Goal: Task Accomplishment & Management: Use online tool/utility

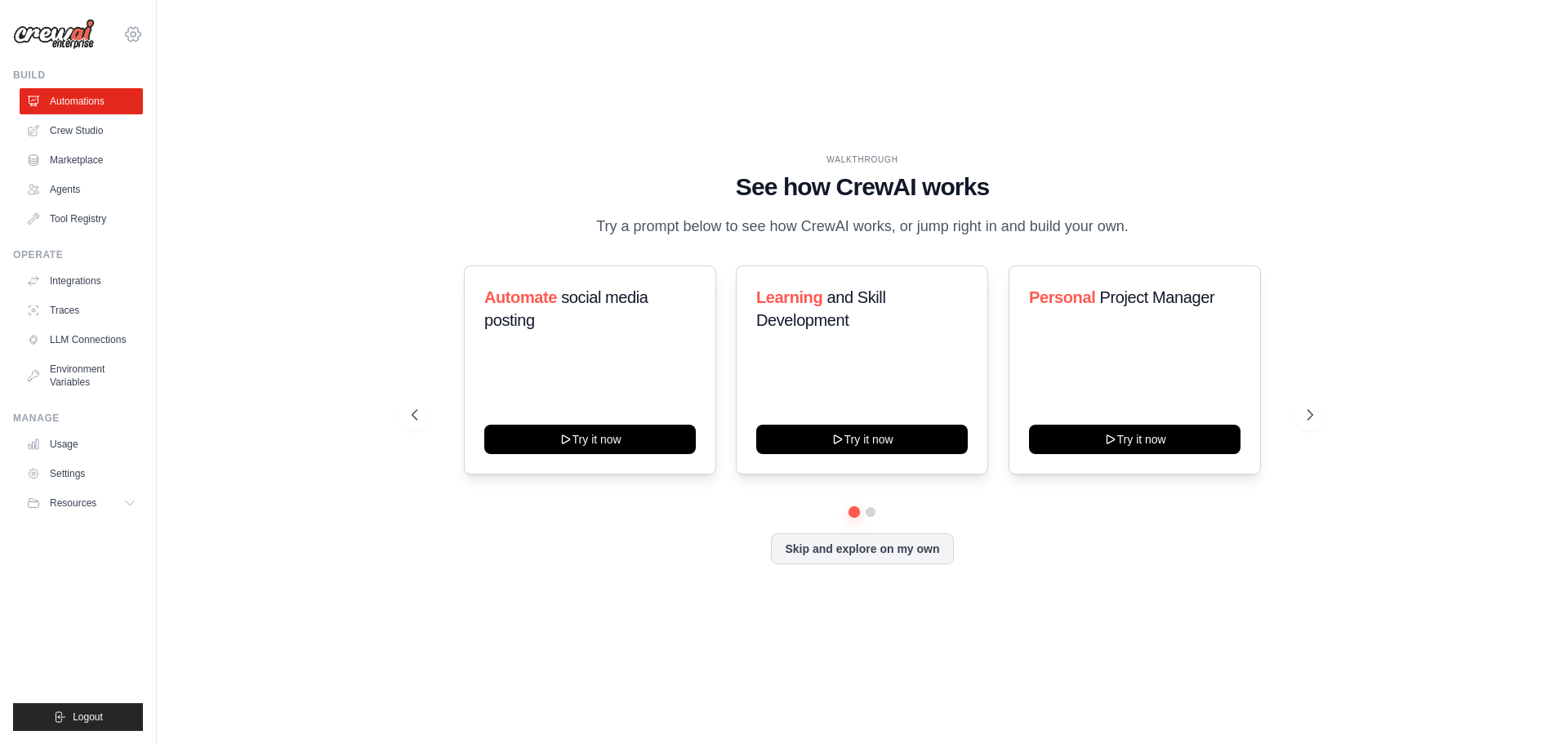
click at [136, 36] on icon at bounding box center [133, 34] width 19 height 19
click at [107, 117] on link "Settings" at bounding box center [133, 110] width 144 height 29
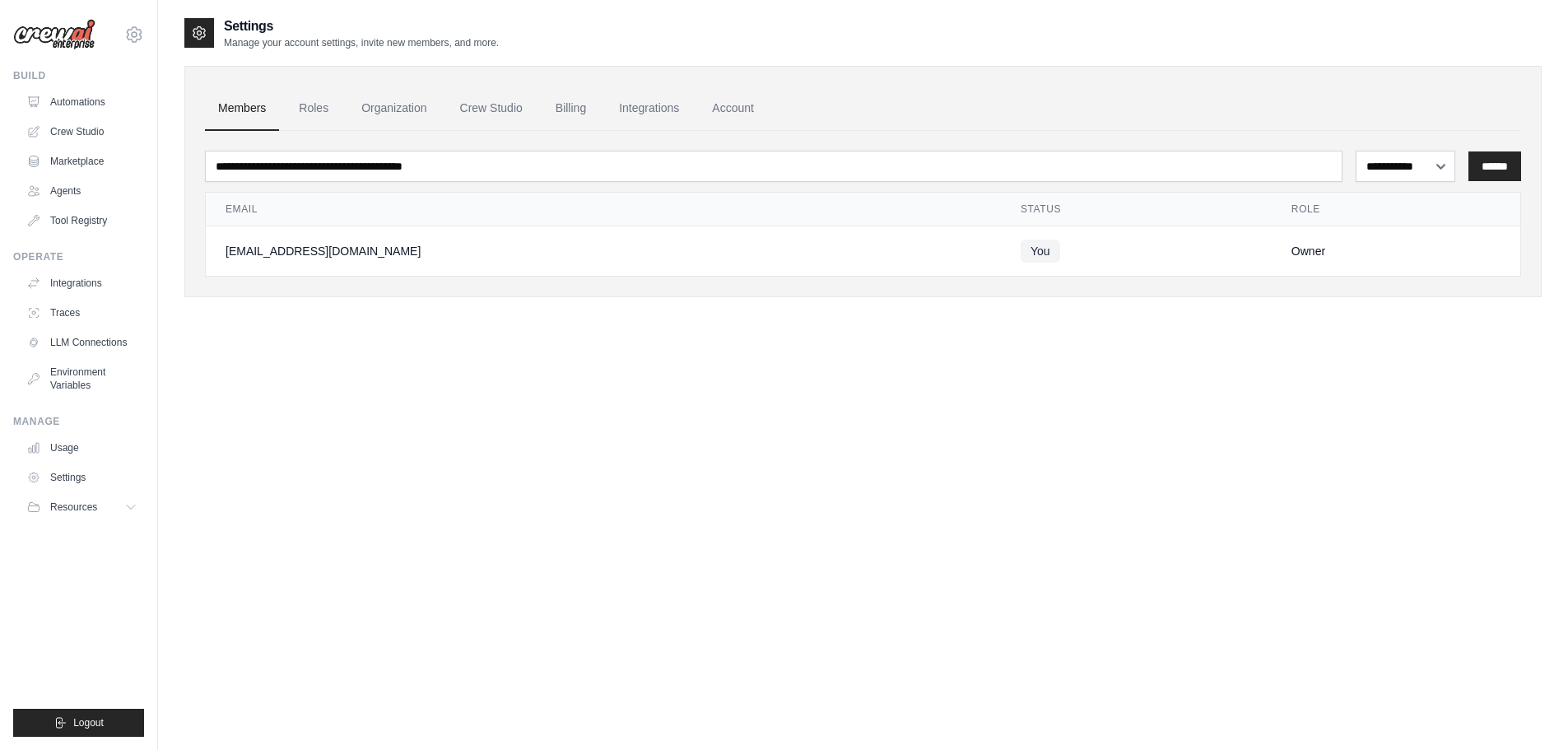
drag, startPoint x: 90, startPoint y: 43, endPoint x: 37, endPoint y: 48, distance: 53.2
click at [87, 43] on img at bounding box center [54, 34] width 82 height 31
click at [85, 102] on link "Automations" at bounding box center [83, 102] width 124 height 26
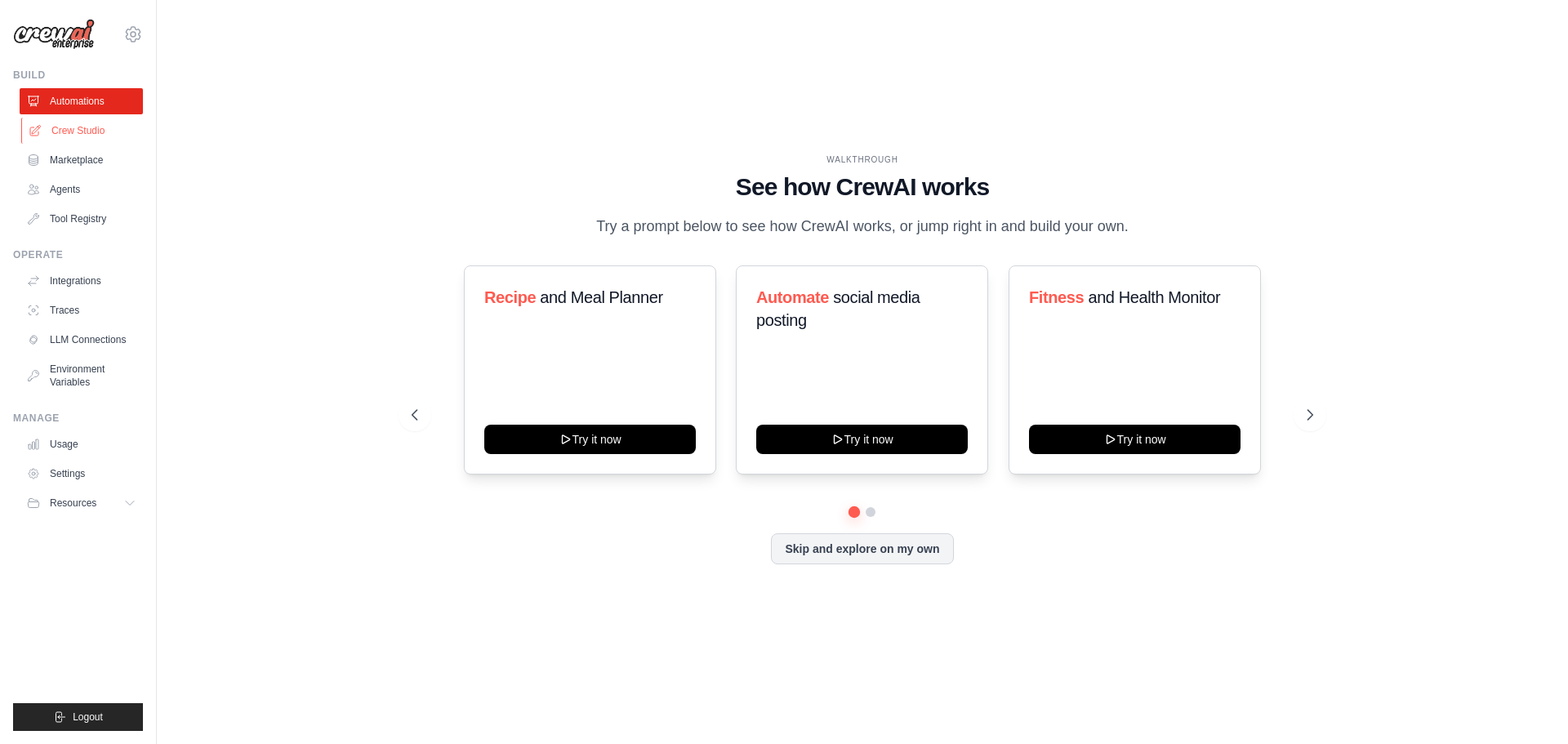
click at [67, 135] on link "Crew Studio" at bounding box center [82, 130] width 123 height 26
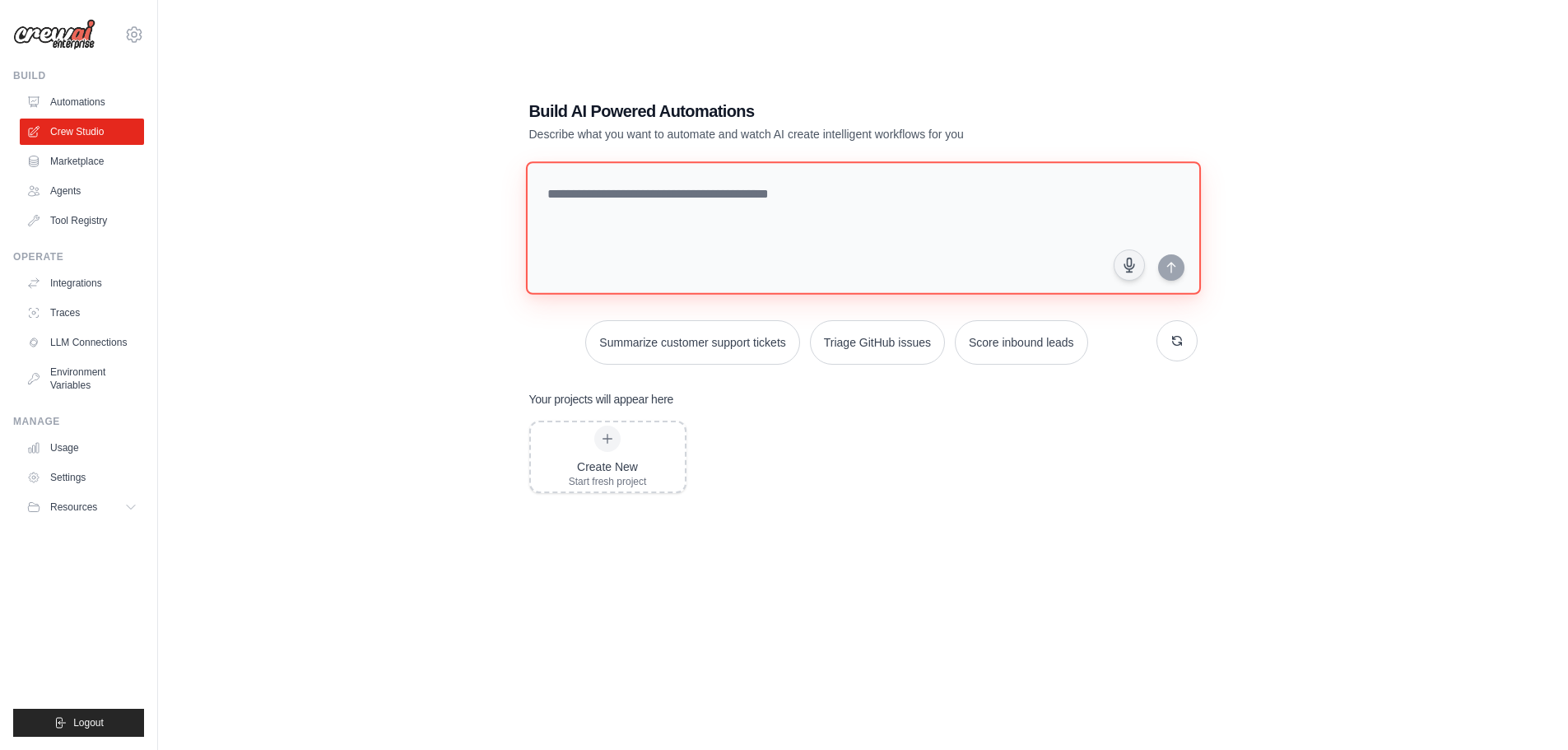
click at [756, 231] on textarea at bounding box center [863, 229] width 675 height 134
paste textarea "**********"
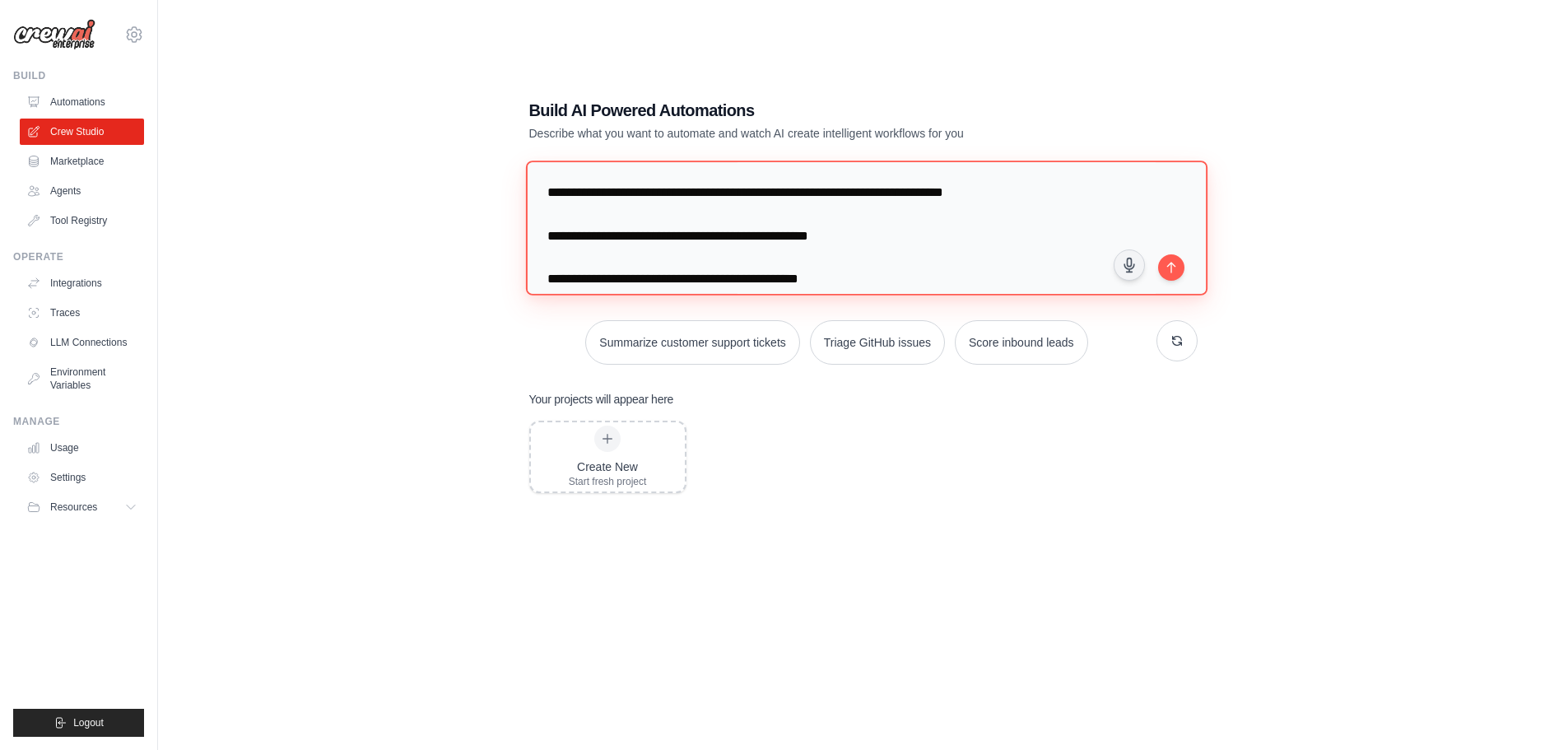
click at [546, 192] on textarea "**********" at bounding box center [866, 228] width 681 height 135
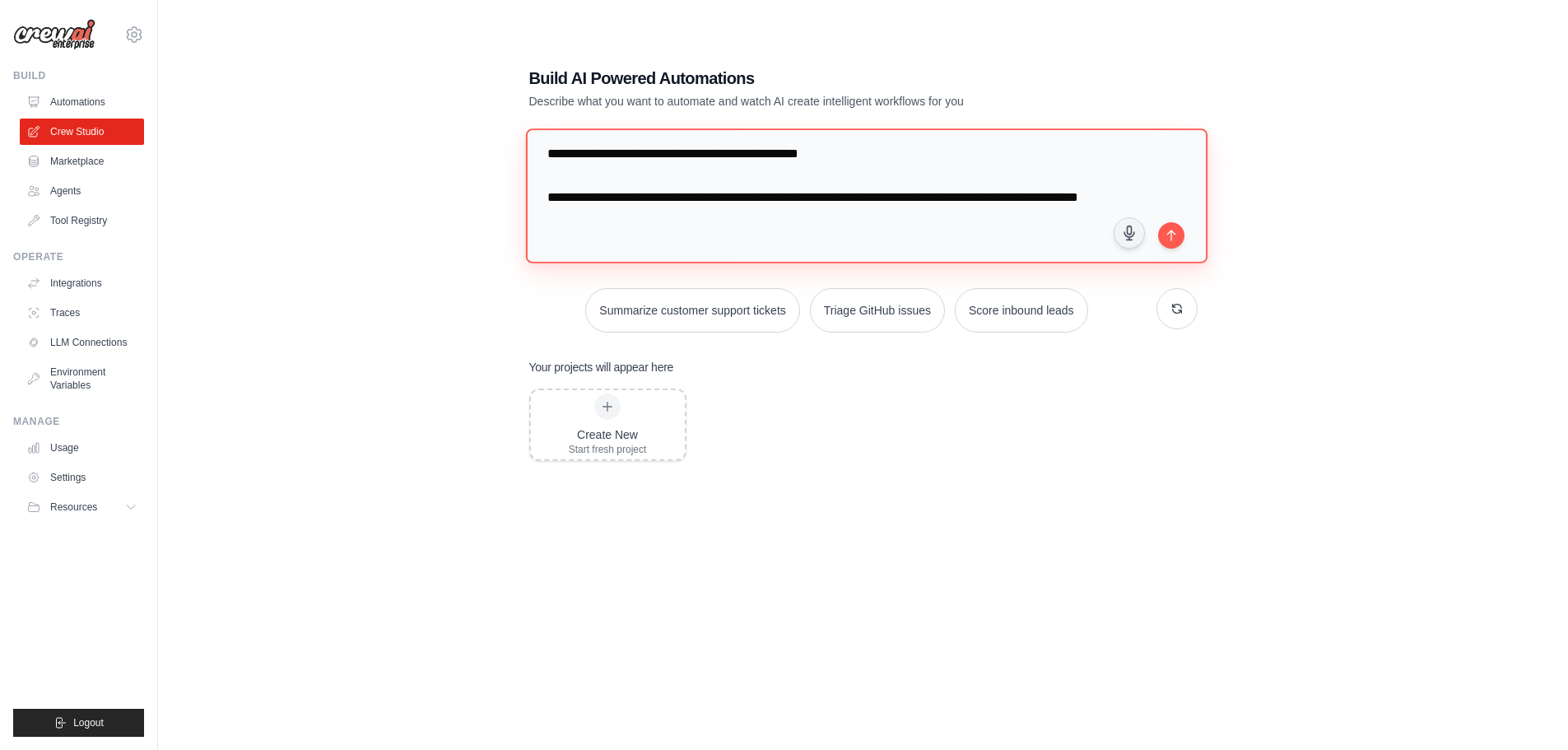
scroll to position [33, 0]
type textarea "**********"
click at [1168, 243] on button "submit" at bounding box center [1171, 234] width 26 height 26
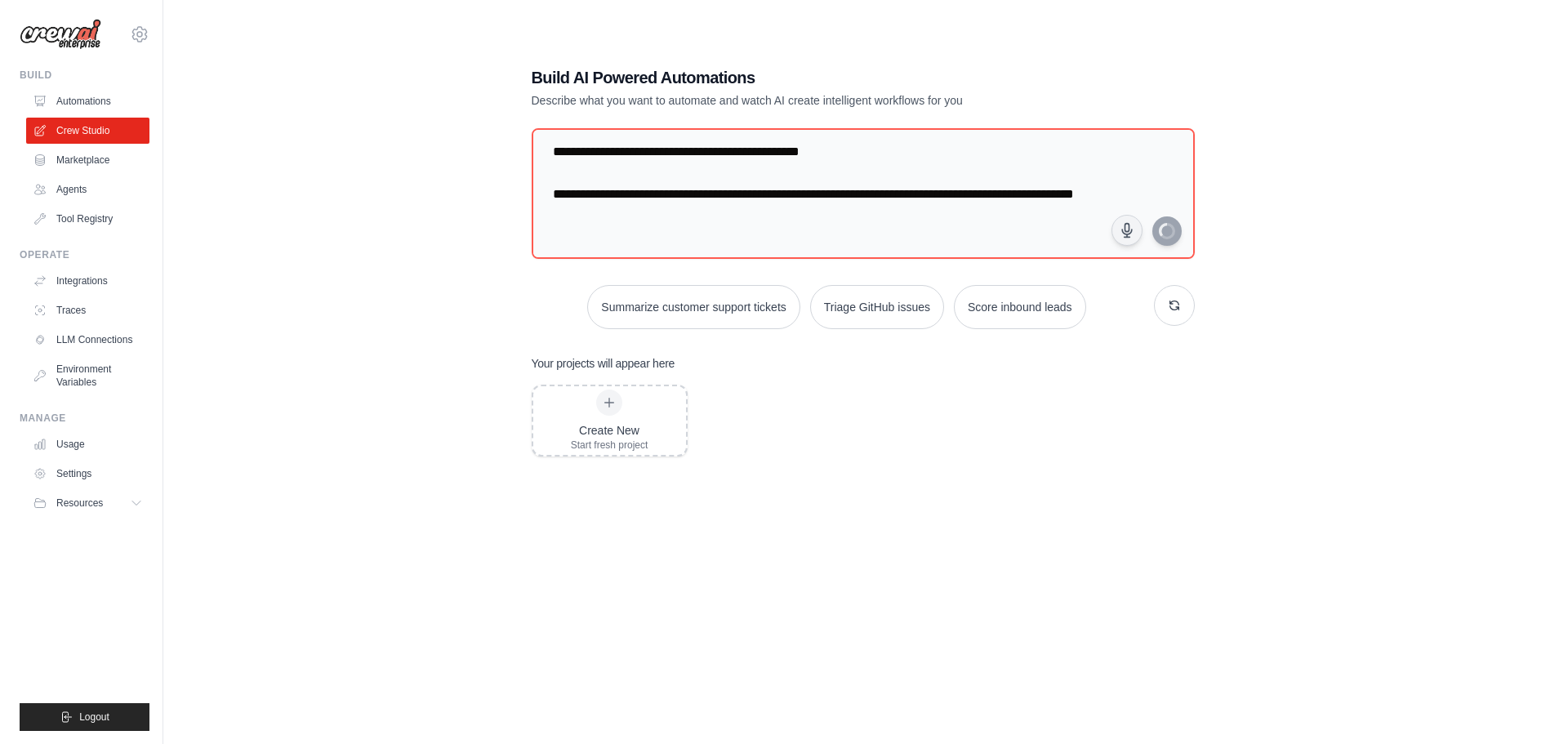
scroll to position [0, 0]
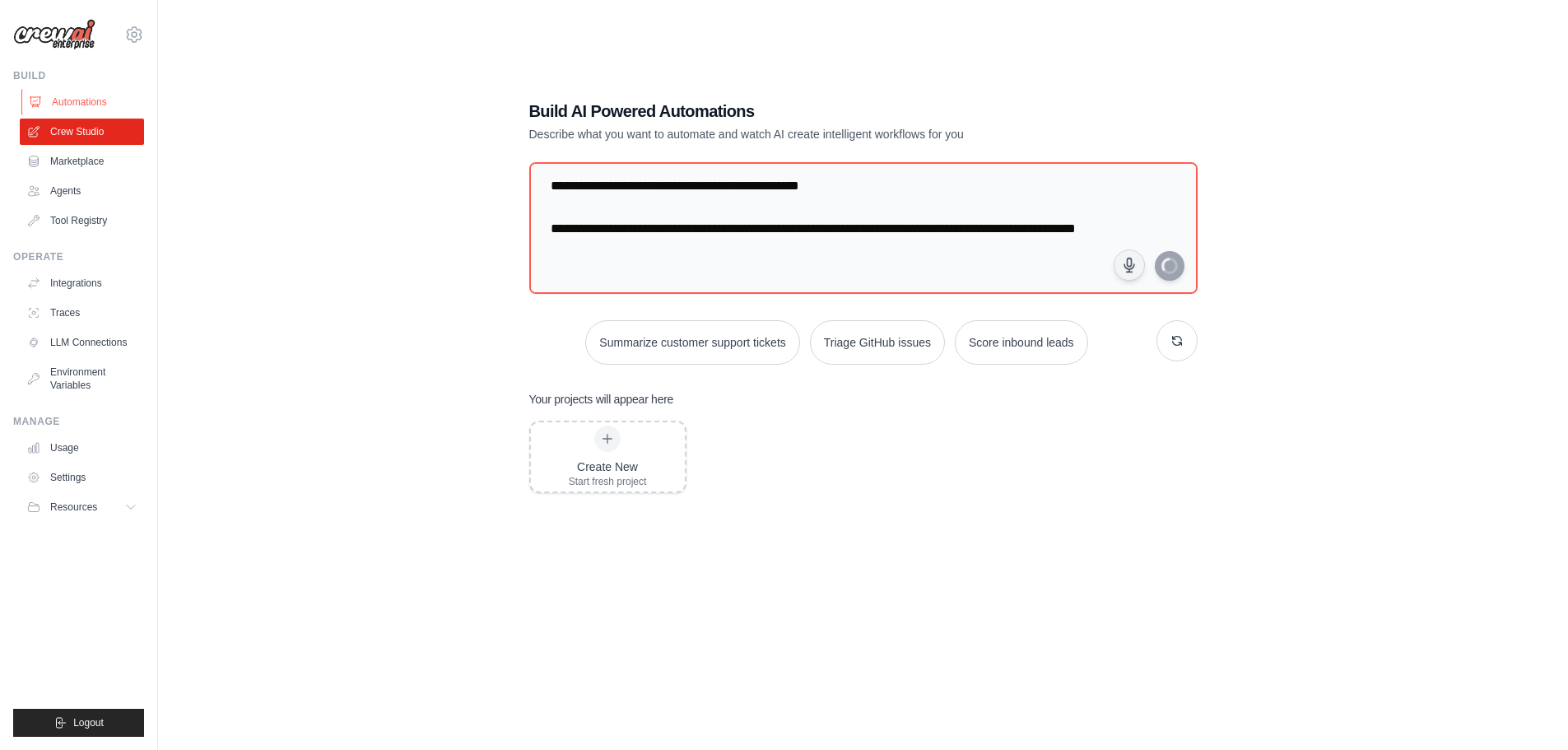
click at [75, 105] on link "Automations" at bounding box center [83, 102] width 124 height 26
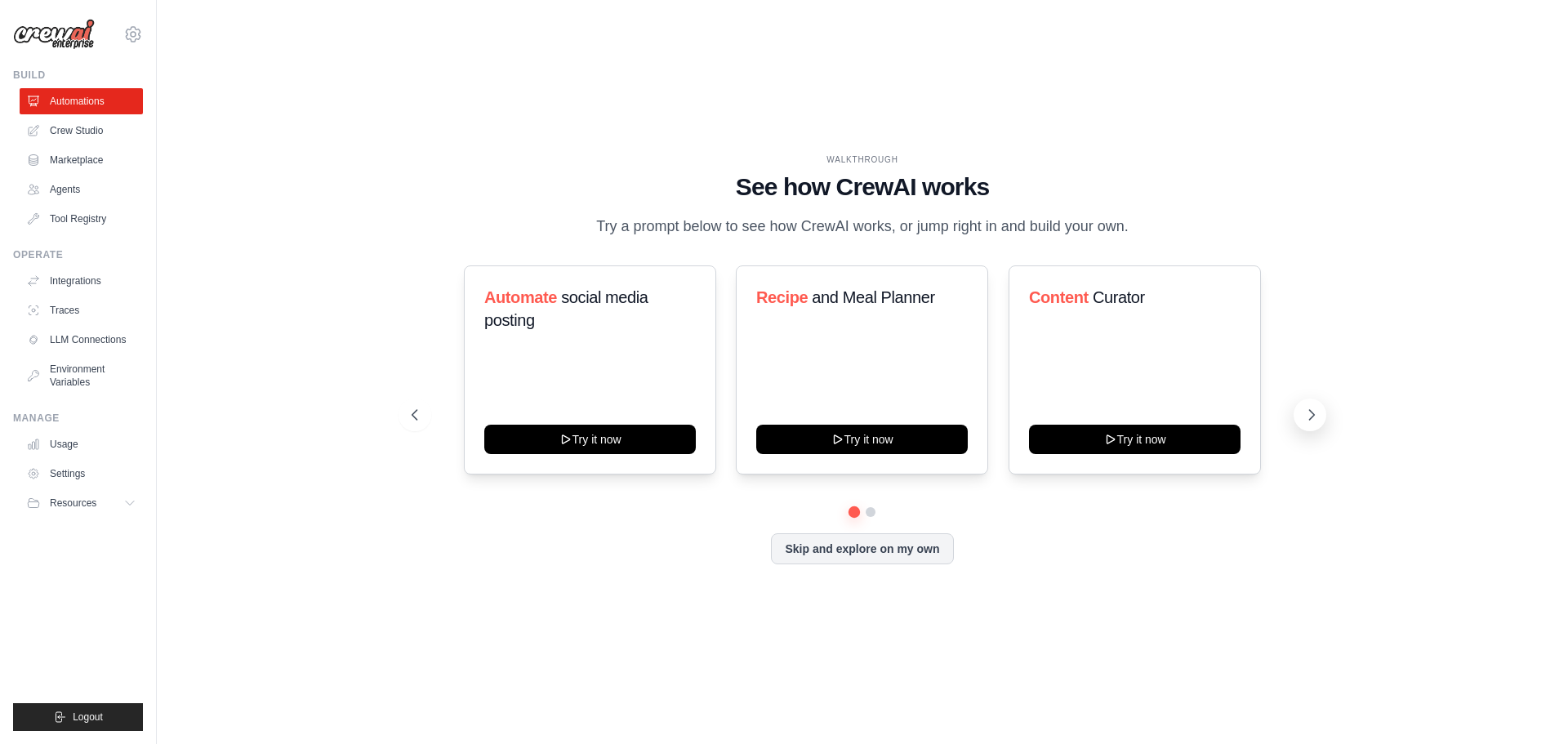
click at [1318, 410] on icon at bounding box center [1310, 414] width 16 height 16
click at [95, 131] on link "Crew Studio" at bounding box center [82, 130] width 123 height 26
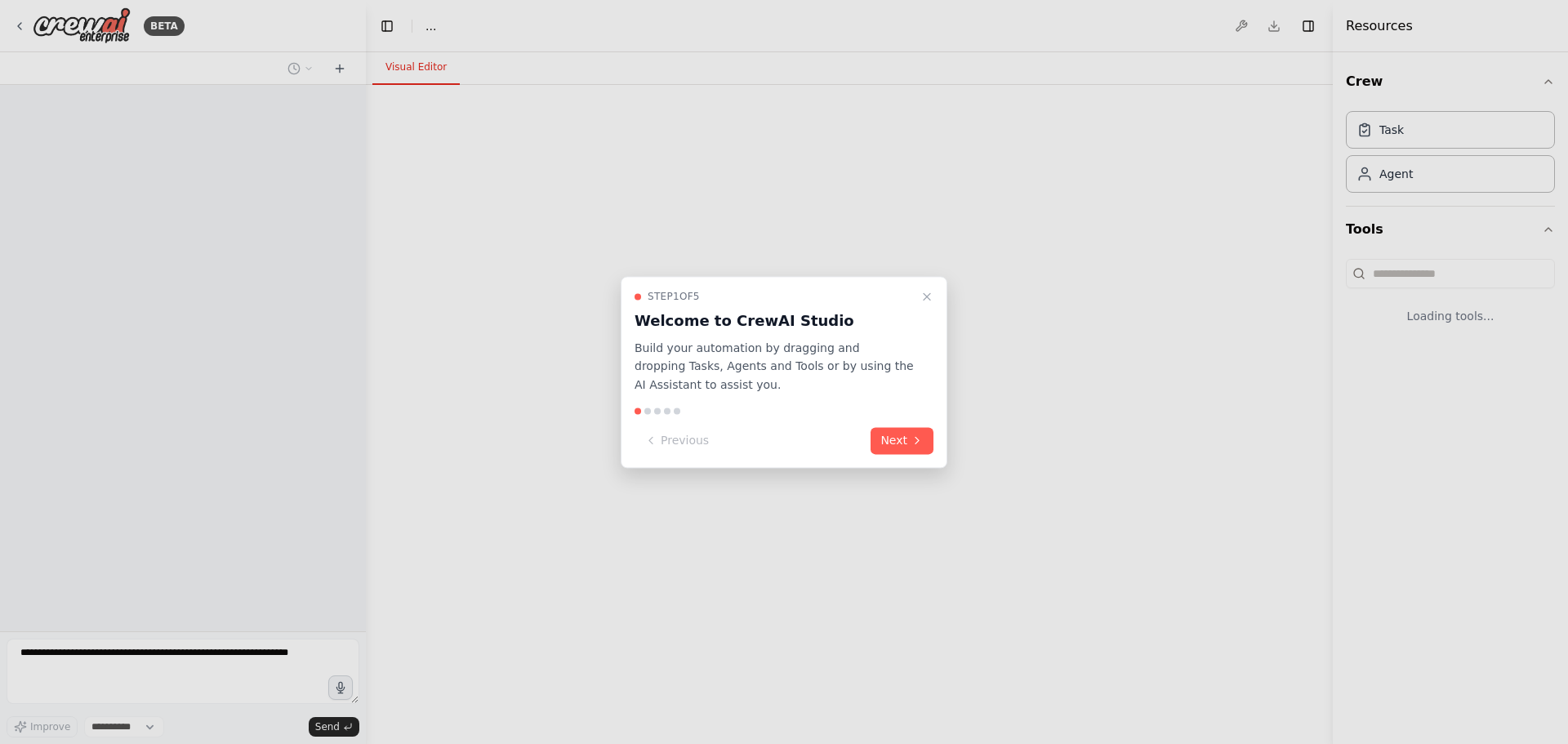
select select "****"
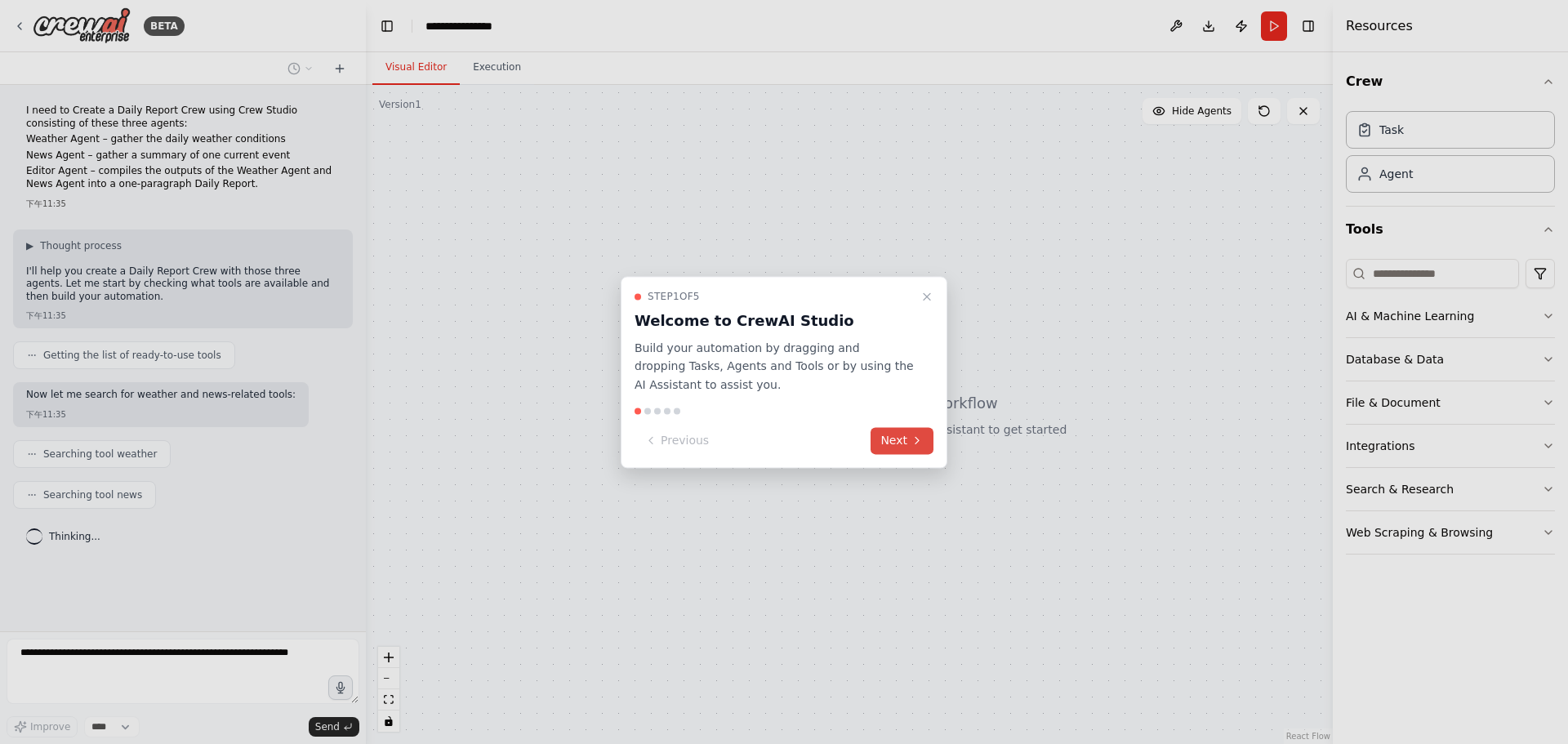
click at [890, 433] on button "Next" at bounding box center [902, 441] width 63 height 27
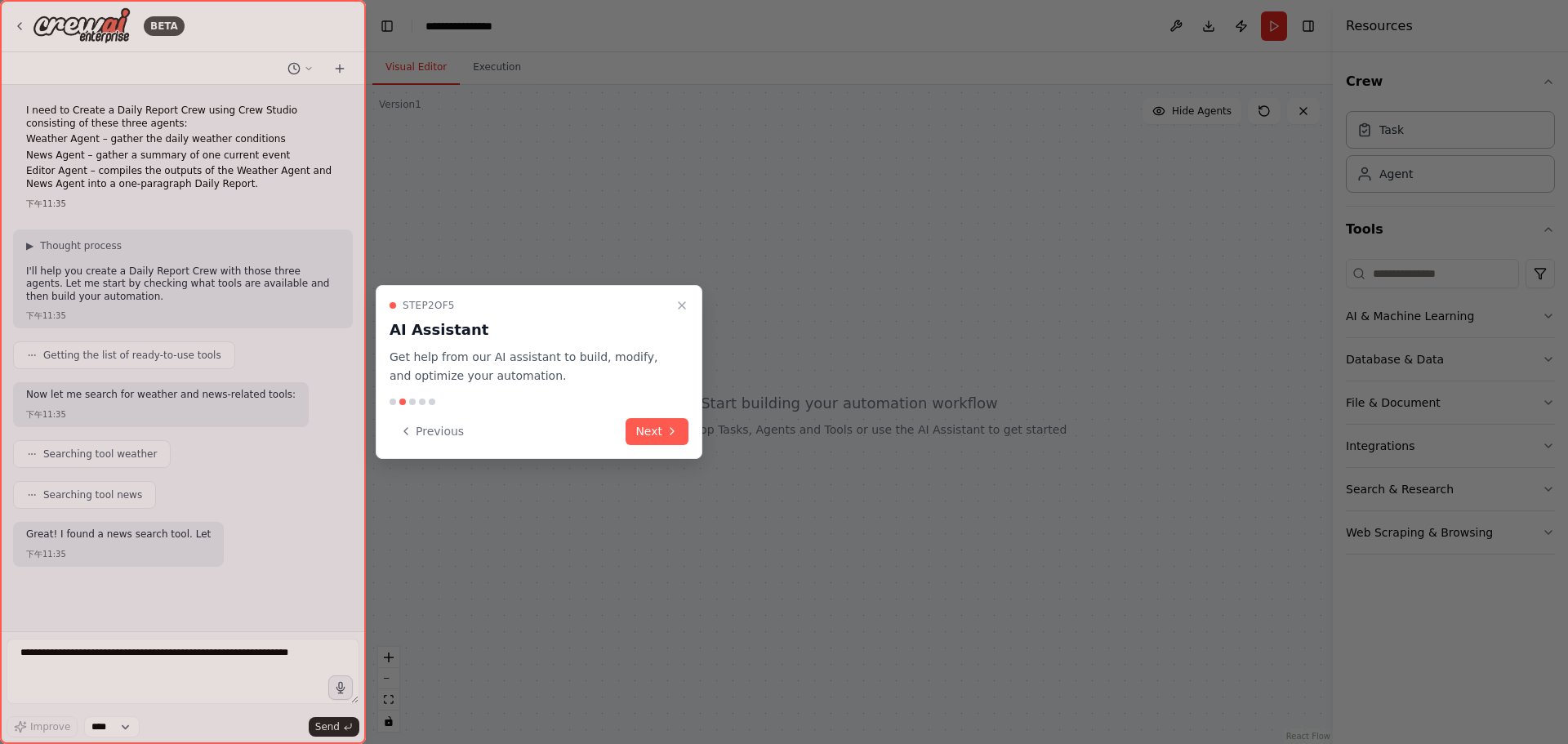
scroll to position [44, 0]
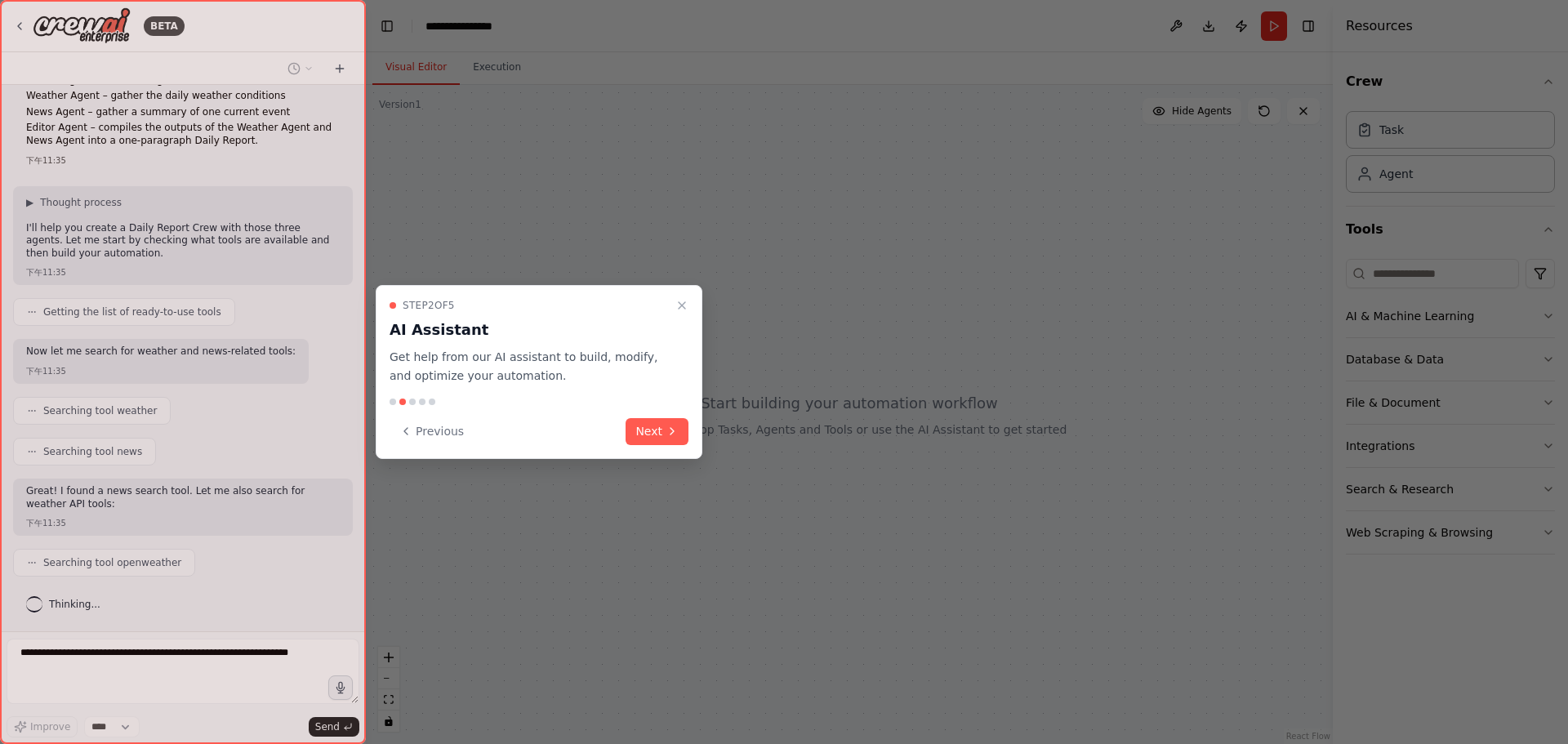
click at [672, 416] on div "Step 2 of 5 AI Assistant Get help from our AI assistant to build, modify, and o…" at bounding box center [538, 371] width 327 height 174
click at [667, 424] on button "Next" at bounding box center [656, 432] width 63 height 27
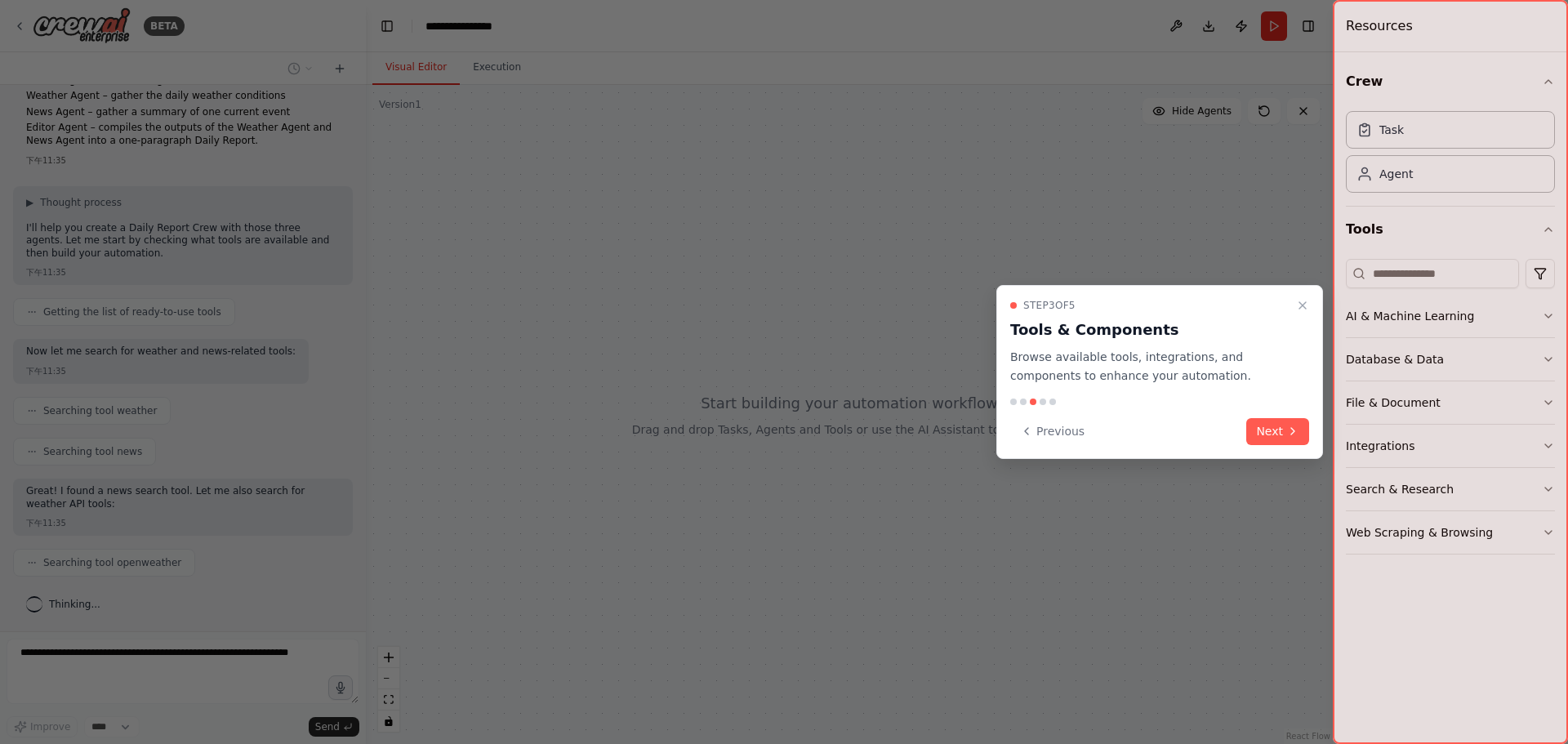
scroll to position [84, 0]
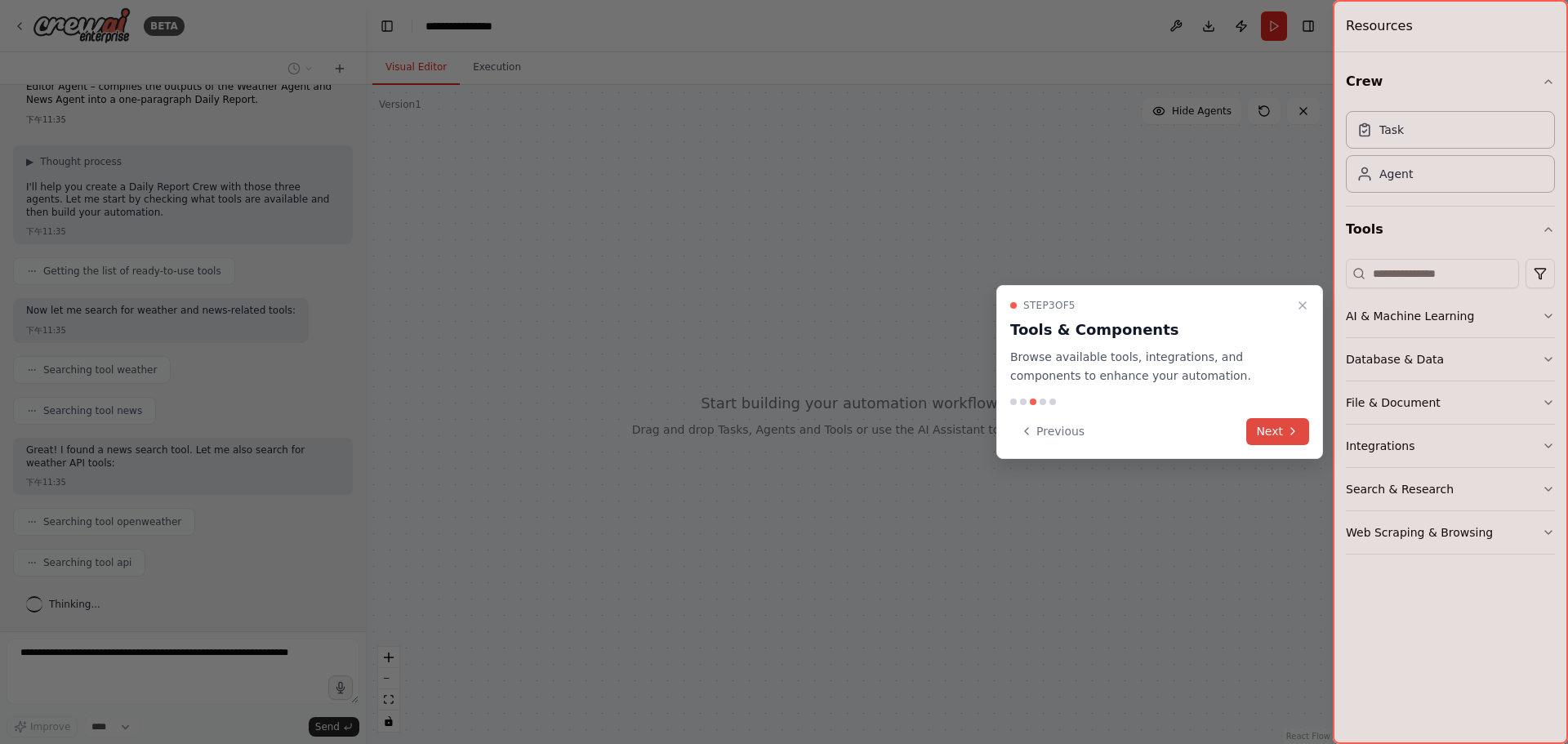
click at [1284, 432] on button "Next" at bounding box center [1277, 432] width 63 height 27
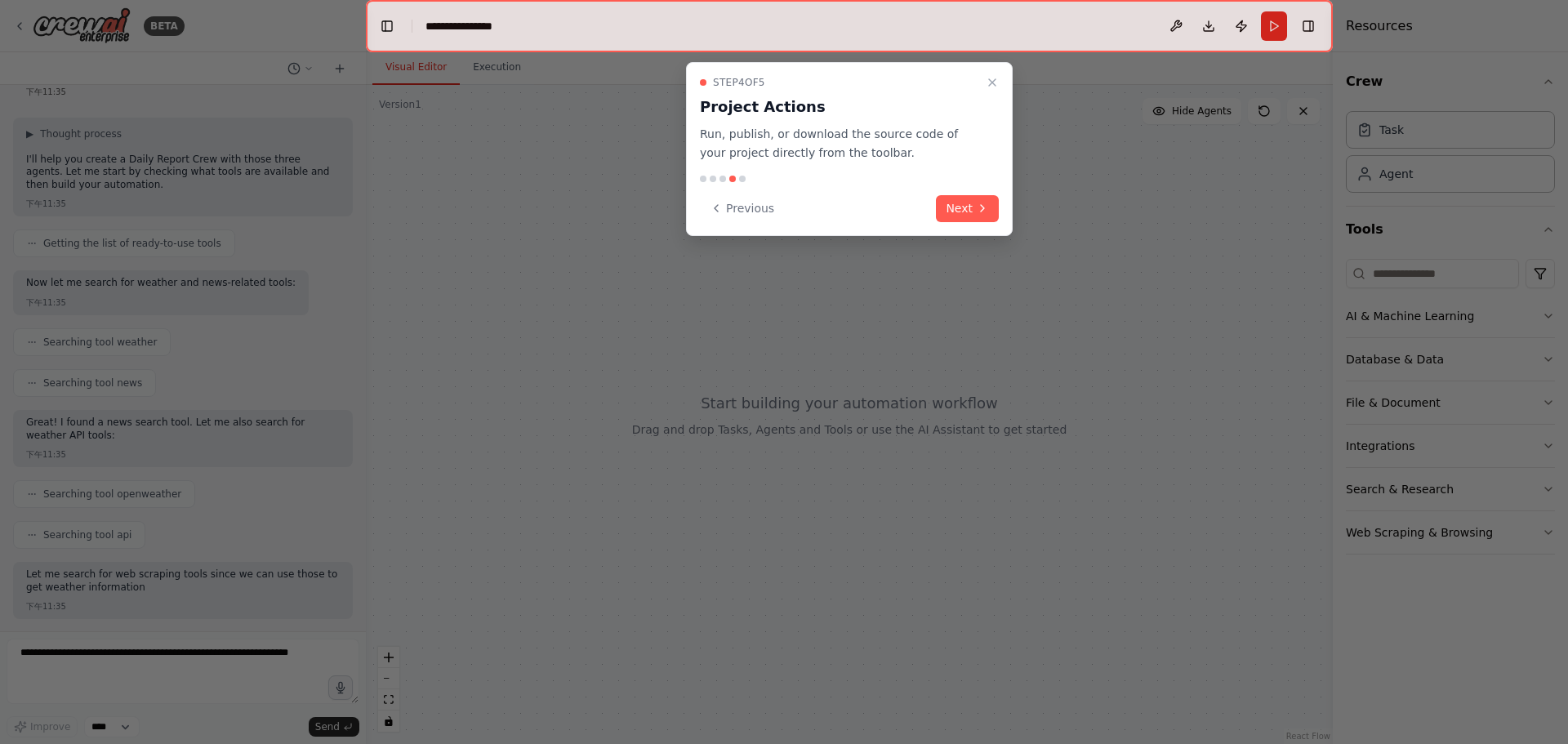
scroll to position [195, 0]
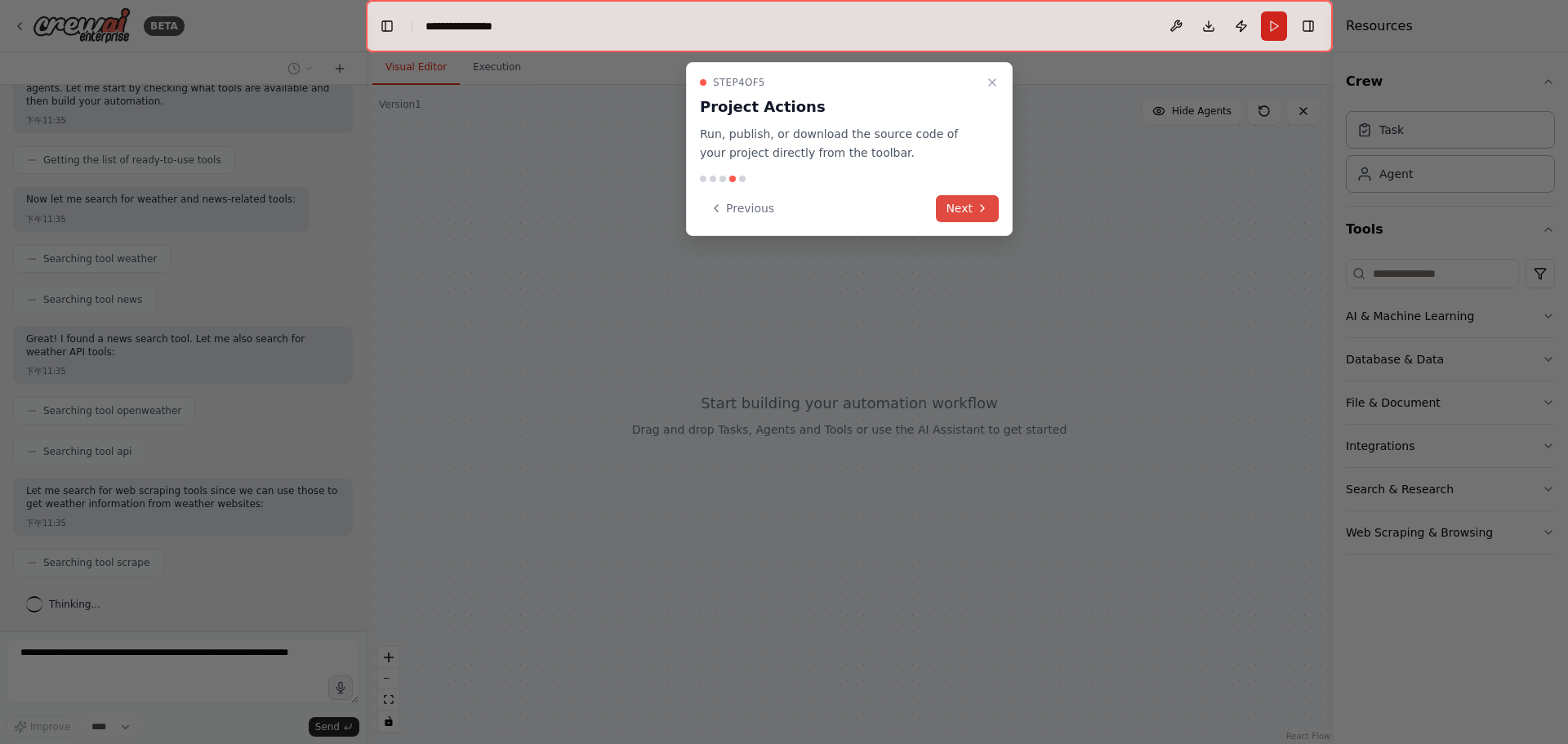
click at [956, 213] on button "Next" at bounding box center [967, 208] width 63 height 27
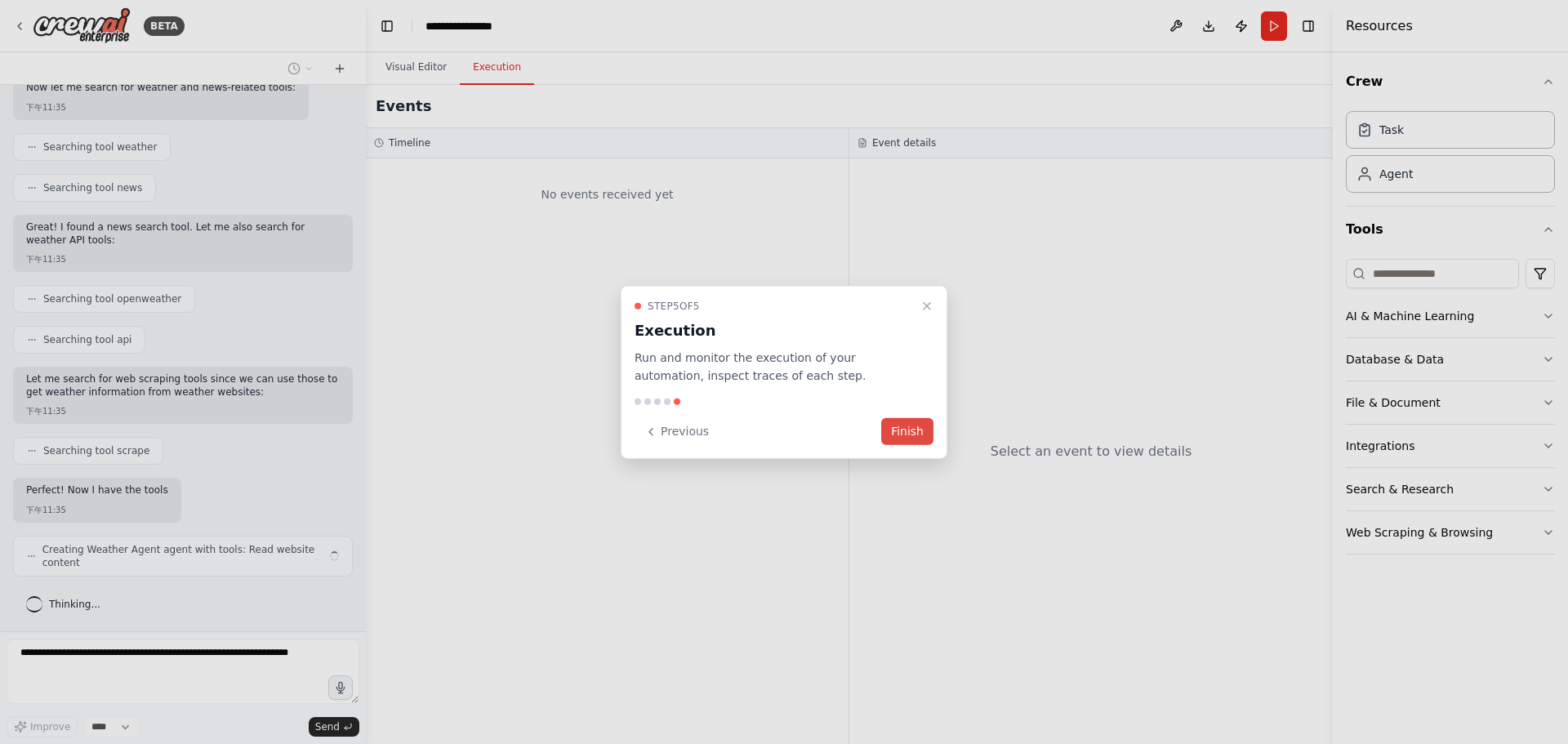
scroll to position [320, 0]
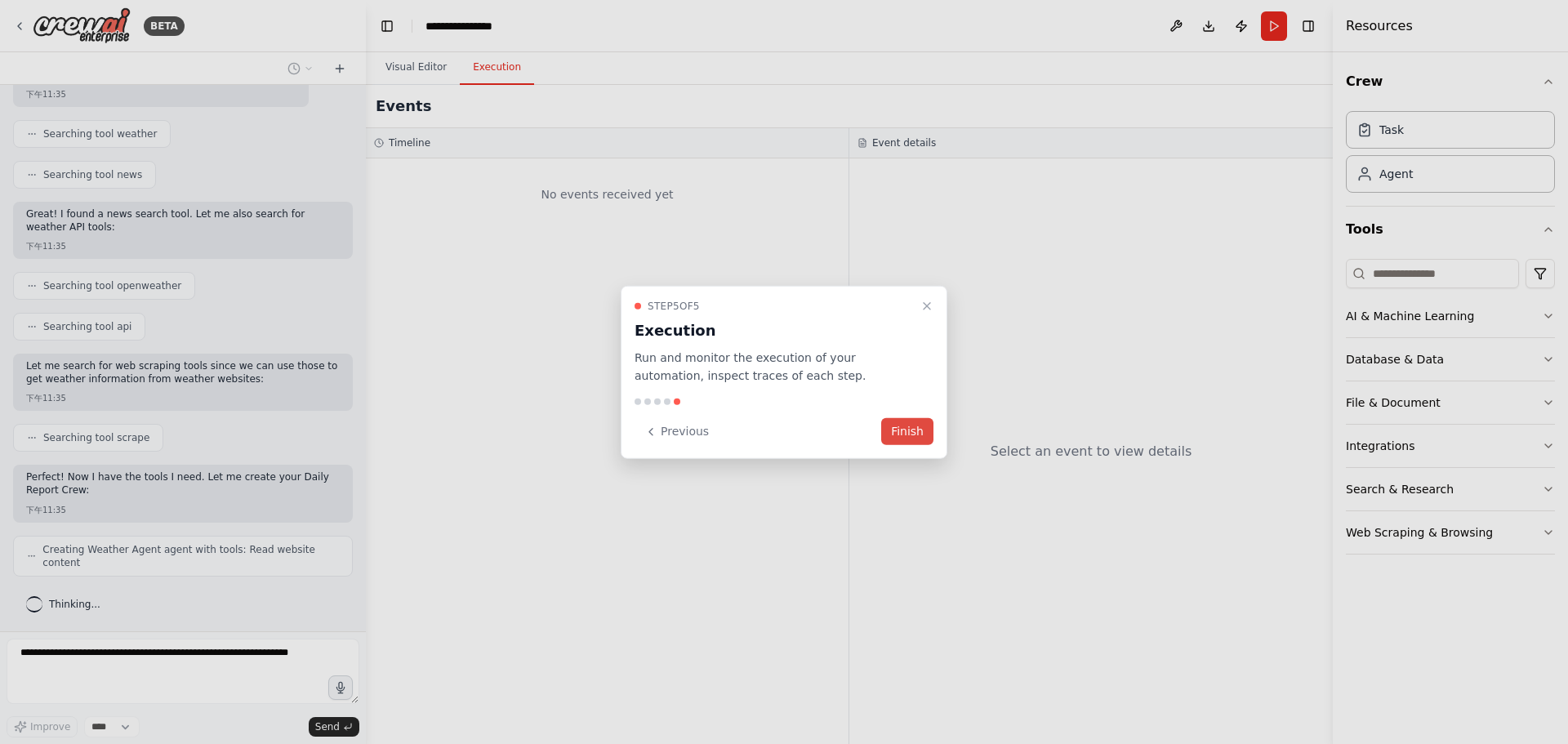
click at [907, 429] on button "Finish" at bounding box center [907, 432] width 52 height 27
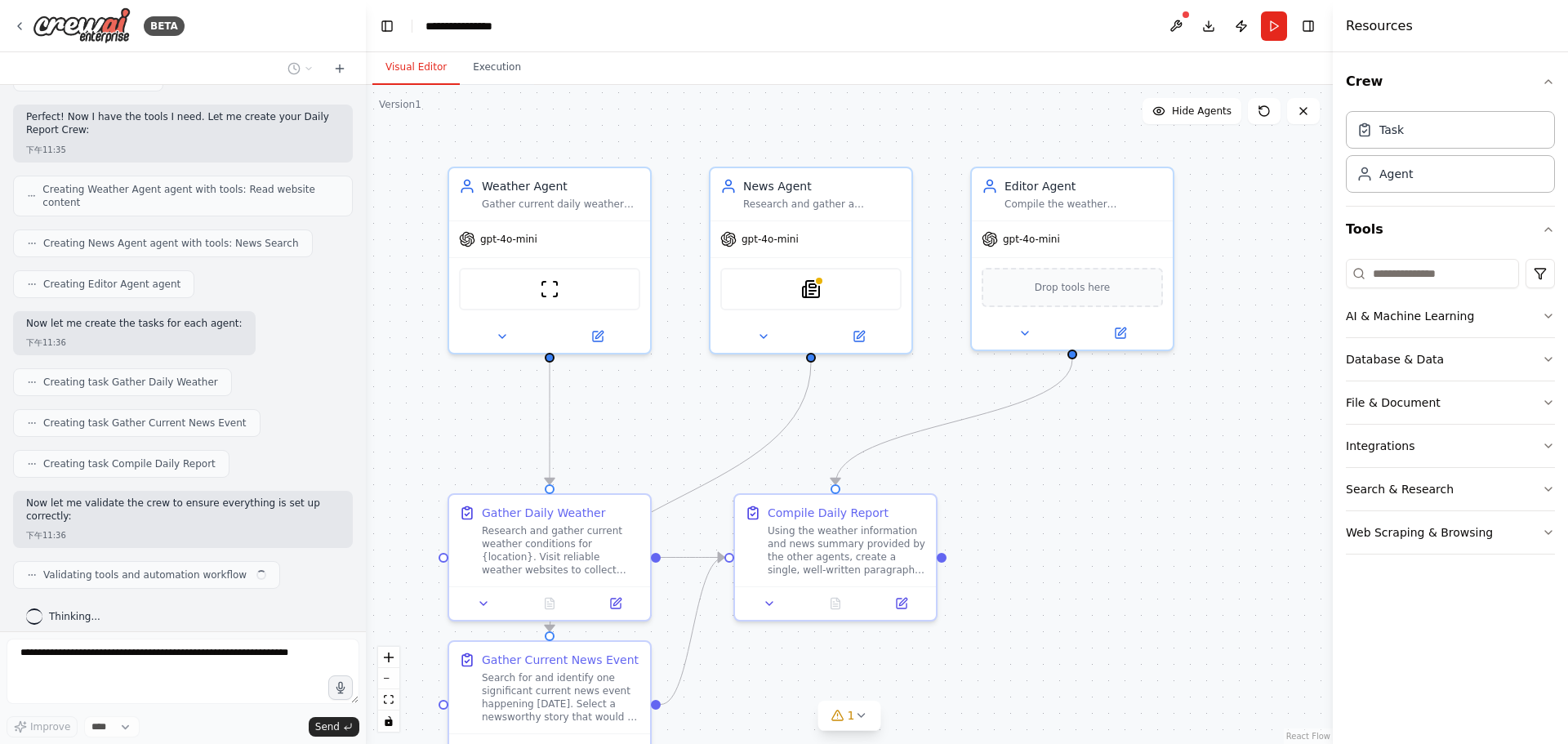
scroll to position [693, 0]
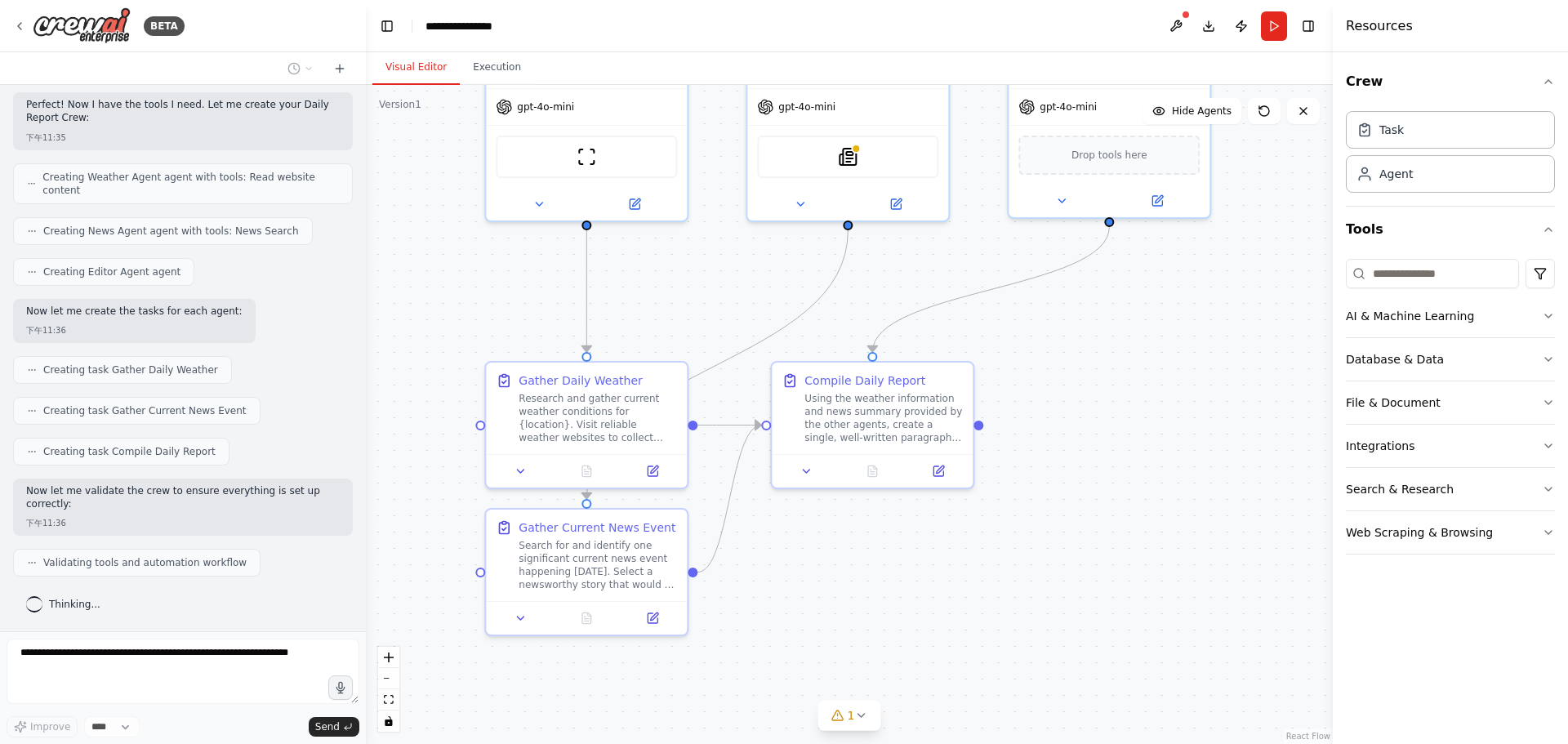
drag, startPoint x: 1147, startPoint y: 523, endPoint x: 1226, endPoint y: 386, distance: 158.1
click at [1226, 386] on div ".deletable-edge-delete-btn { width: 20px; height: 20px; border: 0px solid #ffff…" at bounding box center [849, 414] width 967 height 659
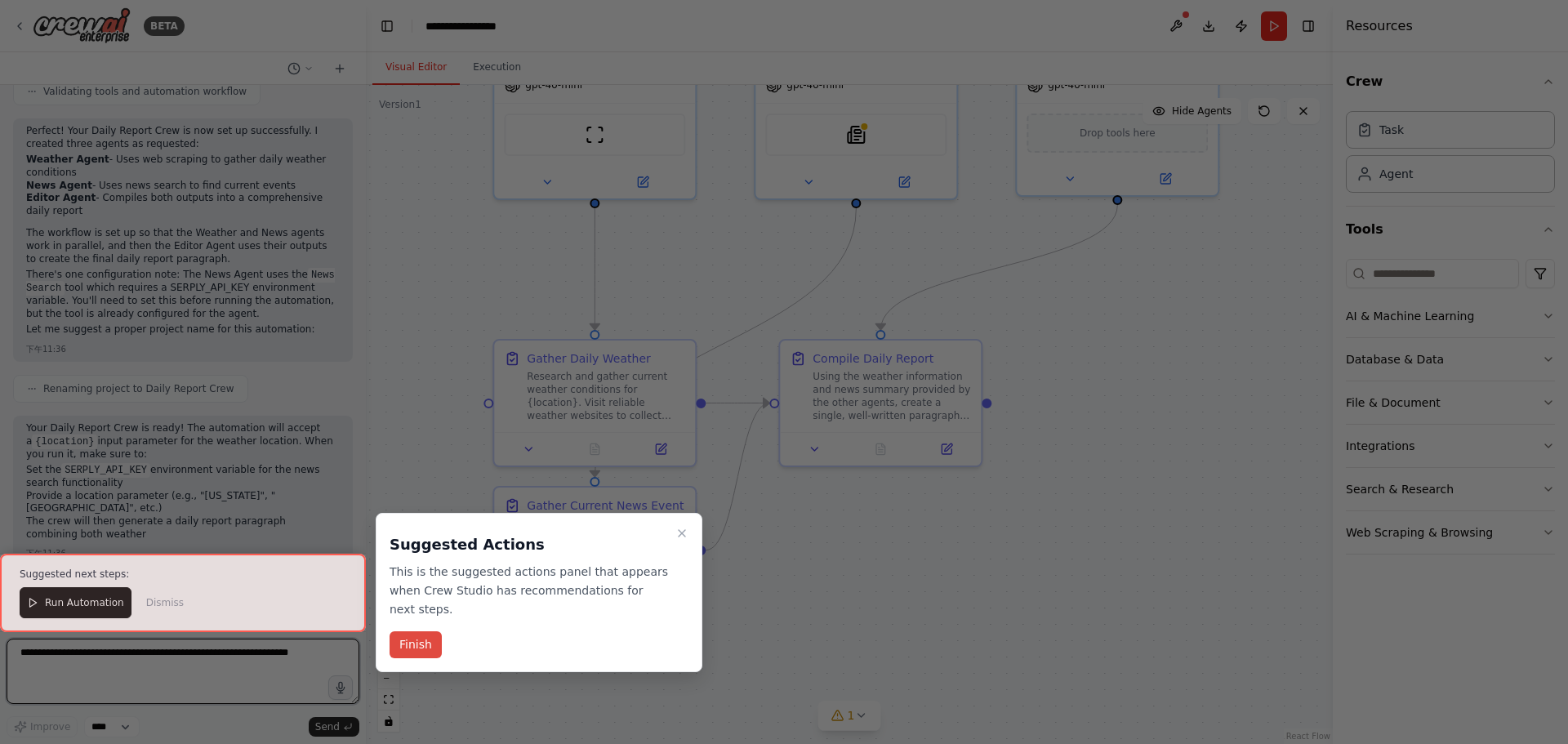
scroll to position [1177, 0]
click at [422, 645] on button "Finish" at bounding box center [416, 645] width 52 height 27
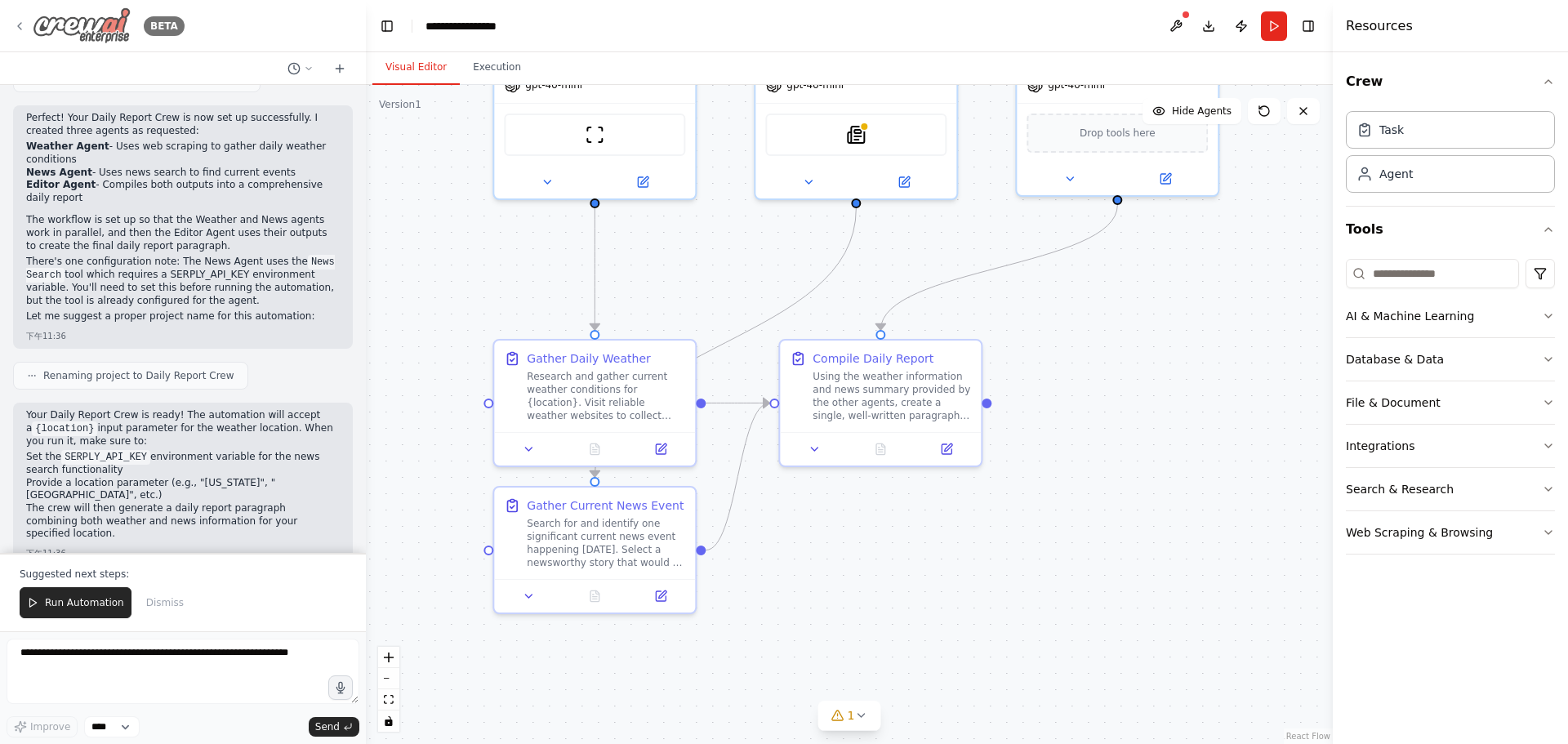
click at [23, 20] on icon at bounding box center [20, 26] width 13 height 13
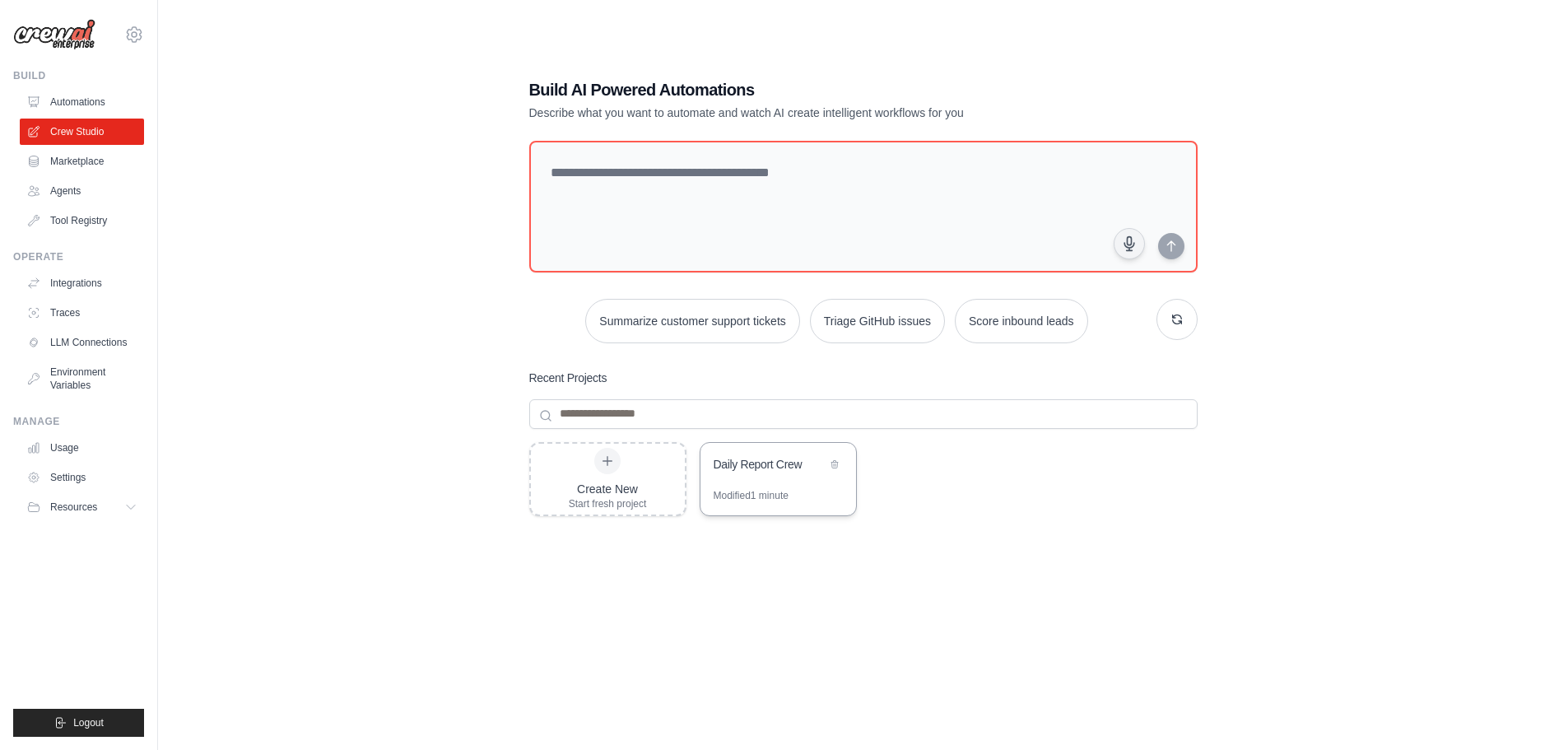
click at [808, 489] on div "Modified 1 minute" at bounding box center [778, 502] width 156 height 26
click at [635, 473] on div "Create New Start fresh project" at bounding box center [608, 479] width 78 height 63
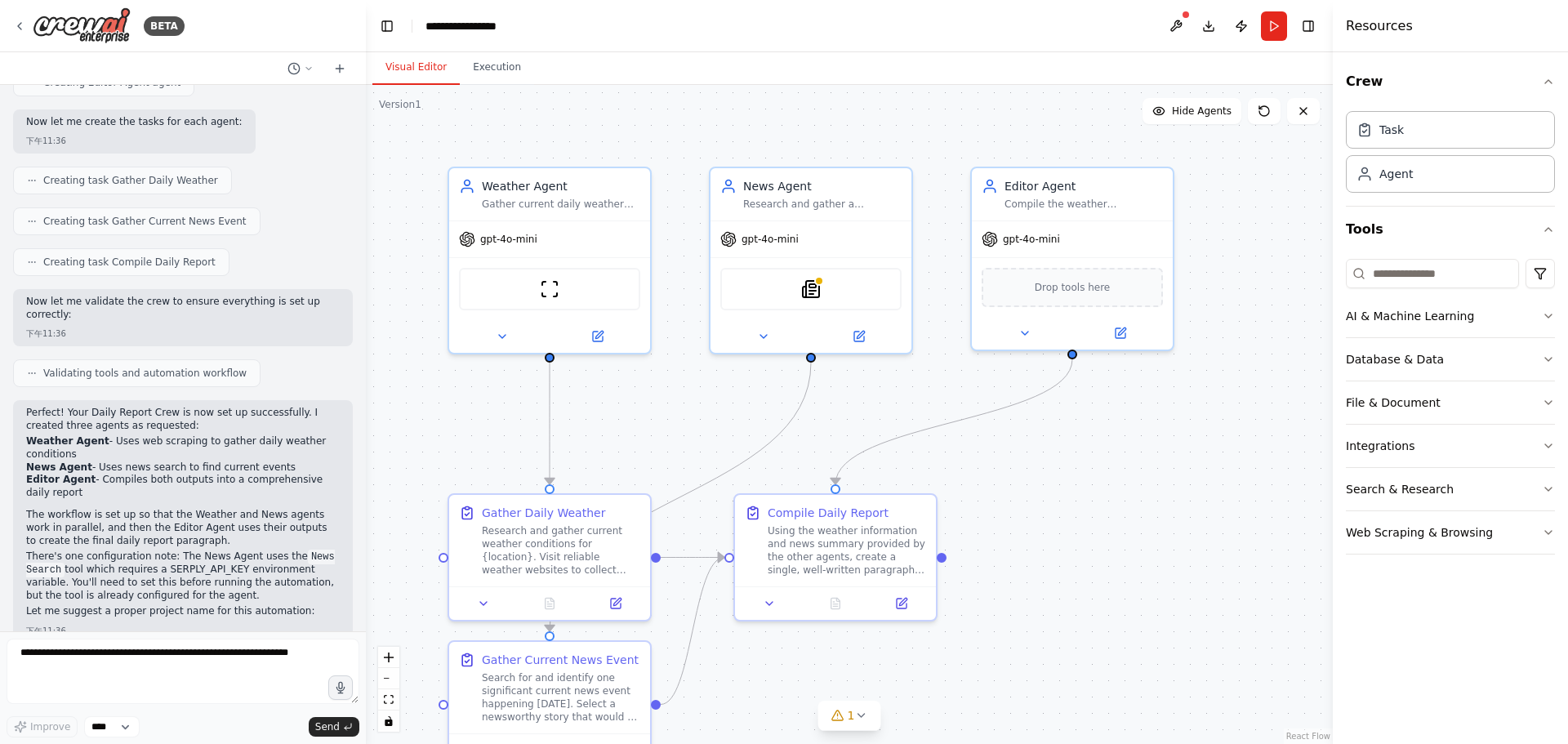
scroll to position [1098, 0]
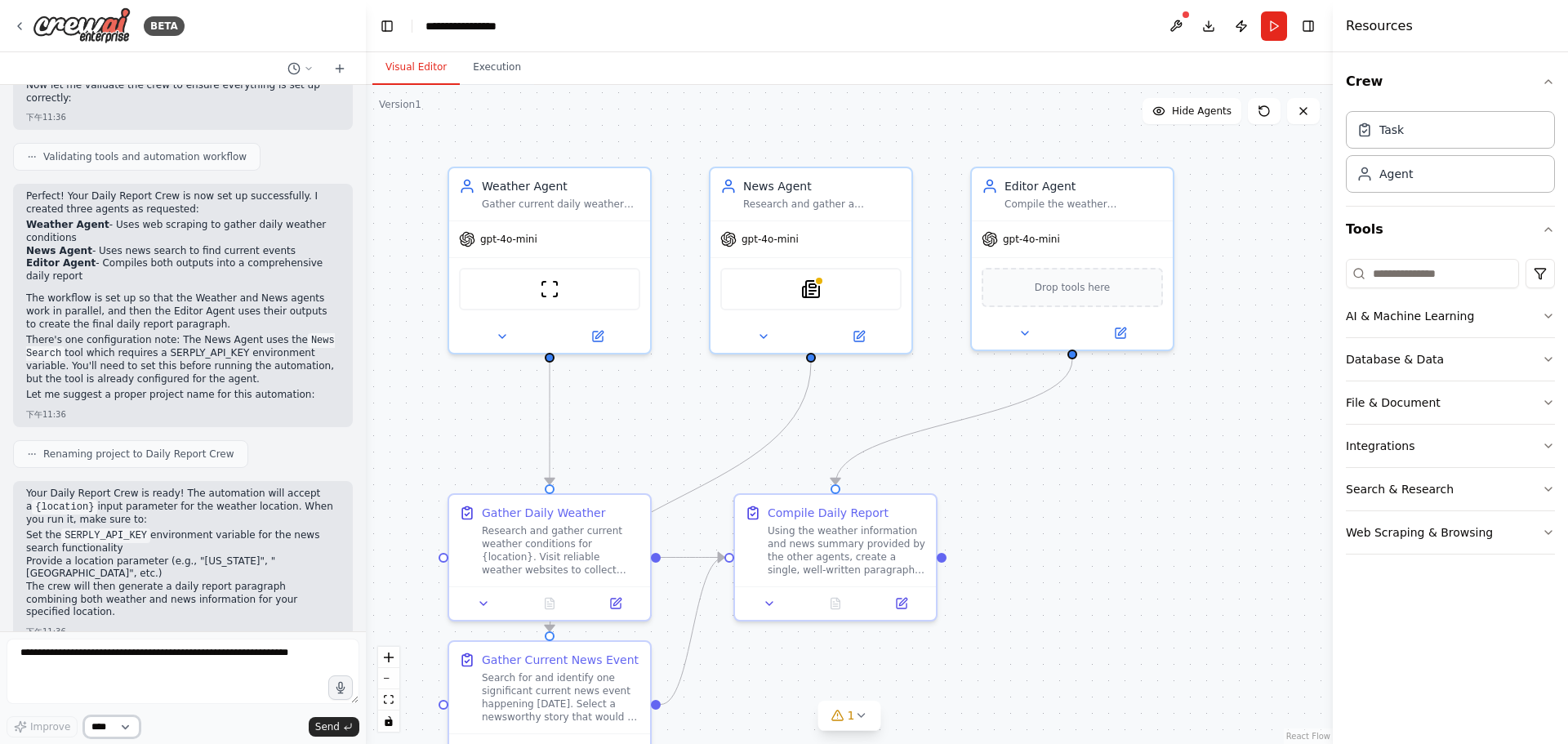
click at [114, 732] on select "****" at bounding box center [112, 726] width 55 height 21
drag, startPoint x: 116, startPoint y: 732, endPoint x: 143, endPoint y: 720, distance: 29.5
click at [117, 732] on select "****" at bounding box center [112, 726] width 55 height 21
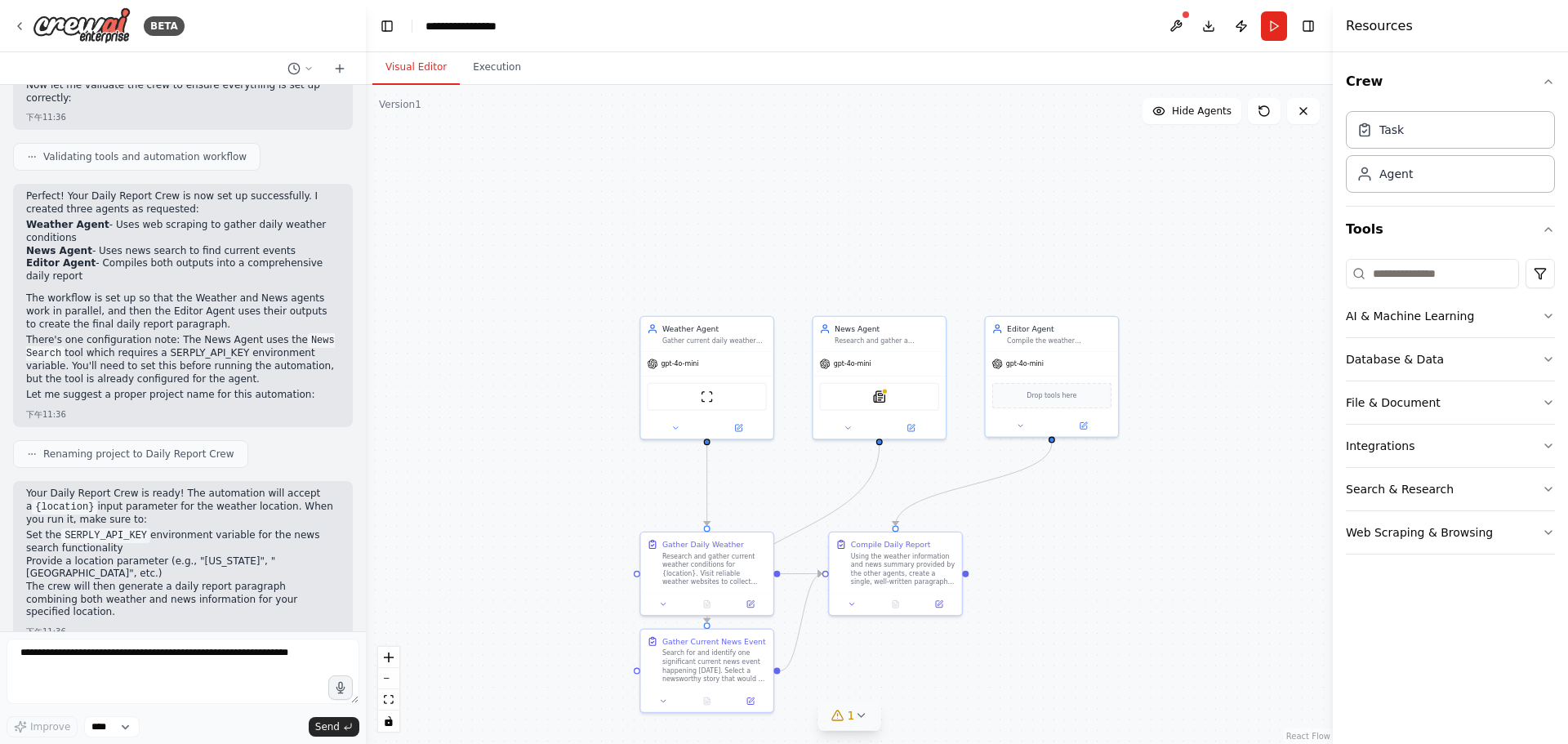
click at [875, 720] on button "1" at bounding box center [849, 716] width 63 height 30
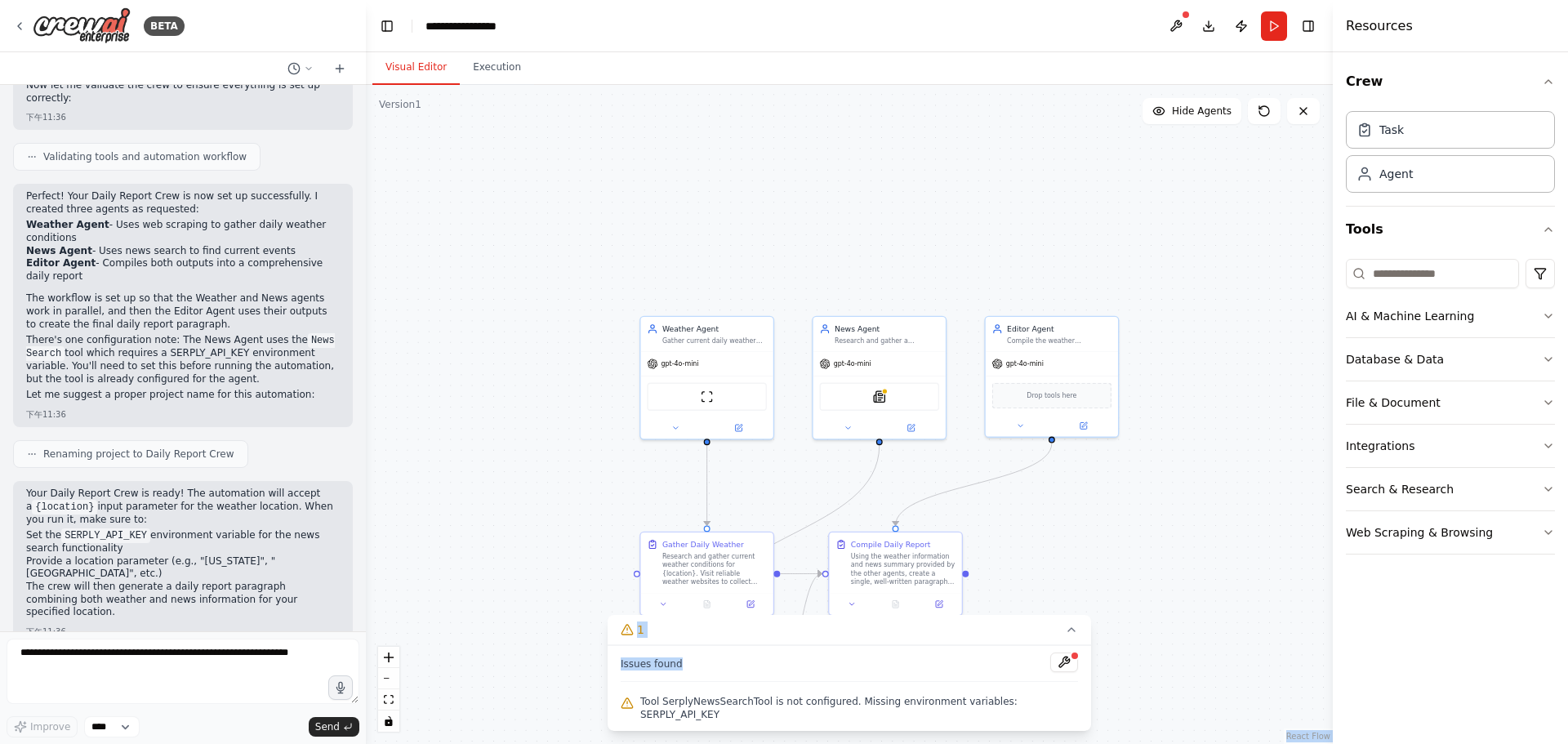
drag, startPoint x: 719, startPoint y: 668, endPoint x: 601, endPoint y: 668, distance: 118.0
click at [601, 668] on div "Version 1 Show Tools Hide Agents .deletable-edge-delete-btn { width: 20px; heig…" at bounding box center [849, 414] width 967 height 659
click at [939, 699] on div "Issues found Tool SerplyNewsSearchTool is not configured. Missing environment v…" at bounding box center [849, 688] width 483 height 86
drag, startPoint x: 713, startPoint y: 706, endPoint x: 989, endPoint y: 701, distance: 276.0
click at [989, 701] on div "Issues found Tool SerplyNewsSearchTool is not configured. Missing environment v…" at bounding box center [849, 688] width 483 height 86
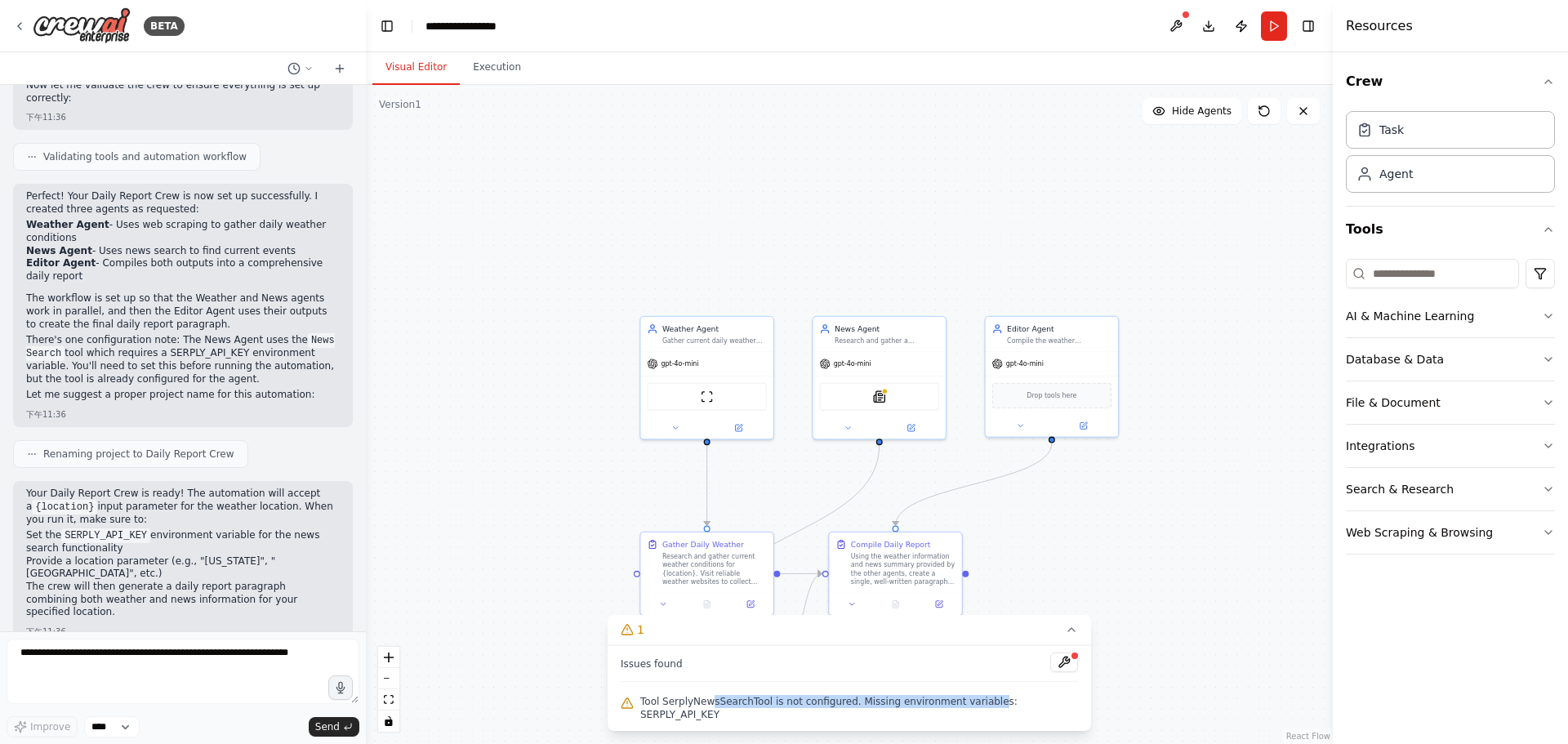
click at [989, 701] on div "Issues found Tool SerplyNewsSearchTool is not configured. Missing environment v…" at bounding box center [849, 688] width 483 height 86
drag, startPoint x: 1011, startPoint y: 710, endPoint x: 838, endPoint y: 706, distance: 173.0
click at [838, 706] on span "Tool SerplyNewsSearchTool is not configured. Missing environment variables: SER…" at bounding box center [859, 708] width 437 height 26
click at [835, 707] on span "Tool SerplyNewsSearchTool is not configured. Missing environment variables: SER…" at bounding box center [859, 708] width 437 height 26
drag, startPoint x: 976, startPoint y: 710, endPoint x: 1099, endPoint y: 712, distance: 123.0
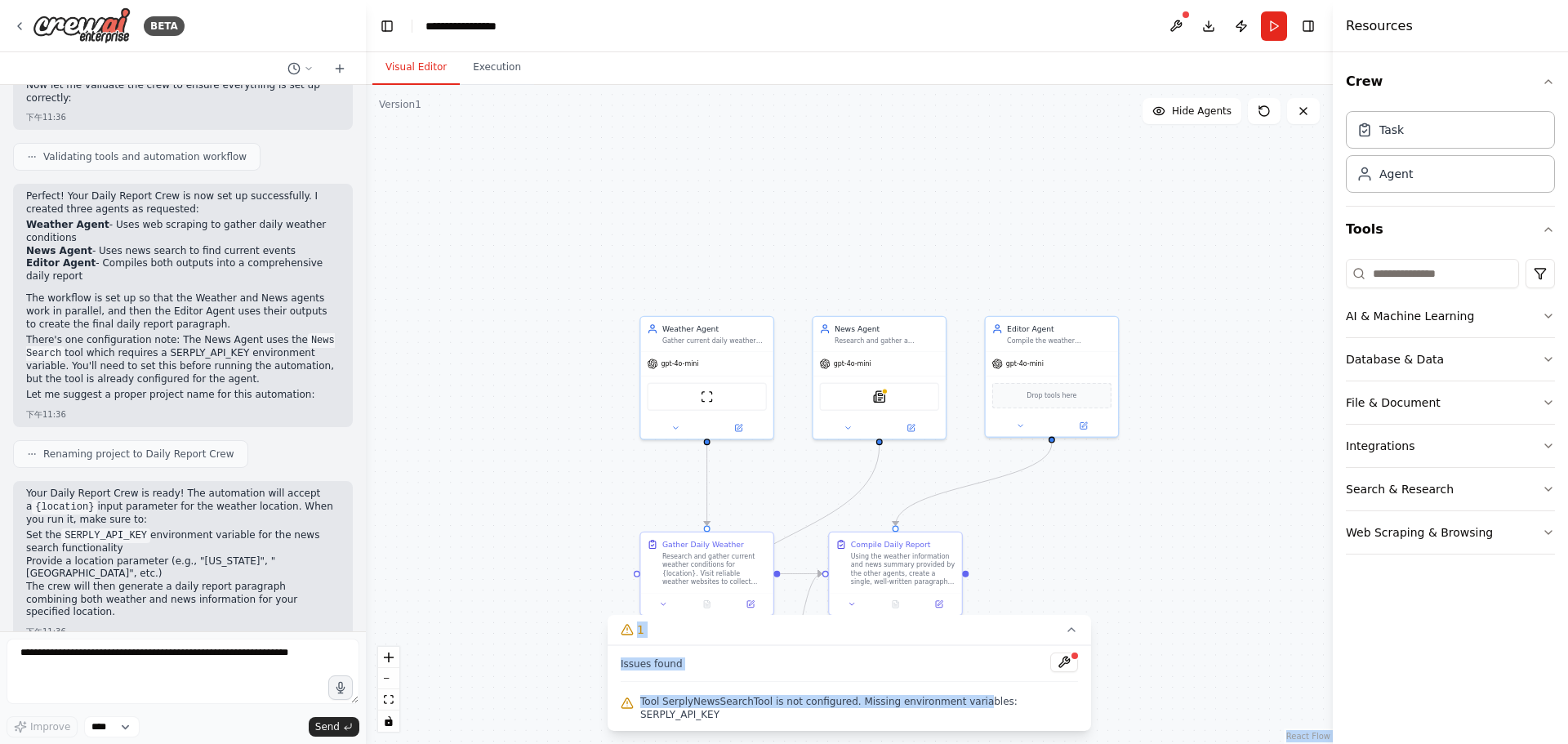
click at [1099, 712] on div "Version 1 Show Tools Hide Agents .deletable-edge-delete-btn { width: 20px; heig…" at bounding box center [849, 414] width 967 height 659
click at [1043, 715] on span "Tool SerplyNewsSearchTool is not configured. Missing environment variables: SER…" at bounding box center [859, 708] width 437 height 26
click at [1065, 672] on button at bounding box center [1064, 662] width 28 height 19
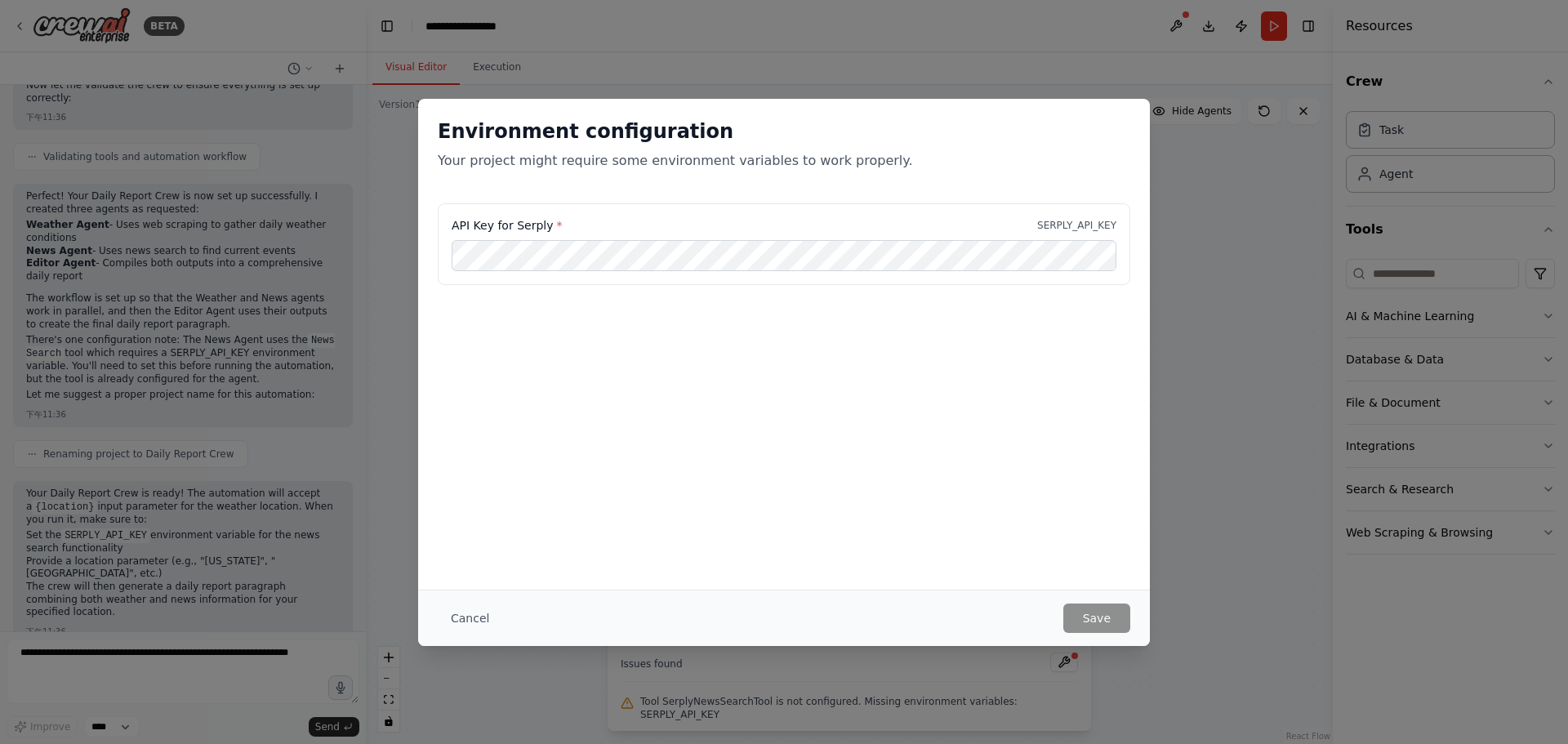
click at [1246, 320] on div "Environment configuration Your project might require some environment variables…" at bounding box center [784, 372] width 1568 height 744
click at [452, 619] on button "Cancel" at bounding box center [469, 618] width 65 height 29
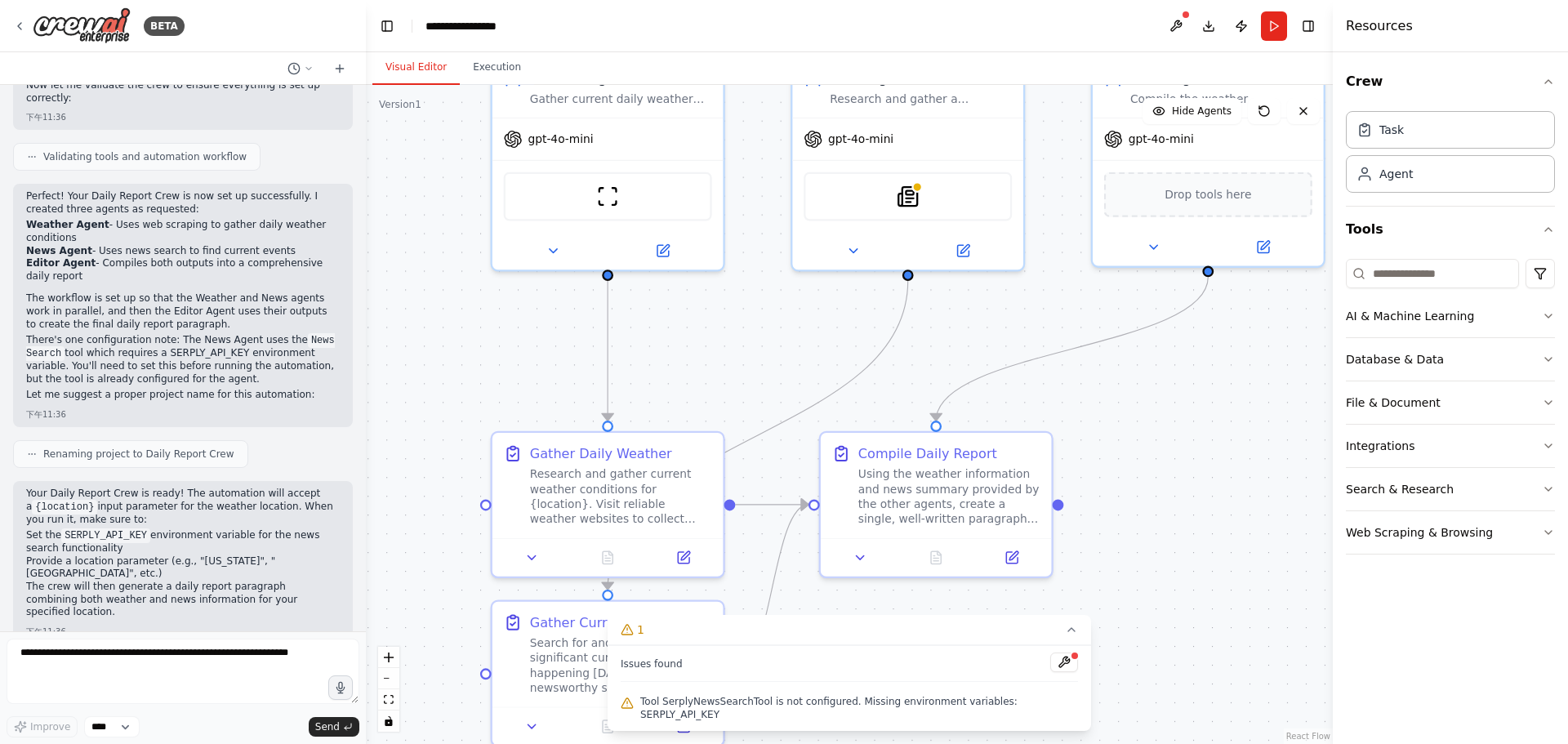
drag, startPoint x: 1034, startPoint y: 496, endPoint x: 1215, endPoint y: 407, distance: 201.7
click at [1223, 411] on div ".deletable-edge-delete-btn { width: 20px; height: 20px; border: 0px solid #ffff…" at bounding box center [849, 414] width 967 height 659
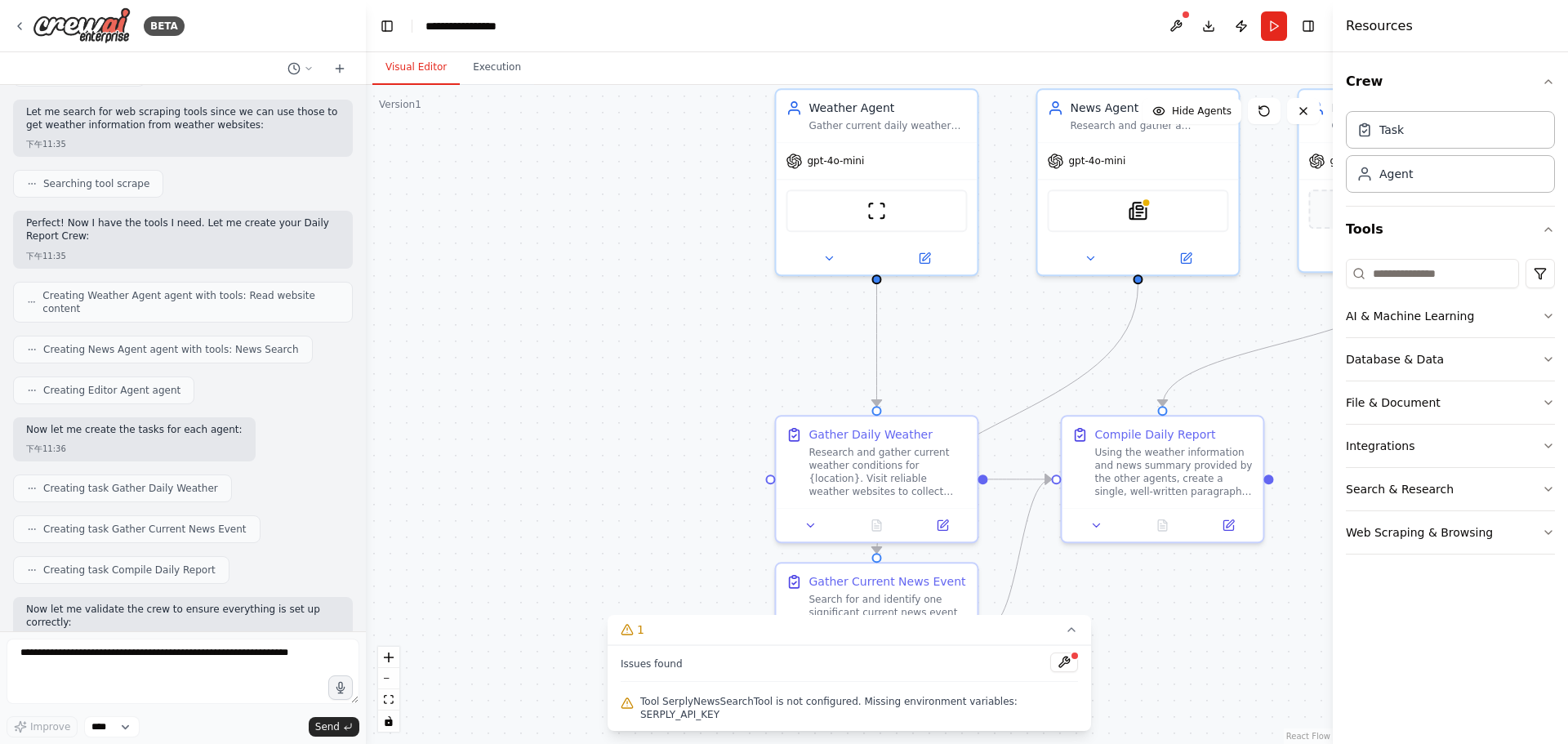
scroll to position [527, 0]
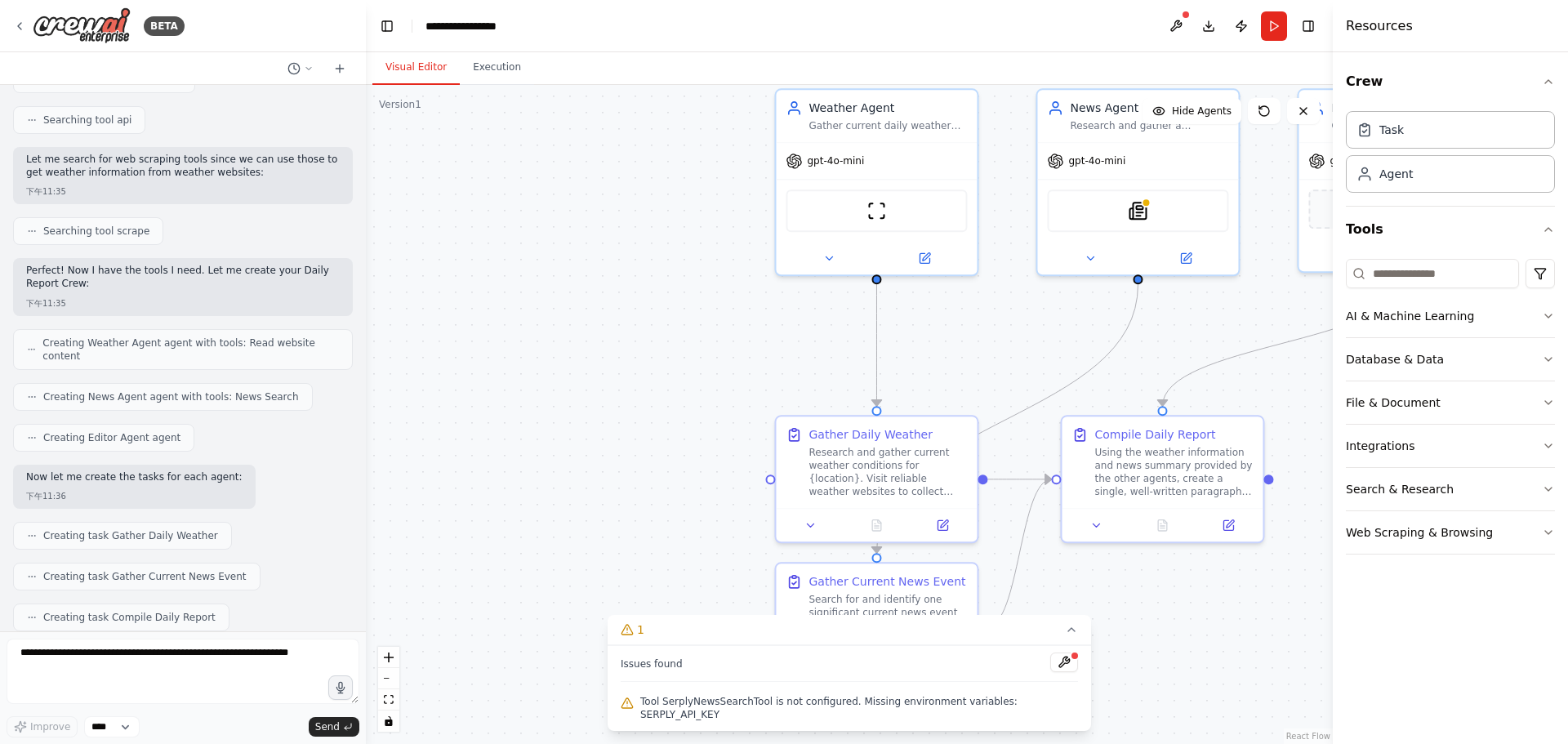
click at [360, 377] on div "BETA I need to Create a Daily Report Crew using Crew Studio consisting of these…" at bounding box center [784, 372] width 1568 height 744
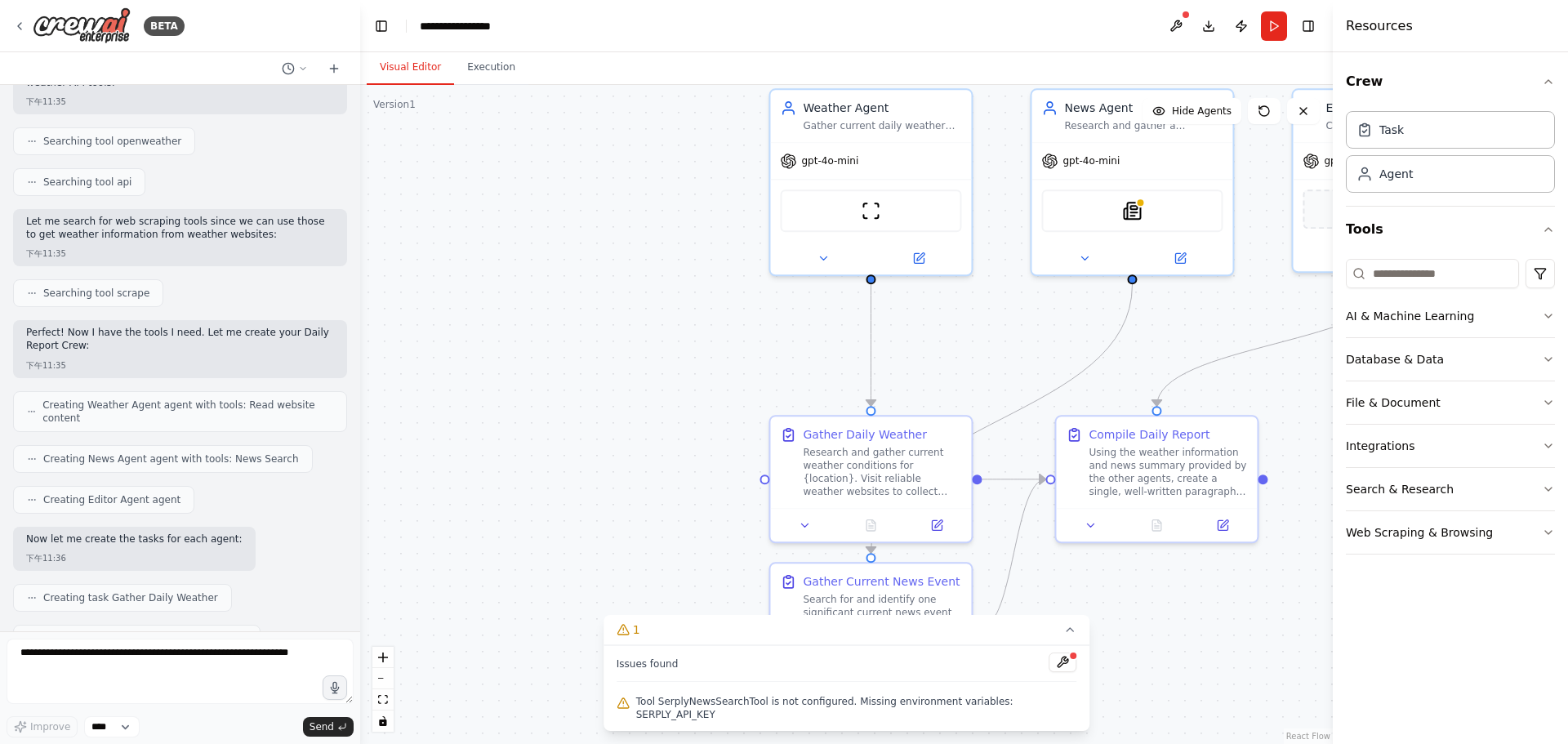
scroll to position [0, 0]
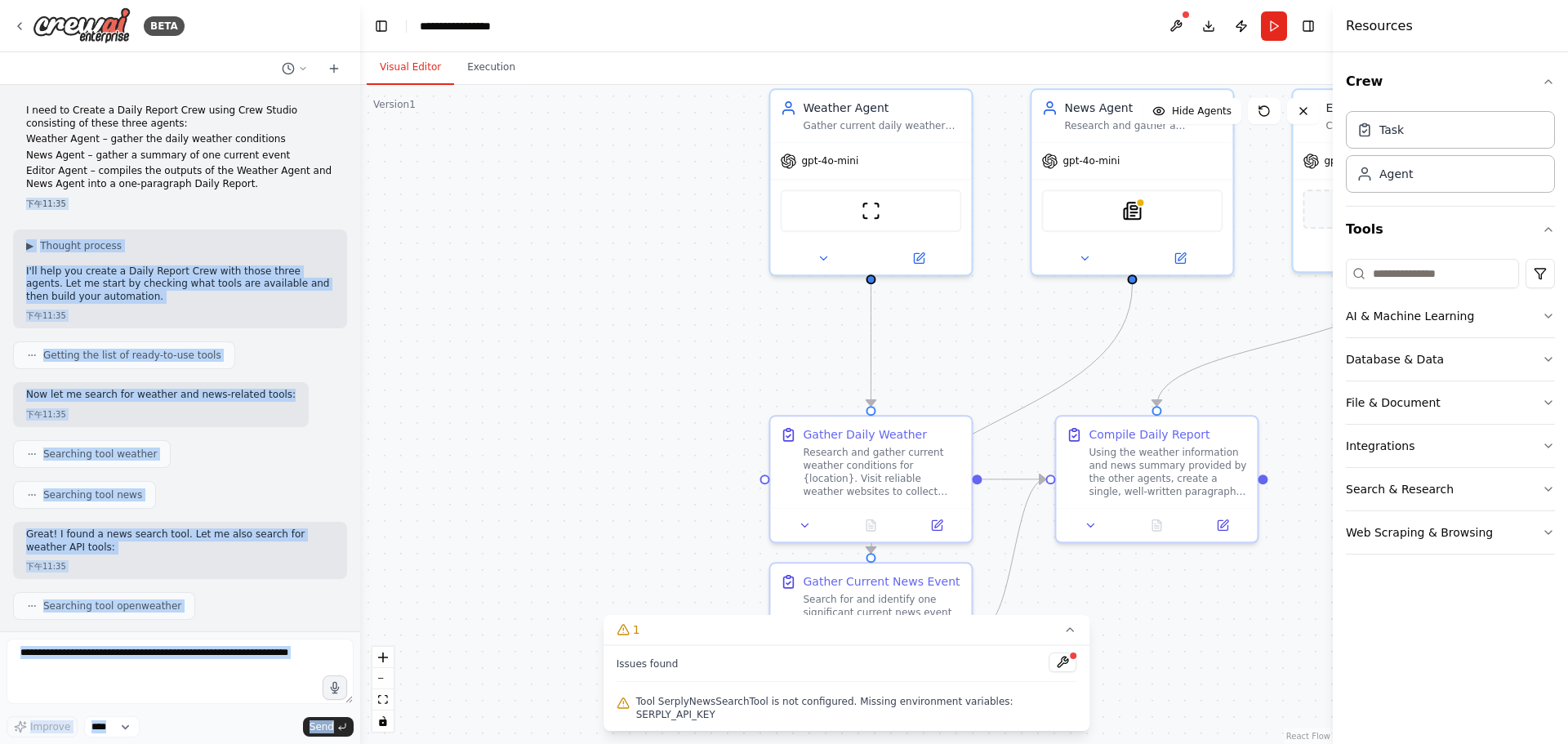
drag, startPoint x: 280, startPoint y: 186, endPoint x: 6, endPoint y: 105, distance: 285.7
click at [6, 105] on div "BETA I need to Create a Daily Report Crew using Crew Studio consisting of these…" at bounding box center [180, 372] width 360 height 744
click at [7, 106] on div "BETA I need to Create a Daily Report Crew using Crew Studio consisting of these…" at bounding box center [180, 372] width 360 height 744
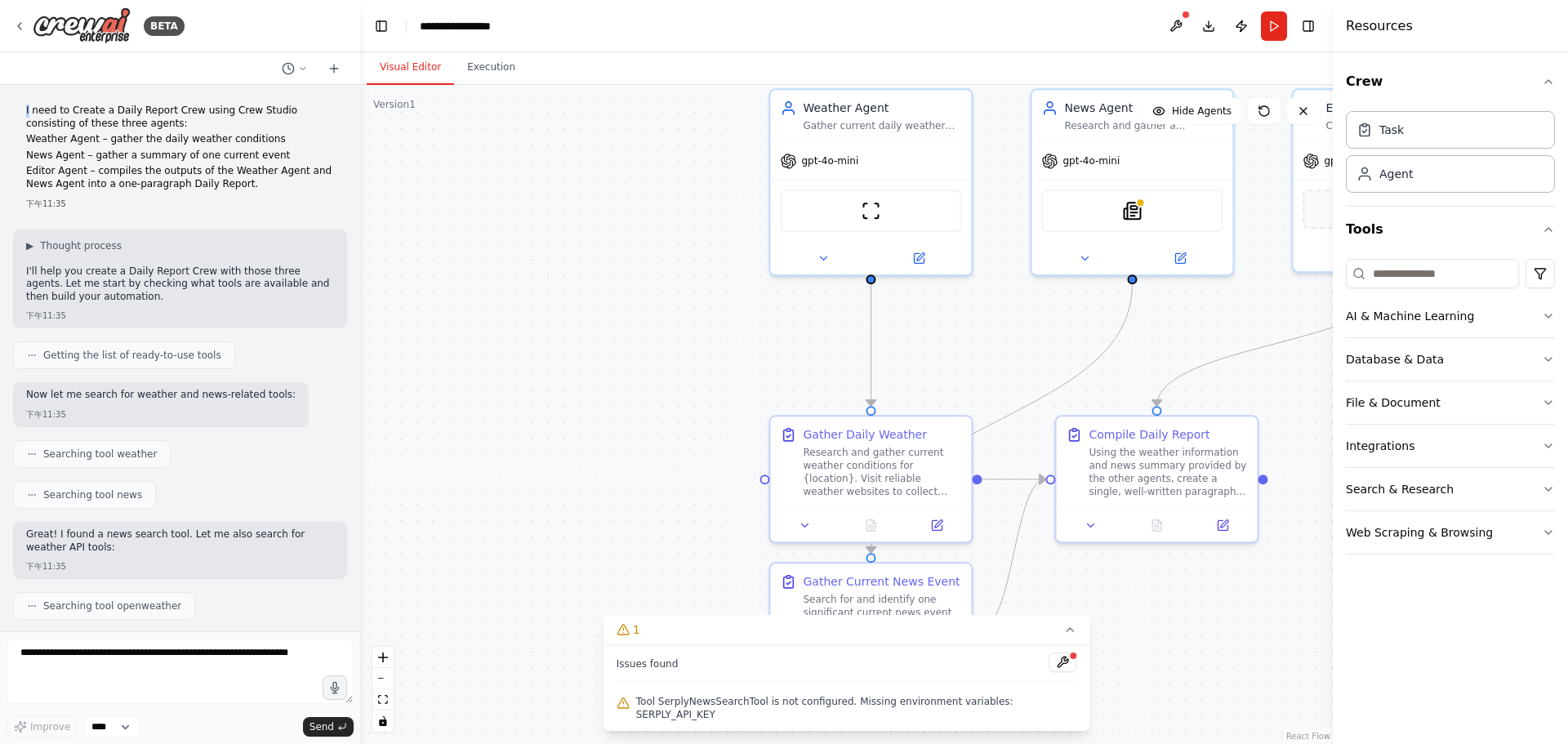
click at [28, 114] on p "I need to Create a Daily Report Crew using Crew Studio consisting of these thre…" at bounding box center [180, 118] width 308 height 25
click at [25, 105] on div "I need to Create a Daily Report Crew using Crew Studio consisting of these thre…" at bounding box center [180, 157] width 334 height 118
click at [26, 106] on div "I need to Create a Daily Report Crew using Crew Studio consisting of these thre…" at bounding box center [180, 157] width 334 height 118
drag, startPoint x: 306, startPoint y: 166, endPoint x: 297, endPoint y: 187, distance: 22.8
click at [306, 167] on p "Editor Agent – compiles the outputs of the Weather Agent and News Agent into a …" at bounding box center [180, 177] width 308 height 25
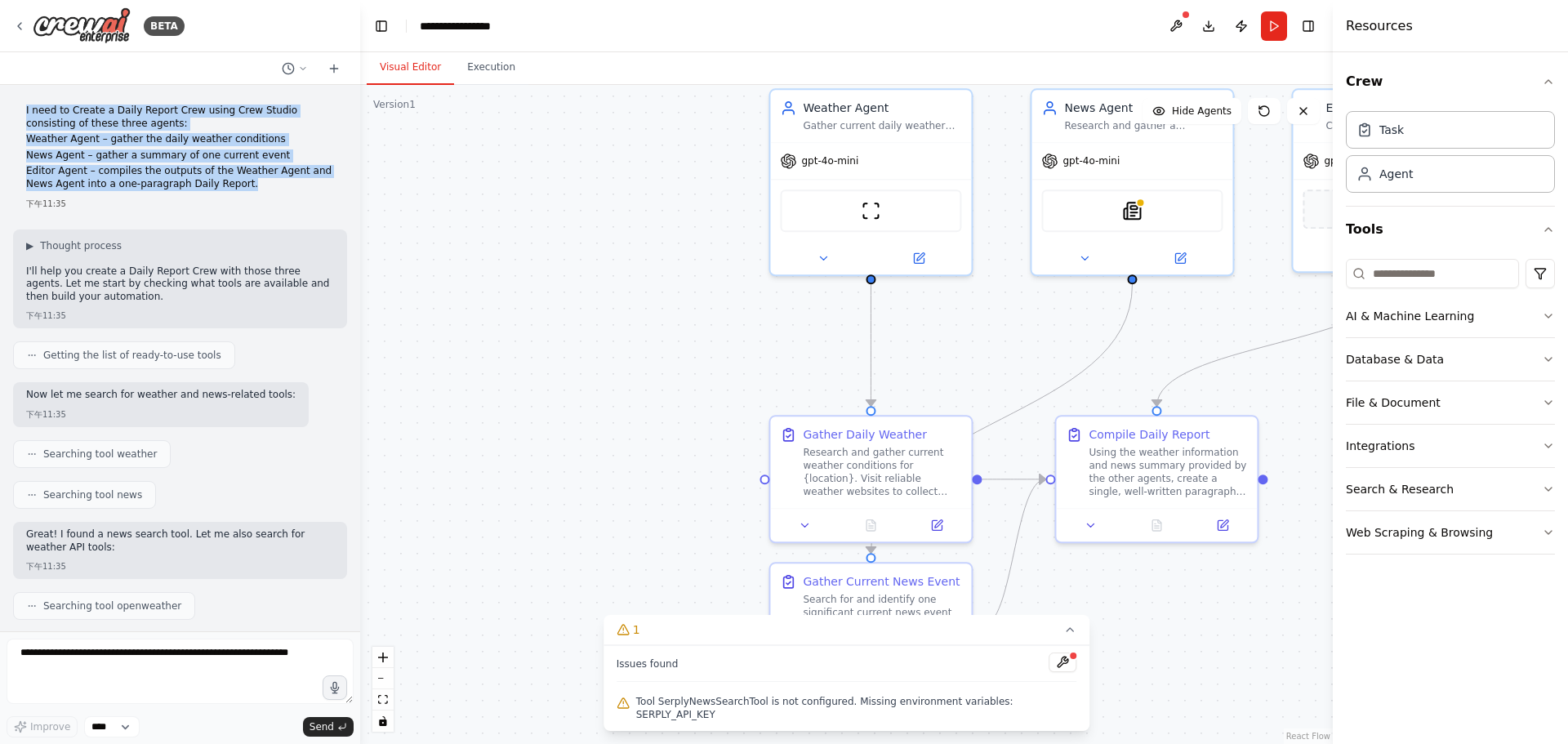
drag, startPoint x: 282, startPoint y: 181, endPoint x: 22, endPoint y: 100, distance: 272.3
click at [22, 100] on div "I need to Create a Daily Report Crew using Crew Studio consisting of these thre…" at bounding box center [180, 157] width 334 height 118
copy div "I need to Create a Daily Report Crew using Crew Studio consisting of these thre…"
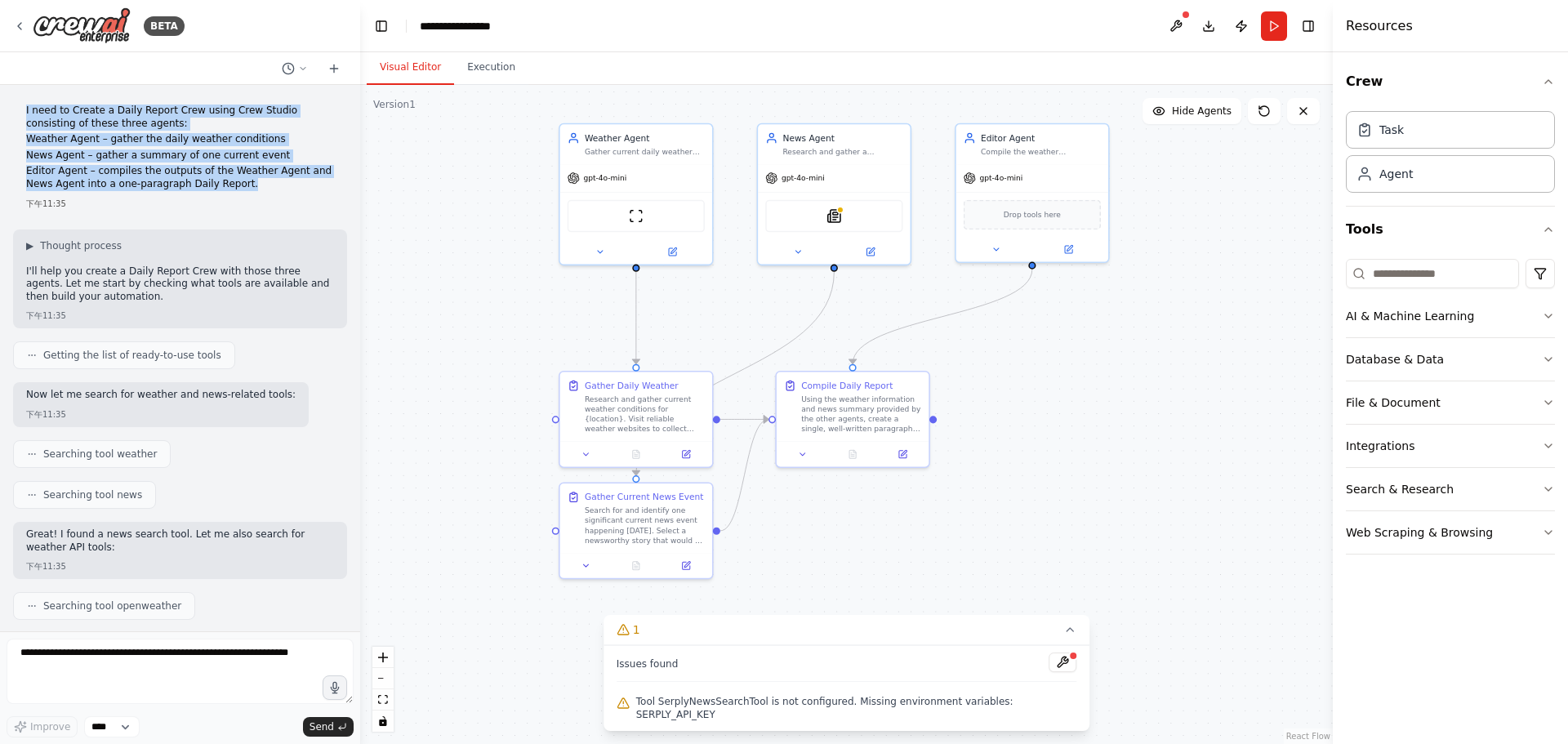
drag, startPoint x: 481, startPoint y: 335, endPoint x: 439, endPoint y: 301, distance: 54.0
click at [442, 301] on div ".deletable-edge-delete-btn { width: 20px; height: 20px; border: 0px solid #ffff…" at bounding box center [846, 414] width 972 height 659
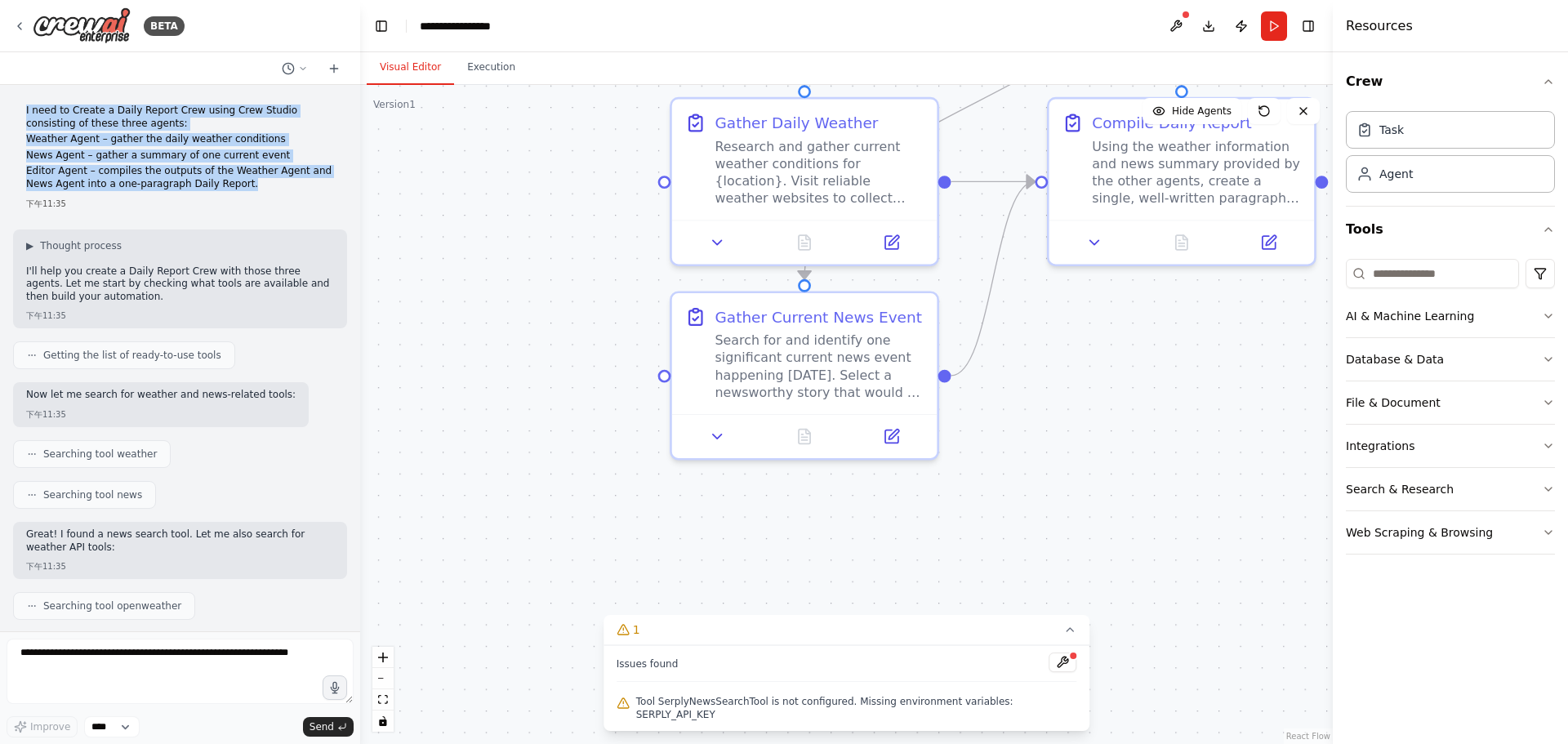
drag, startPoint x: 898, startPoint y: 574, endPoint x: 1046, endPoint y: 370, distance: 252.0
click at [1088, 362] on div ".deletable-edge-delete-btn { width: 20px; height: 20px; border: 0px solid #ffff…" at bounding box center [846, 414] width 972 height 659
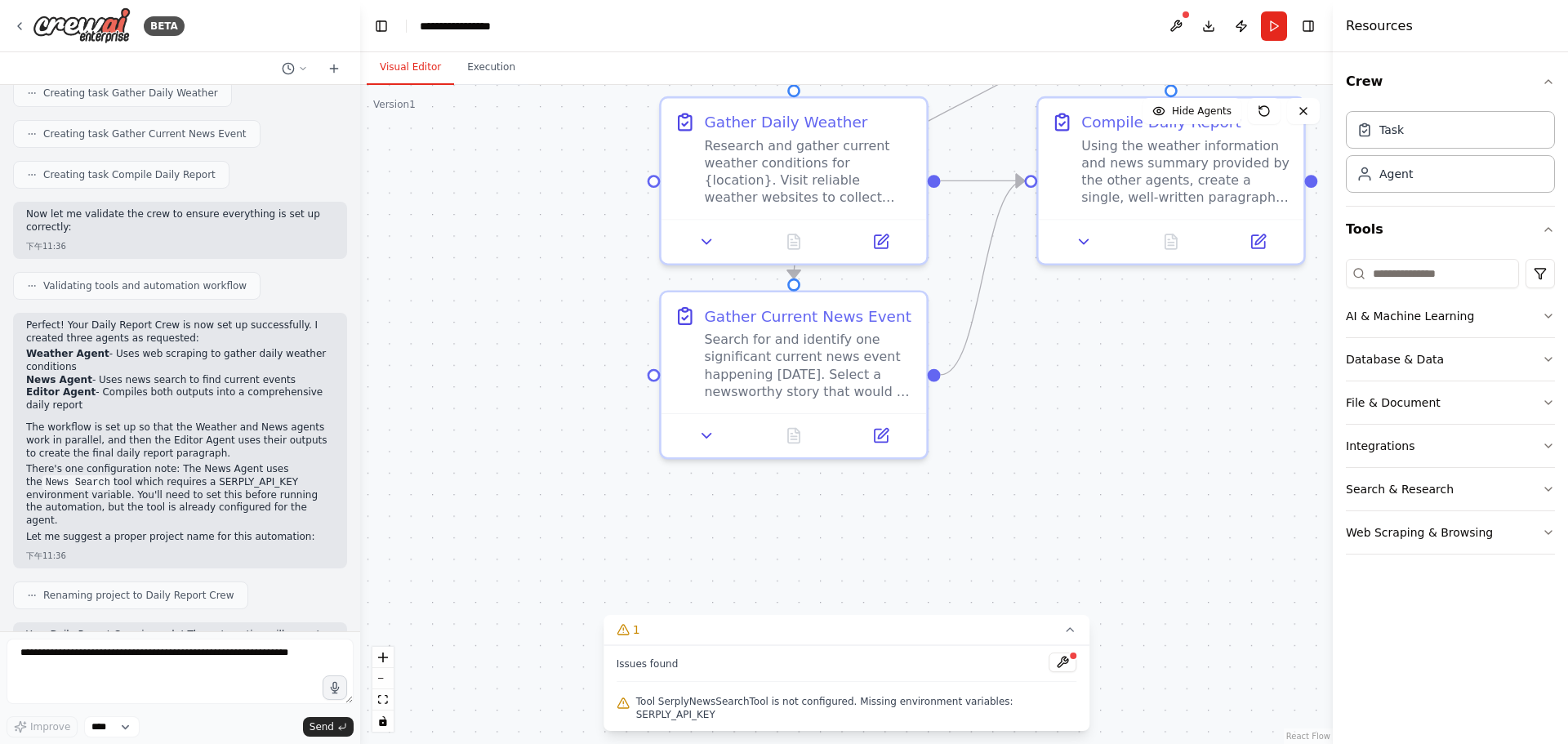
scroll to position [1098, 0]
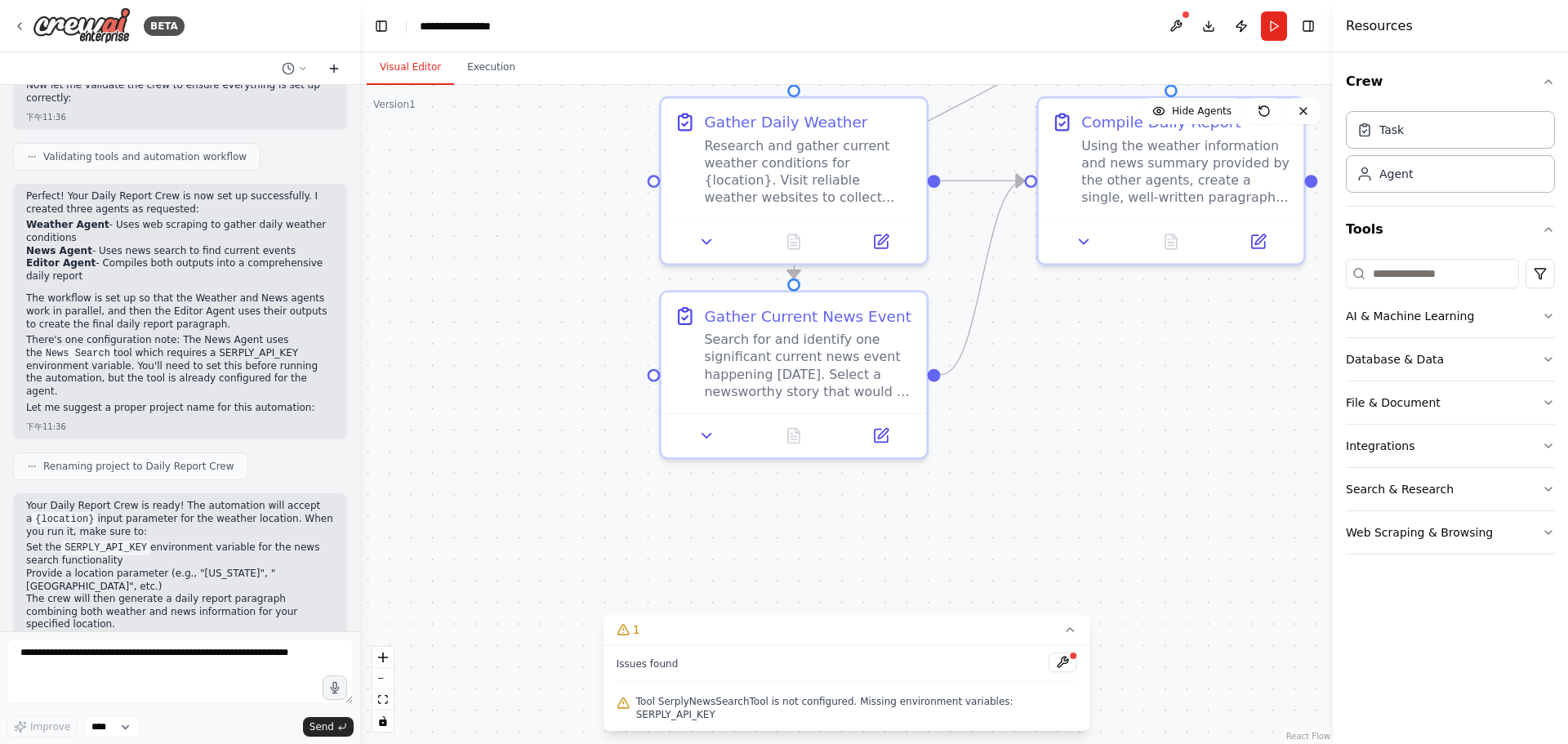
click at [334, 66] on icon at bounding box center [334, 68] width 0 height 8
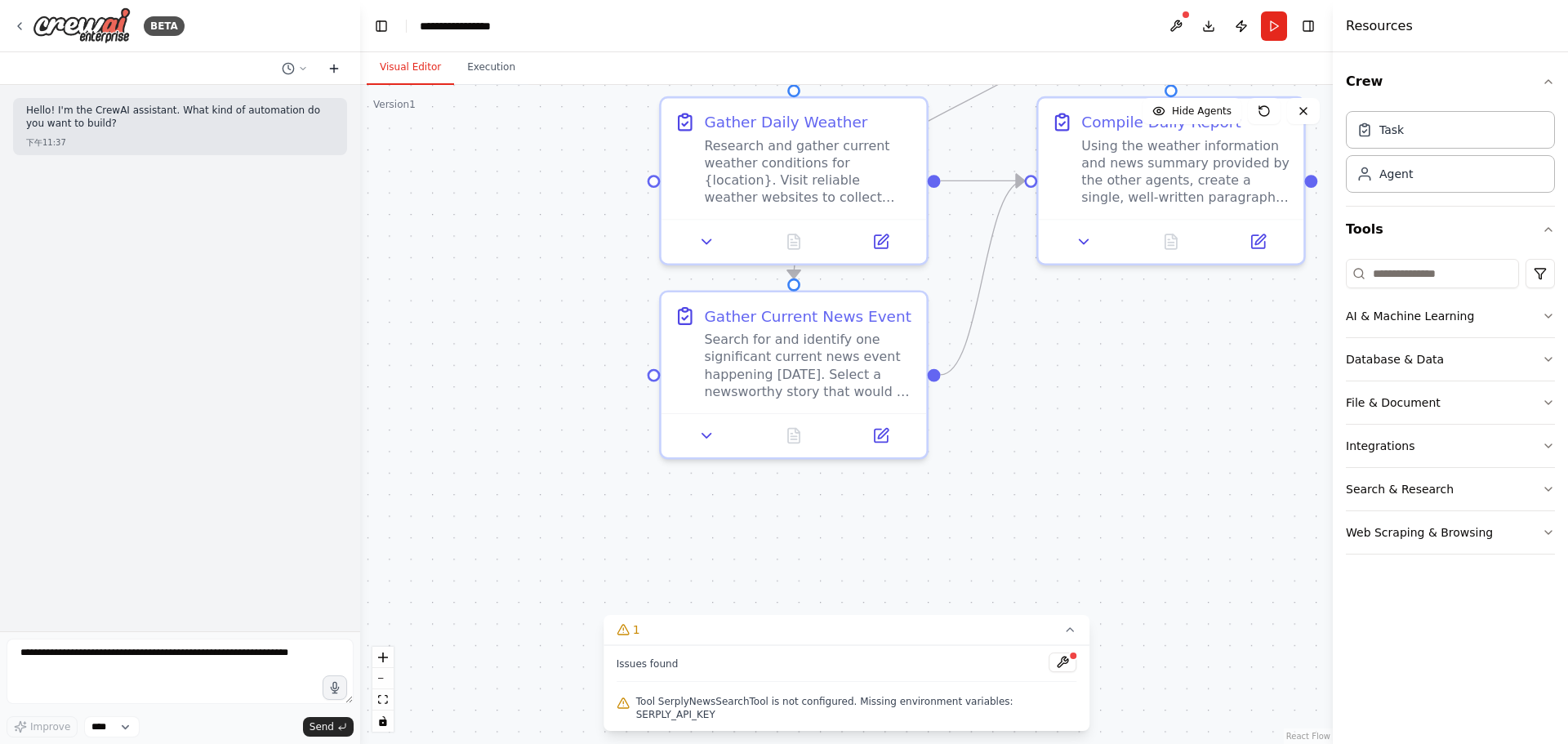
click at [334, 65] on icon at bounding box center [334, 68] width 0 height 8
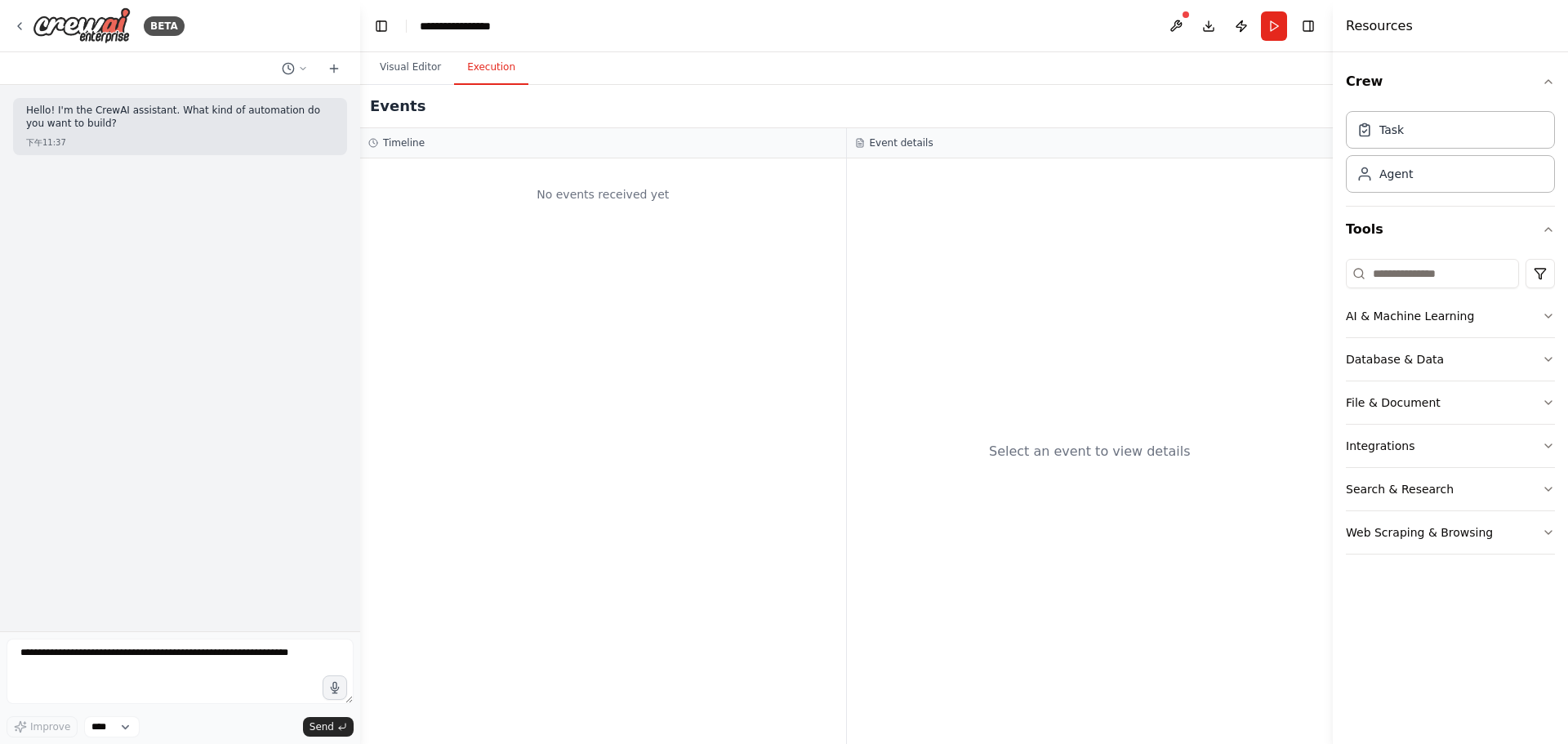
click at [478, 64] on button "Execution" at bounding box center [491, 67] width 75 height 34
click at [410, 71] on button "Visual Editor" at bounding box center [410, 67] width 87 height 34
click at [489, 65] on button "Execution" at bounding box center [491, 67] width 75 height 34
click at [433, 60] on button "Visual Editor" at bounding box center [410, 67] width 87 height 34
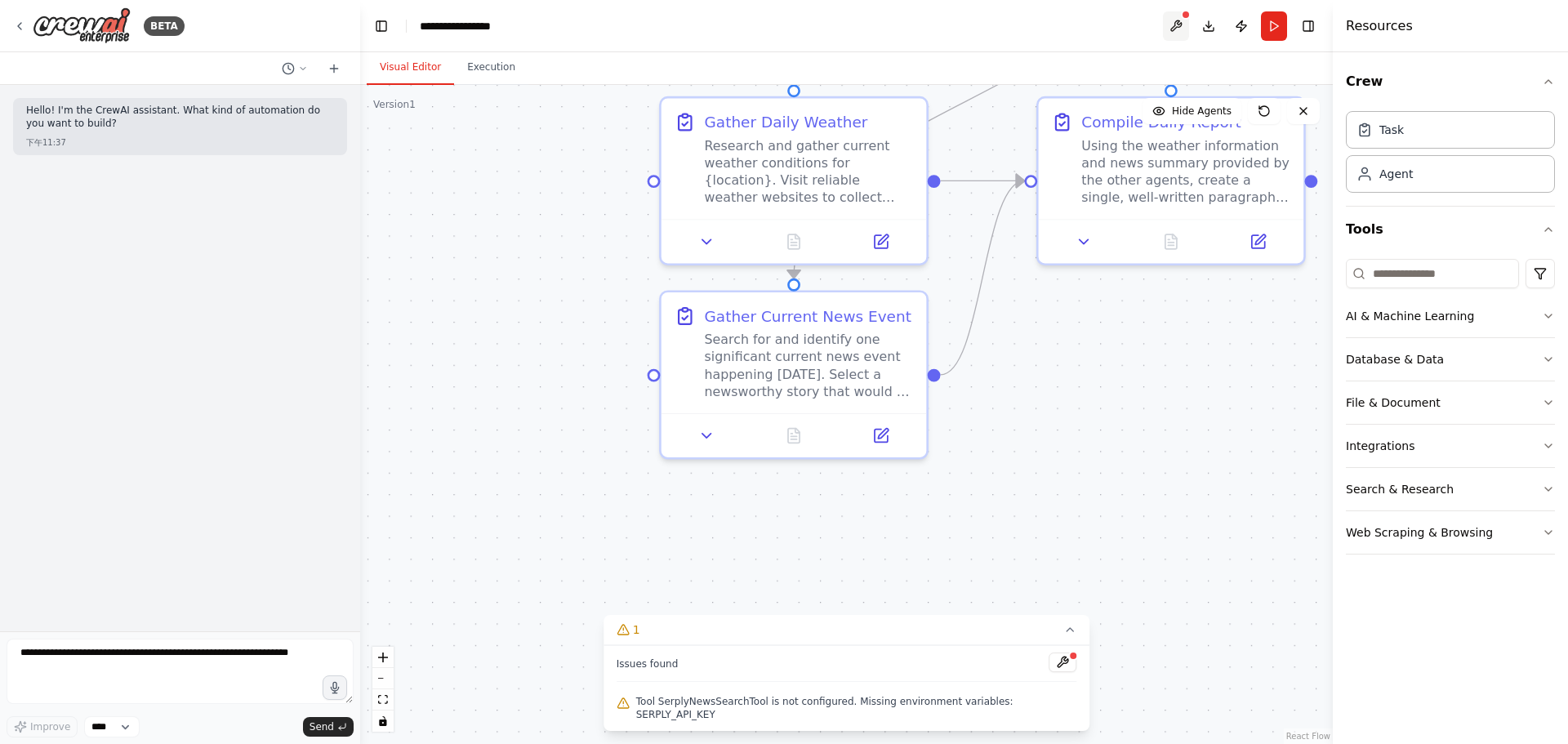
click at [1168, 24] on button at bounding box center [1175, 26] width 26 height 29
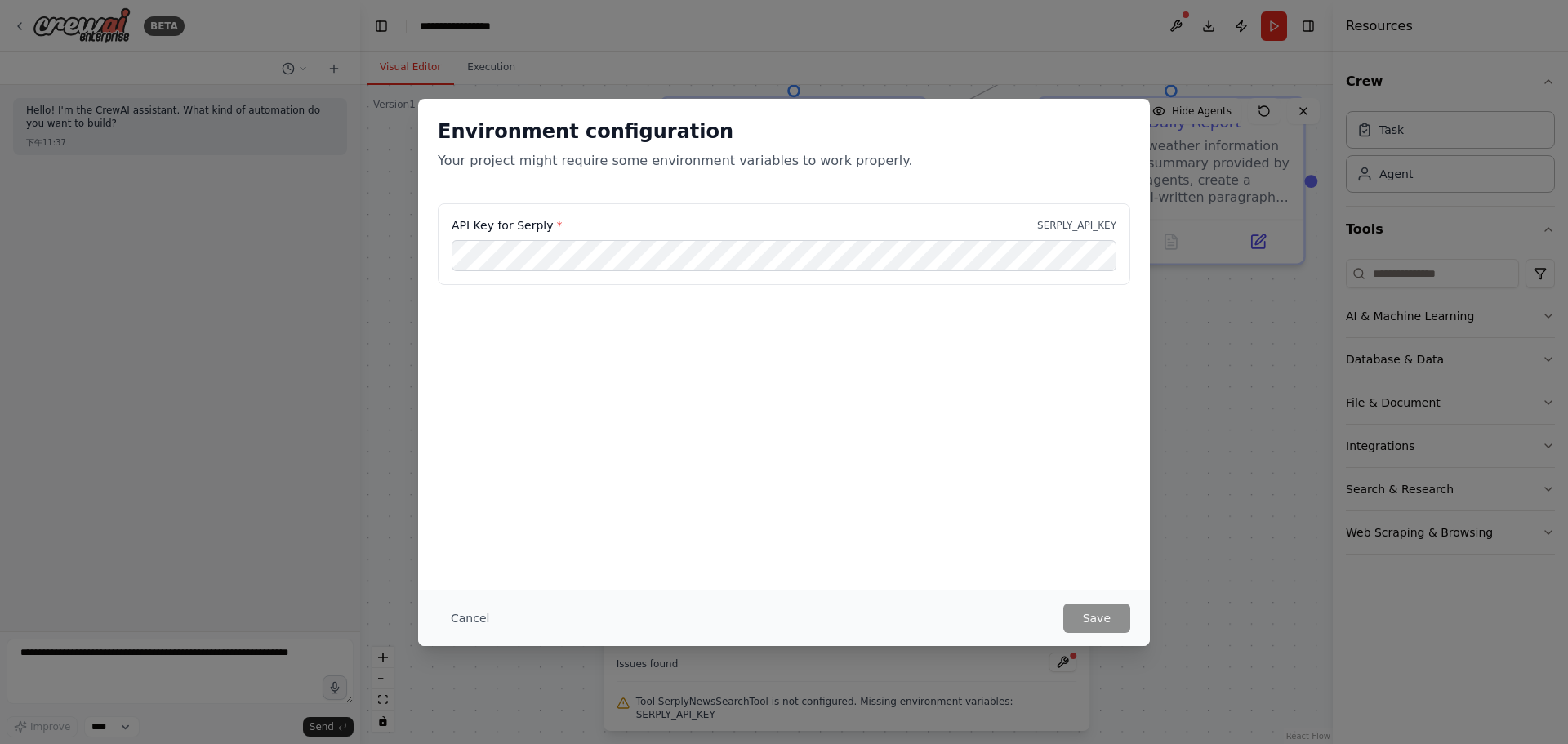
click at [1220, 616] on div "Environment configuration Your project might require some environment variables…" at bounding box center [784, 372] width 1568 height 744
click at [436, 610] on div "Cancel Save" at bounding box center [784, 617] width 732 height 56
click at [473, 616] on button "Cancel" at bounding box center [469, 618] width 65 height 29
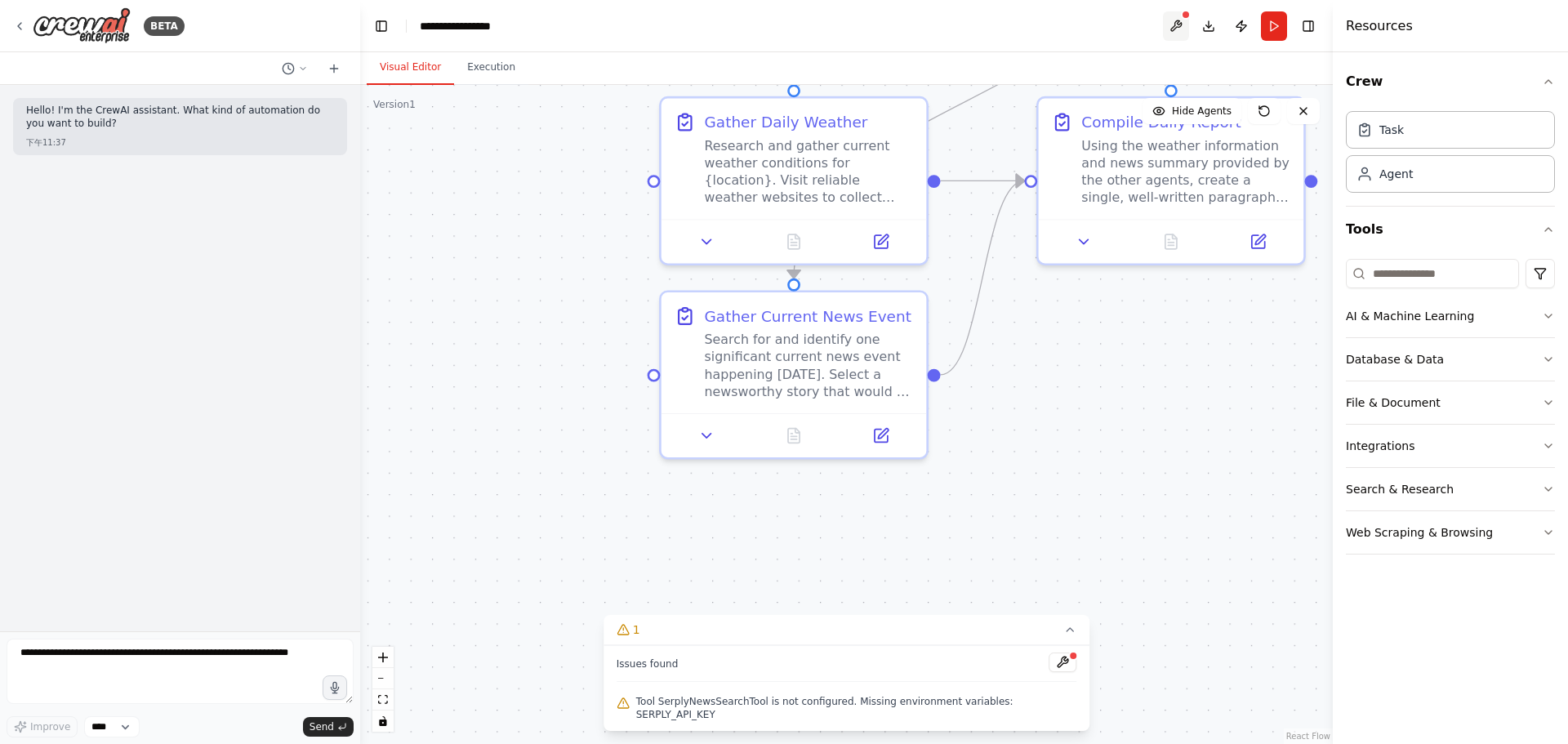
click at [1183, 31] on button at bounding box center [1175, 26] width 26 height 29
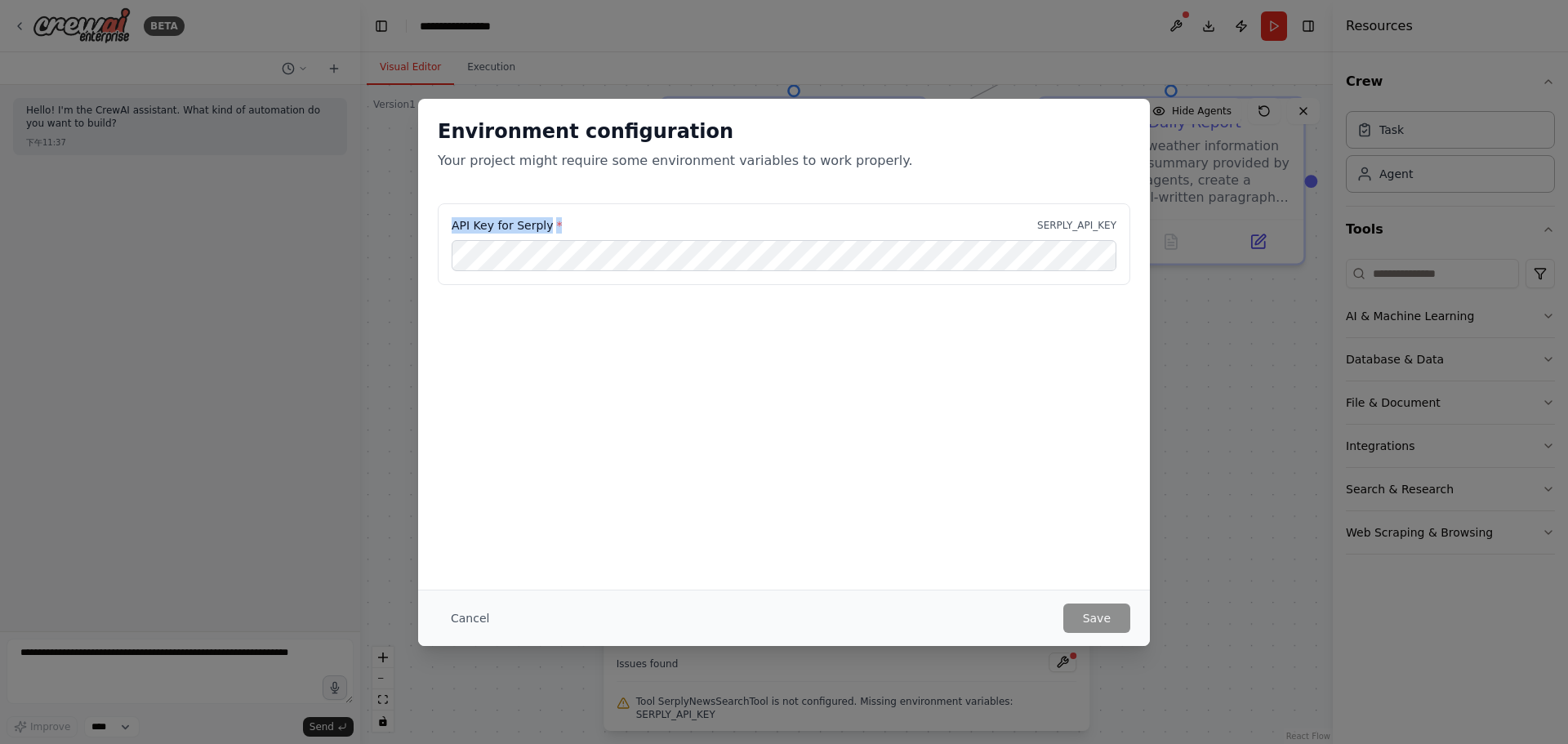
drag, startPoint x: 543, startPoint y: 223, endPoint x: 609, endPoint y: 223, distance: 66.0
click at [609, 223] on div "API Key for Serply * SERPLY_API_KEY" at bounding box center [784, 225] width 665 height 16
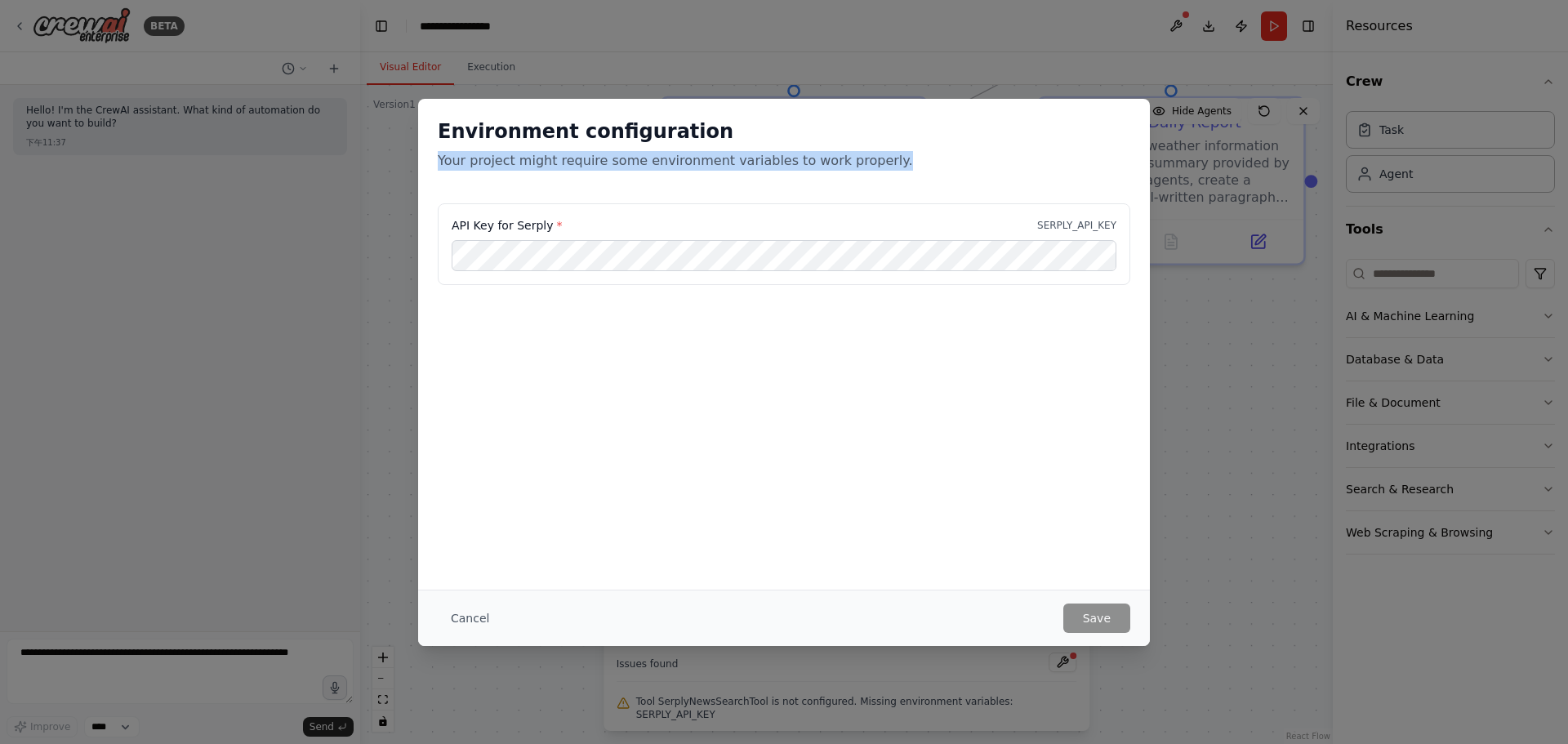
drag, startPoint x: 422, startPoint y: 165, endPoint x: 892, endPoint y: 160, distance: 470.0
click at [892, 160] on div "Environment configuration Your project might require some environment variables…" at bounding box center [784, 151] width 732 height 105
click at [892, 160] on p "Your project might require some environment variables to work properly." at bounding box center [783, 160] width 693 height 19
click at [468, 608] on button "Cancel" at bounding box center [469, 618] width 65 height 29
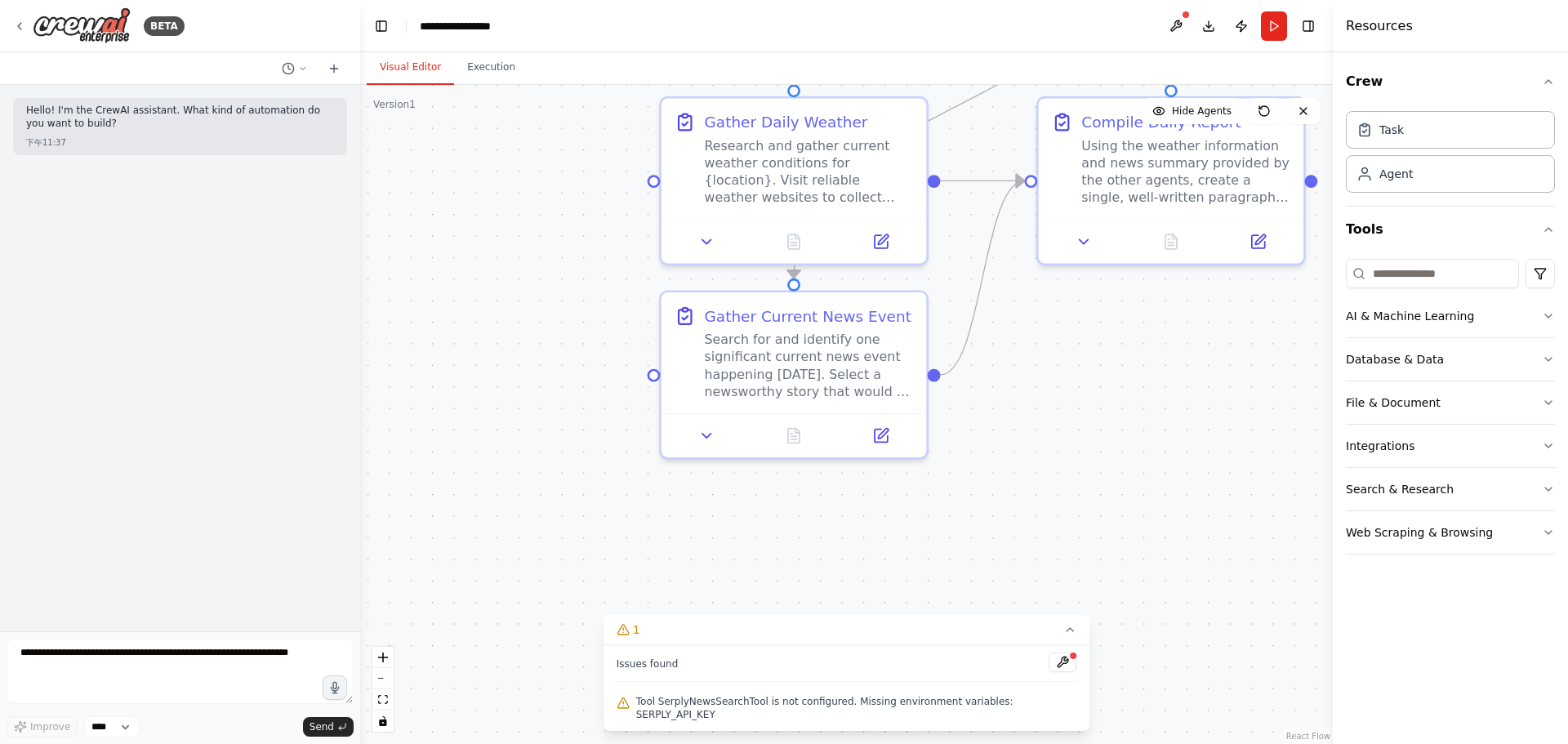
drag, startPoint x: 310, startPoint y: 600, endPoint x: 318, endPoint y: 578, distance: 23.4
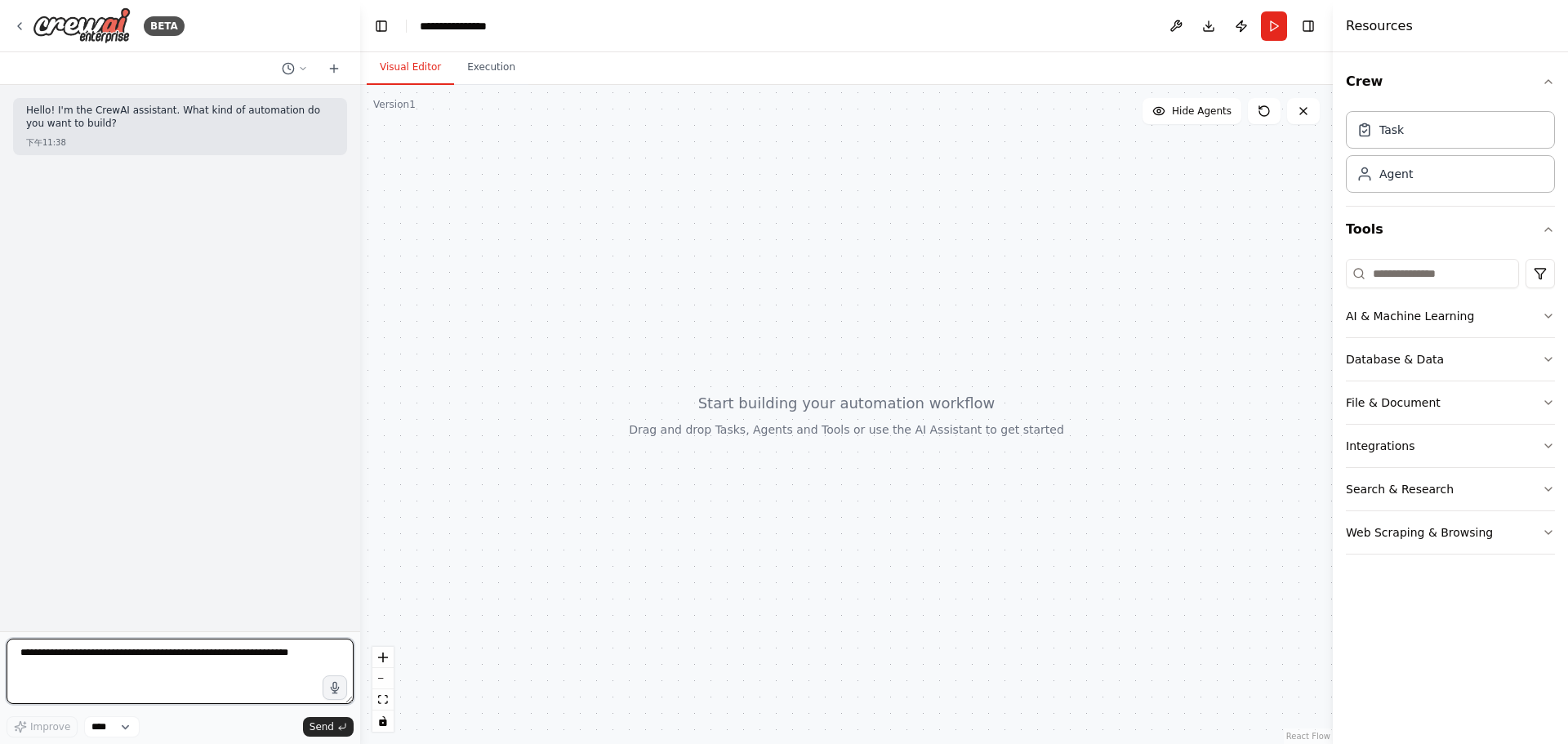
click at [133, 669] on textarea at bounding box center [180, 672] width 347 height 65
paste textarea "**********"
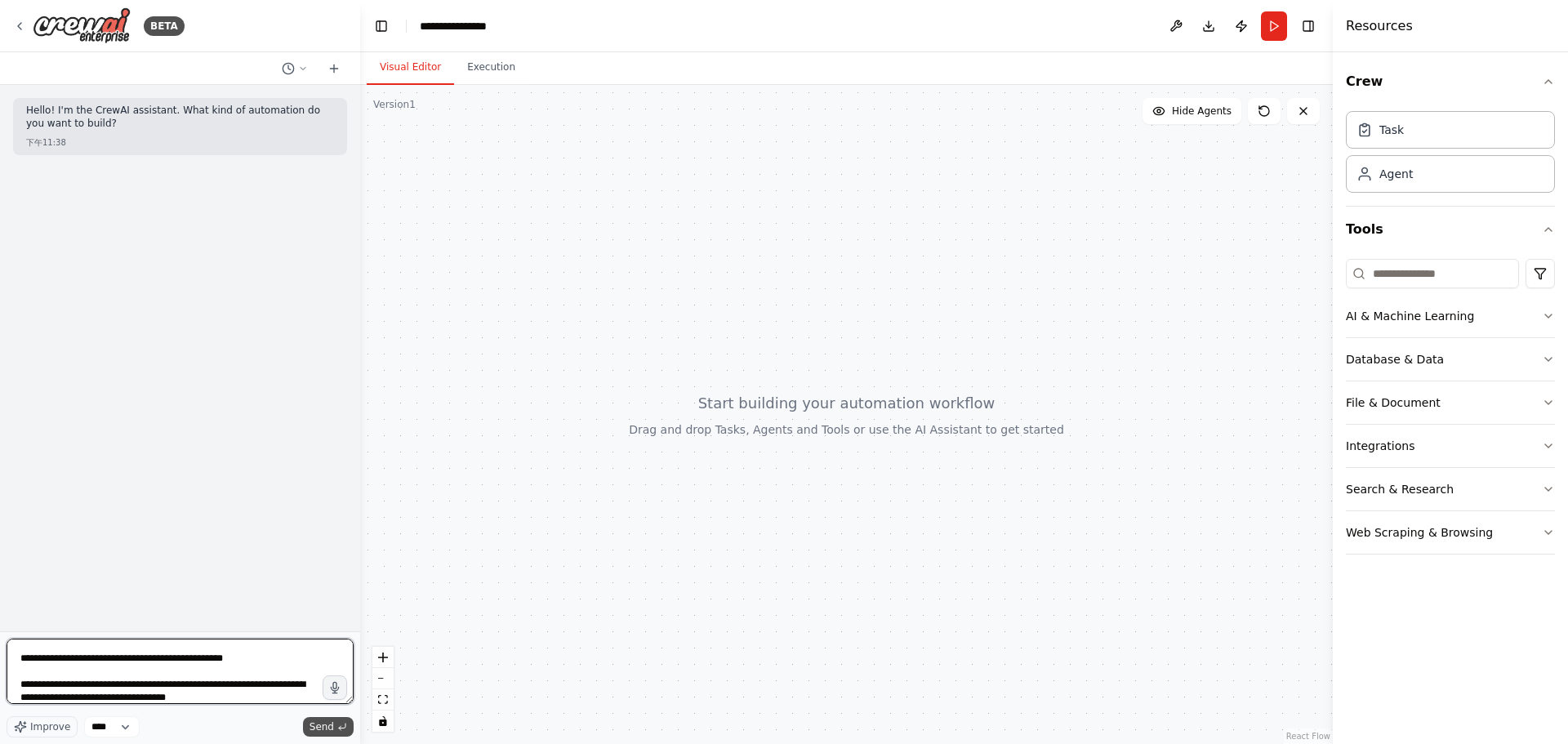
type textarea "**********"
click at [332, 727] on span "Send" at bounding box center [321, 727] width 24 height 13
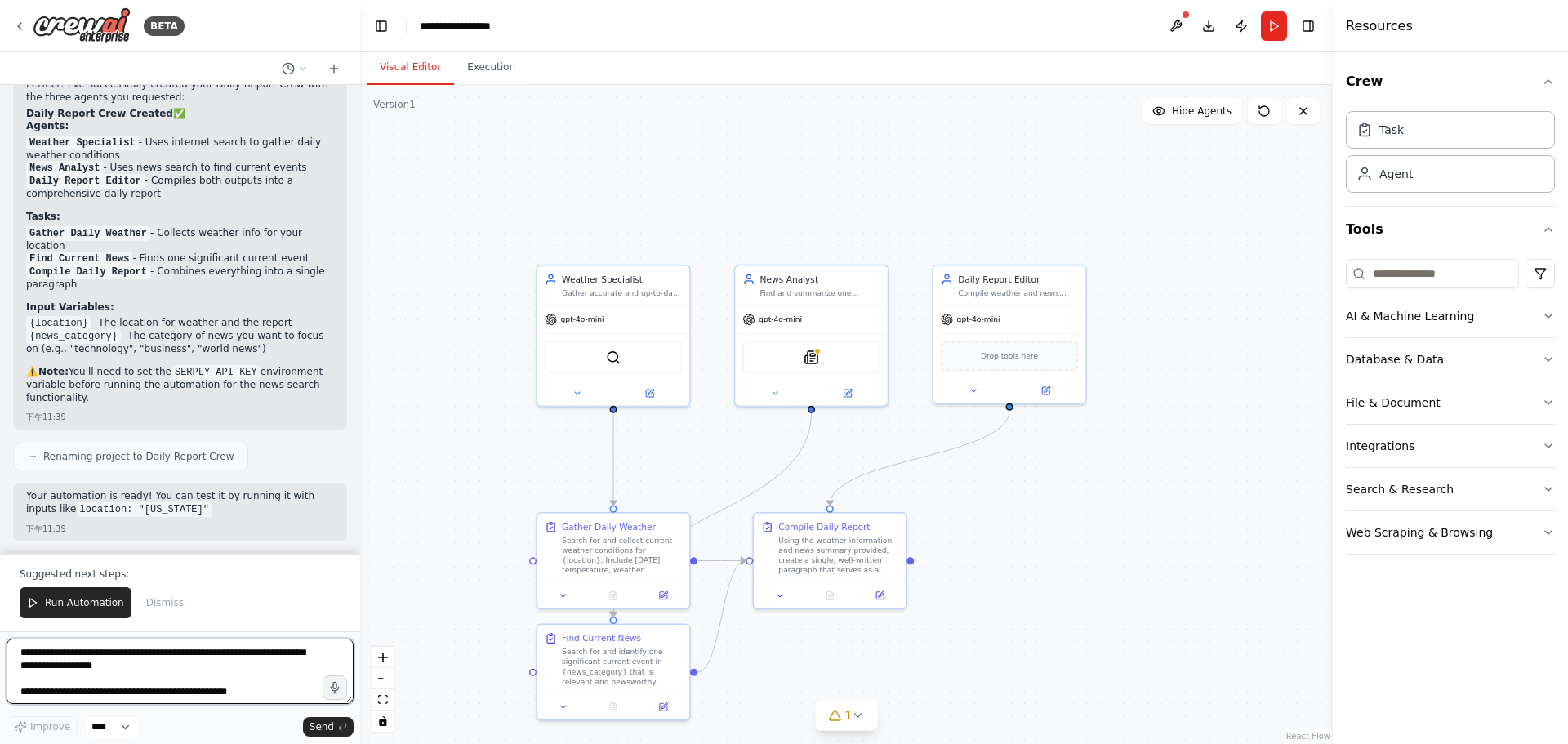
scroll to position [1168, 0]
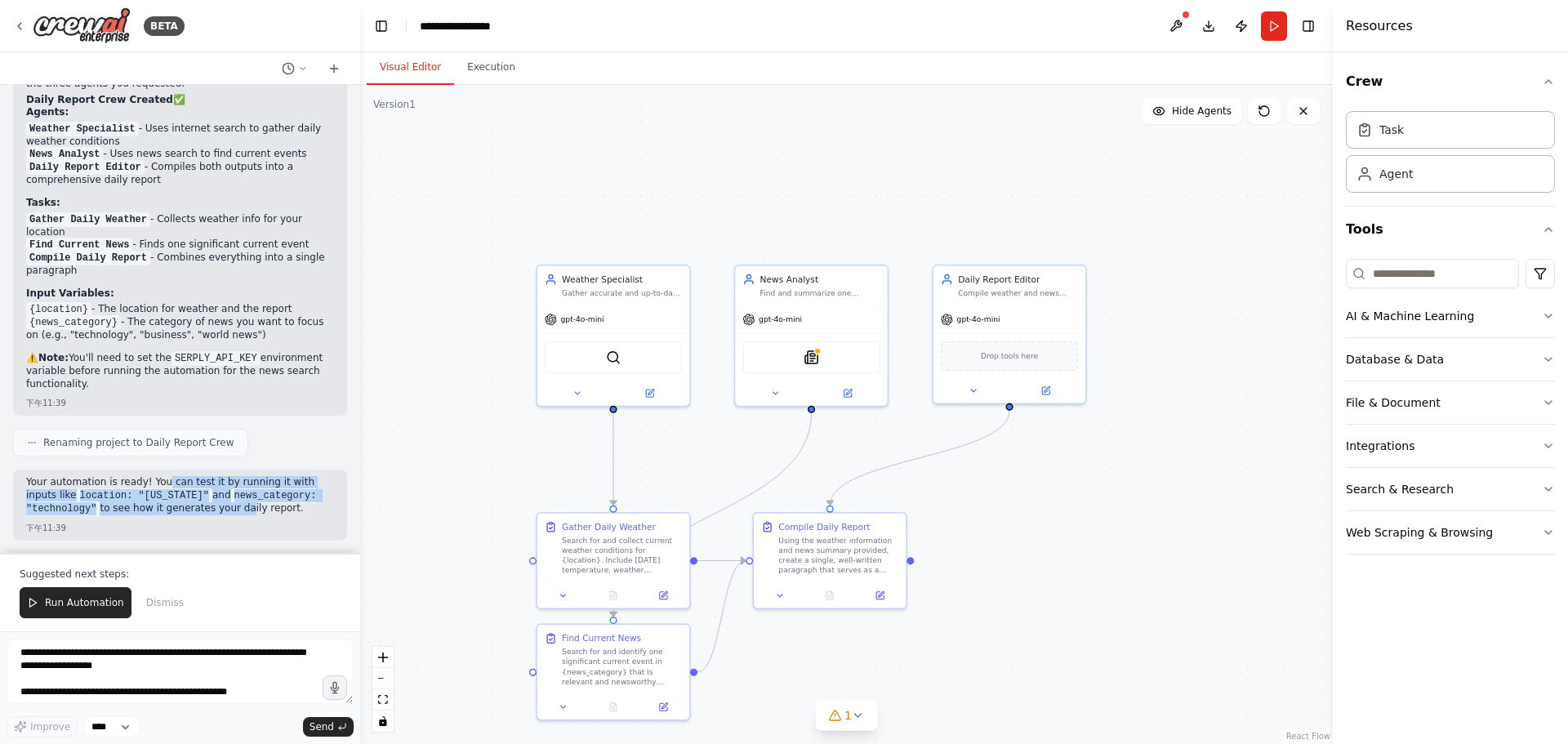
drag, startPoint x: 165, startPoint y: 482, endPoint x: 232, endPoint y: 513, distance: 73.8
click at [232, 513] on p "Your automation is ready! You can test it by running it with inputs like locati…" at bounding box center [180, 495] width 308 height 39
click at [252, 527] on div "下午11:39" at bounding box center [180, 528] width 308 height 13
drag, startPoint x: 67, startPoint y: 489, endPoint x: 263, endPoint y: 511, distance: 197.2
click at [259, 512] on div "Your automation is ready! You can test it by running it with inputs like locati…" at bounding box center [180, 505] width 334 height 71
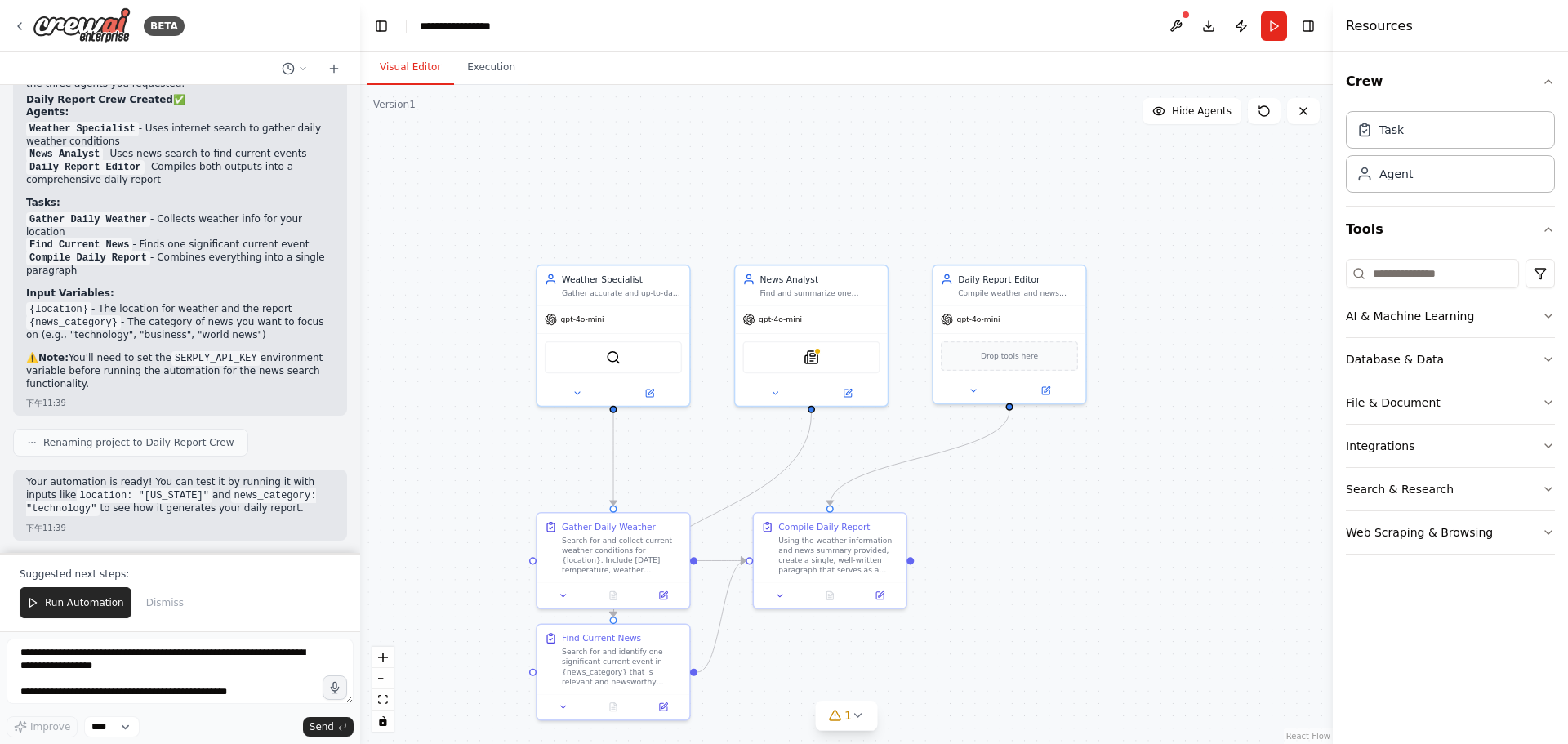
click at [264, 511] on p "Your automation is ready! You can test it by running it with inputs like locati…" at bounding box center [180, 495] width 308 height 39
click at [853, 722] on button "1" at bounding box center [846, 716] width 63 height 30
click at [1137, 598] on div ".deletable-edge-delete-btn { width: 20px; height: 20px; border: 0px solid #ffff…" at bounding box center [846, 414] width 972 height 659
click at [1069, 645] on button "1" at bounding box center [847, 630] width 487 height 30
click at [57, 598] on span "Run Automation" at bounding box center [84, 603] width 79 height 13
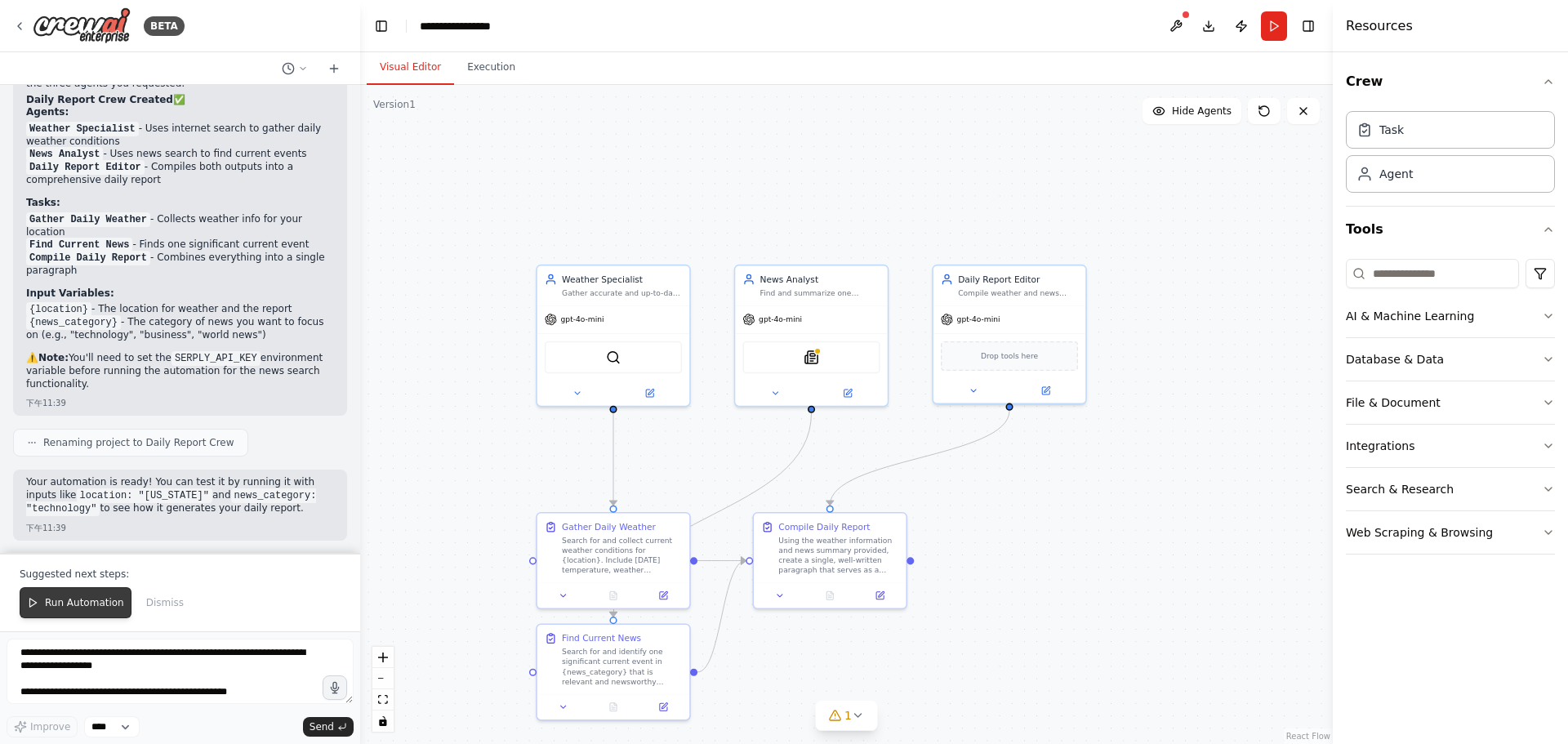
scroll to position [1090, 0]
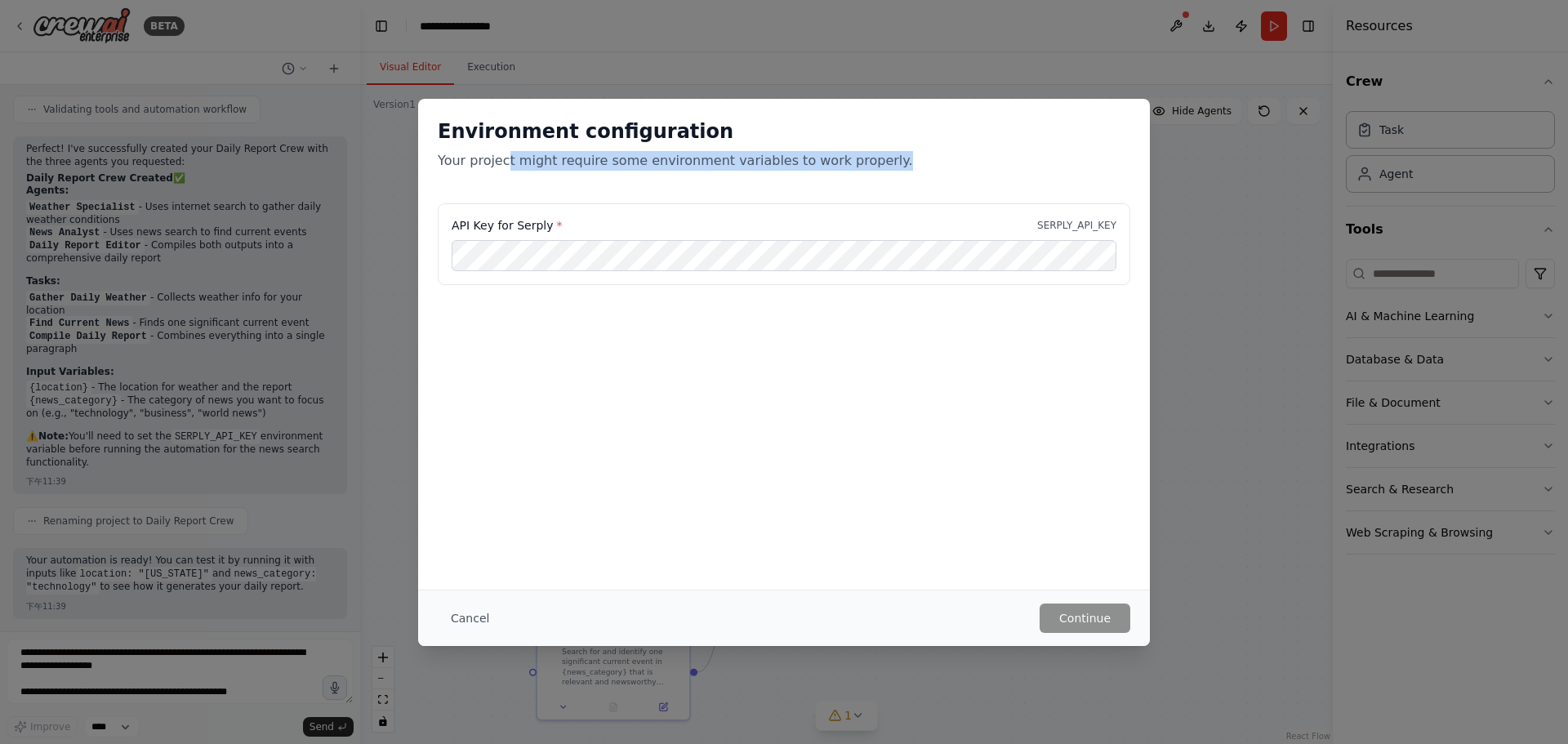
drag, startPoint x: 520, startPoint y: 166, endPoint x: 934, endPoint y: 159, distance: 414.1
click at [934, 159] on p "Your project might require some environment variables to work properly." at bounding box center [783, 160] width 693 height 19
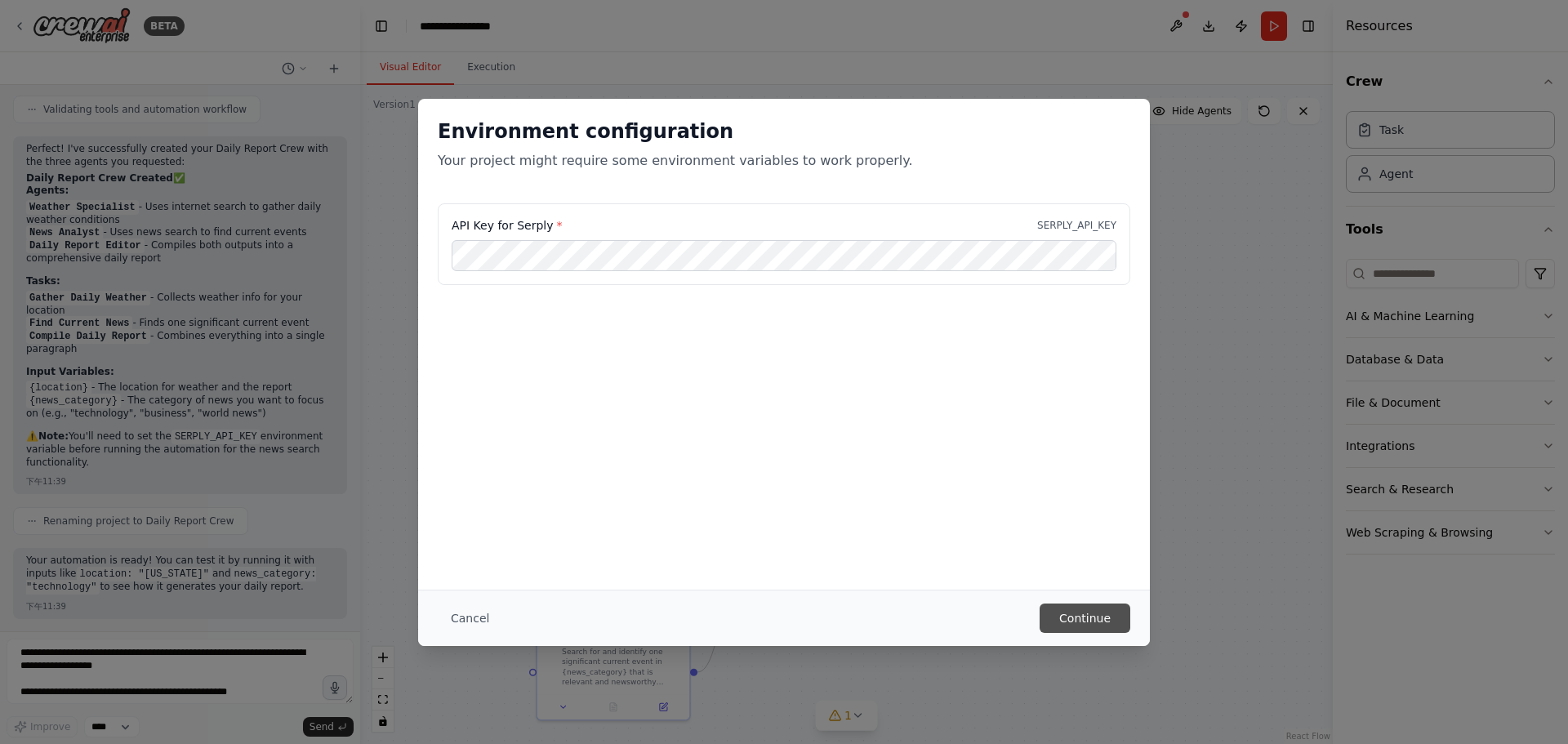
click at [1099, 606] on button "Continue" at bounding box center [1085, 618] width 91 height 29
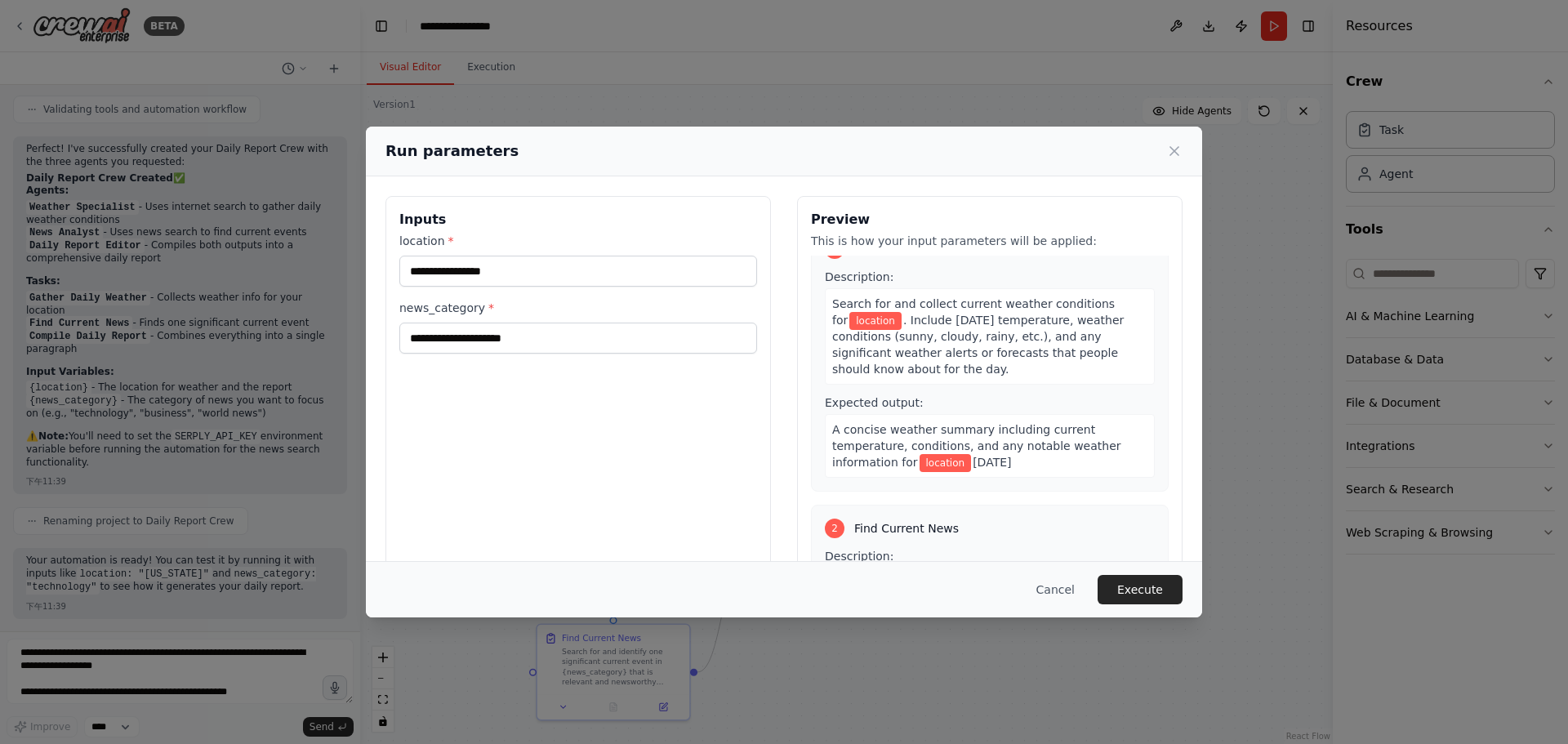
scroll to position [0, 0]
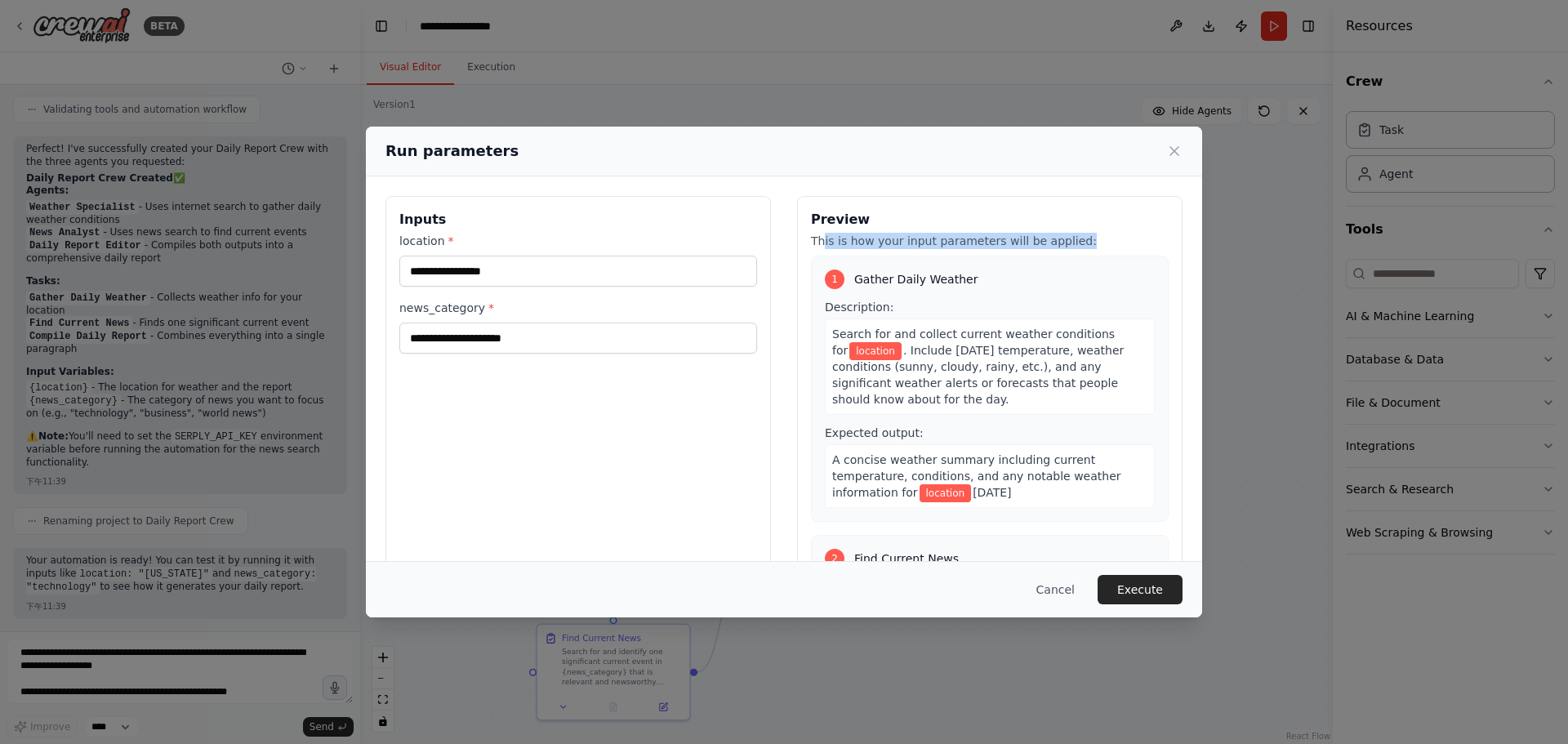
drag, startPoint x: 821, startPoint y: 240, endPoint x: 1082, endPoint y: 238, distance: 261.0
click at [1082, 238] on p "This is how your input parameters will be applied:" at bounding box center [990, 240] width 358 height 16
drag, startPoint x: 1082, startPoint y: 238, endPoint x: 1076, endPoint y: 249, distance: 12.5
click at [1082, 240] on p "This is how your input parameters will be applied:" at bounding box center [990, 240] width 358 height 16
click at [1009, 368] on span ". Include today's temperature, weather conditions (sunny, cloudy, rainy, etc.),…" at bounding box center [977, 375] width 291 height 62
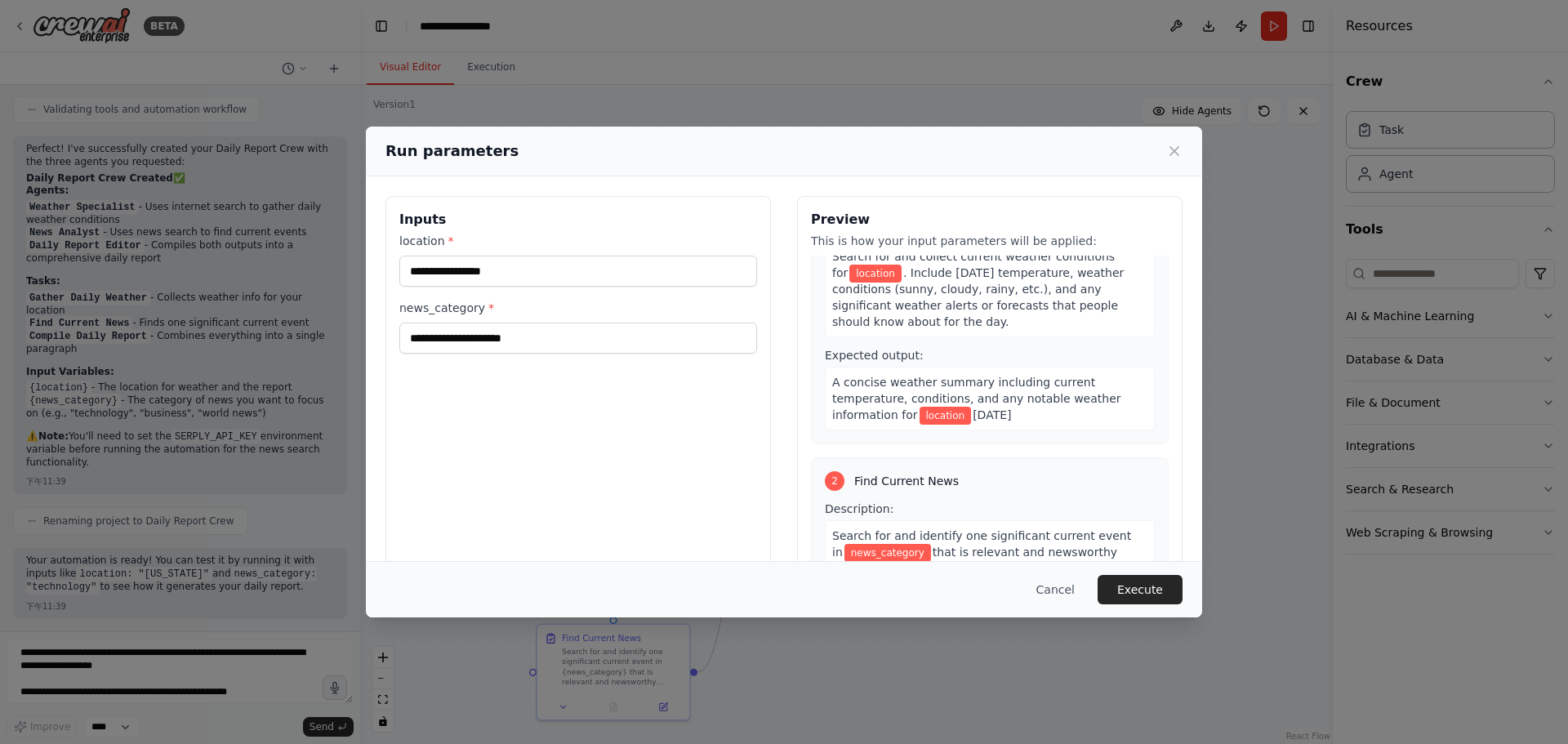
scroll to position [81, 0]
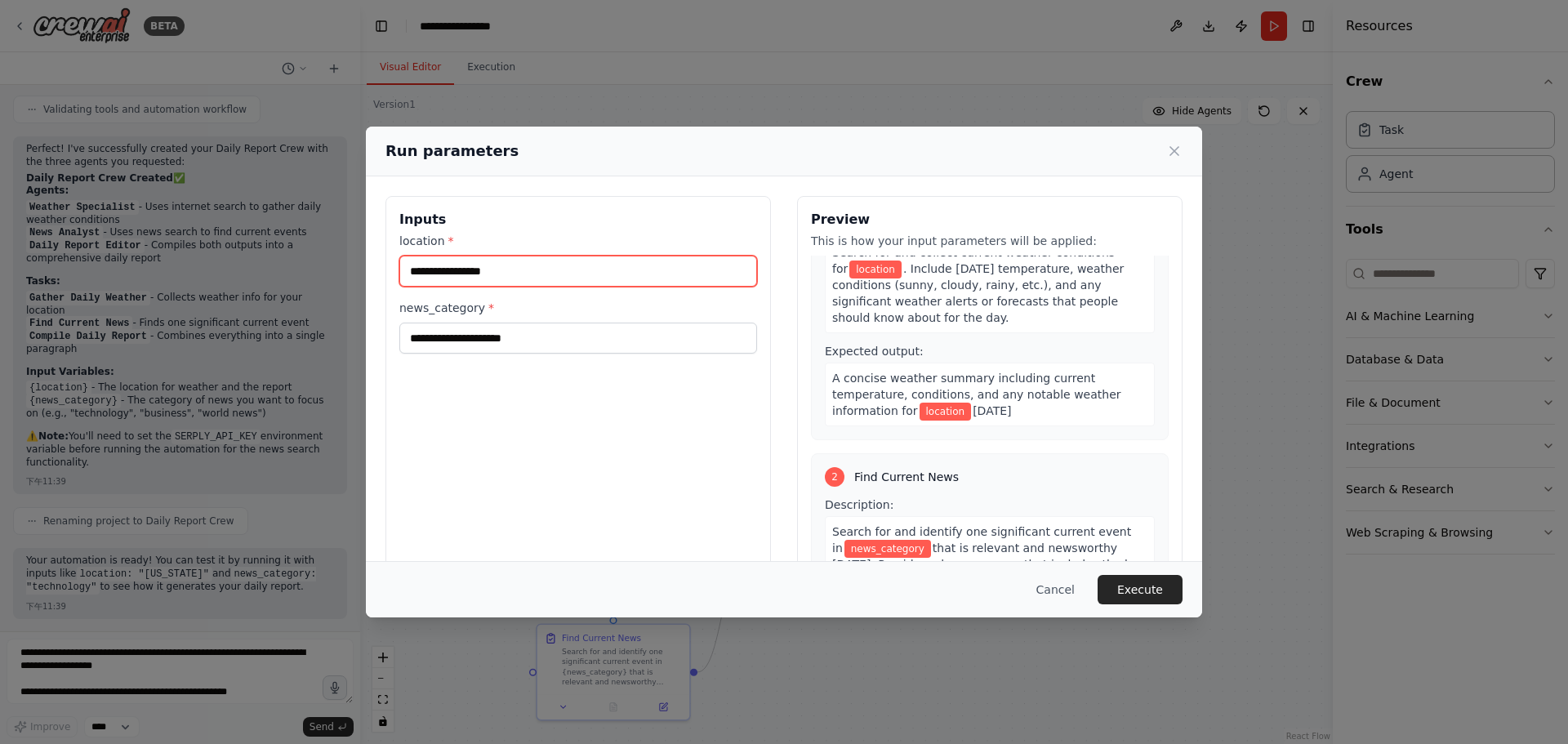
click at [527, 279] on input "location *" at bounding box center [578, 270] width 358 height 31
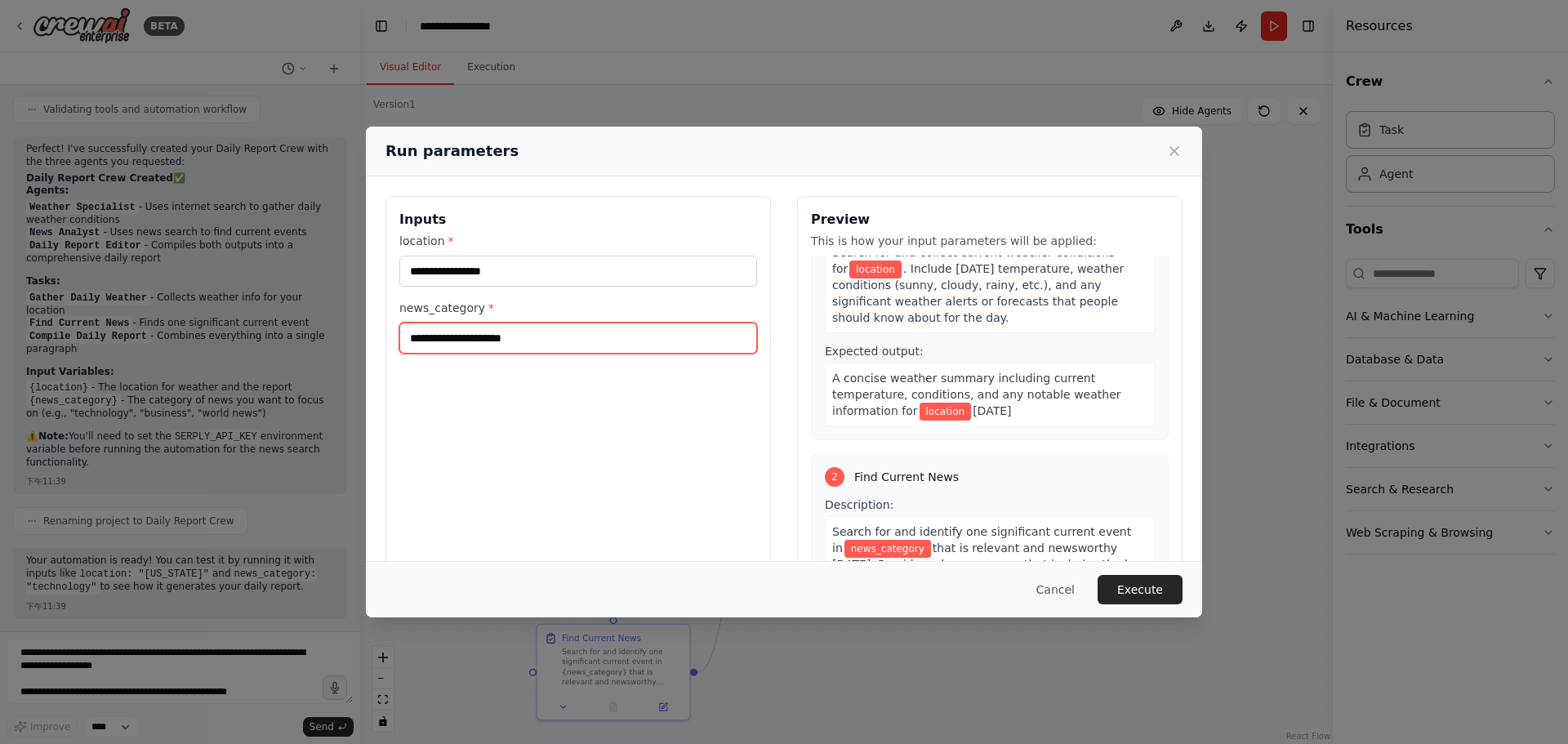
click at [548, 333] on input "news_category *" at bounding box center [578, 338] width 358 height 31
click at [611, 422] on div "Inputs location * news_category *" at bounding box center [578, 389] width 385 height 387
click at [1156, 585] on button "Execute" at bounding box center [1139, 589] width 85 height 29
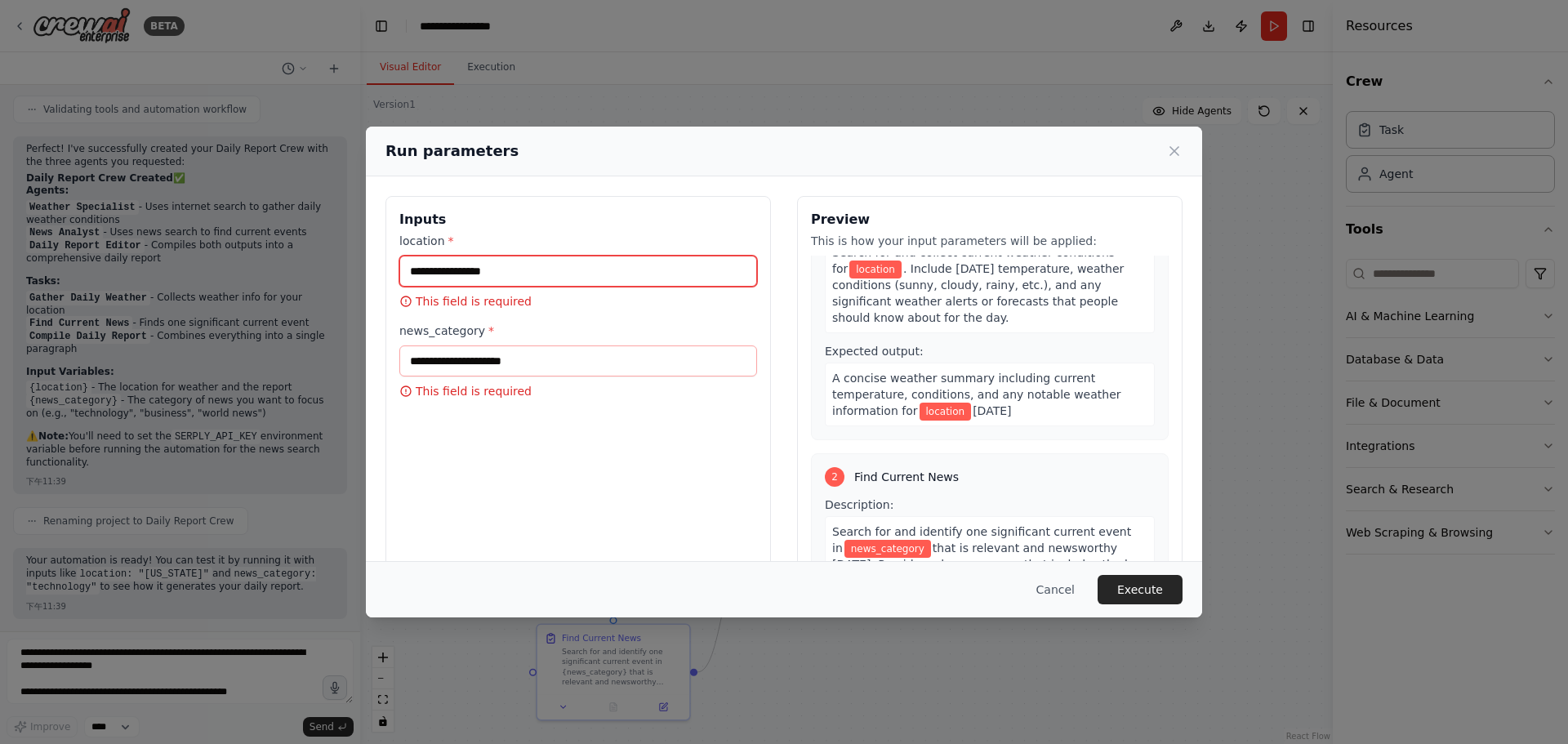
click at [608, 277] on input "location *" at bounding box center [578, 270] width 358 height 31
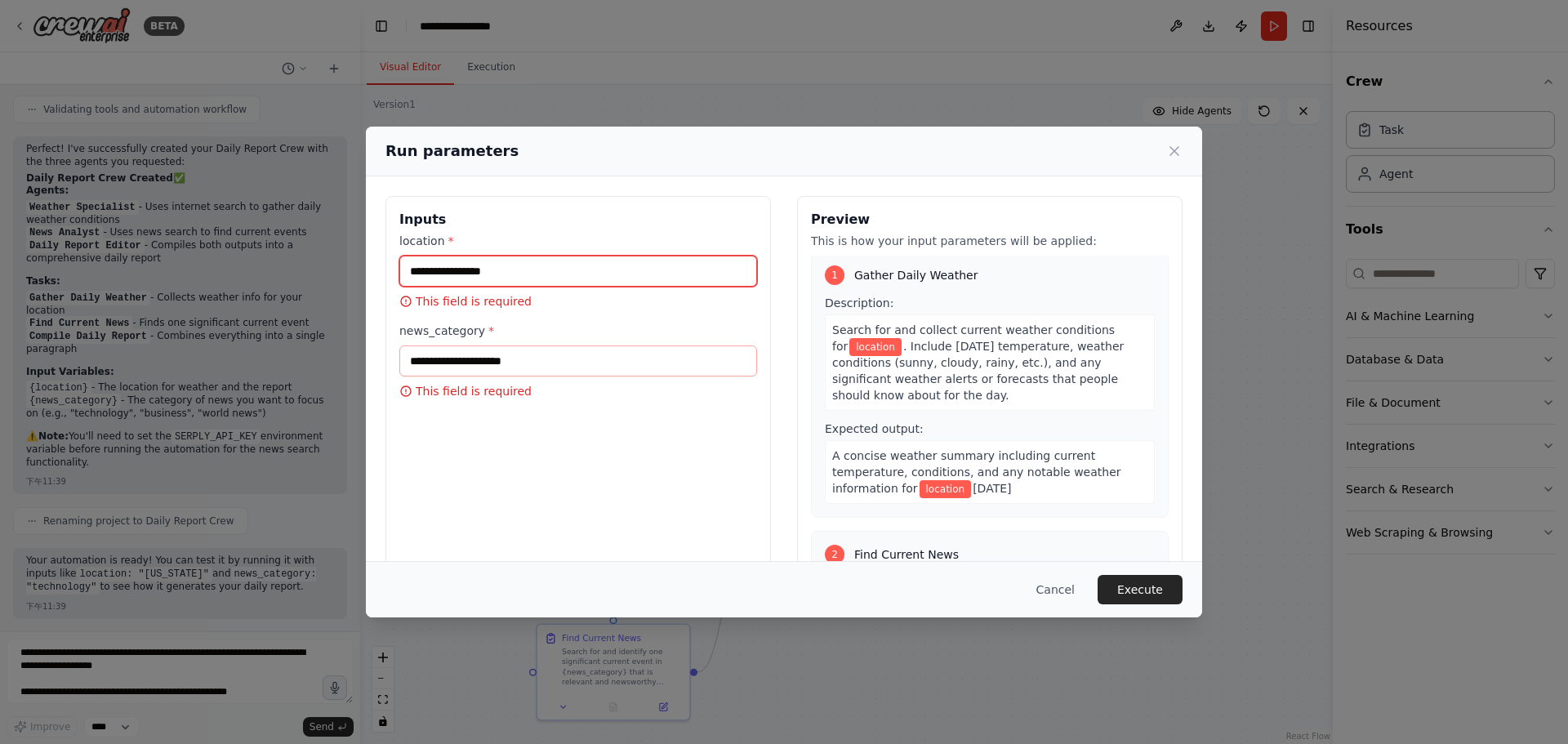
scroll to position [0, 0]
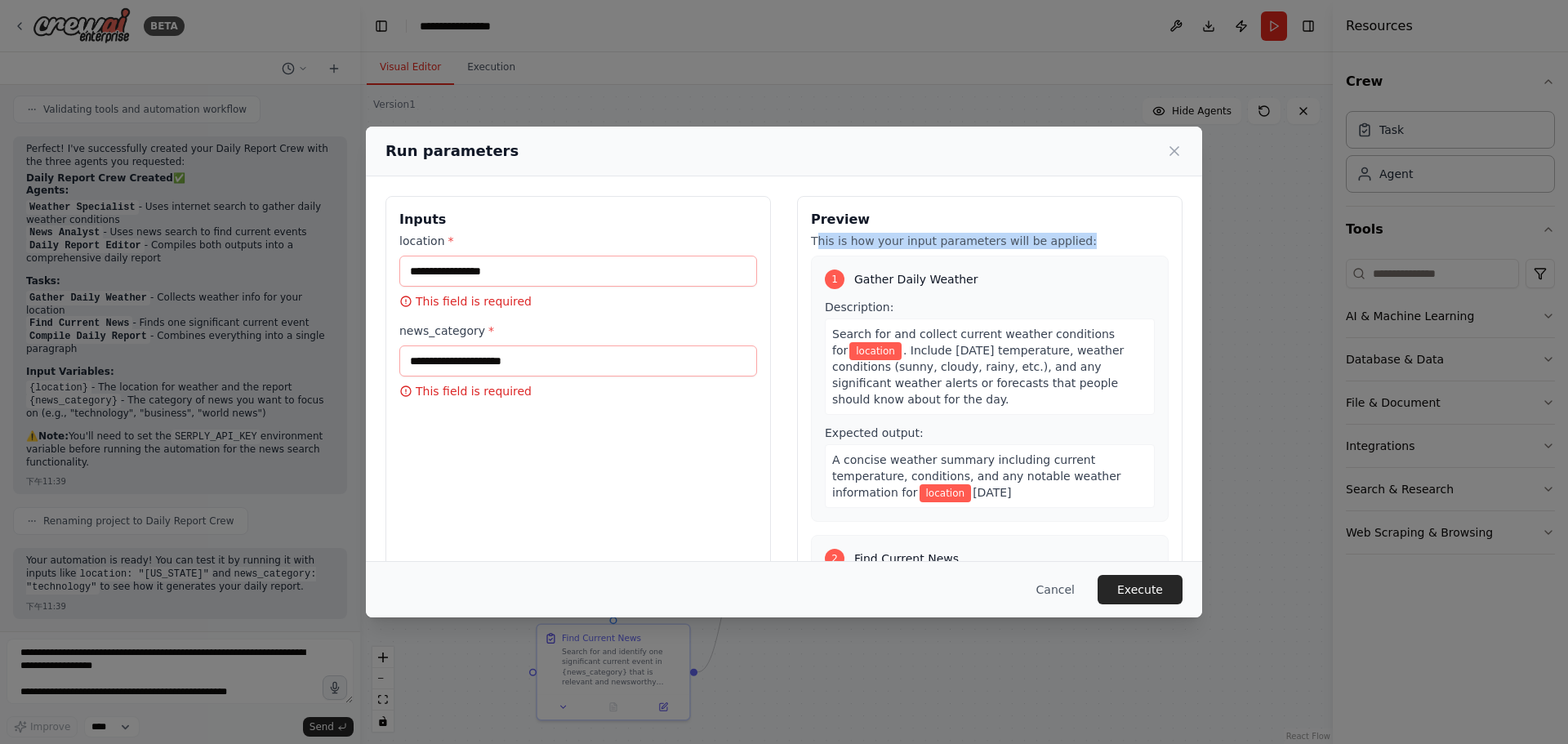
drag, startPoint x: 813, startPoint y: 238, endPoint x: 1090, endPoint y: 237, distance: 277.0
click at [1090, 237] on p "This is how your input parameters will be applied:" at bounding box center [990, 240] width 358 height 16
click at [1089, 237] on p "This is how your input parameters will be applied:" at bounding box center [990, 240] width 358 height 16
click at [1046, 277] on div "1 Gather Daily Weather" at bounding box center [989, 279] width 330 height 19
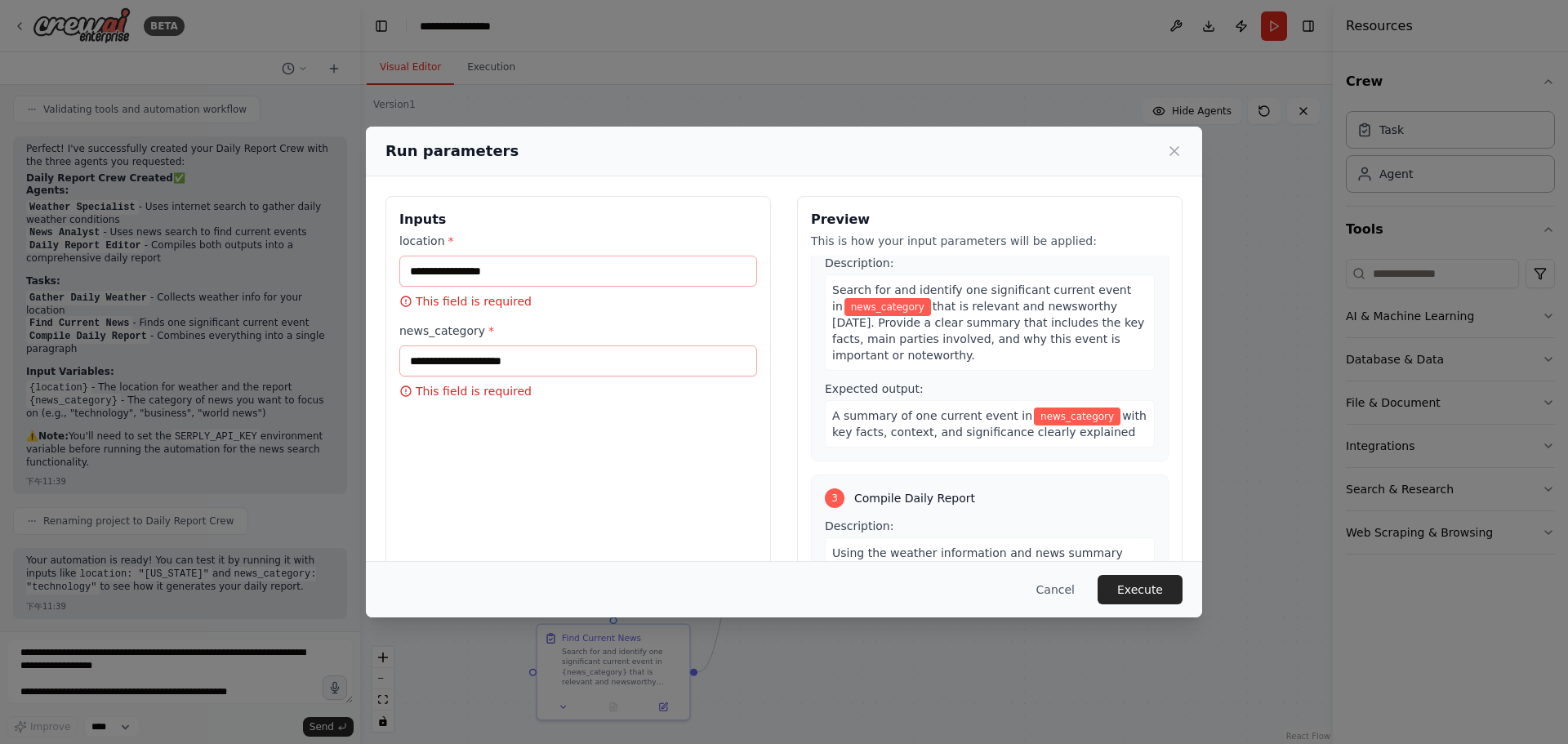
scroll to position [327, 0]
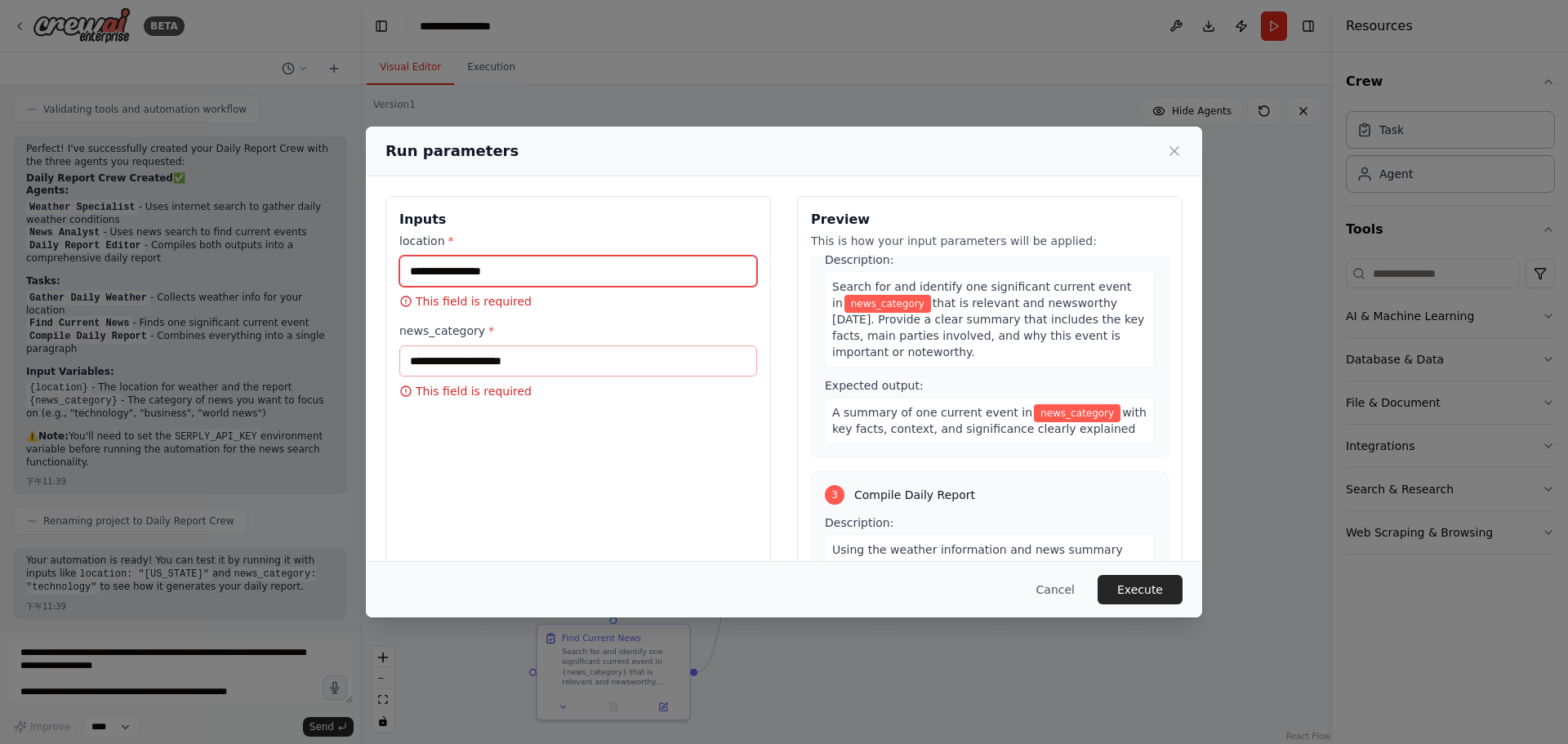
click at [466, 268] on input "location *" at bounding box center [578, 270] width 358 height 31
type input "******"
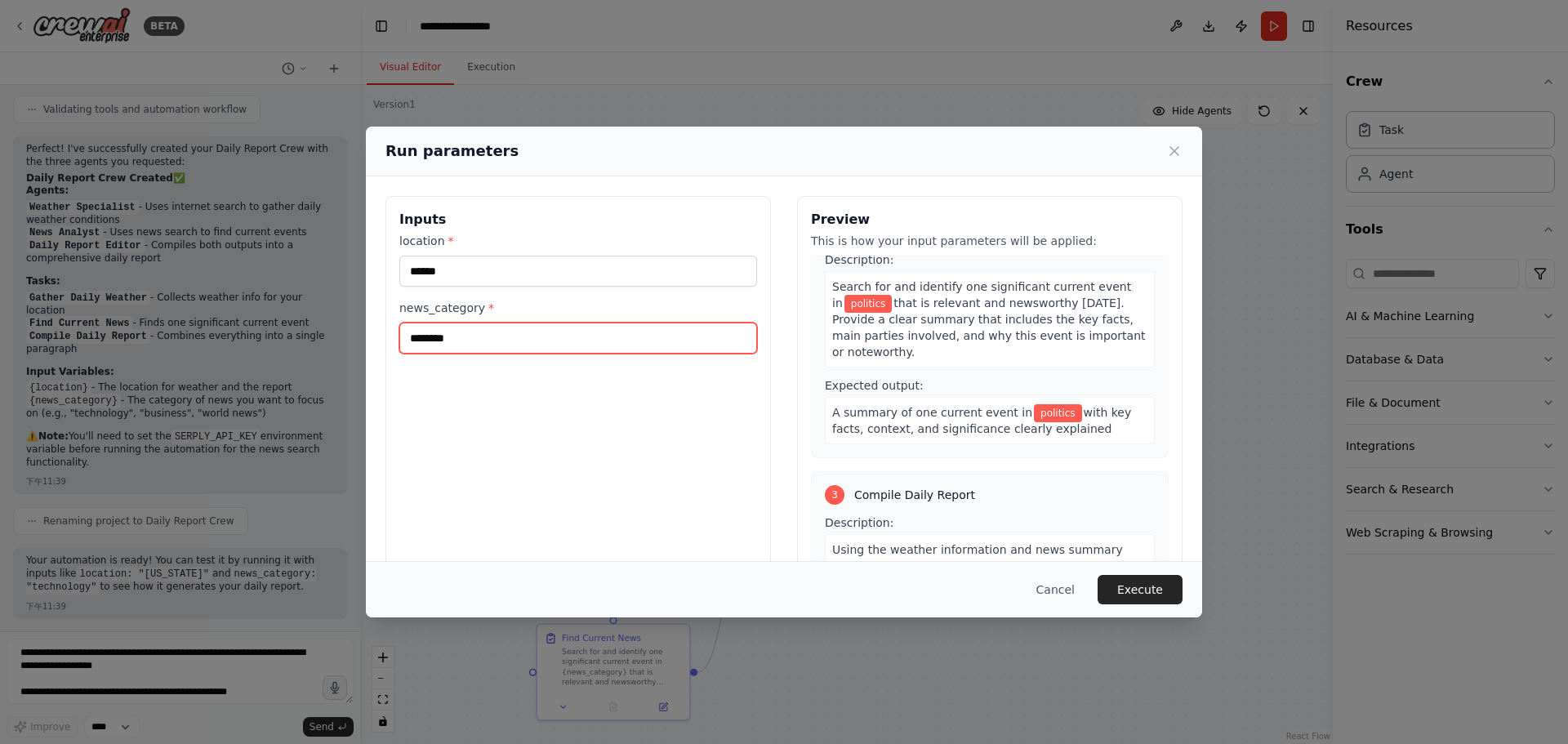
type input "********"
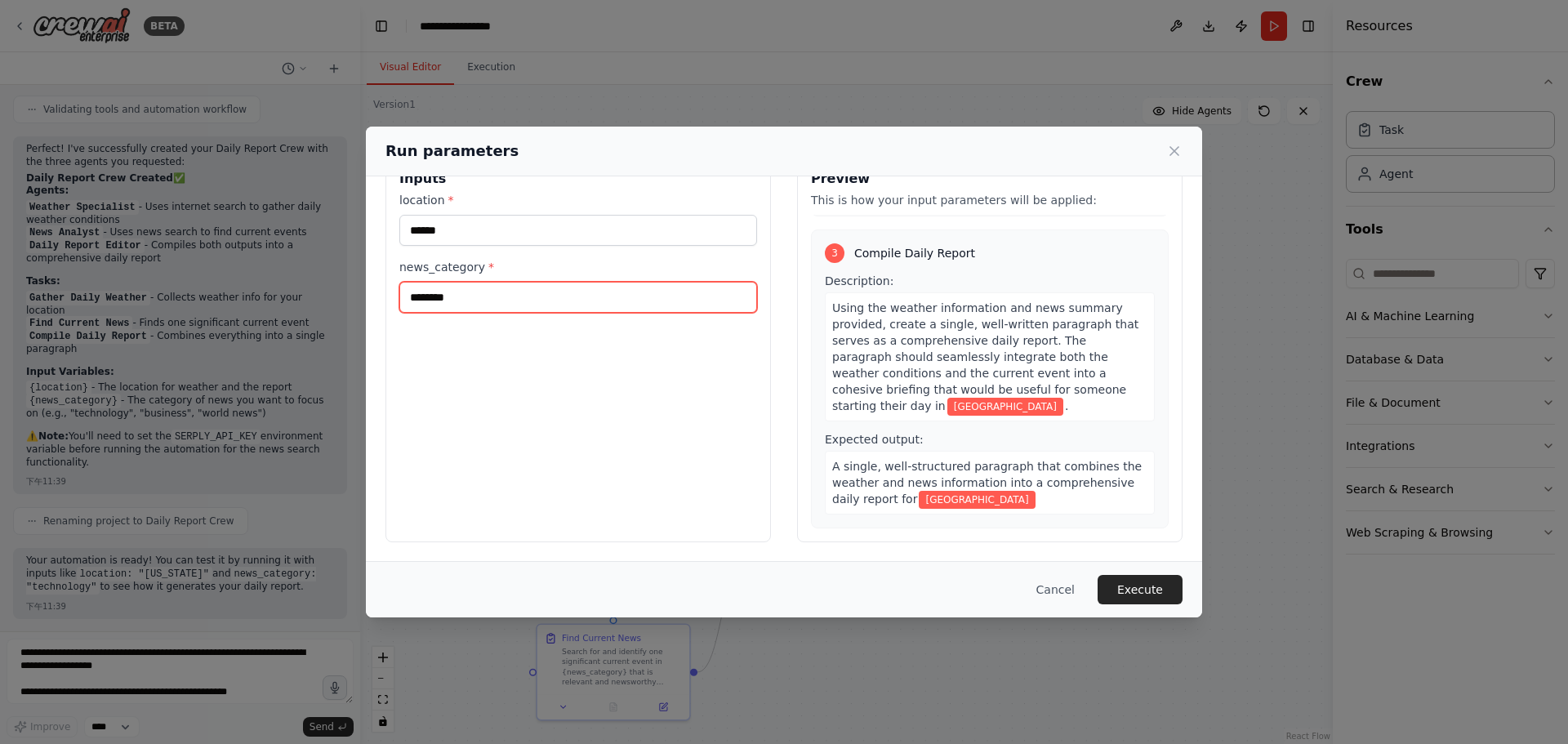
scroll to position [42, 0]
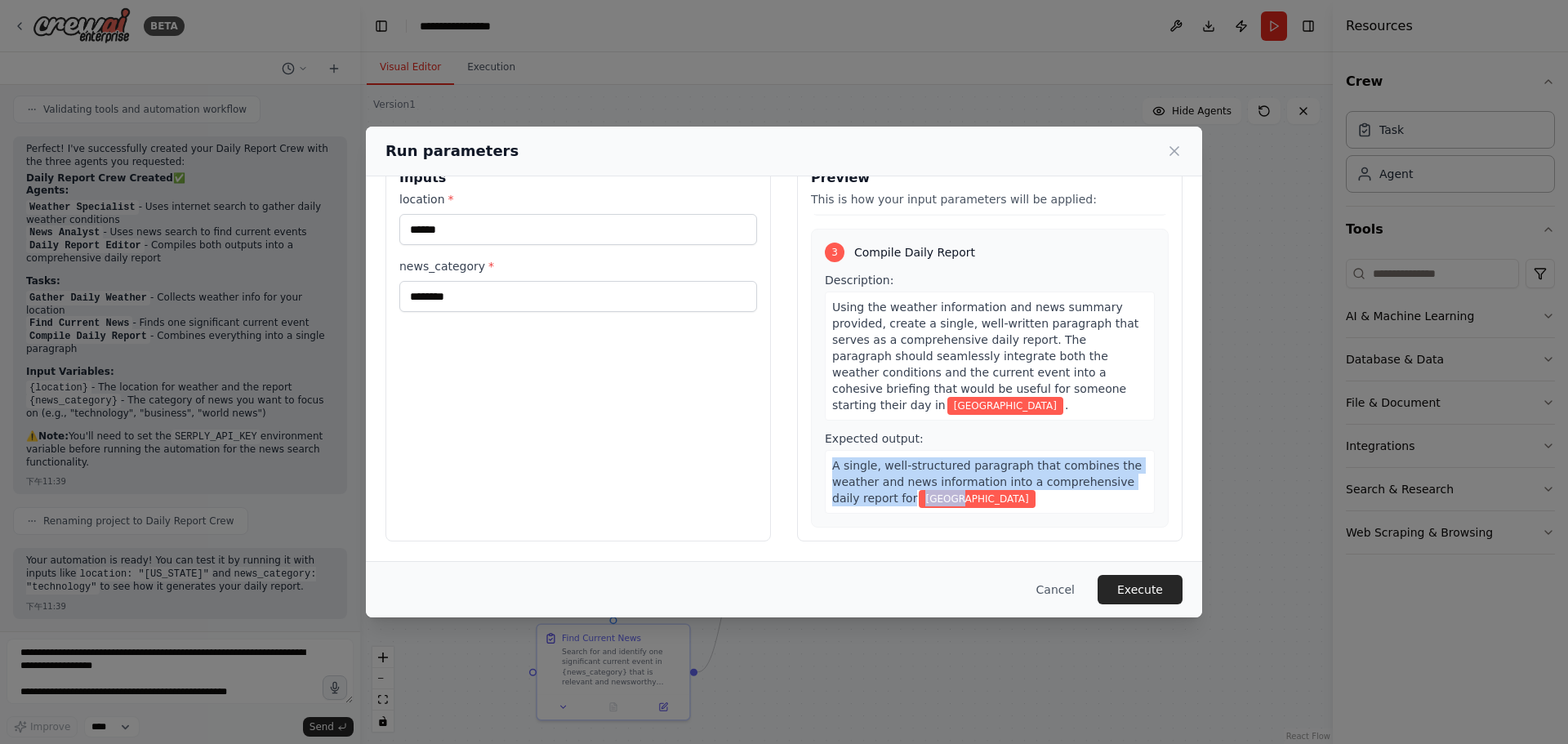
drag, startPoint x: 812, startPoint y: 458, endPoint x: 999, endPoint y: 499, distance: 191.4
click at [999, 499] on div "3 Compile Daily Report Description: Using the weather information and news summ…" at bounding box center [990, 378] width 358 height 299
click at [999, 499] on div "A single, well-structured paragraph that combines the weather and news informat…" at bounding box center [989, 482] width 330 height 64
drag, startPoint x: 999, startPoint y: 499, endPoint x: 808, endPoint y: 466, distance: 193.8
click at [811, 466] on div "3 Compile Daily Report Description: Using the weather information and news summ…" at bounding box center [990, 378] width 358 height 299
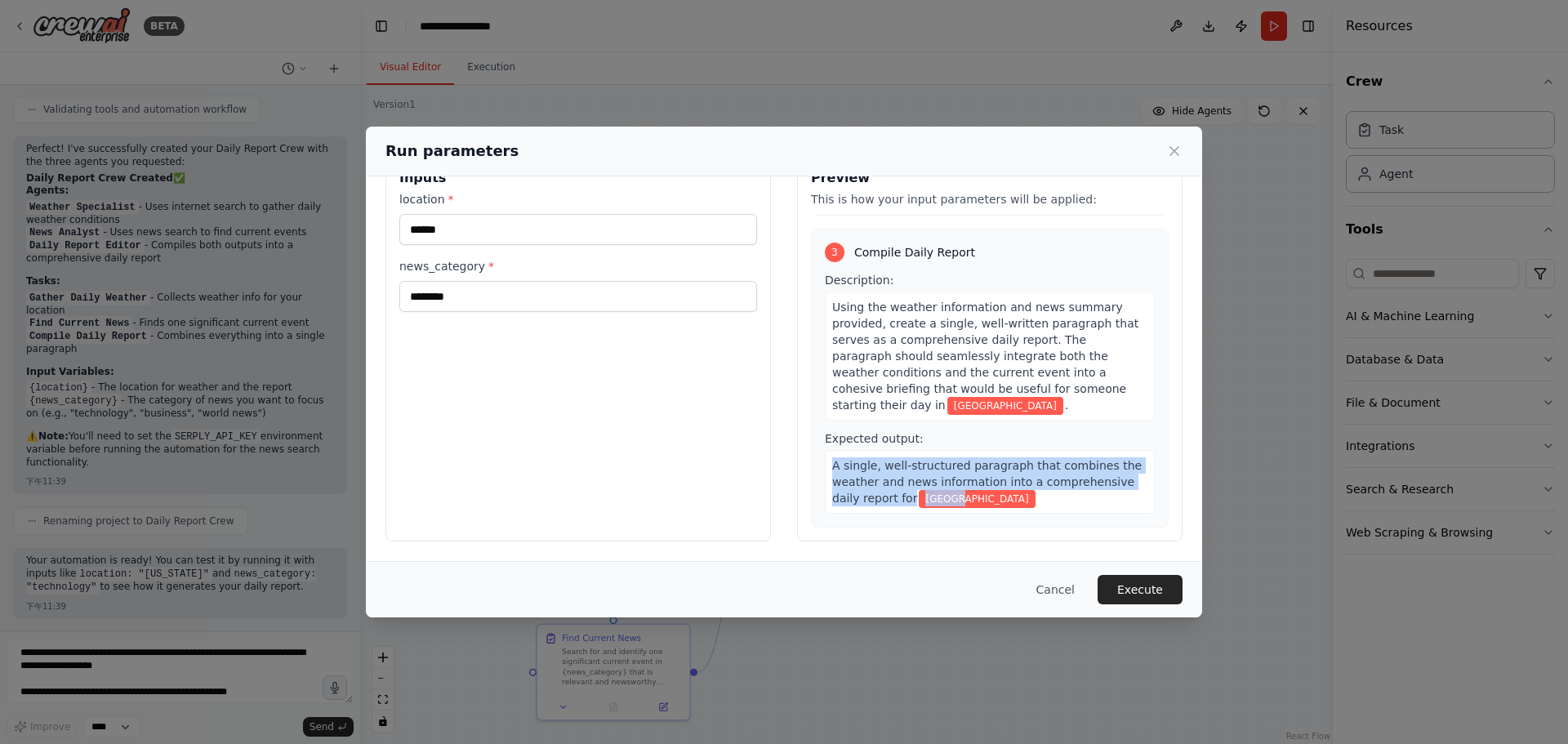
click at [812, 467] on div "3 Compile Daily Report Description: Using the weather information and news summ…" at bounding box center [990, 378] width 358 height 299
click at [817, 467] on div "3 Compile Daily Report Description: Using the weather information and news summ…" at bounding box center [990, 378] width 358 height 299
drag, startPoint x: 820, startPoint y: 469, endPoint x: 957, endPoint y: 495, distance: 139.4
click at [957, 495] on div "3 Compile Daily Report Description: Using the weather information and news summ…" at bounding box center [990, 378] width 358 height 299
click at [957, 495] on div "A single, well-structured paragraph that combines the weather and news informat…" at bounding box center [989, 482] width 330 height 64
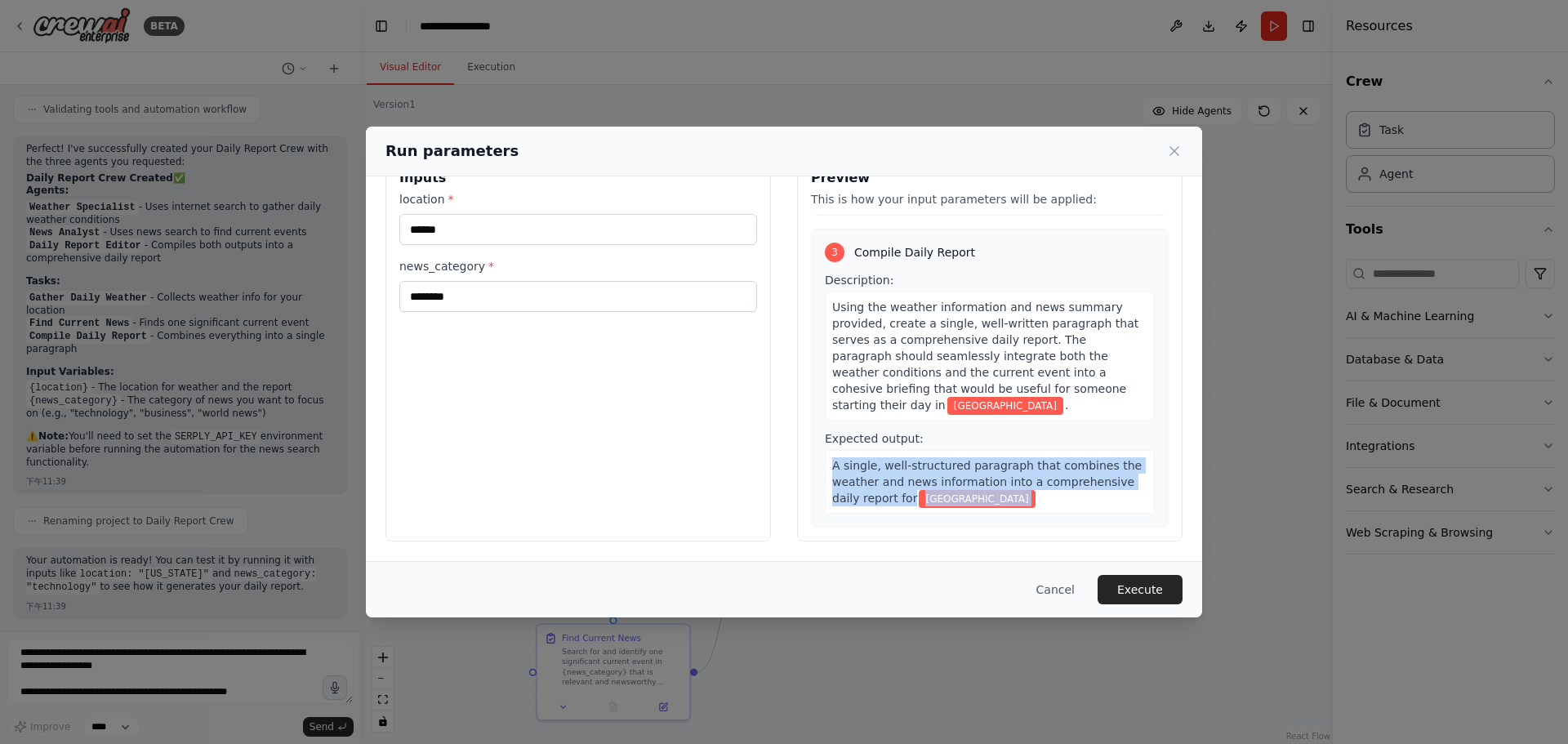
drag, startPoint x: 959, startPoint y: 495, endPoint x: 803, endPoint y: 466, distance: 158.7
click at [803, 466] on div "Preview This is how your input parameters will be applied: 1 Gather Daily Weath…" at bounding box center [989, 348] width 385 height 387
click at [876, 479] on span "A single, well-structured paragraph that combines the weather and news informat…" at bounding box center [986, 482] width 310 height 45
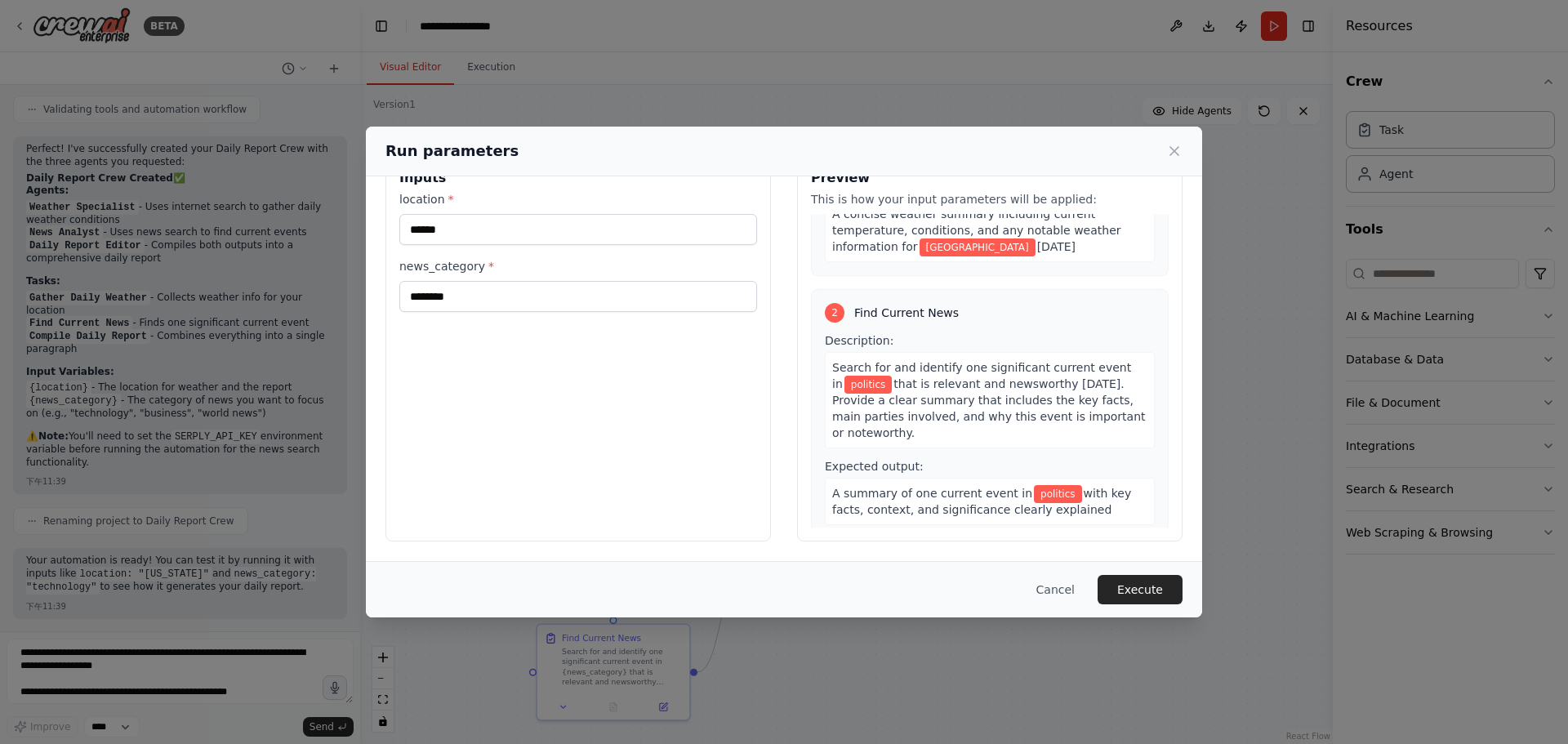
scroll to position [201, 0]
click at [1153, 587] on button "Execute" at bounding box center [1139, 589] width 85 height 29
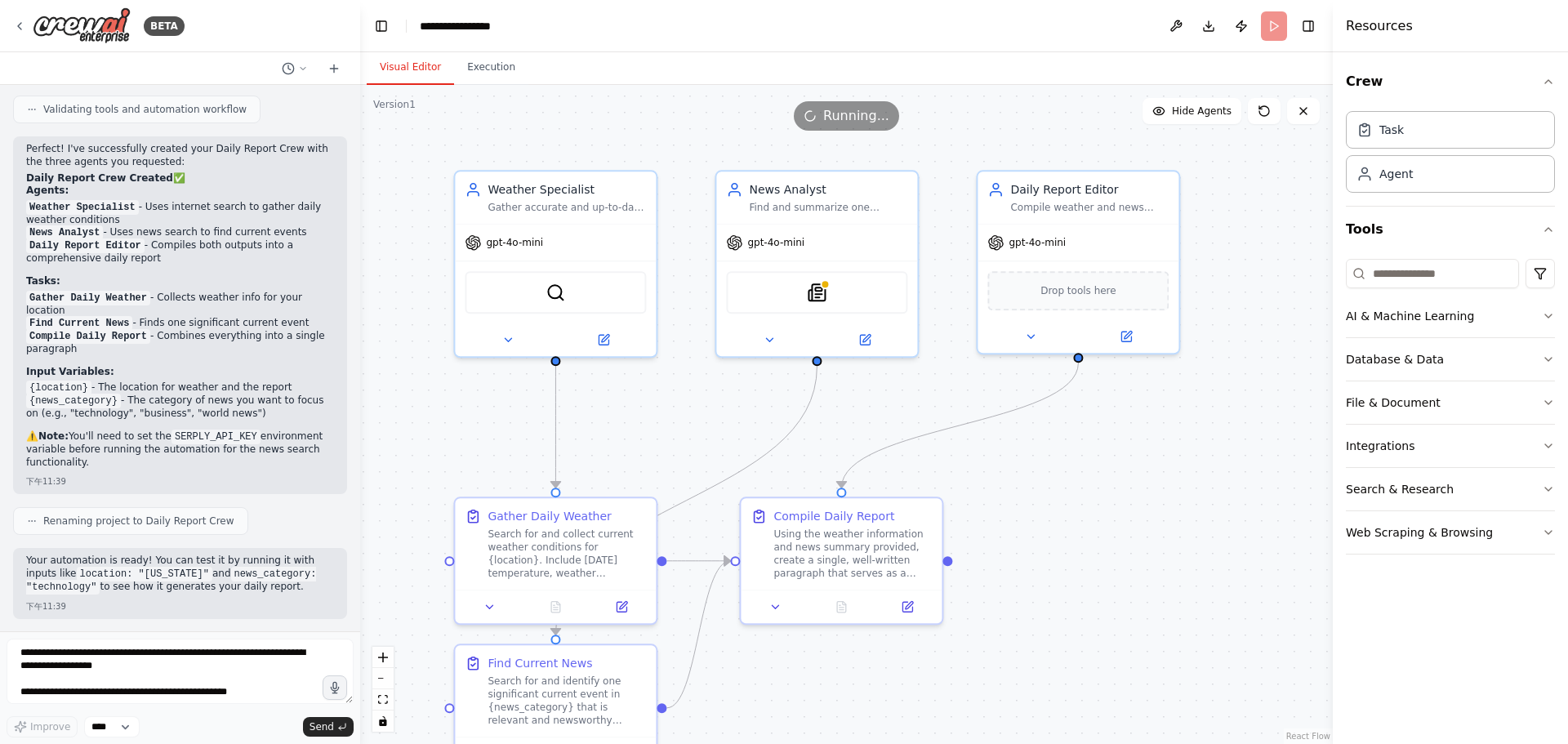
drag, startPoint x: 1001, startPoint y: 484, endPoint x: 1087, endPoint y: 485, distance: 86.0
click at [1087, 485] on div ".deletable-edge-delete-btn { width: 20px; height: 20px; border: 0px solid #ffff…" at bounding box center [846, 414] width 972 height 659
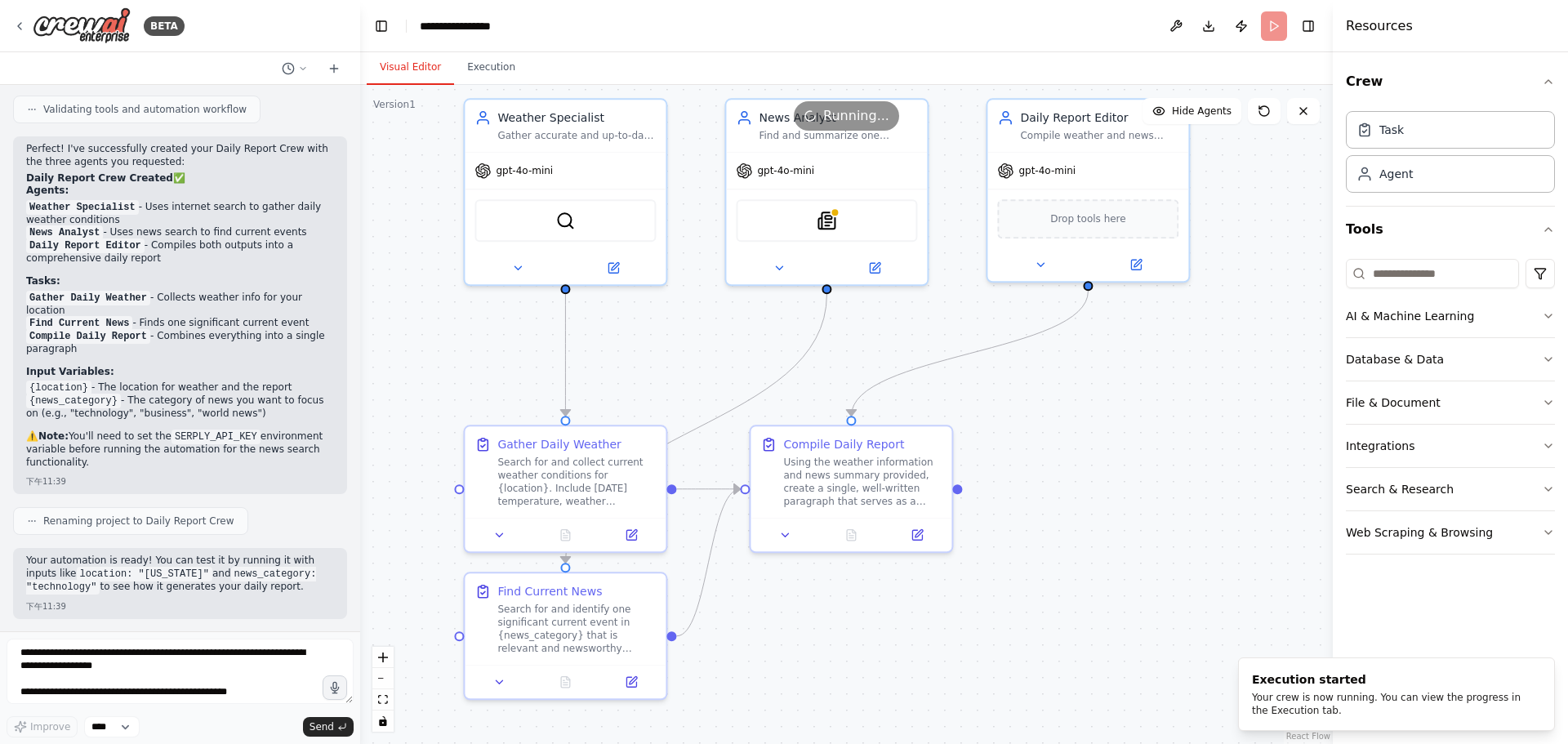
drag, startPoint x: 1069, startPoint y: 589, endPoint x: 1068, endPoint y: 540, distance: 49.0
click at [1068, 540] on div ".deletable-edge-delete-btn { width: 20px; height: 20px; border: 0px solid #ffff…" at bounding box center [846, 414] width 972 height 659
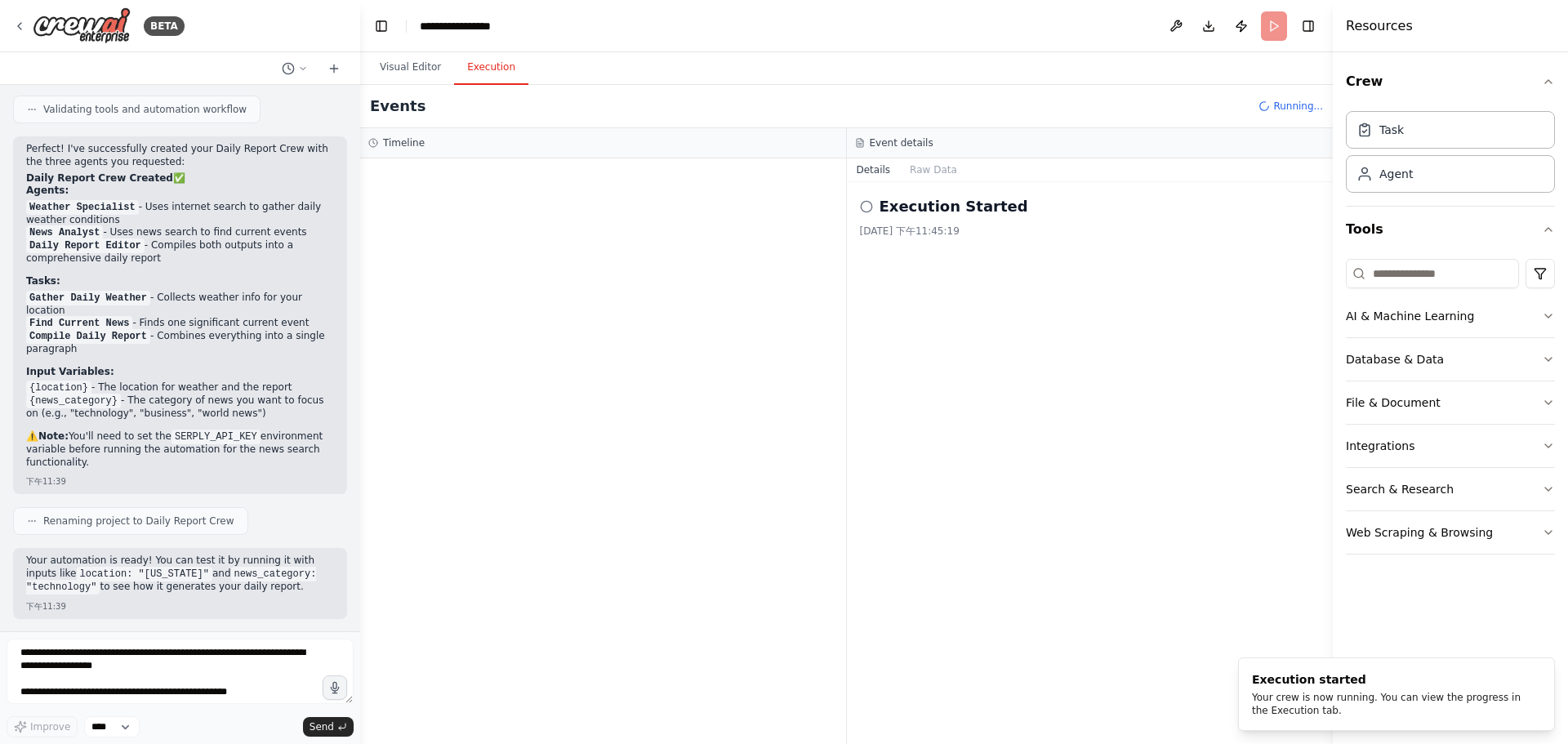
click at [483, 79] on button "Execution" at bounding box center [491, 67] width 75 height 34
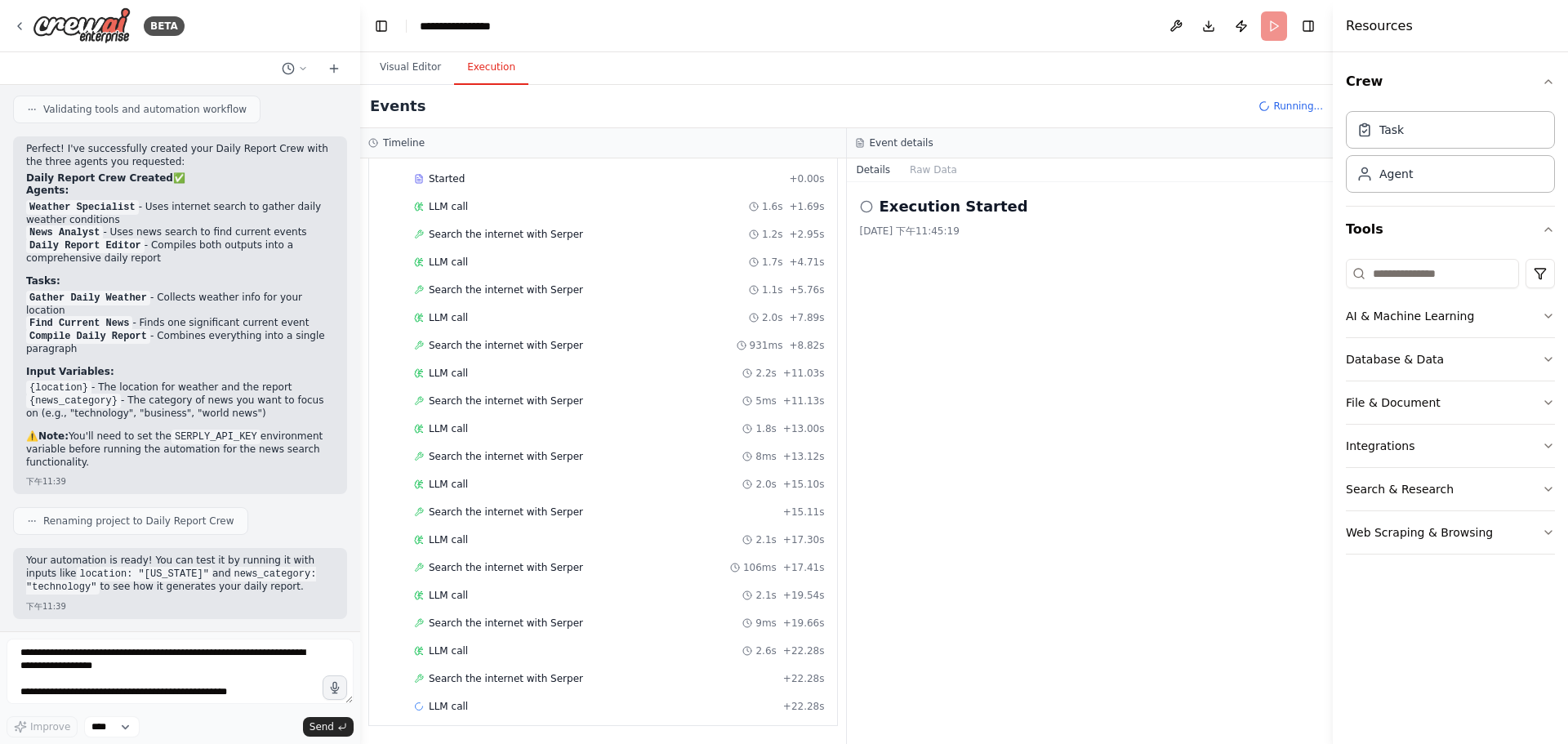
scroll to position [134, 0]
click at [381, 54] on button "Visual Editor" at bounding box center [410, 67] width 87 height 34
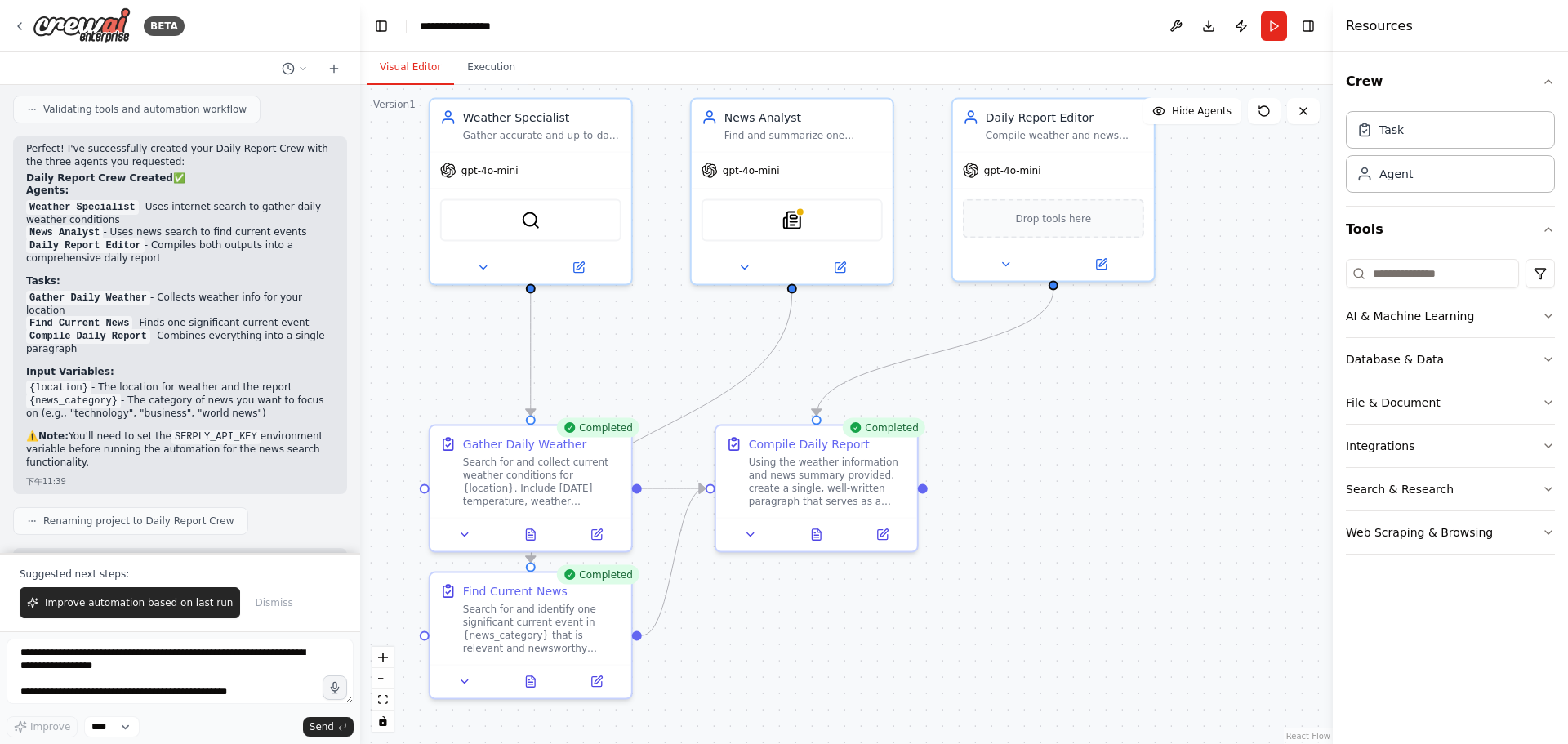
scroll to position [1168, 0]
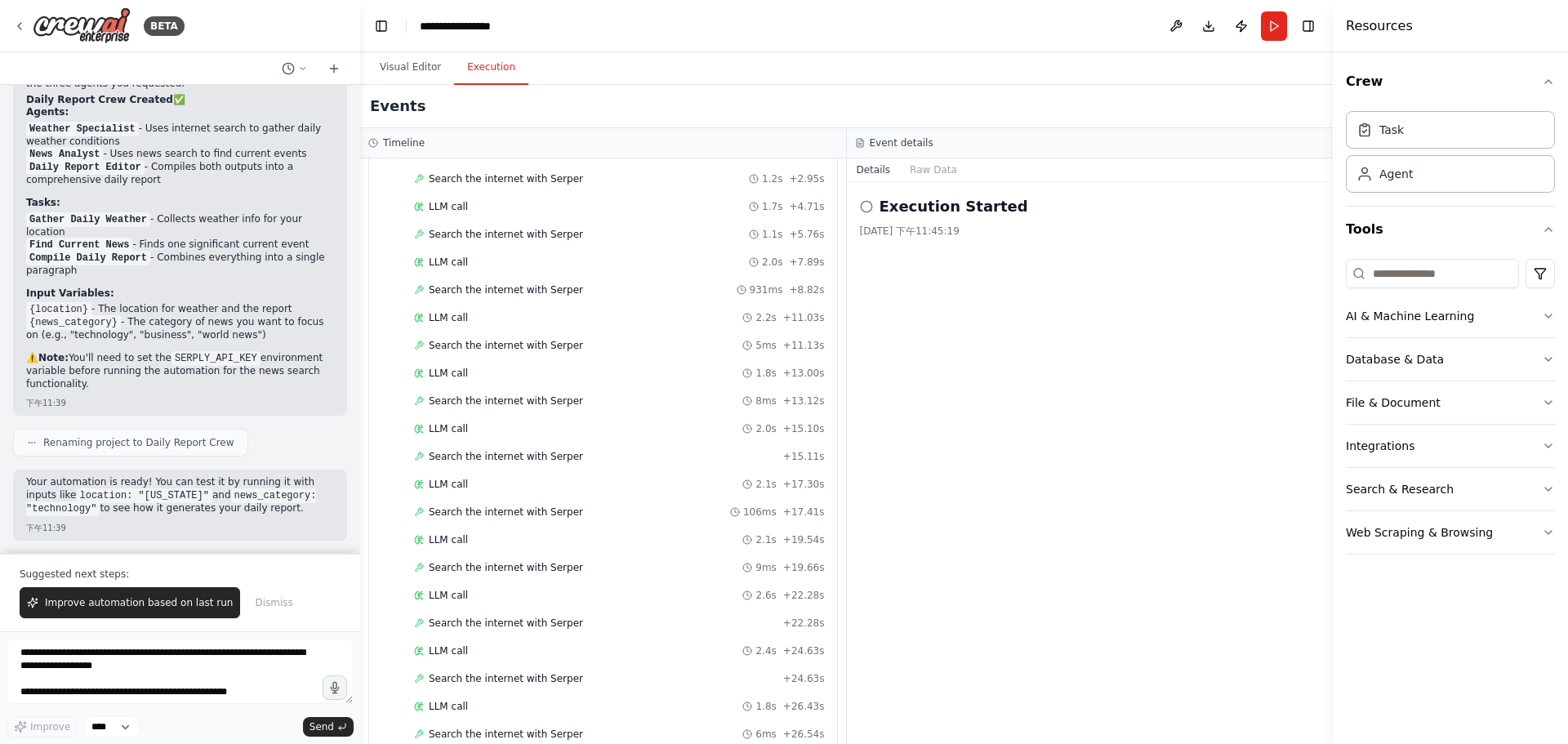
click at [466, 71] on button "Execution" at bounding box center [491, 67] width 75 height 34
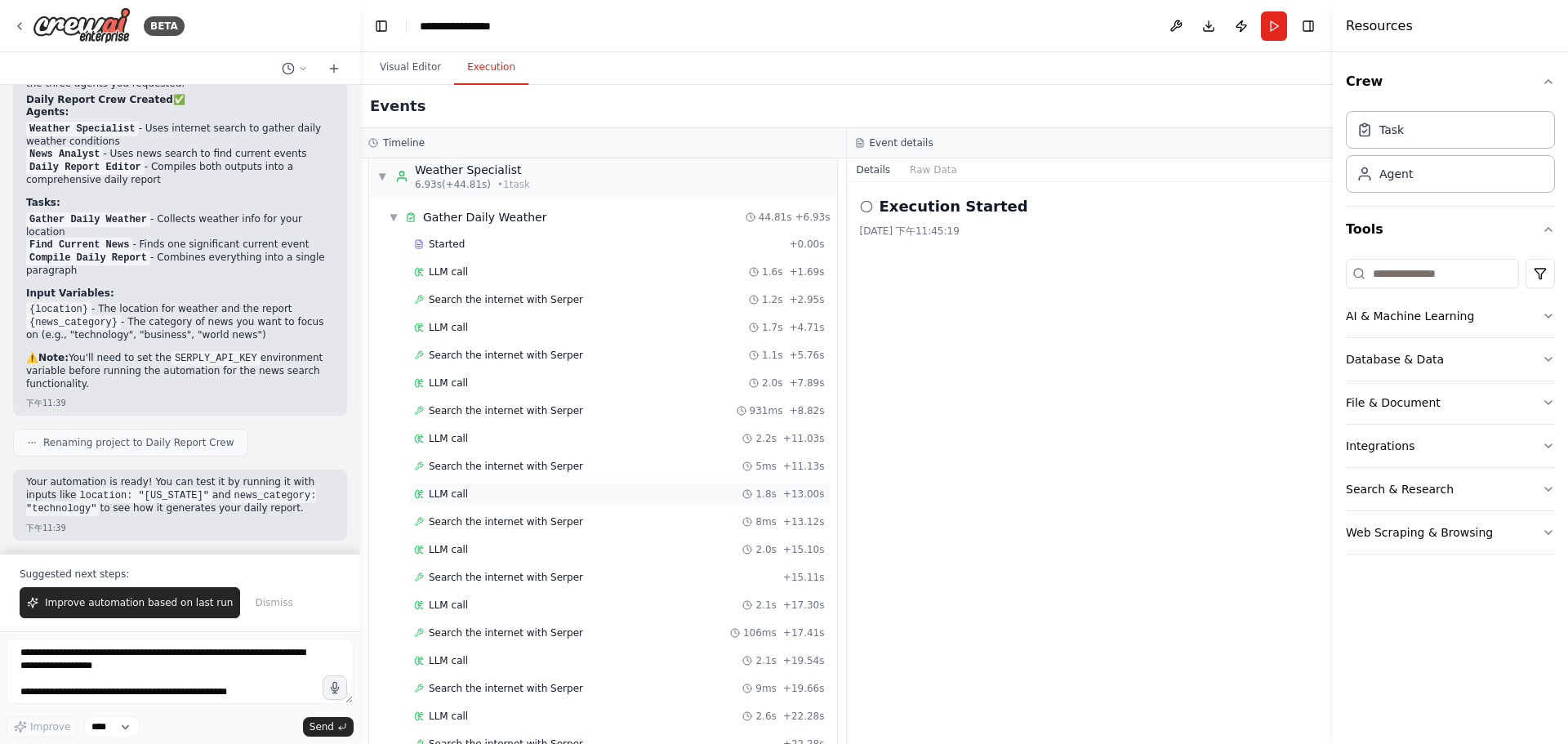
scroll to position [0, 0]
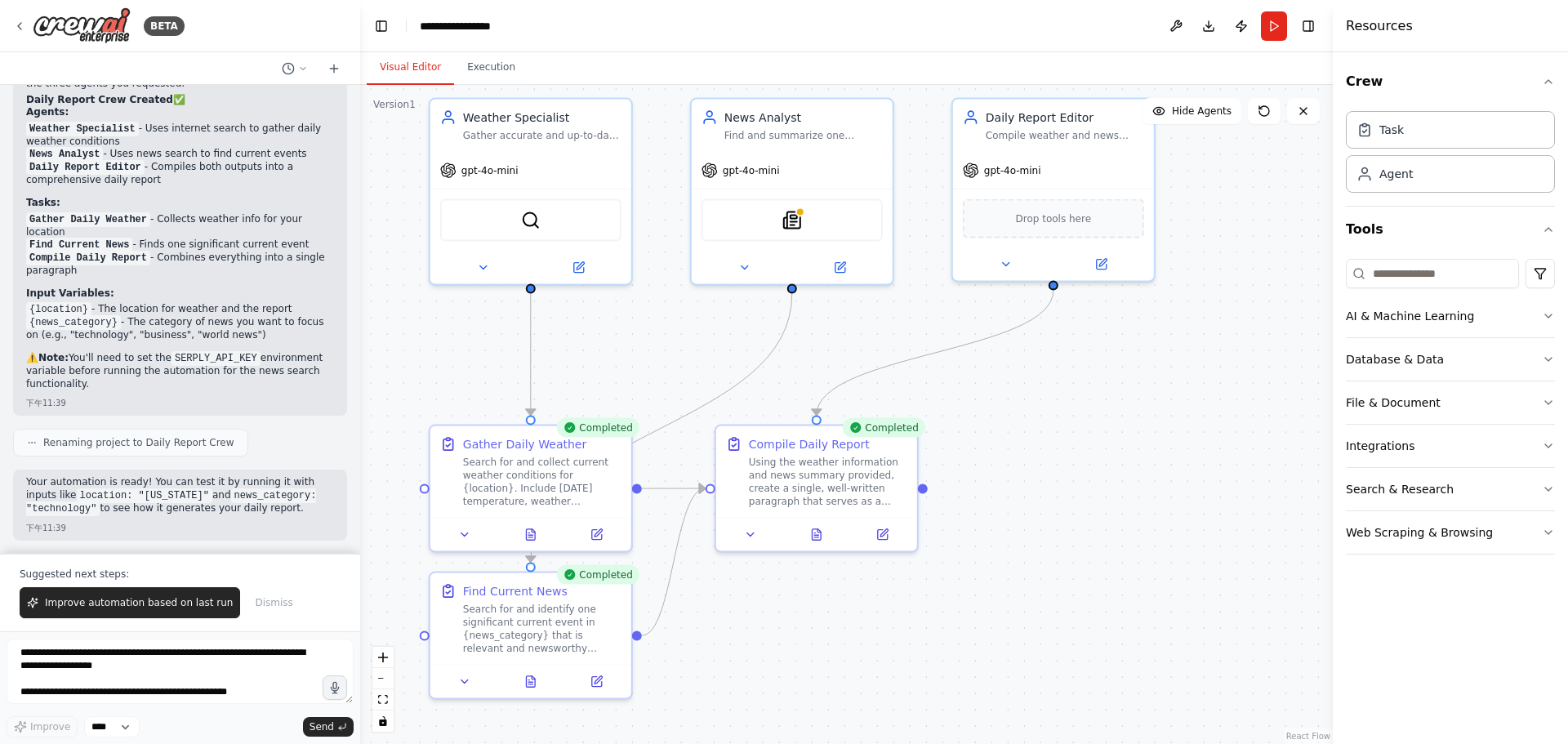
click at [403, 74] on button "Visual Editor" at bounding box center [410, 67] width 87 height 34
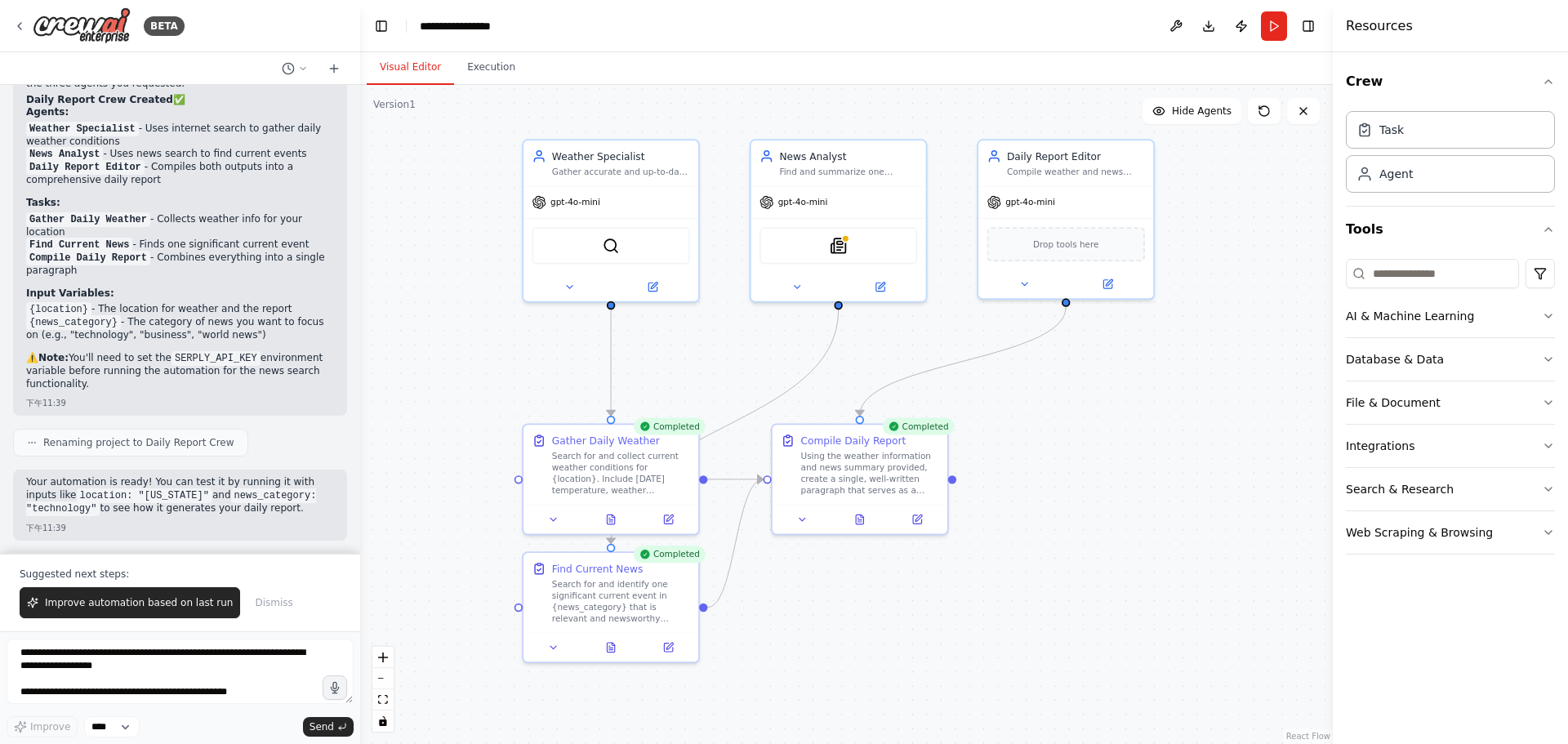
drag, startPoint x: 975, startPoint y: 628, endPoint x: 986, endPoint y: 574, distance: 55.1
click at [986, 573] on div ".deletable-edge-delete-btn { width: 20px; height: 20px; border: 0px solid #ffff…" at bounding box center [846, 414] width 972 height 659
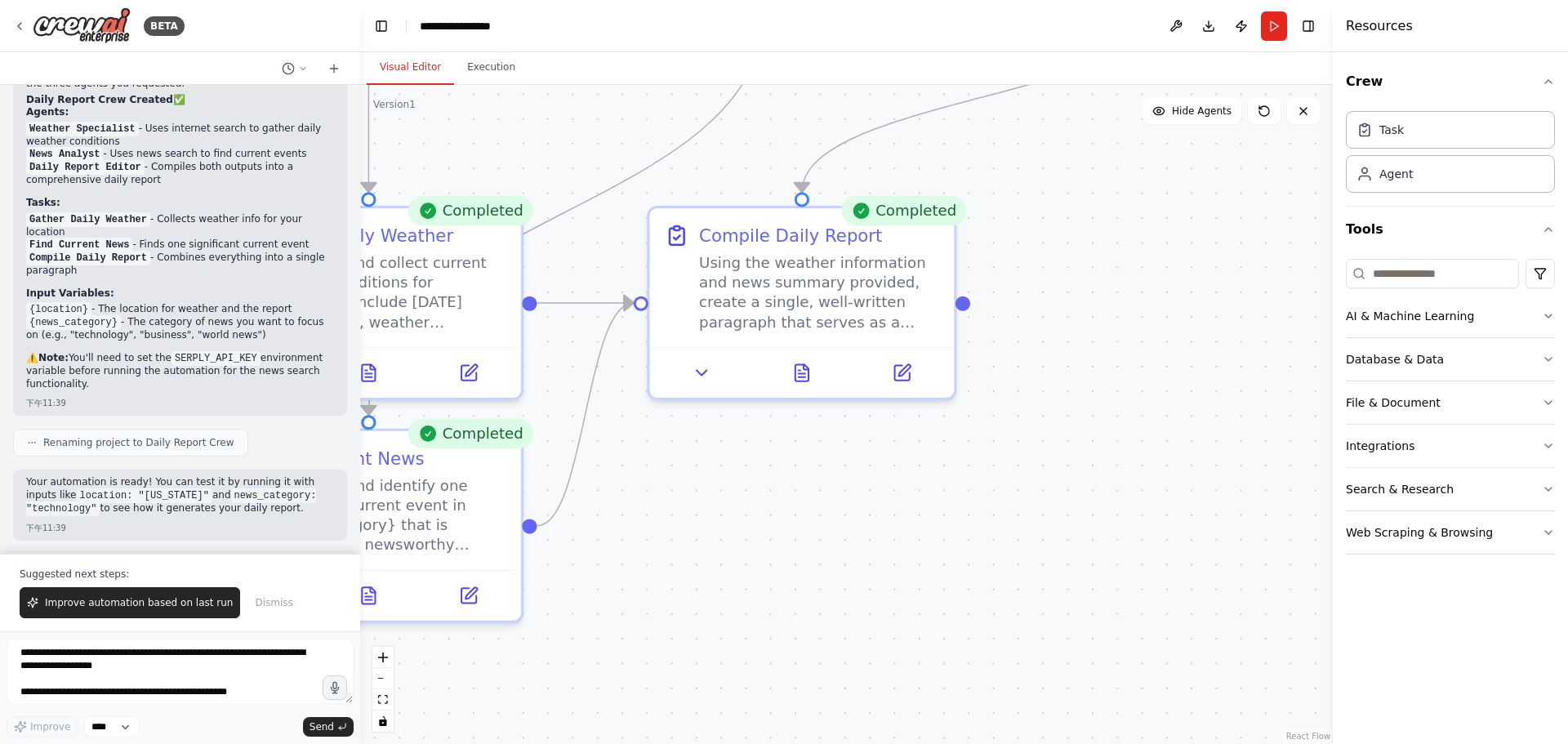
drag, startPoint x: 847, startPoint y: 592, endPoint x: 1023, endPoint y: 597, distance: 176.1
click at [1023, 597] on div ".deletable-edge-delete-btn { width: 20px; height: 20px; border: 0px solid #ffff…" at bounding box center [846, 414] width 972 height 659
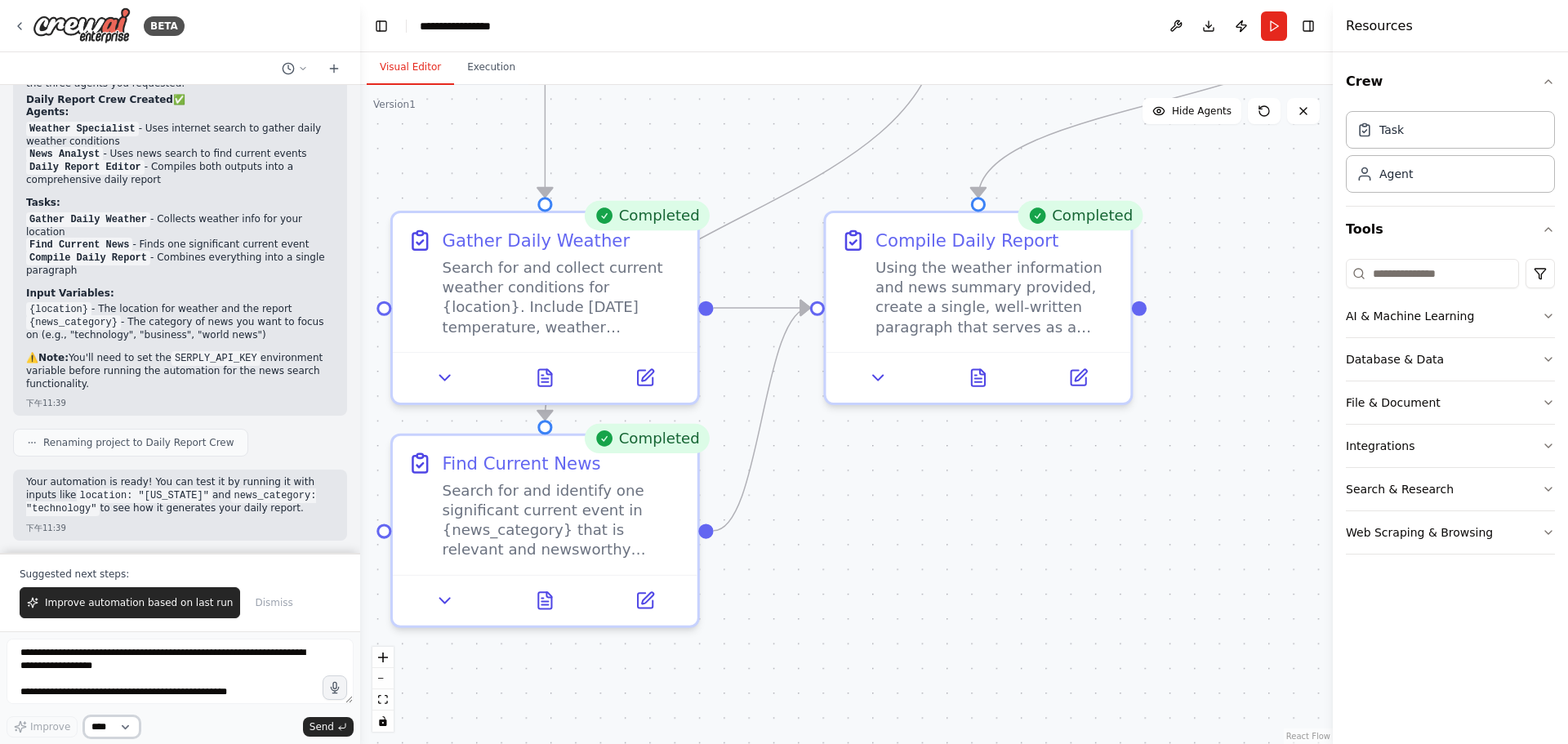
click at [105, 732] on select "****" at bounding box center [112, 726] width 55 height 21
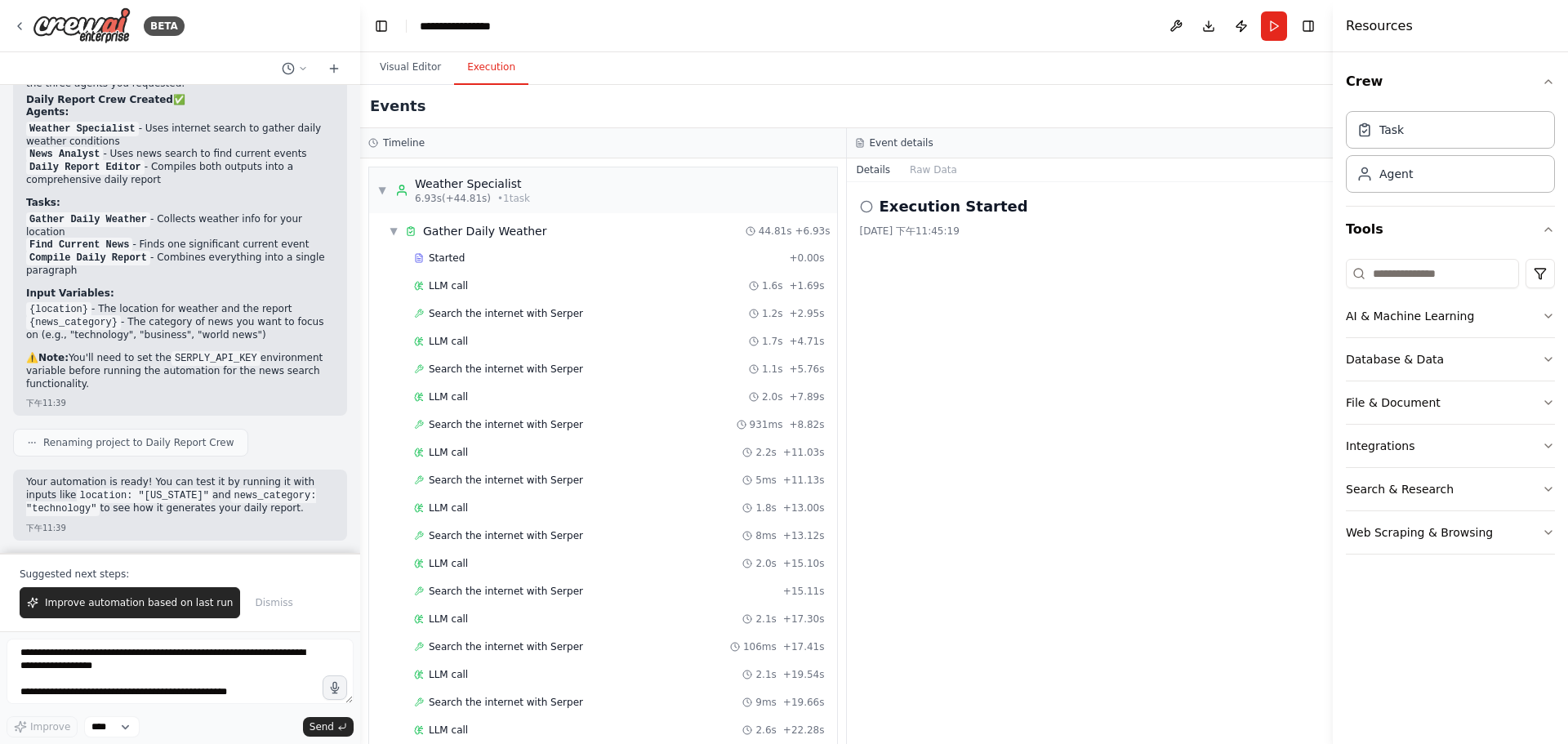
click at [498, 65] on button "Execution" at bounding box center [491, 67] width 75 height 34
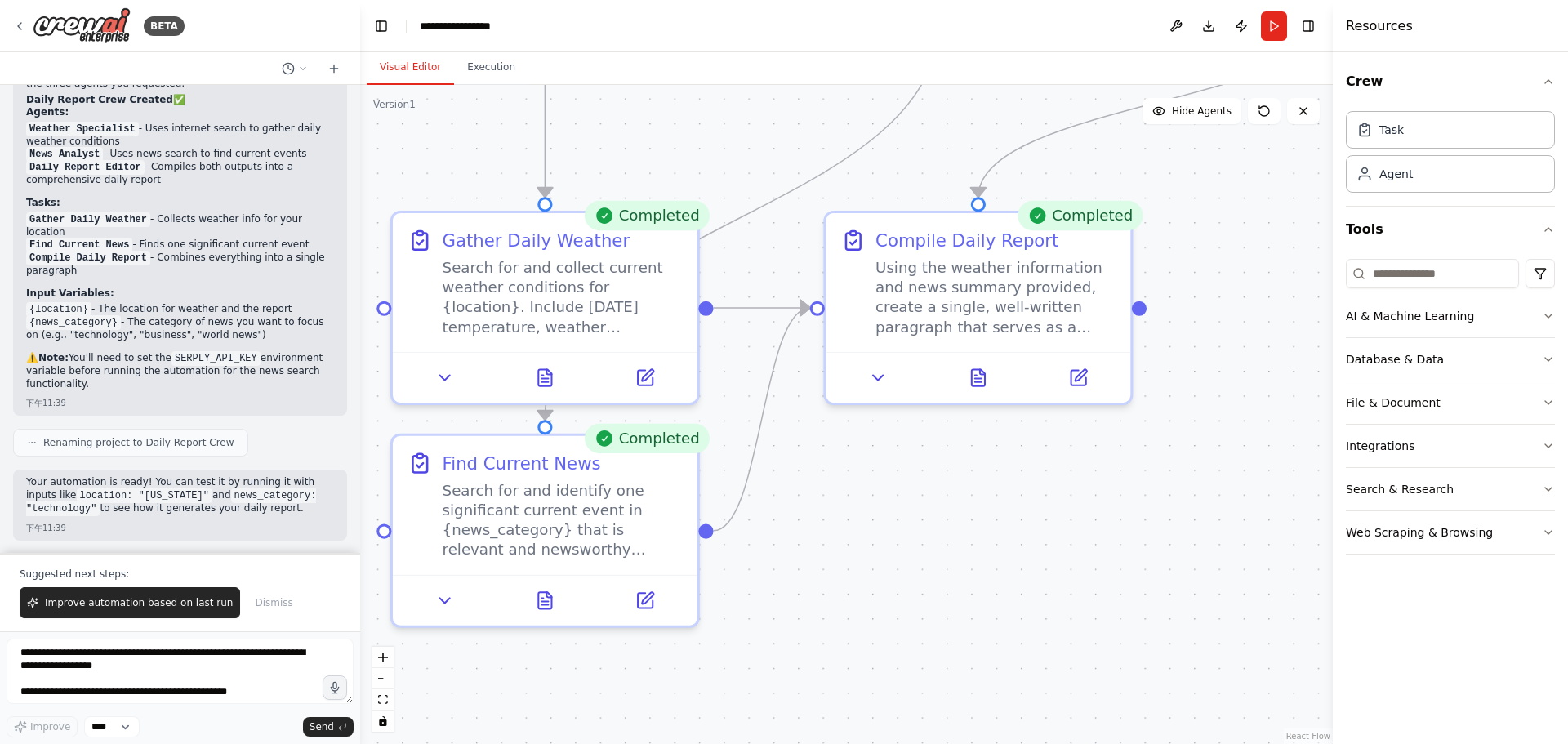
click at [412, 76] on button "Visual Editor" at bounding box center [410, 67] width 87 height 34
click at [139, 610] on span "Improve automation based on last run" at bounding box center [139, 603] width 188 height 13
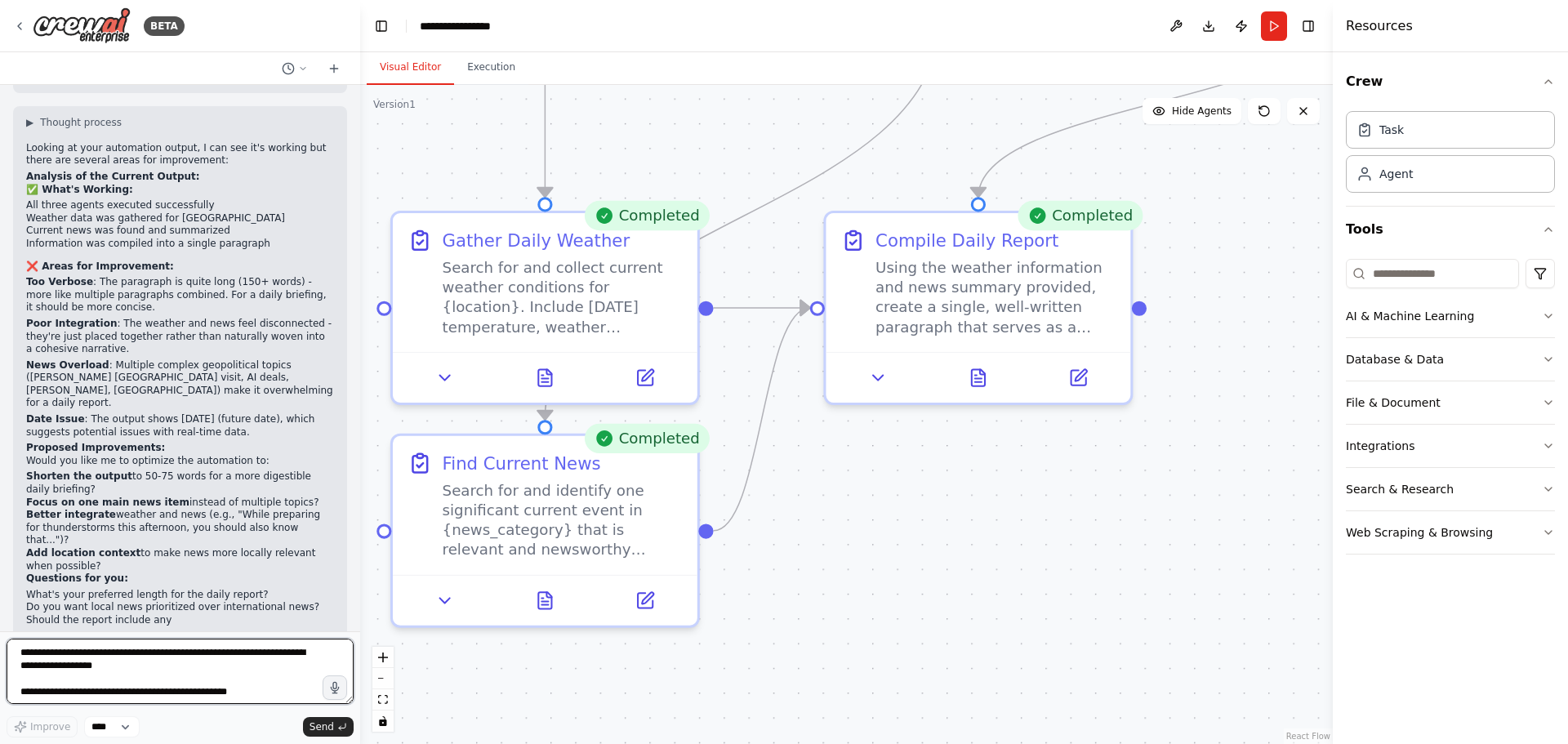
scroll to position [1658, 0]
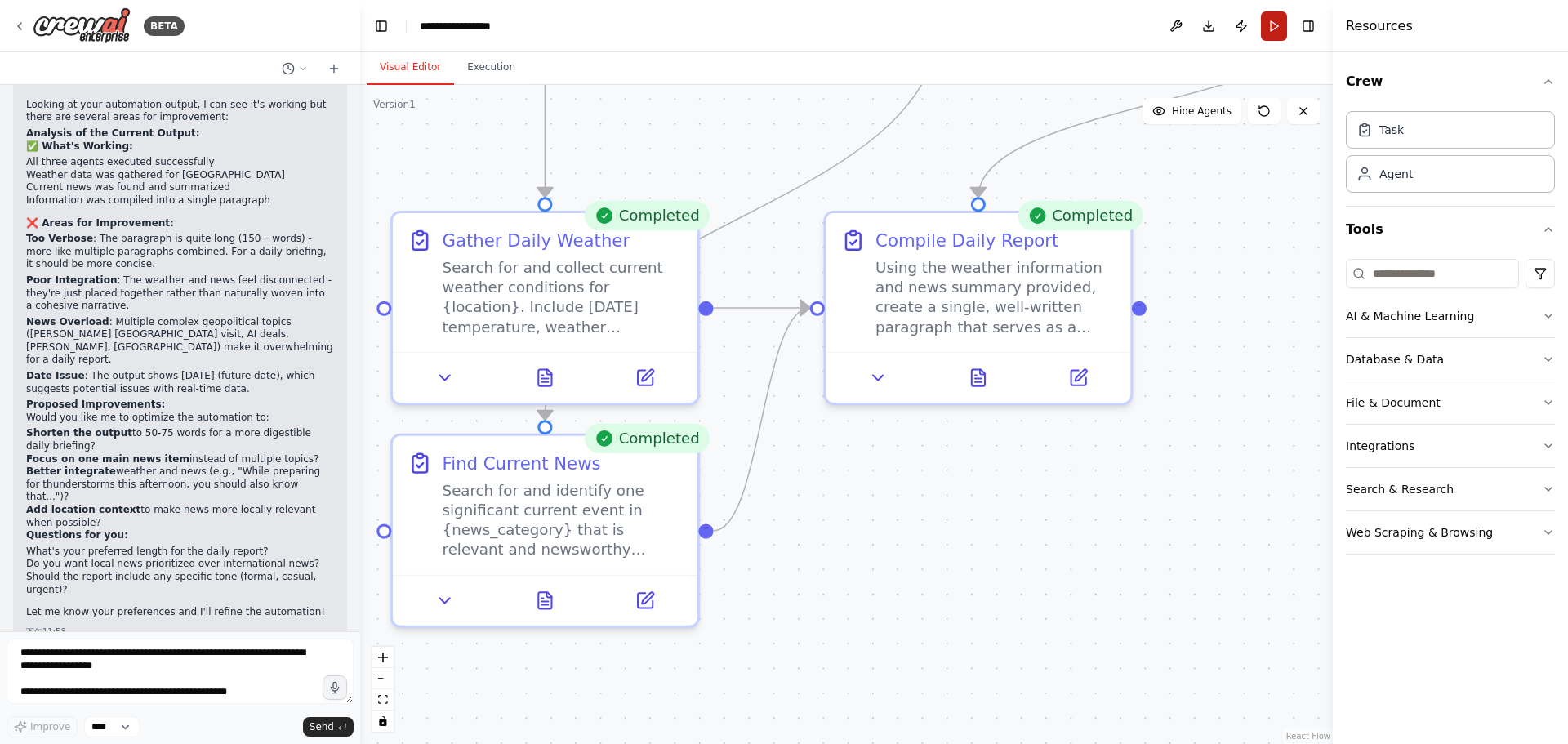
click at [1273, 25] on button "Run" at bounding box center [1273, 26] width 26 height 29
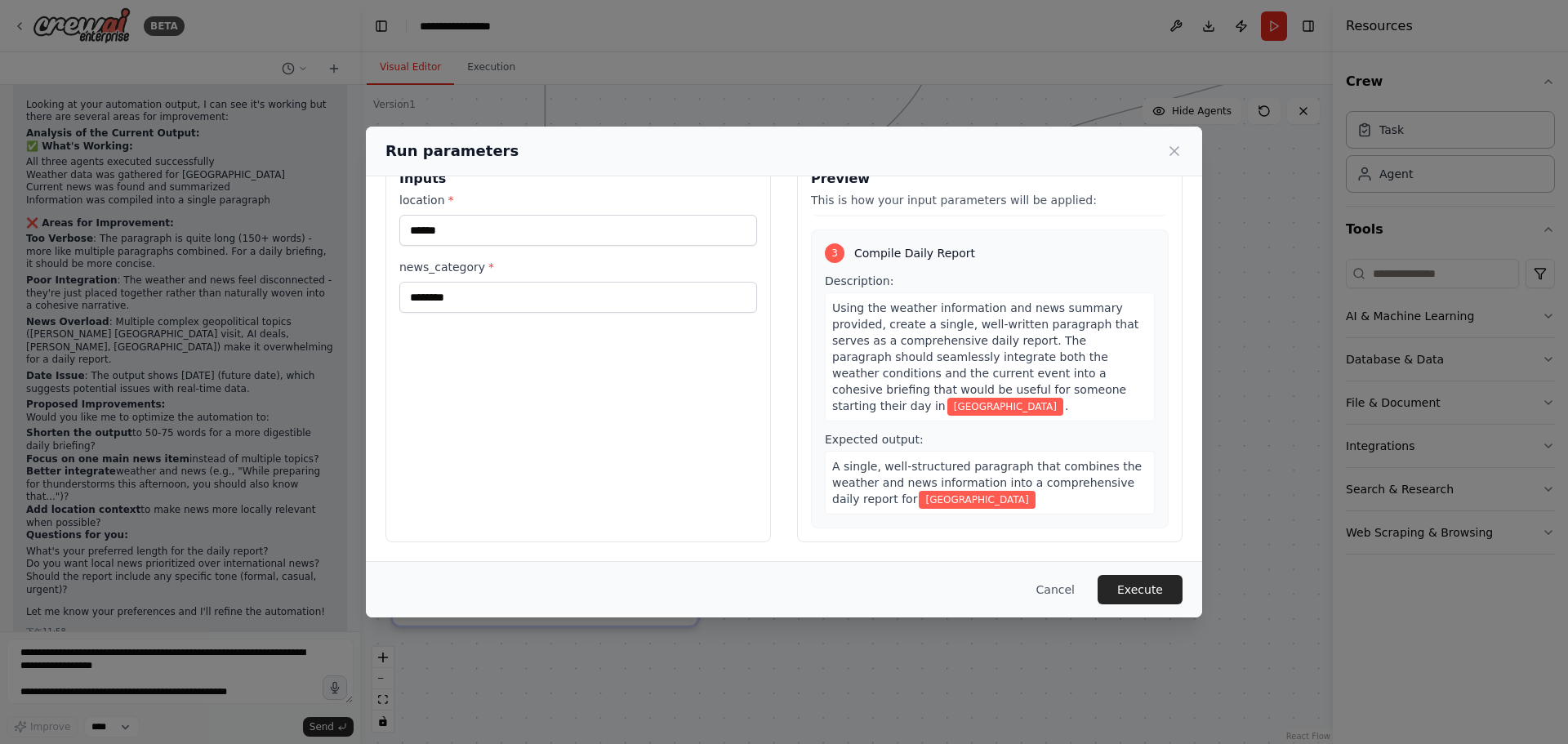
scroll to position [42, 0]
click at [1137, 595] on button "Execute" at bounding box center [1139, 589] width 85 height 29
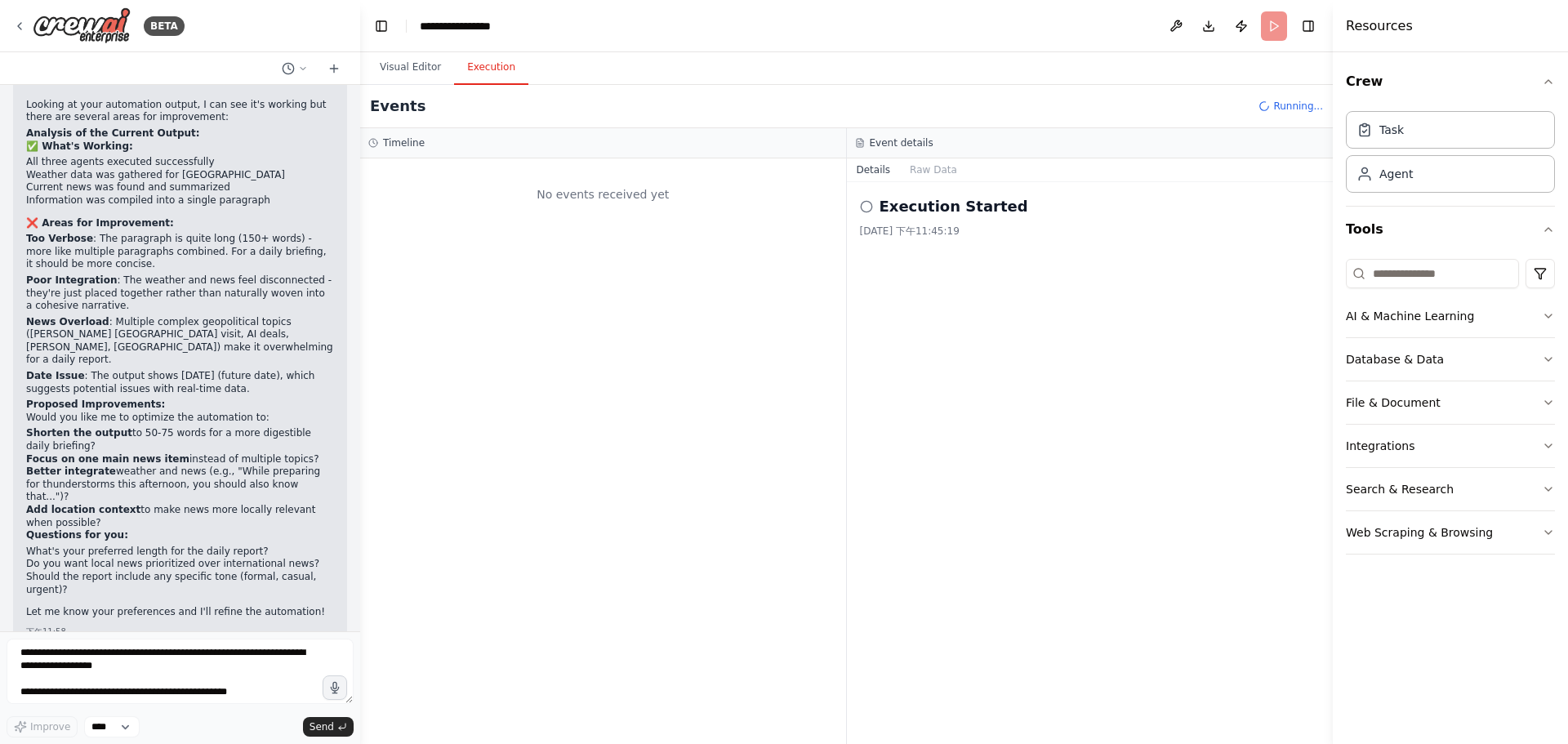
click at [464, 50] on button "Execution" at bounding box center [491, 67] width 75 height 34
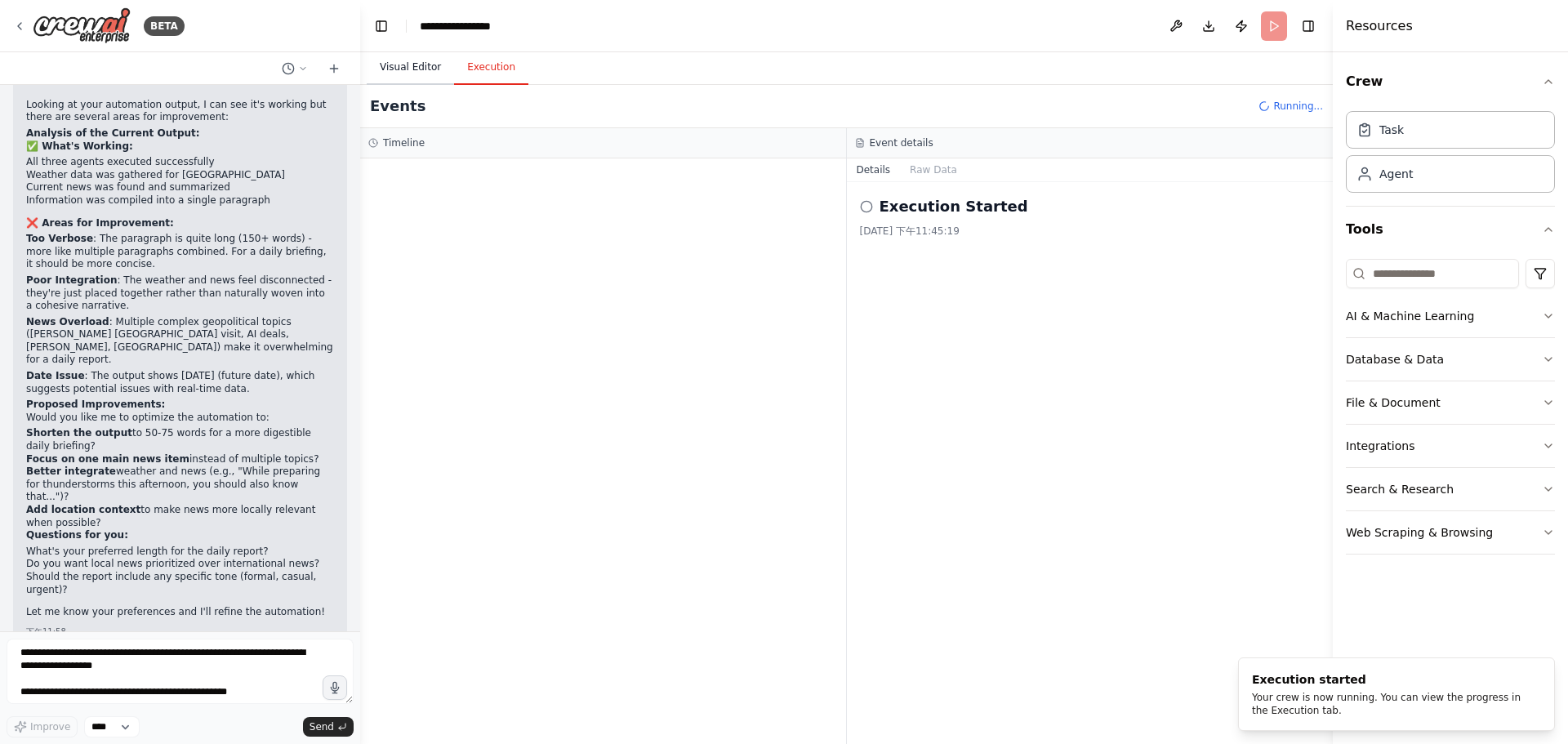
click at [405, 72] on button "Visual Editor" at bounding box center [410, 67] width 87 height 34
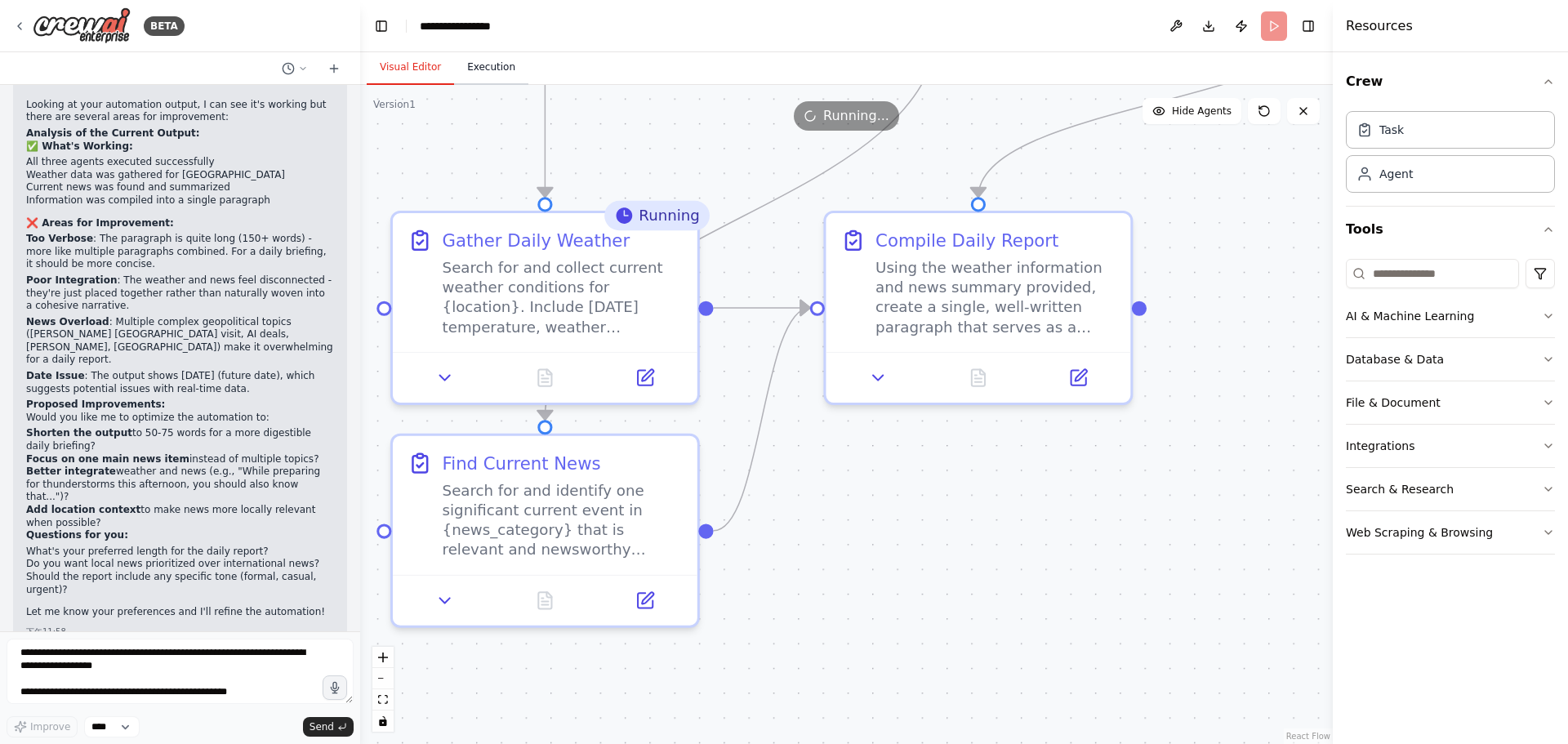
click at [504, 65] on button "Execution" at bounding box center [491, 67] width 75 height 34
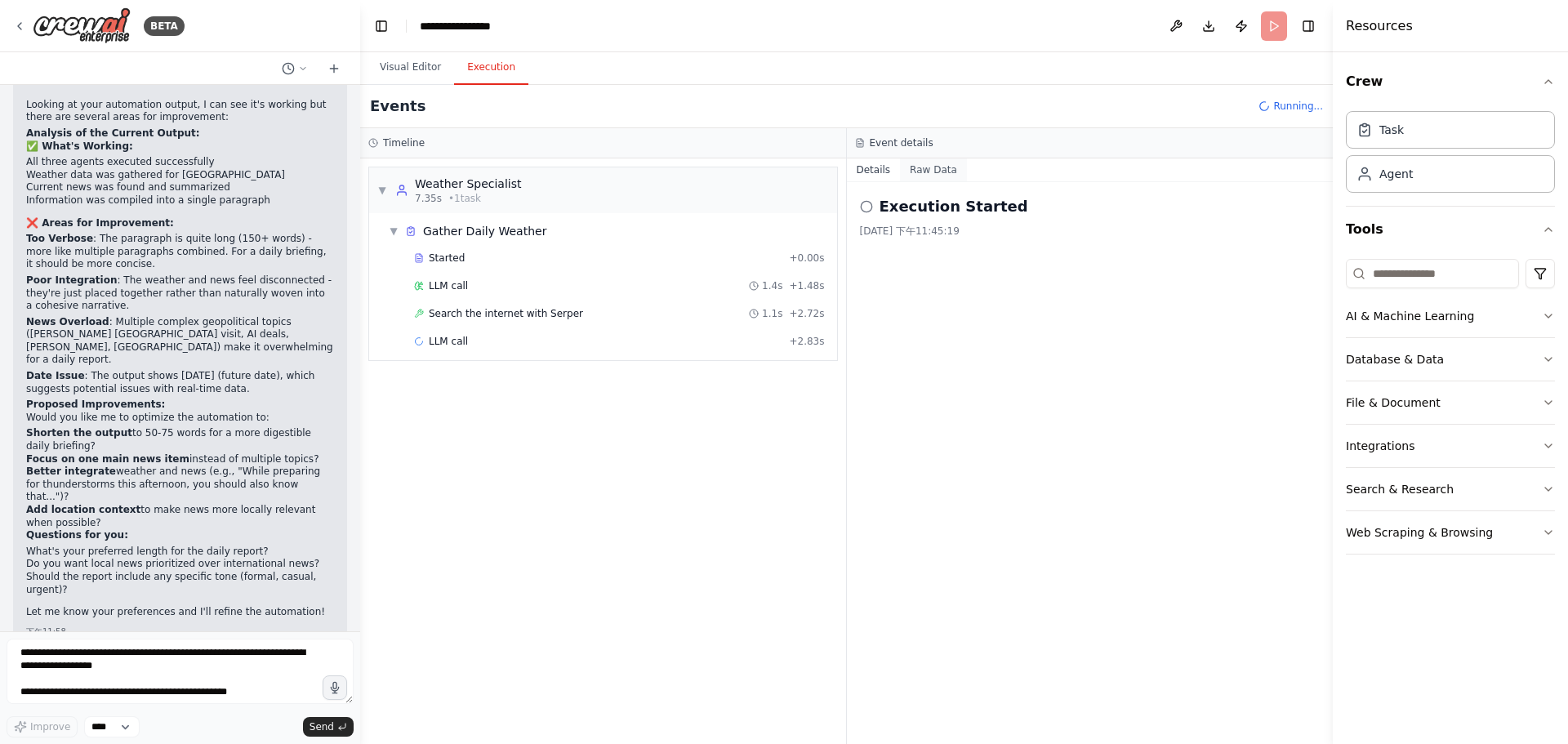
click at [914, 173] on button "Raw Data" at bounding box center [933, 170] width 67 height 23
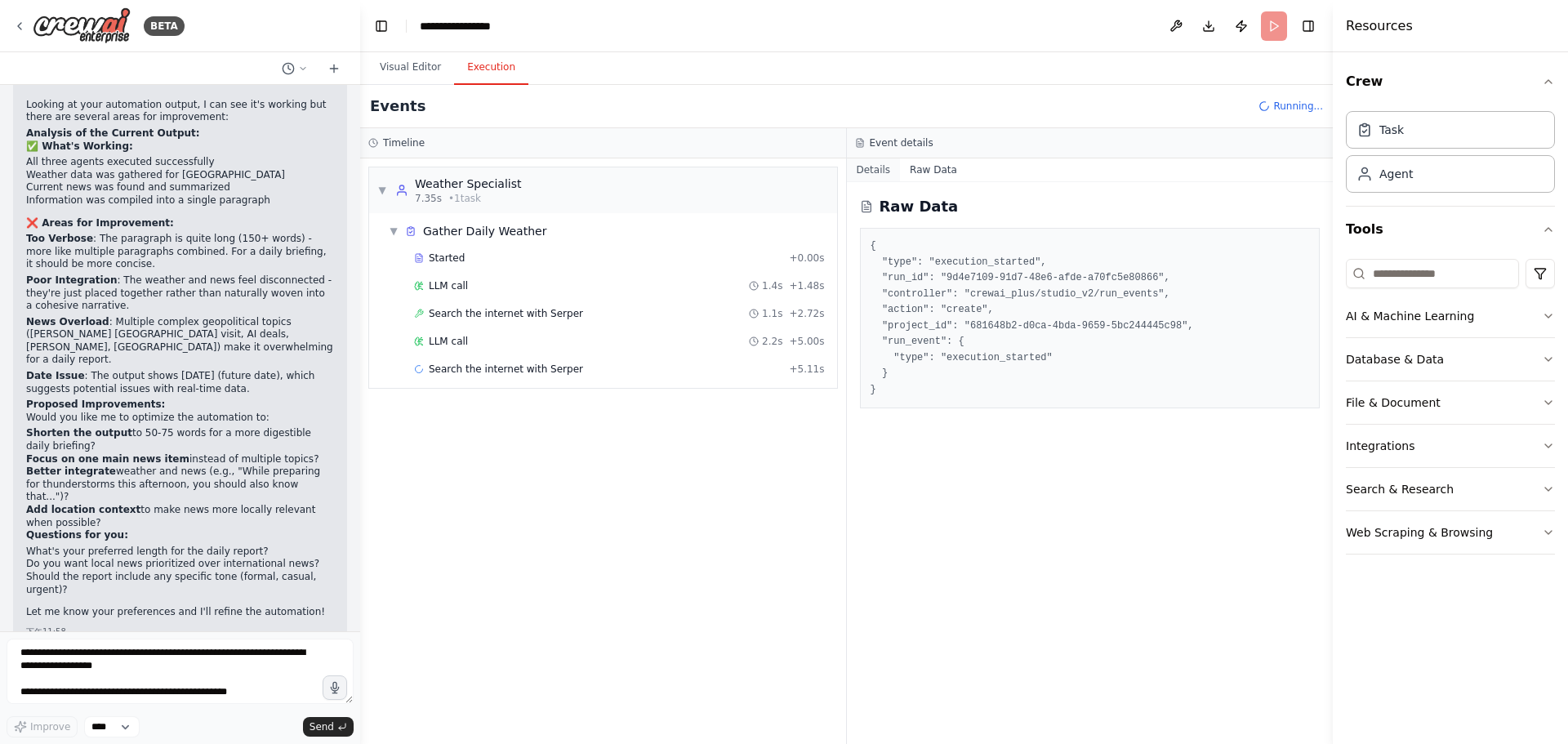
click at [875, 172] on button "Details" at bounding box center [874, 170] width 54 height 23
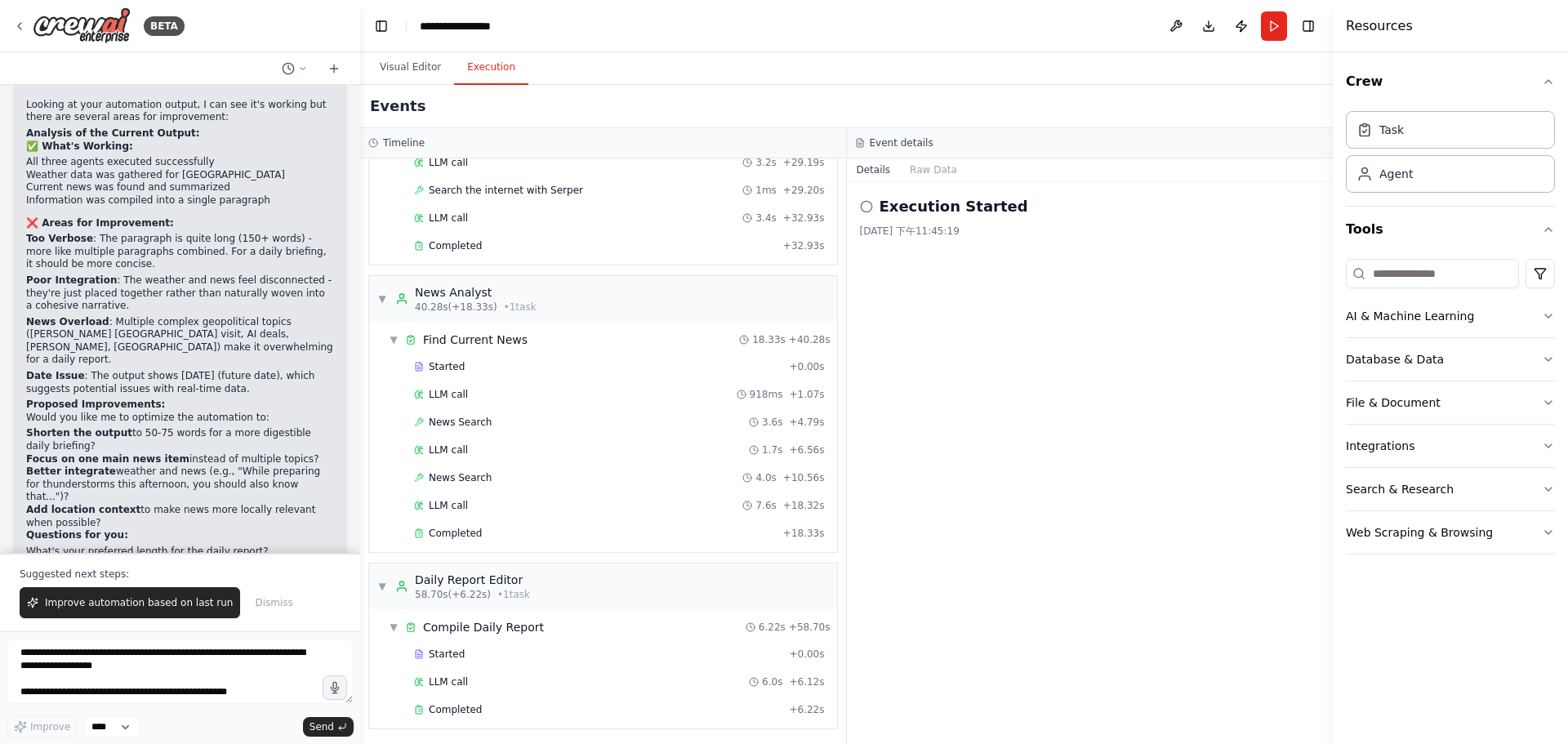
scroll to position [626, 0]
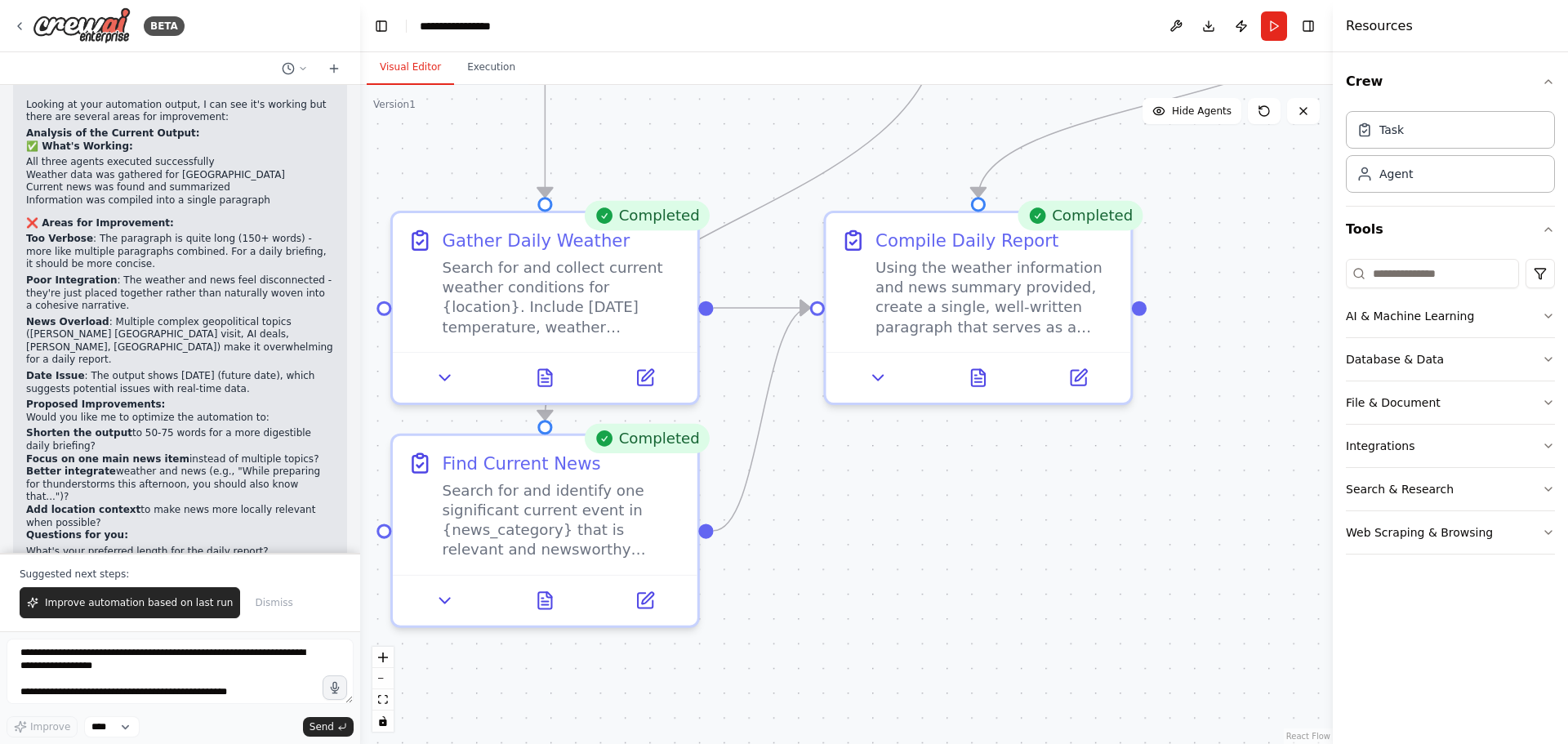
click at [414, 75] on button "Visual Editor" at bounding box center [410, 67] width 87 height 34
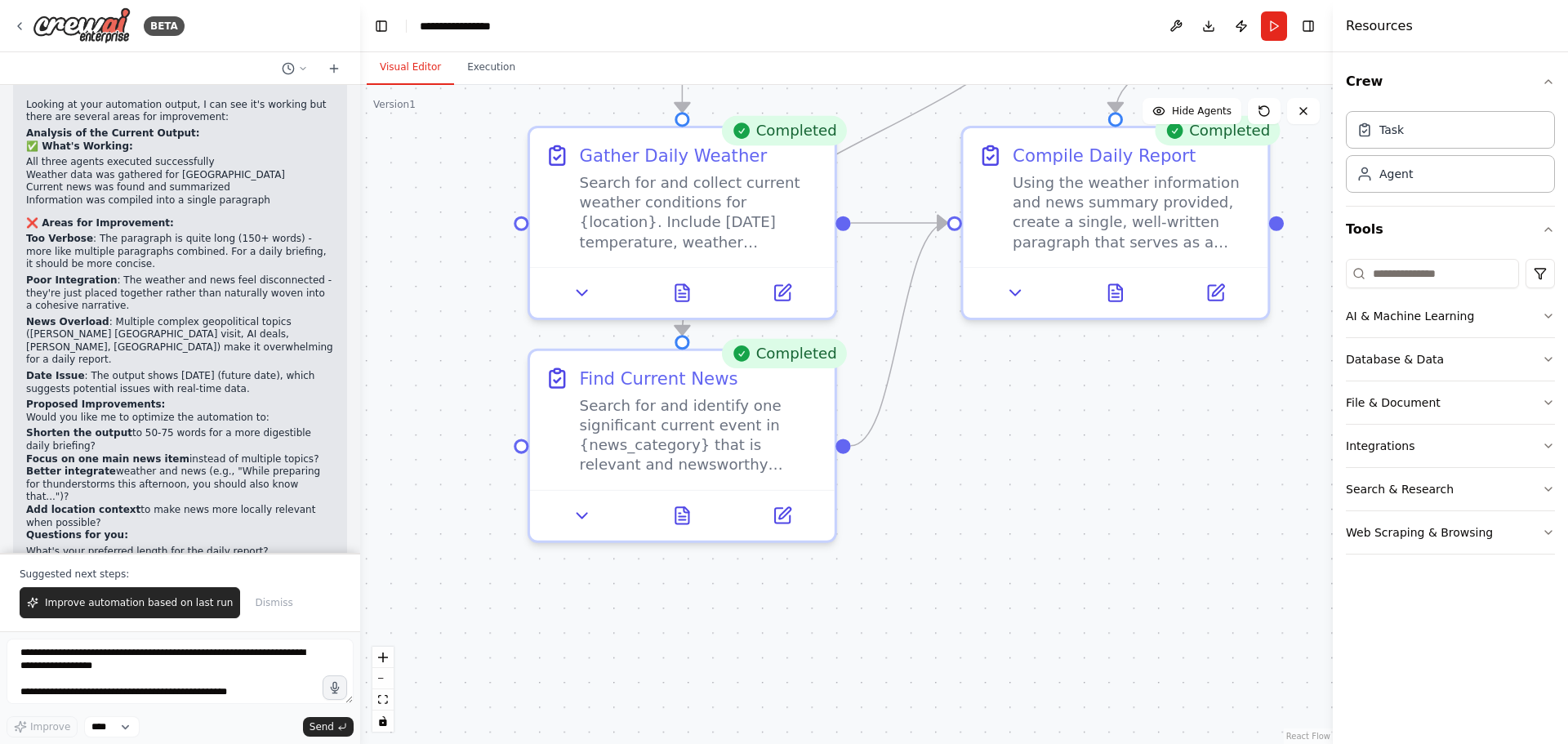
drag, startPoint x: 924, startPoint y: 651, endPoint x: 1050, endPoint y: 568, distance: 150.9
click at [1060, 568] on div ".deletable-edge-delete-btn { width: 20px; height: 20px; border: 0px solid #ffff…" at bounding box center [846, 414] width 972 height 659
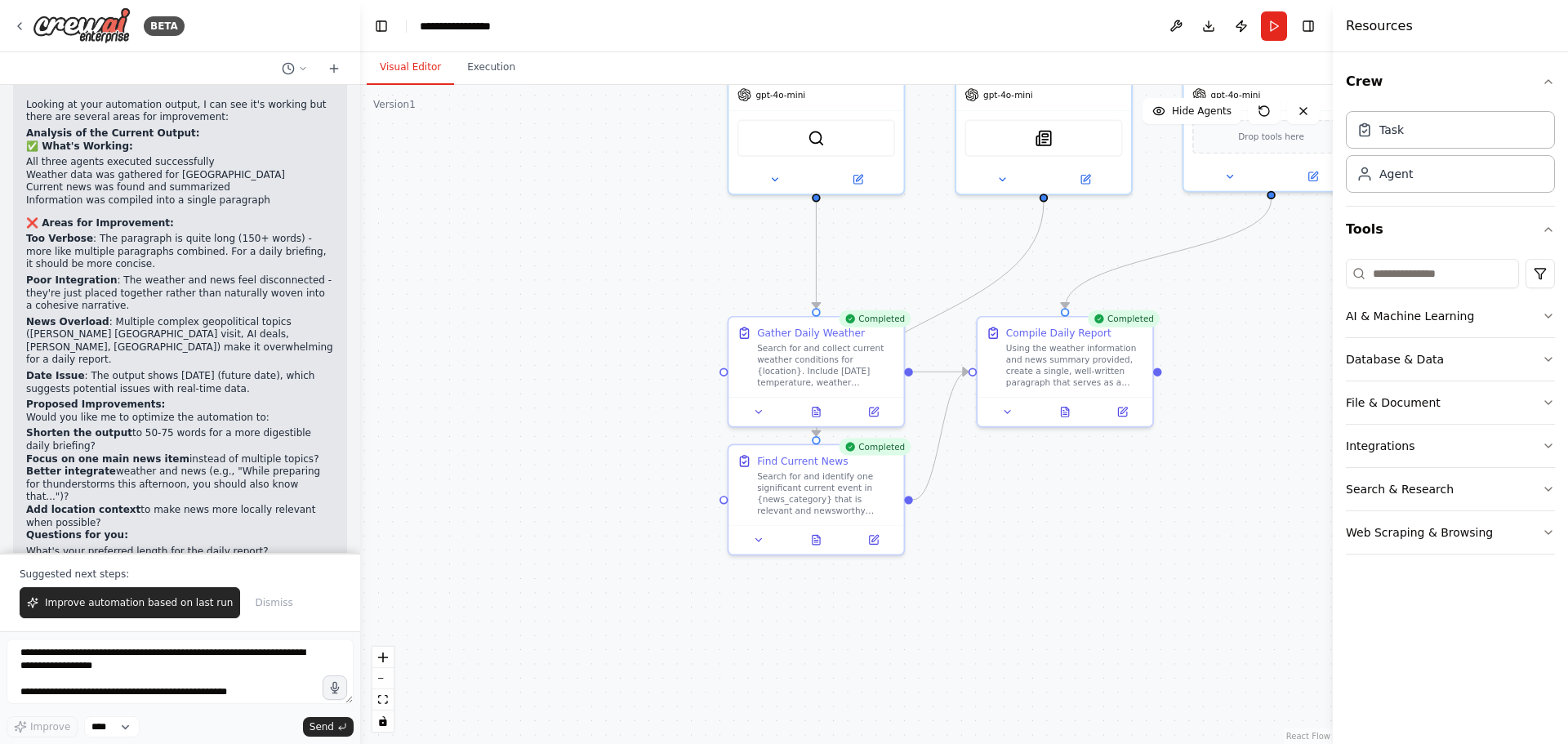
drag, startPoint x: 1074, startPoint y: 605, endPoint x: 968, endPoint y: 610, distance: 106.1
click at [970, 616] on div ".deletable-edge-delete-btn { width: 20px; height: 20px; border: 0px solid #ffff…" at bounding box center [846, 414] width 972 height 659
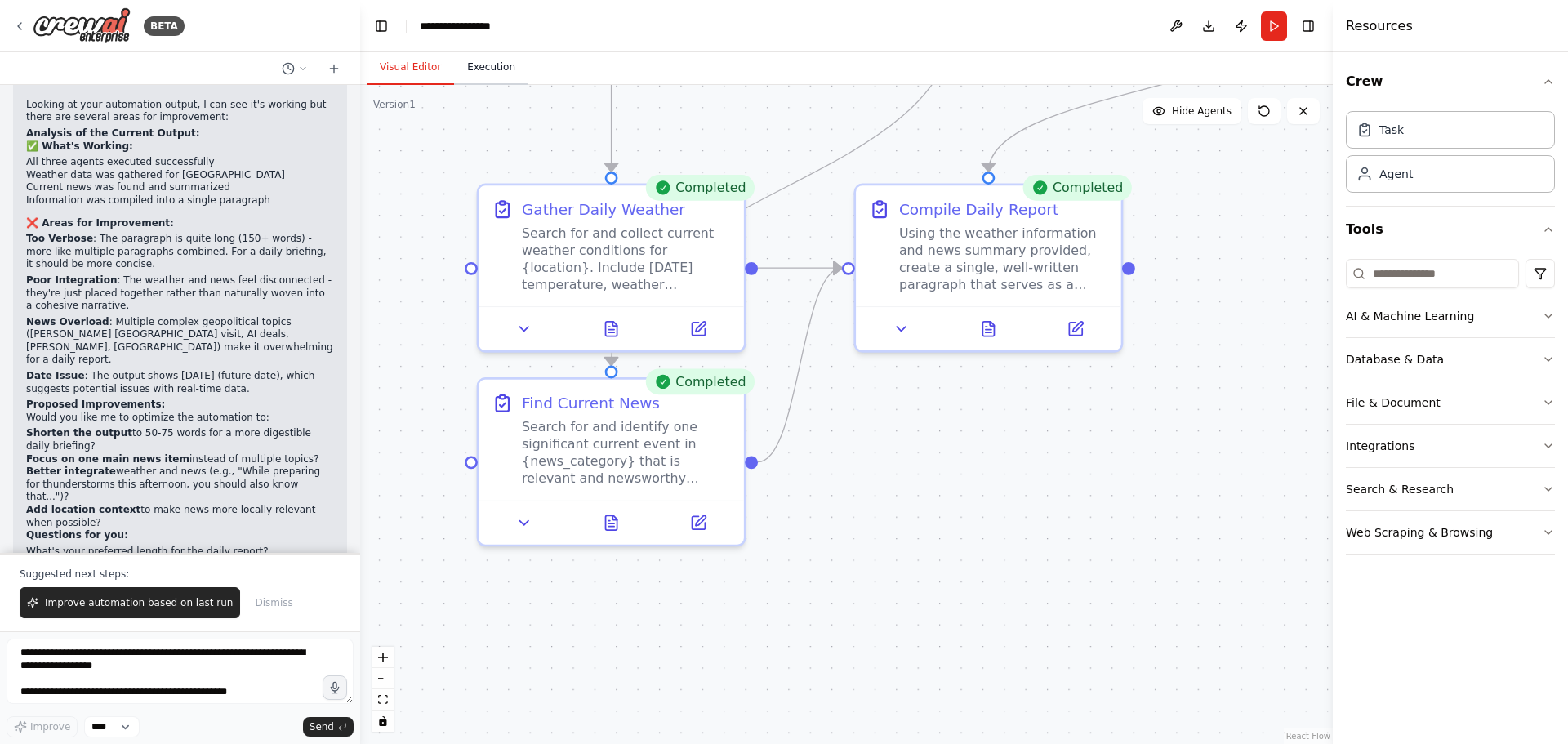
click at [478, 65] on button "Execution" at bounding box center [491, 67] width 75 height 34
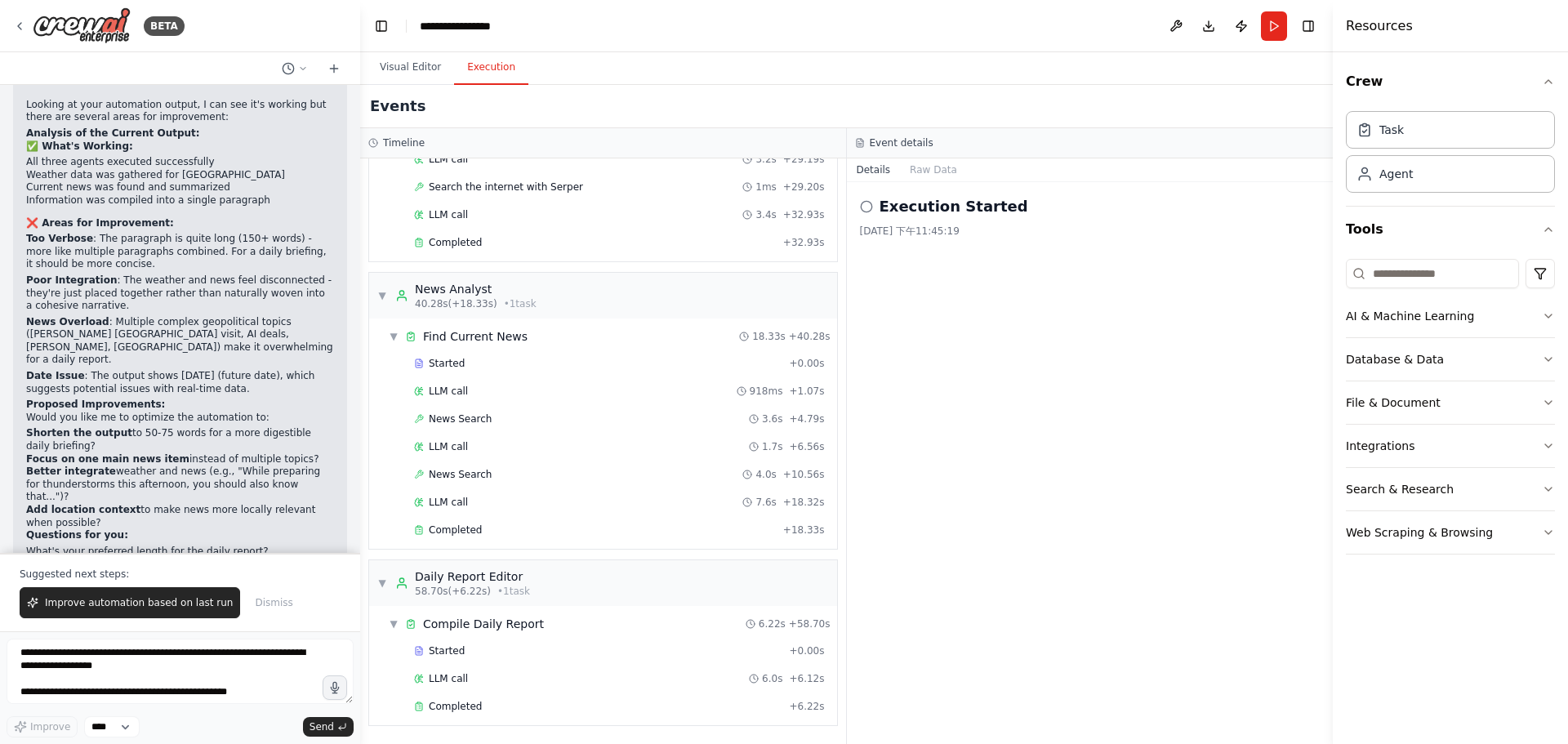
click at [938, 195] on h2 "Execution Started" at bounding box center [954, 206] width 149 height 23
click at [869, 200] on icon at bounding box center [866, 207] width 13 height 13
click at [866, 207] on icon at bounding box center [866, 207] width 13 height 13
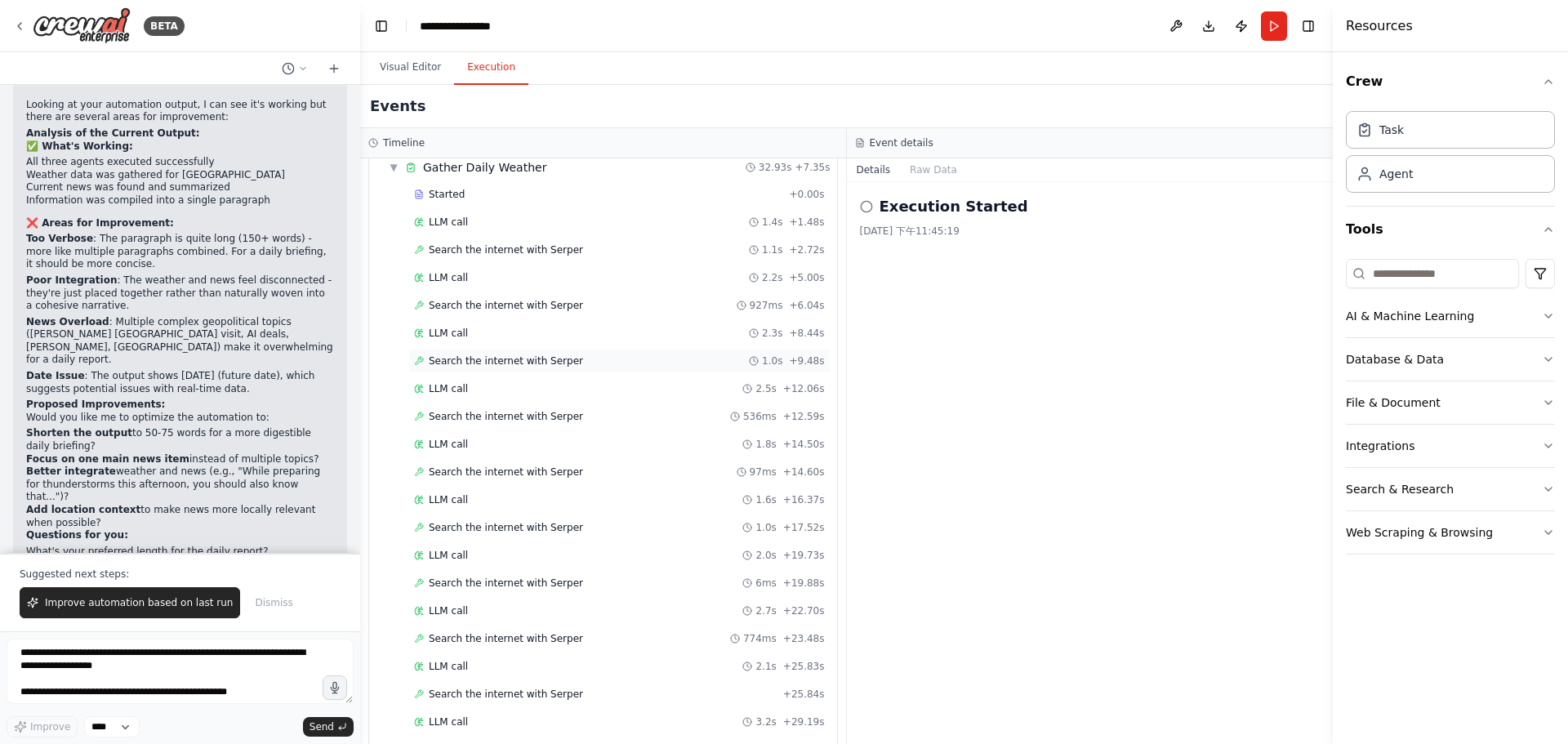
scroll to position [55, 0]
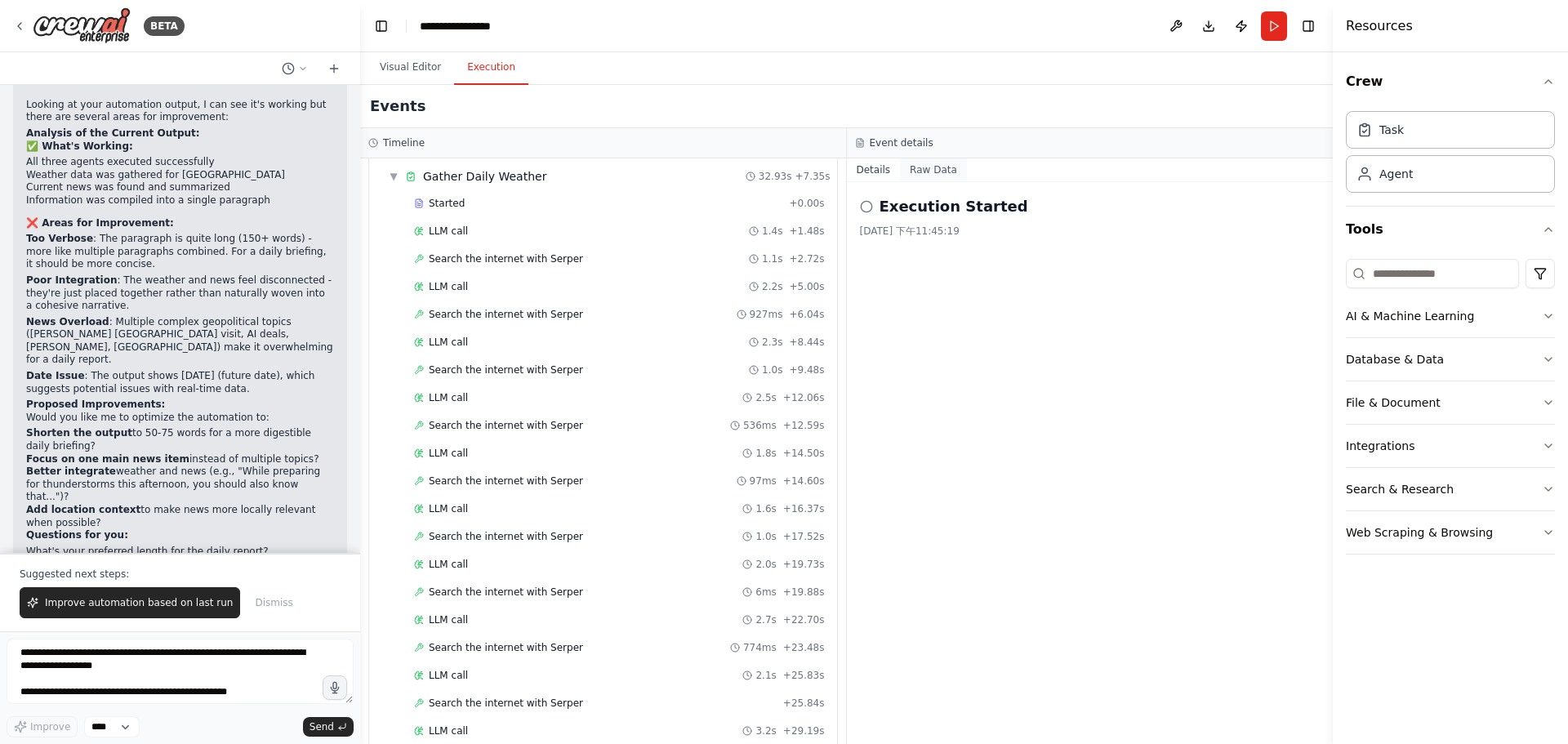
click at [922, 160] on button "Raw Data" at bounding box center [933, 170] width 67 height 23
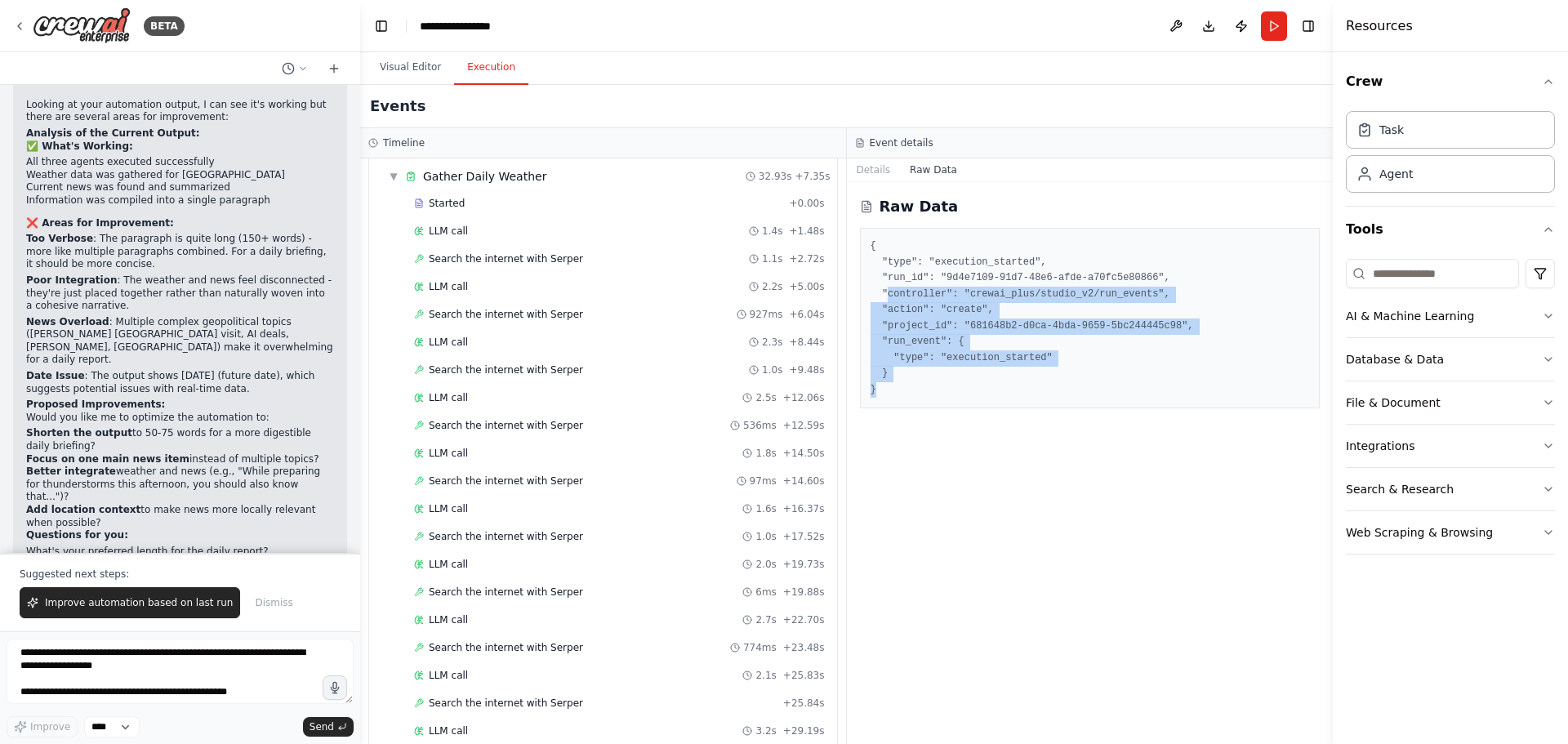
drag, startPoint x: 917, startPoint y: 382, endPoint x: 887, endPoint y: 293, distance: 93.9
click at [886, 293] on pre "{ "type": "execution_started", "run_id": "9d4e7109-91d7-48e6-afde-a70fc5e80866"…" at bounding box center [1090, 318] width 439 height 160
click at [1044, 314] on pre "{ "type": "execution_started", "run_id": "9d4e7109-91d7-48e6-afde-a70fc5e80866"…" at bounding box center [1090, 318] width 439 height 160
drag, startPoint x: 972, startPoint y: 270, endPoint x: 1142, endPoint y: 431, distance: 234.1
click at [1142, 431] on div "Raw Data { "type": "execution_started", "run_id": "9d4e7109-91d7-48e6-afde-a70f…" at bounding box center [1090, 463] width 487 height 562
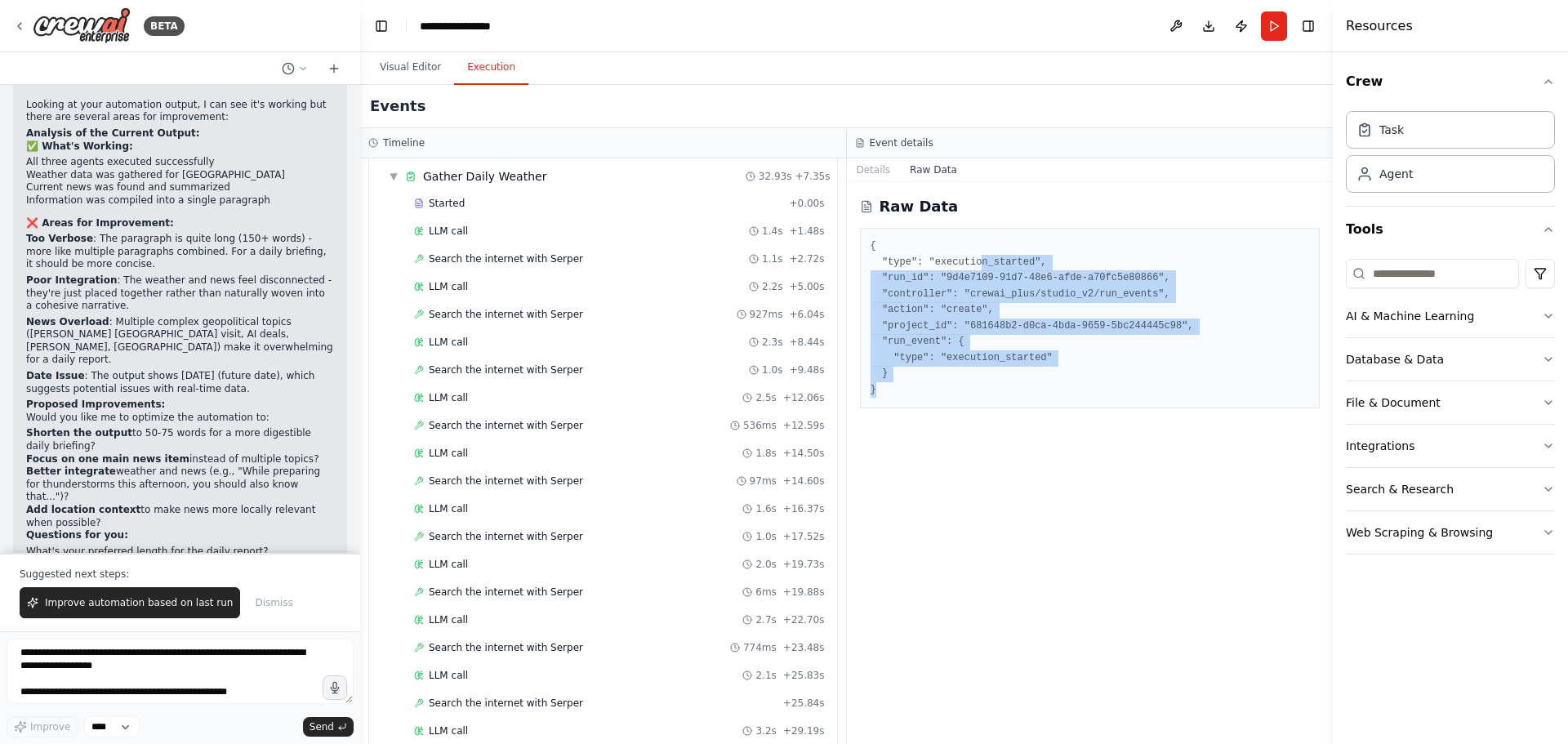
drag, startPoint x: 1142, startPoint y: 428, endPoint x: 1136, endPoint y: 421, distance: 9.2
click at [1142, 427] on div "Raw Data { "type": "execution_started", "run_id": "9d4e7109-91d7-48e6-afde-a70f…" at bounding box center [1090, 463] width 487 height 562
drag, startPoint x: 1100, startPoint y: 398, endPoint x: 1043, endPoint y: 359, distance: 69.1
click at [1099, 398] on div "{ "type": "execution_started", "run_id": "9d4e7109-91d7-48e6-afde-a70fc5e80866"…" at bounding box center [1090, 317] width 461 height 181
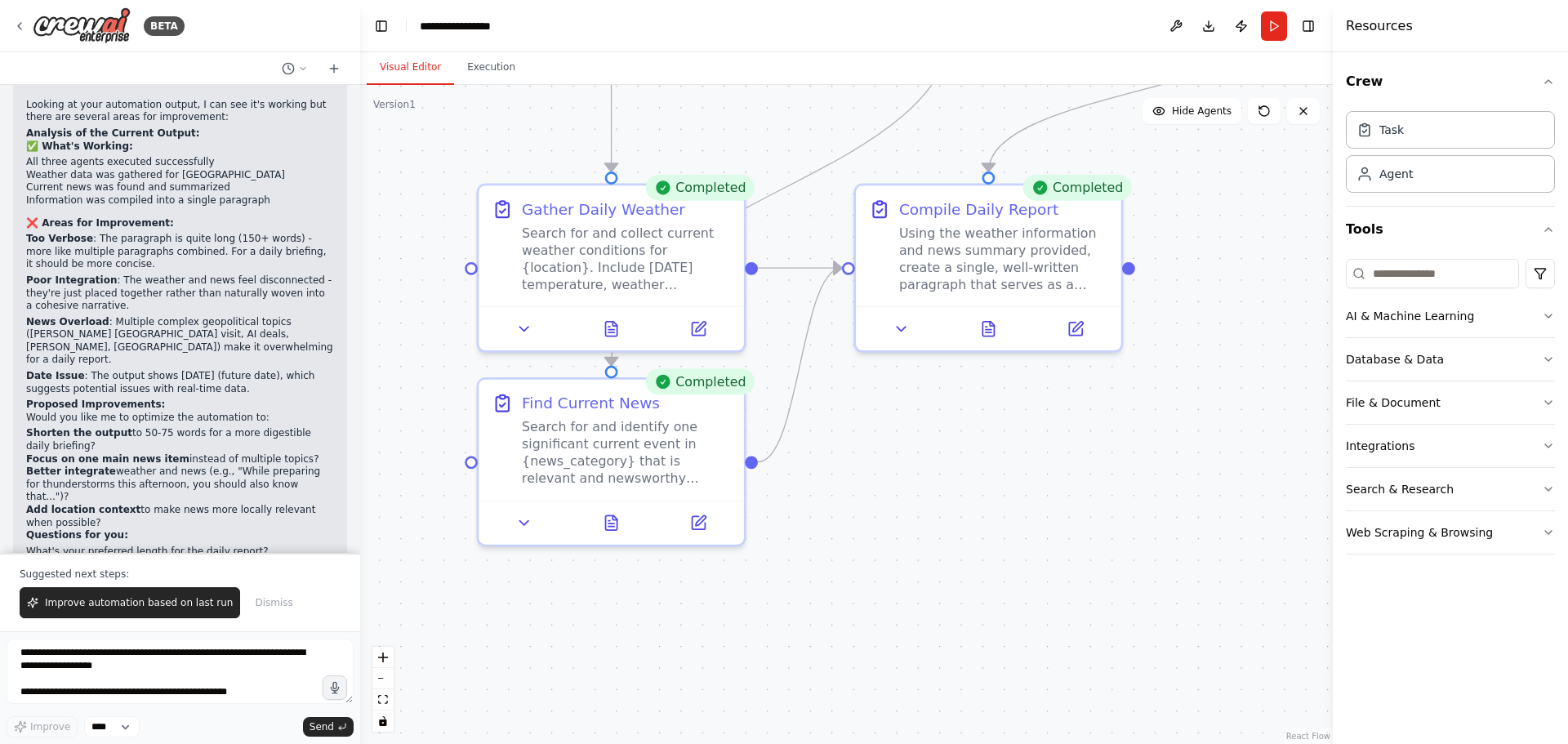
click at [389, 70] on button "Visual Editor" at bounding box center [410, 67] width 87 height 34
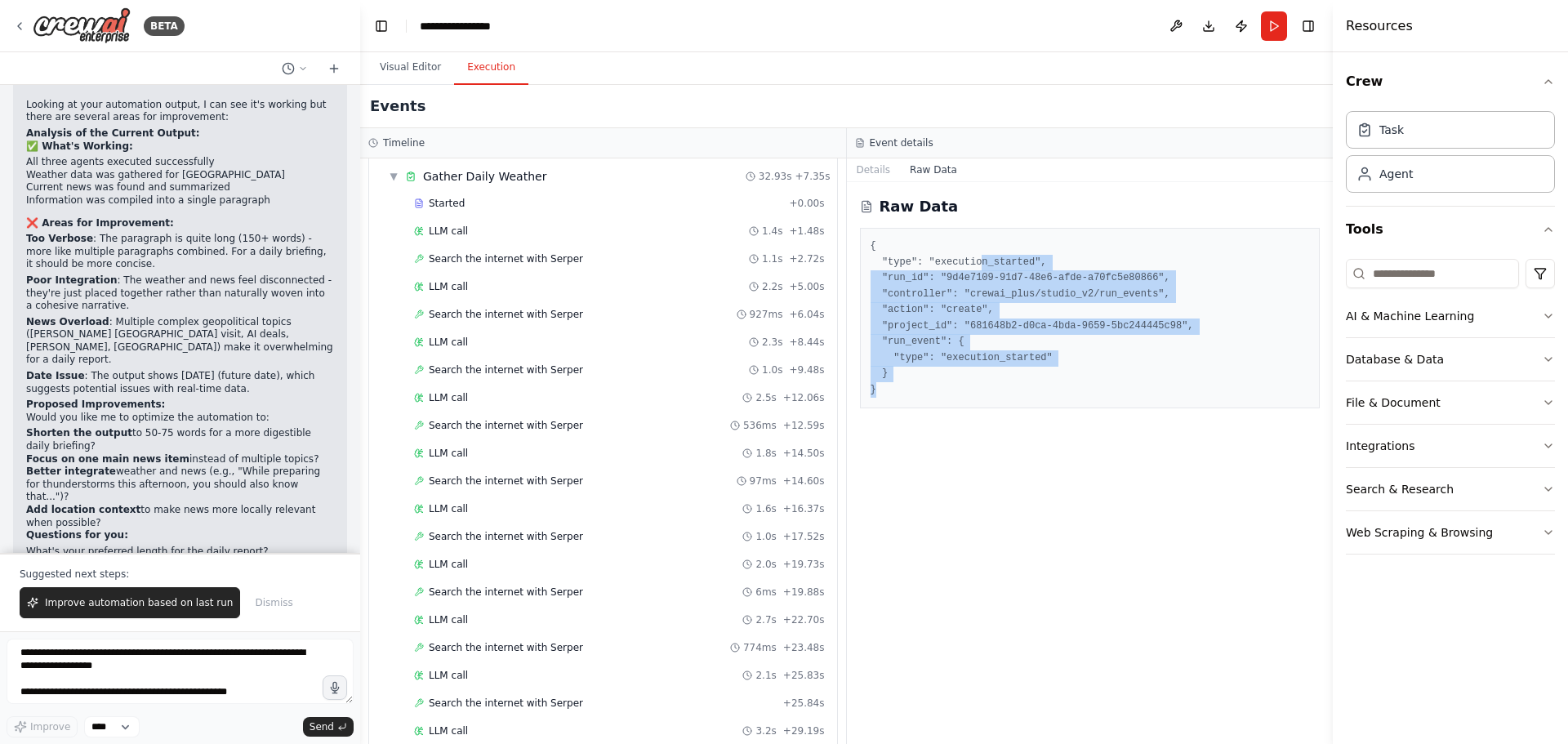
click at [475, 69] on button "Execution" at bounding box center [491, 67] width 75 height 34
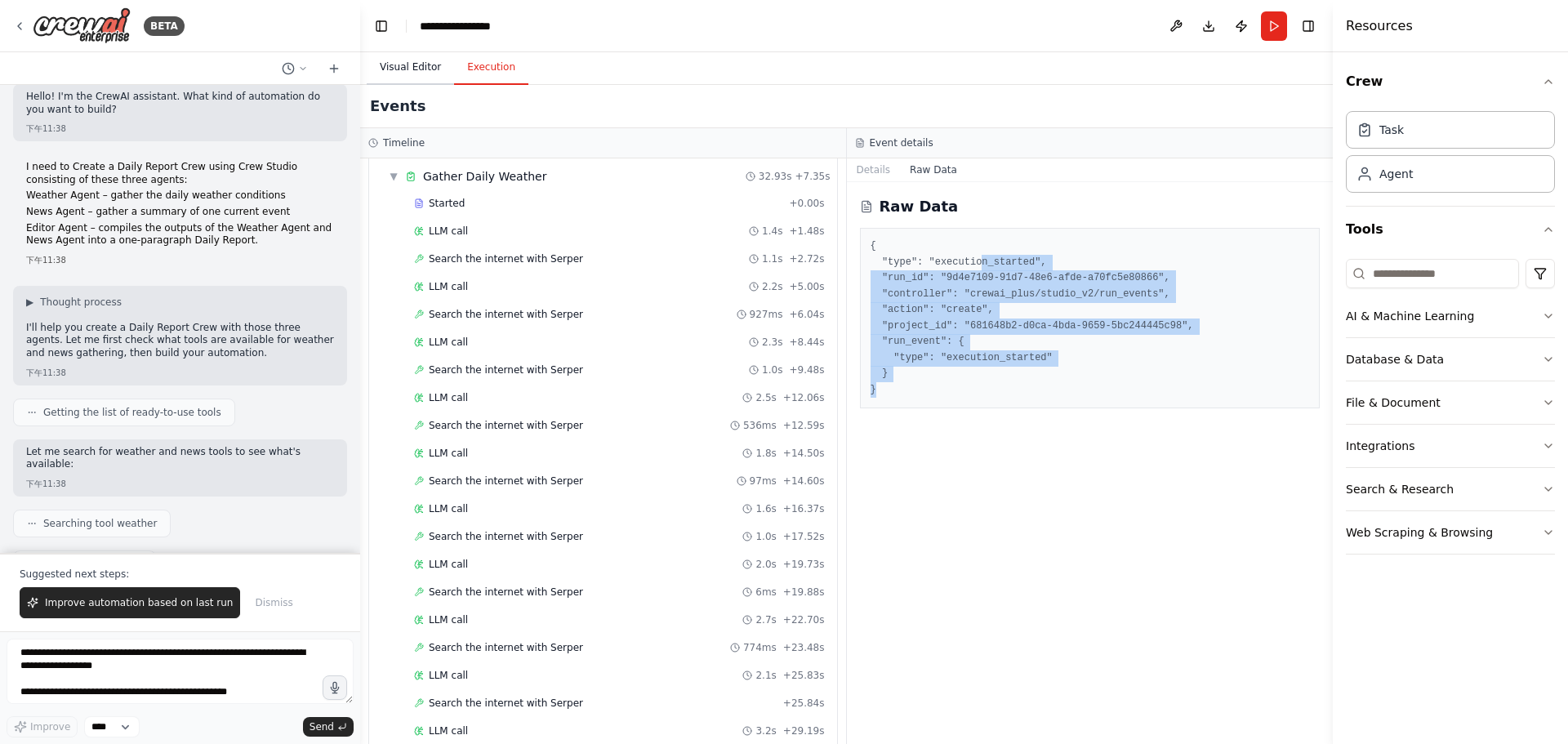
scroll to position [0, 0]
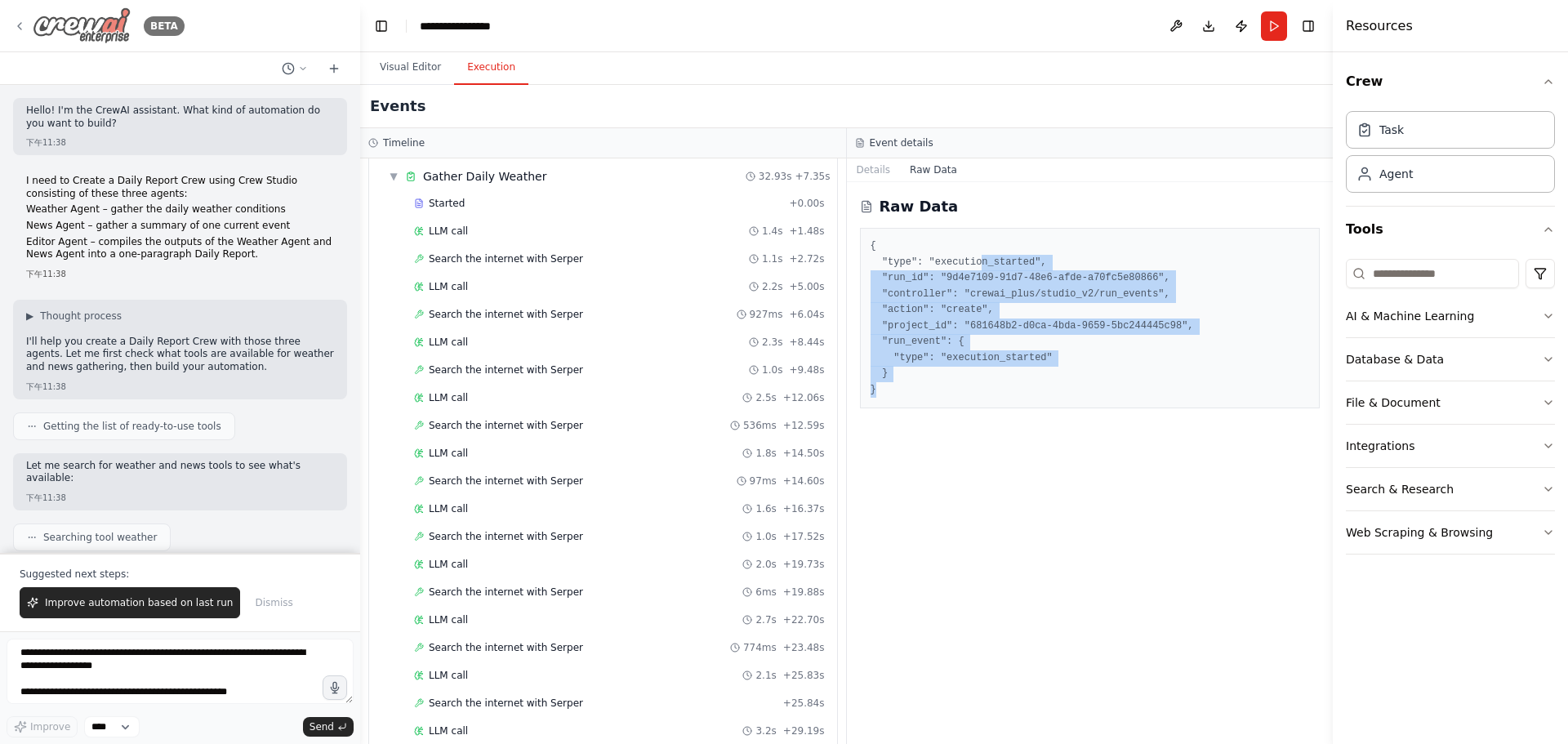
click at [82, 31] on img at bounding box center [81, 26] width 98 height 37
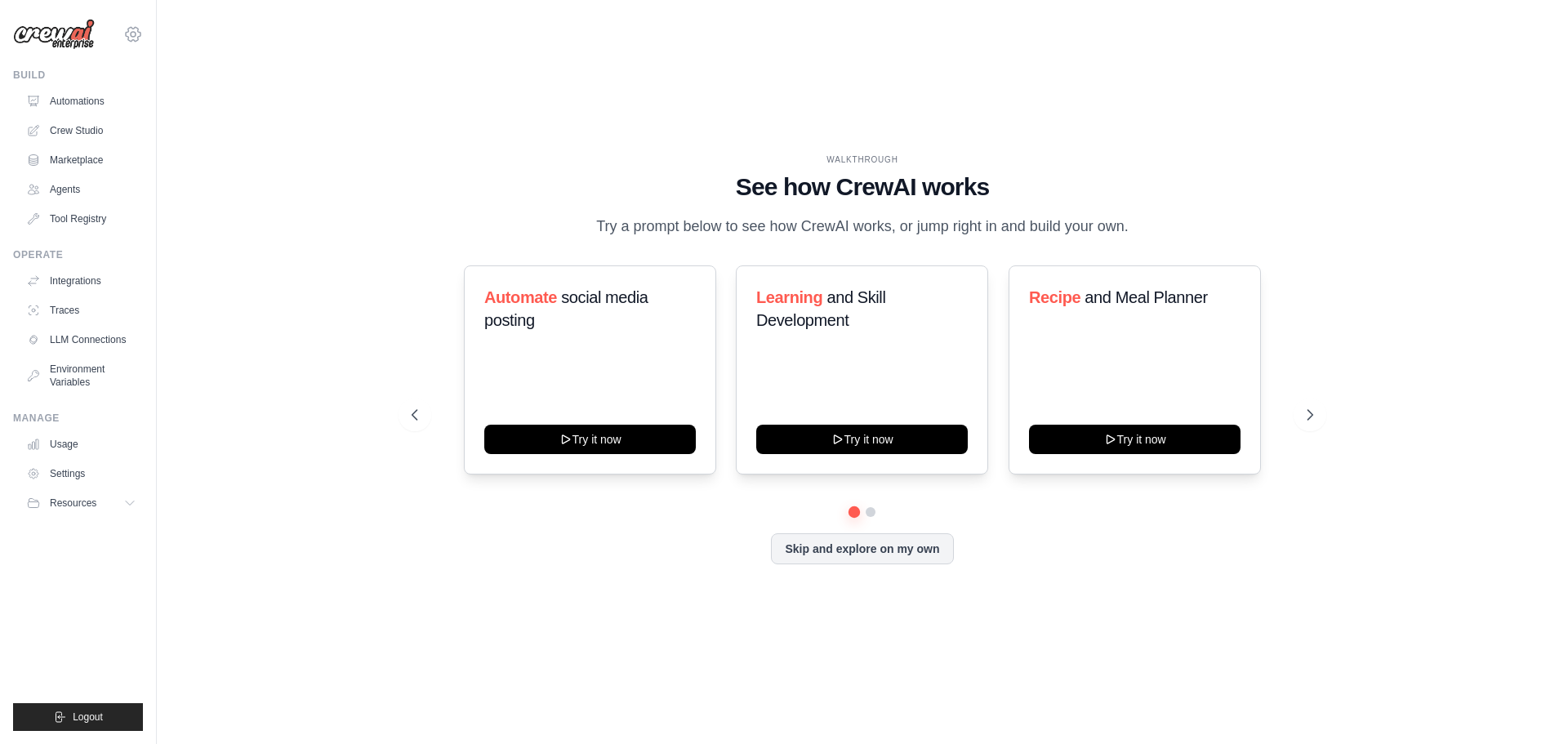
click at [133, 36] on icon at bounding box center [133, 34] width 19 height 19
click at [84, 381] on link "Environment Variables" at bounding box center [82, 375] width 123 height 39
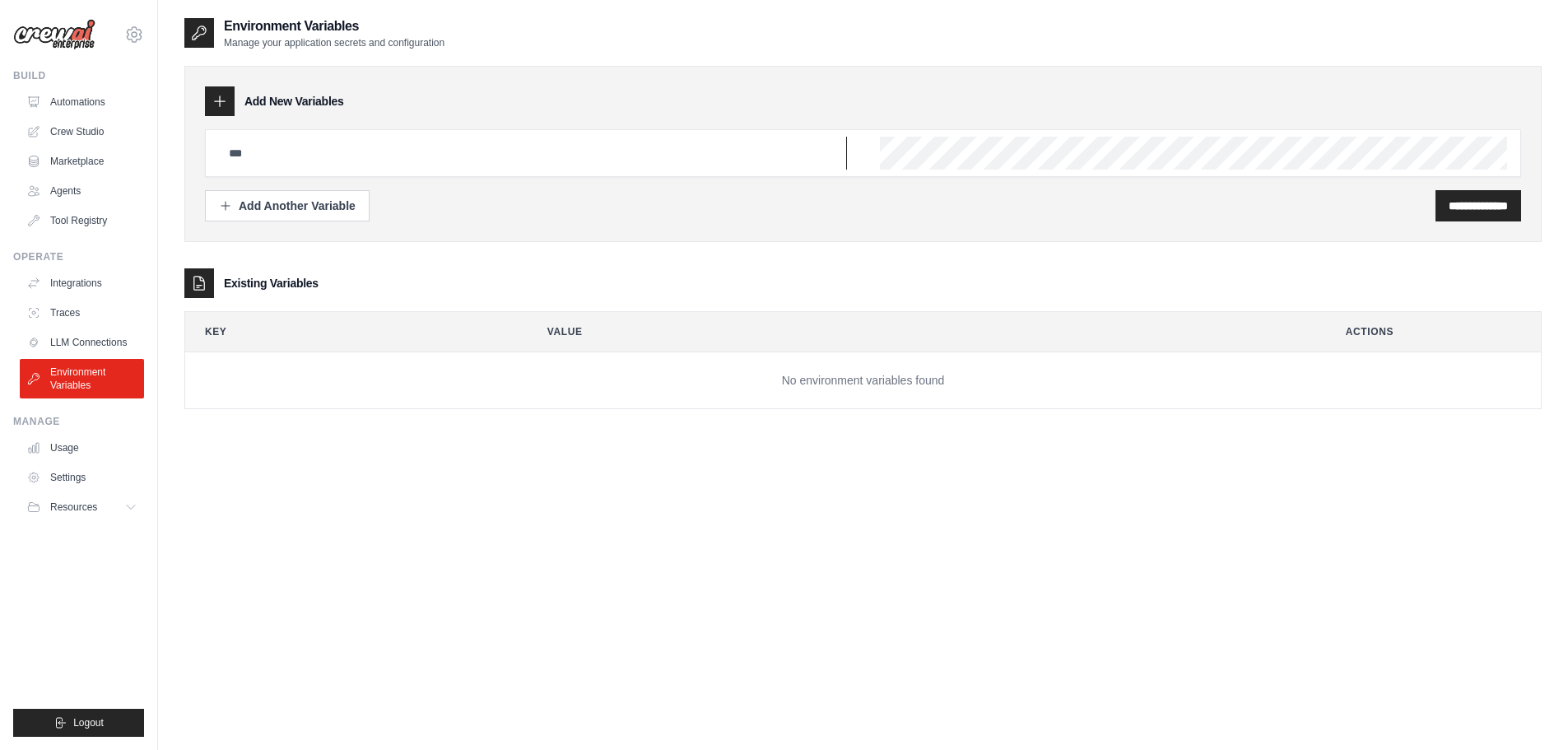
click at [308, 152] on input "text" at bounding box center [533, 152] width 628 height 33
drag, startPoint x: 262, startPoint y: 17, endPoint x: 534, endPoint y: 48, distance: 273.8
click at [532, 49] on div "**********" at bounding box center [863, 225] width 1357 height 419
click at [534, 48] on div "Environment Variables Manage your application secrets and configuration" at bounding box center [863, 32] width 1357 height 33
click at [97, 481] on link "Settings" at bounding box center [83, 477] width 124 height 26
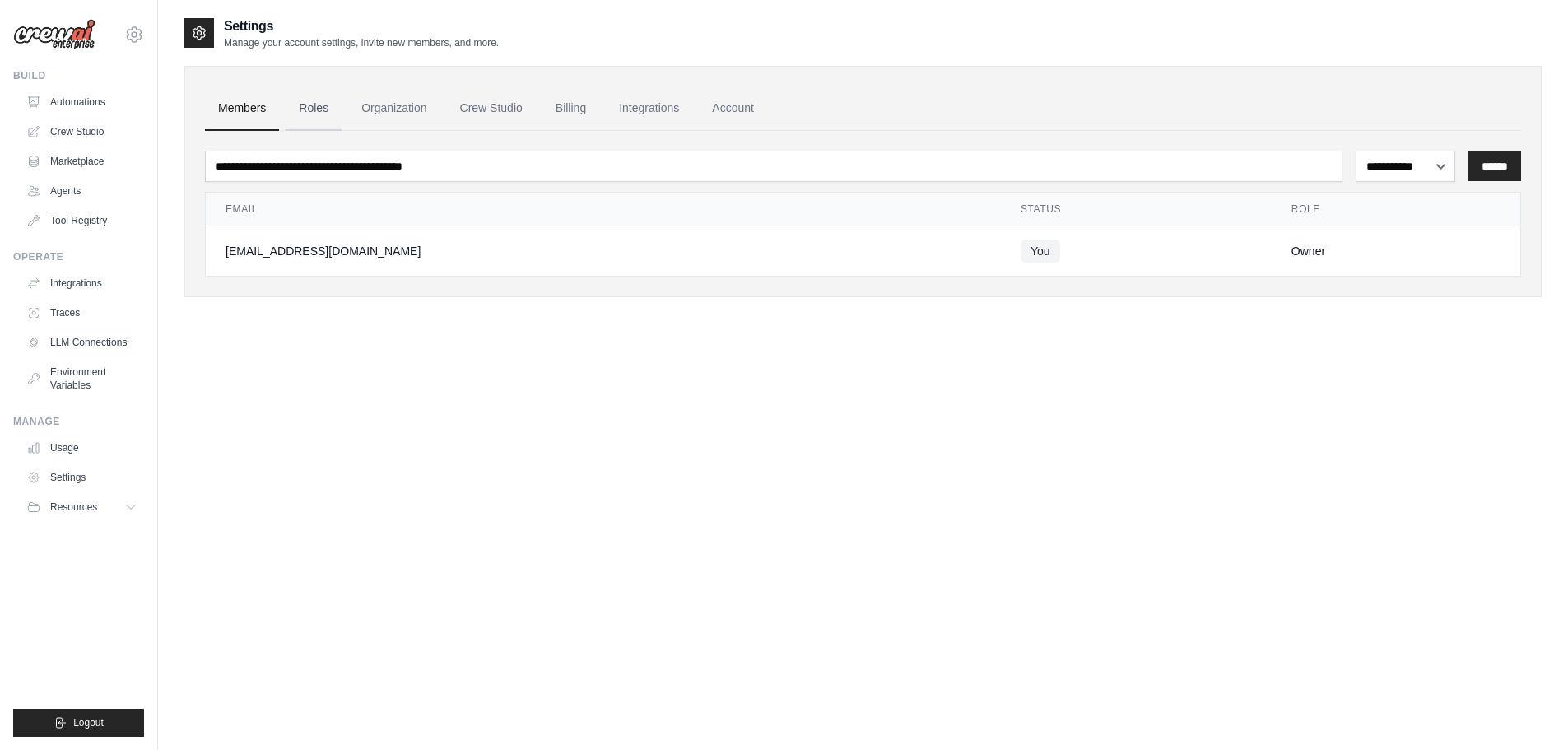
click at [315, 109] on link "Roles" at bounding box center [314, 108] width 56 height 45
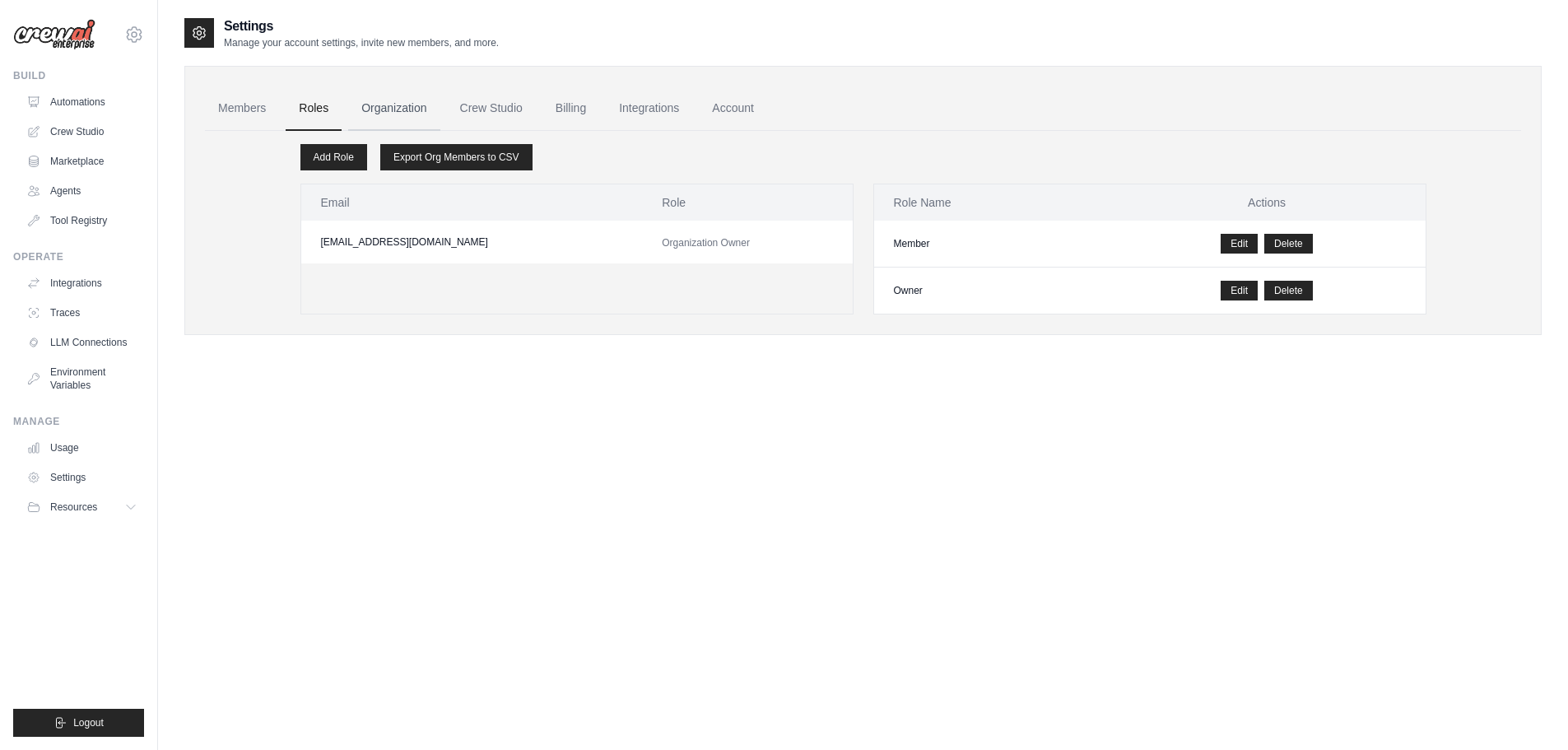
click at [419, 106] on link "Organization" at bounding box center [393, 108] width 91 height 45
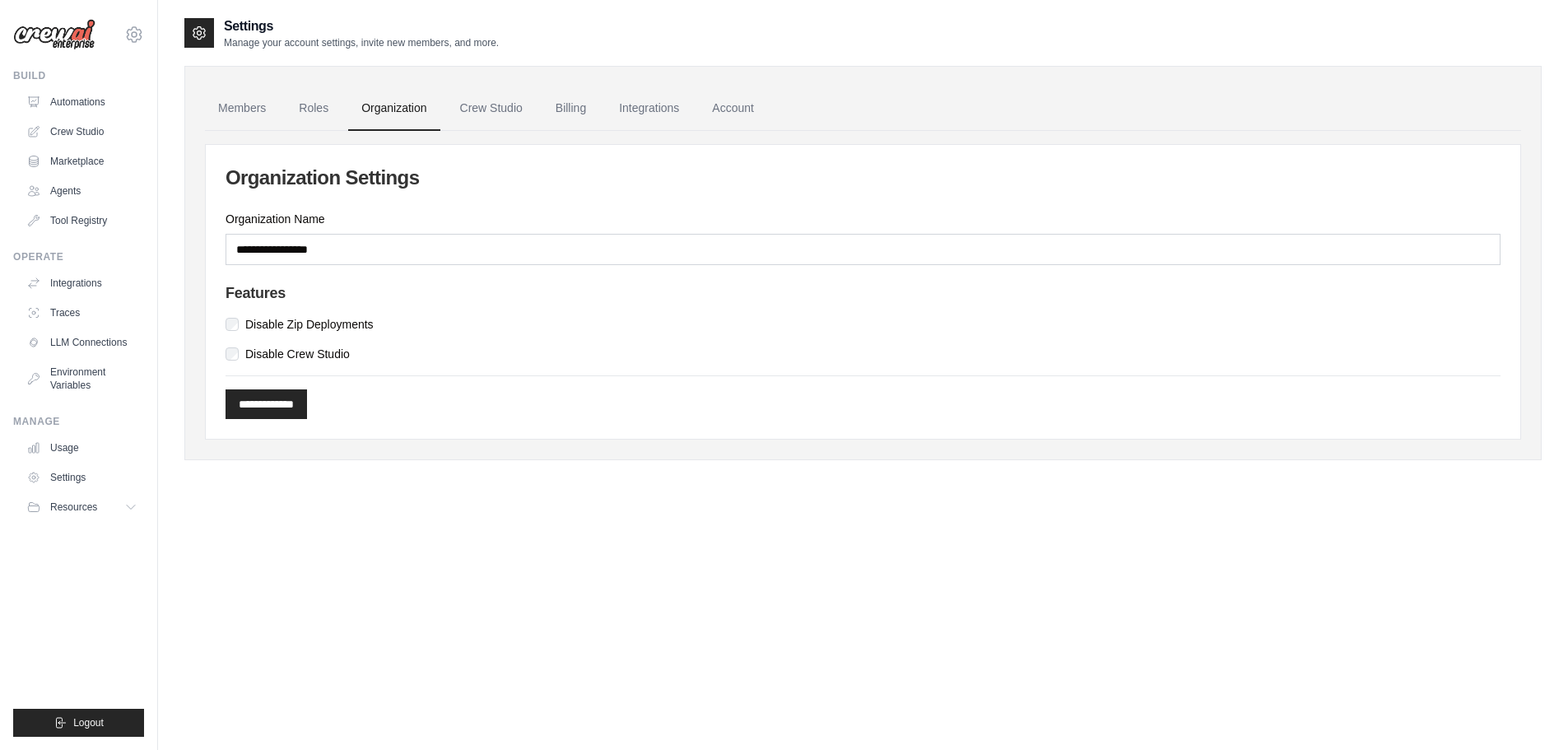
click at [498, 109] on link "Crew Studio" at bounding box center [491, 108] width 89 height 45
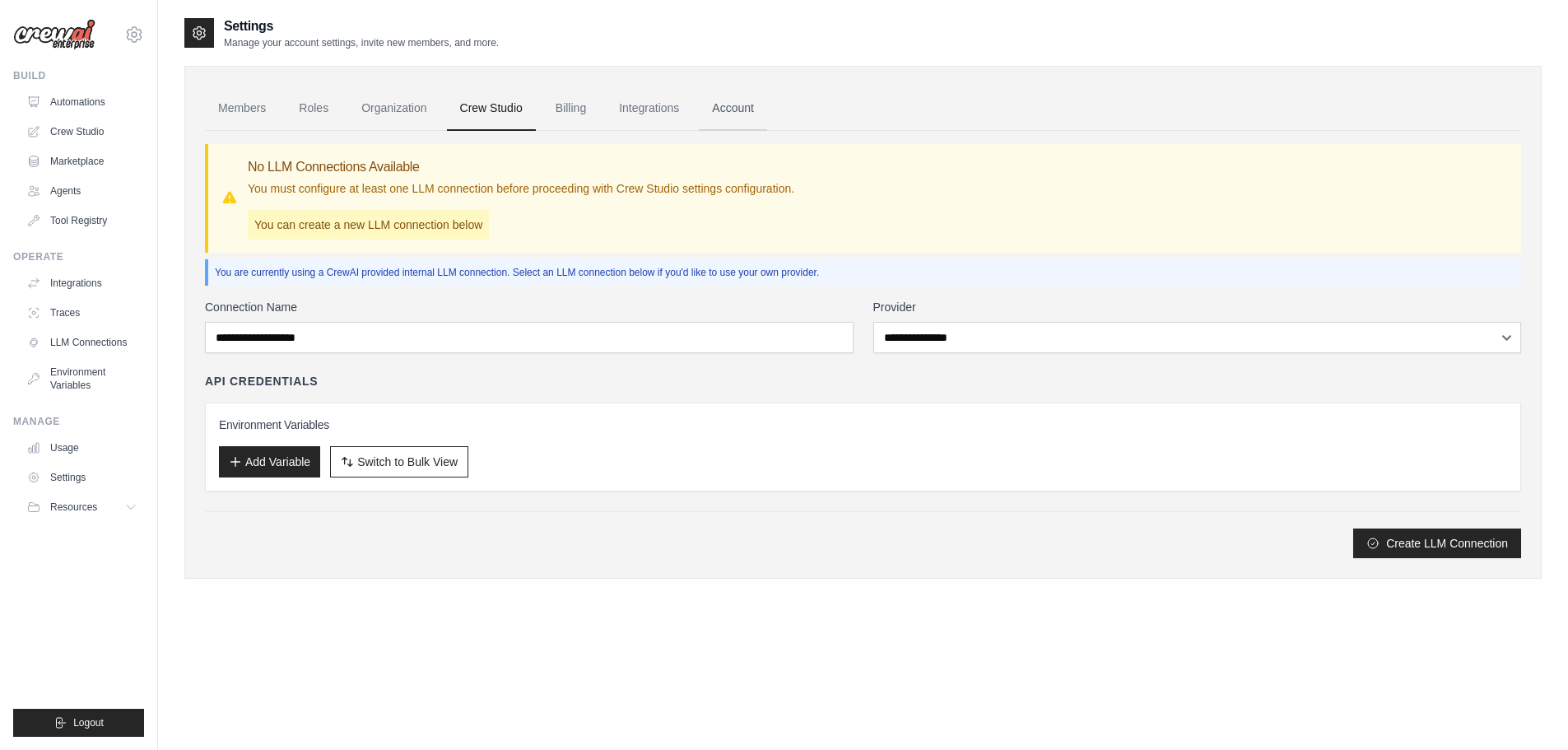
click at [753, 108] on link "Account" at bounding box center [733, 108] width 69 height 45
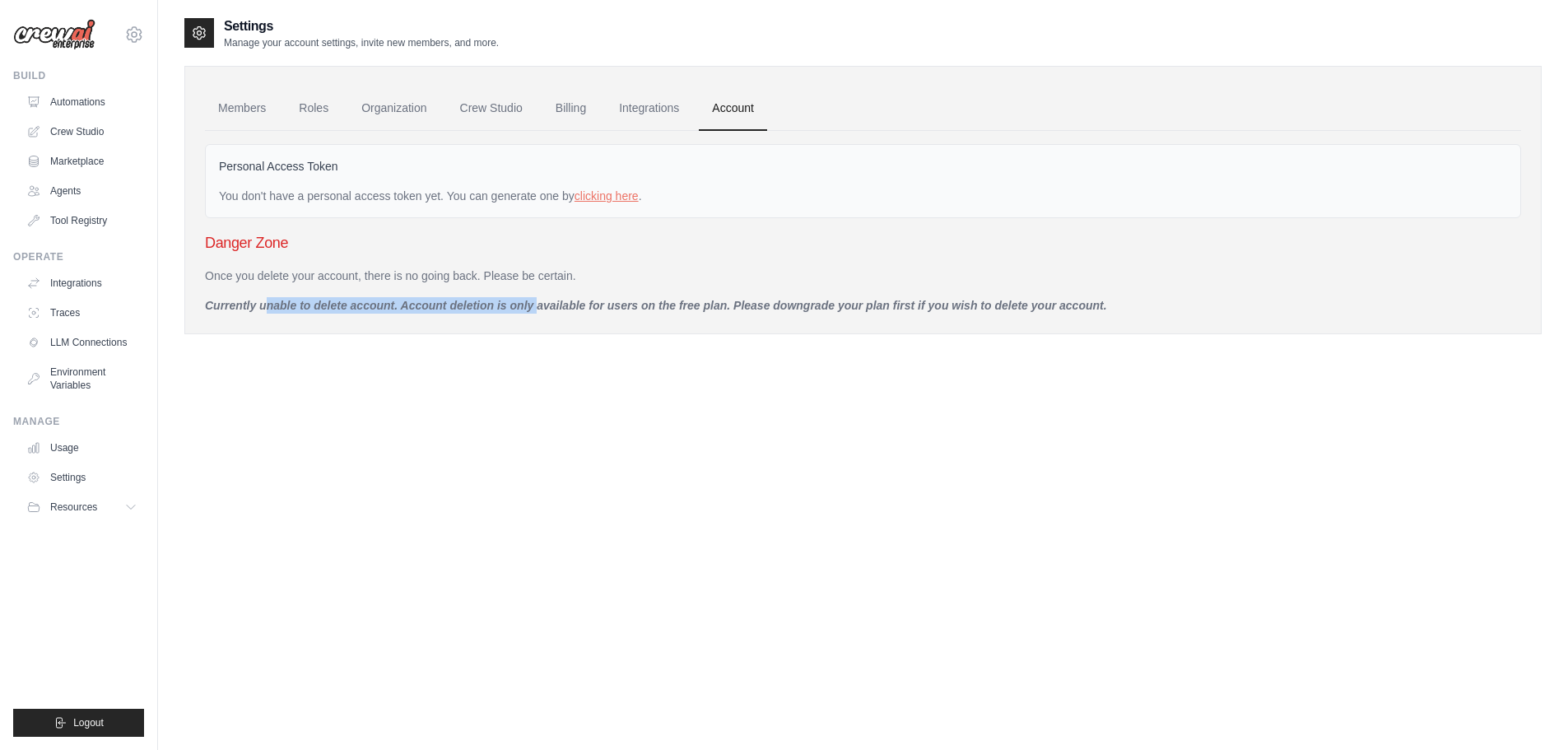
drag, startPoint x: 190, startPoint y: 284, endPoint x: 539, endPoint y: 312, distance: 350.1
click at [510, 297] on div "Members Roles Organization Crew Studio Billing Integrations Account Personal Ac…" at bounding box center [863, 200] width 1357 height 268
click at [675, 367] on div "Settings Manage your account settings, invite new members, and more. Members Ro…" at bounding box center [863, 391] width 1357 height 750
drag, startPoint x: 250, startPoint y: 202, endPoint x: 460, endPoint y: 199, distance: 210.0
click at [460, 199] on div "You don't have a personal access token yet. You can generate one by clicking he…" at bounding box center [863, 196] width 1288 height 16
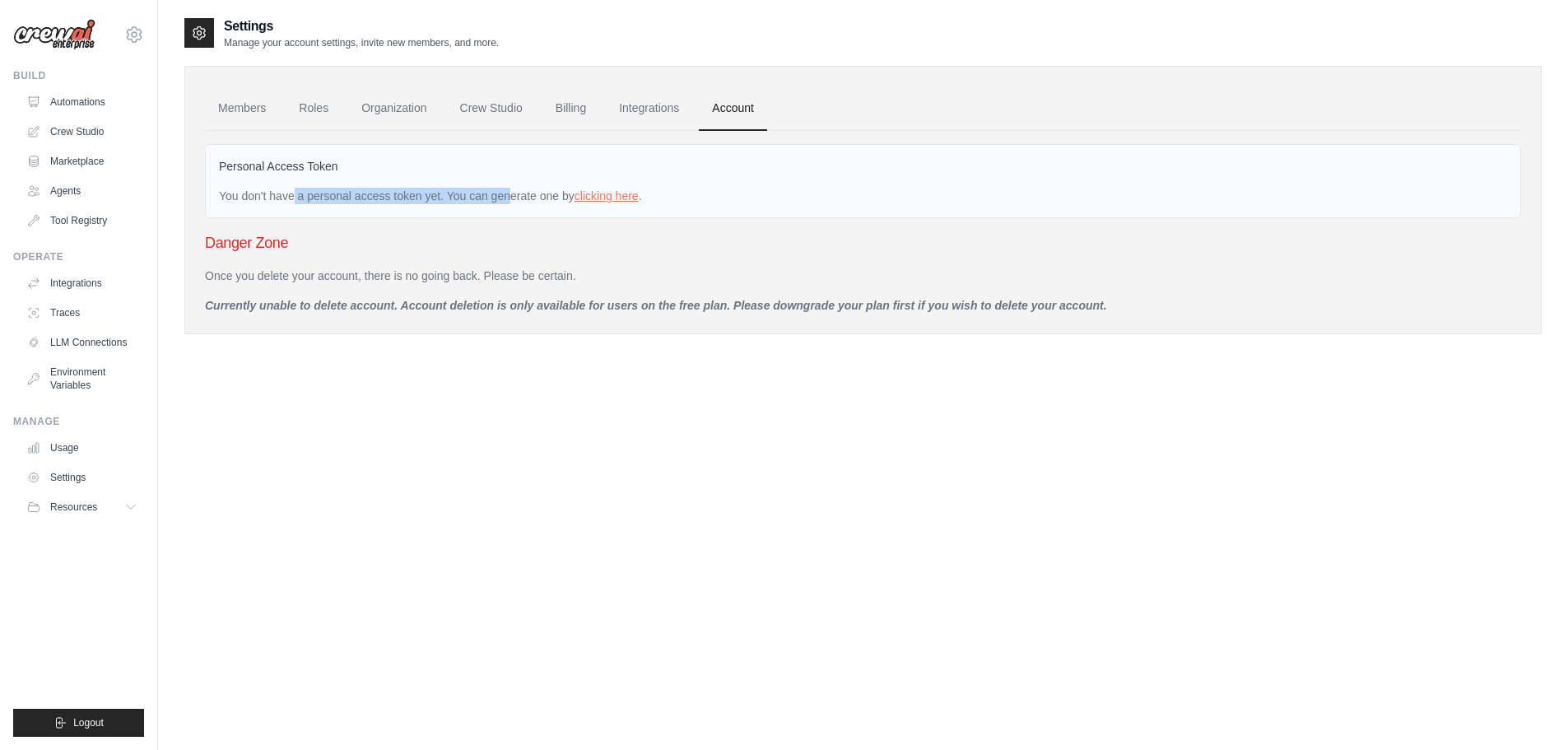
click at [460, 199] on div "You don't have a personal access token yet. You can generate one by clicking he…" at bounding box center [863, 196] width 1288 height 16
drag, startPoint x: 256, startPoint y: 199, endPoint x: 781, endPoint y: 196, distance: 525.0
click at [781, 196] on div "You don't have a personal access token yet. You can generate one by clicking he…" at bounding box center [863, 196] width 1288 height 16
click at [781, 195] on div "You don't have a personal access token yet. You can generate one by clicking he…" at bounding box center [863, 196] width 1288 height 16
click at [625, 256] on div "Danger Zone Once you delete your account, there is no going back. Please be cer…" at bounding box center [862, 272] width 1316 height 82
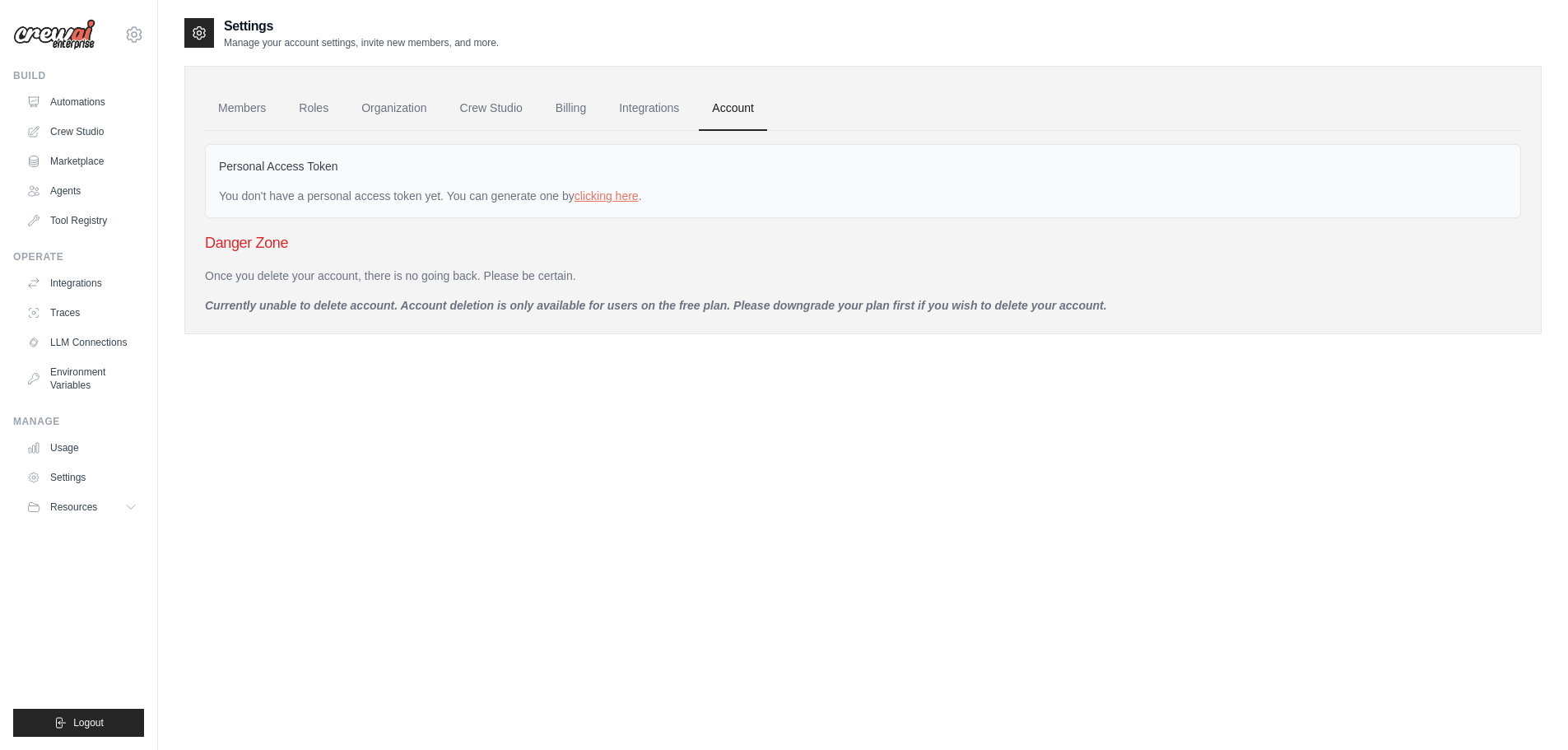
click at [536, 300] on p "Currently unable to delete account. Account deletion is only available for user…" at bounding box center [862, 305] width 1316 height 16
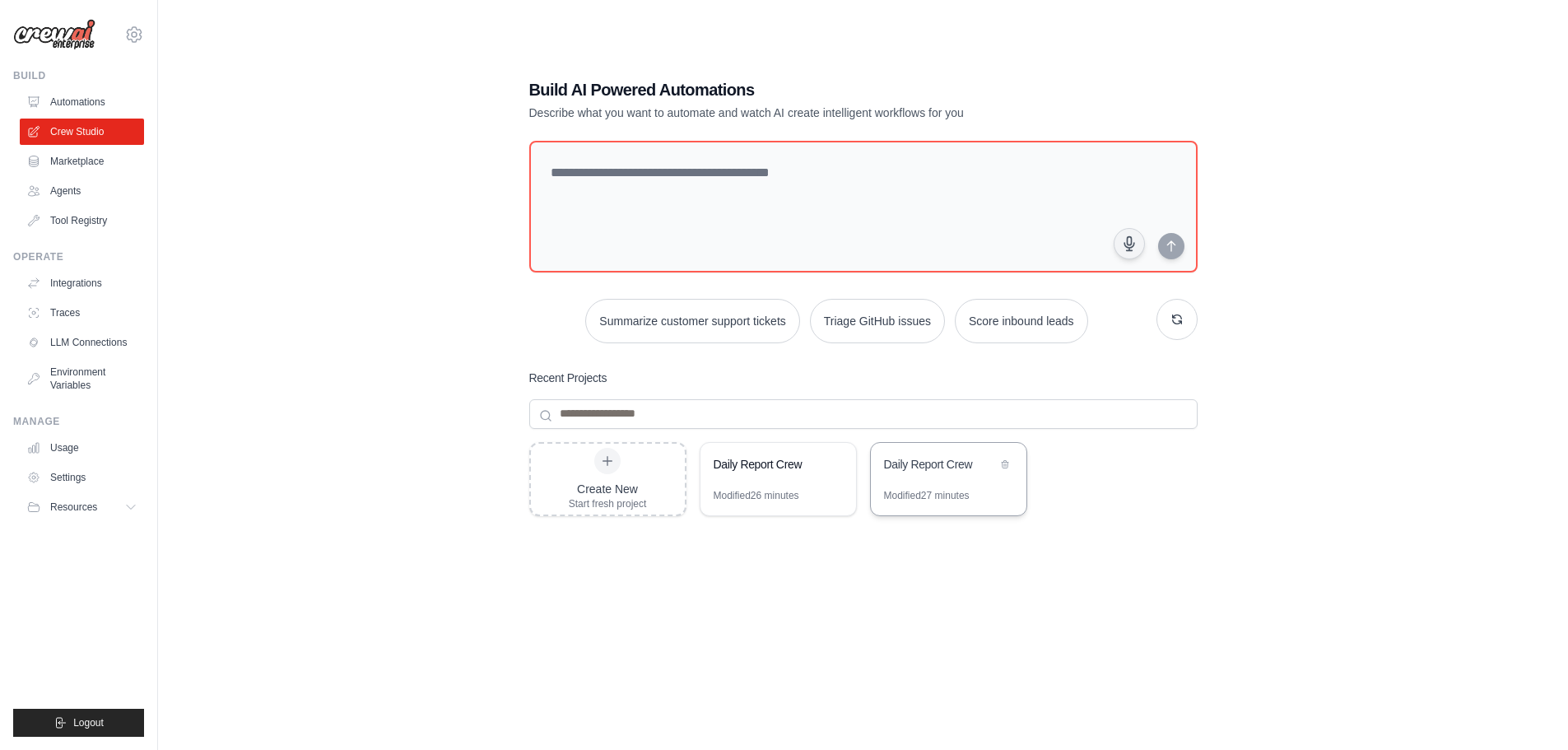
click at [951, 507] on div "Modified 27 minutes" at bounding box center [949, 502] width 156 height 26
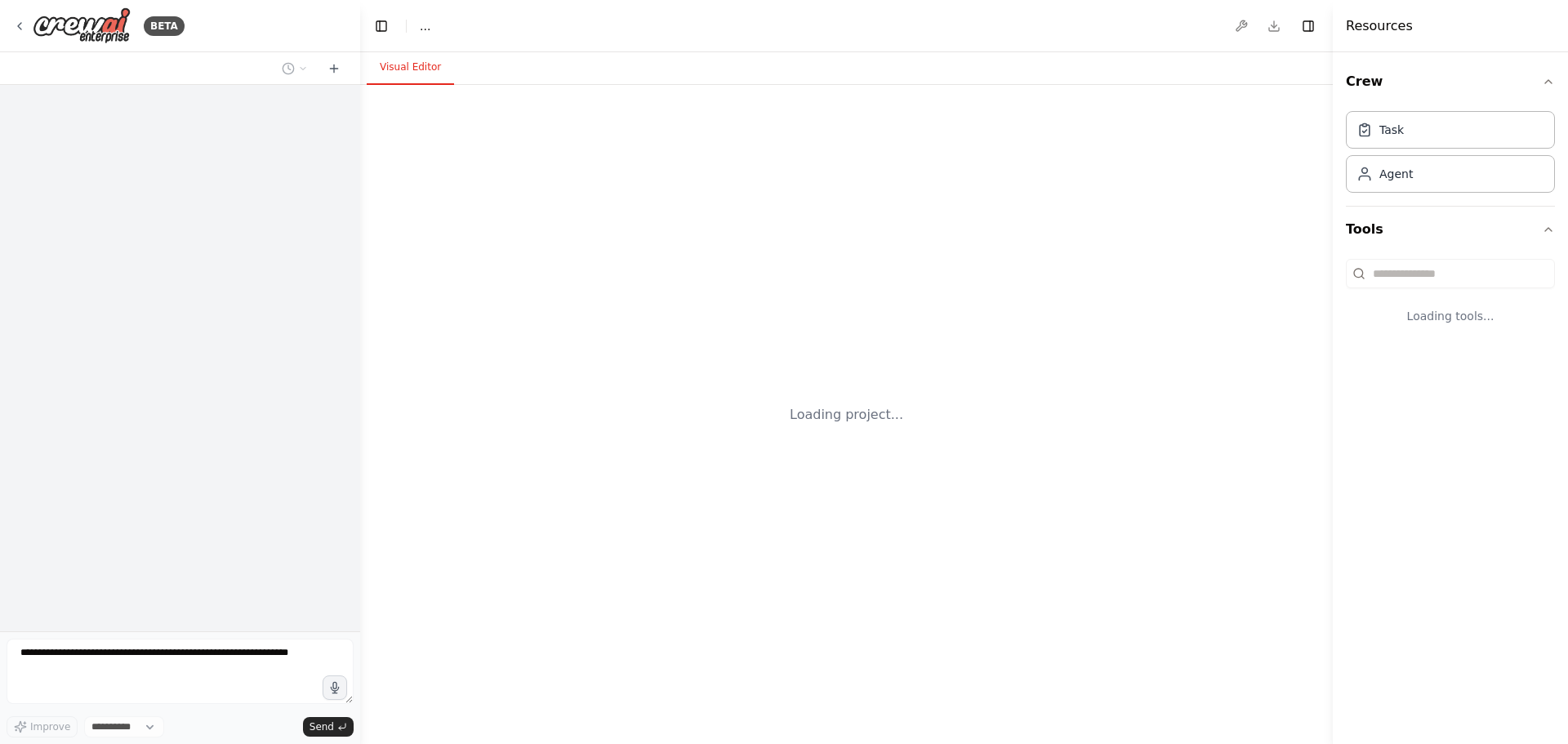
select select "****"
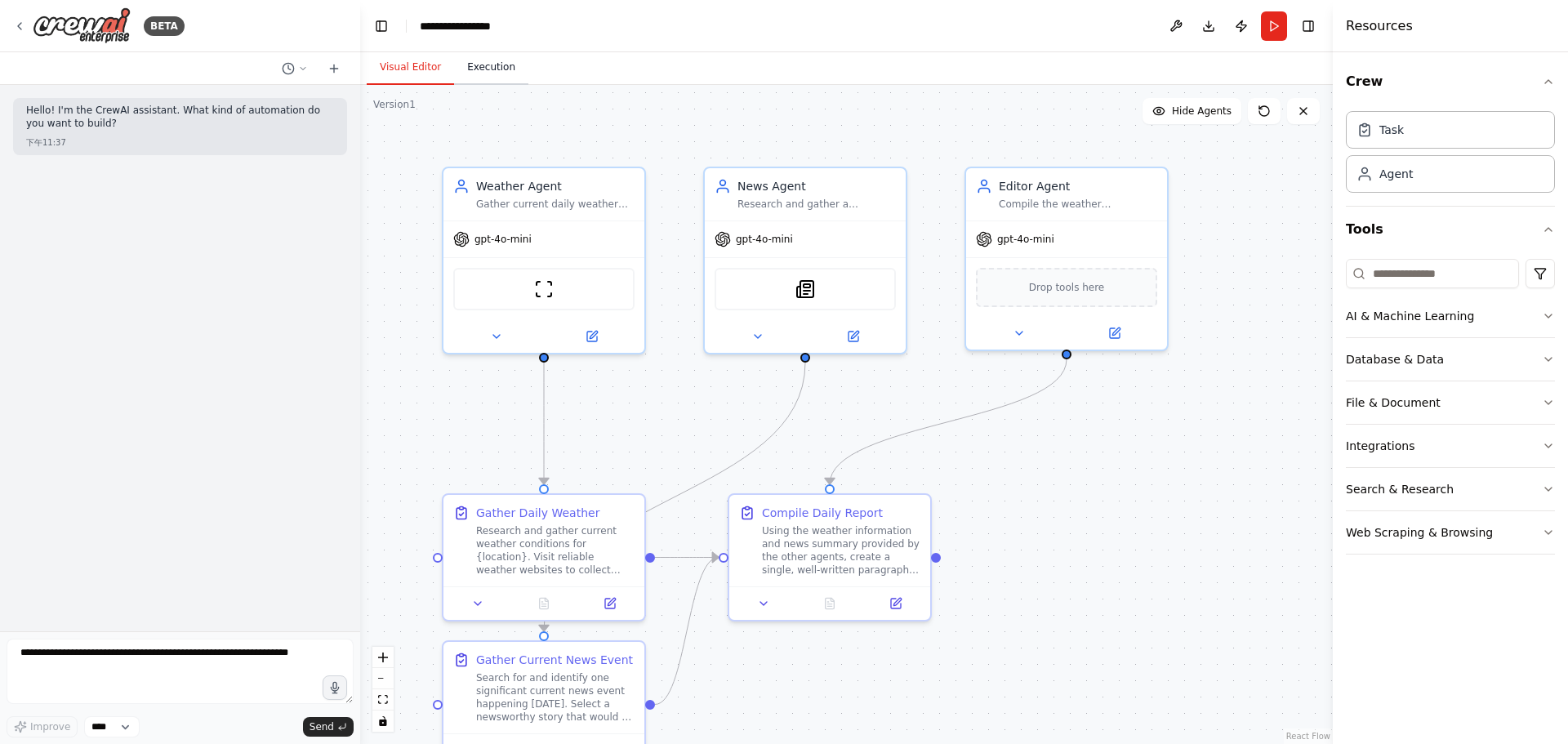
click at [488, 84] on button "Execution" at bounding box center [491, 67] width 75 height 34
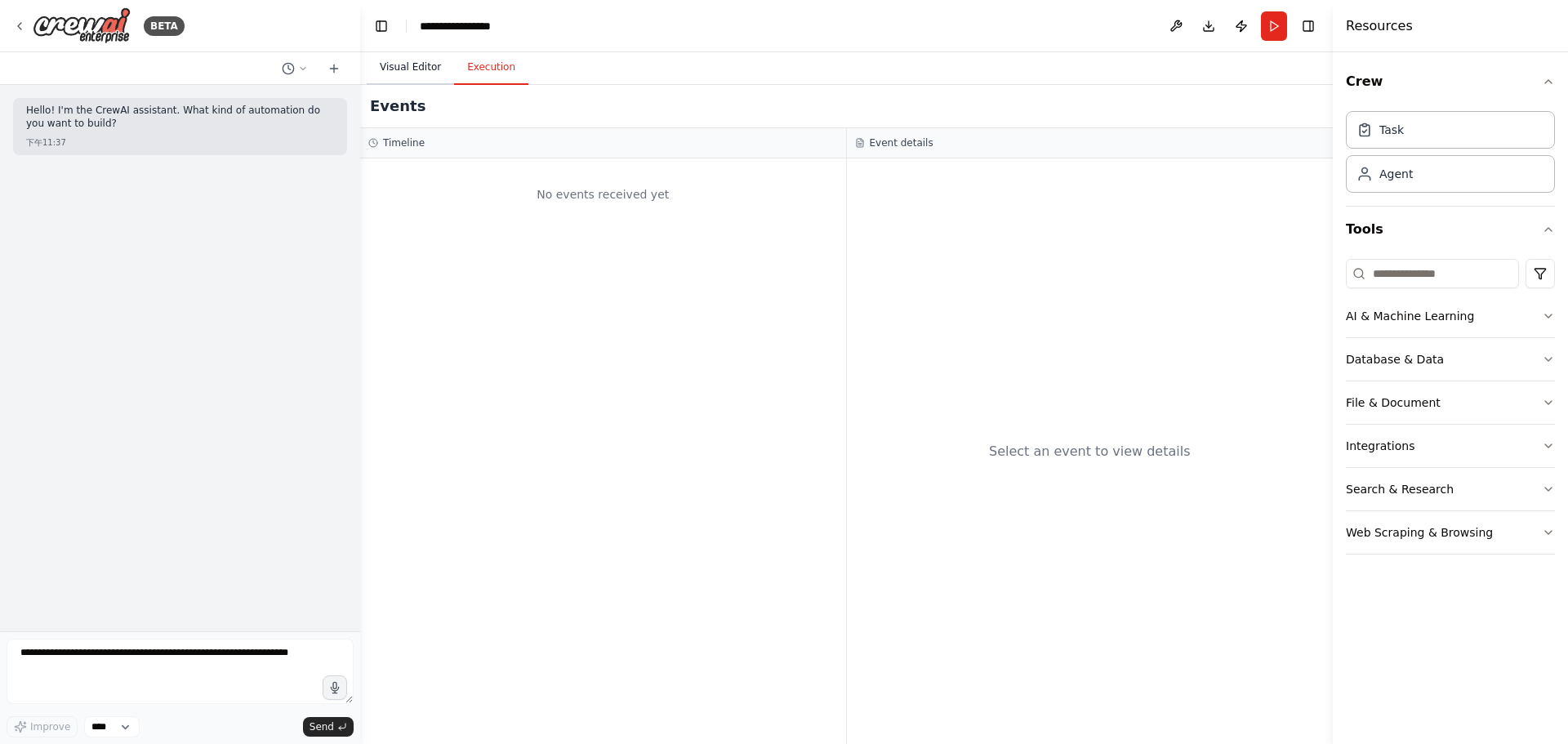
drag, startPoint x: 362, startPoint y: 70, endPoint x: 377, endPoint y: 72, distance: 15.1
click at [363, 71] on div "Visual Editor Execution" at bounding box center [846, 68] width 972 height 33
click at [404, 67] on button "Visual Editor" at bounding box center [410, 67] width 87 height 34
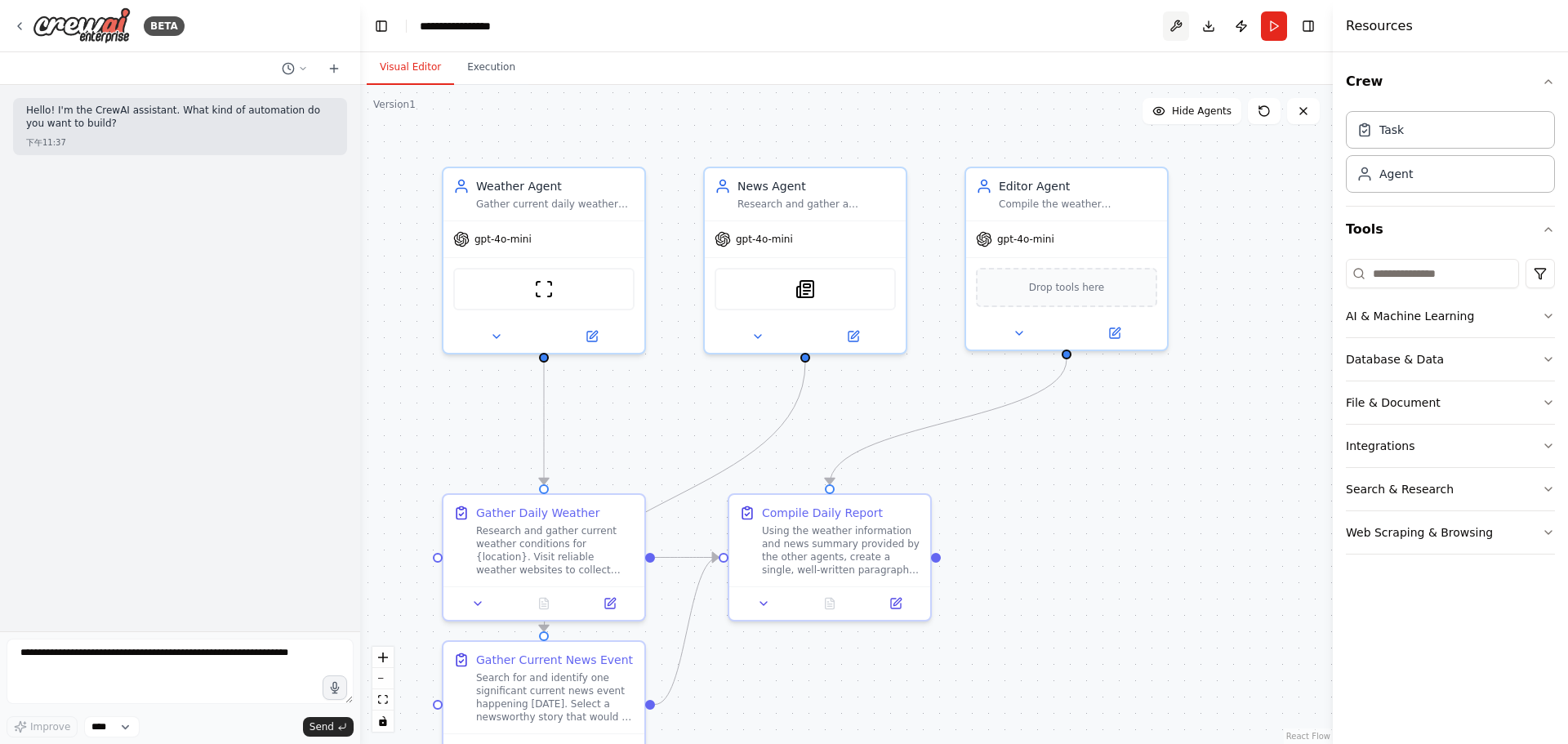
click at [1179, 25] on button at bounding box center [1175, 26] width 26 height 29
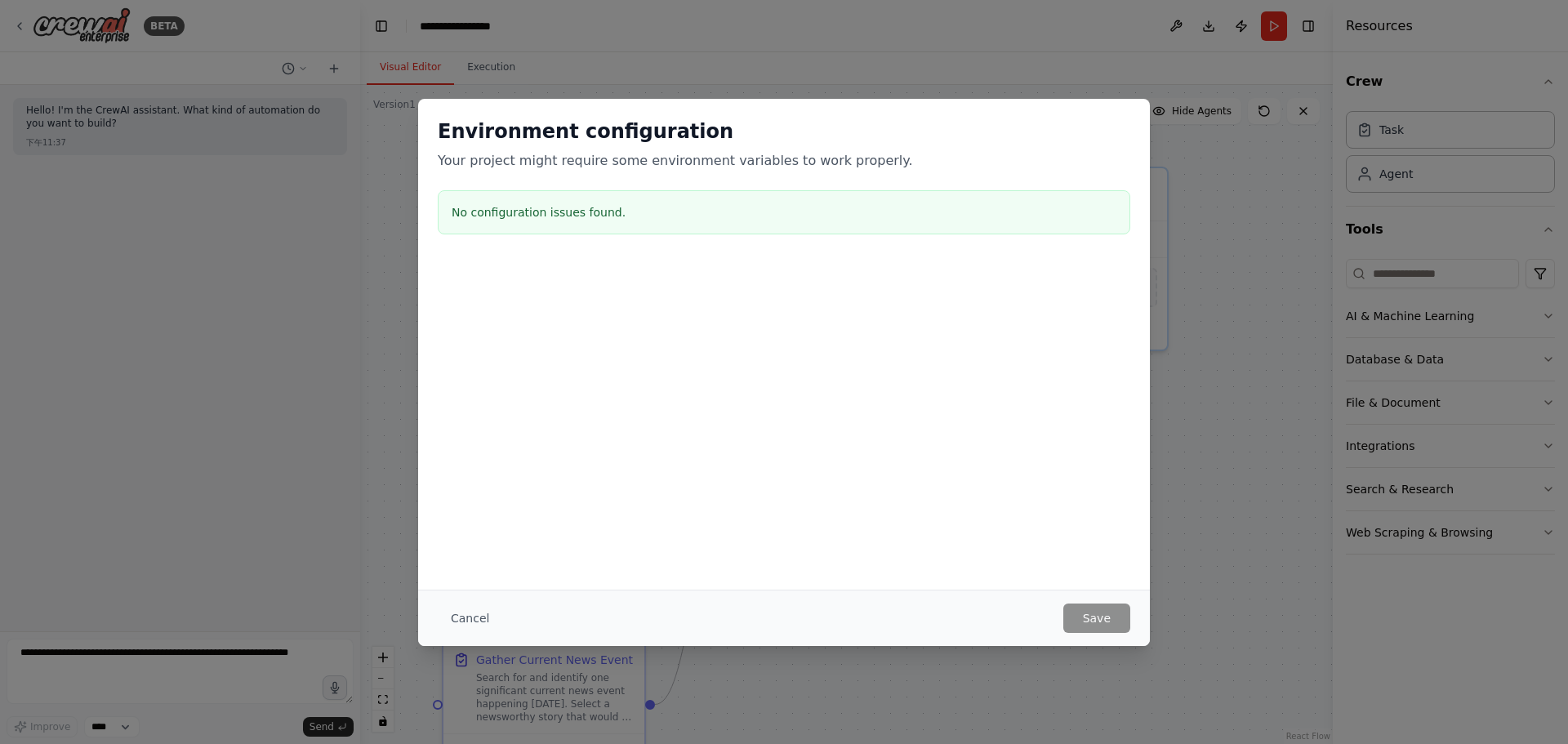
click at [1227, 548] on div "Environment configuration Your project might require some environment variables…" at bounding box center [784, 372] width 1568 height 744
click at [475, 610] on button "Cancel" at bounding box center [469, 618] width 65 height 29
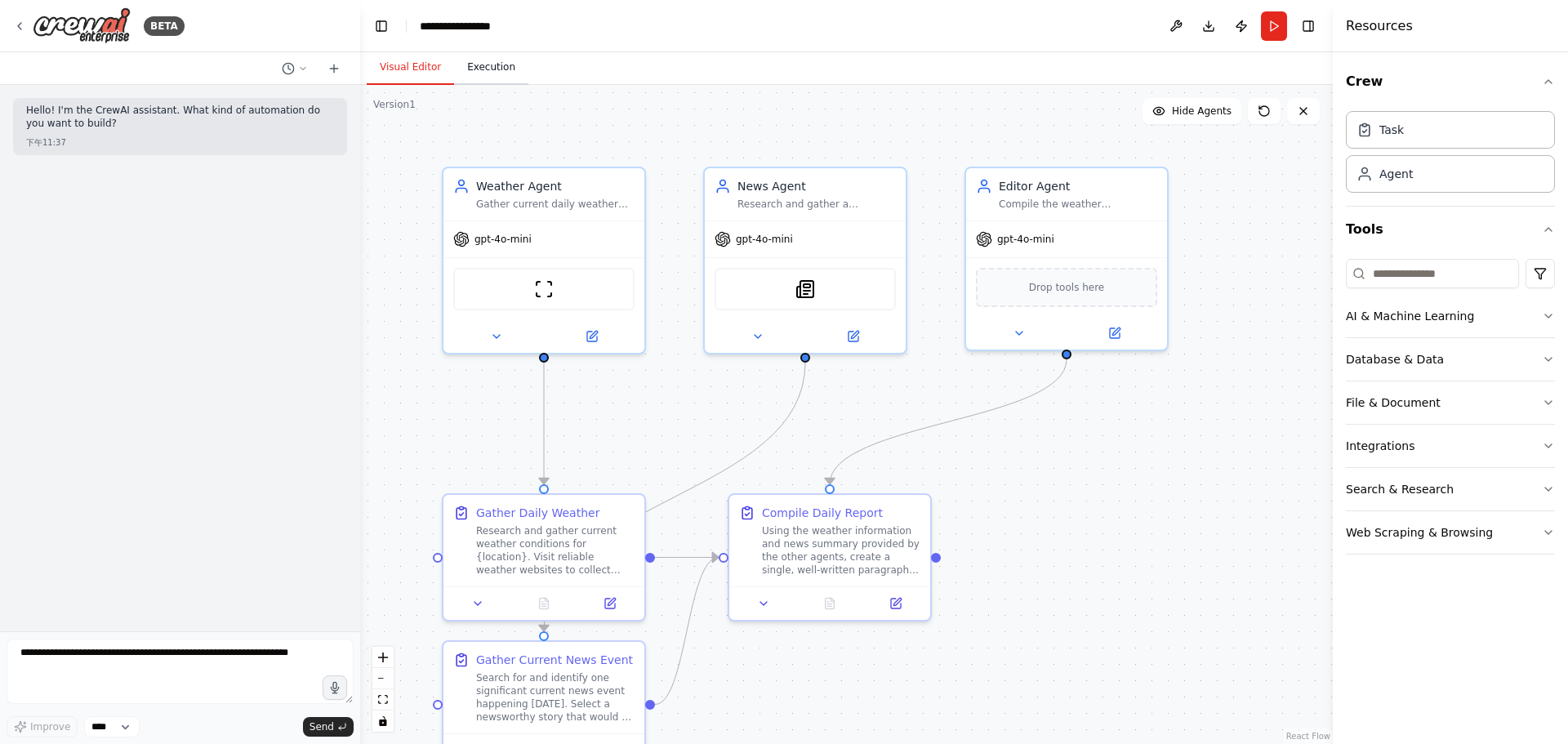
click at [504, 64] on button "Execution" at bounding box center [491, 67] width 75 height 34
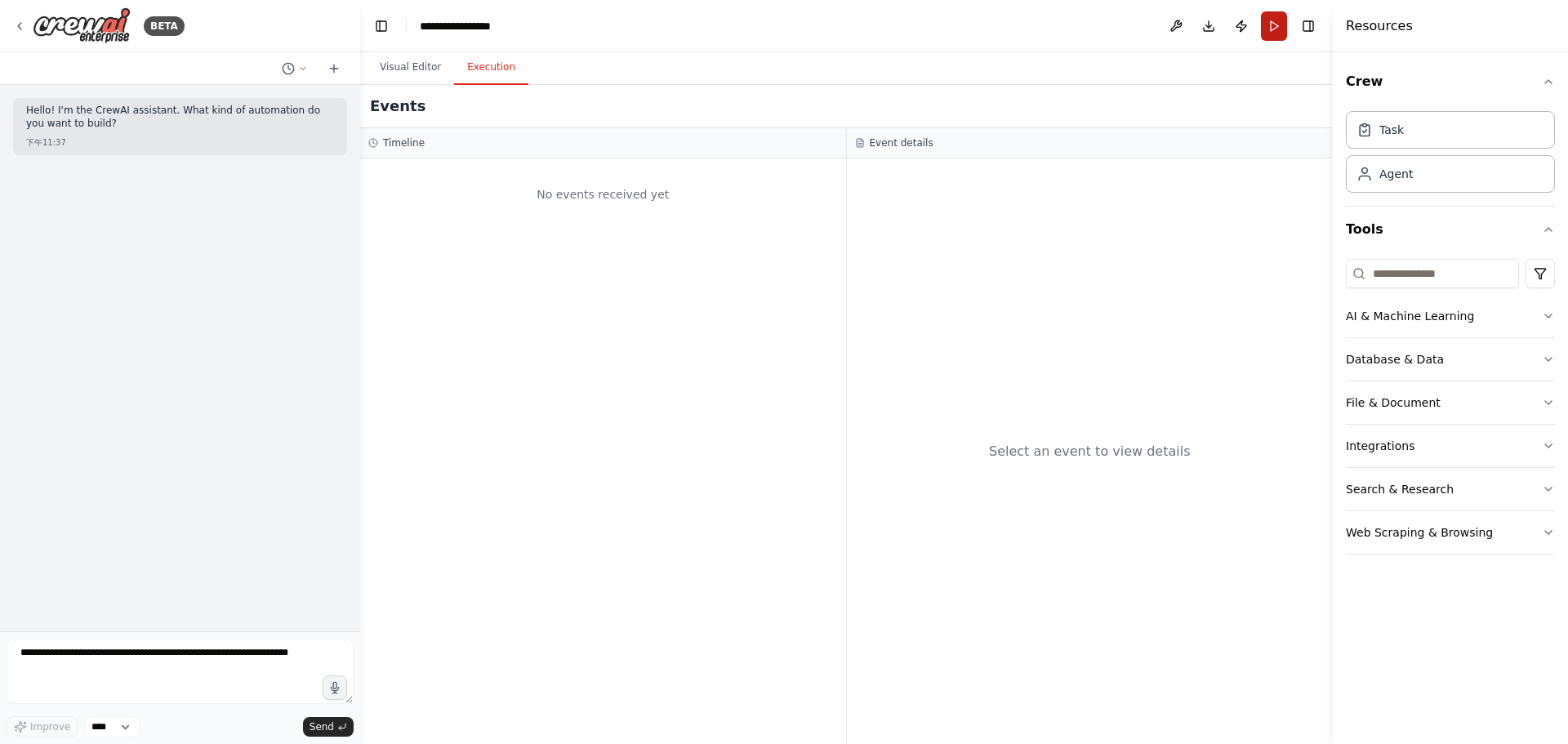
click at [1285, 24] on button "Run" at bounding box center [1273, 26] width 26 height 29
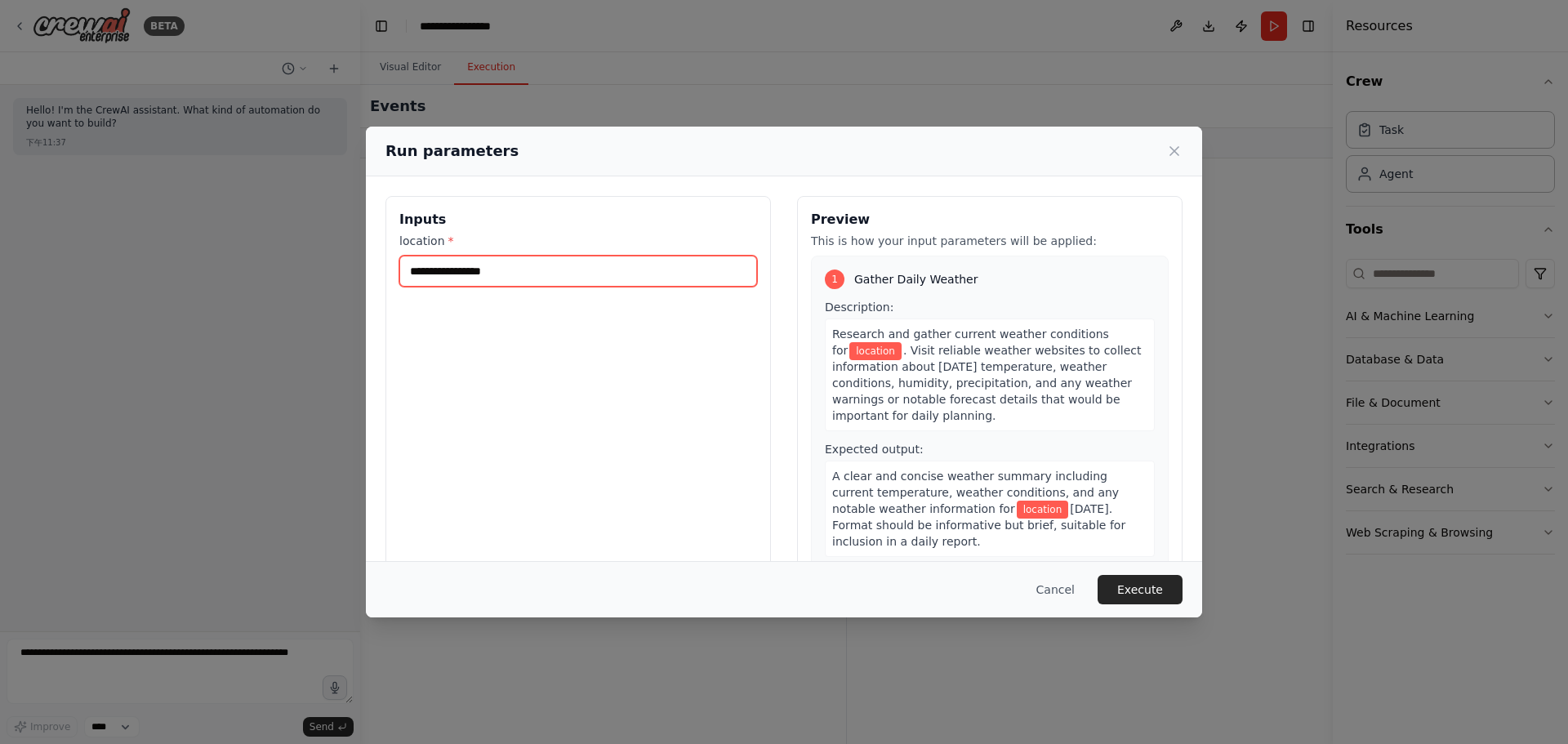
click at [559, 280] on input "location *" at bounding box center [578, 270] width 358 height 31
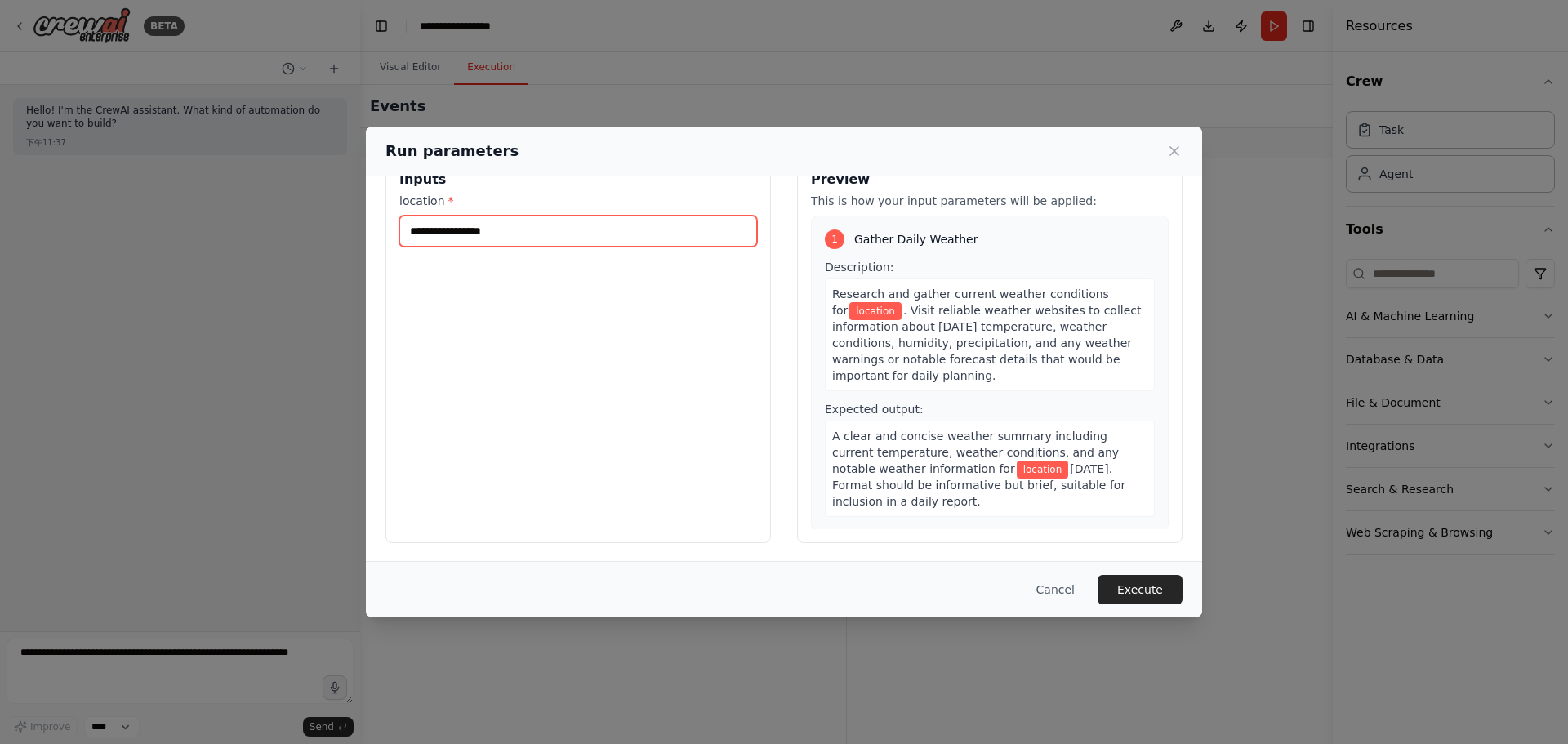
scroll to position [42, 0]
type input "*"
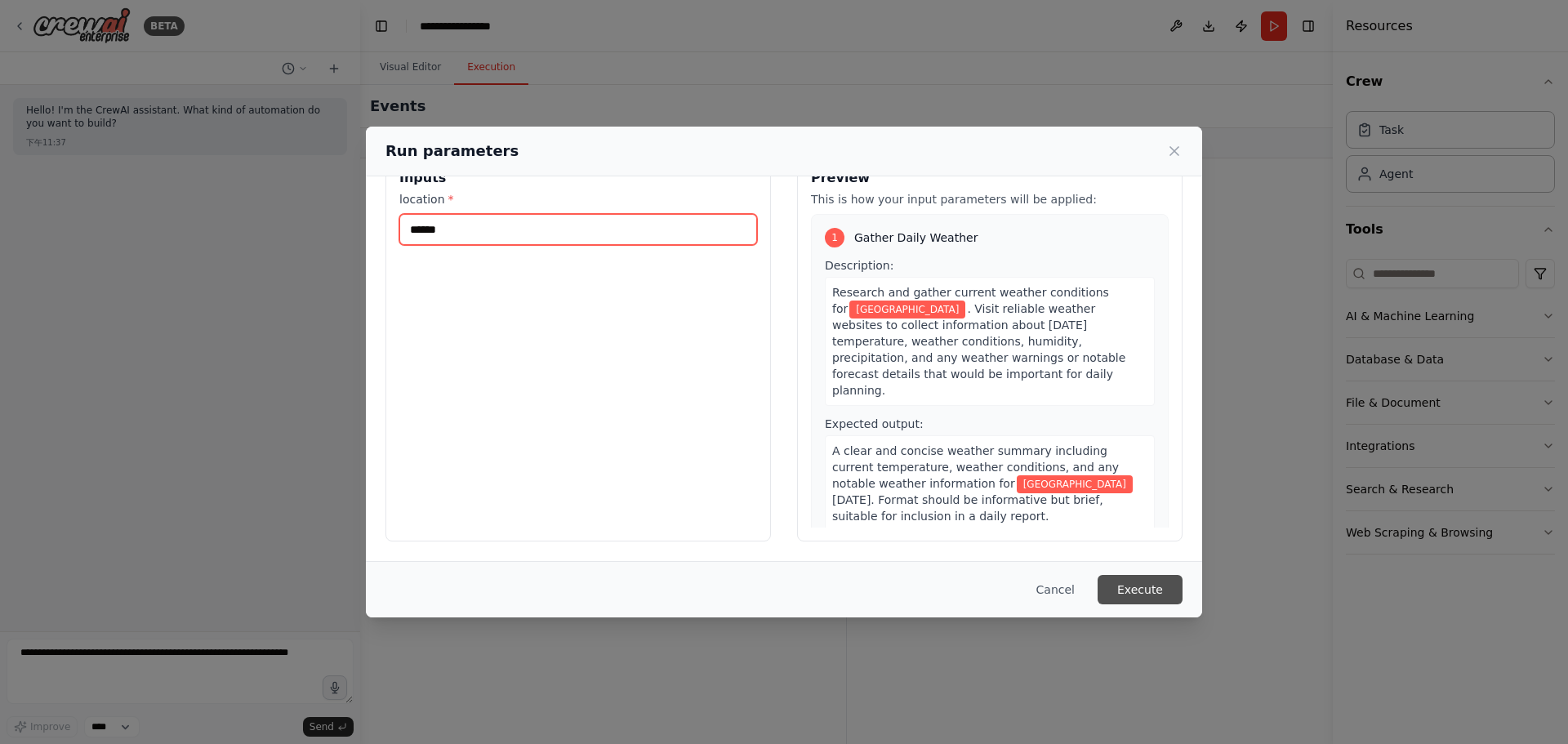
type input "******"
click at [1144, 591] on button "Execute" at bounding box center [1139, 589] width 85 height 29
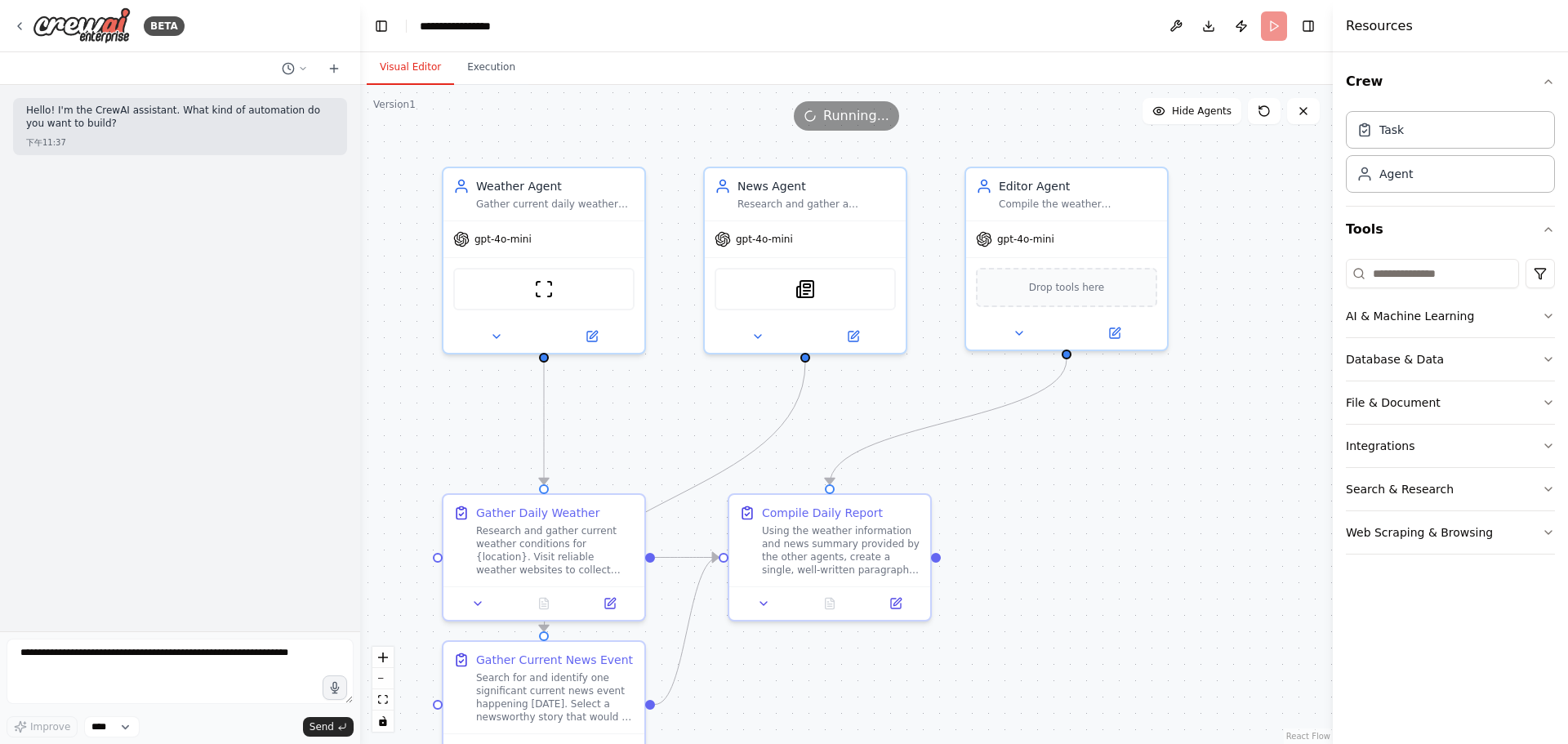
click at [427, 64] on button "Visual Editor" at bounding box center [410, 67] width 87 height 34
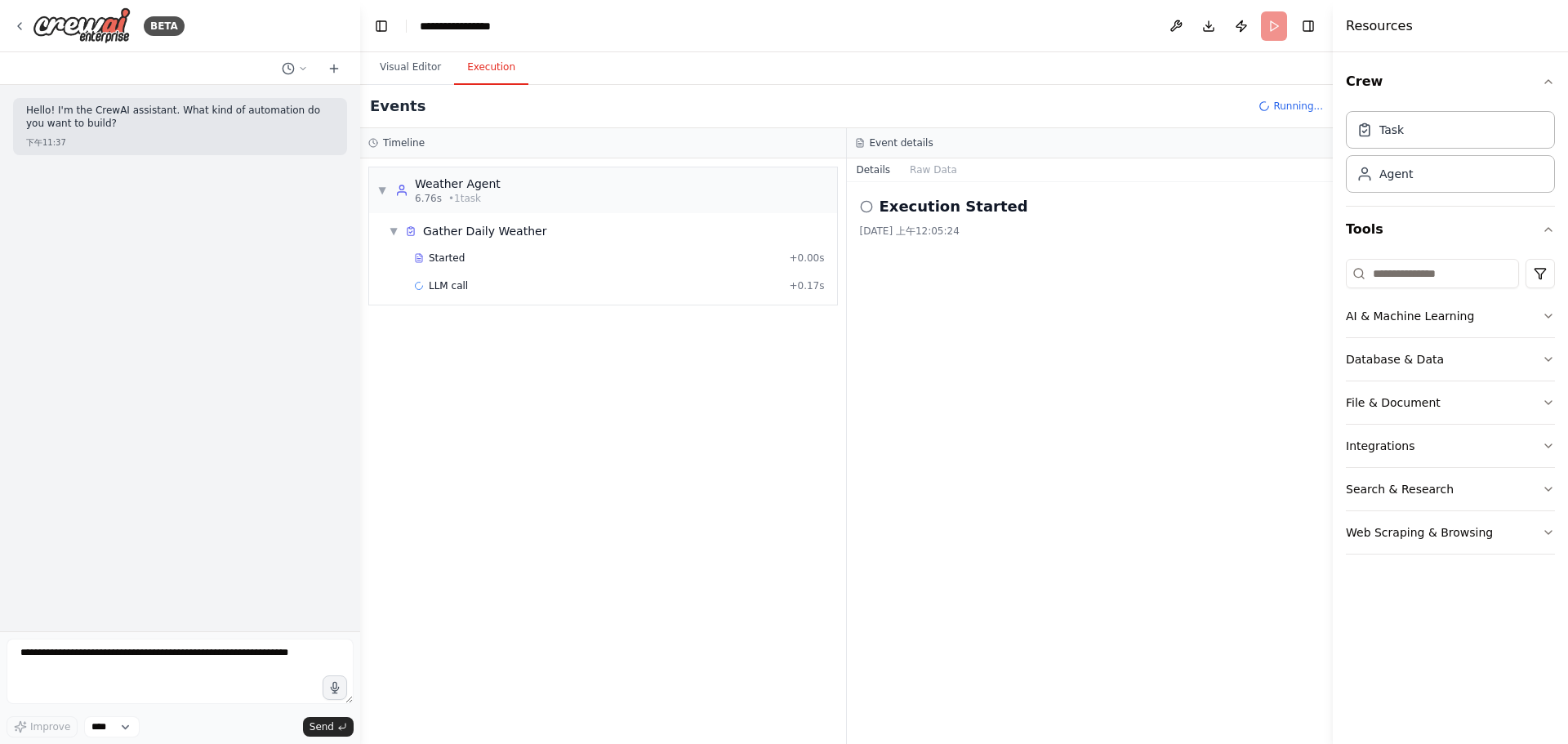
click at [489, 65] on button "Execution" at bounding box center [491, 67] width 75 height 34
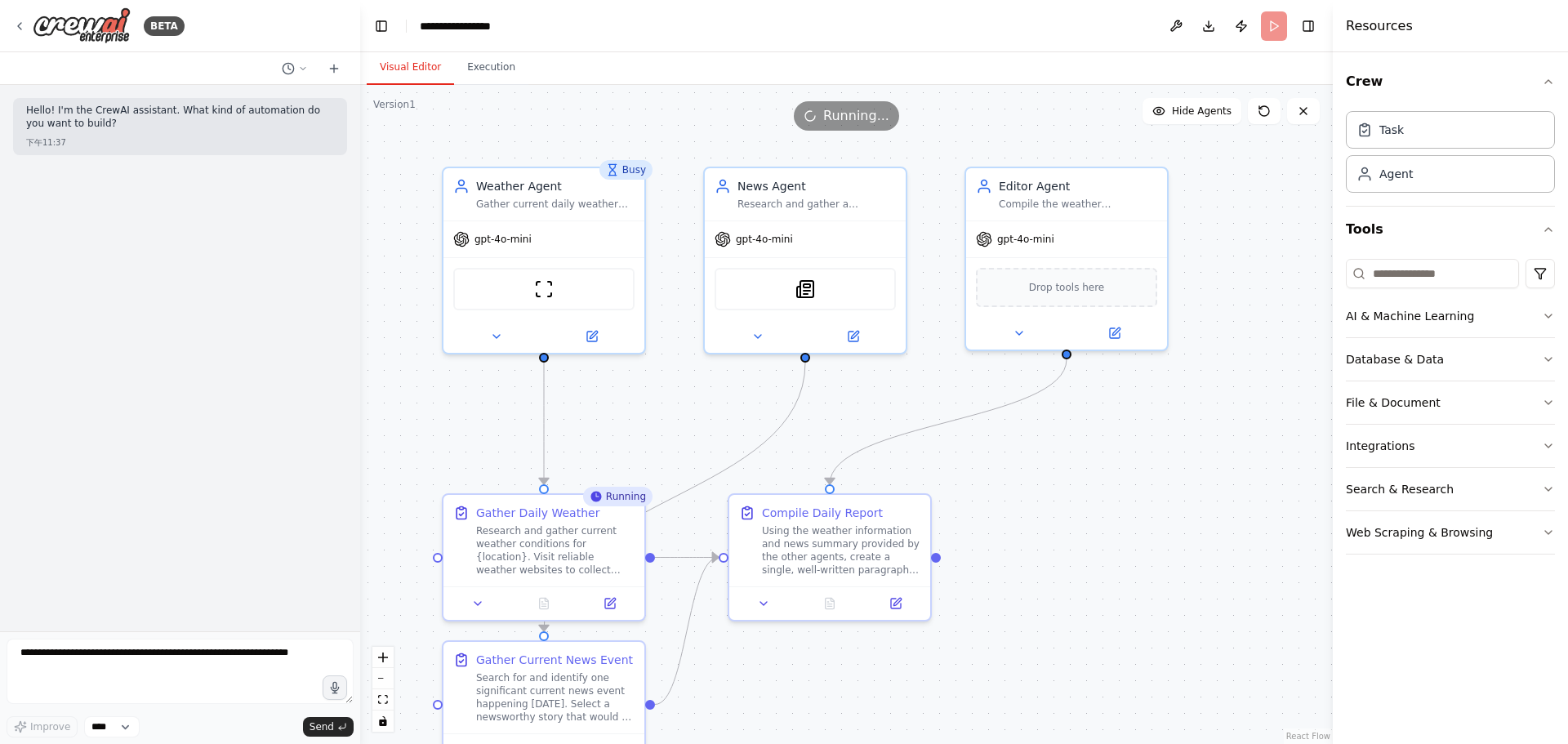
click at [411, 64] on button "Visual Editor" at bounding box center [410, 67] width 87 height 34
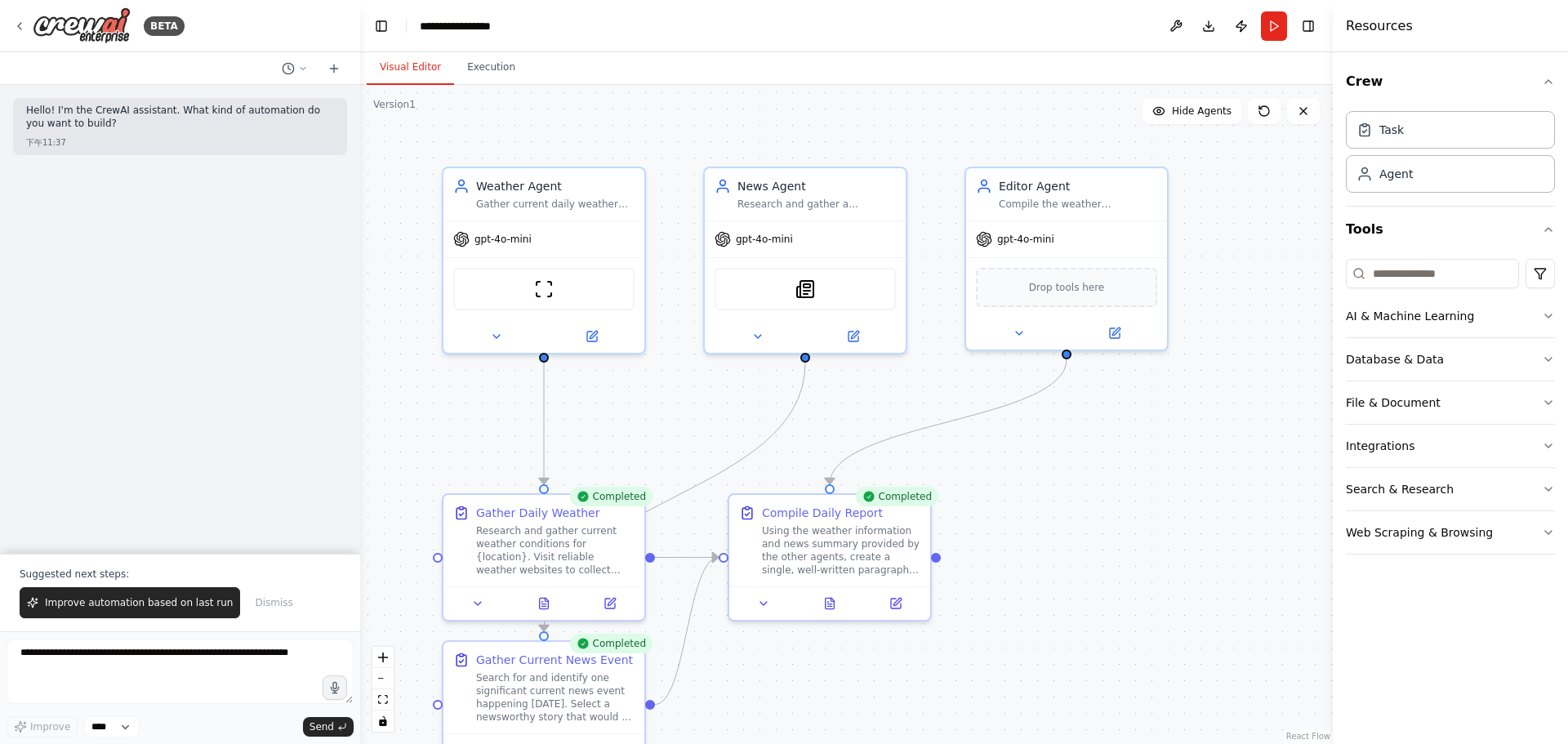
click at [493, 87] on div ".deletable-edge-delete-btn { width: 20px; height: 20px; border: 0px solid #ffff…" at bounding box center [846, 414] width 972 height 659
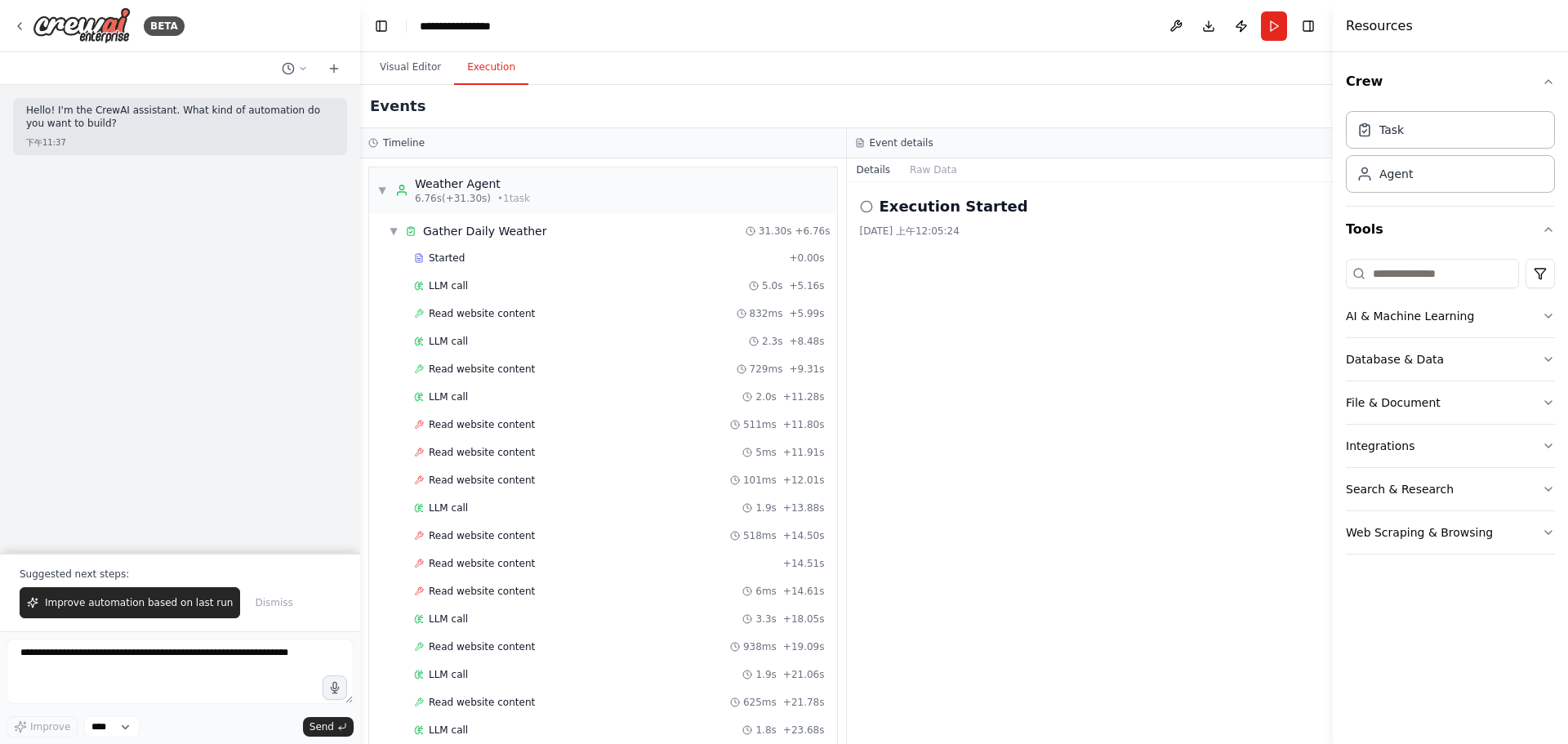
click at [493, 82] on button "Execution" at bounding box center [491, 67] width 75 height 34
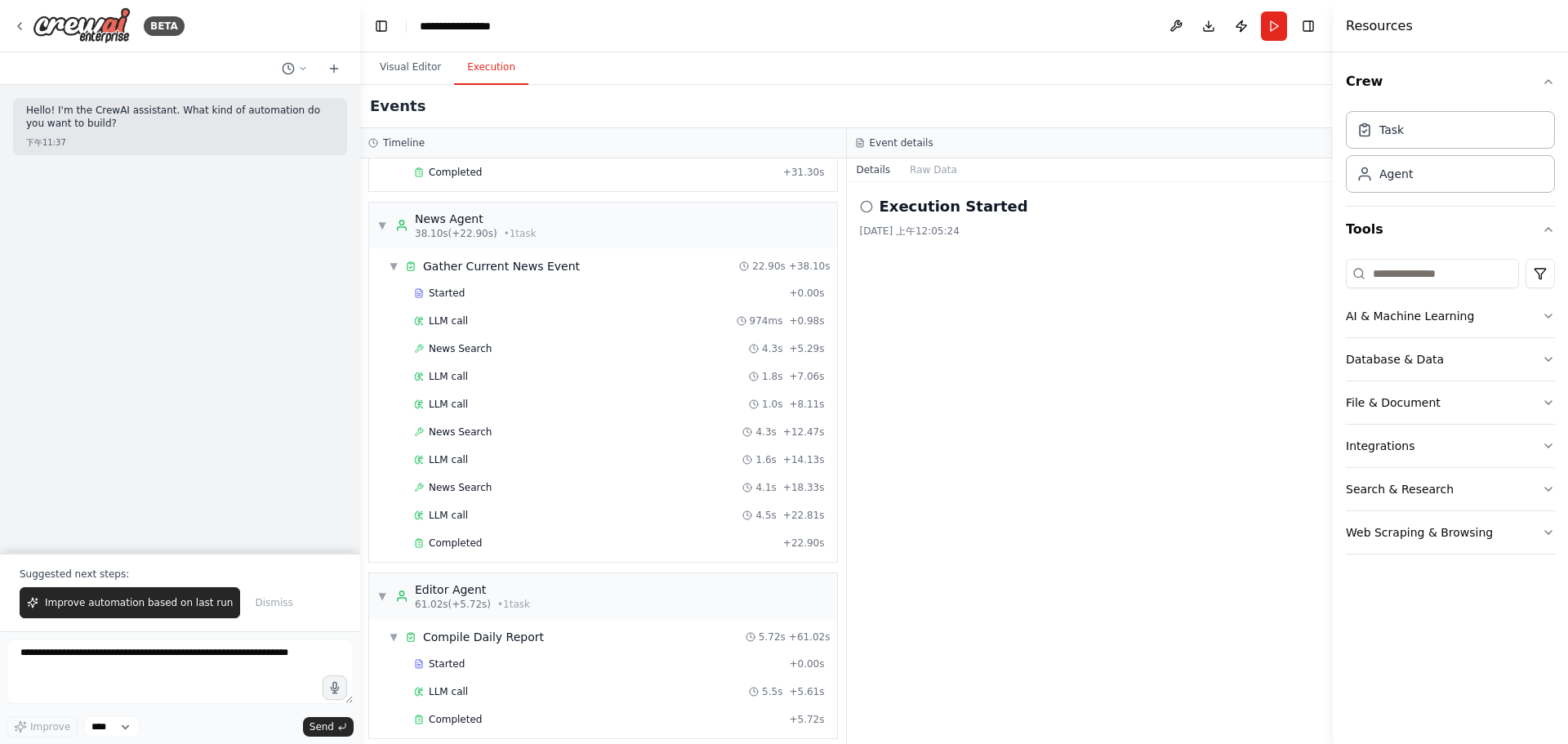
scroll to position [654, 0]
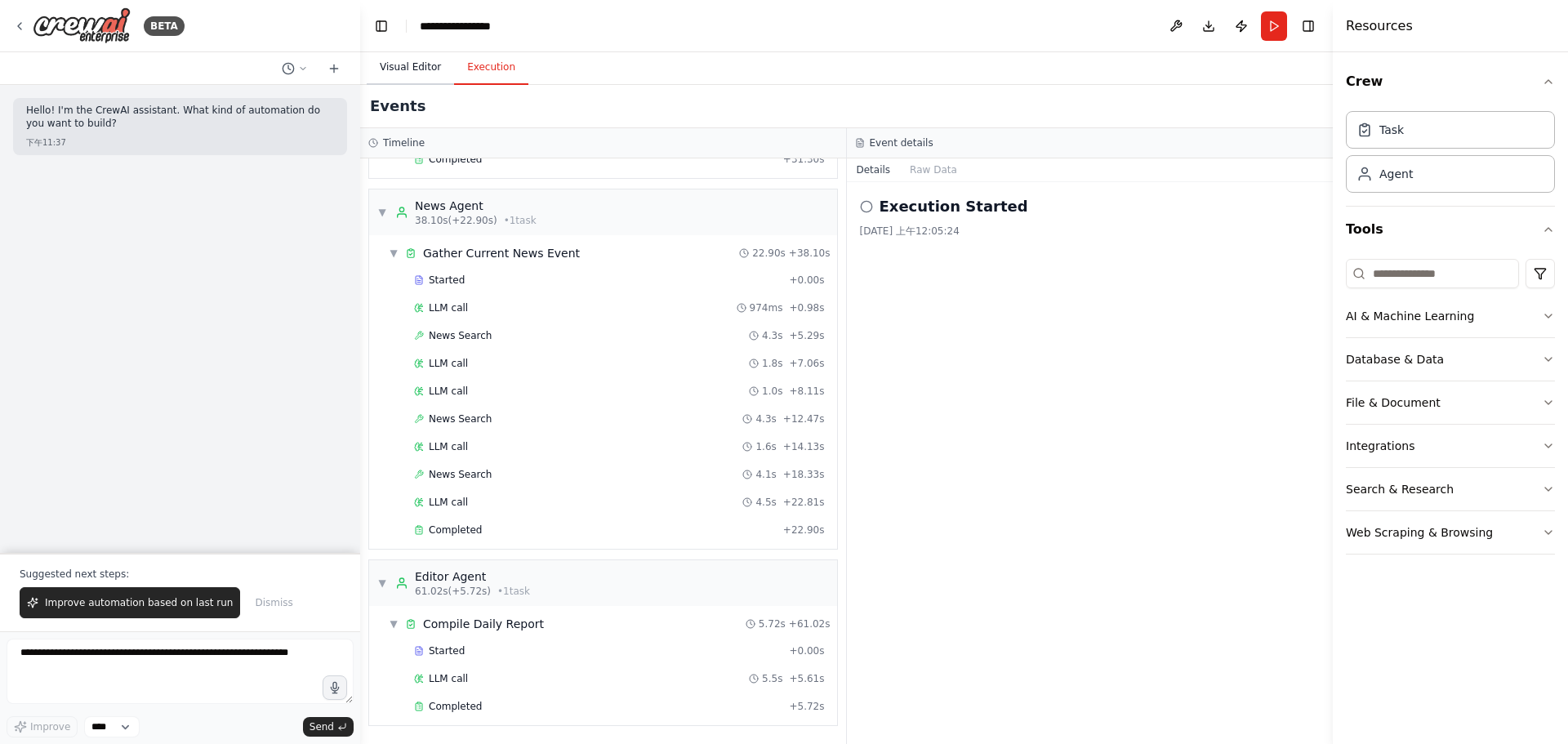
click at [436, 68] on button "Visual Editor" at bounding box center [410, 67] width 87 height 34
click at [494, 65] on button "Execution" at bounding box center [491, 67] width 75 height 34
drag, startPoint x: 913, startPoint y: 207, endPoint x: 875, endPoint y: 204, distance: 38.1
click at [911, 207] on h2 "Execution Started" at bounding box center [954, 206] width 149 height 23
click at [871, 203] on div "Execution Started" at bounding box center [1090, 206] width 461 height 23
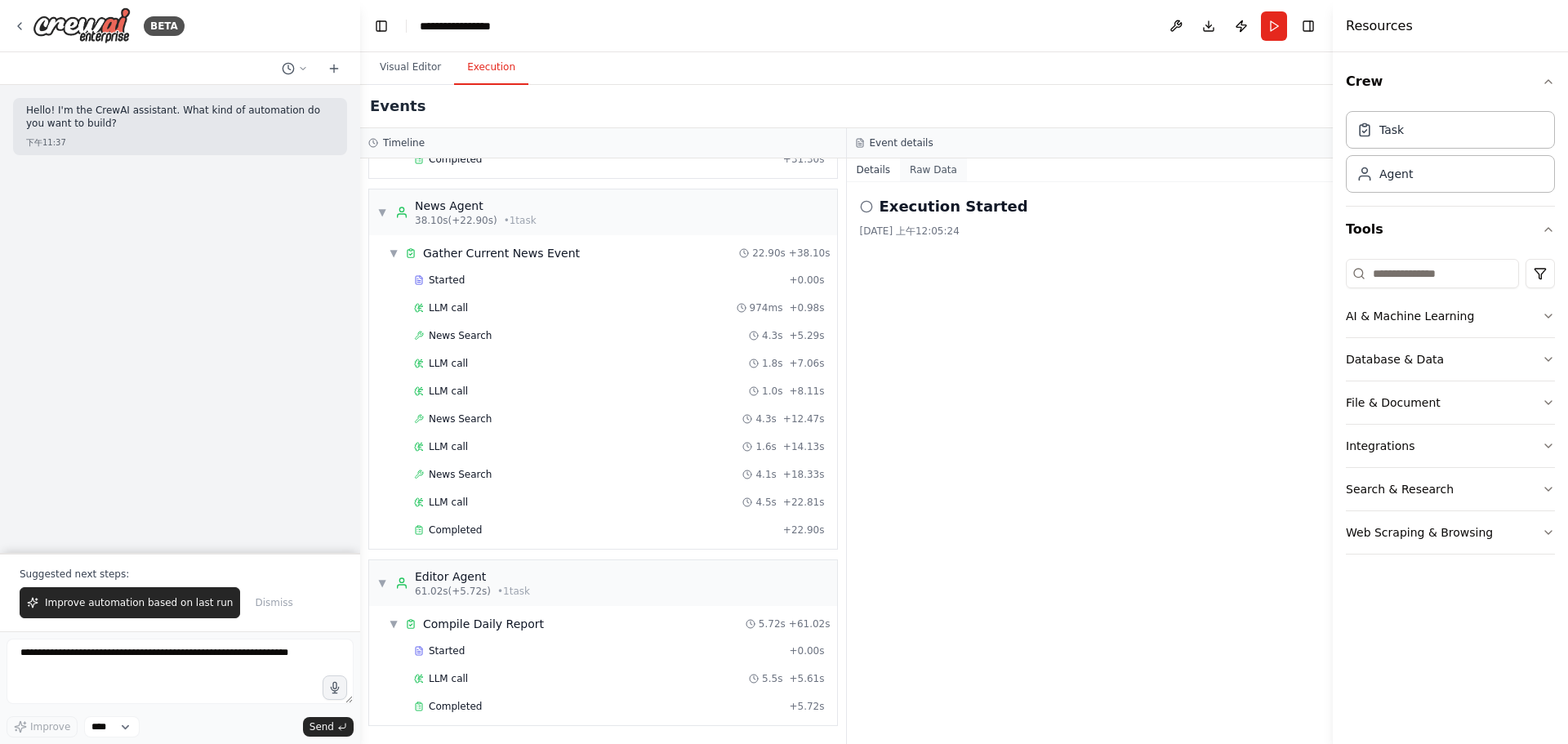
click at [909, 170] on button "Raw Data" at bounding box center [933, 170] width 67 height 23
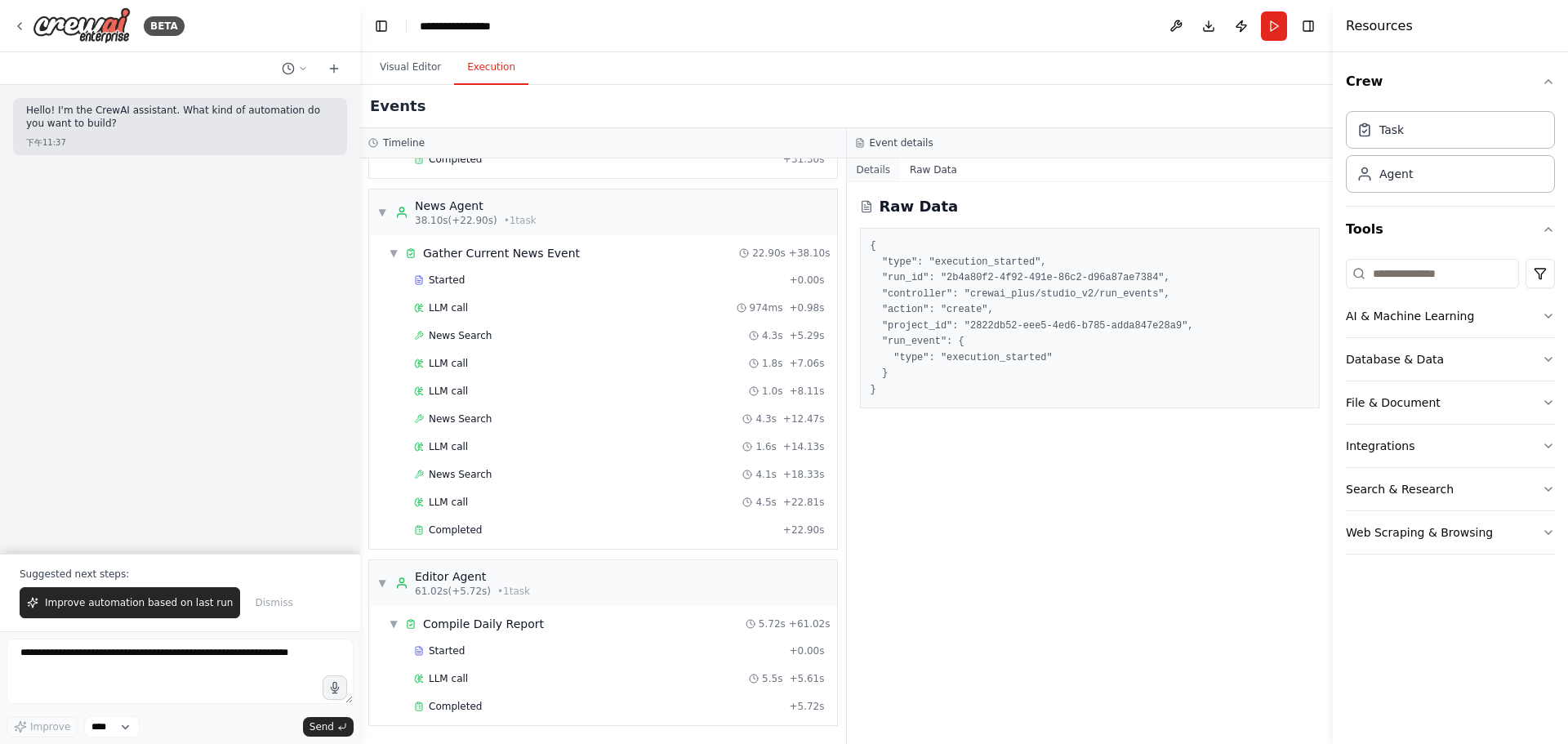
click at [891, 181] on button "Details" at bounding box center [874, 170] width 54 height 23
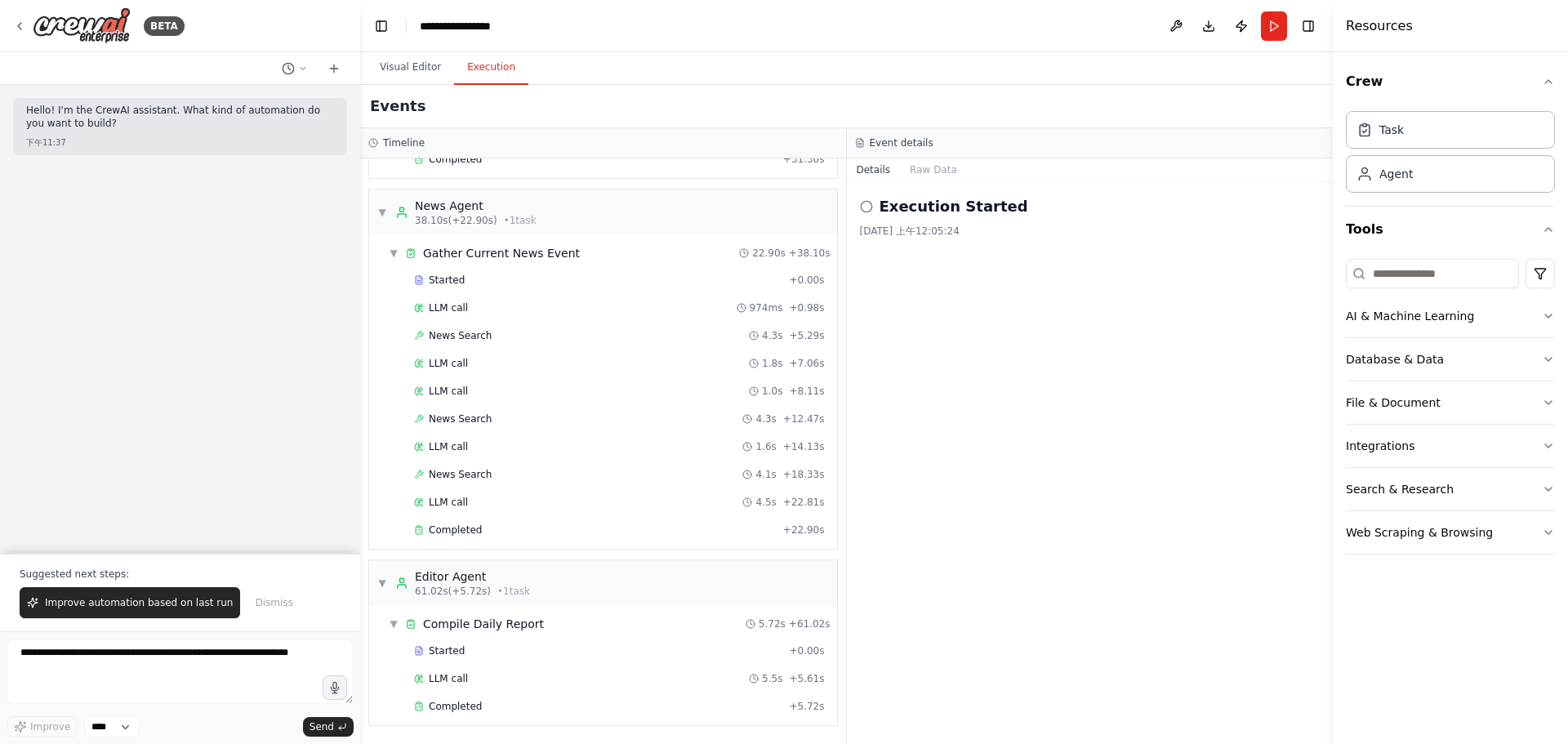
click at [843, 131] on div "Timeline" at bounding box center [603, 144] width 486 height 30
drag, startPoint x: 883, startPoint y: 141, endPoint x: 1083, endPoint y: 173, distance: 202.5
click at [1083, 173] on div "Event details Details Raw Data Execution Started 2025/9/19 上午12:05:24" at bounding box center [1090, 436] width 487 height 616
click at [1083, 173] on div "Details Raw Data" at bounding box center [1090, 170] width 487 height 24
click at [400, 53] on button "Visual Editor" at bounding box center [410, 67] width 87 height 34
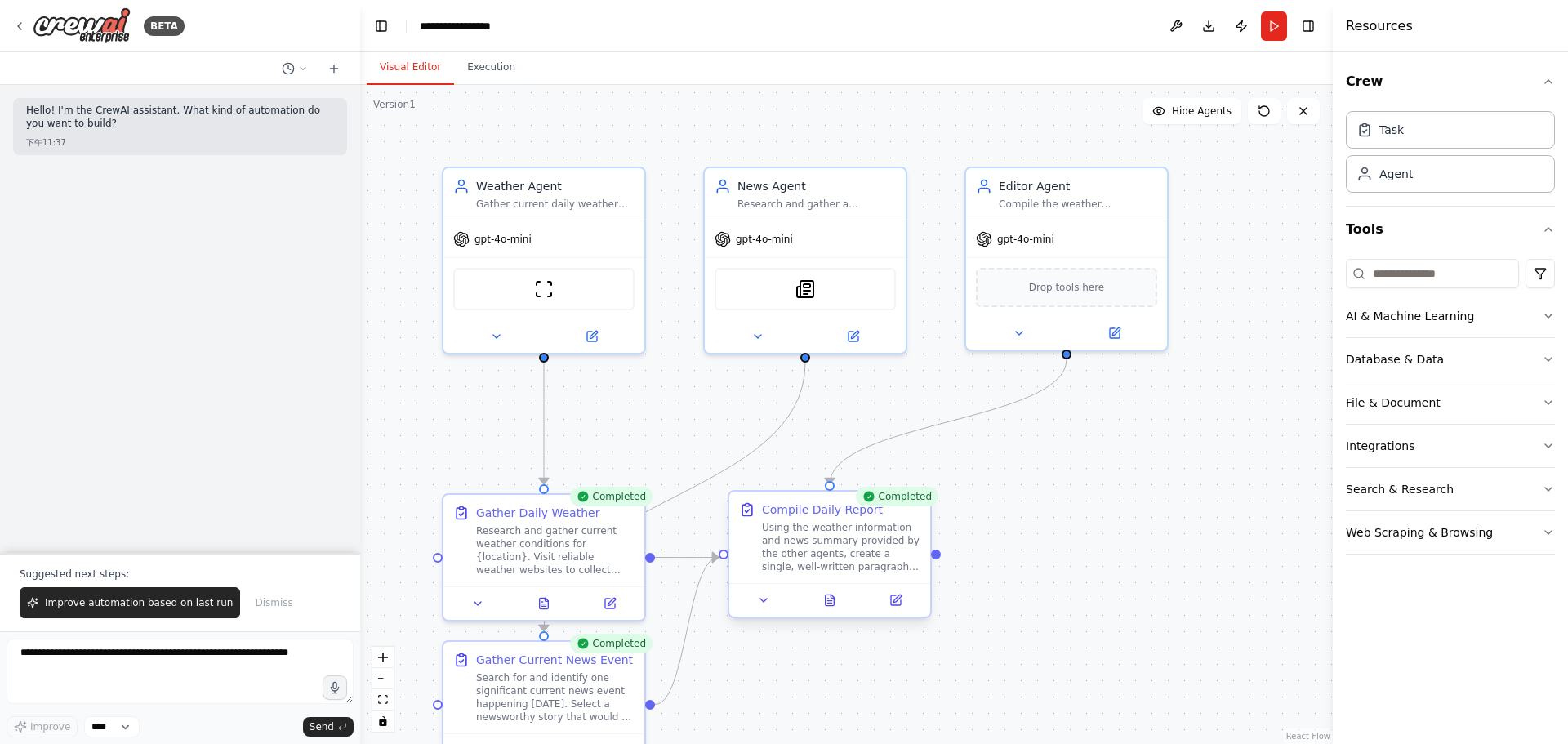
click at [834, 564] on div "Using the weather information and news summary provided by the other agents, cr…" at bounding box center [840, 548] width 159 height 52
click at [813, 557] on div "Using the weather information and news summary provided by the other agents, cr…" at bounding box center [840, 548] width 159 height 52
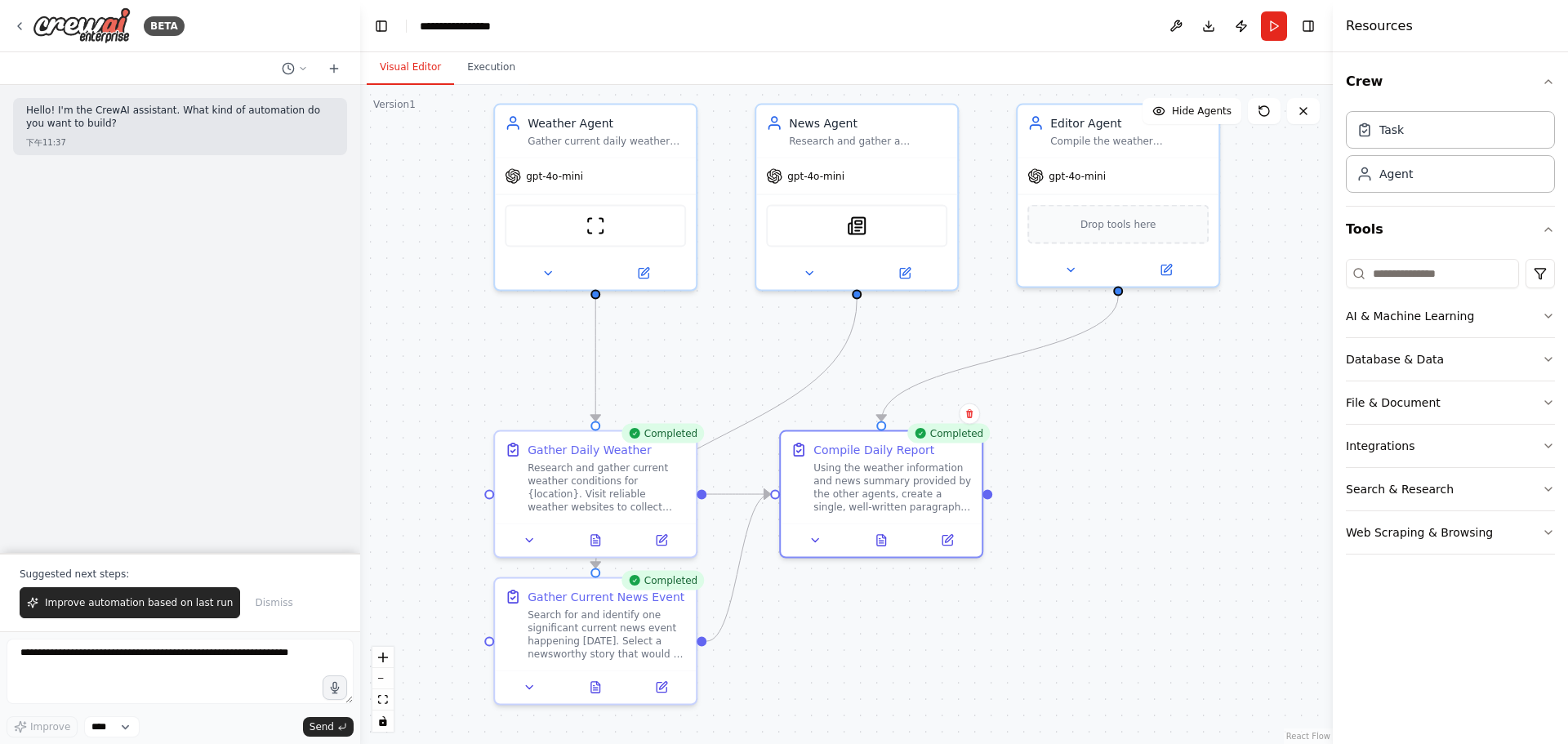
drag, startPoint x: 1071, startPoint y: 618, endPoint x: 1074, endPoint y: 505, distance: 113.0
click at [1090, 493] on div ".deletable-edge-delete-btn { width: 20px; height: 20px; border: 0px solid #ffff…" at bounding box center [846, 414] width 972 height 659
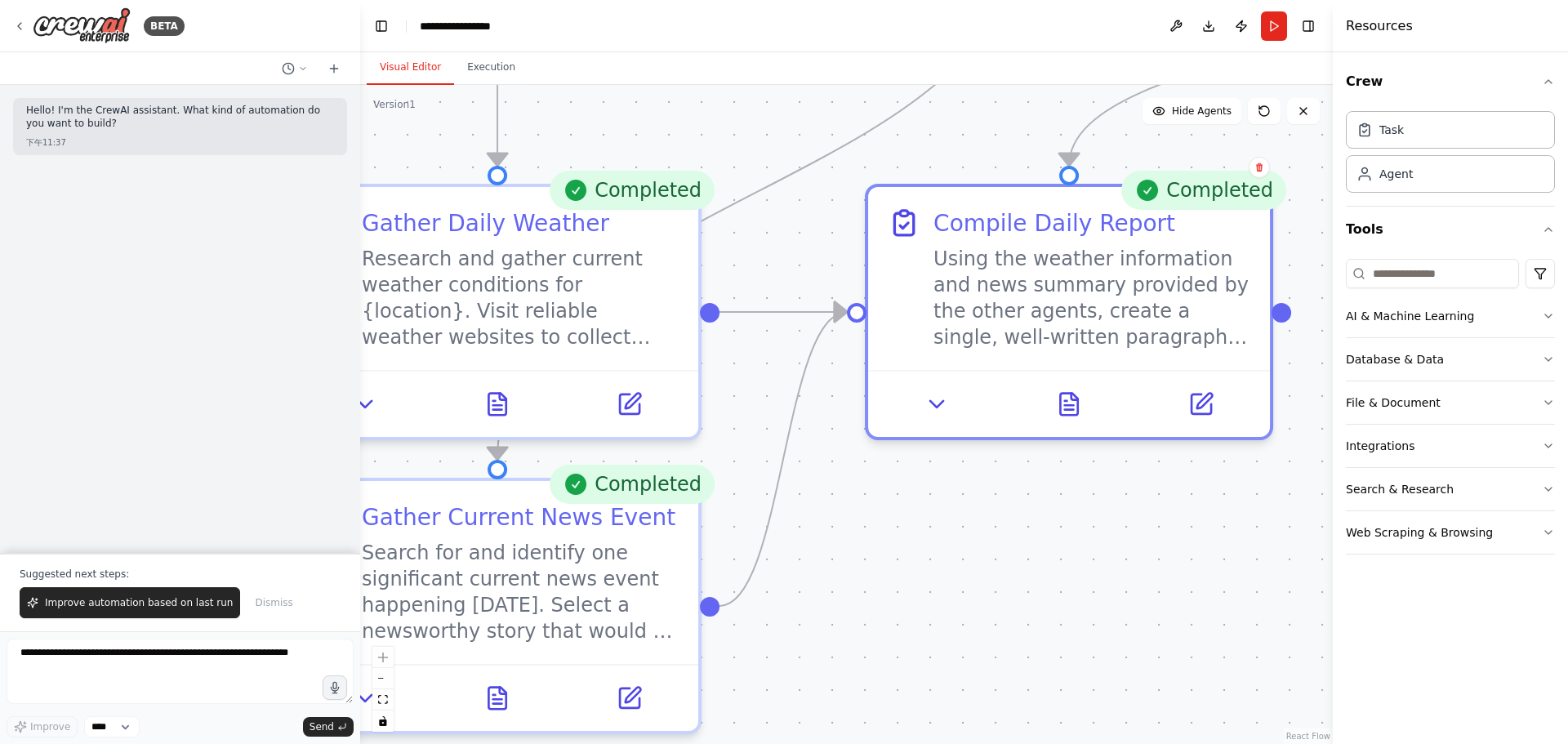
drag, startPoint x: 742, startPoint y: 583, endPoint x: 1006, endPoint y: 553, distance: 265.7
click at [1098, 587] on div ".deletable-edge-delete-btn { width: 20px; height: 20px; border: 0px solid #ffff…" at bounding box center [846, 414] width 972 height 659
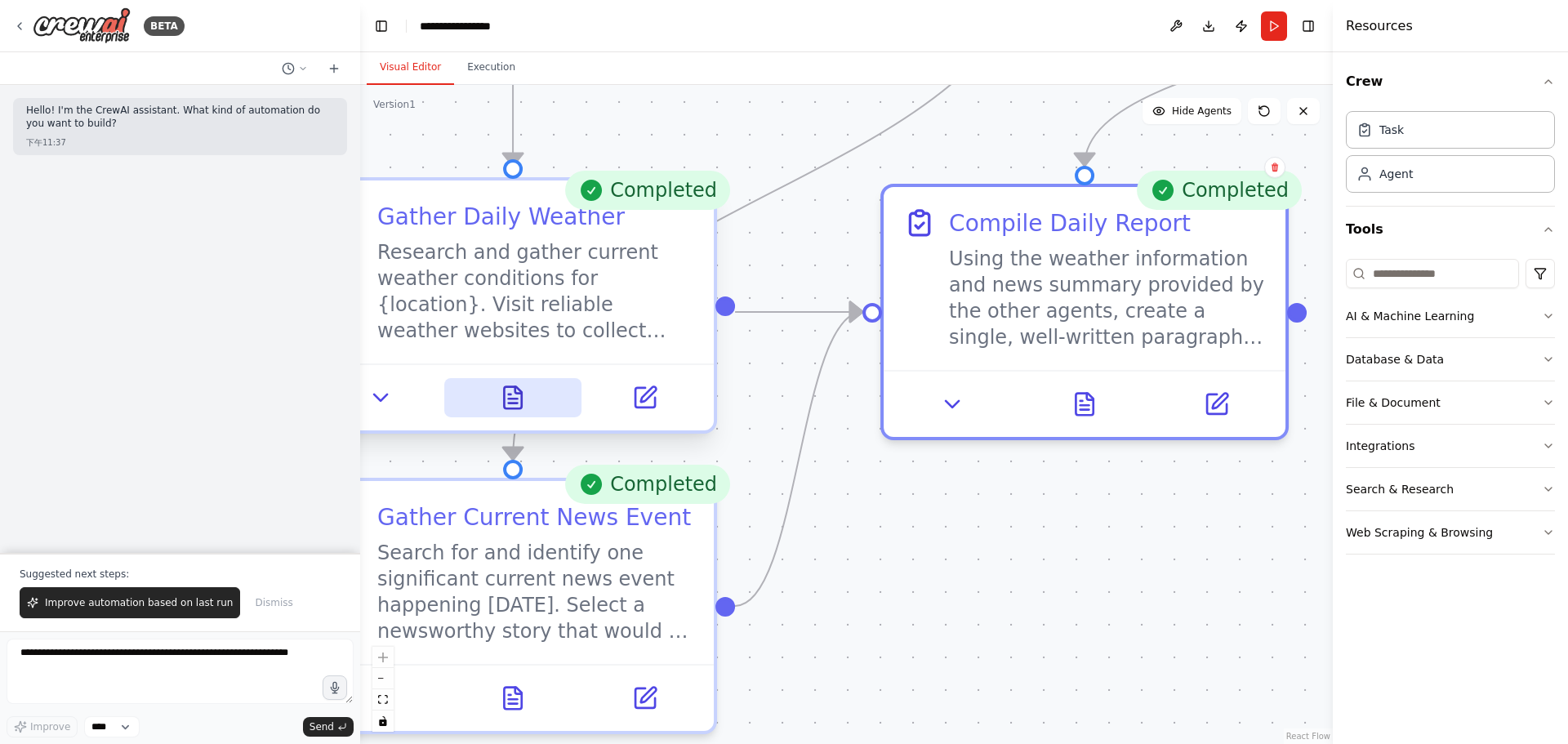
click at [487, 414] on button at bounding box center [512, 397] width 138 height 39
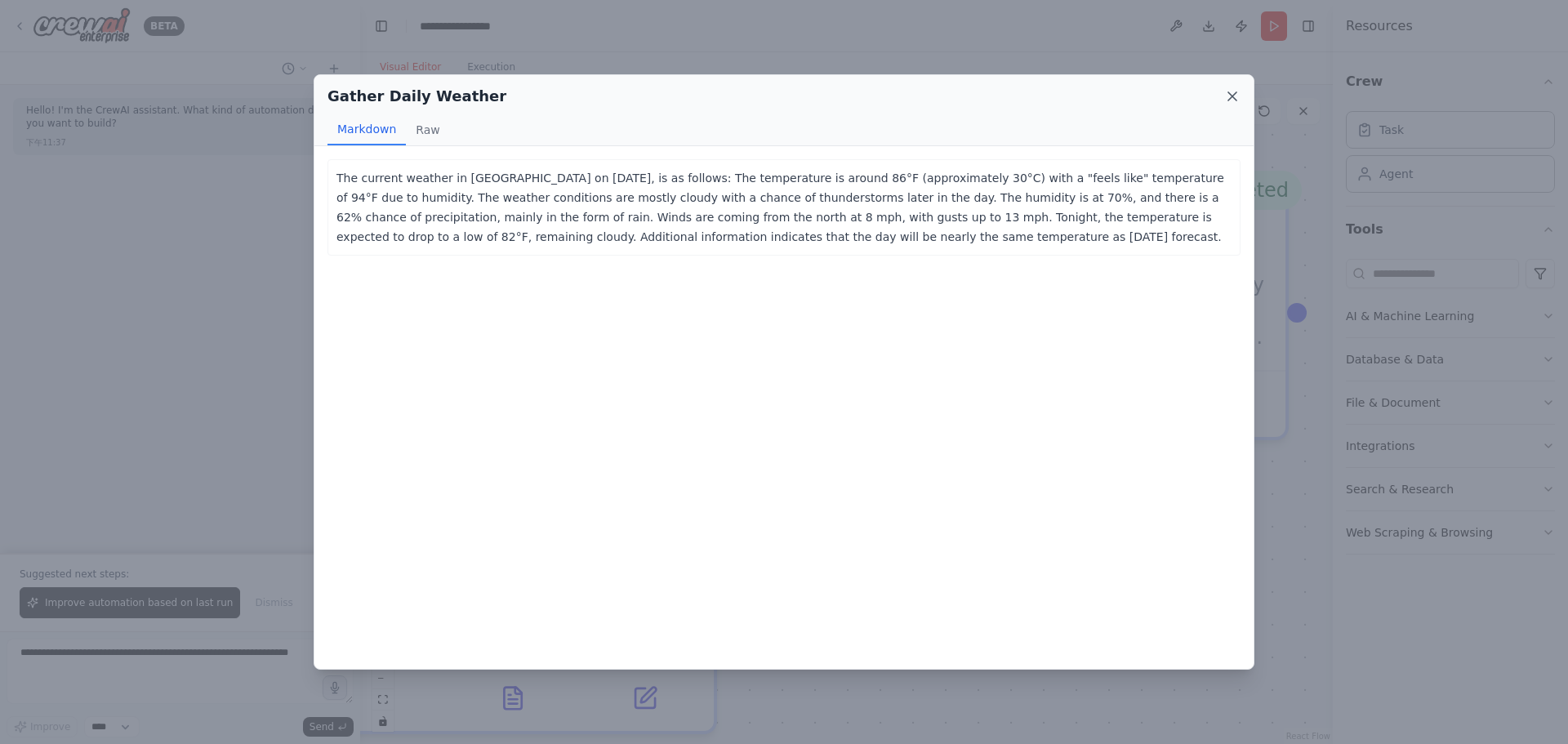
click at [1231, 103] on icon at bounding box center [1231, 96] width 16 height 16
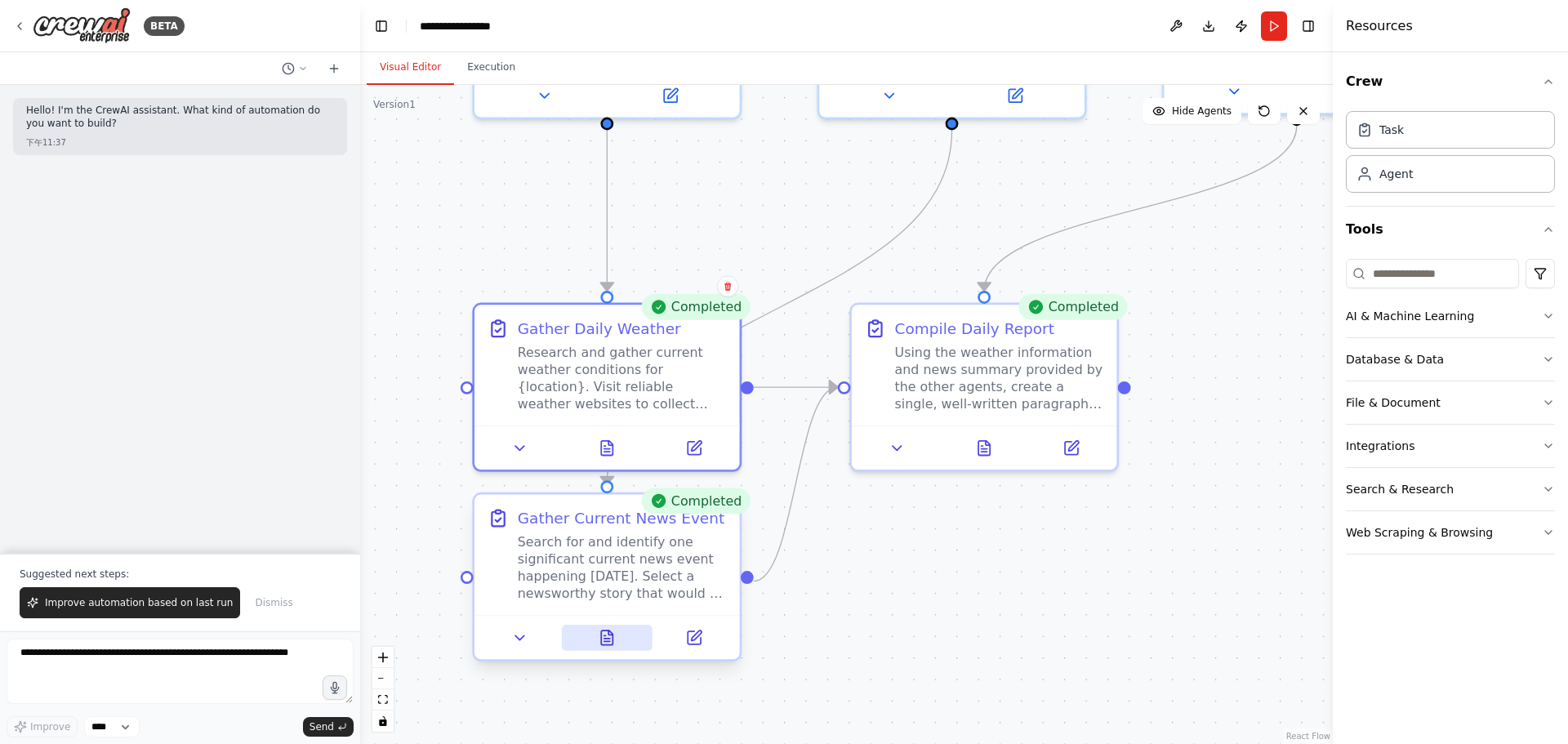
click at [637, 639] on button at bounding box center [606, 637] width 91 height 26
click at [608, 653] on div at bounding box center [607, 637] width 265 height 45
click at [610, 646] on icon at bounding box center [607, 637] width 17 height 17
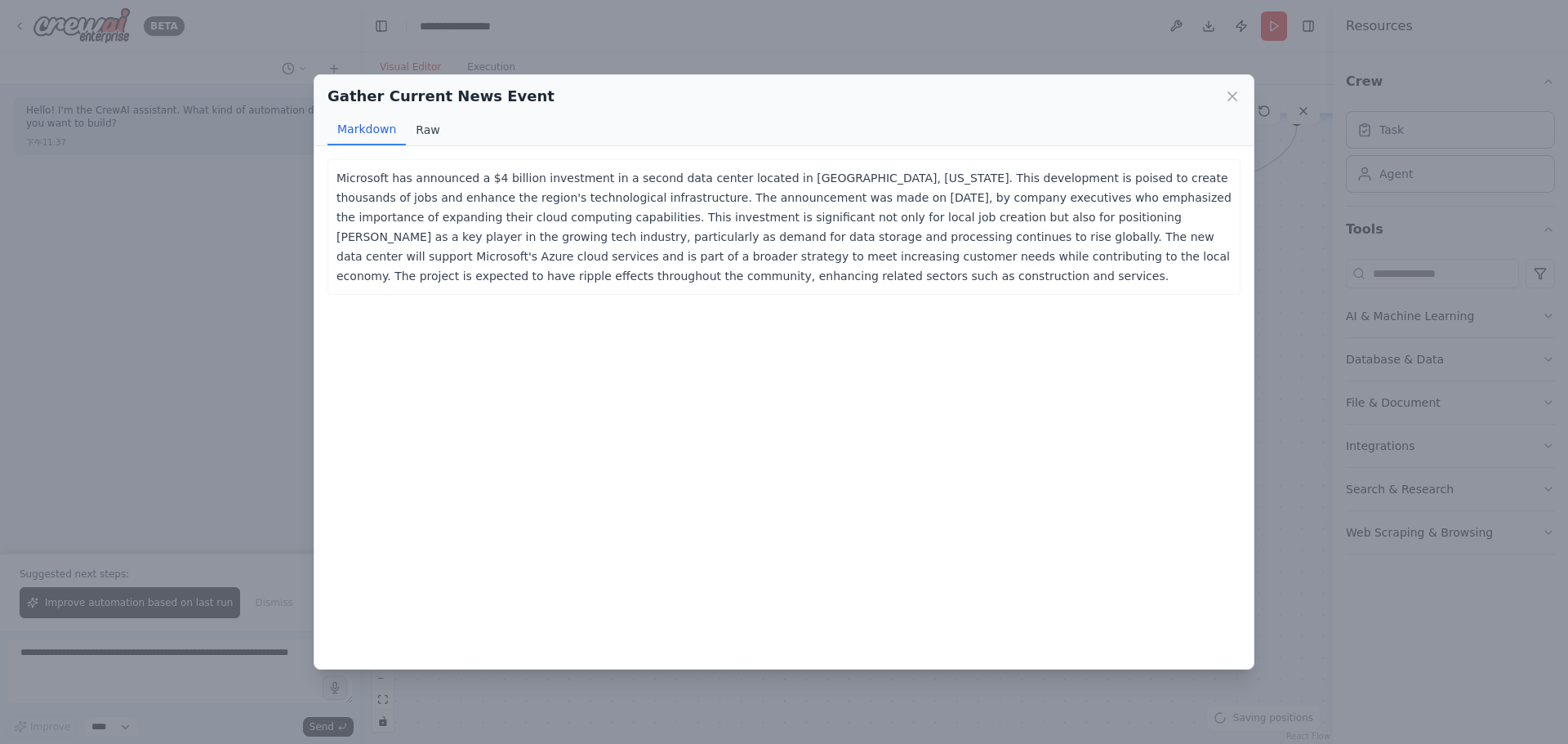
click at [425, 134] on button "Raw" at bounding box center [427, 129] width 44 height 31
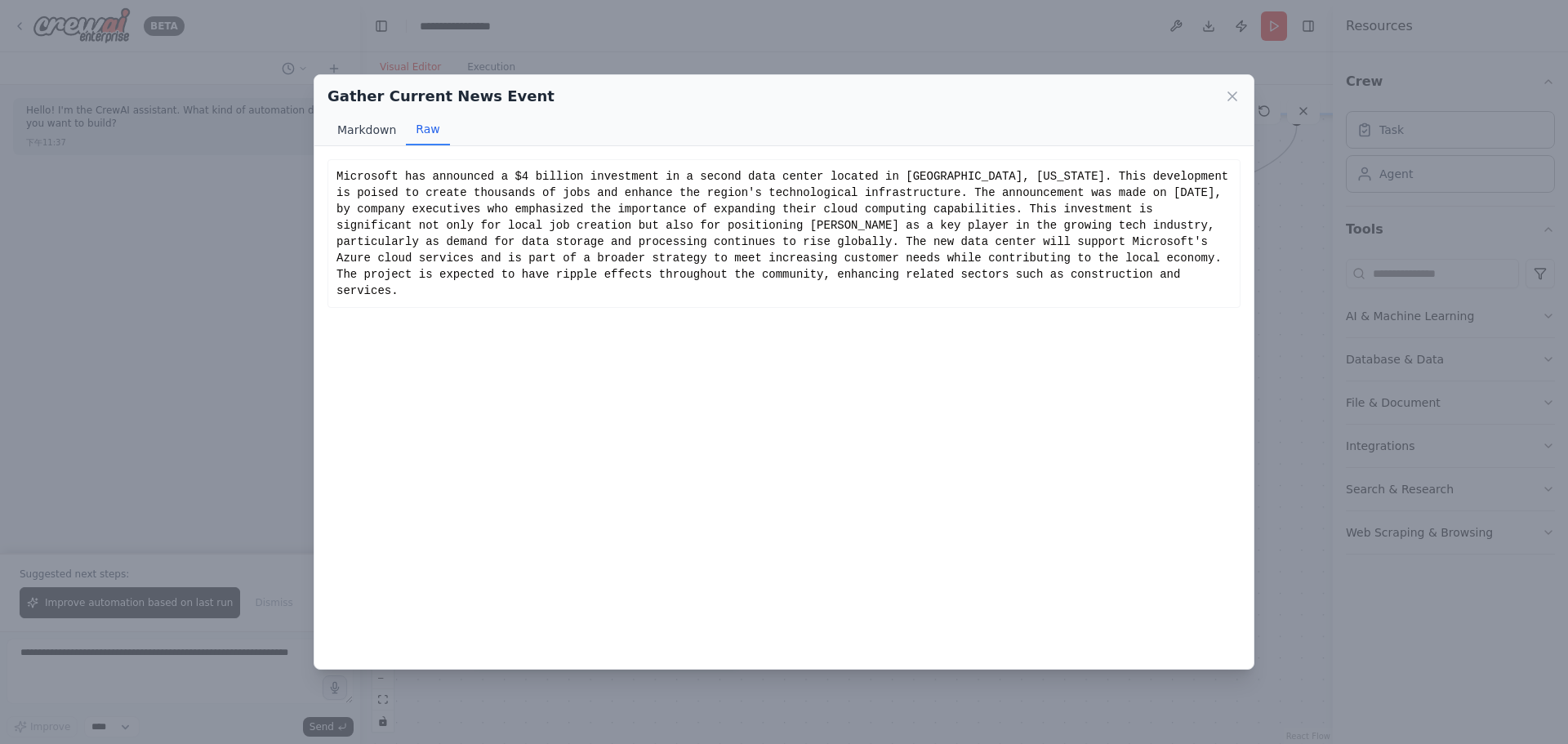
click at [359, 128] on button "Markdown" at bounding box center [366, 129] width 78 height 31
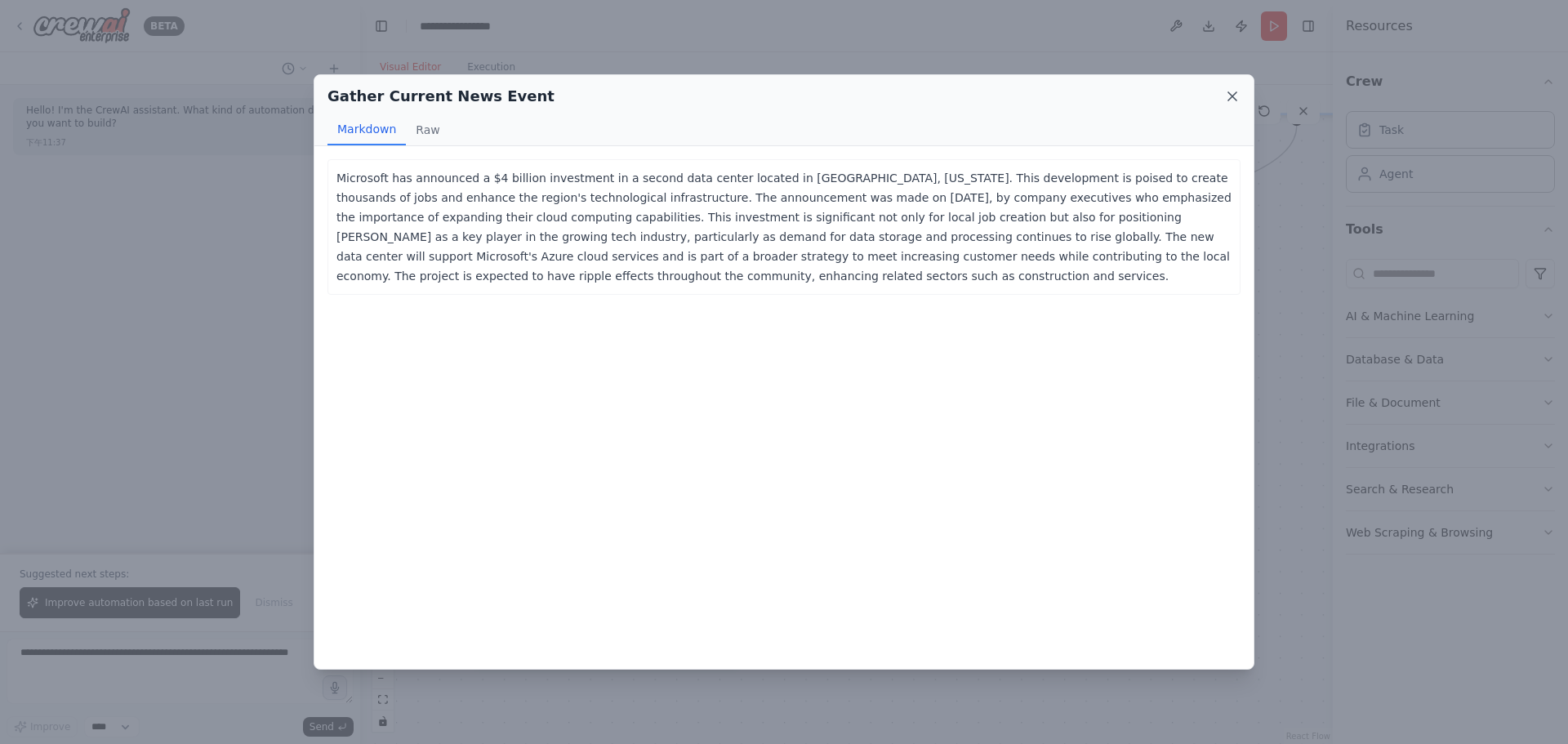
click at [1237, 89] on icon at bounding box center [1231, 96] width 16 height 16
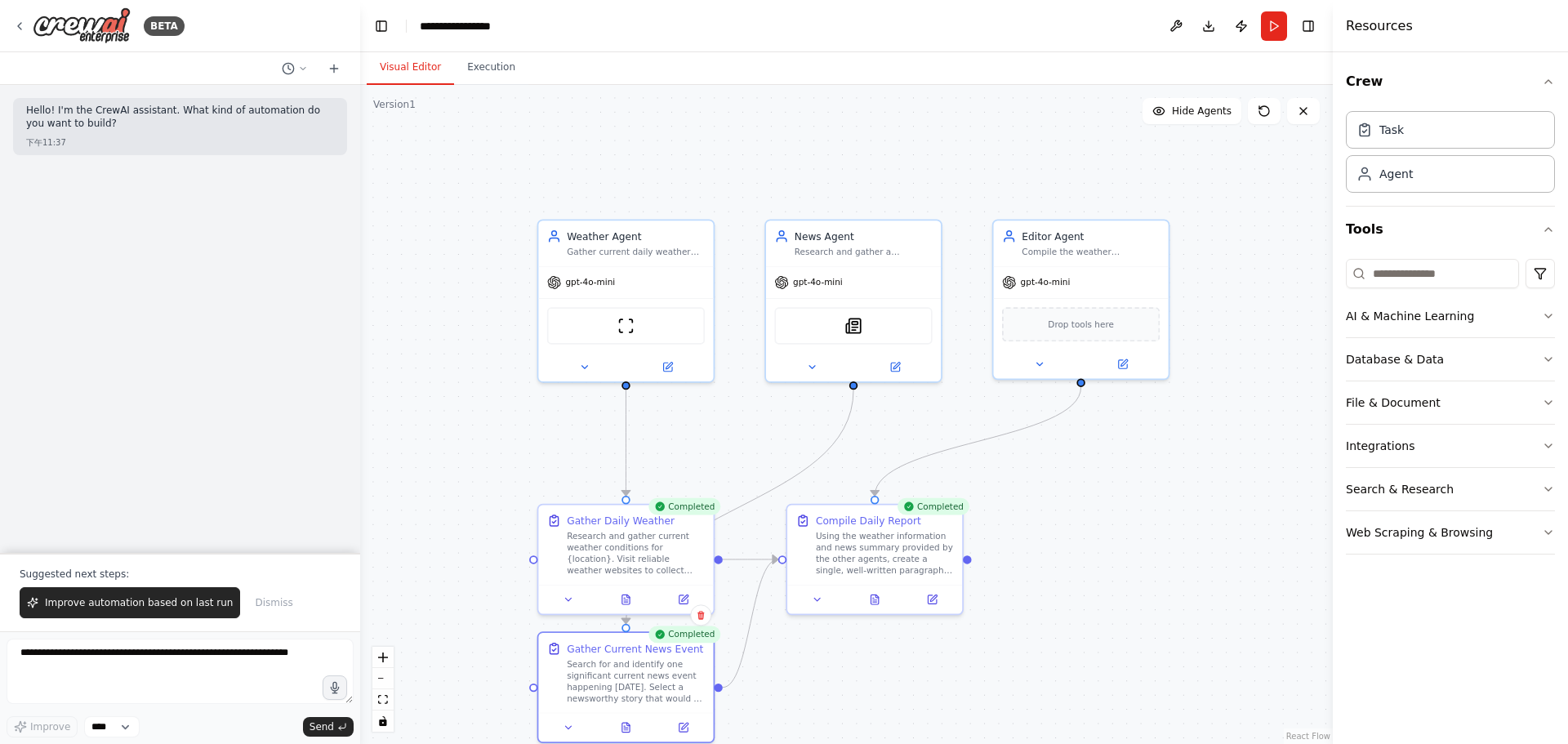
drag, startPoint x: 884, startPoint y: 340, endPoint x: 771, endPoint y: 485, distance: 183.8
click at [771, 483] on div ".deletable-edge-delete-btn { width: 20px; height: 20px; border: 0px solid #ffff…" at bounding box center [846, 414] width 972 height 659
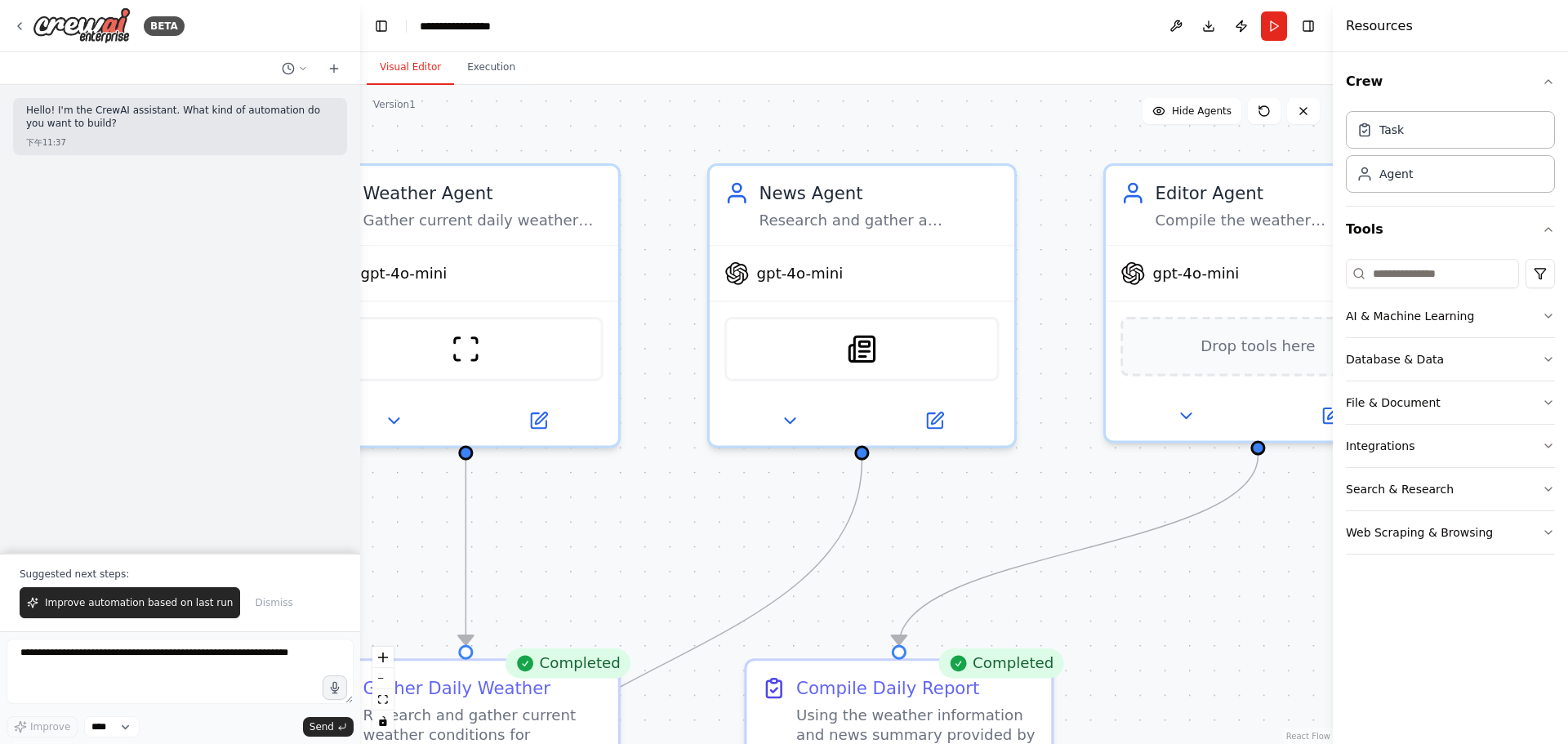
drag, startPoint x: 685, startPoint y: 512, endPoint x: 734, endPoint y: 558, distance: 67.2
click at [734, 558] on div ".deletable-edge-delete-btn { width: 20px; height: 20px; border: 0px solid #ffff…" at bounding box center [846, 414] width 972 height 659
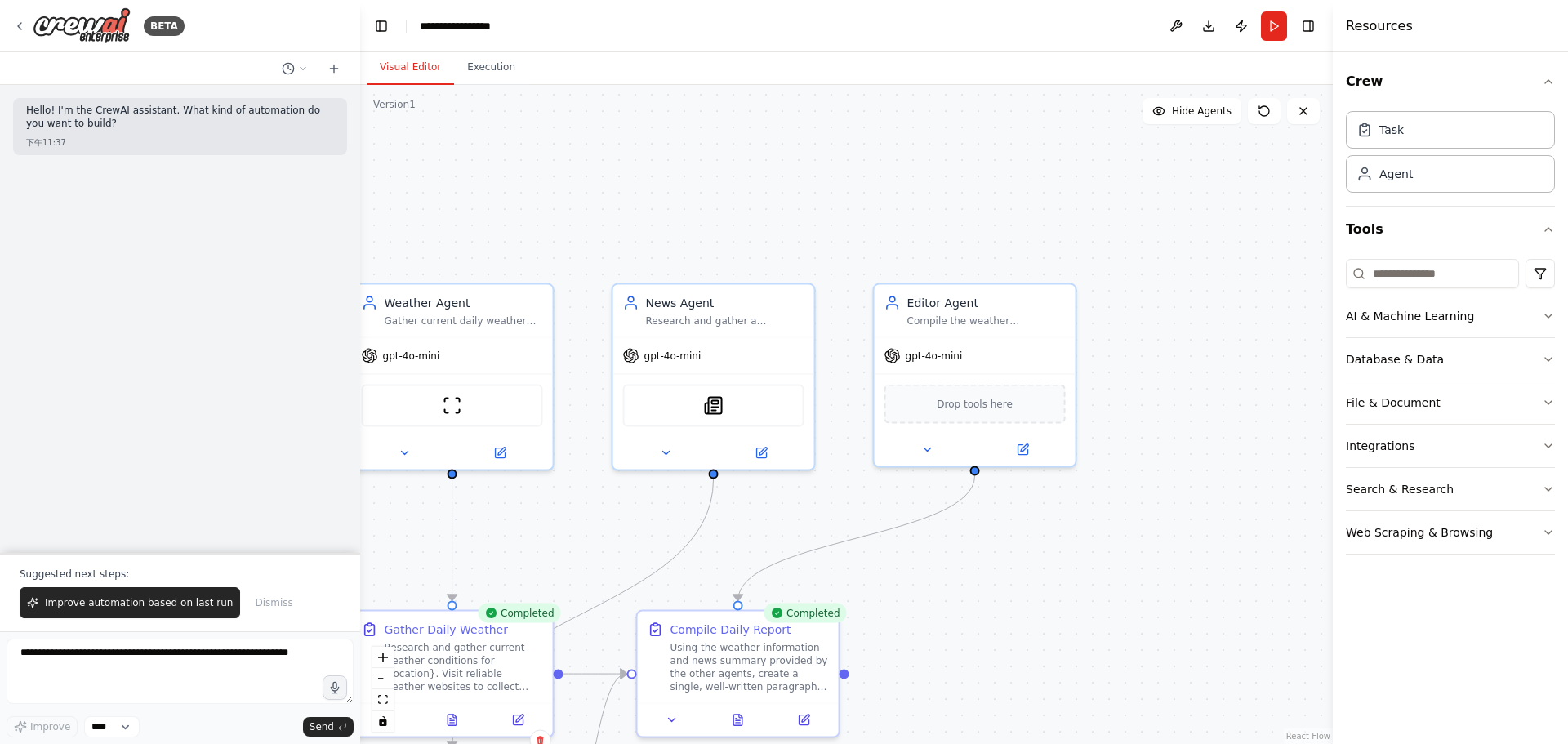
drag, startPoint x: 1038, startPoint y: 568, endPoint x: 953, endPoint y: 487, distance: 117.4
click at [881, 554] on div ".deletable-edge-delete-btn { width: 20px; height: 20px; border: 0px solid #ffff…" at bounding box center [846, 414] width 972 height 659
click at [714, 412] on div "SerplyNewsSearchTool" at bounding box center [715, 400] width 181 height 43
click at [769, 455] on button at bounding box center [763, 447] width 92 height 19
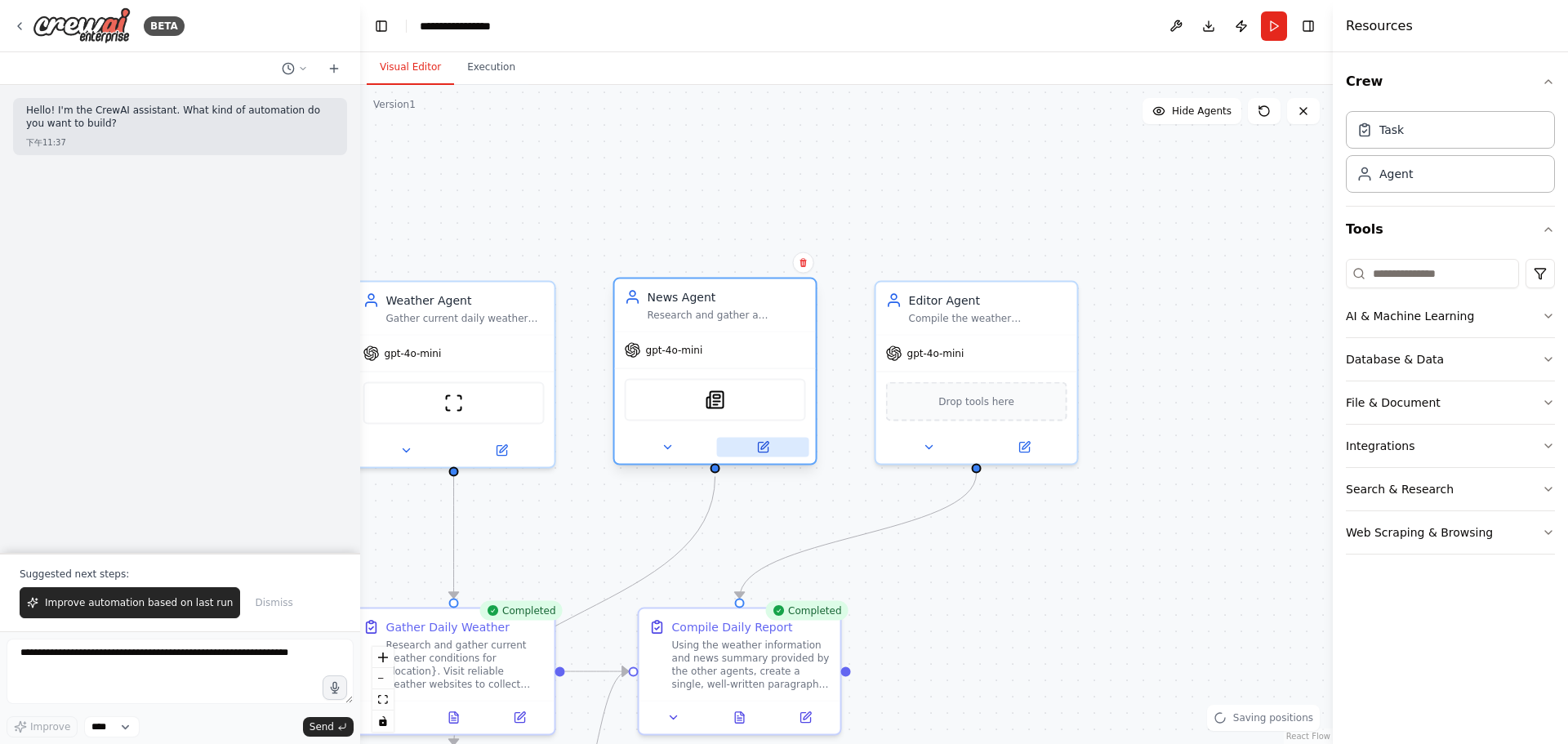
click at [774, 454] on button at bounding box center [763, 447] width 92 height 19
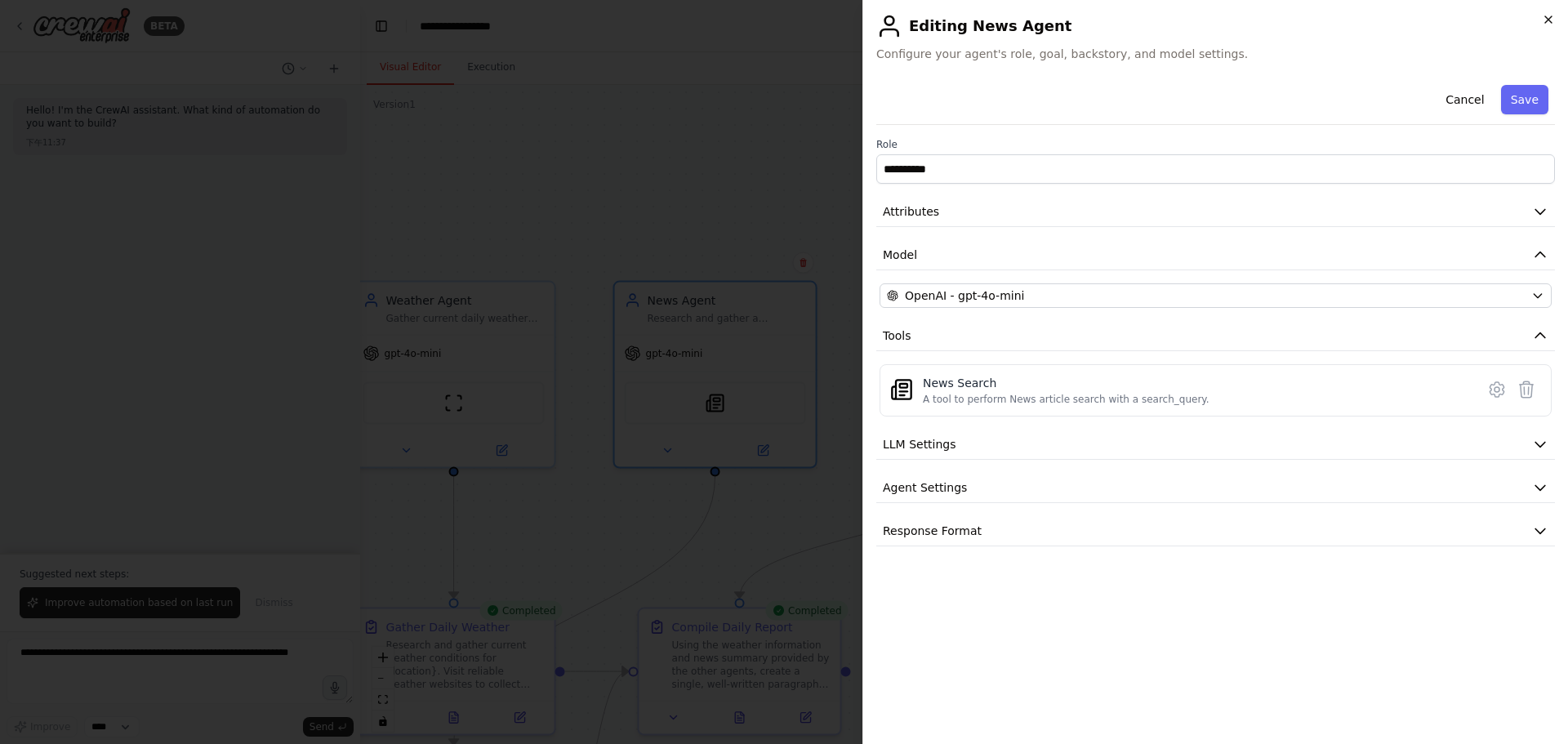
click at [1554, 17] on icon "button" at bounding box center [1548, 20] width 13 height 13
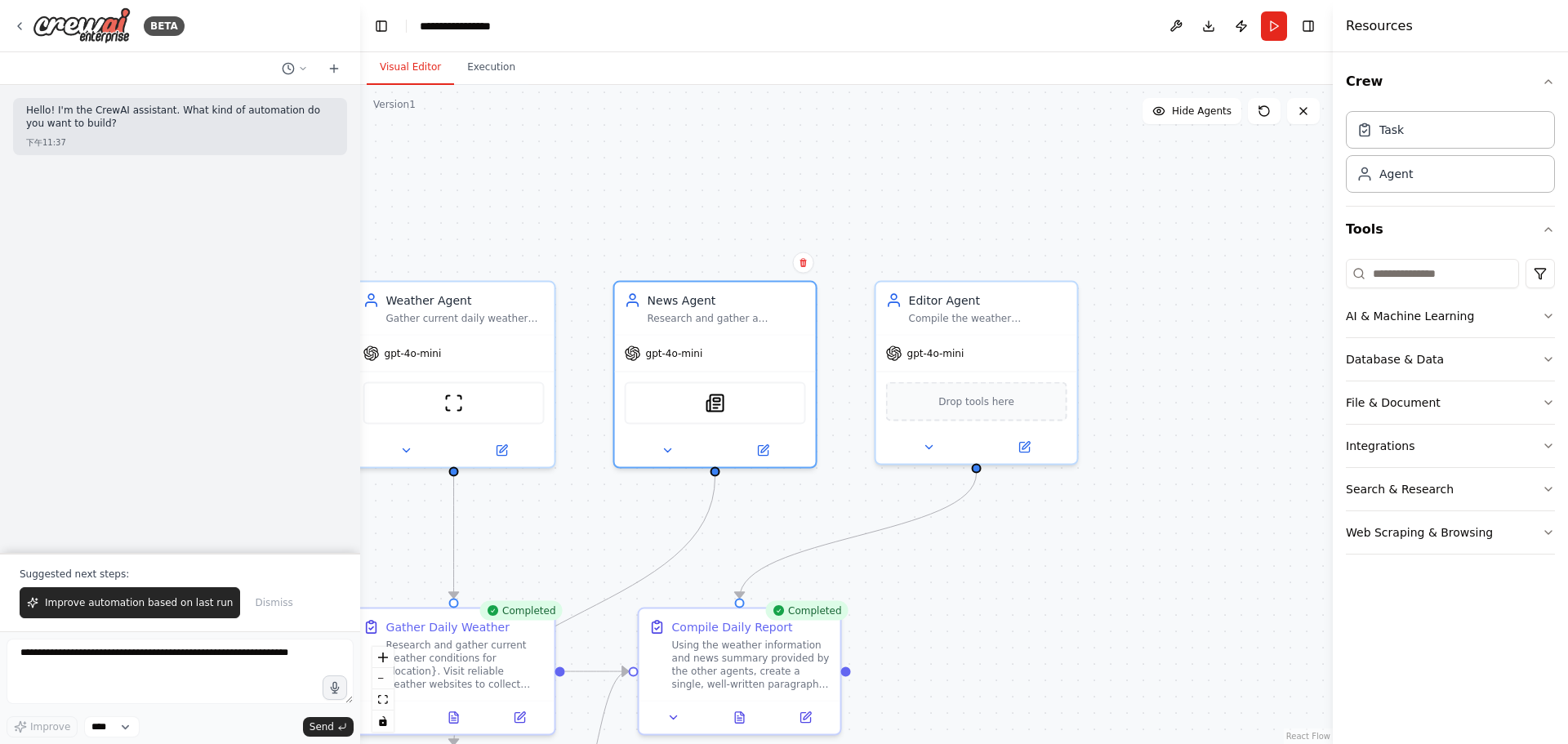
click at [442, 71] on button "Visual Editor" at bounding box center [410, 67] width 87 height 34
click at [468, 65] on button "Execution" at bounding box center [491, 67] width 75 height 34
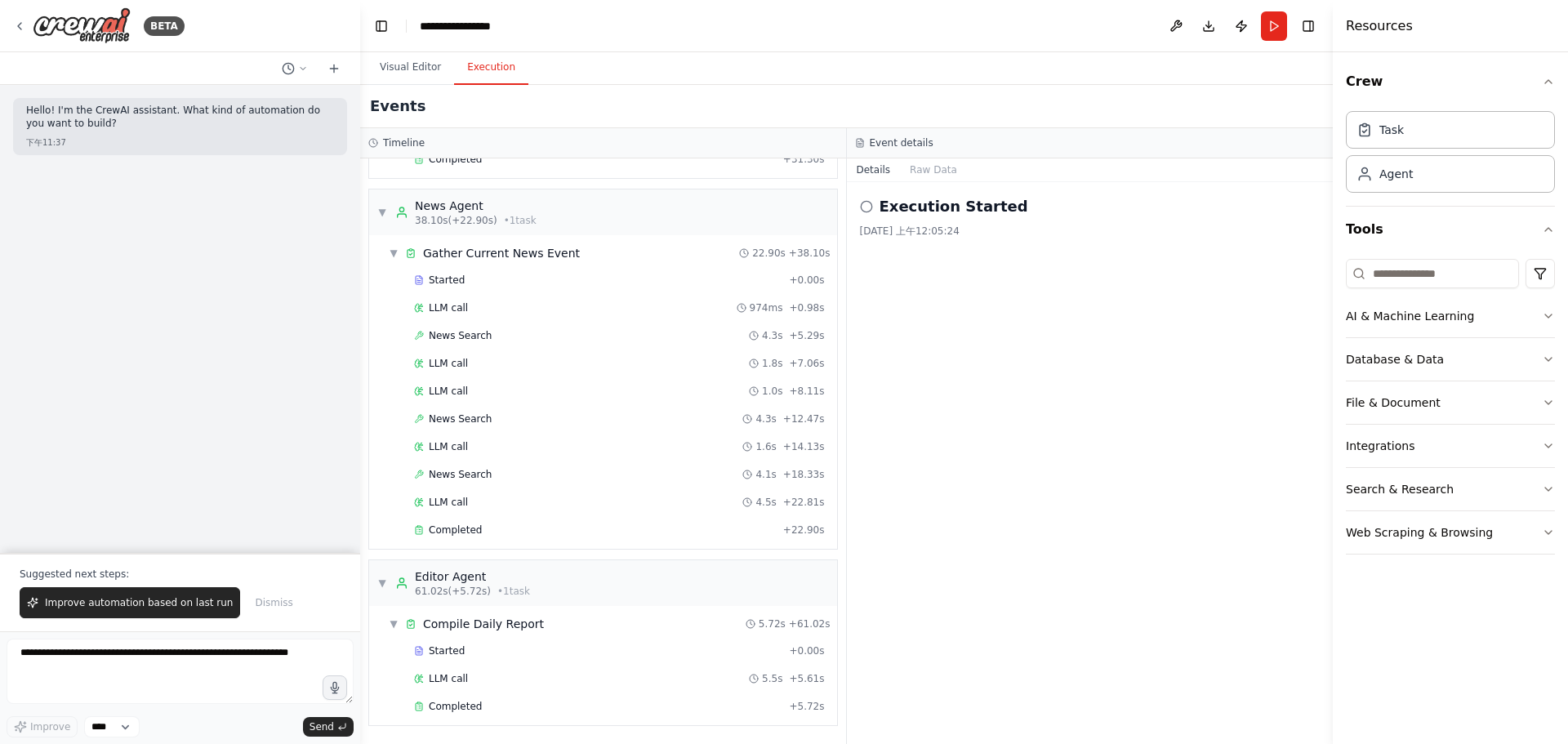
drag, startPoint x: 871, startPoint y: 193, endPoint x: 875, endPoint y: 206, distance: 13.6
click at [871, 194] on div "Execution Started 2025/9/19 上午12:05:24" at bounding box center [1090, 463] width 487 height 562
drag, startPoint x: 870, startPoint y: 208, endPoint x: 1001, endPoint y: 228, distance: 132.5
click at [1001, 228] on div "Execution Started 2025/9/19 上午12:05:24" at bounding box center [1090, 216] width 461 height 43
click at [1001, 228] on div "2025/9/19 上午12:05:24" at bounding box center [1090, 231] width 461 height 13
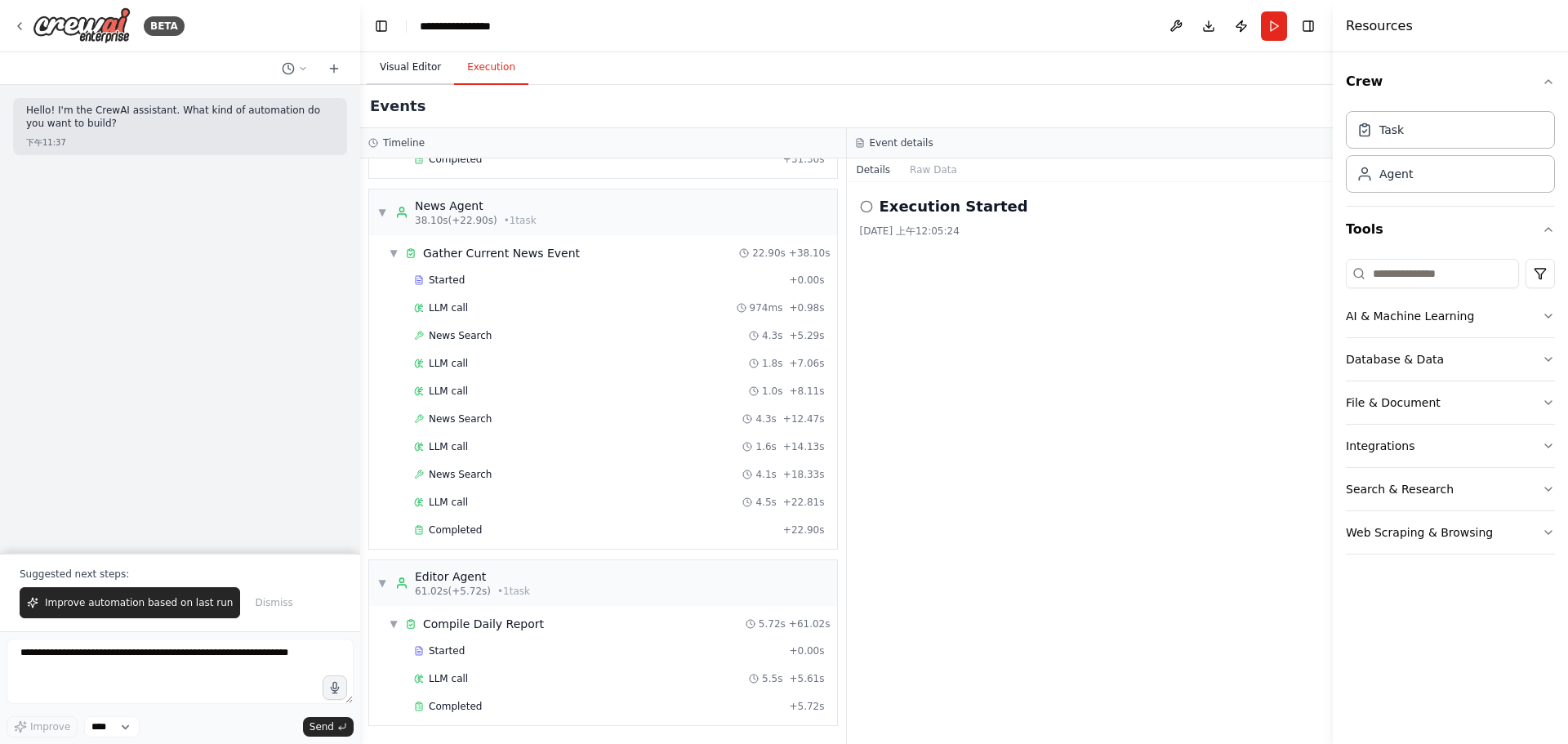
click at [433, 77] on button "Visual Editor" at bounding box center [410, 67] width 87 height 34
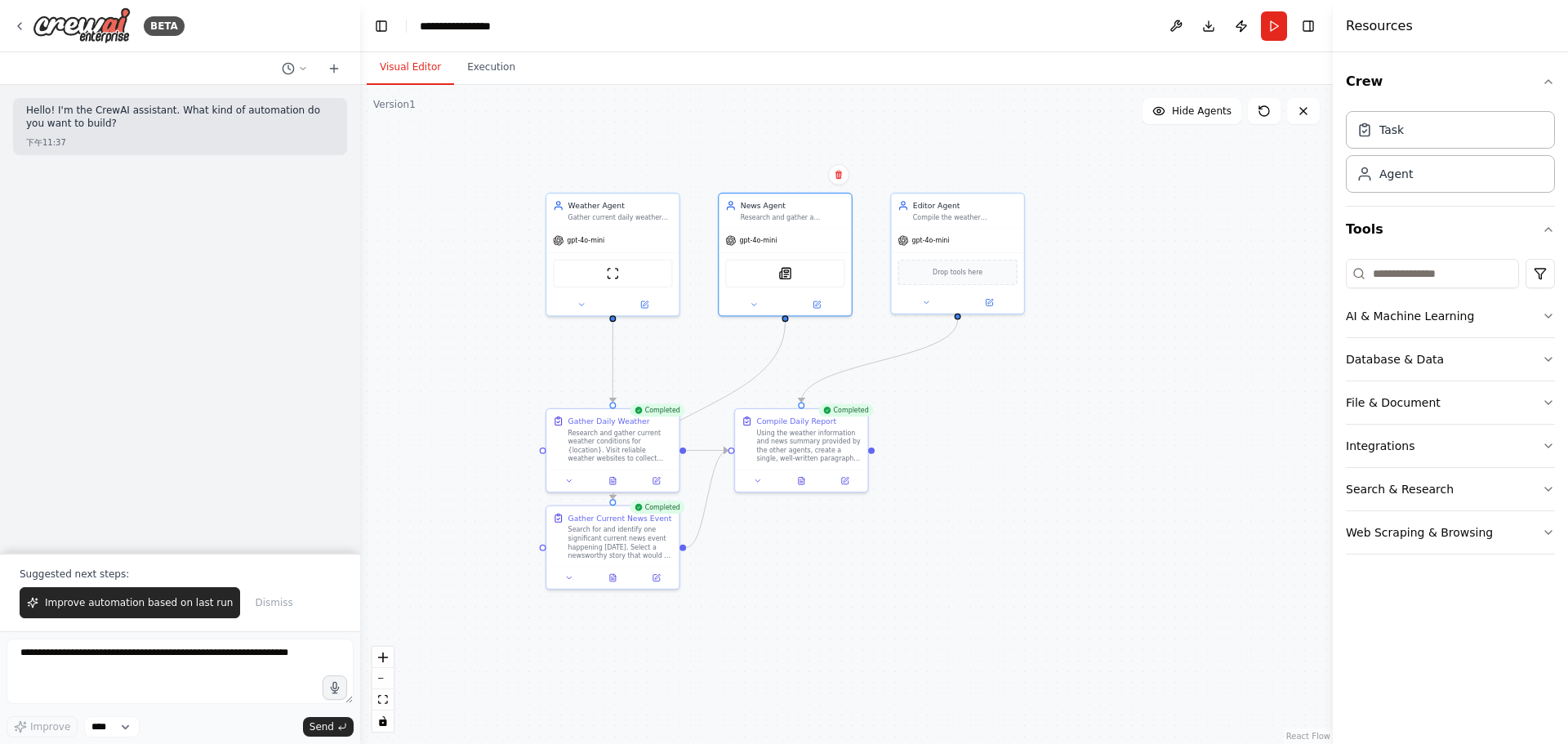
drag, startPoint x: 997, startPoint y: 645, endPoint x: 928, endPoint y: 516, distance: 146.3
click at [982, 433] on div ".deletable-edge-delete-btn { width: 20px; height: 20px; border: 0px solid #ffff…" at bounding box center [846, 414] width 972 height 659
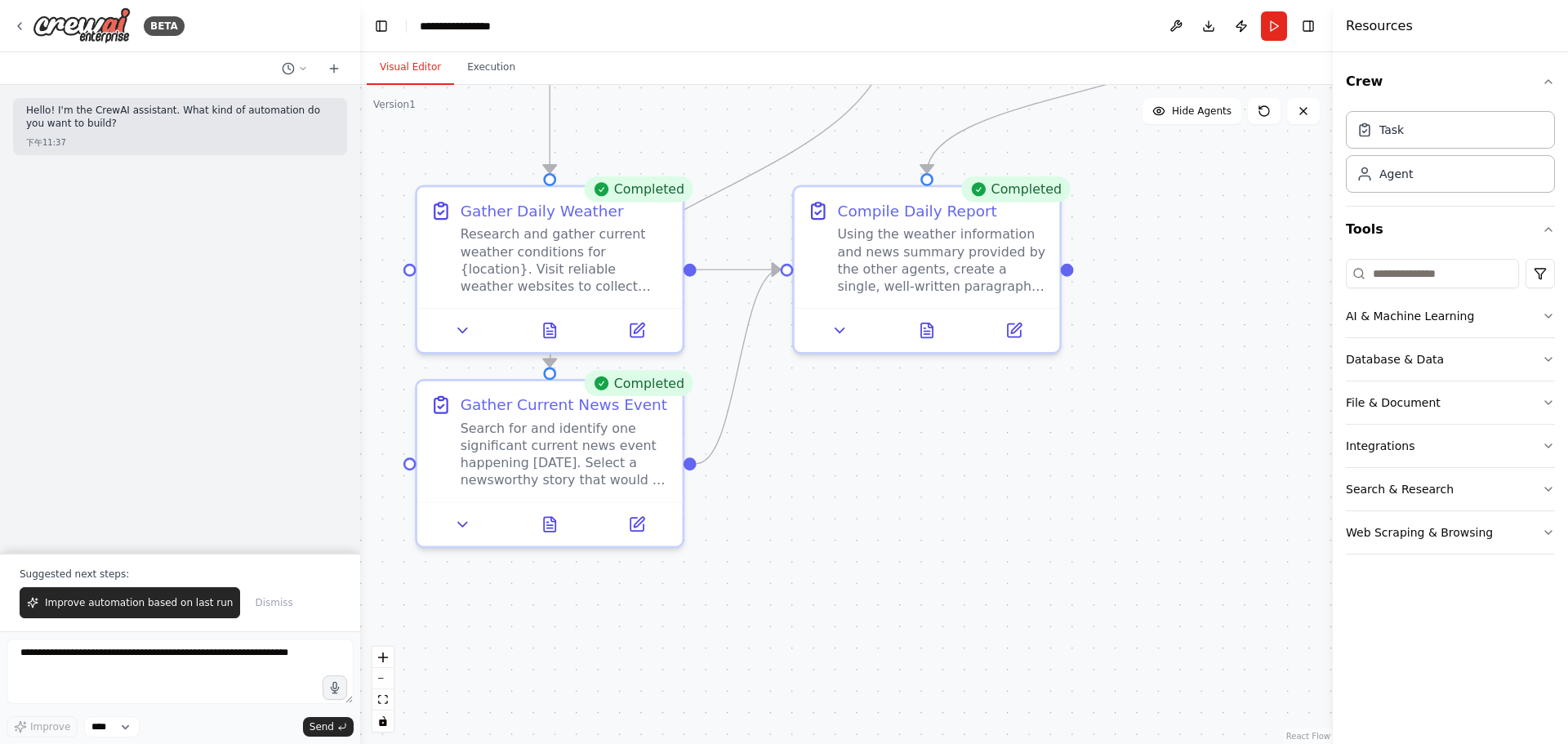
drag, startPoint x: 803, startPoint y: 553, endPoint x: 899, endPoint y: 545, distance: 96.3
click at [899, 545] on div ".deletable-edge-delete-btn { width: 20px; height: 20px; border: 0px solid #ffff…" at bounding box center [846, 414] width 972 height 659
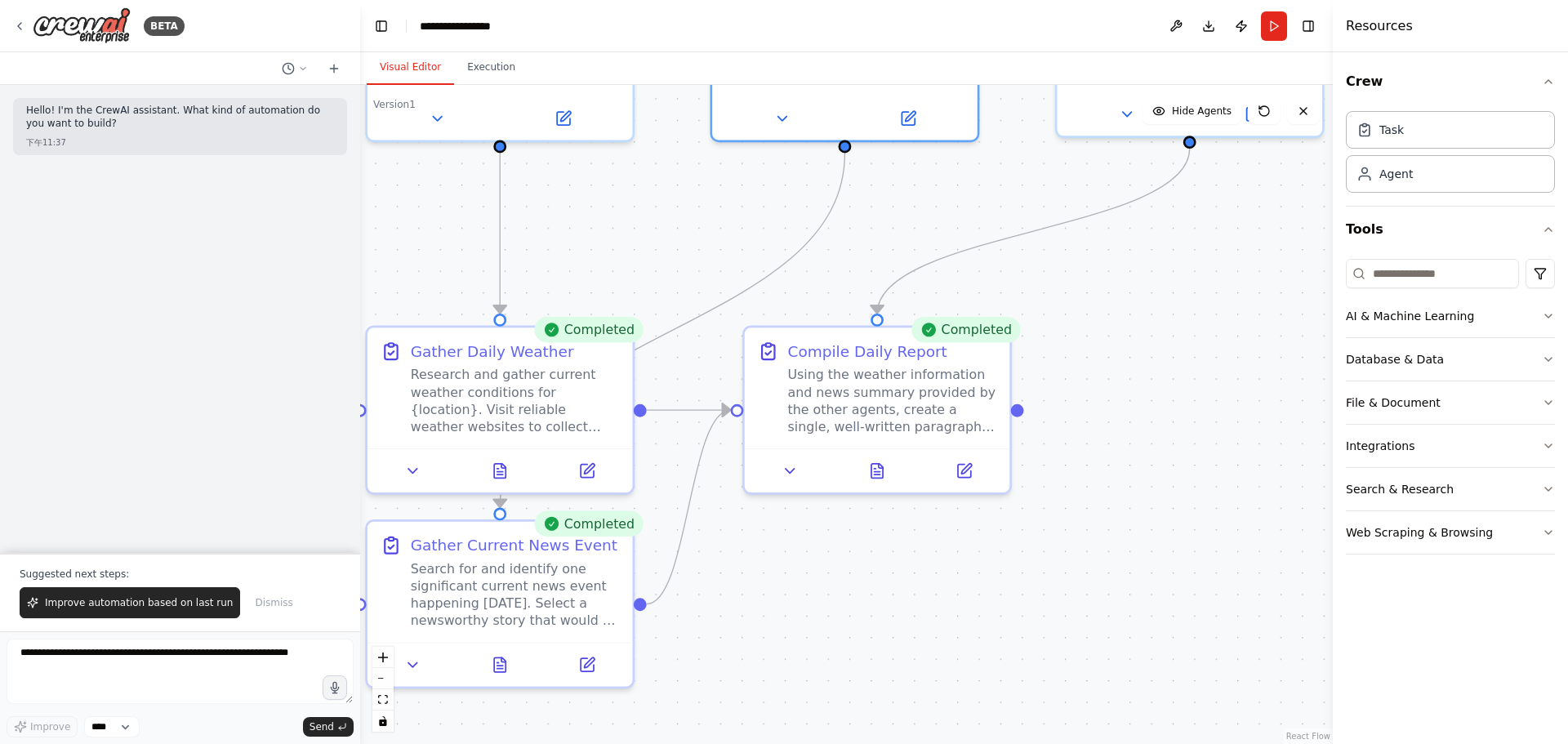
drag, startPoint x: 982, startPoint y: 455, endPoint x: 1025, endPoint y: 600, distance: 151.2
click at [910, 597] on div ".deletable-edge-delete-btn { width: 20px; height: 20px; border: 0px solid #ffff…" at bounding box center [846, 414] width 972 height 659
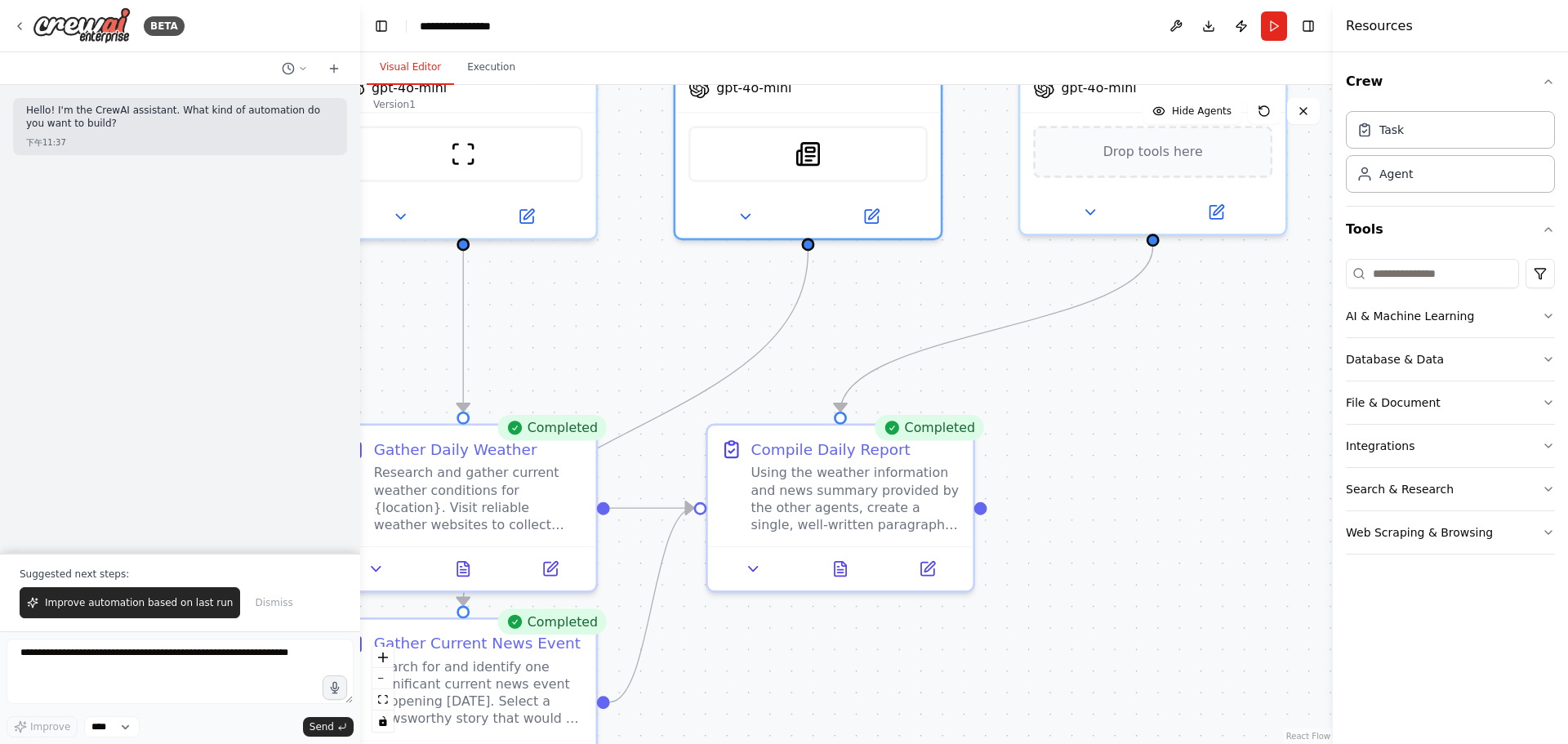
drag, startPoint x: 1168, startPoint y: 592, endPoint x: 1126, endPoint y: 705, distance: 120.6
click at [1126, 705] on div ".deletable-edge-delete-btn { width: 20px; height: 20px; border: 0px solid #ffff…" at bounding box center [846, 414] width 972 height 659
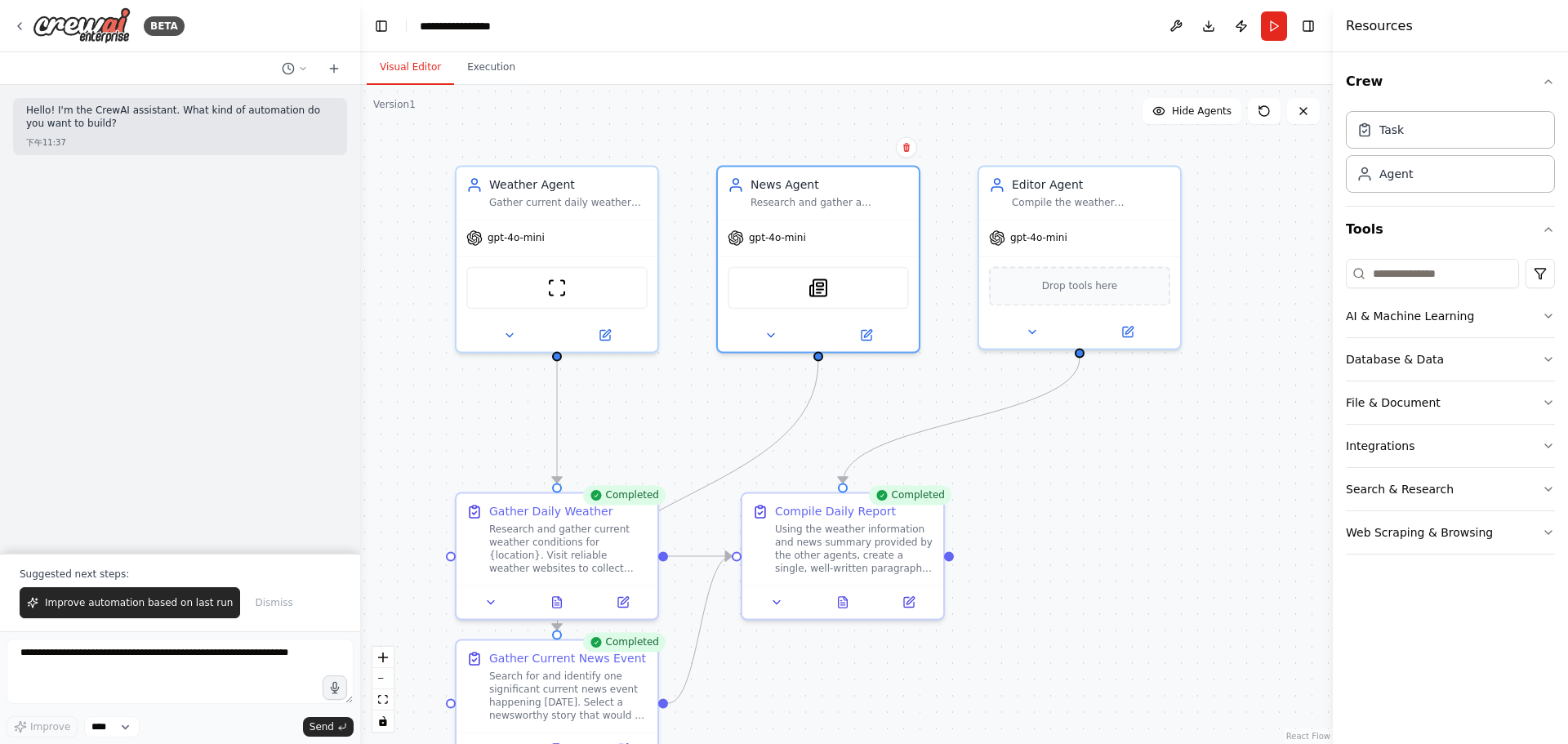
drag, startPoint x: 1116, startPoint y: 527, endPoint x: 982, endPoint y: 580, distance: 144.1
click at [1051, 564] on div ".deletable-edge-delete-btn { width: 20px; height: 20px; border: 0px solid #ffff…" at bounding box center [846, 414] width 972 height 659
click at [835, 610] on div at bounding box center [834, 597] width 201 height 34
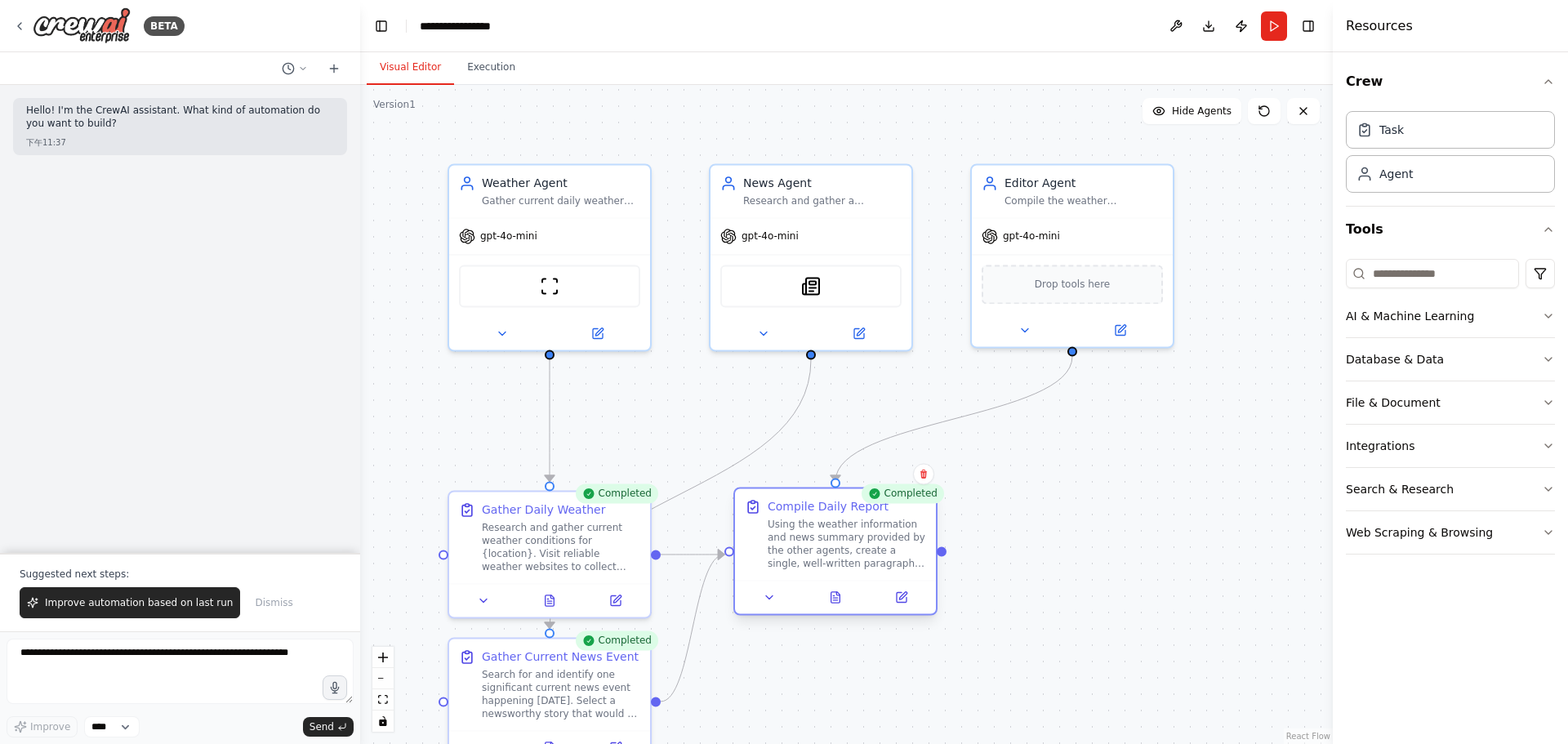
click at [855, 609] on div at bounding box center [834, 597] width 201 height 34
click at [838, 606] on div at bounding box center [834, 597] width 201 height 34
click at [840, 599] on button at bounding box center [827, 596] width 70 height 19
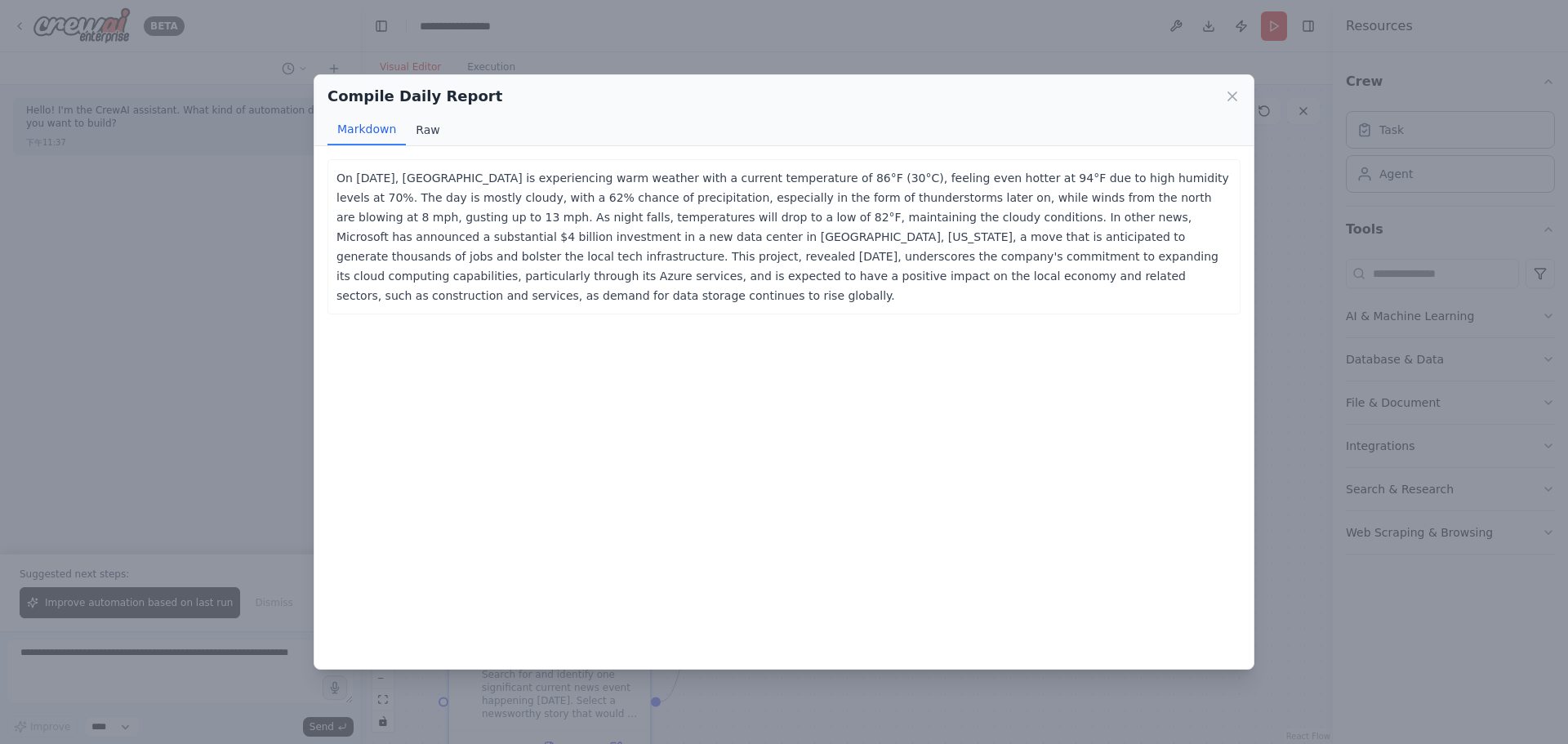
click at [432, 135] on button "Raw" at bounding box center [427, 129] width 44 height 31
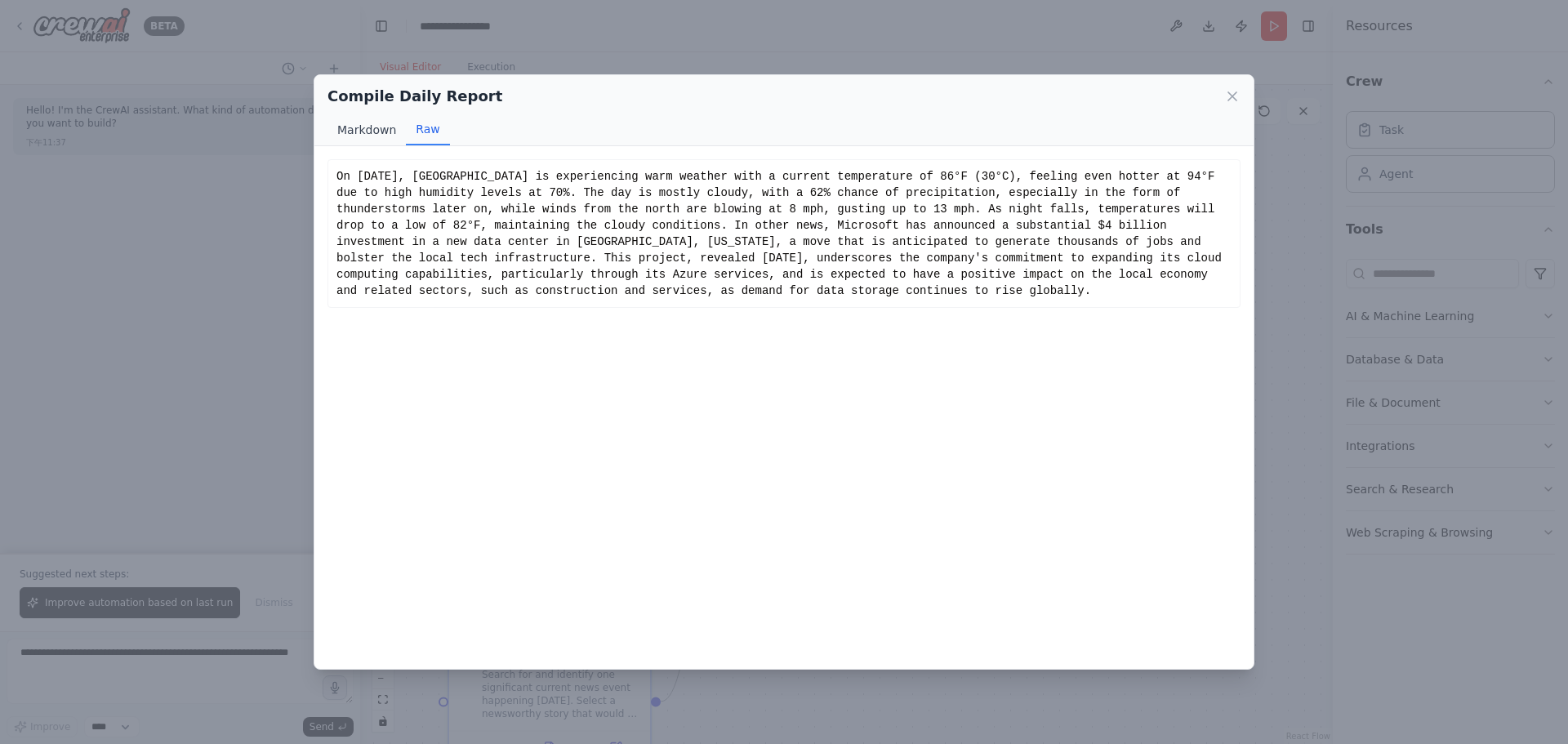
click at [374, 124] on button "Markdown" at bounding box center [366, 129] width 78 height 31
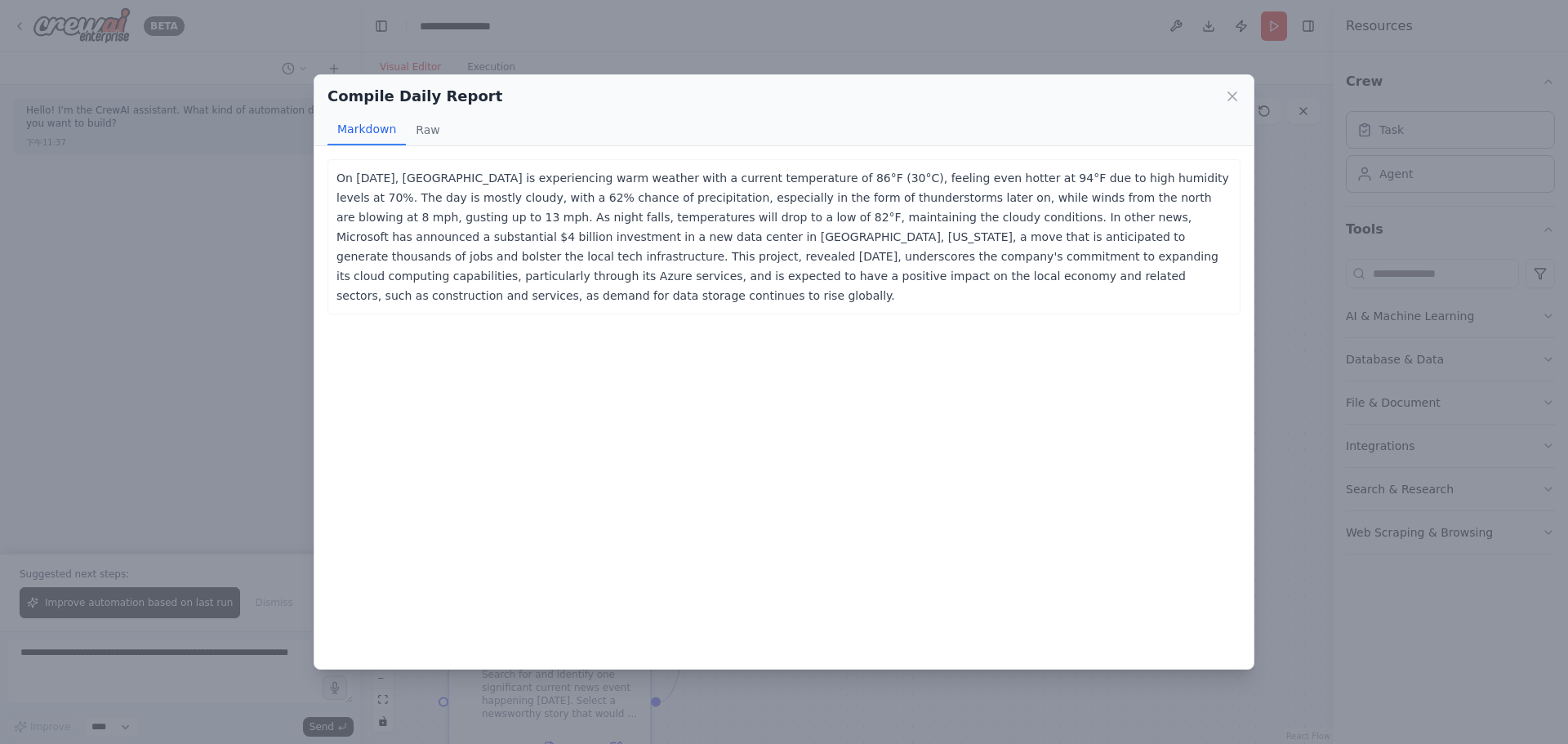
click at [1223, 107] on div "Compile Daily Report" at bounding box center [783, 96] width 912 height 23
click at [1231, 94] on icon at bounding box center [1232, 97] width 8 height 8
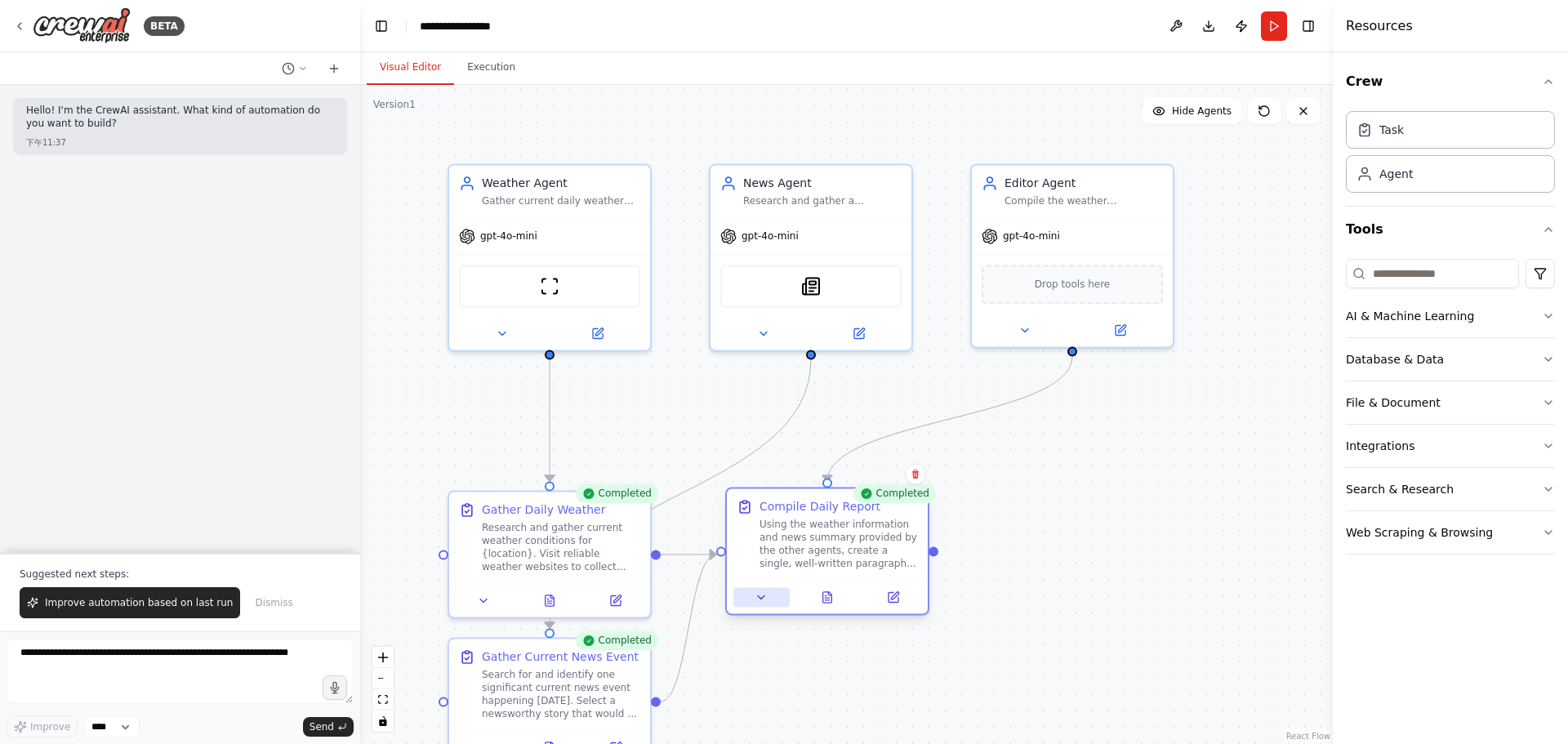
click at [756, 599] on icon at bounding box center [761, 597] width 13 height 13
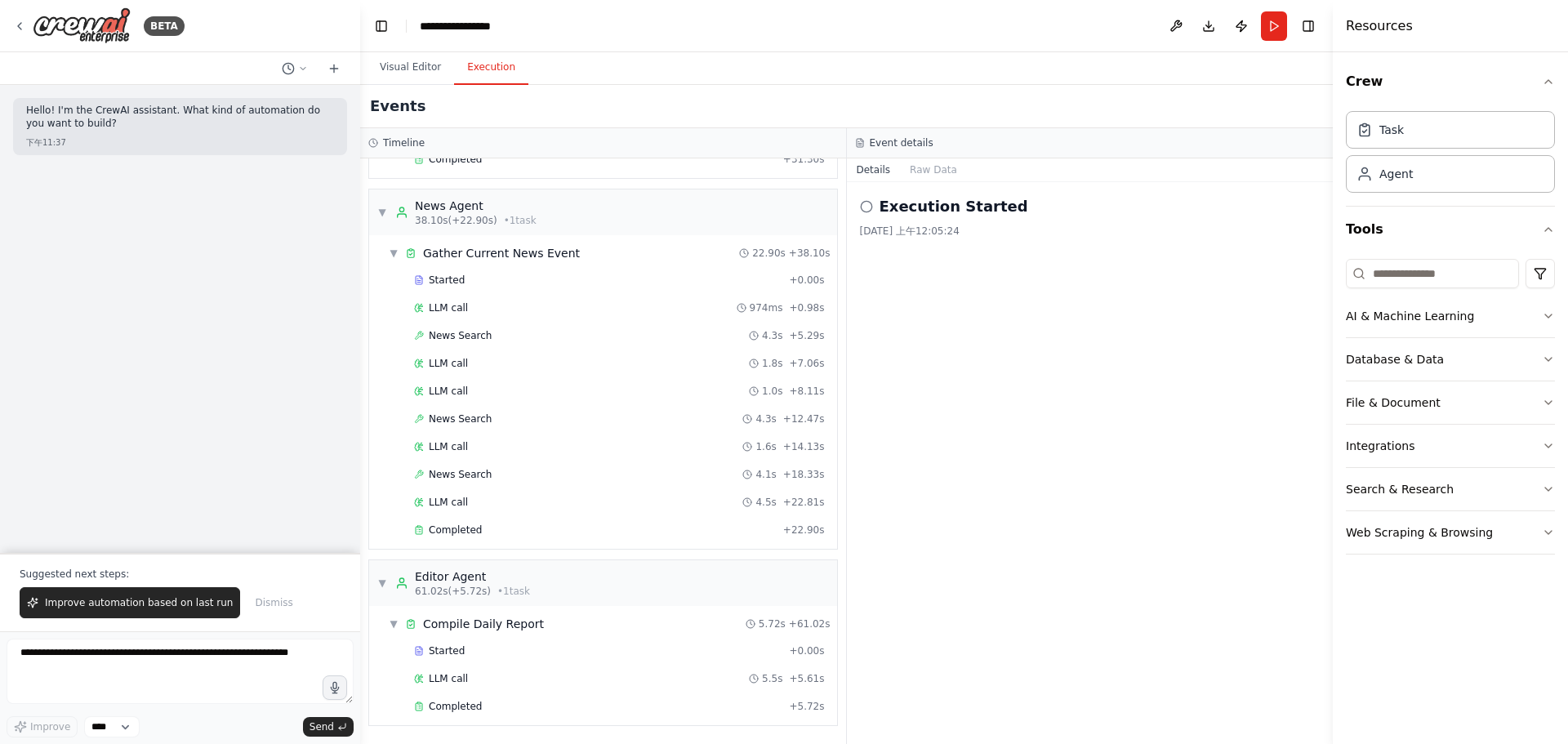
click at [494, 75] on button "Execution" at bounding box center [491, 67] width 75 height 34
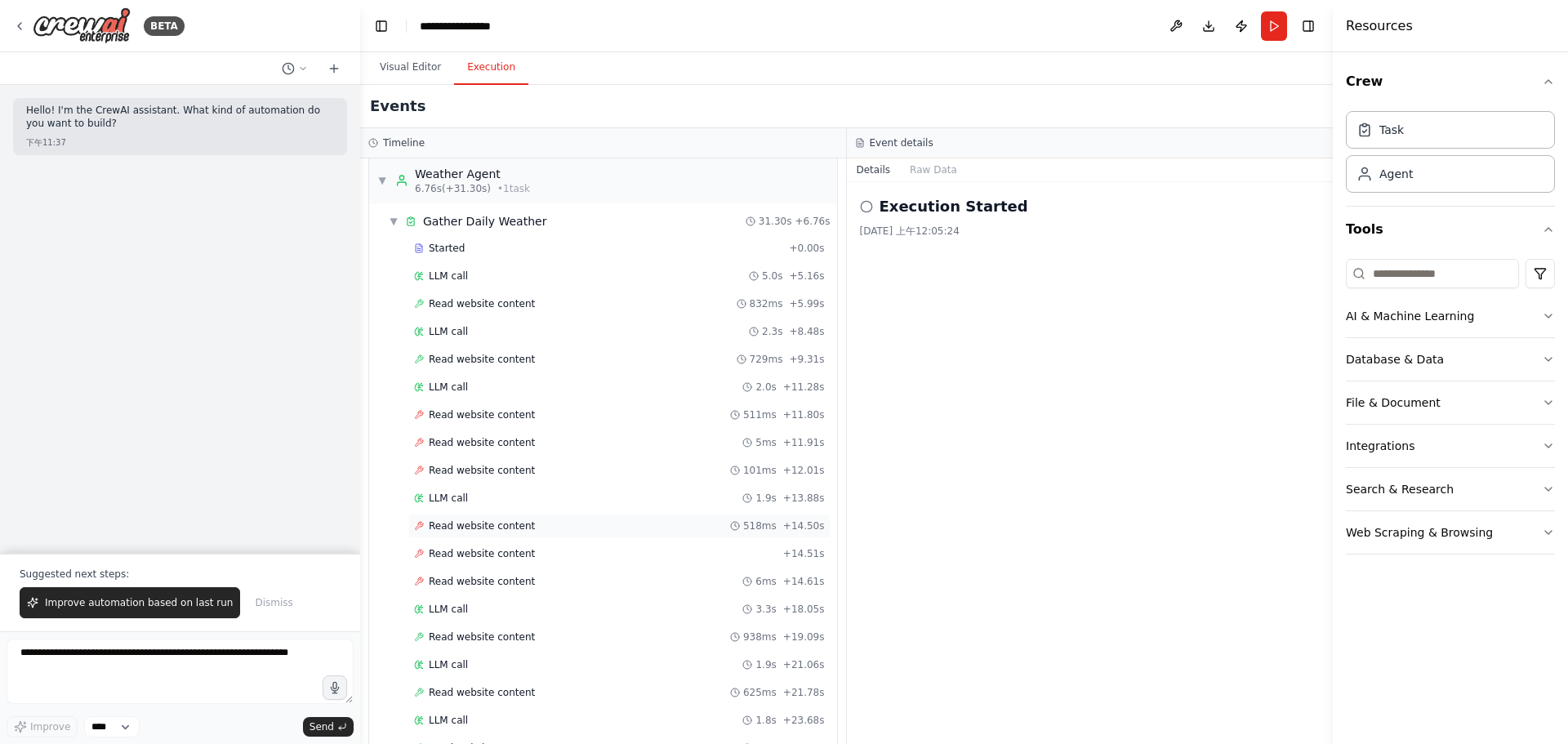
scroll to position [0, 0]
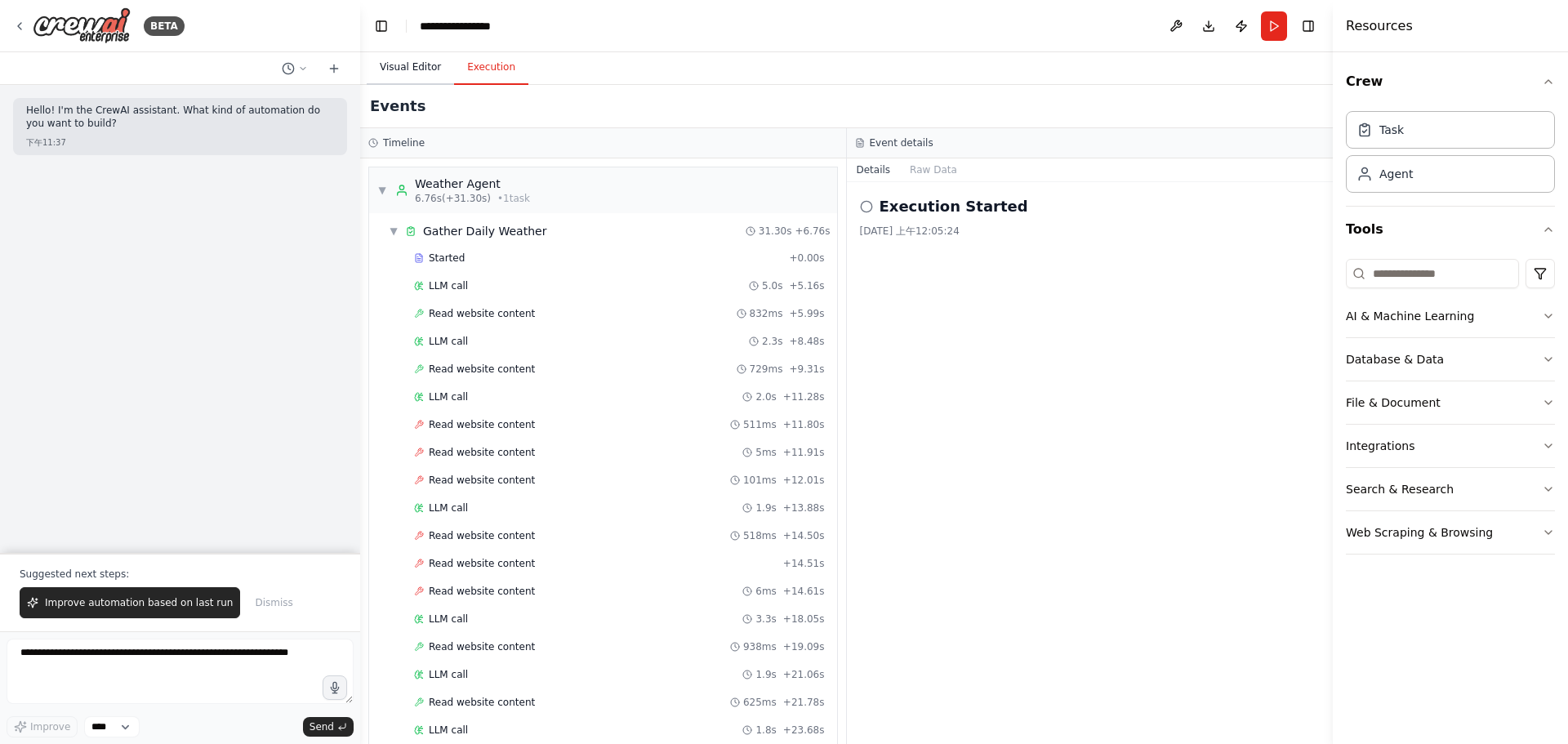
drag, startPoint x: 382, startPoint y: 55, endPoint x: 387, endPoint y: 64, distance: 10.3
click at [383, 55] on button "Visual Editor" at bounding box center [410, 67] width 87 height 34
click at [478, 72] on button "Execution" at bounding box center [491, 67] width 75 height 34
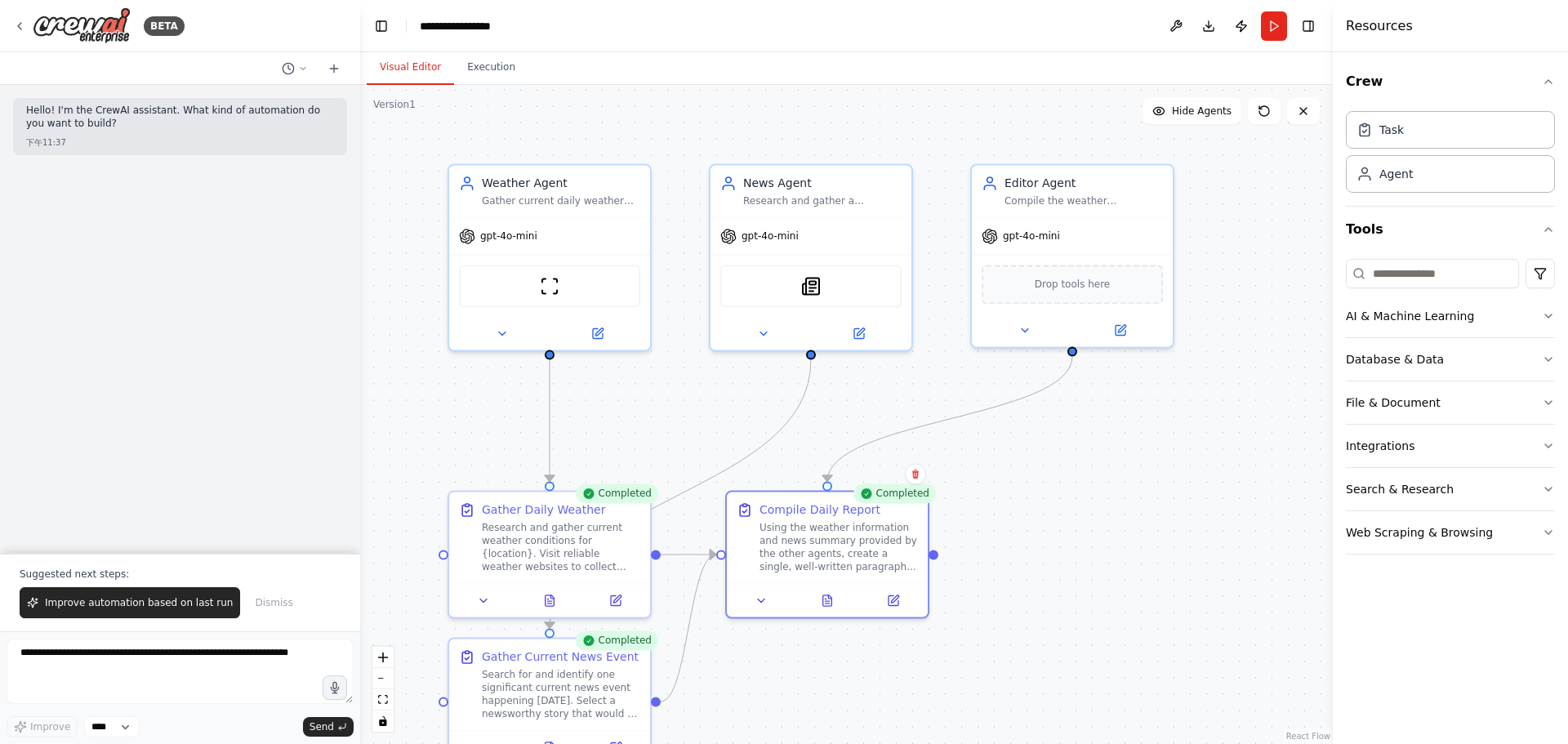
click at [382, 62] on button "Visual Editor" at bounding box center [410, 67] width 87 height 34
click at [483, 65] on button "Execution" at bounding box center [491, 67] width 75 height 34
click at [424, 68] on button "Visual Editor" at bounding box center [410, 67] width 87 height 34
click at [464, 67] on button "Execution" at bounding box center [491, 67] width 75 height 34
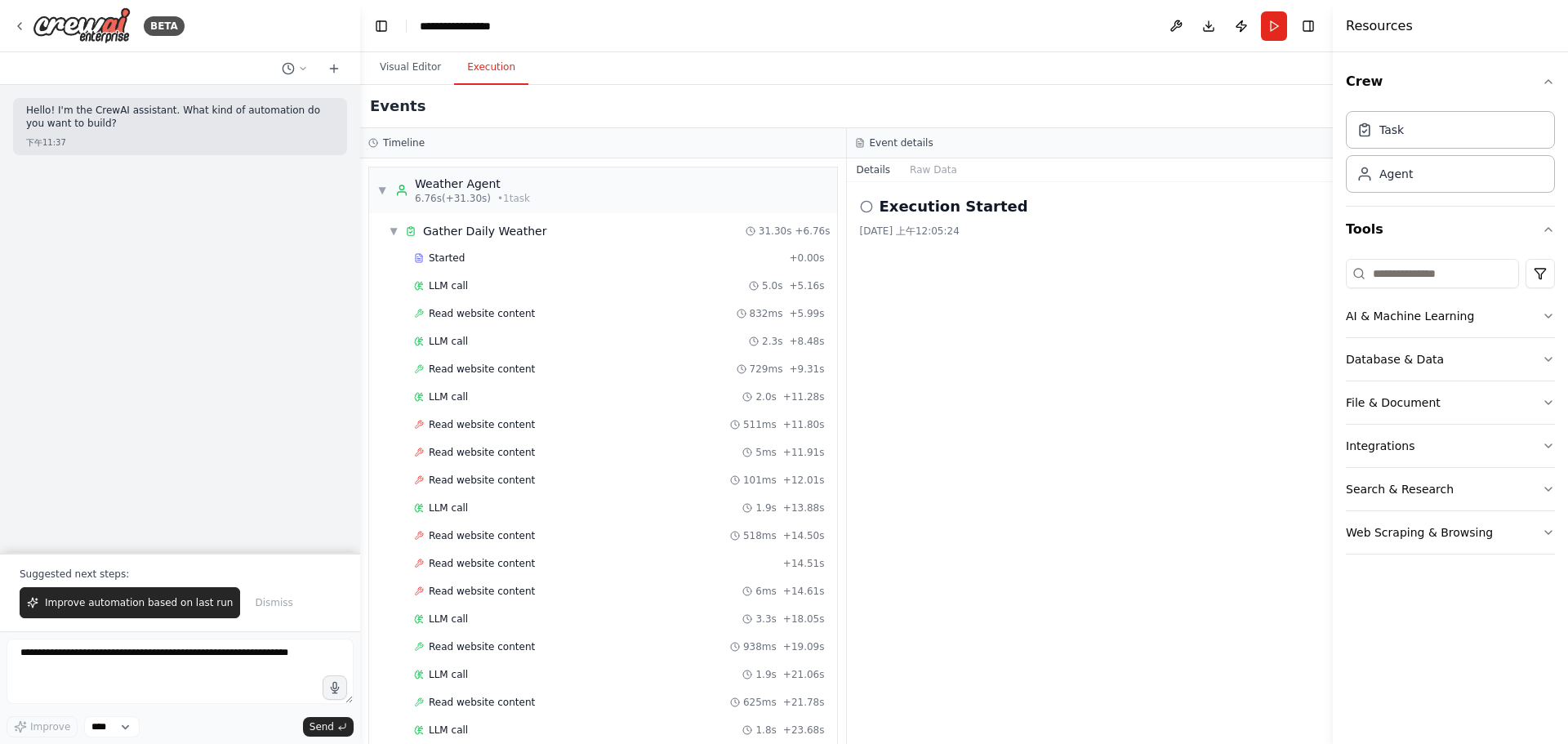
drag, startPoint x: 867, startPoint y: 205, endPoint x: 1095, endPoint y: 238, distance: 230.4
click at [1095, 238] on div "Execution Started 2025/9/19 上午12:05:24" at bounding box center [1090, 463] width 487 height 562
drag, startPoint x: 1095, startPoint y: 238, endPoint x: 1036, endPoint y: 224, distance: 60.6
click at [1094, 239] on div "Execution Started 2025/9/19 上午12:05:24" at bounding box center [1090, 463] width 487 height 562
click at [1053, 333] on div "Execution Started 2025/9/19 上午12:05:24" at bounding box center [1090, 463] width 487 height 562
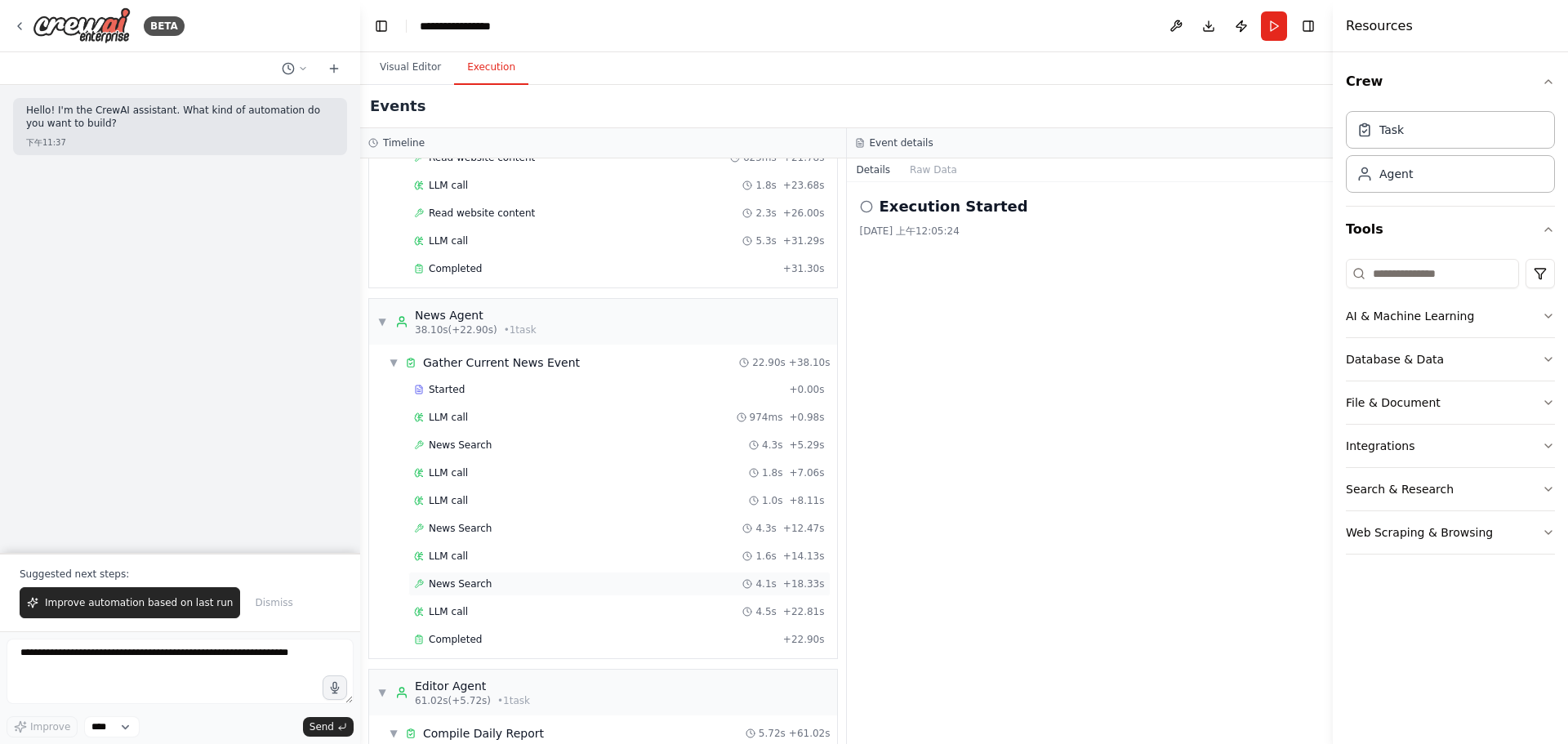
scroll to position [654, 0]
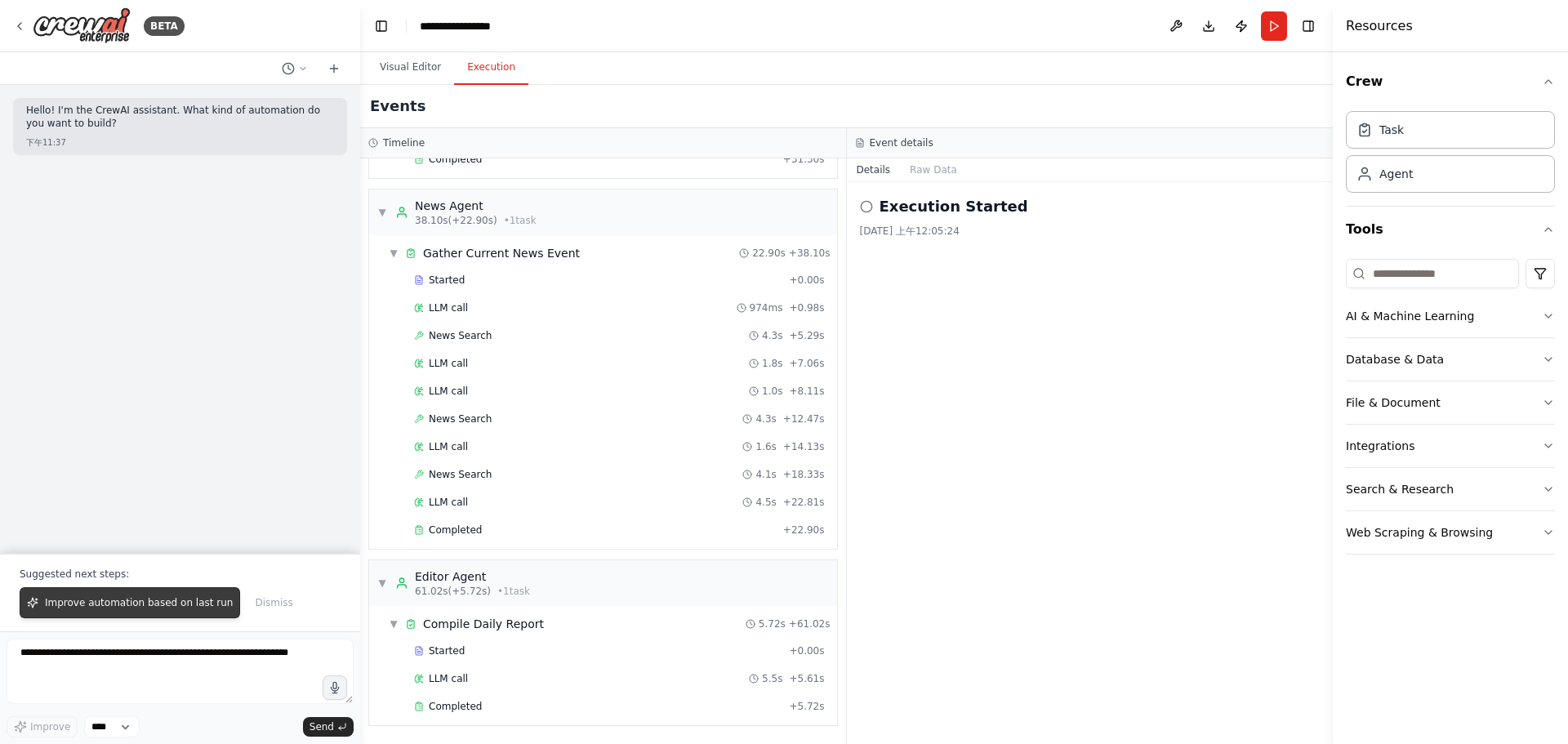
click at [114, 601] on span "Improve automation based on last run" at bounding box center [139, 603] width 188 height 13
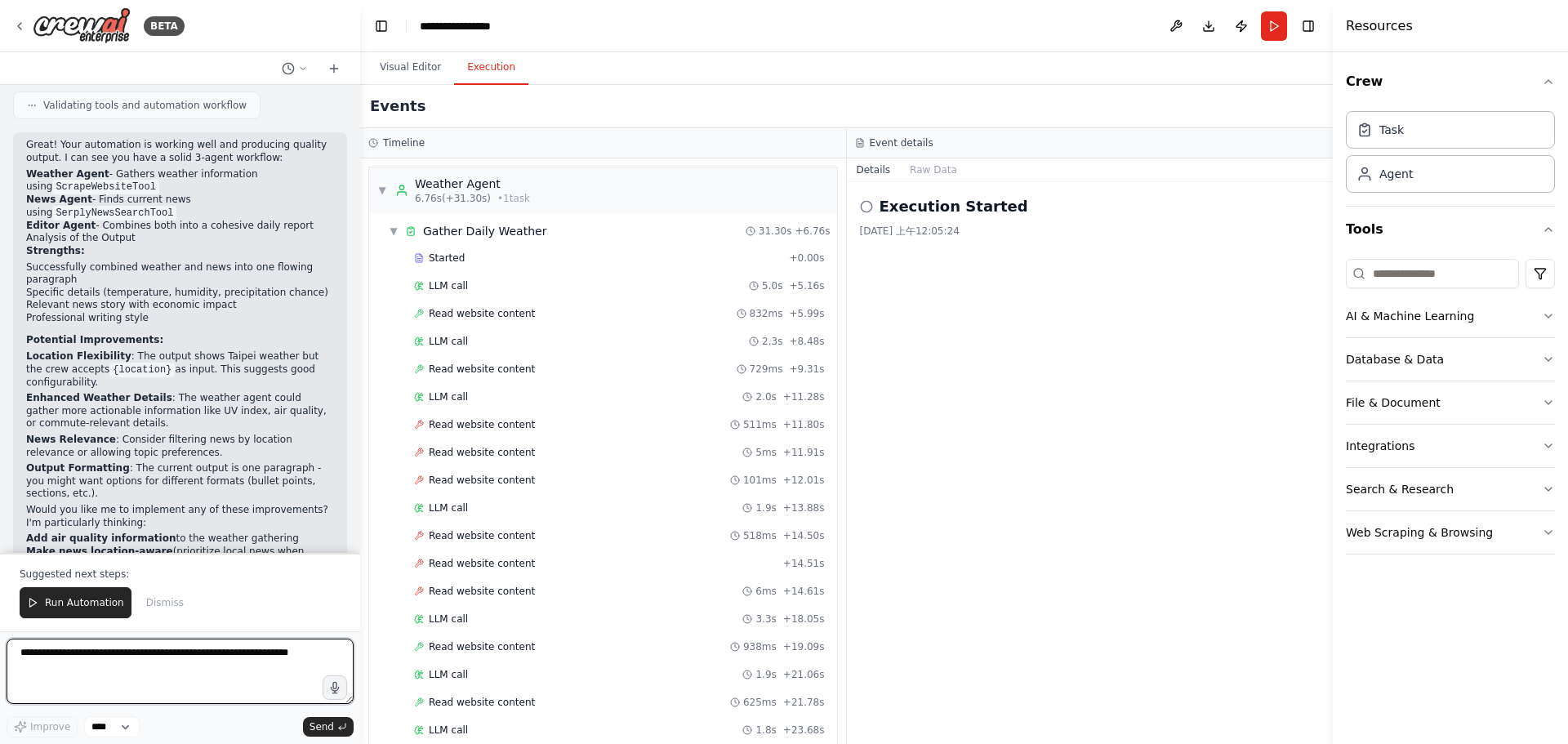
scroll to position [270, 0]
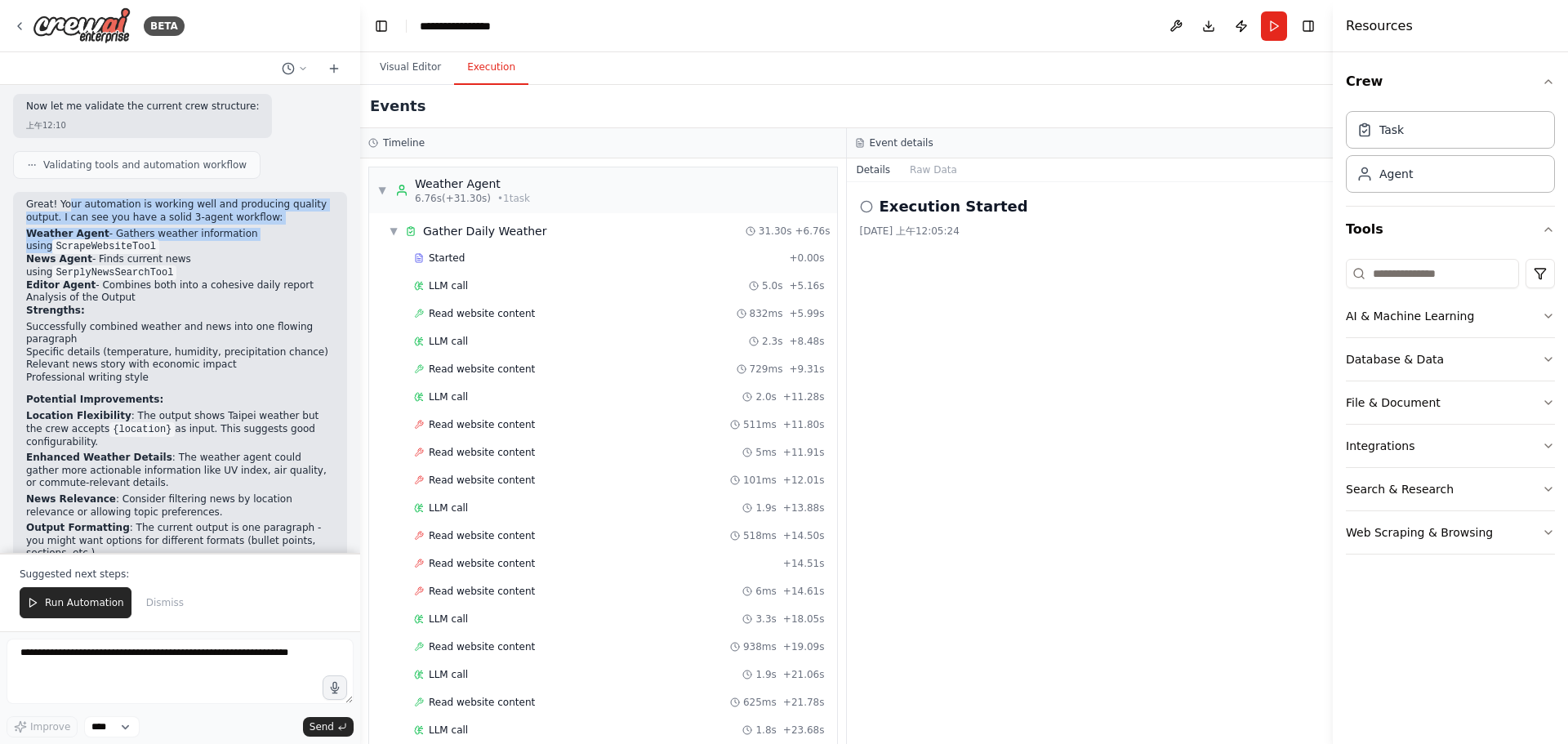
drag, startPoint x: 70, startPoint y: 212, endPoint x: 263, endPoint y: 227, distance: 193.6
click at [263, 227] on div "Great! Your automation is working well and producing quality output. I can see …" at bounding box center [180, 446] width 308 height 495
click at [263, 228] on li "Weather Agent - Gathers weather information using ScrapeWebsiteTool" at bounding box center [180, 240] width 308 height 26
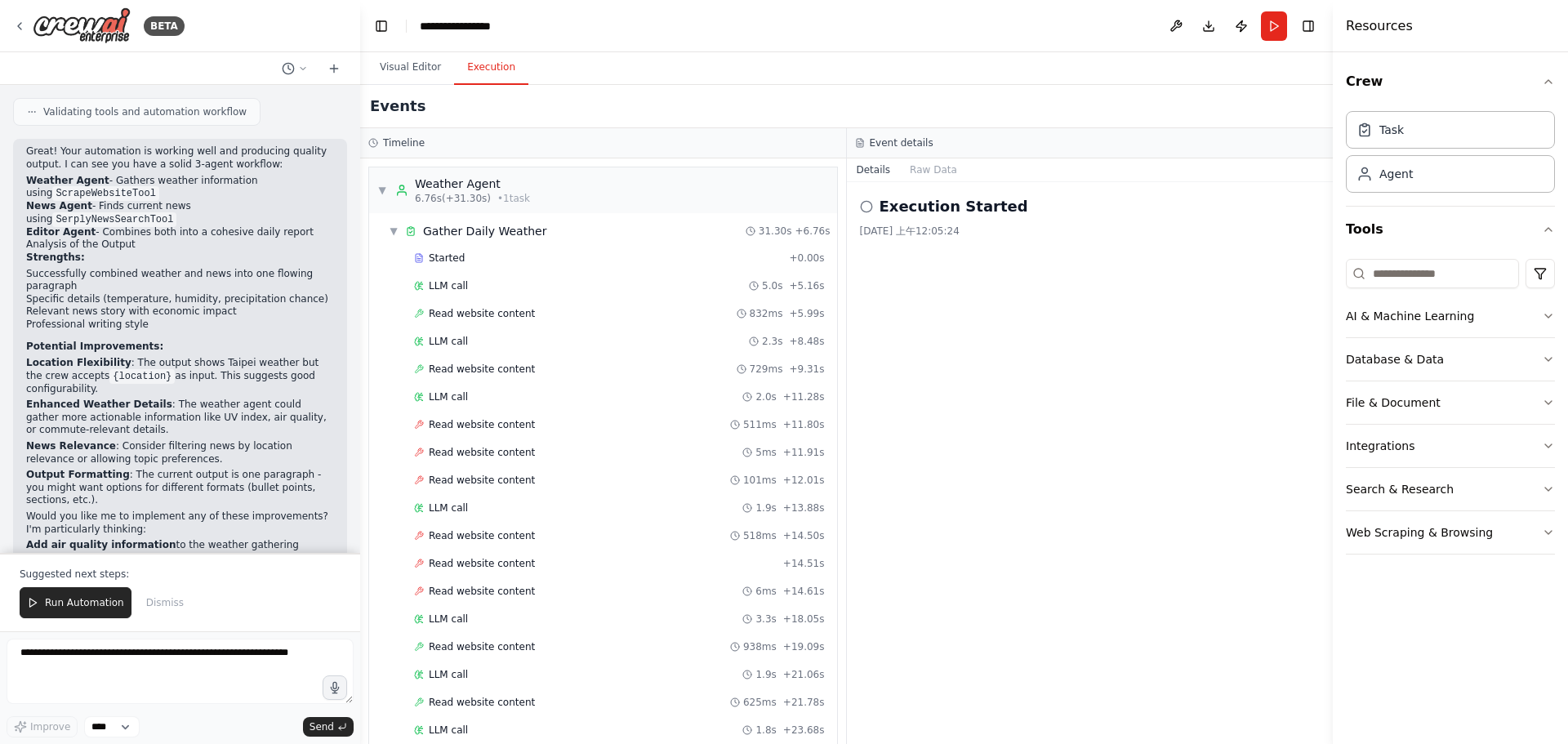
scroll to position [433, 0]
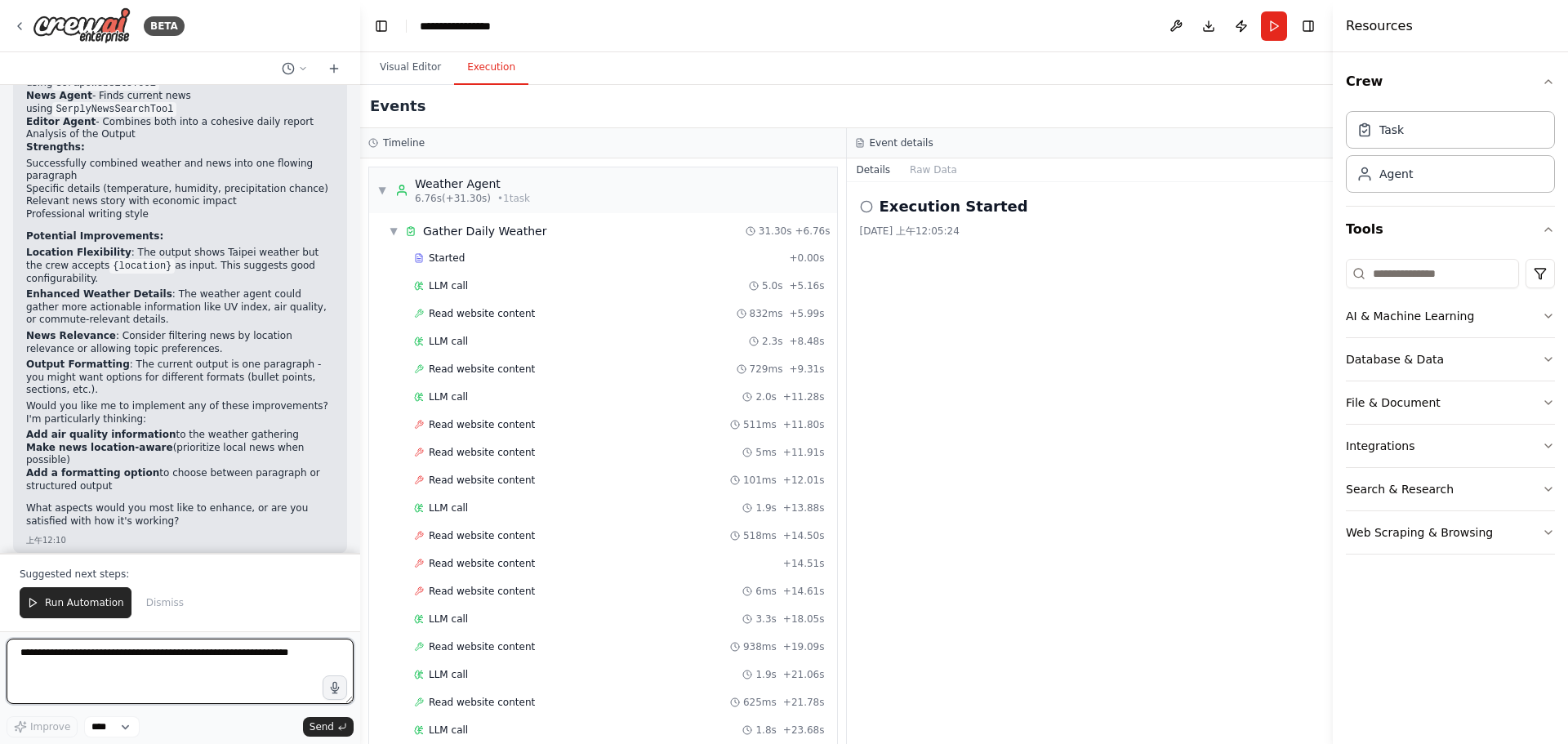
click at [212, 680] on textarea at bounding box center [180, 672] width 347 height 65
drag, startPoint x: 261, startPoint y: 658, endPoint x: 0, endPoint y: 661, distance: 261.0
click at [0, 661] on div "BETA Hello! I'm the CrewAI assistant. What kind of automation do you want to bu…" at bounding box center [180, 372] width 360 height 744
paste textarea
type textarea "**********"
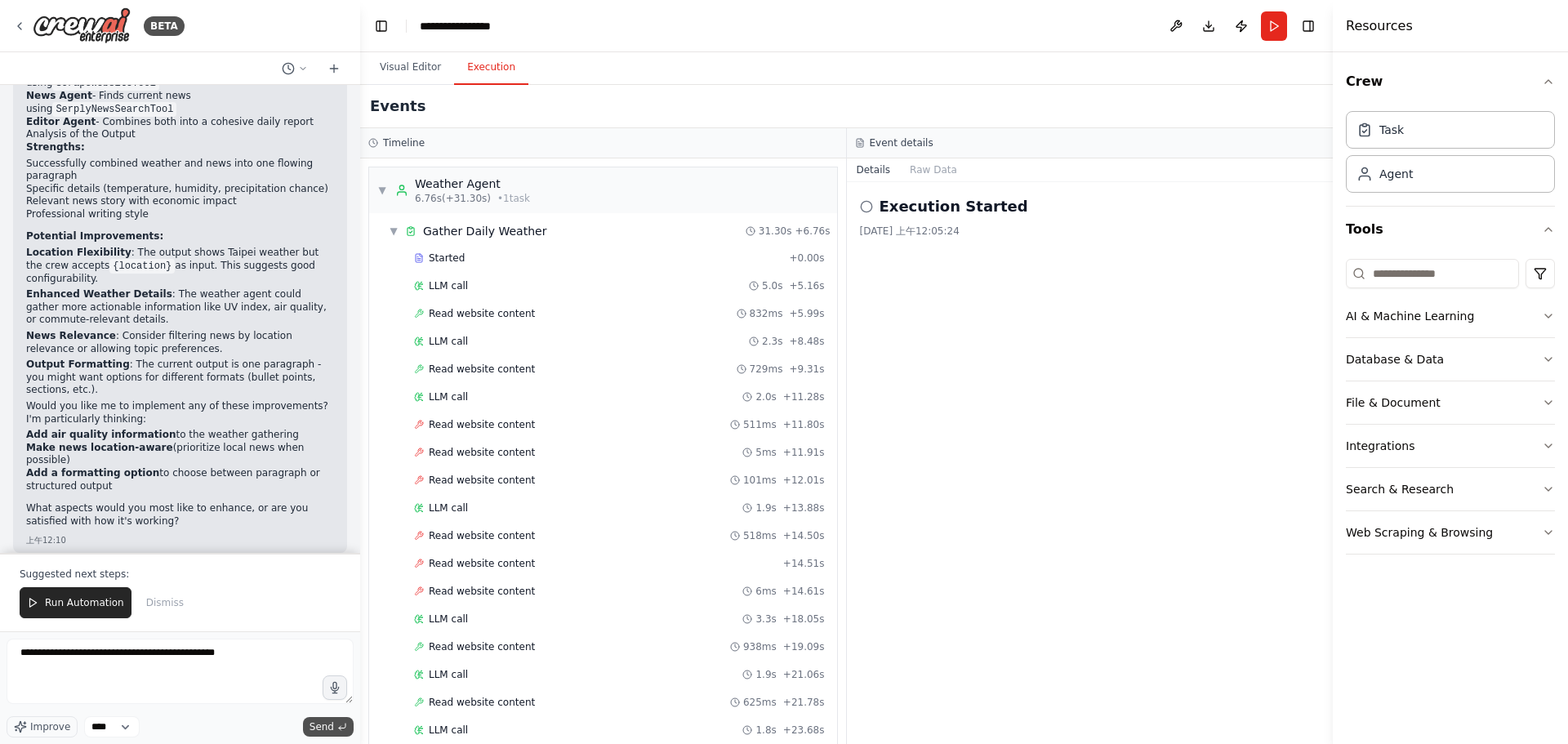
click at [342, 732] on button "Send" at bounding box center [328, 726] width 50 height 19
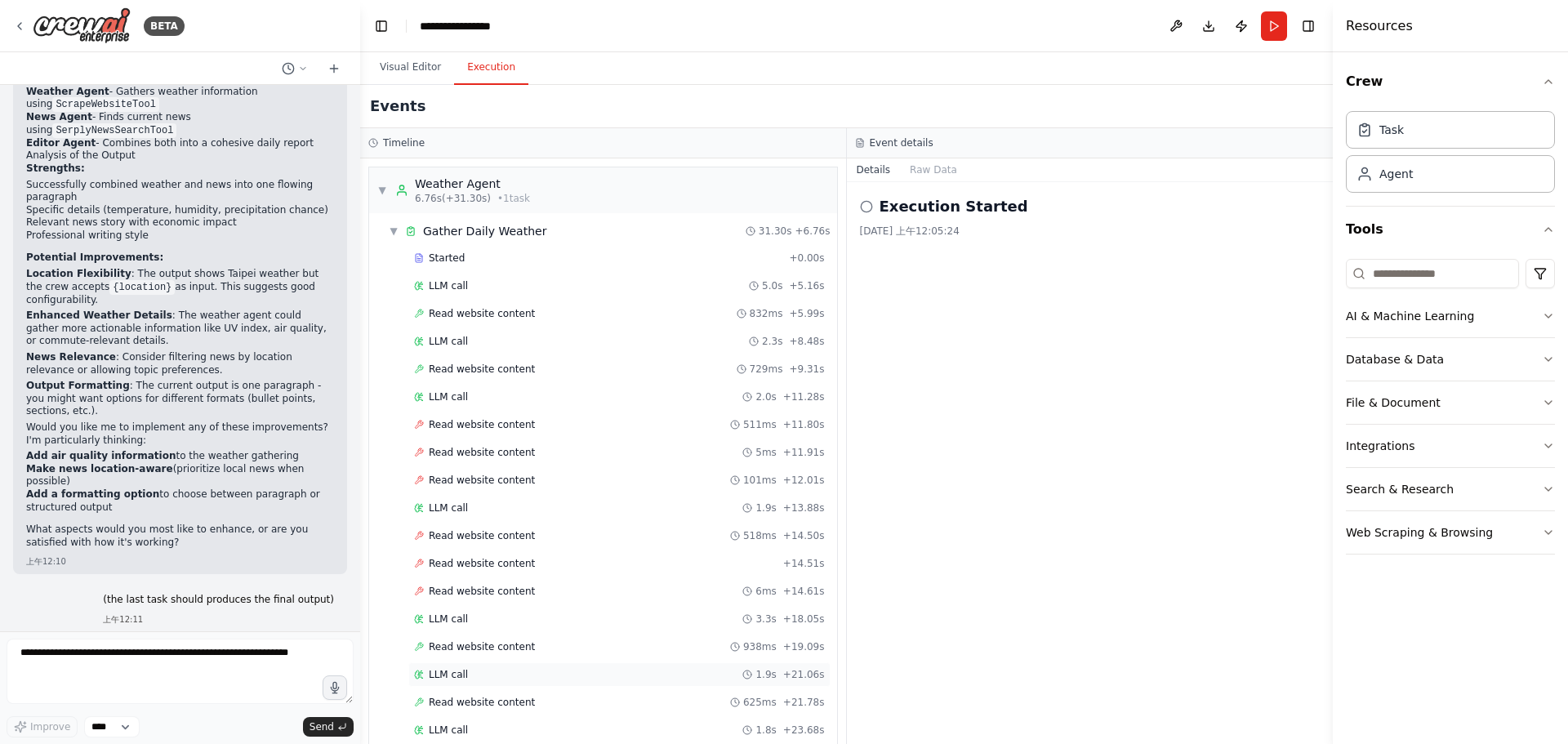
scroll to position [454, 0]
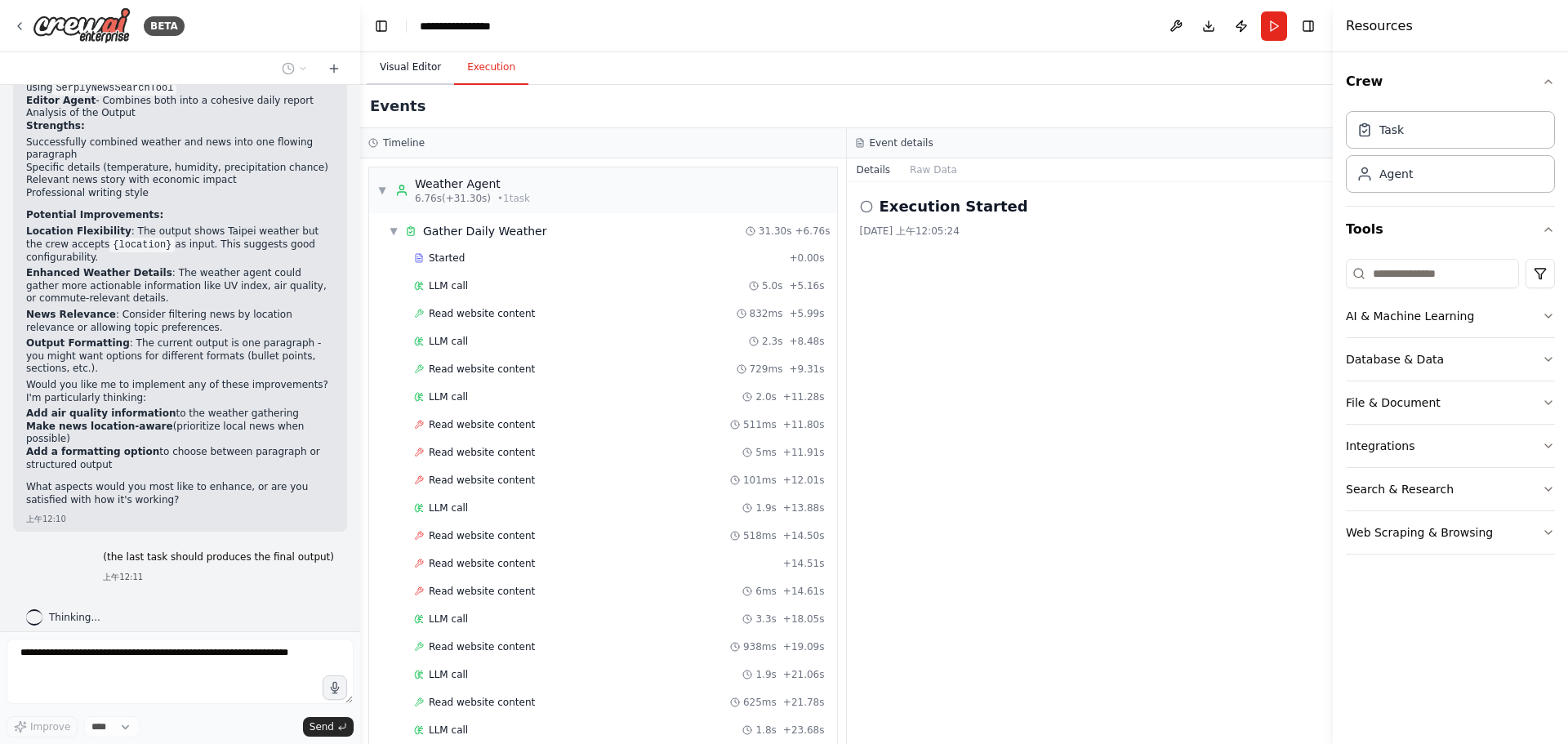
click at [402, 73] on button "Visual Editor" at bounding box center [410, 67] width 87 height 34
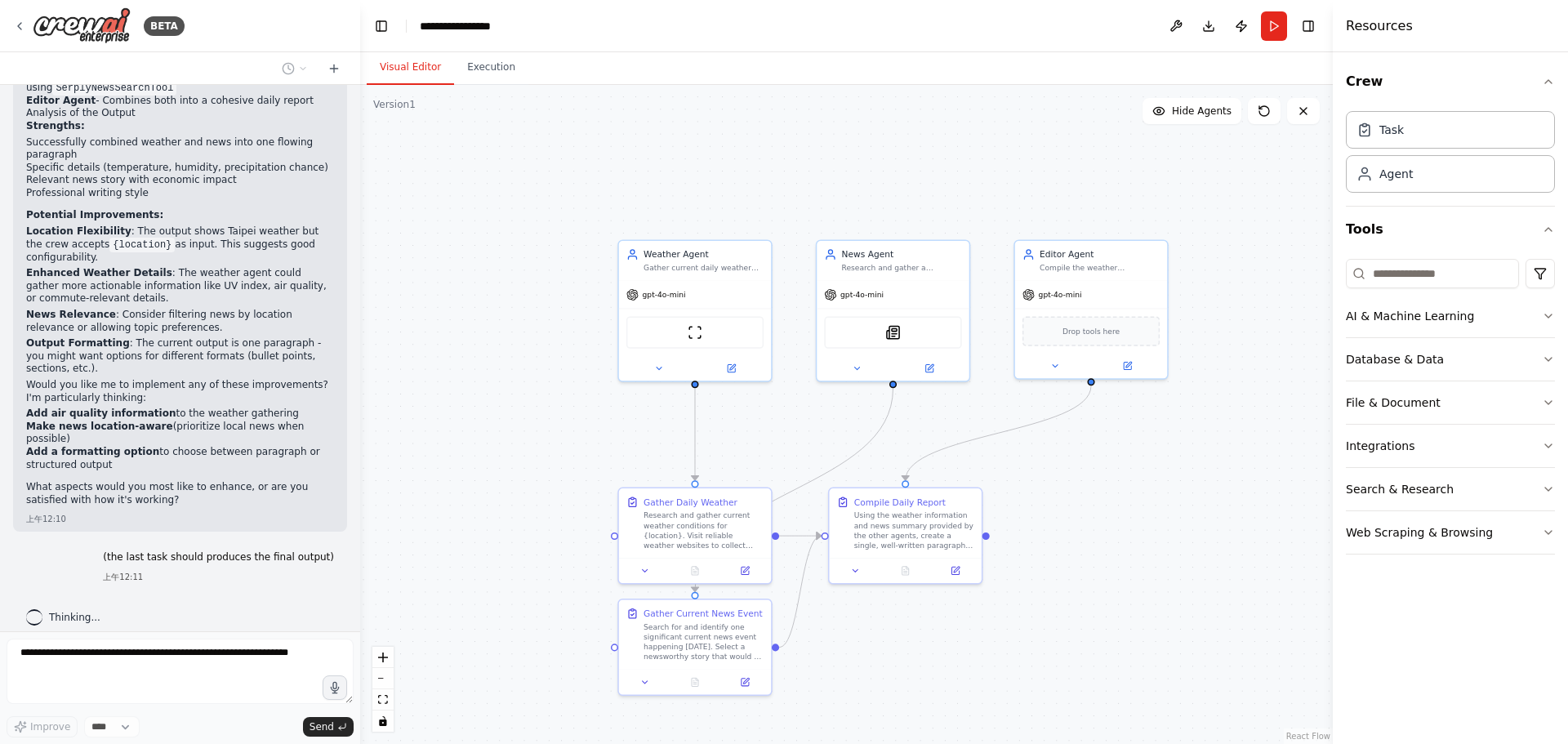
drag, startPoint x: 975, startPoint y: 699, endPoint x: 1011, endPoint y: 530, distance: 172.8
click at [1028, 536] on div ".deletable-edge-delete-btn { width: 20px; height: 20px; border: 0px solid #ffff…" at bounding box center [846, 414] width 972 height 659
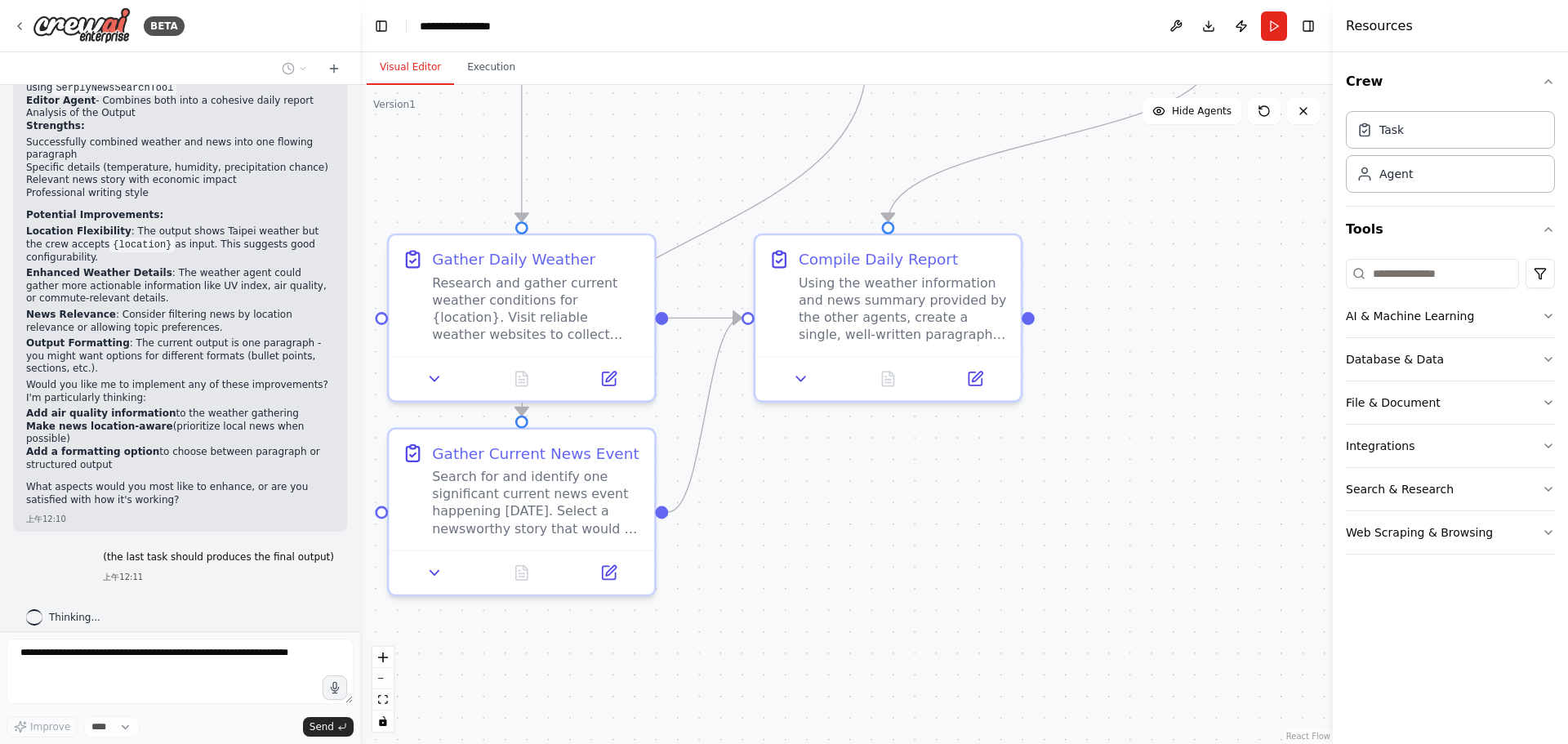
drag, startPoint x: 849, startPoint y: 579, endPoint x: 912, endPoint y: 614, distance: 72.1
click at [912, 615] on div ".deletable-edge-delete-btn { width: 20px; height: 20px; border: 0px solid #ffff…" at bounding box center [846, 414] width 972 height 659
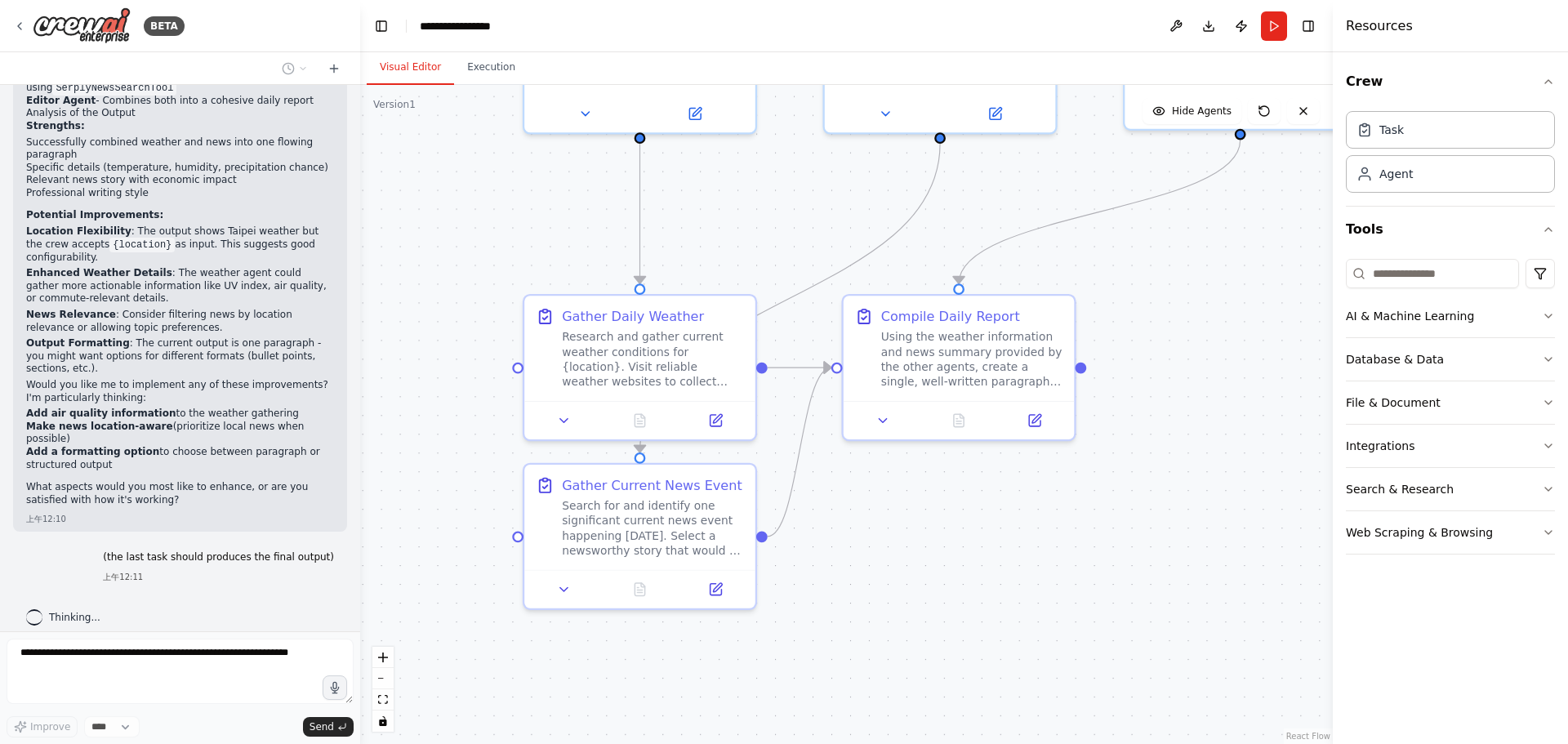
drag, startPoint x: 875, startPoint y: 626, endPoint x: 910, endPoint y: 582, distance: 56.2
click at [910, 581] on div ".deletable-edge-delete-btn { width: 20px; height: 20px; border: 0px solid #ffff…" at bounding box center [846, 414] width 972 height 659
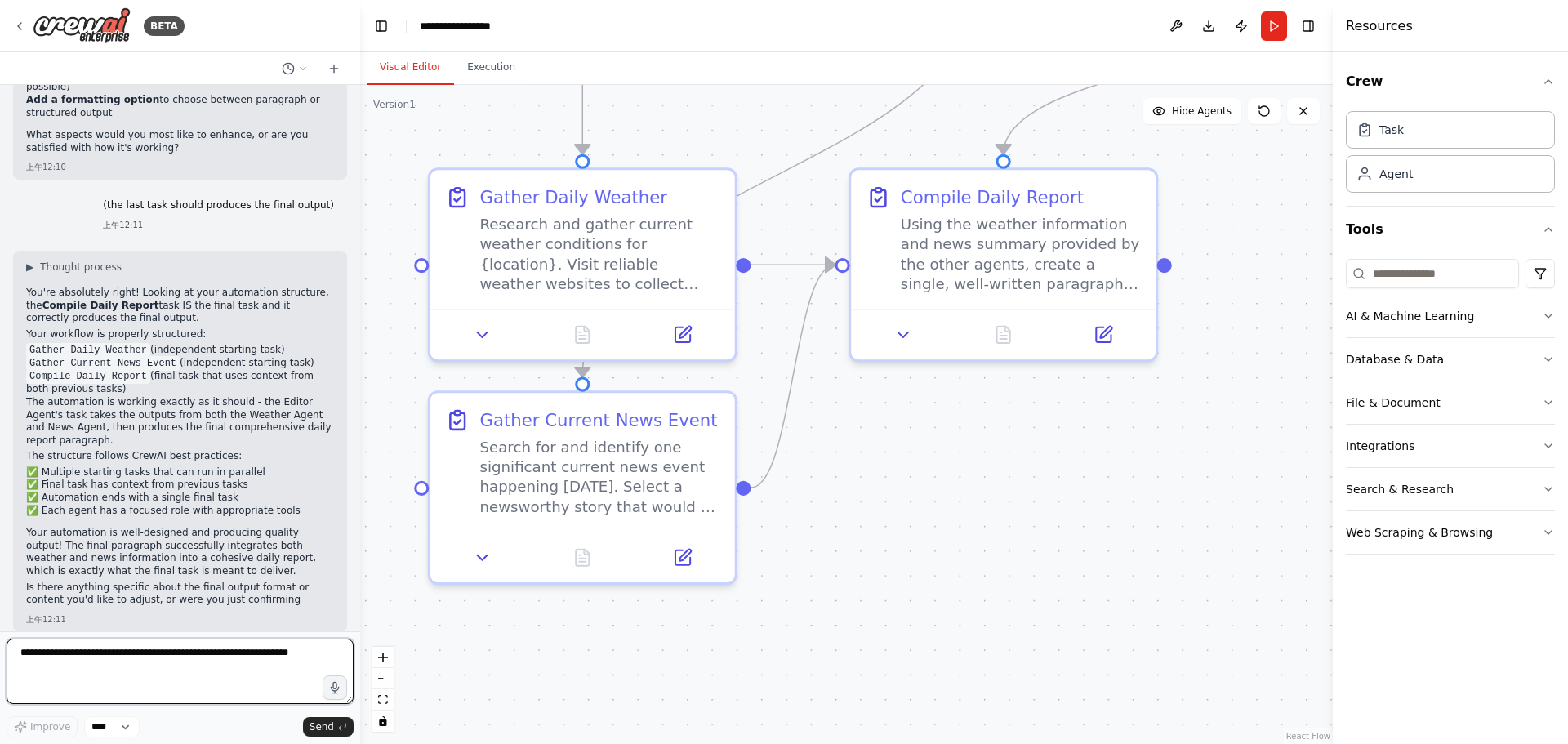
scroll to position [820, 0]
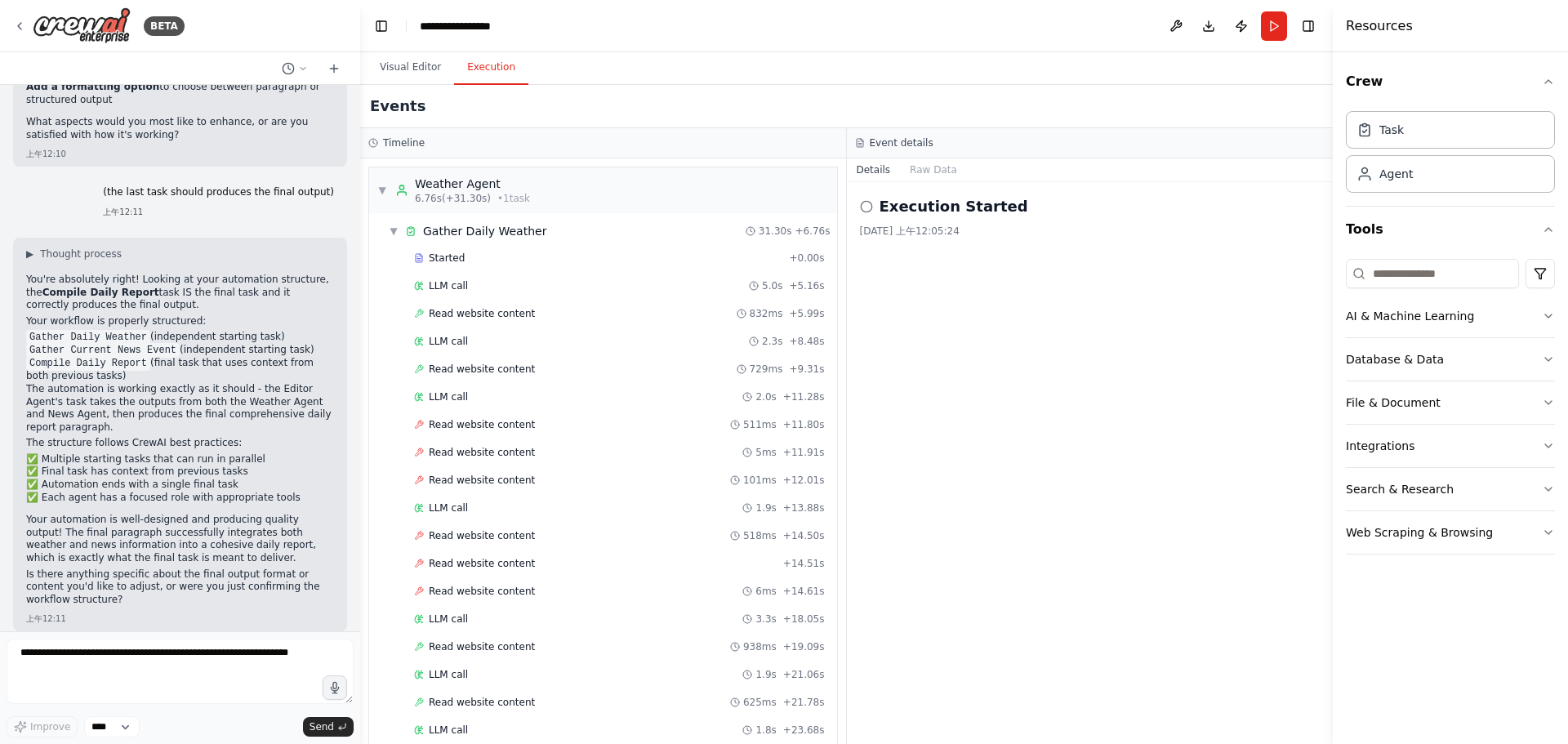
click at [492, 72] on button "Execution" at bounding box center [491, 67] width 75 height 34
click at [427, 63] on button "Visual Editor" at bounding box center [410, 67] width 87 height 34
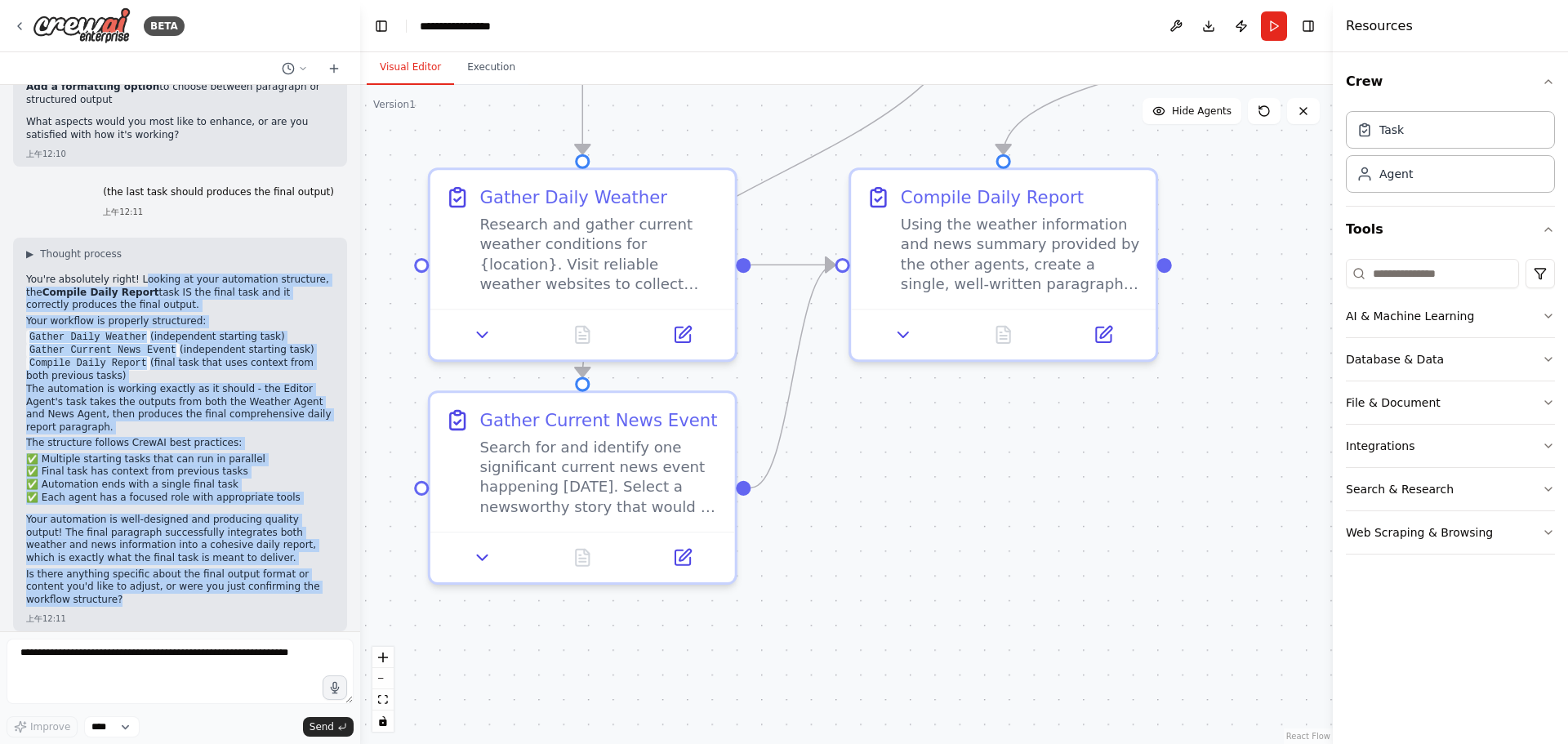
drag, startPoint x: 137, startPoint y: 271, endPoint x: 275, endPoint y: 588, distance: 345.7
click at [275, 588] on div "You're absolutely right! Looking at your automation structure, the Compile Dail…" at bounding box center [180, 442] width 308 height 336
click at [276, 589] on p "Is there anything specific about the final output format or content you'd like …" at bounding box center [180, 588] width 308 height 39
click at [144, 360] on li "Compile Daily Report (final task that uses context from both previous tasks)" at bounding box center [180, 369] width 308 height 26
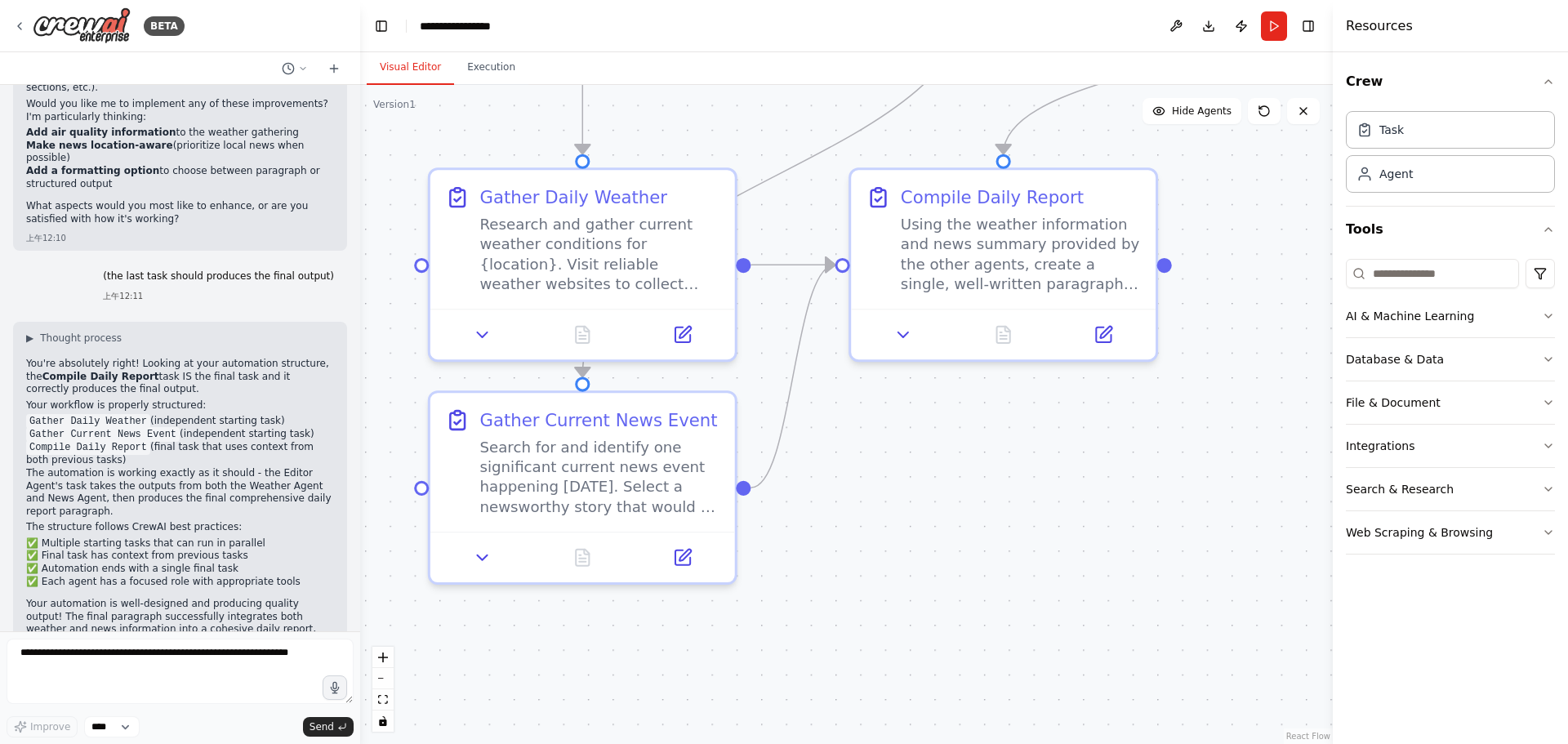
scroll to position [737, 0]
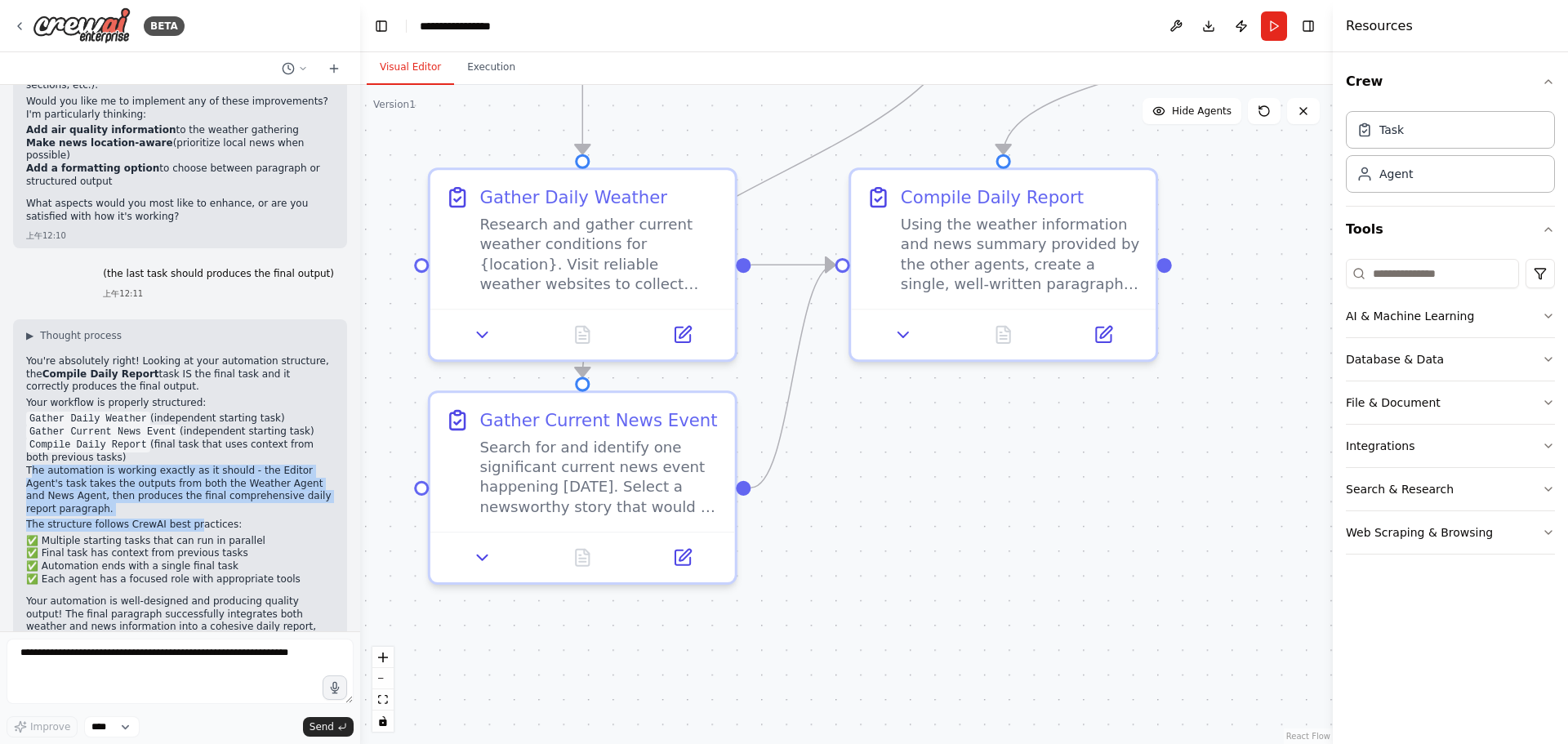
drag, startPoint x: 29, startPoint y: 463, endPoint x: 192, endPoint y: 503, distance: 167.8
click at [192, 503] on div "You're absolutely right! Looking at your automation structure, the Compile Dail…" at bounding box center [180, 523] width 308 height 336
click at [184, 501] on p "The automation is working exactly as it should - the Editor Agent's task takes …" at bounding box center [180, 490] width 308 height 50
click at [154, 496] on p "The automation is working exactly as it should - the Editor Agent's task takes …" at bounding box center [180, 490] width 308 height 50
drag, startPoint x: 133, startPoint y: 494, endPoint x: 24, endPoint y: 453, distance: 116.5
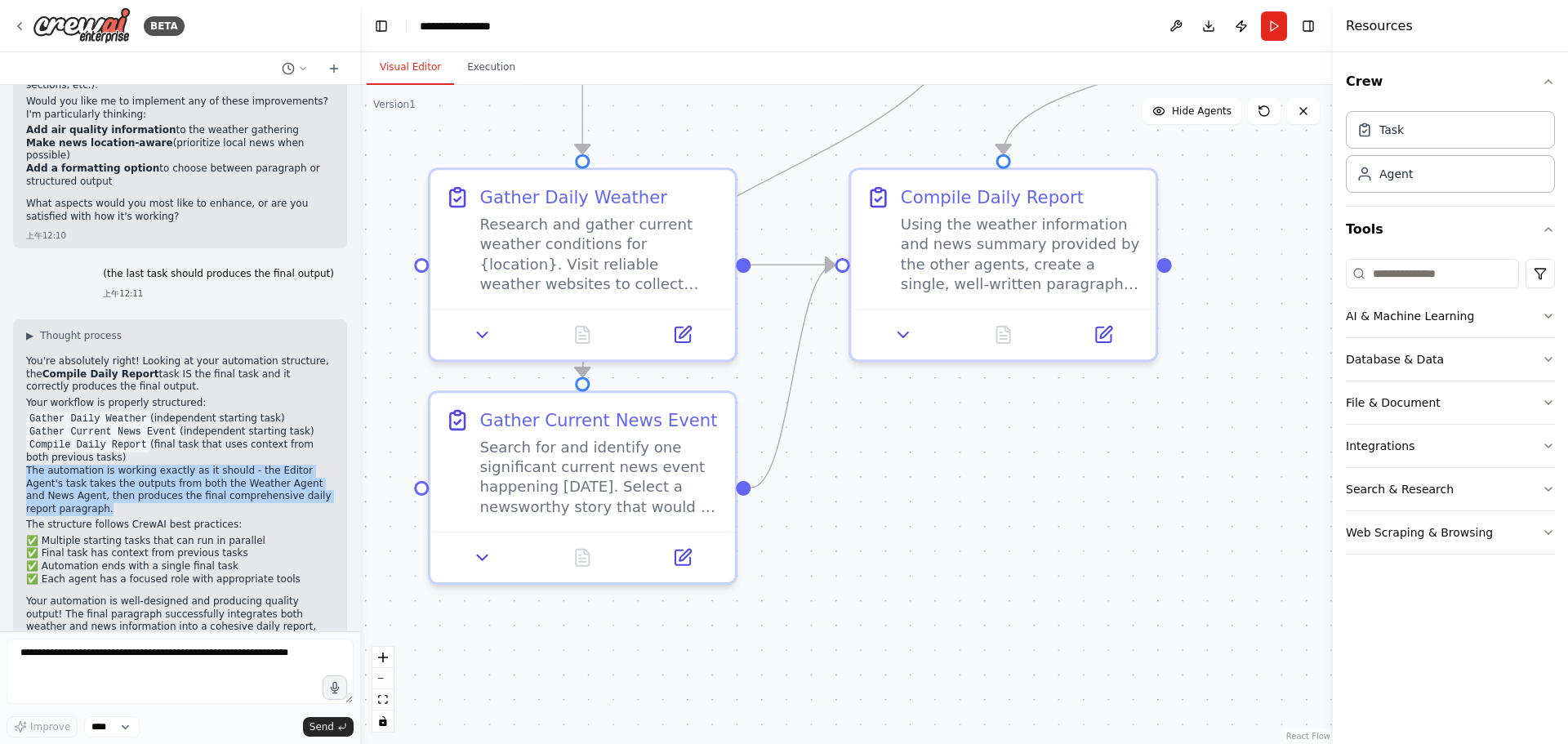
click at [23, 453] on div "▶ Thought process You're absolutely right! Looking at your automation structure…" at bounding box center [180, 516] width 334 height 394
click at [131, 473] on p "The automation is working exactly as it should - the Editor Agent's task takes …" at bounding box center [180, 490] width 308 height 50
drag, startPoint x: 194, startPoint y: 463, endPoint x: 246, endPoint y: 497, distance: 62.1
click at [246, 497] on p "The automation is working exactly as it should - the Editor Agent's task takes …" at bounding box center [180, 490] width 308 height 50
click at [247, 497] on p "The automation is working exactly as it should - the Editor Agent's task takes …" at bounding box center [180, 490] width 308 height 50
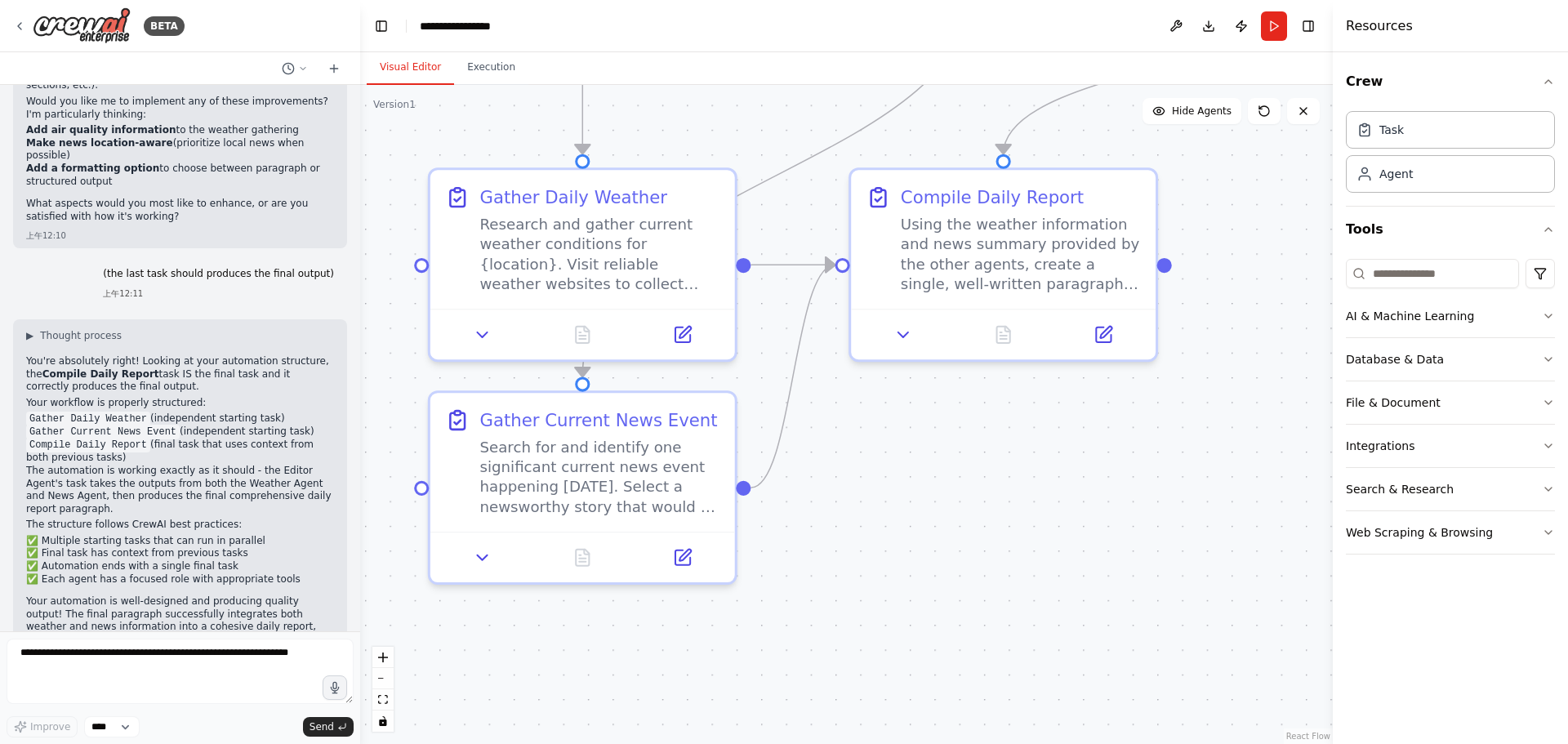
click at [228, 519] on p "The structure follows CrewAI best practices:" at bounding box center [180, 526] width 308 height 13
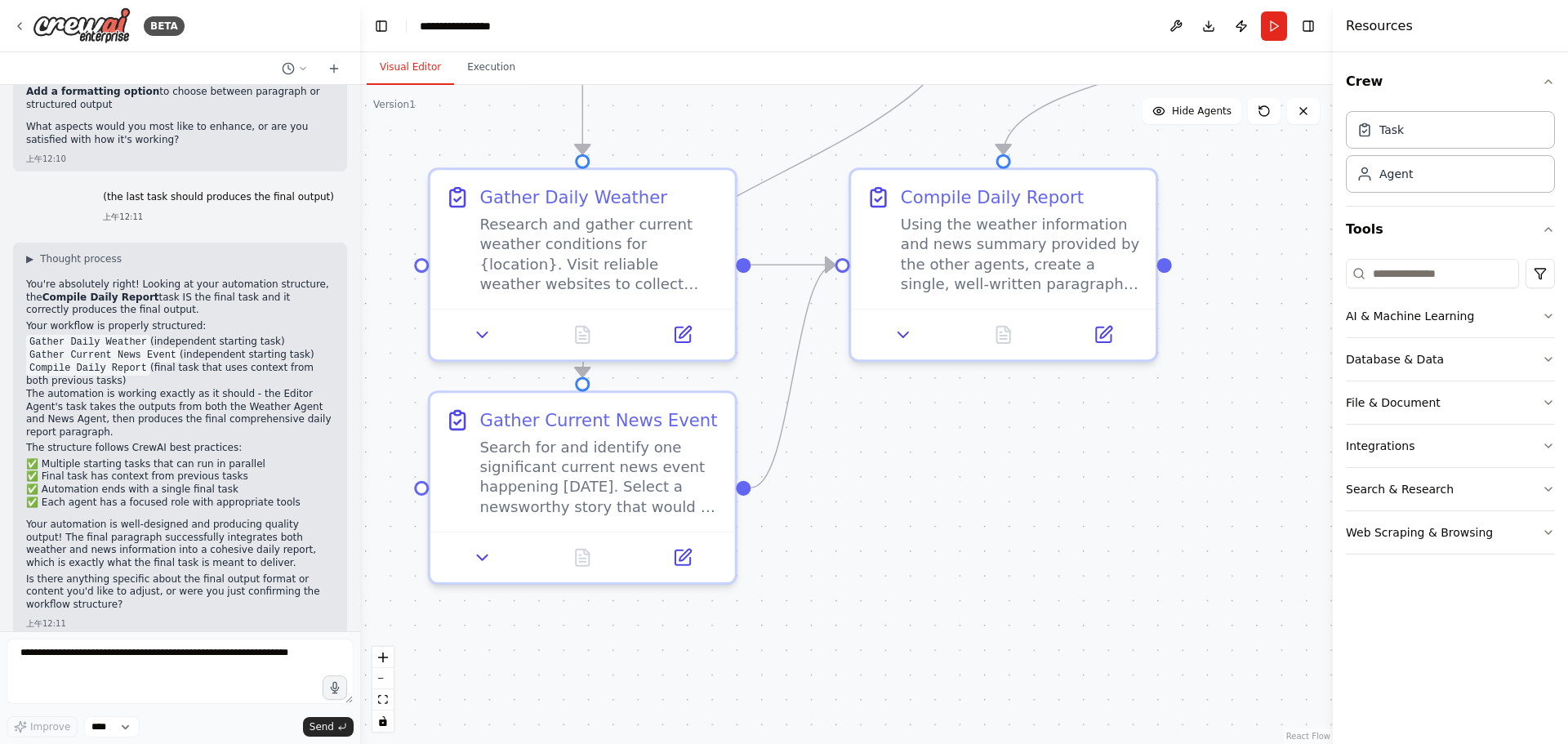
scroll to position [820, 0]
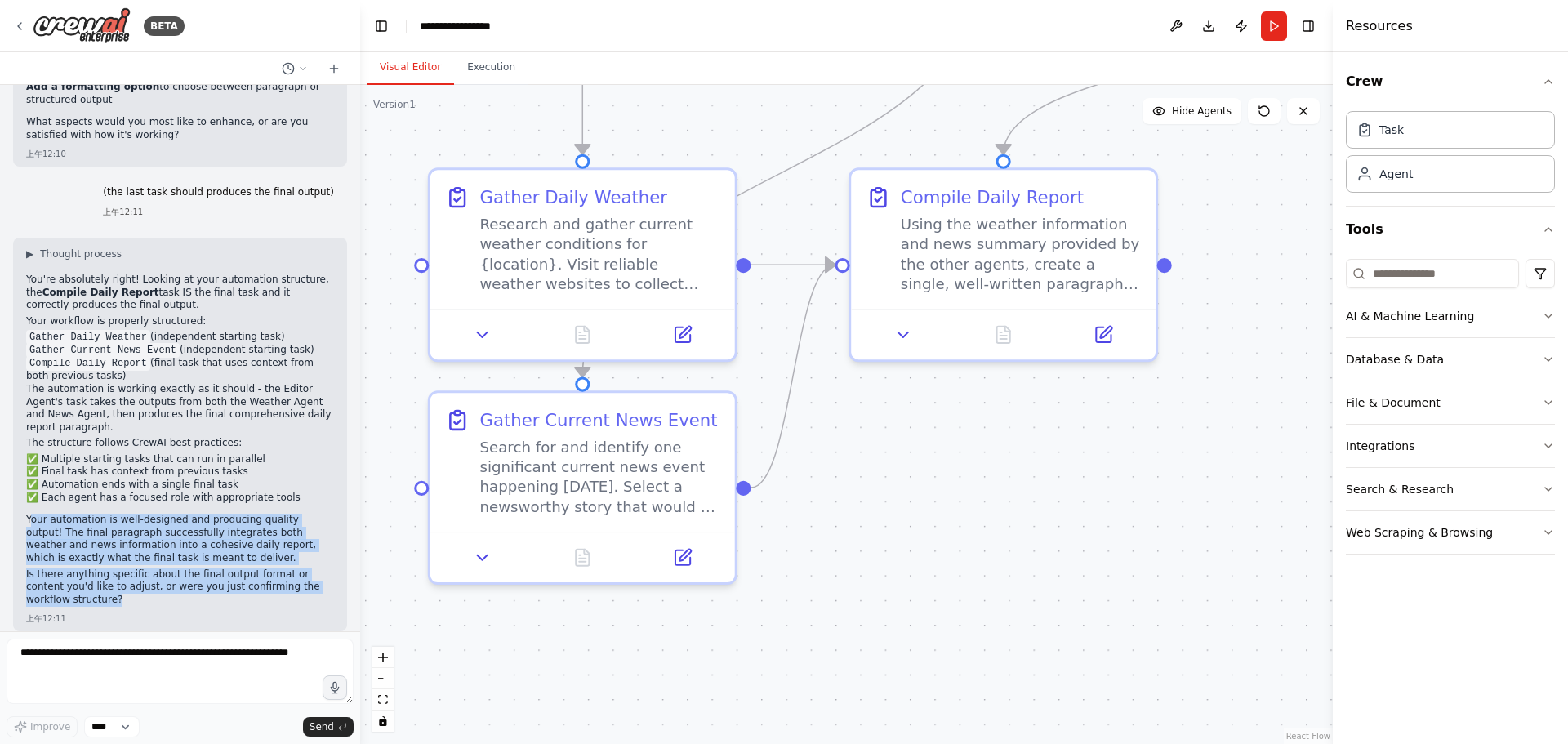
drag, startPoint x: 29, startPoint y: 500, endPoint x: 243, endPoint y: 590, distance: 232.2
click at [243, 589] on div "You're absolutely right! Looking at your automation structure, the Compile Dail…" at bounding box center [180, 442] width 308 height 336
click at [243, 590] on p "Is there anything specific about the final output format or content you'd like …" at bounding box center [180, 588] width 308 height 39
drag, startPoint x: 226, startPoint y: 591, endPoint x: 87, endPoint y: 458, distance: 192.4
click at [75, 463] on div "You're absolutely right! Looking at your automation structure, the Compile Dail…" at bounding box center [180, 442] width 308 height 336
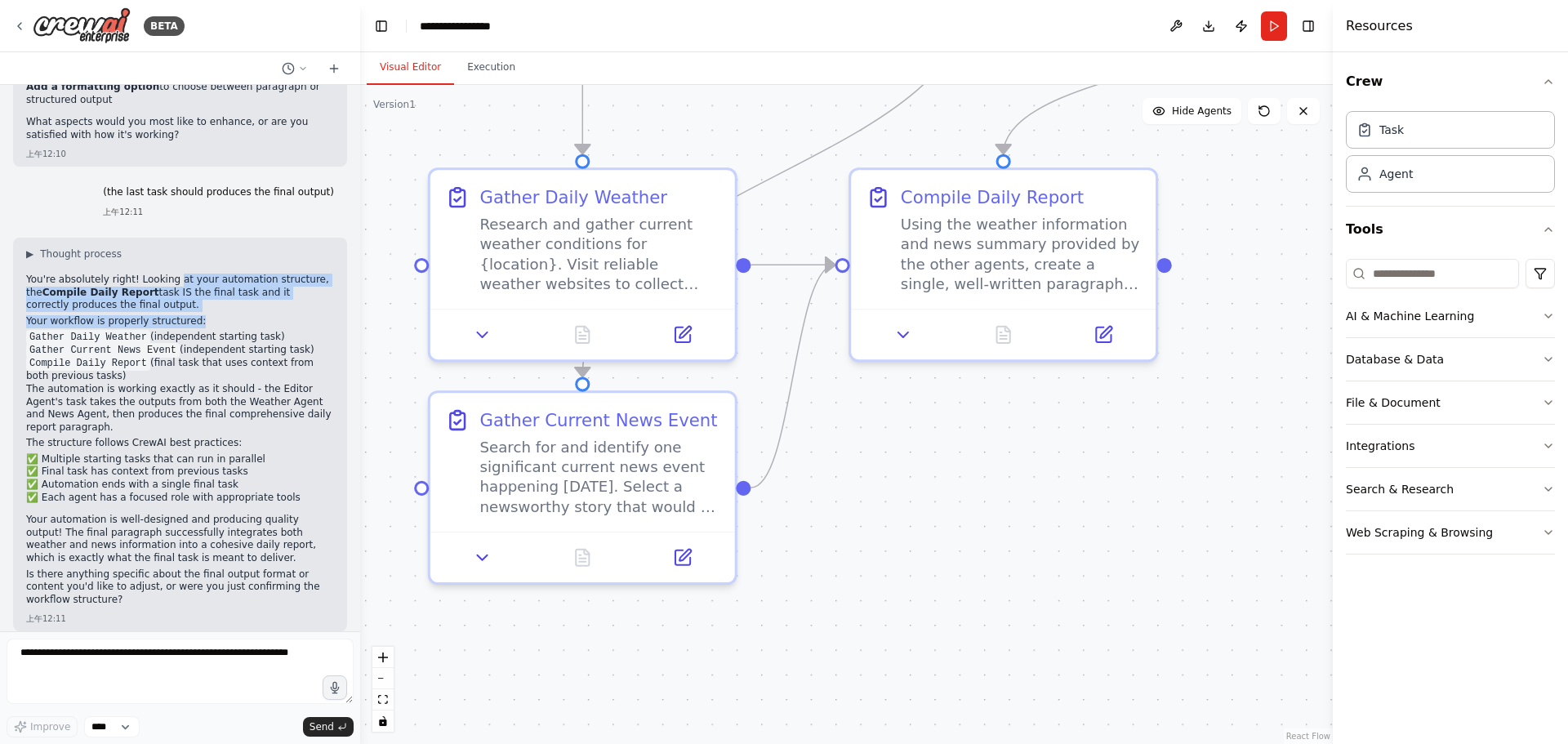
drag, startPoint x: 175, startPoint y: 270, endPoint x: 209, endPoint y: 301, distance: 46.0
click at [209, 301] on div "You're absolutely right! Looking at your automation structure, the Compile Dail…" at bounding box center [180, 442] width 308 height 336
drag, startPoint x: 209, startPoint y: 301, endPoint x: 136, endPoint y: 299, distance: 73.0
click at [70, 277] on div "You're absolutely right! Looking at your automation structure, the Compile Dail…" at bounding box center [180, 442] width 308 height 336
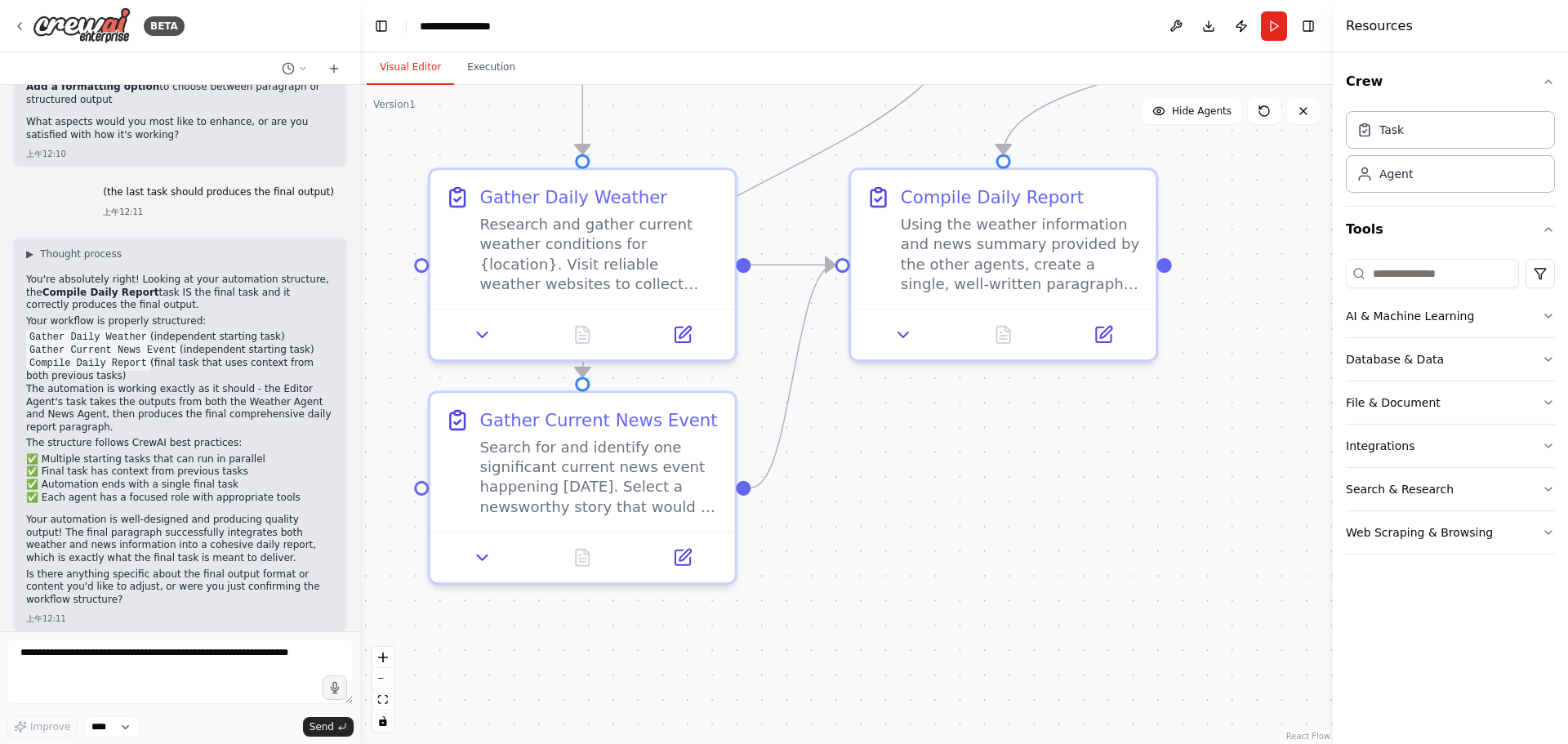
click at [219, 316] on div "You're absolutely right! Looking at your automation structure, the Compile Dail…" at bounding box center [180, 442] width 308 height 336
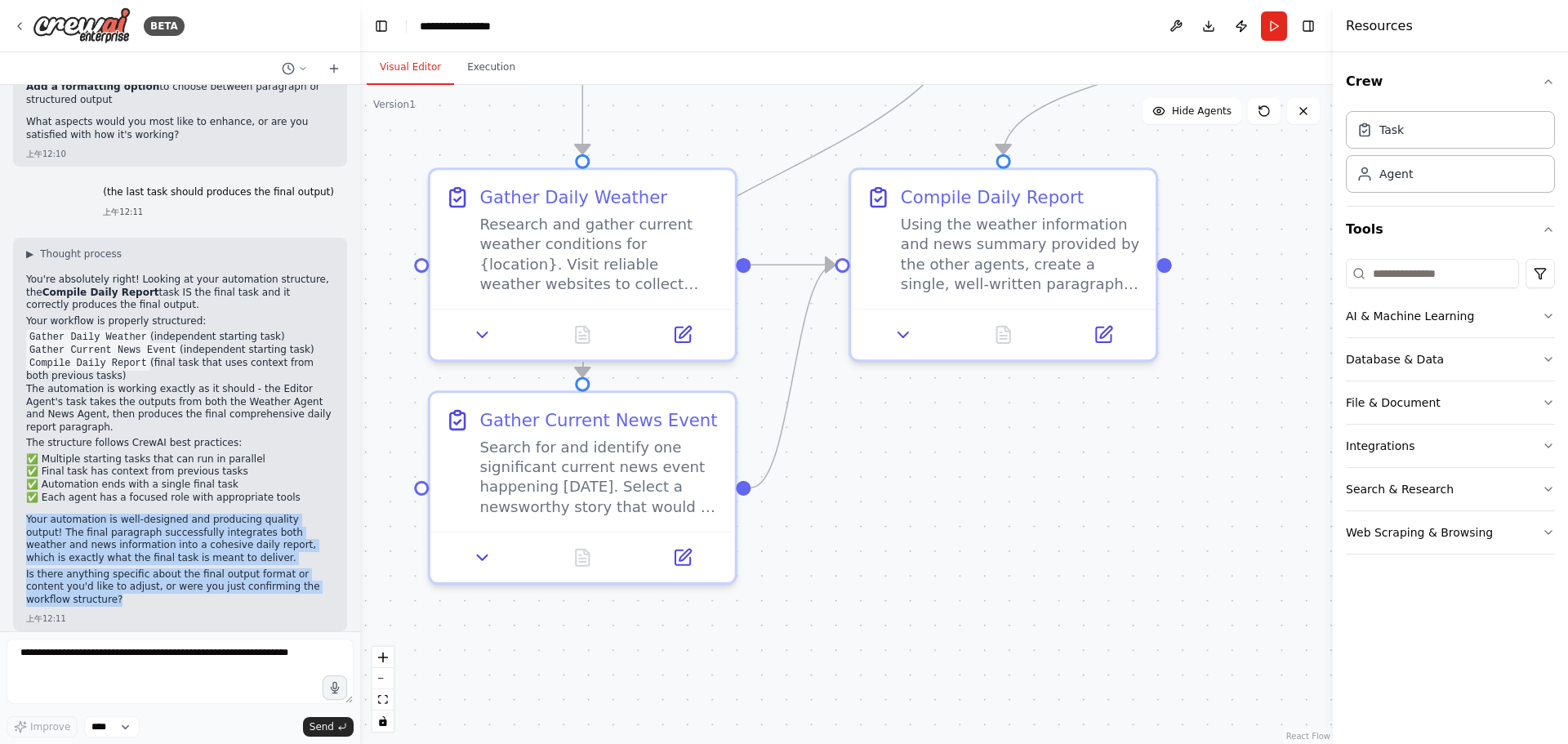
drag, startPoint x: 28, startPoint y: 497, endPoint x: 233, endPoint y: 588, distance: 224.3
click at [233, 588] on div "You're absolutely right! Looking at your automation structure, the Compile Dail…" at bounding box center [180, 442] width 308 height 336
click at [233, 588] on p "Is there anything specific about the final output format or content you'd like …" at bounding box center [180, 588] width 308 height 39
drag, startPoint x: 221, startPoint y: 585, endPoint x: 28, endPoint y: 503, distance: 209.7
click at [28, 503] on div "You're absolutely right! Looking at your automation structure, the Compile Dail…" at bounding box center [180, 442] width 308 height 336
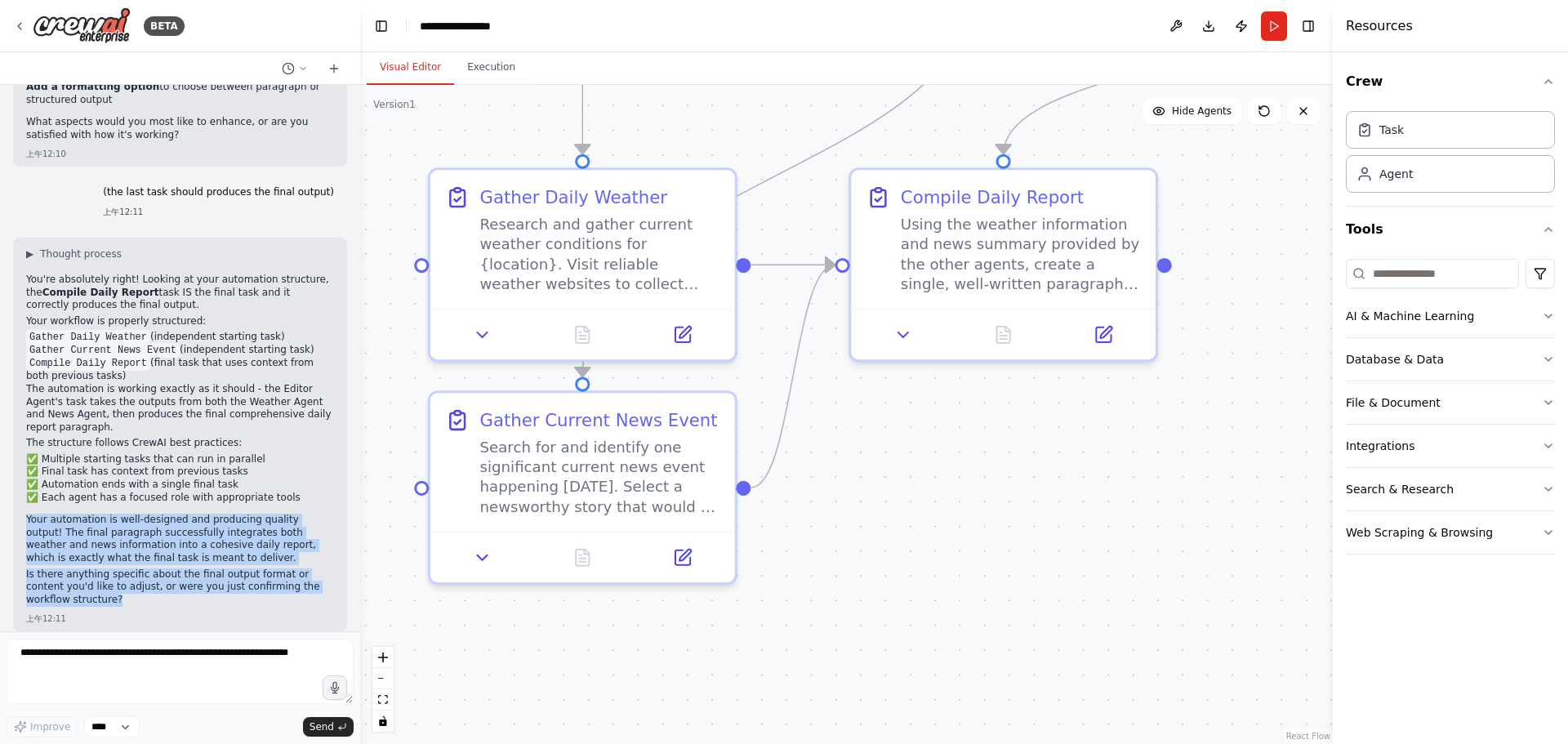
click at [273, 586] on p "Is there anything specific about the final output format or content you'd like …" at bounding box center [180, 588] width 308 height 39
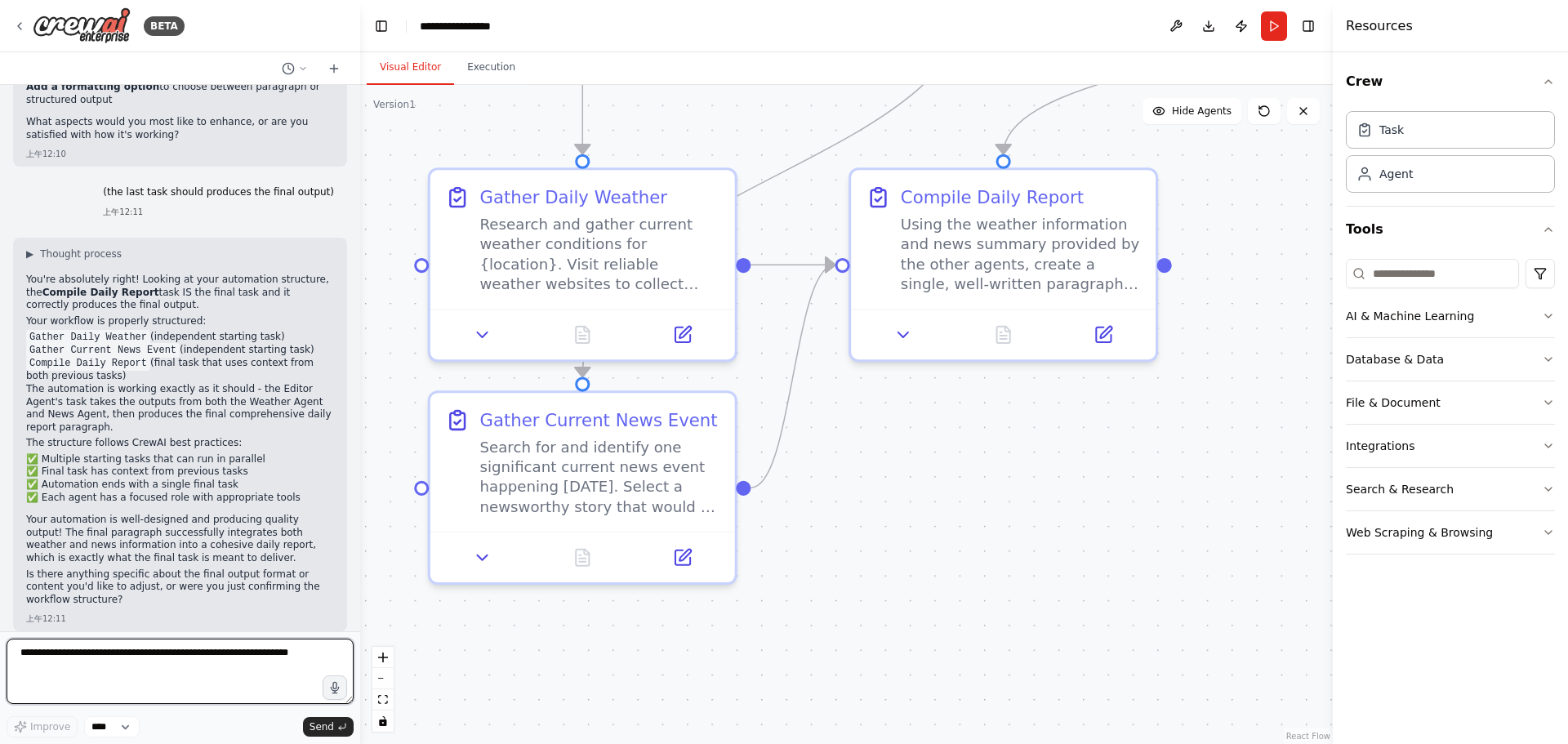
click at [165, 665] on textarea at bounding box center [180, 672] width 347 height 65
click at [176, 652] on textarea at bounding box center [180, 672] width 347 height 65
type textarea "*"
click at [490, 75] on button "Execution" at bounding box center [491, 67] width 75 height 34
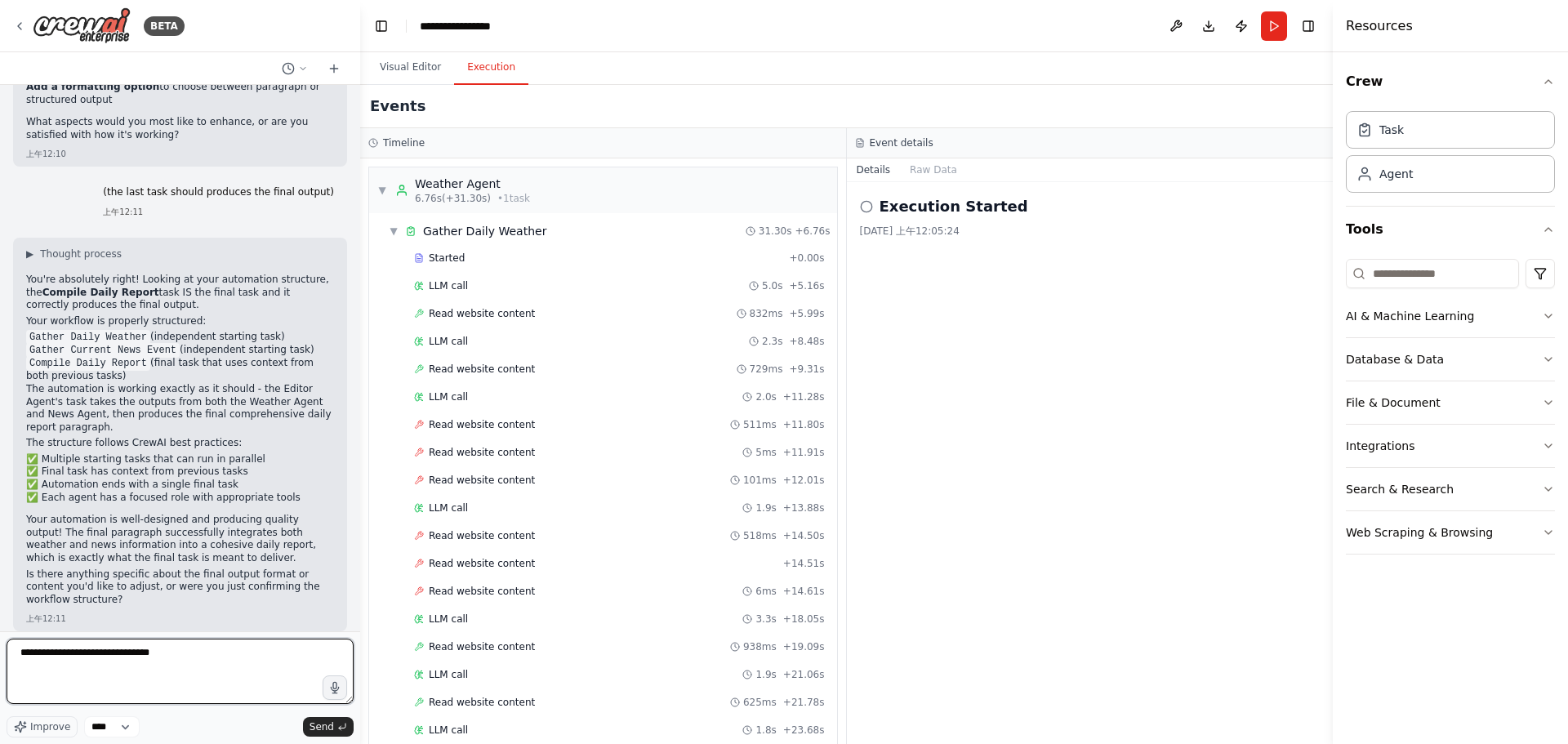
click at [272, 663] on textarea "**********" at bounding box center [180, 672] width 347 height 65
type textarea "**********"
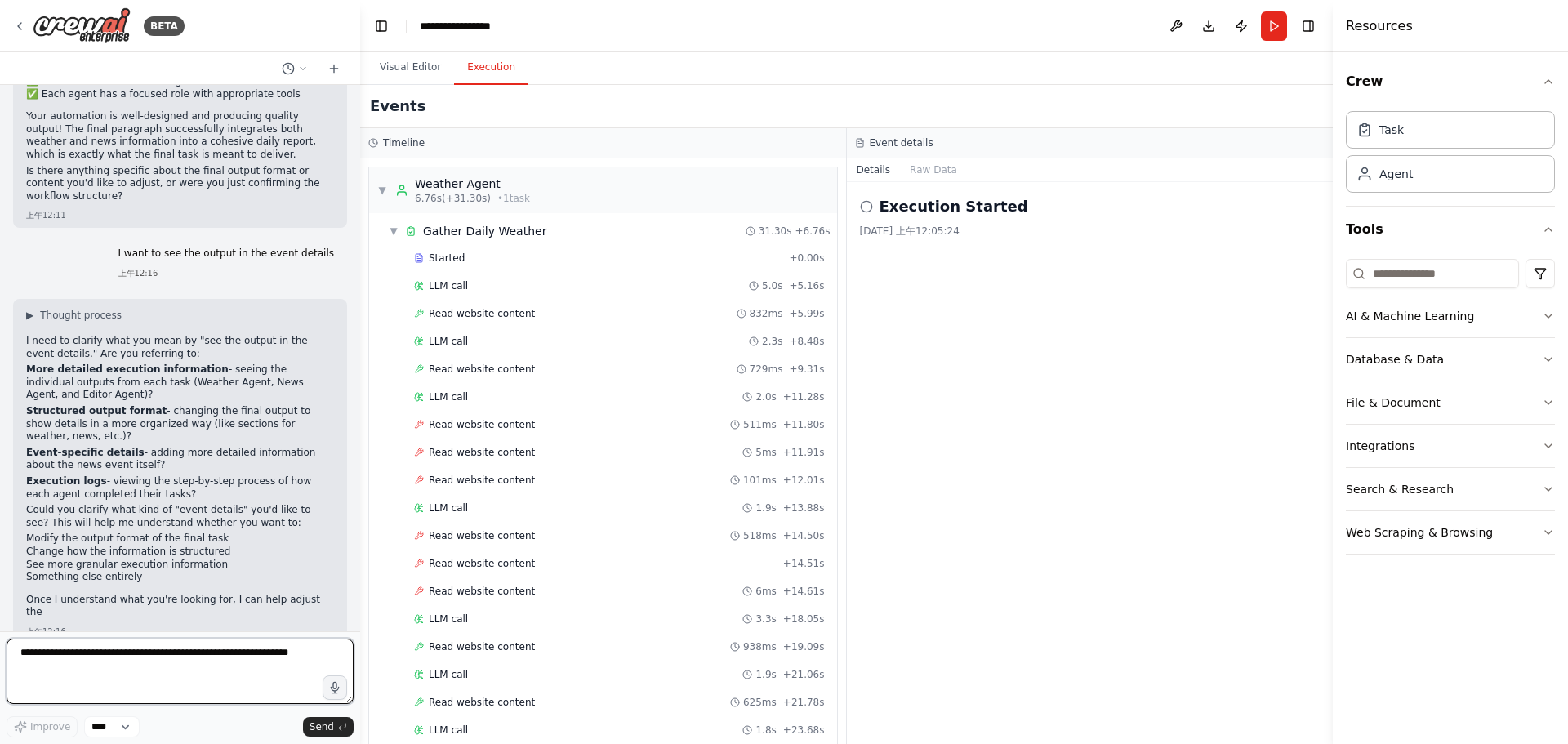
scroll to position [1235, 0]
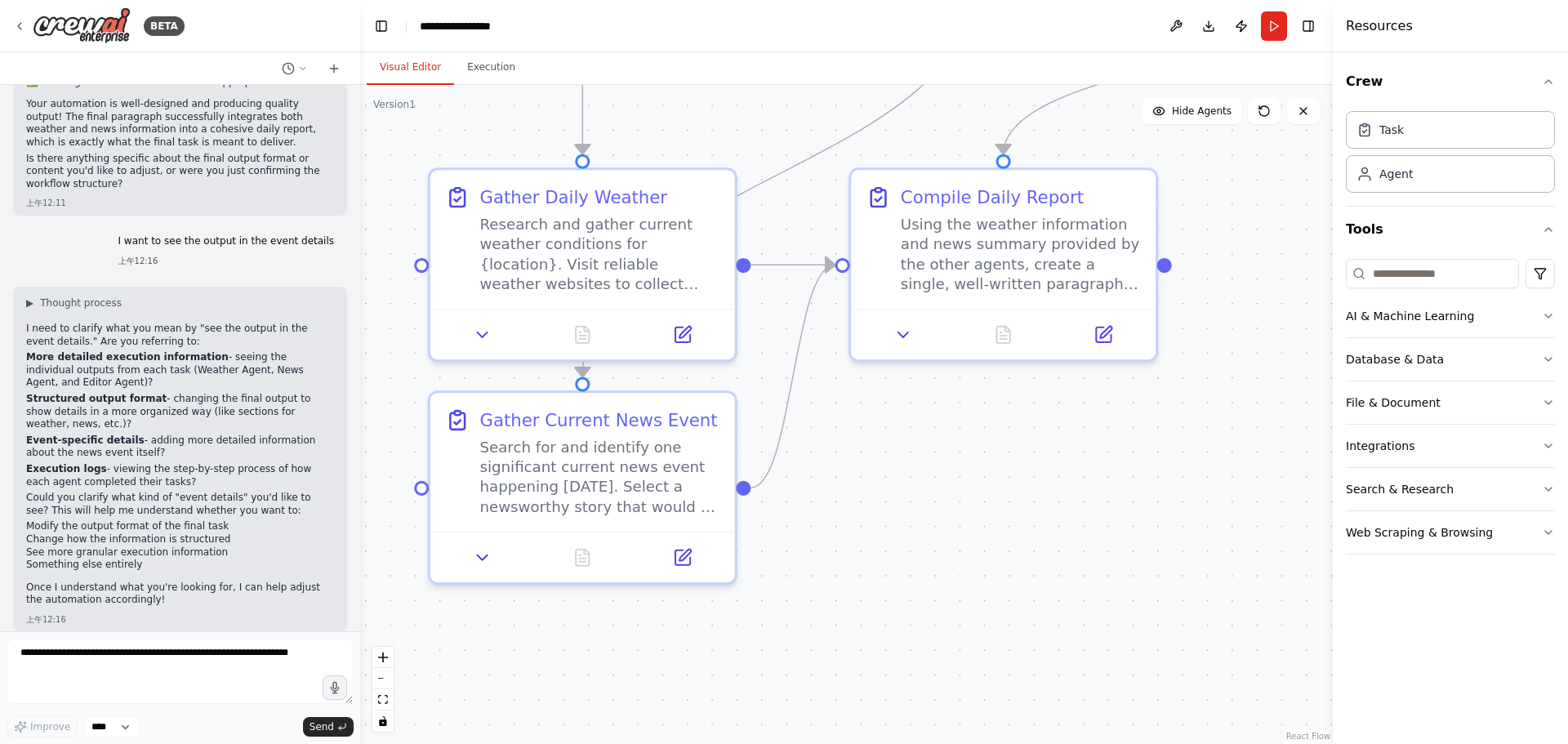
click at [395, 76] on button "Visual Editor" at bounding box center [410, 67] width 87 height 34
click at [481, 69] on button "Execution" at bounding box center [491, 67] width 75 height 34
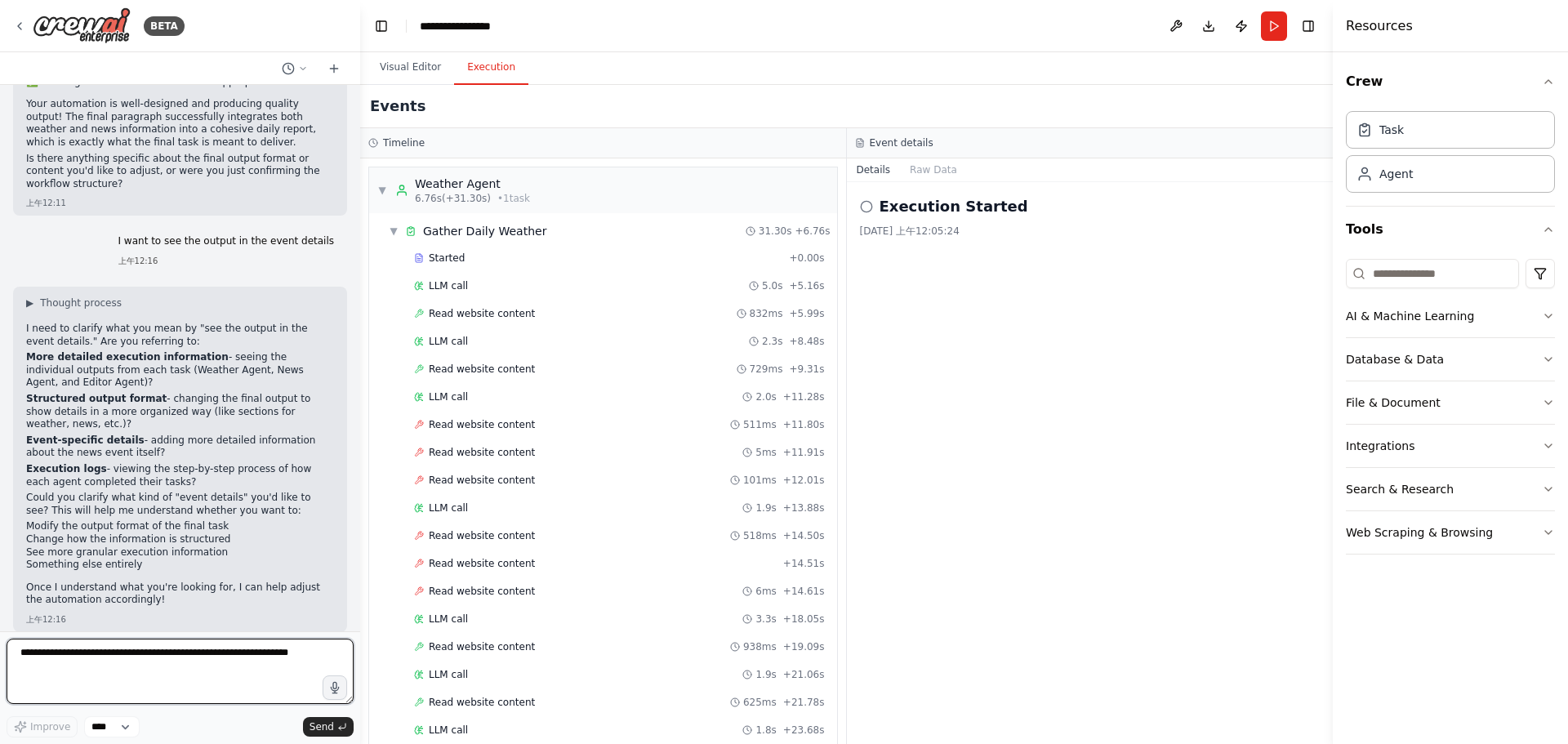
click at [87, 678] on textarea at bounding box center [180, 672] width 347 height 65
drag, startPoint x: 186, startPoint y: 652, endPoint x: 212, endPoint y: 657, distance: 26.5
click at [212, 657] on textarea "**********" at bounding box center [180, 672] width 347 height 65
click at [268, 668] on textarea "**********" at bounding box center [180, 672] width 347 height 65
drag, startPoint x: 453, startPoint y: 144, endPoint x: 482, endPoint y: 147, distance: 29.2
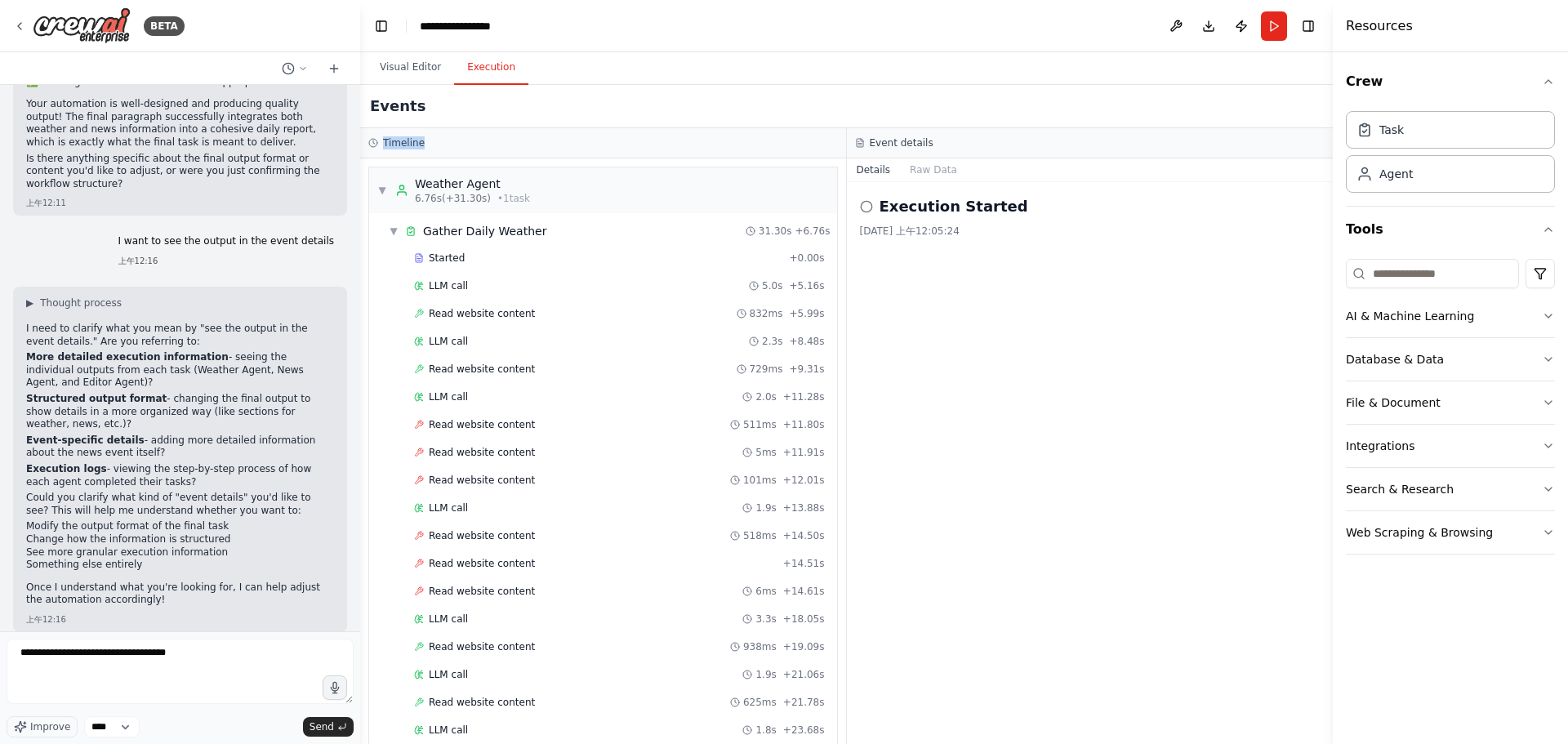
click at [376, 134] on div "Timeline" at bounding box center [603, 144] width 486 height 30
click at [494, 147] on div "Timeline" at bounding box center [603, 143] width 469 height 13
click at [185, 648] on textarea "**********" at bounding box center [180, 672] width 347 height 65
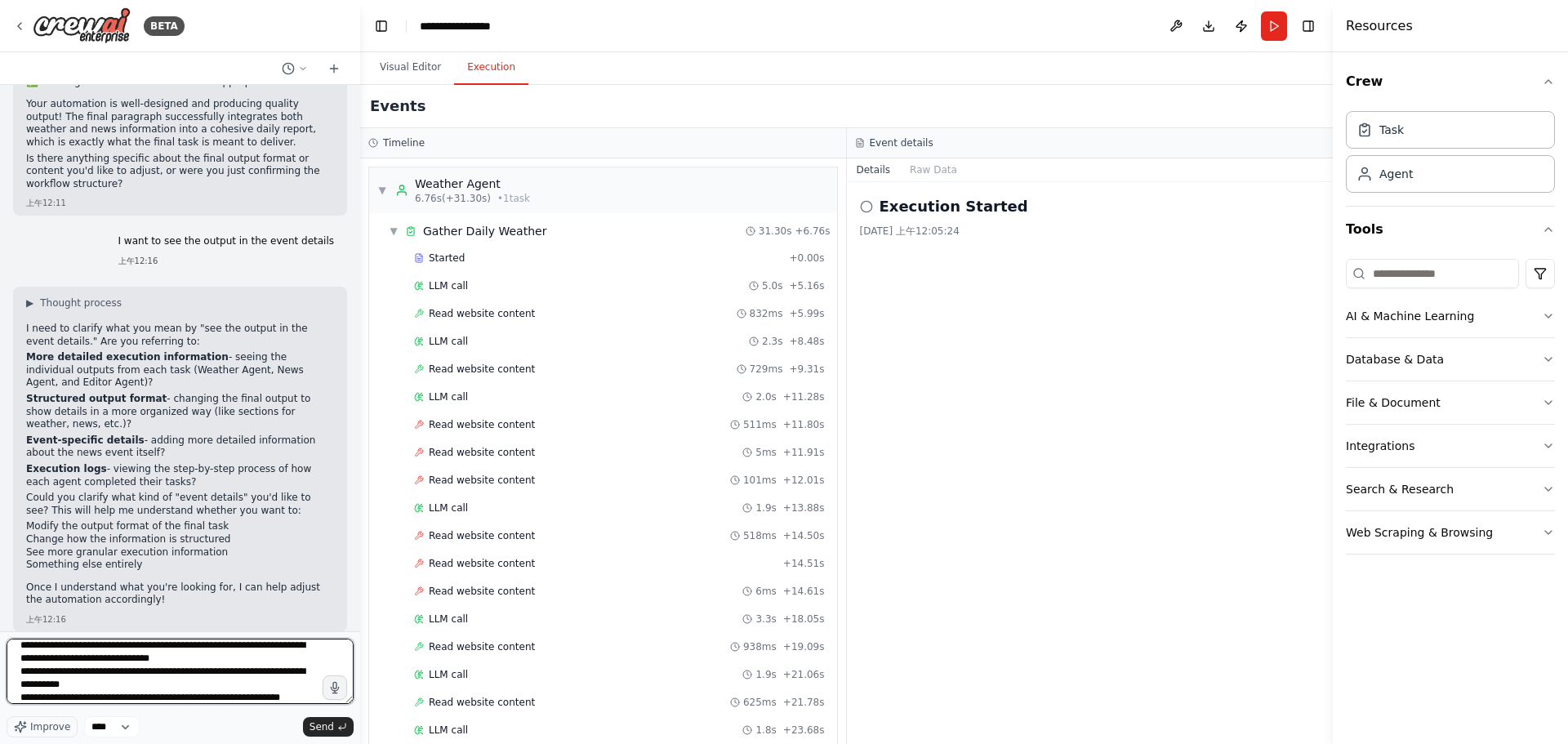
scroll to position [20, 0]
type textarea "**********"
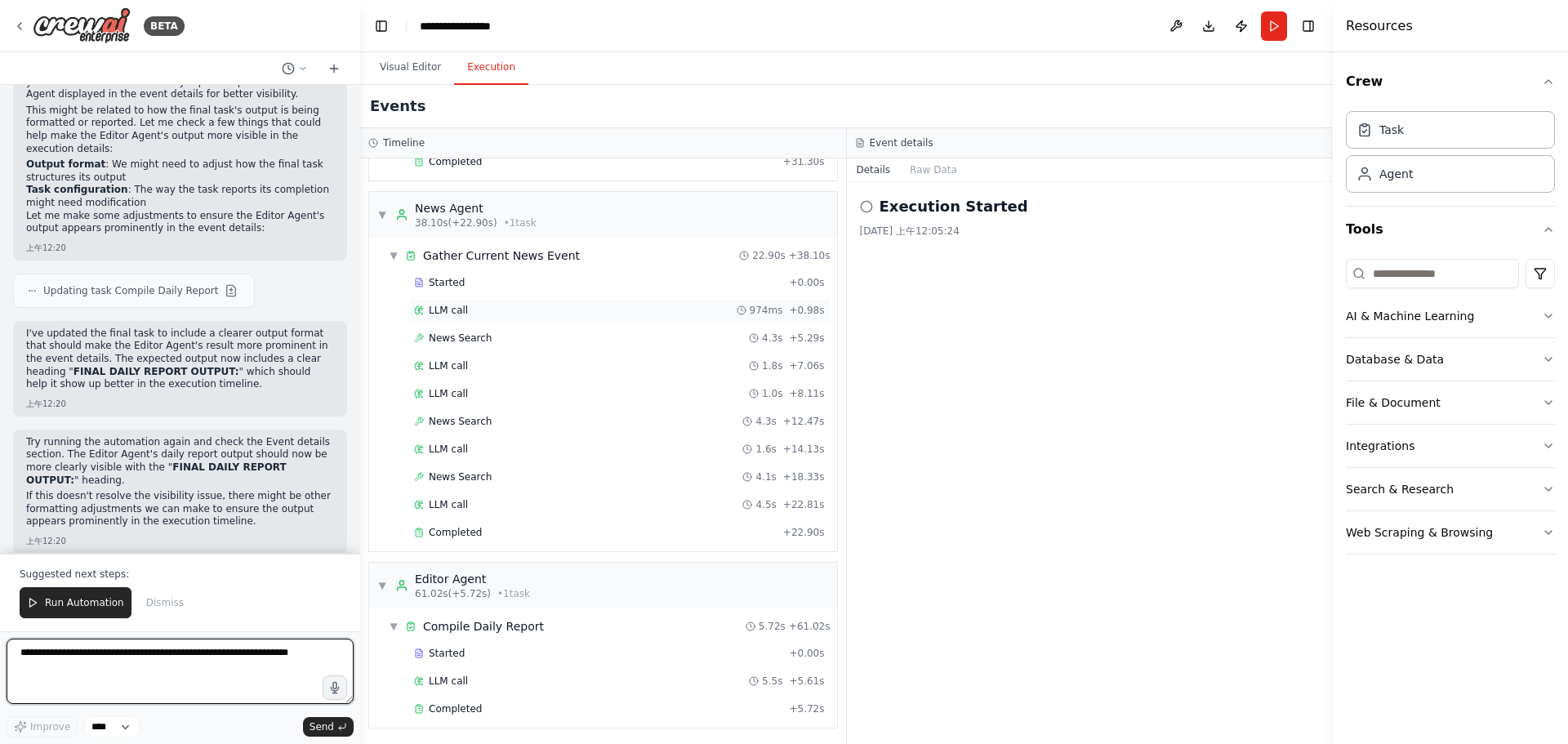
scroll to position [654, 0]
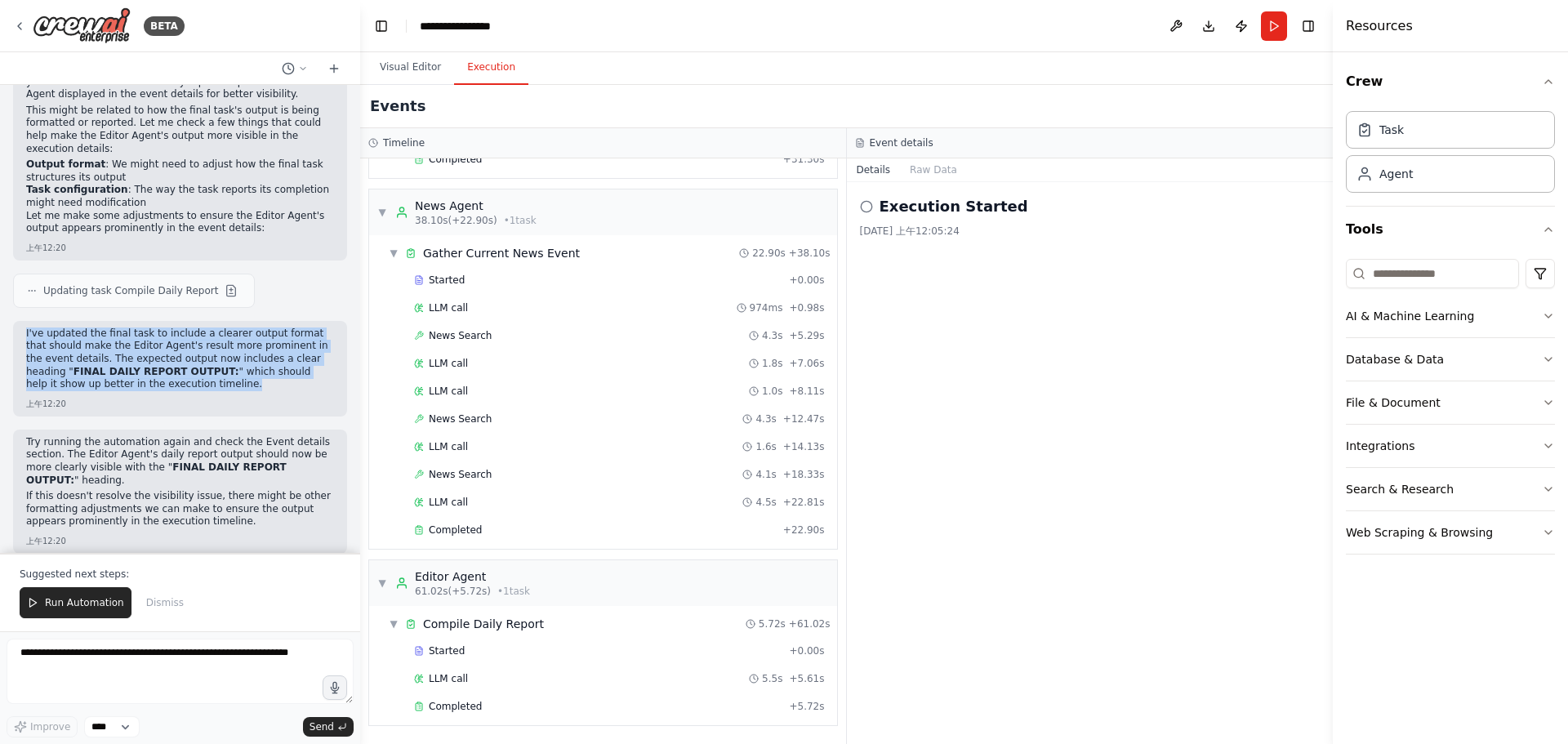
drag, startPoint x: 21, startPoint y: 322, endPoint x: 199, endPoint y: 380, distance: 187.2
click at [199, 380] on div "I've updated the final task to include a clearer output format that should make…" at bounding box center [180, 369] width 334 height 96
click at [199, 380] on div "I've updated the final task to include a clearer output format that should make…" at bounding box center [180, 361] width 308 height 67
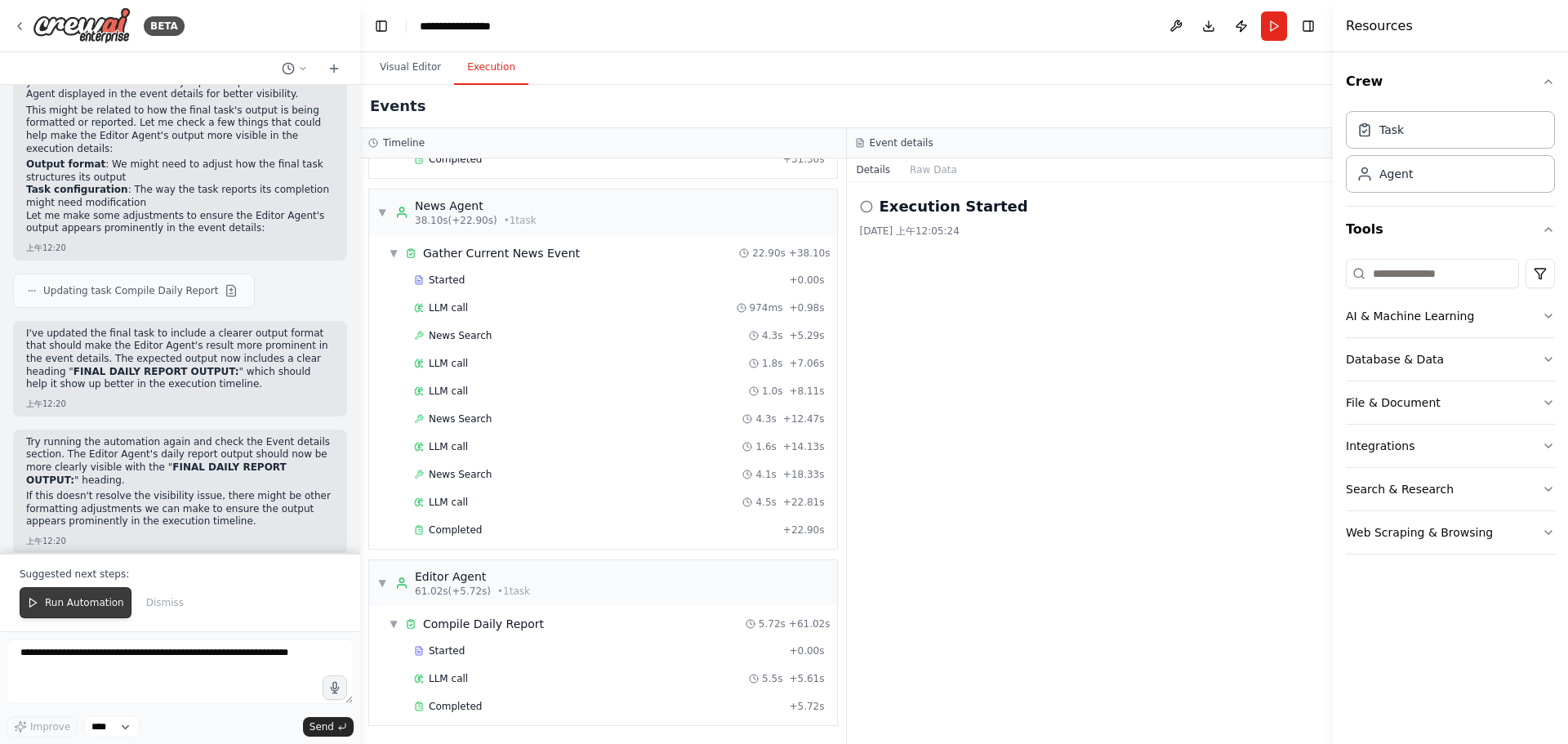
click at [88, 609] on span "Run Automation" at bounding box center [84, 603] width 79 height 13
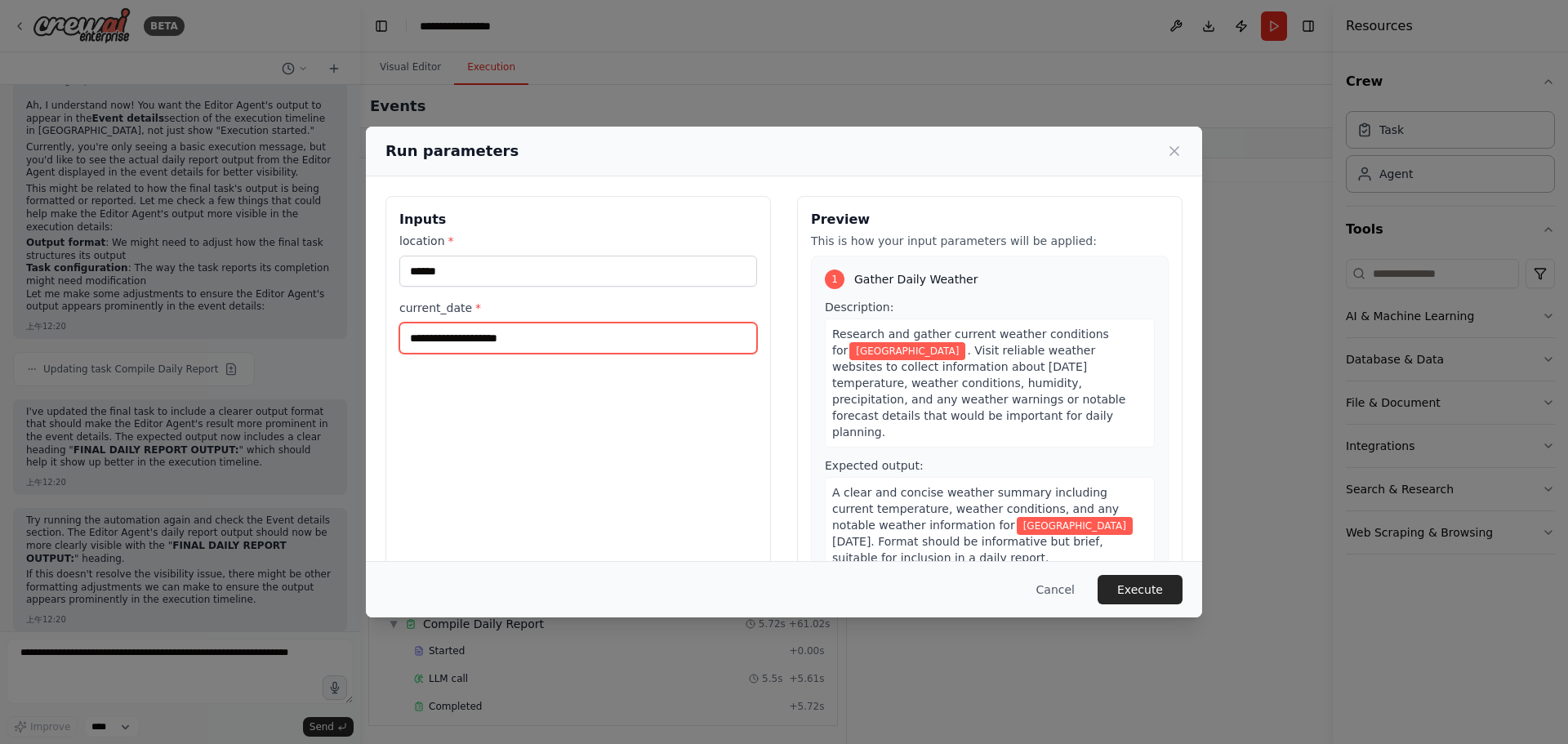
click at [533, 347] on input "current_date *" at bounding box center [578, 338] width 358 height 31
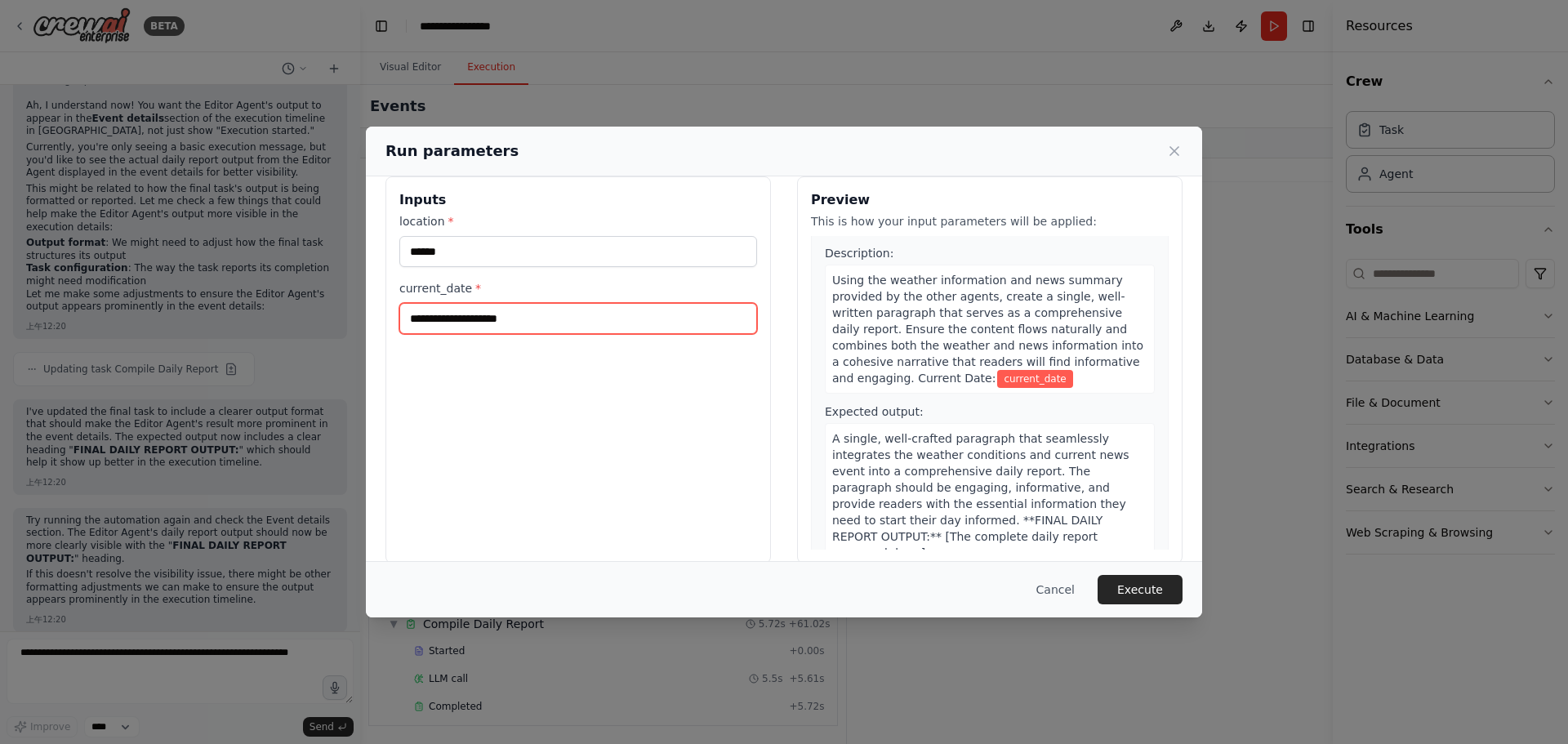
scroll to position [42, 0]
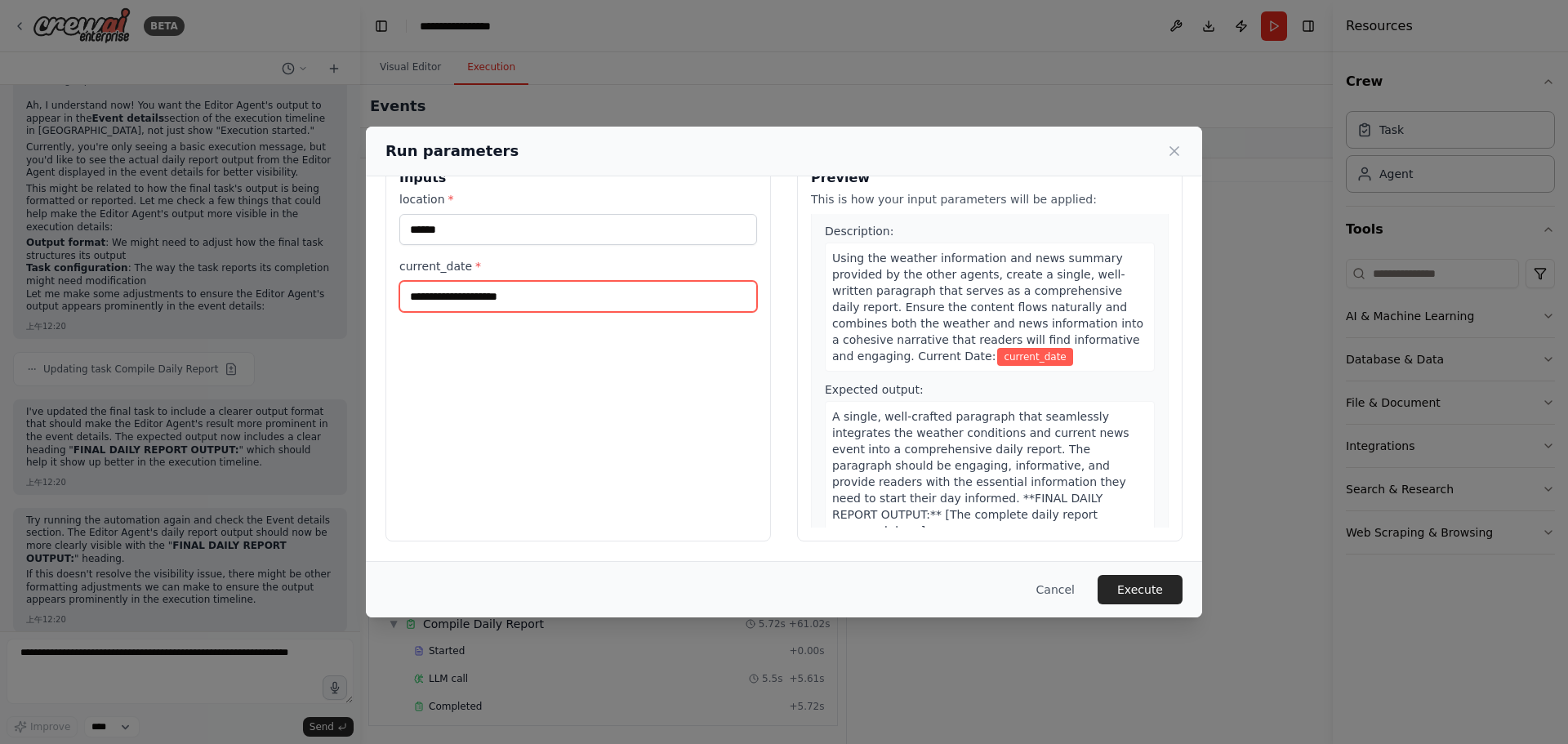
click at [579, 302] on input "current_date *" at bounding box center [578, 296] width 358 height 31
type input "*"
type input "****"
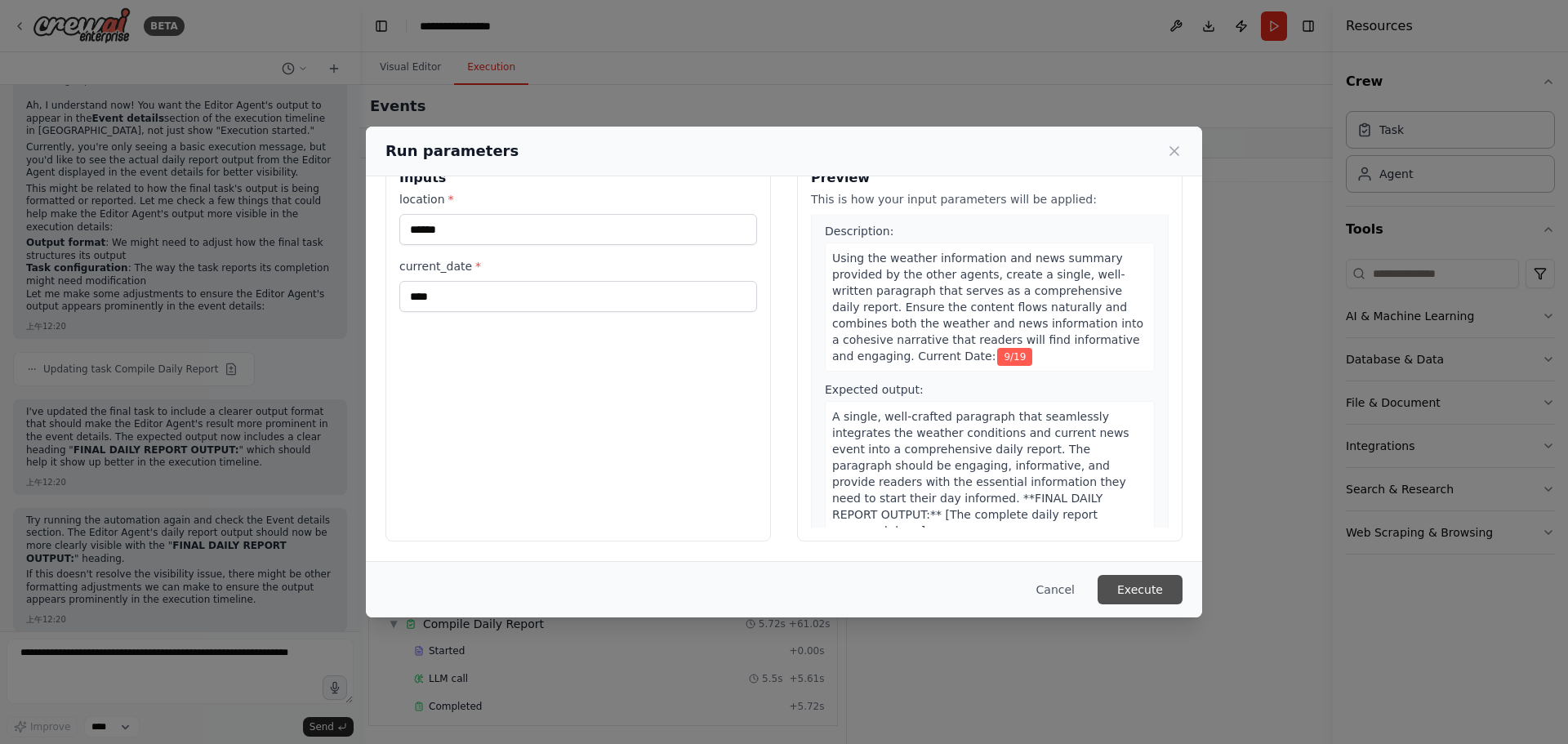
click at [1126, 596] on button "Execute" at bounding box center [1139, 589] width 85 height 29
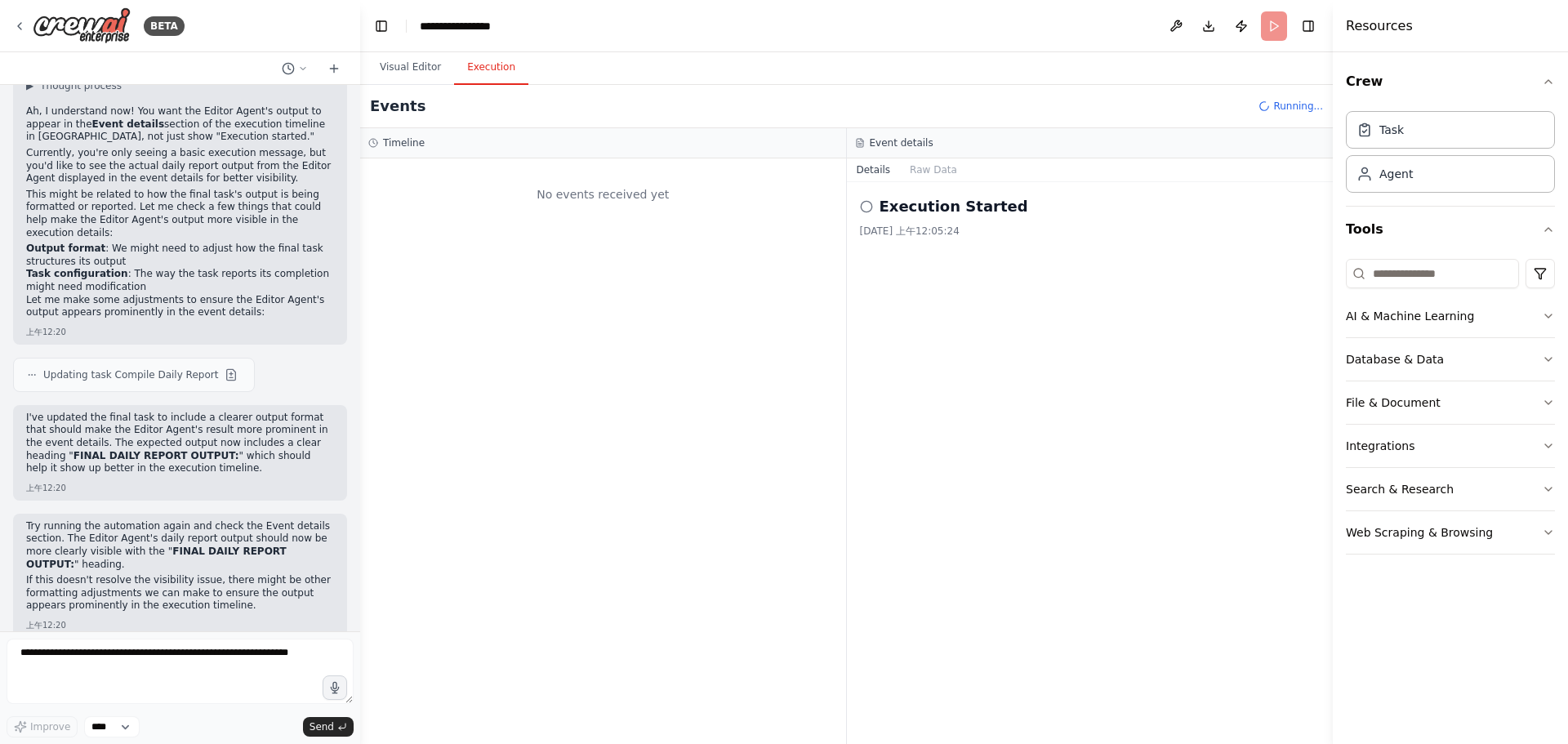
scroll to position [1912, 0]
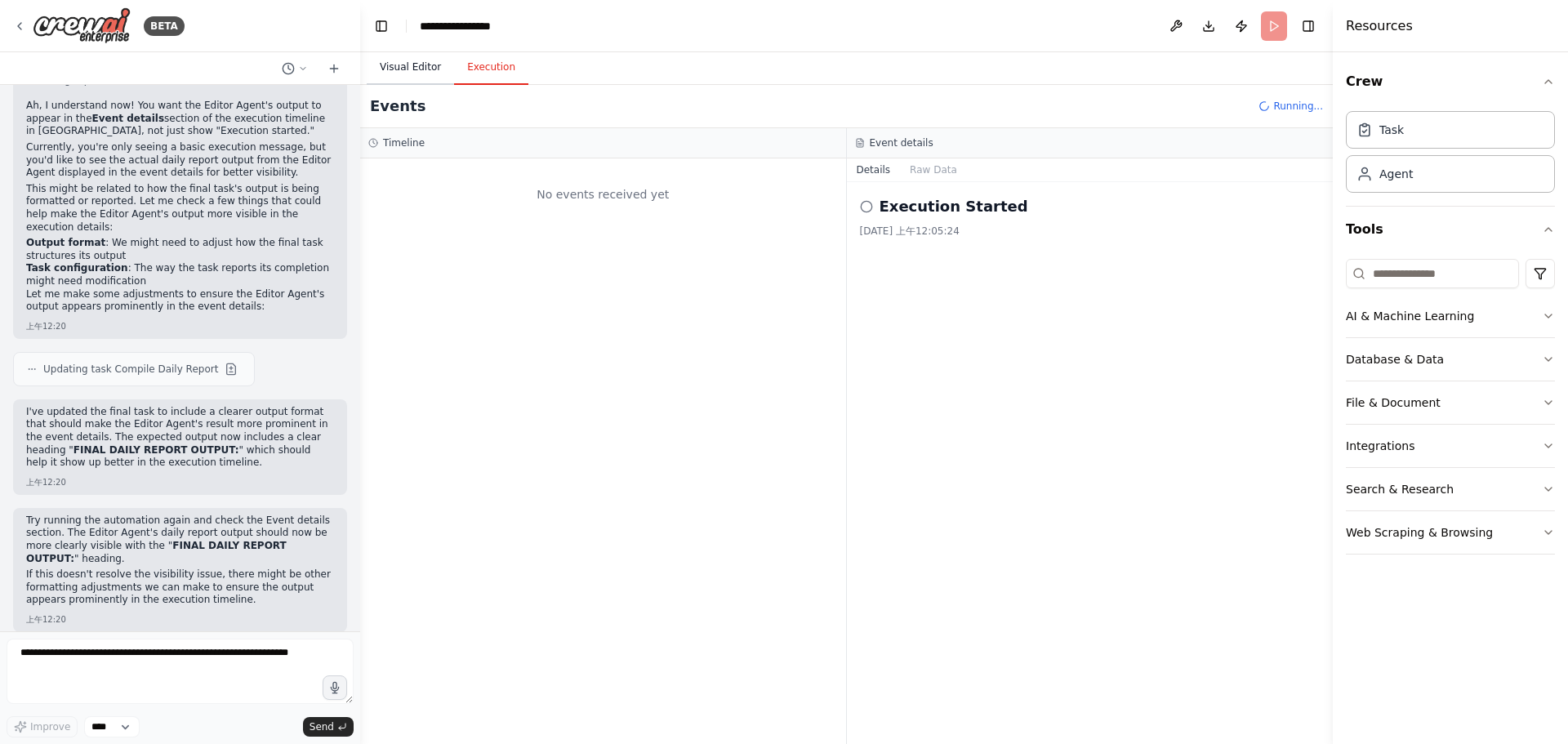
click at [429, 69] on button "Visual Editor" at bounding box center [410, 67] width 87 height 34
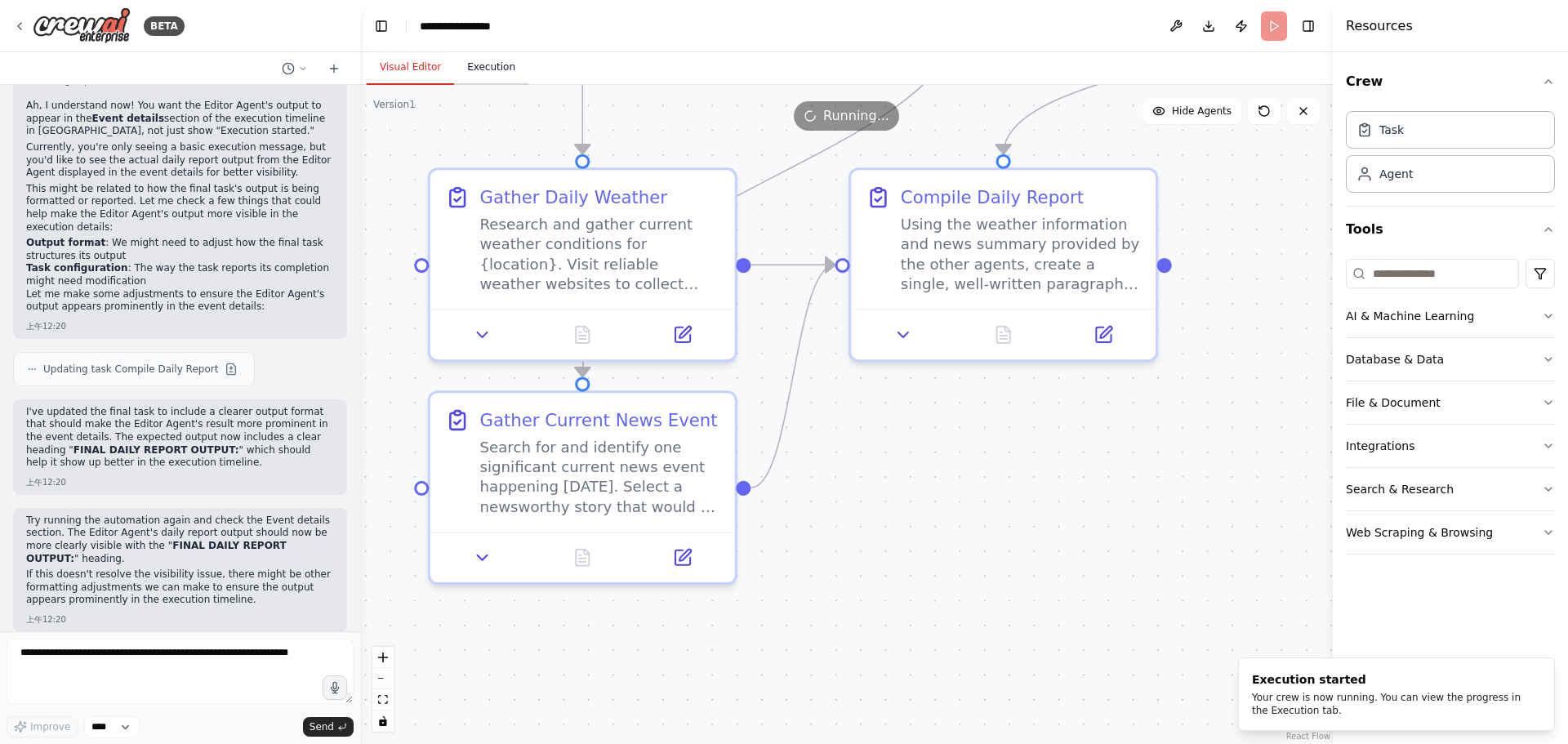
click at [484, 64] on button "Execution" at bounding box center [491, 67] width 75 height 34
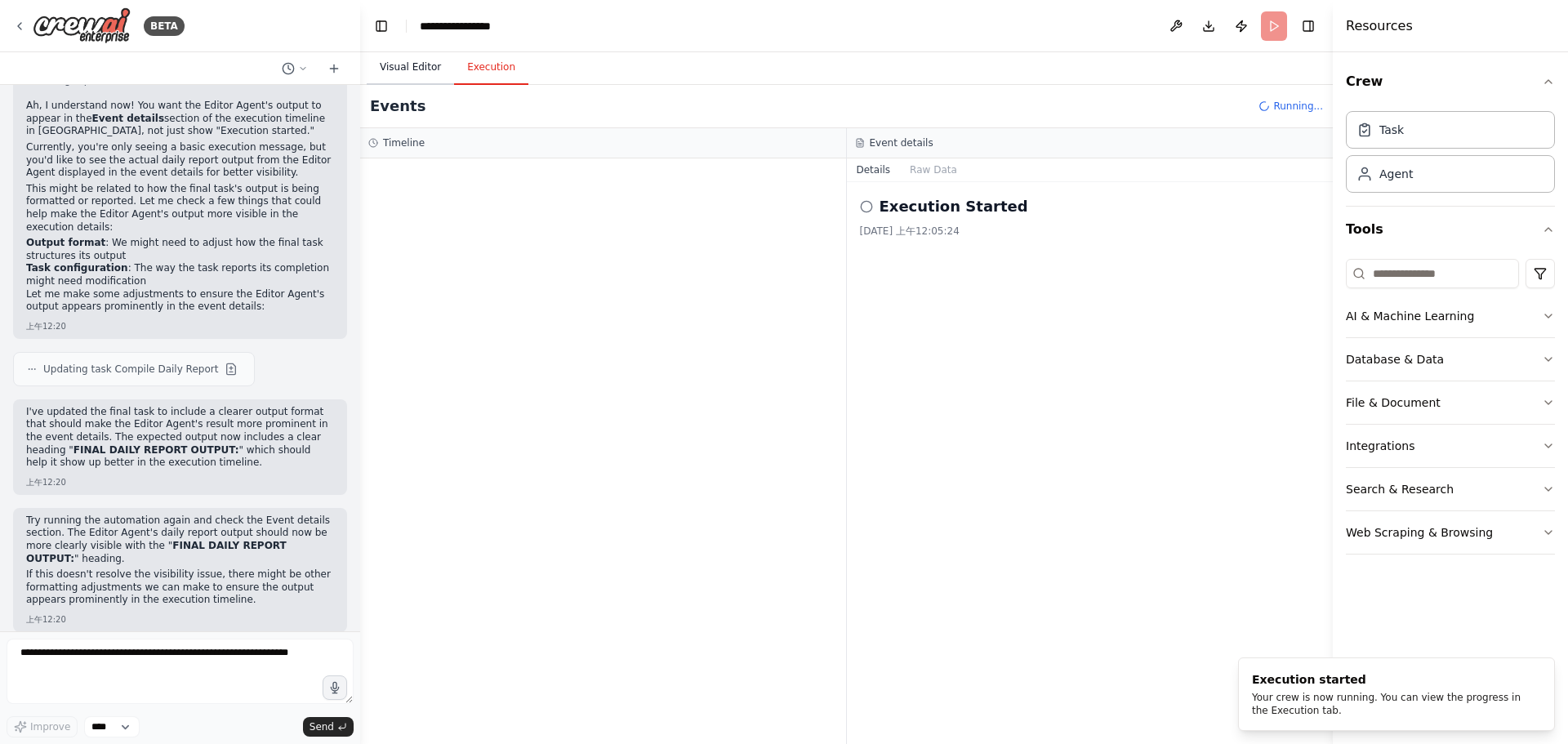
click at [397, 68] on button "Visual Editor" at bounding box center [410, 67] width 87 height 34
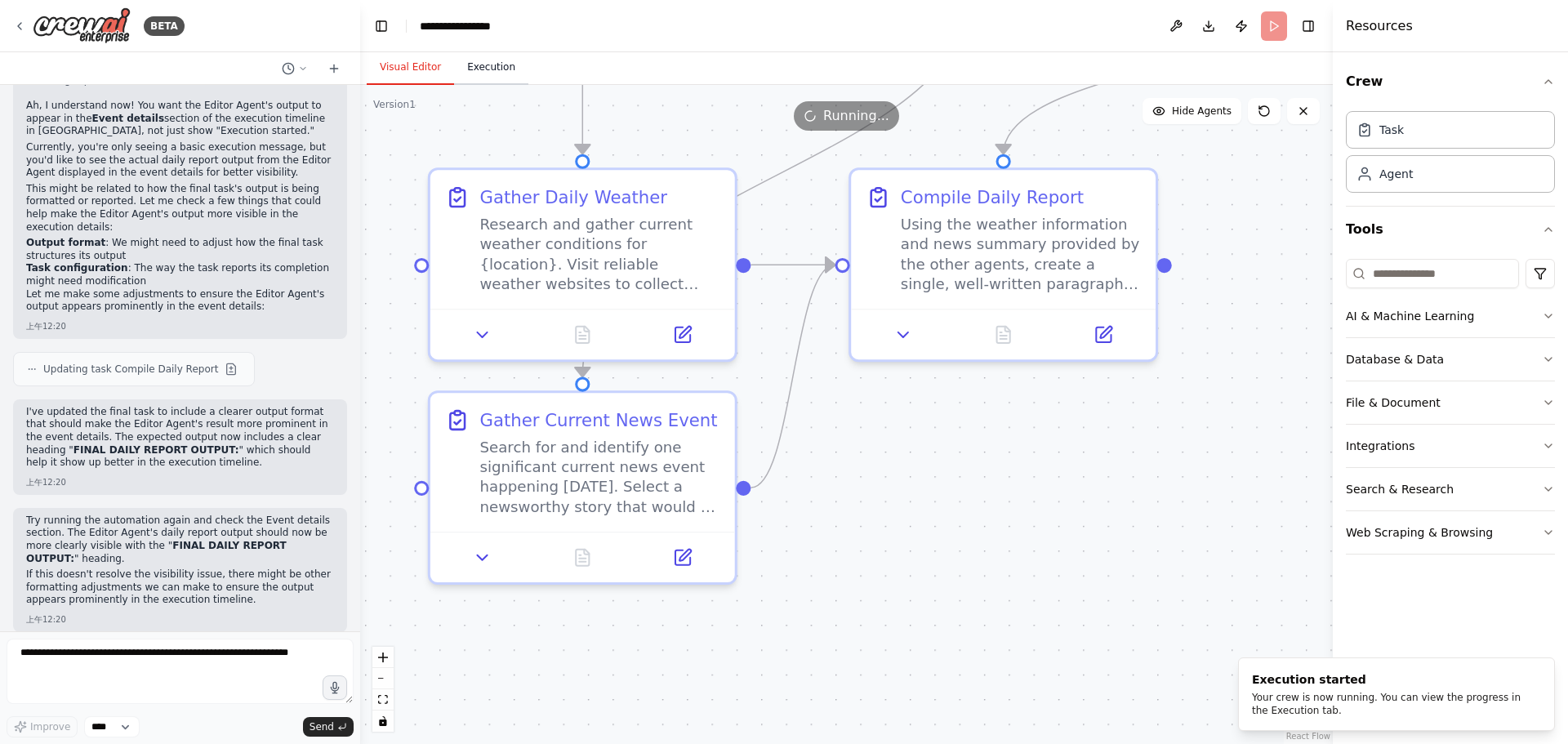
drag, startPoint x: 484, startPoint y: 62, endPoint x: 495, endPoint y: 67, distance: 12.1
click at [484, 63] on button "Execution" at bounding box center [491, 67] width 75 height 34
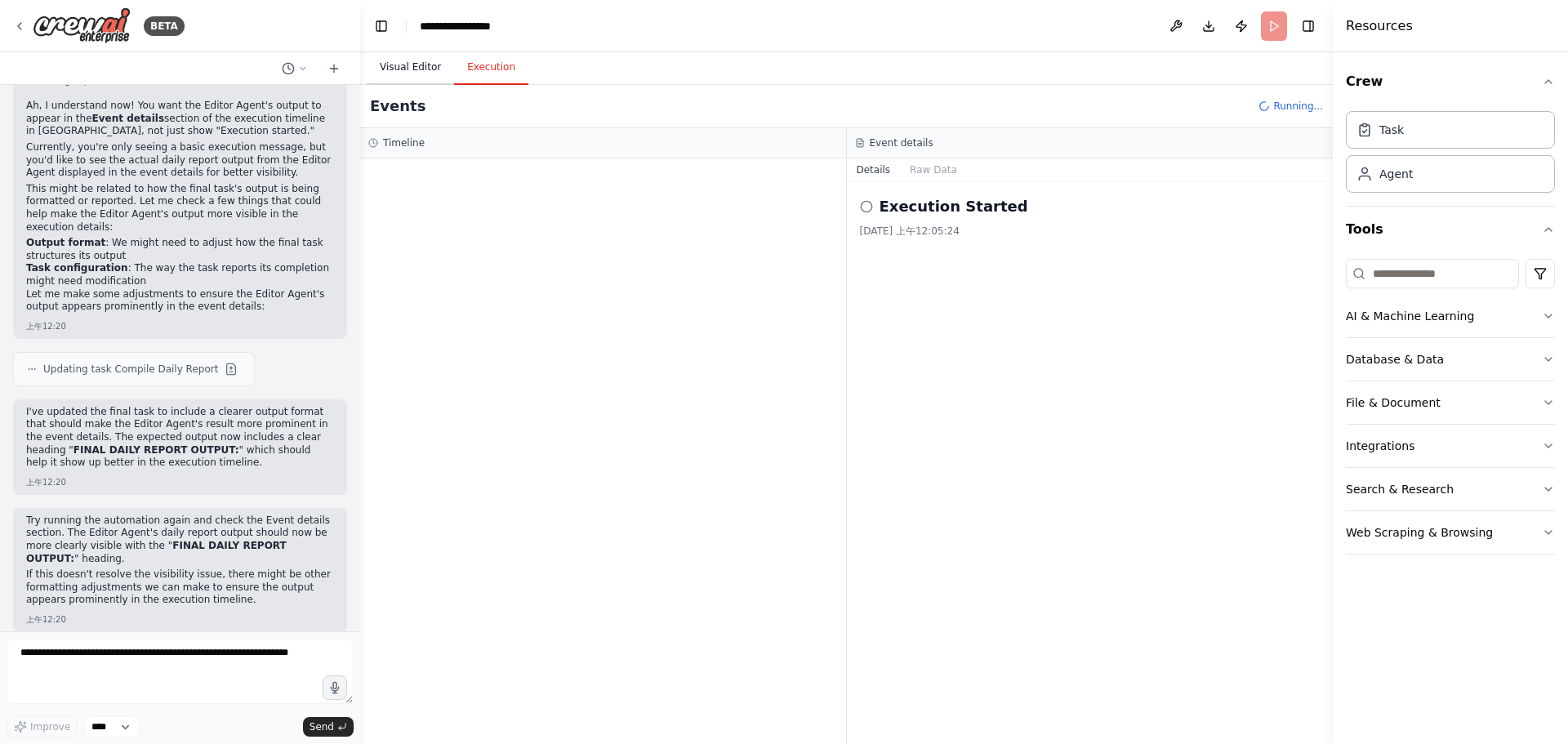
click at [395, 68] on button "Visual Editor" at bounding box center [410, 67] width 87 height 34
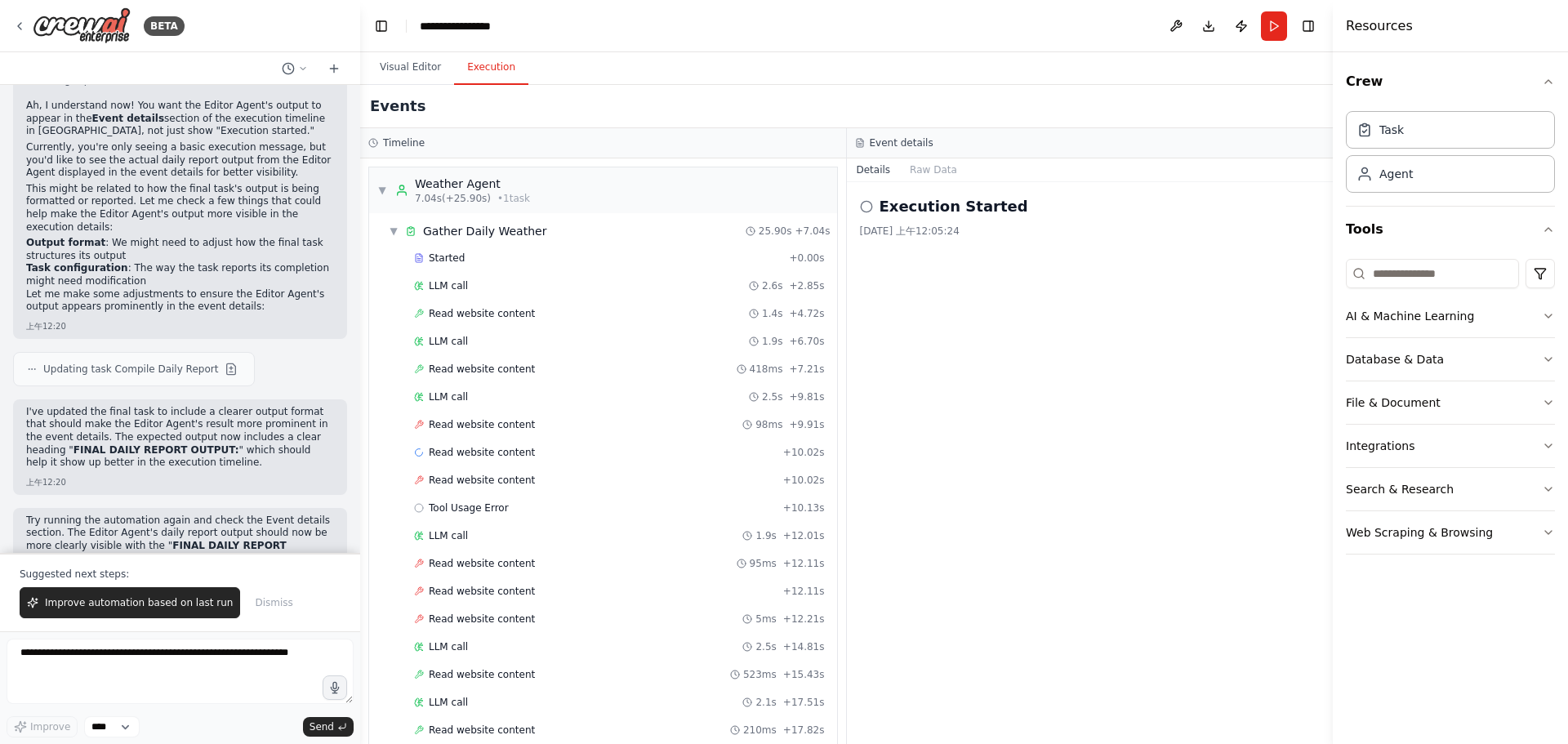
click at [510, 74] on button "Execution" at bounding box center [491, 67] width 75 height 34
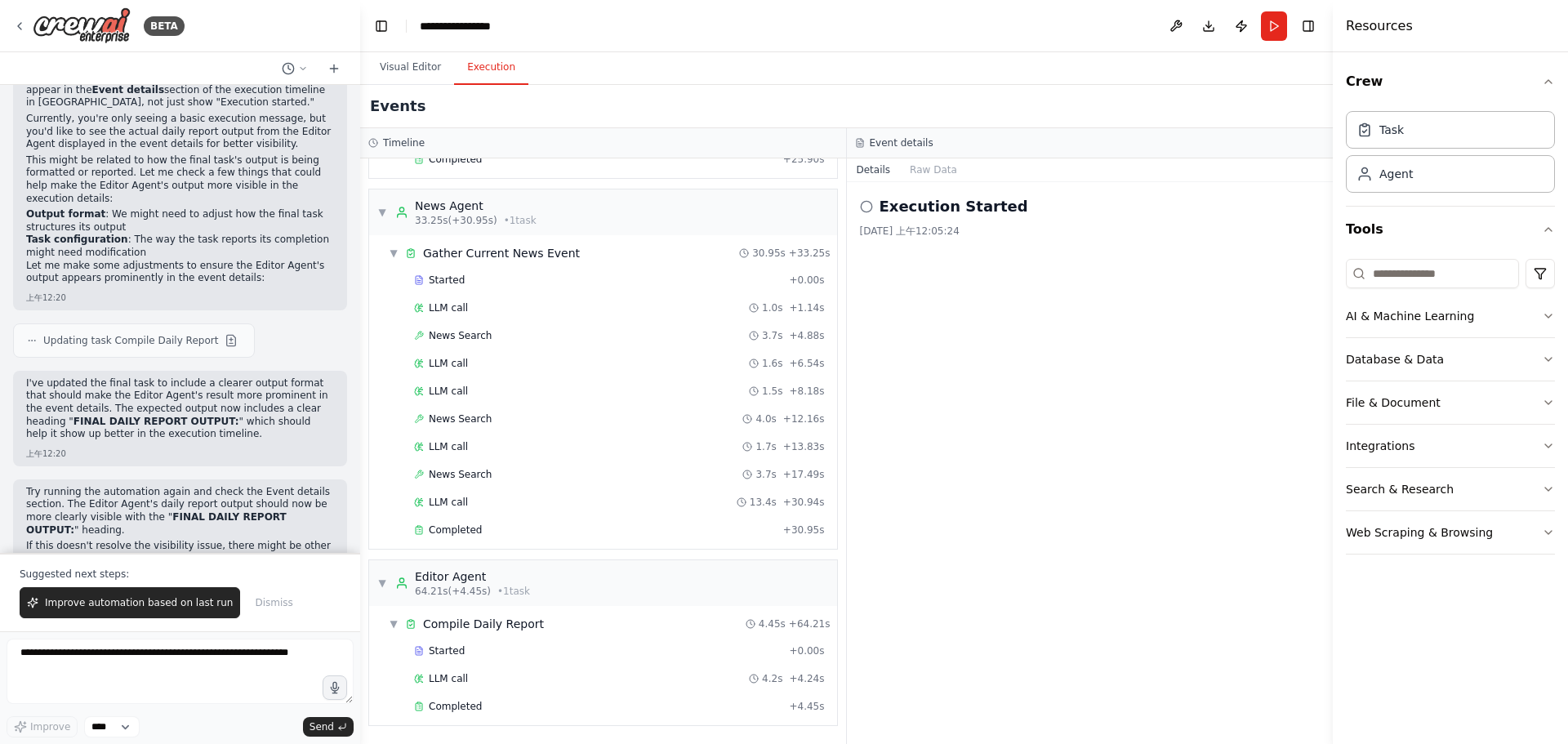
scroll to position [1990, 0]
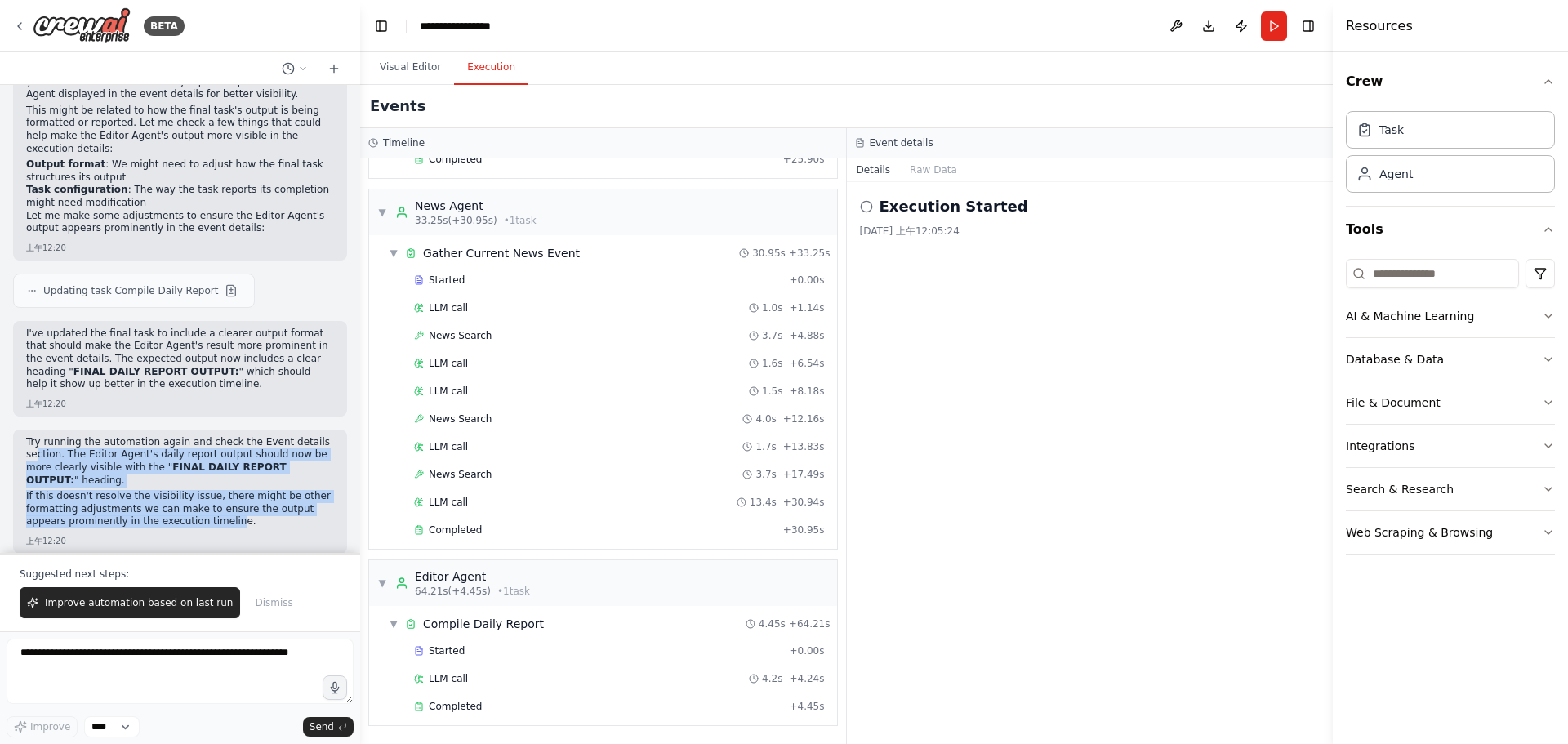
drag, startPoint x: 35, startPoint y: 440, endPoint x: 229, endPoint y: 505, distance: 204.6
click at [229, 505] on div "Try running the automation again and check the Event details section. The Edito…" at bounding box center [180, 484] width 308 height 96
click at [229, 505] on p "If this doesn't resolve the visibility issue, there might be other formatting a…" at bounding box center [180, 510] width 308 height 39
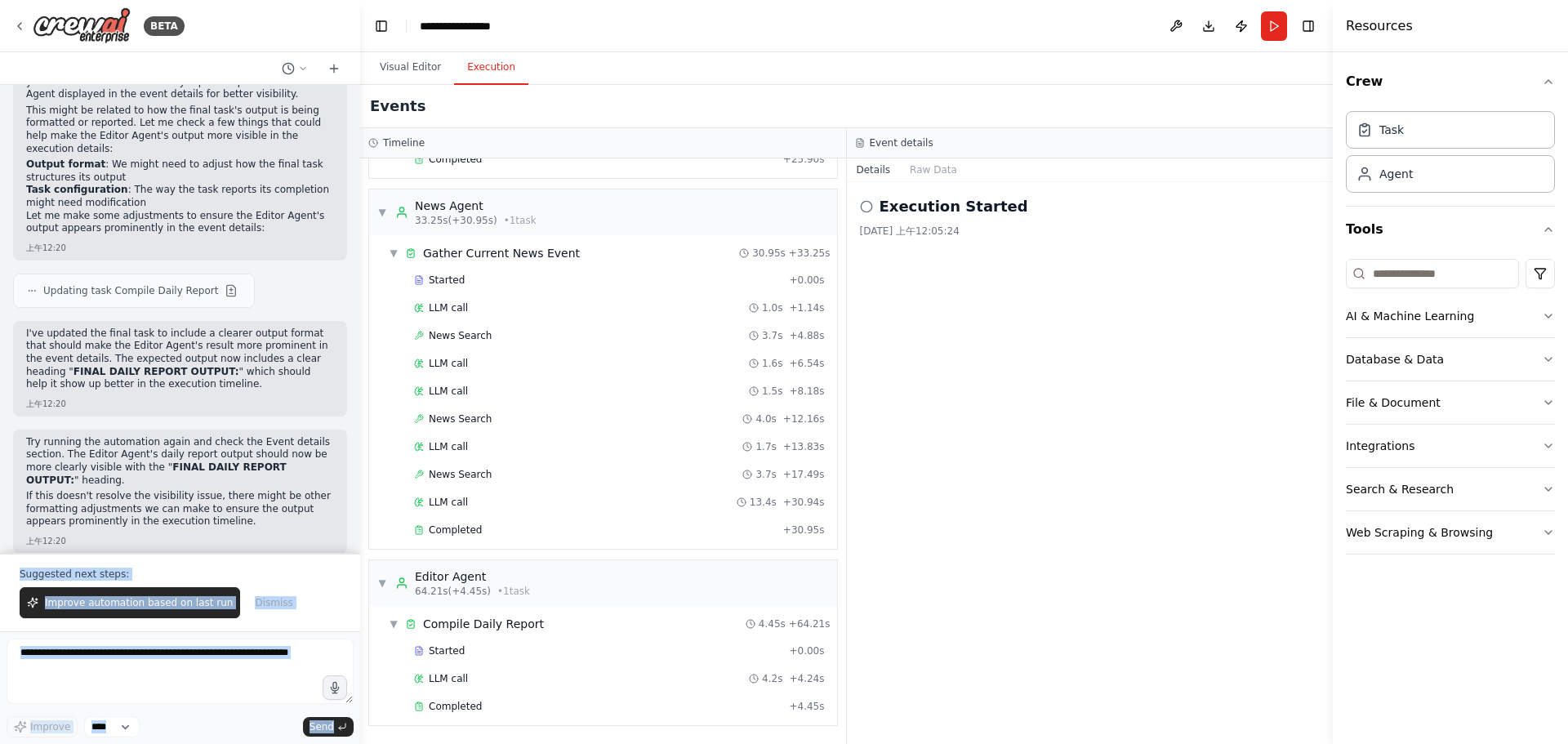
drag, startPoint x: 259, startPoint y: 513, endPoint x: 0, endPoint y: 427, distance: 272.9
click at [0, 427] on div "BETA Hello! I'm the CrewAI assistant. What kind of automation do you want to bu…" at bounding box center [180, 372] width 360 height 744
click at [227, 462] on p "Try running the automation again and check the Event details section. The Edito…" at bounding box center [180, 461] width 308 height 50
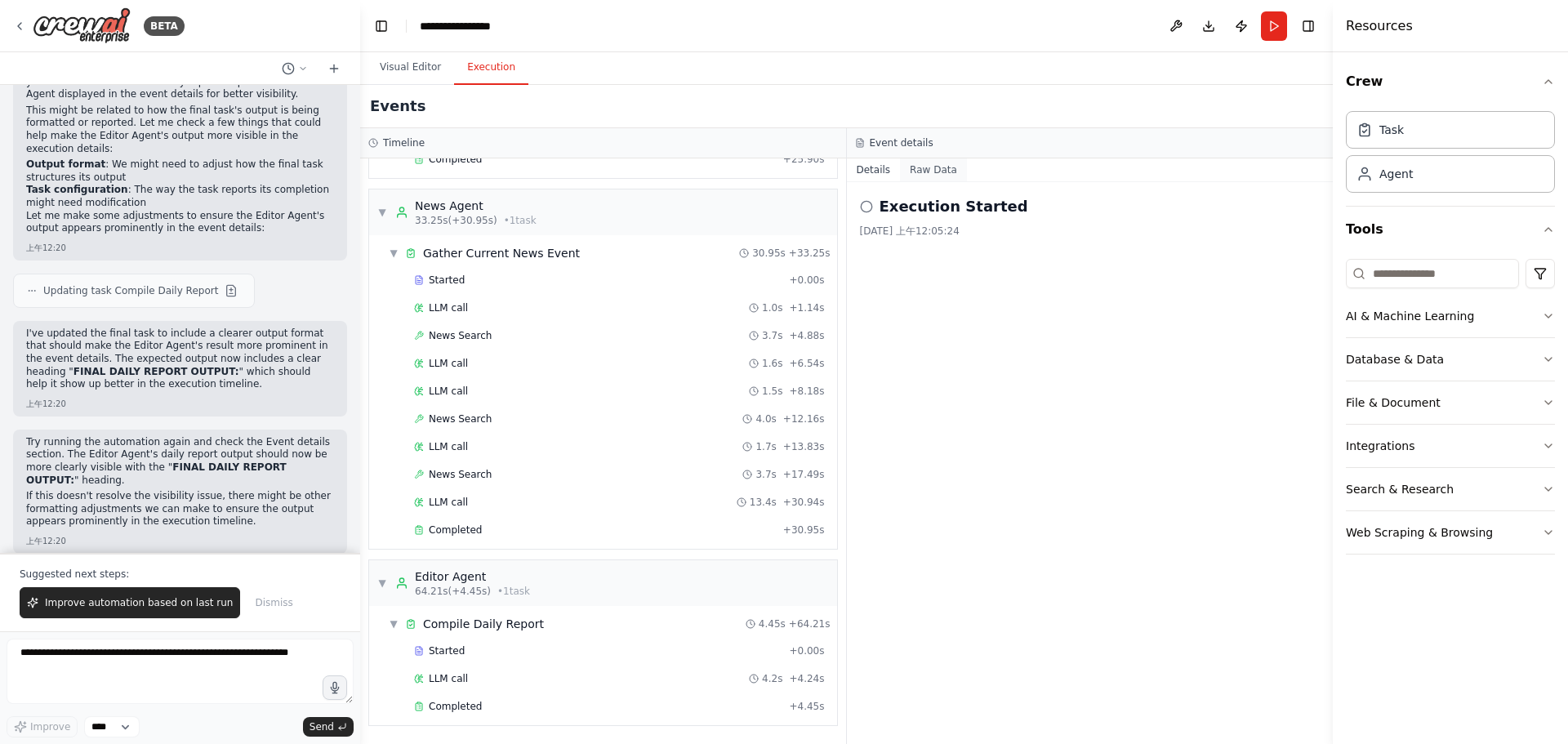
click at [932, 177] on button "Raw Data" at bounding box center [933, 170] width 67 height 23
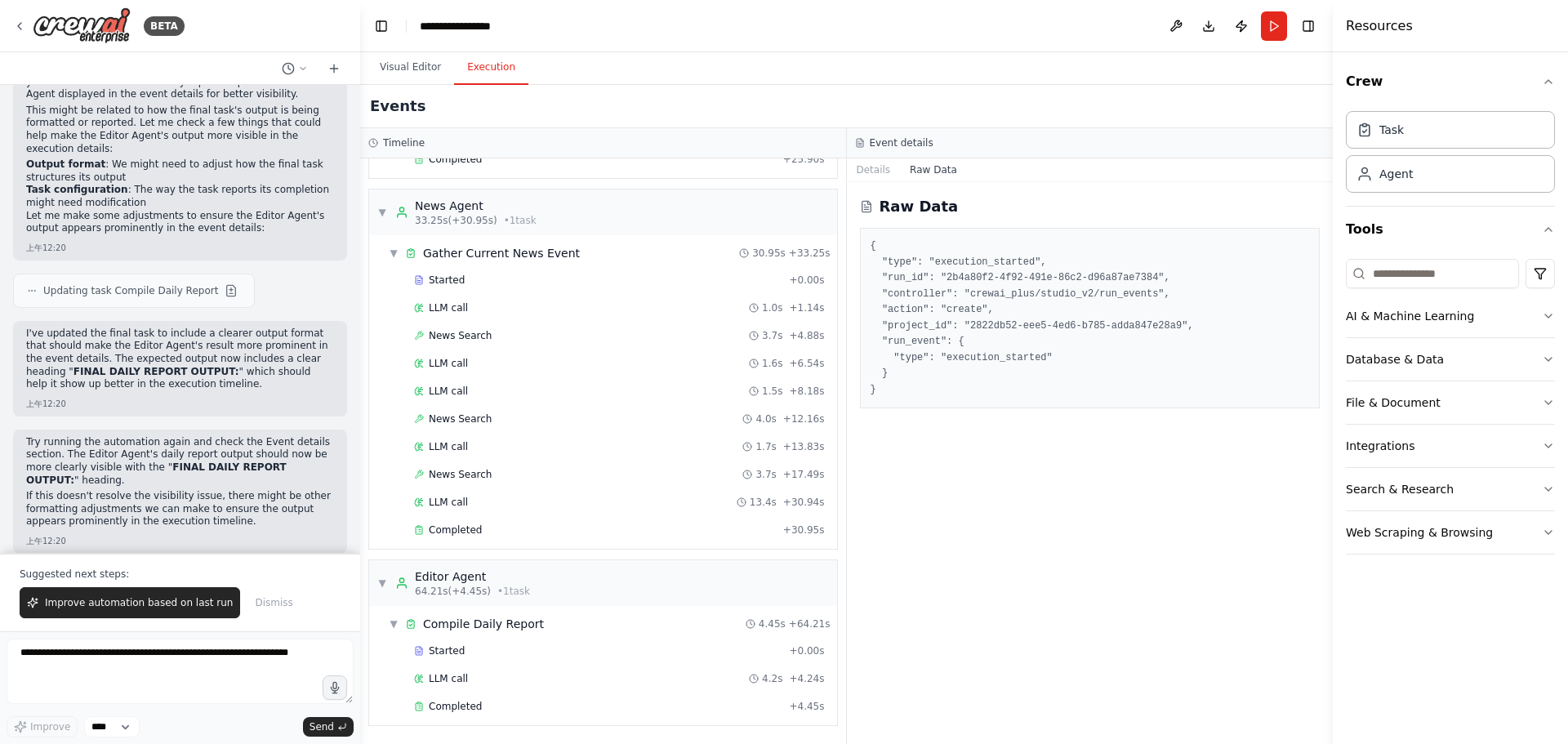
click at [909, 183] on div "Raw Data { "type": "execution_started", "run_id": "2b4a80f2-4f92-491e-86c2-d96a…" at bounding box center [1090, 463] width 487 height 562
click at [875, 173] on button "Details" at bounding box center [874, 170] width 54 height 23
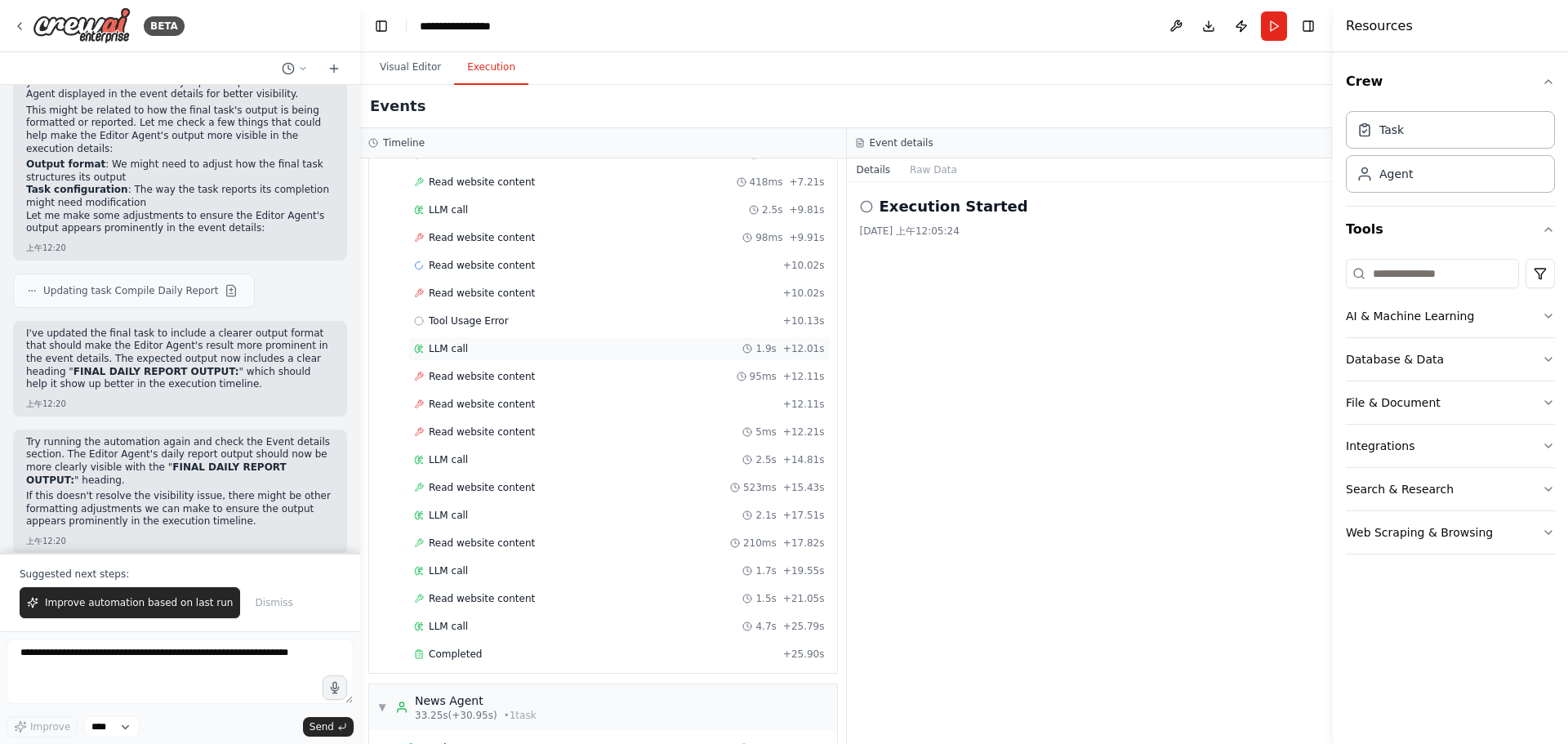
scroll to position [0, 0]
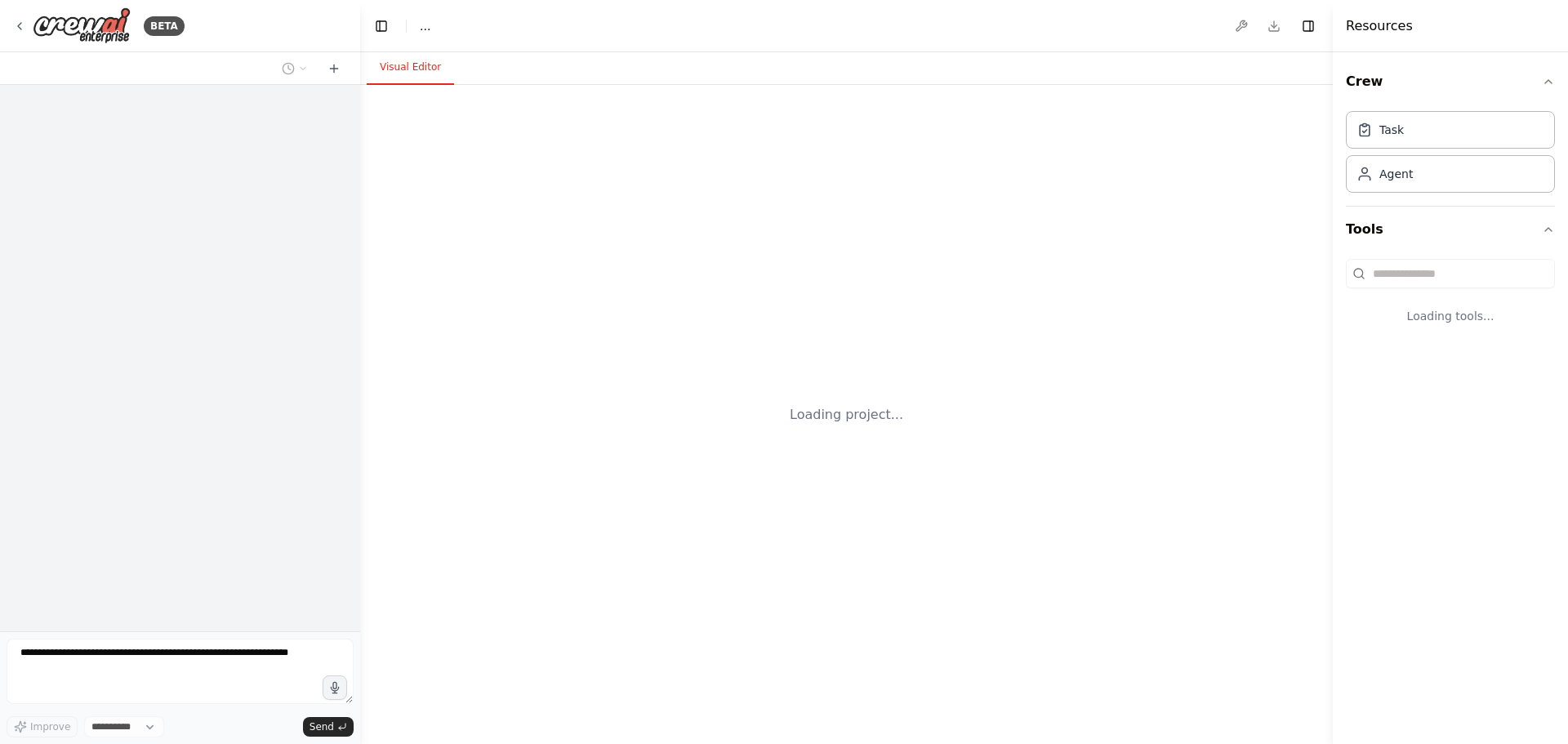
select select "****"
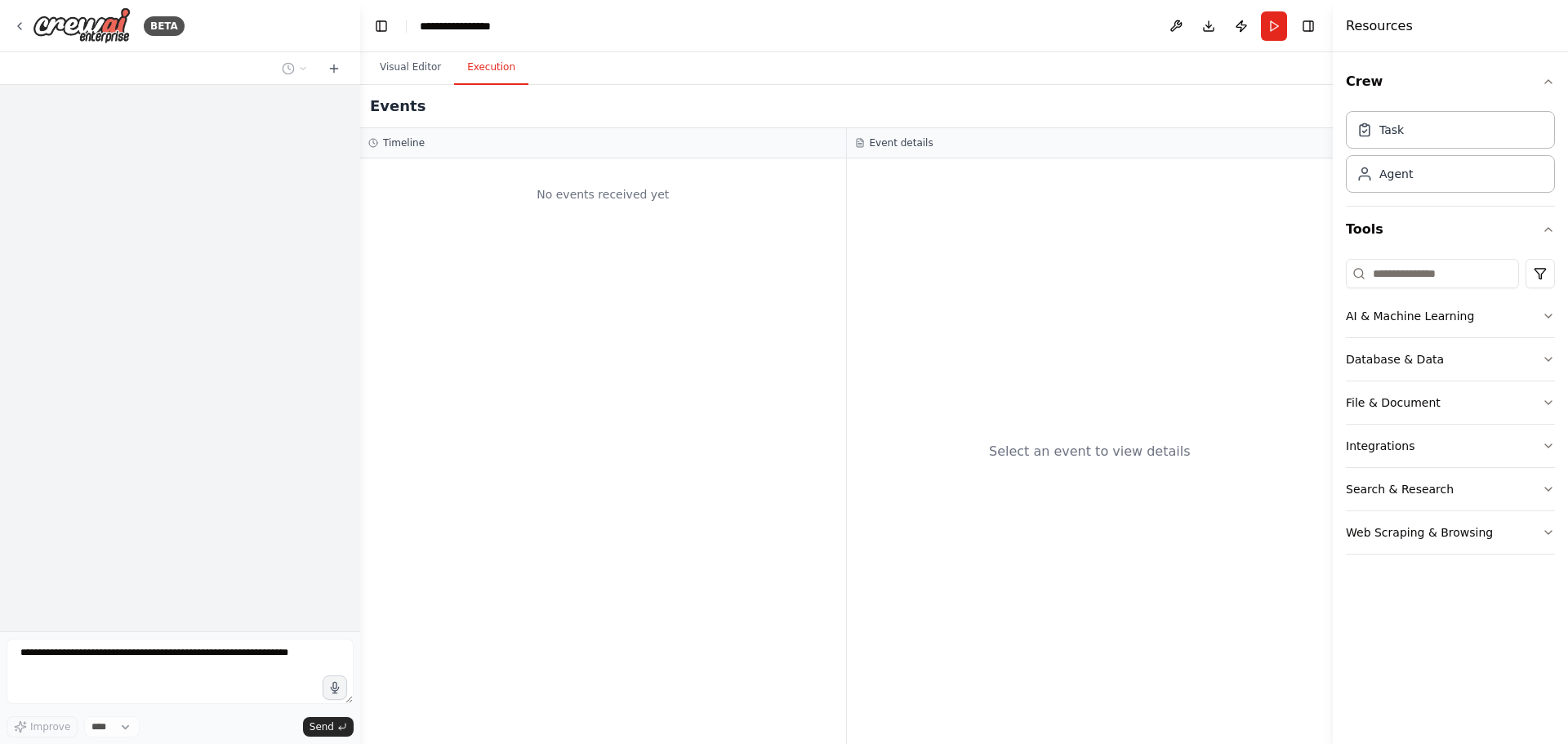
click at [500, 76] on button "Execution" at bounding box center [491, 67] width 75 height 34
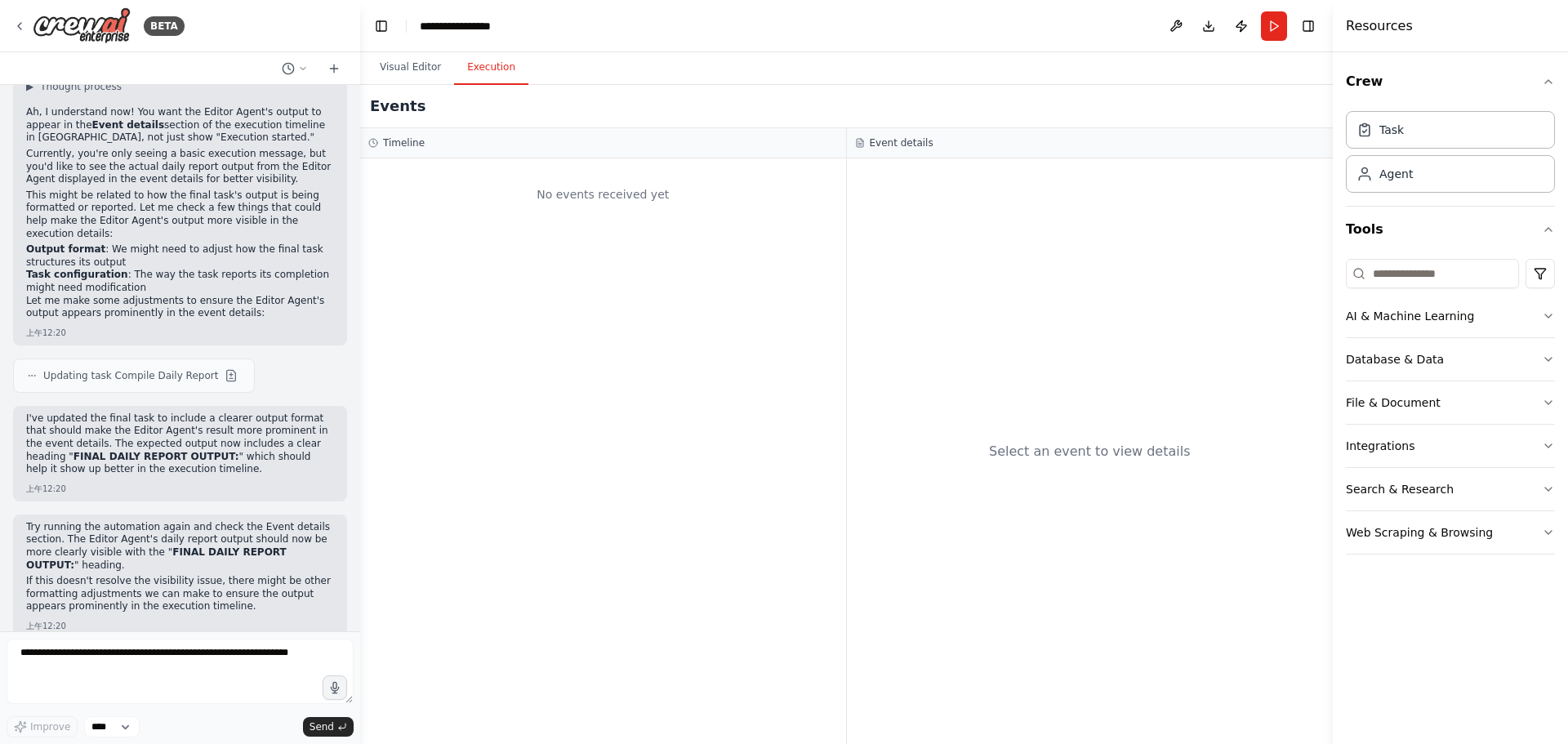
scroll to position [1912, 0]
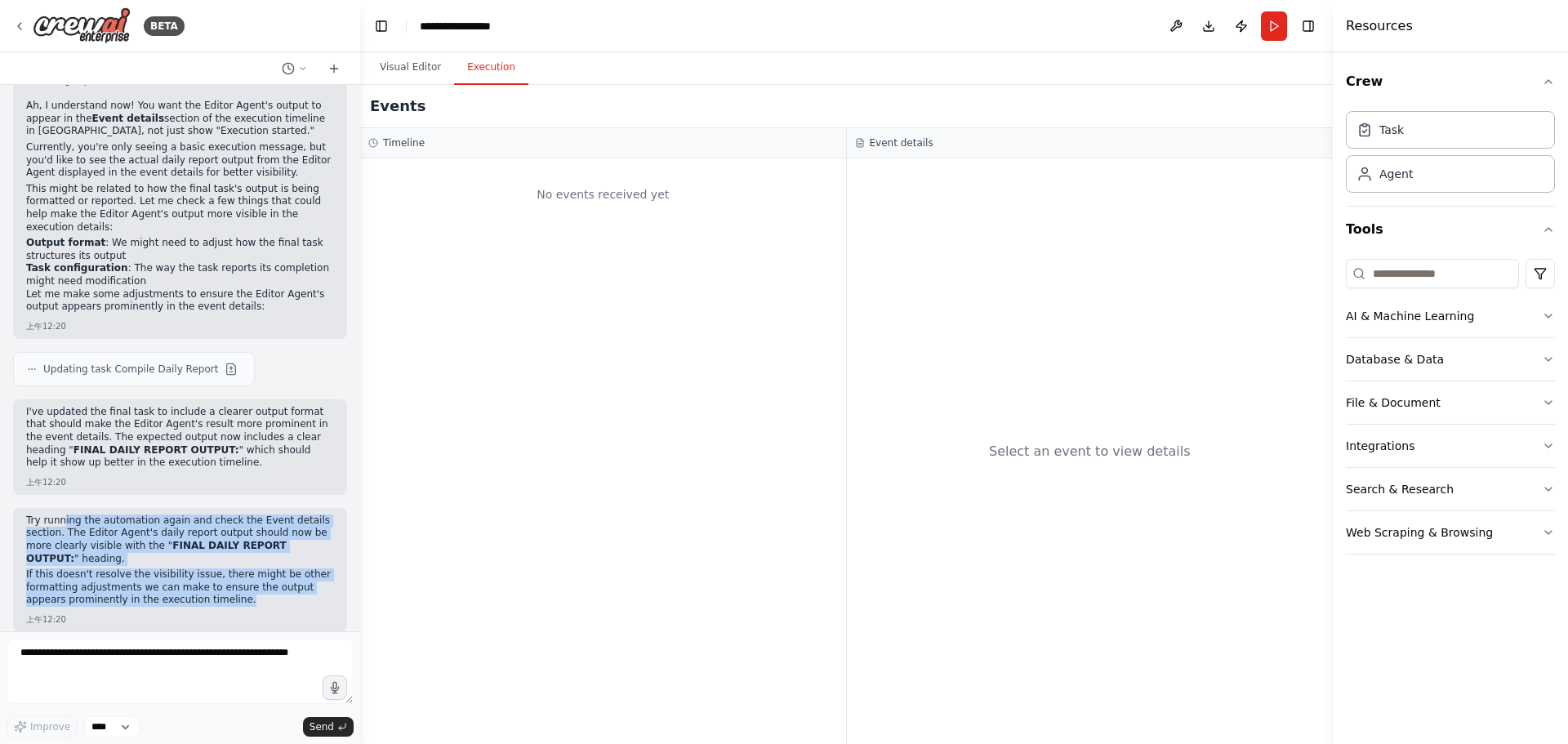
drag, startPoint x: 65, startPoint y: 499, endPoint x: 301, endPoint y: 583, distance: 250.5
click at [301, 583] on div "Try running the automation again and check the Event details section. The Edito…" at bounding box center [180, 570] width 334 height 124
click at [301, 585] on p "If this doesn't resolve the visibility issue, there might be other formatting a…" at bounding box center [180, 588] width 308 height 39
click at [292, 595] on div "Try running the automation again and check the Event details section. The Edito…" at bounding box center [180, 563] width 308 height 96
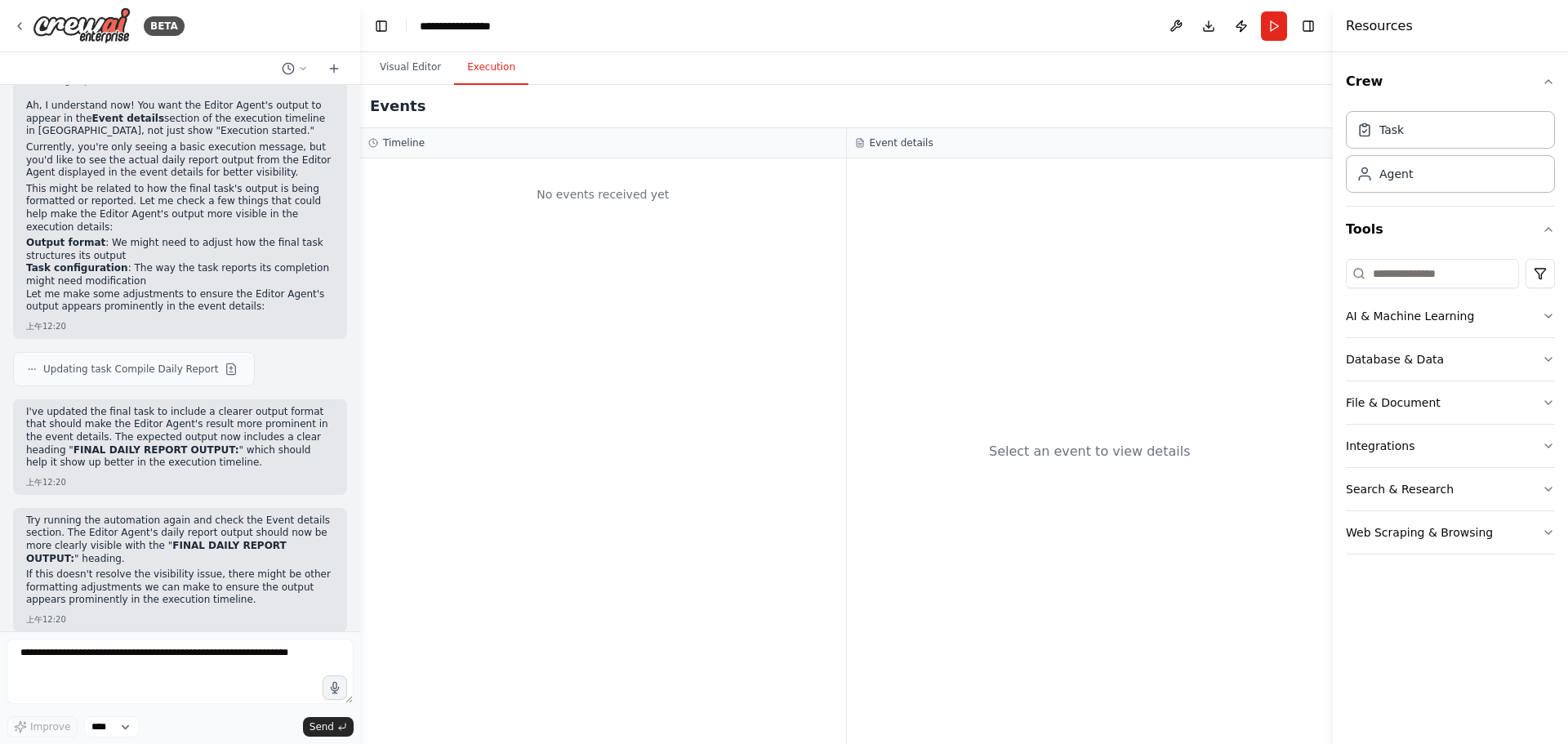
click at [286, 600] on div "Try running the automation again and check the Event details section. The Edito…" at bounding box center [180, 570] width 334 height 124
drag, startPoint x: 284, startPoint y: 597, endPoint x: 8, endPoint y: 510, distance: 289.4
click at [0, 509] on div "BETA Hello! I'm the CrewAI assistant. What kind of automation do you want to bu…" at bounding box center [180, 372] width 360 height 744
click at [416, 92] on div "Events" at bounding box center [846, 107] width 972 height 44
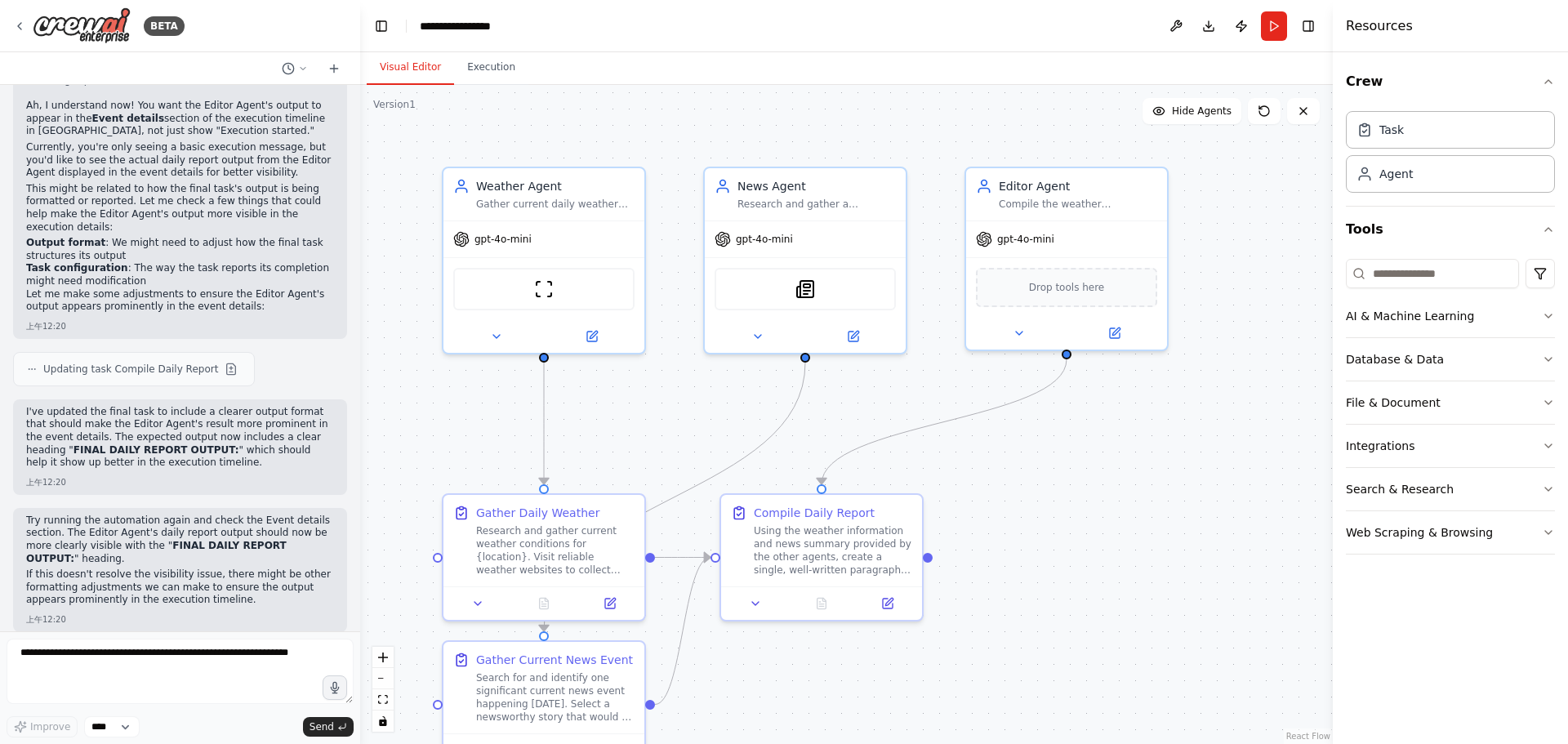
click at [430, 68] on button "Visual Editor" at bounding box center [410, 67] width 87 height 34
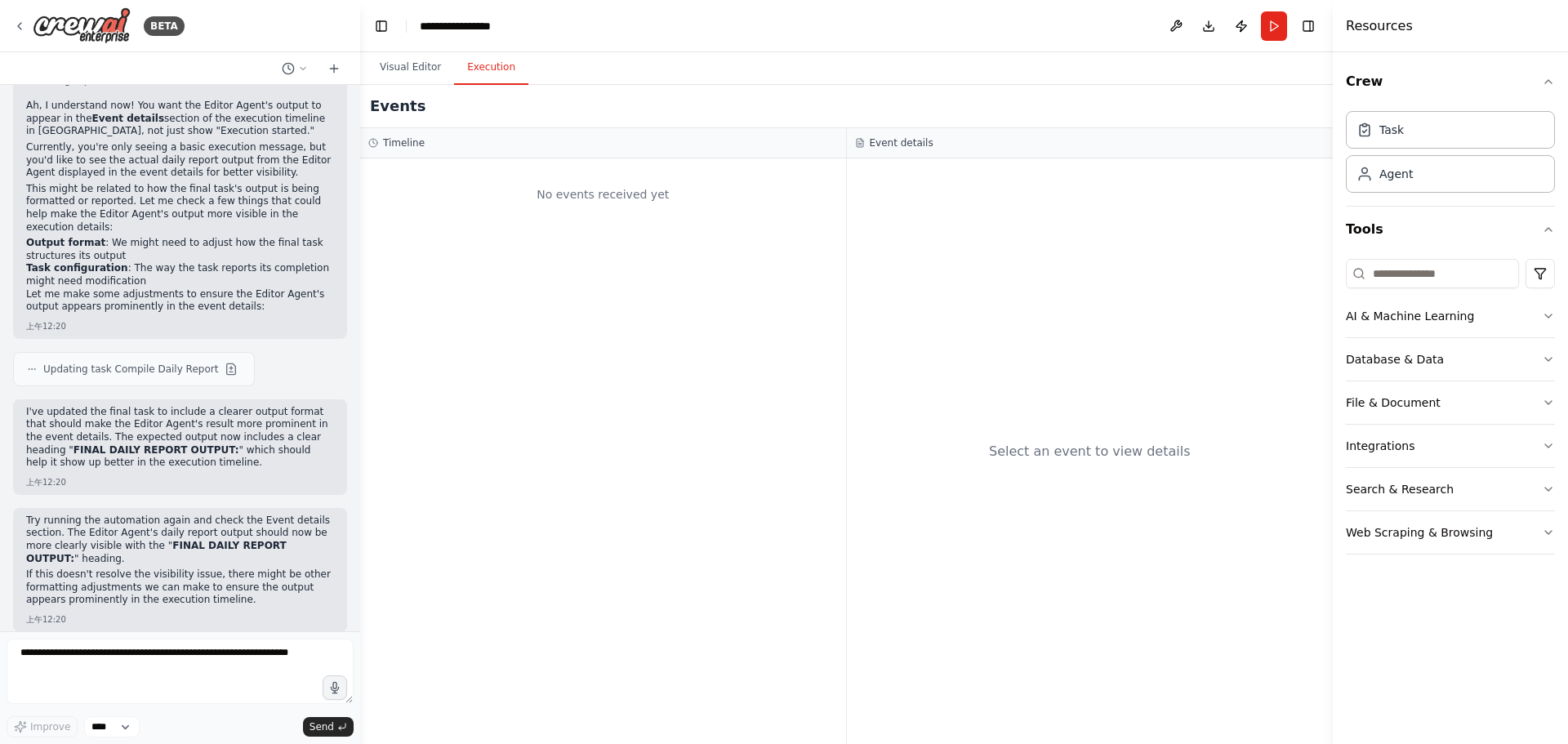
click at [488, 76] on button "Execution" at bounding box center [491, 67] width 75 height 34
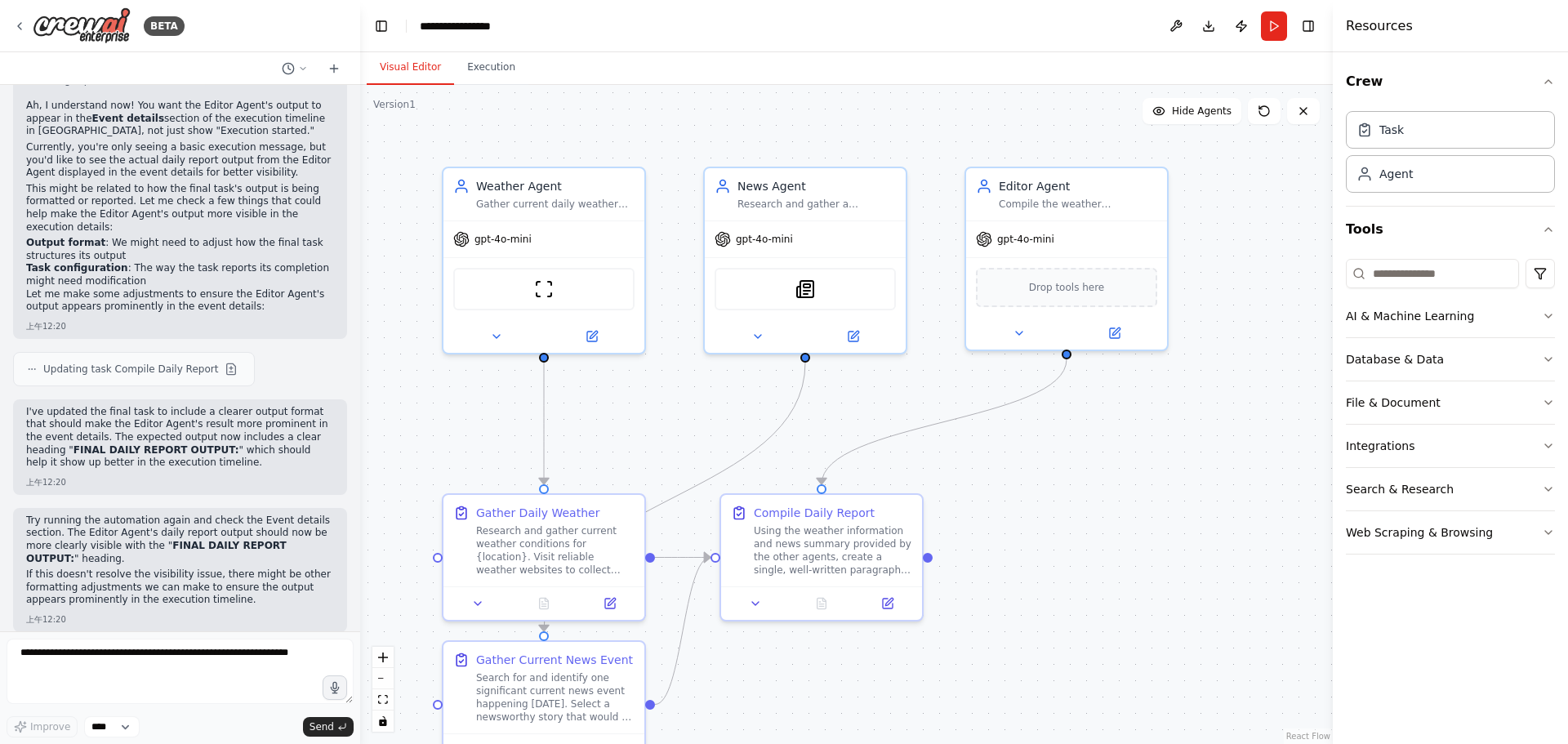
click at [379, 65] on button "Visual Editor" at bounding box center [410, 67] width 87 height 34
click at [414, 43] on header "**********" at bounding box center [846, 26] width 972 height 52
click at [531, 68] on div "Visual Editor Execution" at bounding box center [846, 68] width 972 height 33
click at [492, 71] on button "Execution" at bounding box center [491, 67] width 75 height 34
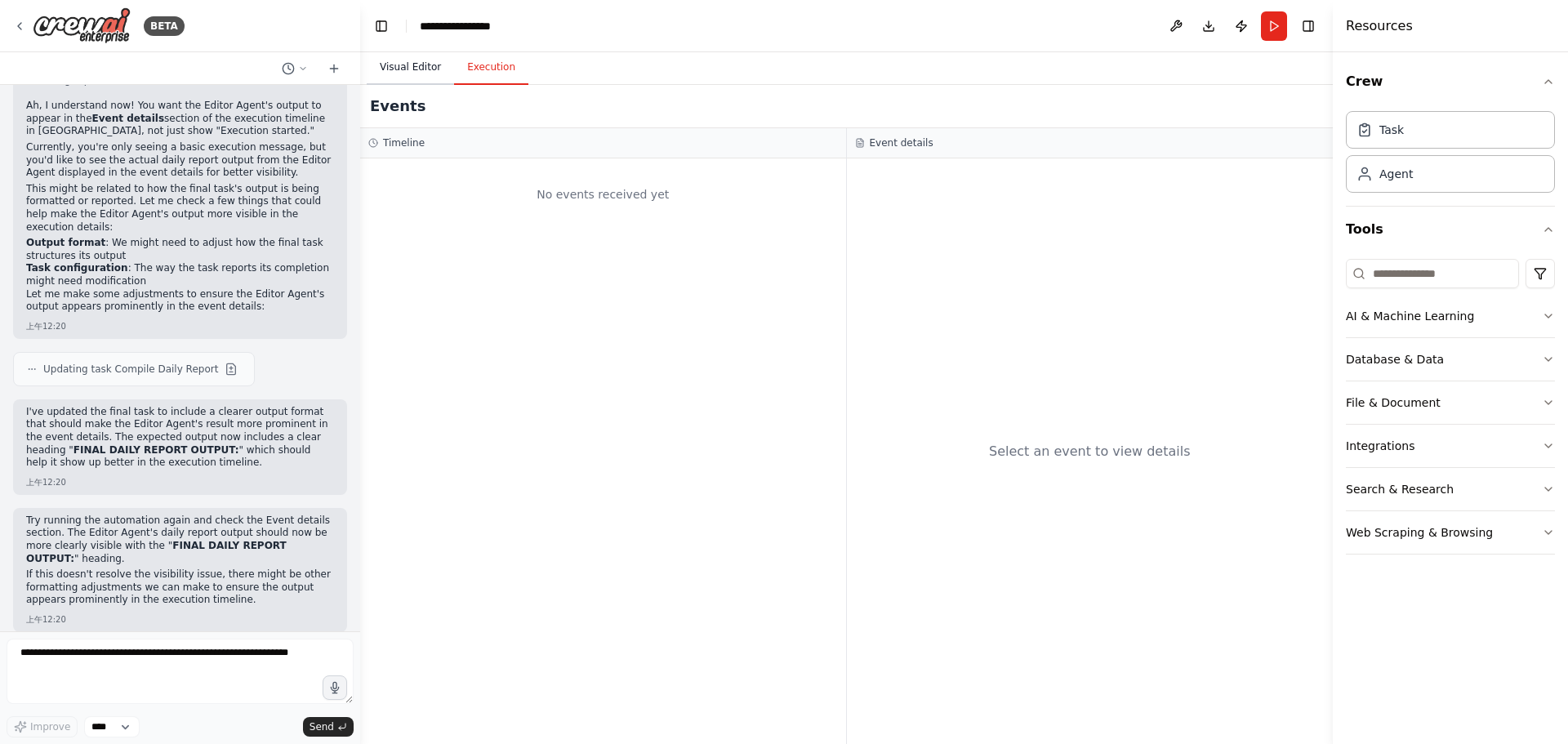
drag, startPoint x: 426, startPoint y: 62, endPoint x: 432, endPoint y: 69, distance: 9.2
click at [427, 63] on button "Visual Editor" at bounding box center [410, 67] width 87 height 34
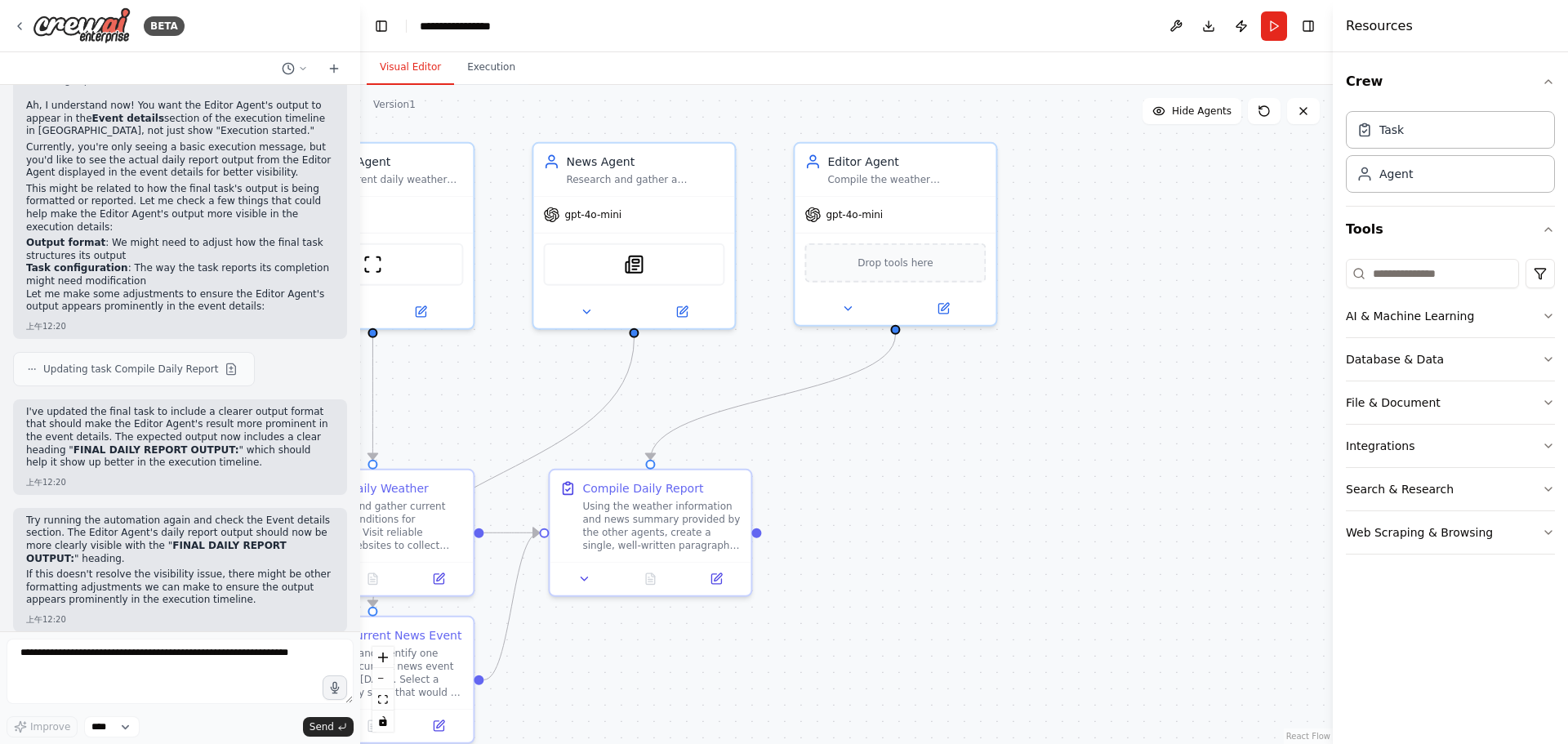
drag, startPoint x: 1058, startPoint y: 578, endPoint x: 1189, endPoint y: 492, distance: 156.7
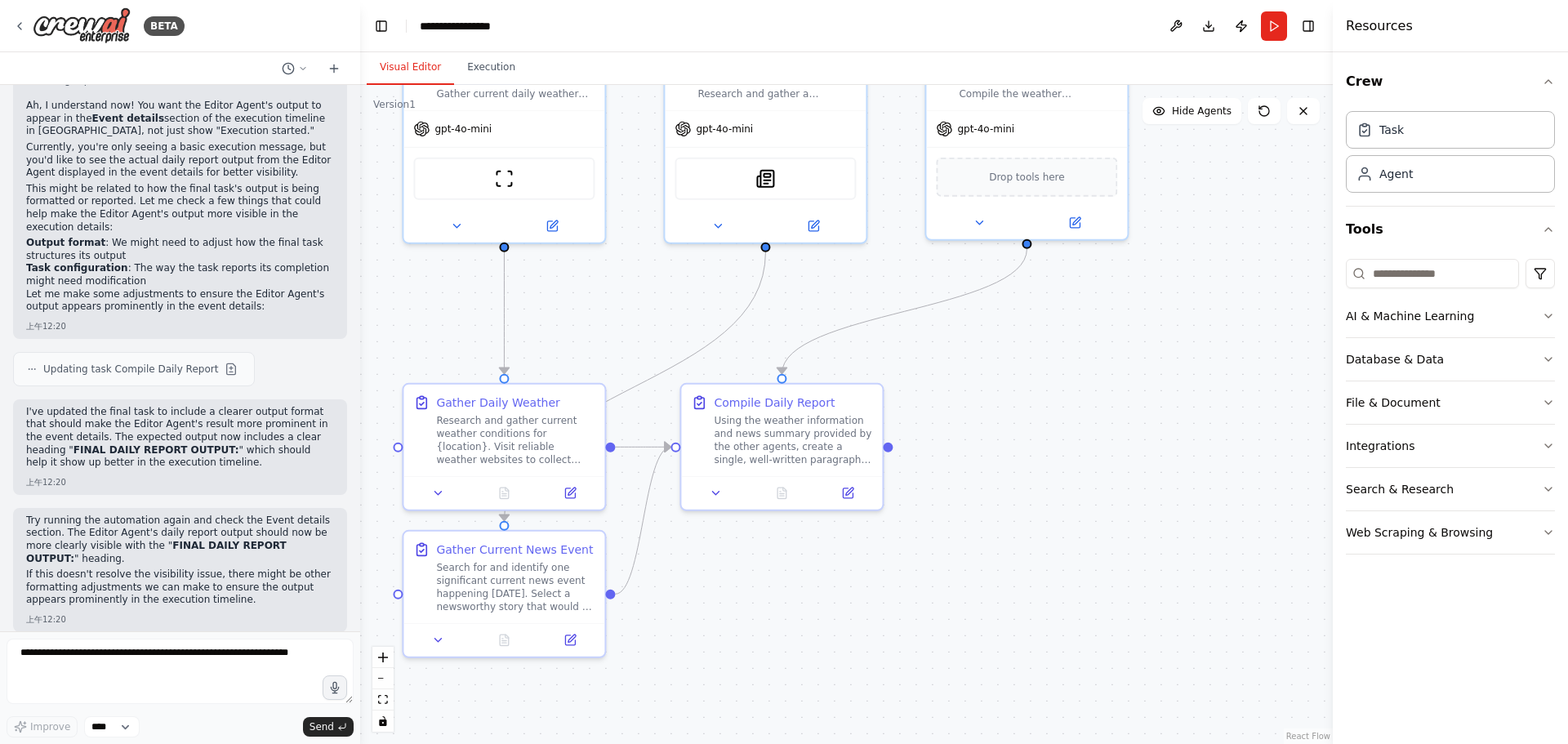
click at [1189, 492] on div ".deletable-edge-delete-btn { width: 20px; height: 20px; border: 0px solid #ffff…" at bounding box center [846, 414] width 972 height 659
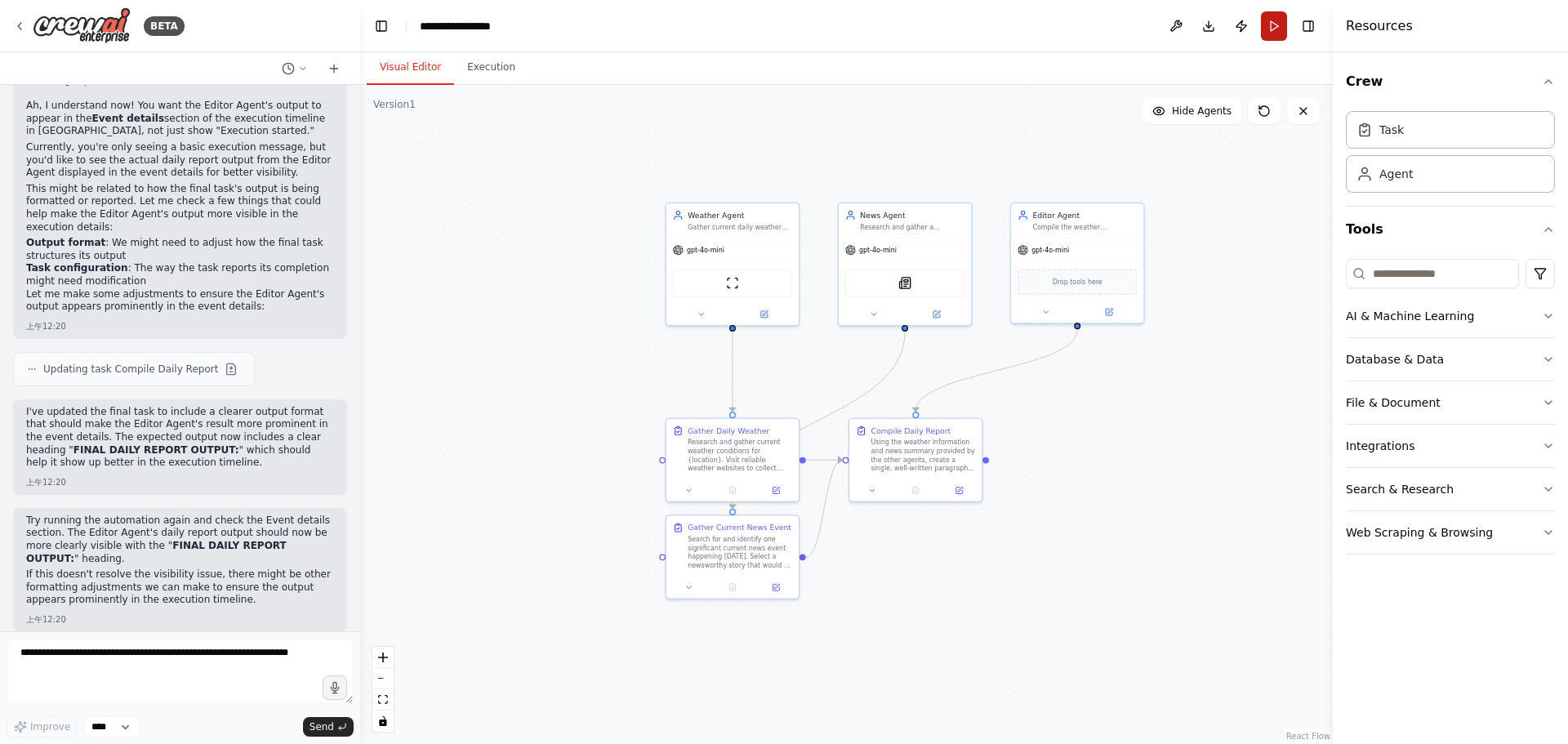
click at [1269, 33] on button "Run" at bounding box center [1273, 26] width 26 height 29
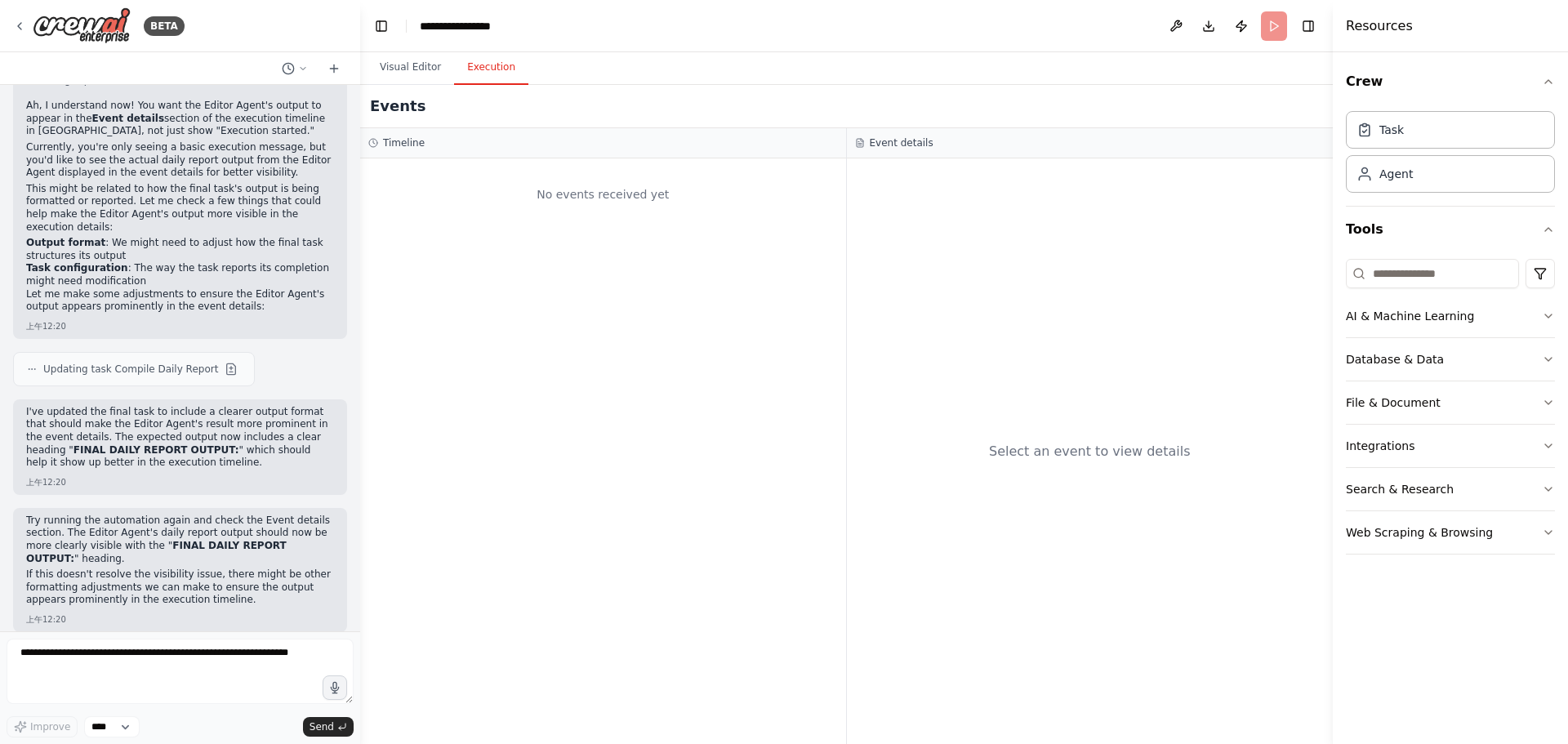
click at [499, 68] on button "Execution" at bounding box center [491, 67] width 75 height 34
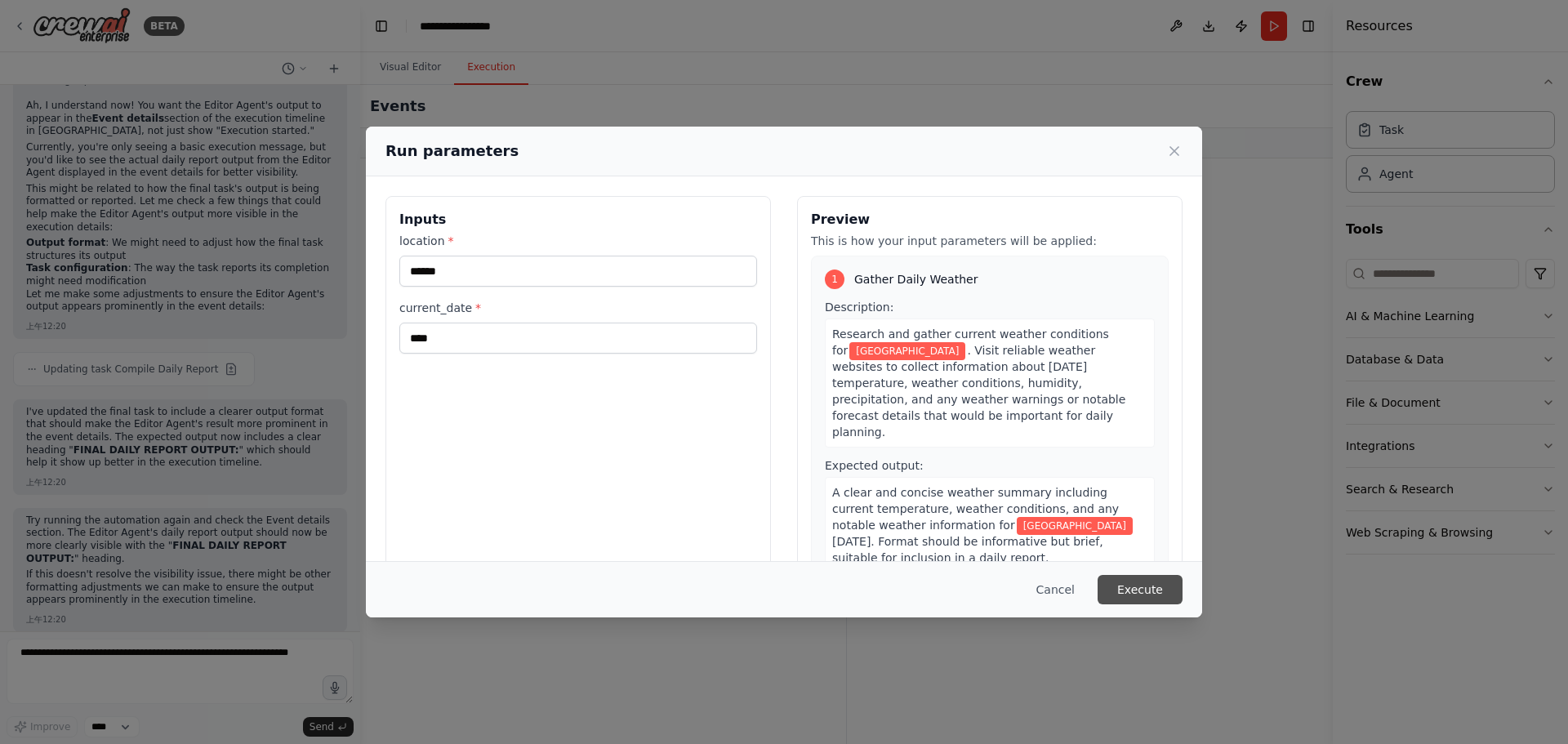
click at [1168, 592] on button "Execute" at bounding box center [1139, 589] width 85 height 29
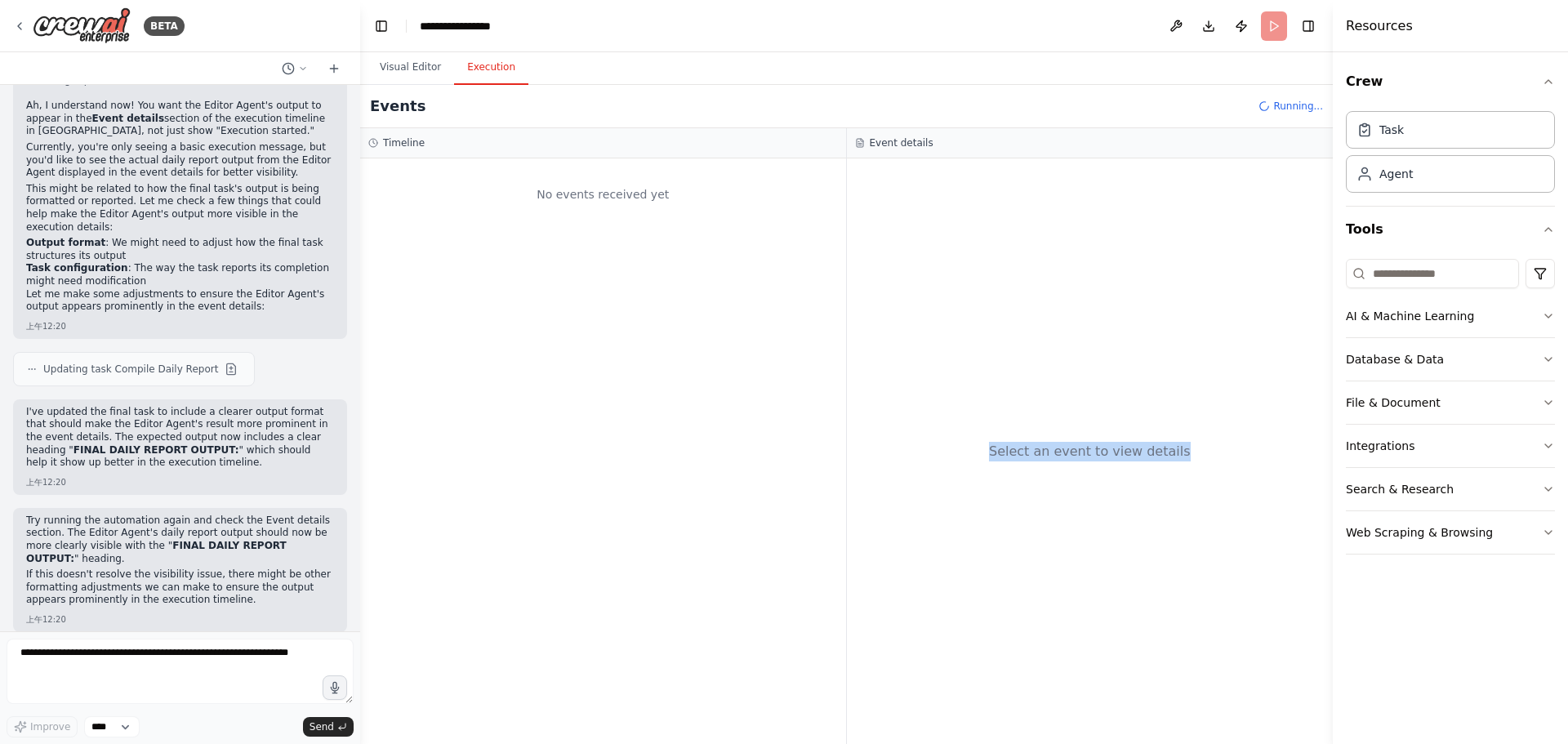
drag, startPoint x: 999, startPoint y: 452, endPoint x: 1228, endPoint y: 458, distance: 229.1
click at [1228, 458] on div "Select an event to view details" at bounding box center [1090, 451] width 487 height 585
click at [1227, 458] on div "Select an event to view details" at bounding box center [1090, 451] width 487 height 585
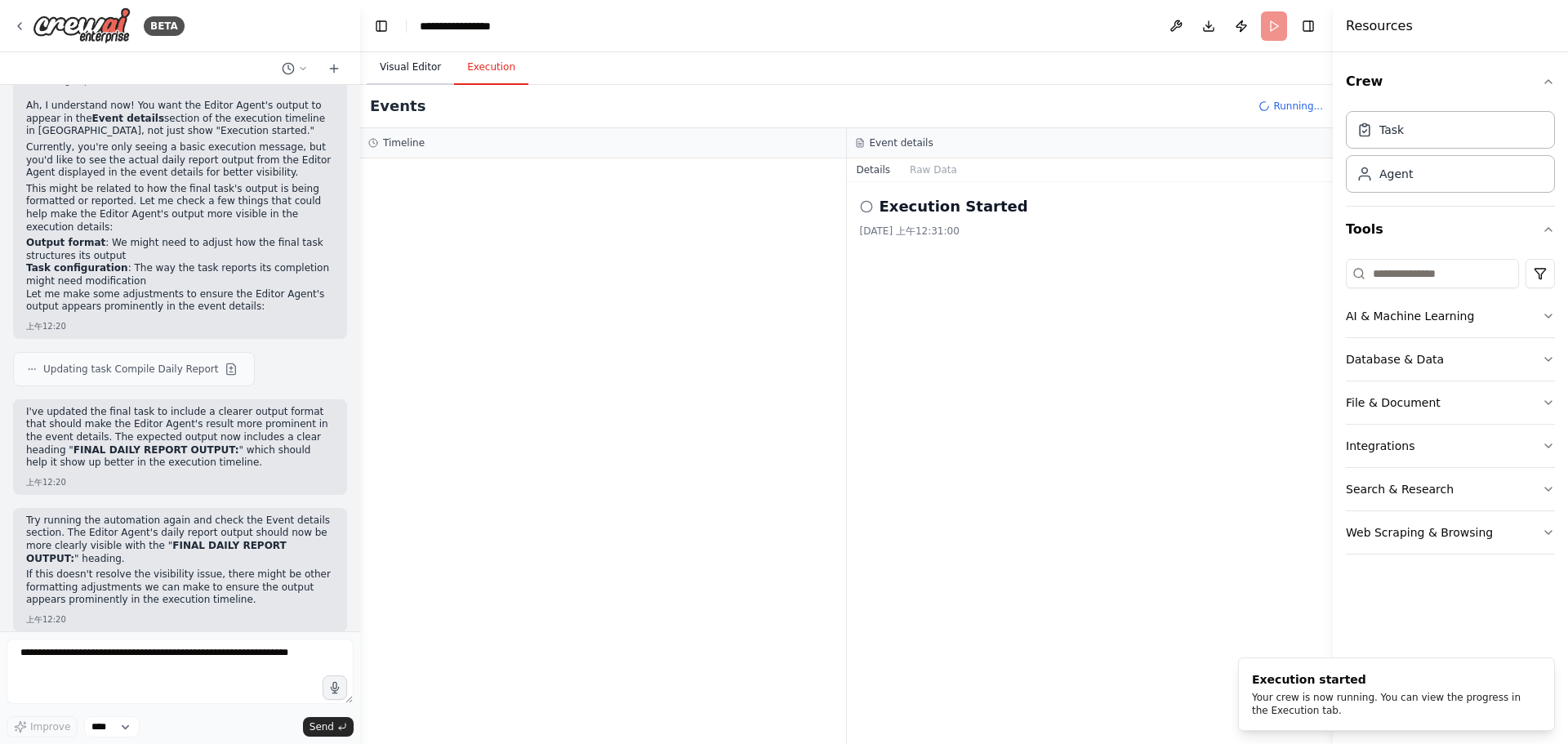
click at [392, 65] on button "Visual Editor" at bounding box center [410, 67] width 87 height 34
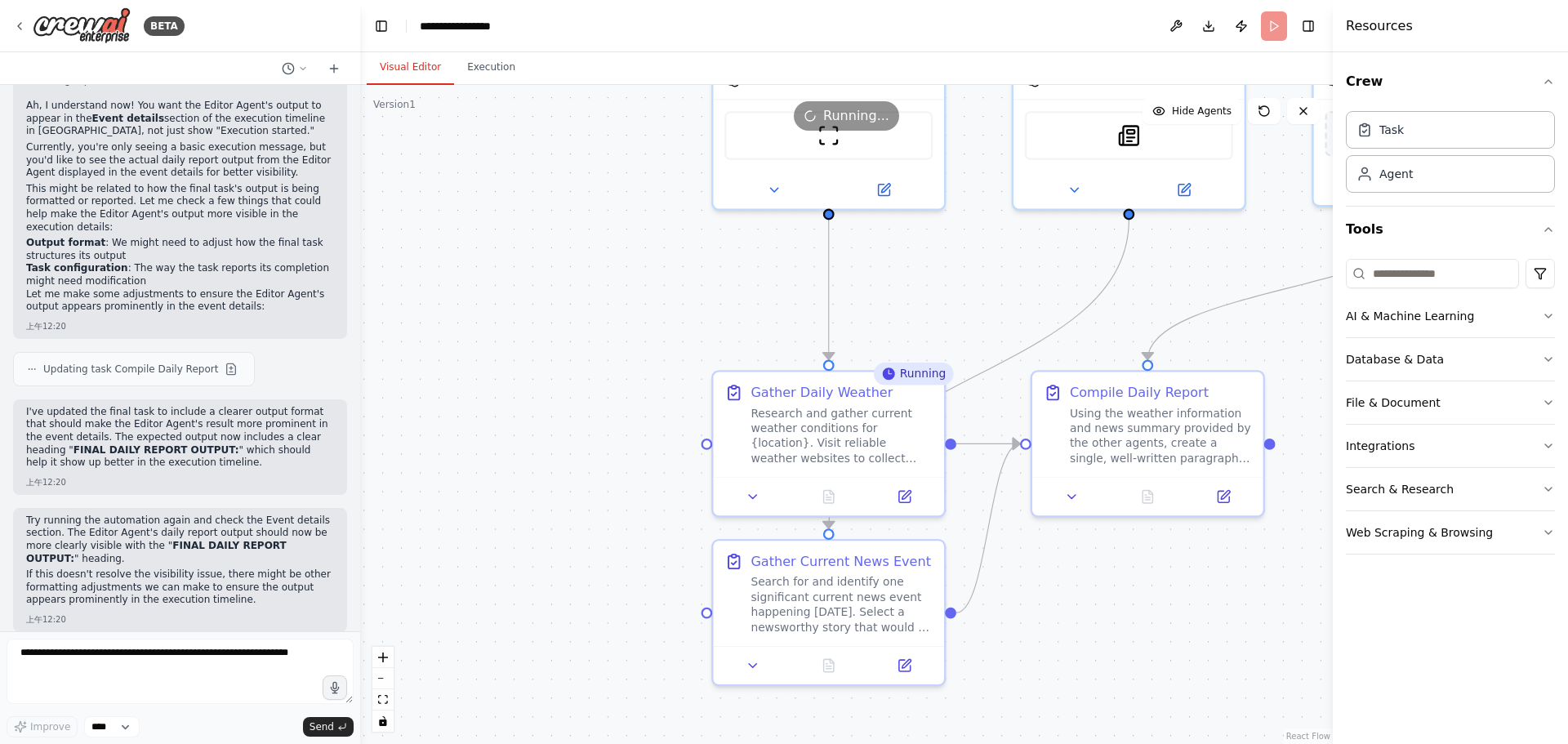
drag, startPoint x: 501, startPoint y: 437, endPoint x: 387, endPoint y: 379, distance: 127.9
click at [387, 379] on div ".deletable-edge-delete-btn { width: 20px; height: 20px; border: 0px solid #ffff…" at bounding box center [846, 414] width 972 height 659
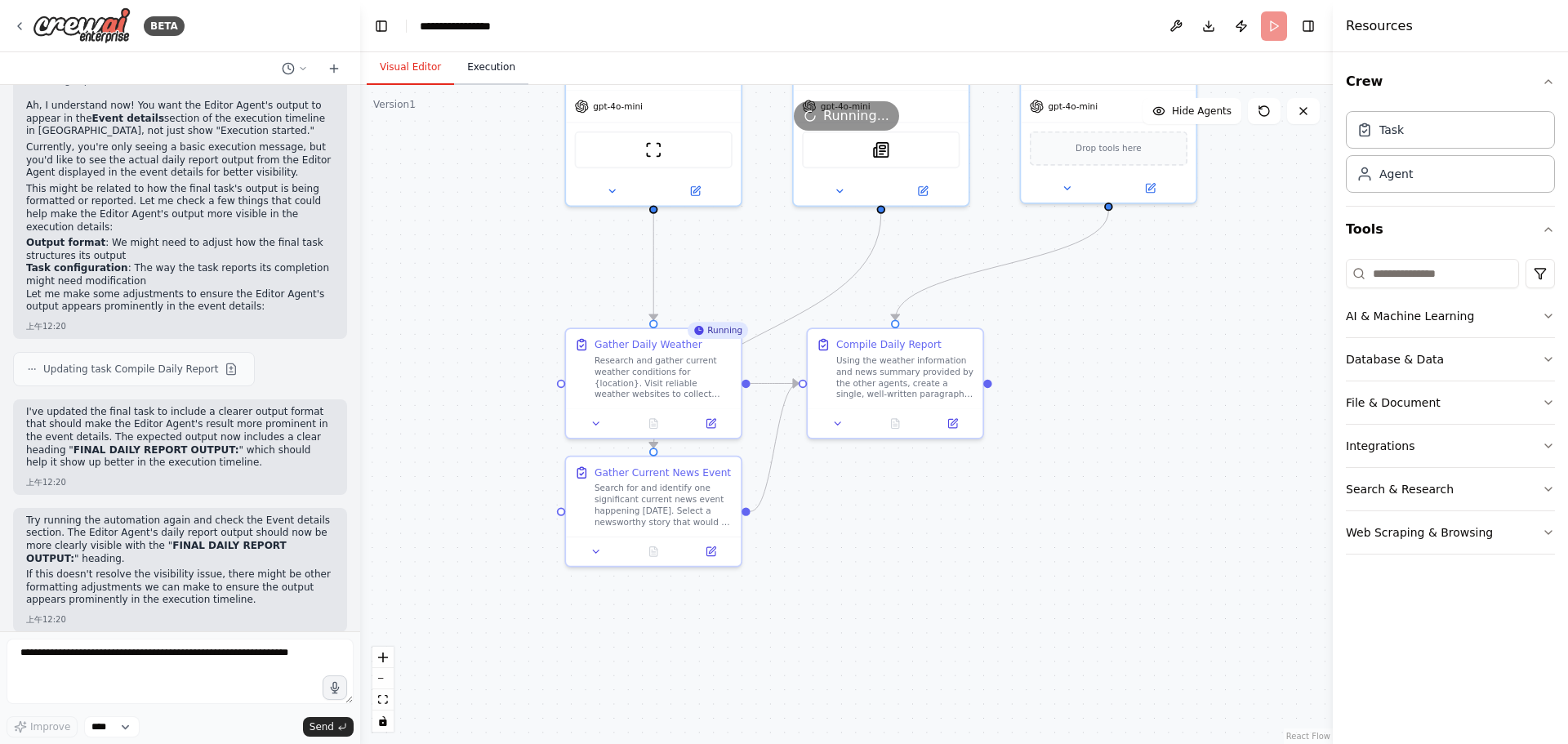
click at [489, 65] on button "Execution" at bounding box center [491, 67] width 75 height 34
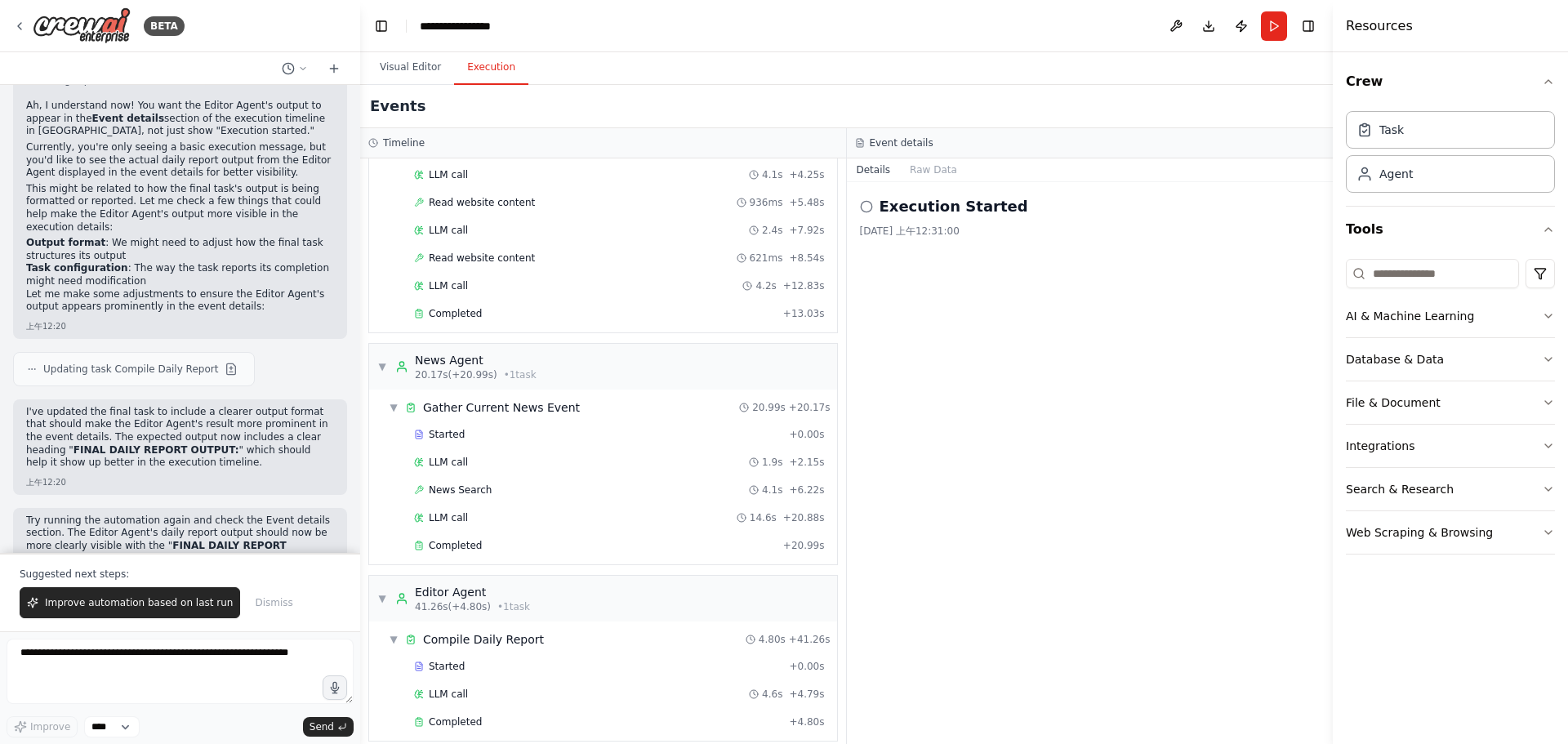
scroll to position [127, 0]
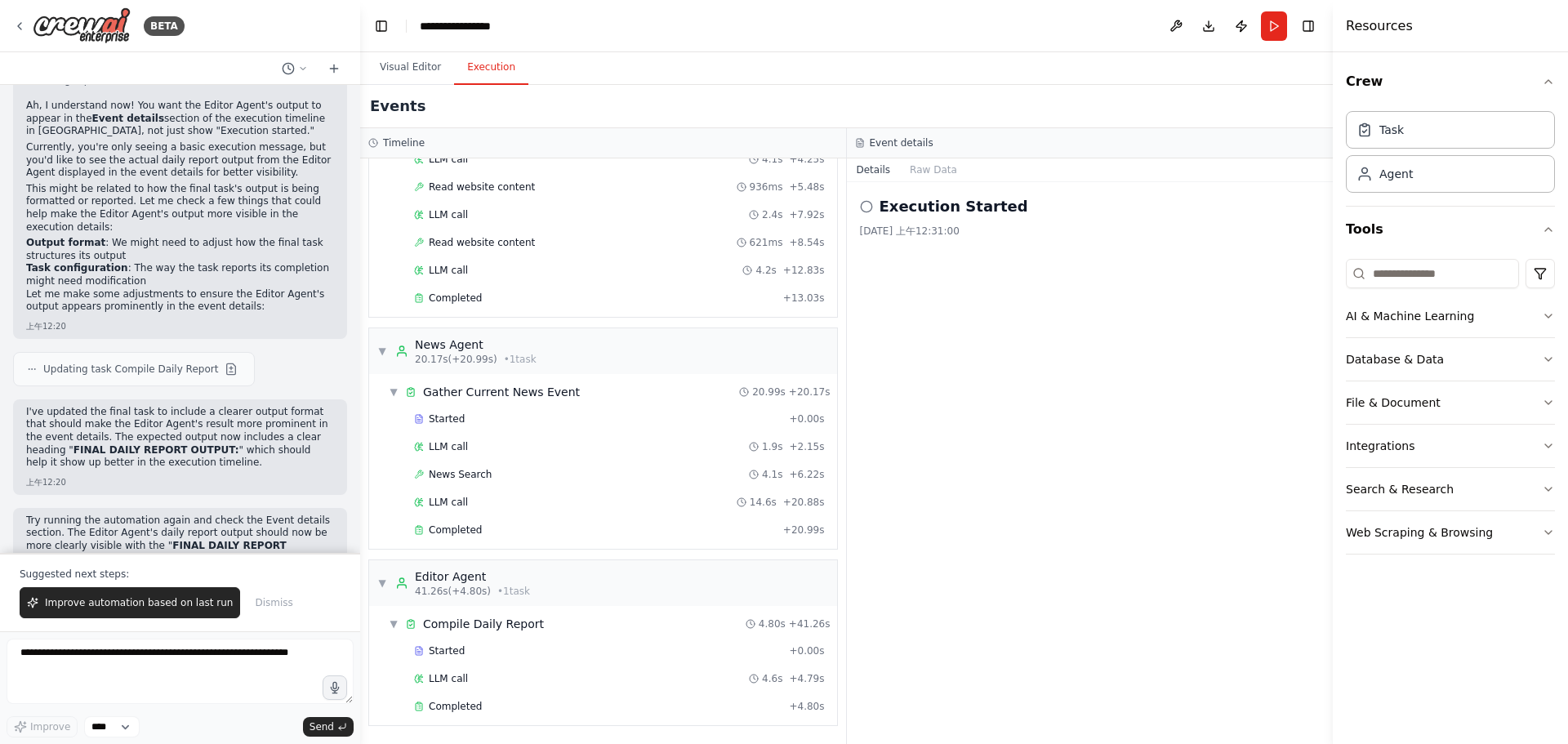
drag, startPoint x: 902, startPoint y: 209, endPoint x: 1072, endPoint y: 219, distance: 170.3
click at [1072, 219] on div "Execution Started 2025/9/19 上午12:31:00" at bounding box center [1090, 216] width 461 height 43
click at [923, 196] on h2 "Execution Started" at bounding box center [954, 206] width 149 height 23
drag, startPoint x: 151, startPoint y: 696, endPoint x: 161, endPoint y: 673, distance: 25.1
click at [151, 694] on textarea at bounding box center [180, 672] width 347 height 65
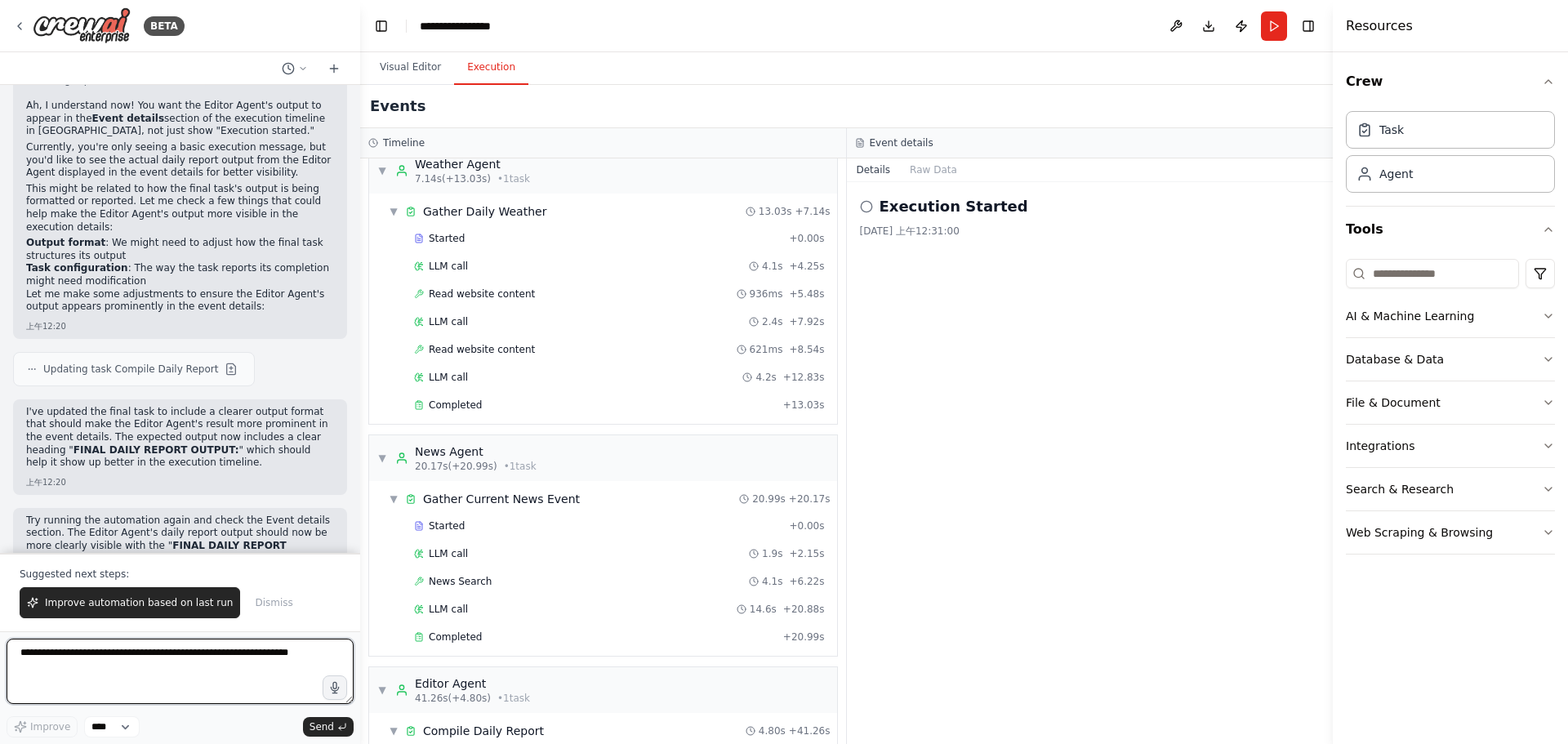
scroll to position [0, 0]
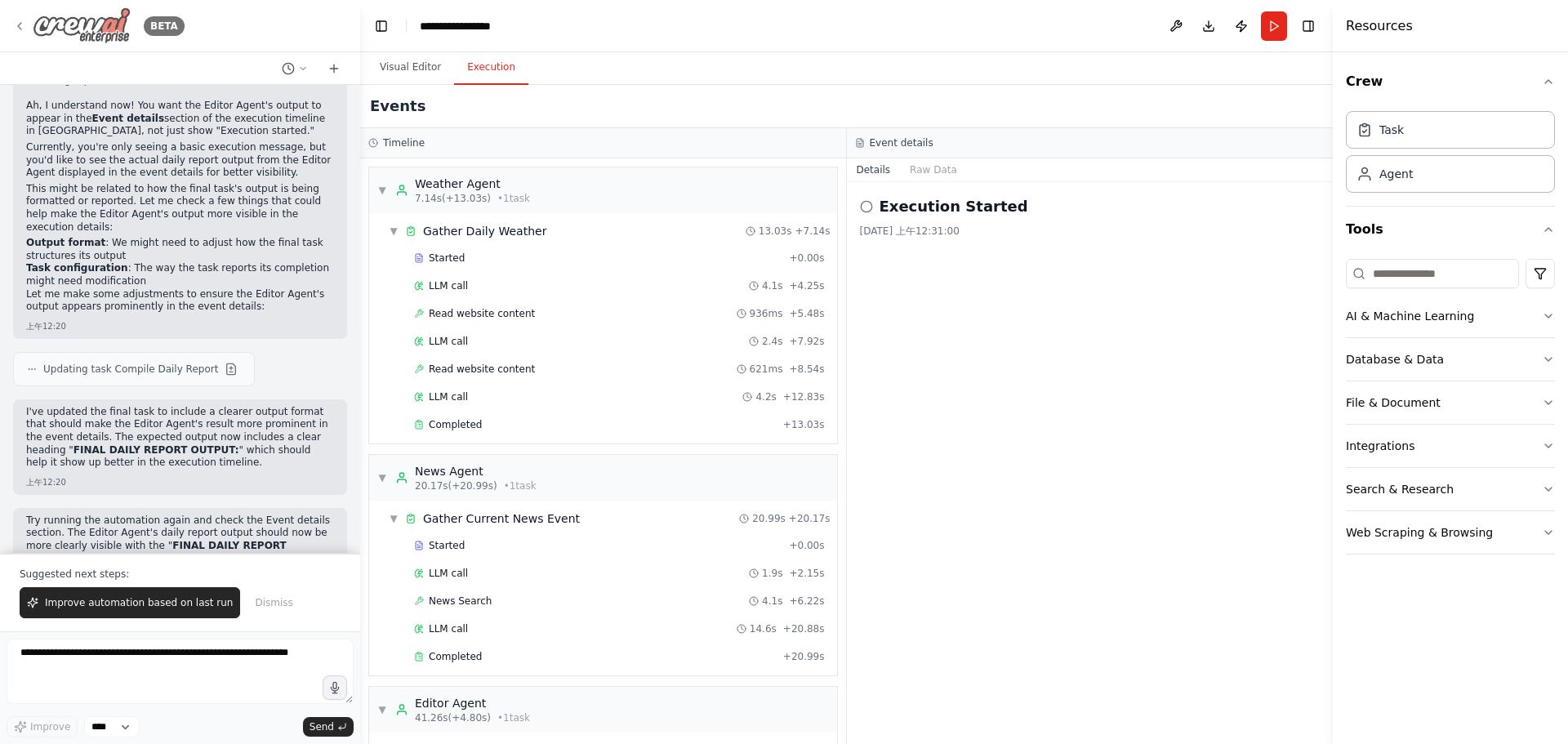
click at [132, 22] on div "BETA" at bounding box center [99, 26] width 171 height 37
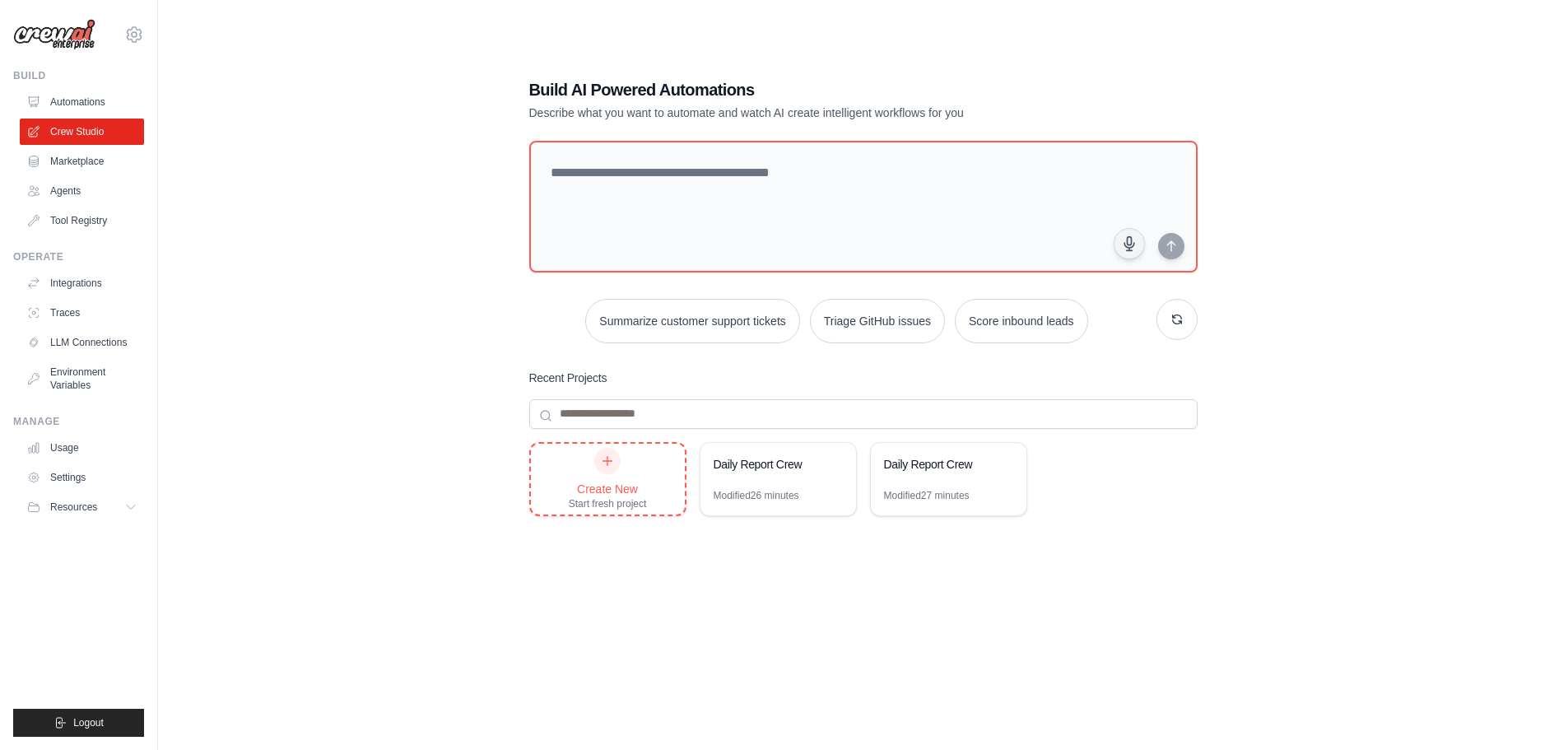
click at [624, 463] on div "Create New Start fresh project" at bounding box center [608, 479] width 78 height 63
click at [674, 170] on textarea at bounding box center [863, 207] width 675 height 134
click at [787, 215] on textarea at bounding box center [863, 207] width 675 height 134
paste textarea "**********"
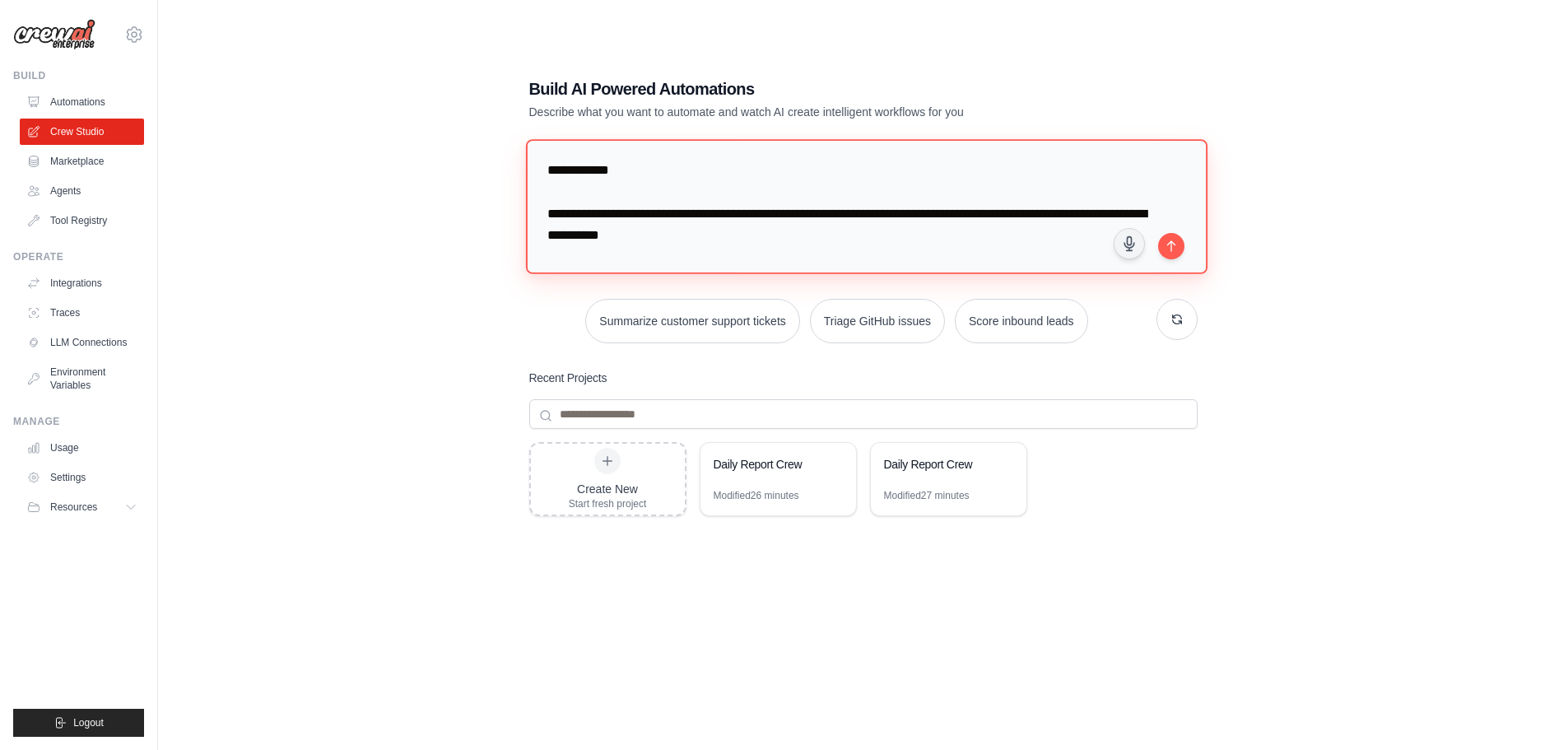
scroll to position [714, 0]
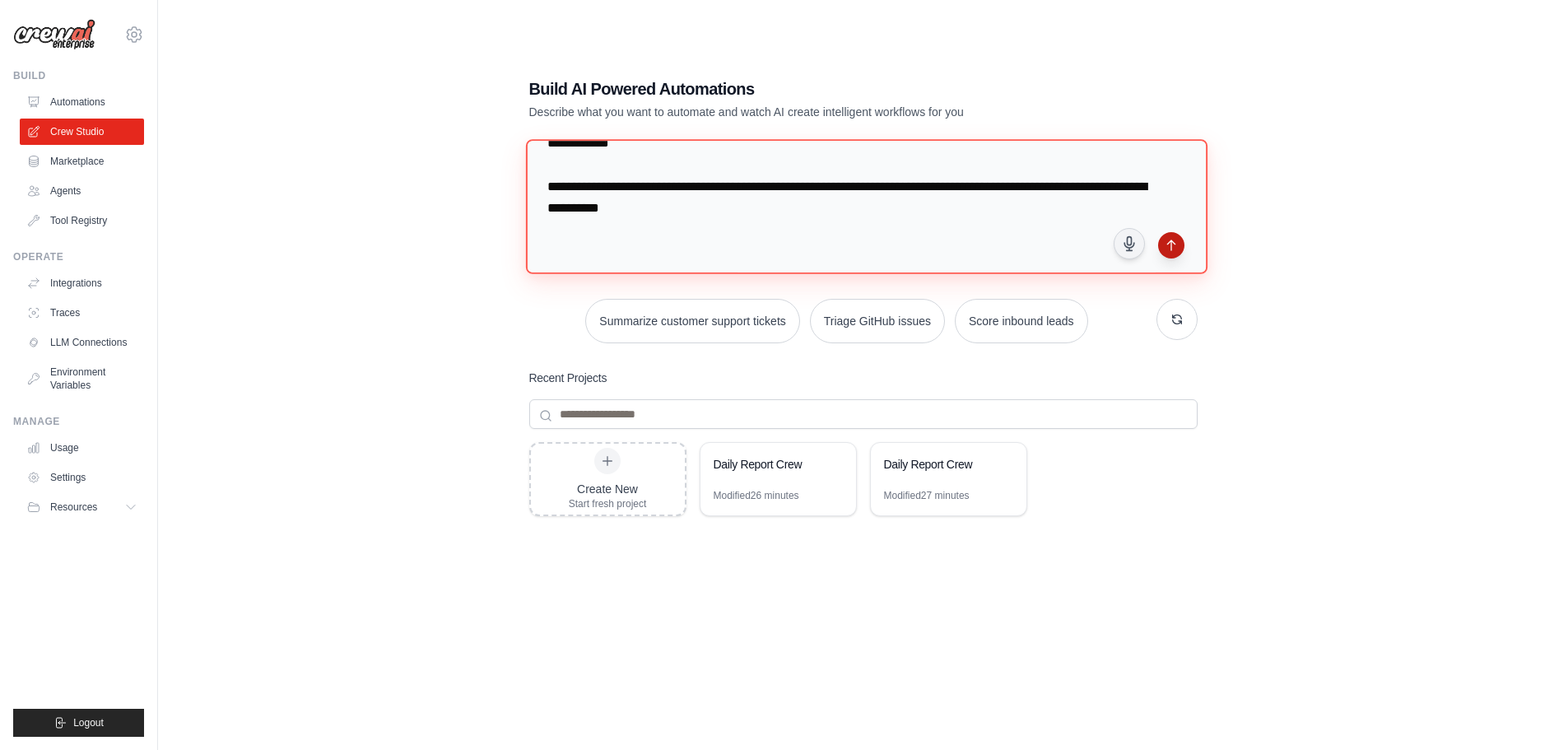
type textarea "**********"
click at [1180, 245] on button "submit" at bounding box center [1171, 245] width 26 height 26
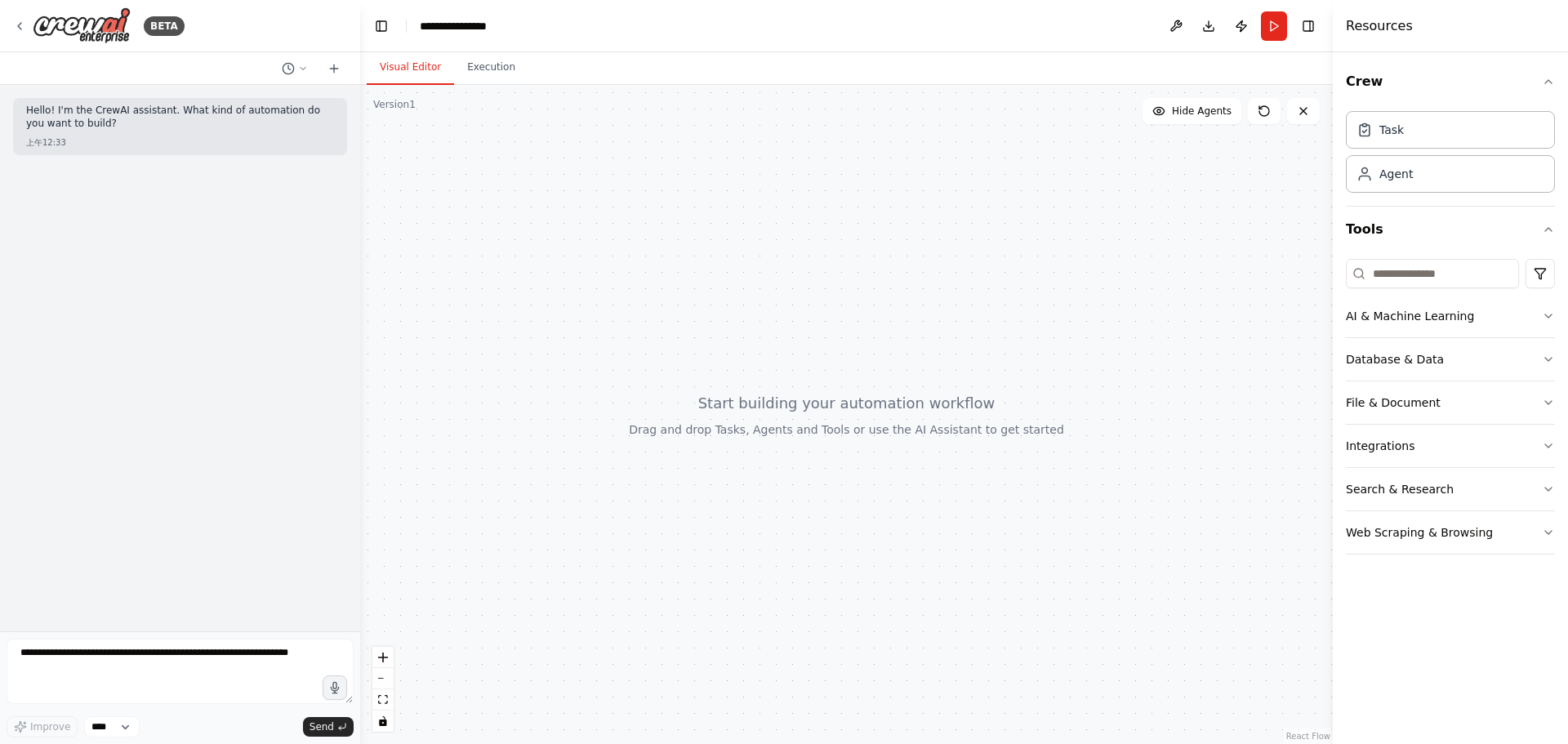
drag, startPoint x: 822, startPoint y: 102, endPoint x: 859, endPoint y: 105, distance: 37.1
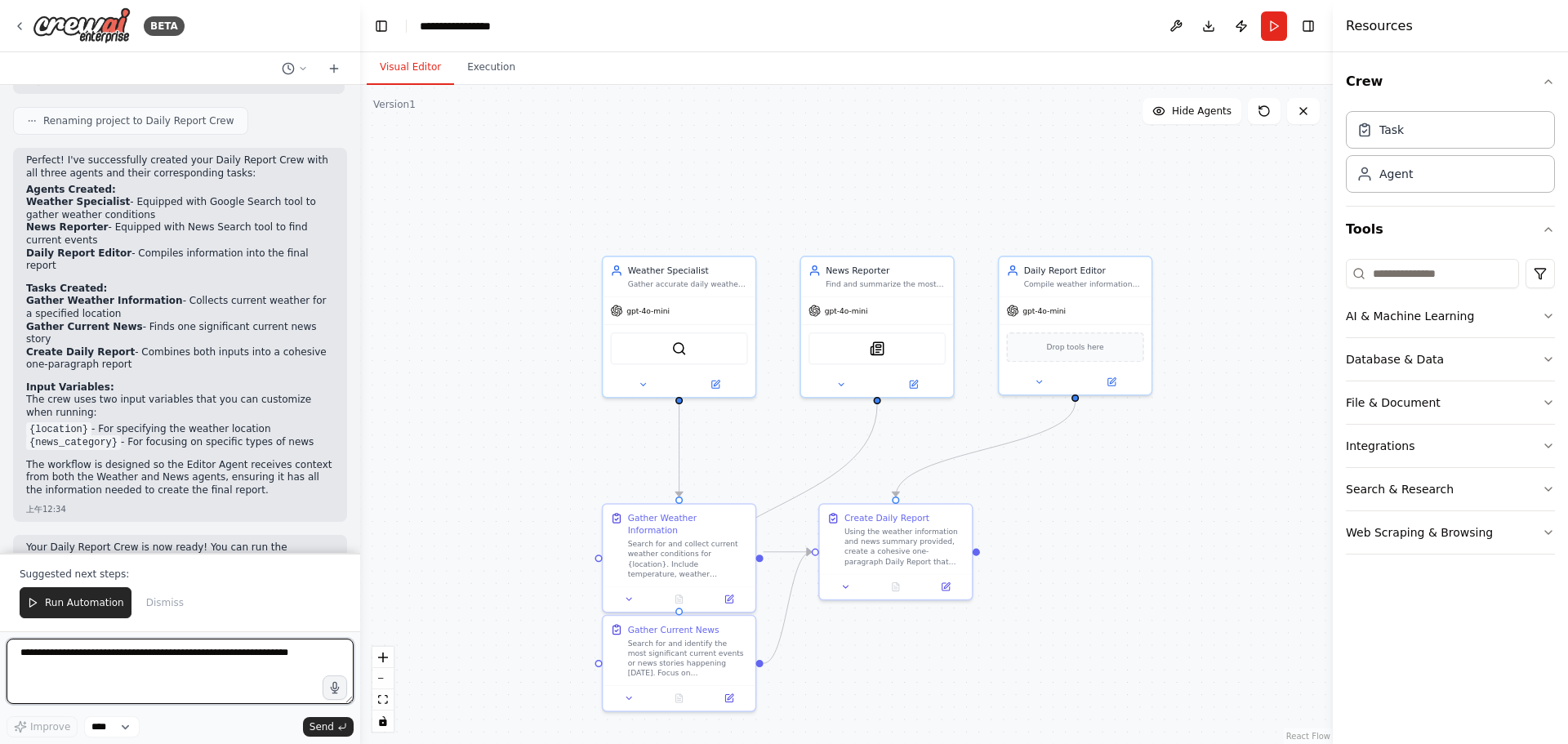
scroll to position [1328, 0]
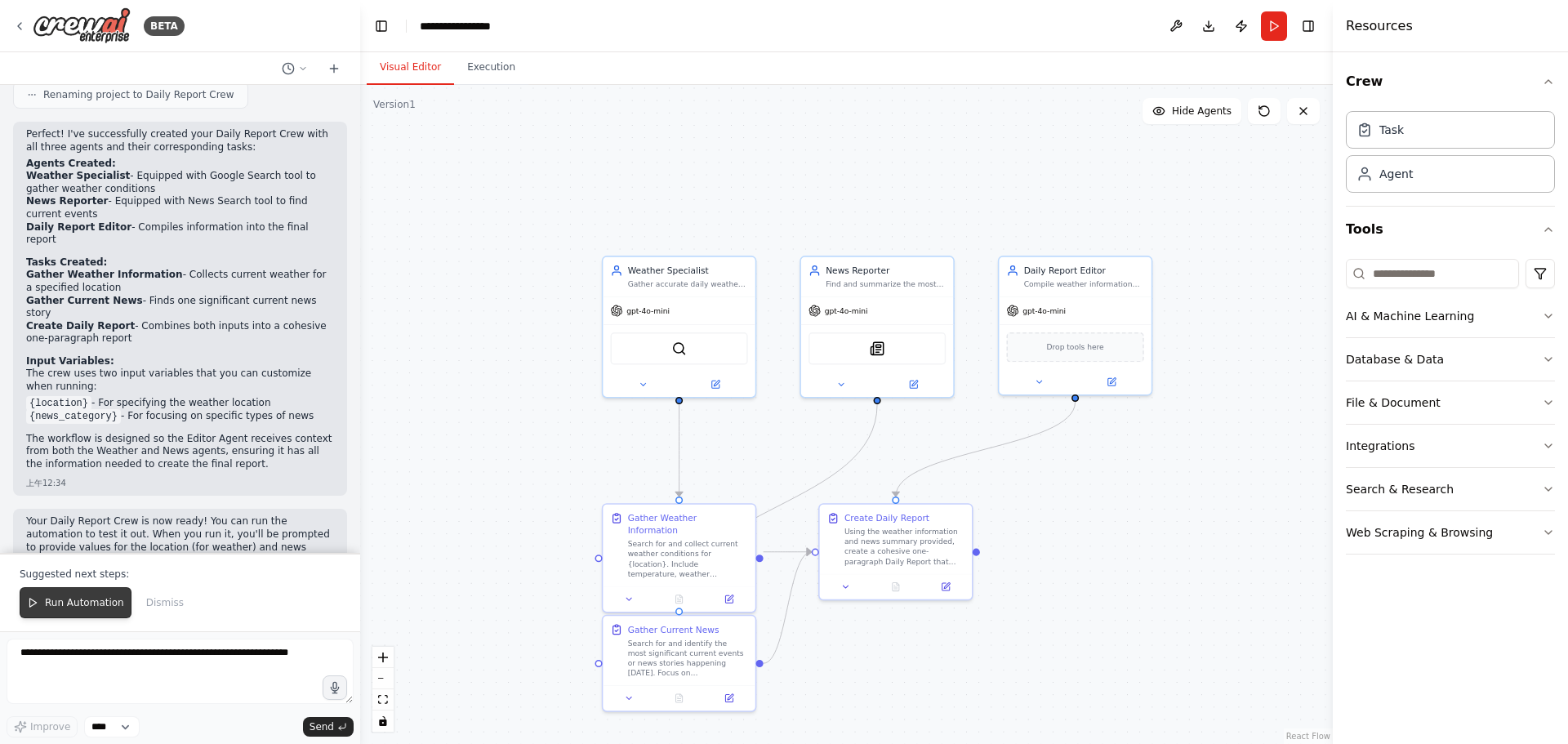
click at [50, 597] on span "Run Automation" at bounding box center [84, 603] width 79 height 13
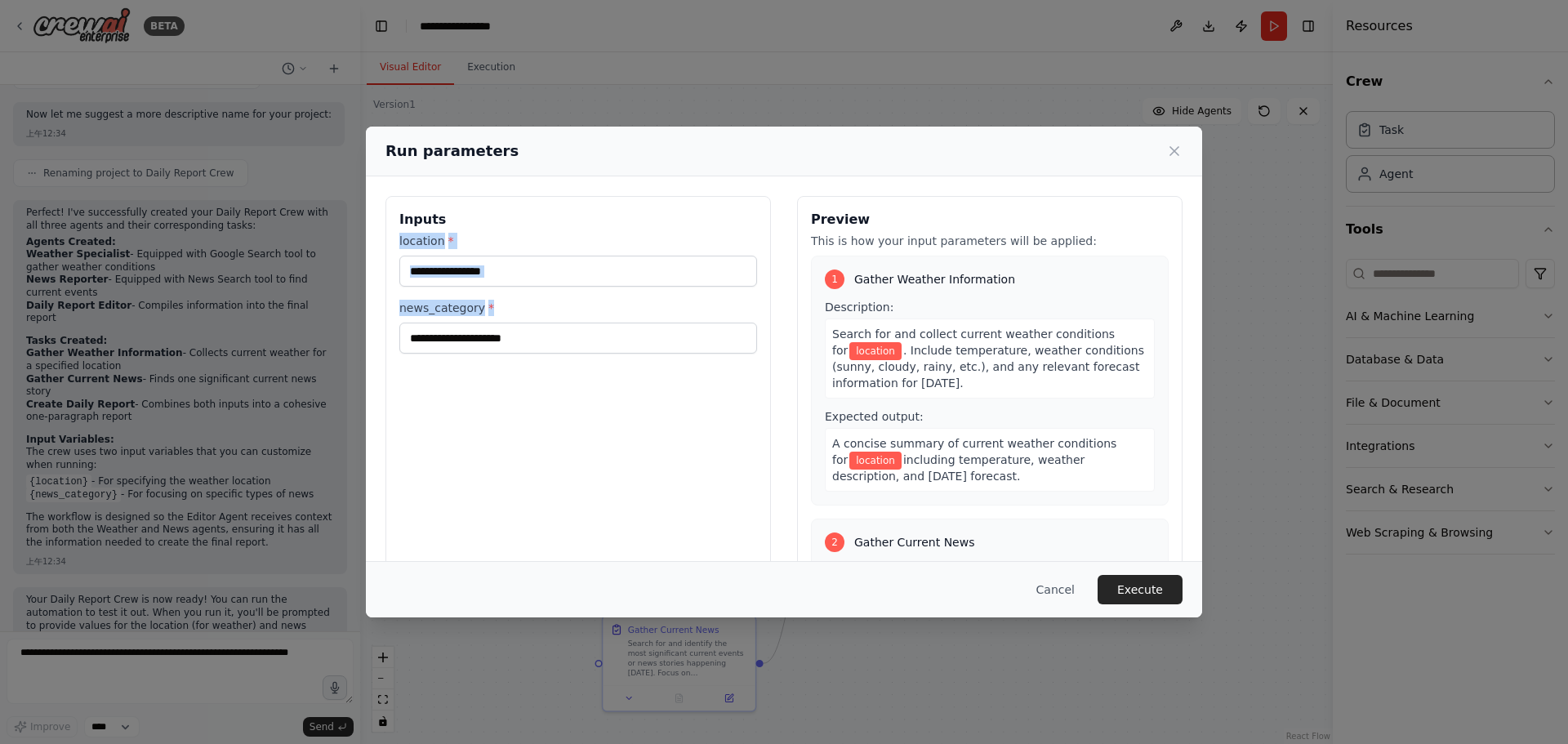
drag, startPoint x: 612, startPoint y: 286, endPoint x: 618, endPoint y: 276, distance: 11.7
click at [615, 279] on div "location * news_category *" at bounding box center [578, 293] width 358 height 121
click at [618, 276] on input "location *" at bounding box center [578, 270] width 358 height 31
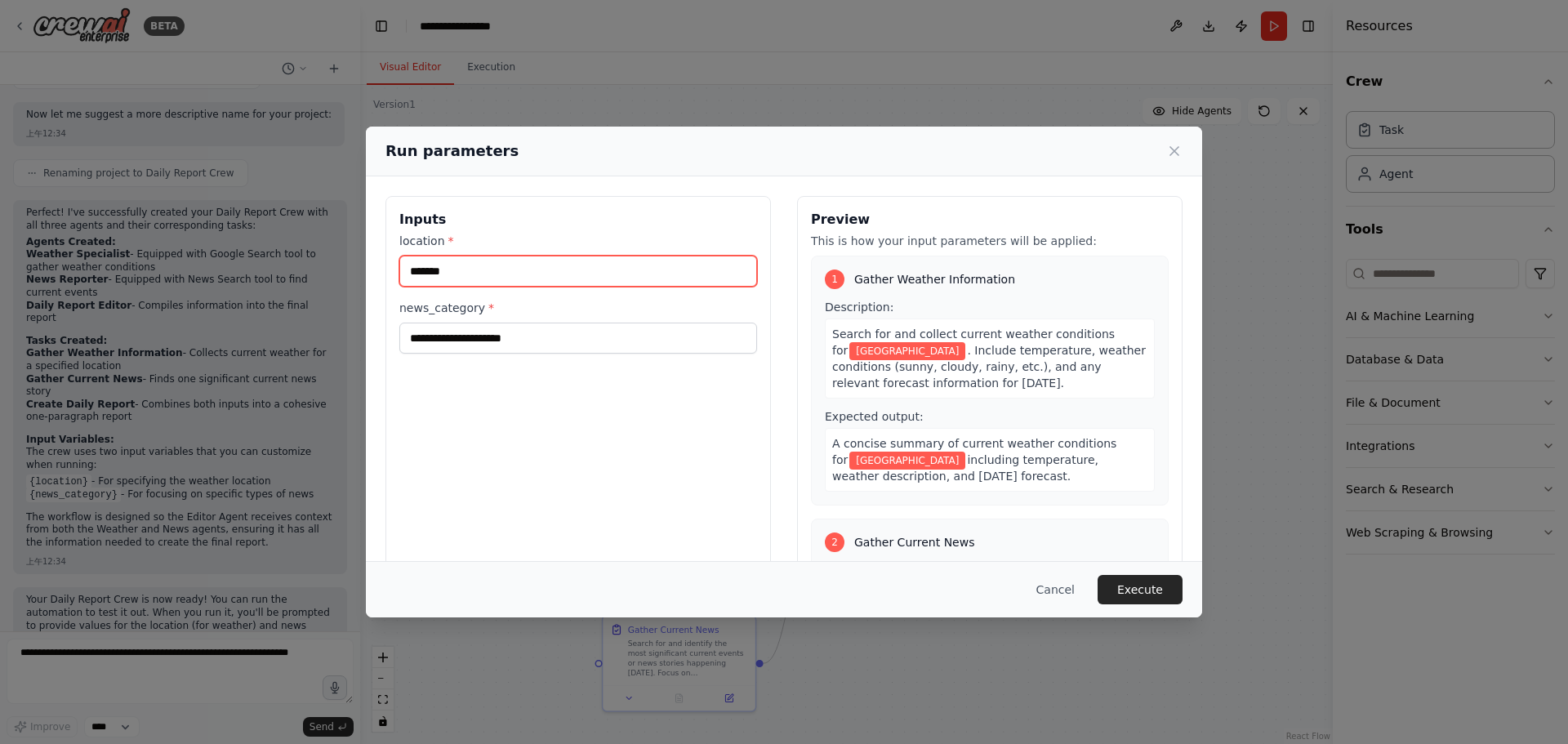
type input "******"
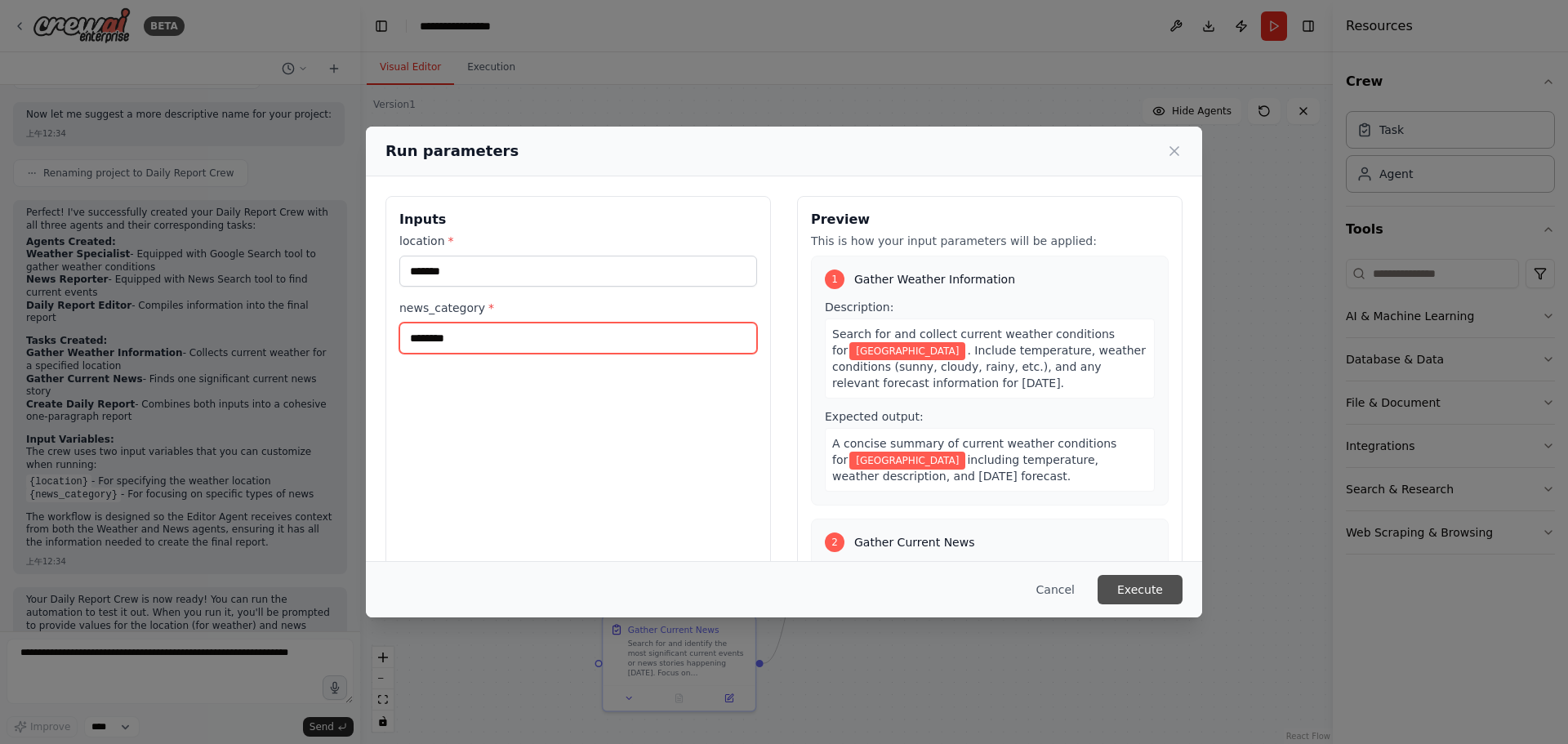
type input "********"
click at [1158, 590] on button "Execute" at bounding box center [1139, 589] width 85 height 29
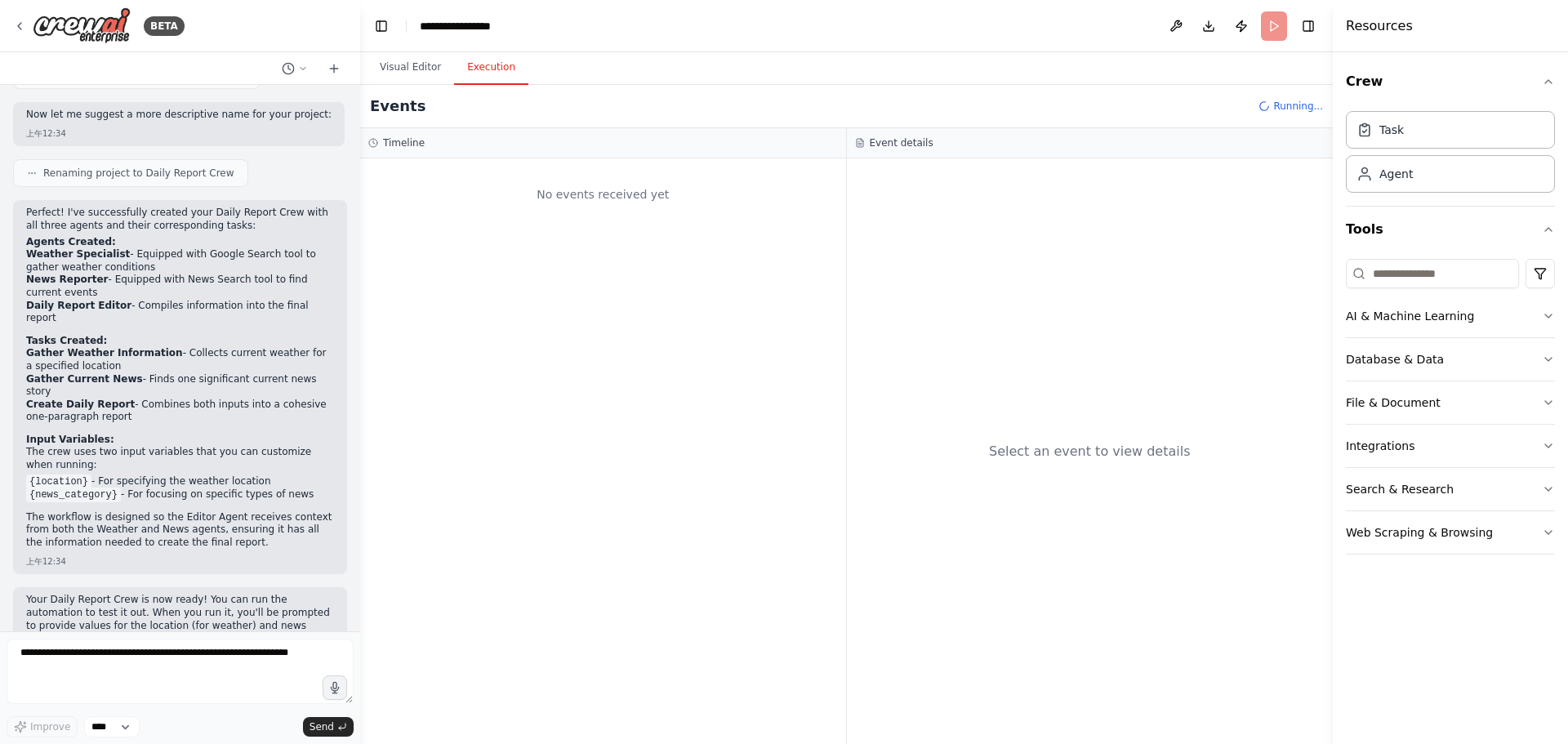
click at [481, 61] on button "Execution" at bounding box center [491, 67] width 75 height 34
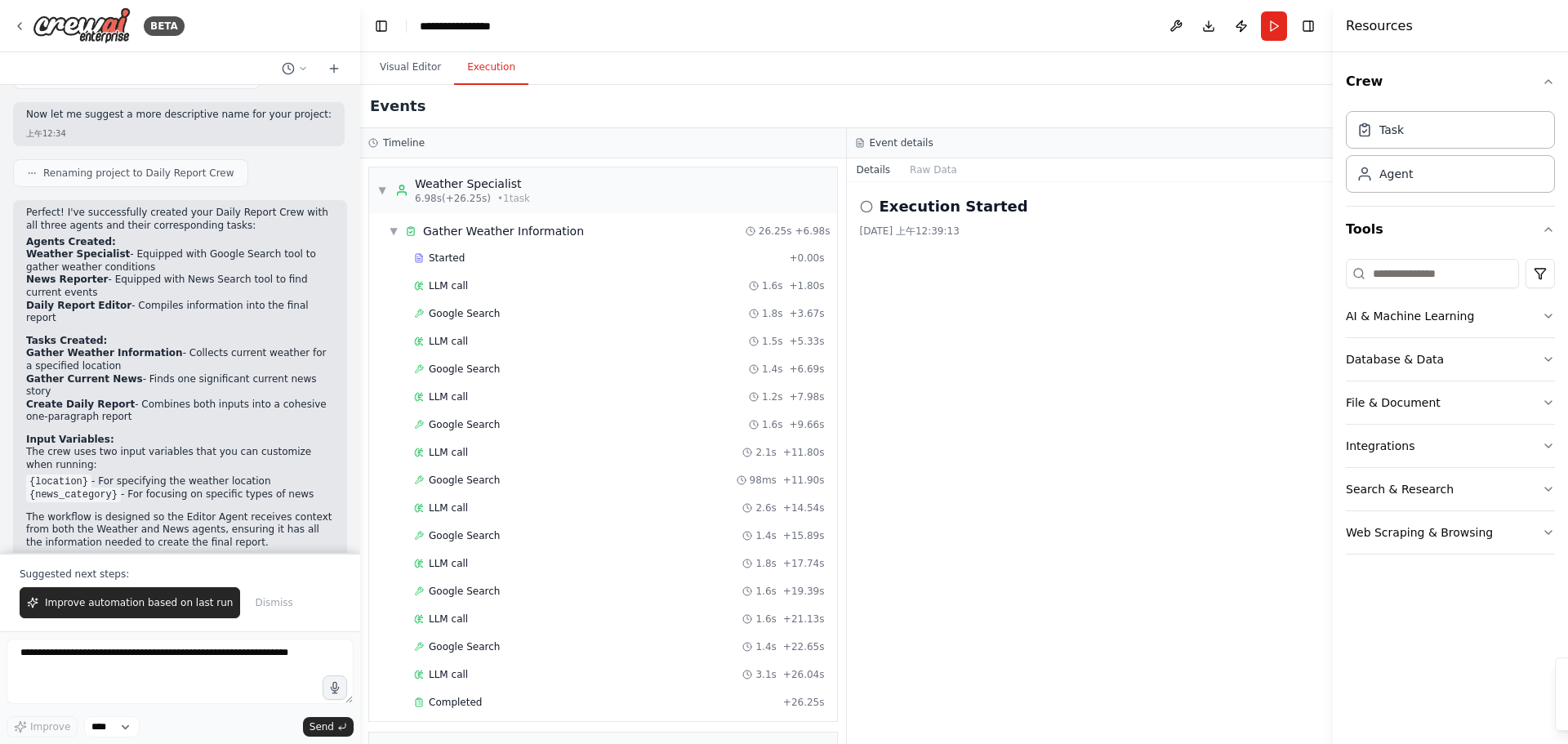
scroll to position [1328, 0]
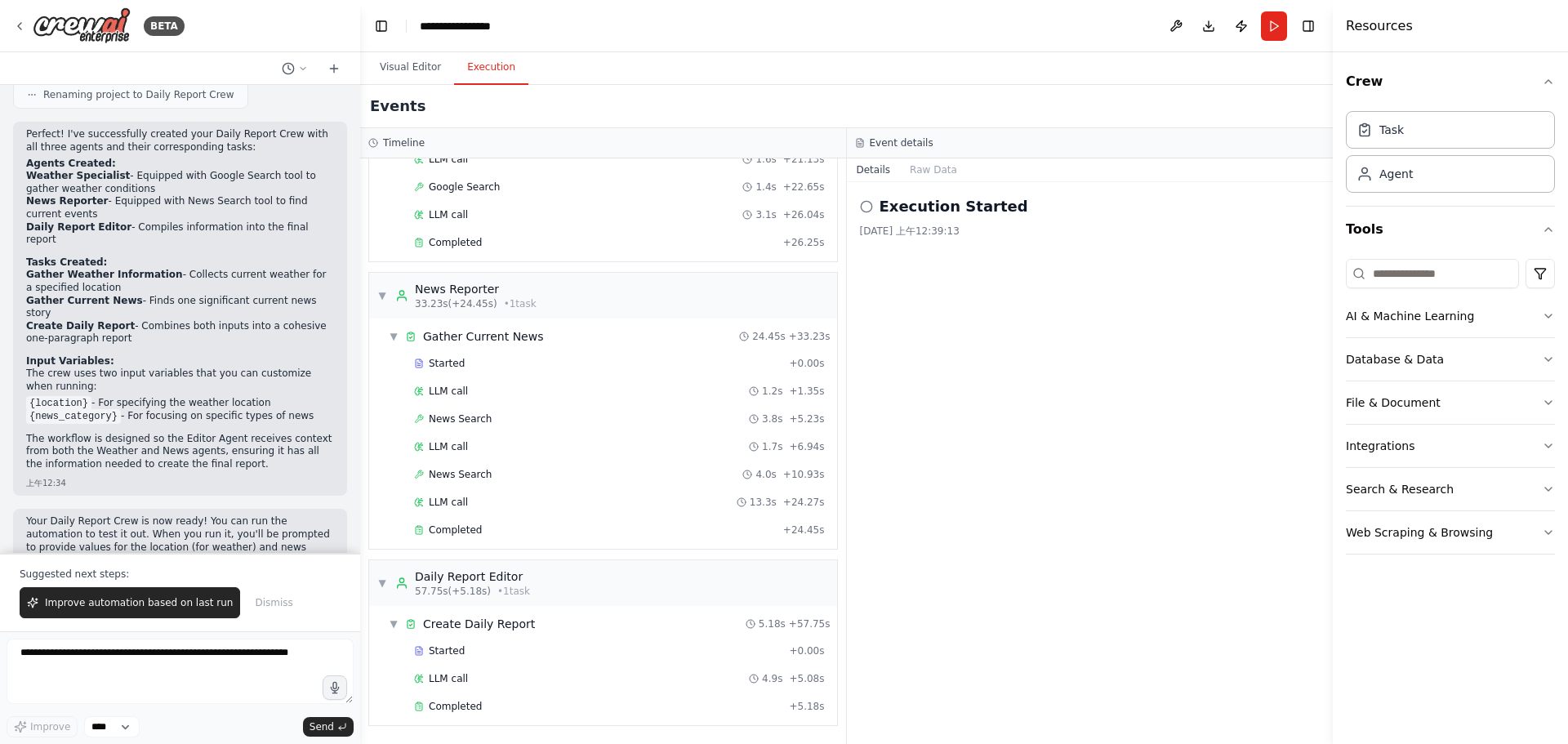
click at [495, 61] on button "Execution" at bounding box center [491, 67] width 75 height 34
click at [236, 663] on textarea at bounding box center [180, 672] width 347 height 65
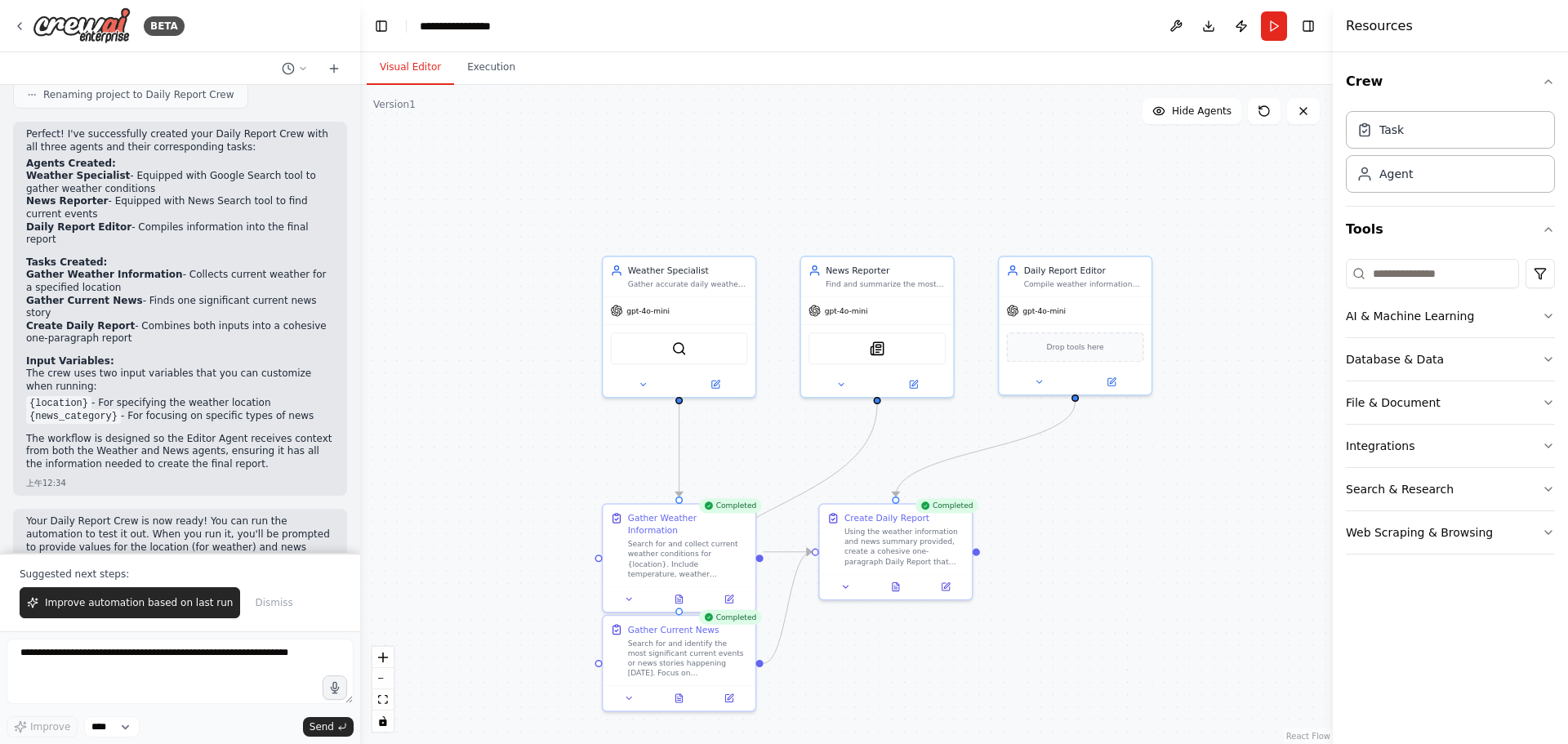
click at [423, 60] on button "Visual Editor" at bounding box center [410, 67] width 87 height 34
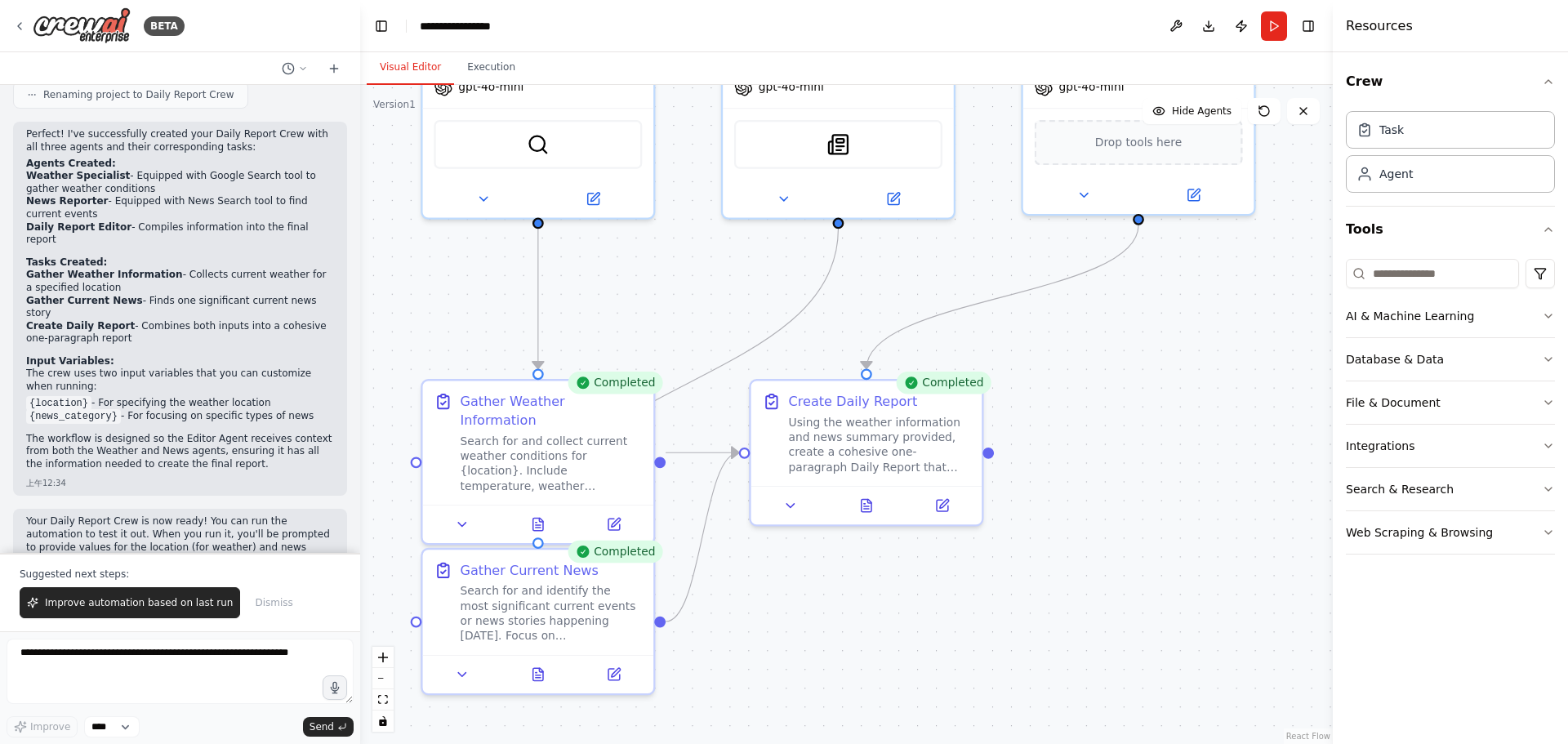
drag, startPoint x: 1198, startPoint y: 642, endPoint x: 1215, endPoint y: 543, distance: 100.4
click at [1215, 543] on div ".deletable-edge-delete-btn { width: 20px; height: 20px; border: 0px solid #ffff…" at bounding box center [846, 414] width 972 height 659
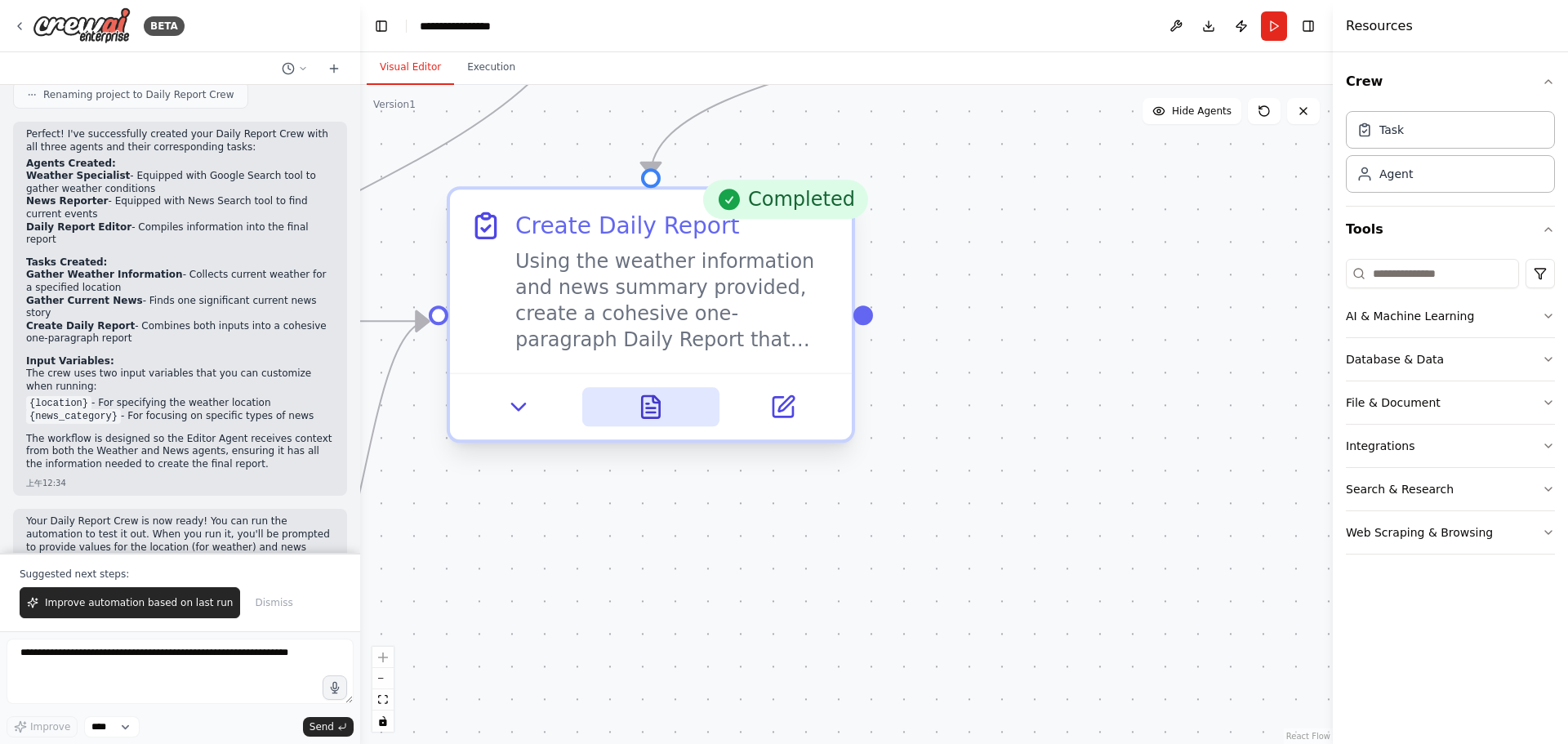
click at [636, 417] on button at bounding box center [651, 406] width 138 height 39
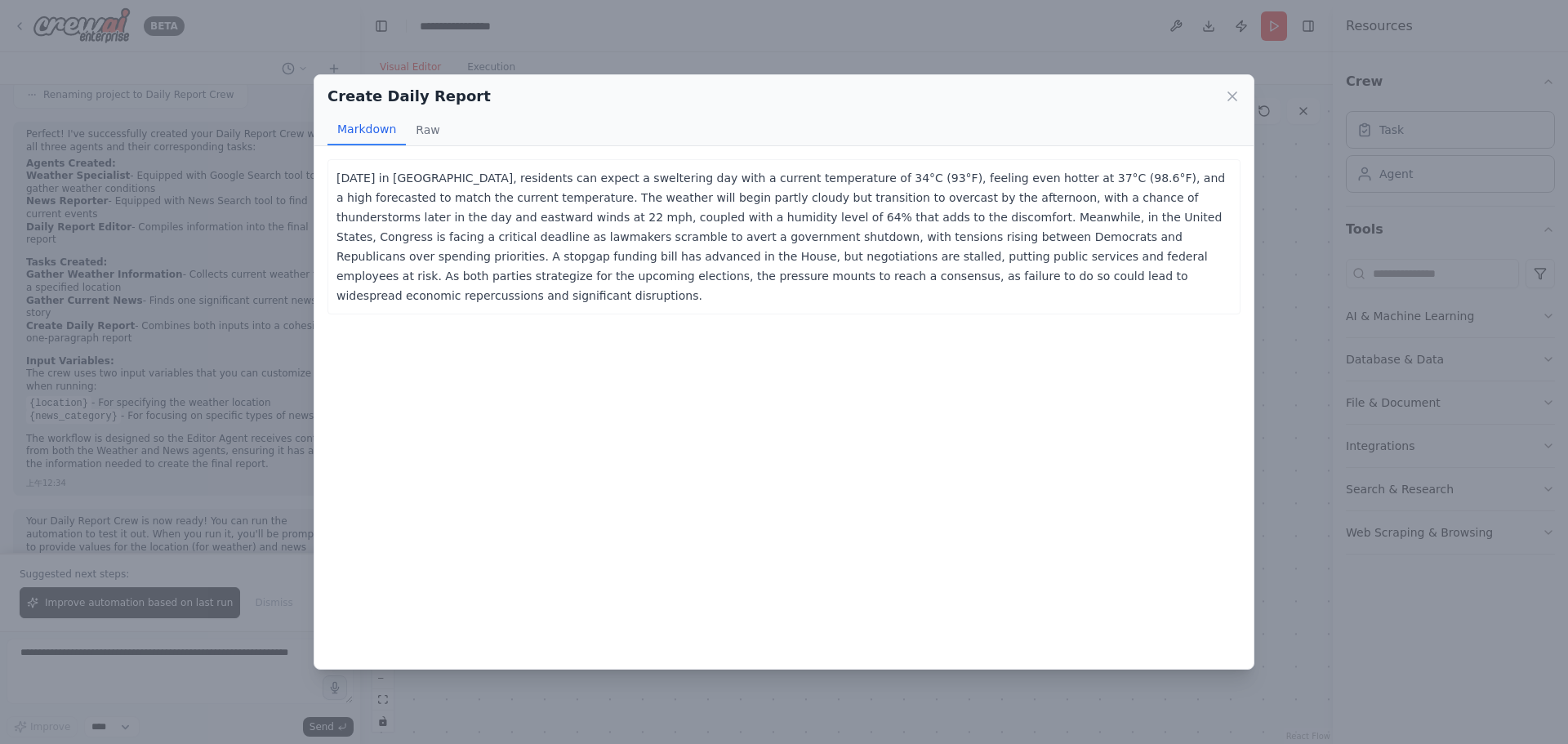
click at [1388, 255] on div "Create Daily Report Markdown Raw [DATE] in [GEOGRAPHIC_DATA], residents can exp…" at bounding box center [784, 372] width 1568 height 744
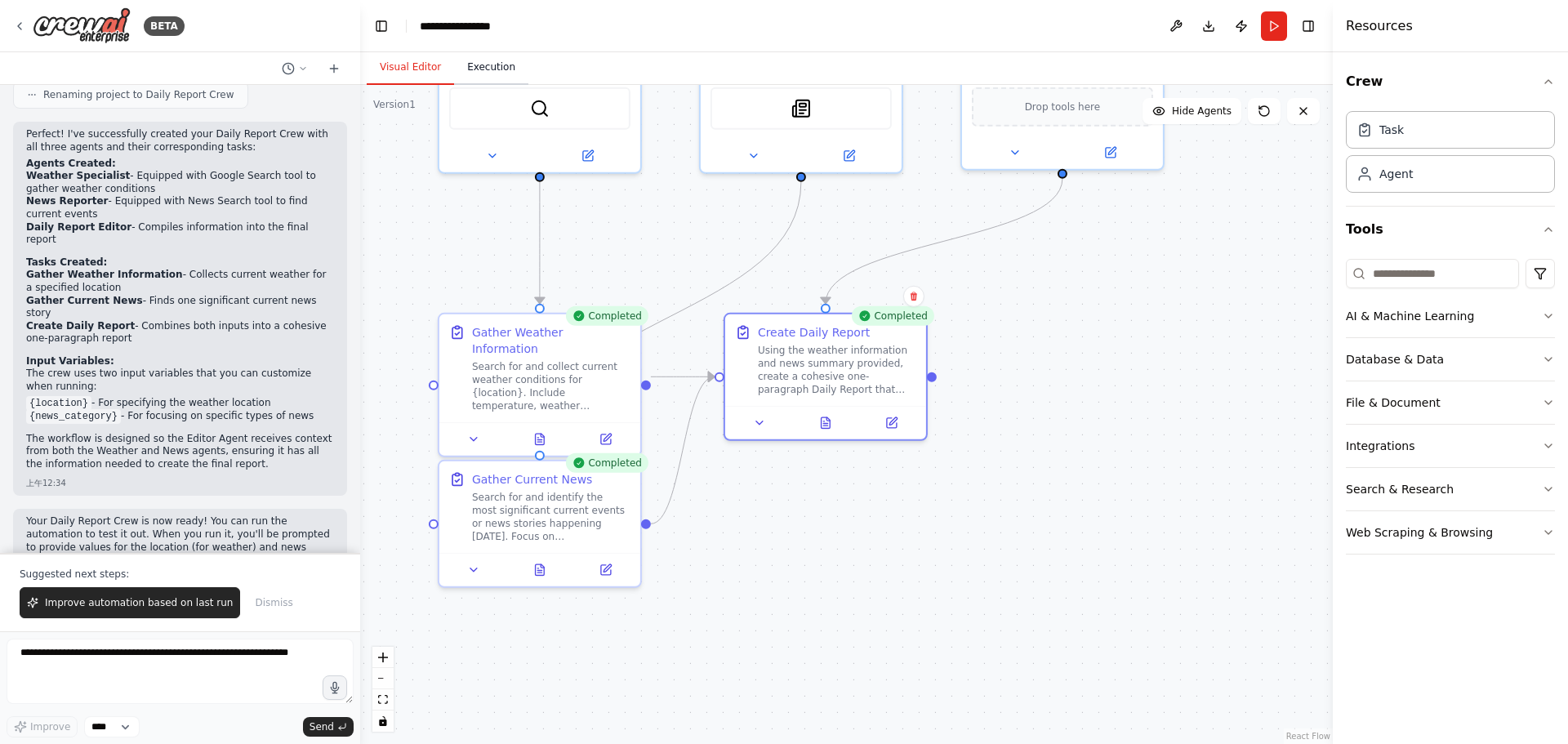
click at [465, 75] on button "Execution" at bounding box center [491, 67] width 75 height 34
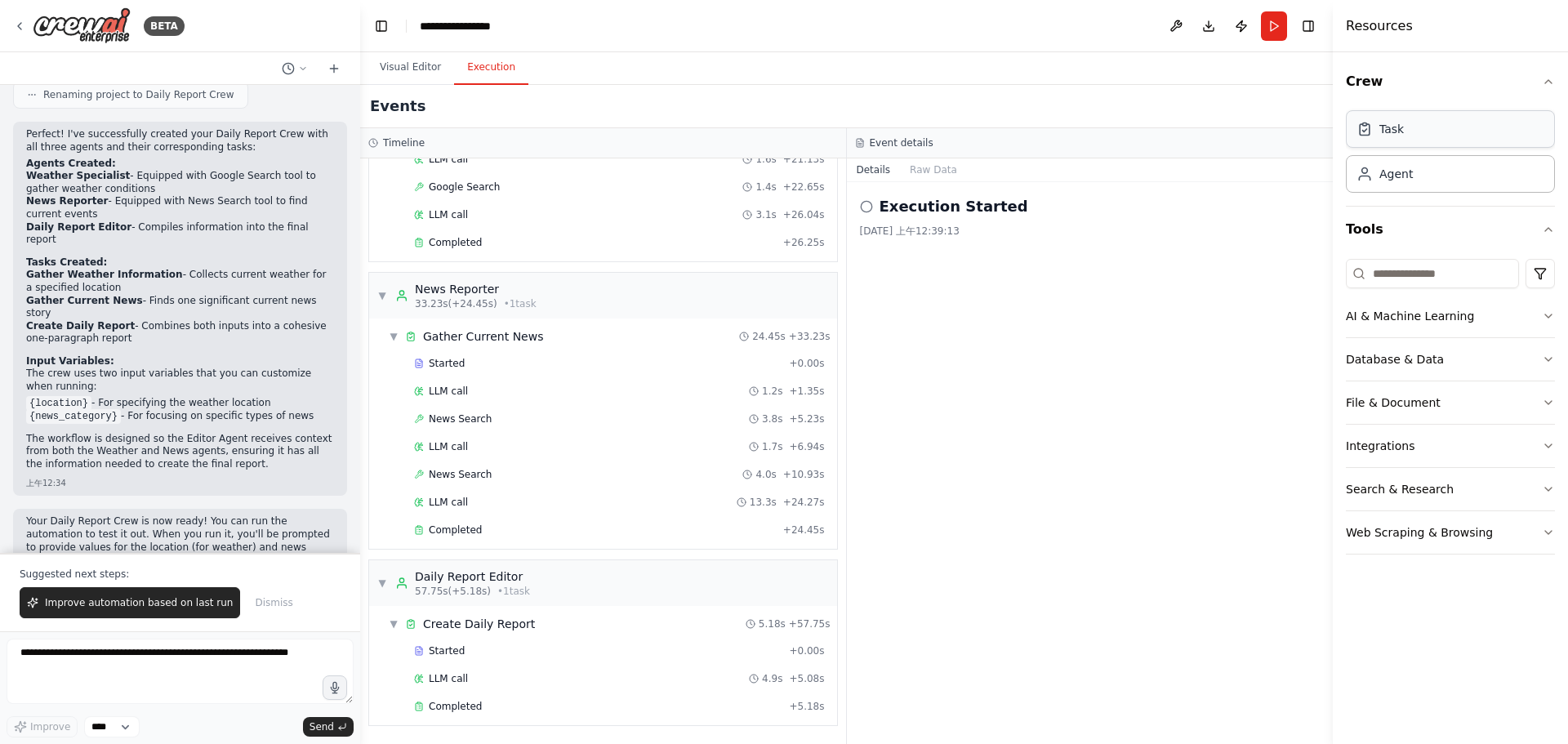
click at [1470, 137] on div "Task" at bounding box center [1450, 128] width 209 height 38
drag, startPoint x: 1139, startPoint y: 213, endPoint x: 1138, endPoint y: 205, distance: 8.1
drag, startPoint x: 1138, startPoint y: 205, endPoint x: 1023, endPoint y: 344, distance: 180.4
click at [1023, 344] on div "Execution Started [DATE] 上午12:39:13" at bounding box center [1090, 463] width 487 height 562
click at [865, 209] on icon at bounding box center [866, 207] width 13 height 13
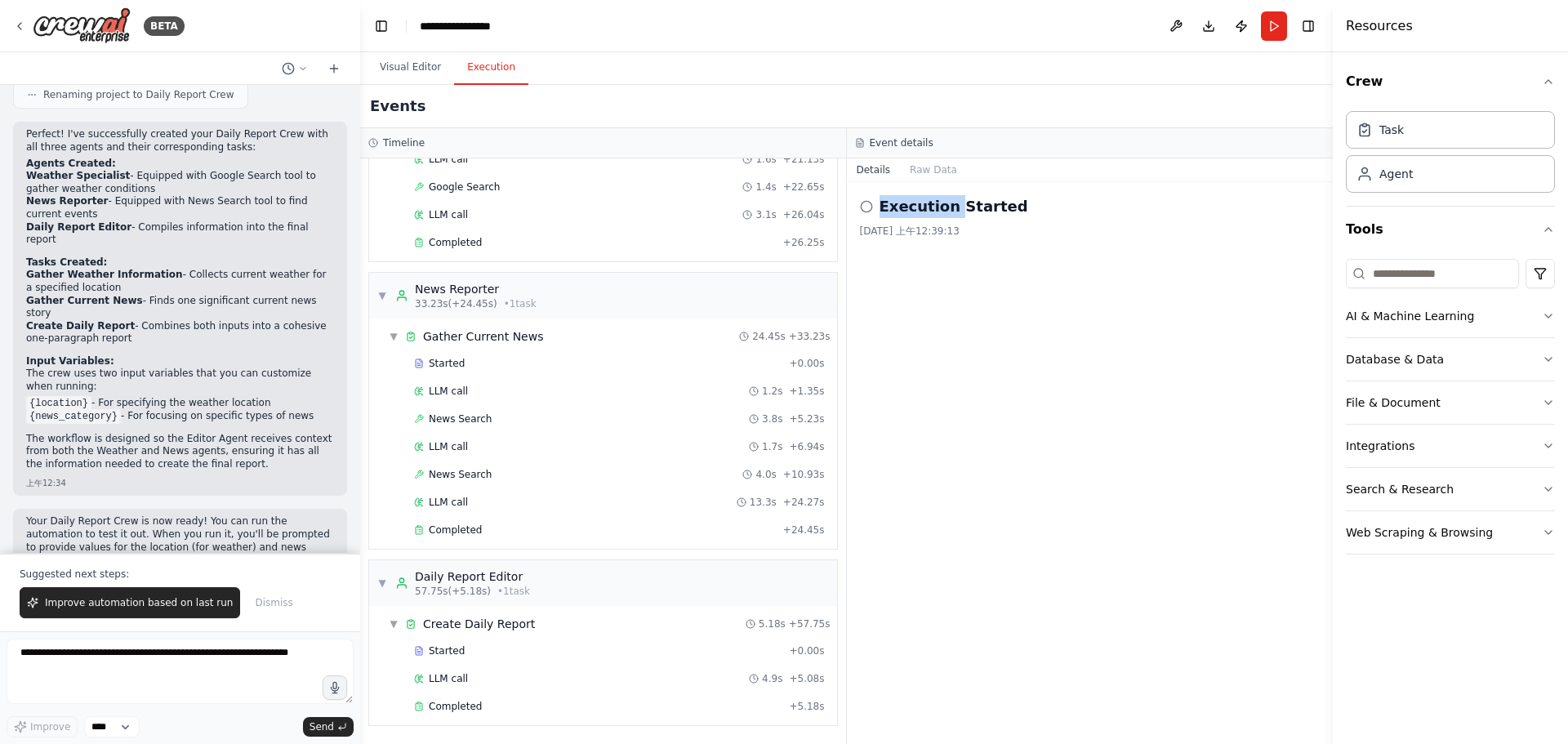
drag, startPoint x: 865, startPoint y: 209, endPoint x: 936, endPoint y: 223, distance: 72.4
click at [875, 209] on div "Execution Started" at bounding box center [1090, 206] width 461 height 23
click at [992, 228] on div "[DATE] 上午12:39:13" at bounding box center [1090, 231] width 461 height 13
click at [941, 174] on button "Raw Data" at bounding box center [933, 170] width 67 height 23
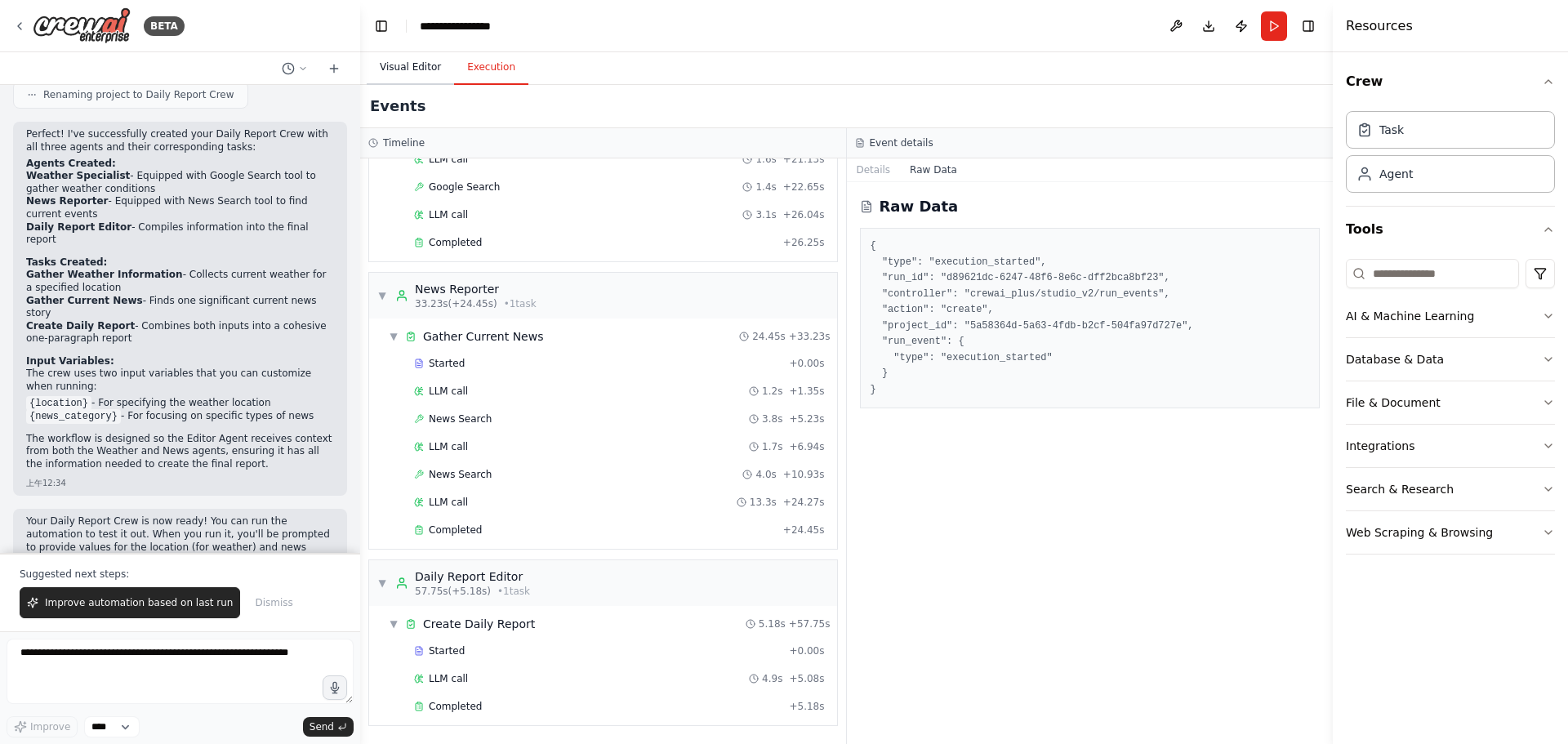
click at [403, 64] on button "Visual Editor" at bounding box center [410, 67] width 87 height 34
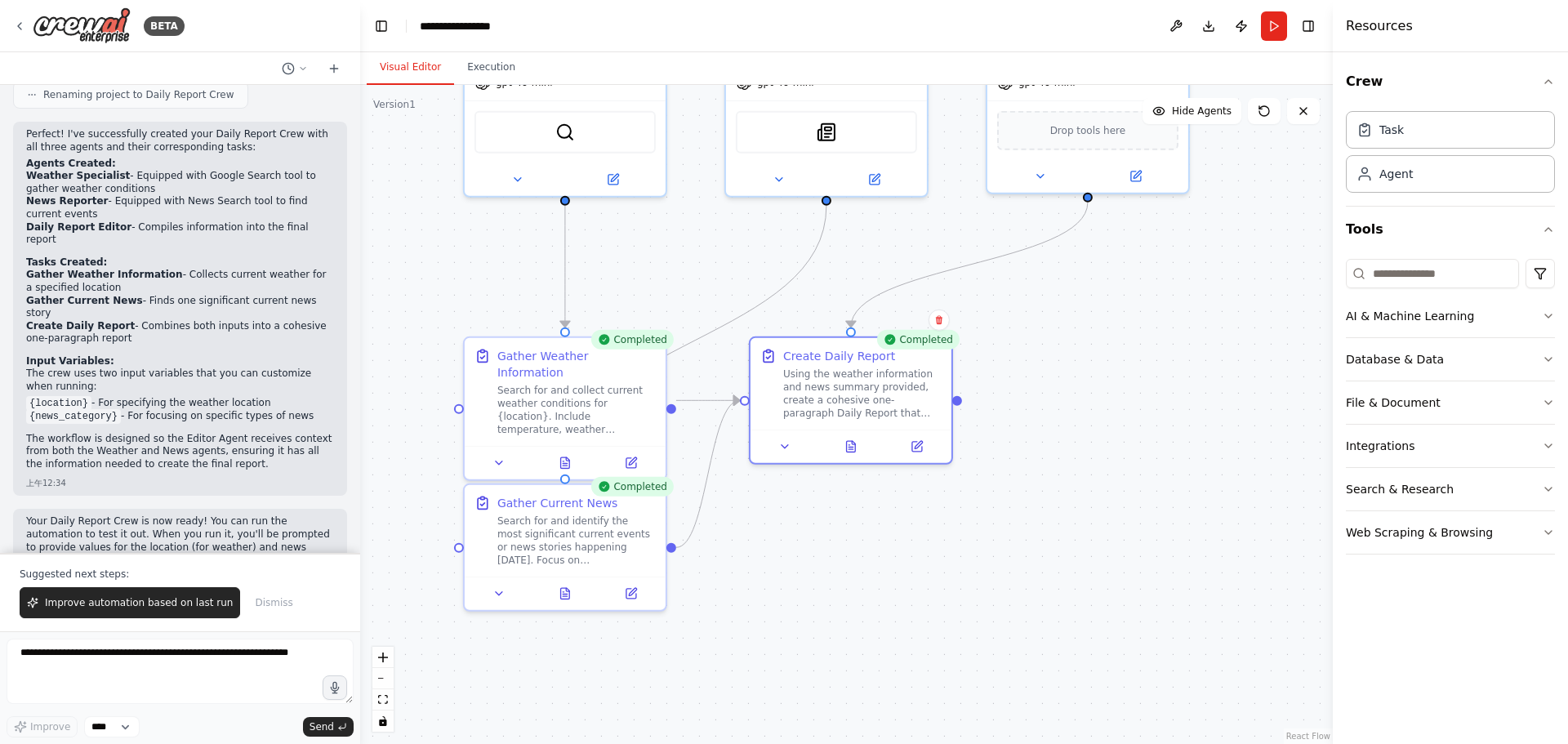
drag, startPoint x: 1014, startPoint y: 521, endPoint x: 1054, endPoint y: 558, distance: 54.5
click at [1049, 550] on div ".deletable-edge-delete-btn { width: 20px; height: 20px; border: 0px solid #ffff…" at bounding box center [846, 414] width 972 height 659
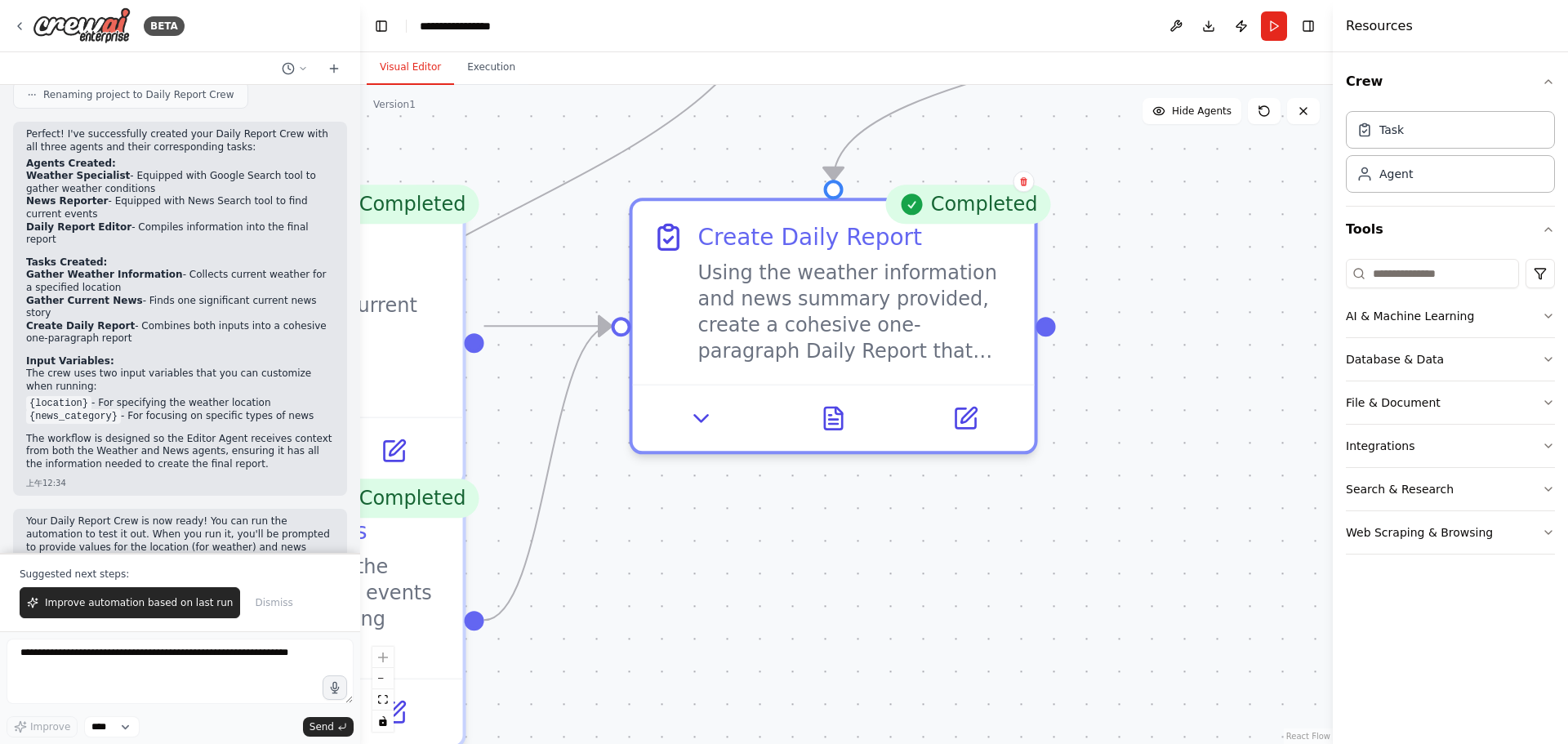
drag, startPoint x: 852, startPoint y: 549, endPoint x: 973, endPoint y: 591, distance: 128.1
click at [973, 591] on div ".deletable-edge-delete-btn { width: 20px; height: 20px; border: 0px solid #ffff…" at bounding box center [846, 414] width 972 height 659
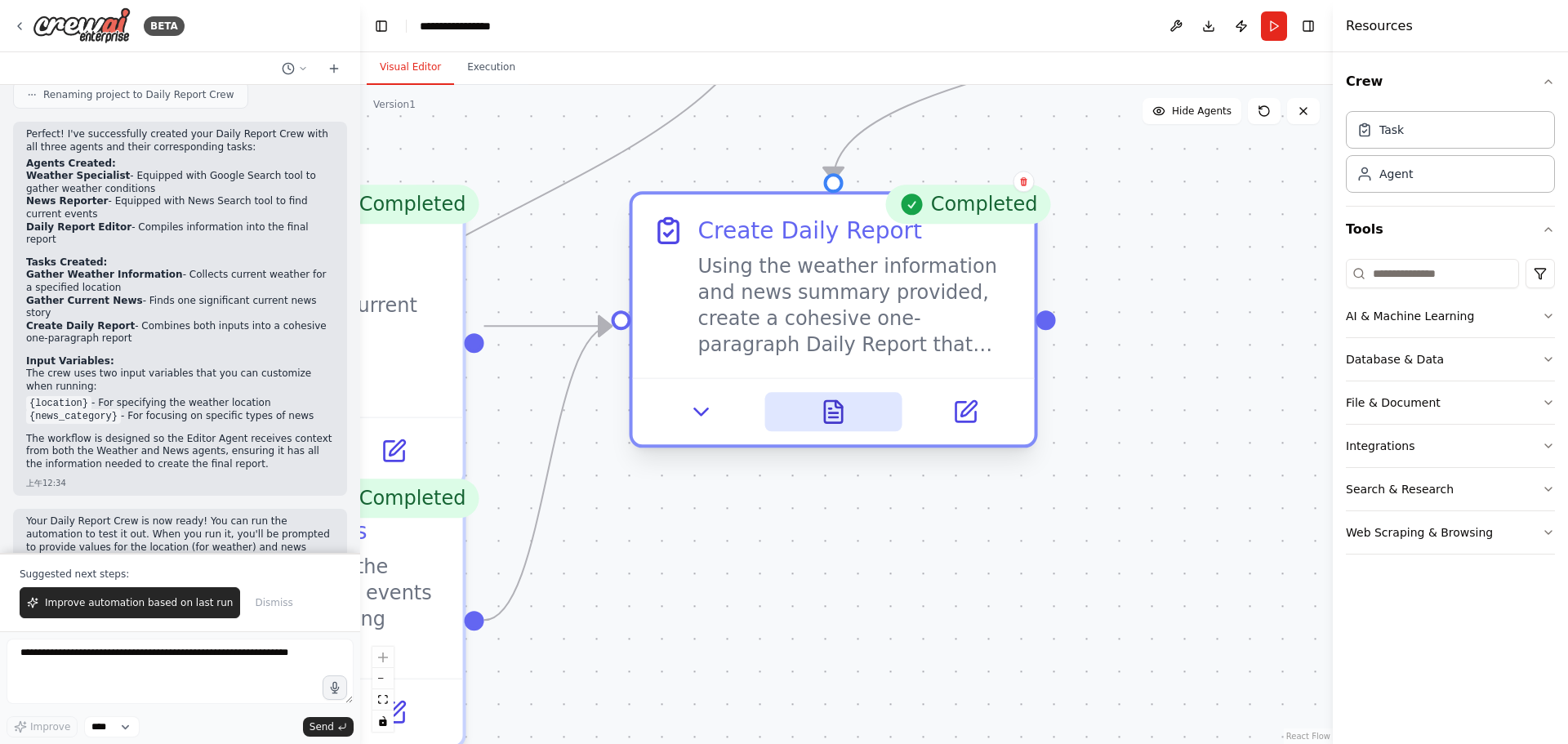
click at [817, 417] on button at bounding box center [833, 411] width 138 height 39
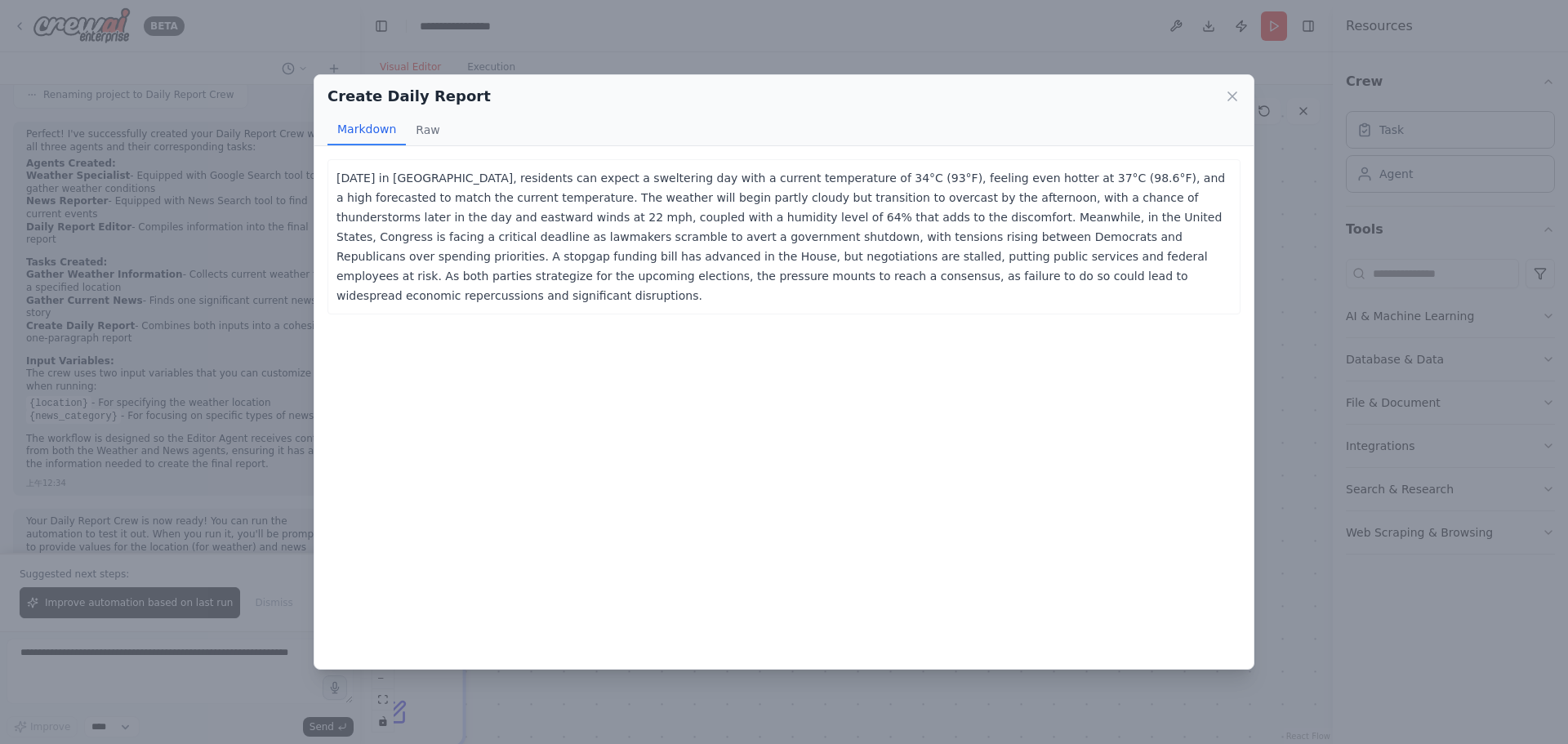
click at [1231, 379] on div "[DATE] in [GEOGRAPHIC_DATA], residents can expect a sweltering day with a curre…" at bounding box center [783, 407] width 939 height 523
click at [1288, 333] on div "Create Daily Report Markdown Raw [DATE] in [GEOGRAPHIC_DATA], residents can exp…" at bounding box center [784, 372] width 1568 height 744
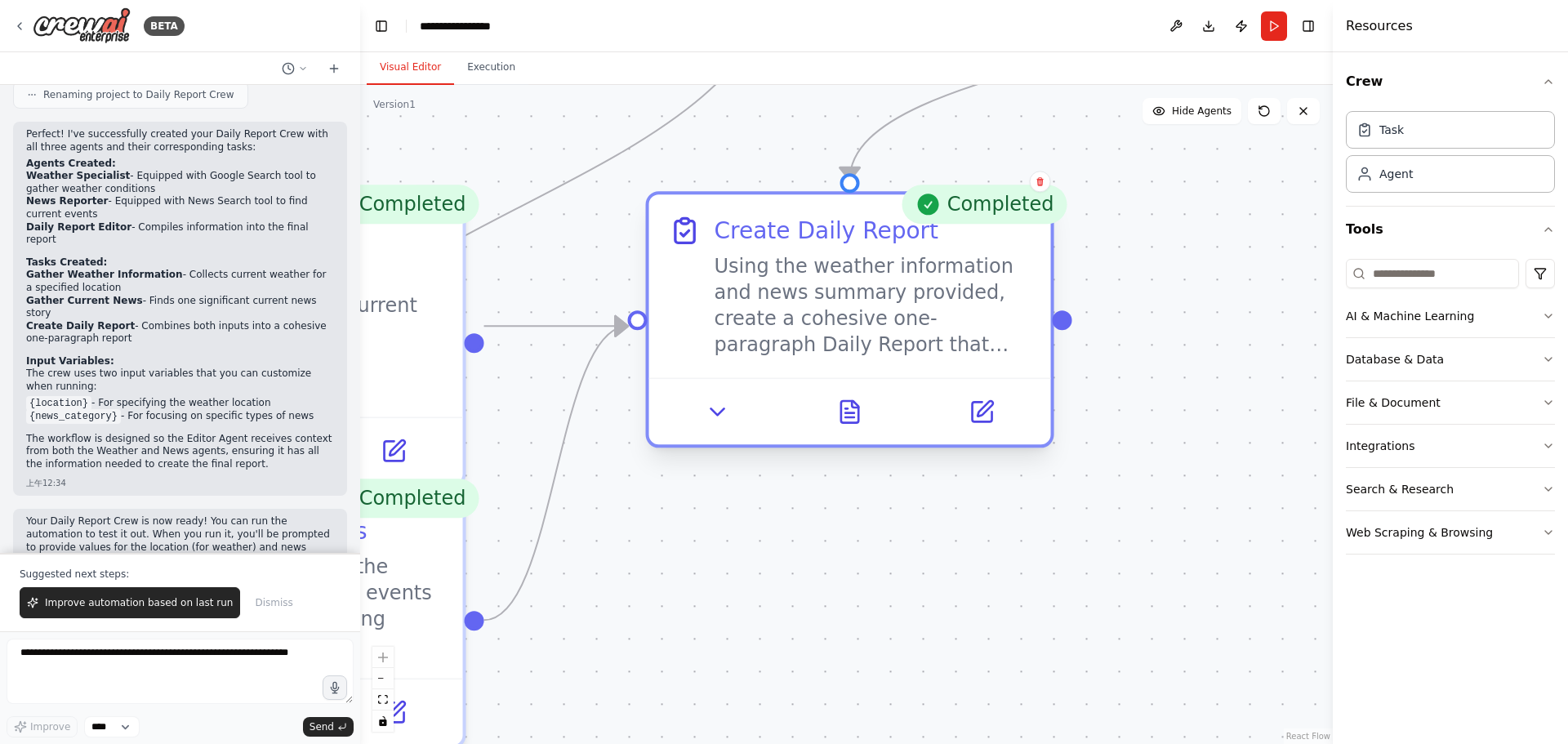
click at [942, 433] on div at bounding box center [849, 411] width 402 height 67
click at [978, 423] on icon at bounding box center [981, 411] width 26 height 26
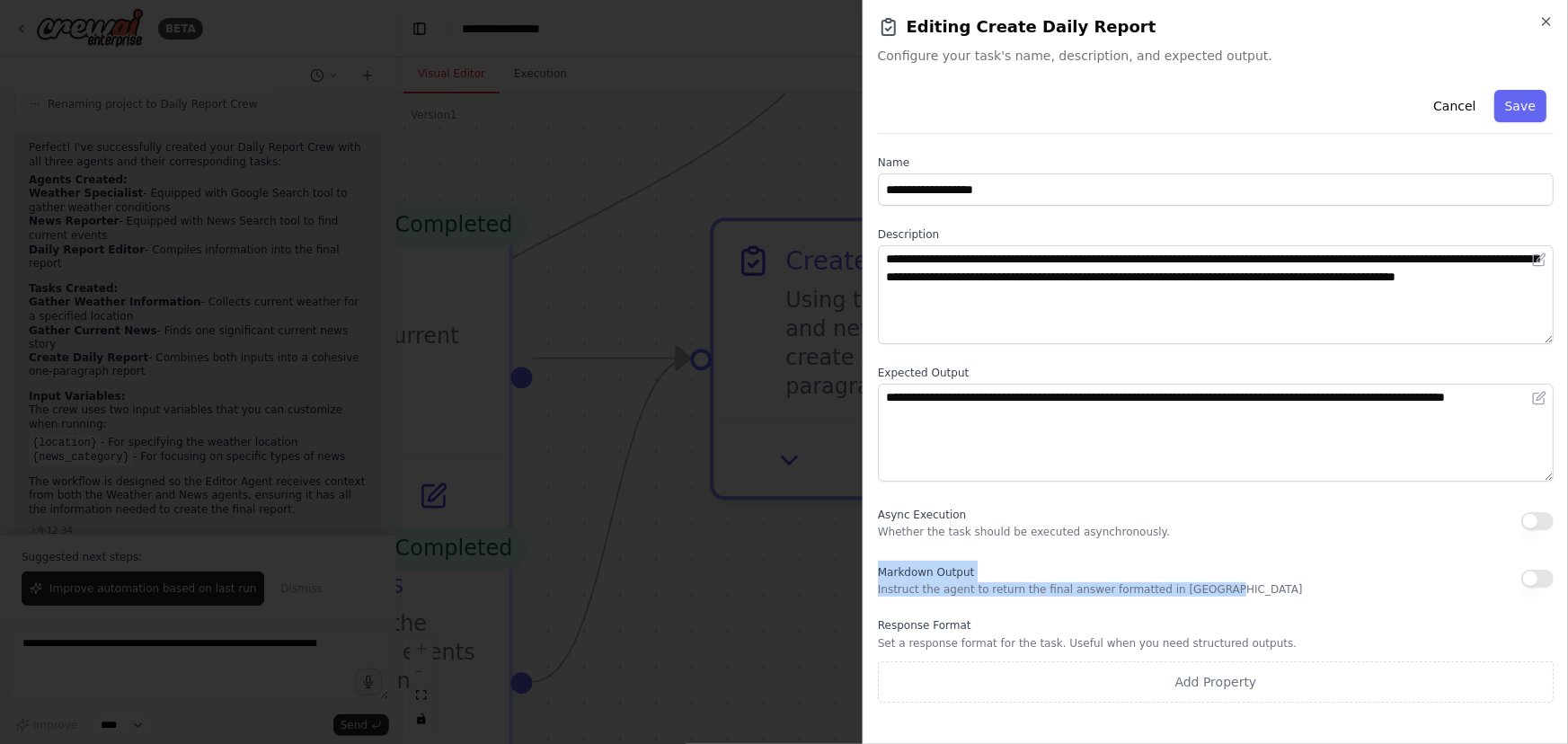
drag, startPoint x: 869, startPoint y: 574, endPoint x: 1246, endPoint y: 589, distance: 377.3
click at [1246, 589] on div "**********" at bounding box center [1216, 372] width 706 height 744
click at [1246, 589] on div "Markdown Output Instruct the agent to return the final answer formatted in [GEO…" at bounding box center [1215, 579] width 675 height 36
click at [762, 548] on div at bounding box center [784, 372] width 1568 height 744
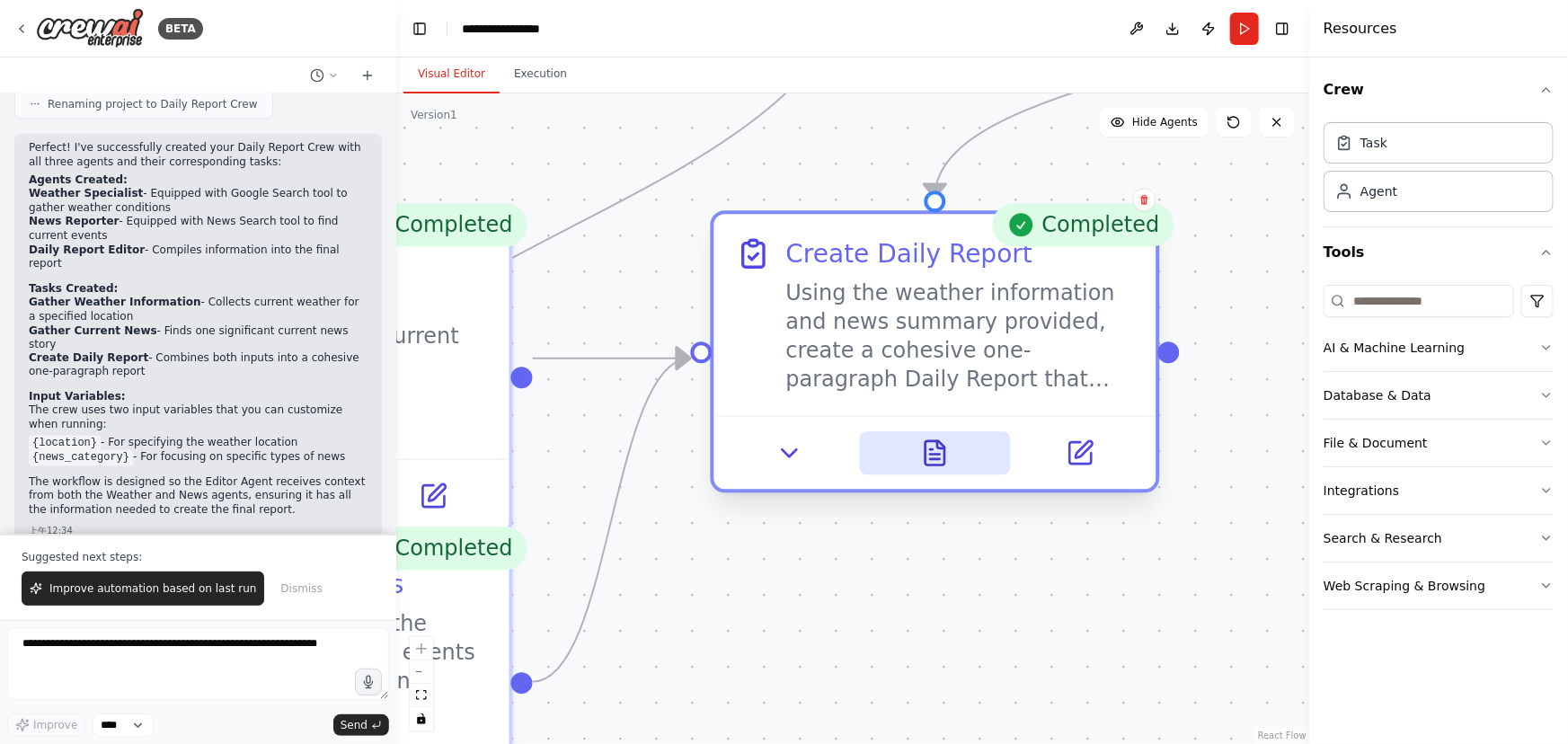
click at [930, 459] on icon at bounding box center [935, 454] width 18 height 24
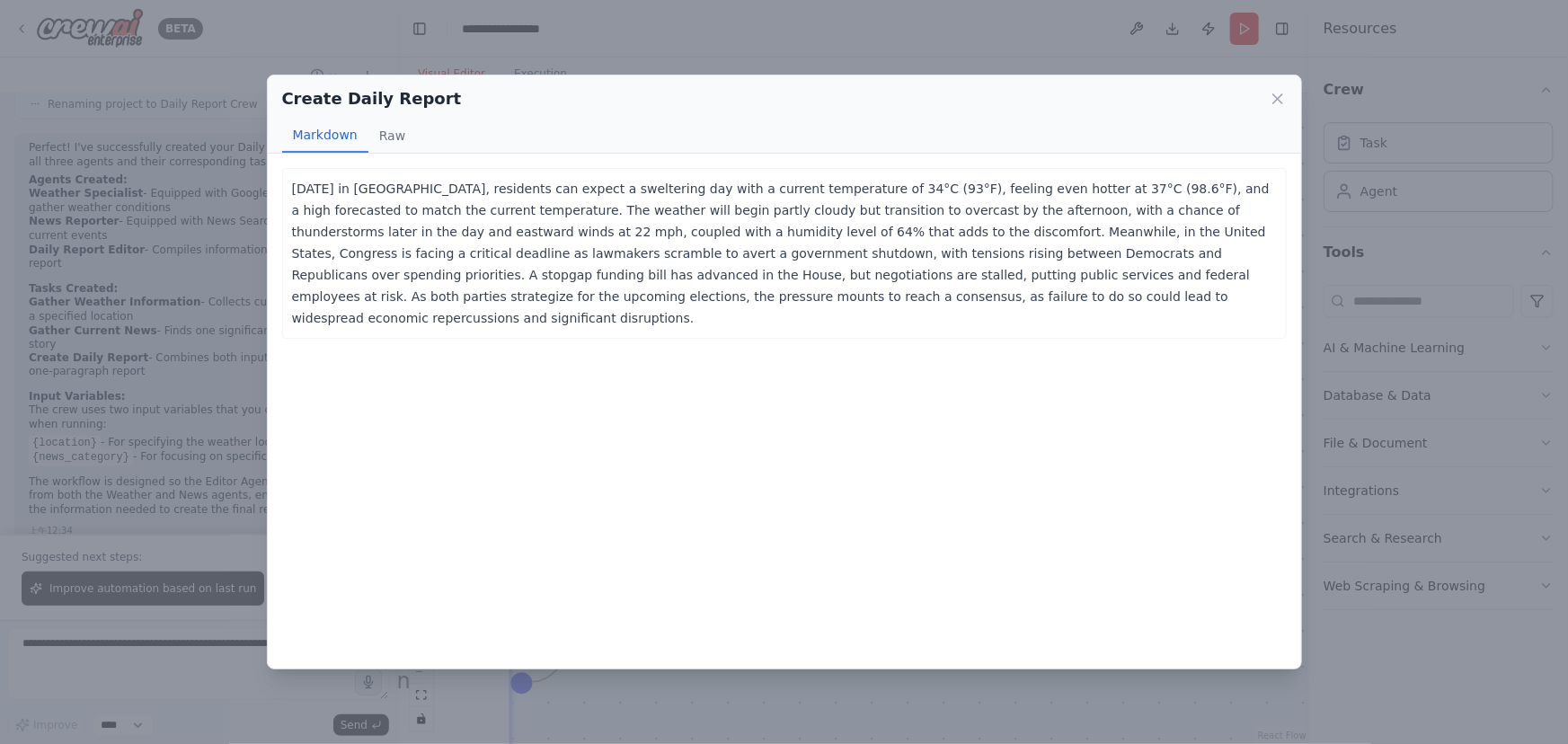
click at [1378, 576] on div "Create Daily Report Markdown Raw [DATE] in [GEOGRAPHIC_DATA], residents can exp…" at bounding box center [784, 372] width 1568 height 744
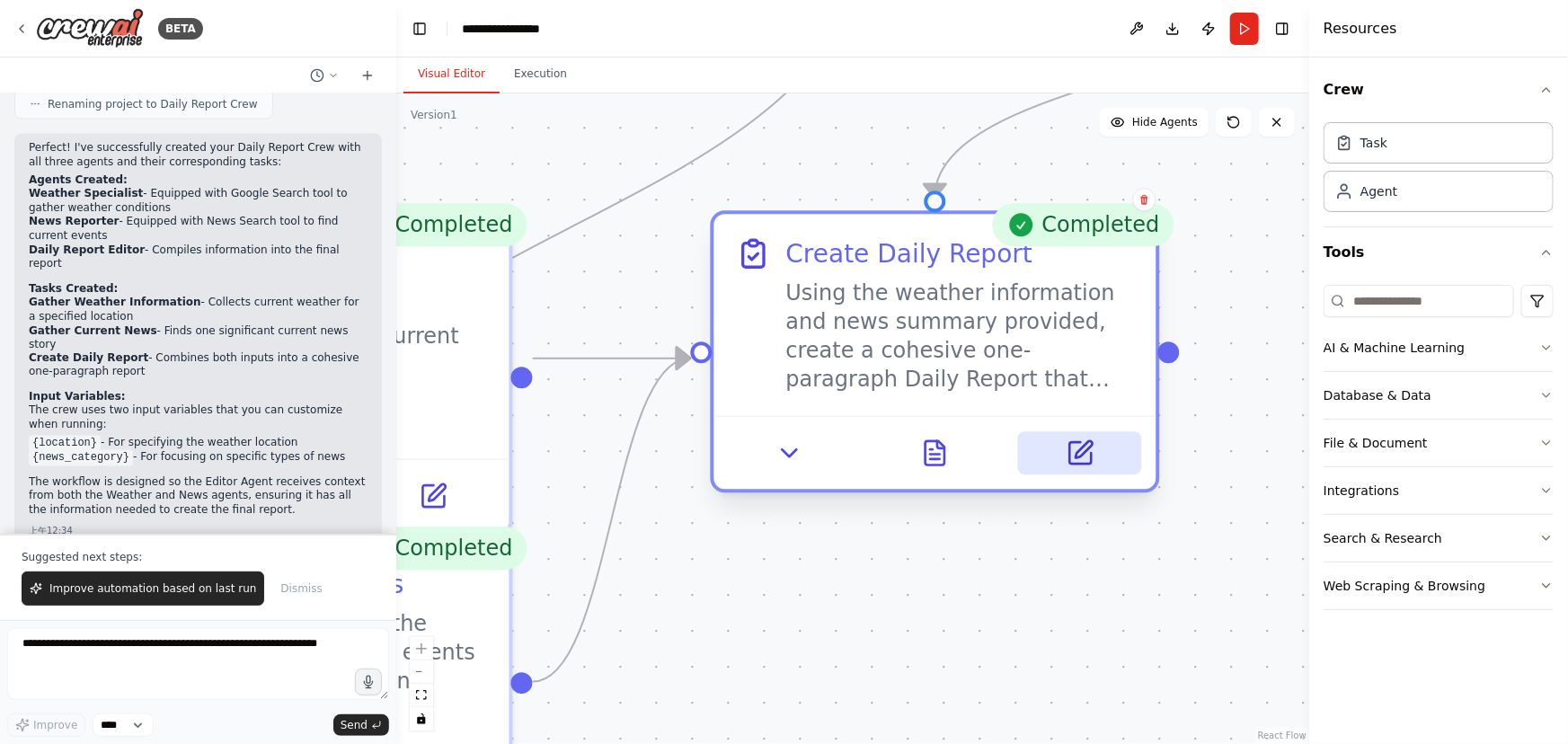
click at [1100, 458] on button at bounding box center [1079, 453] width 123 height 43
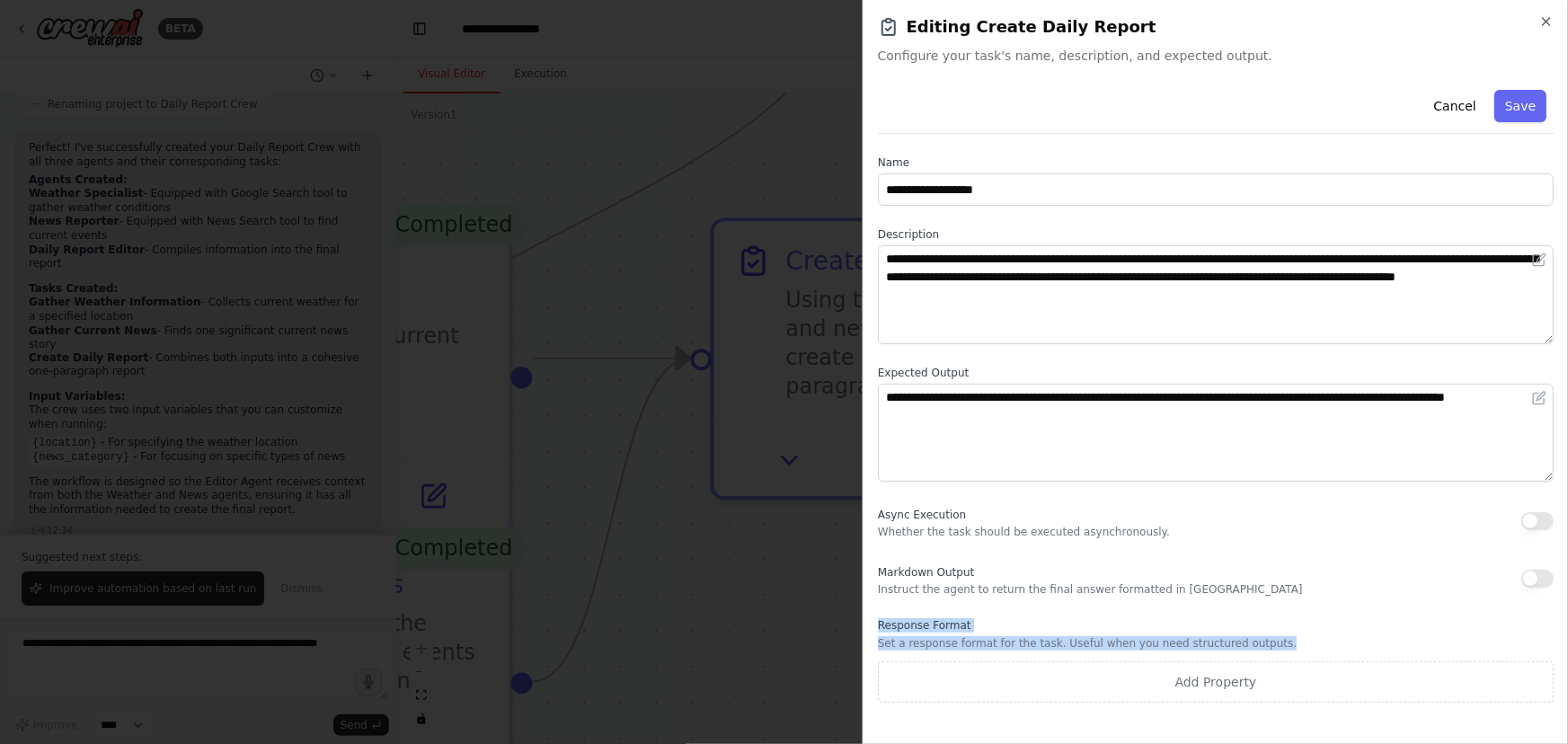
drag, startPoint x: 862, startPoint y: 619, endPoint x: 1326, endPoint y: 648, distance: 464.9
click at [1326, 648] on div "**********" at bounding box center [1216, 372] width 706 height 744
click at [1326, 648] on p "Set a response format for the task. Useful when you need structured outputs." at bounding box center [1215, 644] width 675 height 15
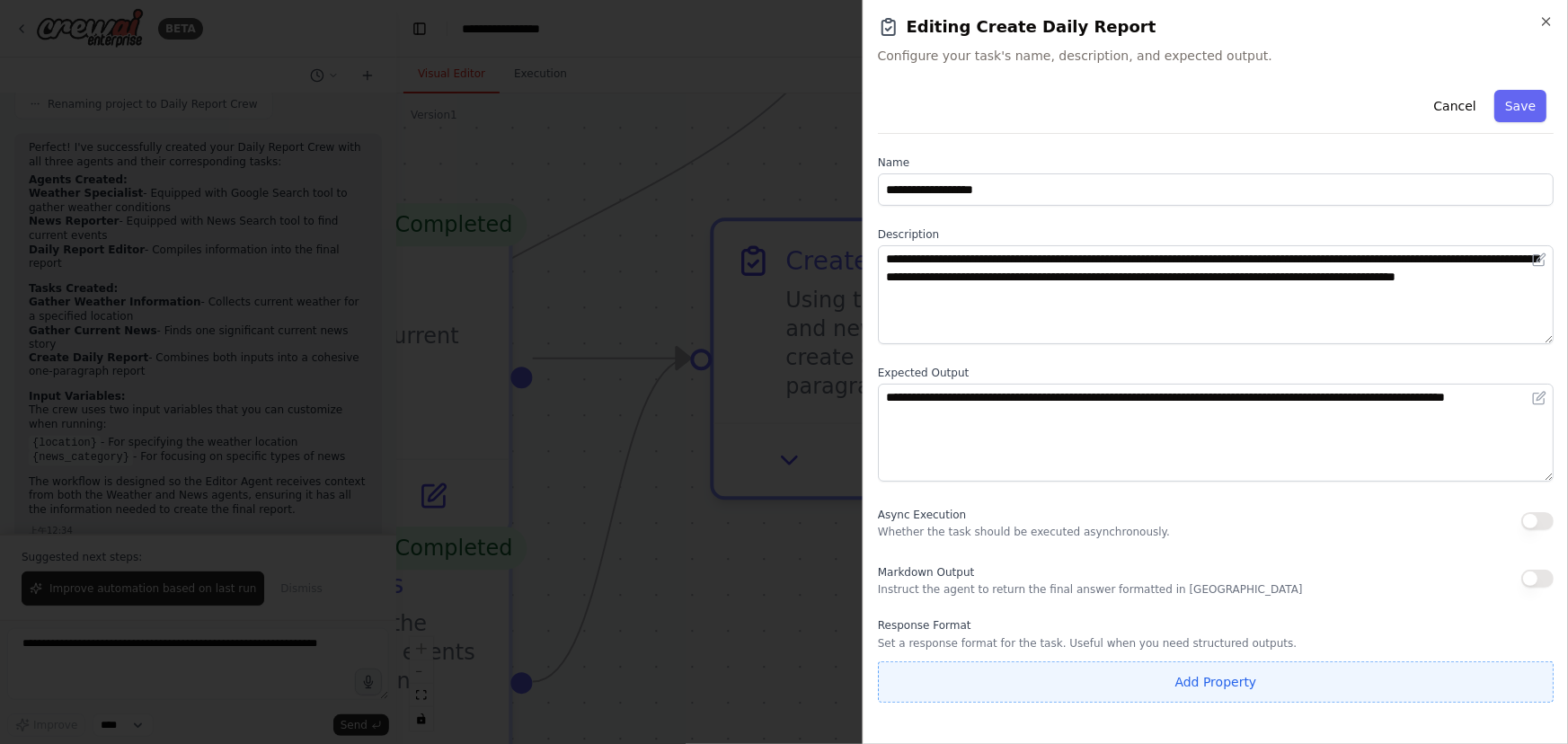
click at [1276, 674] on button "Add Property" at bounding box center [1215, 682] width 675 height 42
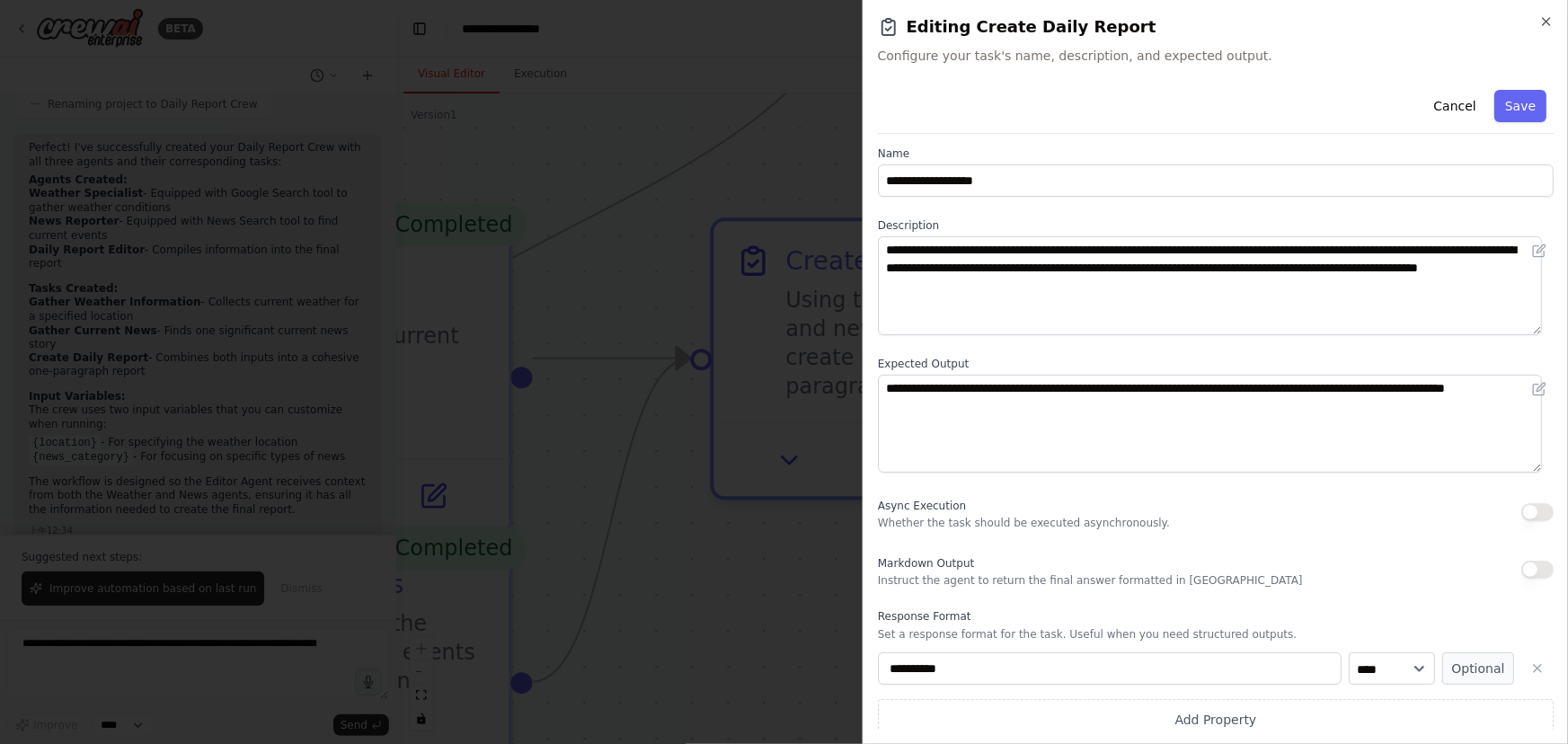
scroll to position [18, 0]
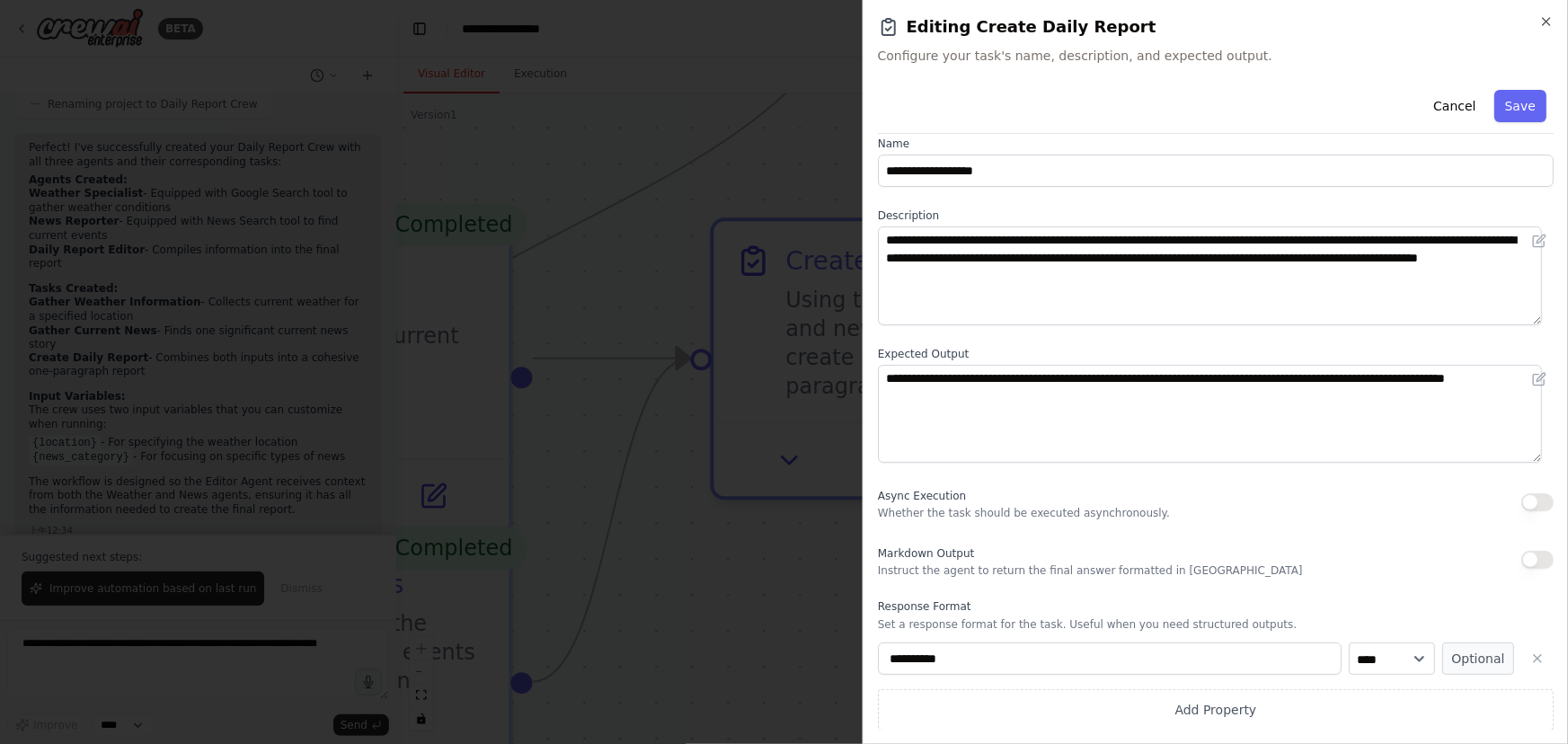
click at [1522, 656] on button "button" at bounding box center [1538, 658] width 32 height 32
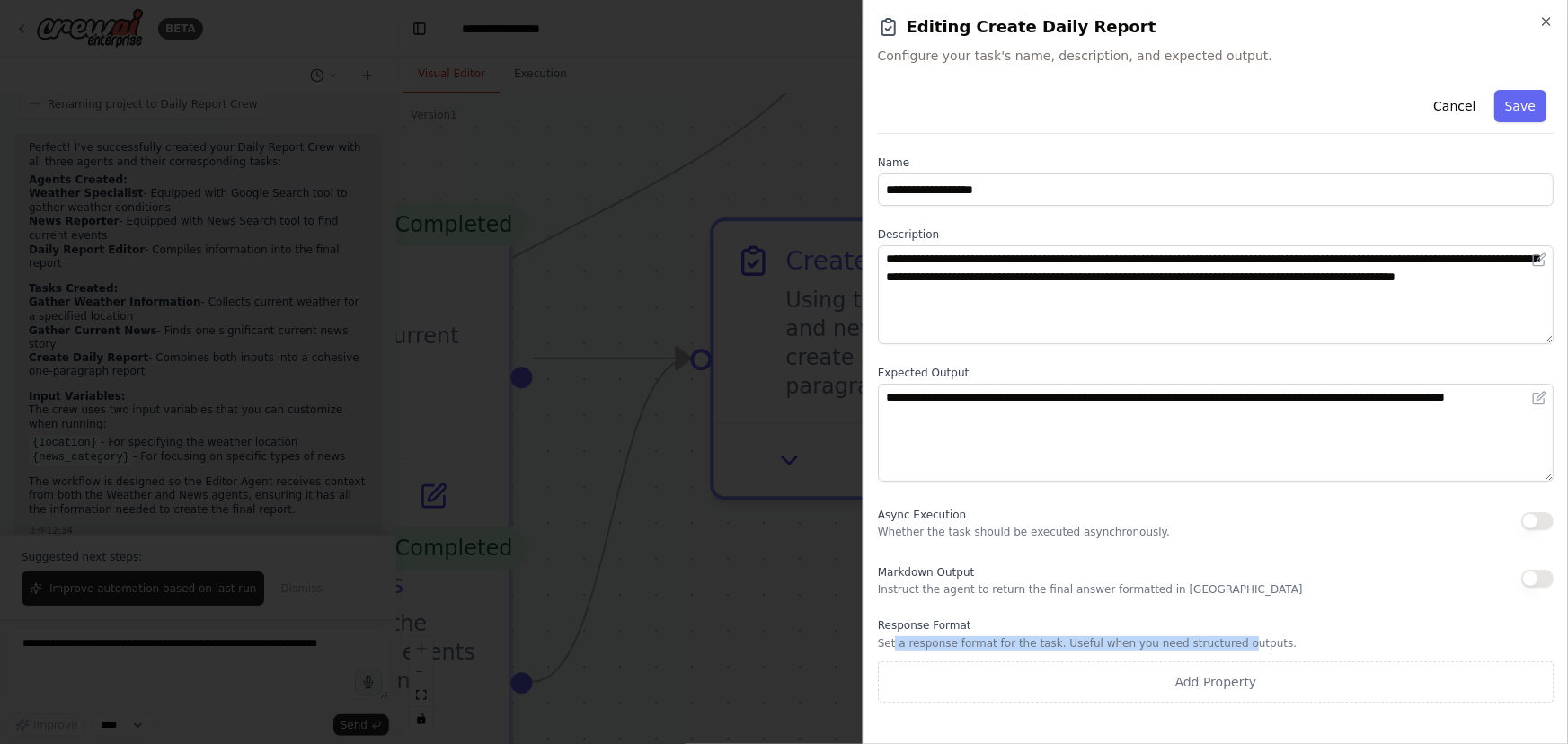
drag, startPoint x: 893, startPoint y: 644, endPoint x: 1229, endPoint y: 634, distance: 336.1
click at [1229, 634] on div "Response Format Set a response format for the task. Useful when you need struct…" at bounding box center [1215, 660] width 675 height 84
drag, startPoint x: 1312, startPoint y: 647, endPoint x: 1036, endPoint y: 616, distance: 277.7
click at [1036, 616] on div "**********" at bounding box center [1215, 392] width 675 height 620
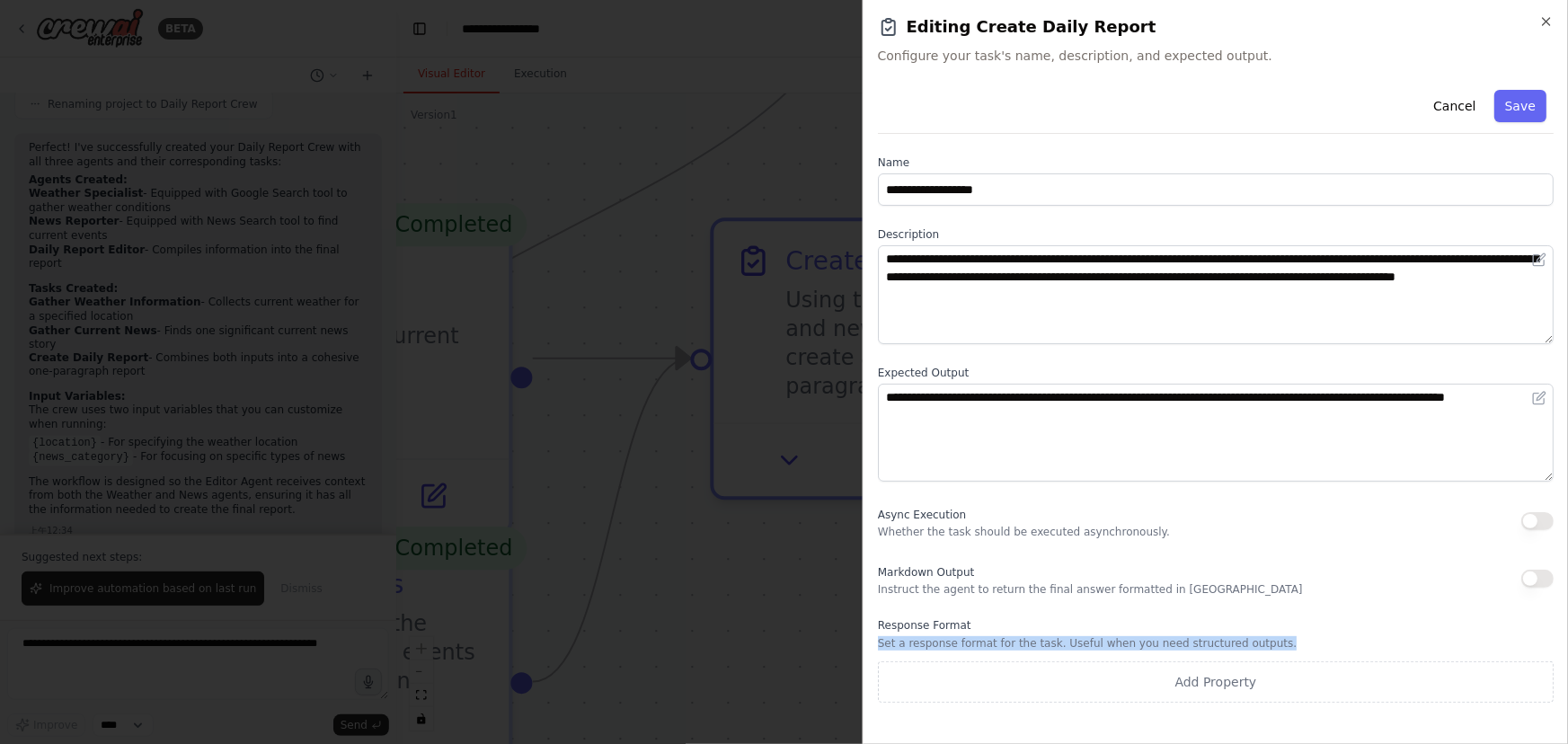
click at [1036, 616] on div "**********" at bounding box center [1215, 392] width 675 height 620
click at [719, 512] on div at bounding box center [784, 372] width 1568 height 744
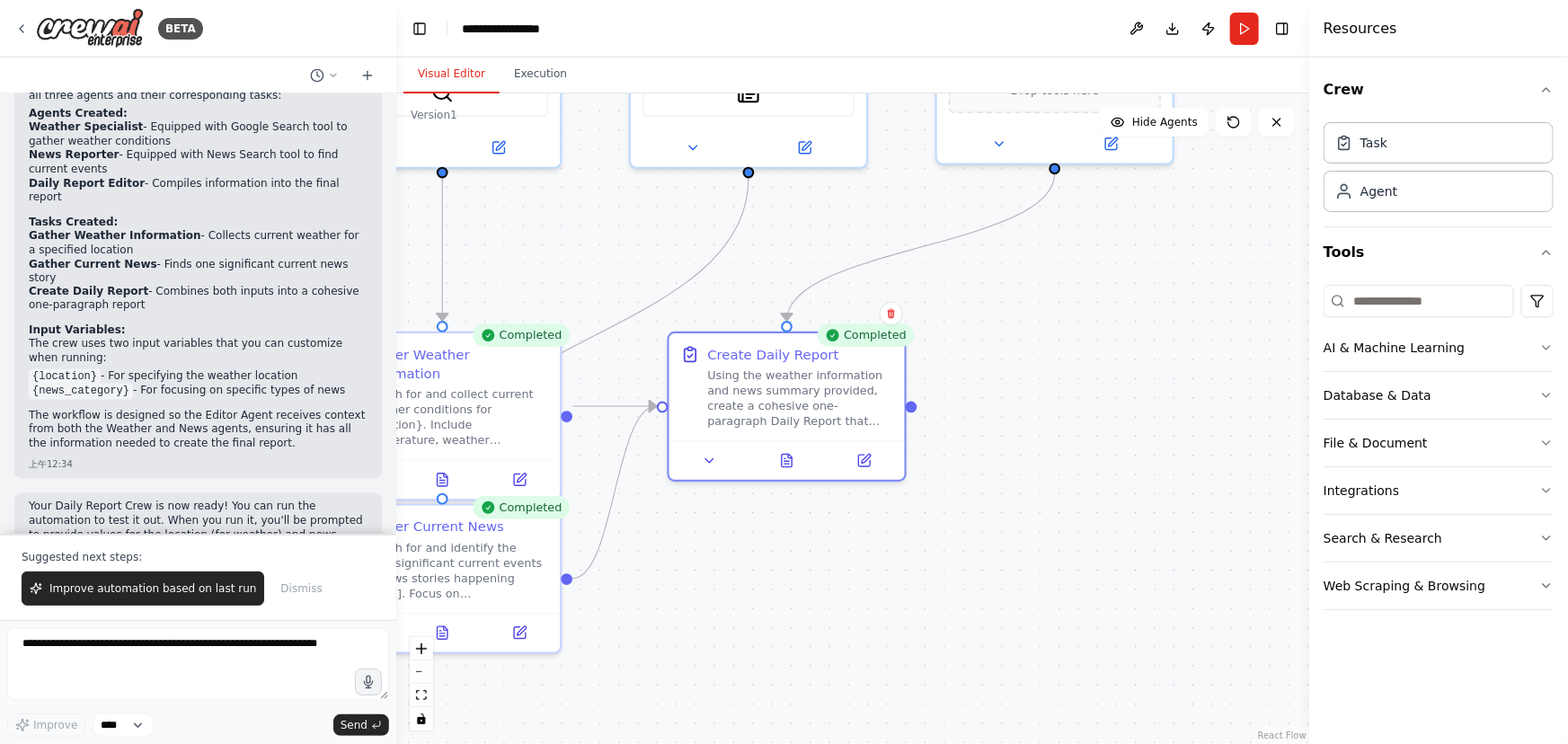
scroll to position [1532, 0]
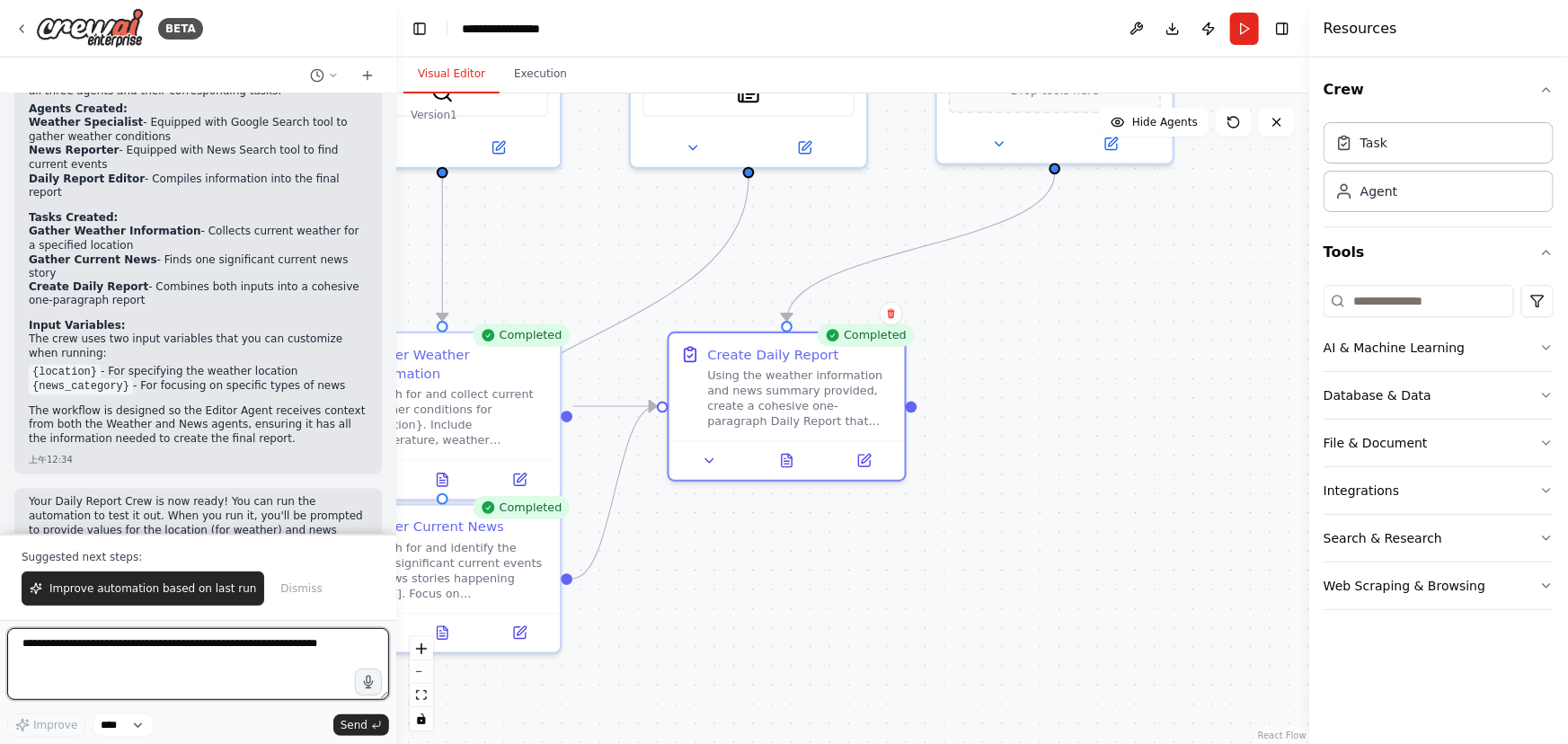
click at [228, 687] on textarea at bounding box center [198, 665] width 382 height 72
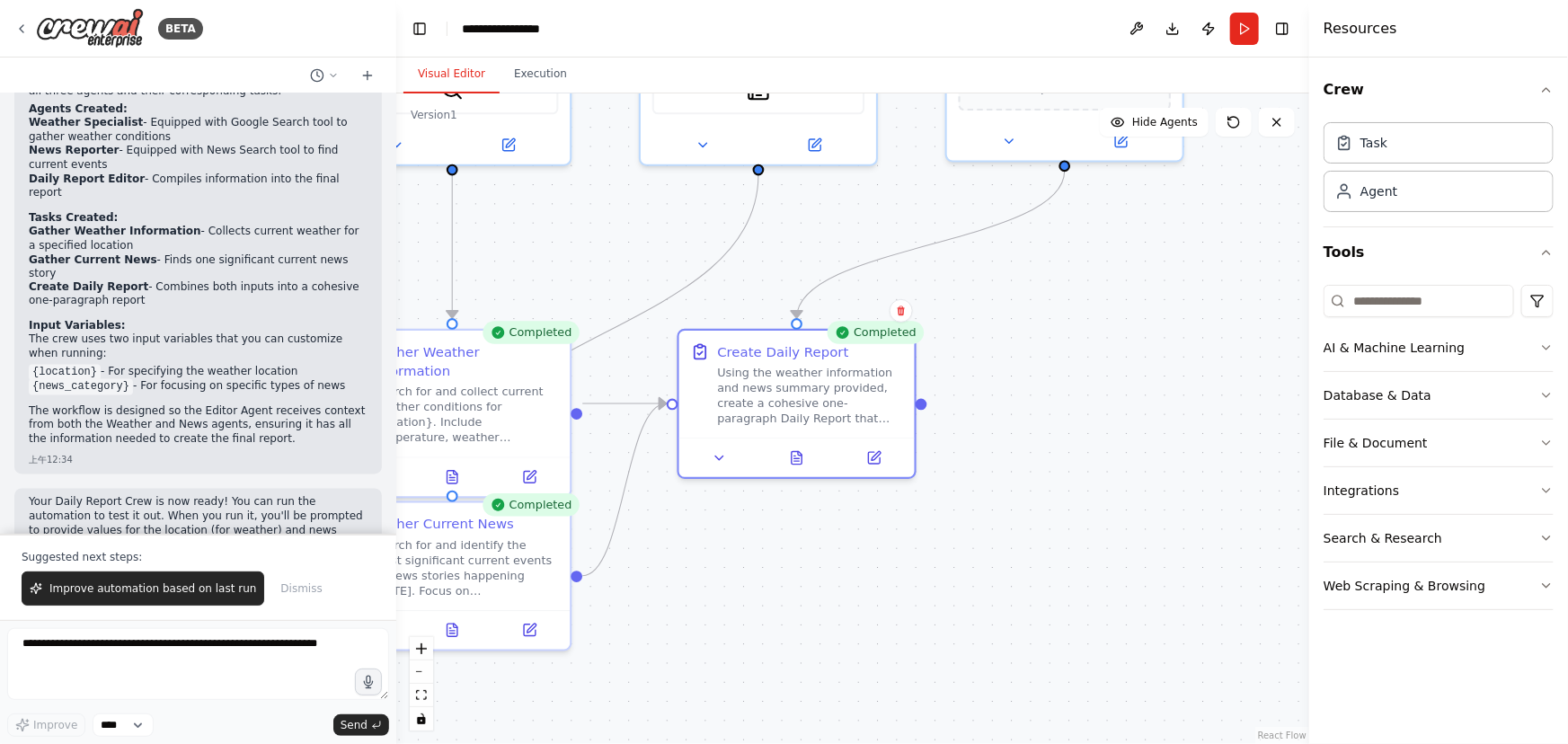
drag, startPoint x: 650, startPoint y: 593, endPoint x: 871, endPoint y: 606, distance: 221.4
click at [871, 611] on div ".deletable-edge-delete-btn { width: 20px; height: 20px; border: 0px solid #ffff…" at bounding box center [853, 419] width 913 height 651
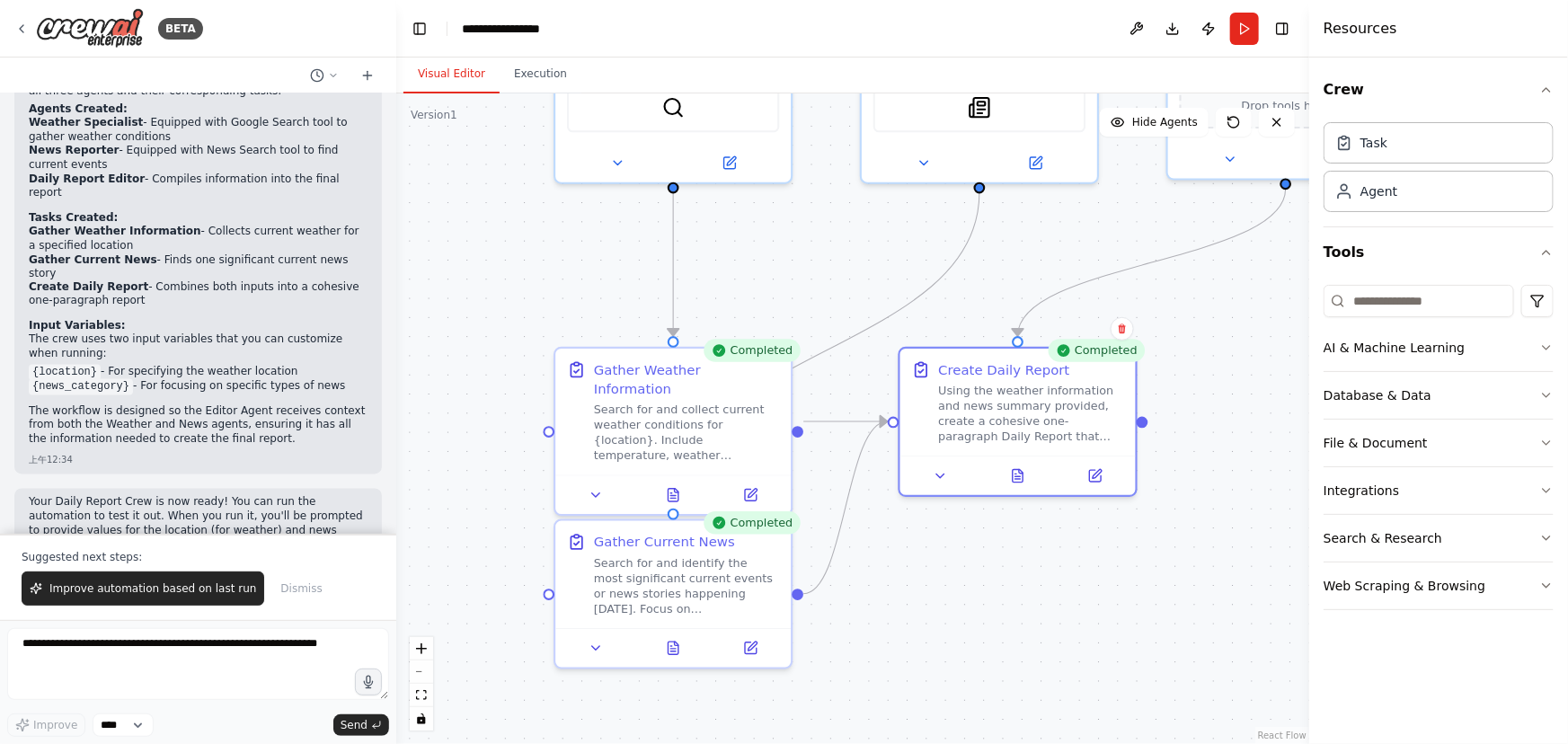
click at [526, 93] on div ".deletable-edge-delete-btn { width: 20px; height: 20px; border: 0px solid #ffff…" at bounding box center [853, 419] width 913 height 651
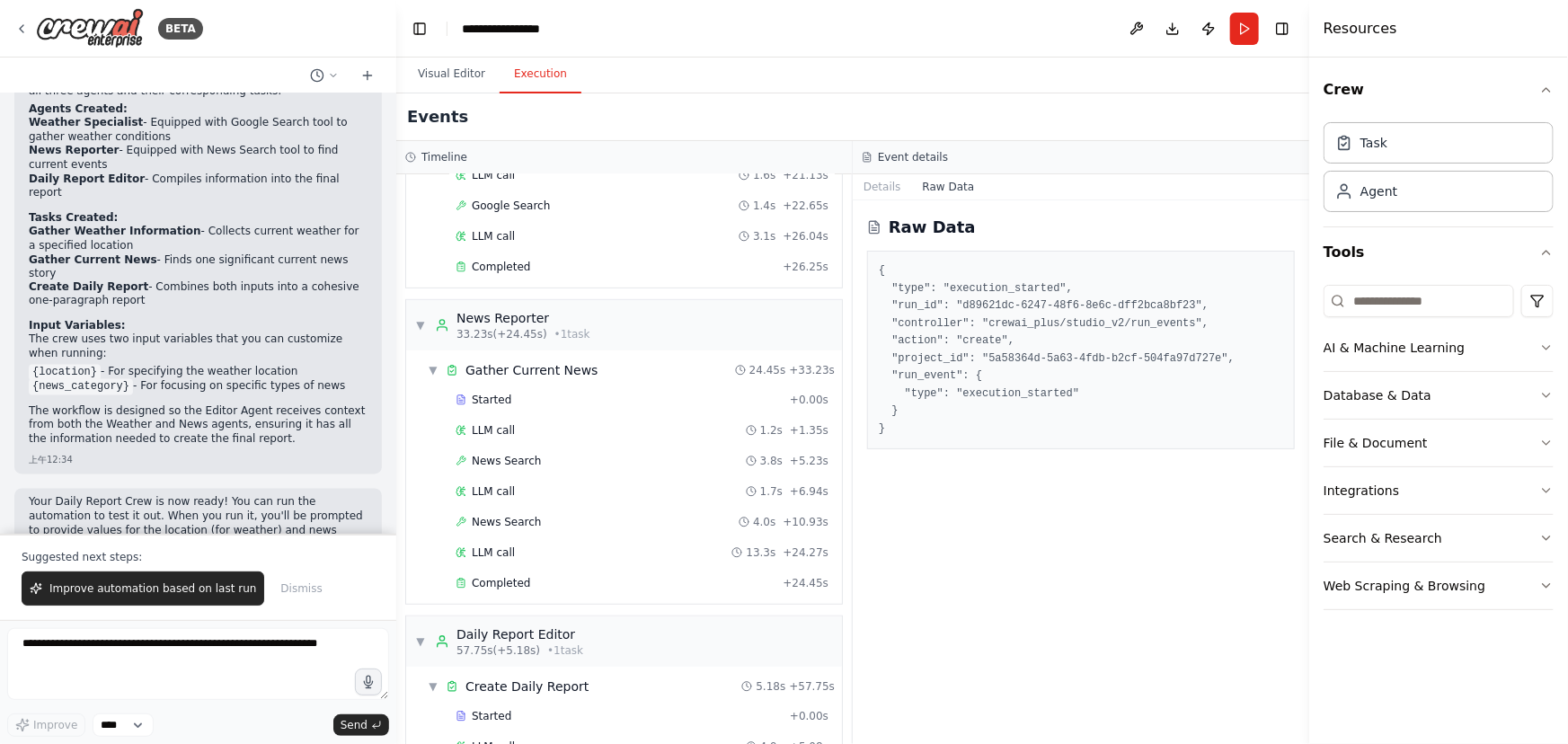
click at [544, 74] on button "Execution" at bounding box center [541, 74] width 82 height 38
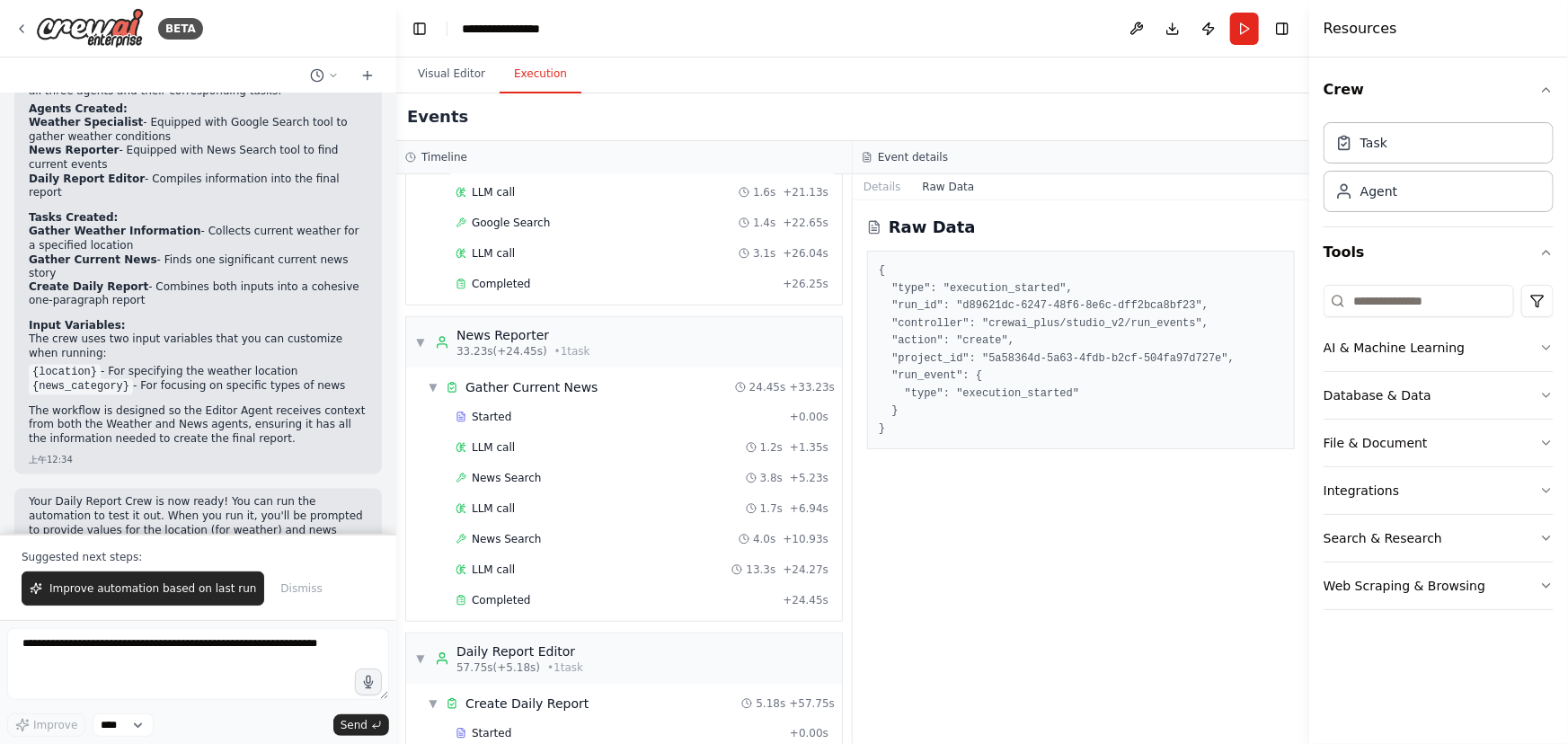
scroll to position [575, 0]
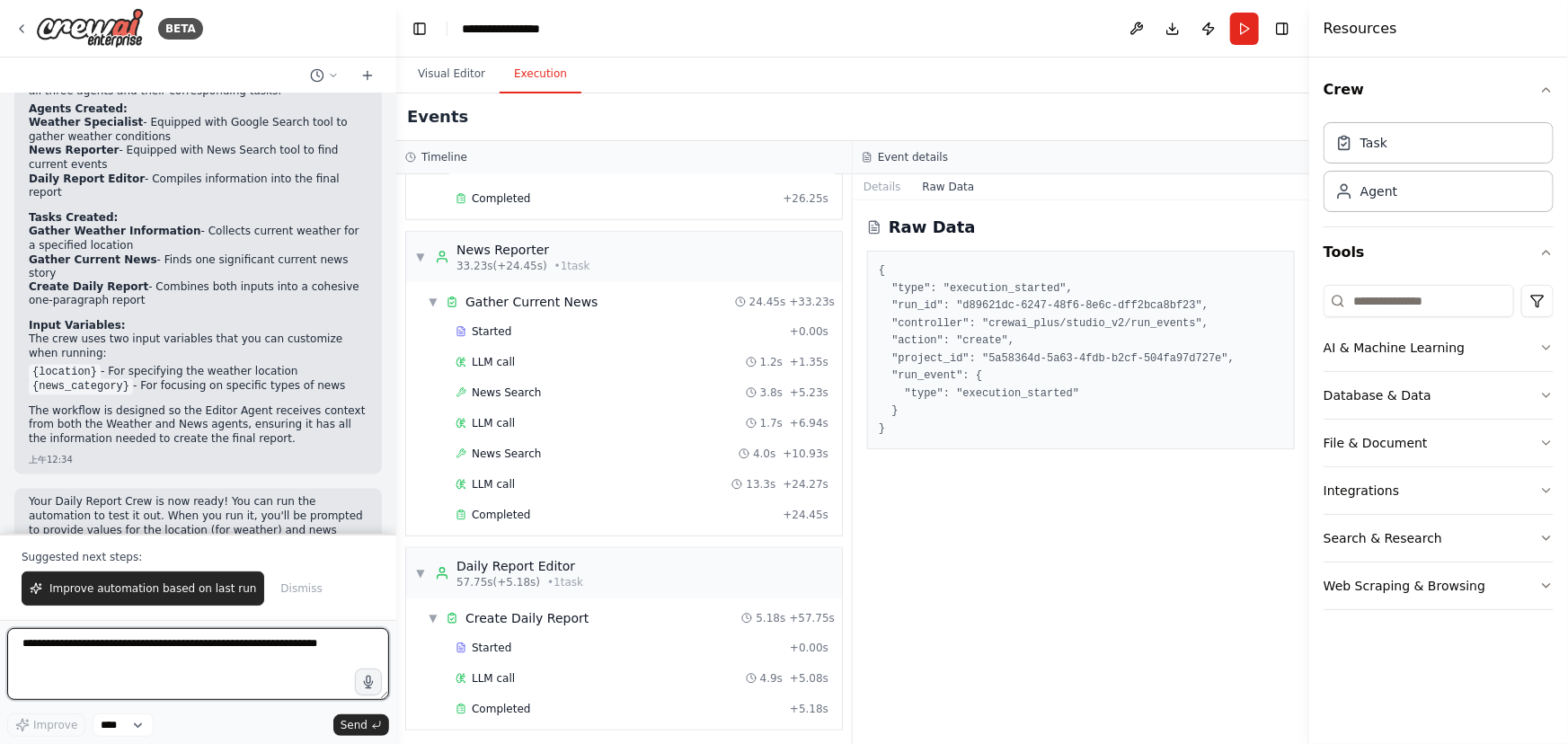
click at [212, 661] on textarea at bounding box center [198, 665] width 382 height 72
click at [449, 67] on button "Visual Editor" at bounding box center [452, 74] width 96 height 38
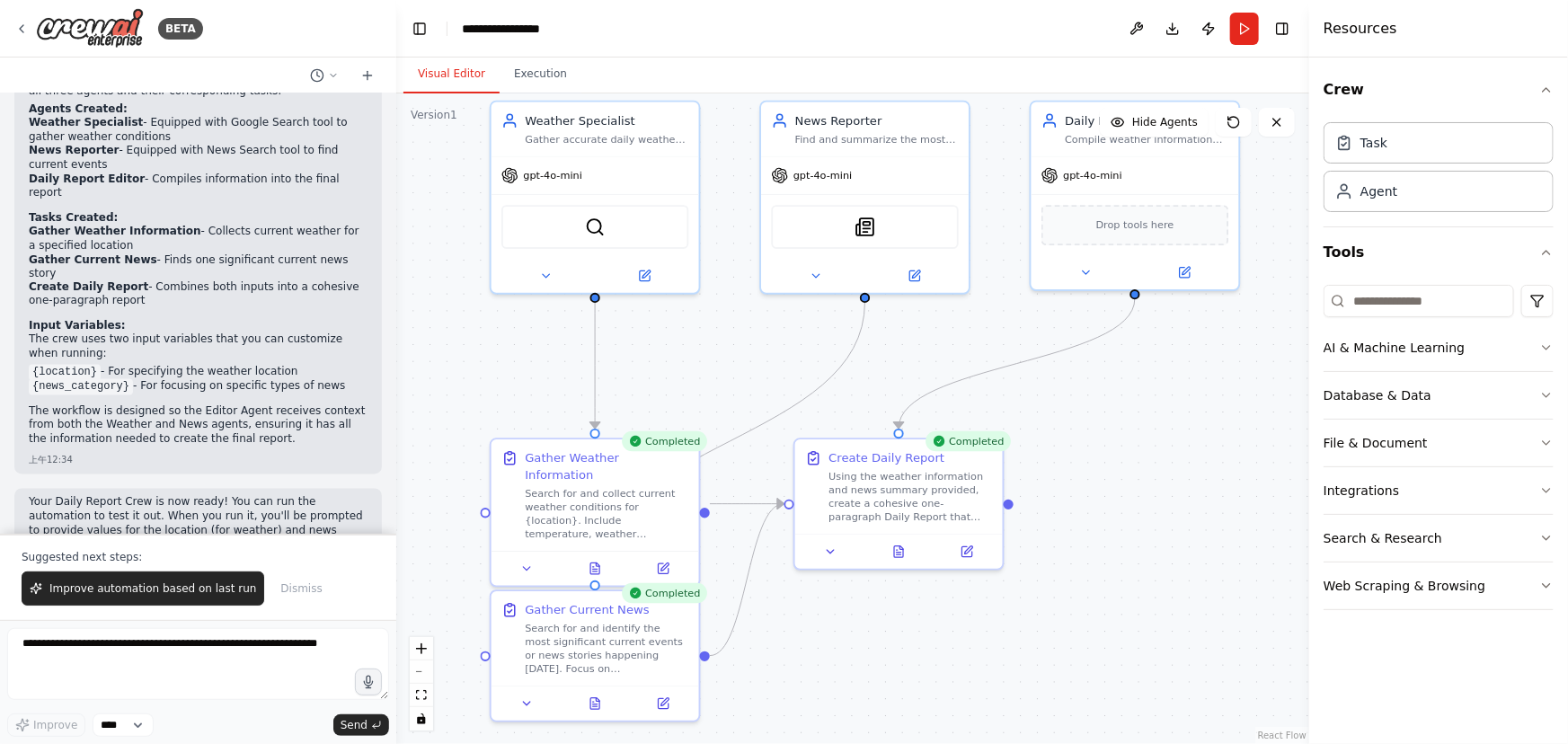
drag, startPoint x: 1160, startPoint y: 441, endPoint x: 1102, endPoint y: 513, distance: 92.5
click at [1176, 555] on div ".deletable-edge-delete-btn { width: 20px; height: 20px; border: 0px solid #ffff…" at bounding box center [853, 419] width 913 height 651
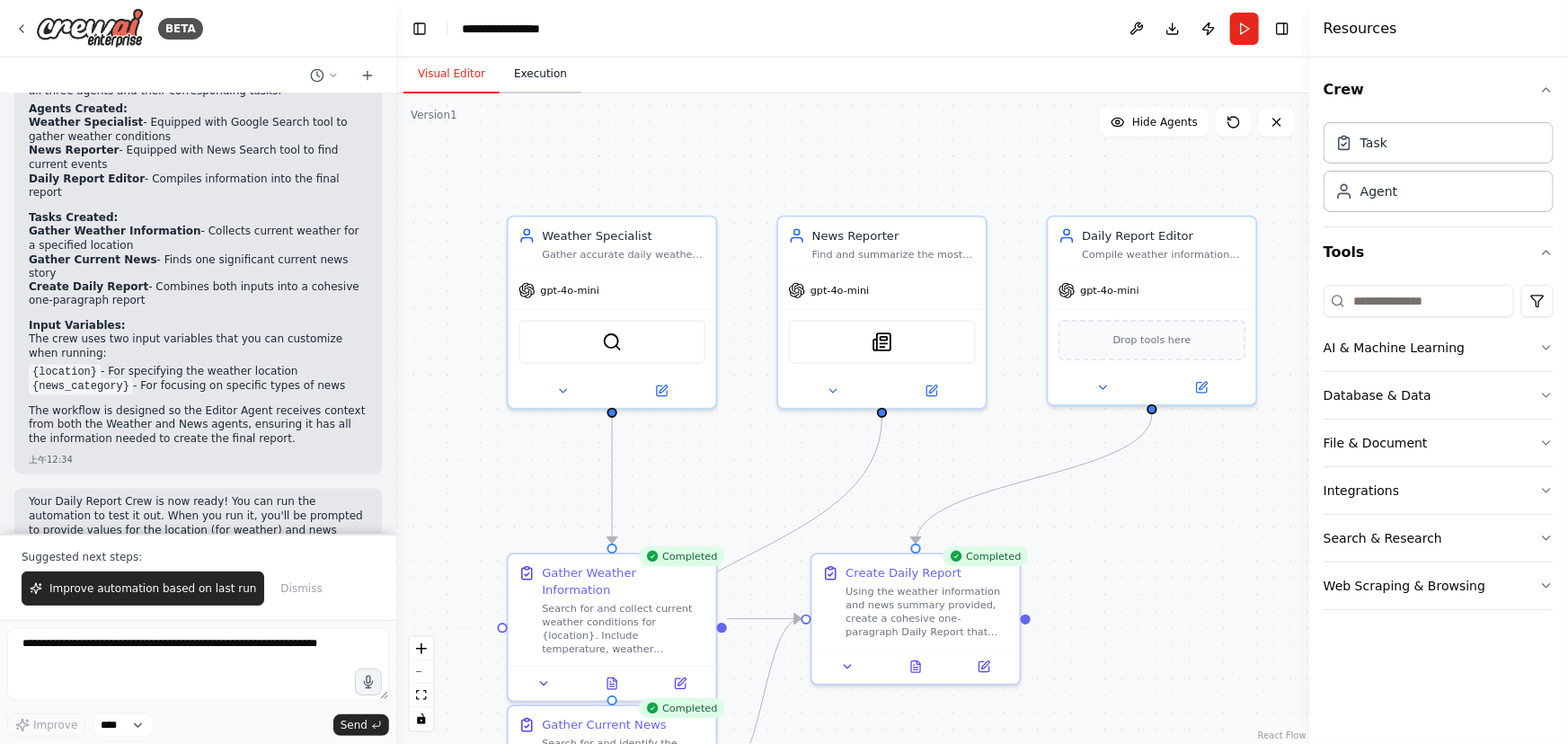
click at [558, 80] on button "Execution" at bounding box center [541, 74] width 82 height 38
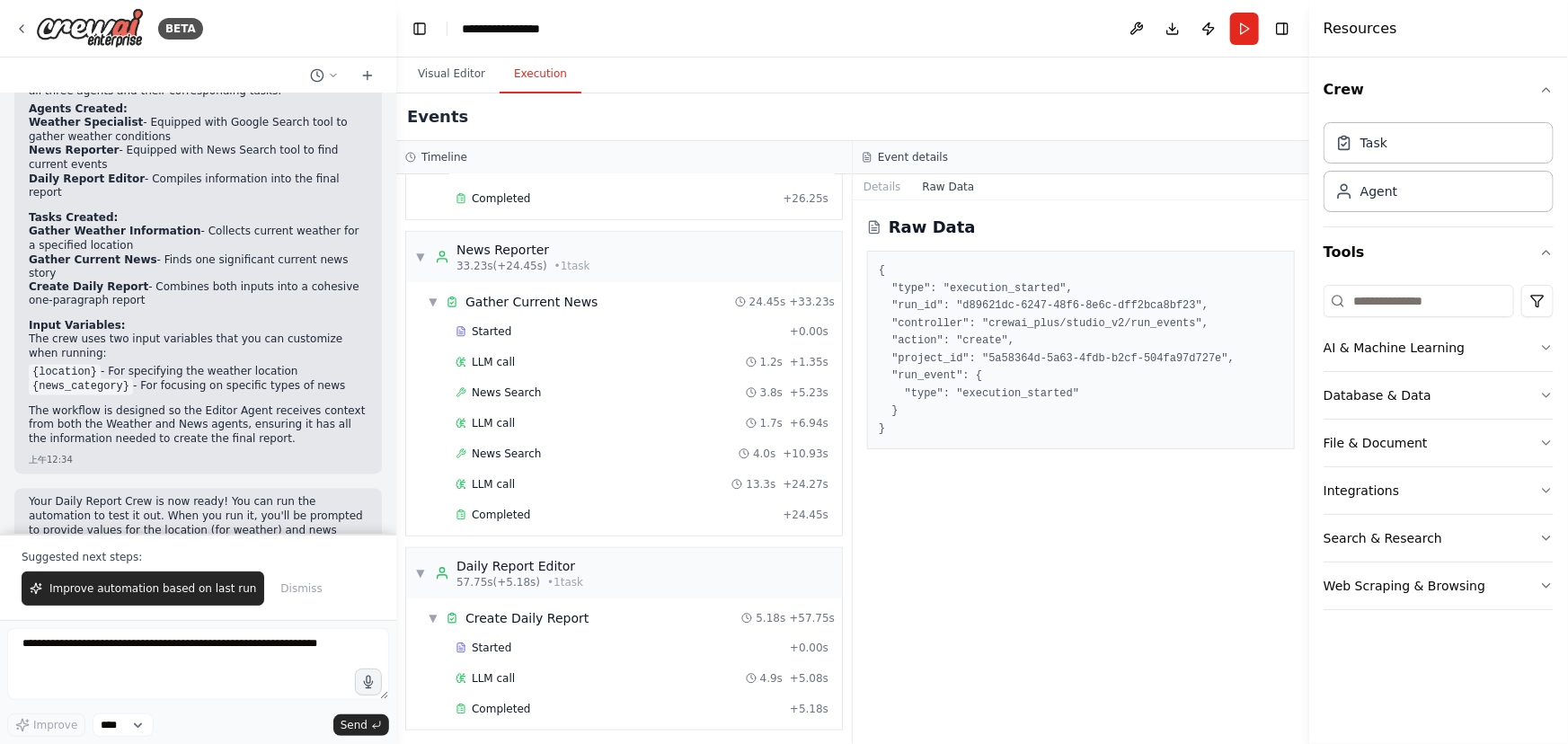
click at [953, 185] on button "Raw Data" at bounding box center [949, 187] width 74 height 25
drag, startPoint x: 954, startPoint y: 186, endPoint x: 954, endPoint y: 203, distance: 17.0
click at [954, 188] on button "Raw Data" at bounding box center [949, 187] width 74 height 25
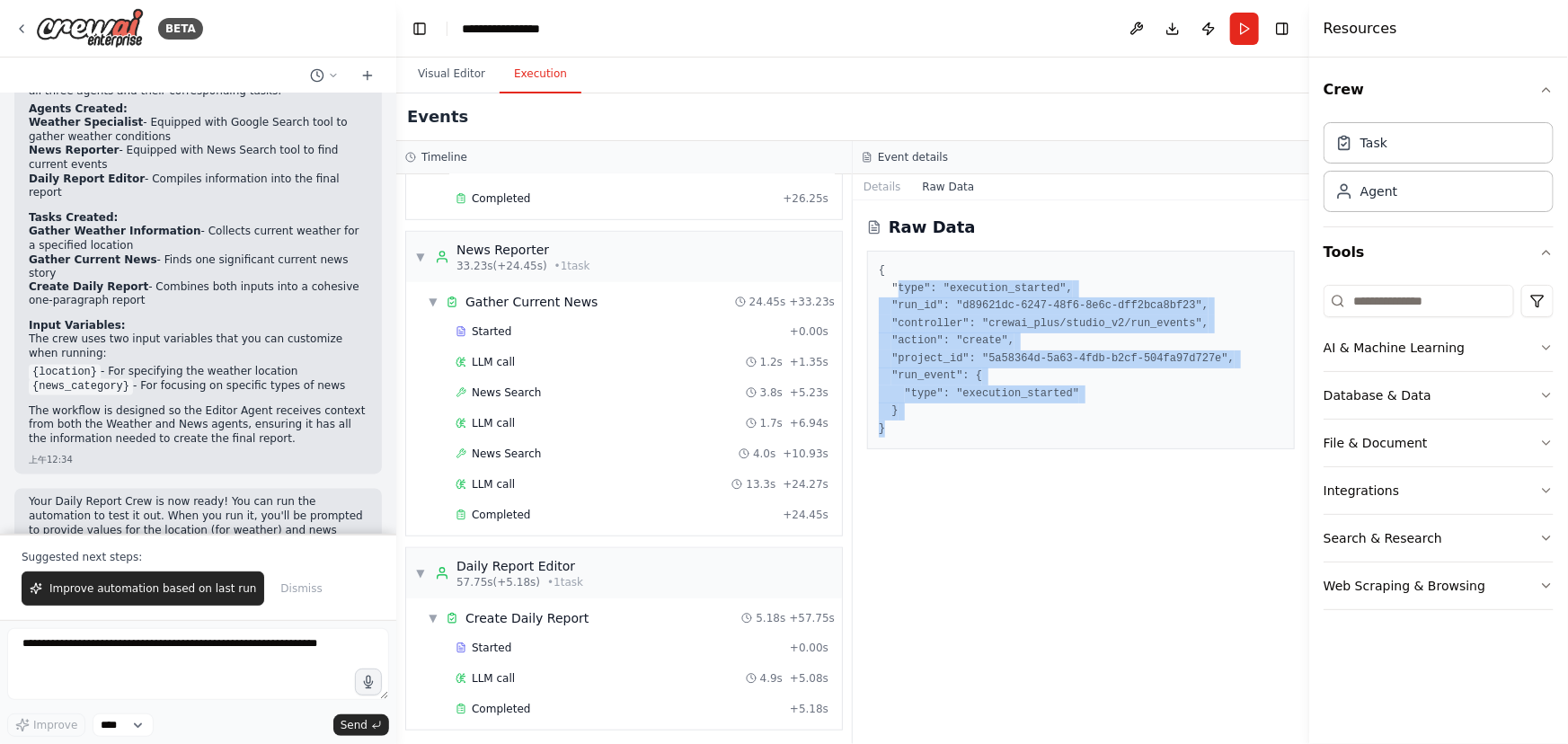
drag, startPoint x: 895, startPoint y: 293, endPoint x: 1095, endPoint y: 445, distance: 251.2
click at [1095, 445] on div "{ "type": "execution_started", "run_id": "d89621dc-6247-48f6-8e6c-dff2bca8bf23"…" at bounding box center [1081, 349] width 428 height 199
click at [1095, 445] on div "{ "type": "execution_started", "run_id": "d89621dc-6247-48f6-8e6c-dff2bca8bf23"…" at bounding box center [1081, 349] width 428 height 199
drag, startPoint x: 1020, startPoint y: 440, endPoint x: 880, endPoint y: 298, distance: 199.4
click at [880, 298] on div "{ "type": "execution_started", "run_id": "d89621dc-6247-48f6-8e6c-dff2bca8bf23"…" at bounding box center [1081, 349] width 428 height 199
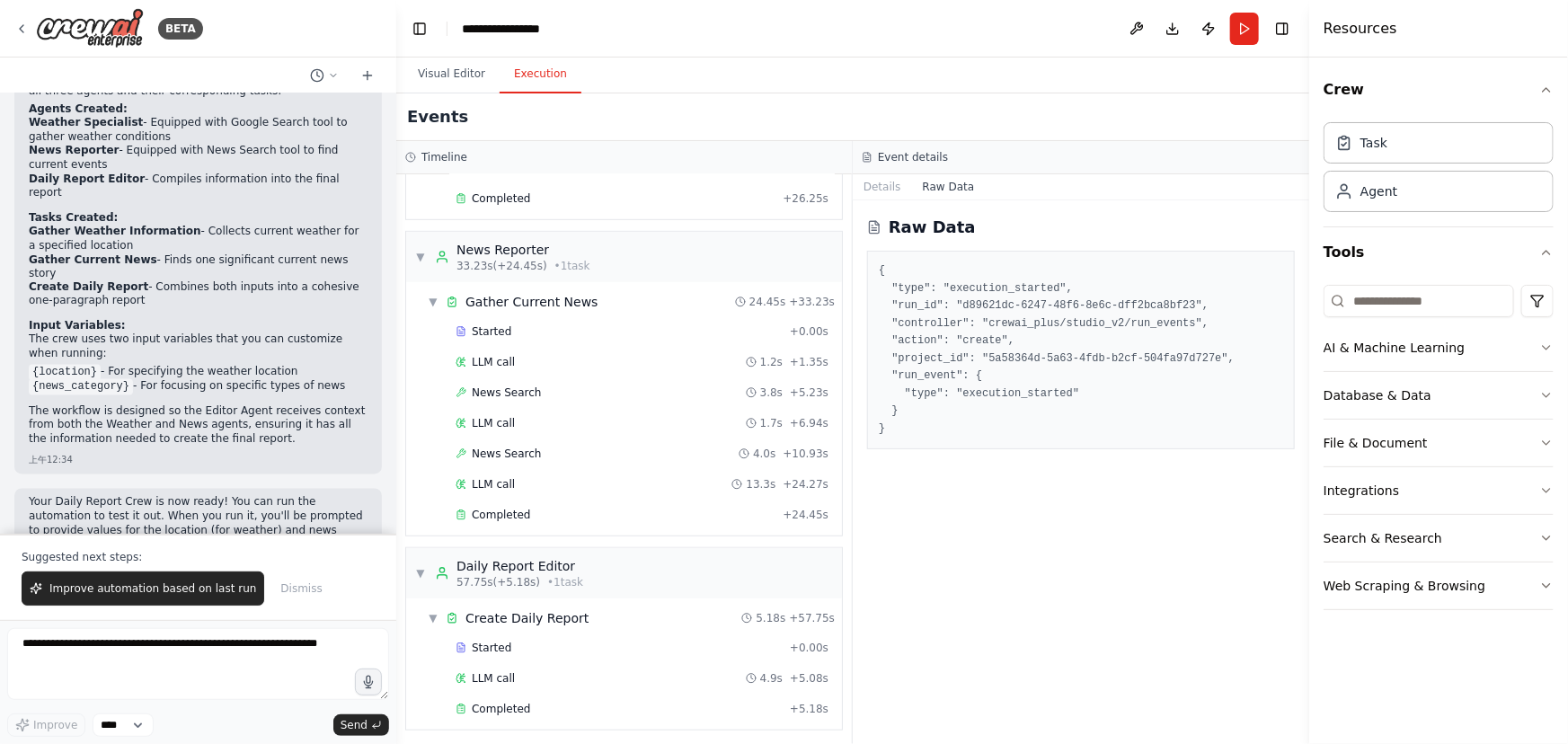
click at [898, 279] on pre "{ "type": "execution_started", "run_id": "d89621dc-6247-48f6-8e6c-dff2bca8bf23"…" at bounding box center [1081, 350] width 405 height 176
click at [885, 201] on div "Raw Data { "type": "execution_started", "run_id": "d89621dc-6247-48f6-8e6c-dff2…" at bounding box center [1081, 472] width 456 height 543
click at [882, 178] on button "Details" at bounding box center [882, 187] width 59 height 25
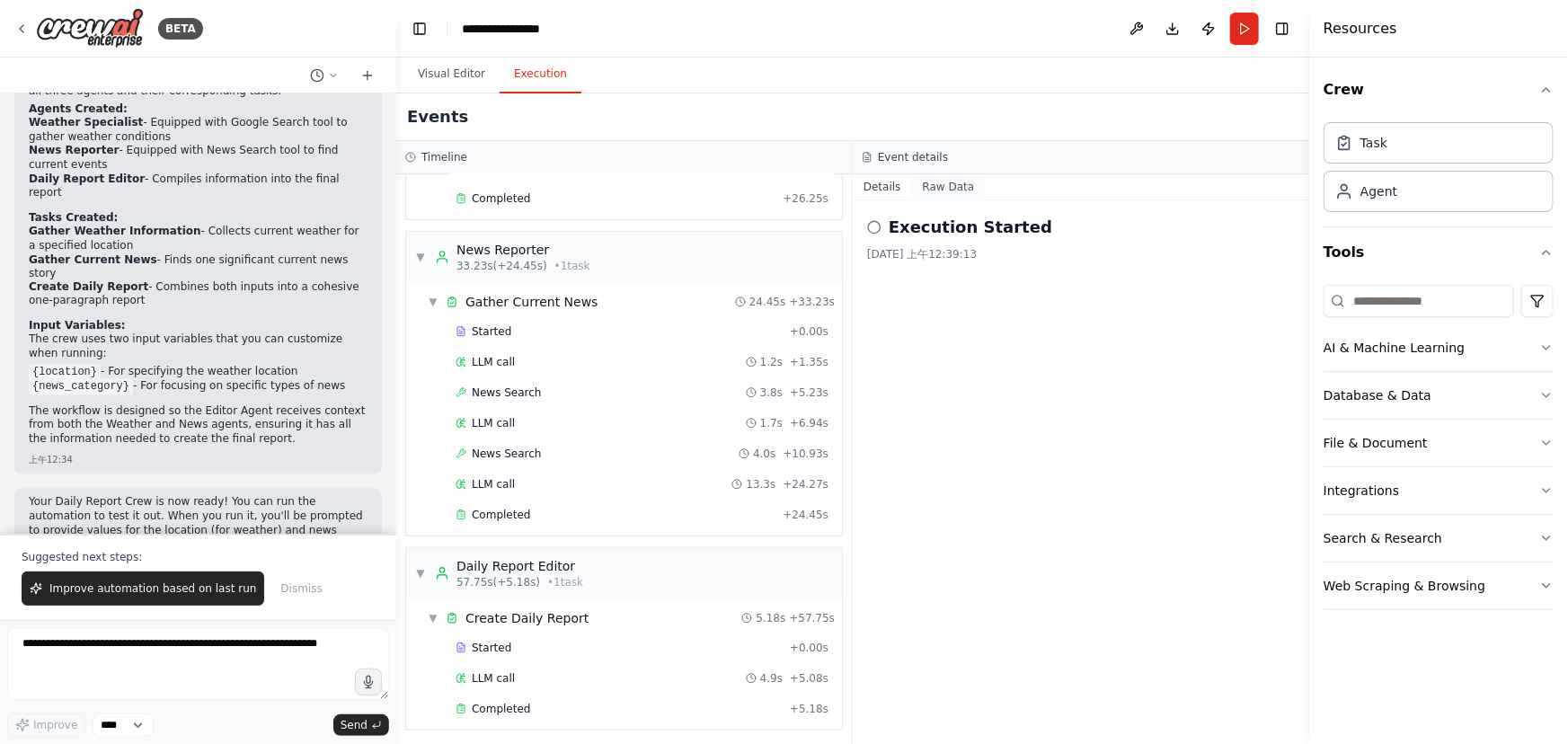
click at [956, 182] on button "Raw Data" at bounding box center [949, 187] width 74 height 25
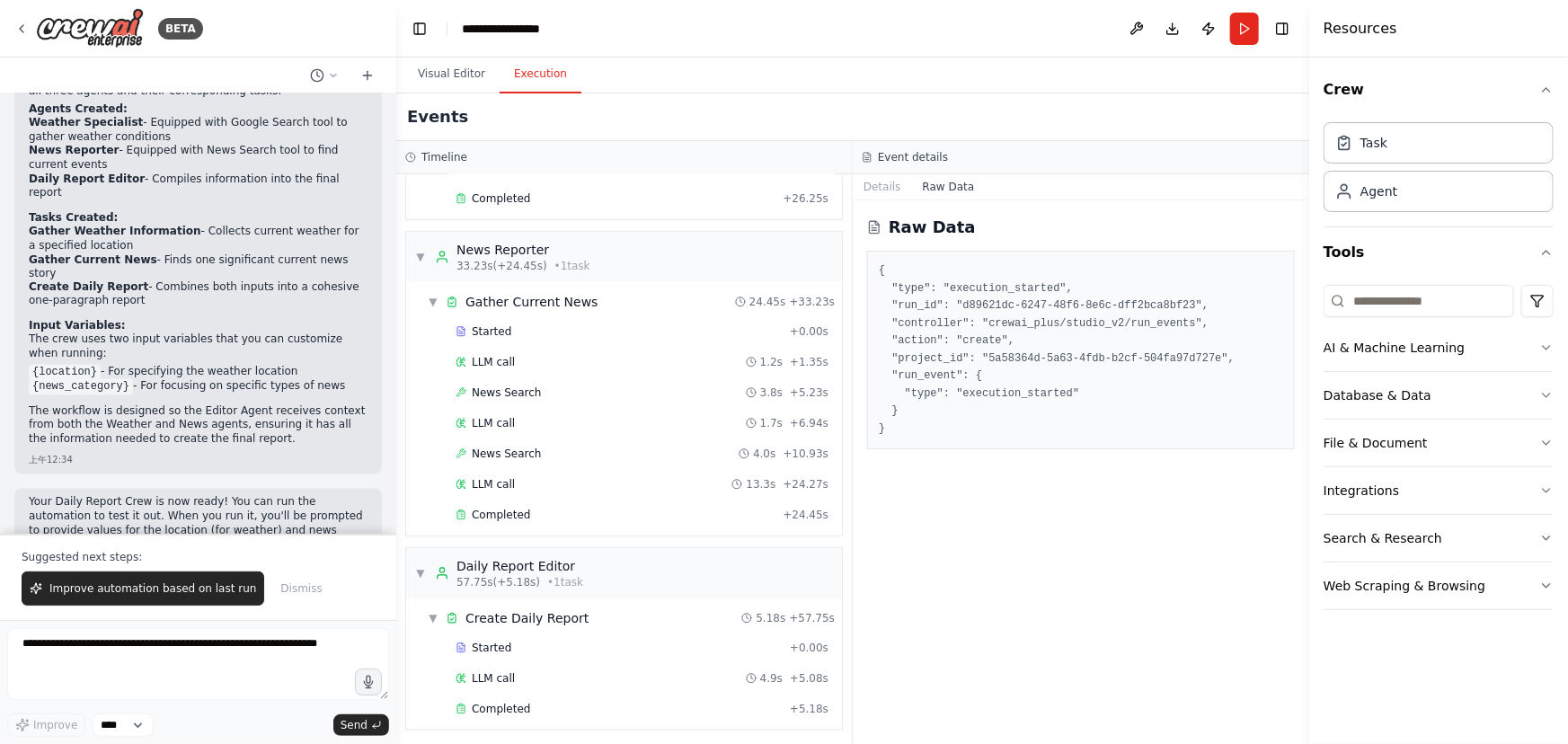
drag, startPoint x: 864, startPoint y: 188, endPoint x: 845, endPoint y: 190, distance: 19.1
click at [867, 188] on button "Details" at bounding box center [882, 187] width 59 height 25
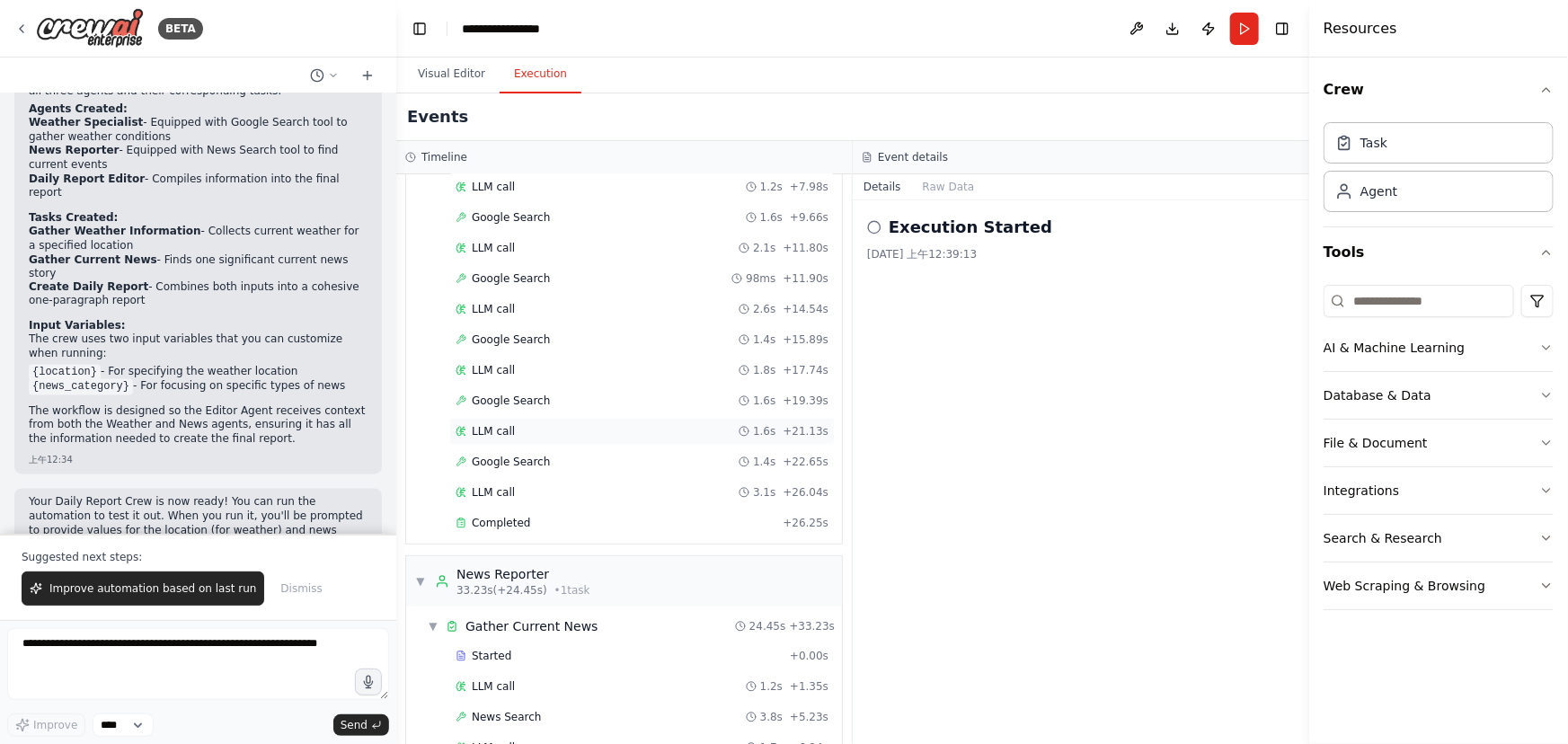
scroll to position [0, 0]
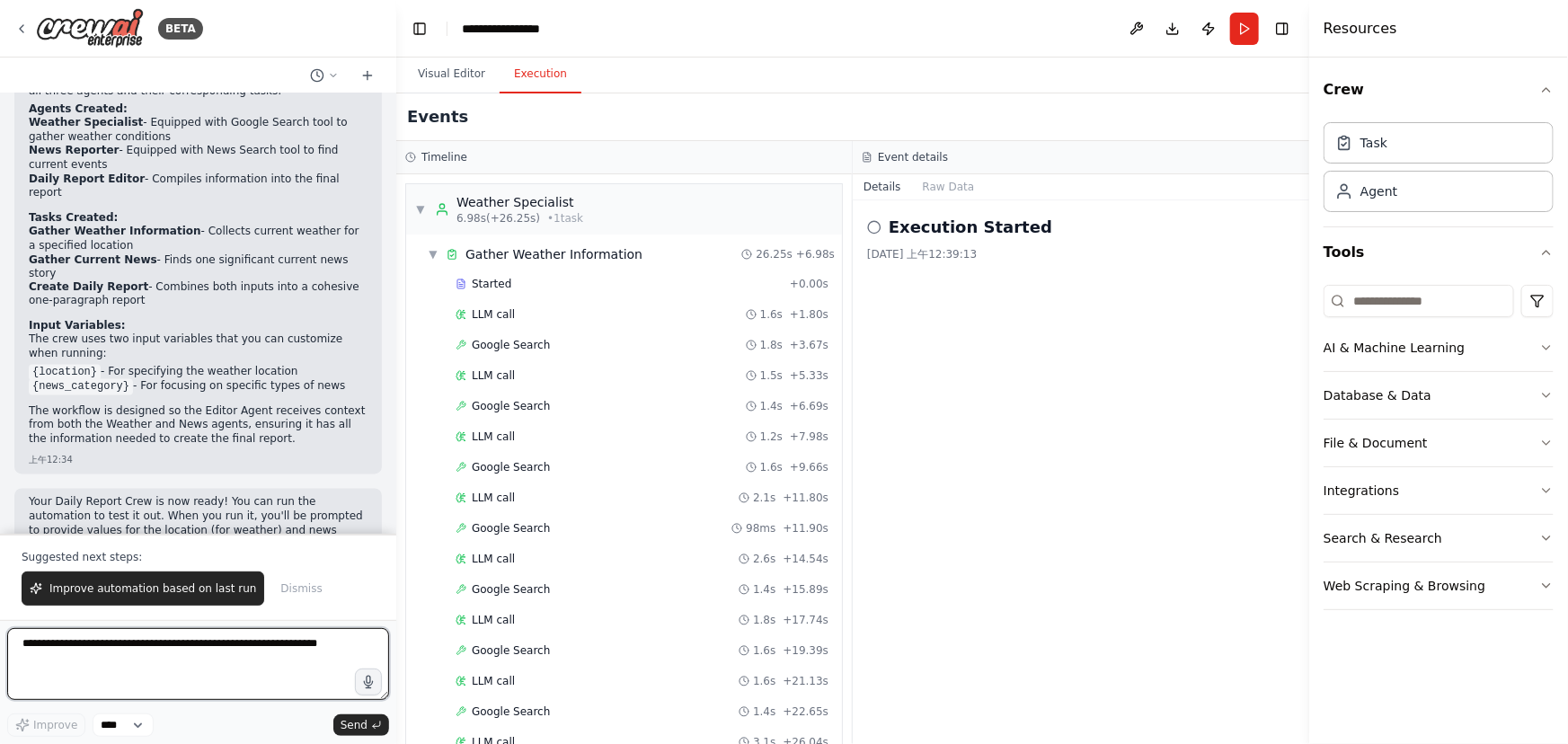
click at [177, 668] on textarea at bounding box center [198, 665] width 382 height 72
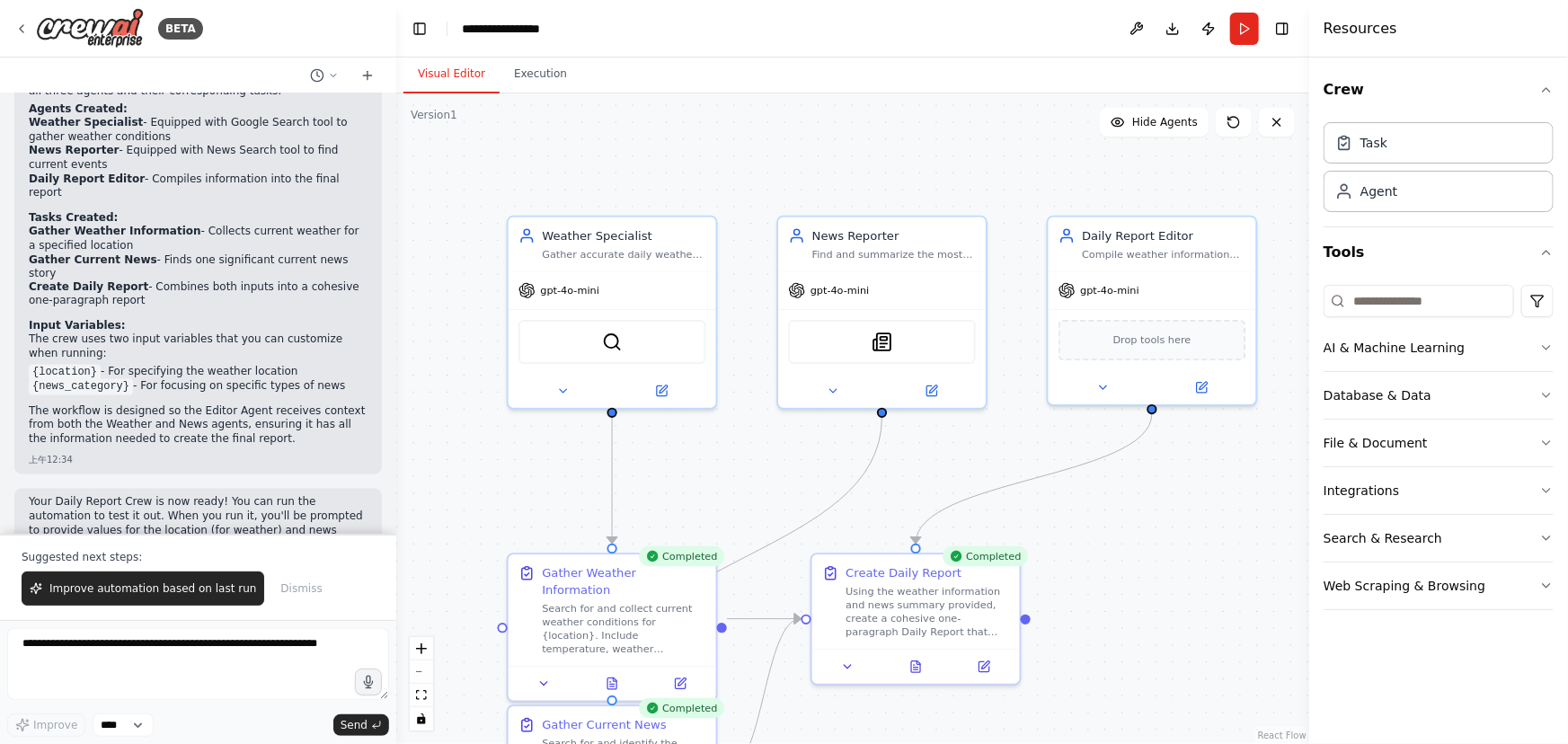
click at [460, 81] on button "Visual Editor" at bounding box center [452, 74] width 96 height 38
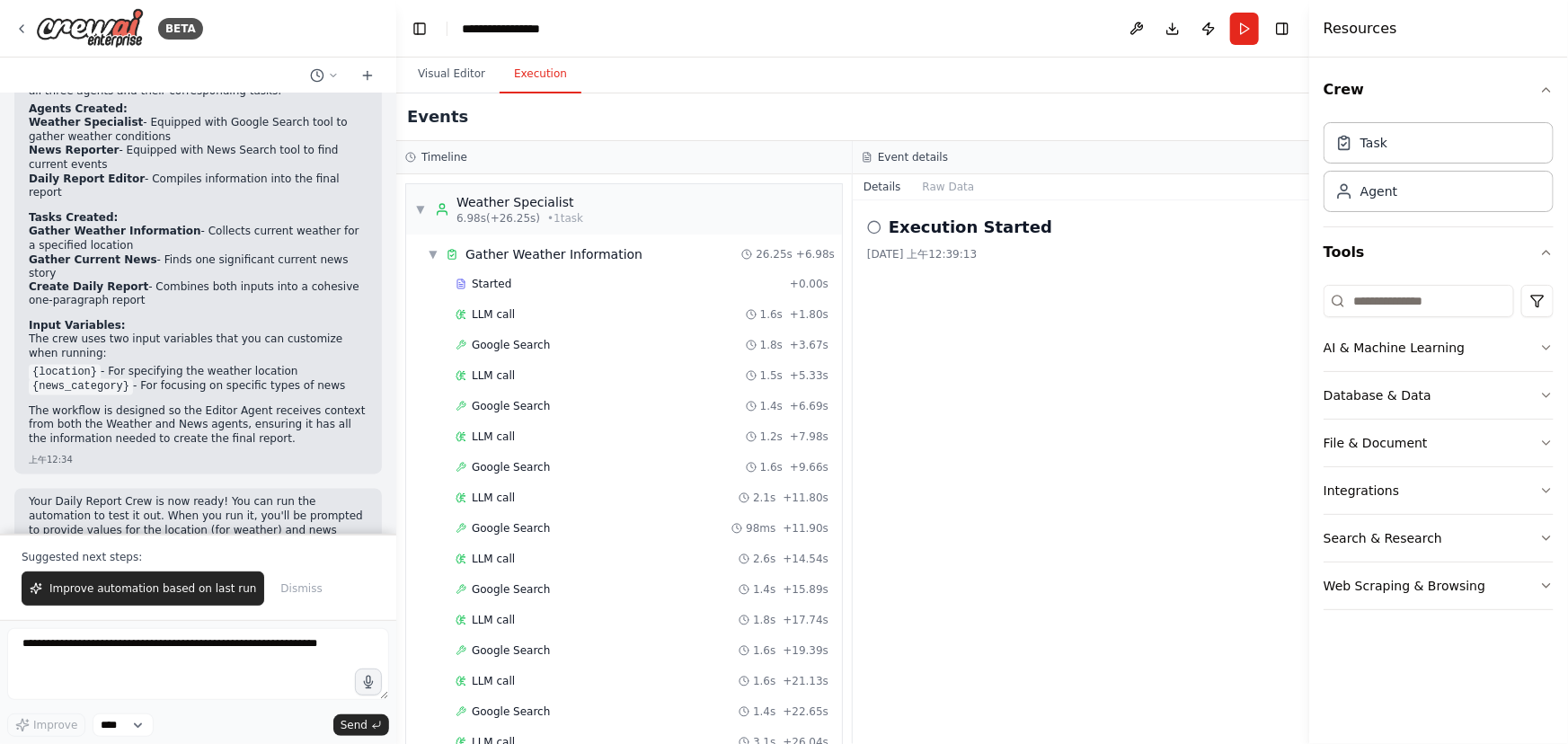
drag, startPoint x: 533, startPoint y: 78, endPoint x: 550, endPoint y: 87, distance: 19.2
click at [535, 78] on button "Execution" at bounding box center [541, 74] width 82 height 38
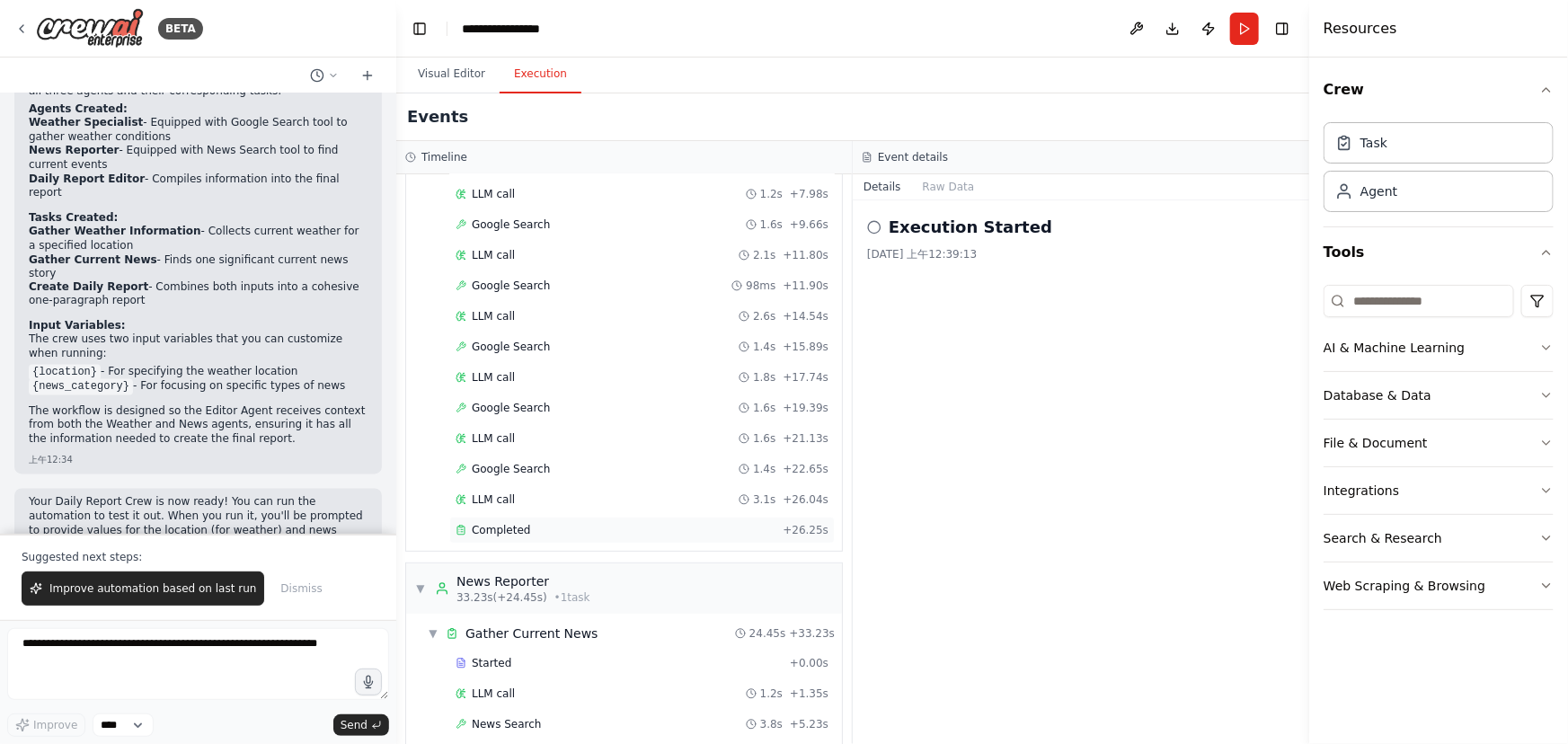
scroll to position [245, 0]
click at [194, 667] on textarea at bounding box center [198, 665] width 382 height 72
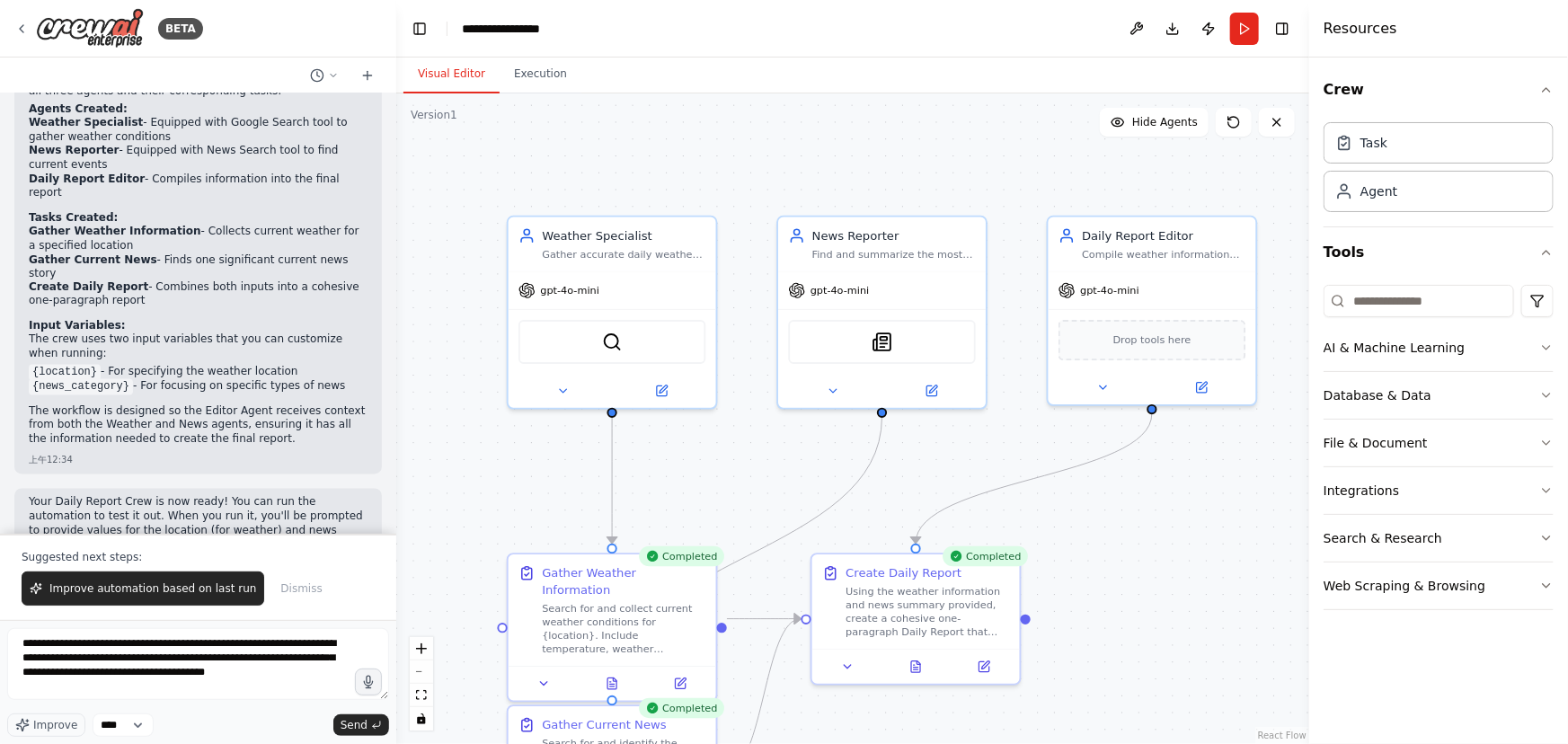
click at [457, 80] on button "Visual Editor" at bounding box center [452, 74] width 96 height 38
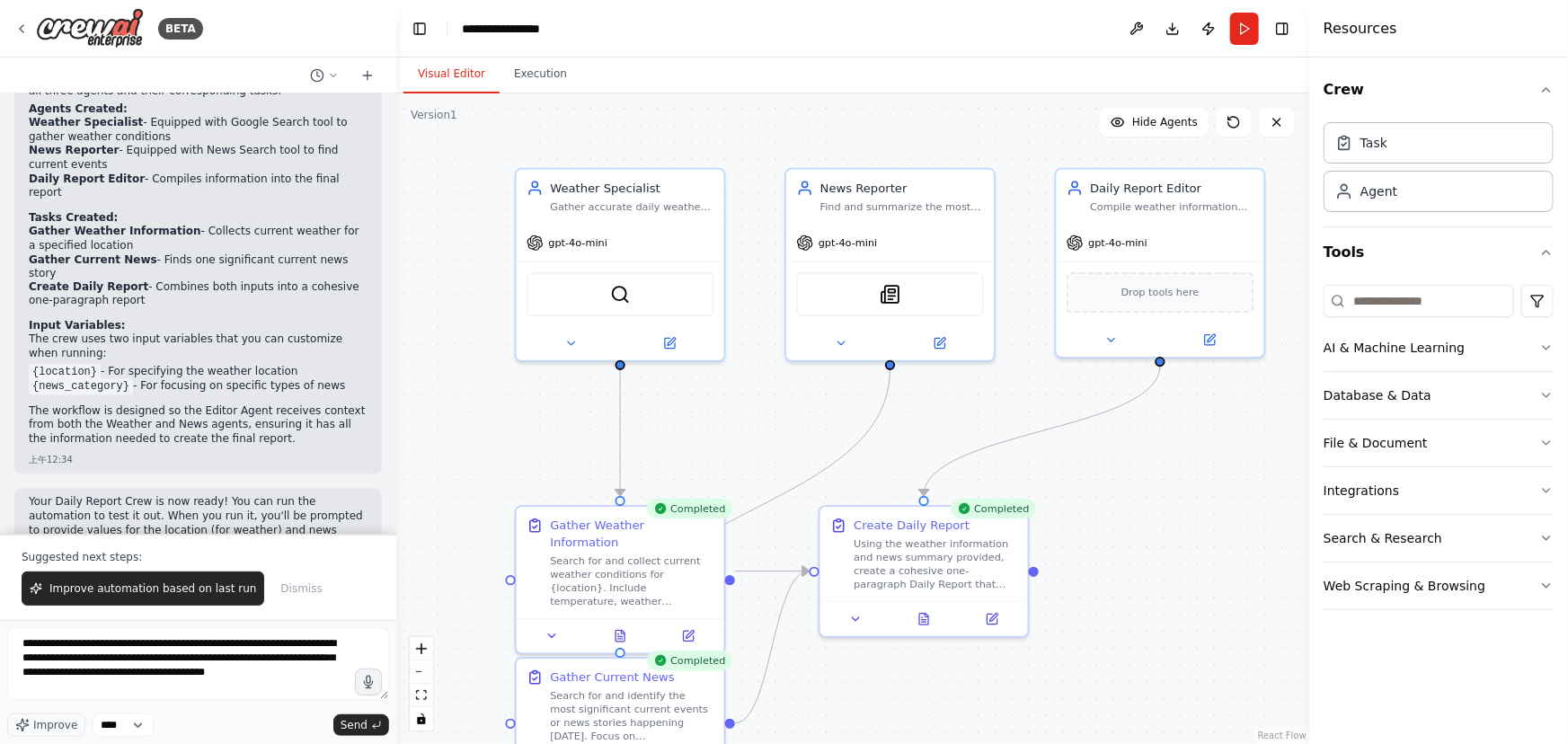
drag, startPoint x: 1142, startPoint y: 628, endPoint x: 1146, endPoint y: 533, distance: 95.1
click at [1146, 533] on div ".deletable-edge-delete-btn { width: 20px; height: 20px; border: 0px solid #ffff…" at bounding box center [853, 419] width 913 height 651
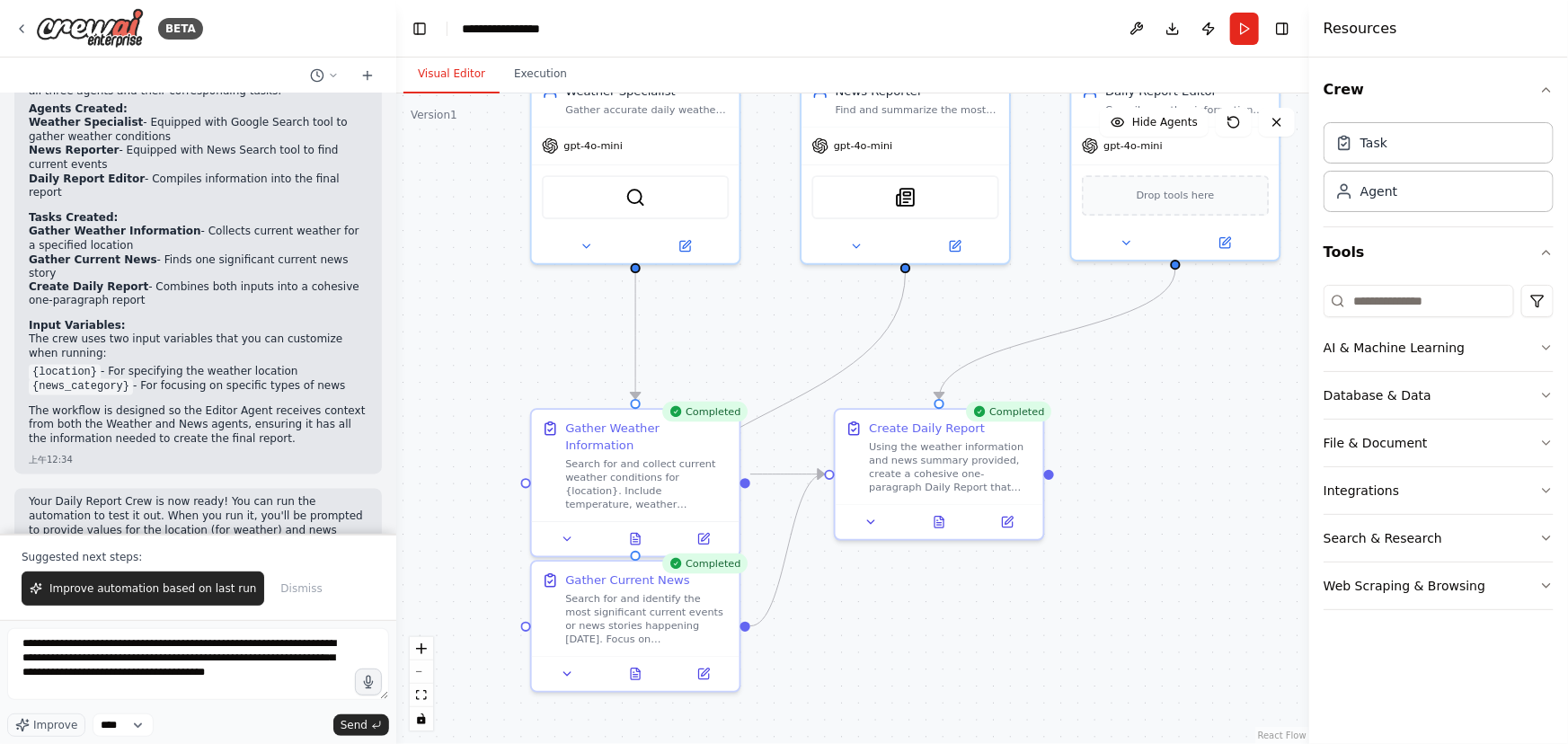
drag, startPoint x: 1133, startPoint y: 653, endPoint x: 1123, endPoint y: 629, distance: 26.0
click at [1133, 636] on div ".deletable-edge-delete-btn { width: 20px; height: 20px; border: 0px solid #ffff…" at bounding box center [853, 419] width 913 height 651
click at [537, 72] on button "Execution" at bounding box center [541, 74] width 82 height 38
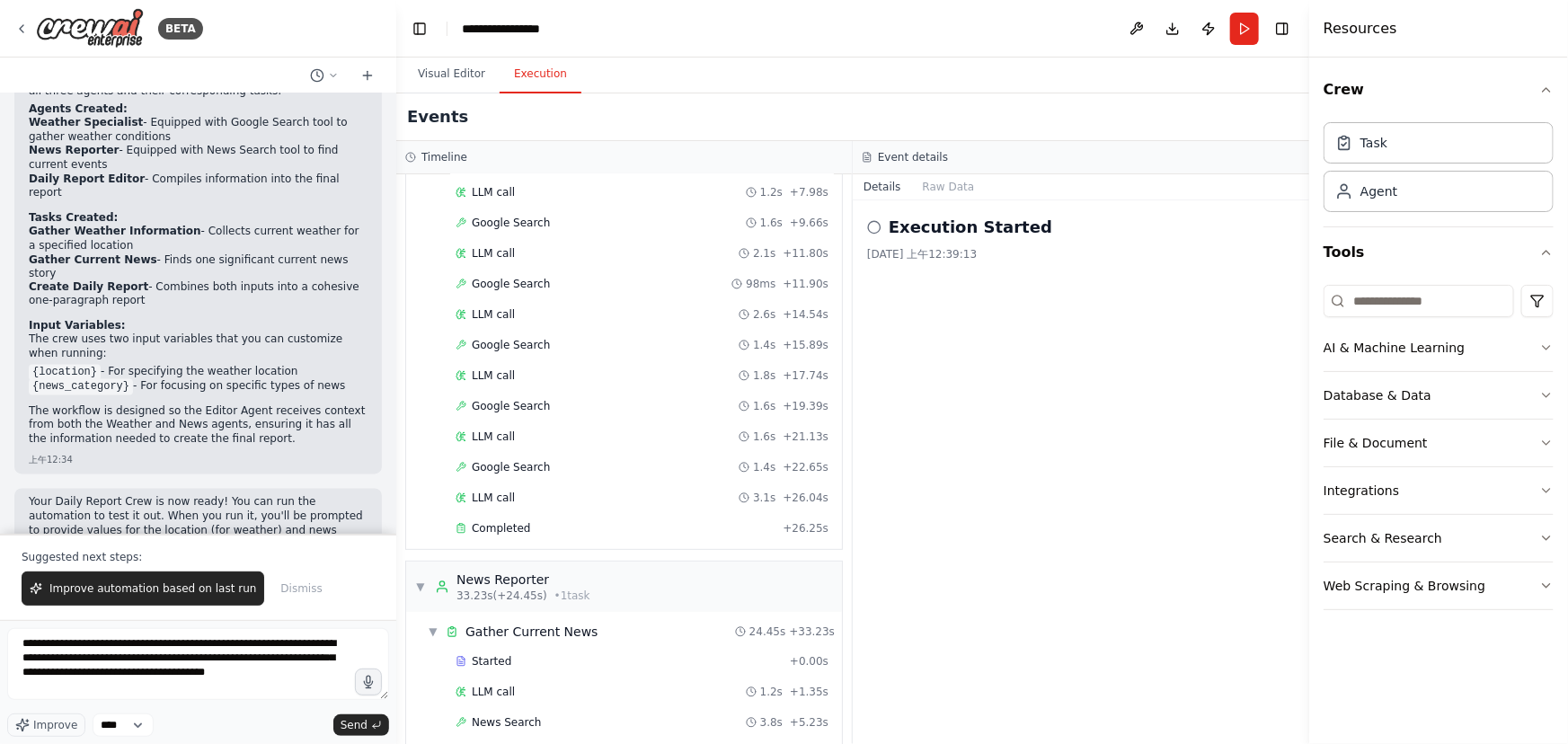
click at [301, 702] on div "**********" at bounding box center [198, 667] width 382 height 79
click at [301, 687] on textarea "**********" at bounding box center [198, 665] width 382 height 72
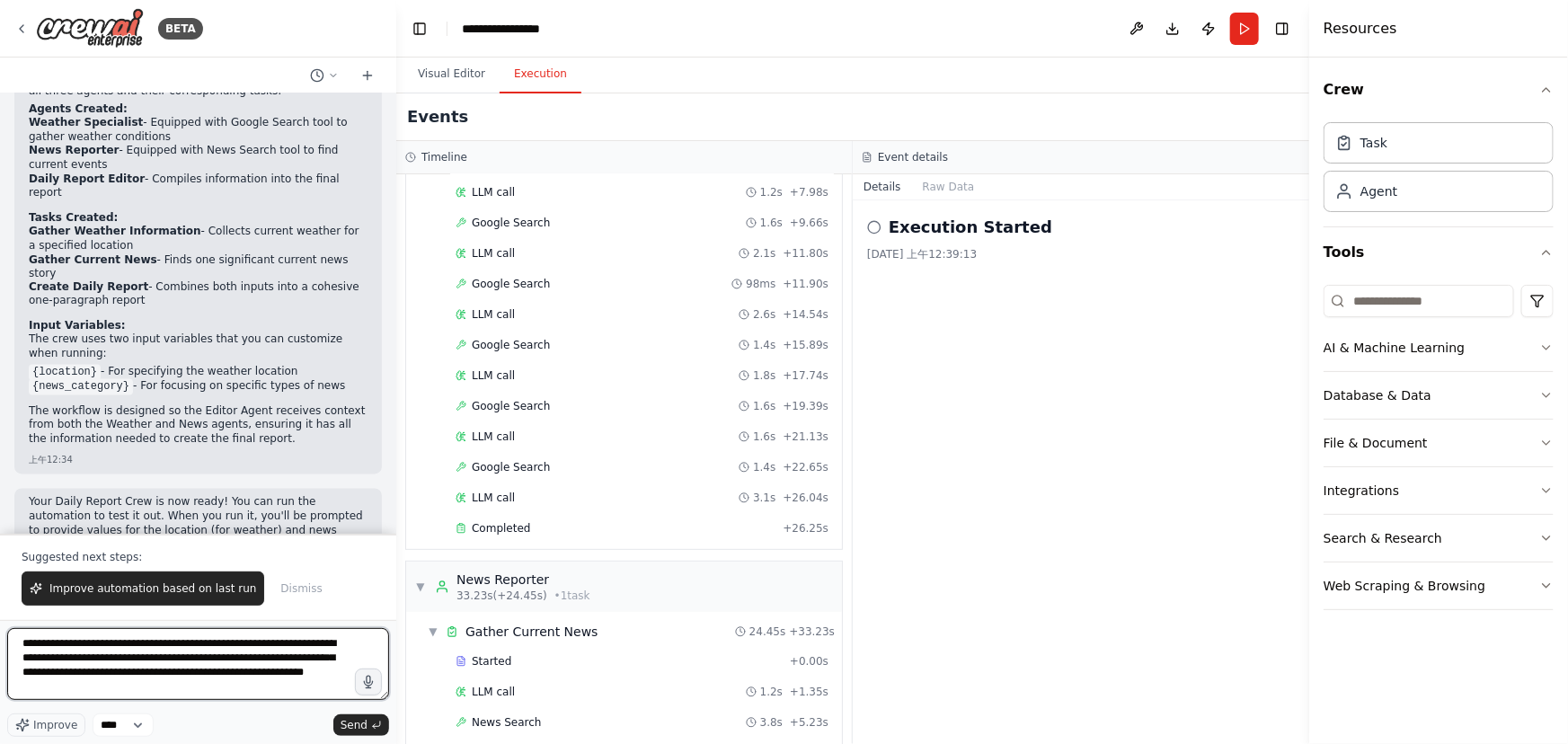
type textarea "**********"
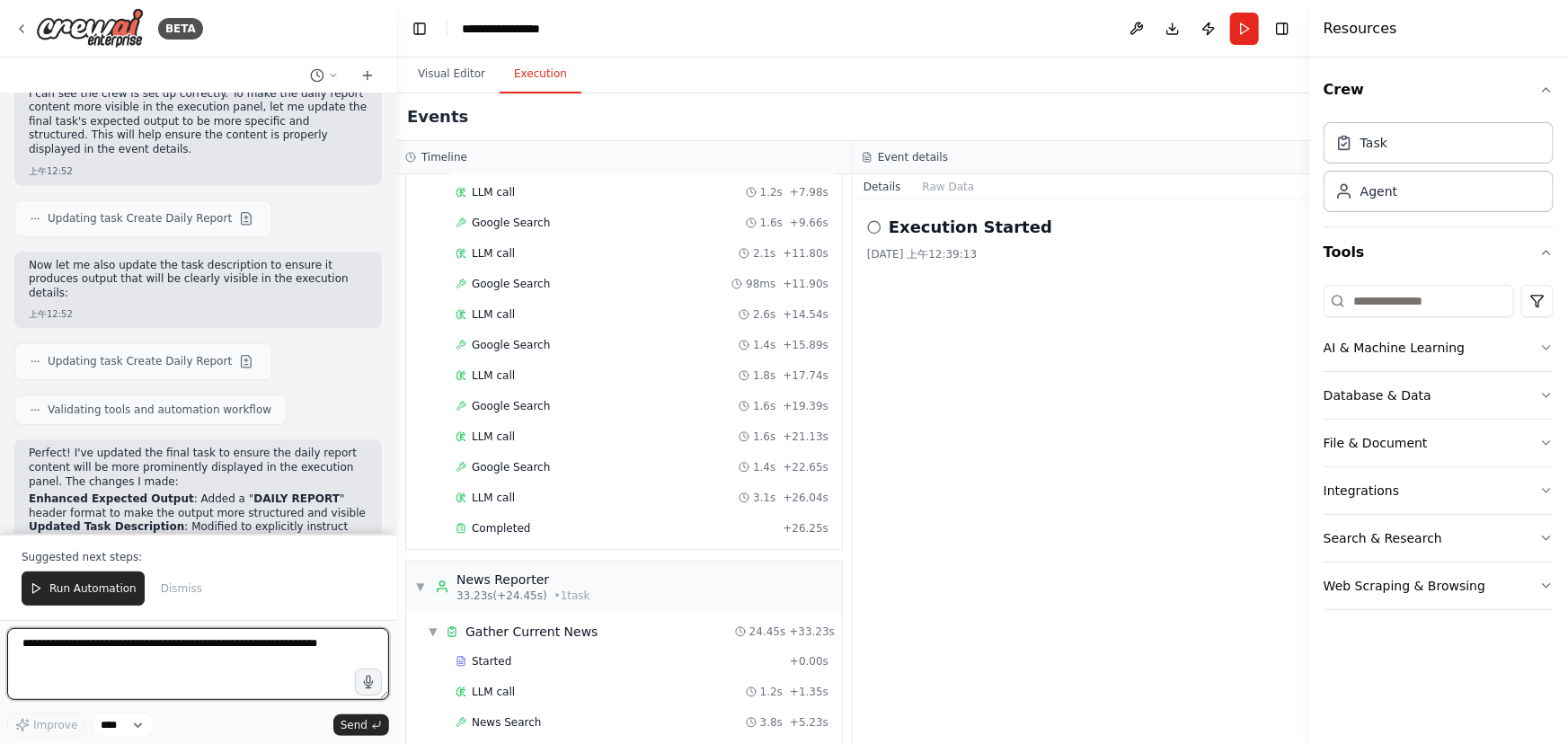
scroll to position [2330, 0]
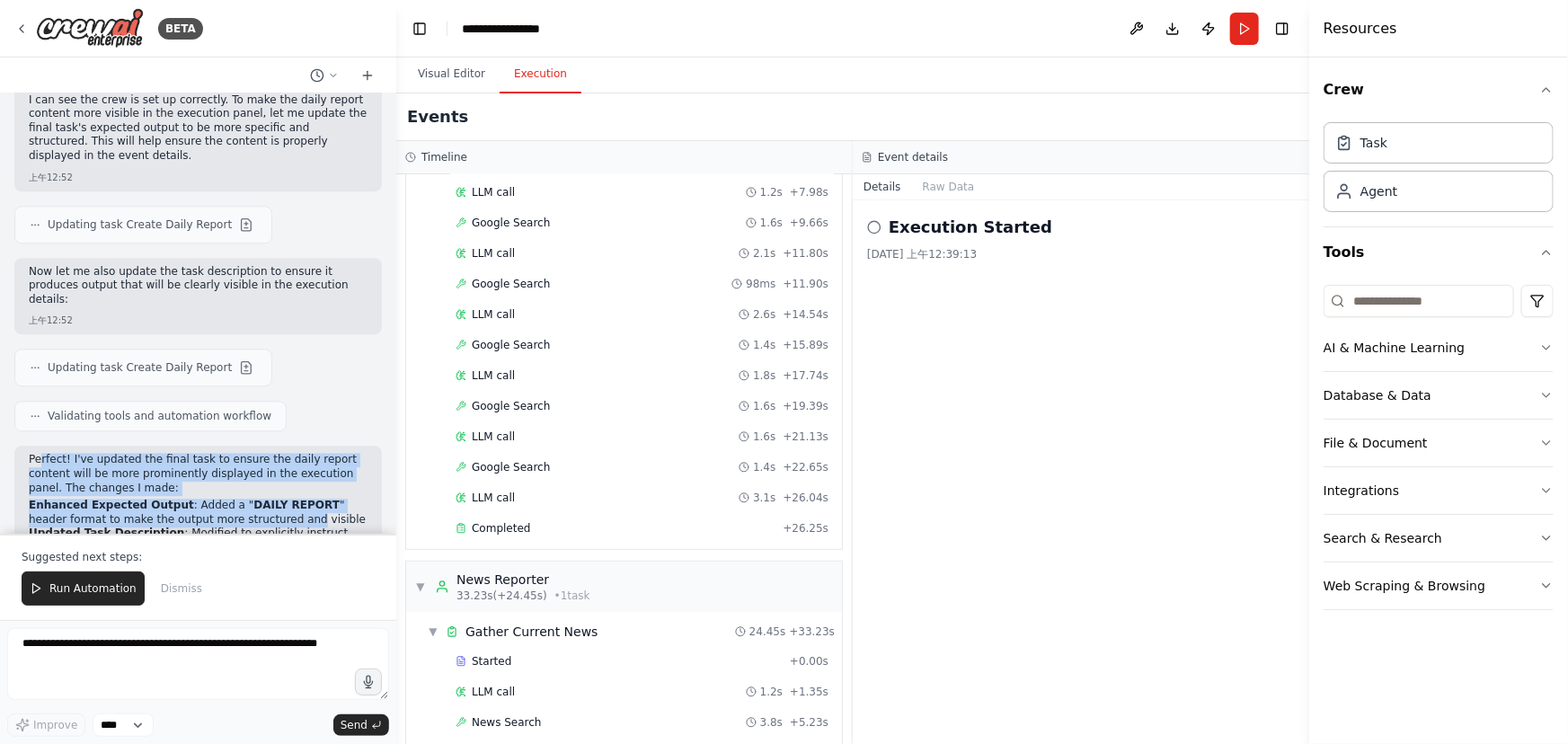
drag, startPoint x: 39, startPoint y: 393, endPoint x: 270, endPoint y: 455, distance: 239.2
click at [270, 455] on div "Perfect! I've updated the final task to ensure the daily report content will be…" at bounding box center [198, 533] width 339 height 162
click at [269, 499] on li "Enhanced Expected Output : Added a " DAILY REPORT " header format to make the o…" at bounding box center [198, 513] width 339 height 28
click at [236, 499] on li "Enhanced Expected Output : Added a " DAILY REPORT " header format to make the o…" at bounding box center [198, 513] width 339 height 28
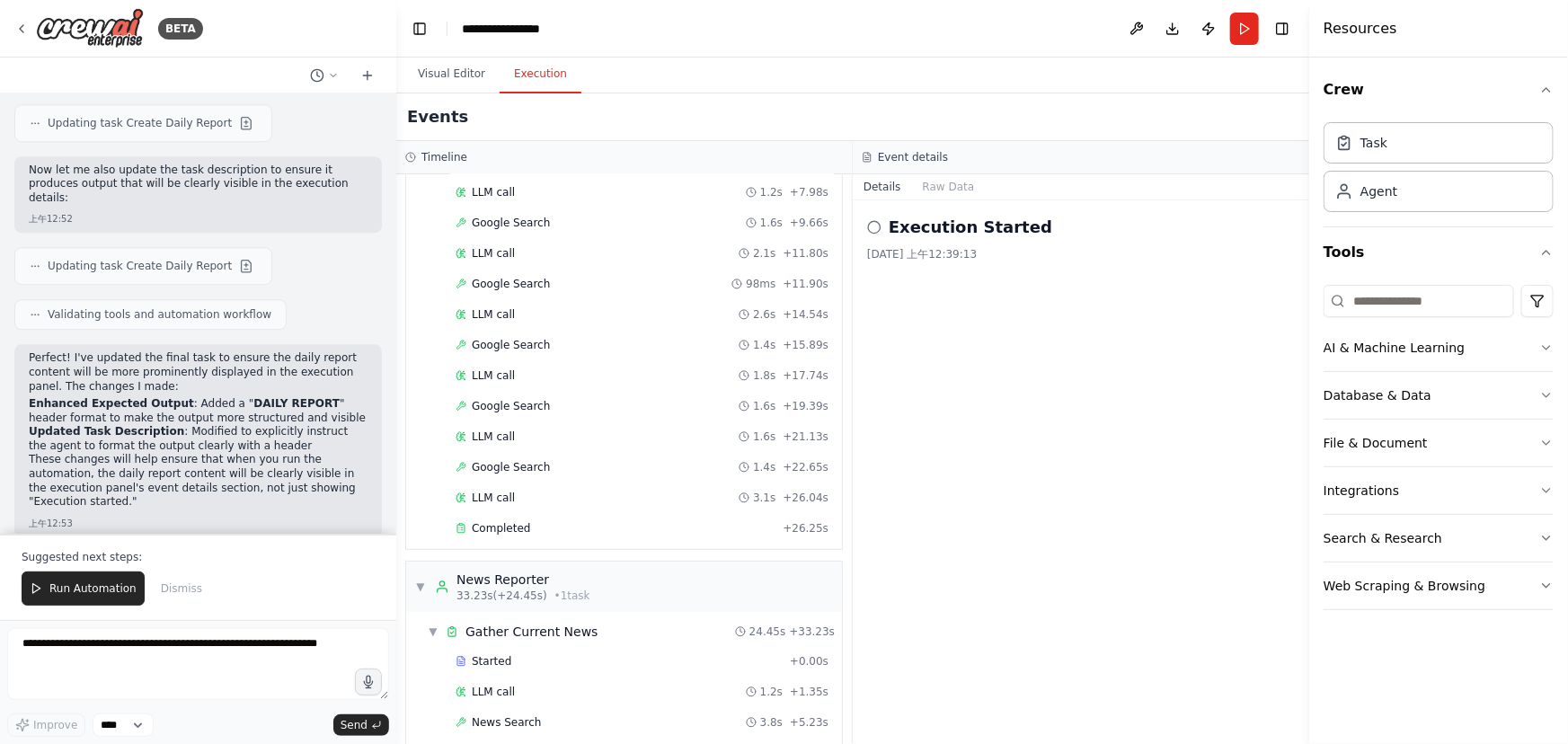
scroll to position [2493, 0]
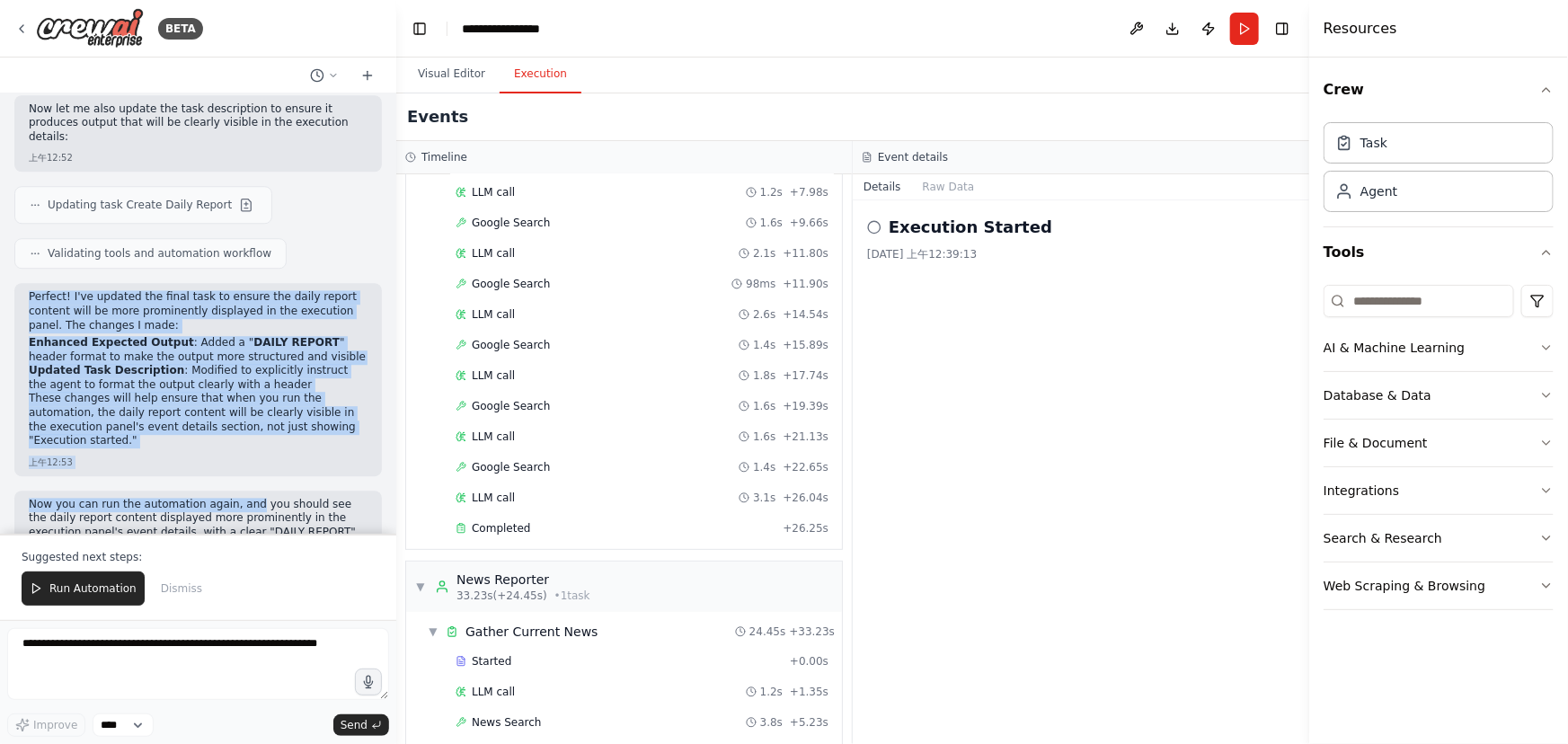
drag, startPoint x: 25, startPoint y: 239, endPoint x: 249, endPoint y: 418, distance: 286.7
click at [249, 418] on div "Goal Create a Daily Report Crew using Crew Studio consisting of these three age…" at bounding box center [198, 313] width 396 height 441
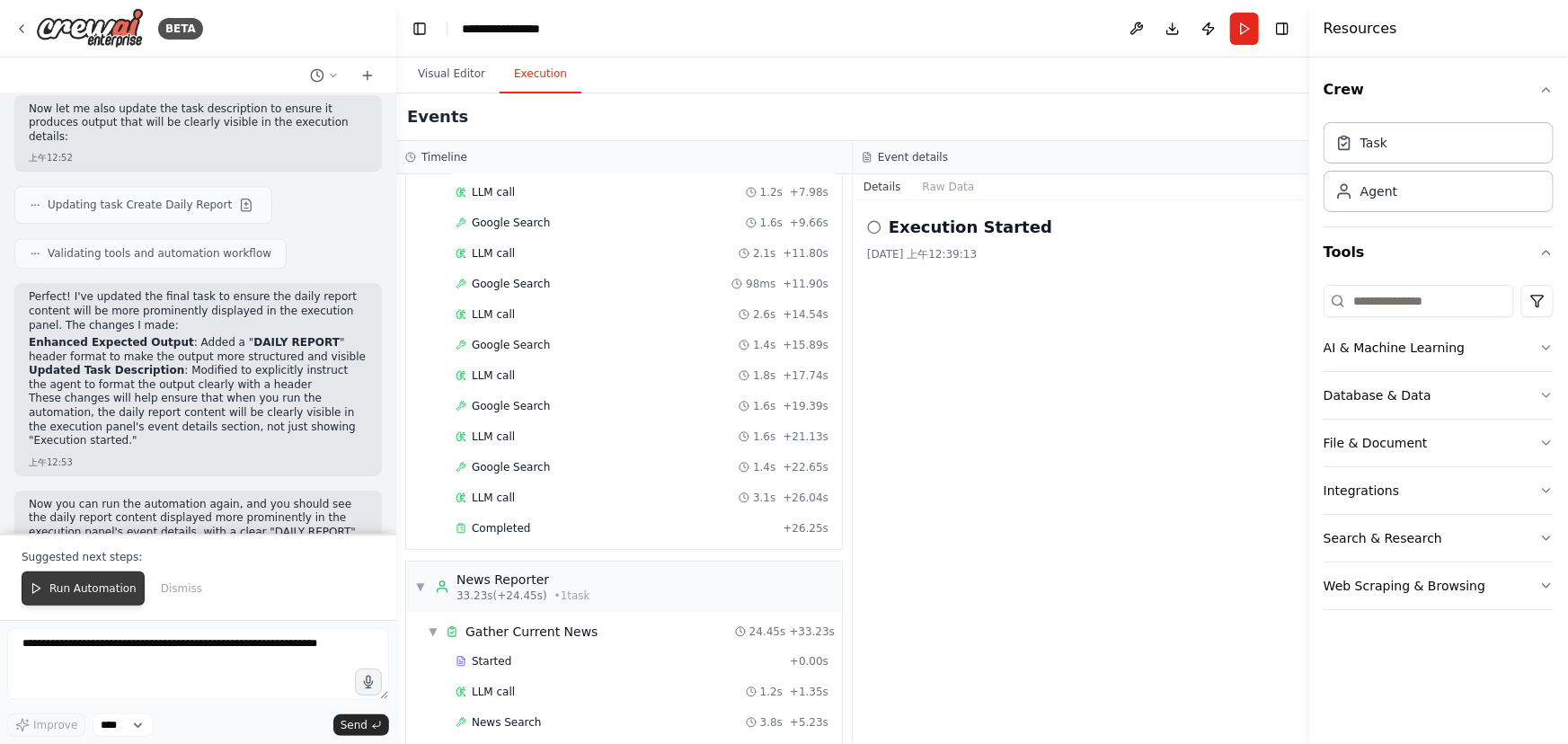
click at [91, 592] on span "Run Automation" at bounding box center [92, 589] width 87 height 15
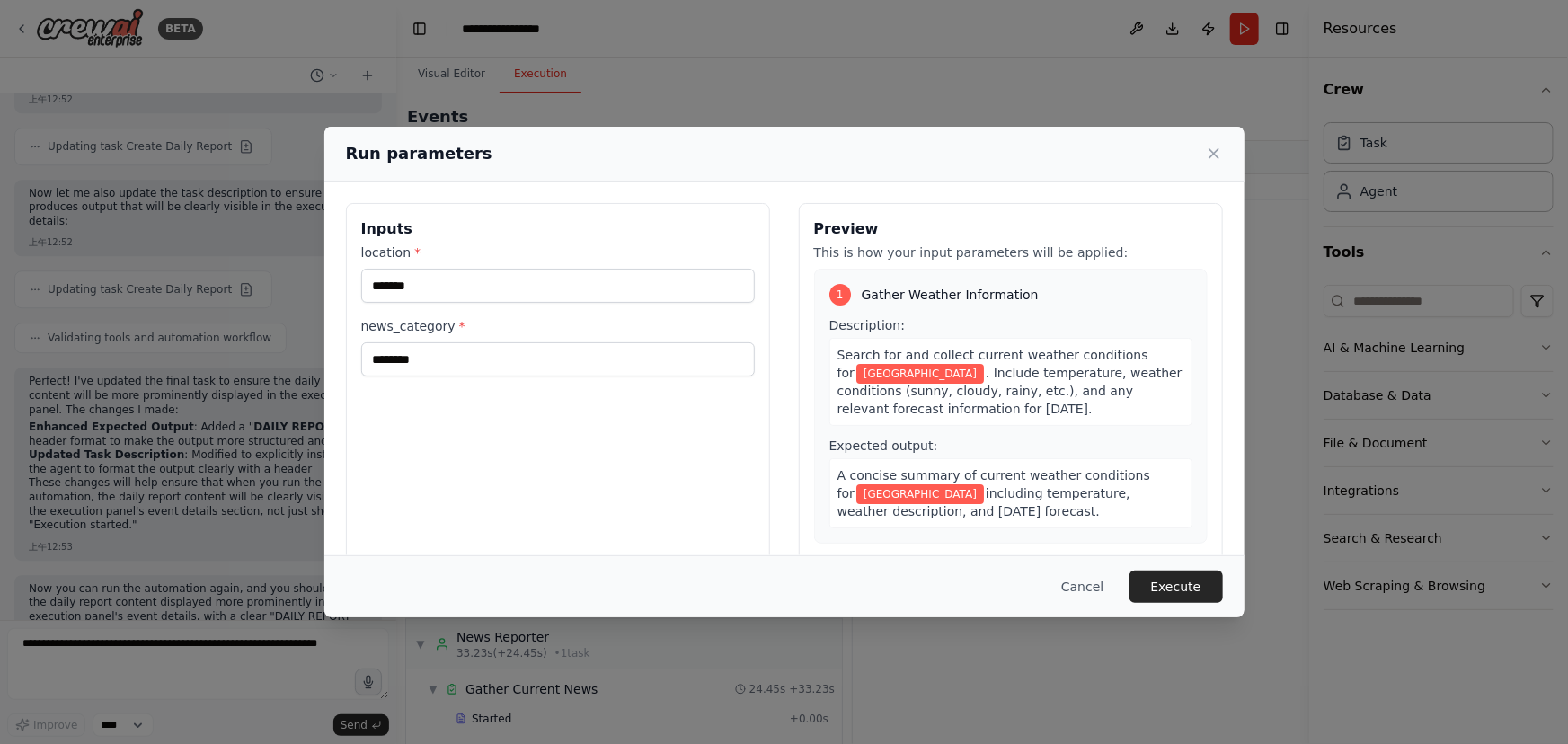
scroll to position [0, 0]
click at [1173, 584] on button "Execute" at bounding box center [1176, 587] width 93 height 32
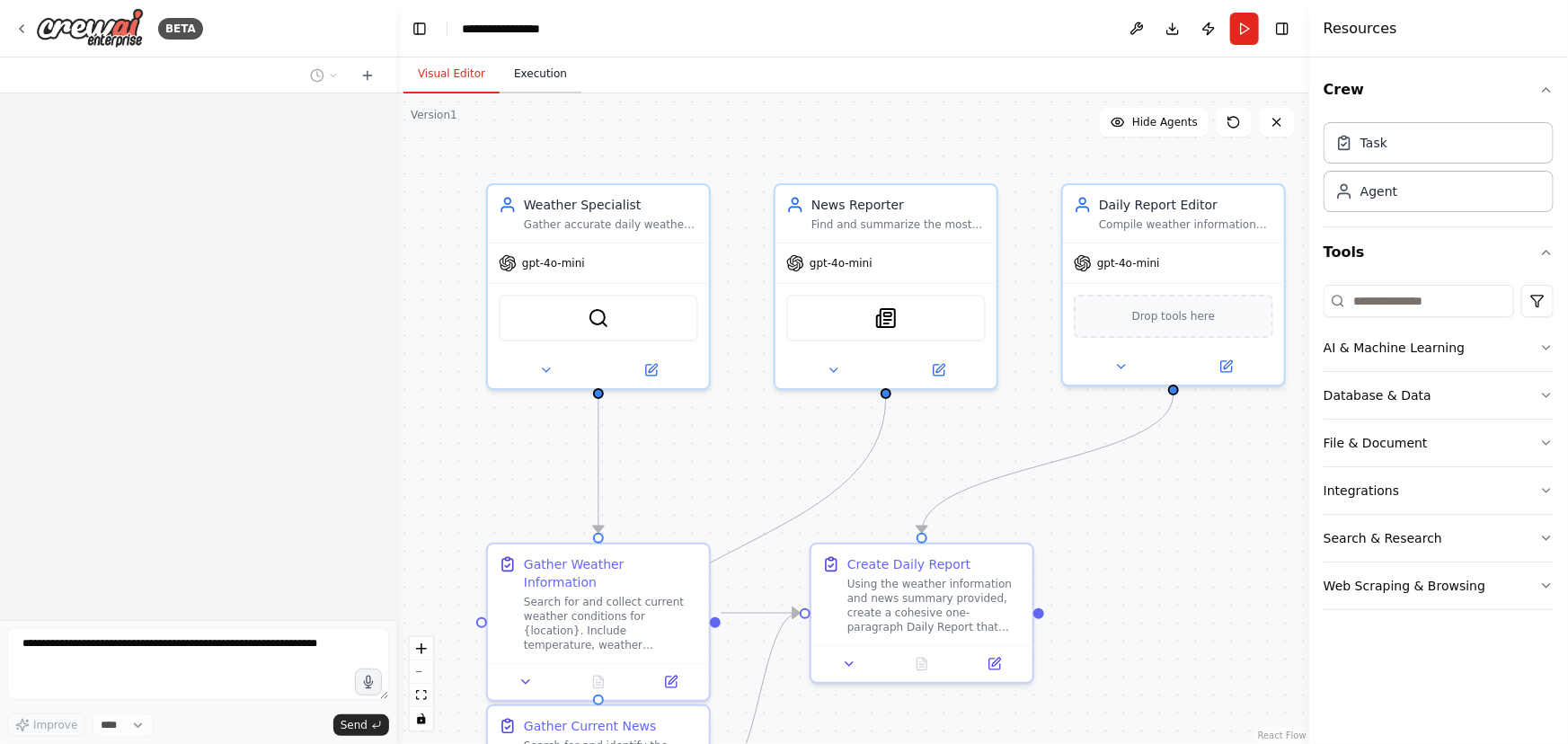
click at [552, 78] on button "Execution" at bounding box center [541, 74] width 82 height 38
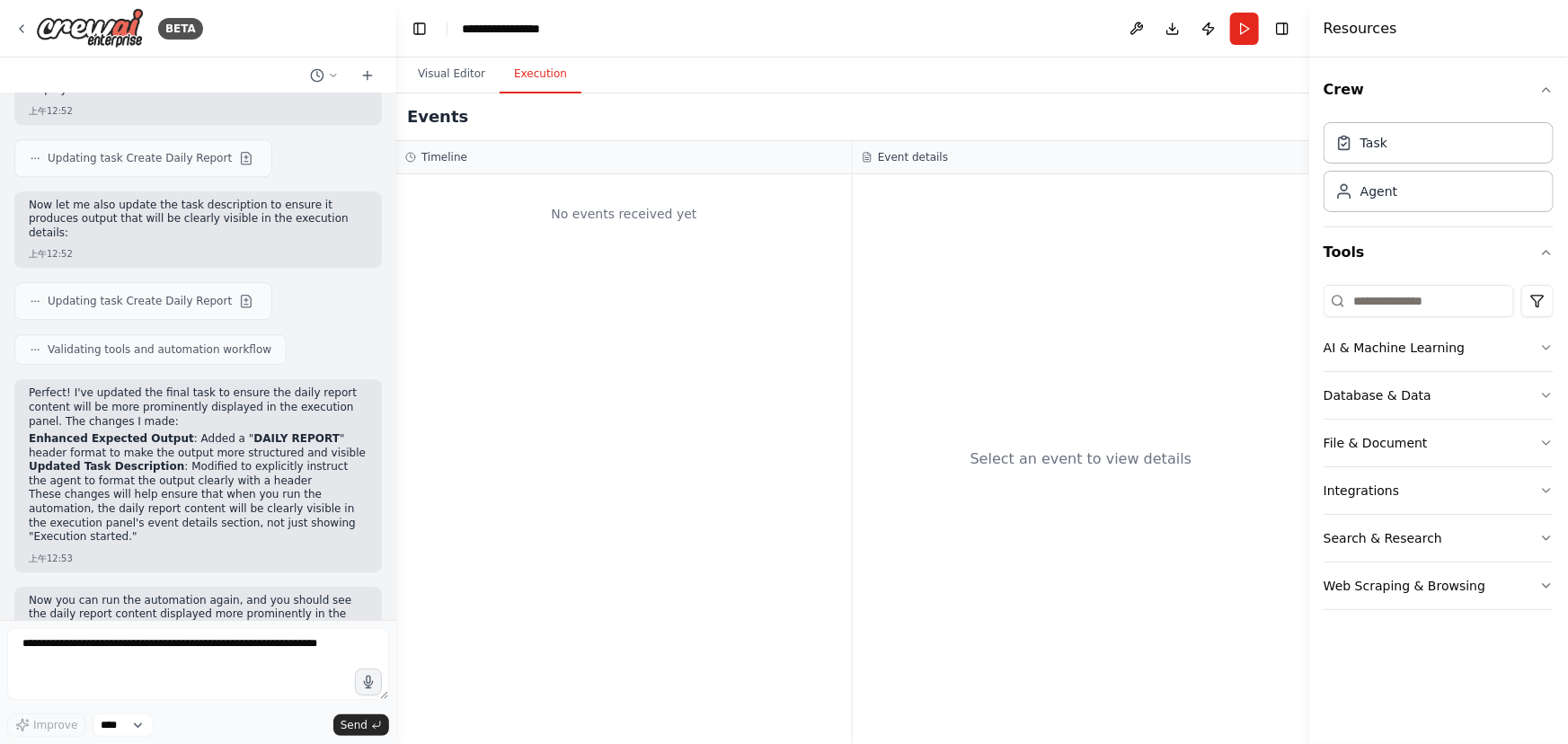
scroll to position [2408, 0]
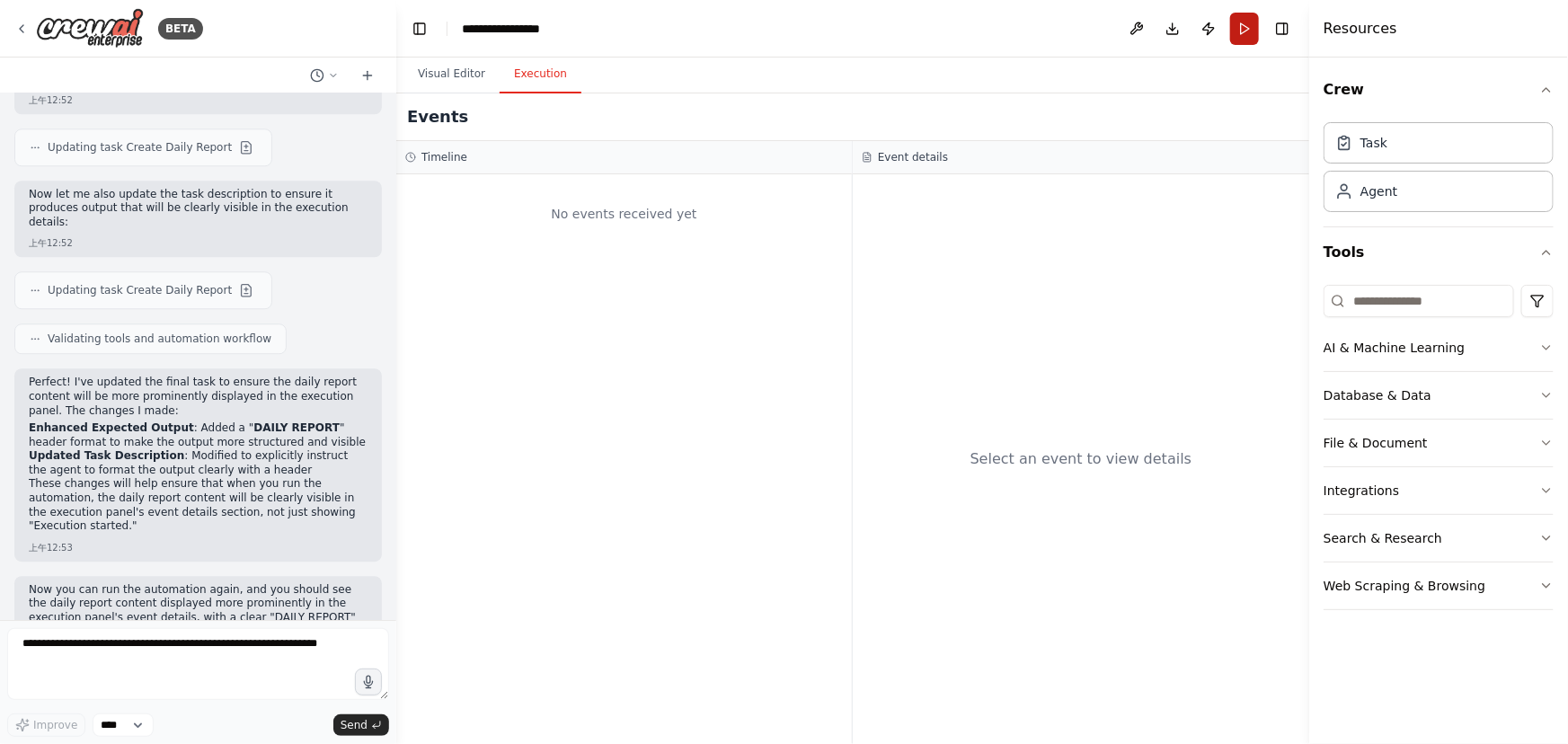
click at [1251, 32] on button "Run" at bounding box center [1245, 29] width 29 height 32
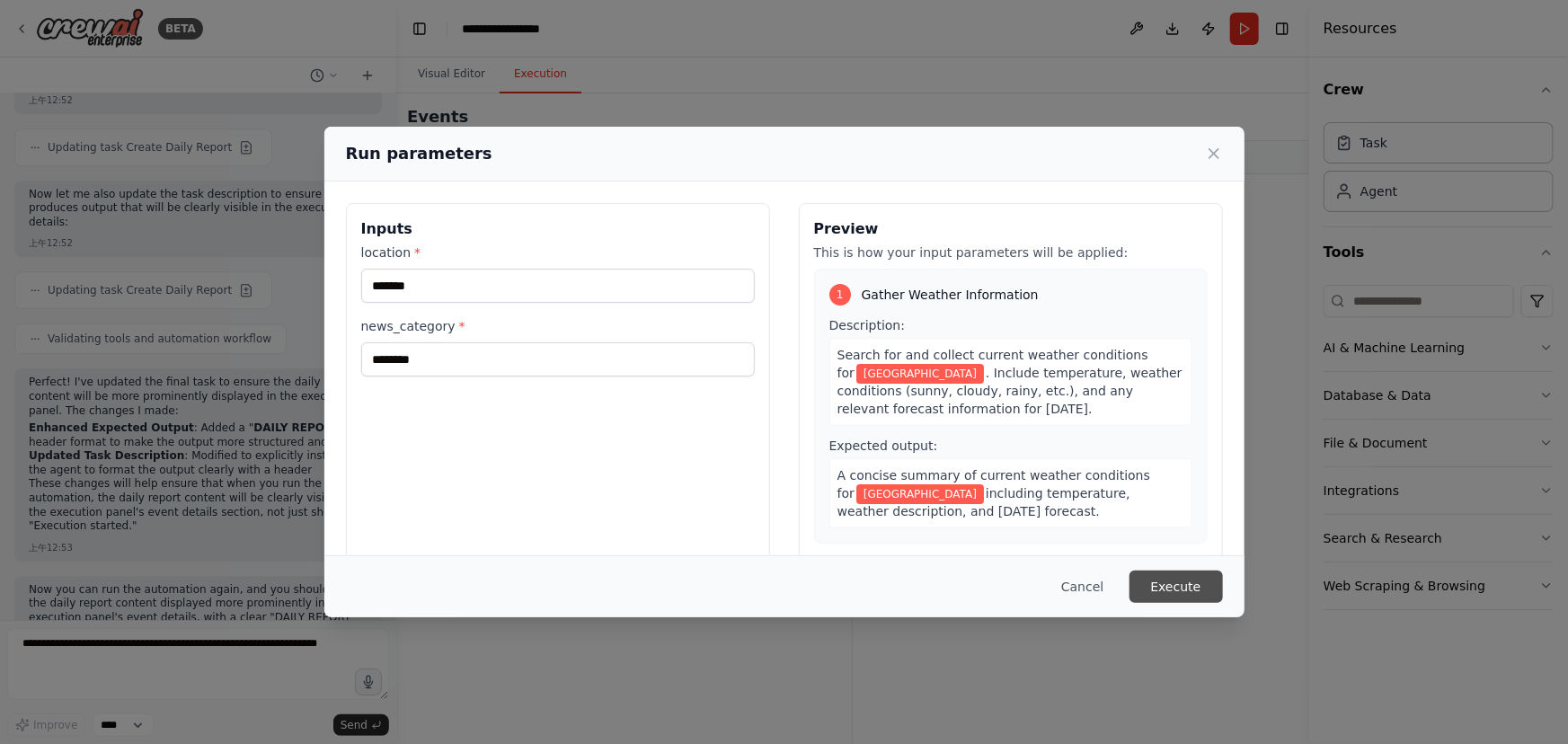
click at [1196, 579] on button "Execute" at bounding box center [1176, 587] width 93 height 32
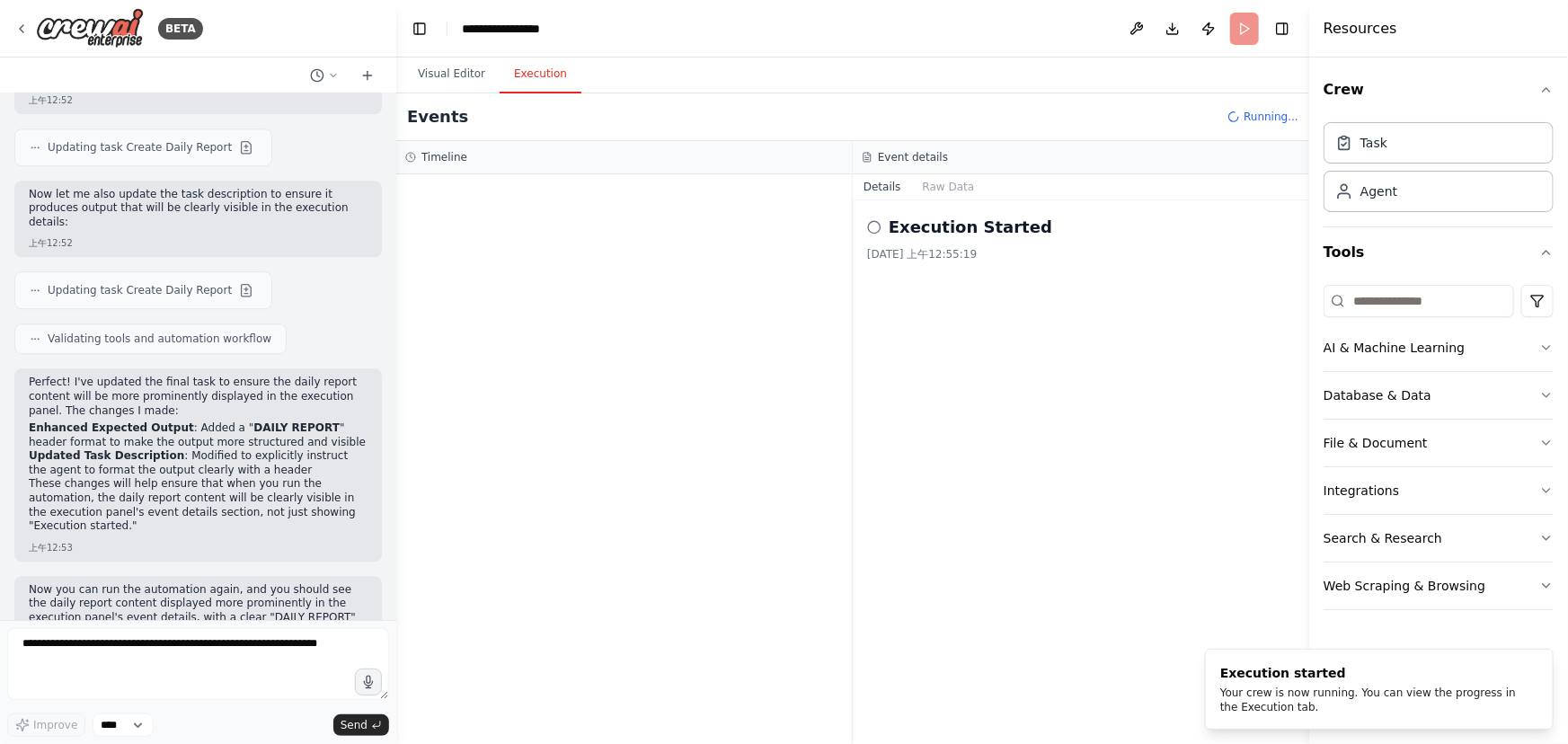
drag, startPoint x: 896, startPoint y: 222, endPoint x: 1031, endPoint y: 262, distance: 140.8
click at [1031, 262] on div "Execution Started 2025/9/19 上午12:55:19" at bounding box center [1081, 472] width 456 height 543
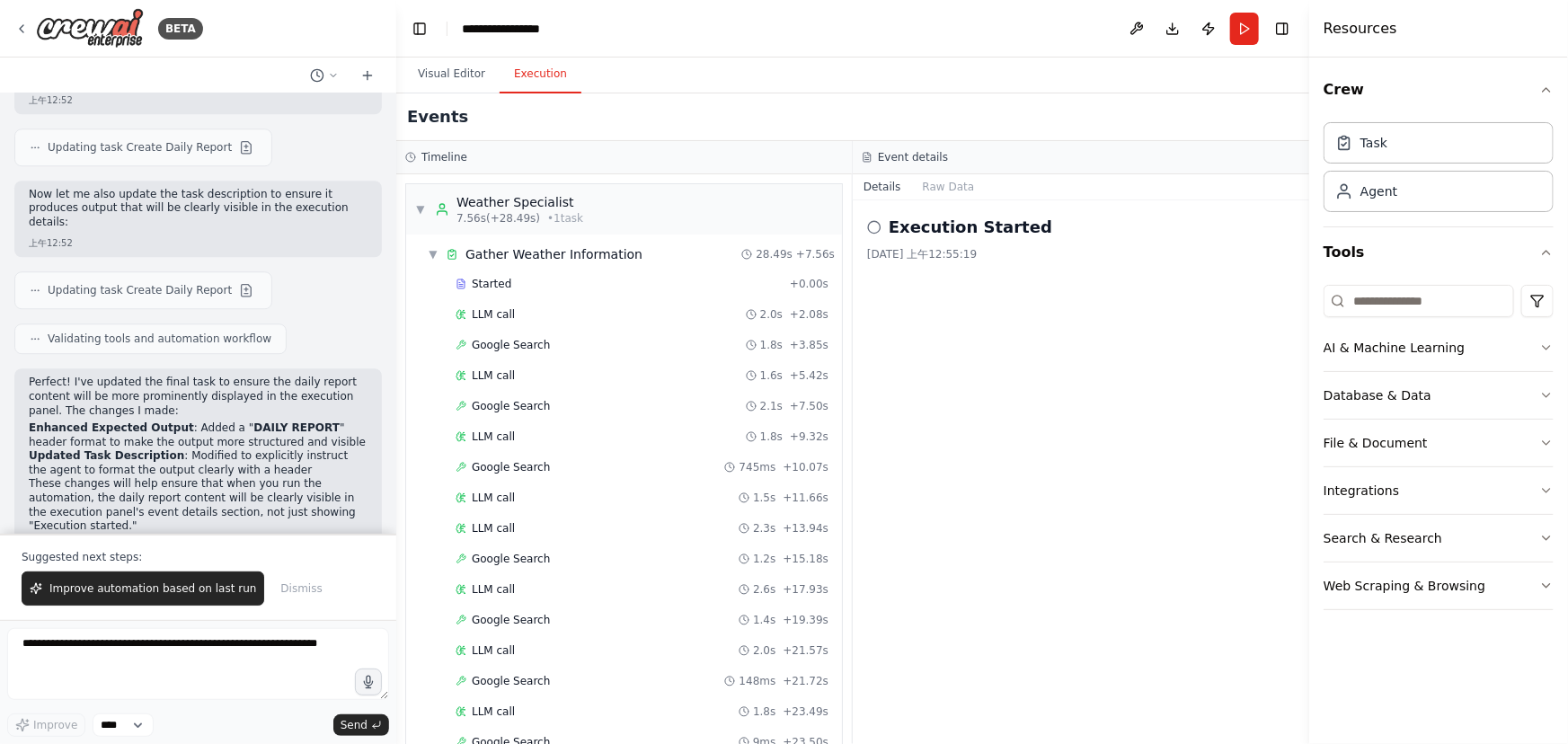
scroll to position [543, 0]
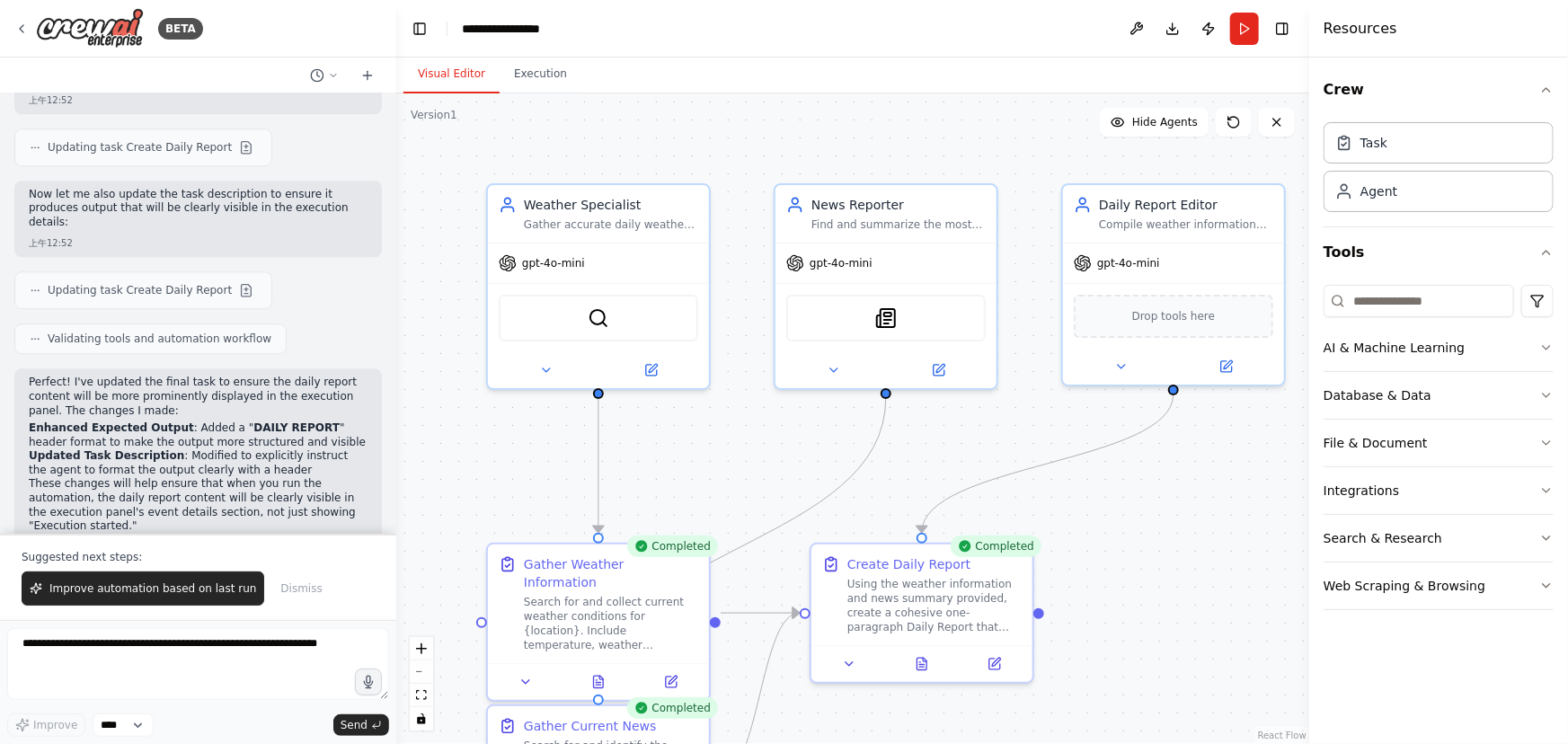
click at [439, 82] on button "Visual Editor" at bounding box center [452, 74] width 96 height 38
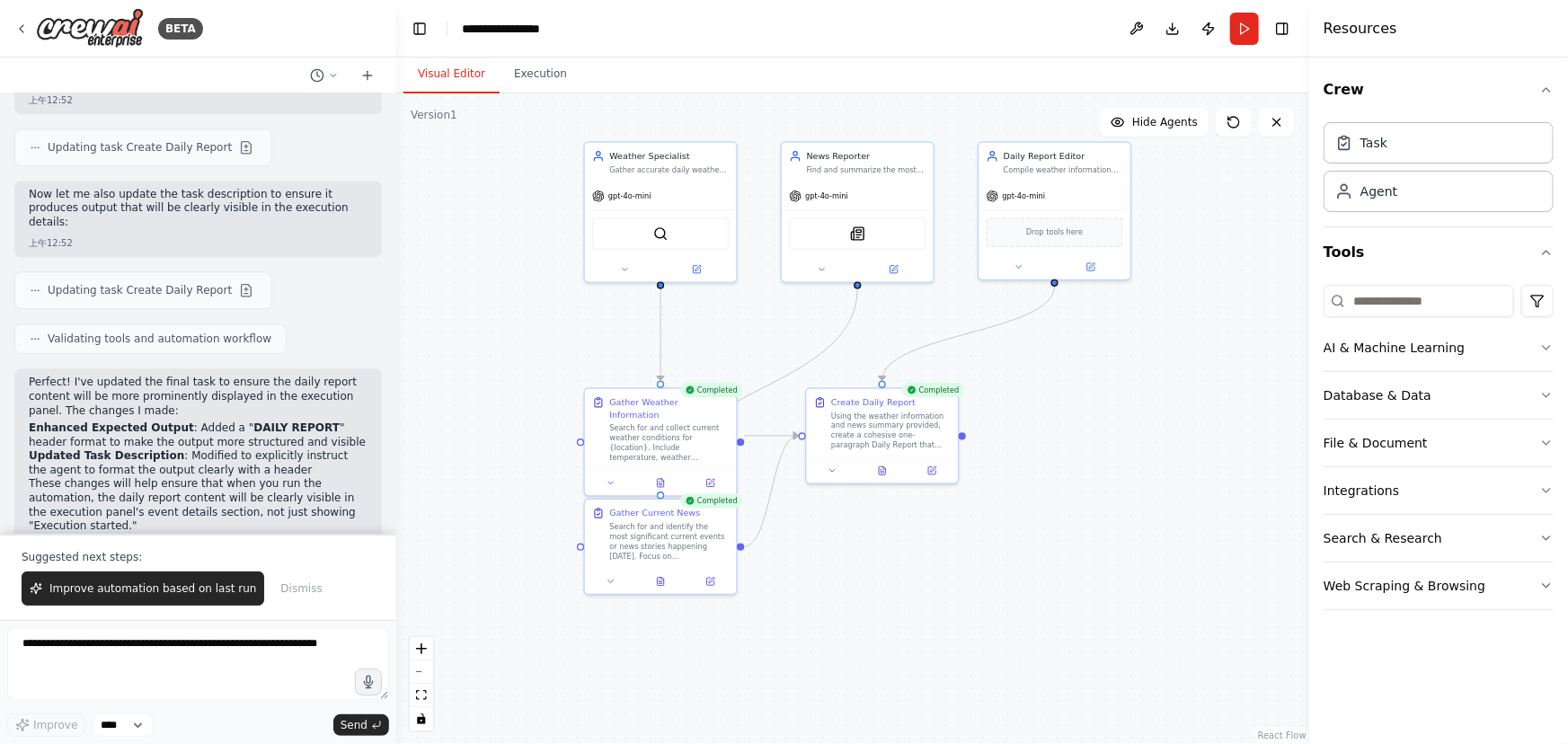
drag, startPoint x: 1143, startPoint y: 660, endPoint x: 1082, endPoint y: 460, distance: 209.1
click at [1099, 462] on div ".deletable-edge-delete-btn { width: 20px; height: 20px; border: 0px solid #ffff…" at bounding box center [853, 419] width 913 height 651
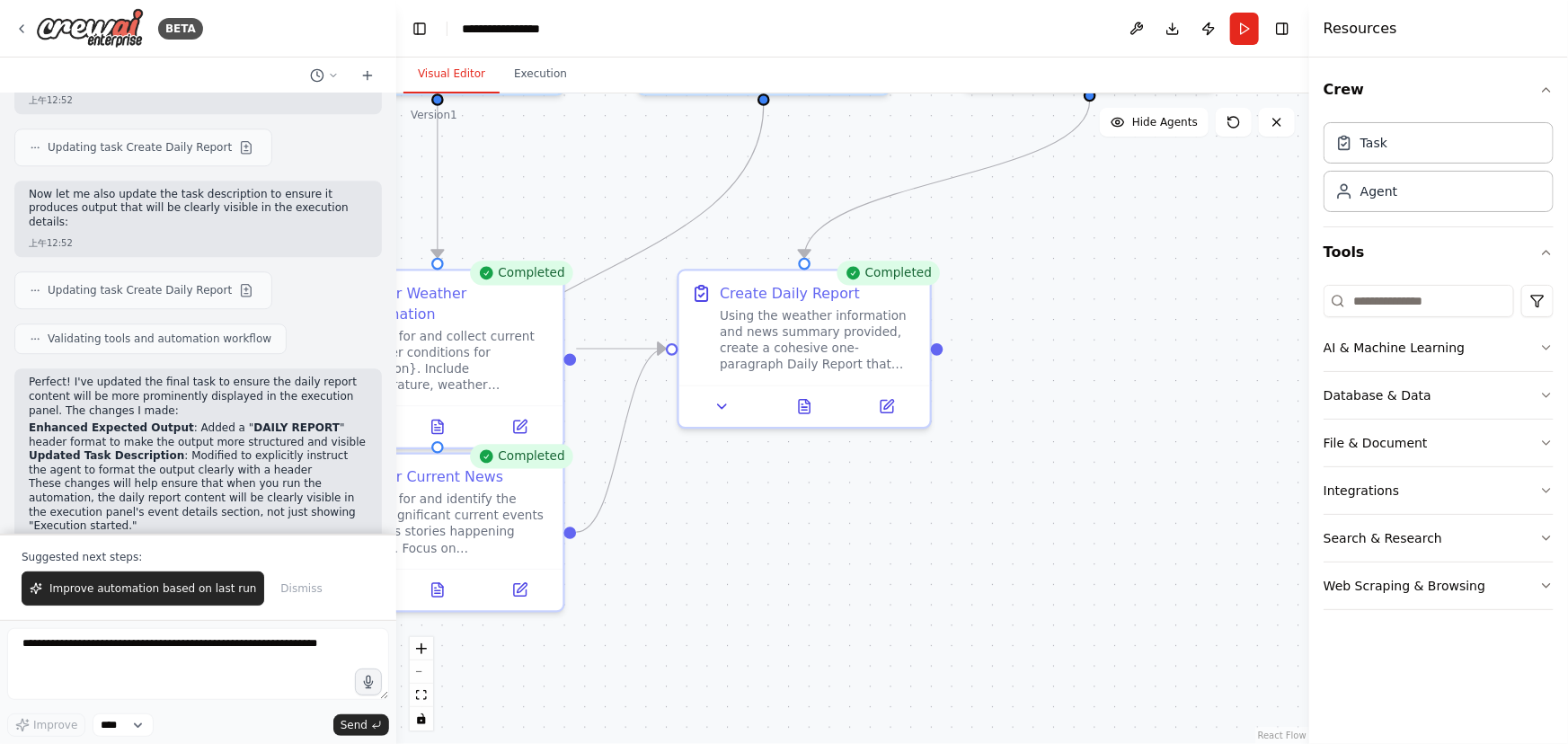
drag, startPoint x: 880, startPoint y: 599, endPoint x: 1043, endPoint y: 662, distance: 174.8
click at [1043, 665] on div ".deletable-edge-delete-btn { width: 20px; height: 20px; border: 0px solid #ffff…" at bounding box center [853, 419] width 913 height 651
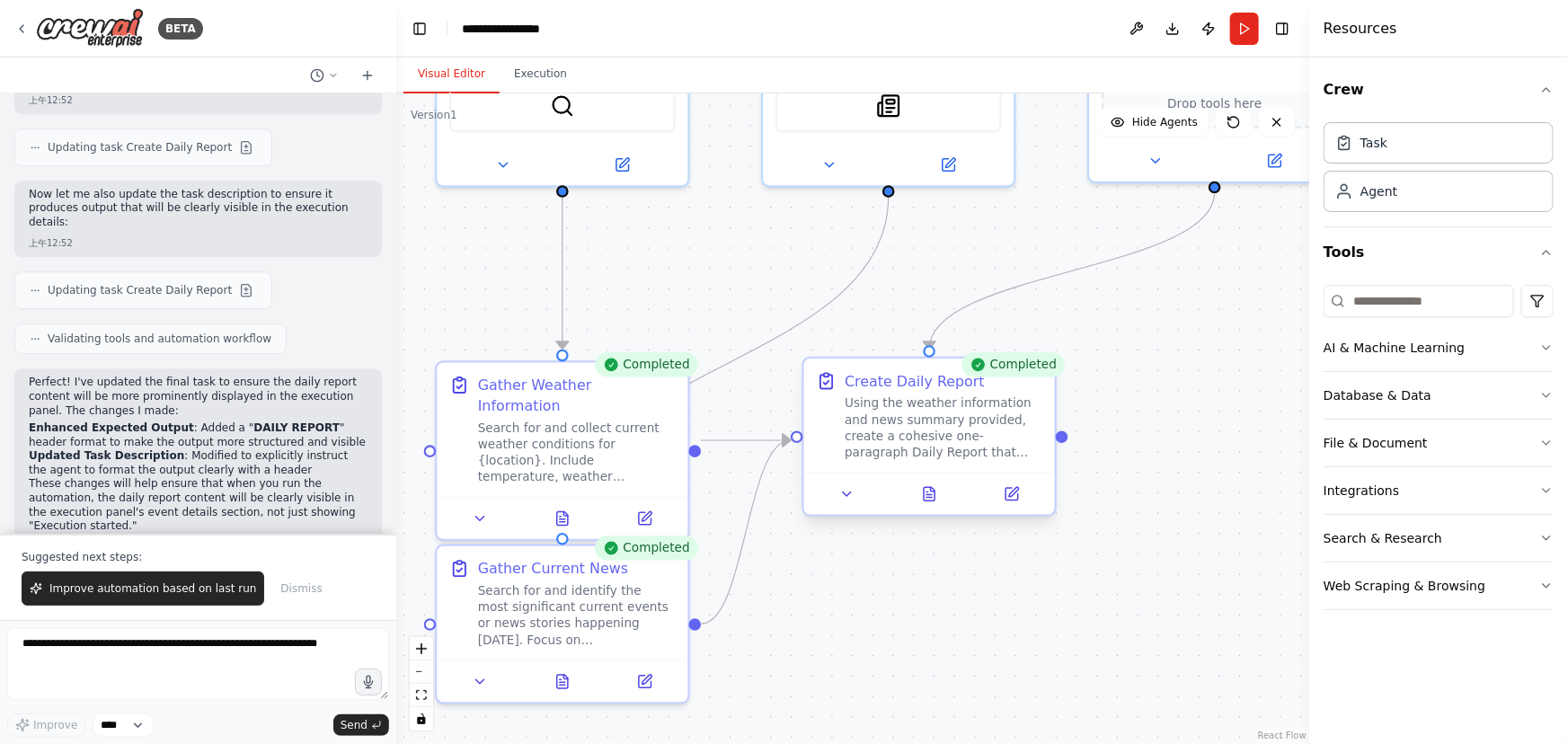
click at [935, 509] on div at bounding box center [930, 494] width 250 height 43
click at [928, 493] on icon at bounding box center [928, 493] width 2 height 0
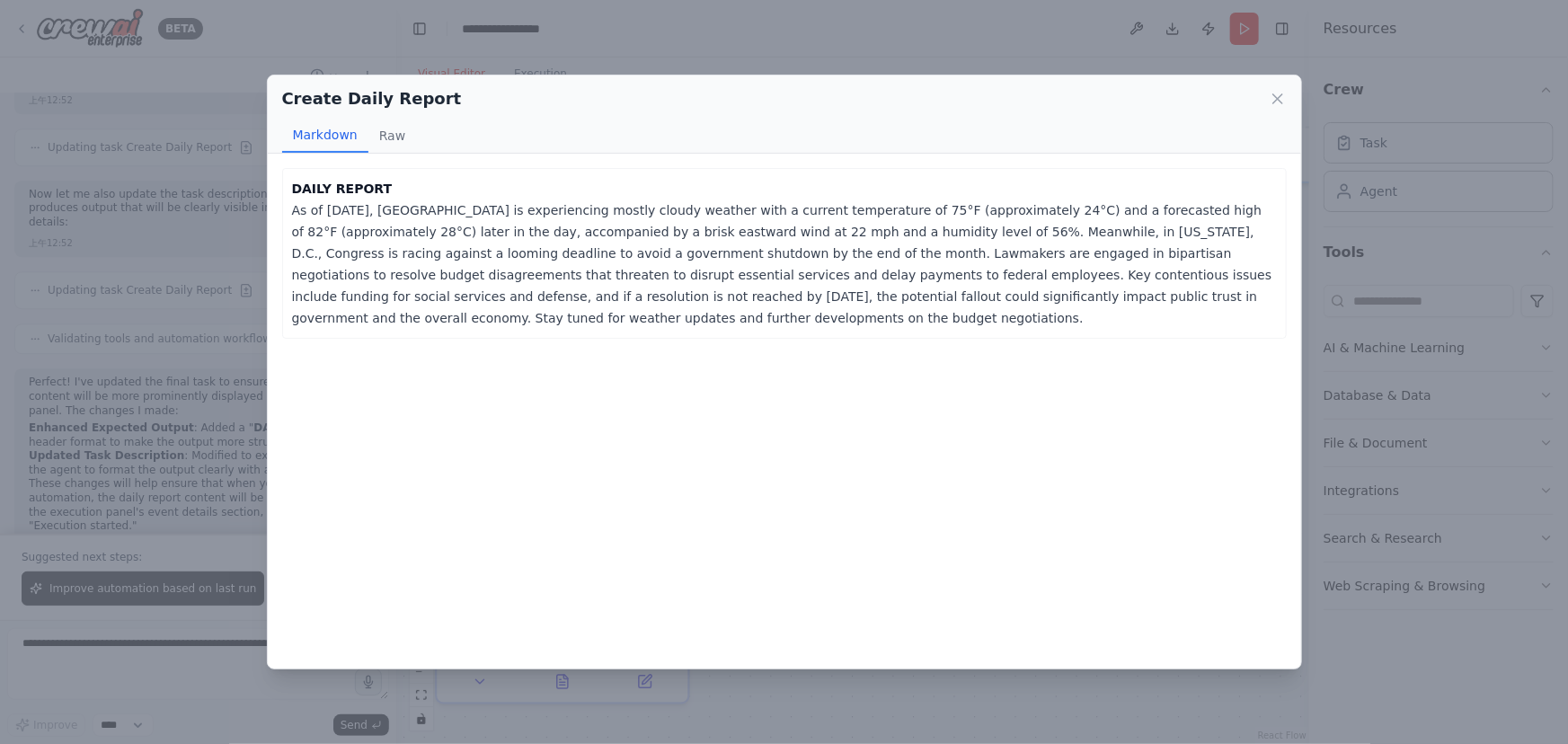
click at [674, 294] on p "DAILY REPORT As of September 18, 2025, Taipei is experiencing mostly cloudy wea…" at bounding box center [784, 253] width 985 height 151
click at [1437, 367] on div "Create Daily Report Markdown Raw DAILY REPORT As of September 18, 2025, Taipei …" at bounding box center [784, 372] width 1568 height 744
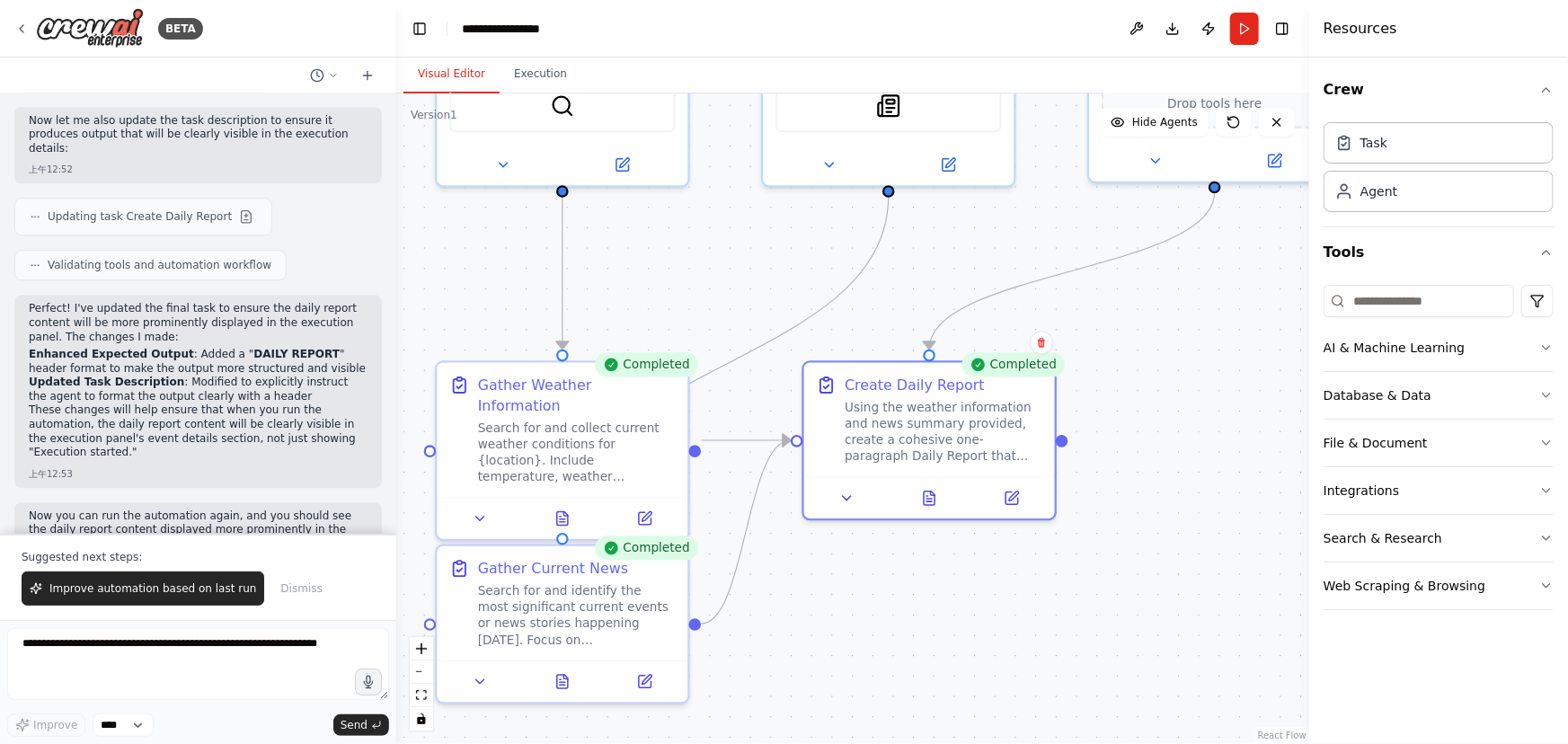
scroll to position [2493, 0]
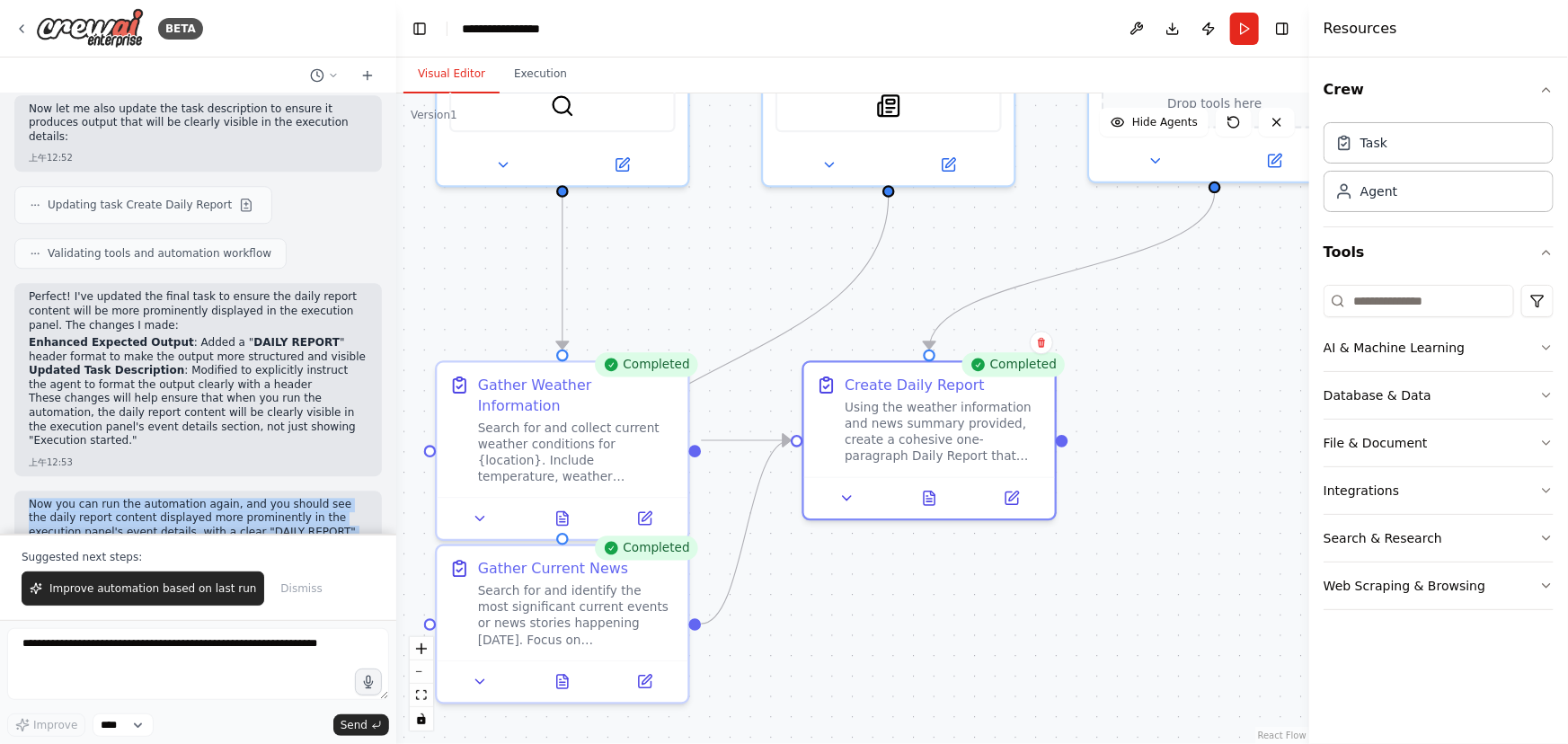
drag, startPoint x: 30, startPoint y: 439, endPoint x: 318, endPoint y: 505, distance: 295.5
click at [318, 505] on div "Now you can run the automation again, and you should see the daily report conte…" at bounding box center [199, 536] width 368 height 91
click at [318, 561] on div "上午12:53" at bounding box center [198, 567] width 339 height 14
drag, startPoint x: 328, startPoint y: 493, endPoint x: 25, endPoint y: 443, distance: 307.1
click at [25, 491] on div "Now you can run the automation again, and you should see the daily report conte…" at bounding box center [199, 536] width 368 height 91
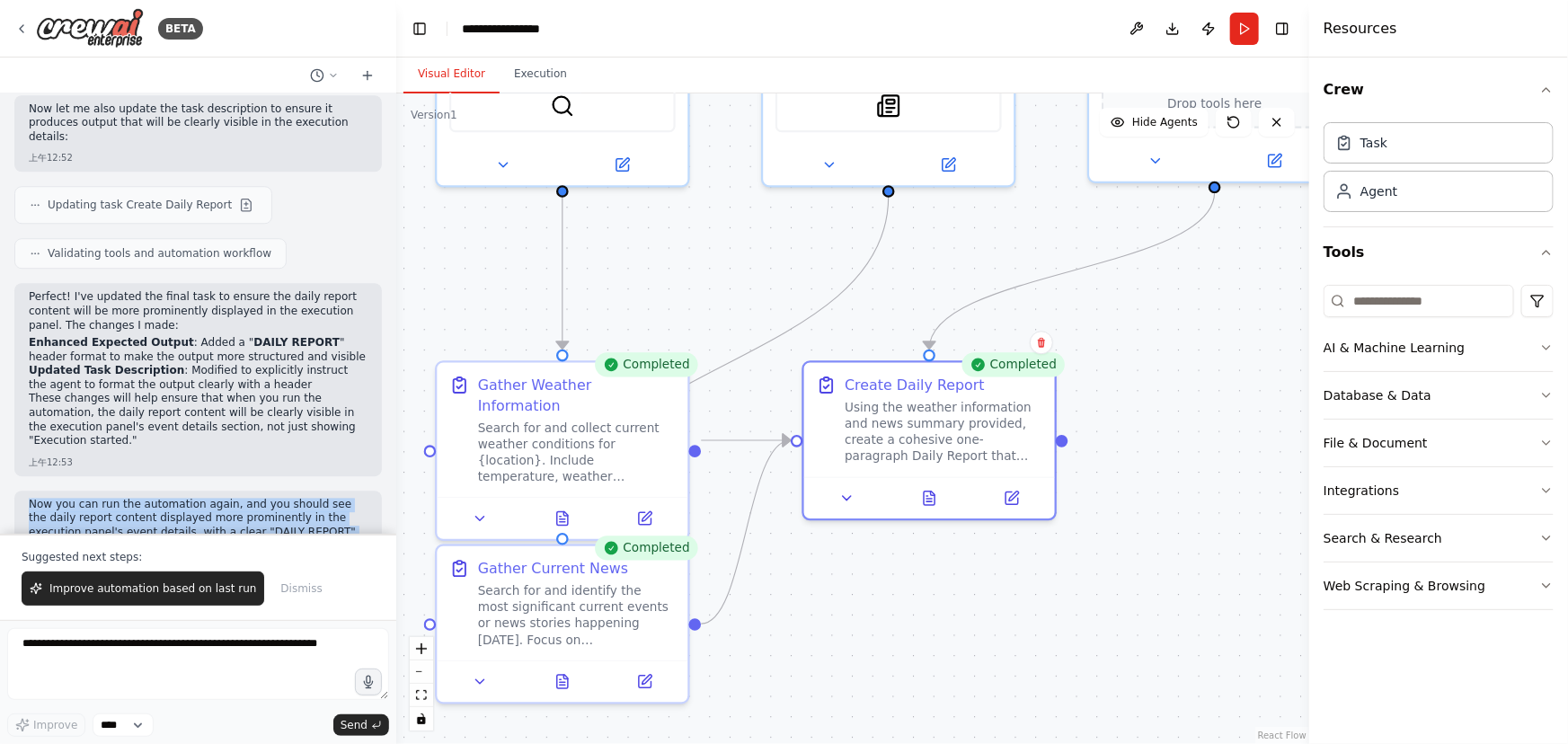
click at [25, 491] on div "Now you can run the automation again, and you should see the daily report conte…" at bounding box center [199, 536] width 368 height 91
drag, startPoint x: 25, startPoint y: 443, endPoint x: 314, endPoint y: 504, distance: 295.4
click at [313, 503] on div "Now you can run the automation again, and you should see the daily report conte…" at bounding box center [199, 536] width 368 height 91
click at [320, 561] on div "上午12:53" at bounding box center [198, 567] width 339 height 14
drag, startPoint x: 338, startPoint y: 497, endPoint x: 26, endPoint y: 453, distance: 315.1
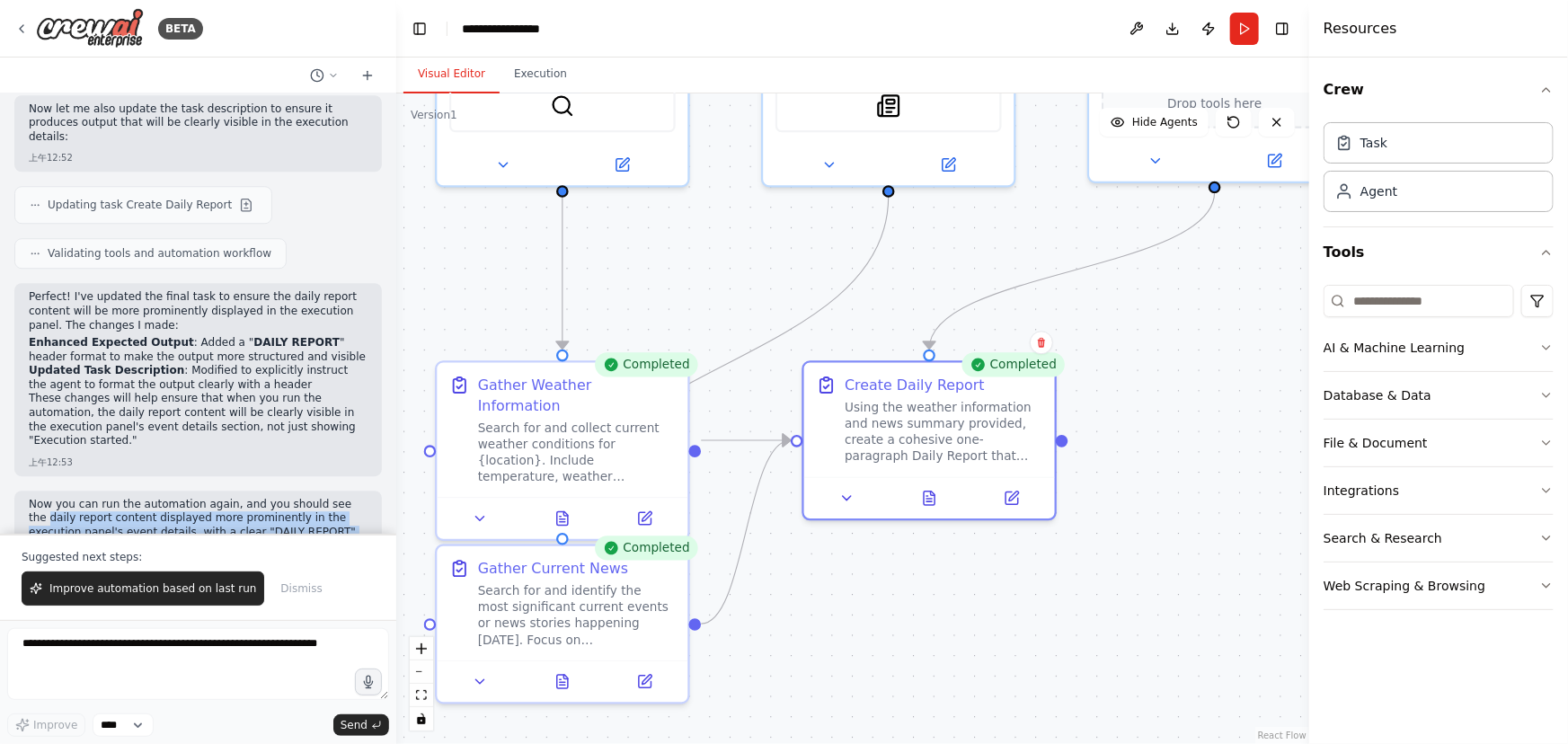
click at [26, 491] on div "Now you can run the automation again, and you should see the daily report conte…" at bounding box center [199, 536] width 368 height 91
drag, startPoint x: 38, startPoint y: 444, endPoint x: 372, endPoint y: 485, distance: 336.5
click at [372, 485] on div "Goal Create a Daily Report Crew using Crew Studio consisting of these three age…" at bounding box center [198, 313] width 396 height 441
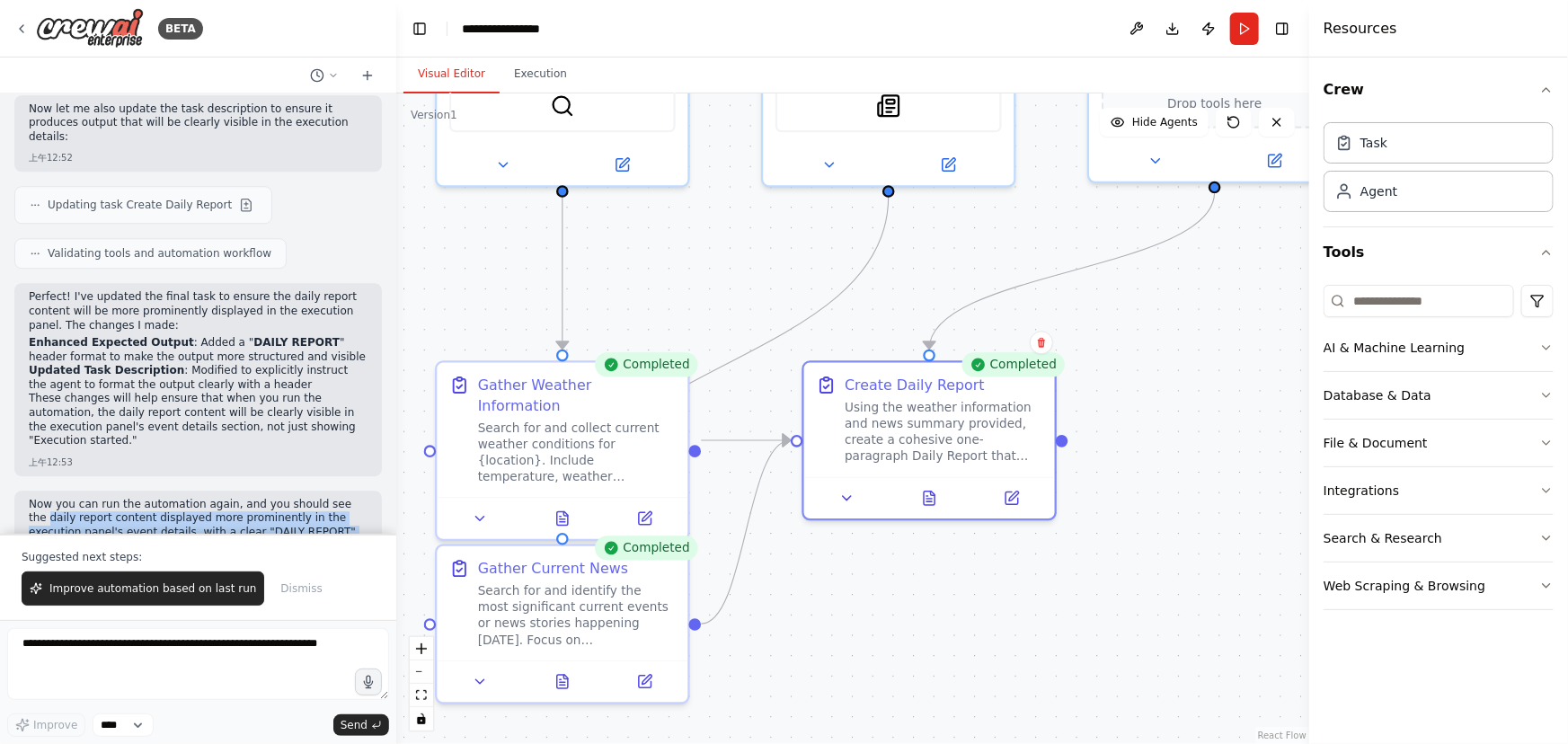
drag, startPoint x: 354, startPoint y: 488, endPoint x: 9, endPoint y: 457, distance: 346.4
click at [9, 457] on div "Goal Create a Daily Report Crew using Crew Studio consisting of these three age…" at bounding box center [198, 313] width 396 height 441
click at [1444, 457] on button "File & Document" at bounding box center [1439, 443] width 230 height 47
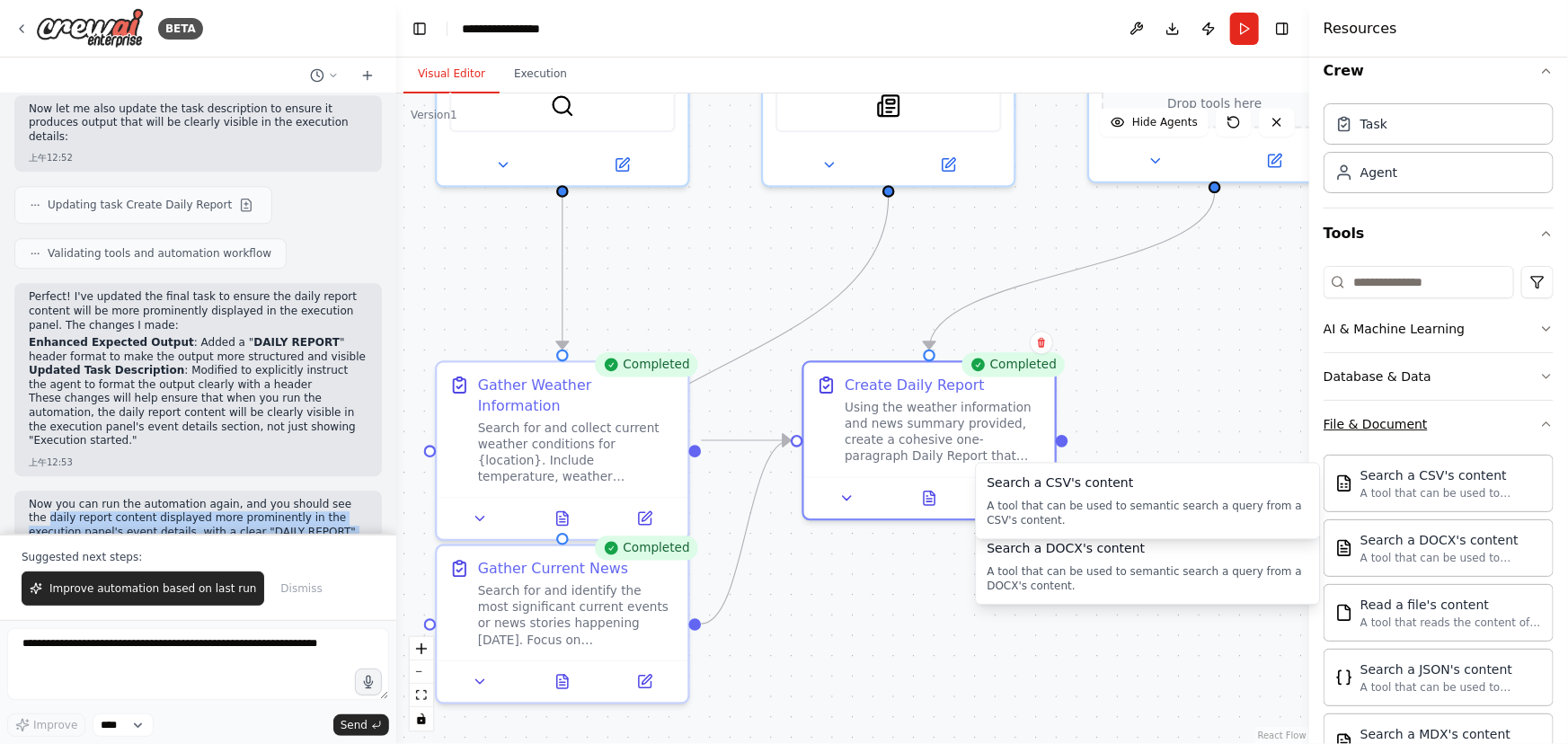
scroll to position [0, 0]
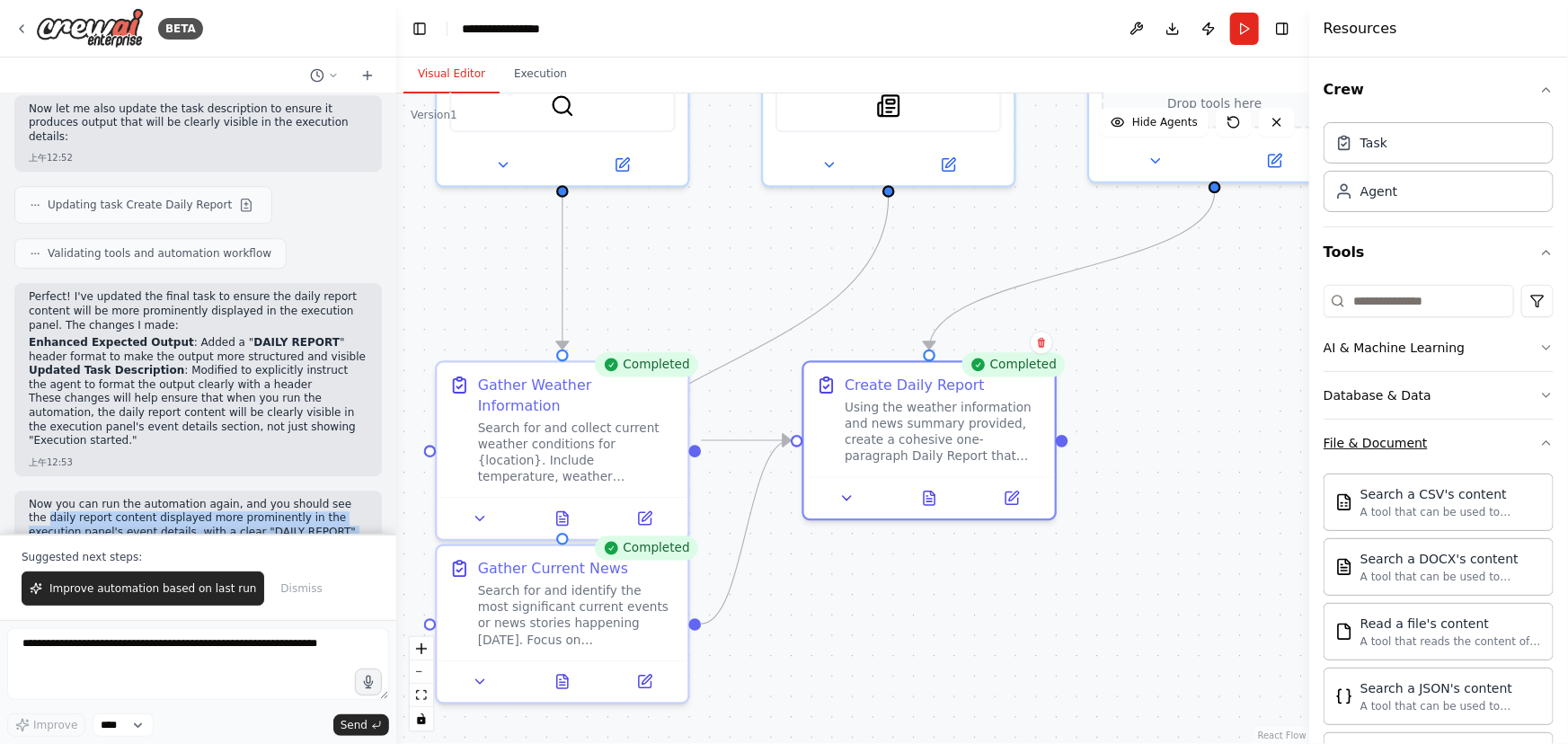
click at [1489, 445] on button "File & Document" at bounding box center [1439, 443] width 230 height 47
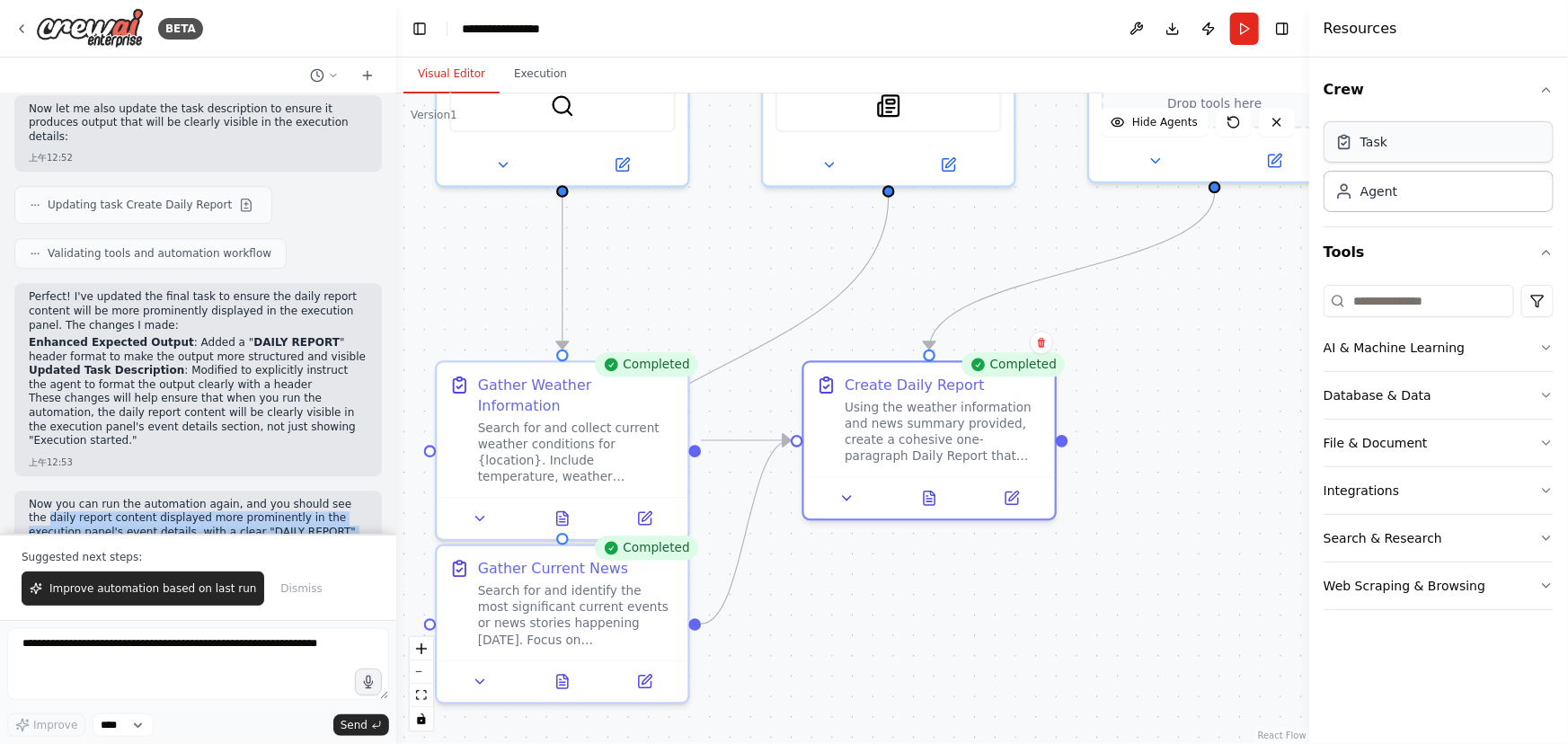
click at [1408, 145] on div "Task" at bounding box center [1439, 141] width 230 height 42
click at [1436, 201] on div "Agent" at bounding box center [1439, 190] width 230 height 42
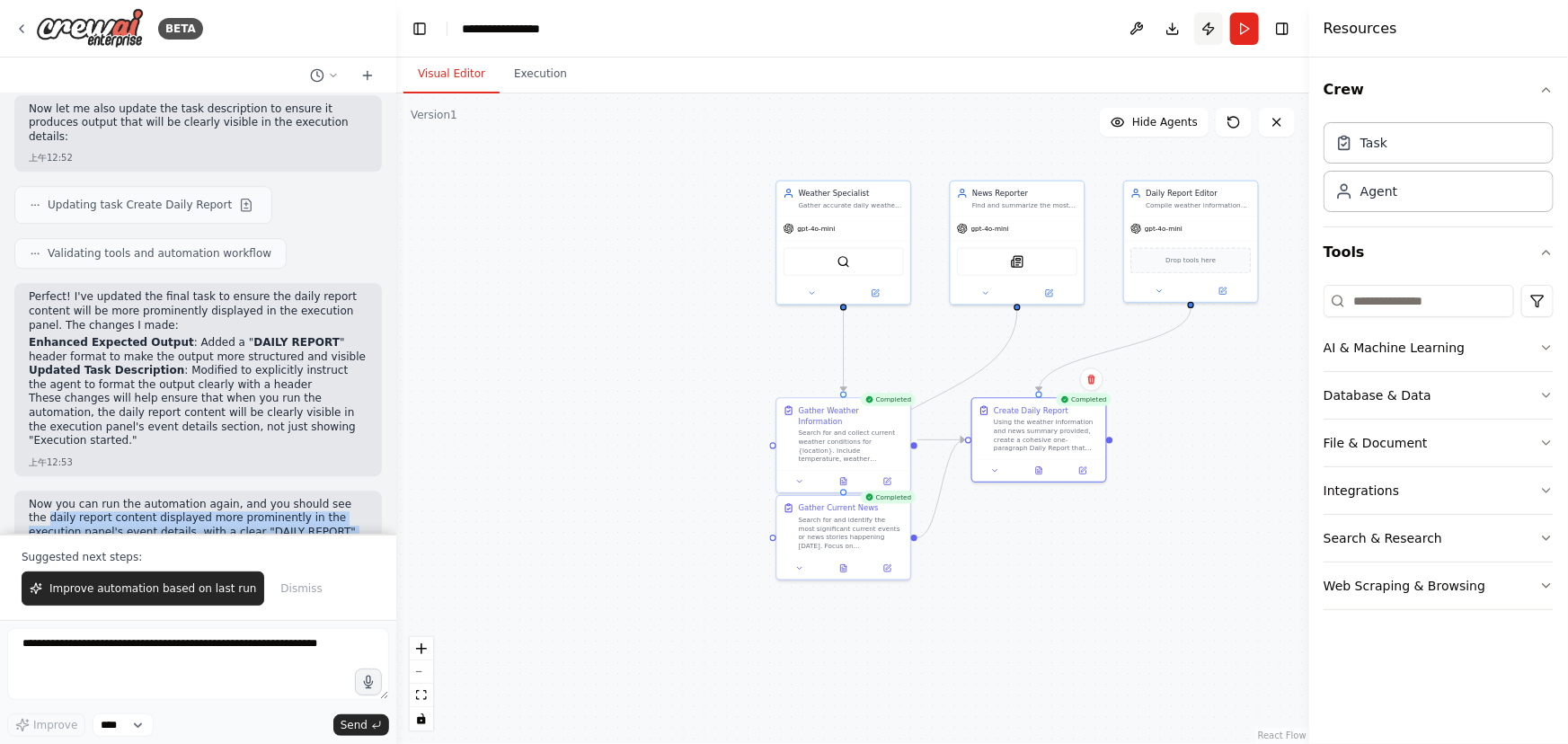
click at [1210, 31] on button "Publish" at bounding box center [1209, 29] width 29 height 32
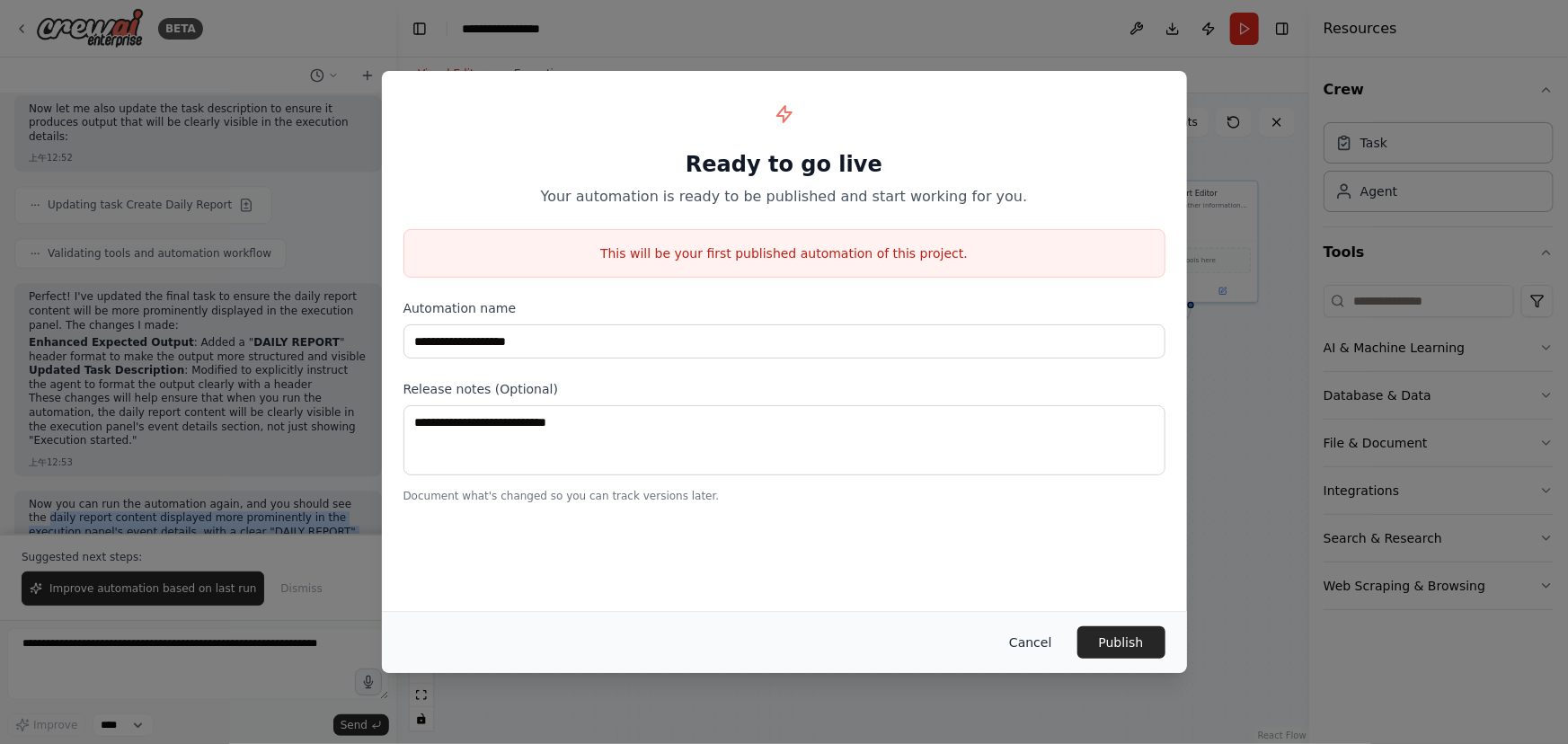
click at [1016, 638] on button "Cancel" at bounding box center [1030, 642] width 71 height 32
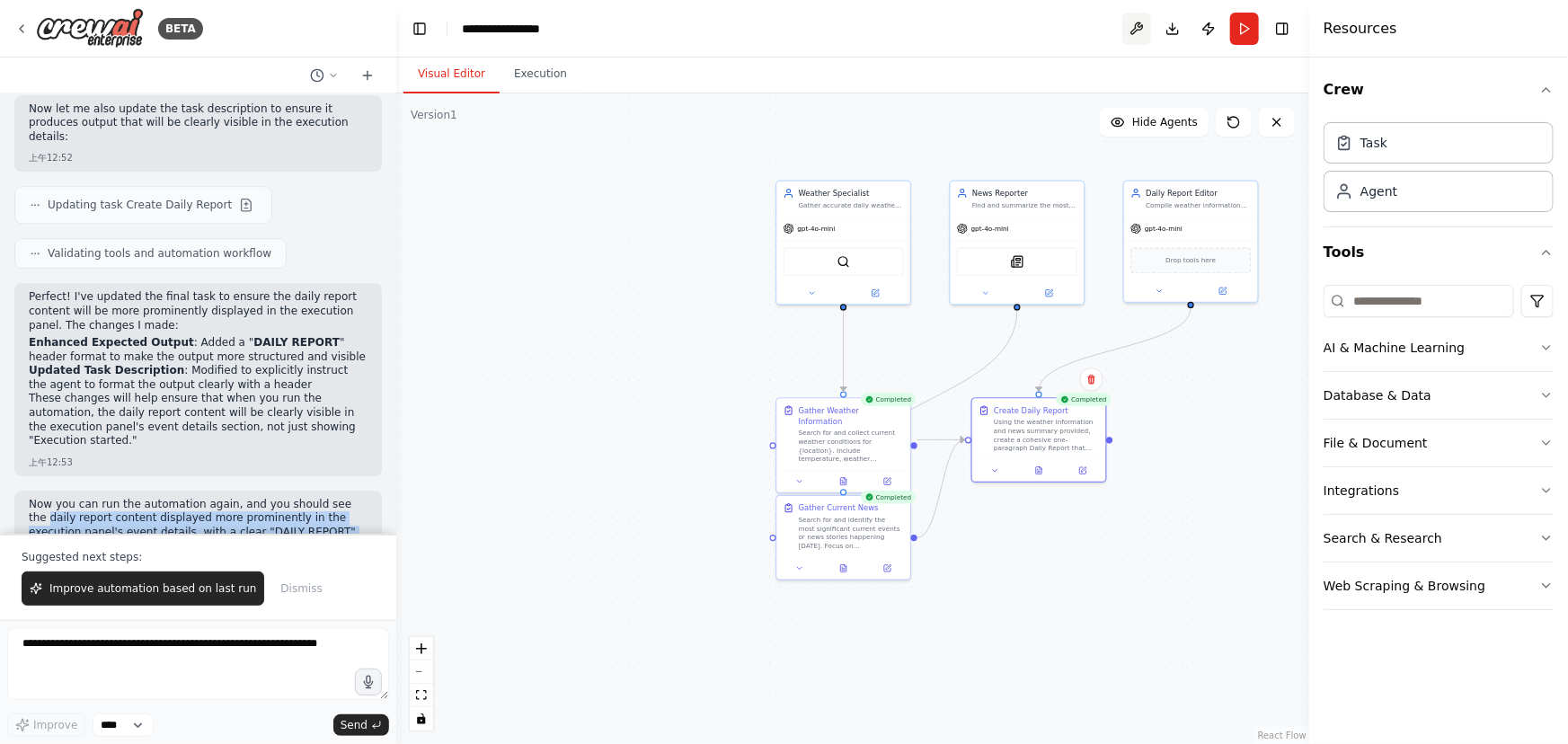
click at [1134, 24] on button at bounding box center [1136, 29] width 29 height 32
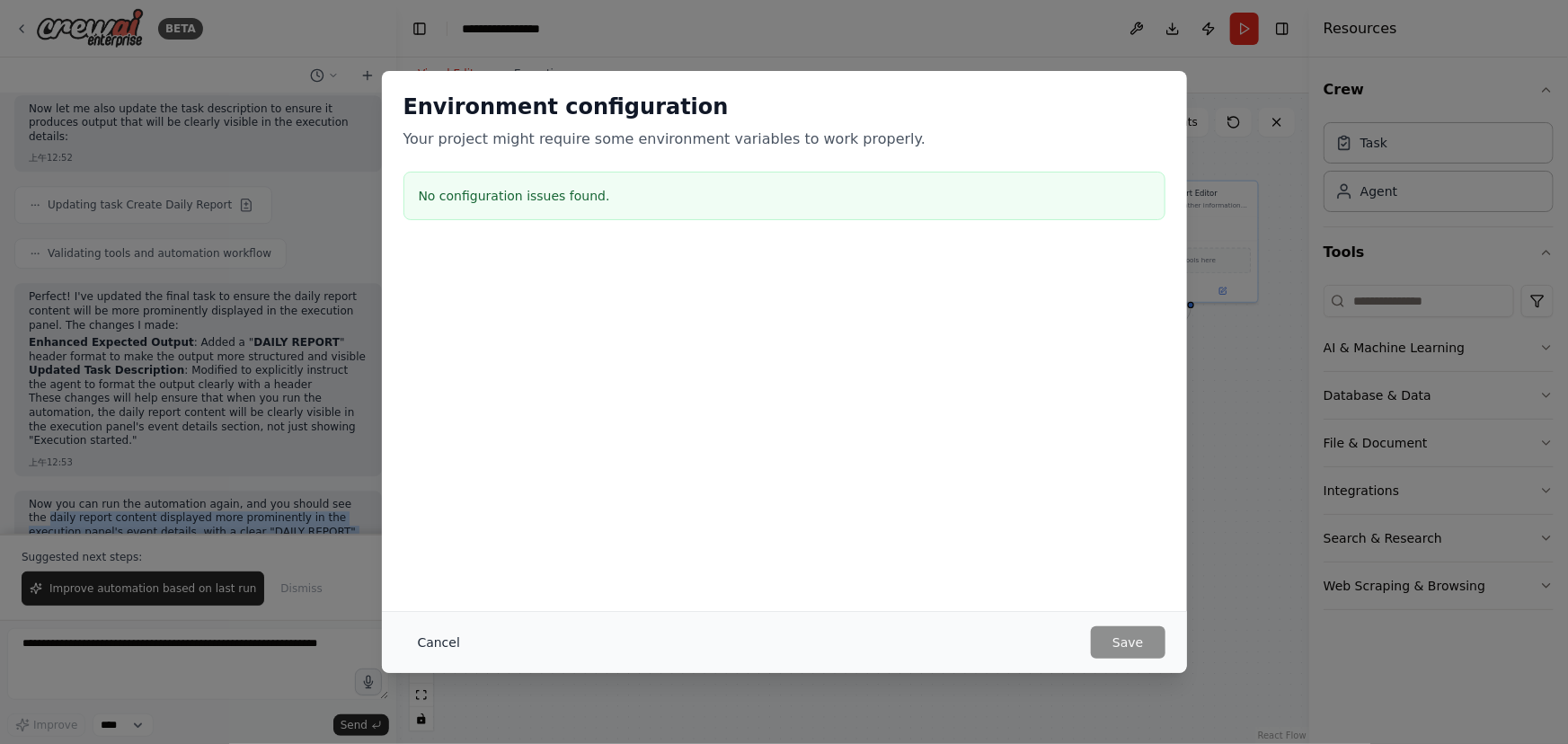
click at [438, 637] on button "Cancel" at bounding box center [439, 642] width 71 height 32
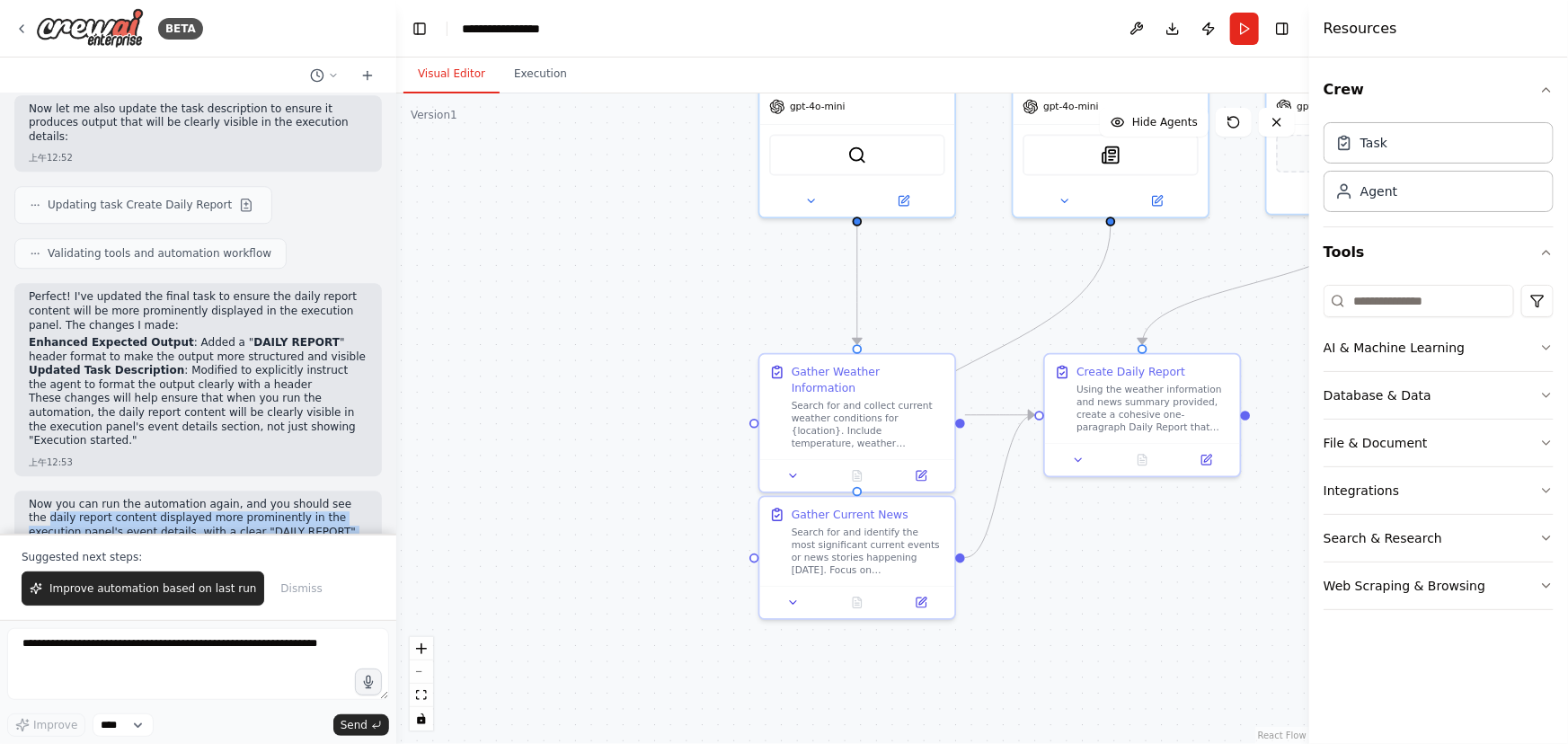
drag, startPoint x: 642, startPoint y: 360, endPoint x: 520, endPoint y: 458, distance: 156.5
click at [520, 458] on div ".deletable-edge-delete-btn { width: 20px; height: 20px; border: 0px solid #ffff…" at bounding box center [853, 419] width 913 height 651
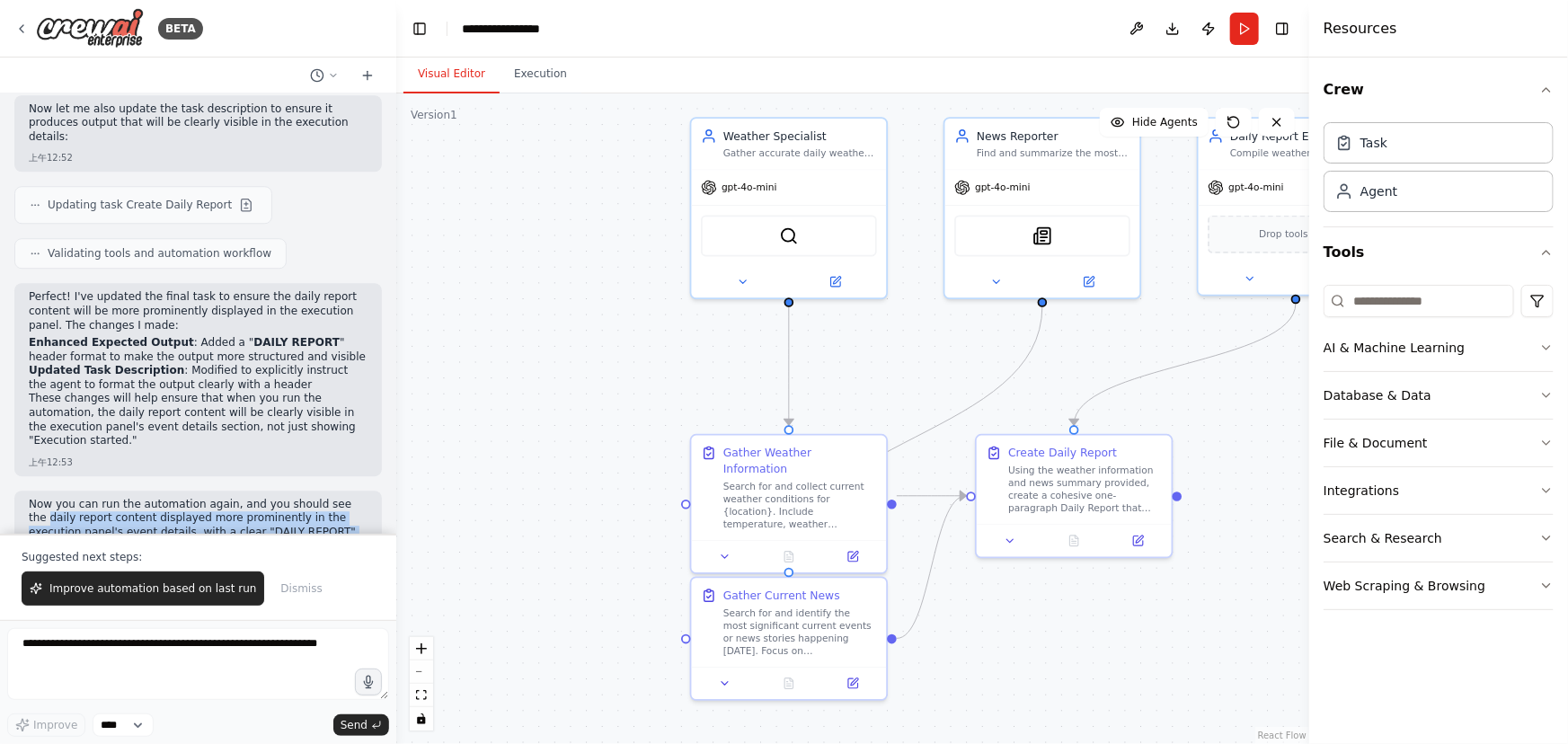
drag, startPoint x: 674, startPoint y: 302, endPoint x: 579, endPoint y: 261, distance: 103.5
click at [614, 333] on div ".deletable-edge-delete-btn { width: 20px; height: 20px; border: 0px solid #ffff…" at bounding box center [853, 419] width 913 height 651
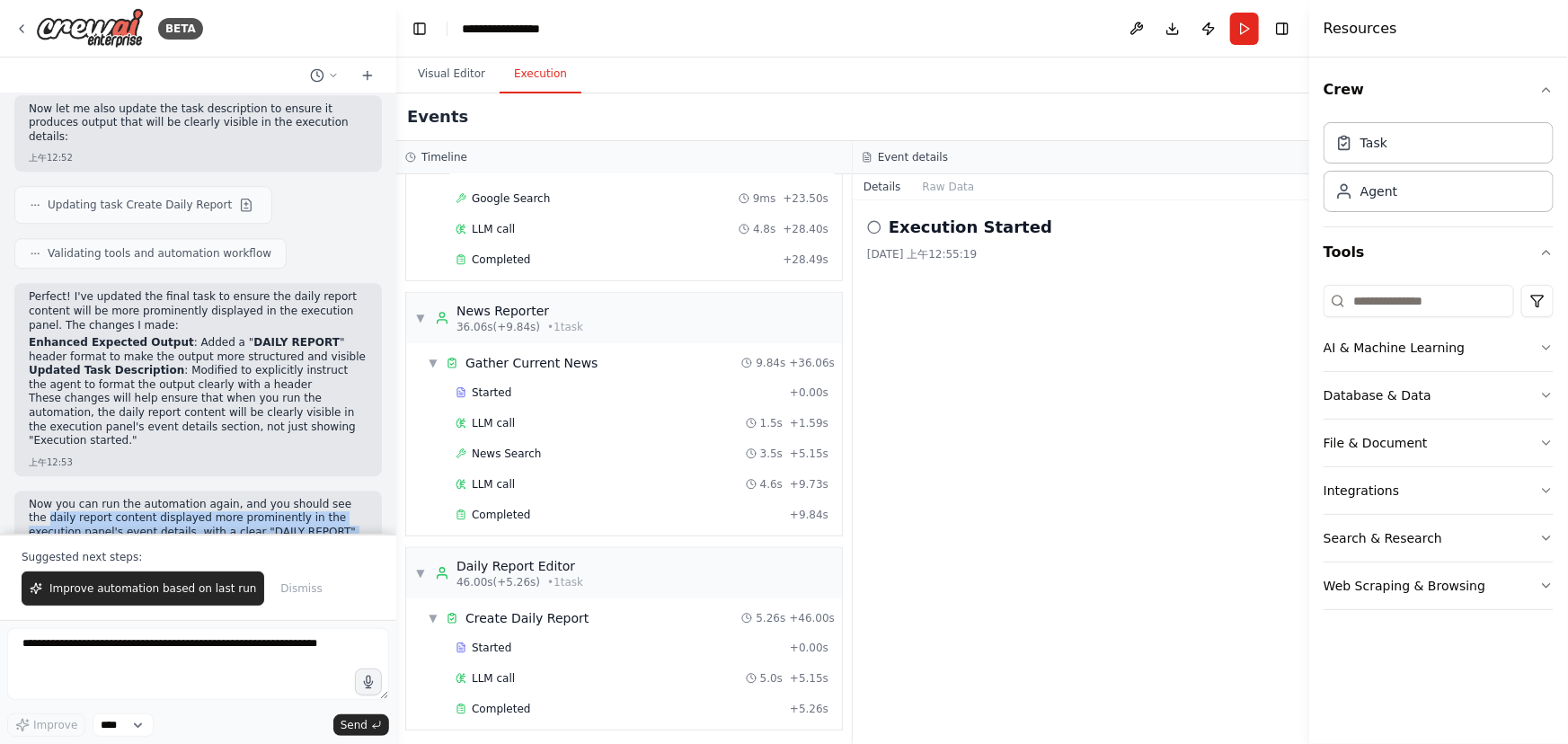
click at [540, 78] on button "Execution" at bounding box center [541, 74] width 82 height 38
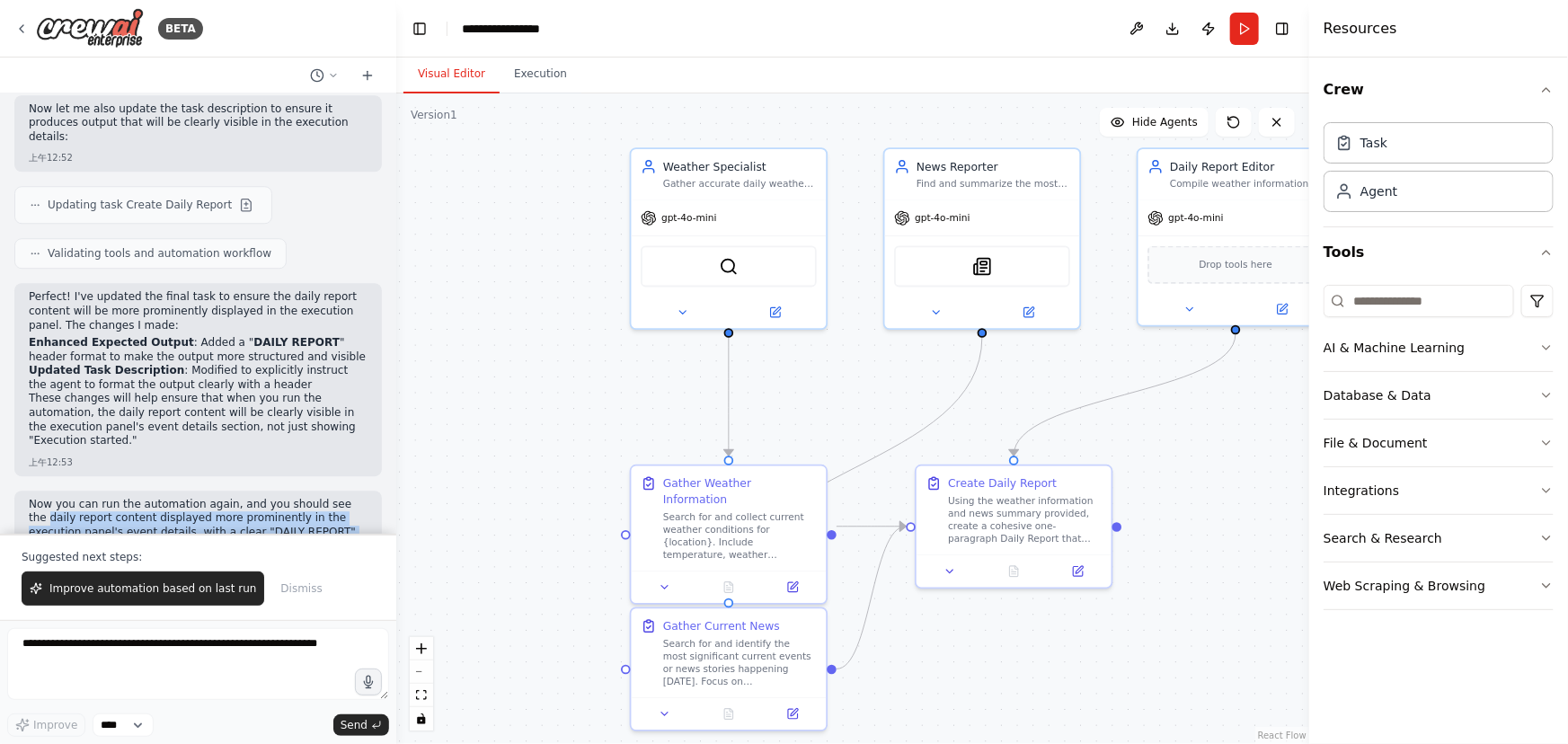
click at [428, 63] on button "Visual Editor" at bounding box center [452, 74] width 96 height 38
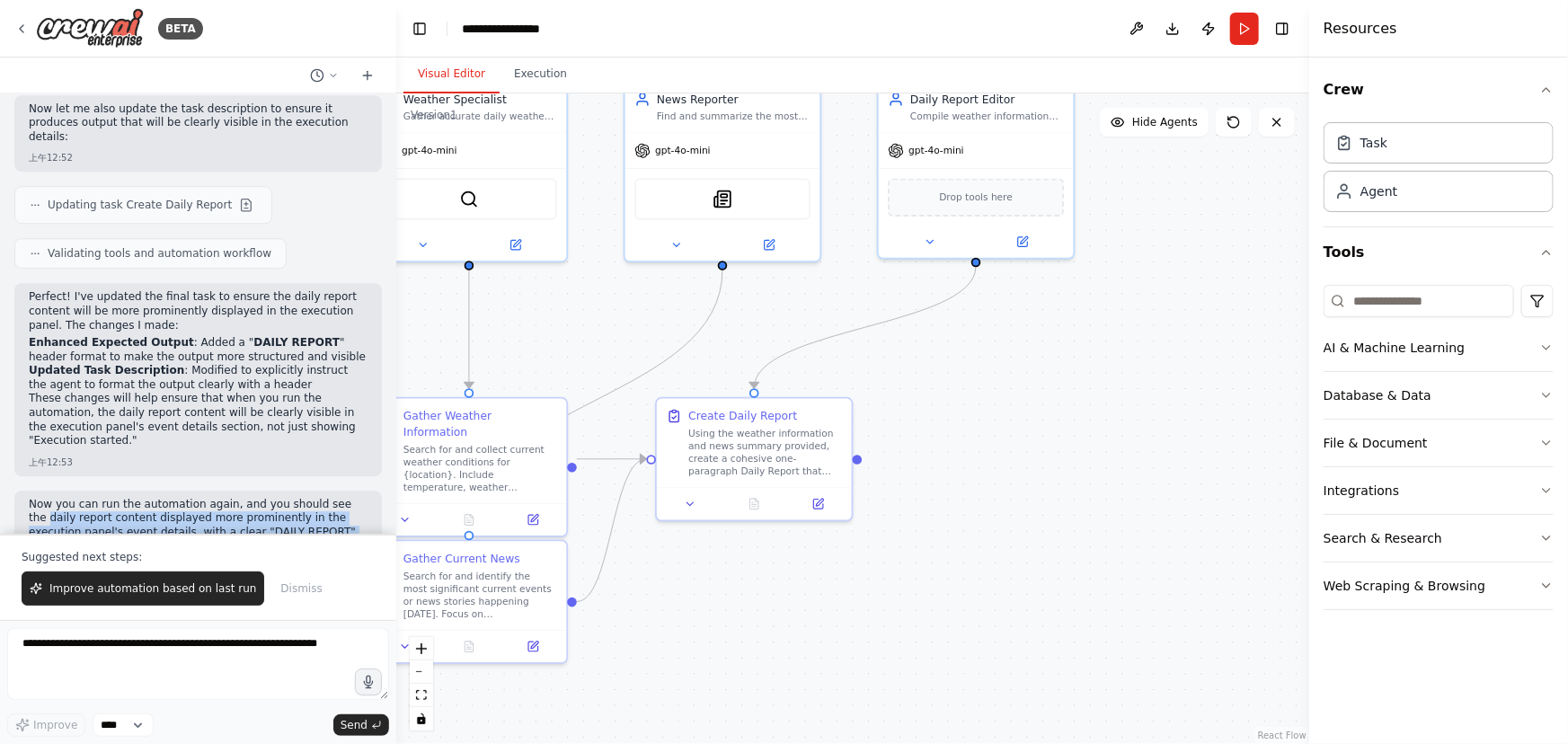
drag, startPoint x: 1180, startPoint y: 393, endPoint x: 1056, endPoint y: 227, distance: 207.2
click at [962, 290] on div ".deletable-edge-delete-btn { width: 20px; height: 20px; border: 0px solid #ffff…" at bounding box center [853, 419] width 913 height 651
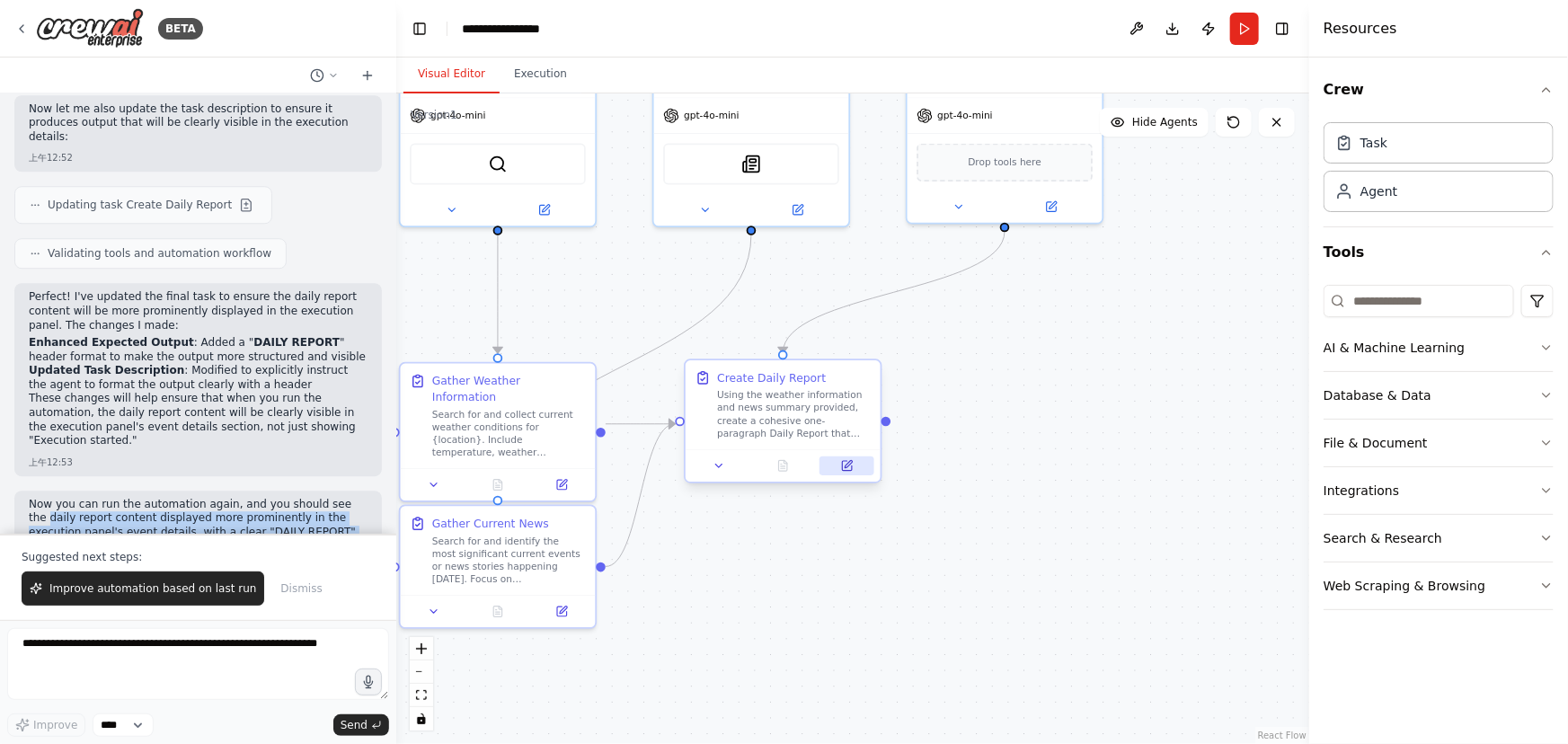
click at [852, 466] on icon at bounding box center [846, 466] width 10 height 10
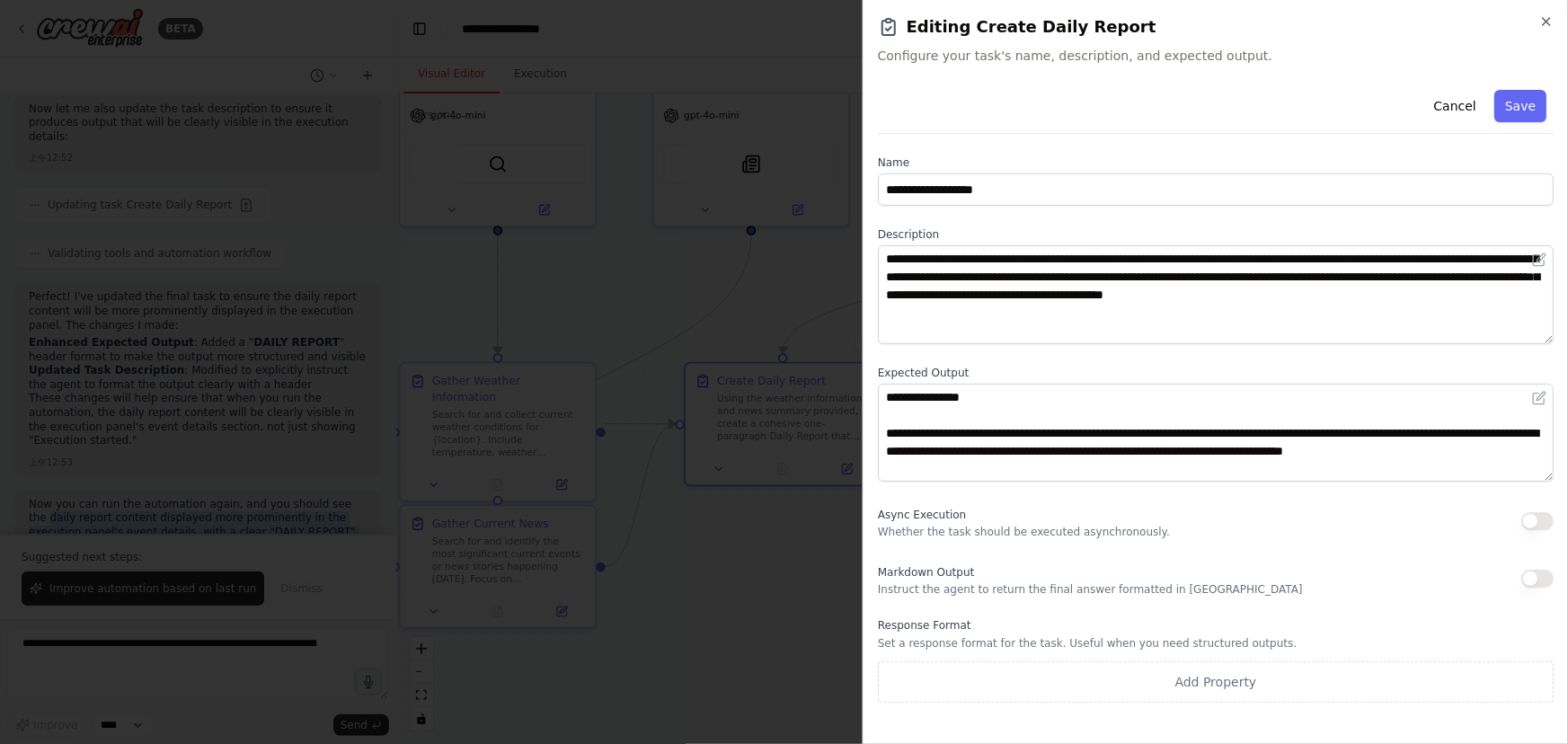
click at [1536, 521] on button "button" at bounding box center [1538, 520] width 32 height 18
click at [1526, 525] on button "button" at bounding box center [1538, 520] width 32 height 18
click at [629, 591] on div at bounding box center [784, 372] width 1568 height 744
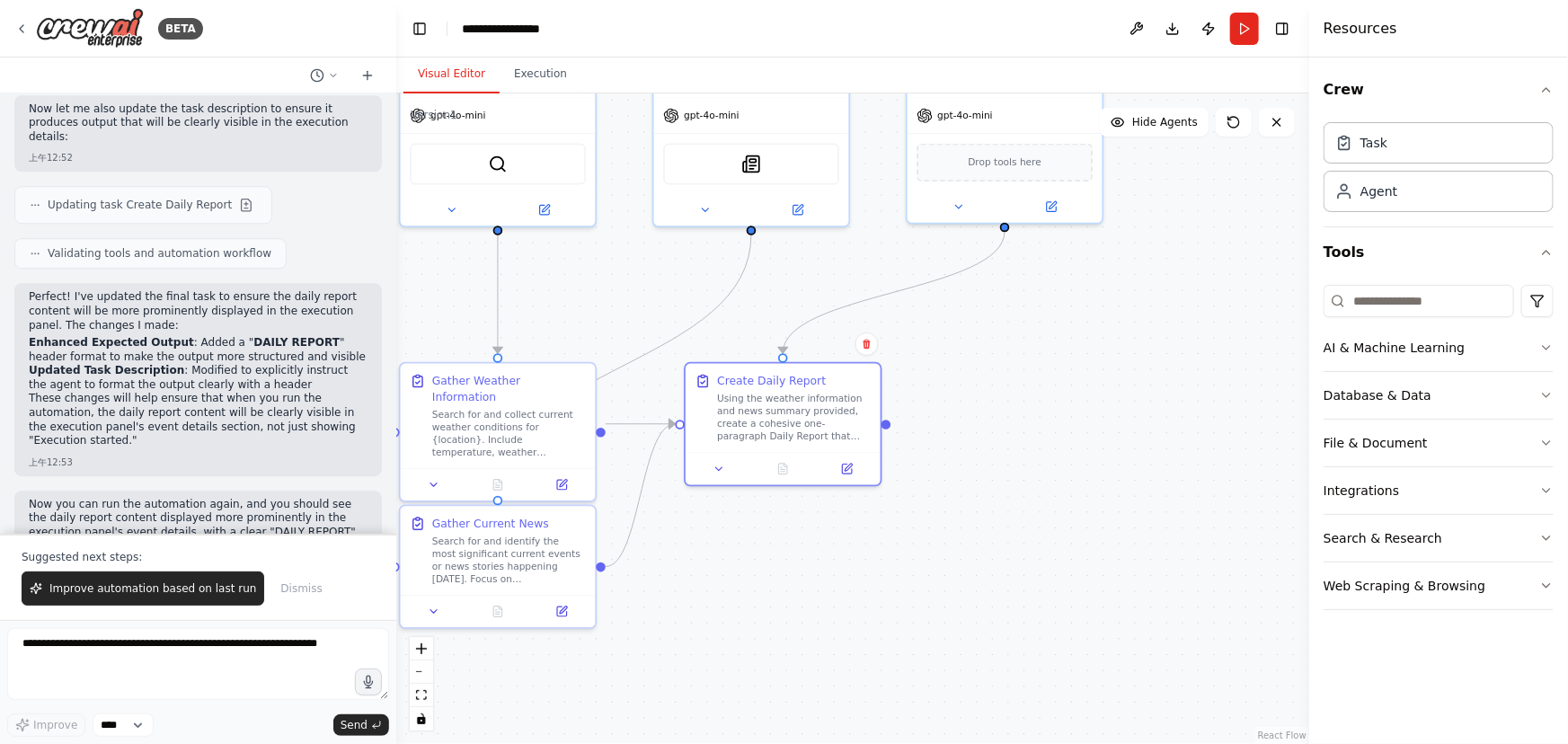
click at [4, 24] on button "Toggle Sidebar" at bounding box center [0, 372] width 15 height 744
click at [17, 24] on icon at bounding box center [22, 29] width 15 height 15
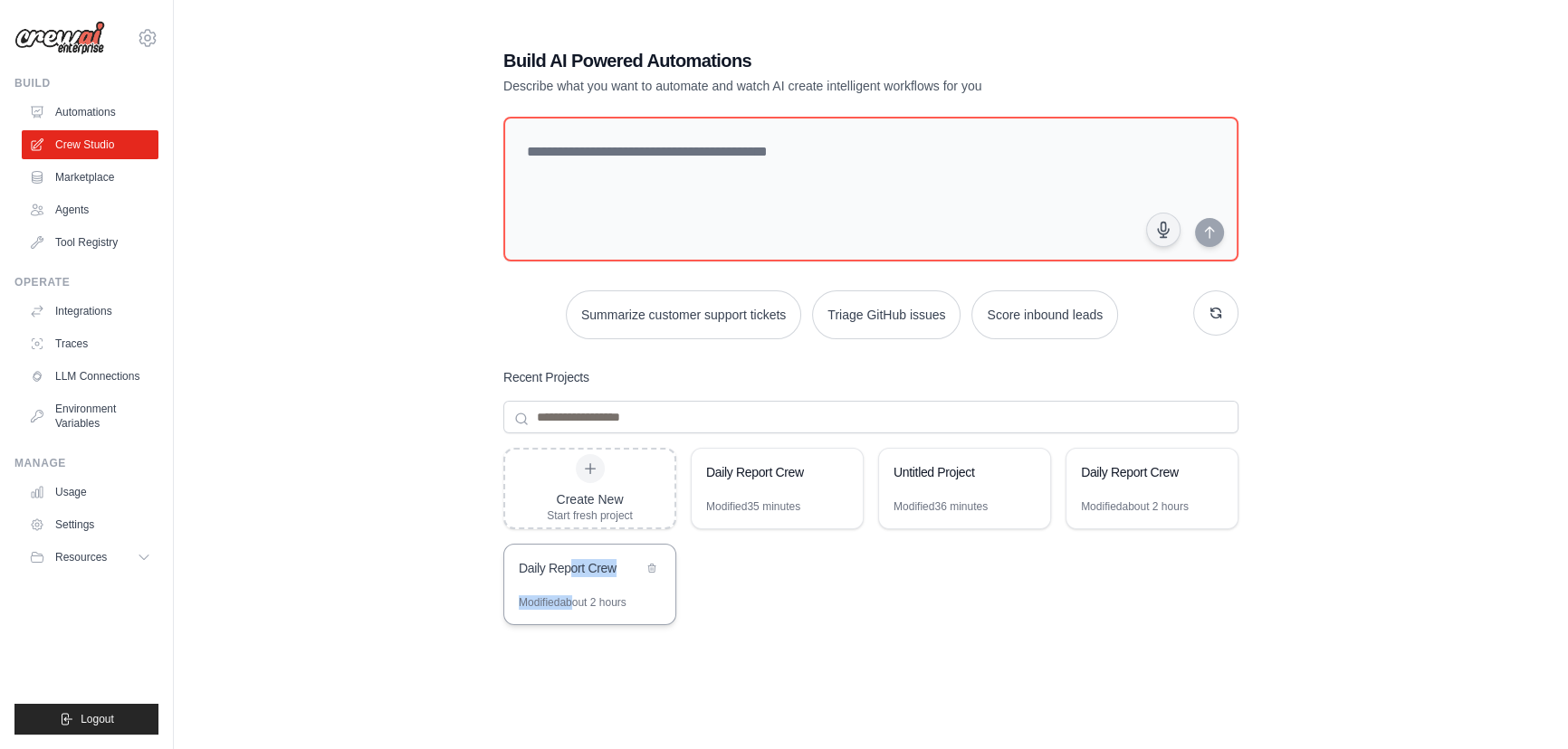
click at [573, 594] on div "Daily Report Crew Modified about 2 hours" at bounding box center [590, 585] width 173 height 82
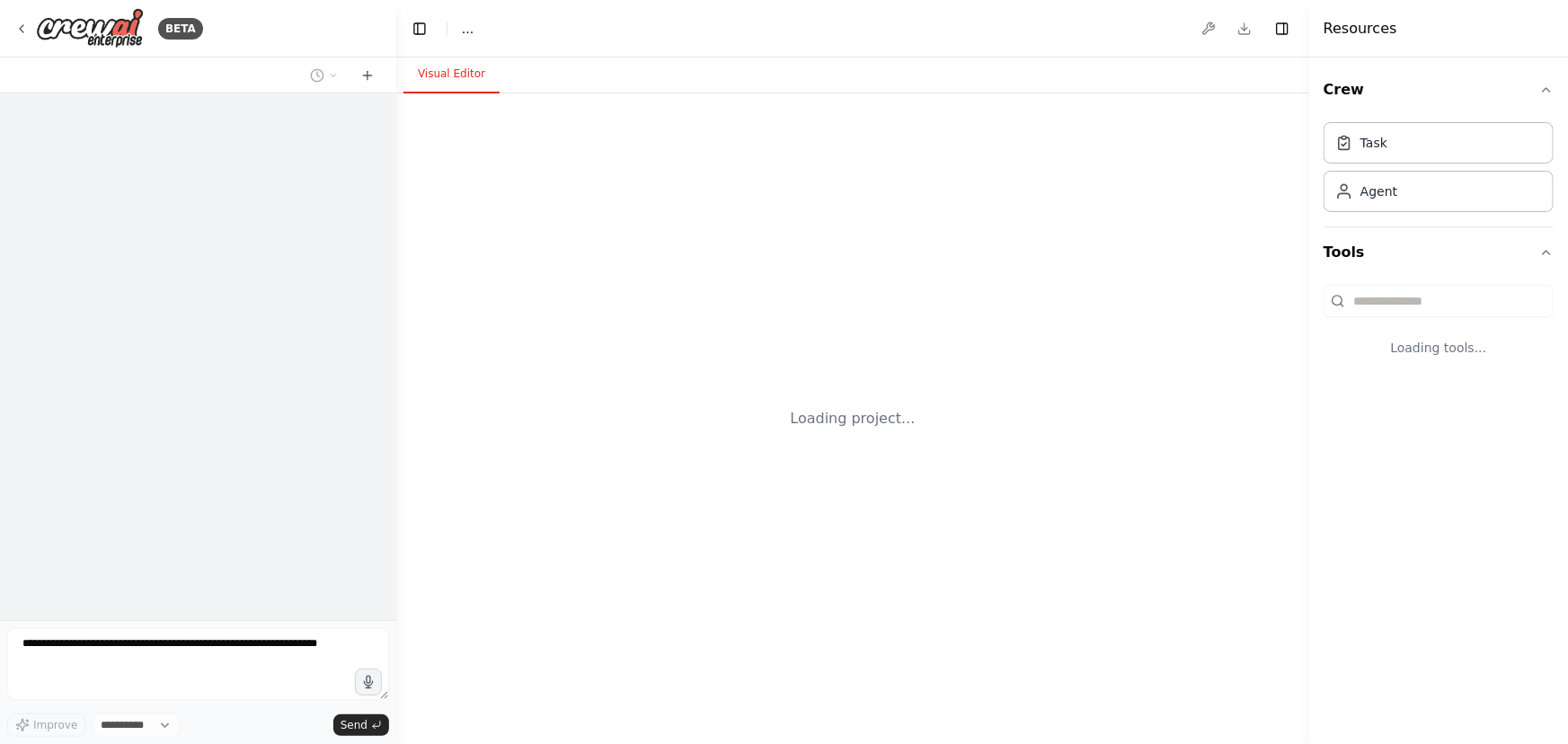
select select "****"
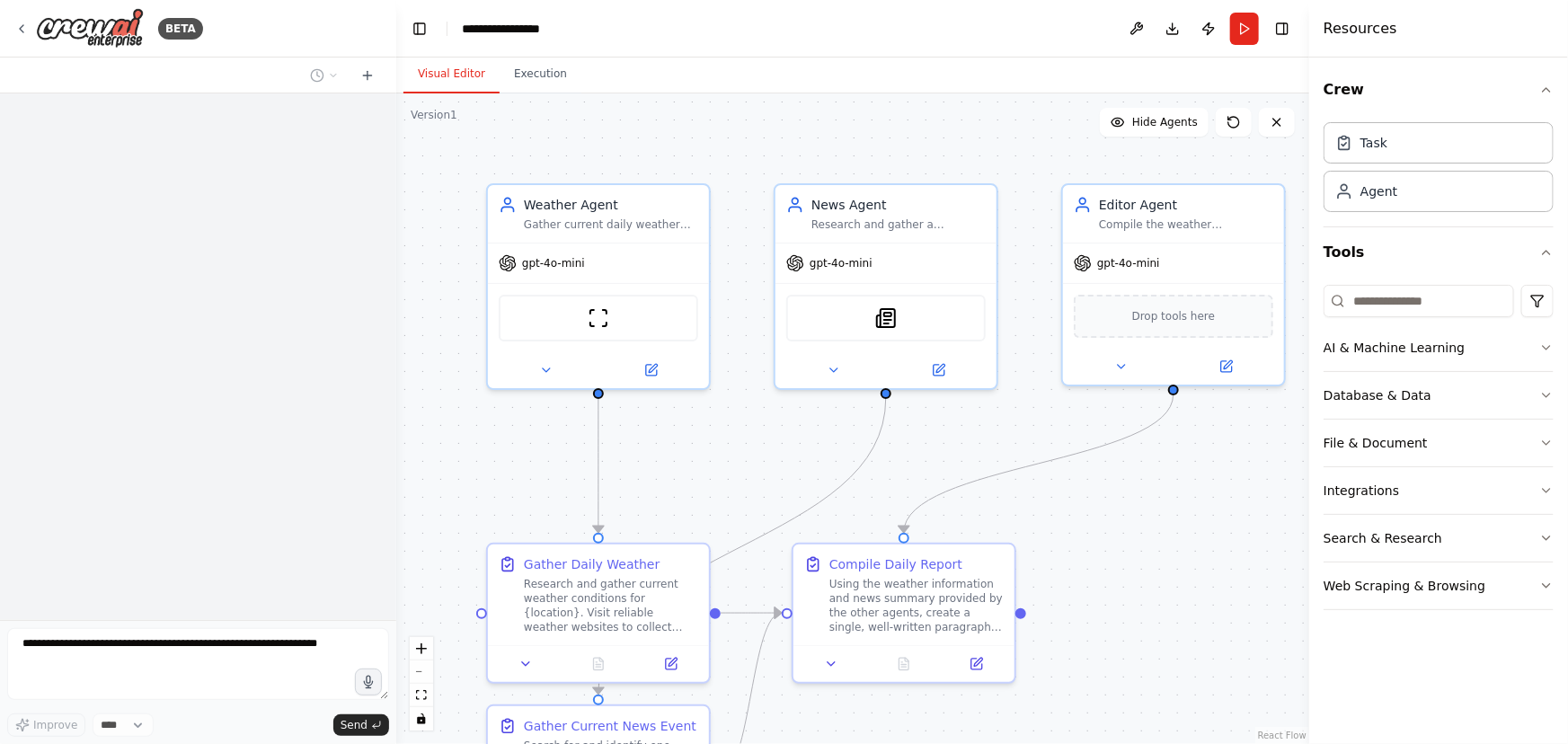
scroll to position [2171, 0]
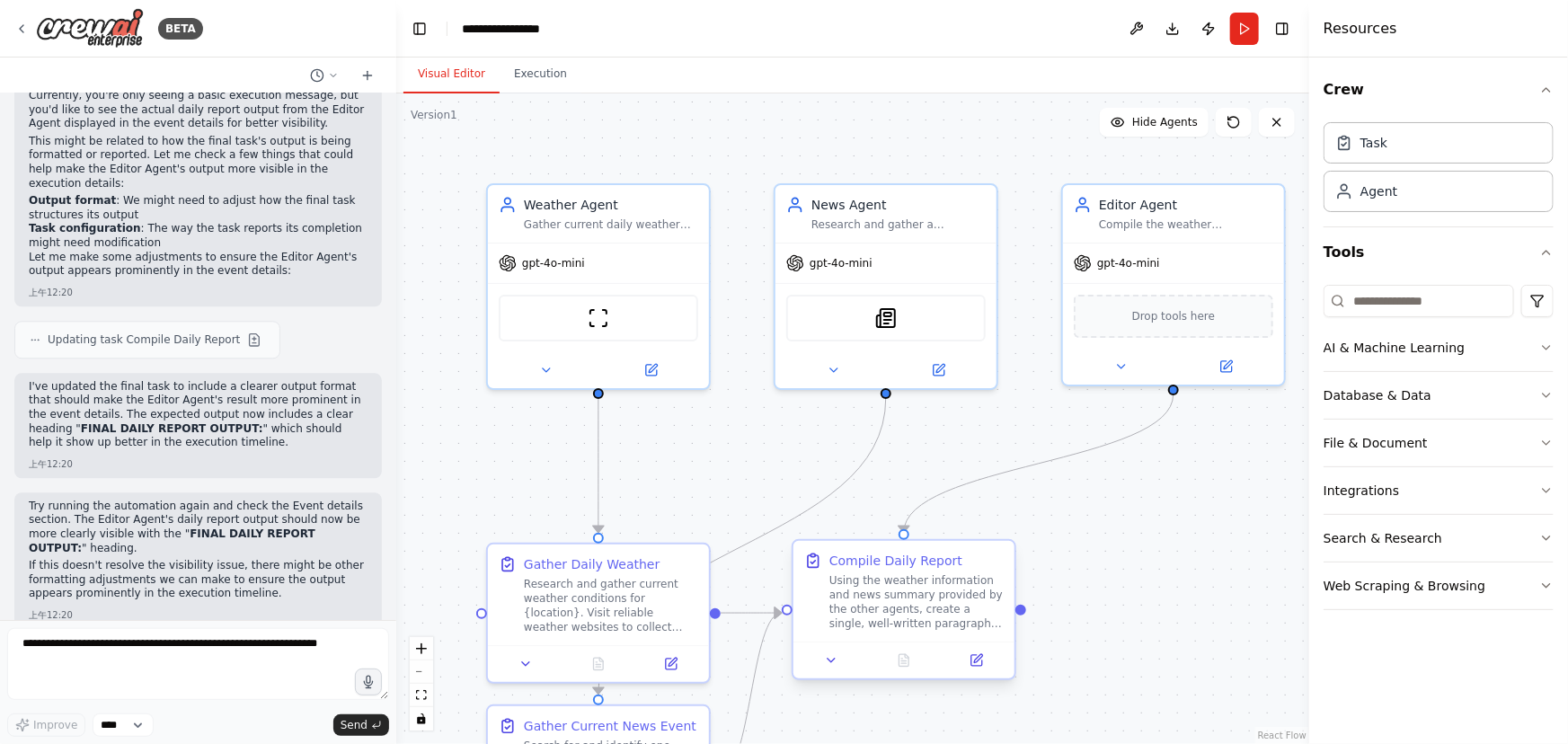
click at [983, 674] on div at bounding box center [904, 660] width 221 height 37
click at [975, 665] on icon at bounding box center [977, 661] width 11 height 11
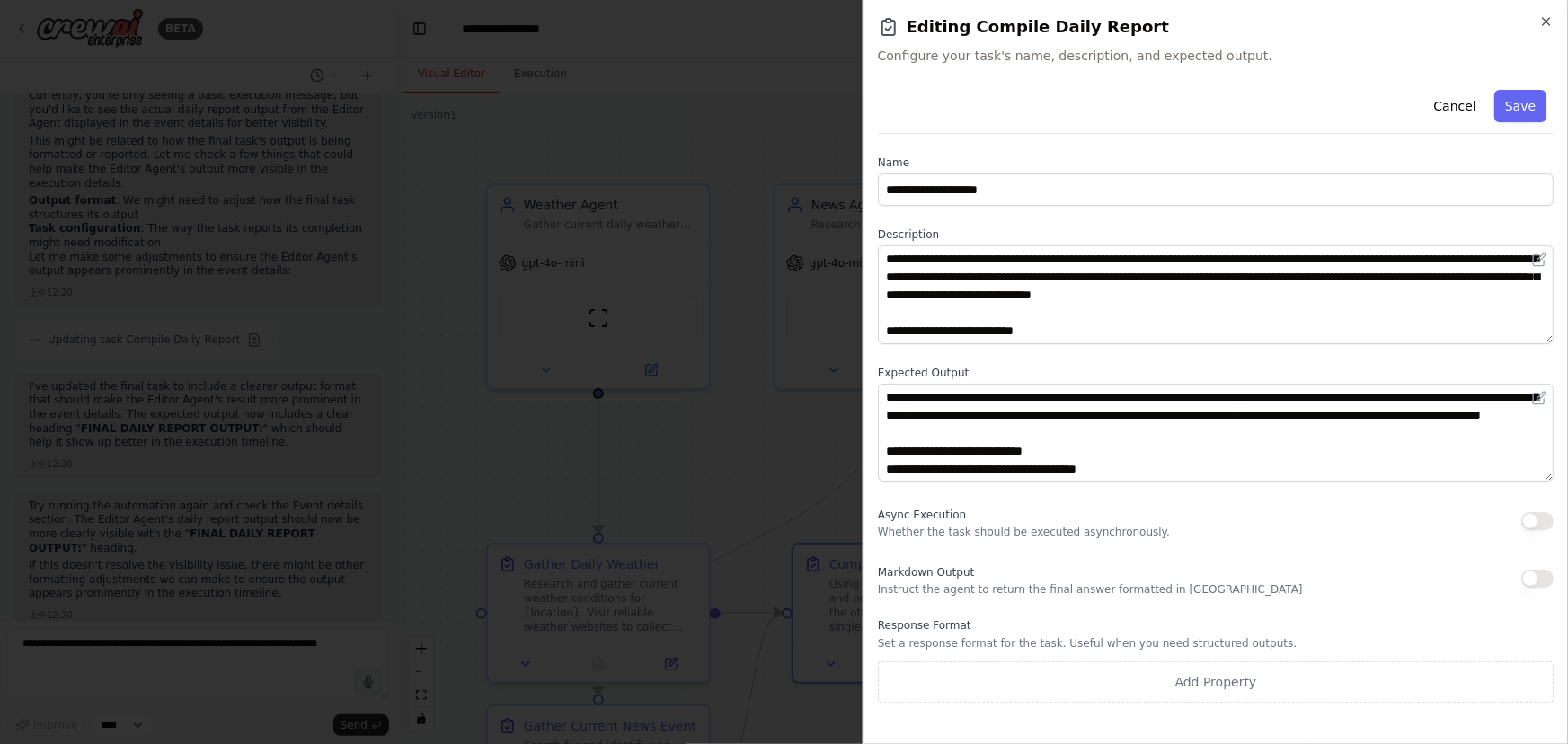
click at [1533, 525] on button "button" at bounding box center [1538, 520] width 32 height 18
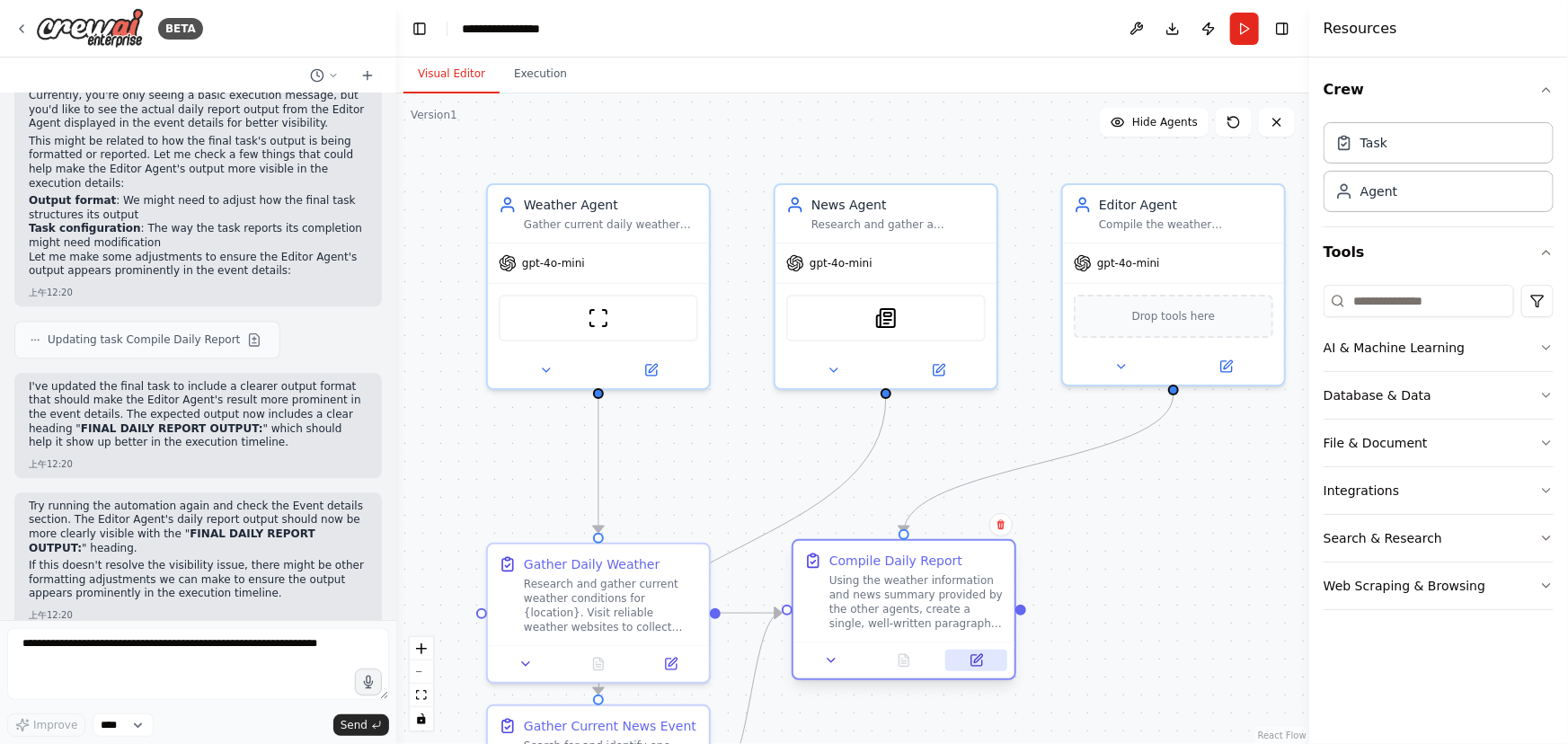
click at [989, 664] on button at bounding box center [976, 660] width 62 height 21
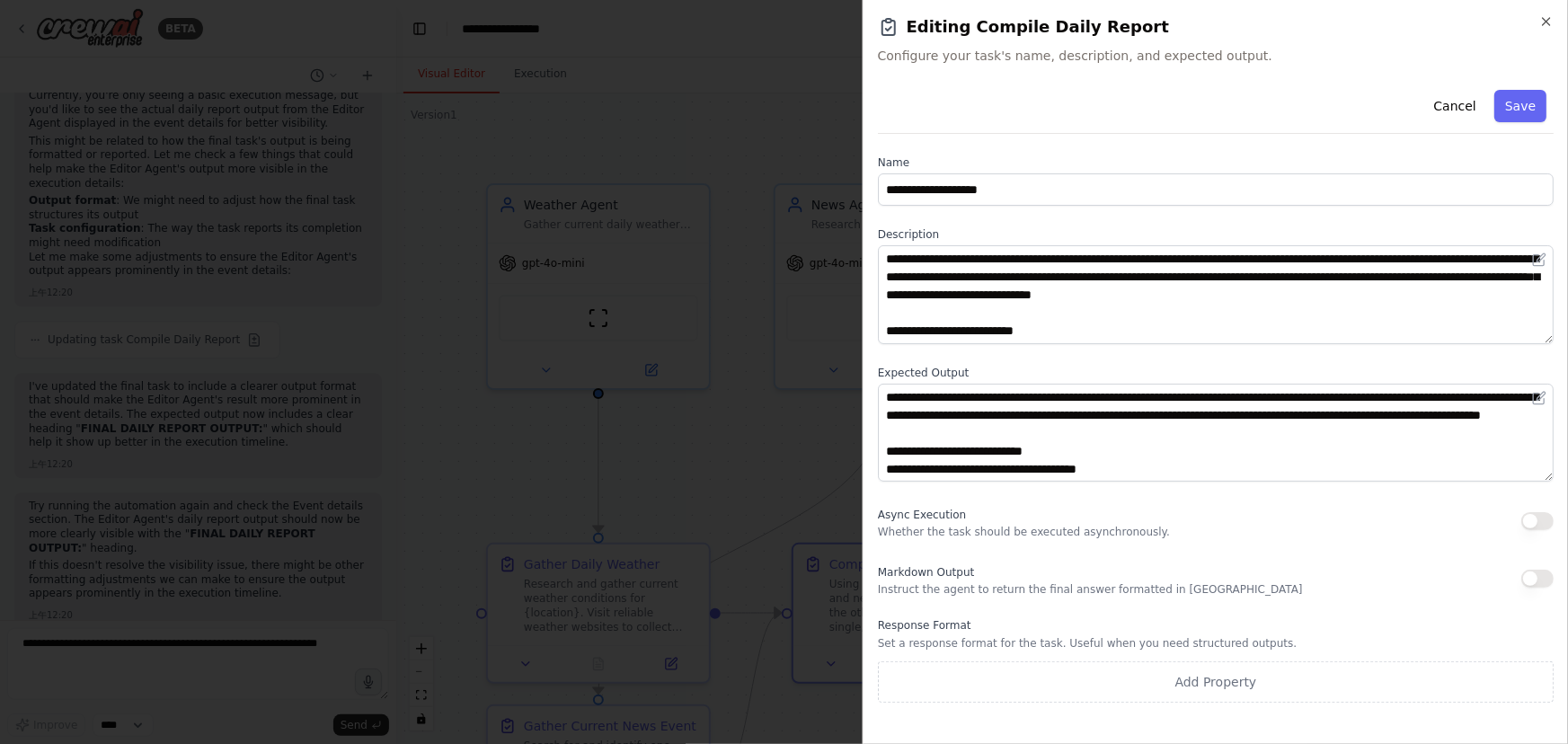
click at [1533, 519] on button "button" at bounding box center [1538, 520] width 32 height 18
click at [1513, 110] on button "Save" at bounding box center [1521, 105] width 52 height 32
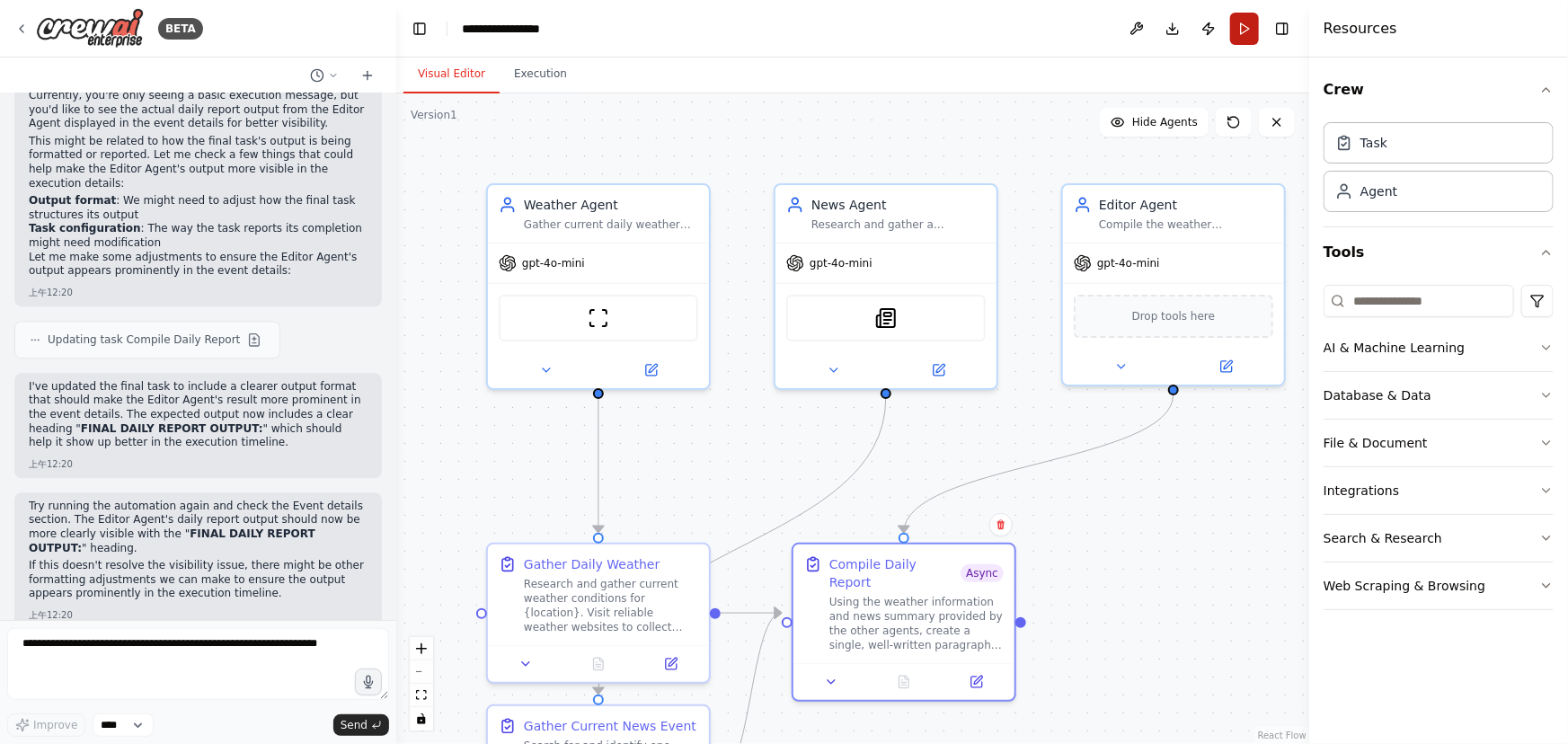
click at [1240, 23] on button "Run" at bounding box center [1245, 29] width 29 height 32
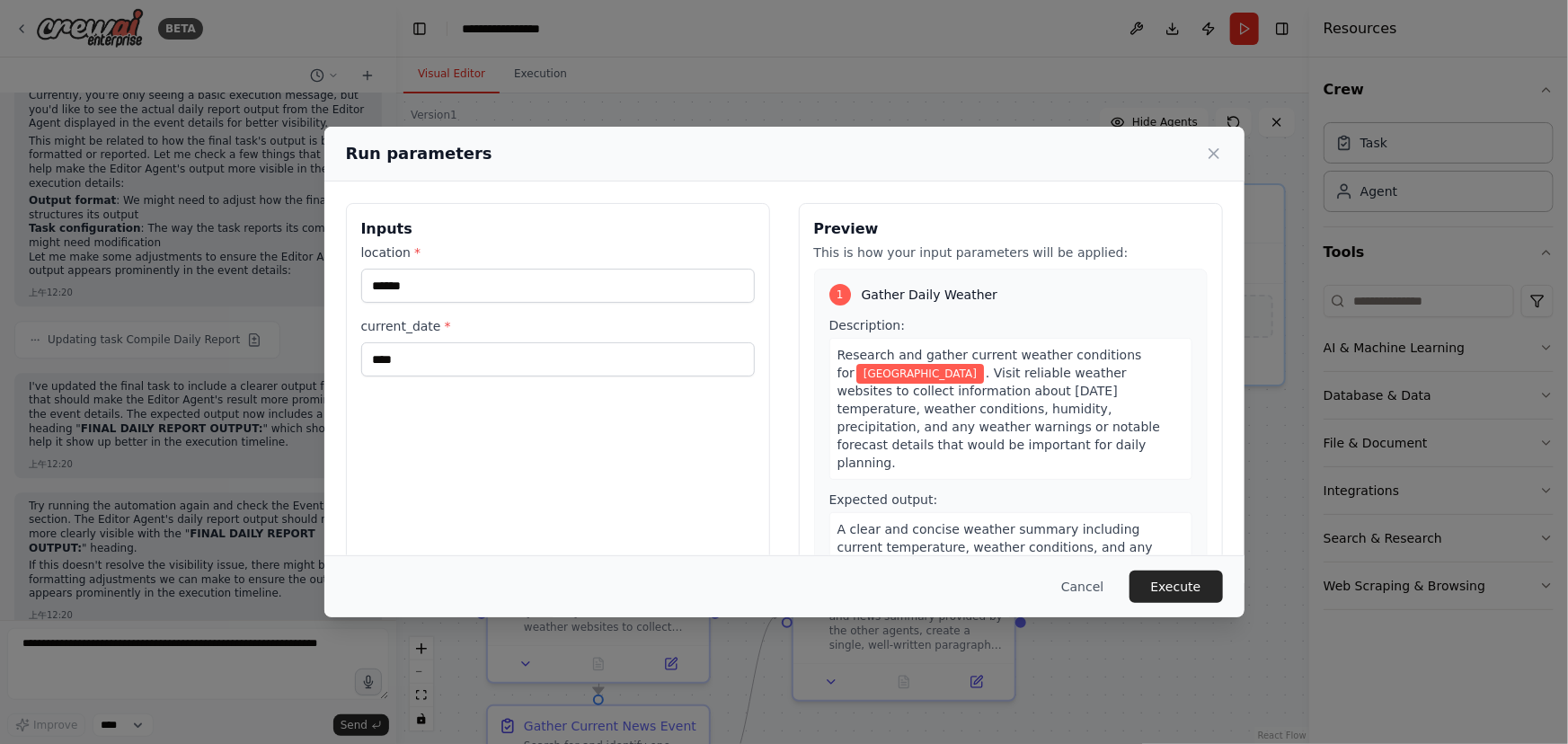
click at [1183, 582] on button "Execute" at bounding box center [1176, 587] width 93 height 32
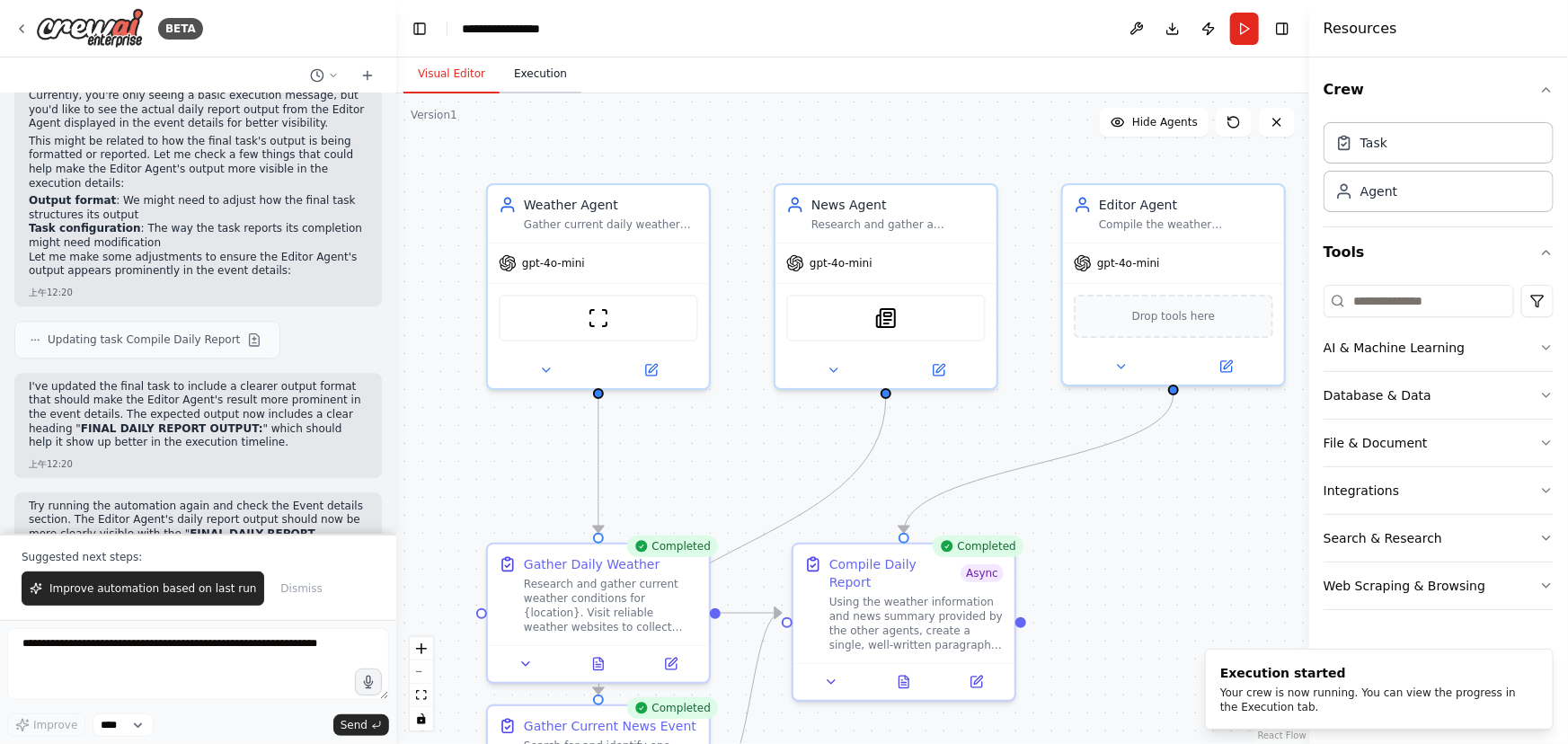
click at [554, 63] on button "Execution" at bounding box center [541, 74] width 82 height 38
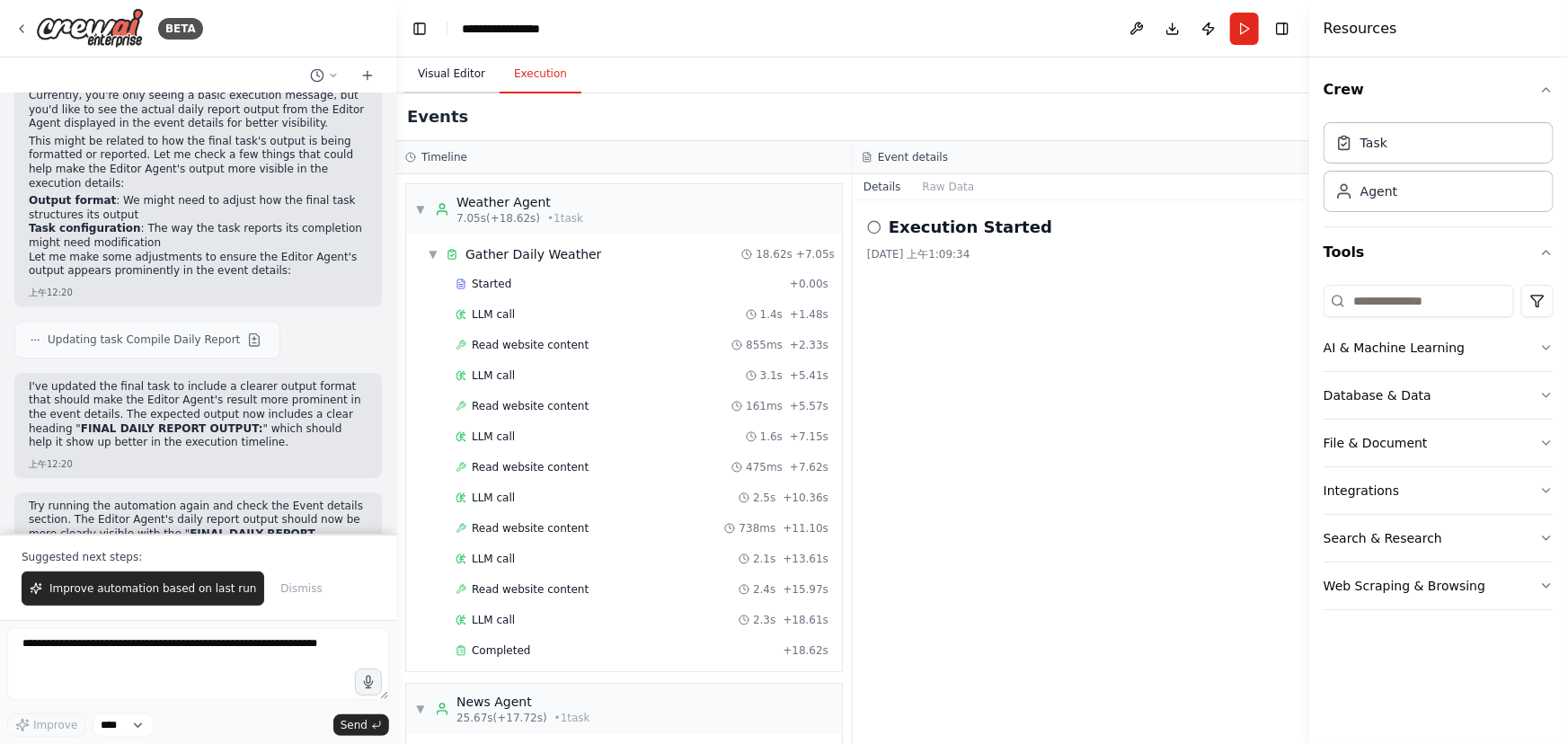
click at [432, 67] on button "Visual Editor" at bounding box center [452, 74] width 96 height 38
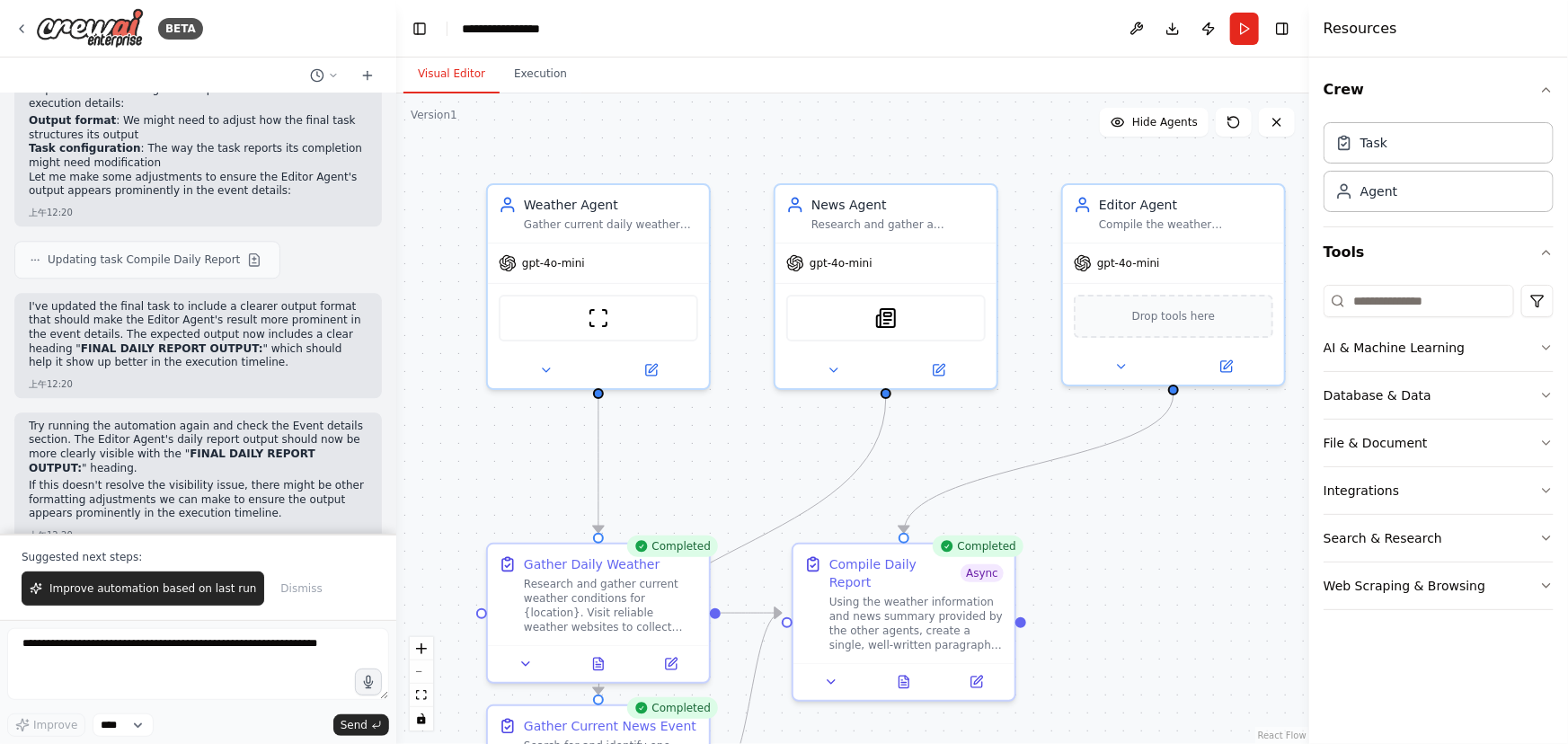
scroll to position [2263, 0]
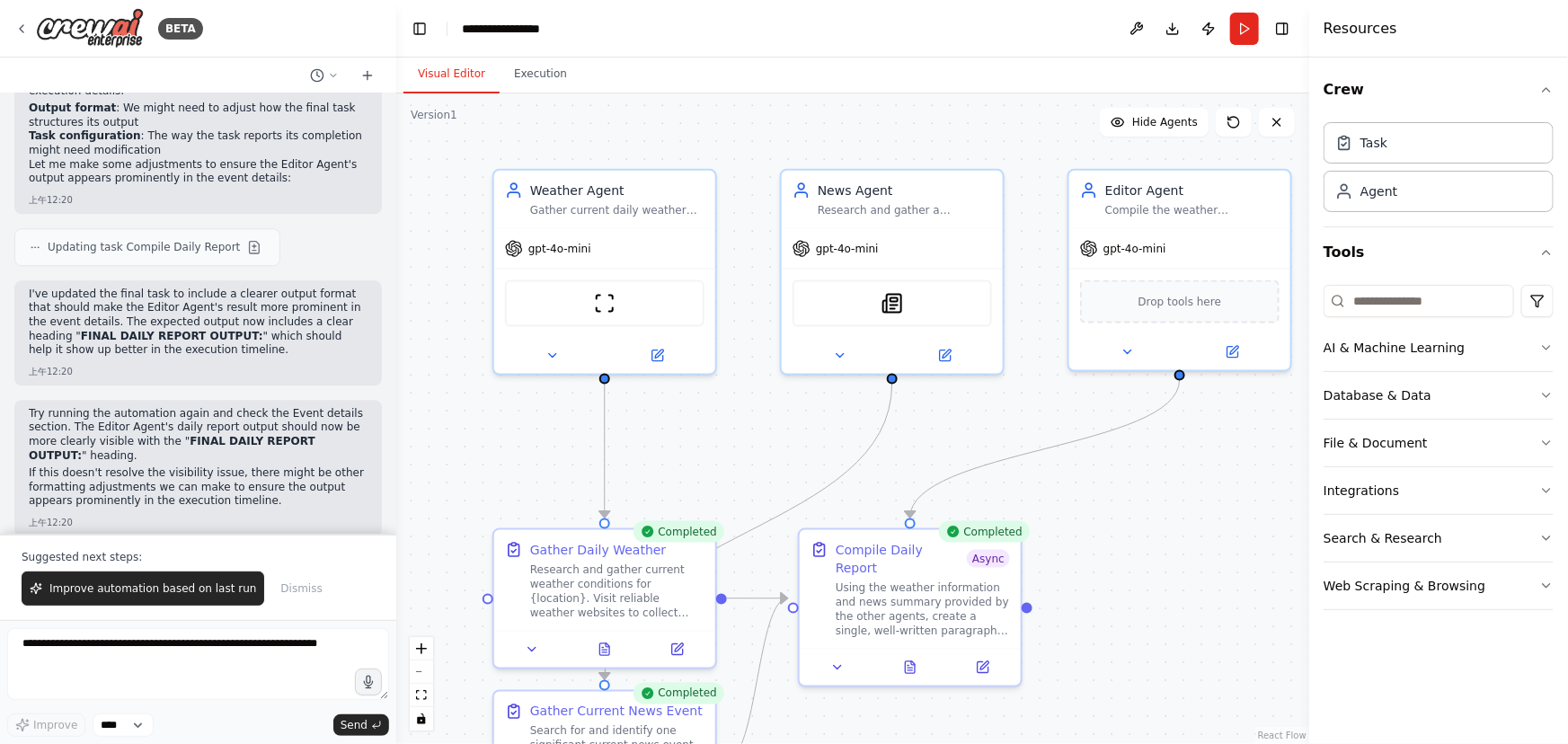
drag, startPoint x: 1120, startPoint y: 664, endPoint x: 1133, endPoint y: 575, distance: 89.9
click at [1133, 575] on div ".deletable-edge-delete-btn { width: 20px; height: 20px; border: 0px solid #ffff…" at bounding box center [853, 419] width 913 height 651
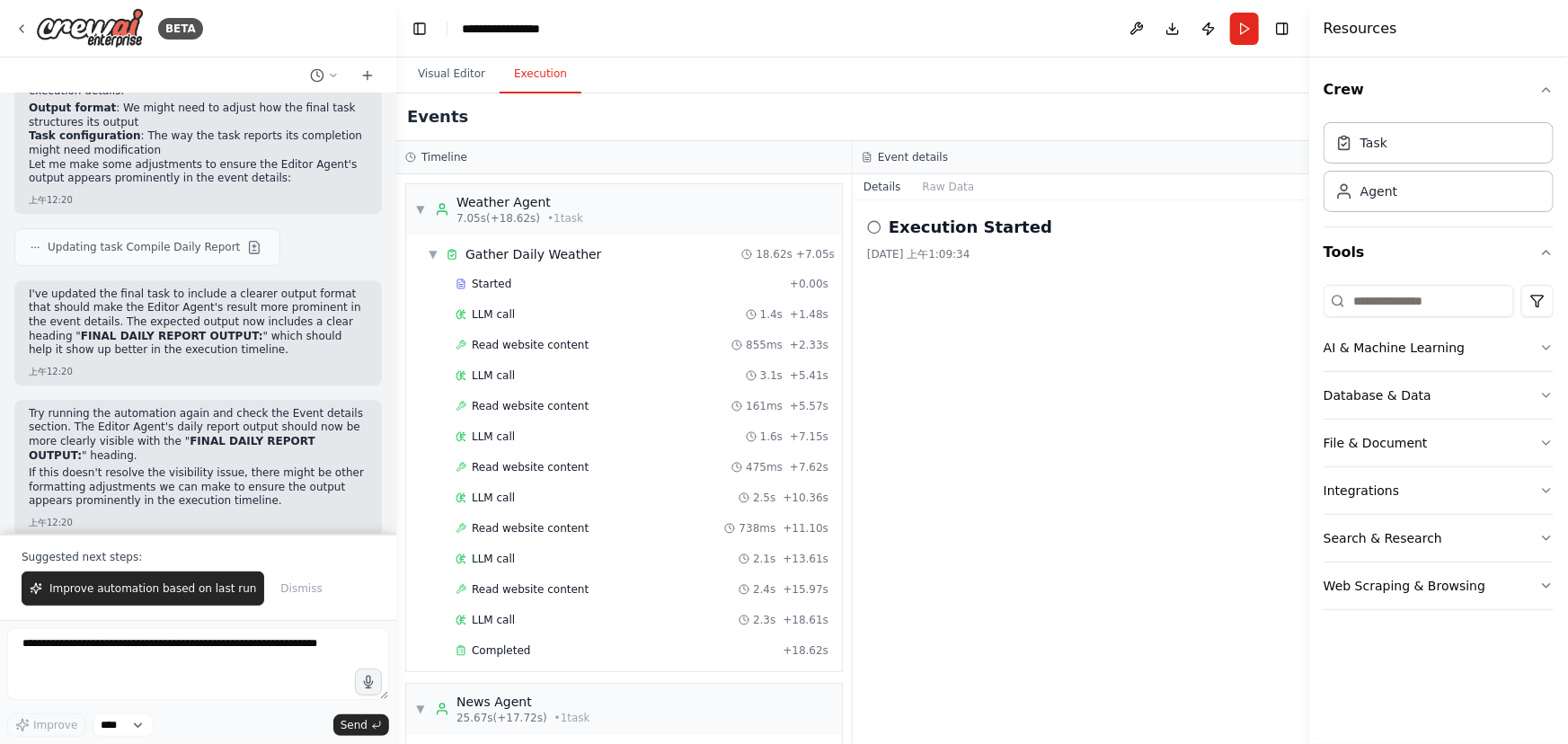
click at [536, 72] on button "Execution" at bounding box center [541, 74] width 82 height 38
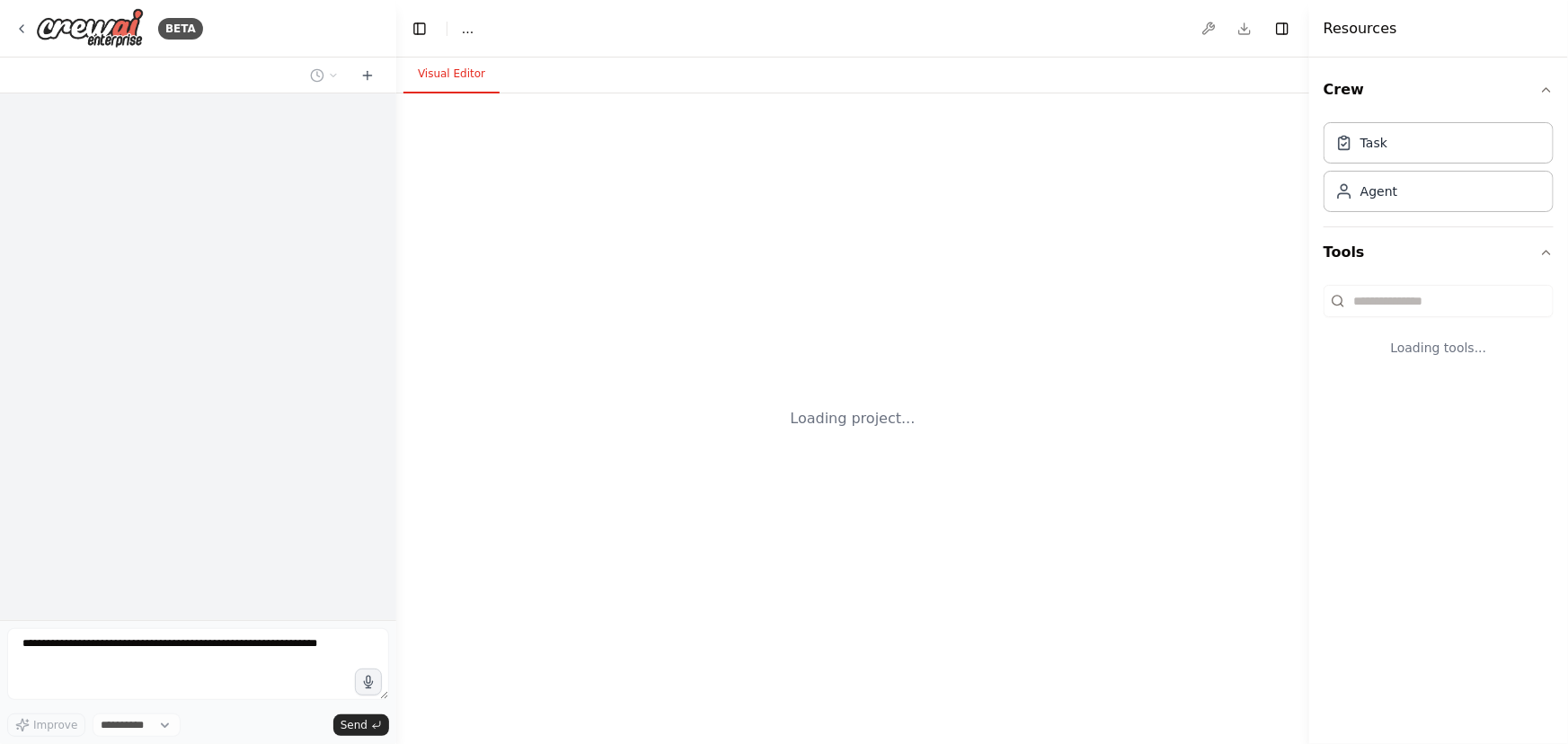
select select "****"
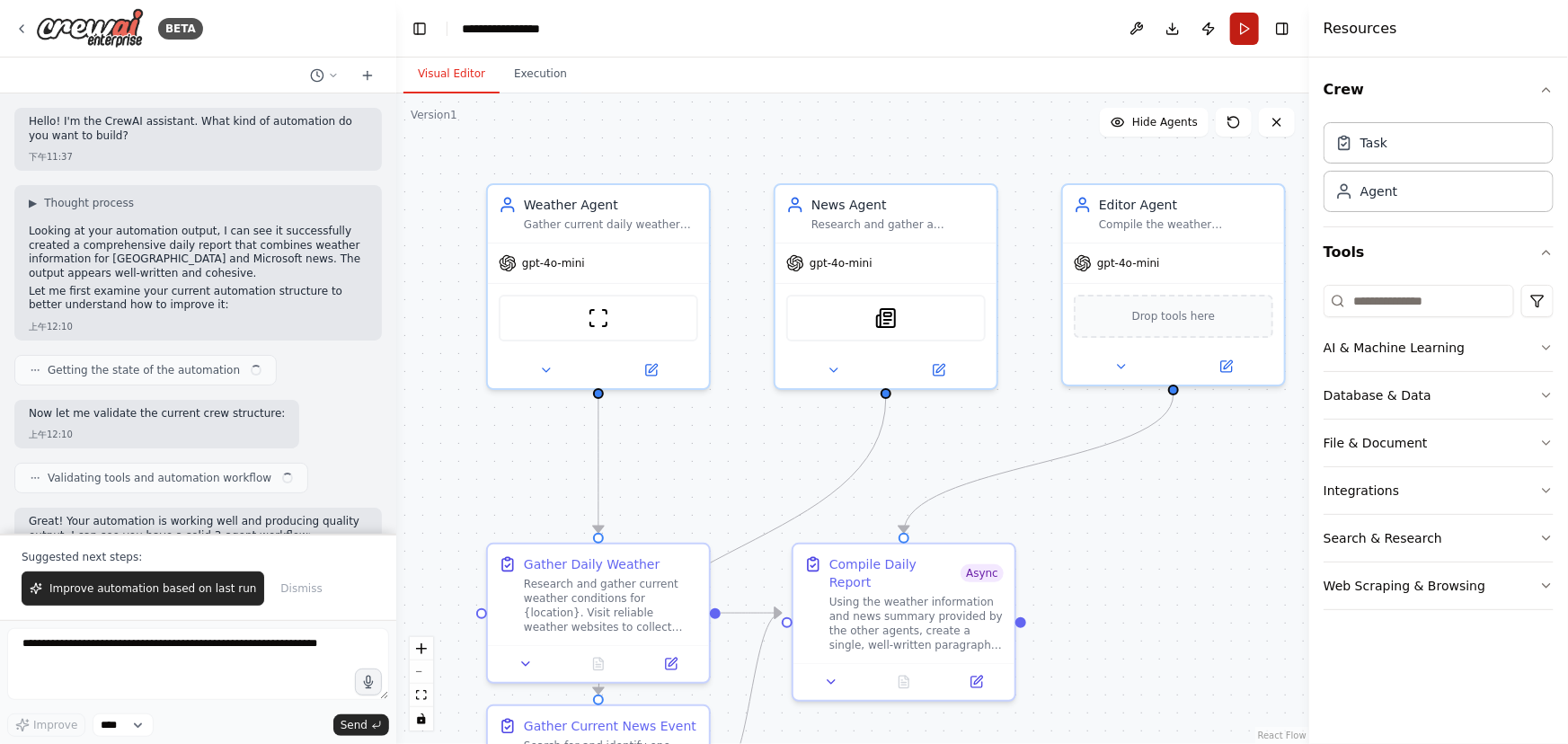
scroll to position [2256, 0]
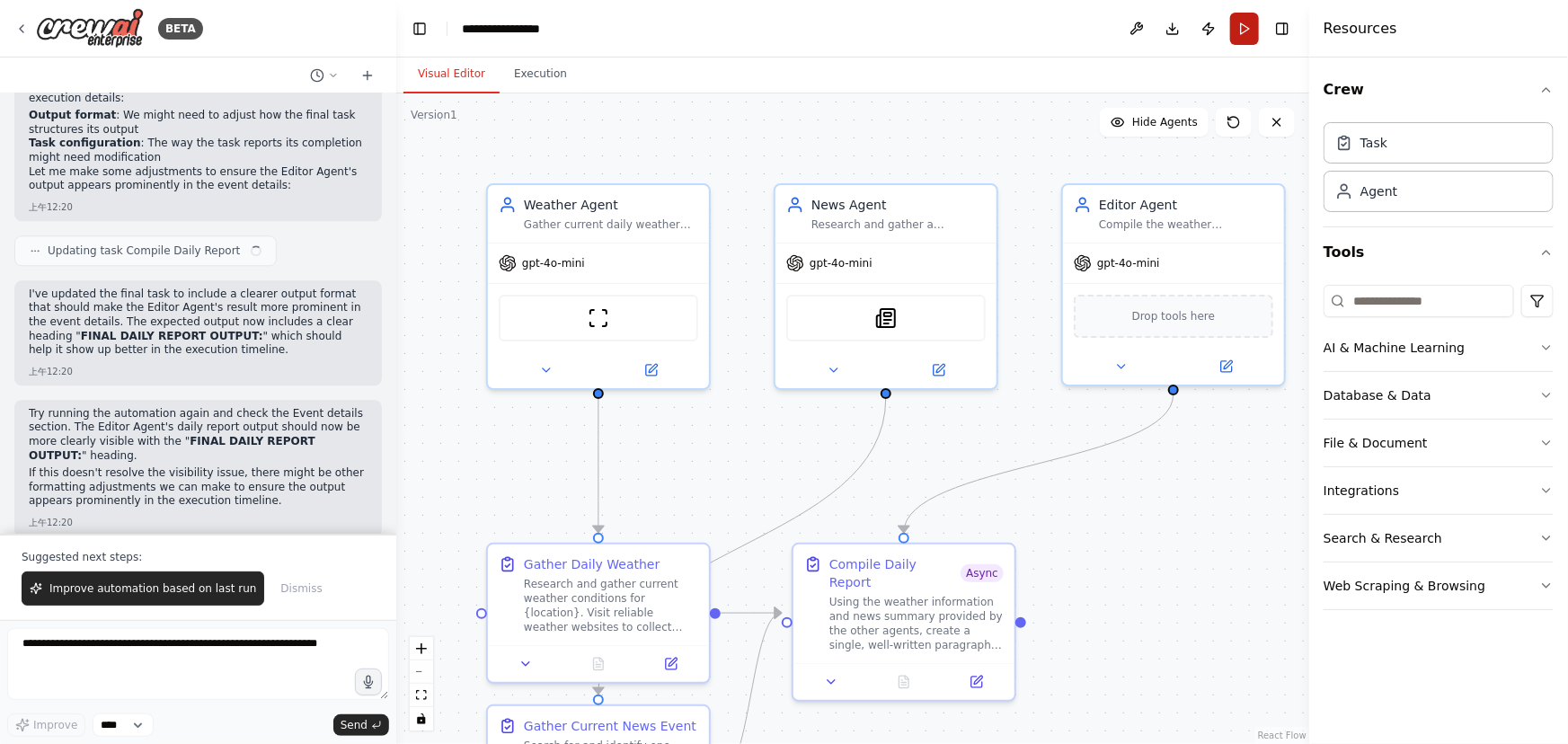
click at [1242, 38] on button "Run" at bounding box center [1245, 29] width 29 height 32
click at [537, 82] on body "BETA Hello! I'm the CrewAI assistant. What kind of automation do you want to bu…" at bounding box center [784, 372] width 1568 height 744
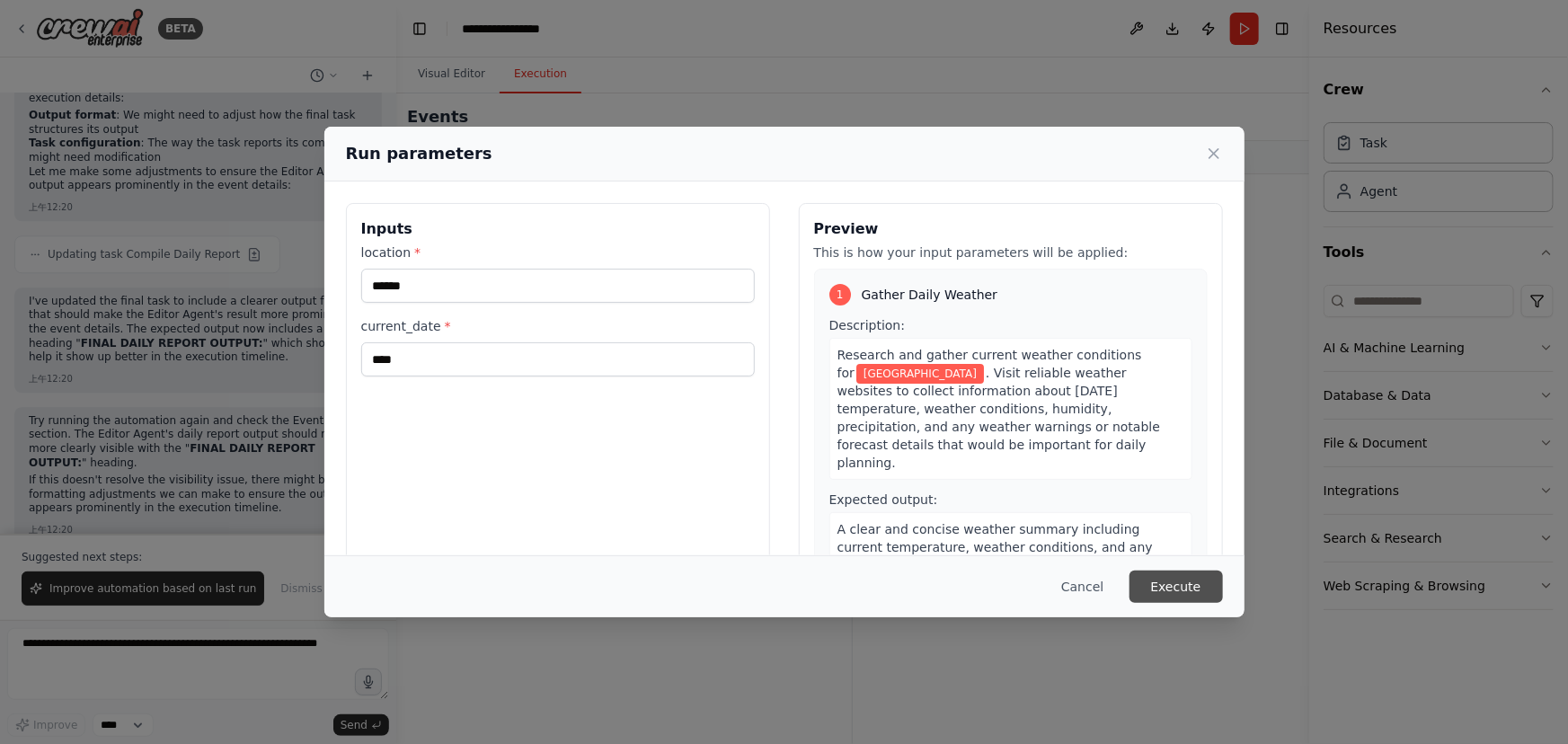
click at [1173, 590] on button "Execute" at bounding box center [1176, 587] width 93 height 32
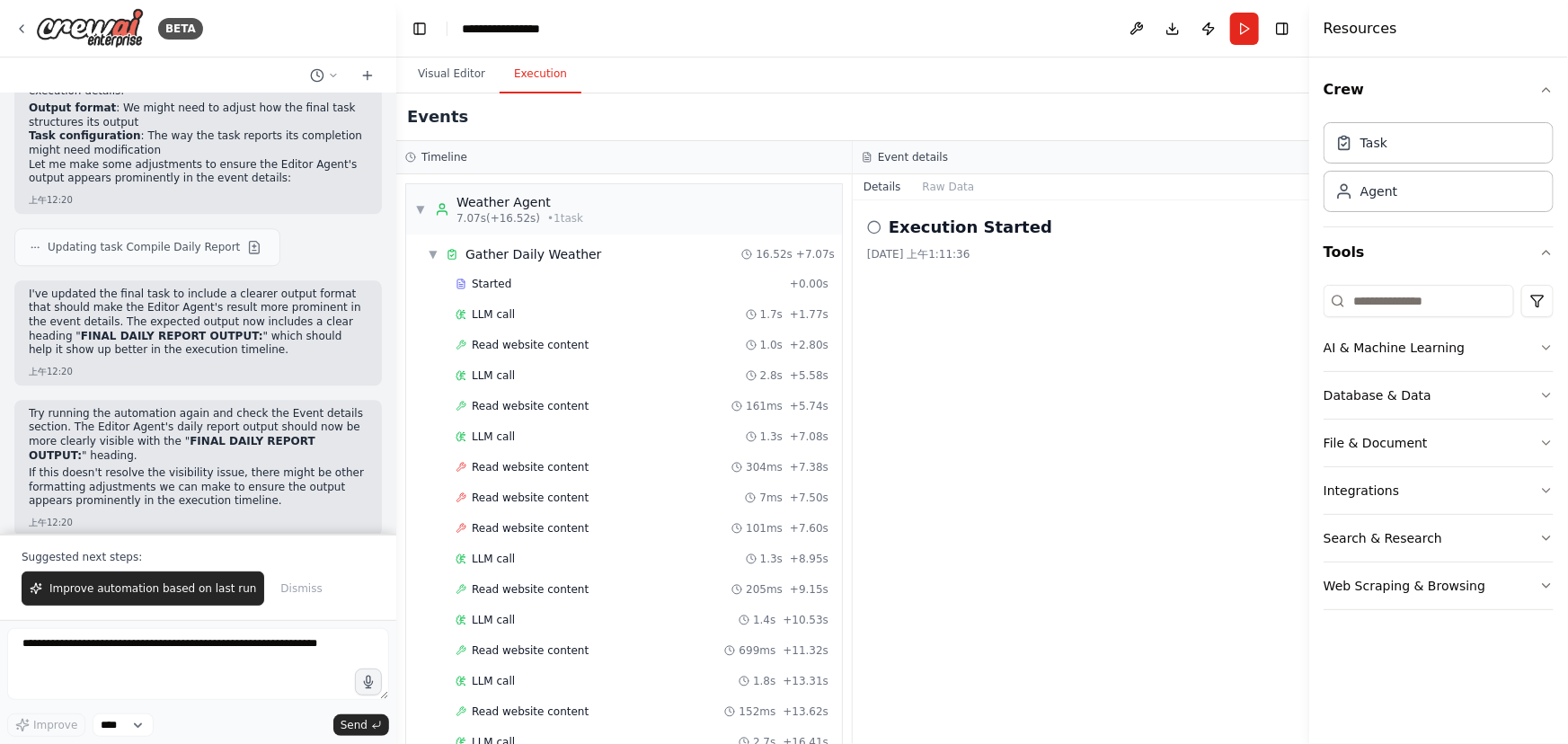
scroll to position [575, 0]
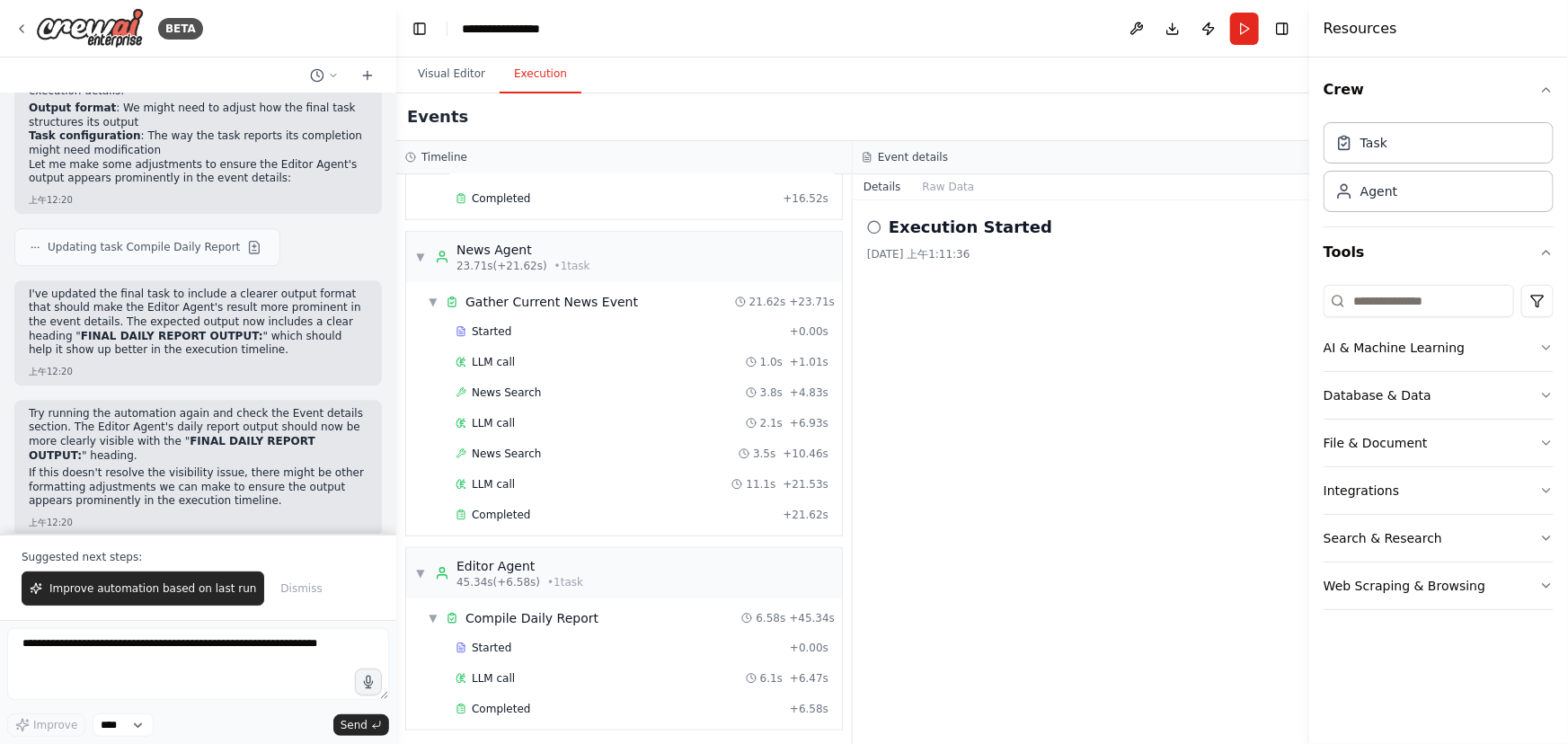
click at [885, 232] on div "Execution Started" at bounding box center [1081, 226] width 428 height 25
click at [461, 70] on button "Visual Editor" at bounding box center [452, 74] width 96 height 38
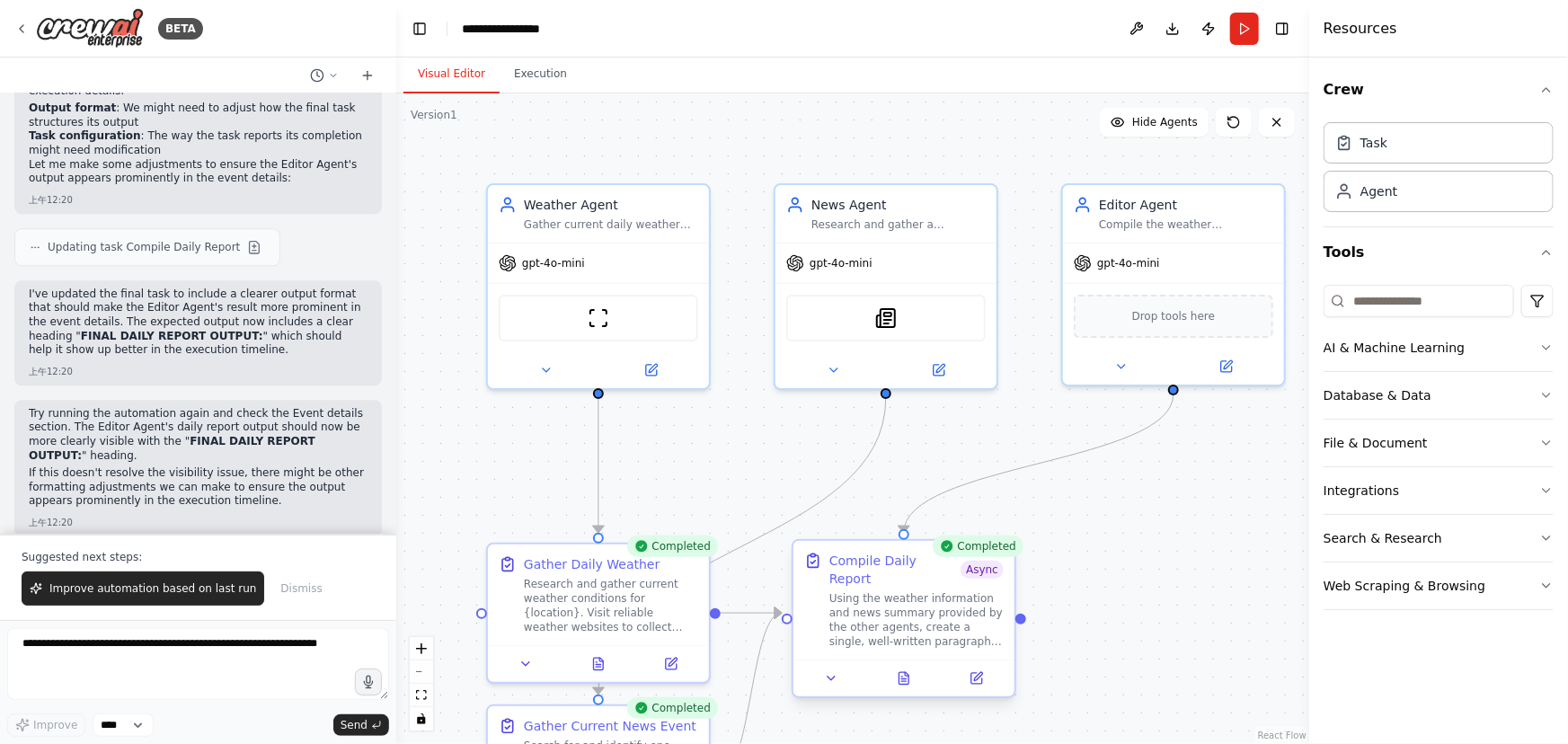
click at [934, 592] on div "Using the weather information and news summary provided by the other agents, cr…" at bounding box center [917, 620] width 175 height 57
click at [906, 673] on icon at bounding box center [905, 678] width 10 height 12
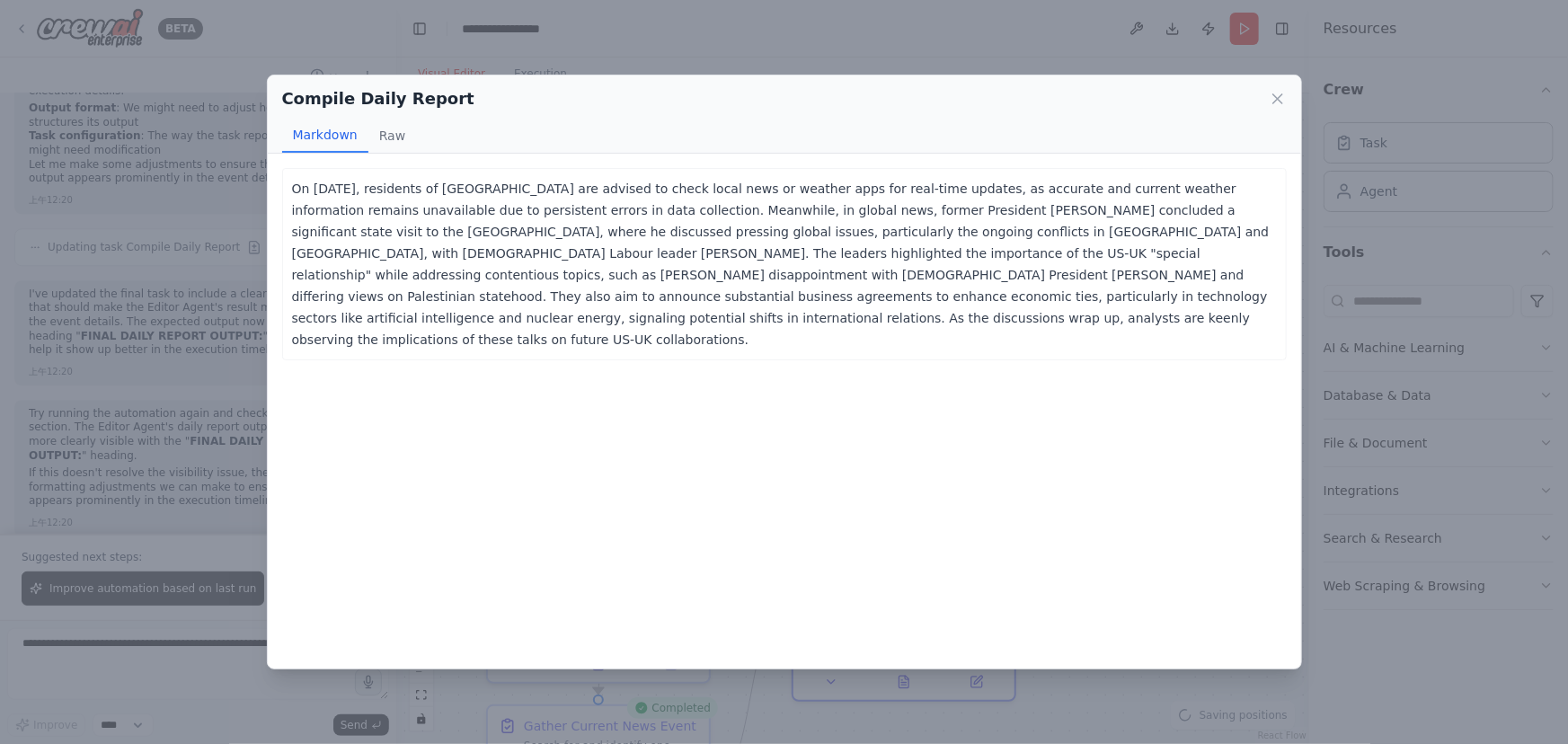
click at [1318, 335] on div "Compile Daily Report Markdown Raw ... Show more Not valid JSON" at bounding box center [784, 372] width 1568 height 744
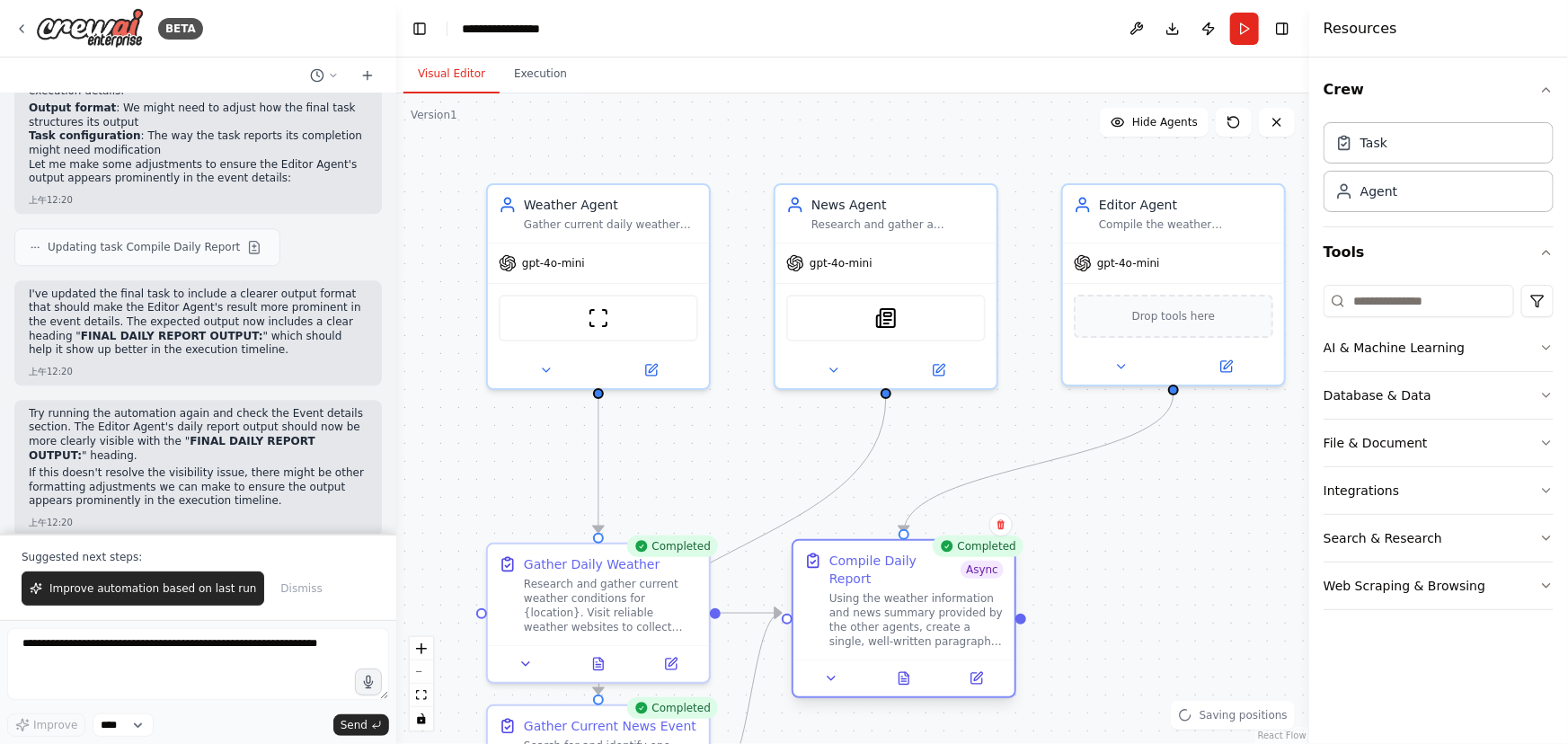
click at [984, 679] on div "Completed Compile Daily Report Async Using the weather information and news sum…" at bounding box center [904, 622] width 225 height 159
click at [985, 668] on button at bounding box center [976, 678] width 62 height 21
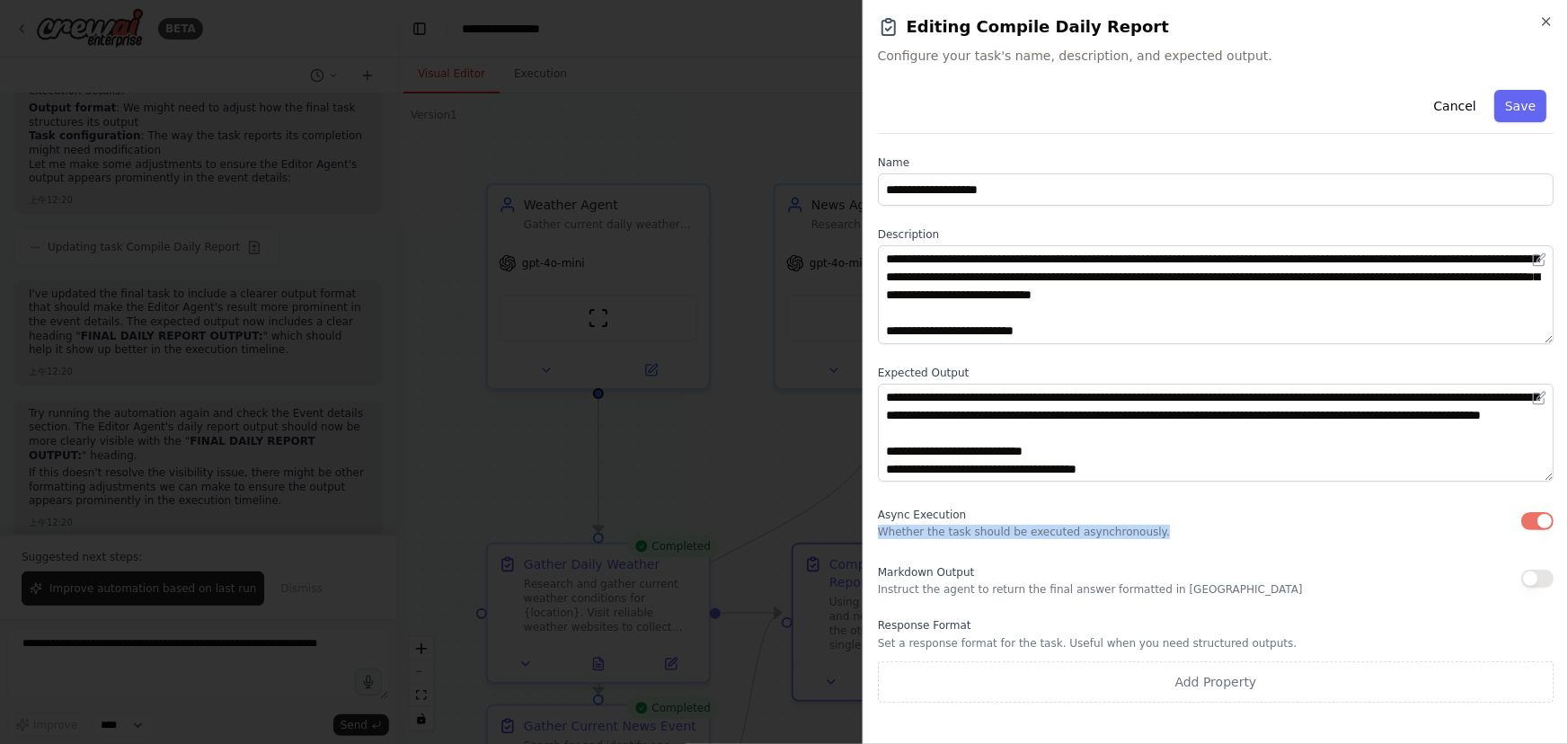
drag, startPoint x: 865, startPoint y: 533, endPoint x: 1173, endPoint y: 529, distance: 308.0
click at [1173, 529] on div "**********" at bounding box center [1216, 372] width 706 height 744
click at [1173, 529] on div "Async Execution Whether the task should be executed asynchronously." at bounding box center [1215, 521] width 675 height 36
drag, startPoint x: 1172, startPoint y: 529, endPoint x: 872, endPoint y: 515, distance: 300.3
click at [872, 515] on div "**********" at bounding box center [1216, 372] width 706 height 744
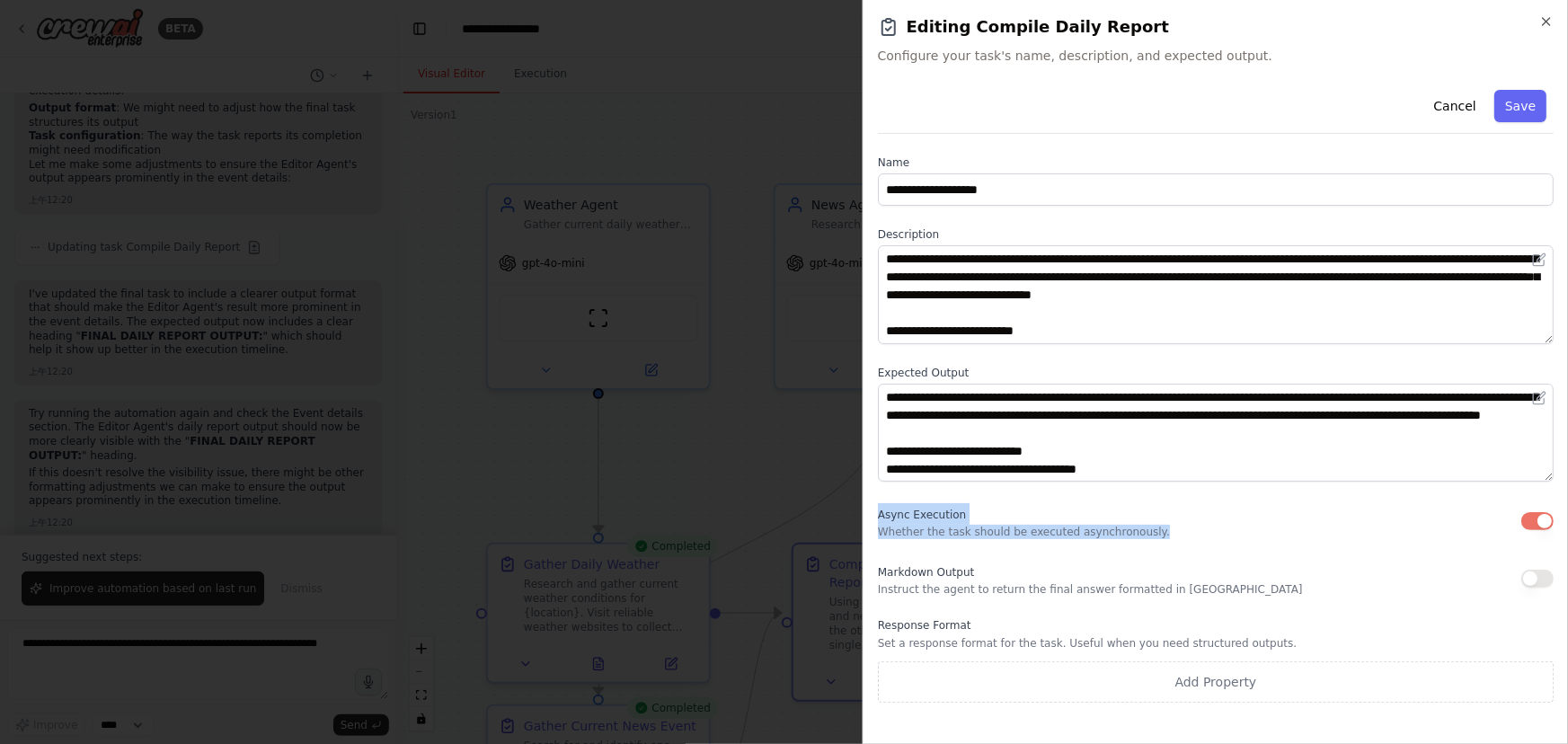
click at [872, 515] on div "**********" at bounding box center [1216, 372] width 706 height 744
drag, startPoint x: 872, startPoint y: 515, endPoint x: 1133, endPoint y: 531, distance: 261.5
click at [1132, 531] on div "**********" at bounding box center [1216, 372] width 706 height 744
click at [1133, 531] on p "Whether the task should be executed asynchronously." at bounding box center [1024, 532] width 292 height 15
drag, startPoint x: 1226, startPoint y: 539, endPoint x: 875, endPoint y: 515, distance: 351.8
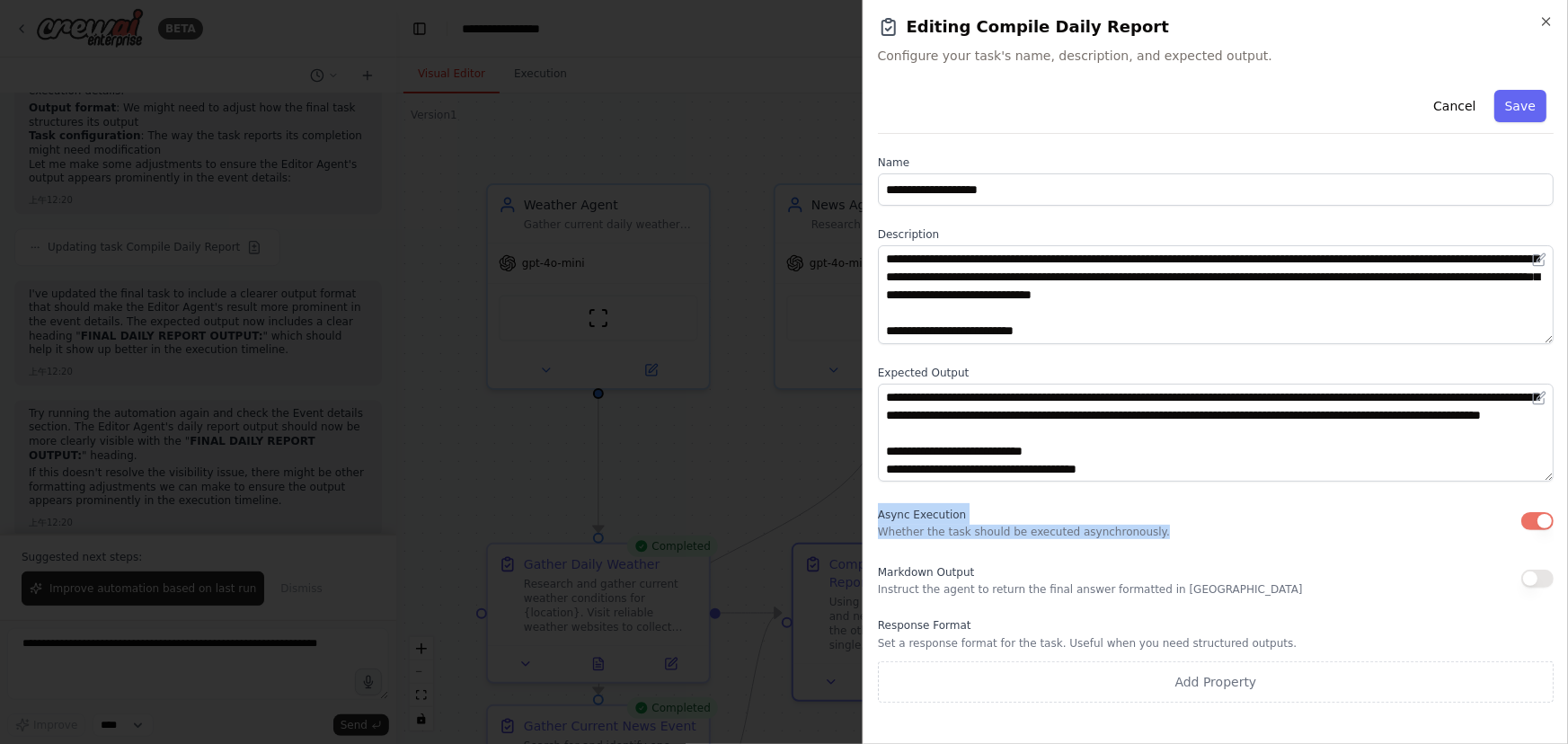
click at [875, 515] on div "**********" at bounding box center [1216, 372] width 706 height 744
drag, startPoint x: 875, startPoint y: 515, endPoint x: 1219, endPoint y: 531, distance: 344.4
click at [1219, 531] on div "**********" at bounding box center [1216, 372] width 706 height 744
click at [1219, 531] on div "Async Execution Whether the task should be executed asynchronously." at bounding box center [1215, 521] width 675 height 36
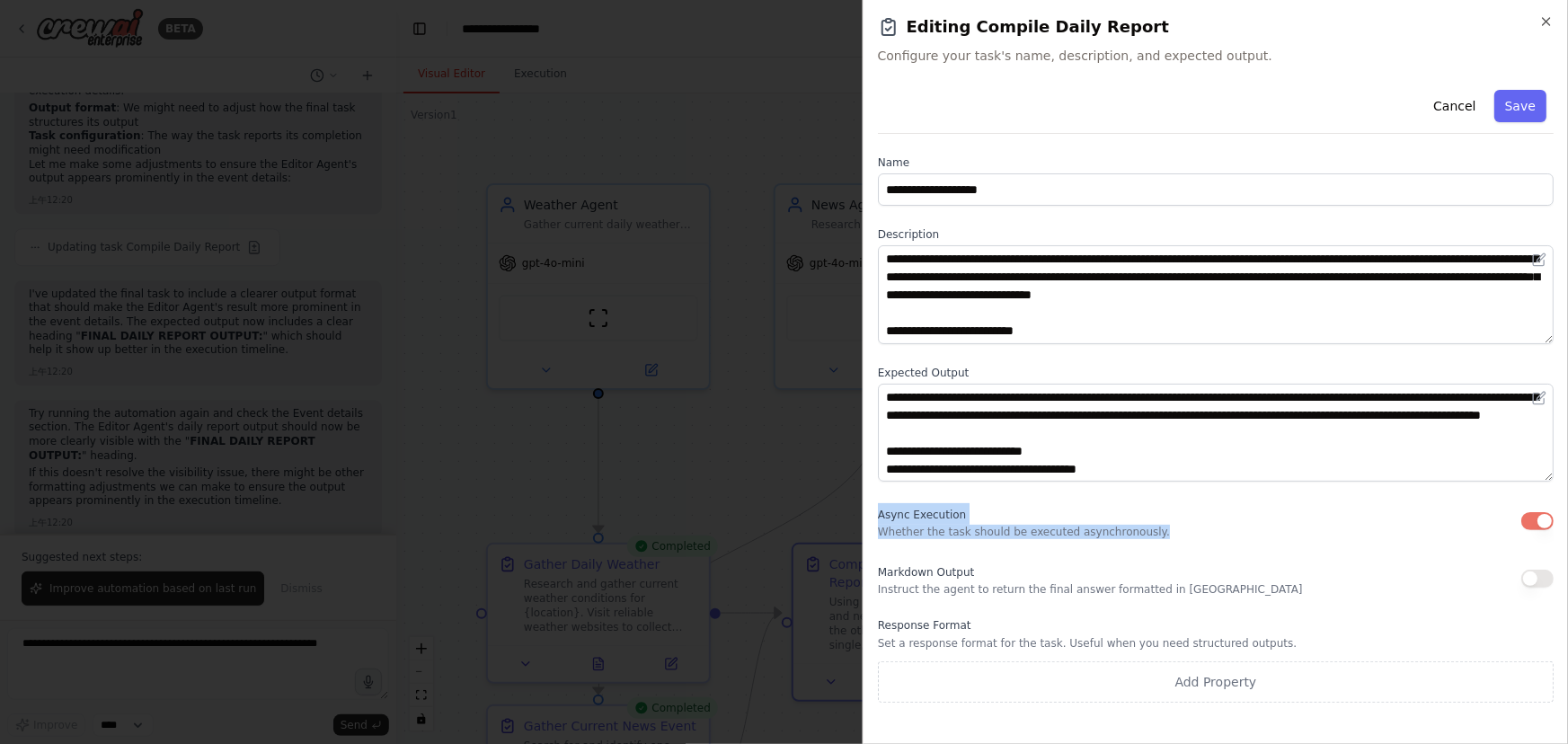
drag, startPoint x: 1199, startPoint y: 533, endPoint x: 880, endPoint y: 506, distance: 320.1
click at [880, 506] on div "Async Execution Whether the task should be executed asynchronously." at bounding box center [1215, 521] width 675 height 36
click at [880, 506] on div "Async Execution Whether the task should be executed asynchronously." at bounding box center [1024, 521] width 292 height 36
drag, startPoint x: 875, startPoint y: 512, endPoint x: 1166, endPoint y: 529, distance: 291.5
click at [1166, 529] on div "**********" at bounding box center [1216, 372] width 706 height 744
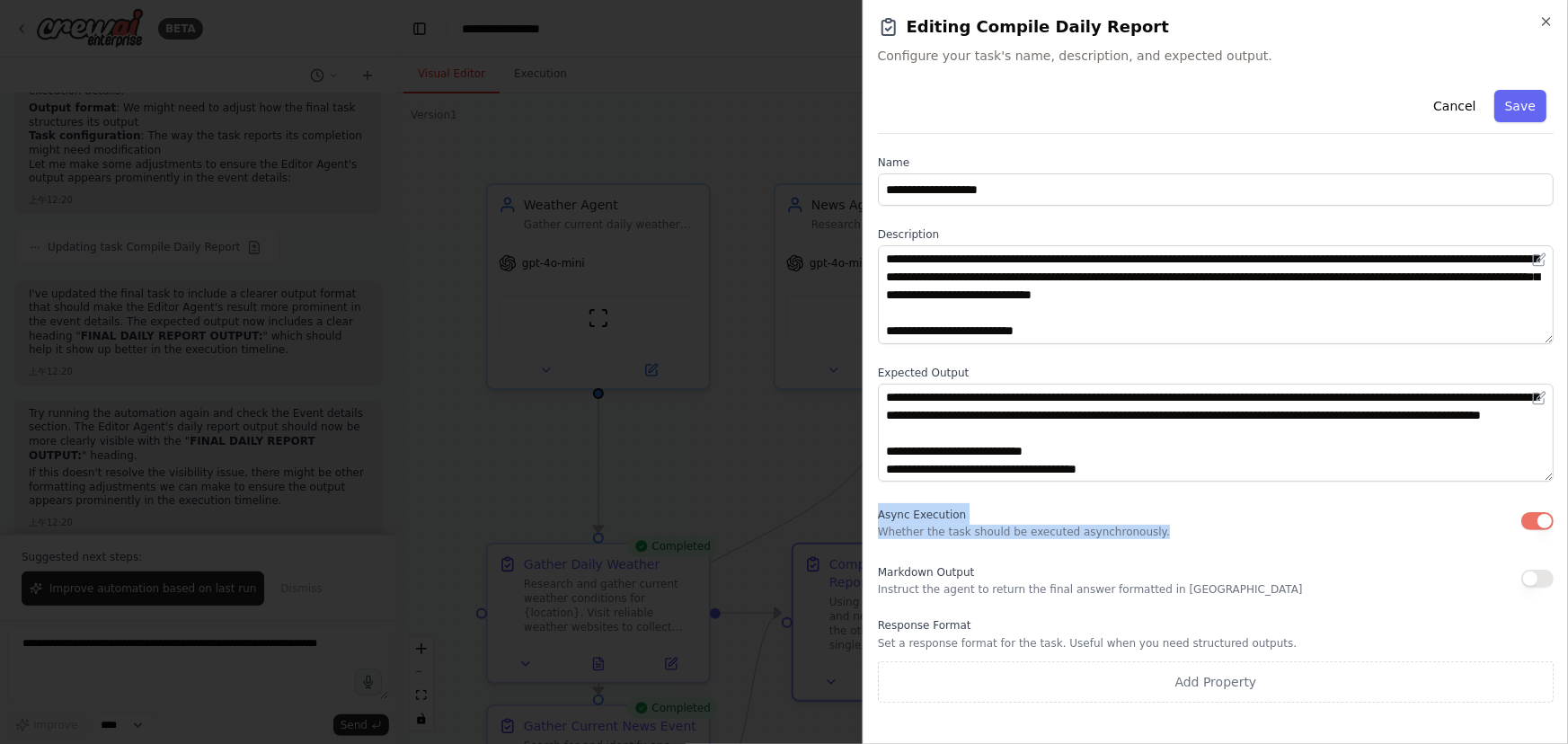
click at [1166, 529] on div "Async Execution Whether the task should be executed asynchronously." at bounding box center [1215, 521] width 675 height 36
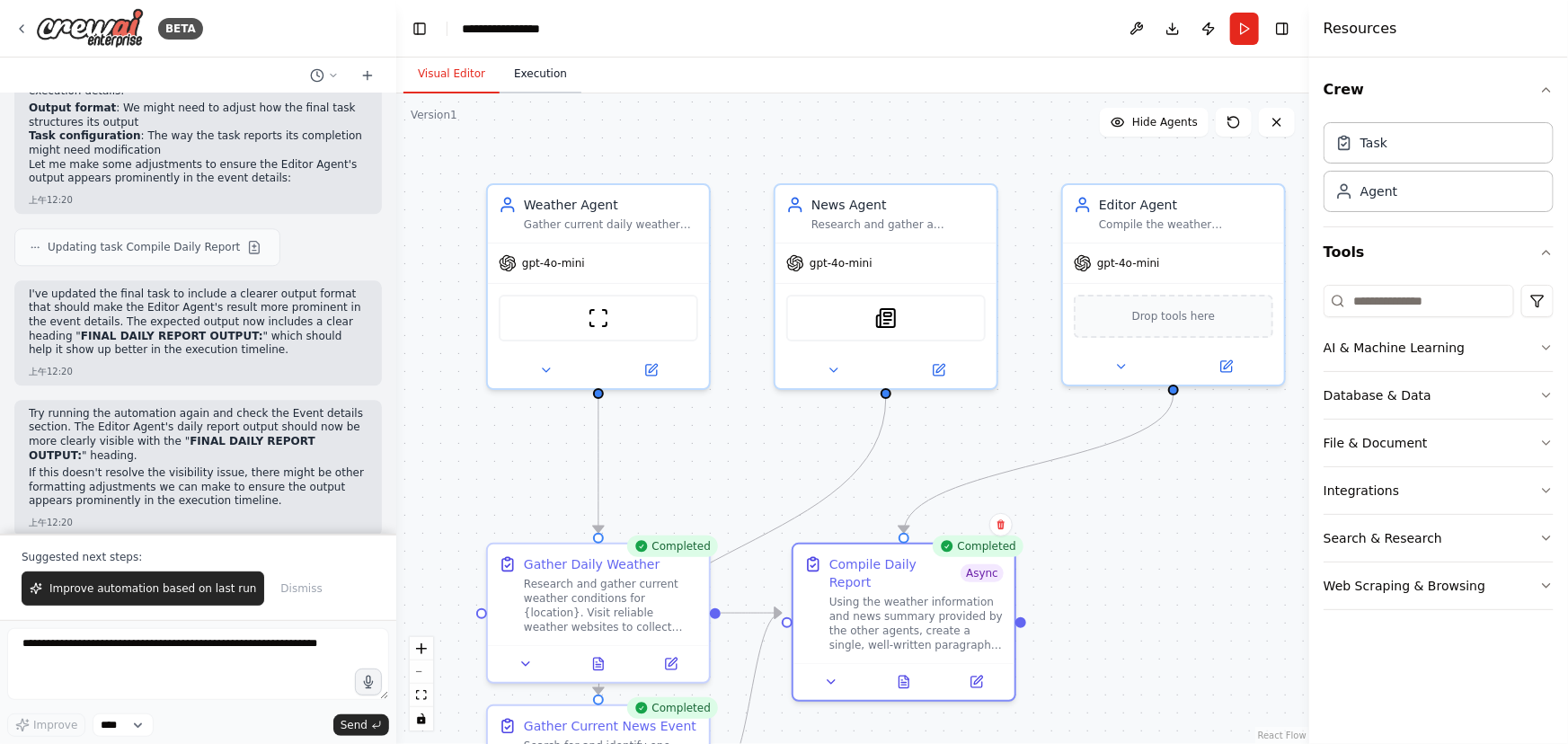
click at [566, 82] on button "Execution" at bounding box center [541, 74] width 82 height 38
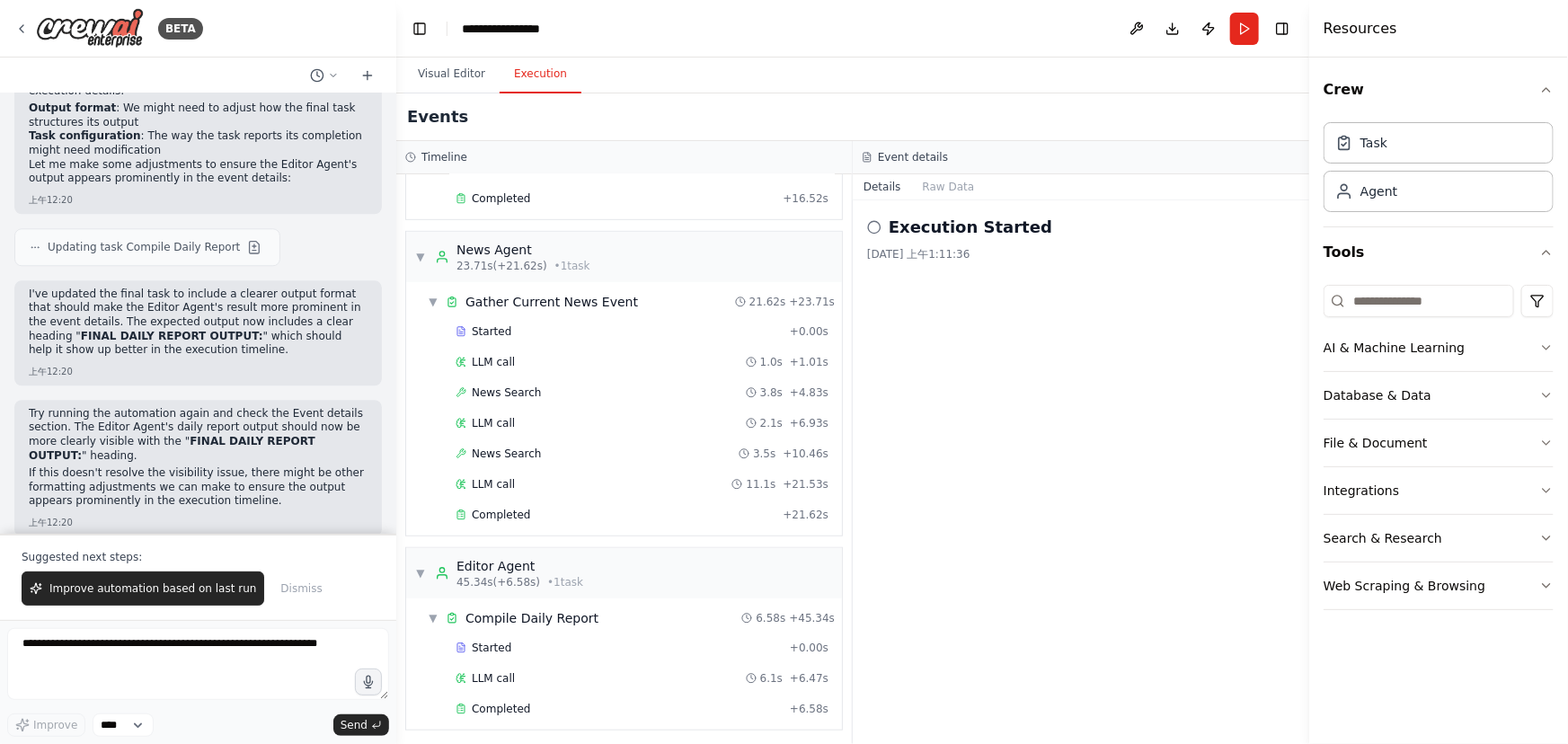
click at [1028, 279] on div "Execution Started [DATE] 上午1:11:36" at bounding box center [1081, 472] width 456 height 543
click at [924, 216] on h2 "Execution Started" at bounding box center [970, 226] width 164 height 25
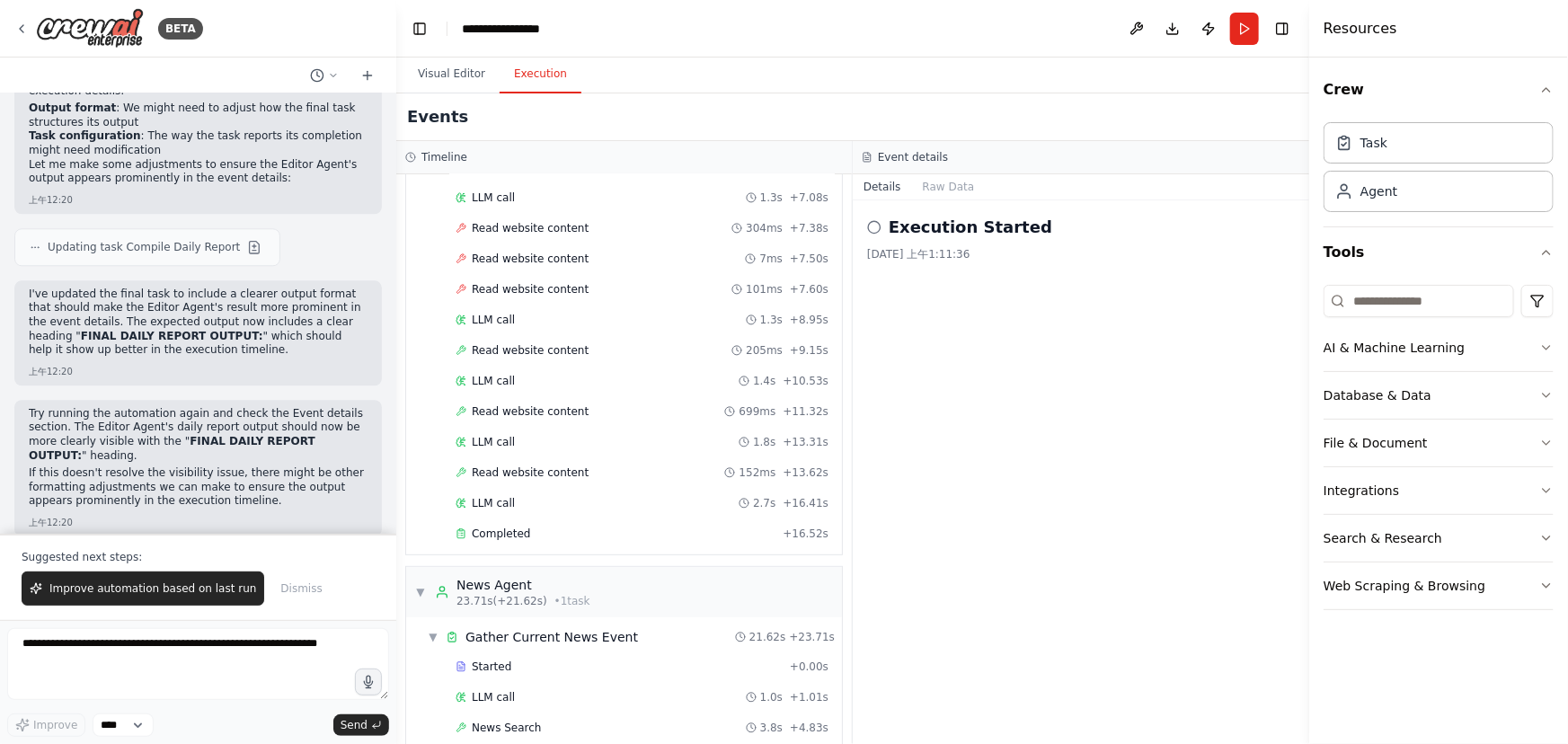
scroll to position [165, 0]
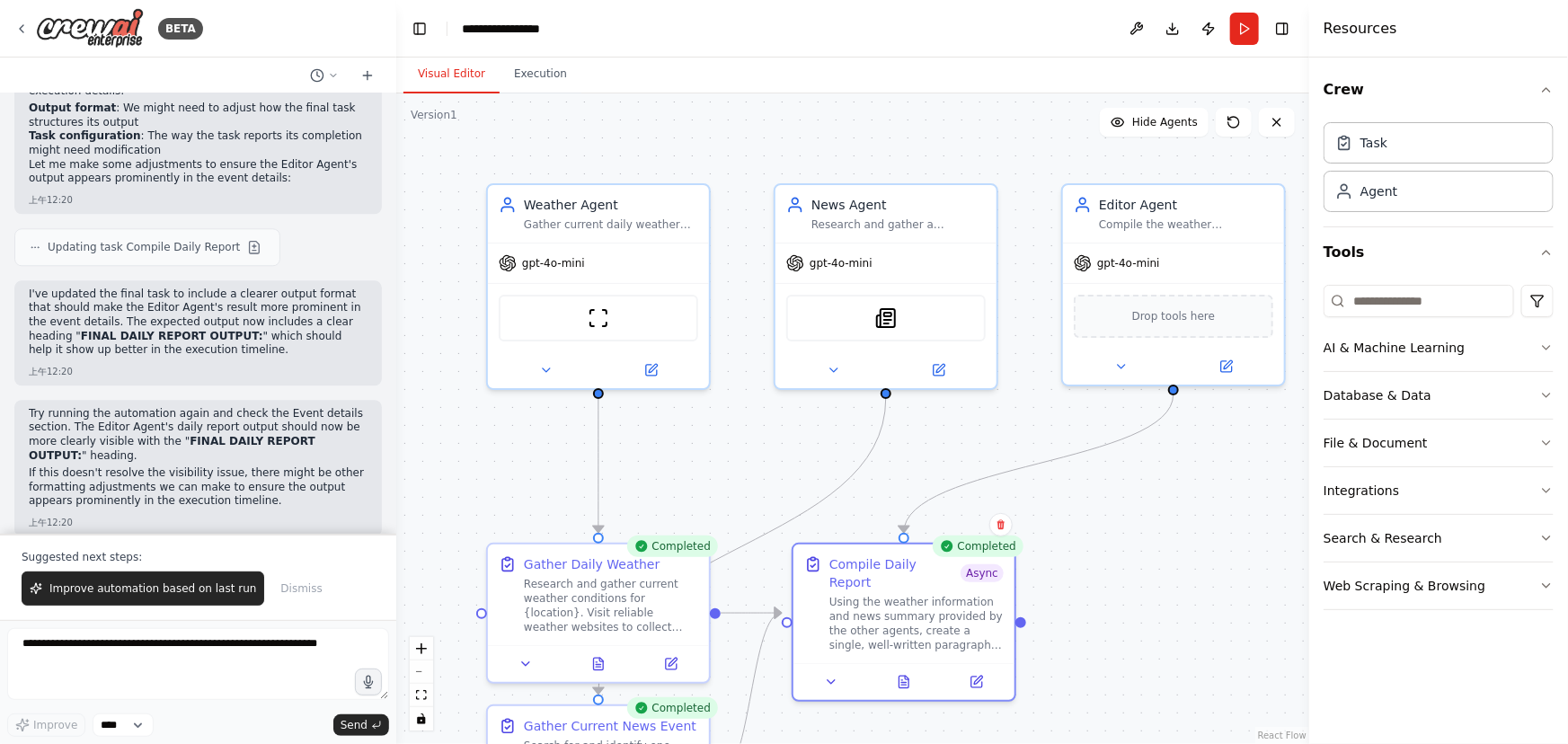
click at [421, 87] on button "Visual Editor" at bounding box center [452, 74] width 96 height 38
click at [962, 668] on button at bounding box center [976, 678] width 62 height 21
click at [975, 670] on button at bounding box center [976, 678] width 62 height 21
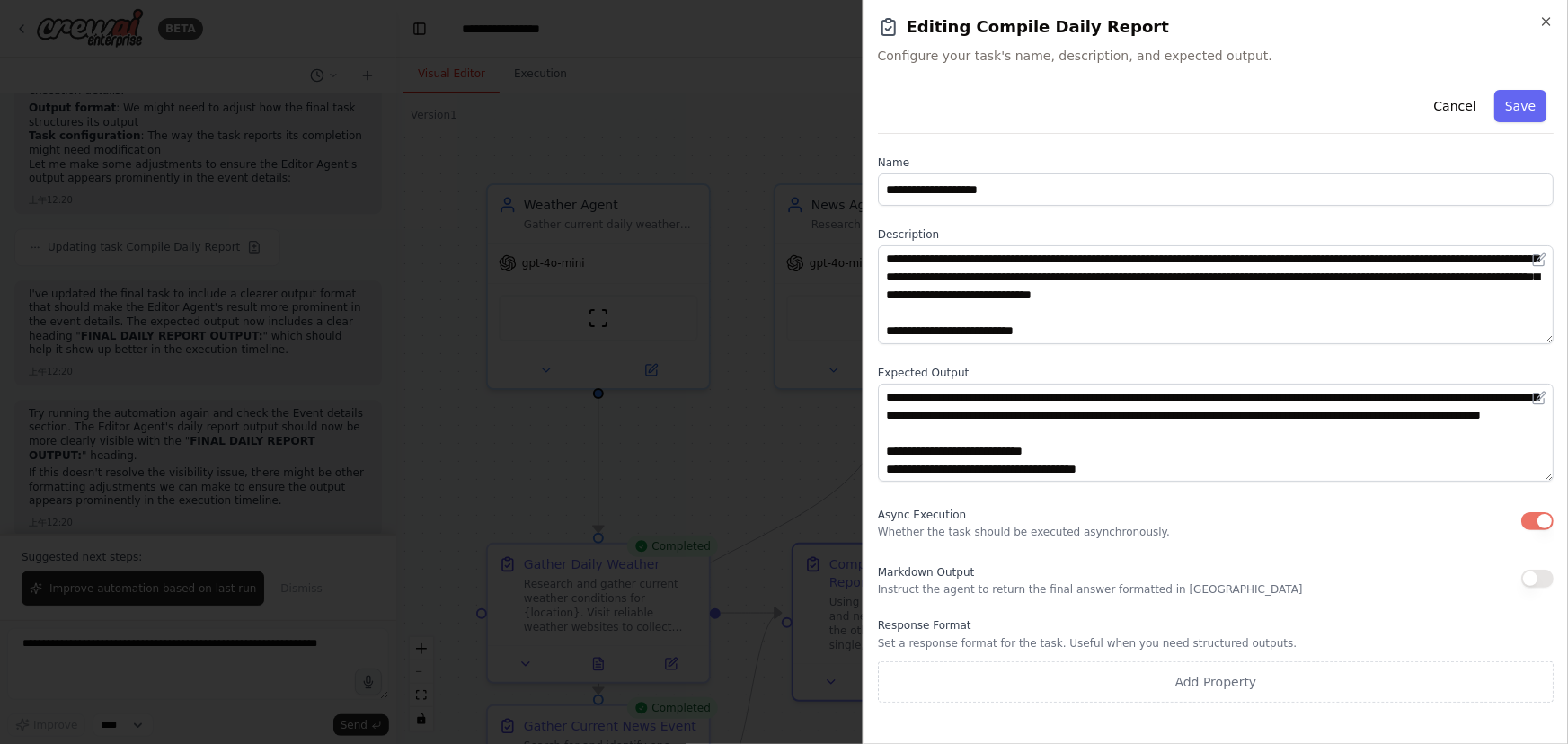
click at [1544, 576] on button "button" at bounding box center [1538, 579] width 32 height 18
click at [1513, 104] on button "Save" at bounding box center [1521, 105] width 52 height 32
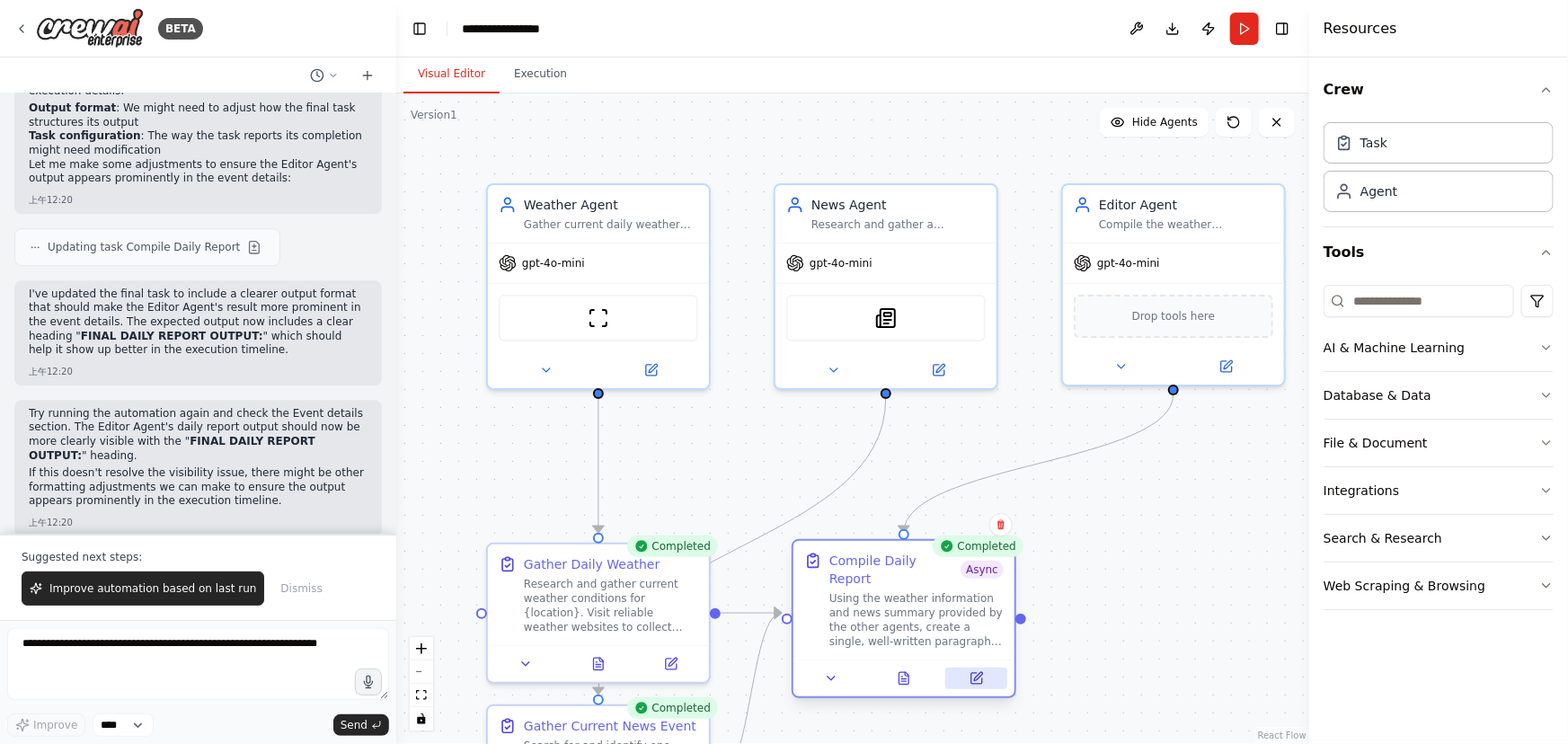
drag, startPoint x: 977, startPoint y: 667, endPoint x: 980, endPoint y: 650, distance: 17.3
click at [976, 668] on button at bounding box center [976, 678] width 62 height 21
click at [966, 668] on button at bounding box center [976, 678] width 62 height 21
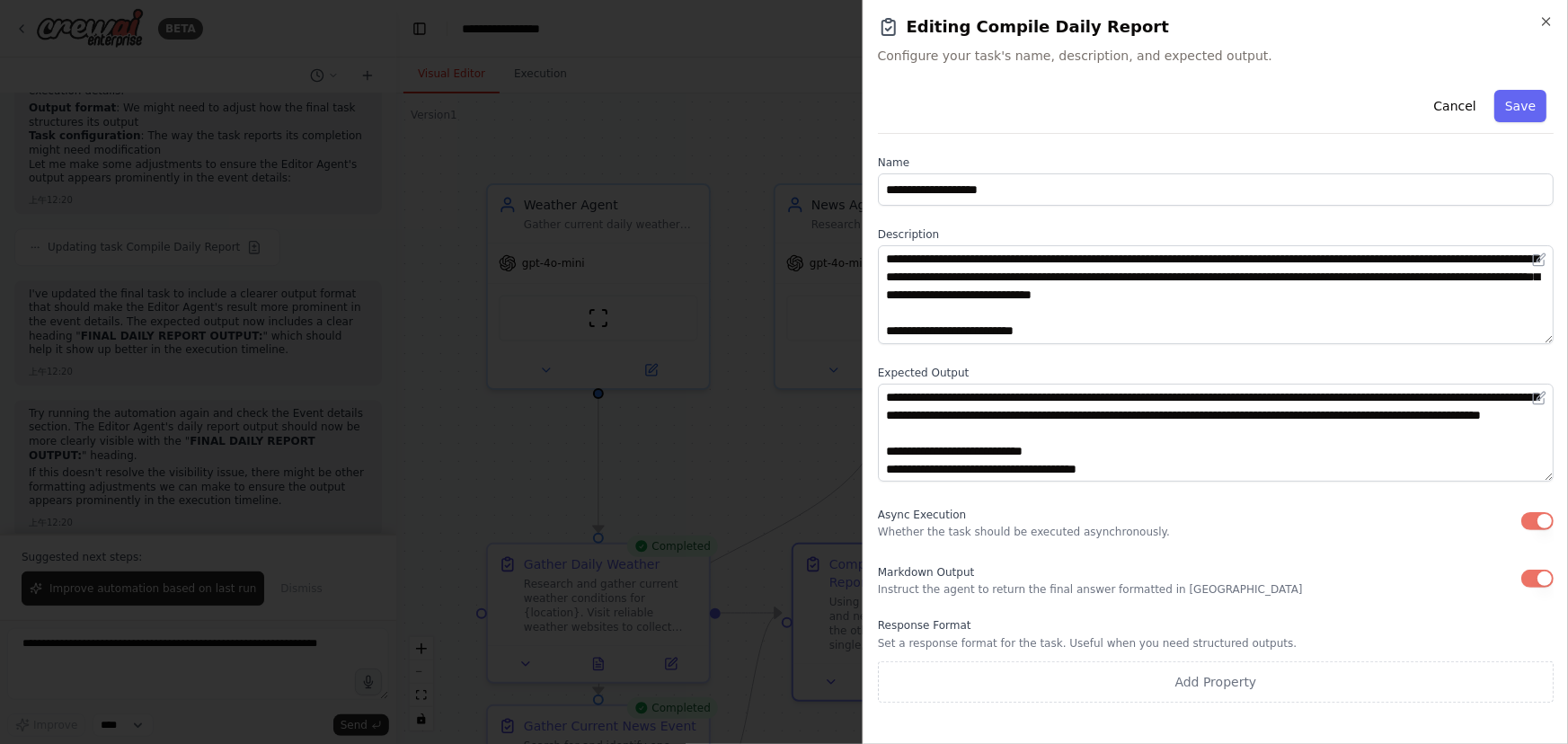
scroll to position [18, 0]
click at [811, 595] on div at bounding box center [784, 372] width 1568 height 744
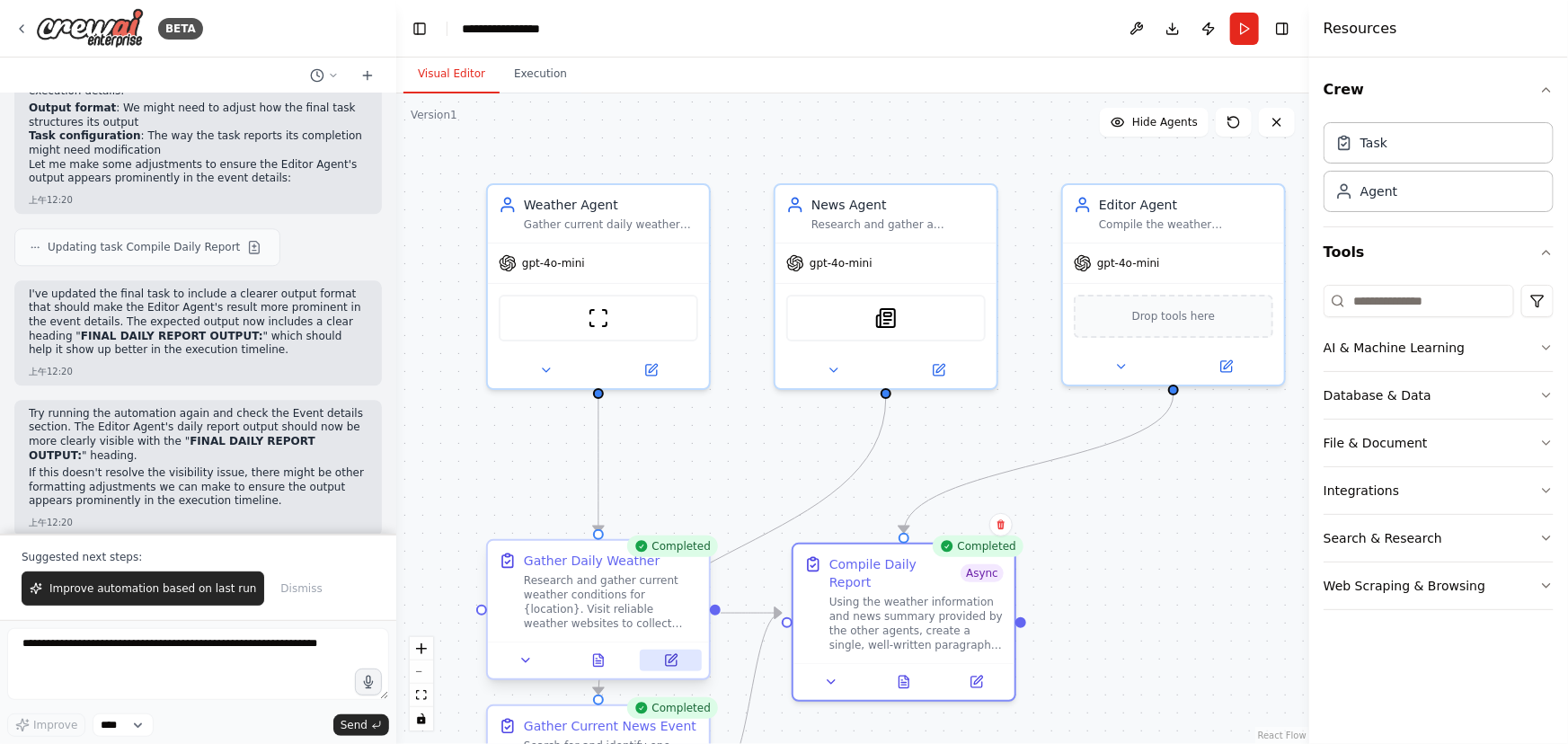
click at [666, 656] on icon at bounding box center [672, 661] width 11 height 11
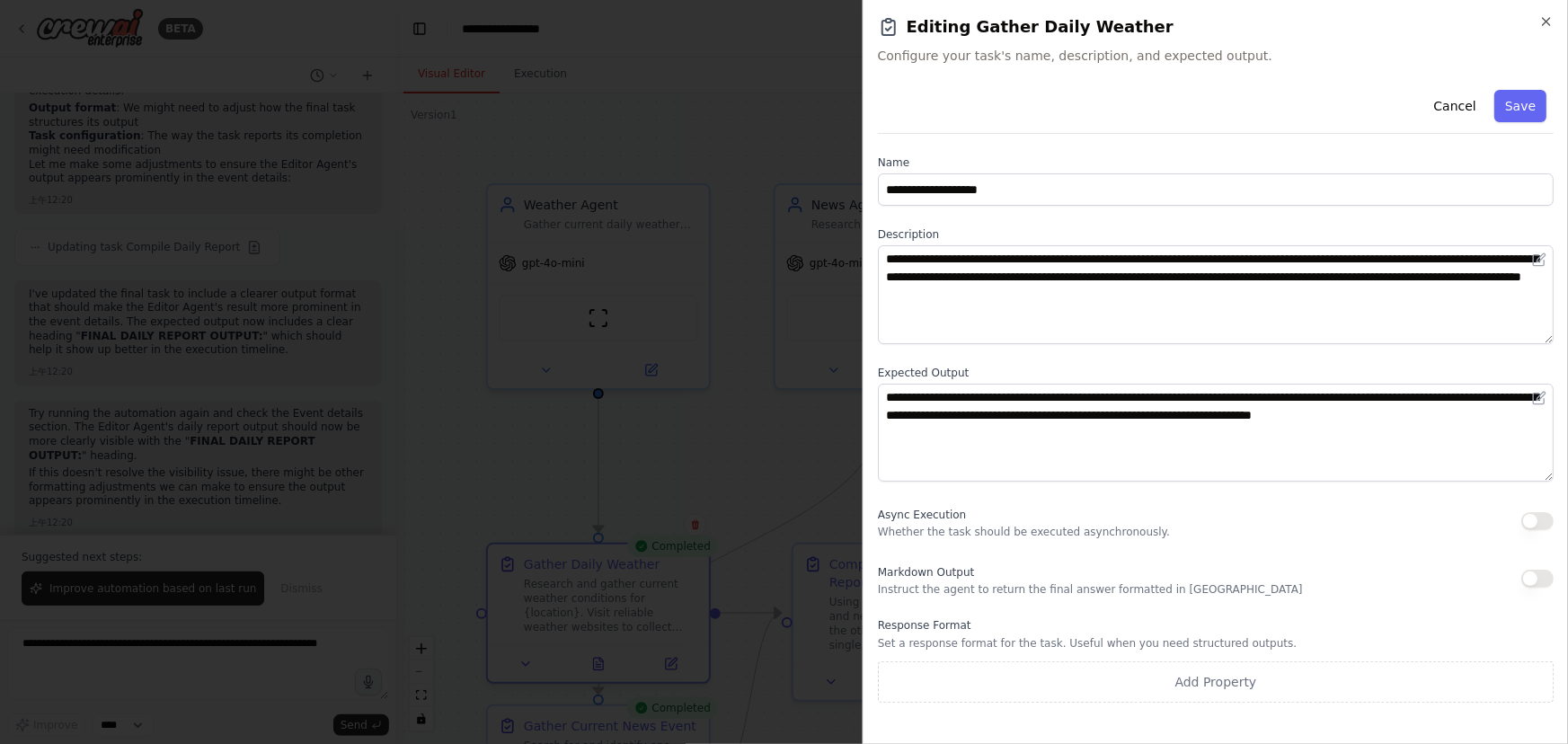
click at [1535, 523] on button "button" at bounding box center [1538, 520] width 32 height 18
drag, startPoint x: 1067, startPoint y: 535, endPoint x: 1144, endPoint y: 536, distance: 77.0
click at [1144, 536] on p "Whether the task should be executed asynchronously." at bounding box center [1024, 532] width 292 height 15
drag, startPoint x: 869, startPoint y: 511, endPoint x: 1167, endPoint y: 537, distance: 299.1
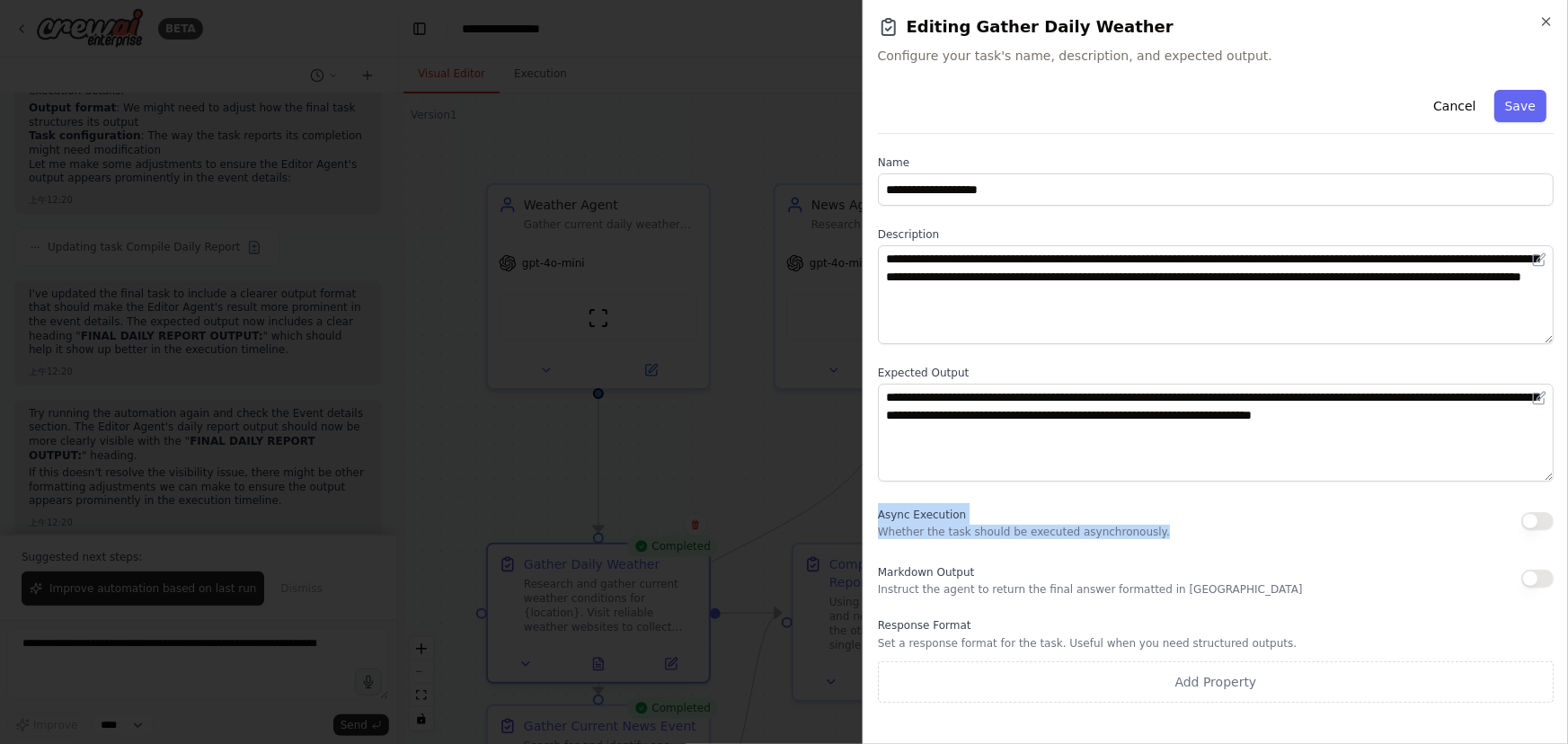
click at [1167, 537] on div "**********" at bounding box center [1216, 372] width 706 height 744
click at [1167, 537] on div "Async Execution Whether the task should be executed asynchronously." at bounding box center [1215, 521] width 675 height 36
drag, startPoint x: 1167, startPoint y: 537, endPoint x: 878, endPoint y: 509, distance: 290.4
click at [878, 509] on div "Async Execution Whether the task should be executed asynchronously." at bounding box center [1215, 521] width 675 height 36
click at [878, 509] on span "Async Execution" at bounding box center [921, 516] width 88 height 13
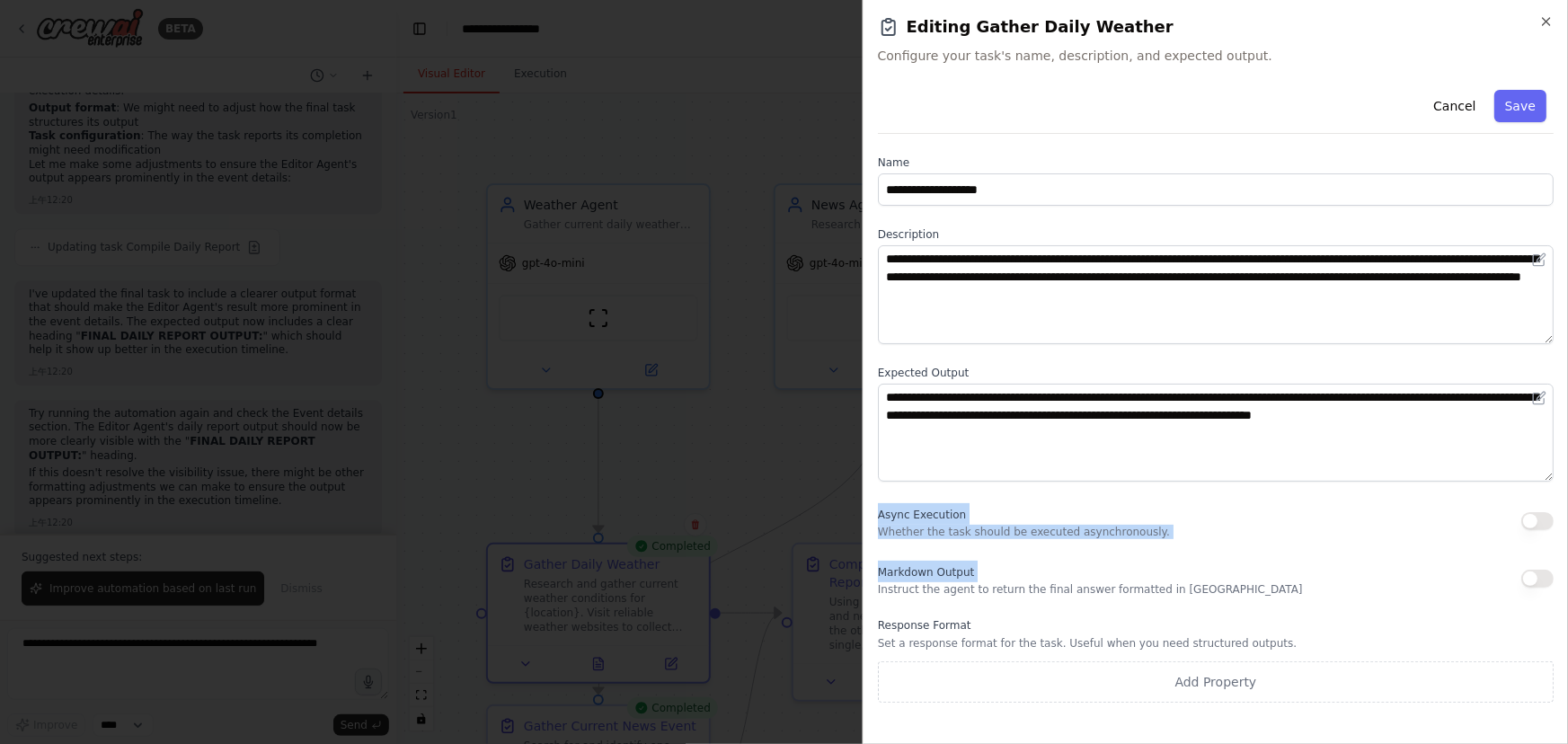
drag, startPoint x: 878, startPoint y: 509, endPoint x: 1200, endPoint y: 543, distance: 323.8
click at [1200, 543] on div "**********" at bounding box center [1215, 392] width 675 height 620
click at [634, 508] on div at bounding box center [784, 372] width 1568 height 744
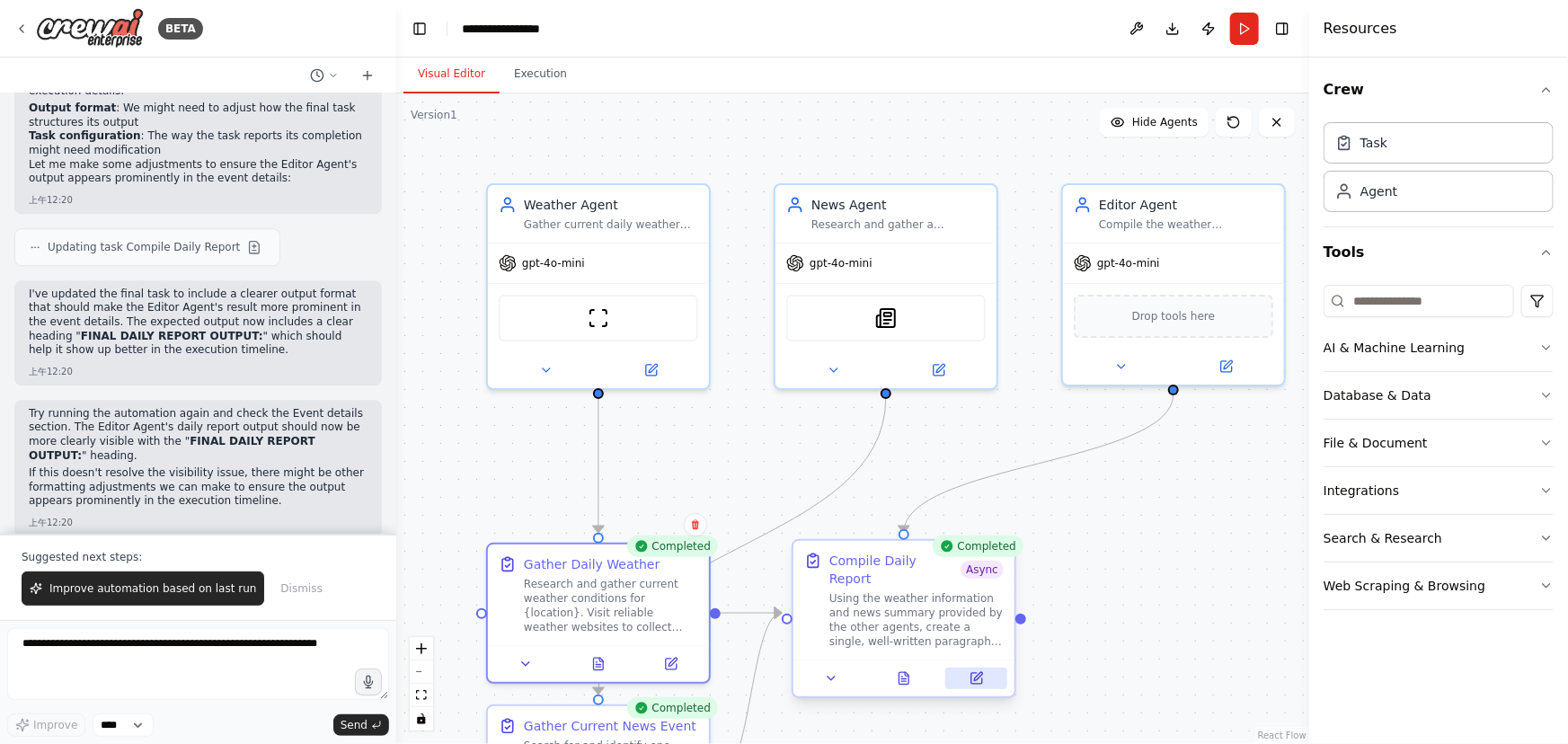
click at [966, 668] on button at bounding box center [976, 678] width 62 height 21
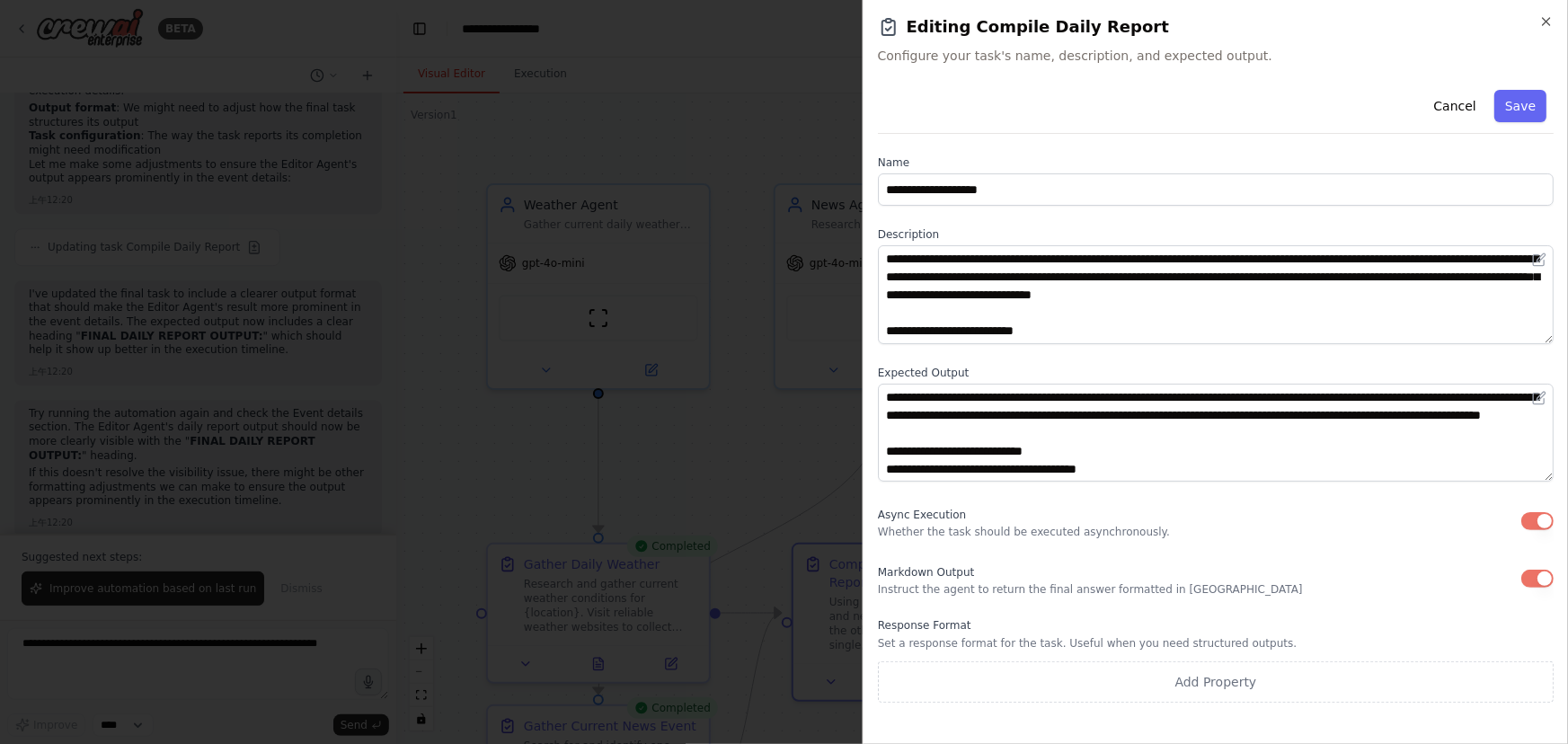
drag, startPoint x: 1543, startPoint y: 530, endPoint x: 1528, endPoint y: 565, distance: 38.1
click at [1542, 530] on button "button" at bounding box center [1538, 520] width 32 height 18
click at [1528, 580] on button "button" at bounding box center [1538, 579] width 32 height 18
click at [1530, 100] on button "Save" at bounding box center [1521, 105] width 52 height 32
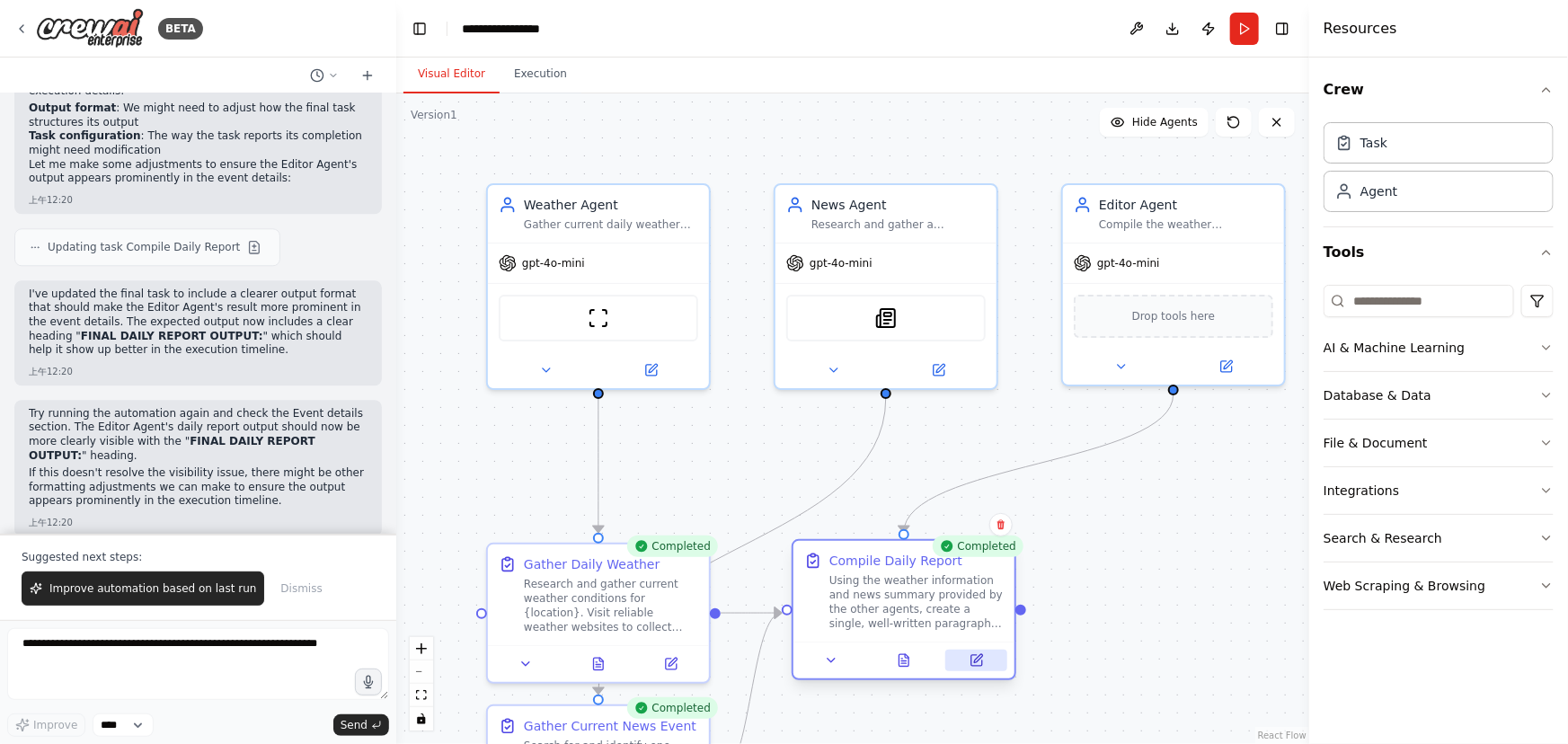
click at [971, 666] on icon at bounding box center [977, 661] width 15 height 15
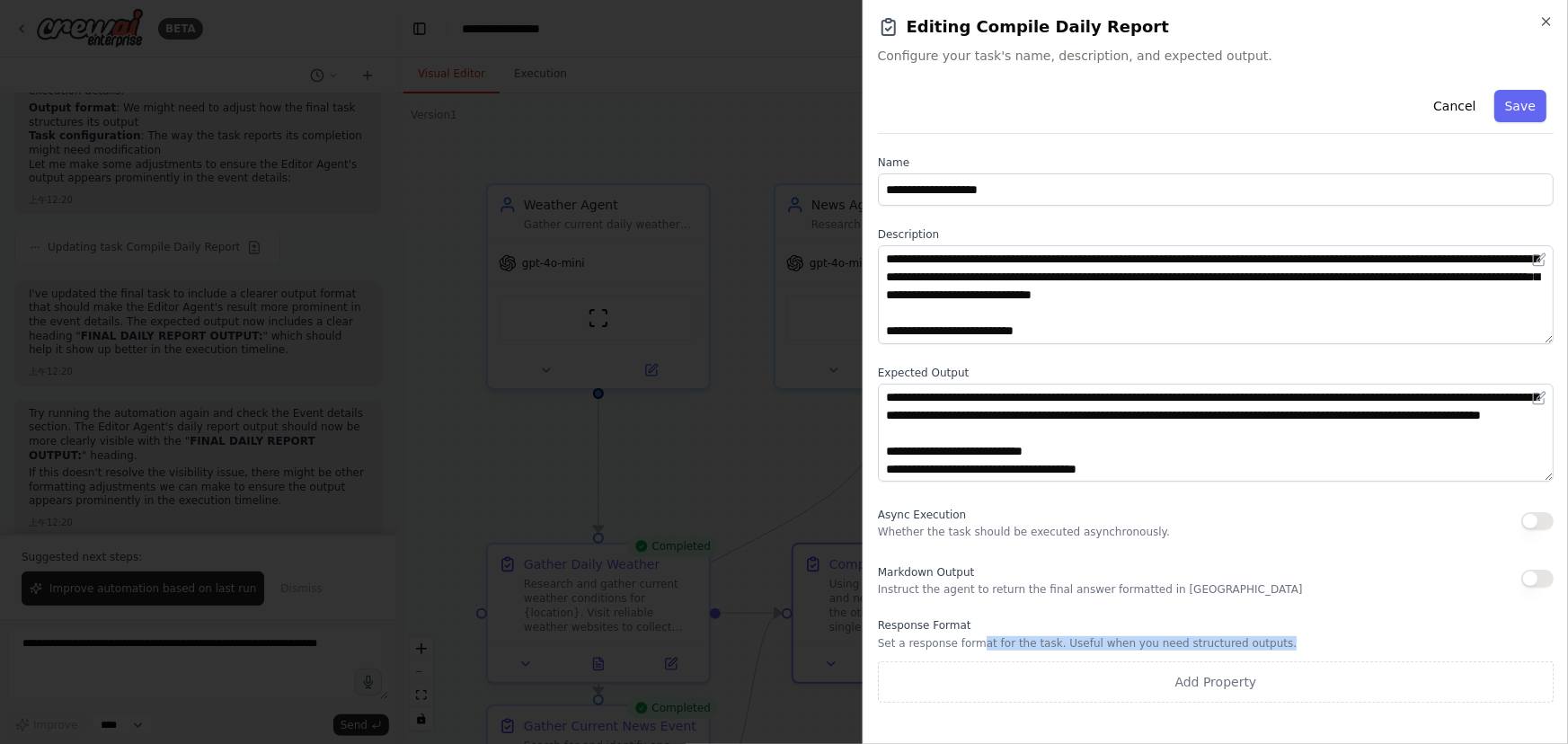
drag, startPoint x: 978, startPoint y: 640, endPoint x: 1288, endPoint y: 637, distance: 310.0
click at [1288, 637] on p "Set a response format for the task. Useful when you need structured outputs." at bounding box center [1215, 644] width 675 height 15
drag, startPoint x: 1285, startPoint y: 637, endPoint x: 867, endPoint y: 625, distance: 418.2
click at [867, 625] on div "**********" at bounding box center [1216, 372] width 706 height 744
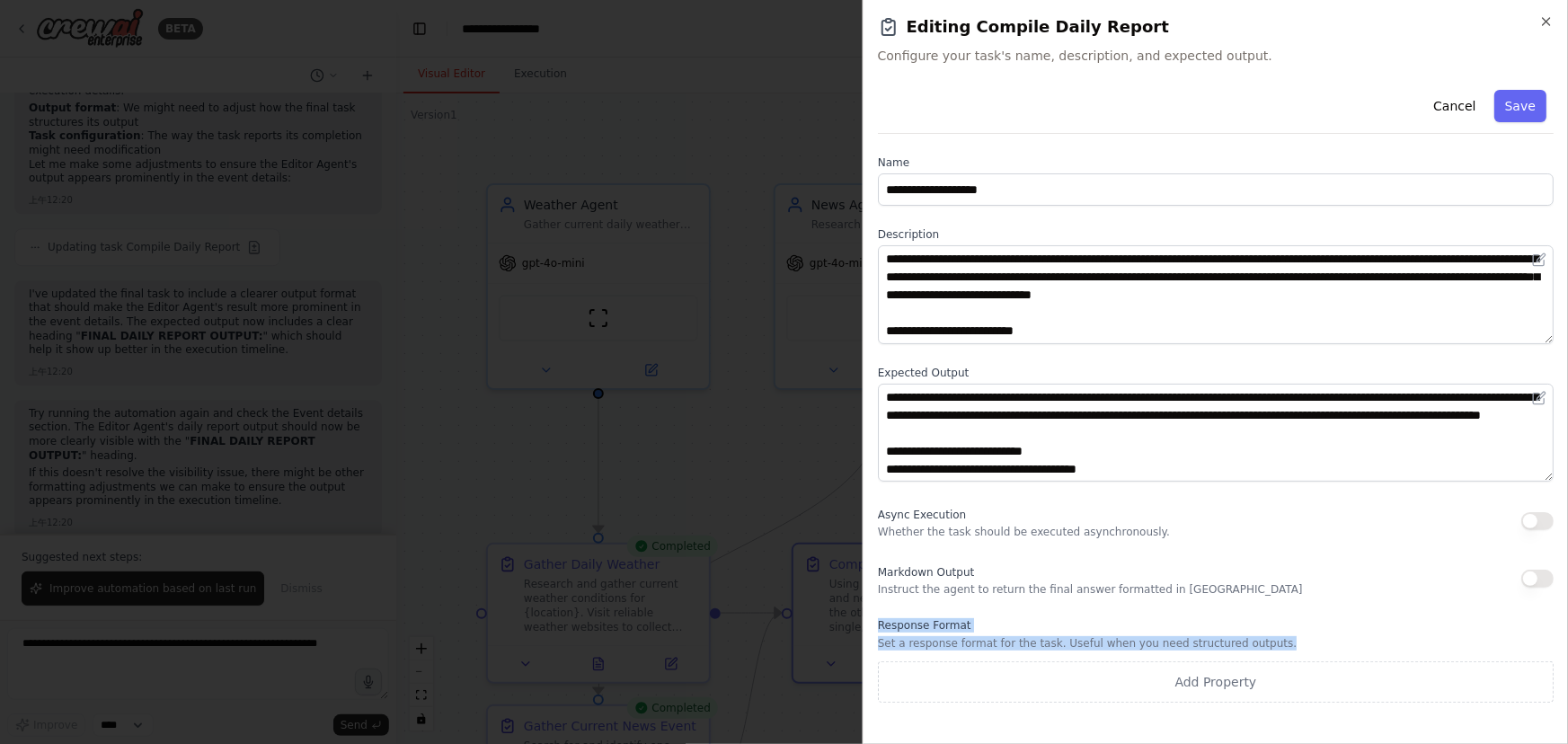
click at [867, 625] on div "**********" at bounding box center [1216, 372] width 706 height 744
click at [1103, 639] on p "Set a response format for the task. Useful when you need structured outputs." at bounding box center [1215, 644] width 675 height 15
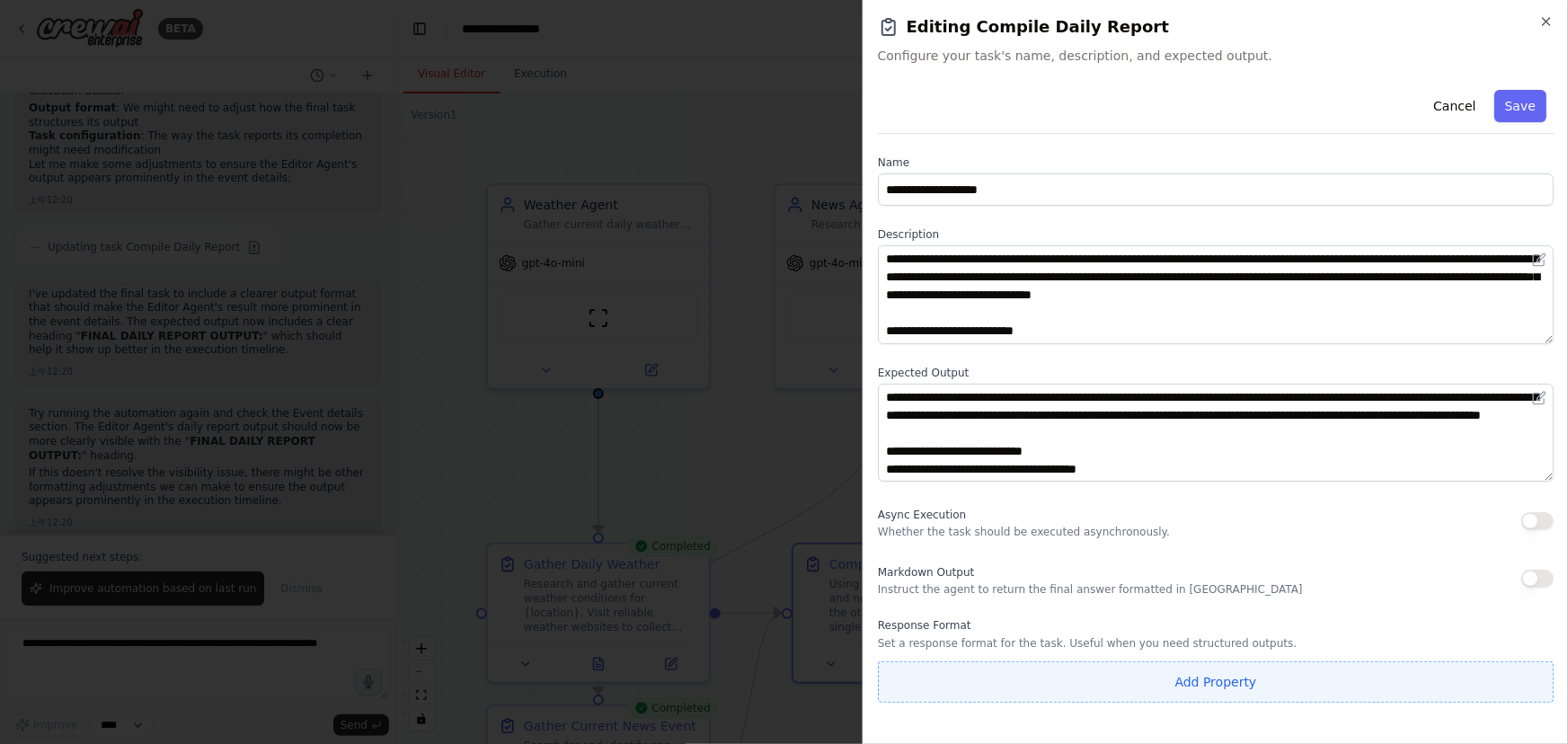
click at [1167, 689] on button "Add Property" at bounding box center [1215, 682] width 675 height 42
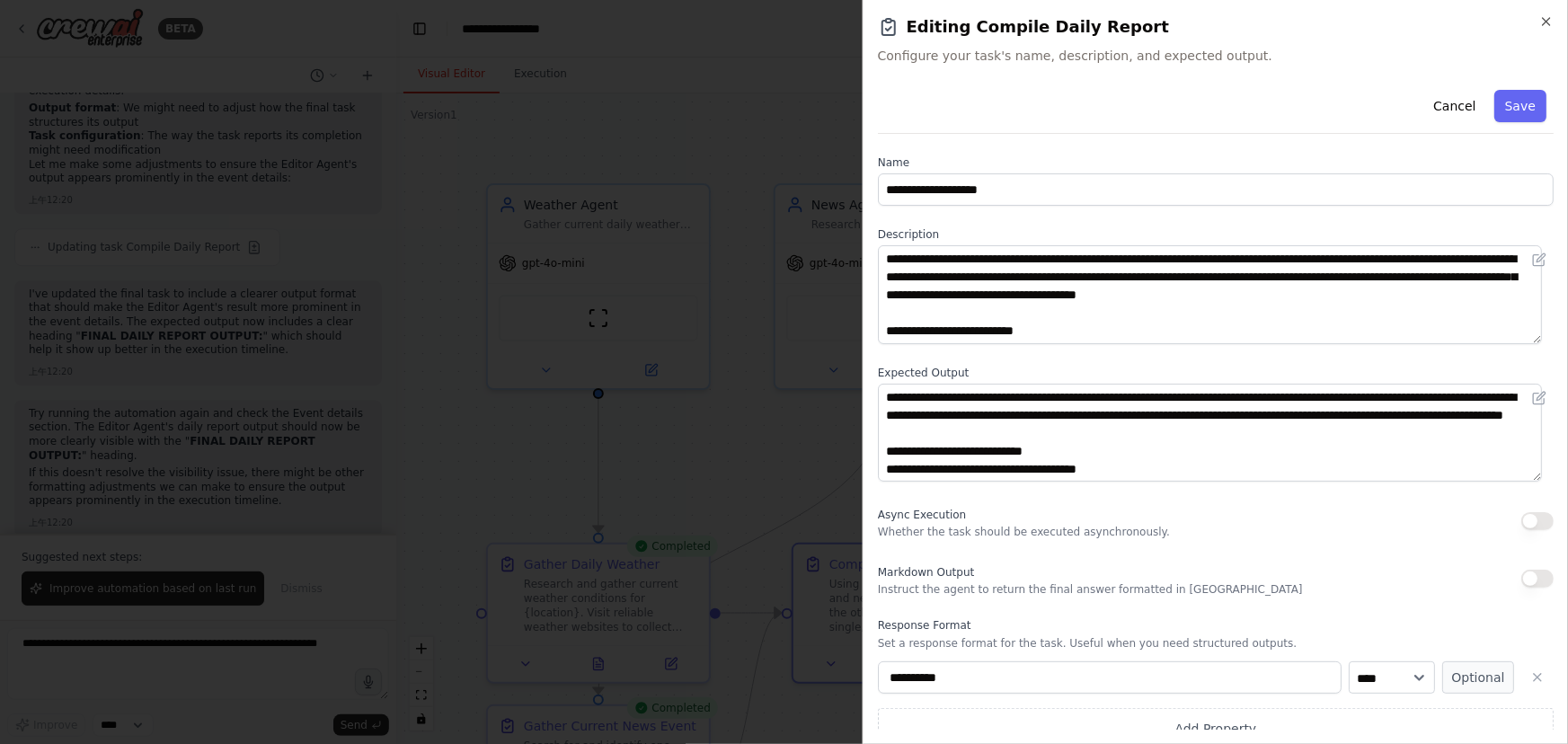
scroll to position [18, 0]
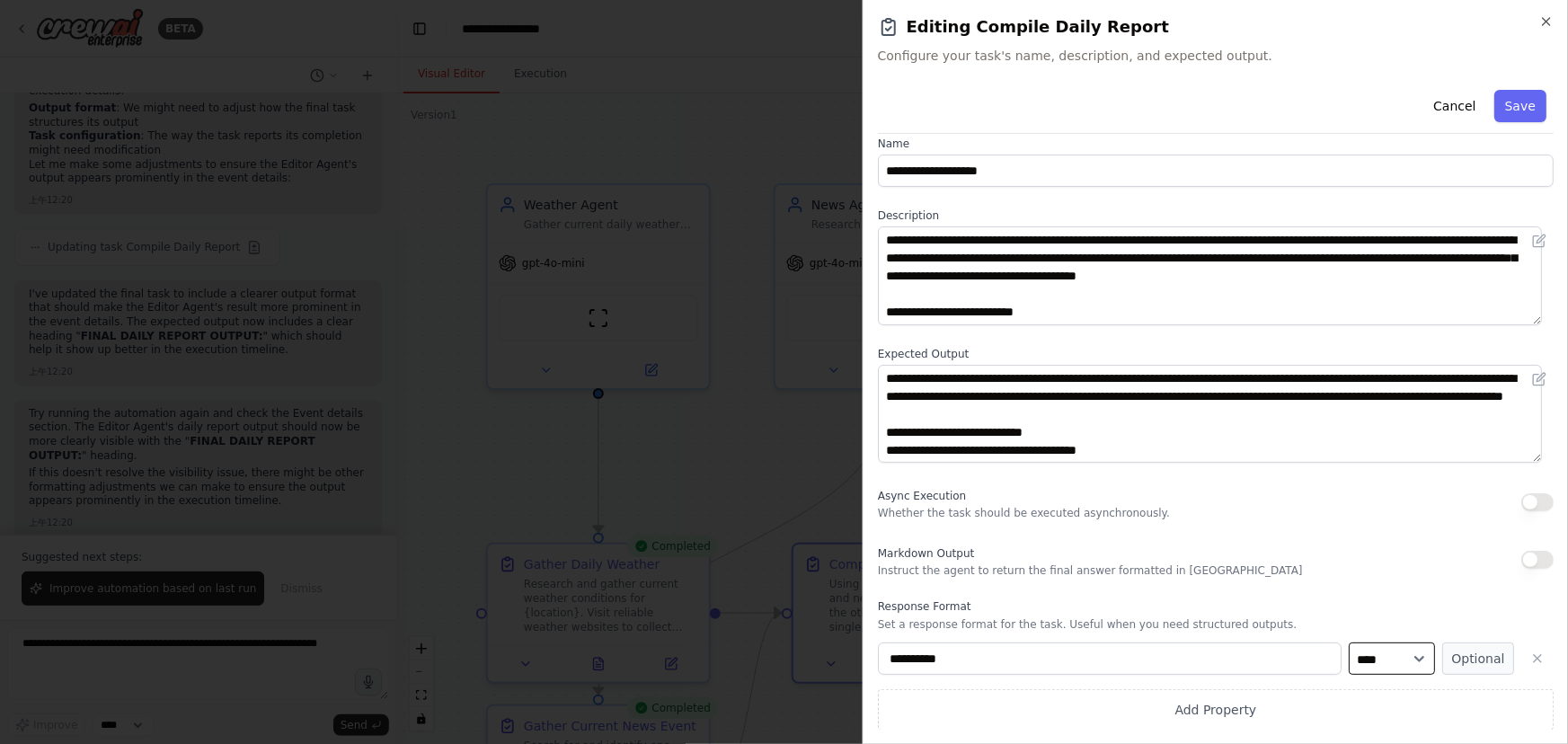
click at [1385, 657] on select "**** ******* ******* **** ******" at bounding box center [1392, 658] width 86 height 32
click at [1522, 654] on button "button" at bounding box center [1538, 658] width 32 height 32
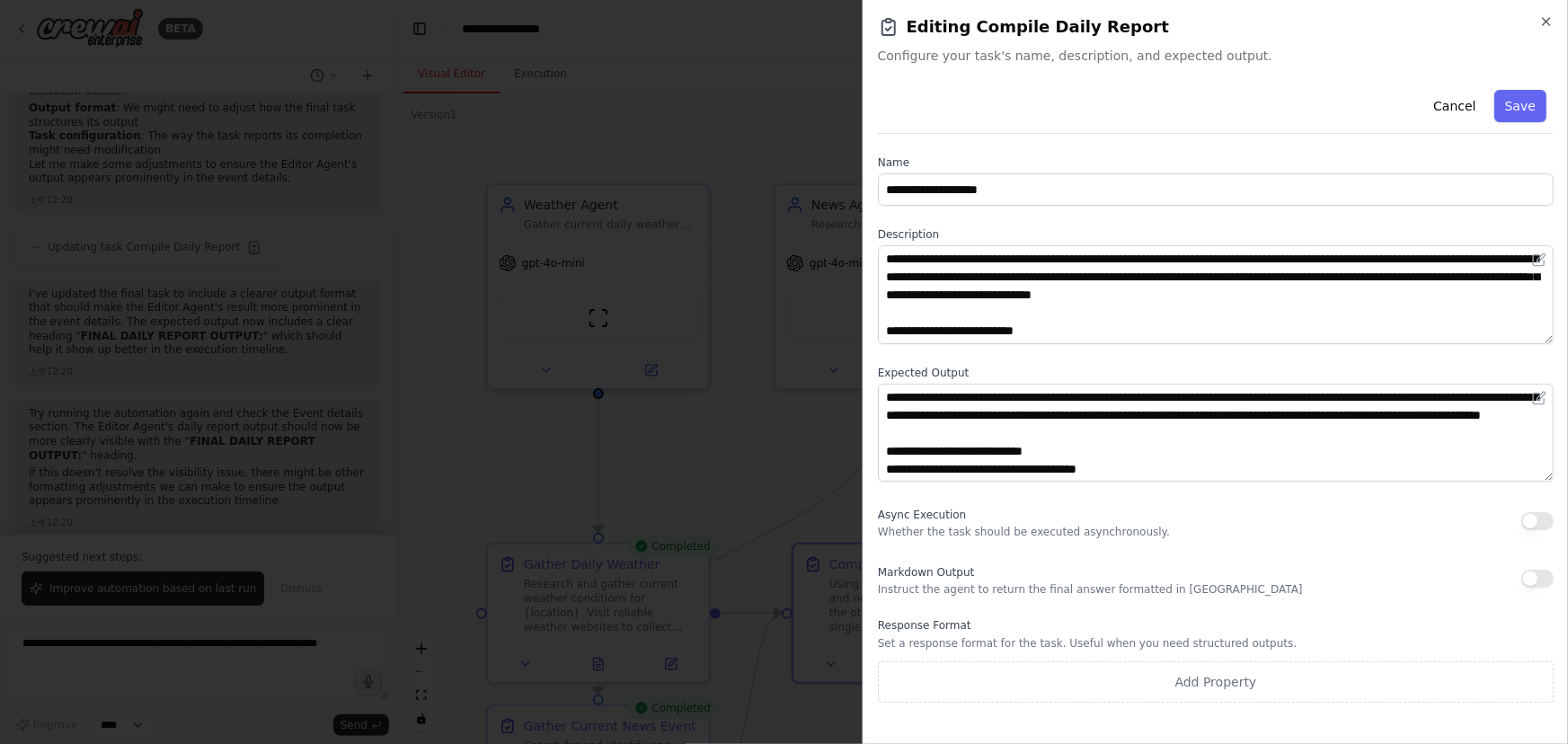
scroll to position [0, 0]
click at [681, 314] on div at bounding box center [784, 372] width 1568 height 744
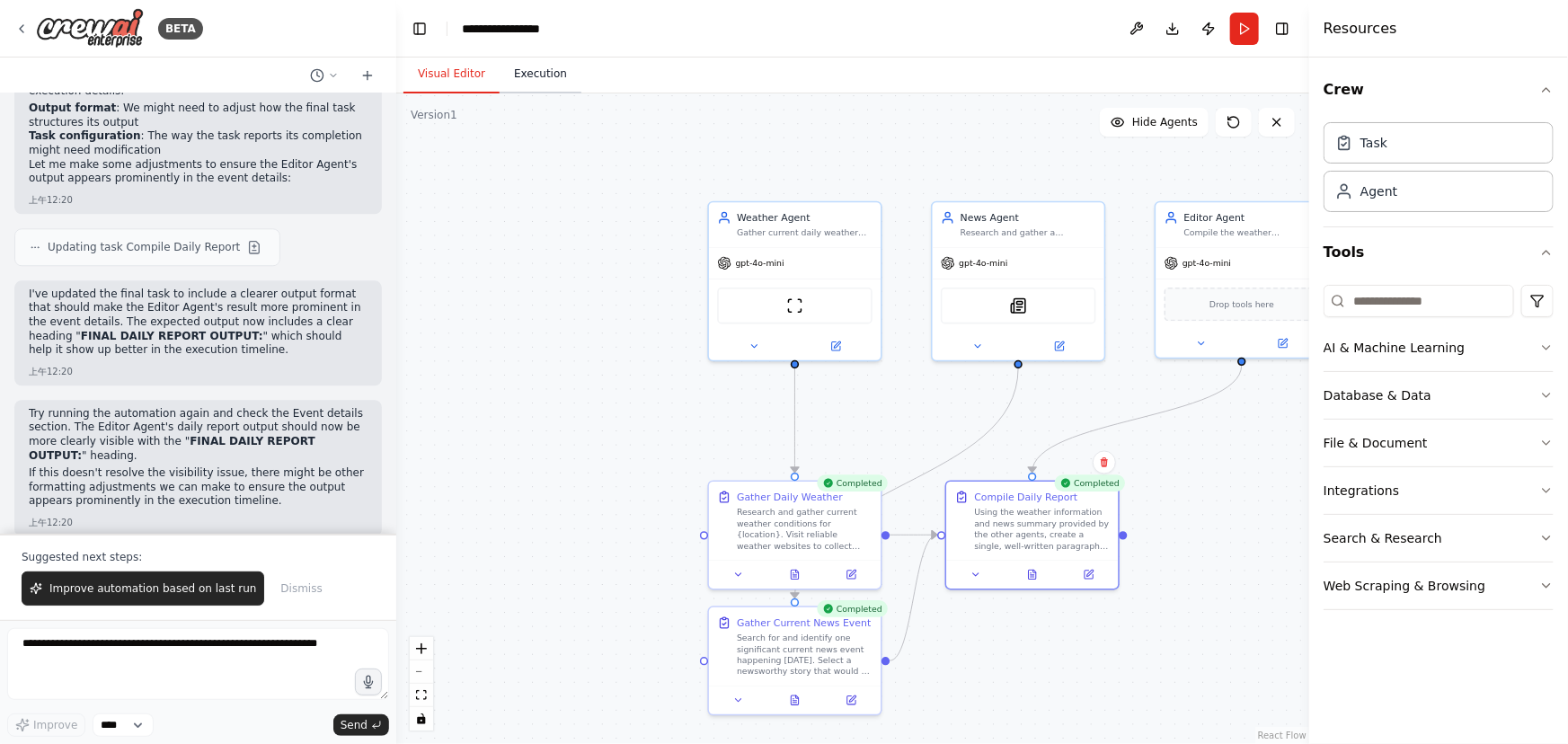
click at [539, 86] on button "Execution" at bounding box center [541, 74] width 82 height 38
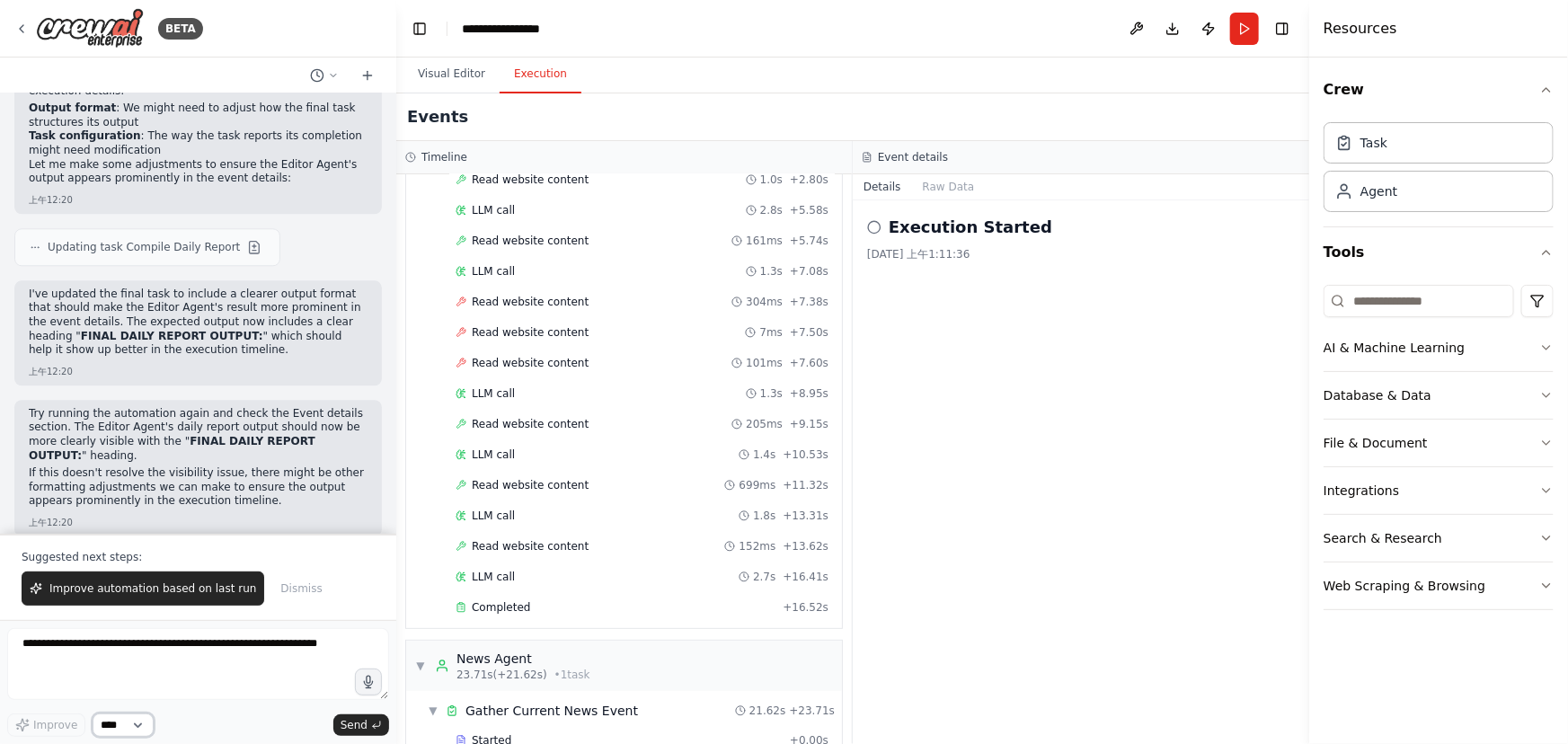
click at [116, 732] on select "****" at bounding box center [123, 725] width 61 height 23
click at [180, 436] on p "Try running the automation again and check the Event details section. The Edito…" at bounding box center [198, 435] width 339 height 55
click at [19, 22] on icon at bounding box center [22, 29] width 15 height 15
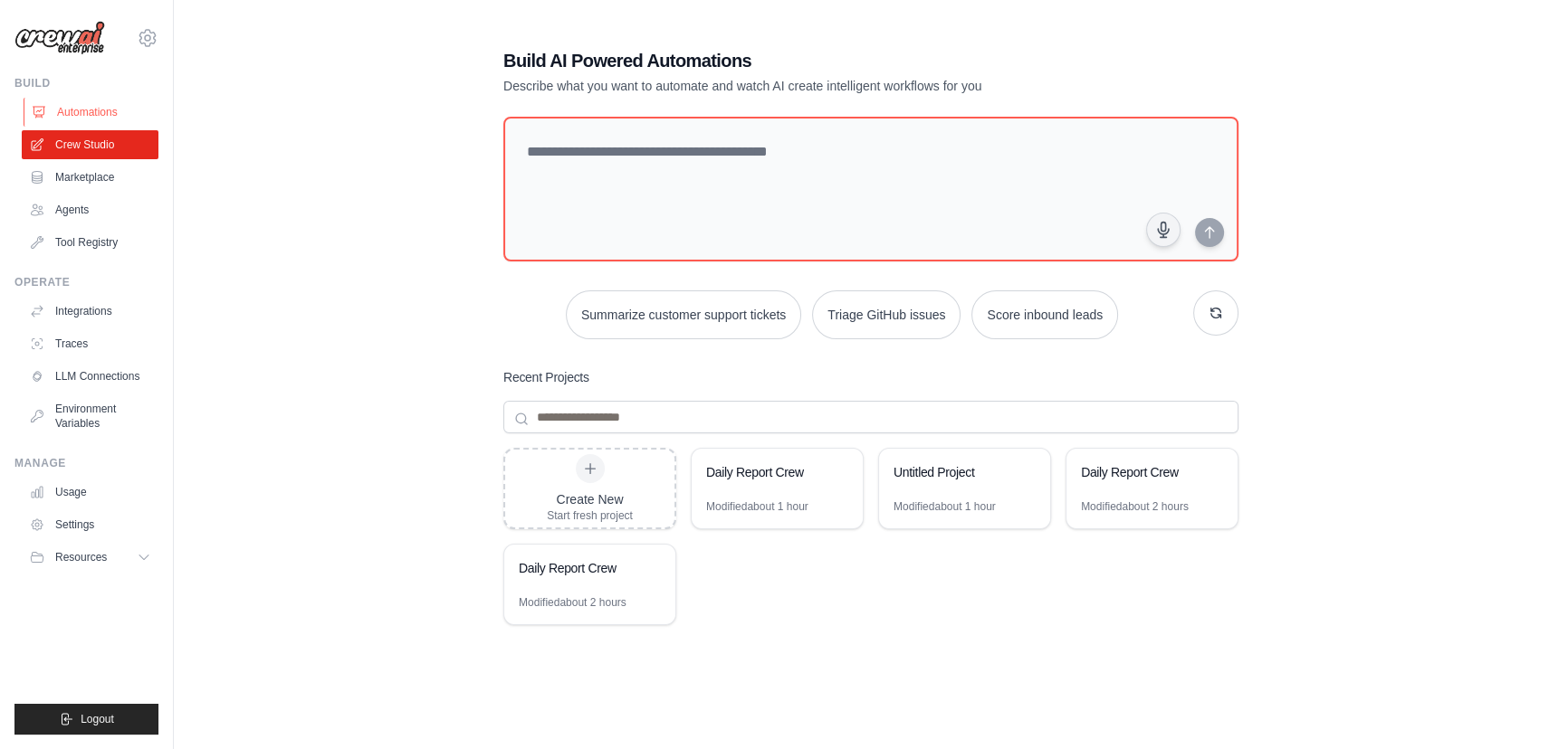
click at [73, 108] on link "Automations" at bounding box center [91, 112] width 137 height 29
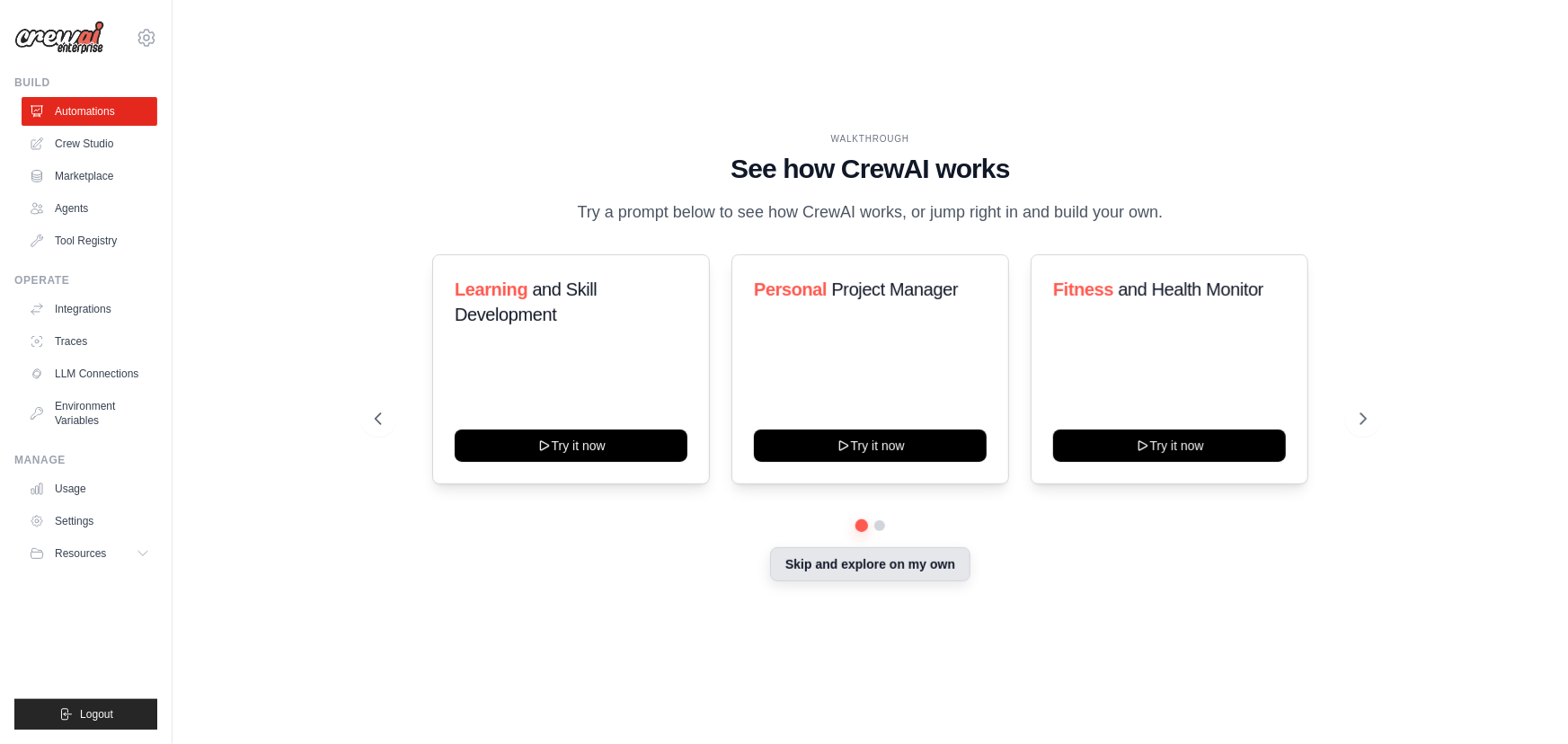
click at [899, 579] on button "Skip and explore on my own" at bounding box center [870, 564] width 201 height 34
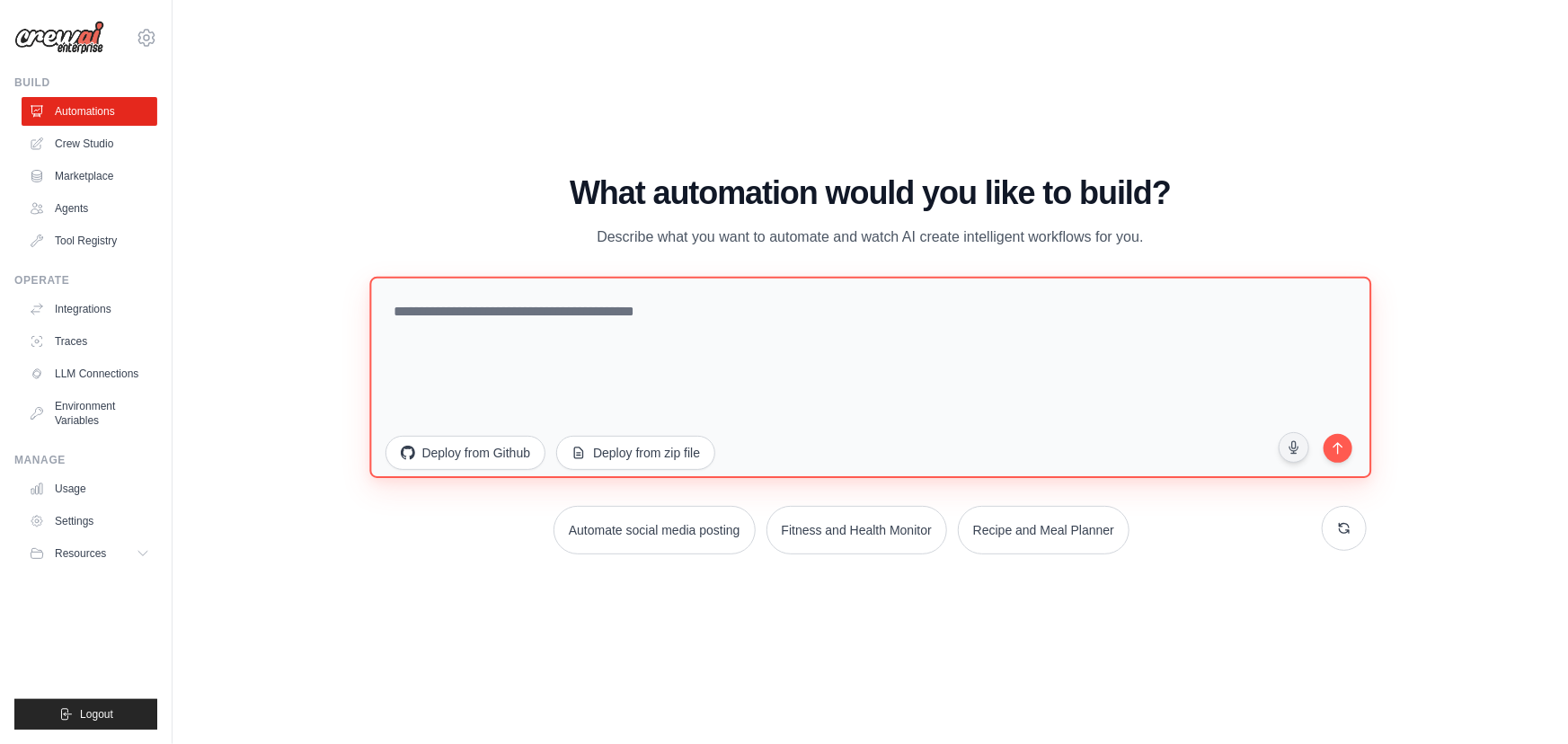
click at [702, 357] on textarea at bounding box center [870, 378] width 1003 height 201
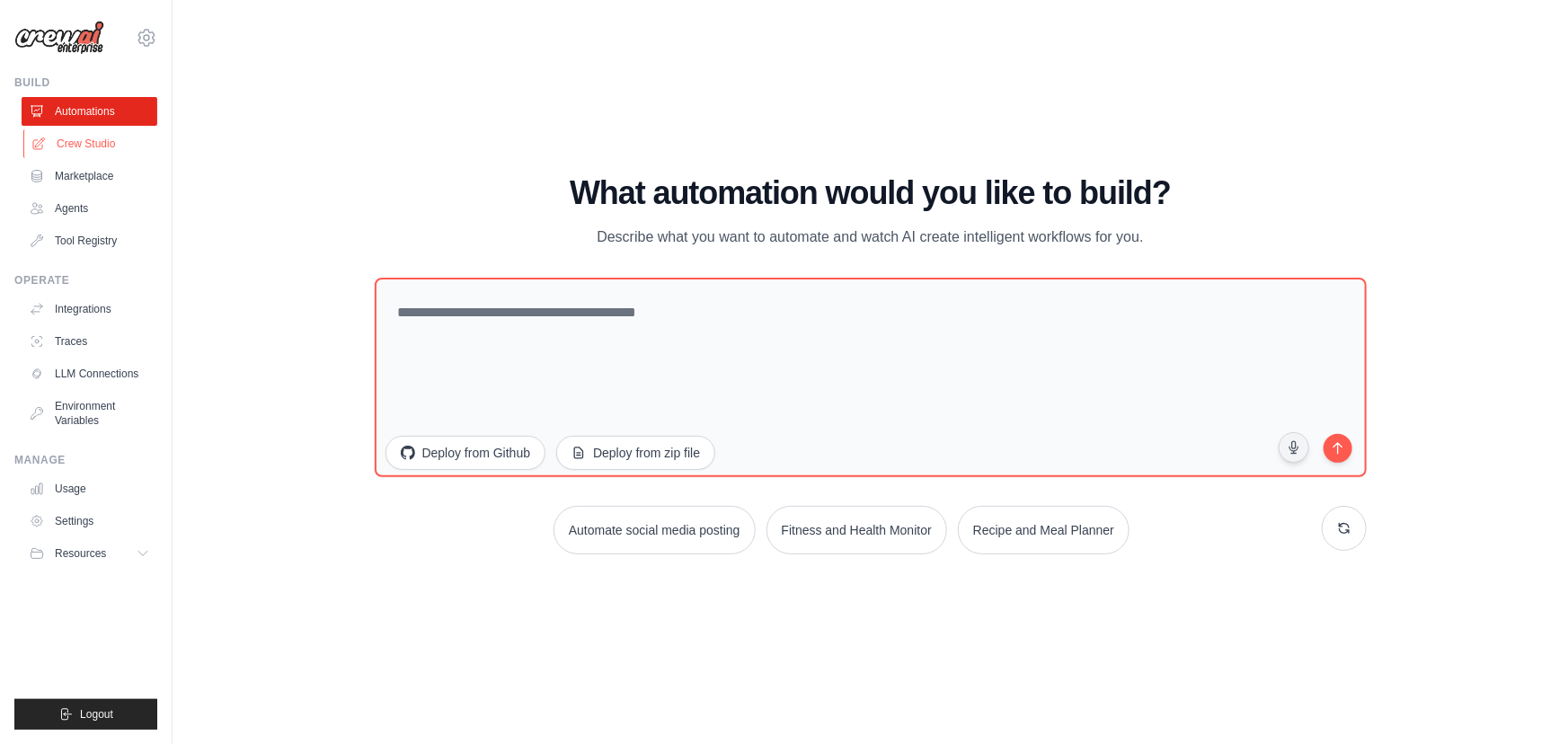
click at [74, 149] on link "Crew Studio" at bounding box center [91, 143] width 136 height 29
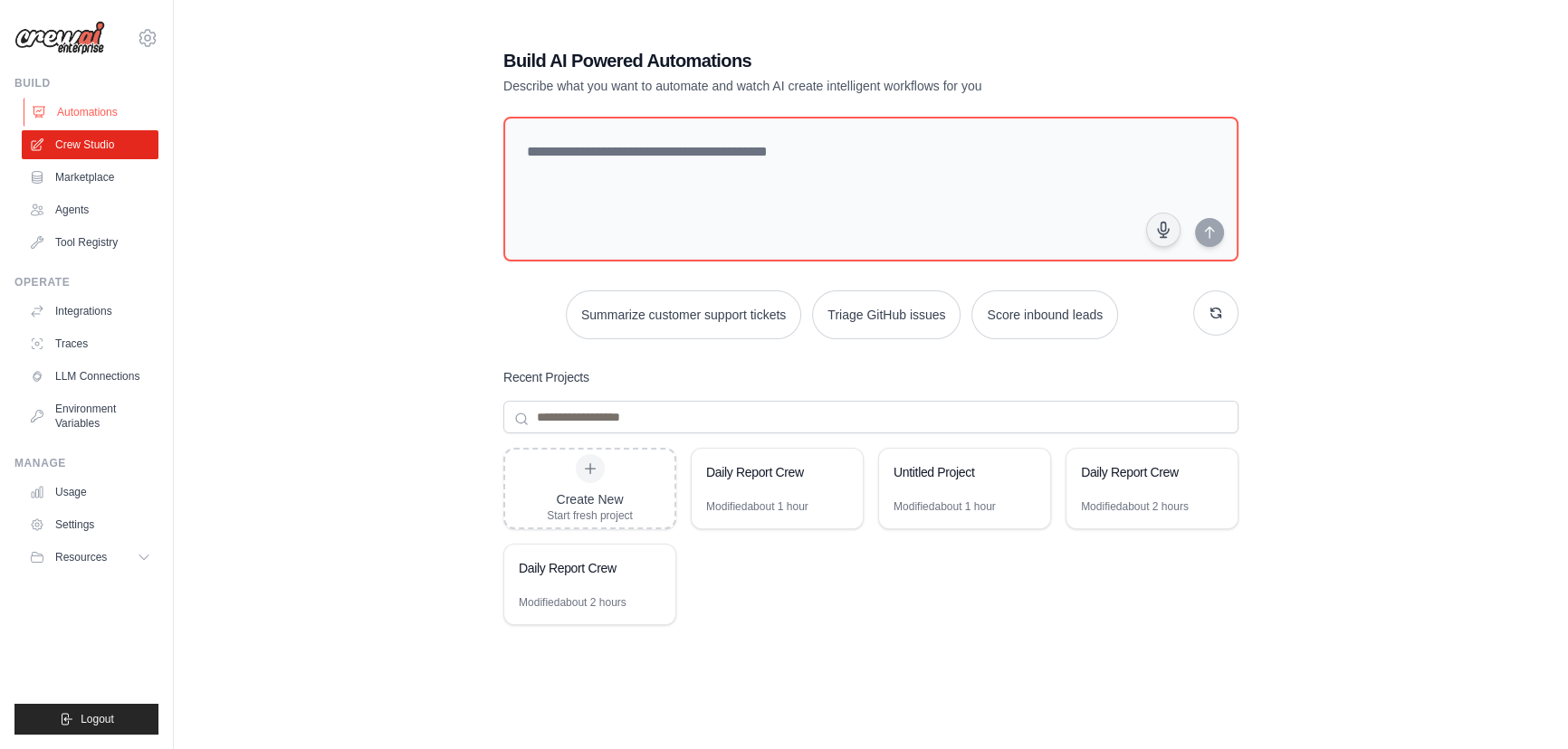
click at [87, 118] on link "Automations" at bounding box center [91, 112] width 137 height 29
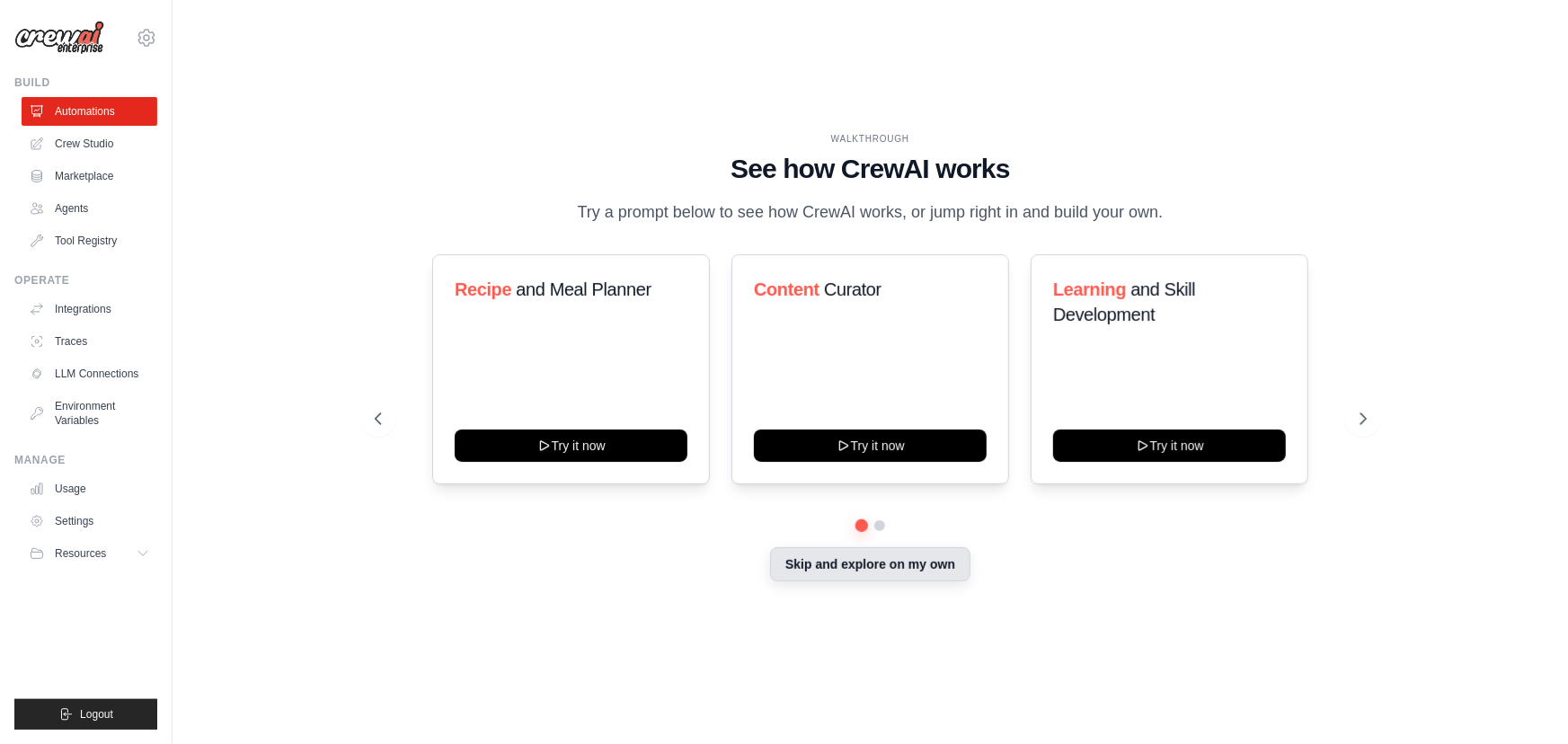
click at [898, 569] on button "Skip and explore on my own" at bounding box center [870, 564] width 201 height 34
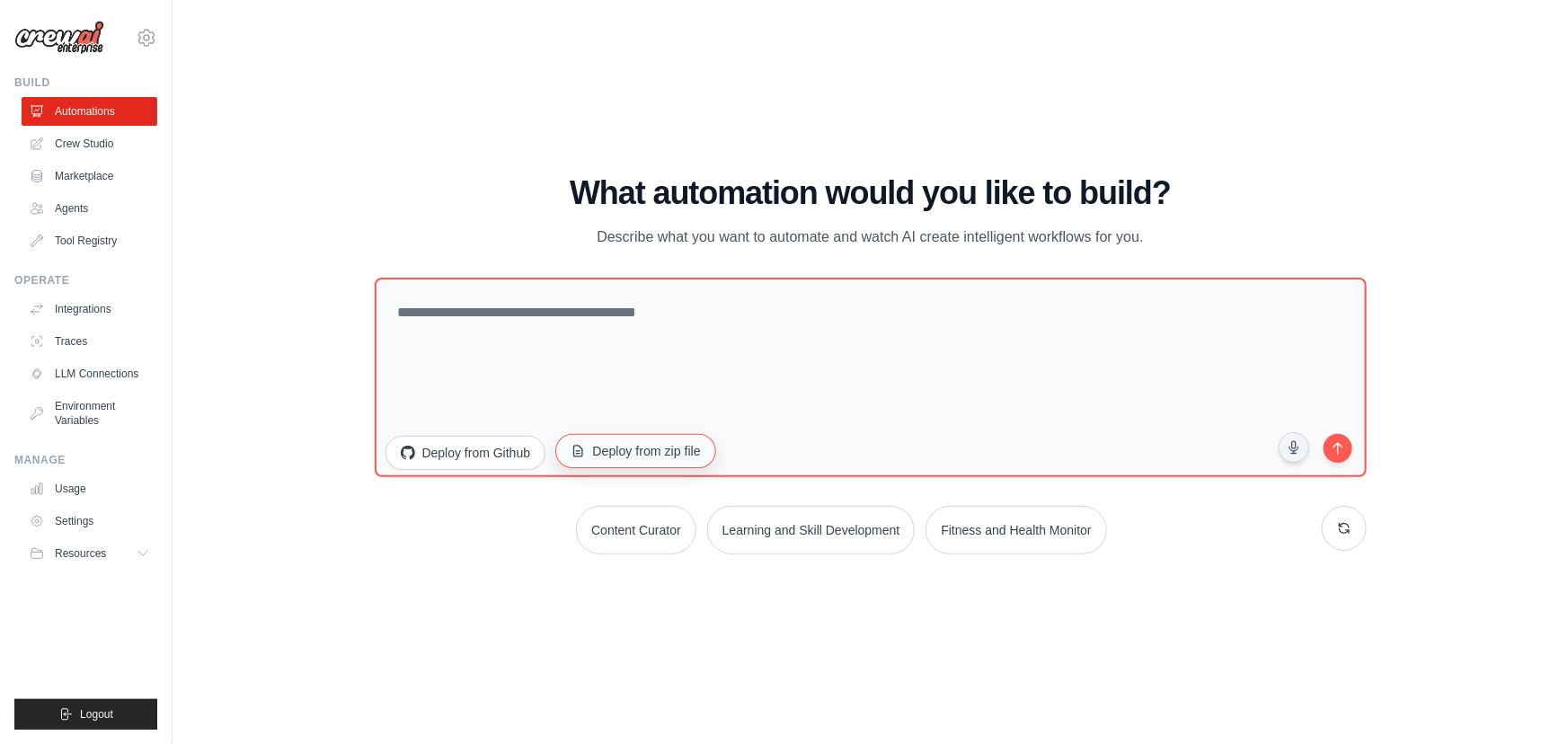
click at [596, 454] on button "Deploy from zip file" at bounding box center [636, 451] width 161 height 34
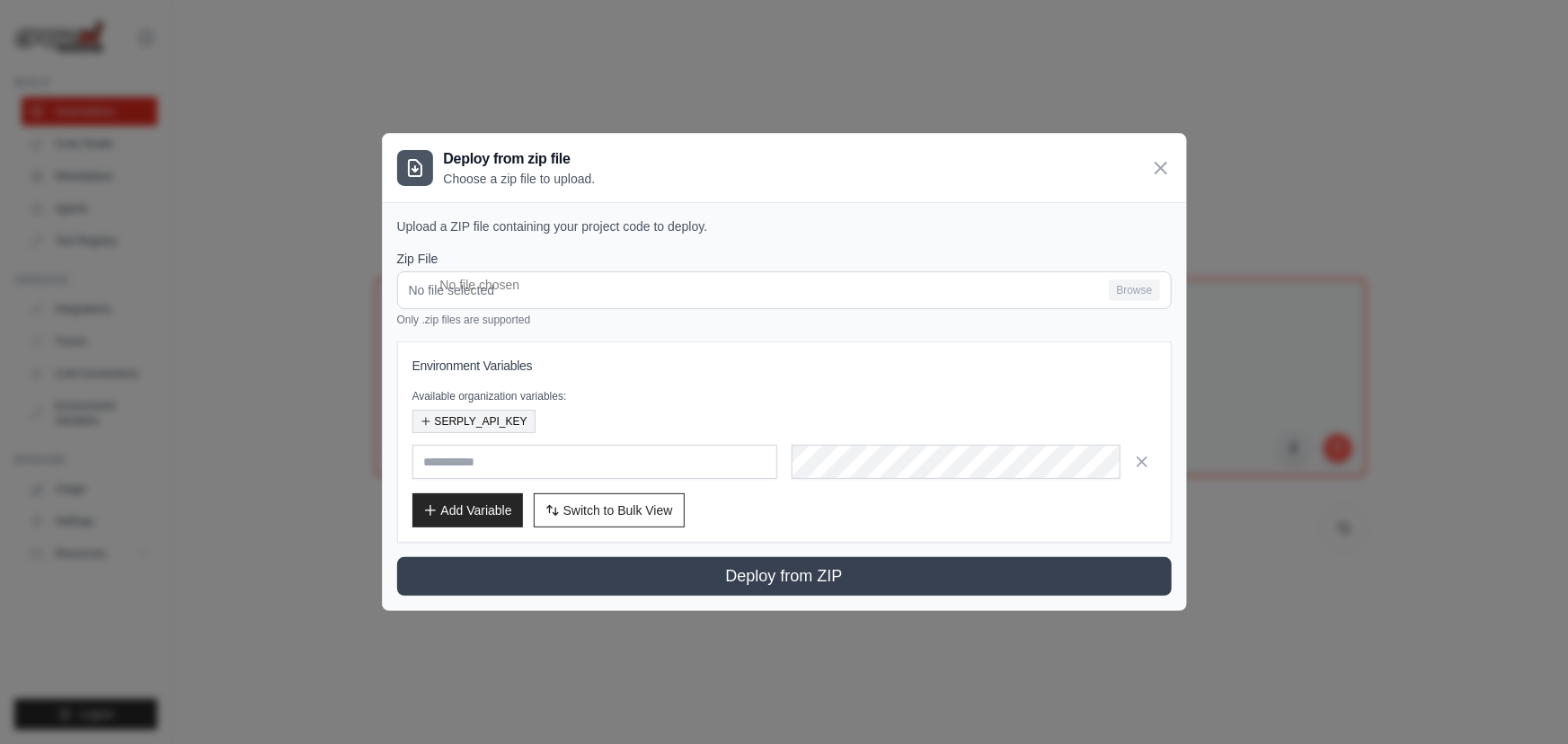
click at [424, 431] on button "SERPLY_API_KEY" at bounding box center [473, 421] width 123 height 23
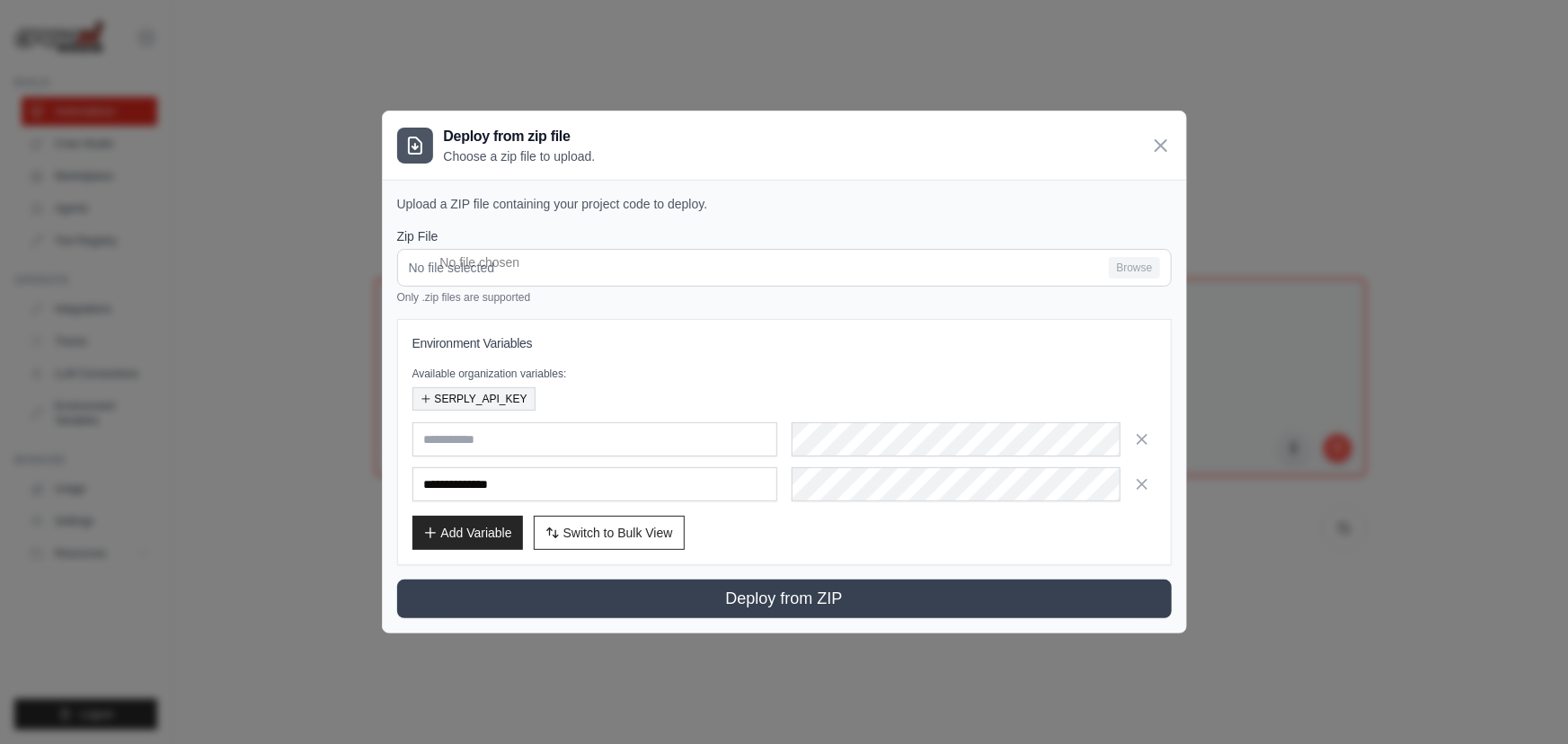
click at [503, 393] on button "SERPLY_API_KEY" at bounding box center [473, 398] width 123 height 23
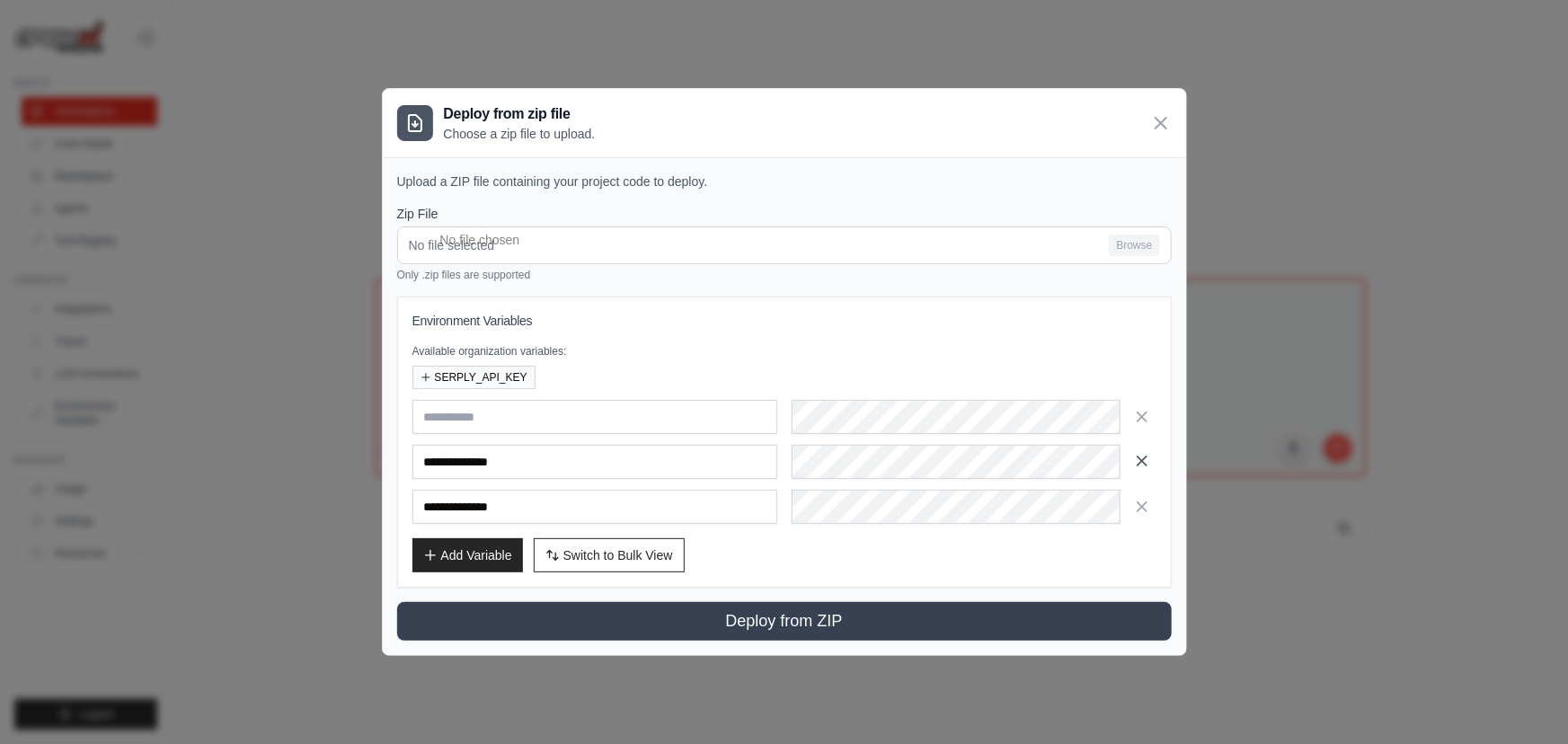
click at [1142, 455] on icon "button" at bounding box center [1142, 460] width 18 height 18
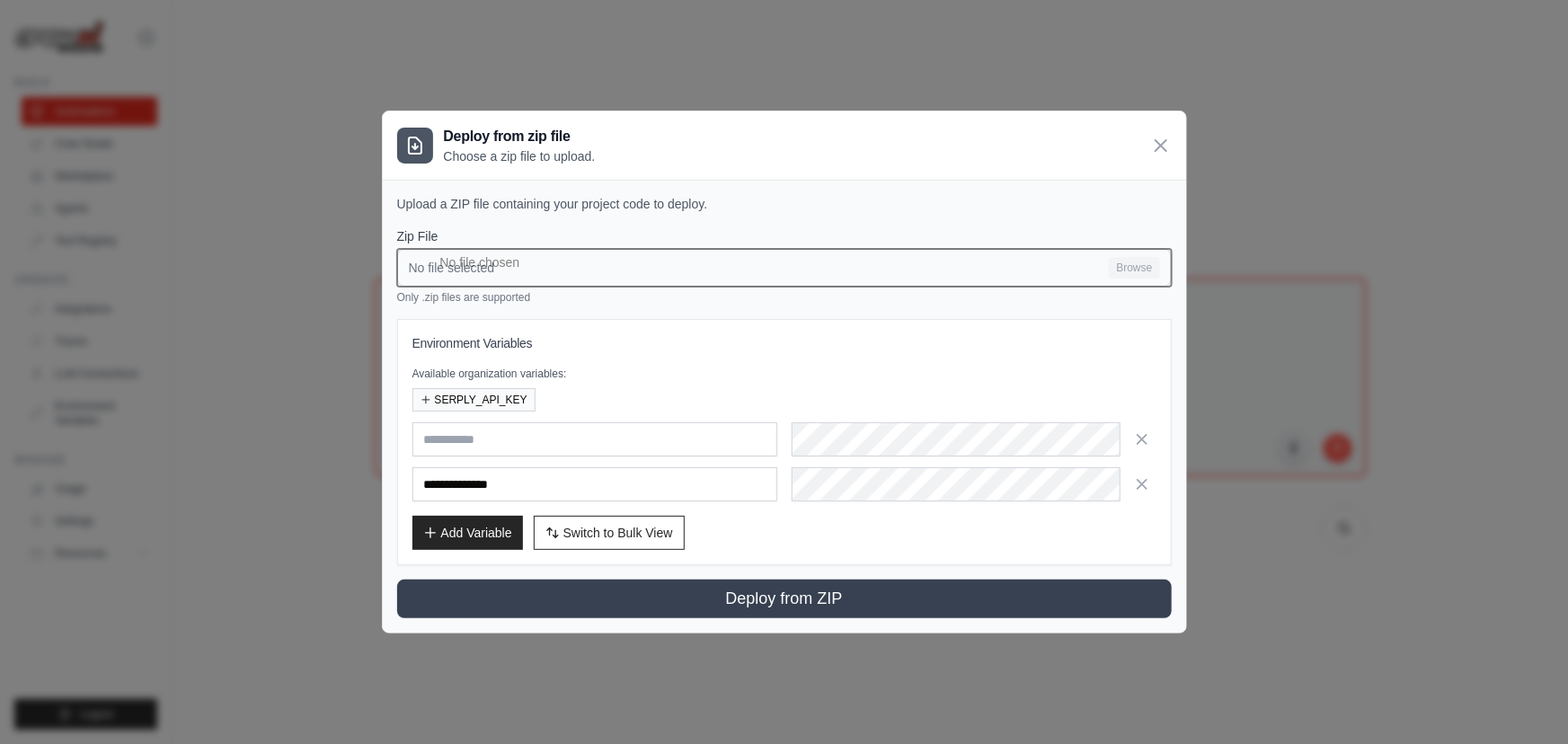
click at [549, 268] on input "No file selected Browse" at bounding box center [784, 267] width 774 height 38
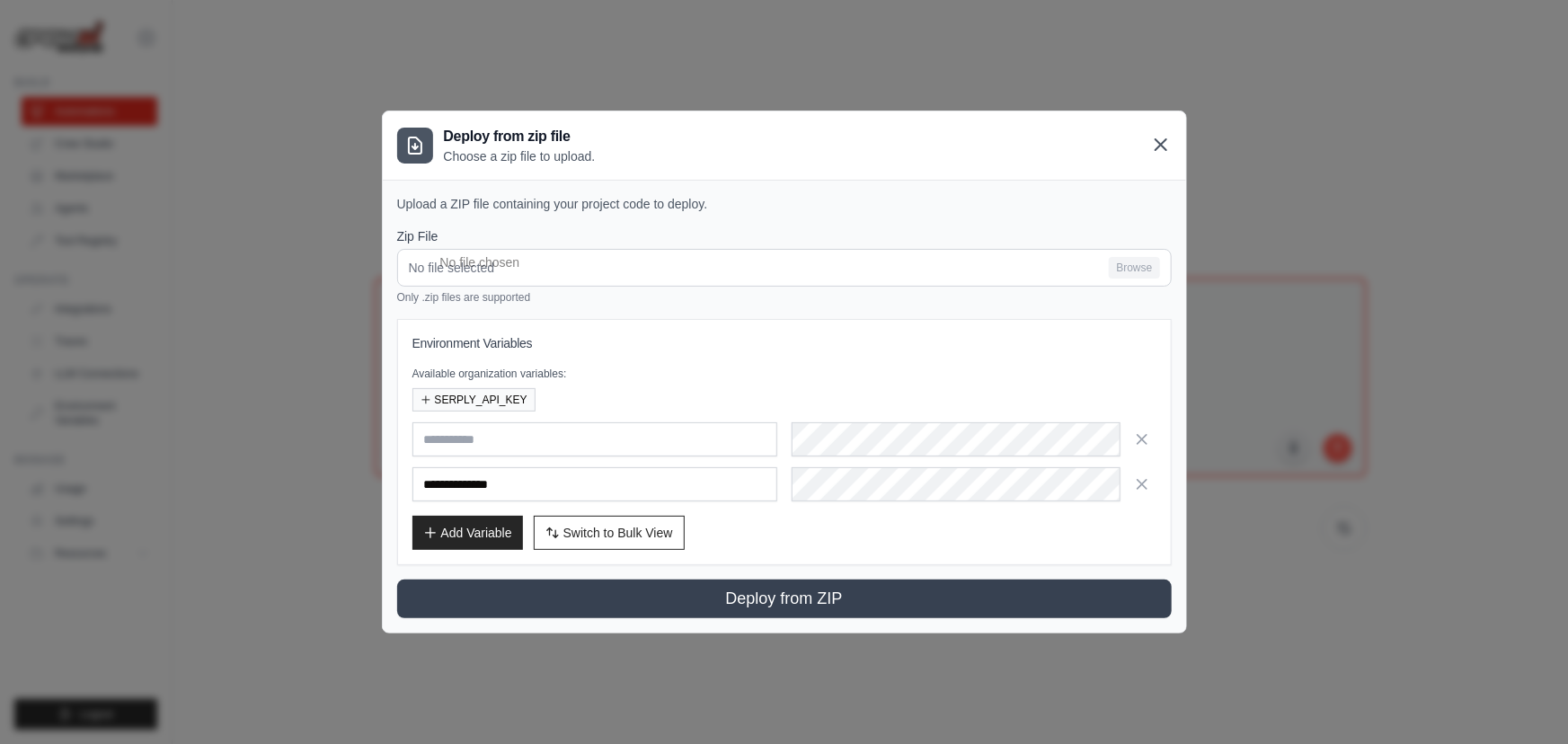
click at [1157, 140] on icon at bounding box center [1161, 144] width 21 height 21
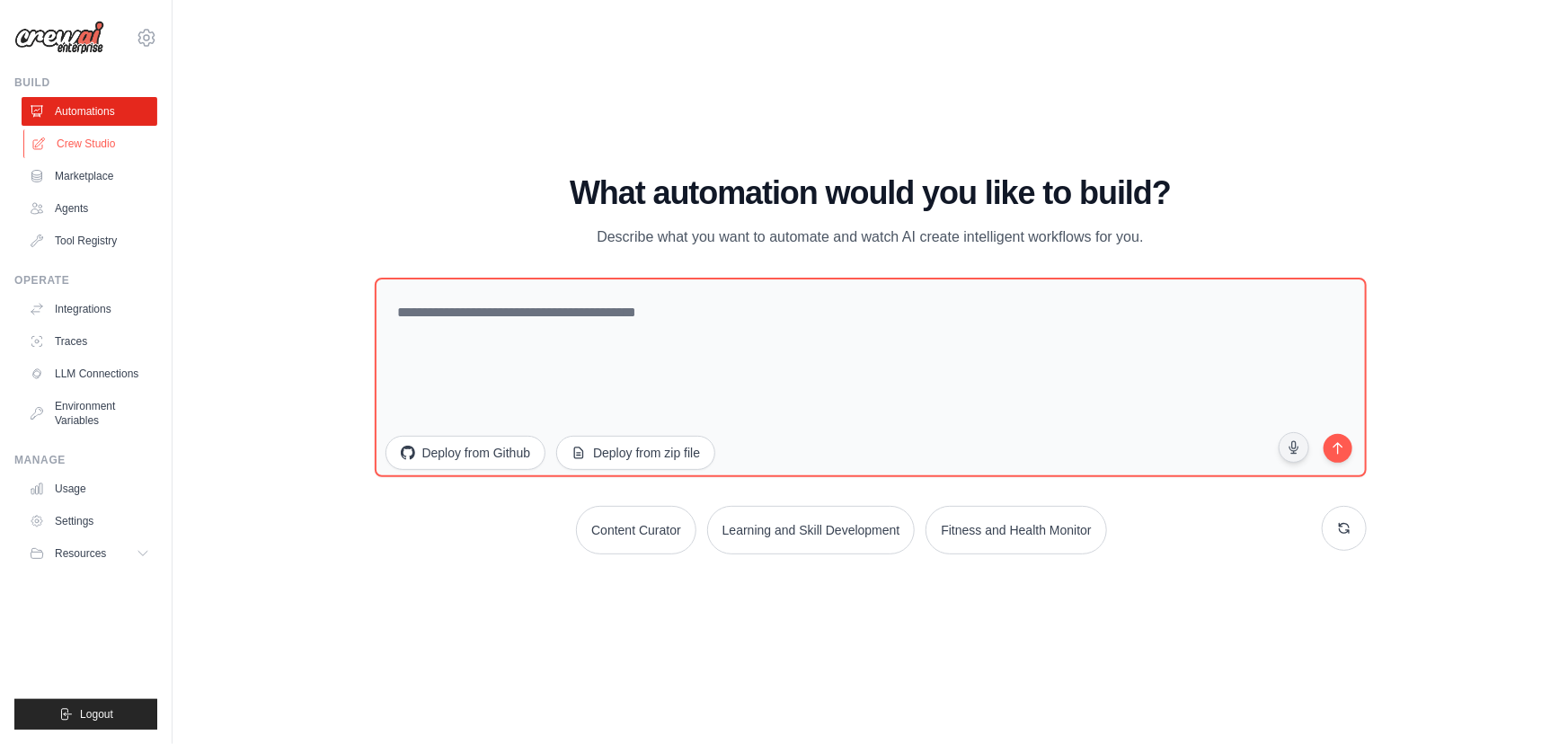
click at [113, 140] on link "Crew Studio" at bounding box center [91, 143] width 136 height 29
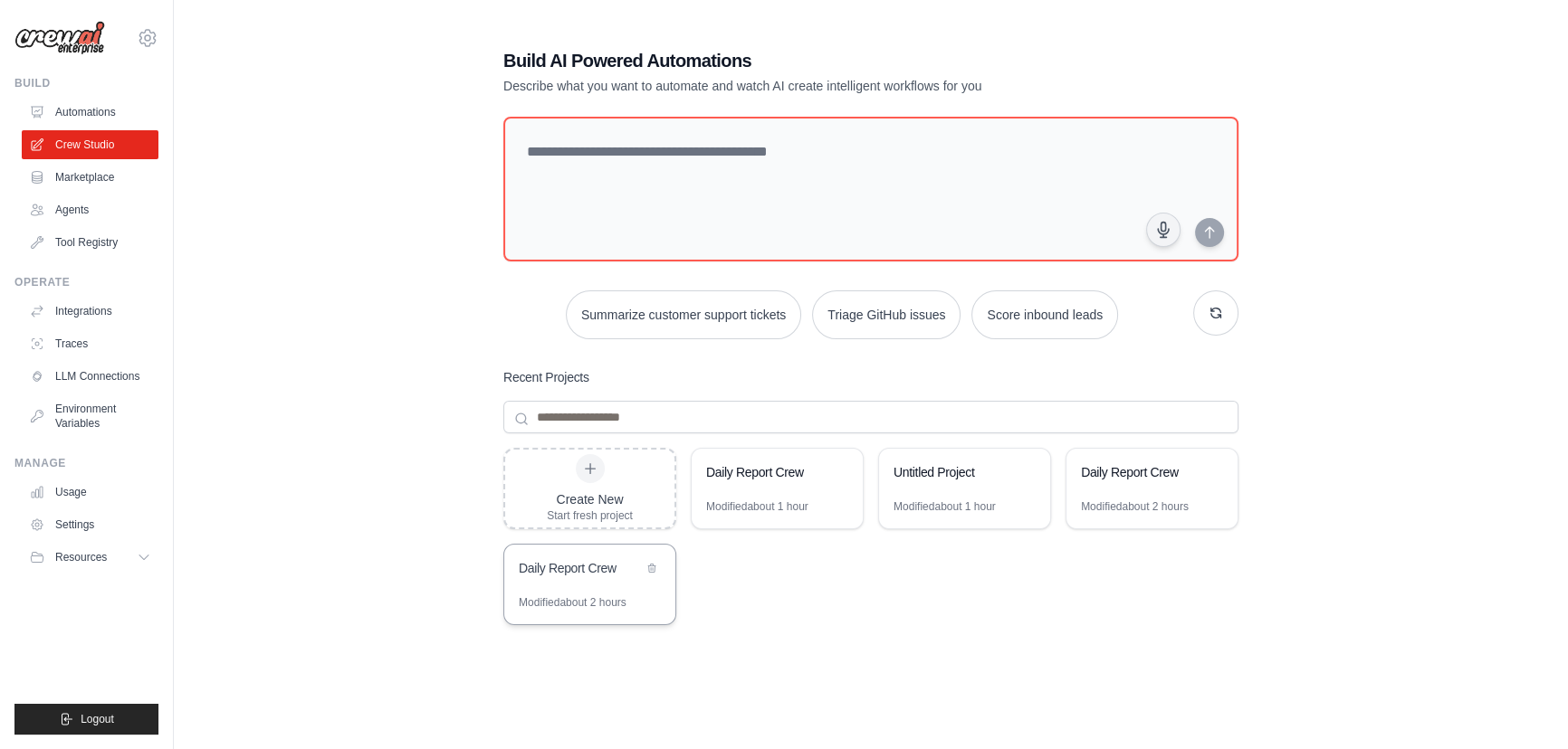
click at [578, 582] on div "Daily Report Crew" at bounding box center [590, 570] width 171 height 50
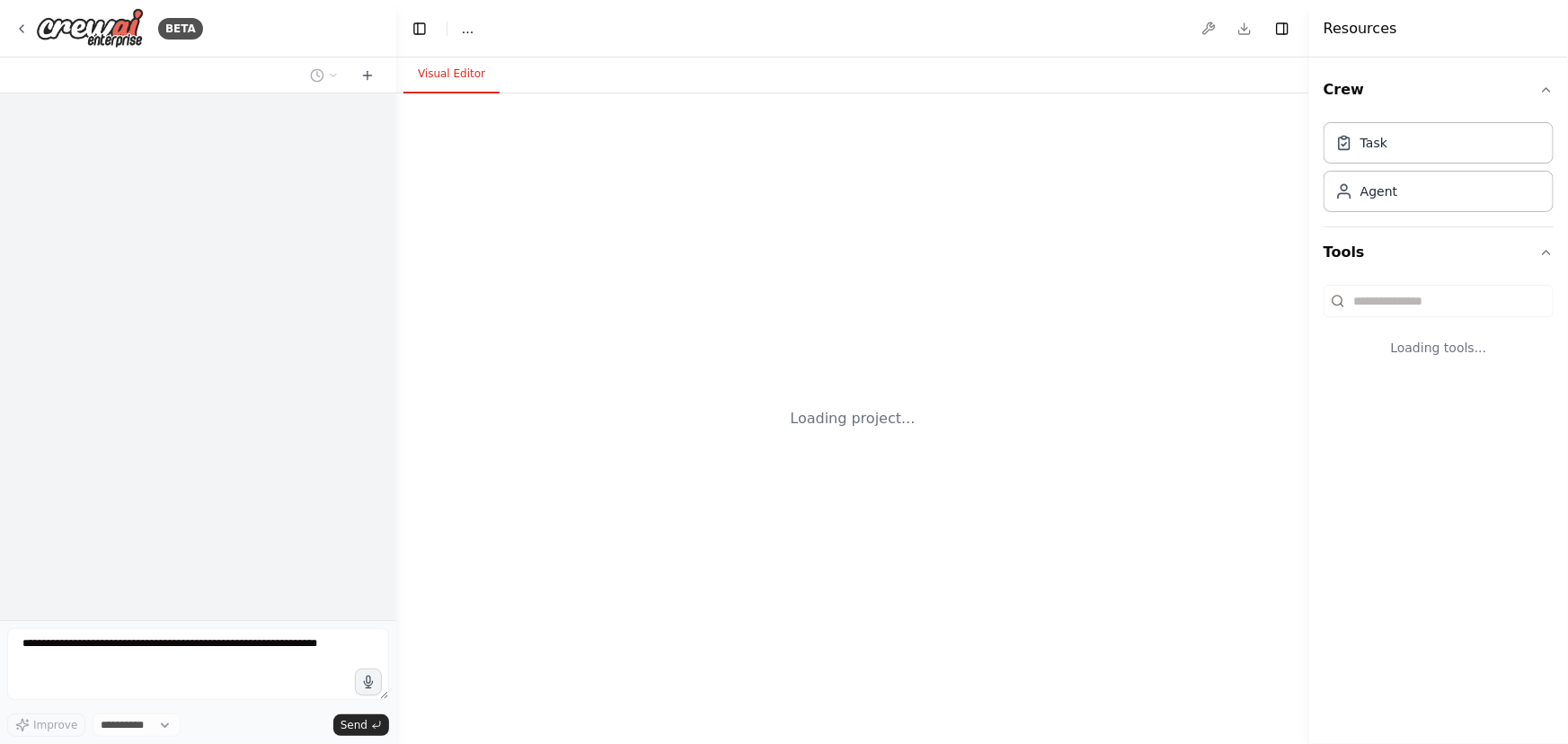
select select "****"
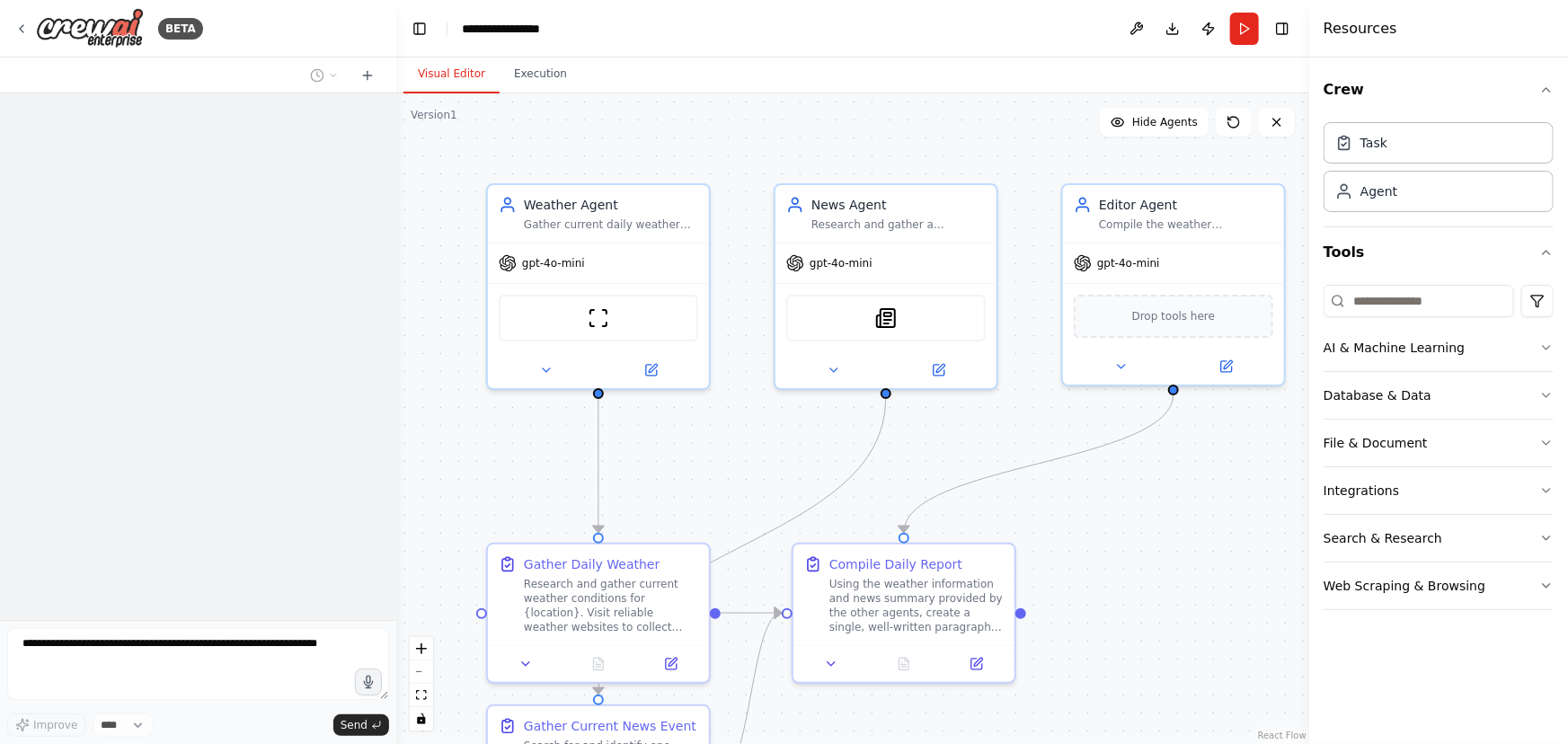
scroll to position [441, 0]
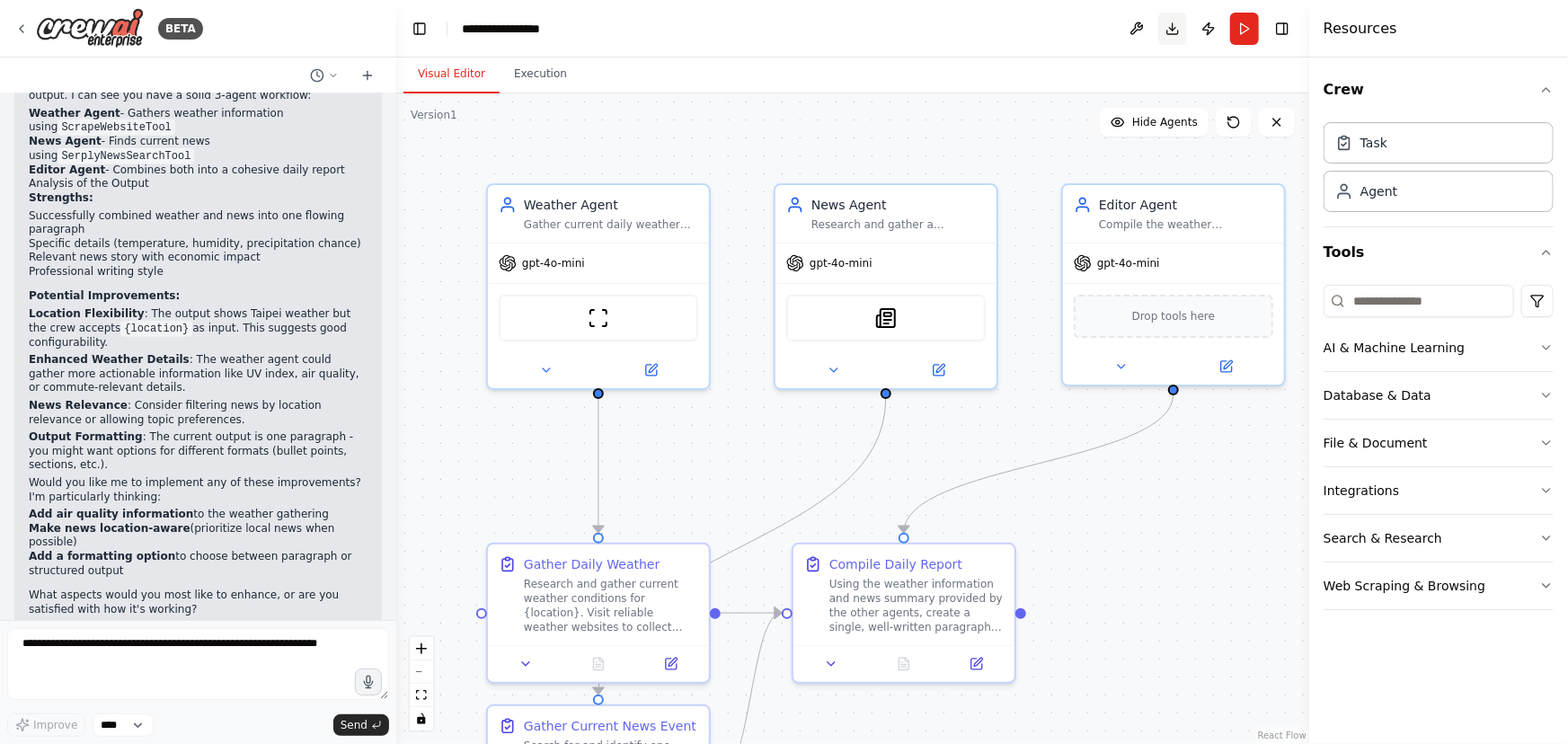
click at [1171, 37] on button "Download" at bounding box center [1173, 29] width 29 height 32
drag, startPoint x: 454, startPoint y: 11, endPoint x: 419, endPoint y: 11, distance: 35.0
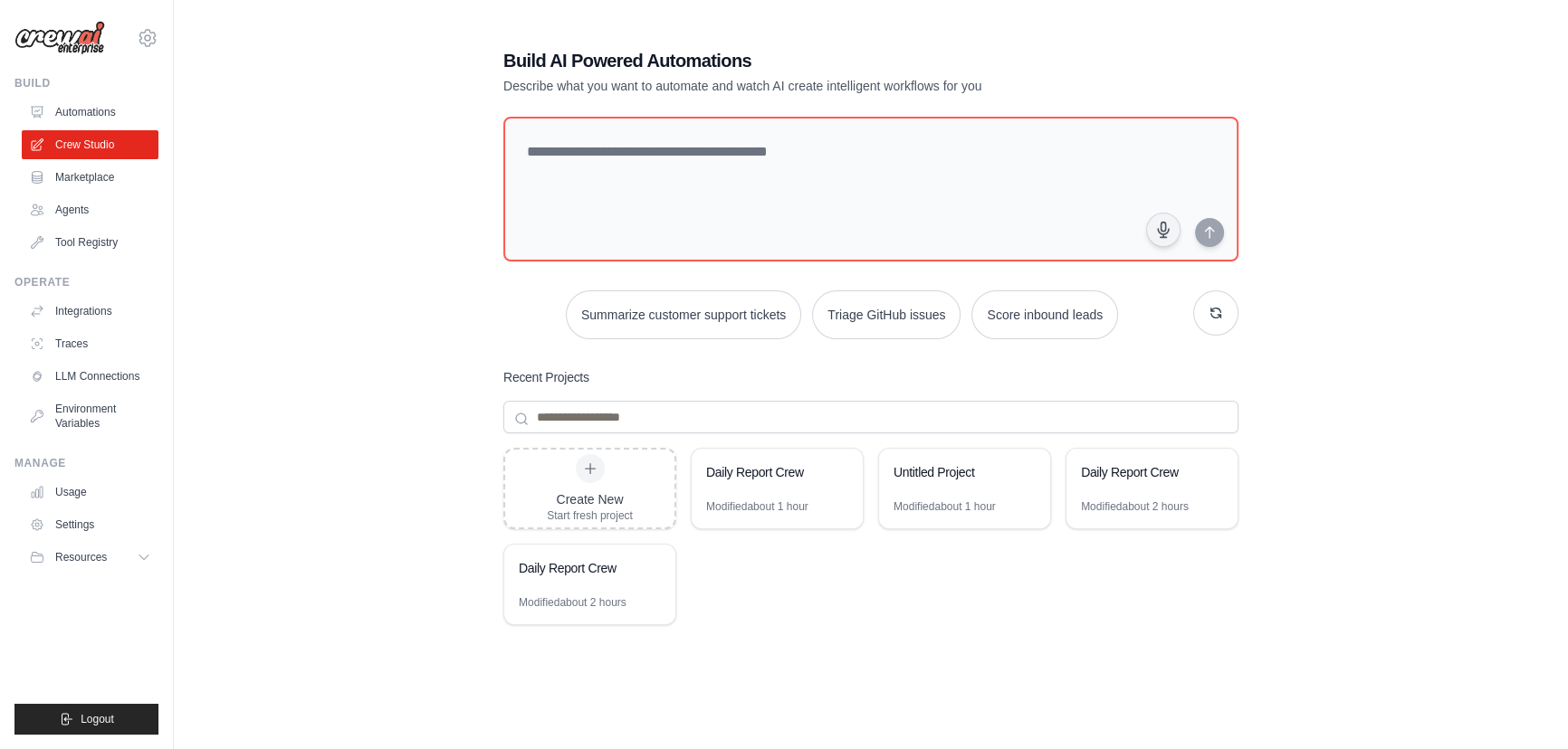
click at [47, 94] on div "Build Automations Crew Studio Marketplace Agents" at bounding box center [87, 167] width 144 height 181
click at [57, 117] on link "Automations" at bounding box center [91, 112] width 137 height 29
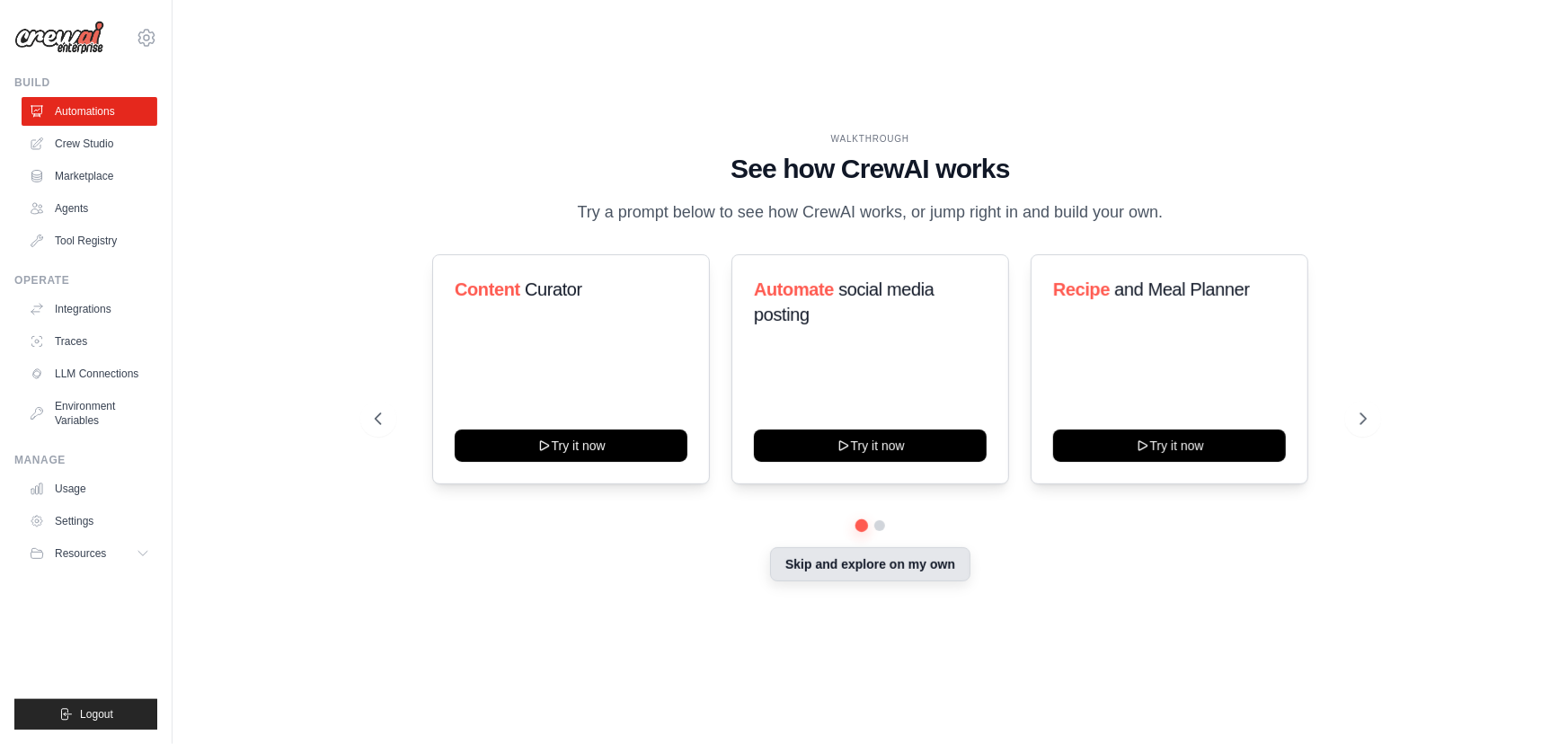
click at [878, 558] on button "Skip and explore on my own" at bounding box center [870, 564] width 201 height 34
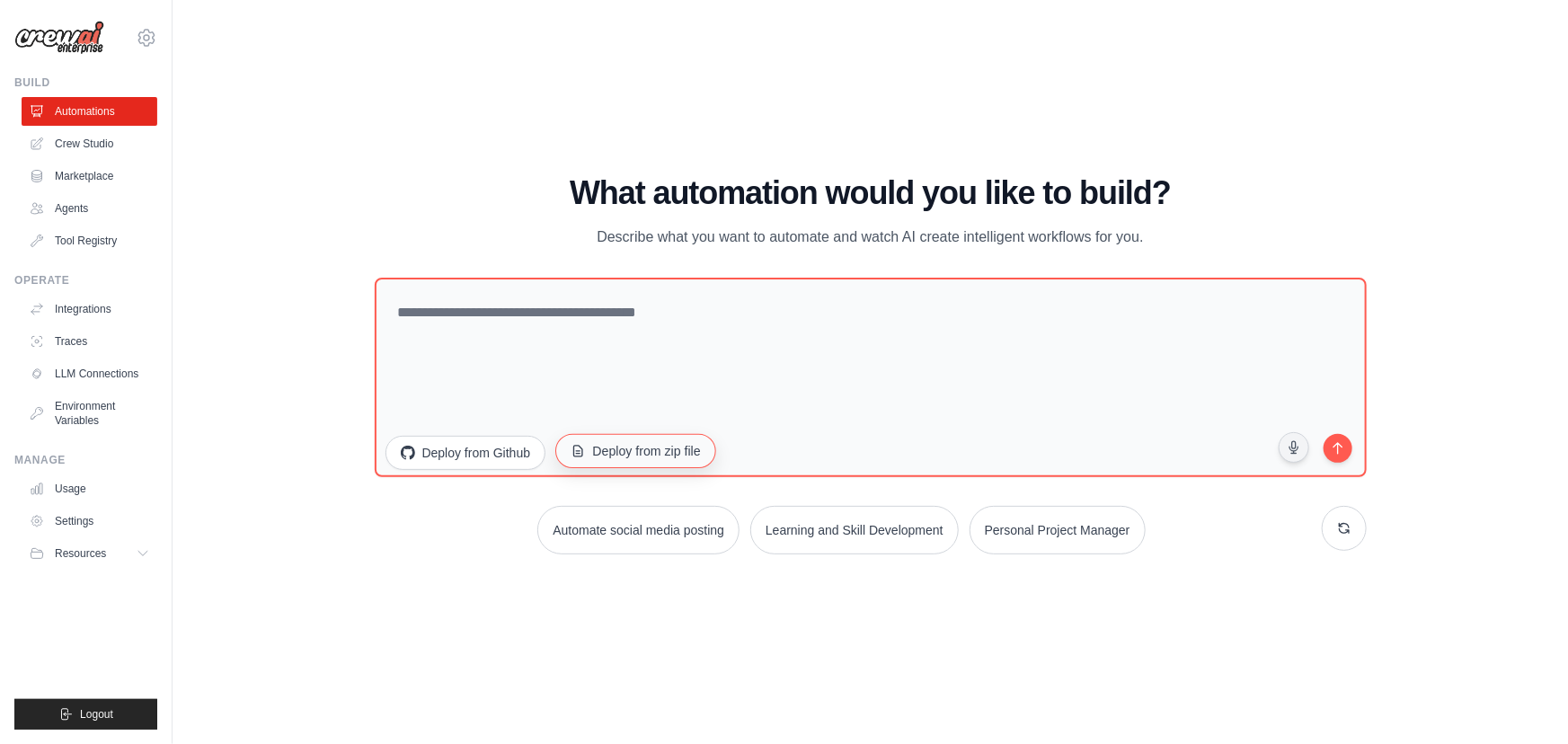
click at [663, 449] on button "Deploy from zip file" at bounding box center [636, 451] width 161 height 34
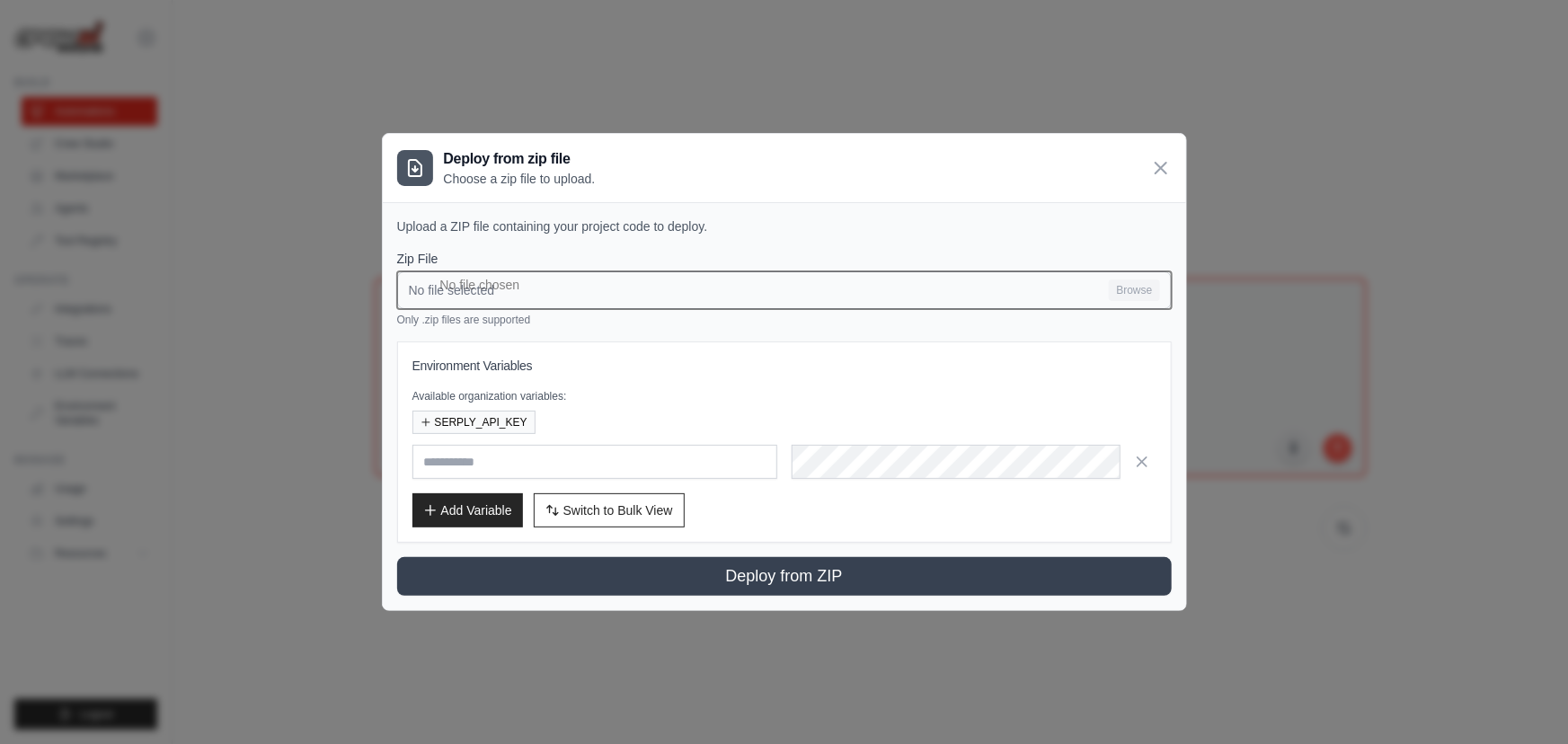
click at [1051, 301] on input "No file selected Browse" at bounding box center [784, 290] width 774 height 38
type input "**********"
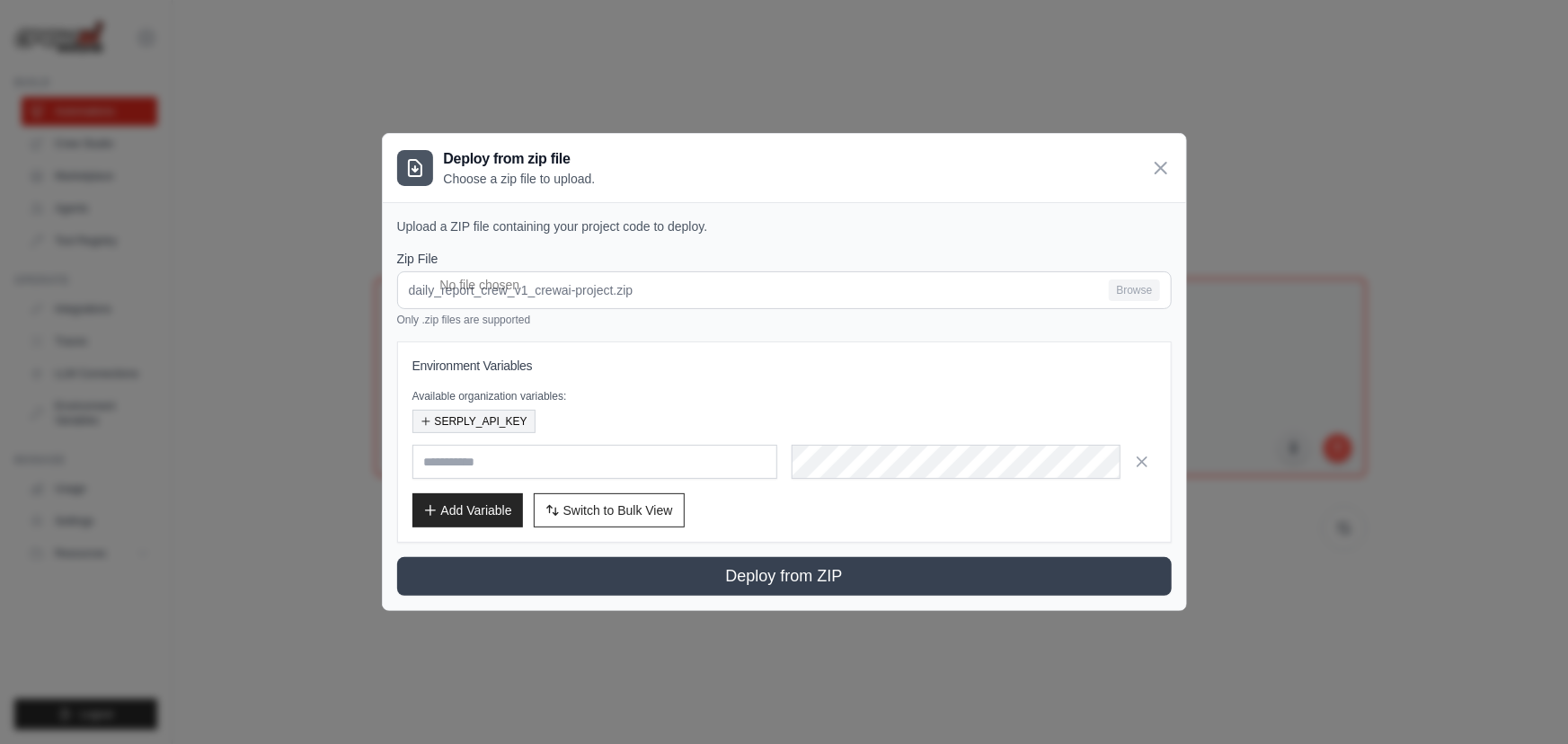
click at [485, 424] on button "SERPLY_API_KEY" at bounding box center [473, 421] width 123 height 23
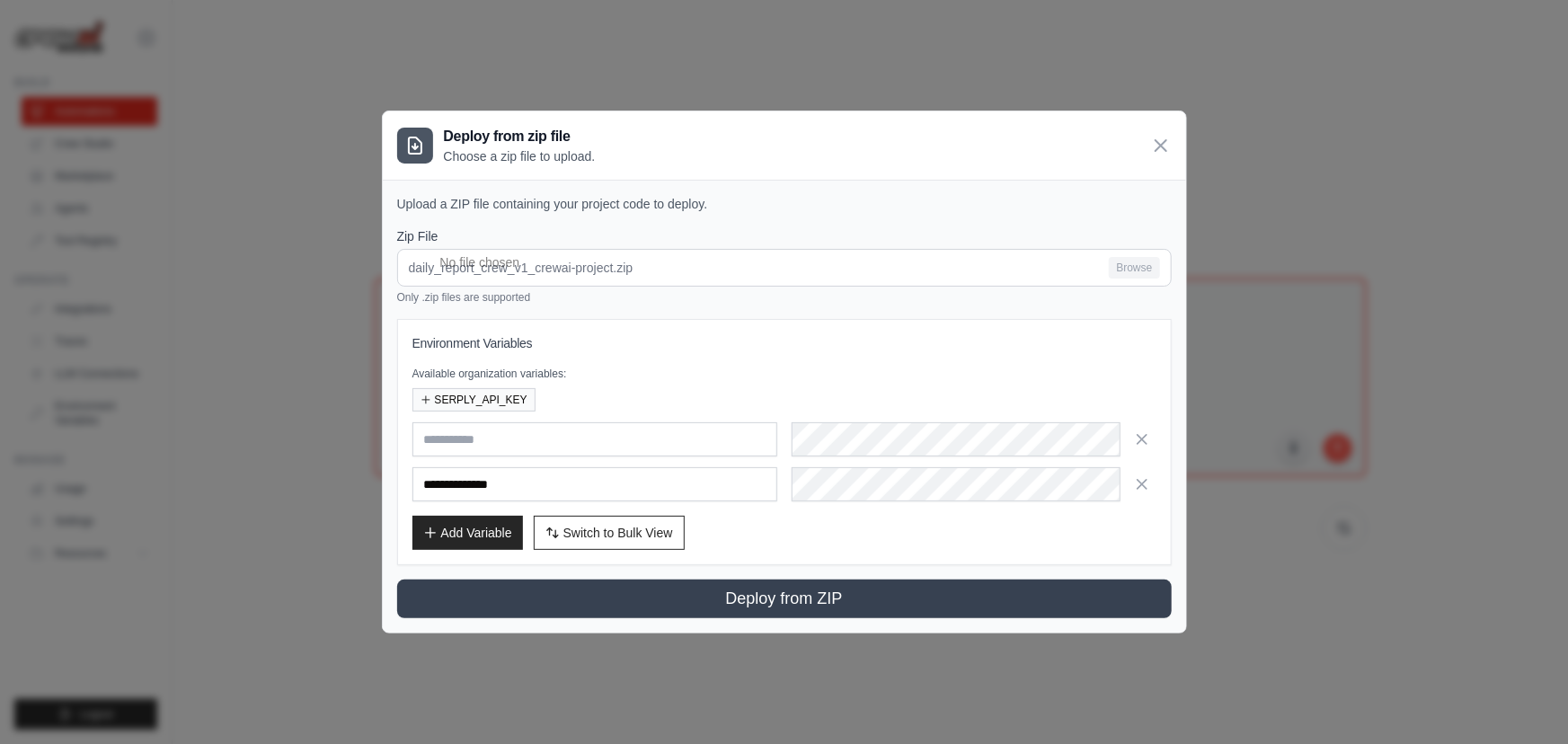
click at [1154, 445] on button "button" at bounding box center [1142, 439] width 29 height 29
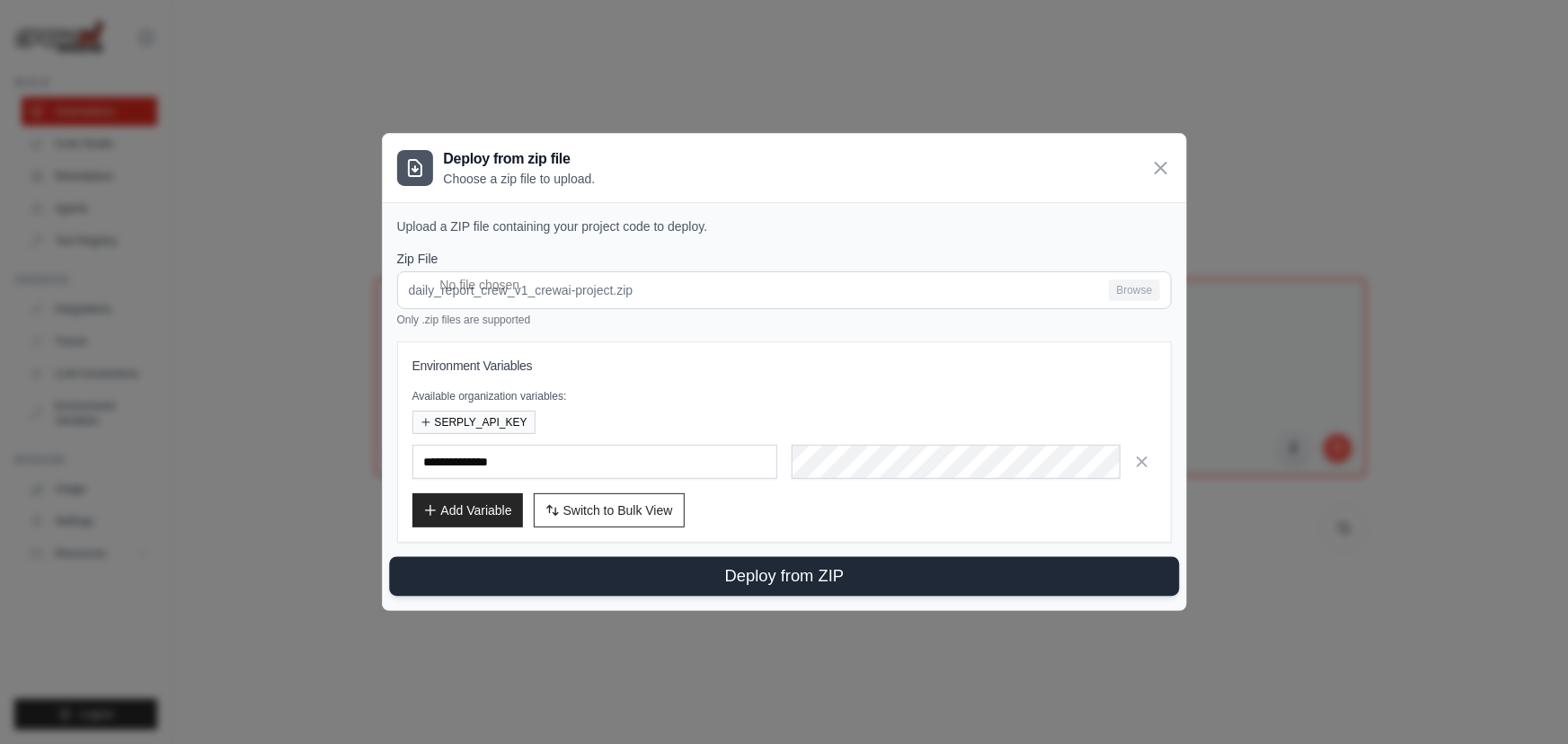
click at [826, 579] on button "Deploy from ZIP" at bounding box center [784, 577] width 790 height 40
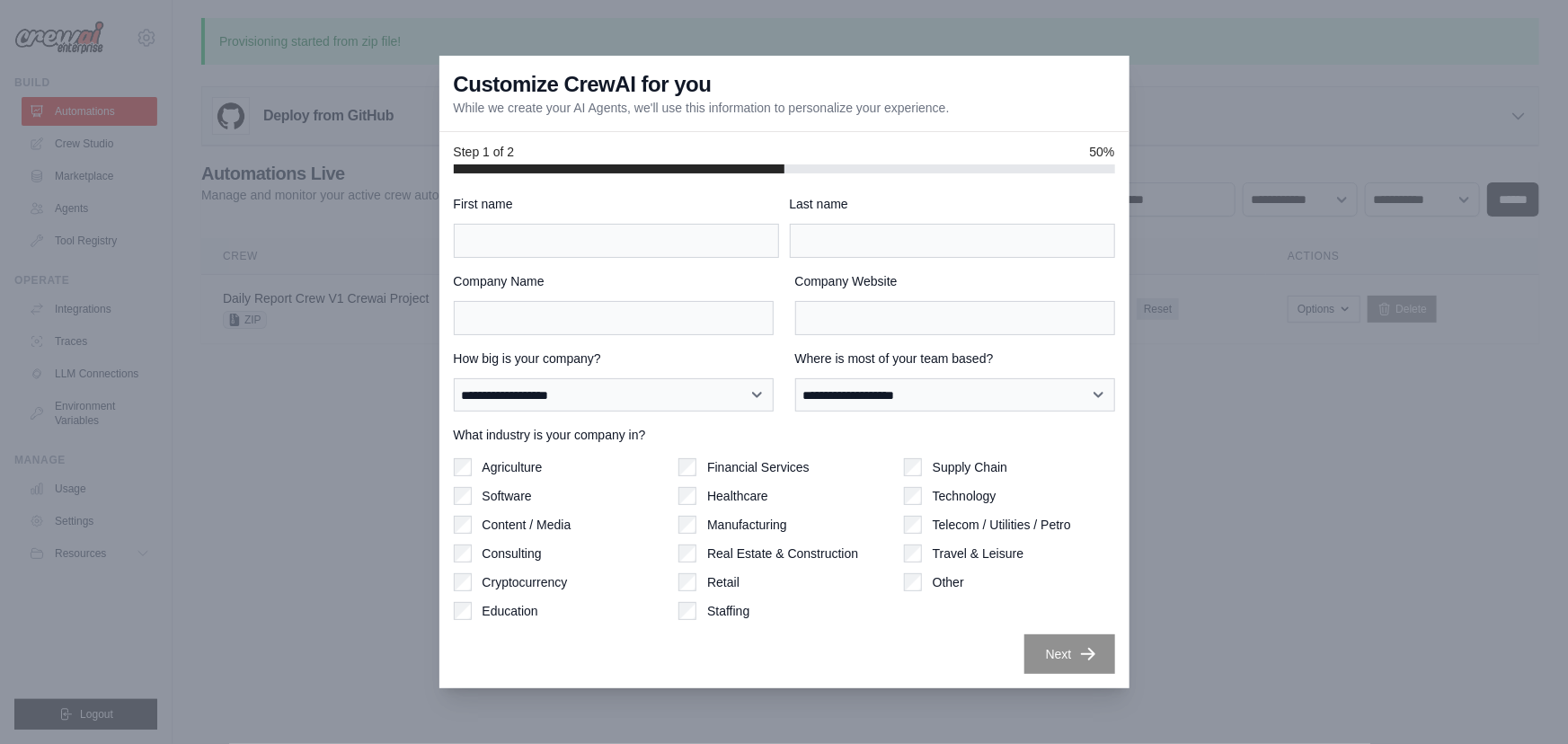
click at [662, 283] on label "Company Name" at bounding box center [614, 281] width 320 height 18
click at [662, 301] on input "Company Name" at bounding box center [614, 318] width 320 height 34
click at [674, 239] on input "First name" at bounding box center [616, 240] width 325 height 34
click at [660, 242] on input "First name" at bounding box center [616, 240] width 325 height 34
click at [846, 240] on input "Last name" at bounding box center [953, 240] width 325 height 34
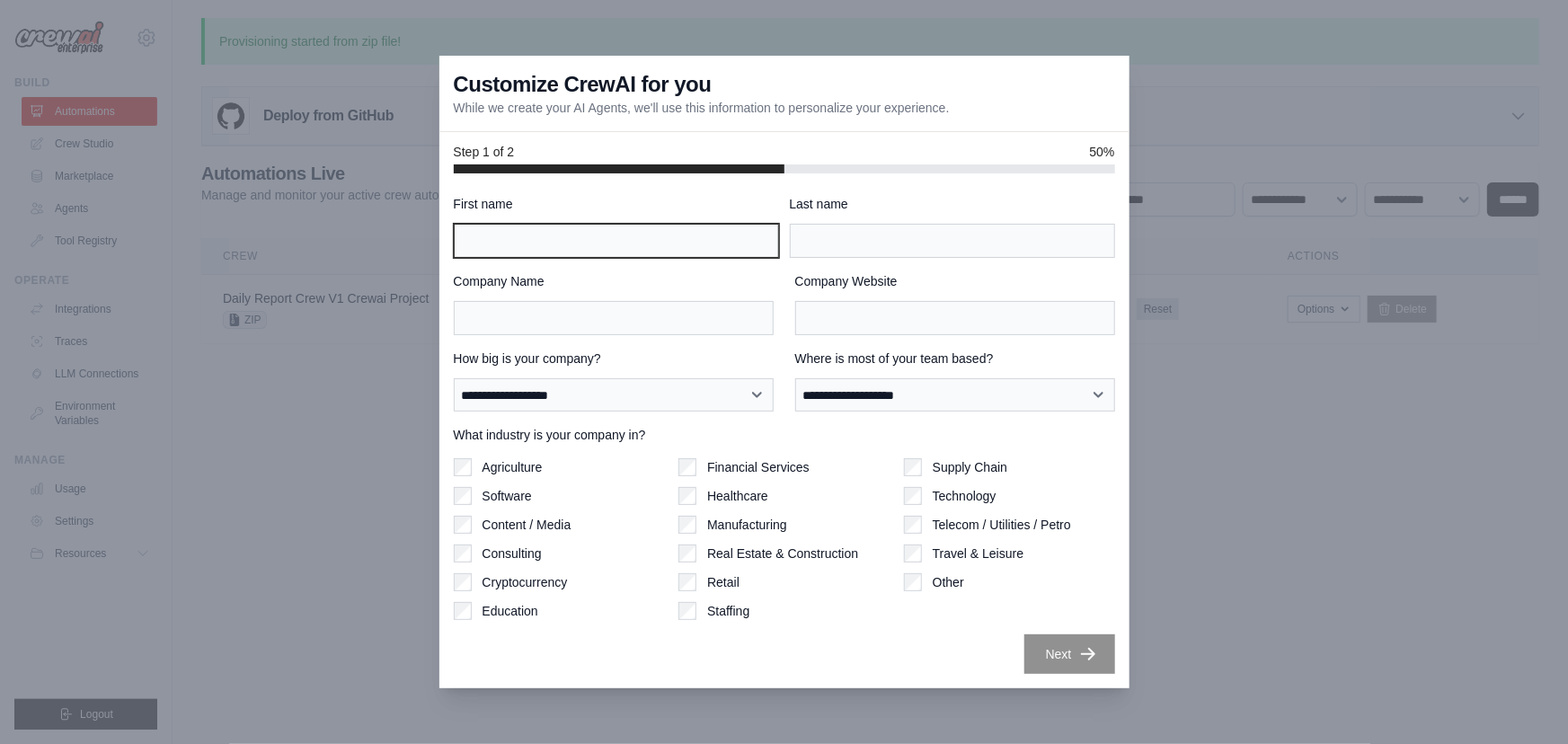
click at [611, 251] on input "First name" at bounding box center [616, 240] width 325 height 34
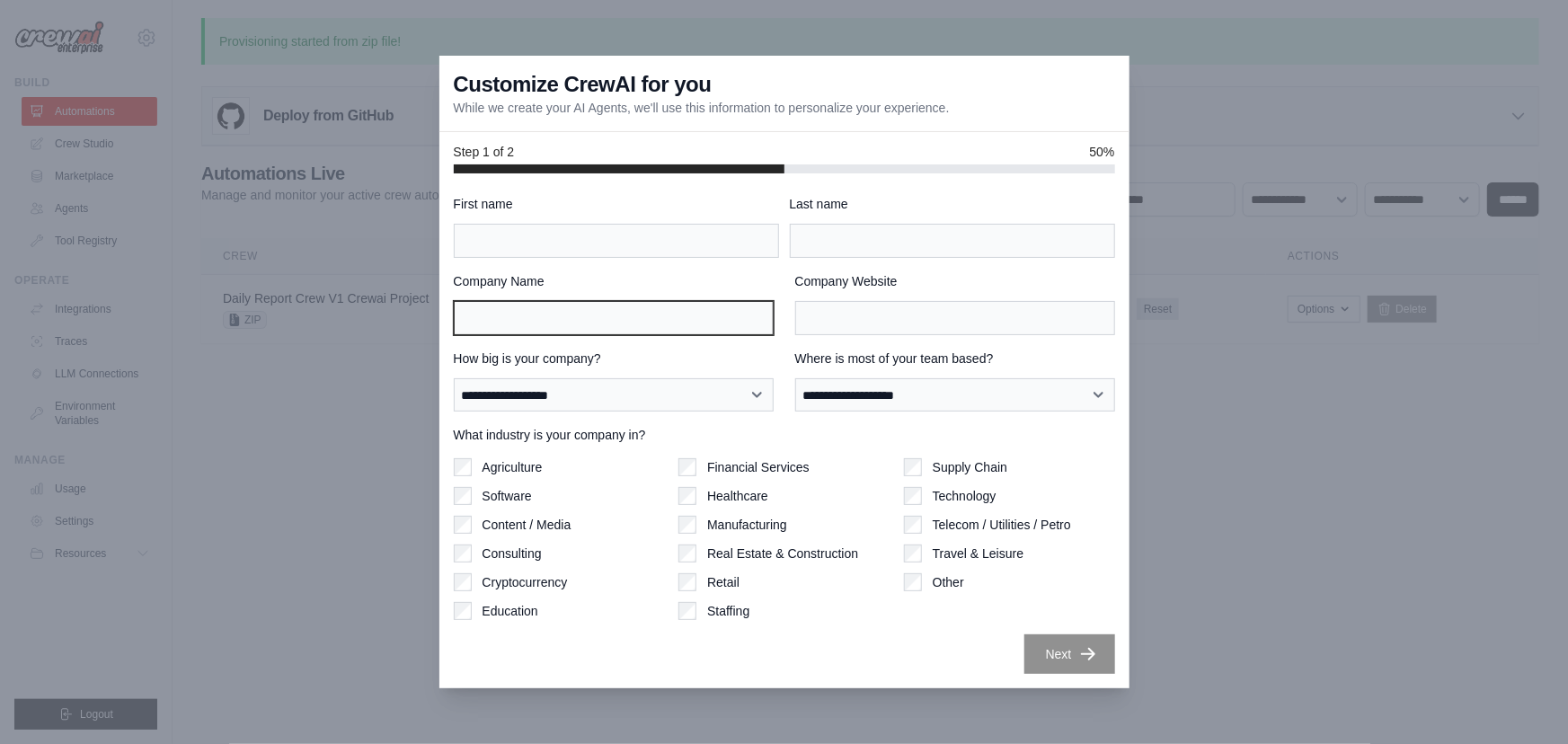
click at [575, 301] on input "Company Name" at bounding box center [614, 318] width 320 height 34
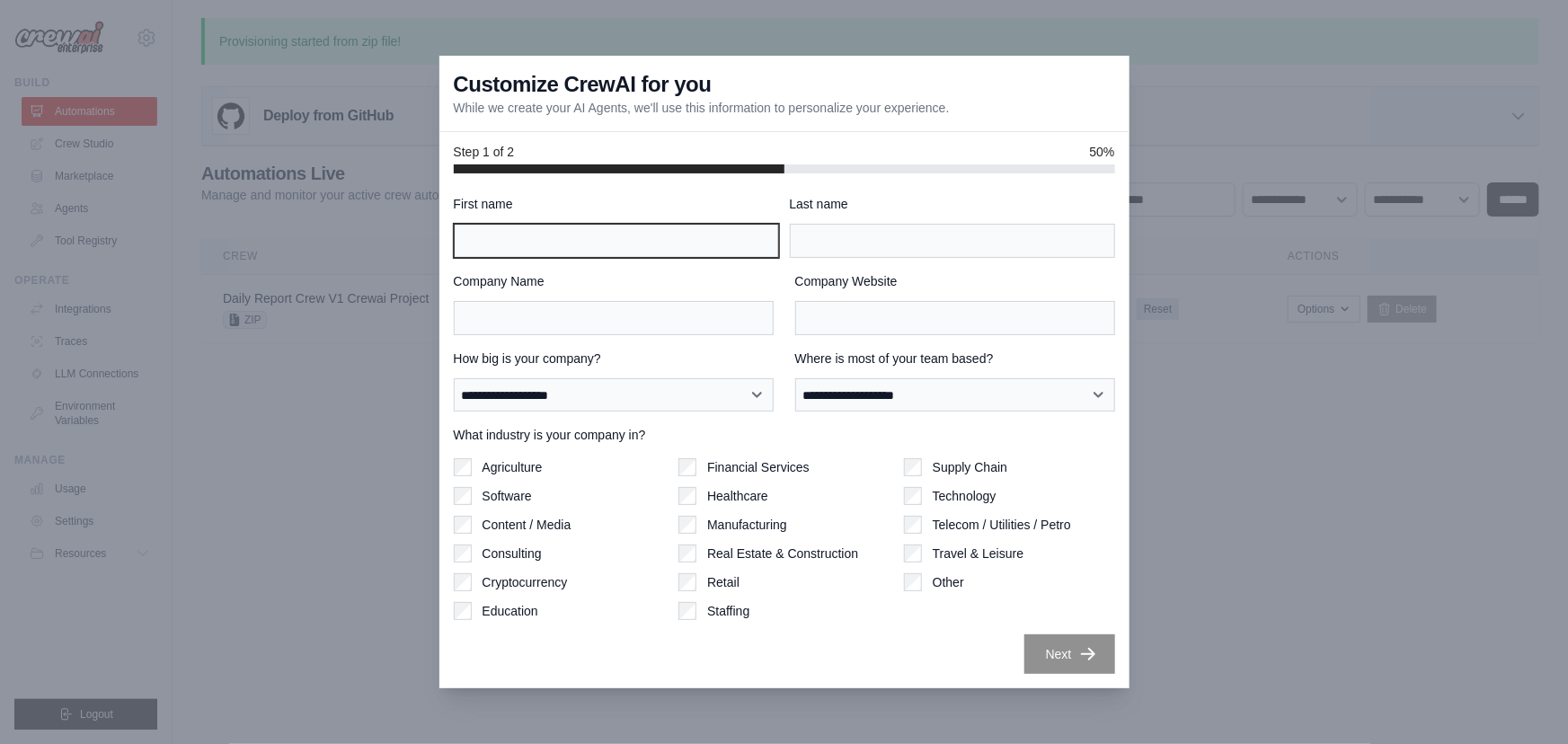
click at [661, 232] on input "First name" at bounding box center [616, 240] width 325 height 34
click at [699, 241] on input "First name" at bounding box center [616, 240] width 325 height 34
type input "******"
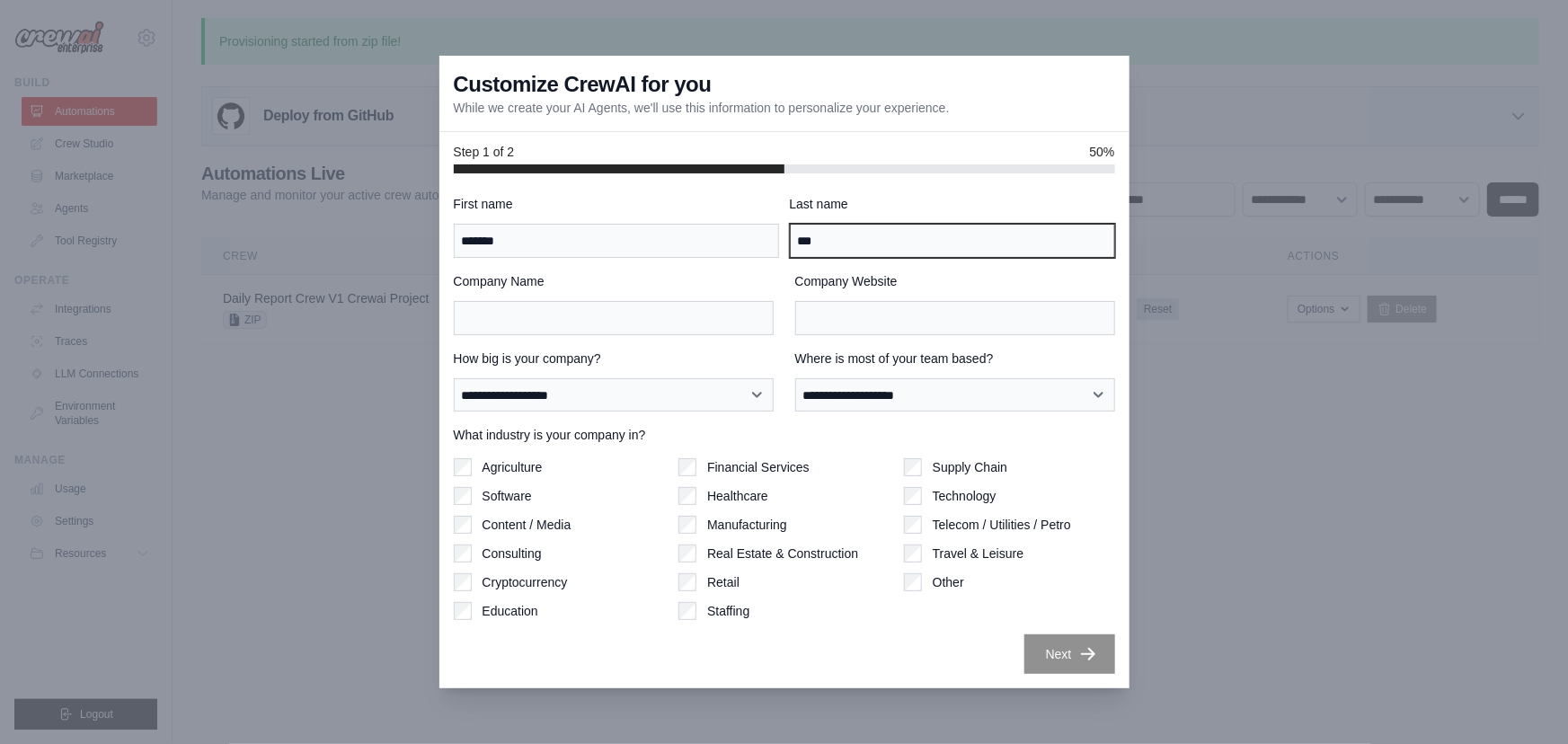
type input "**"
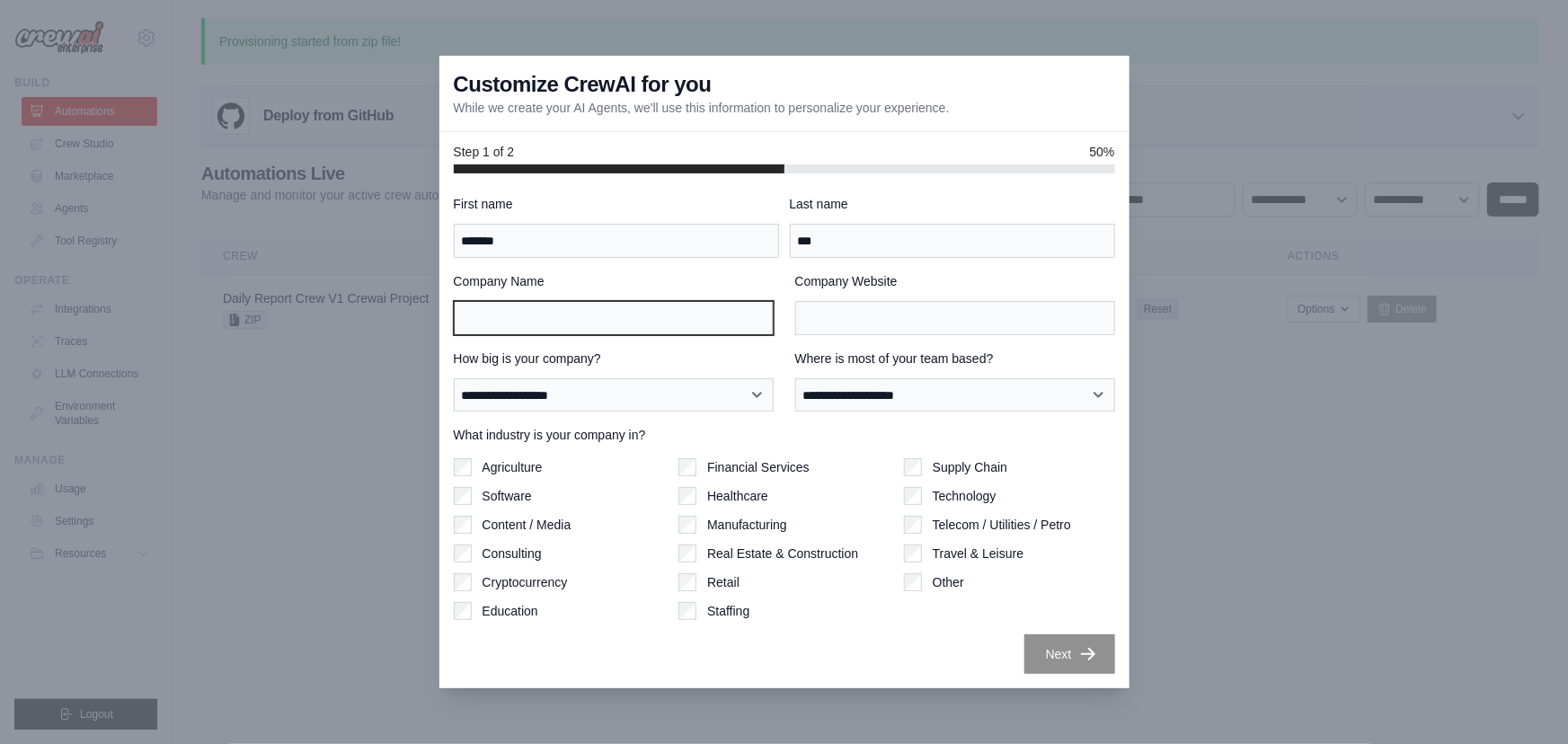
click at [591, 320] on input "Company Name" at bounding box center [614, 318] width 320 height 34
drag, startPoint x: 906, startPoint y: 339, endPoint x: 922, endPoint y: 314, distance: 29.7
click at [906, 337] on div "**********" at bounding box center [784, 434] width 662 height 480
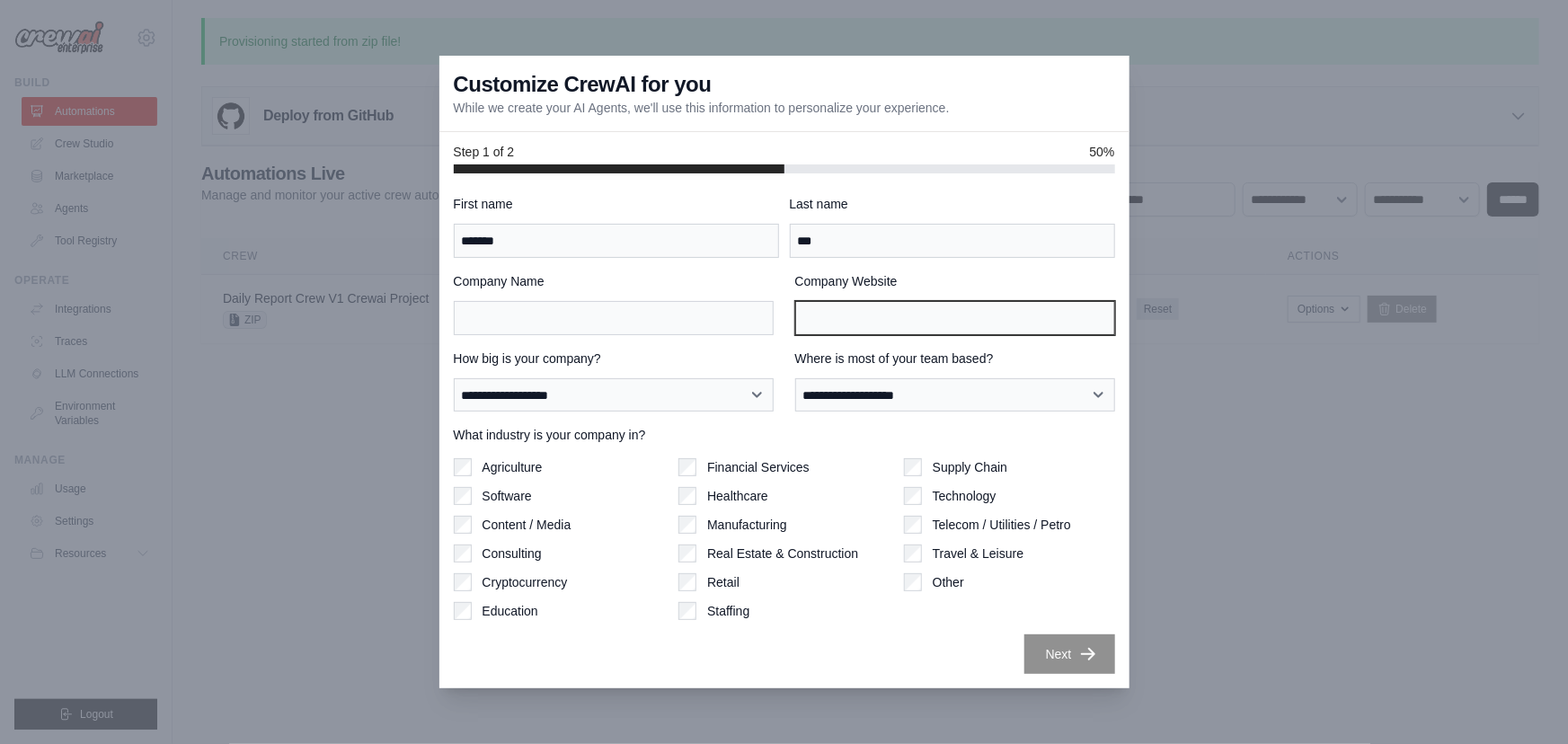
click at [922, 314] on input "Company Website" at bounding box center [955, 318] width 320 height 34
click at [933, 458] on label "Supply Chain" at bounding box center [970, 467] width 75 height 18
click at [924, 468] on div "Supply Chain" at bounding box center [1009, 467] width 212 height 18
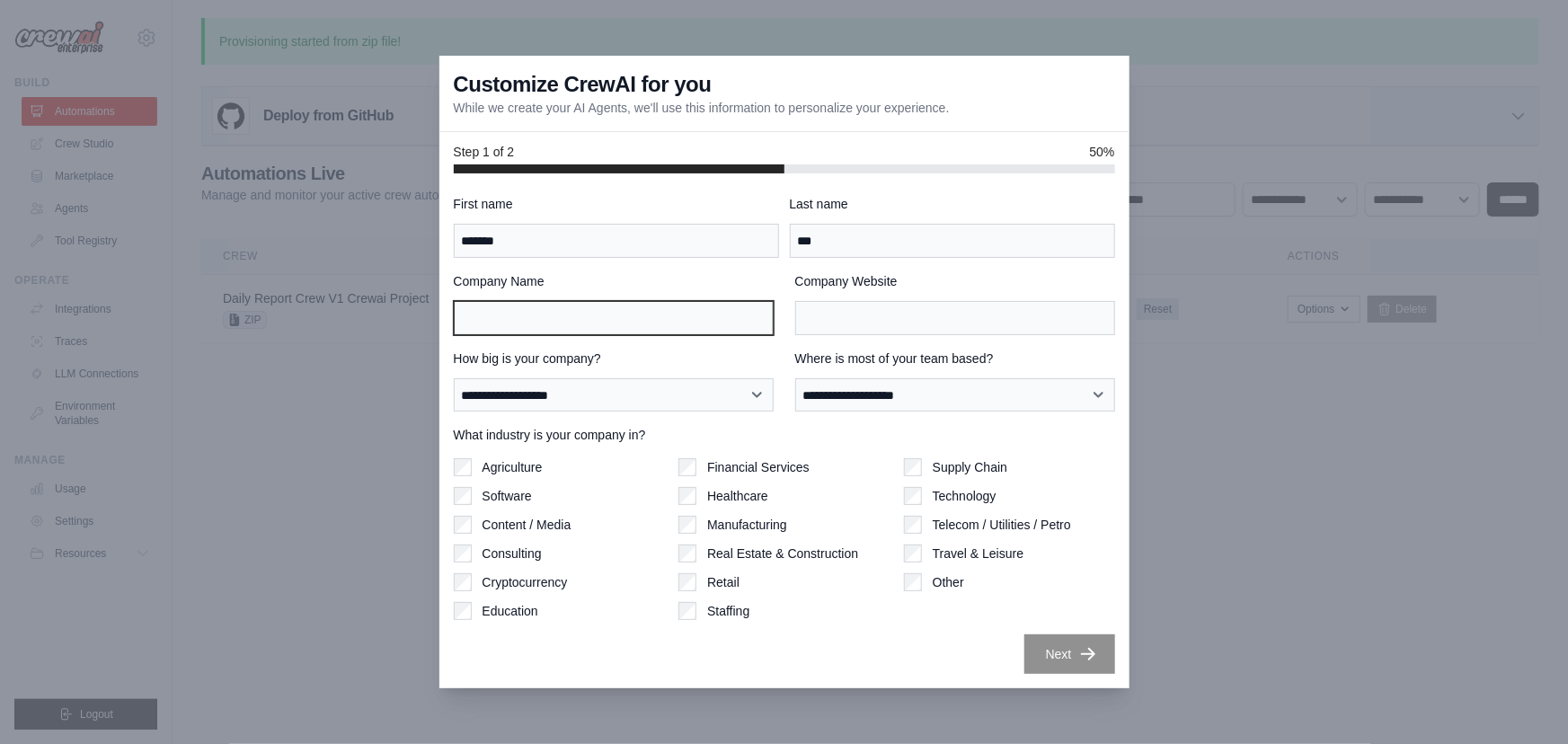
click at [605, 311] on input "Company Name" at bounding box center [614, 318] width 320 height 34
type input "***"
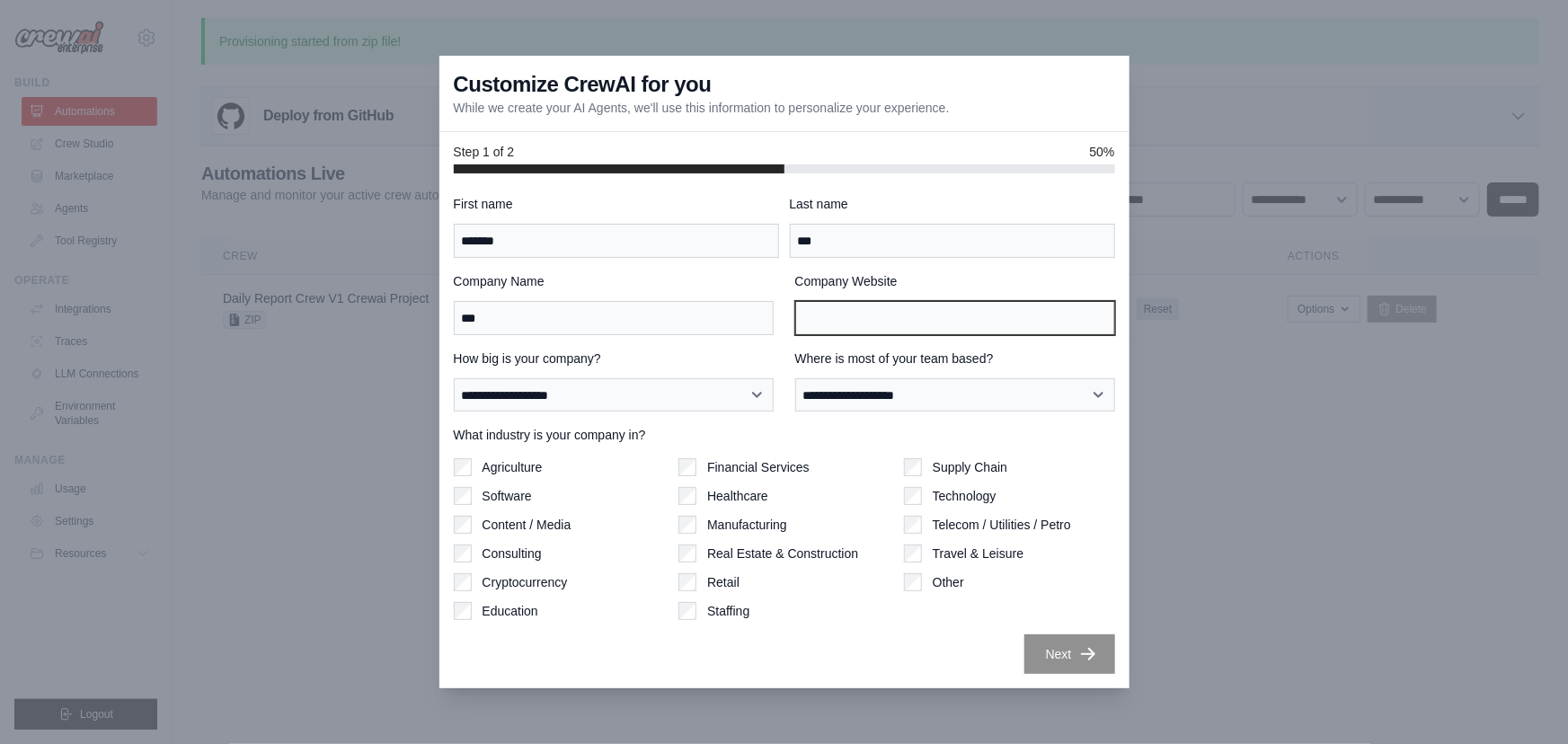
click at [935, 323] on input "Company Website" at bounding box center [955, 318] width 320 height 34
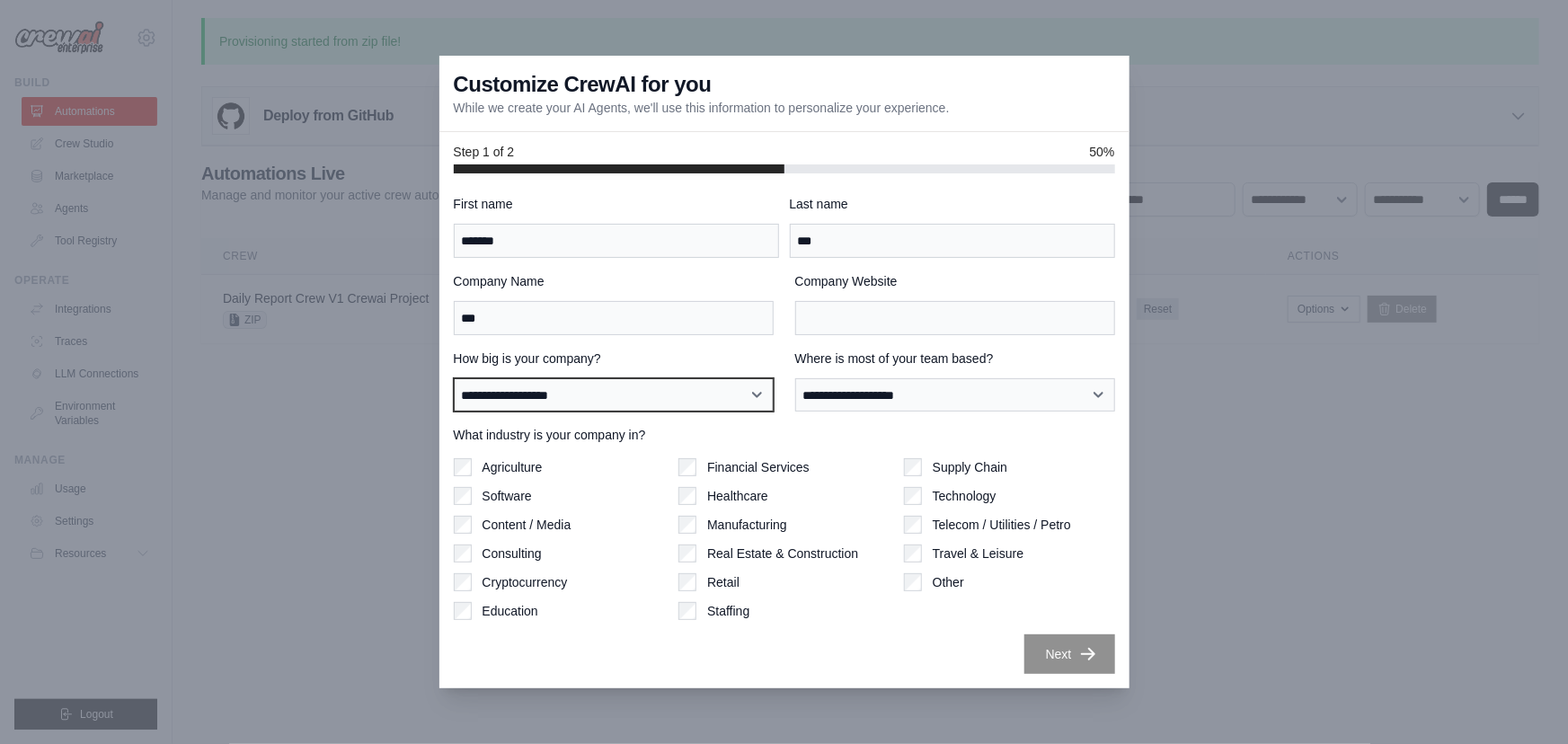
click at [602, 395] on select "**********" at bounding box center [614, 395] width 320 height 34
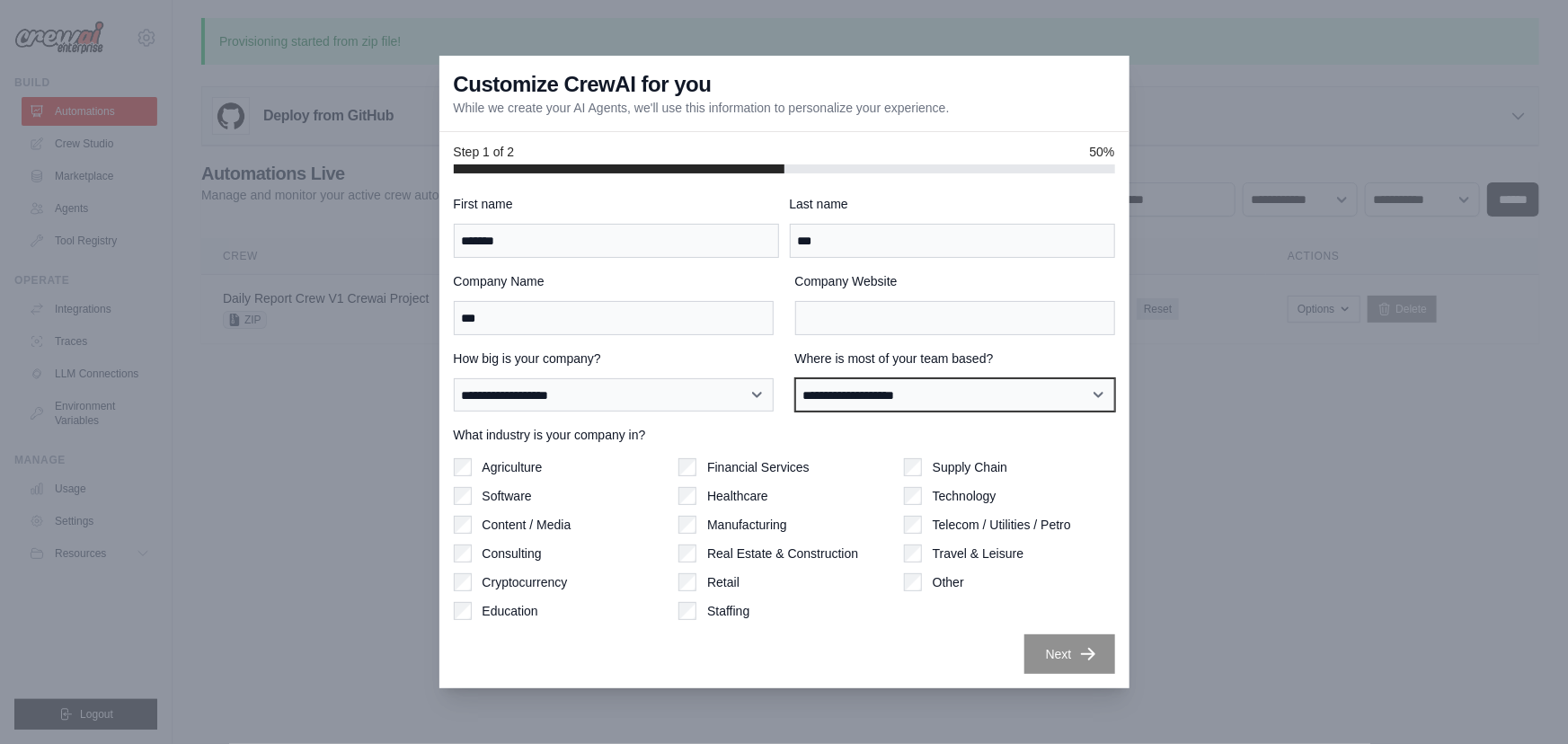
click at [981, 386] on select "**********" at bounding box center [955, 395] width 320 height 34
click at [970, 398] on select "**********" at bounding box center [955, 395] width 320 height 34
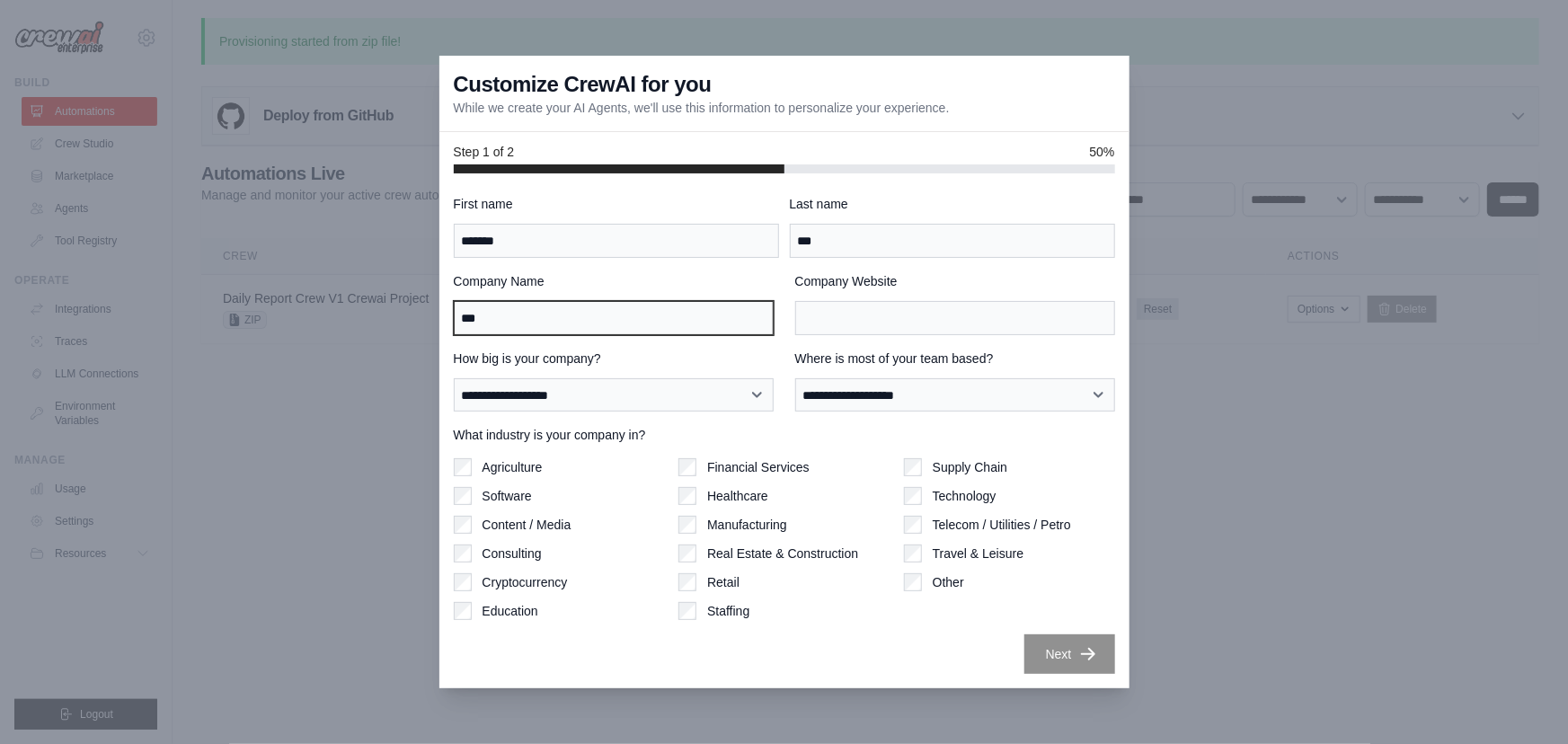
click at [618, 303] on input "***" at bounding box center [614, 318] width 320 height 34
click at [1222, 270] on div at bounding box center [784, 372] width 1568 height 744
click at [560, 327] on input "Company Name" at bounding box center [614, 318] width 320 height 34
click at [505, 464] on label "Agriculture" at bounding box center [512, 467] width 60 height 18
drag, startPoint x: 485, startPoint y: 524, endPoint x: 491, endPoint y: 506, distance: 19.0
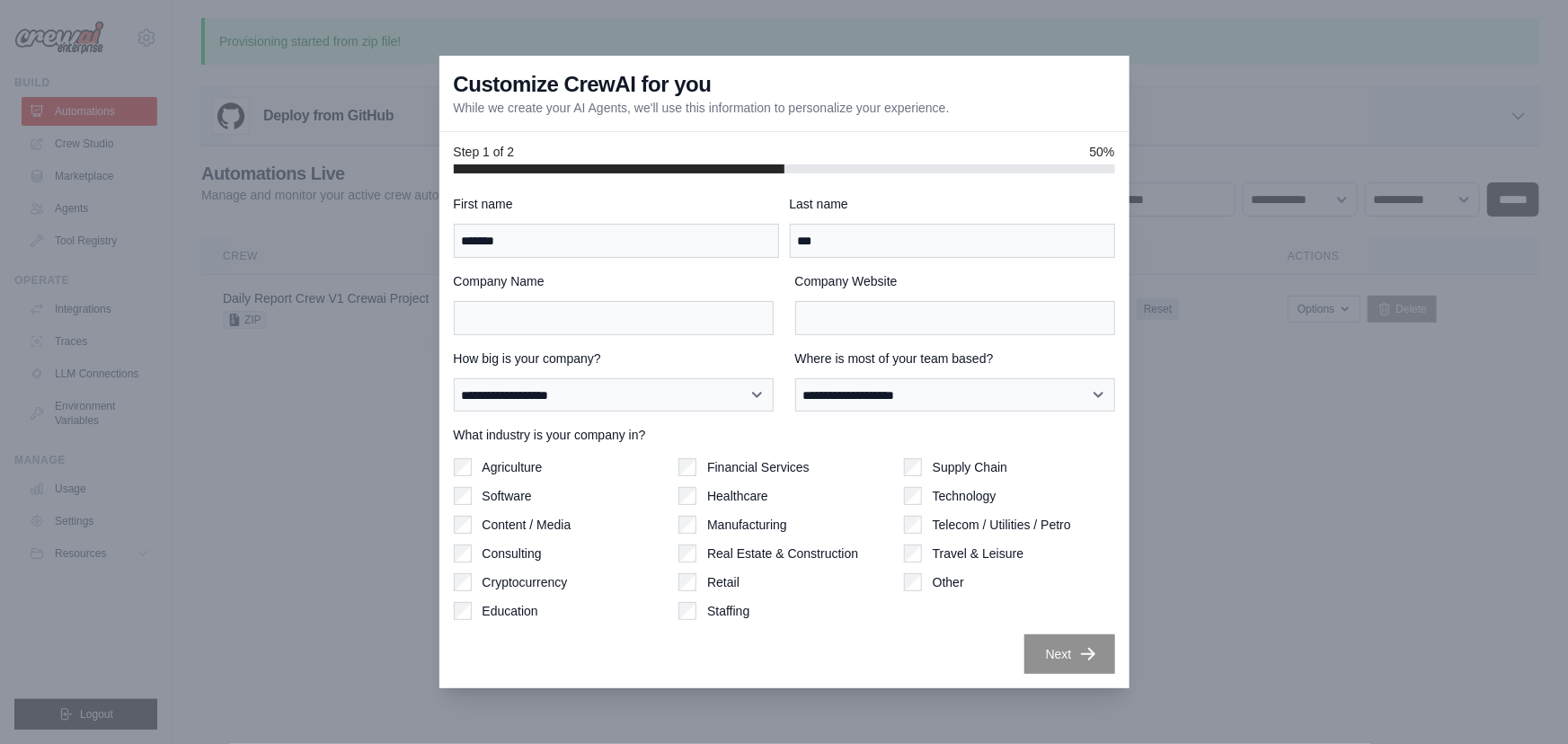
click at [482, 526] on label "Content / Media" at bounding box center [527, 524] width 89 height 18
click at [497, 471] on label "Agriculture" at bounding box center [512, 467] width 60 height 18
click at [478, 516] on div "Content / Media" at bounding box center [559, 524] width 212 height 18
click at [478, 527] on div "Content / Media" at bounding box center [559, 524] width 212 height 18
click at [520, 317] on input "Company Name" at bounding box center [614, 318] width 320 height 34
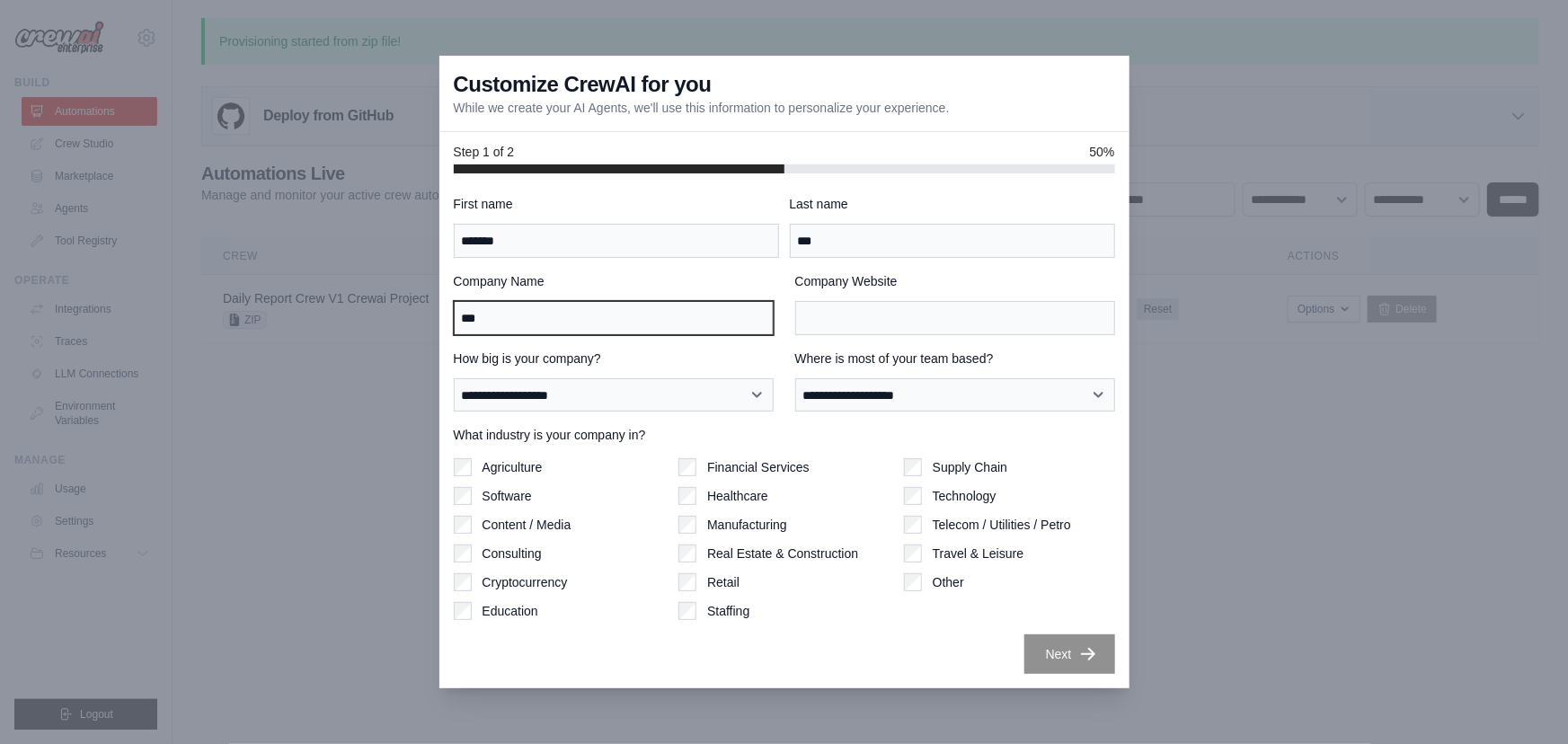
type input "***"
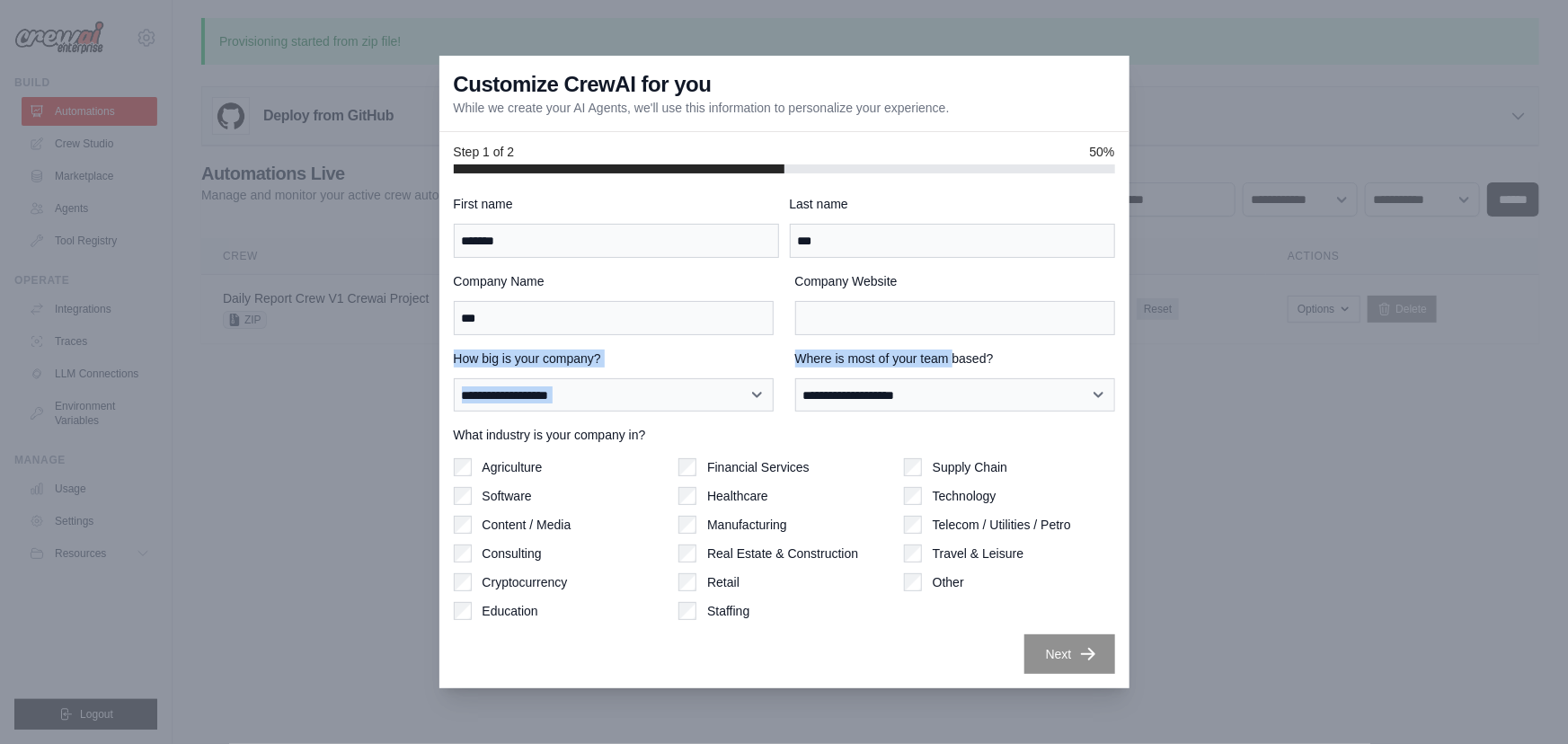
click at [951, 334] on div "**********" at bounding box center [784, 434] width 662 height 480
click at [954, 327] on input "Company Website" at bounding box center [955, 318] width 320 height 34
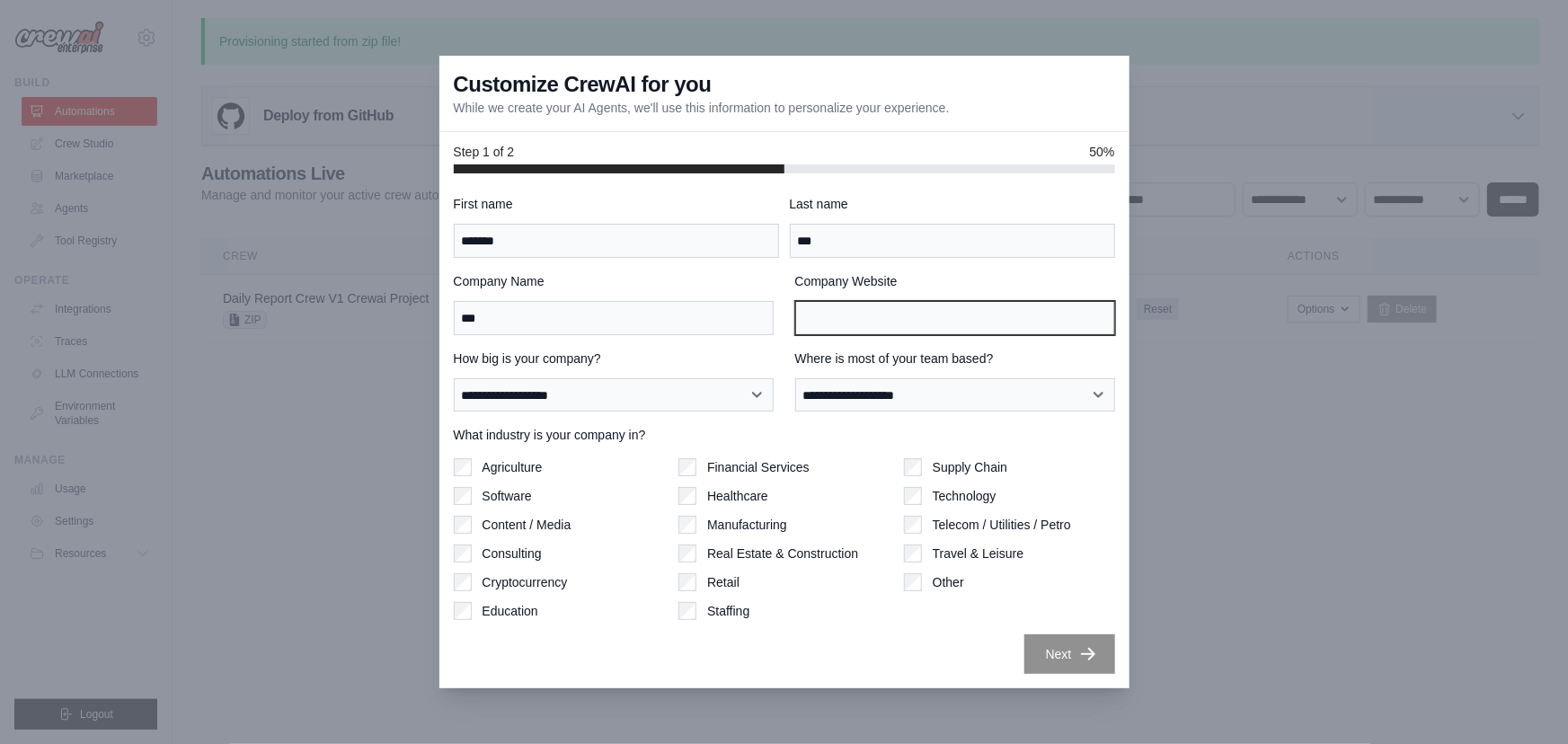
click at [932, 314] on input "Company Website" at bounding box center [955, 318] width 320 height 34
paste input "**********"
type input "**********"
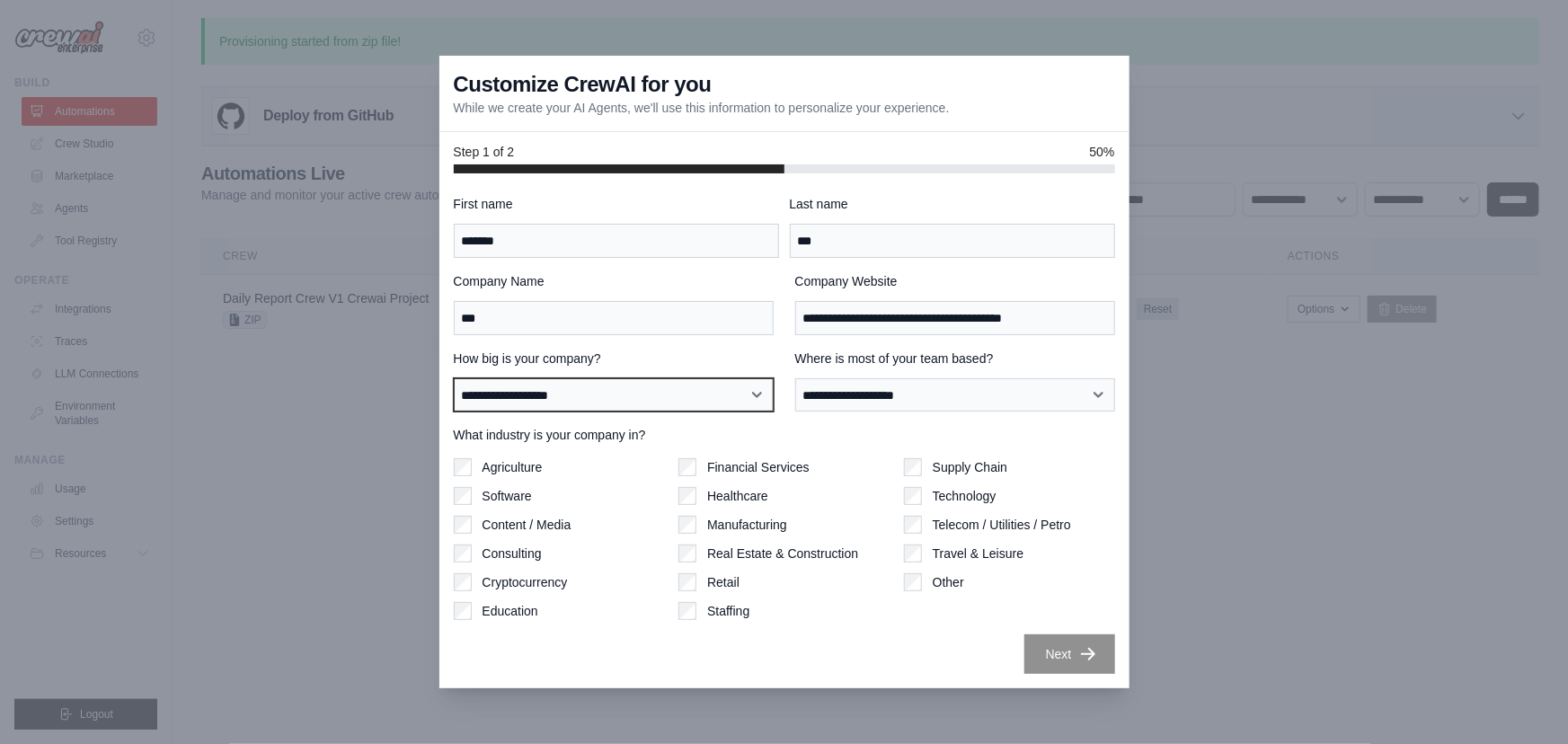
click at [628, 394] on select "**********" at bounding box center [614, 395] width 320 height 34
select select "**********"
click at [454, 378] on select "**********" at bounding box center [614, 395] width 320 height 34
drag, startPoint x: 935, startPoint y: 372, endPoint x: 916, endPoint y: 389, distance: 25.5
click at [935, 372] on div "**********" at bounding box center [955, 381] width 320 height 63
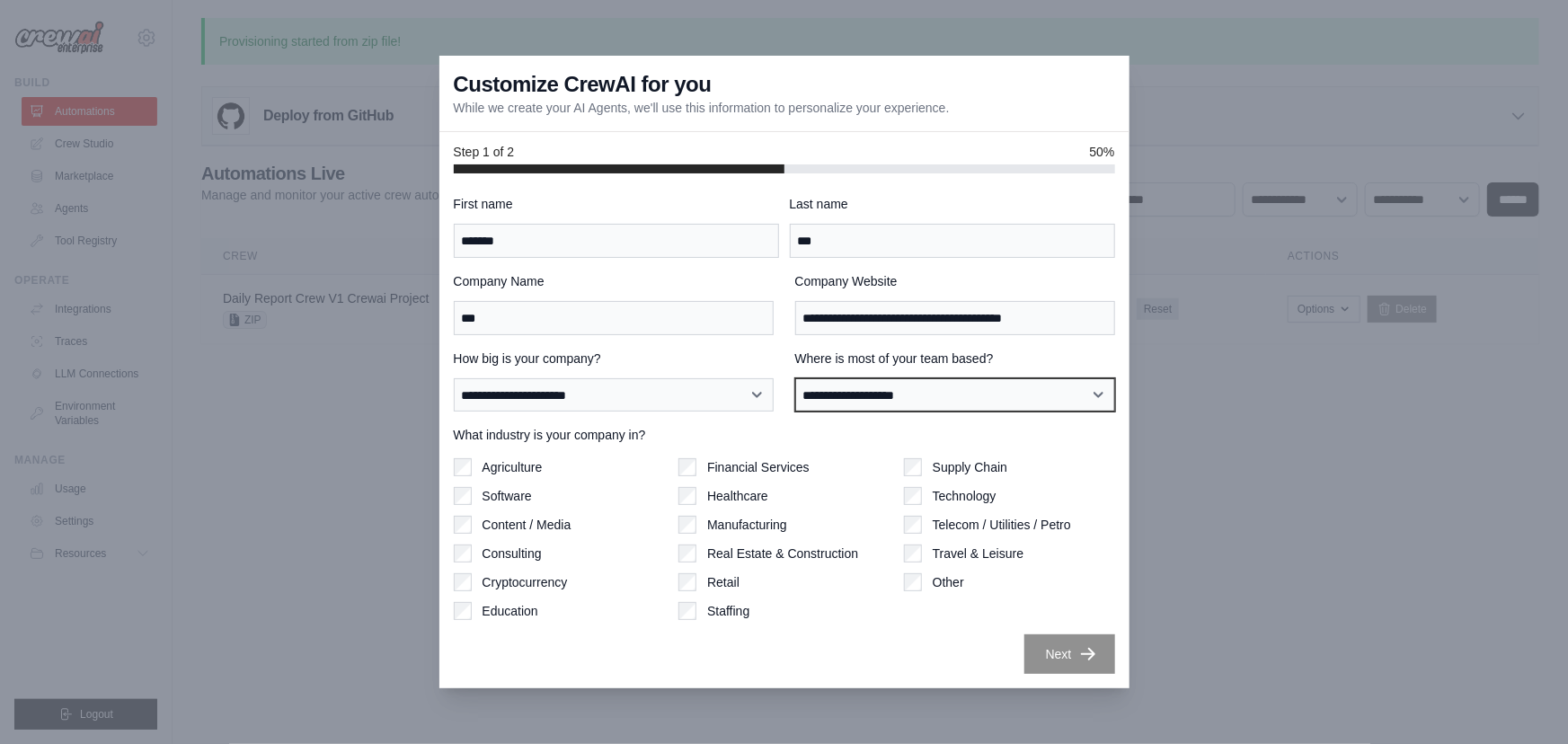
click at [916, 389] on select "**********" at bounding box center [955, 395] width 320 height 34
click at [796, 378] on select "**********" at bounding box center [955, 395] width 320 height 34
click at [906, 397] on select "**********" at bounding box center [955, 395] width 320 height 34
select select "**********"
click at [796, 378] on select "**********" at bounding box center [955, 395] width 320 height 34
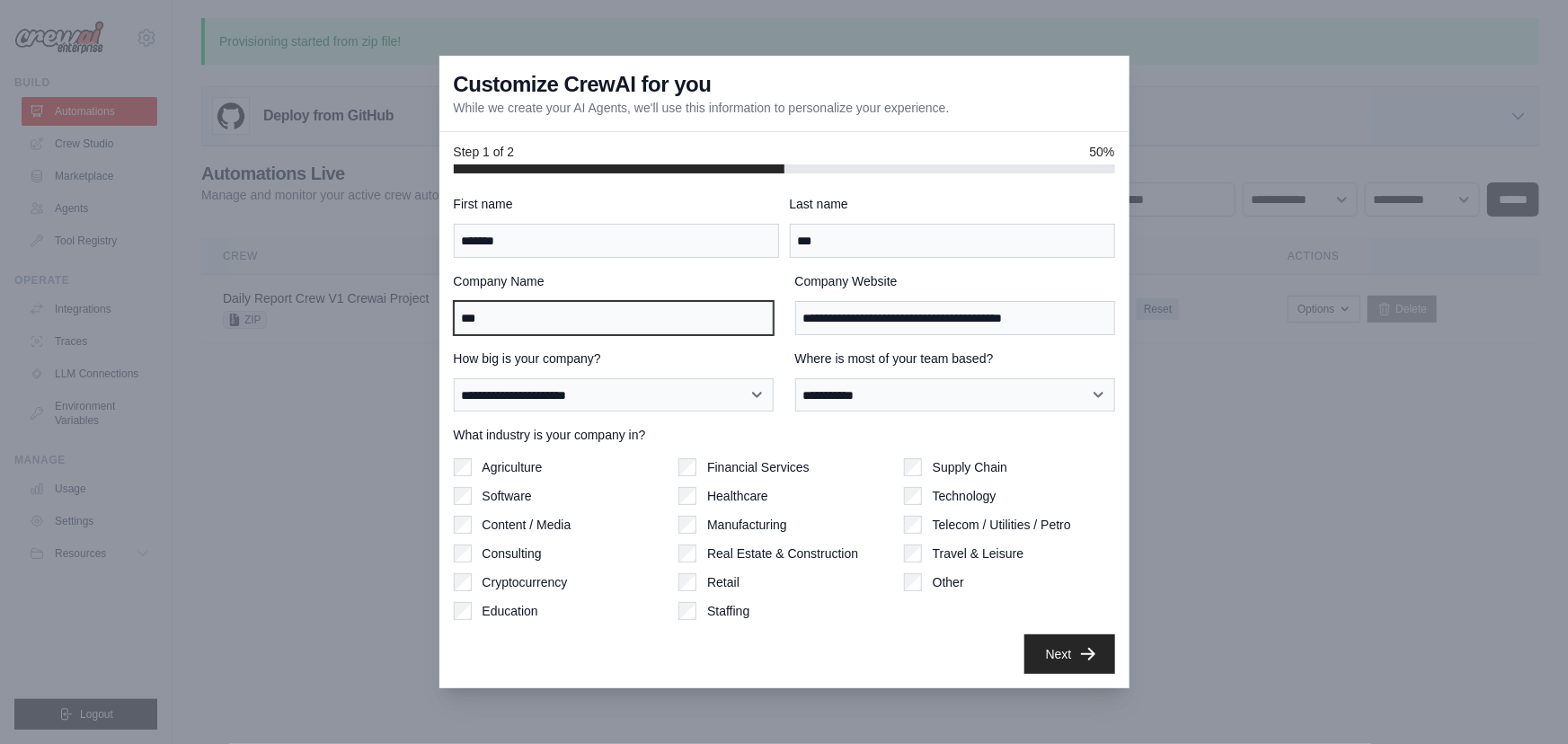
click at [614, 311] on input "***" at bounding box center [614, 318] width 320 height 34
drag, startPoint x: 1057, startPoint y: 337, endPoint x: 1068, endPoint y: 327, distance: 14.9
click at [1060, 336] on div "**********" at bounding box center [784, 434] width 662 height 480
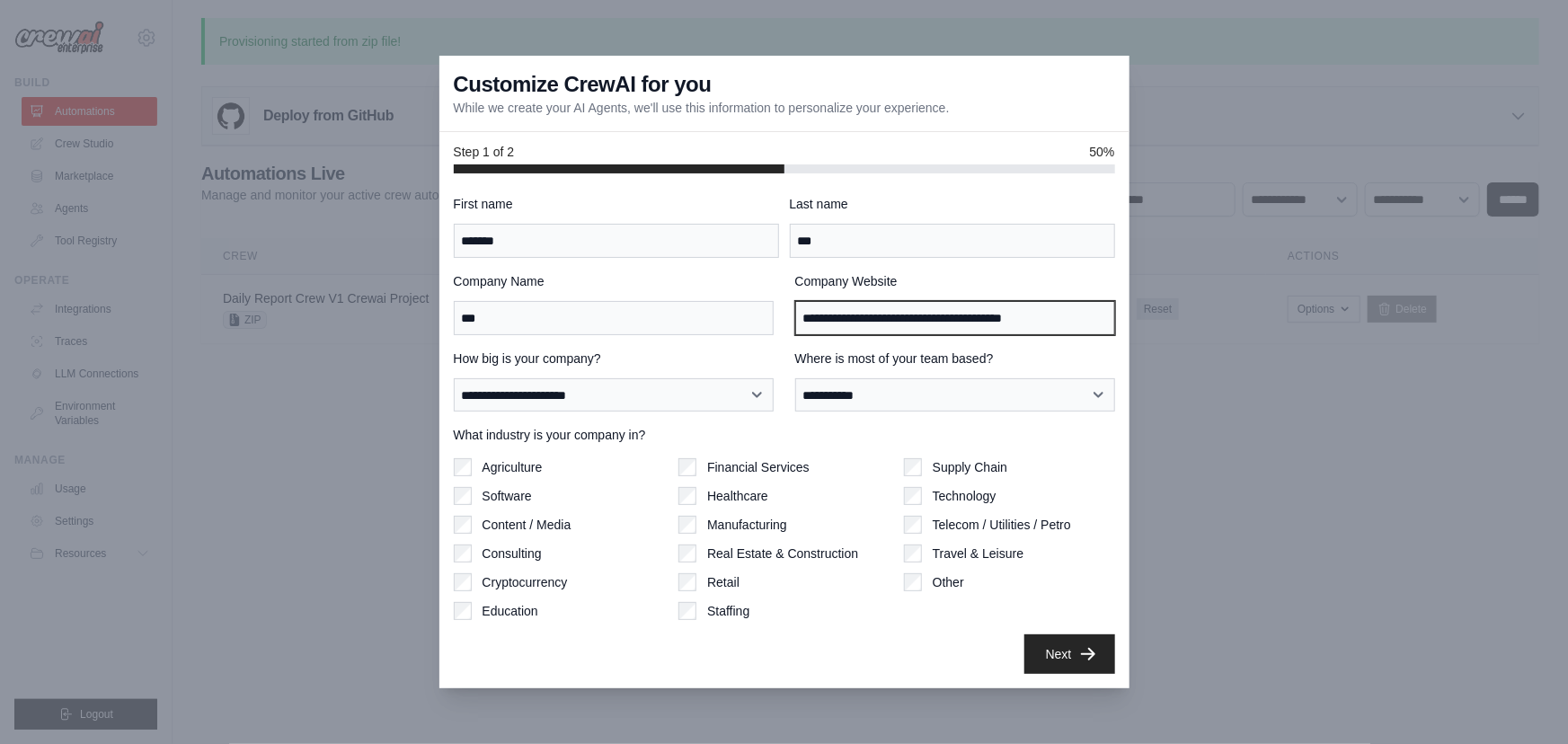
click at [1068, 327] on input "**********" at bounding box center [955, 318] width 320 height 34
click at [678, 414] on div "**********" at bounding box center [784, 434] width 662 height 480
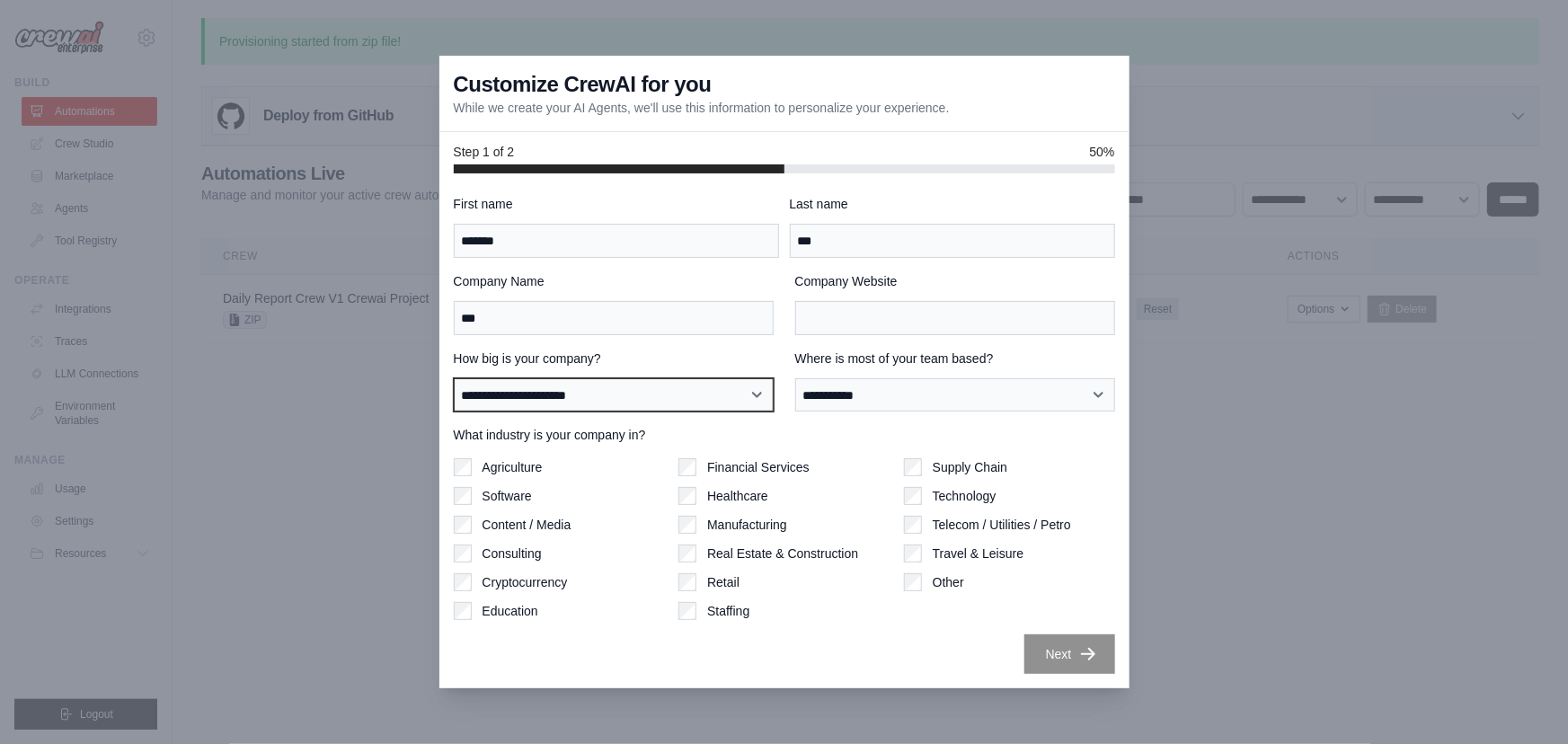
click at [698, 396] on select "**********" at bounding box center [614, 395] width 320 height 34
click at [454, 378] on select "**********" at bounding box center [614, 395] width 320 height 34
click at [500, 518] on label "Content / Media" at bounding box center [527, 524] width 89 height 18
click at [490, 496] on label "Software" at bounding box center [506, 495] width 49 height 18
drag, startPoint x: 892, startPoint y: 297, endPoint x: 893, endPoint y: 306, distance: 9.1
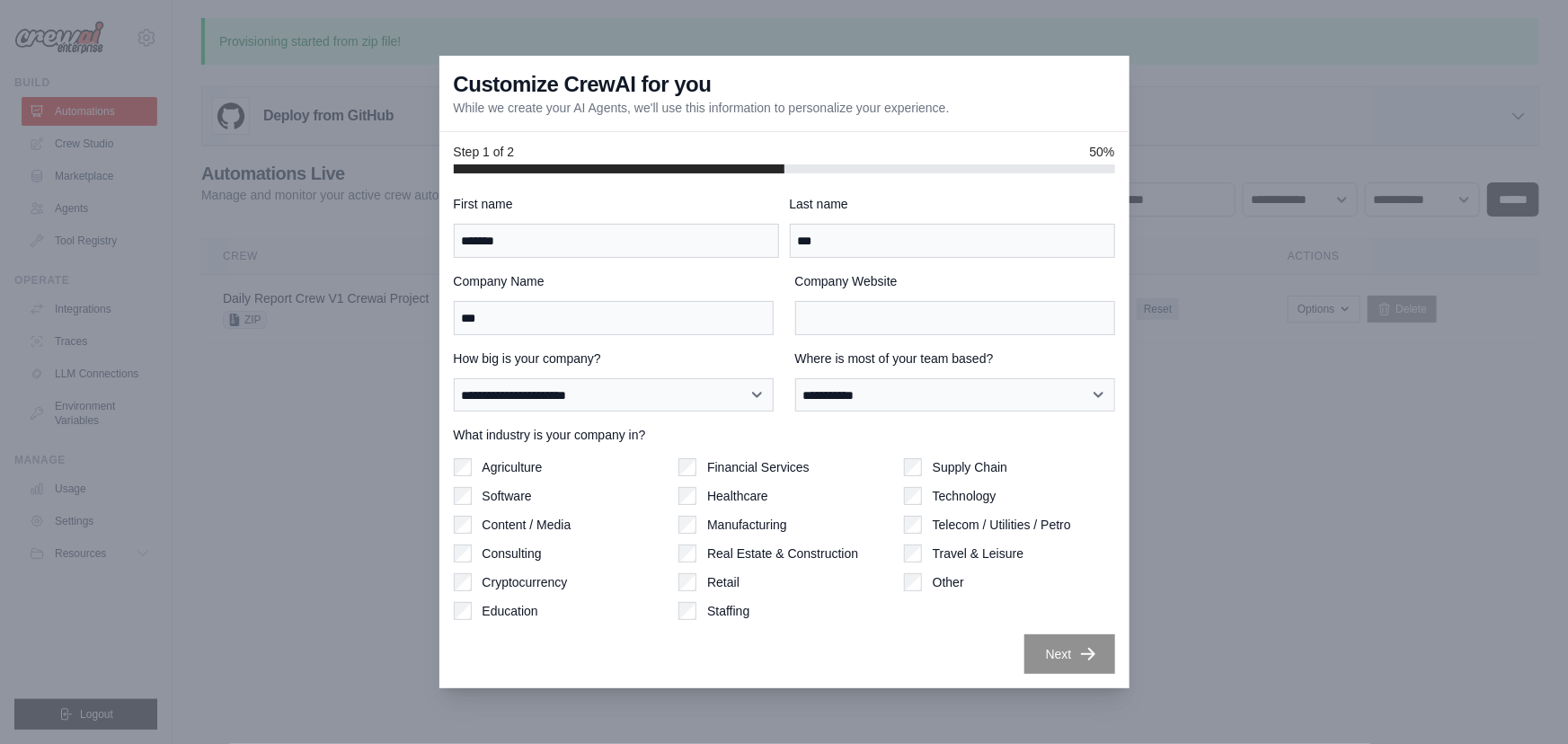
click at [892, 298] on div "Company Website" at bounding box center [955, 304] width 320 height 63
click at [892, 315] on input "Company Website" at bounding box center [955, 318] width 320 height 34
click at [879, 323] on input "Company Website" at bounding box center [955, 318] width 320 height 34
paste input "**********"
type input "**********"
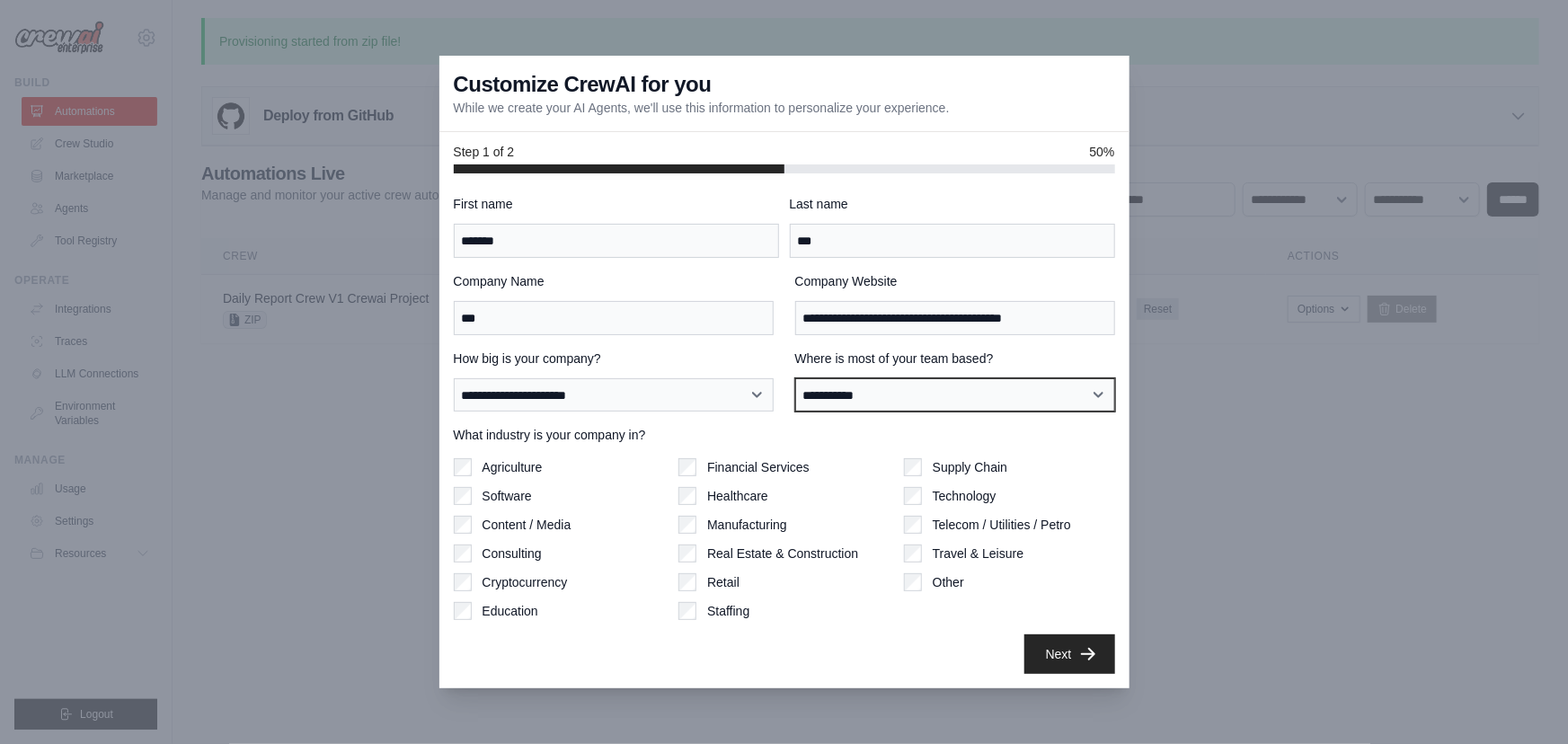
click at [930, 404] on select "**********" at bounding box center [955, 395] width 320 height 34
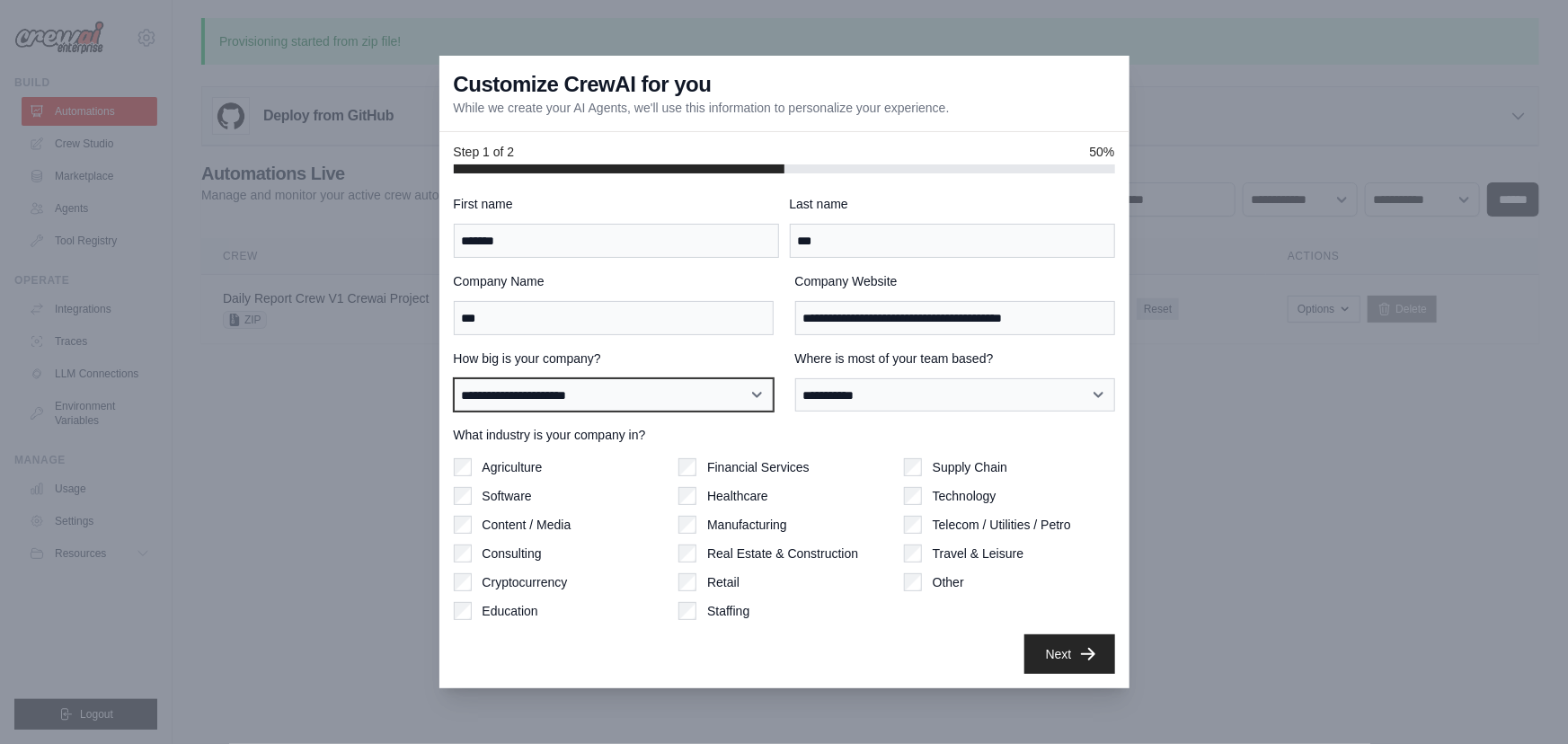
click at [654, 396] on select "**********" at bounding box center [614, 395] width 320 height 34
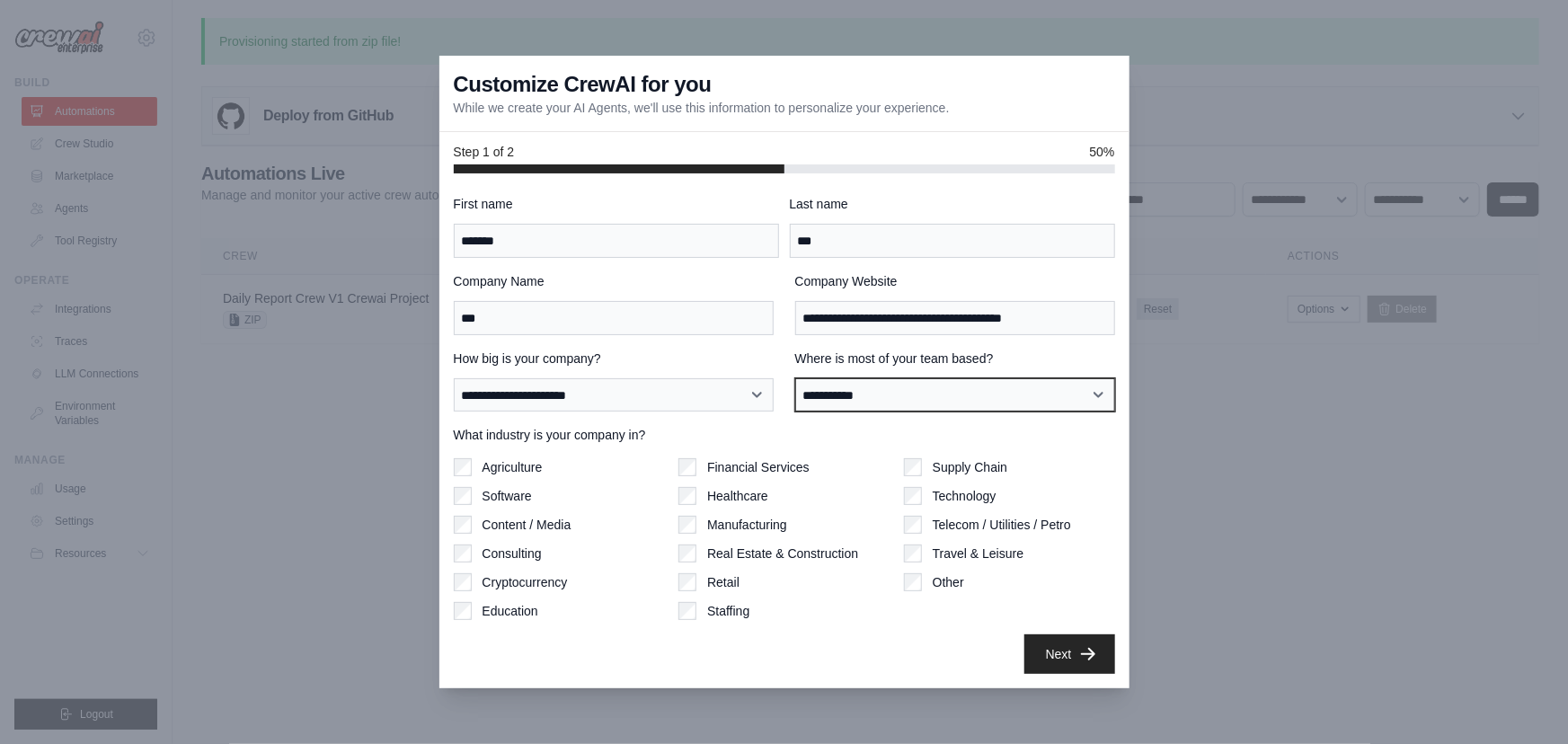
click at [927, 384] on select "**********" at bounding box center [955, 395] width 320 height 34
click at [939, 300] on div "**********" at bounding box center [955, 304] width 320 height 63
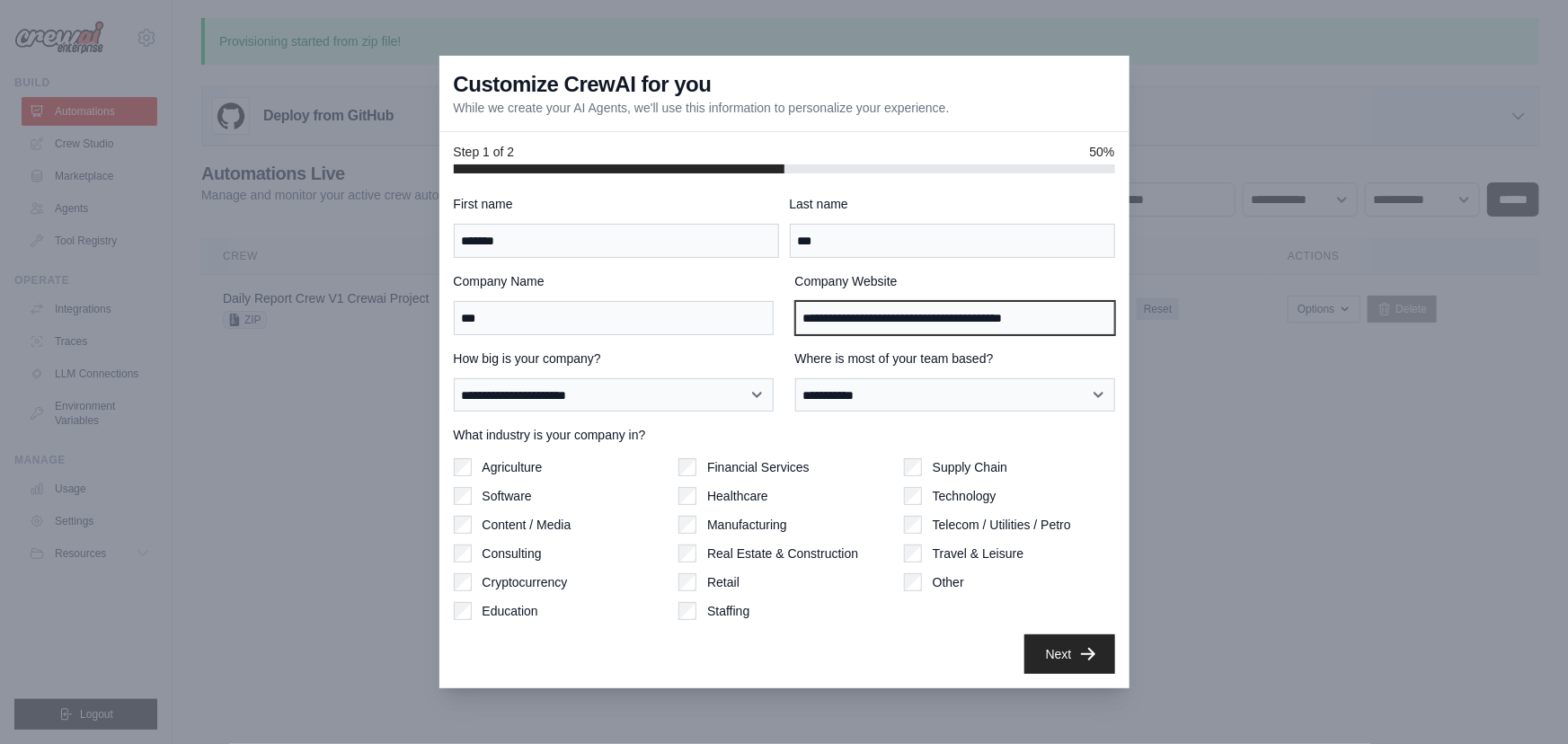
click at [940, 318] on input "**********" at bounding box center [955, 318] width 320 height 34
click at [935, 319] on input "Company Website" at bounding box center [955, 318] width 320 height 34
paste input "**********"
type input "**********"
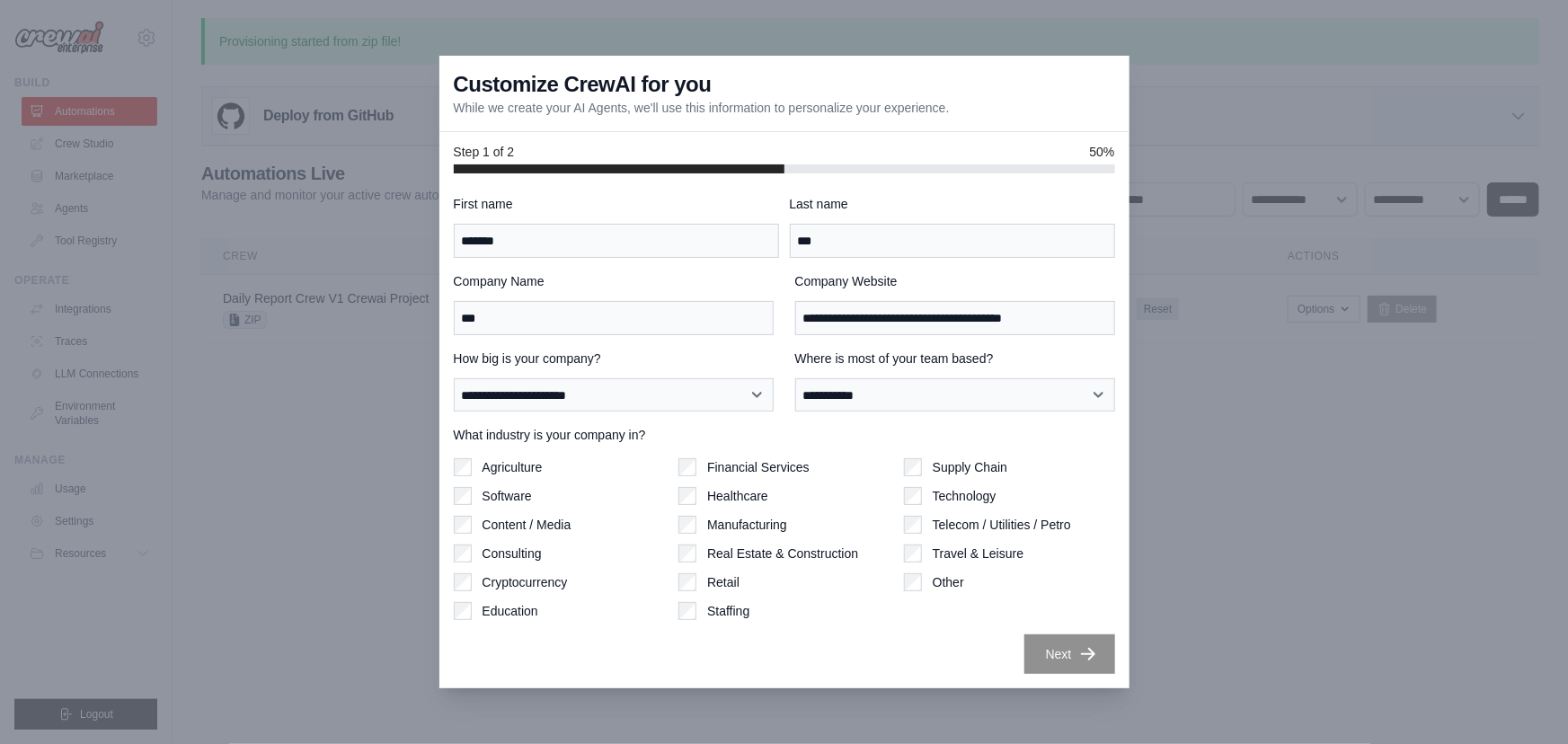
click at [968, 457] on div "What industry is your company in? Agriculture Software Content / Media Consulti…" at bounding box center [784, 523] width 662 height 194
click at [964, 469] on label "Supply Chain" at bounding box center [970, 467] width 75 height 18
click at [955, 469] on label "Supply Chain" at bounding box center [970, 467] width 75 height 18
click at [1060, 649] on button "Next" at bounding box center [1070, 653] width 91 height 40
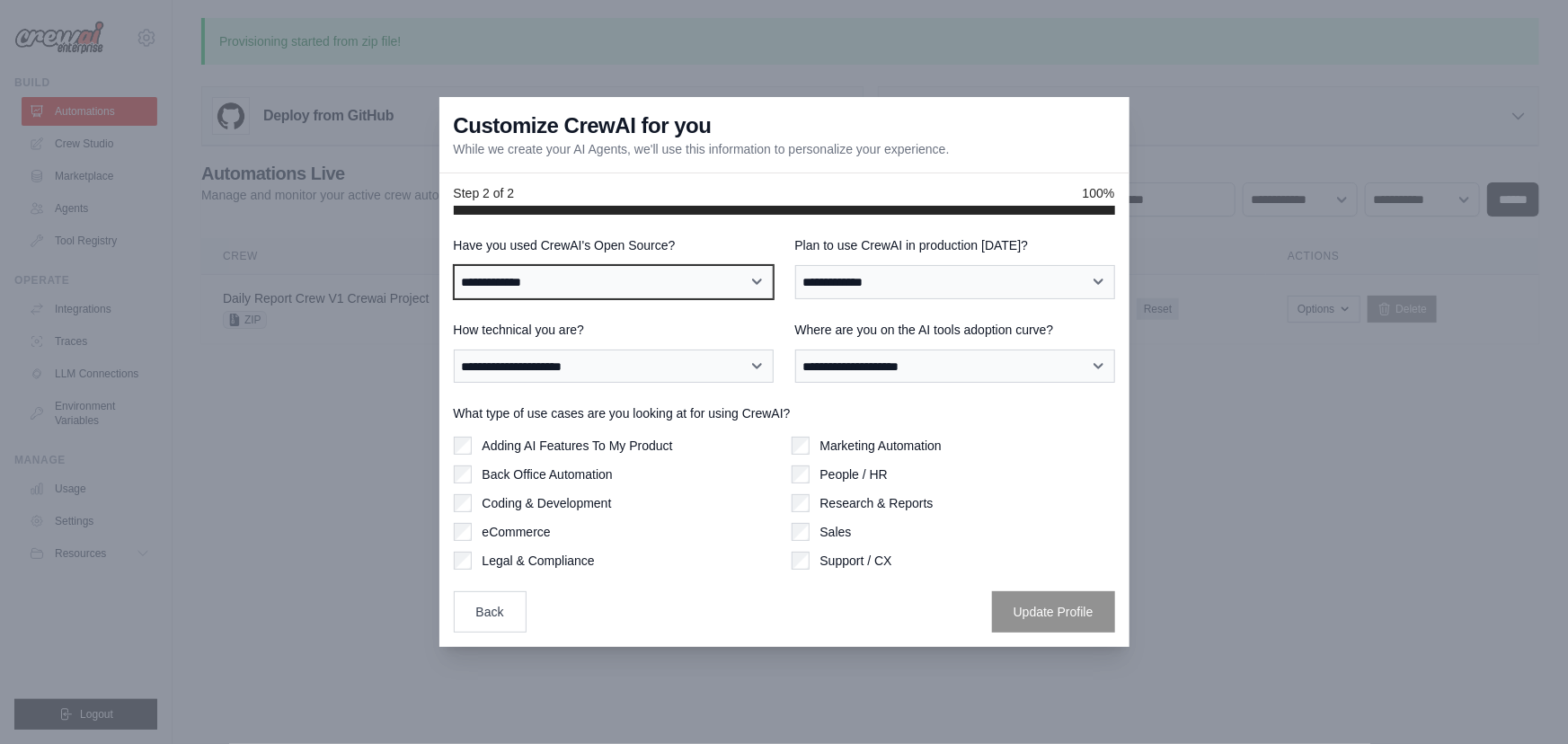
click at [586, 287] on select "**********" at bounding box center [614, 282] width 320 height 34
select select "**"
click at [454, 265] on select "**********" at bounding box center [614, 282] width 320 height 34
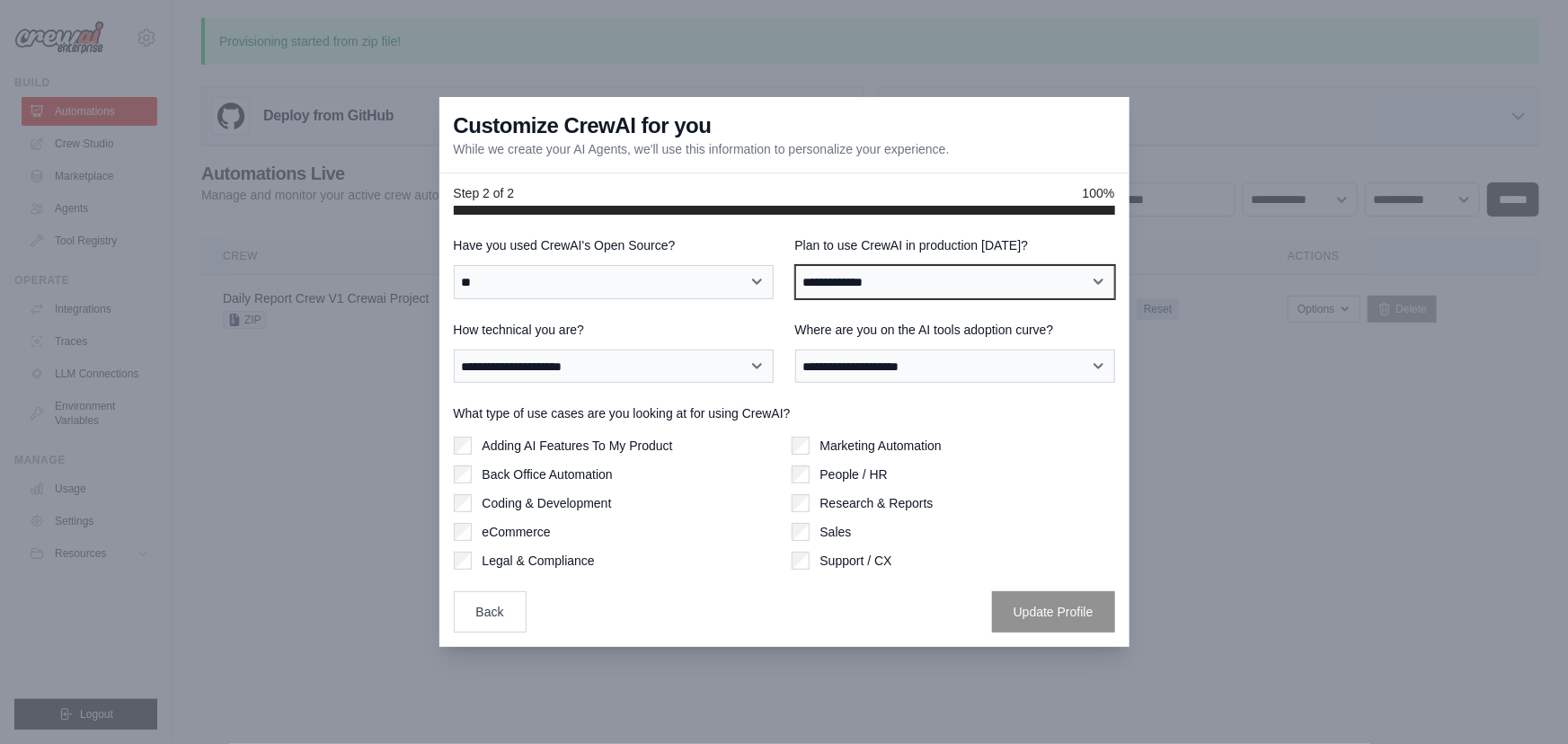
click at [986, 287] on select "**********" at bounding box center [955, 282] width 320 height 34
select select "****"
click at [796, 265] on select "**********" at bounding box center [955, 282] width 320 height 34
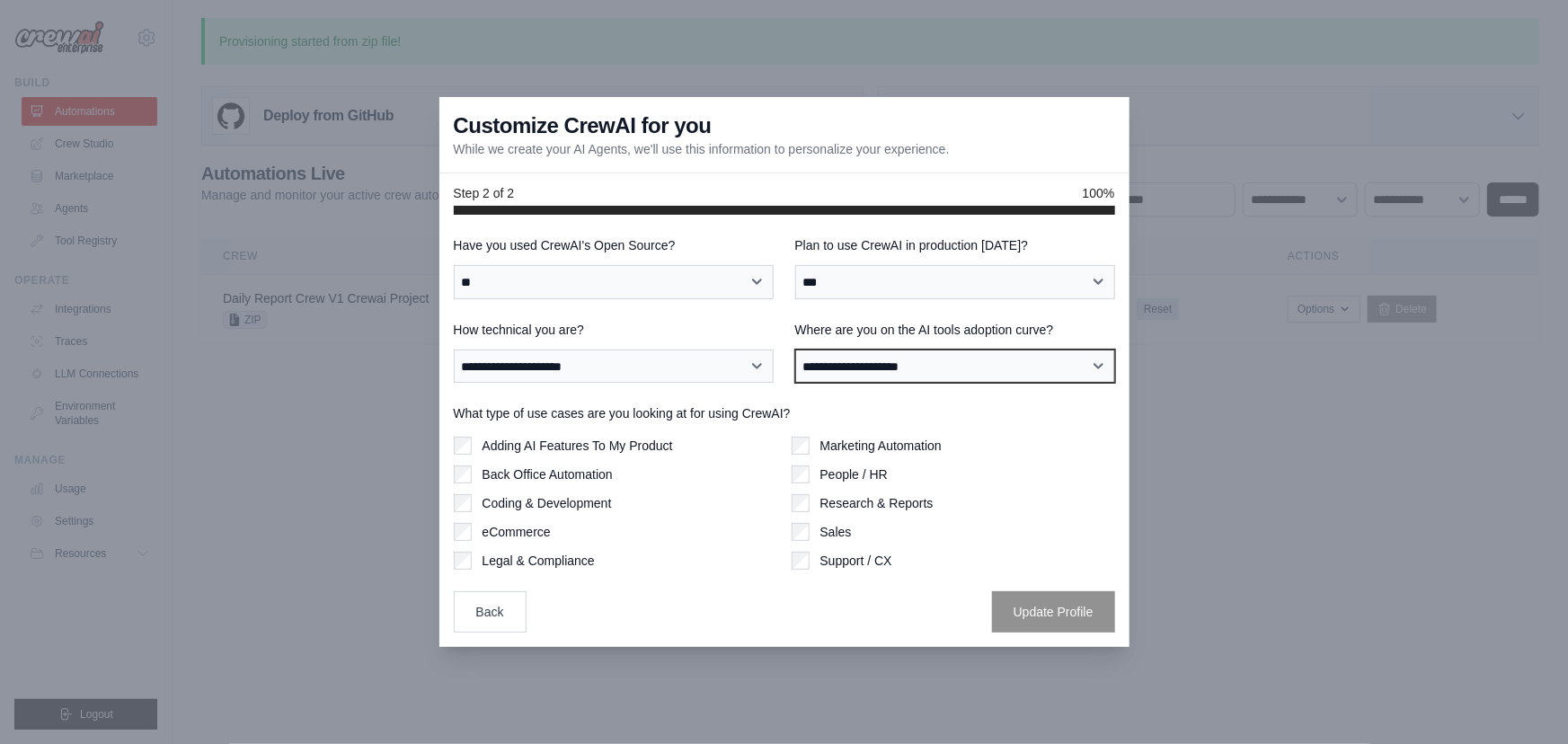
click at [871, 367] on select "**********" at bounding box center [955, 366] width 320 height 34
select select "**********"
click at [796, 349] on select "**********" at bounding box center [955, 366] width 320 height 34
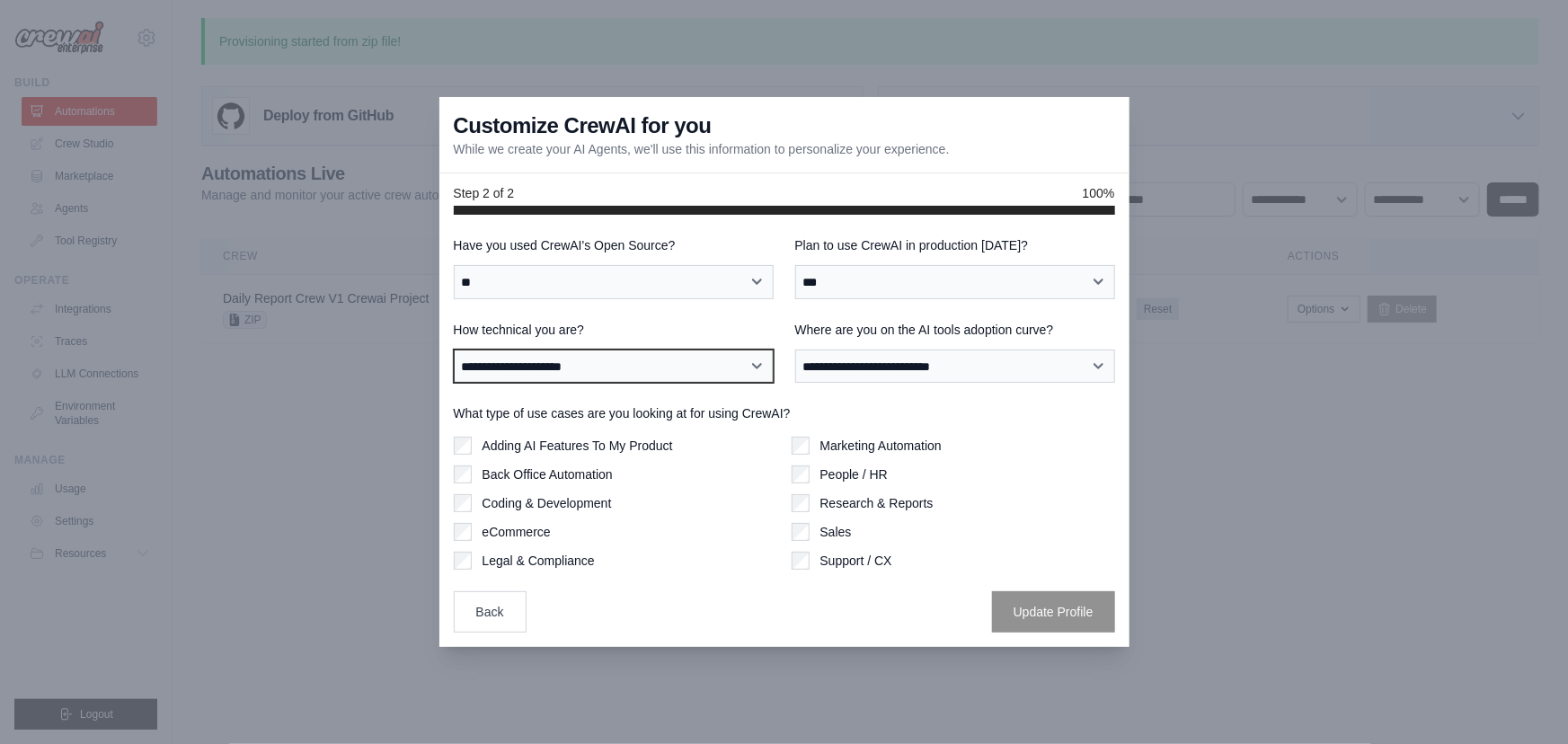
click at [618, 364] on select "**********" at bounding box center [614, 366] width 320 height 34
select select "**********"
click at [454, 349] on select "**********" at bounding box center [614, 366] width 320 height 34
click at [544, 504] on label "Coding & Development" at bounding box center [547, 503] width 129 height 18
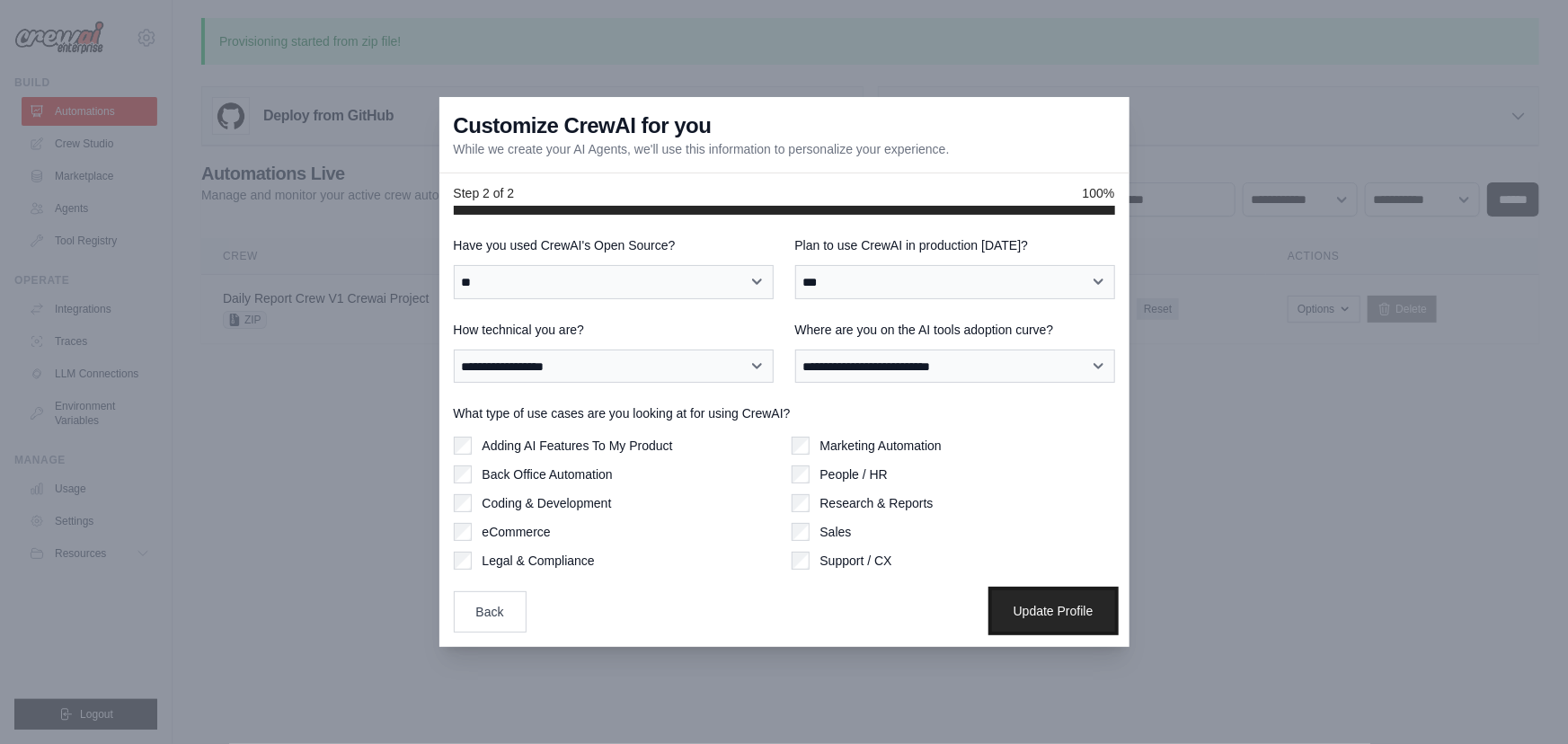
click at [1078, 609] on button "Update Profile" at bounding box center [1053, 611] width 123 height 42
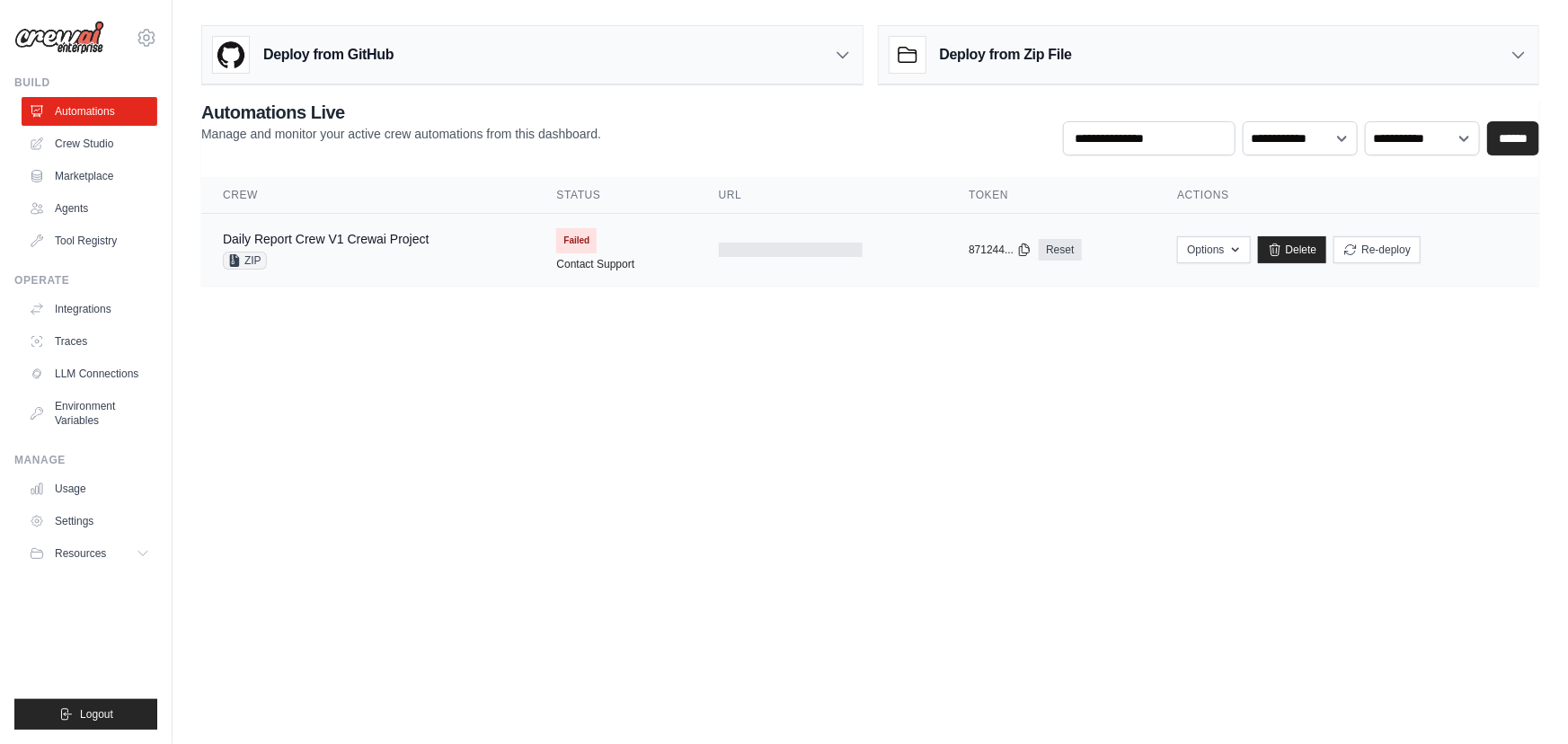
click at [581, 253] on td "Failed Contact Support" at bounding box center [615, 250] width 162 height 72
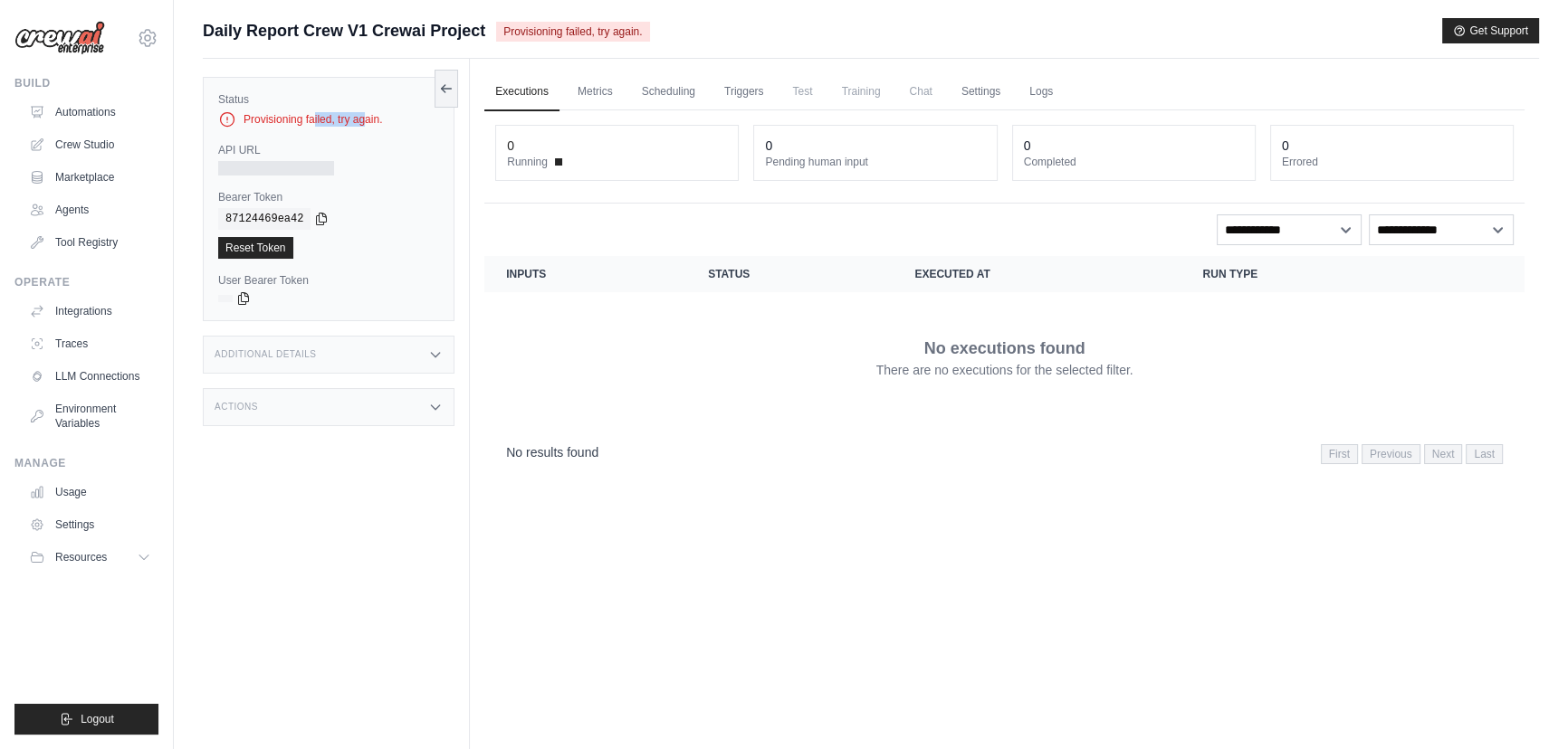
drag, startPoint x: 245, startPoint y: 119, endPoint x: 300, endPoint y: 123, distance: 55.1
click at [300, 123] on div "Provisioning failed, try again." at bounding box center [328, 119] width 221 height 18
drag, startPoint x: 1122, startPoint y: -91, endPoint x: 739, endPoint y: 193, distance: 476.8
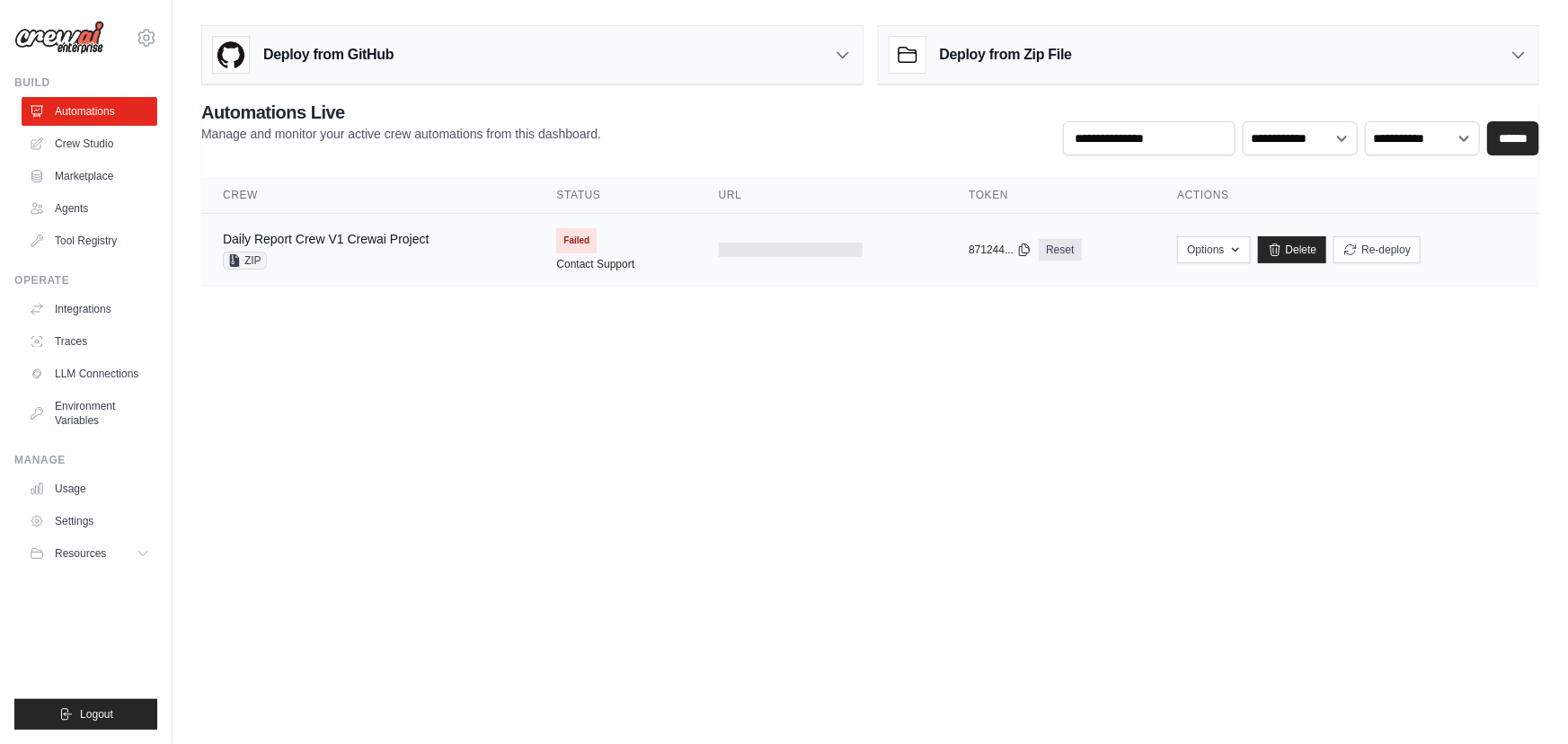
click at [901, 247] on div at bounding box center [822, 250] width 207 height 15
click at [968, 53] on h3 "Deploy from Zip File" at bounding box center [1005, 55] width 132 height 21
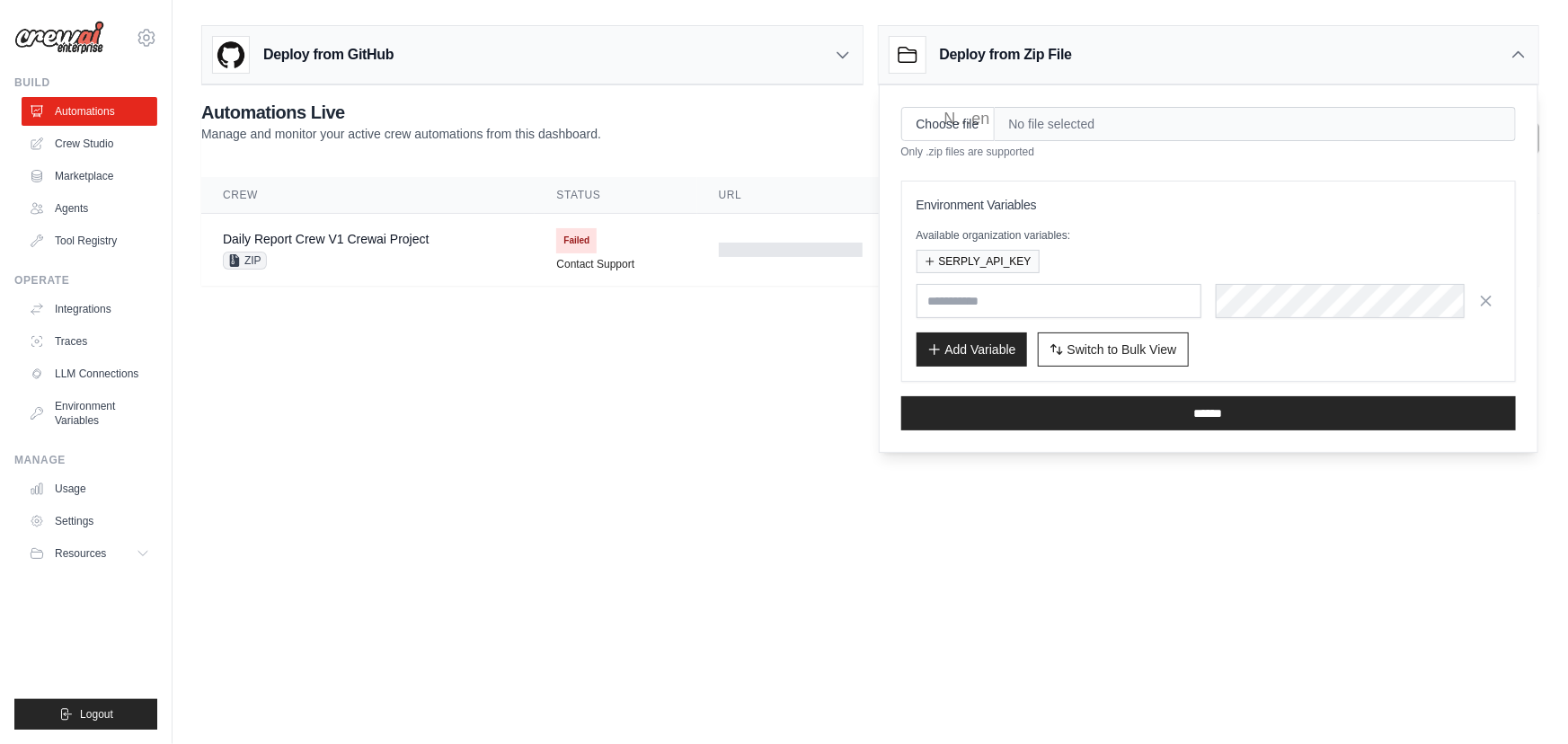
drag, startPoint x: 504, startPoint y: 498, endPoint x: 448, endPoint y: 479, distance: 59.1
click at [500, 494] on body "wjustin784@gmail.com Settings Build Automations Crew Studio Blog" at bounding box center [784, 372] width 1568 height 744
click at [115, 149] on link "Crew Studio" at bounding box center [91, 143] width 136 height 29
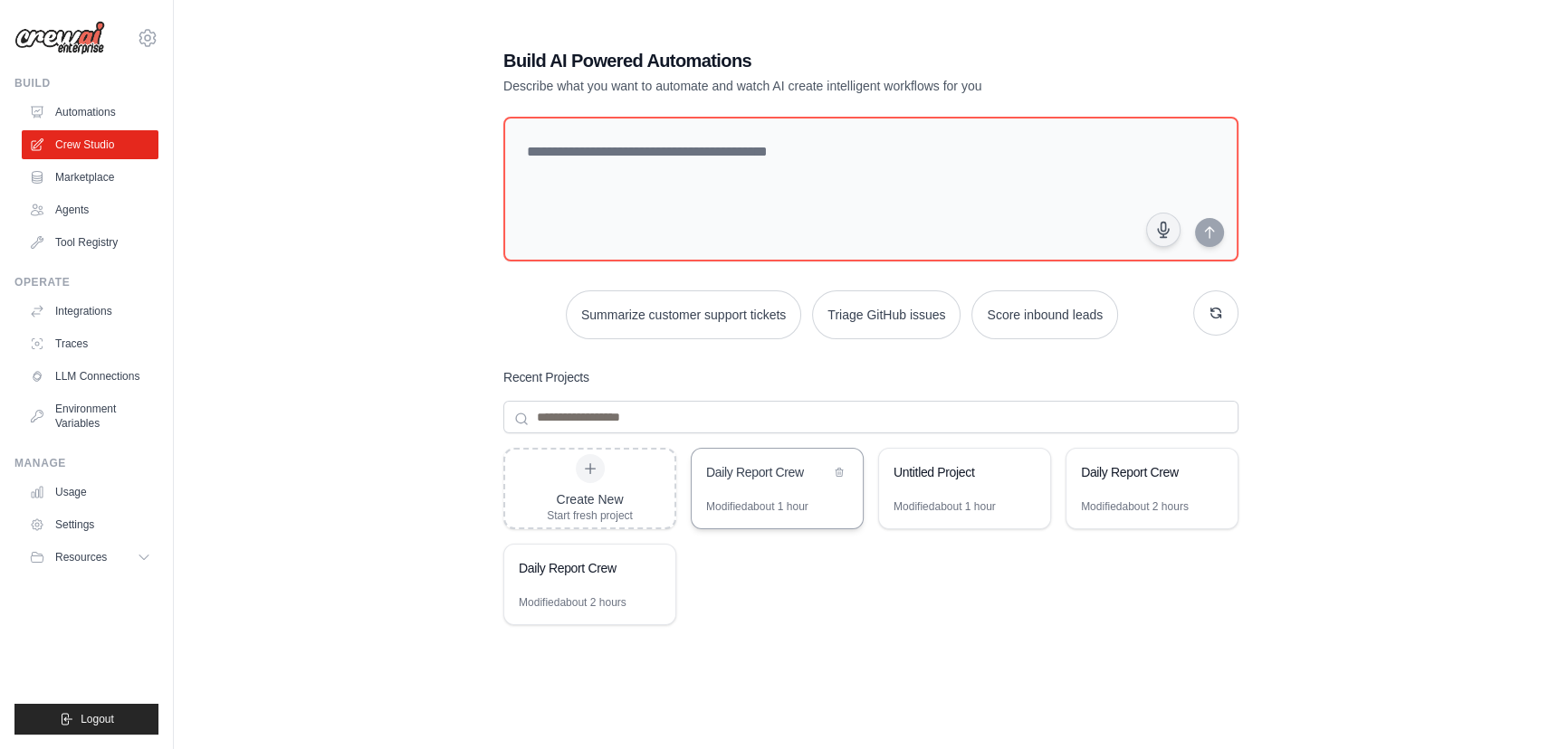
click at [791, 493] on div "Daily Report Crew" at bounding box center [777, 474] width 171 height 50
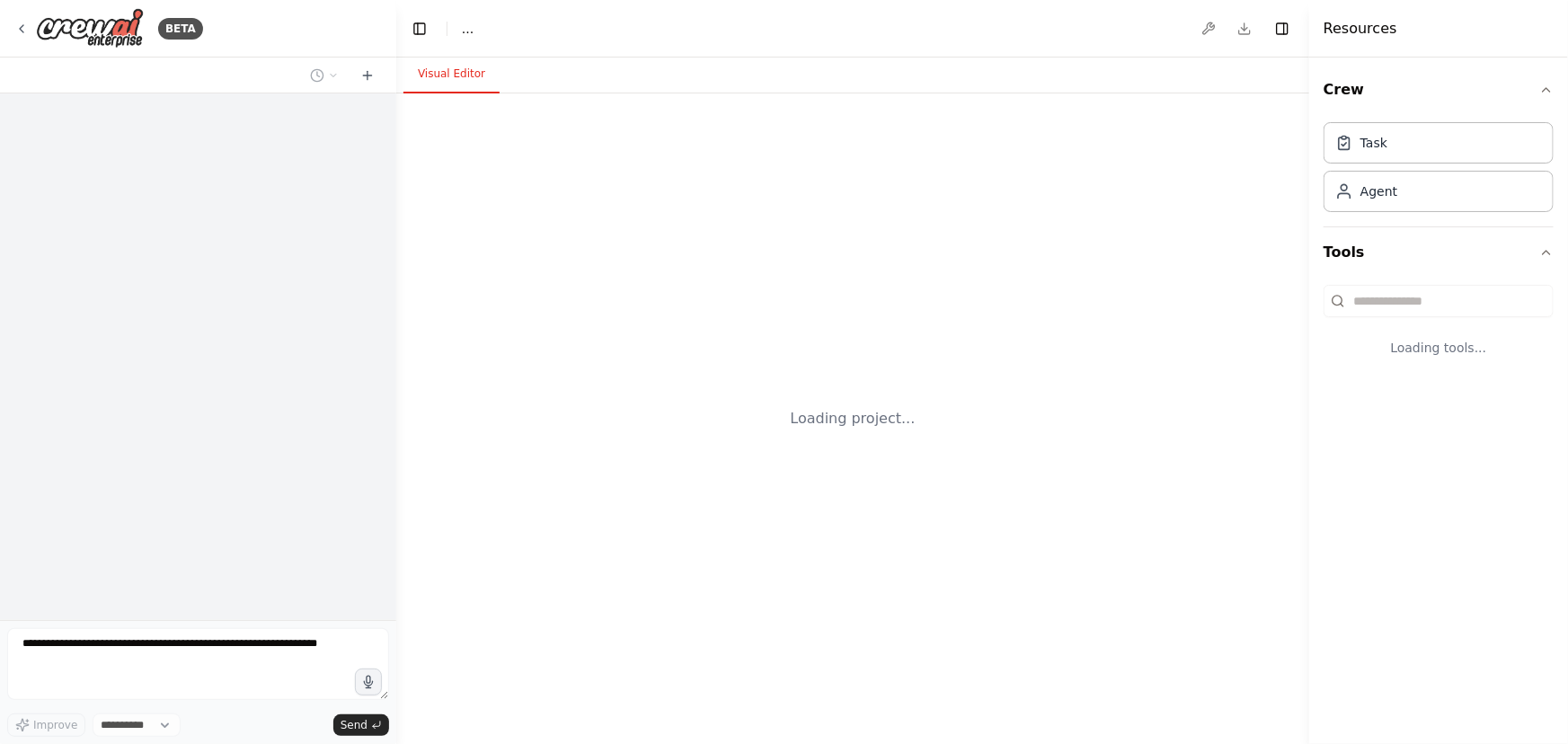
select select "****"
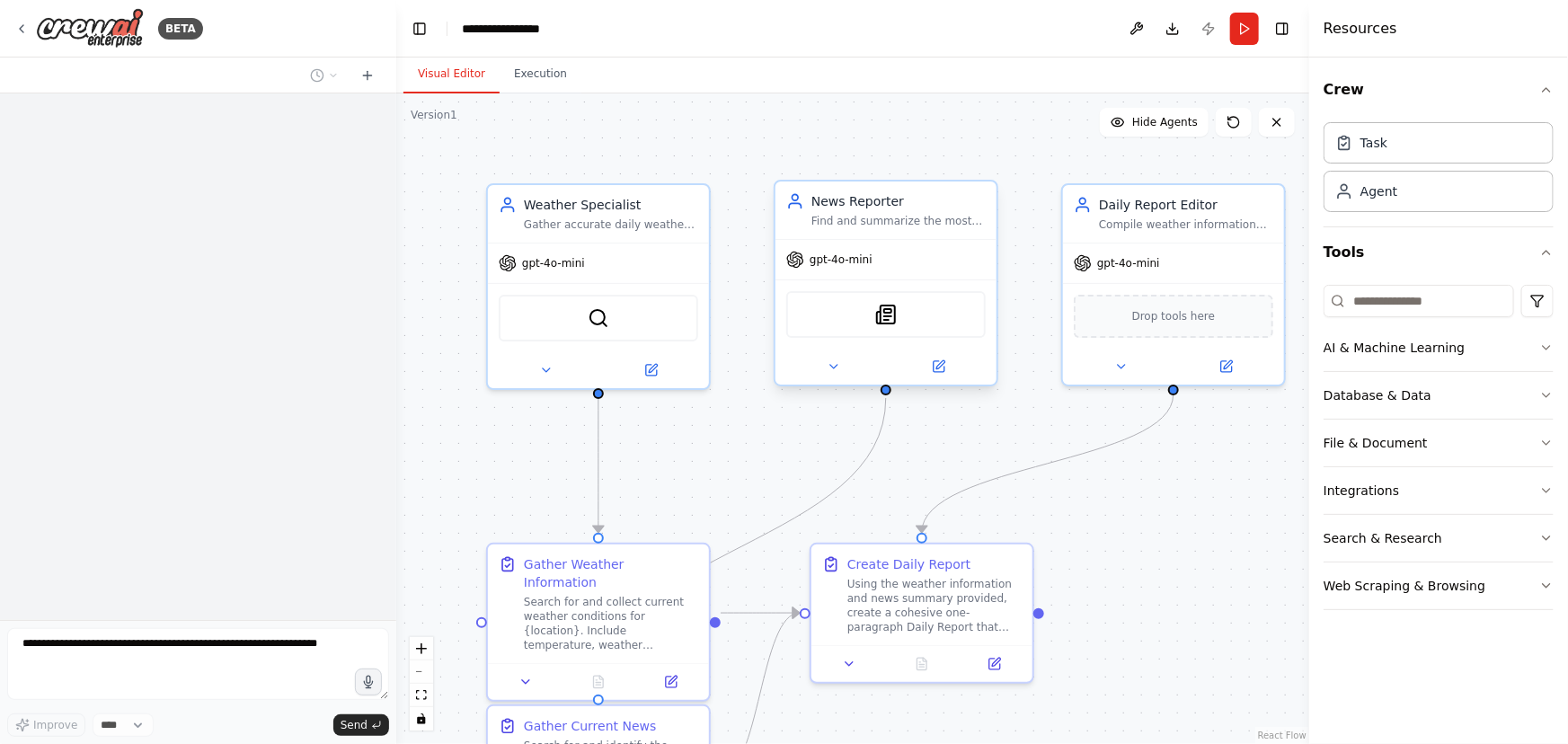
drag, startPoint x: 922, startPoint y: 378, endPoint x: 933, endPoint y: 350, distance: 30.1
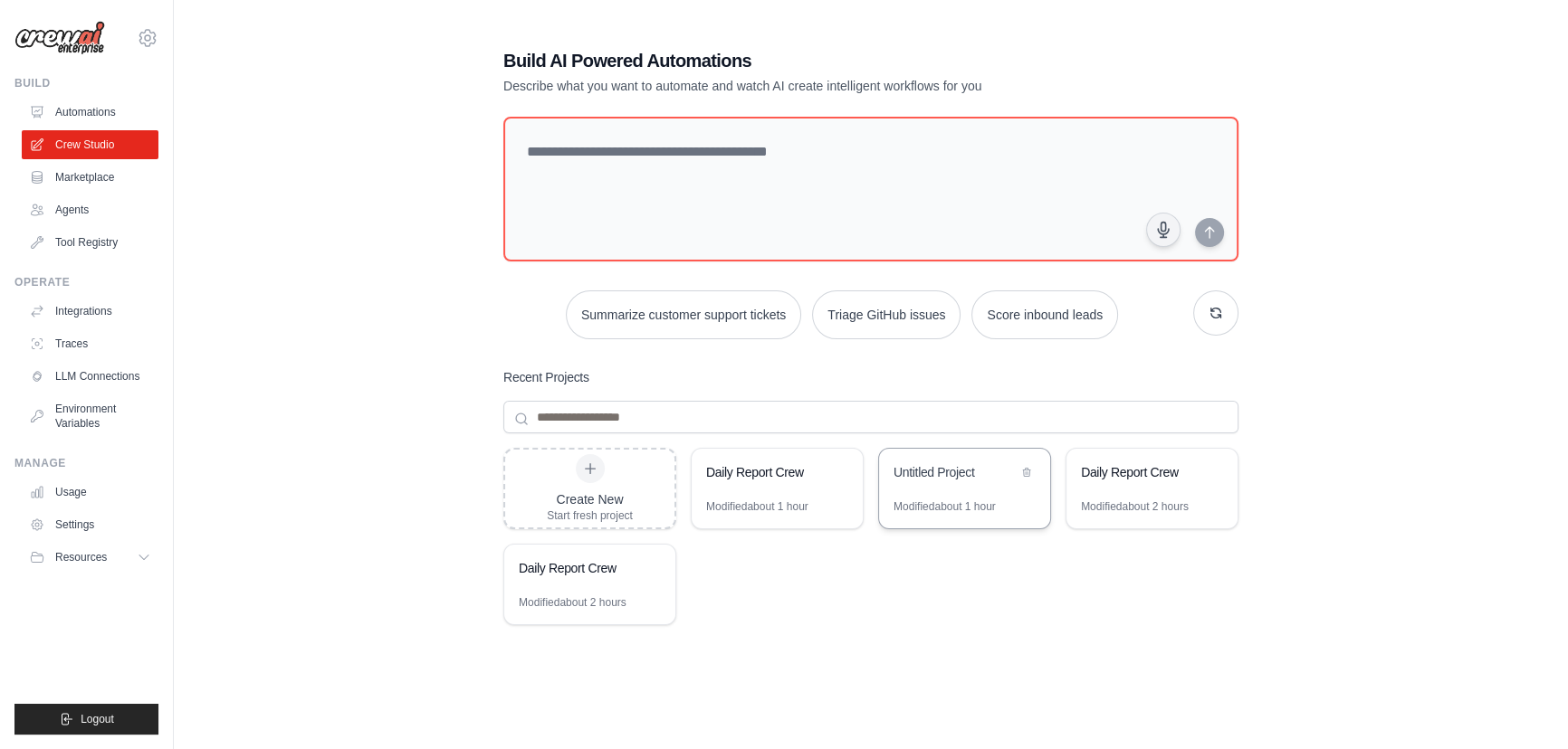
click at [972, 456] on div "Untitled Project" at bounding box center [964, 474] width 171 height 50
click at [1202, 489] on div "Daily Report Crew" at bounding box center [1152, 474] width 171 height 50
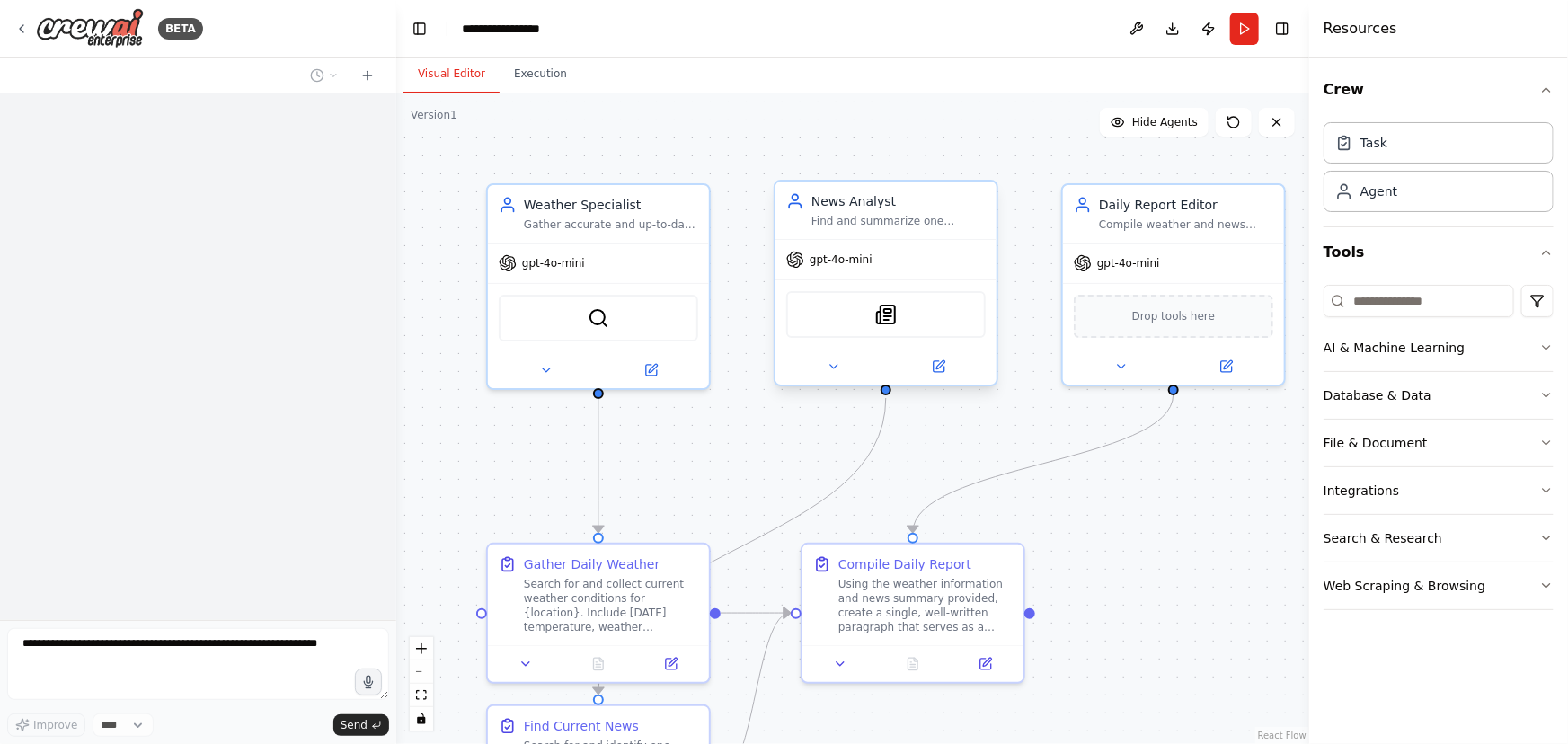
scroll to position [1883, 0]
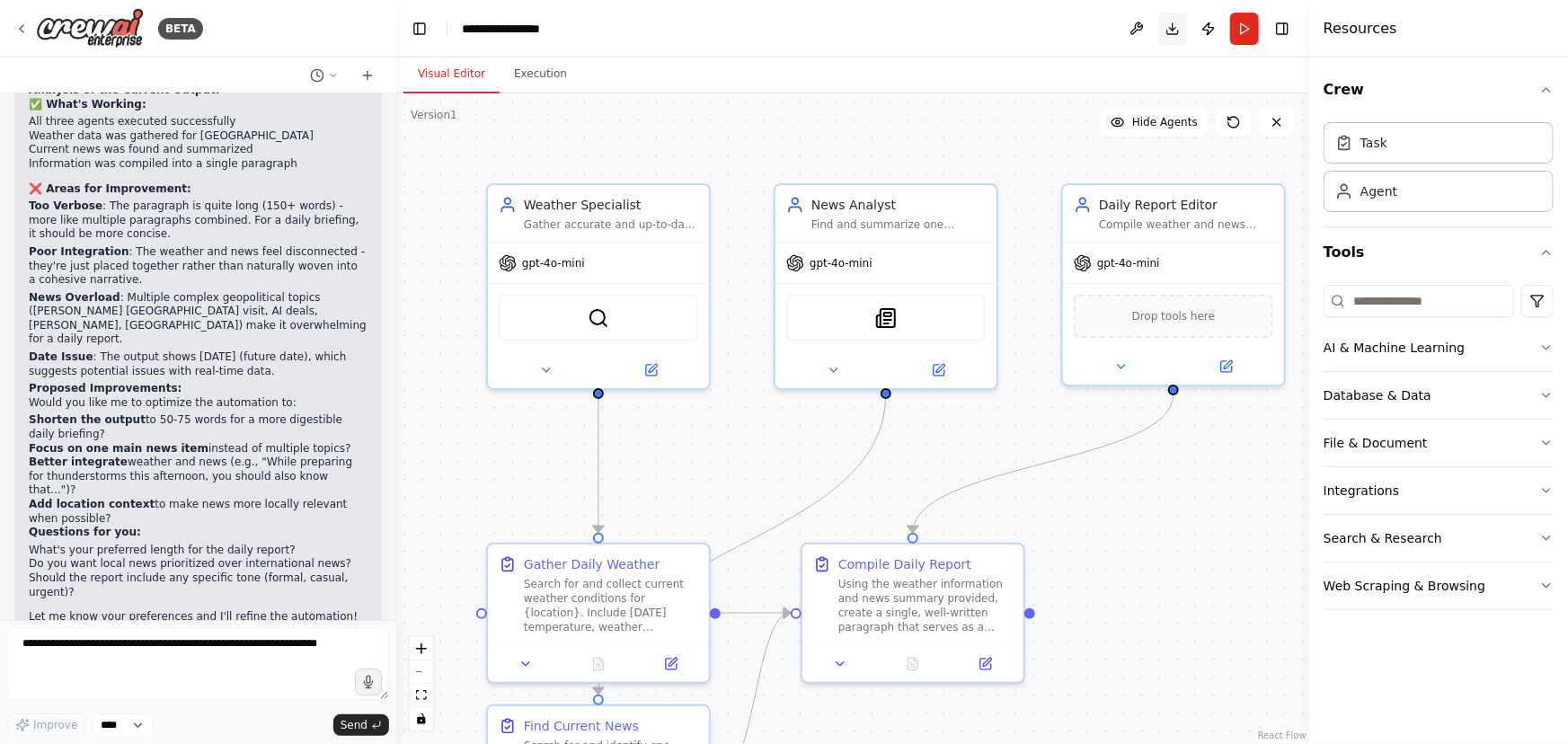
click at [1174, 34] on button "Download" at bounding box center [1173, 29] width 29 height 32
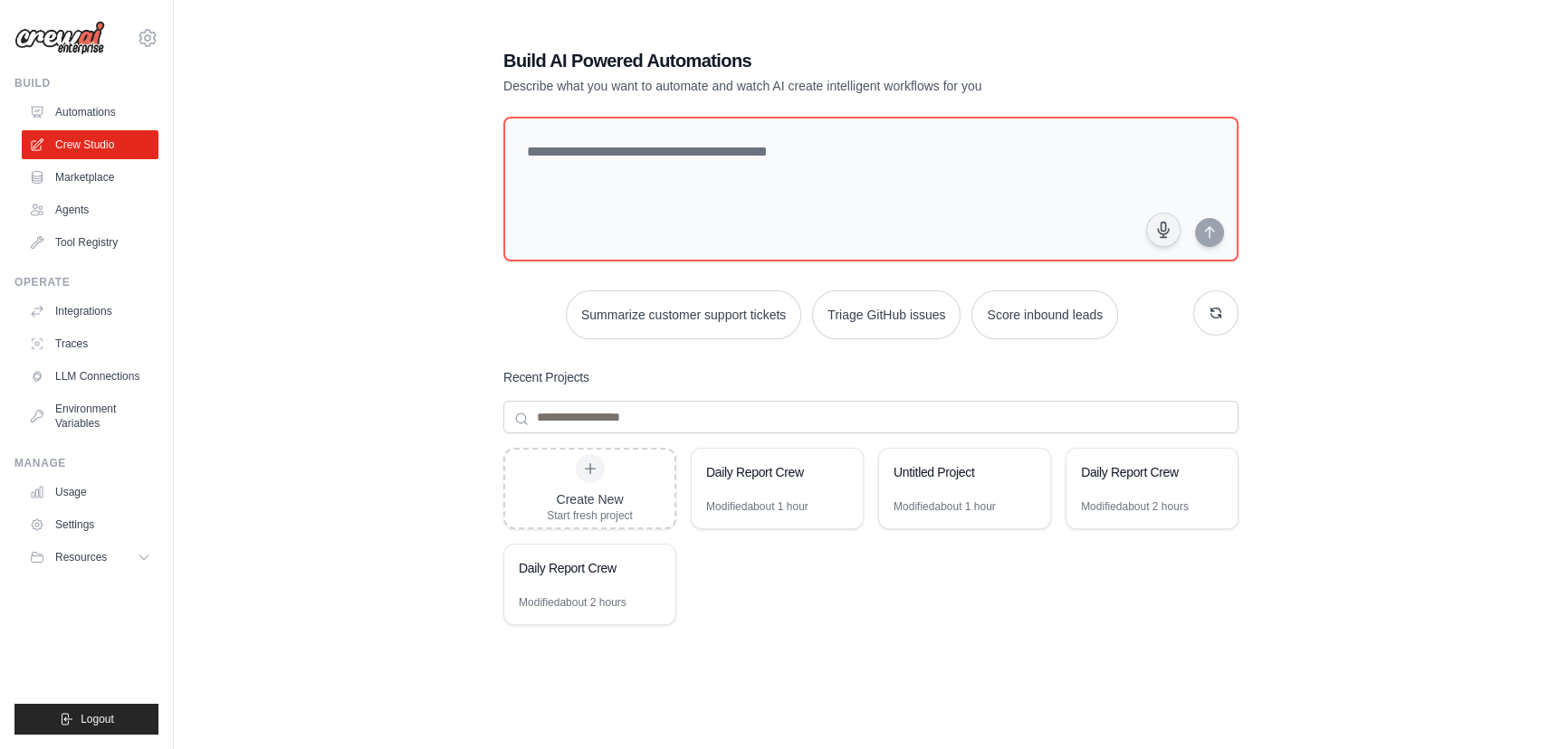
drag, startPoint x: 858, startPoint y: 323, endPoint x: 917, endPoint y: 340, distance: 61.4
drag, startPoint x: 1213, startPoint y: 199, endPoint x: 1324, endPoint y: 135, distance: 128.1
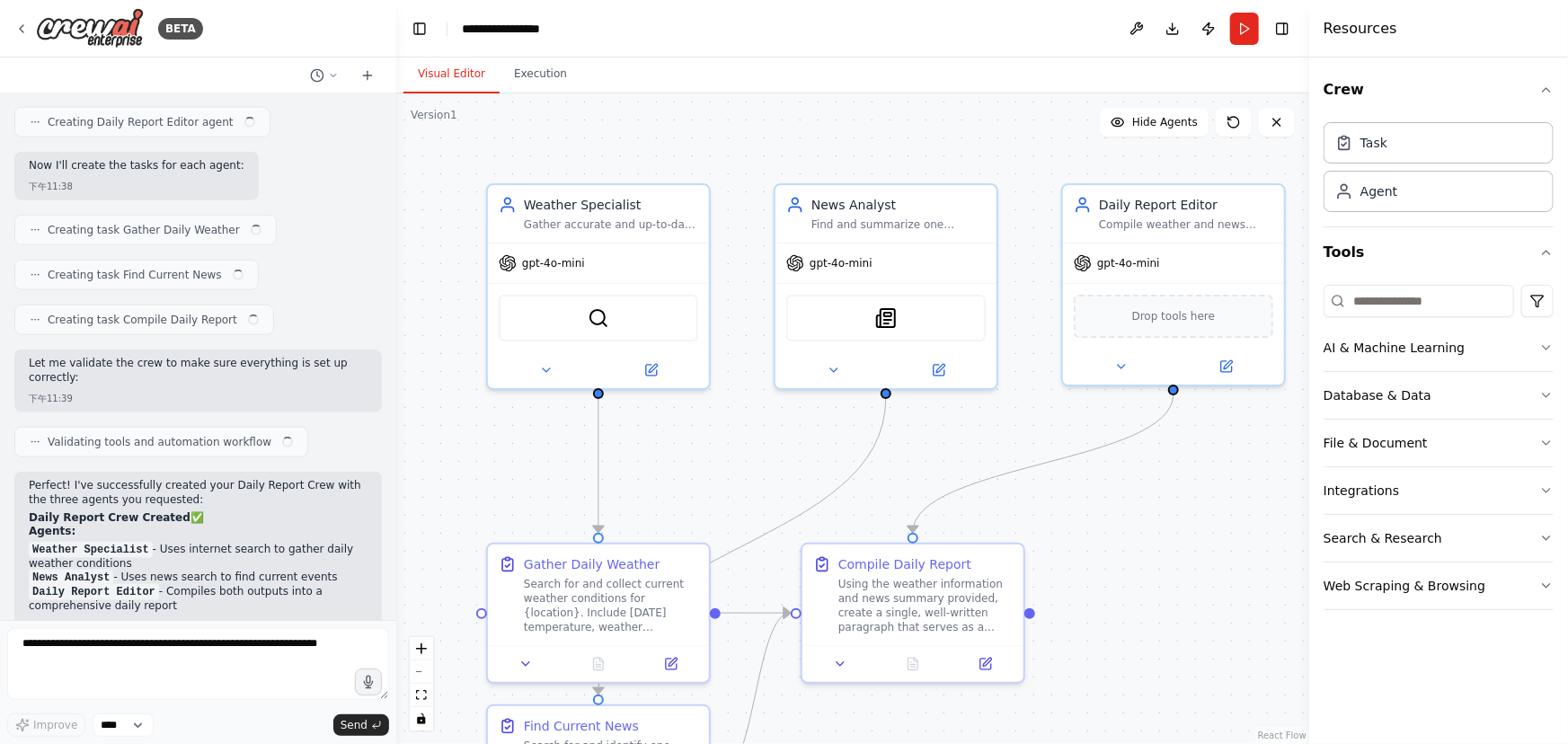
scroll to position [1883, 0]
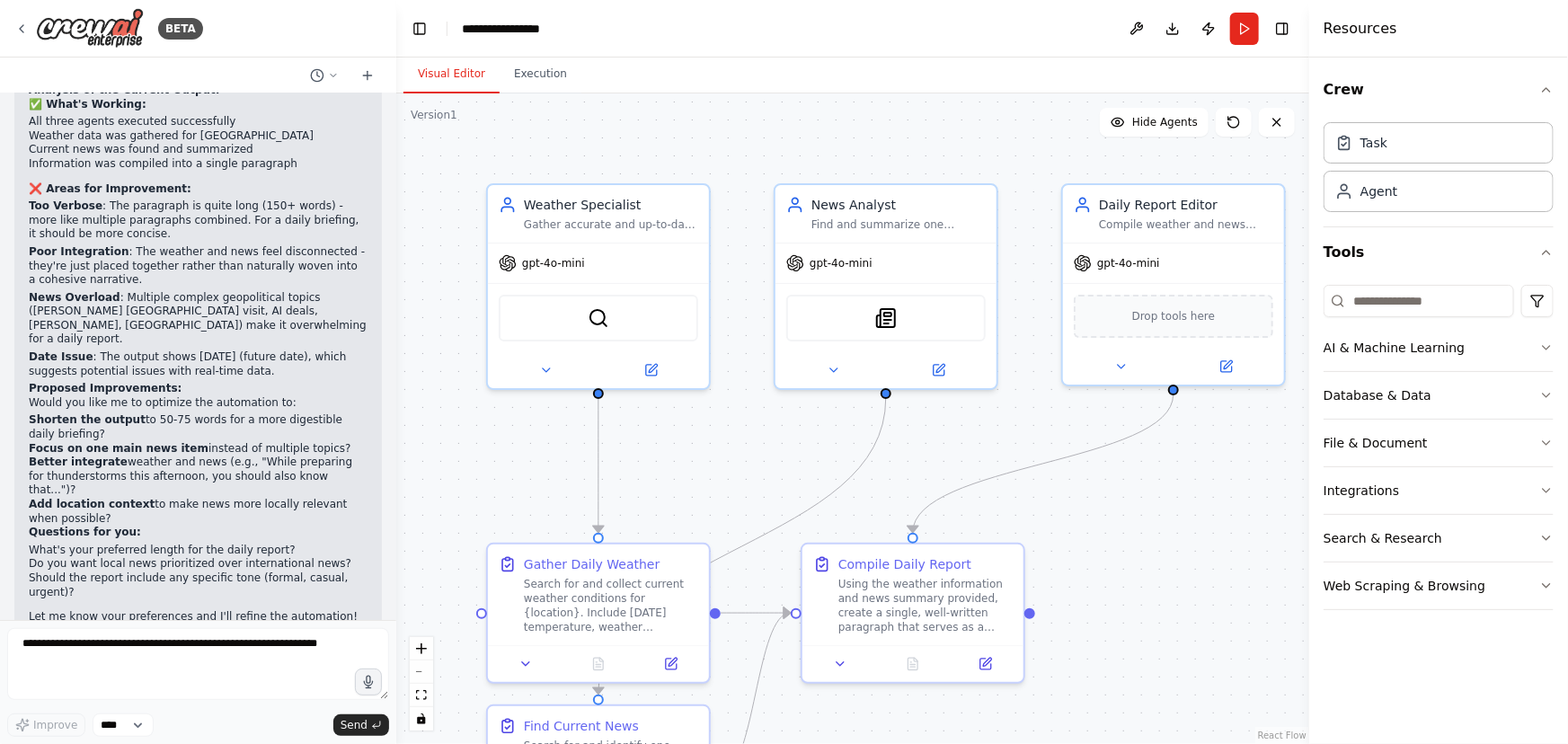
click at [1133, 503] on div ".deletable-edge-delete-btn { width: 20px; height: 20px; border: 0px solid #ffff…" at bounding box center [853, 419] width 913 height 651
click at [1173, 29] on button "Download" at bounding box center [1173, 29] width 29 height 32
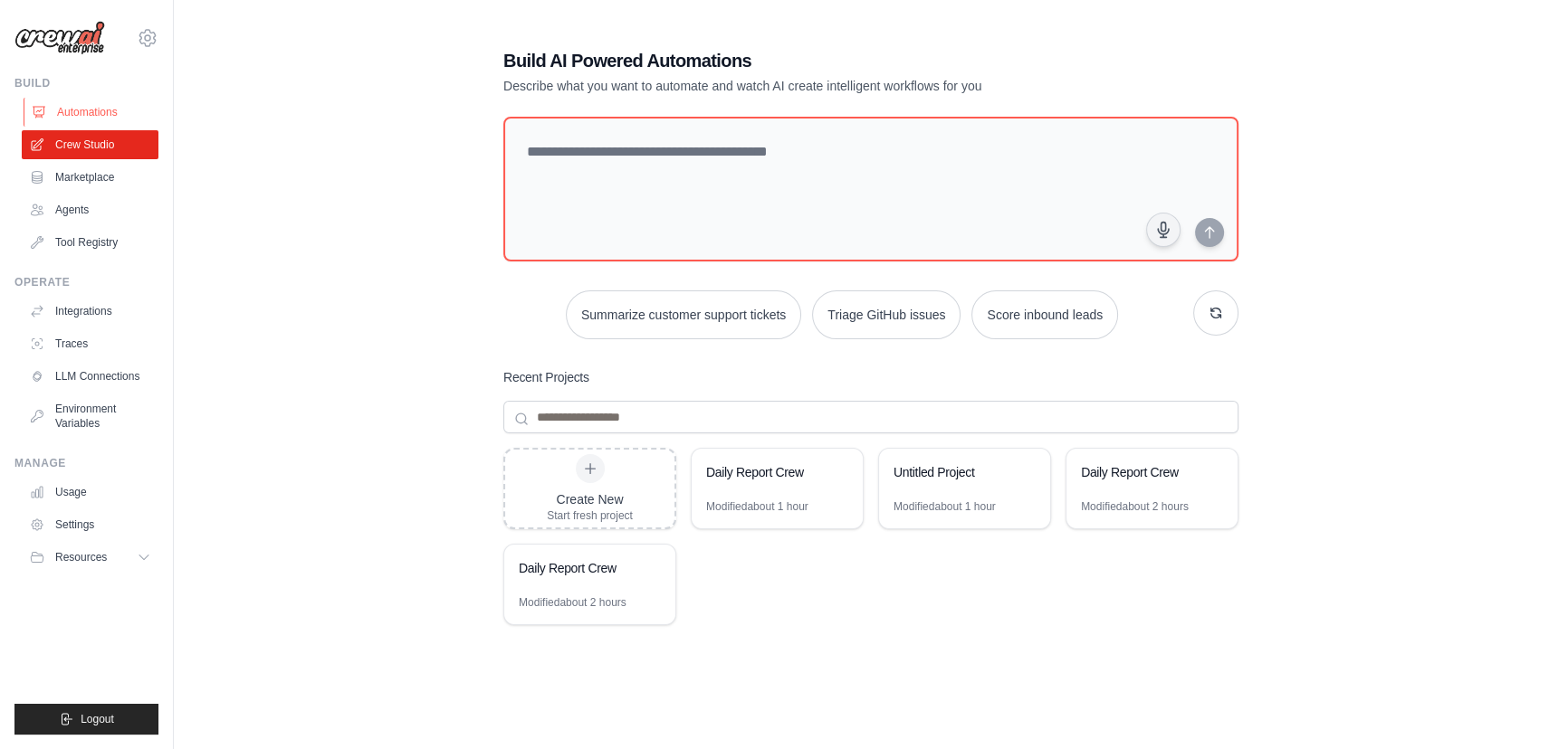
click at [87, 110] on link "Automations" at bounding box center [91, 112] width 137 height 29
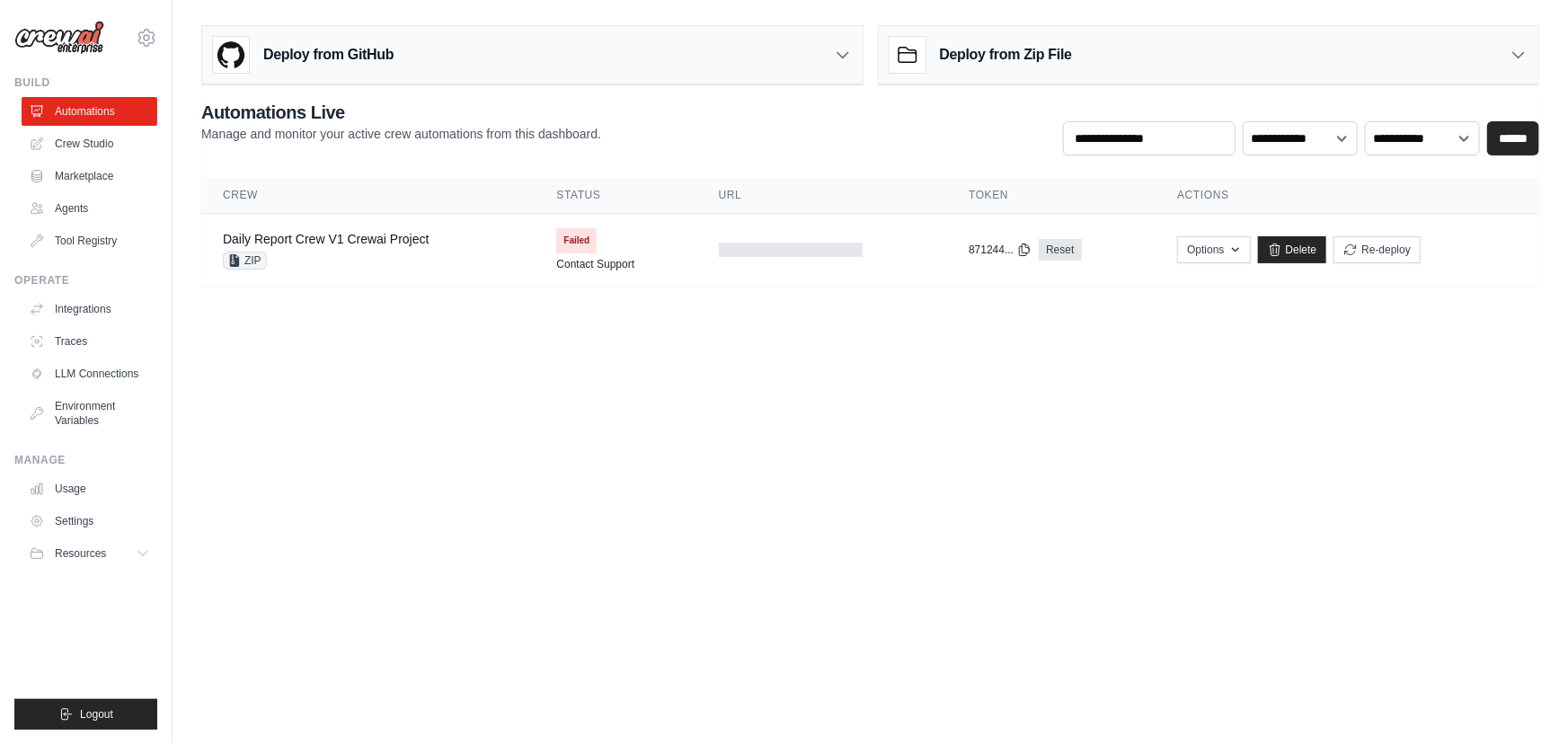
click at [1027, 51] on h3 "Deploy from Zip File" at bounding box center [1005, 55] width 132 height 21
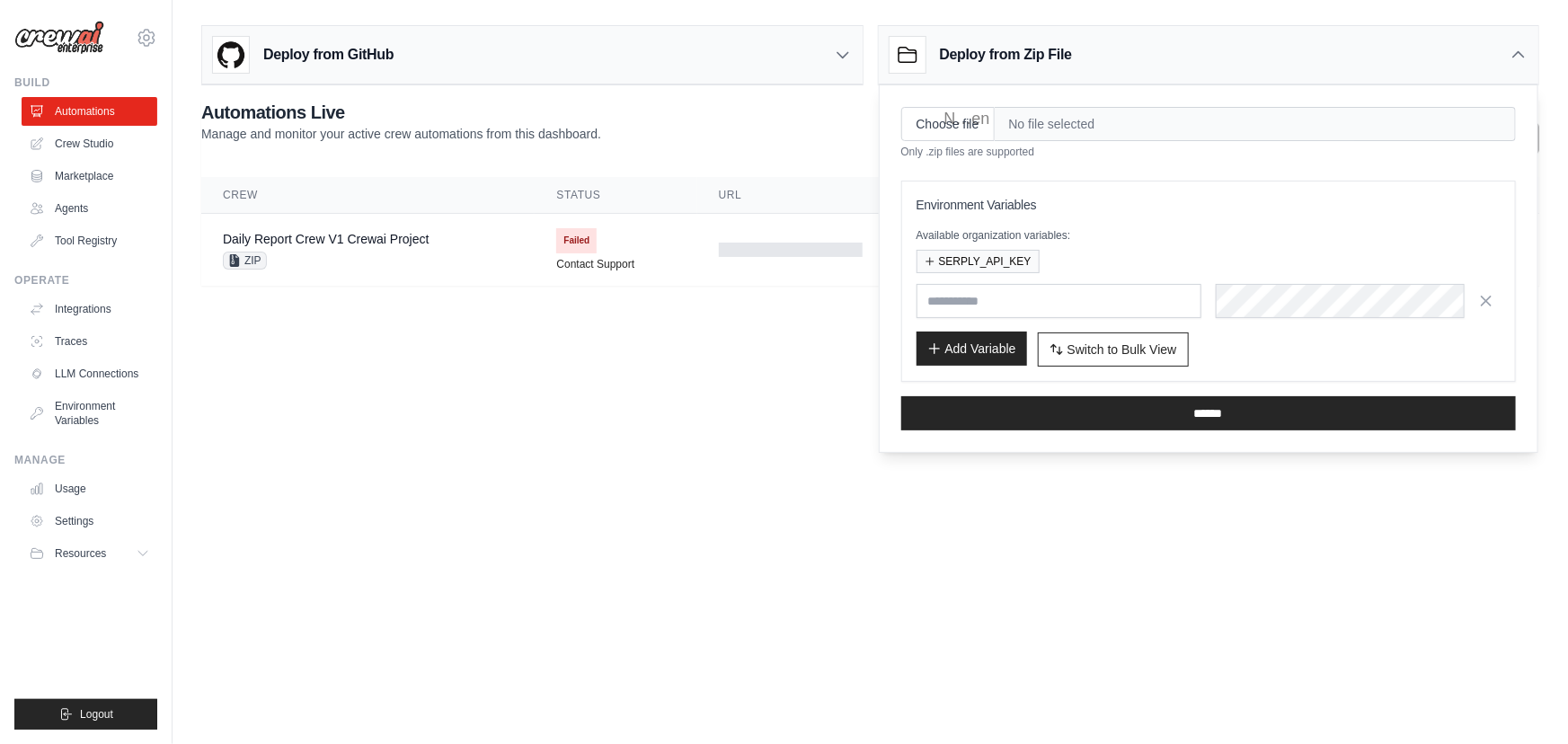
click at [985, 341] on button "Add Variable" at bounding box center [972, 348] width 111 height 34
click at [970, 256] on button "SERPLY_API_KEY" at bounding box center [978, 260] width 123 height 23
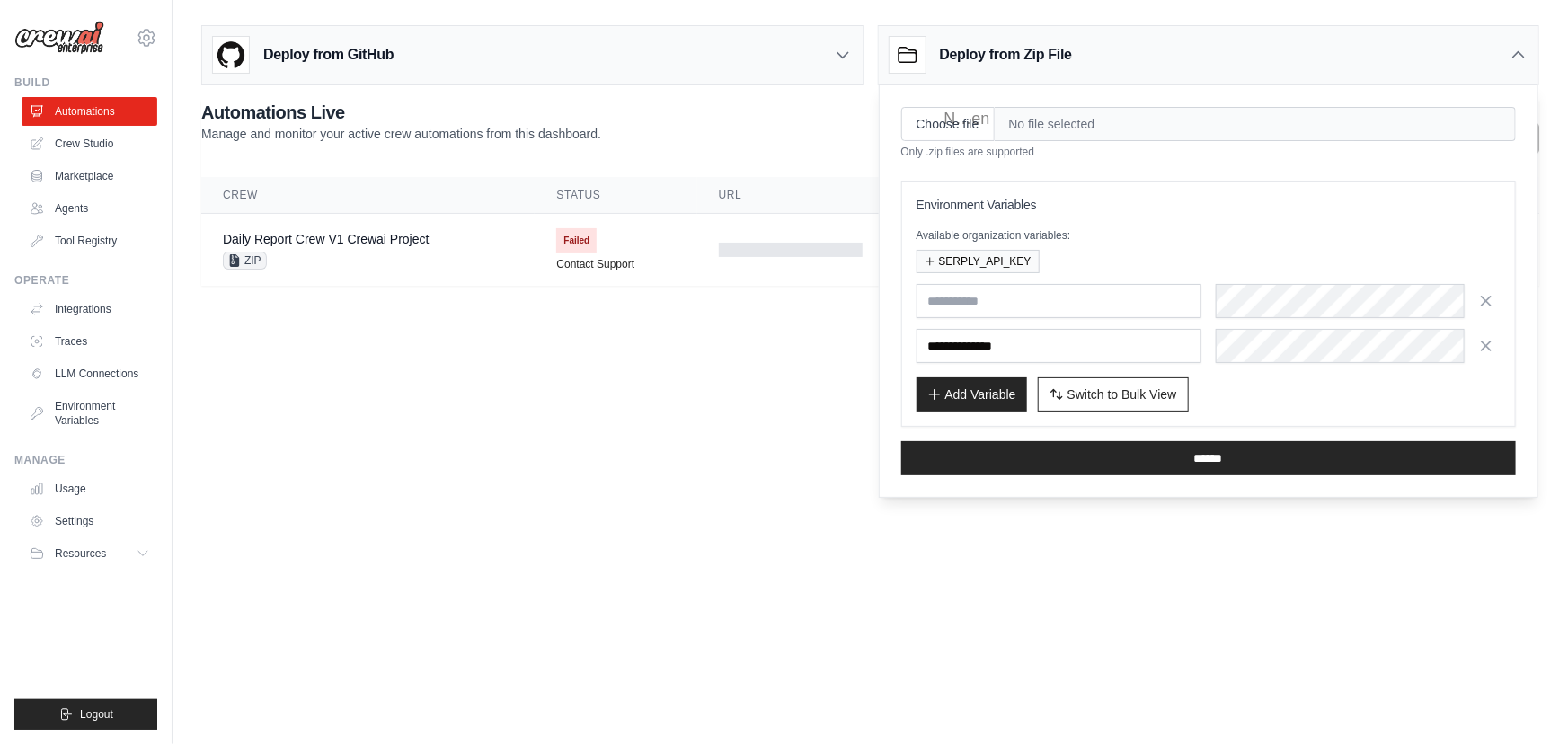
click at [1048, 117] on span "No file selected" at bounding box center [1256, 124] width 521 height 34
click at [939, 119] on input "Choose file" at bounding box center [948, 124] width 93 height 34
type input "**********"
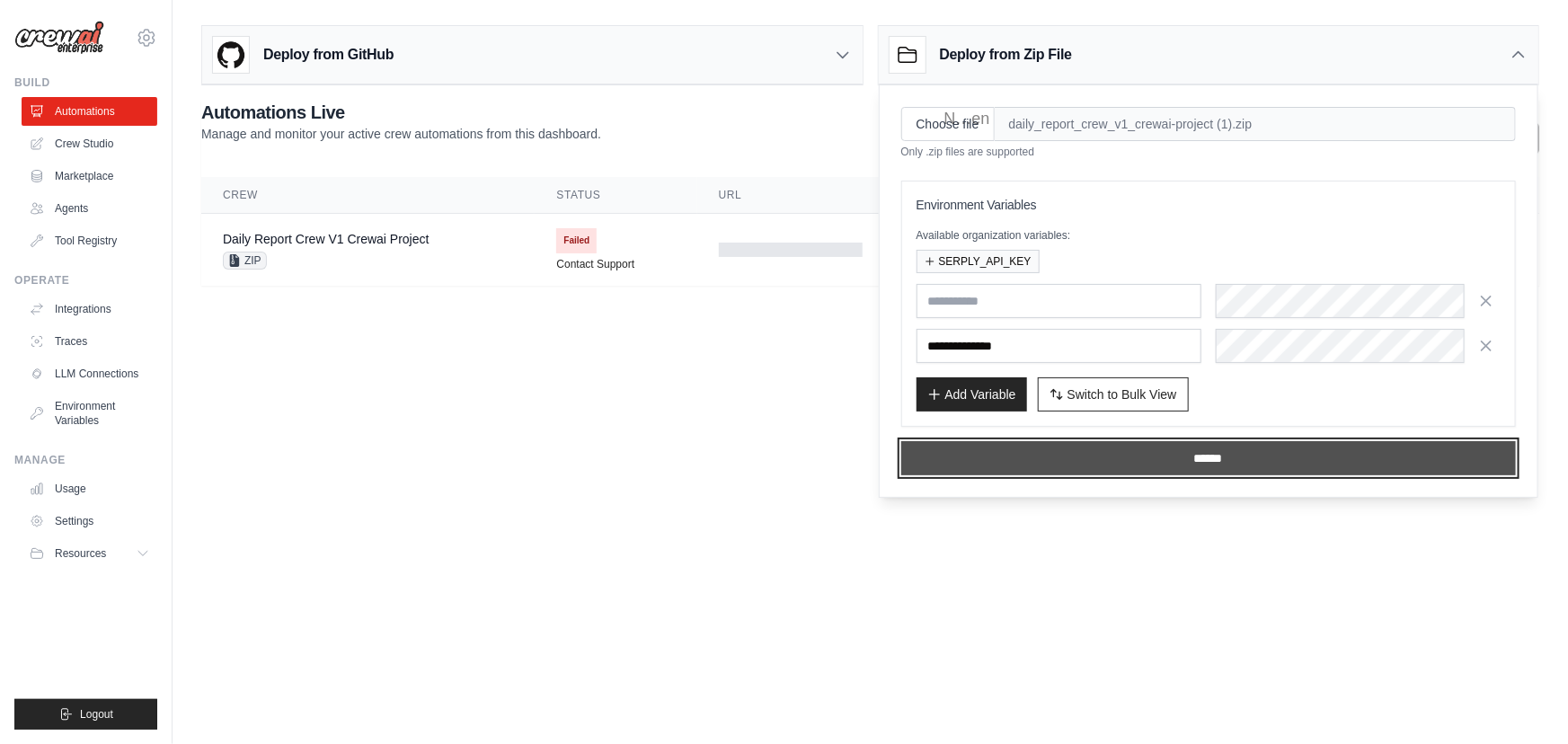
click at [1262, 445] on input "******" at bounding box center [1209, 458] width 615 height 34
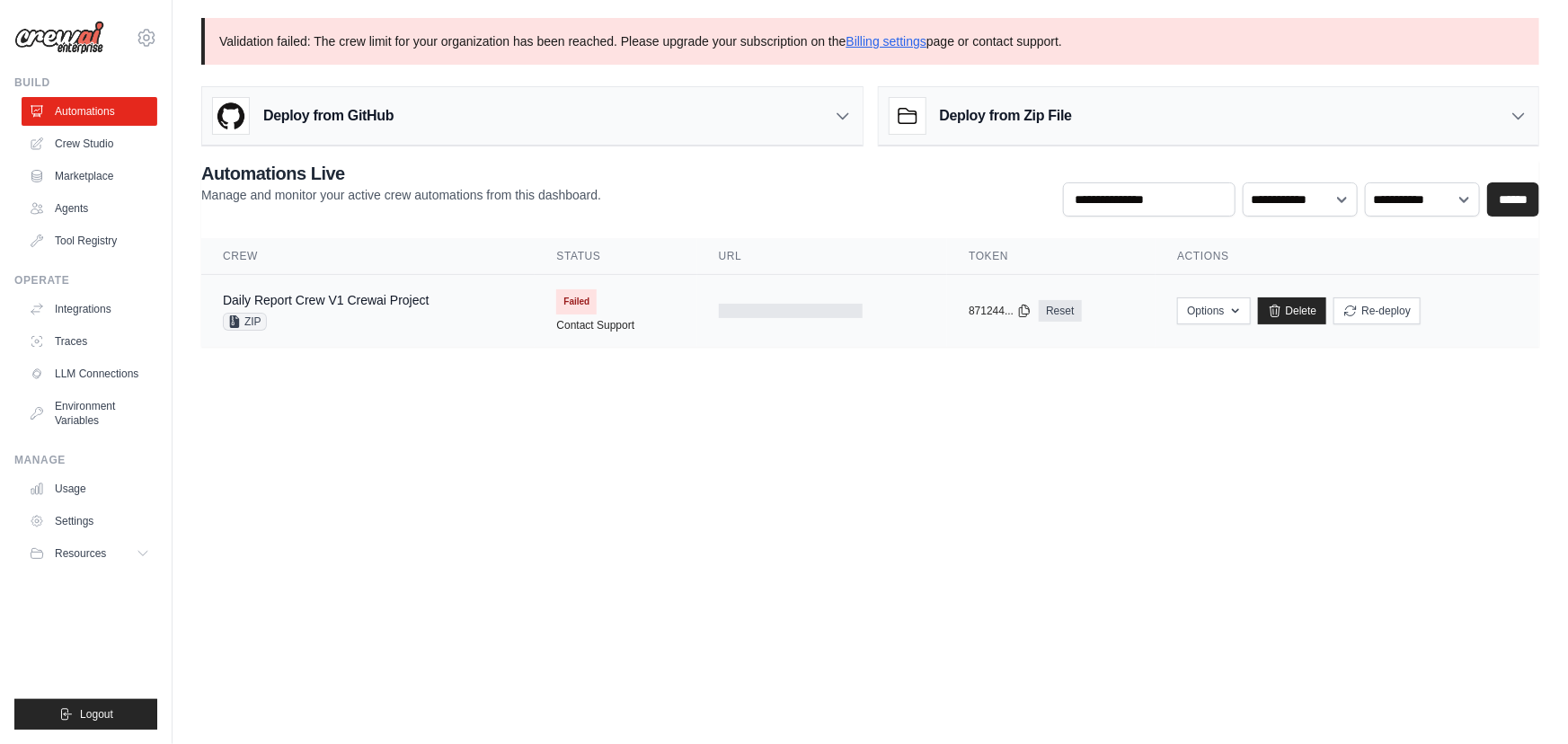
click at [401, 317] on div "ZIP" at bounding box center [326, 321] width 207 height 18
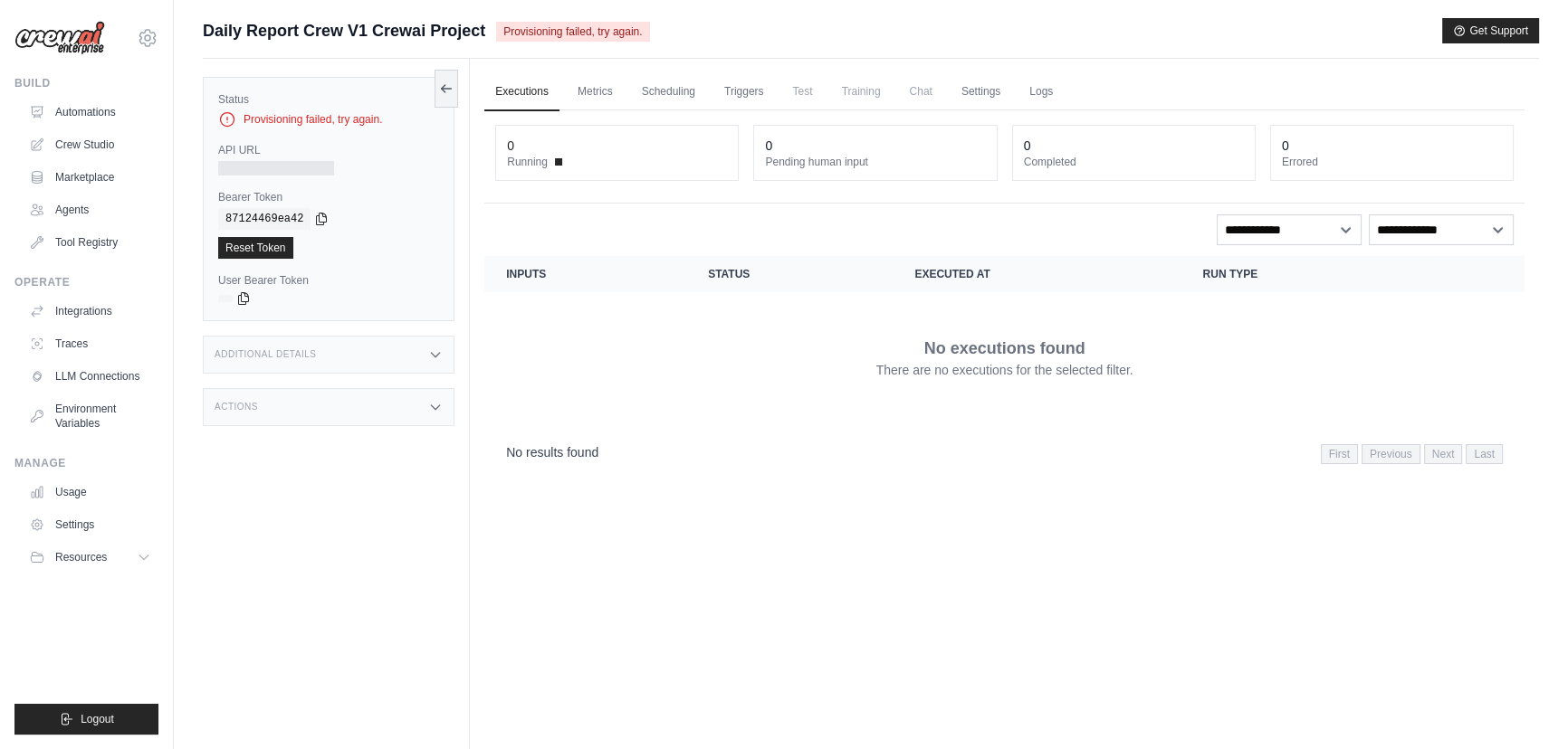
drag, startPoint x: 787, startPoint y: 143, endPoint x: 750, endPoint y: 140, distance: 37.1
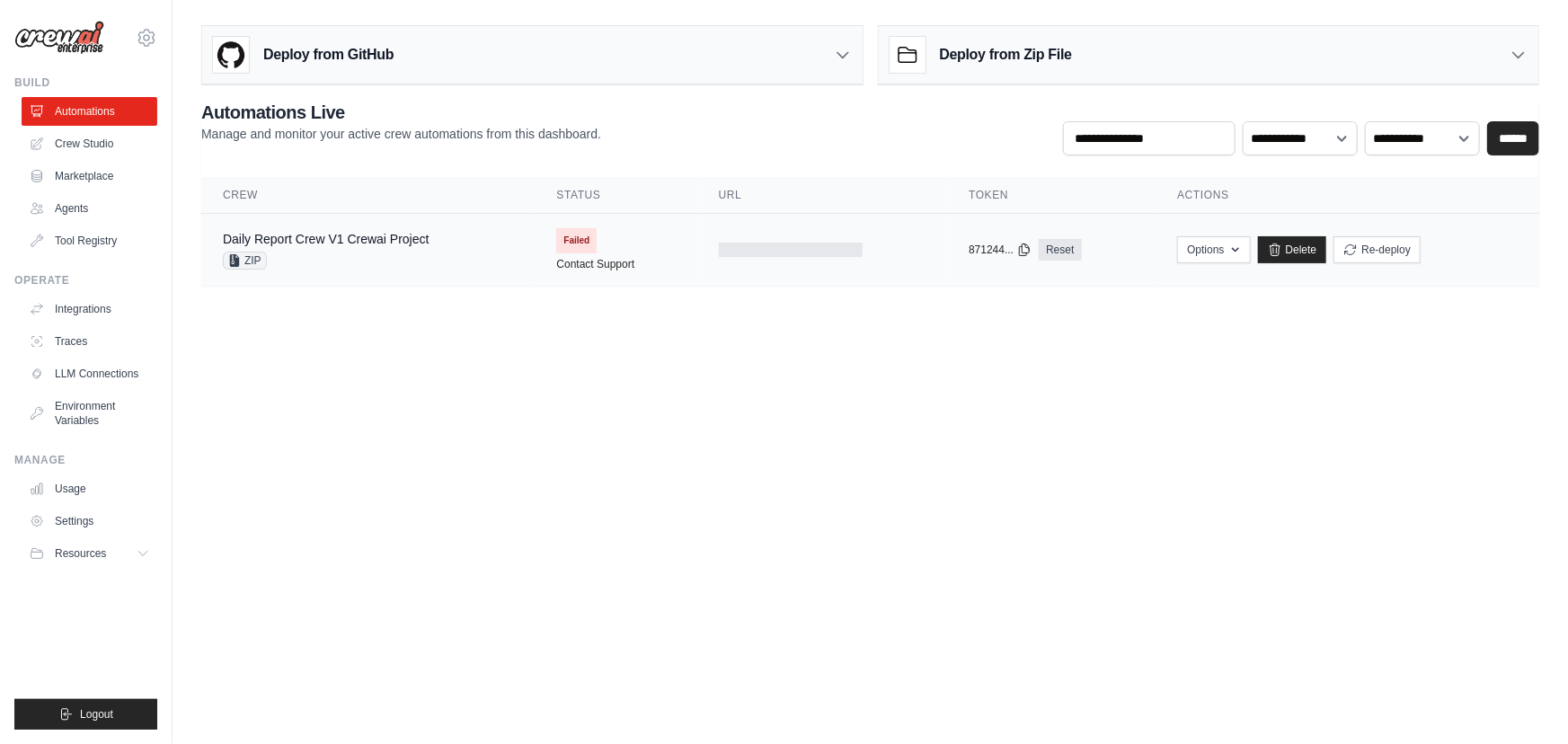
click at [743, 240] on td at bounding box center [822, 250] width 249 height 73
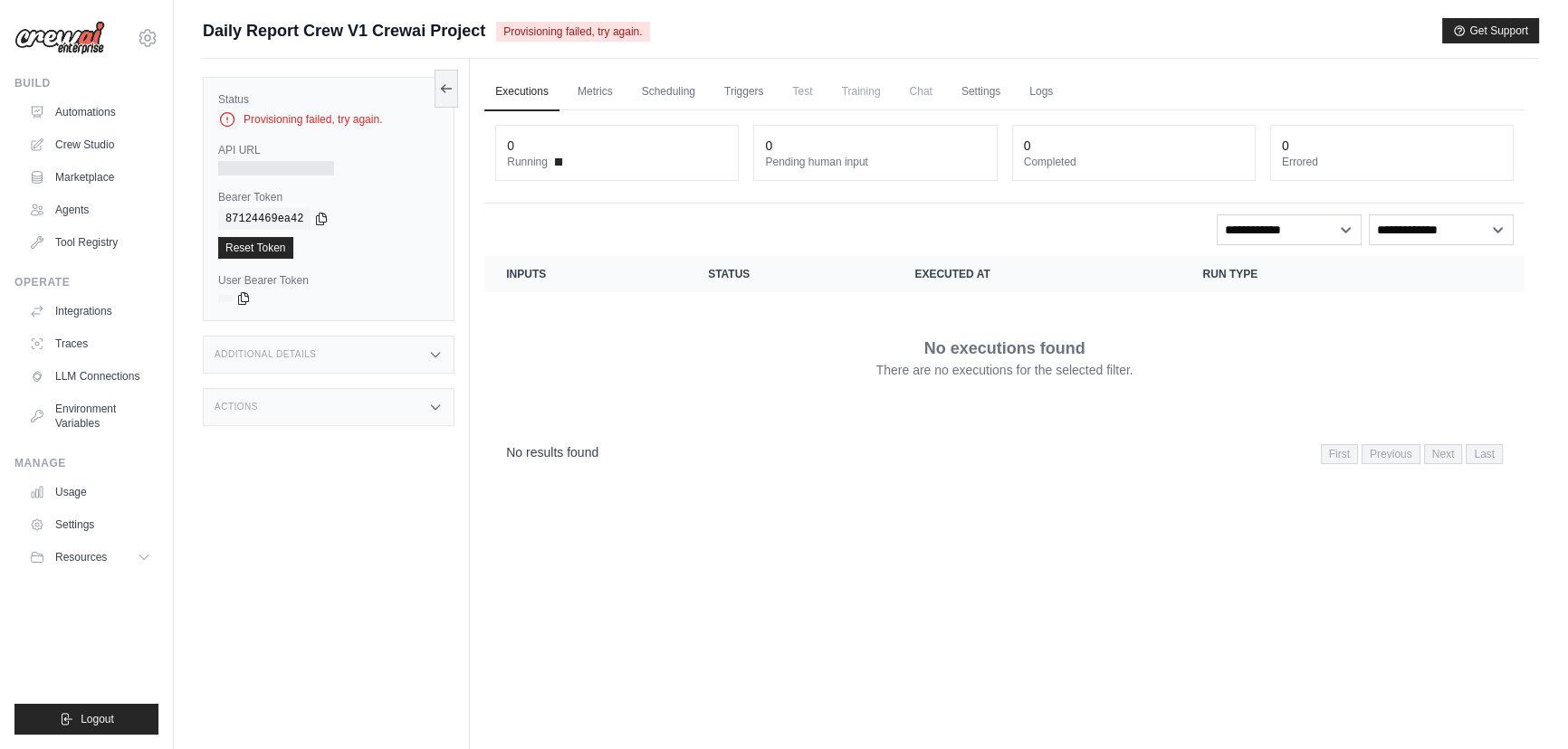
drag, startPoint x: 306, startPoint y: 126, endPoint x: 288, endPoint y: 125, distance: 18.0
click at [299, 125] on div "Provisioning failed, try again." at bounding box center [328, 119] width 221 height 18
click at [244, 157] on div "API URL" at bounding box center [328, 159] width 221 height 33
drag, startPoint x: 505, startPoint y: 53, endPoint x: 498, endPoint y: 28, distance: 26.0
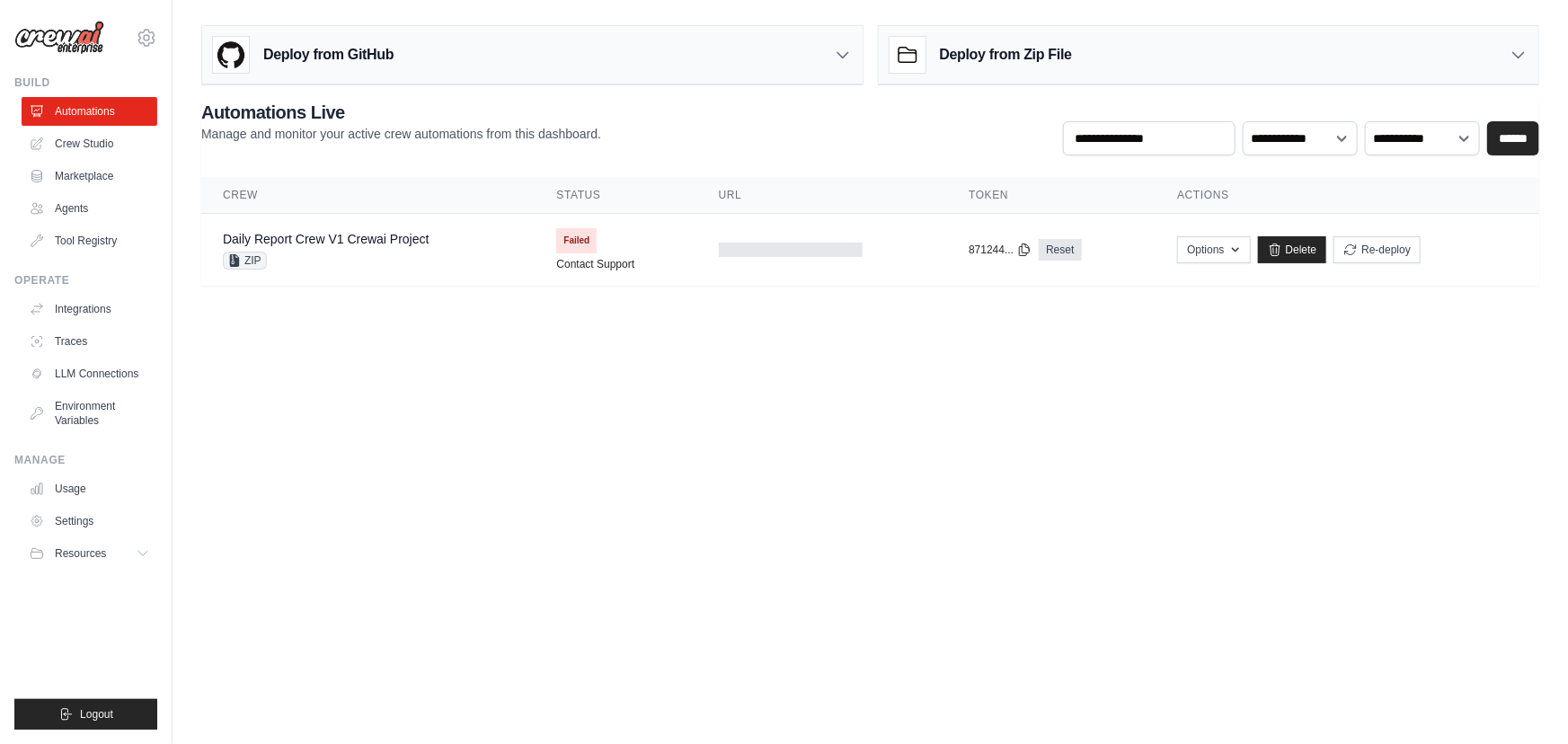
click at [1092, 50] on div "Deploy from Zip File" at bounding box center [1209, 55] width 661 height 58
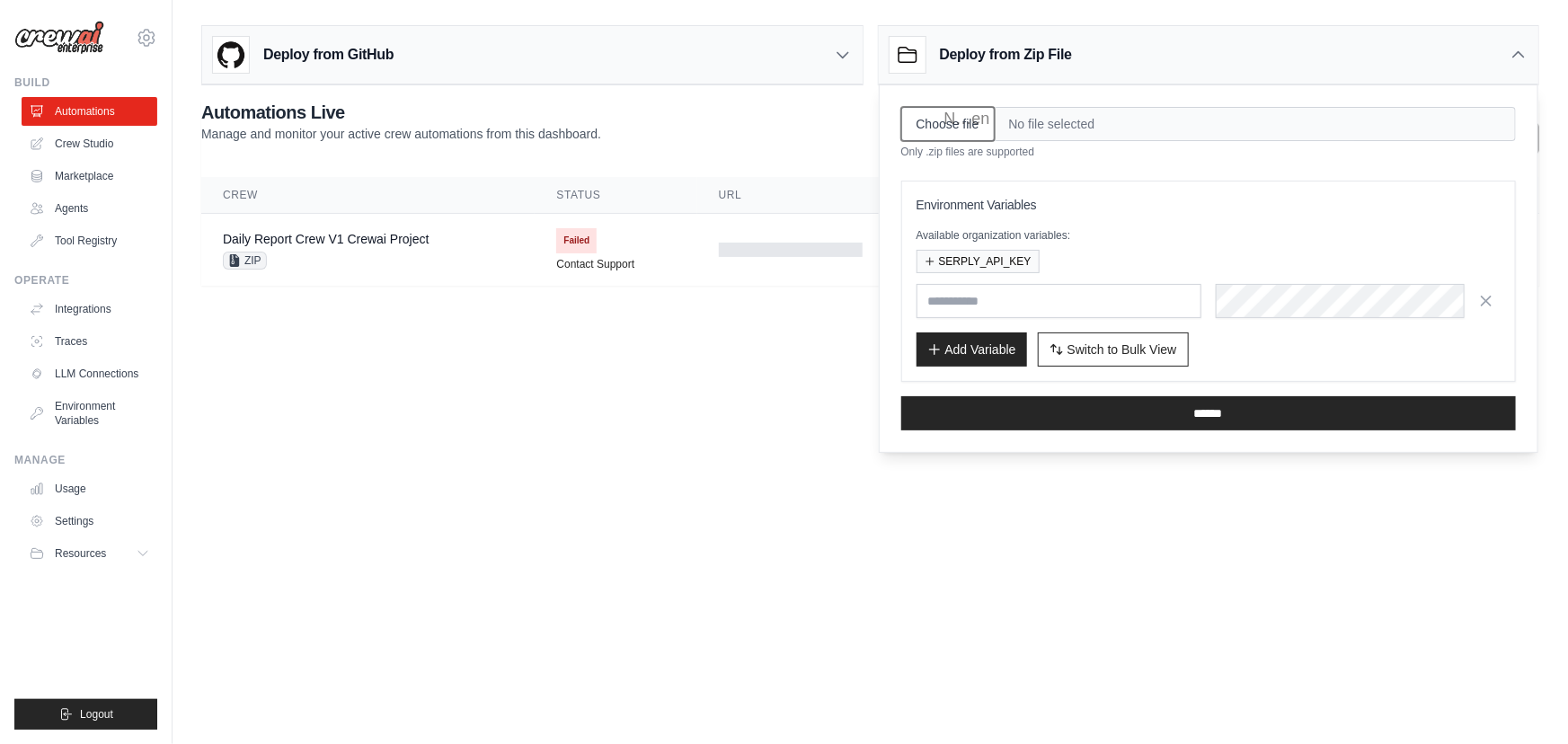
click at [915, 110] on input "Choose file" at bounding box center [948, 124] width 93 height 34
type input "**********"
click at [995, 263] on button "SERPLY_API_KEY" at bounding box center [978, 260] width 123 height 23
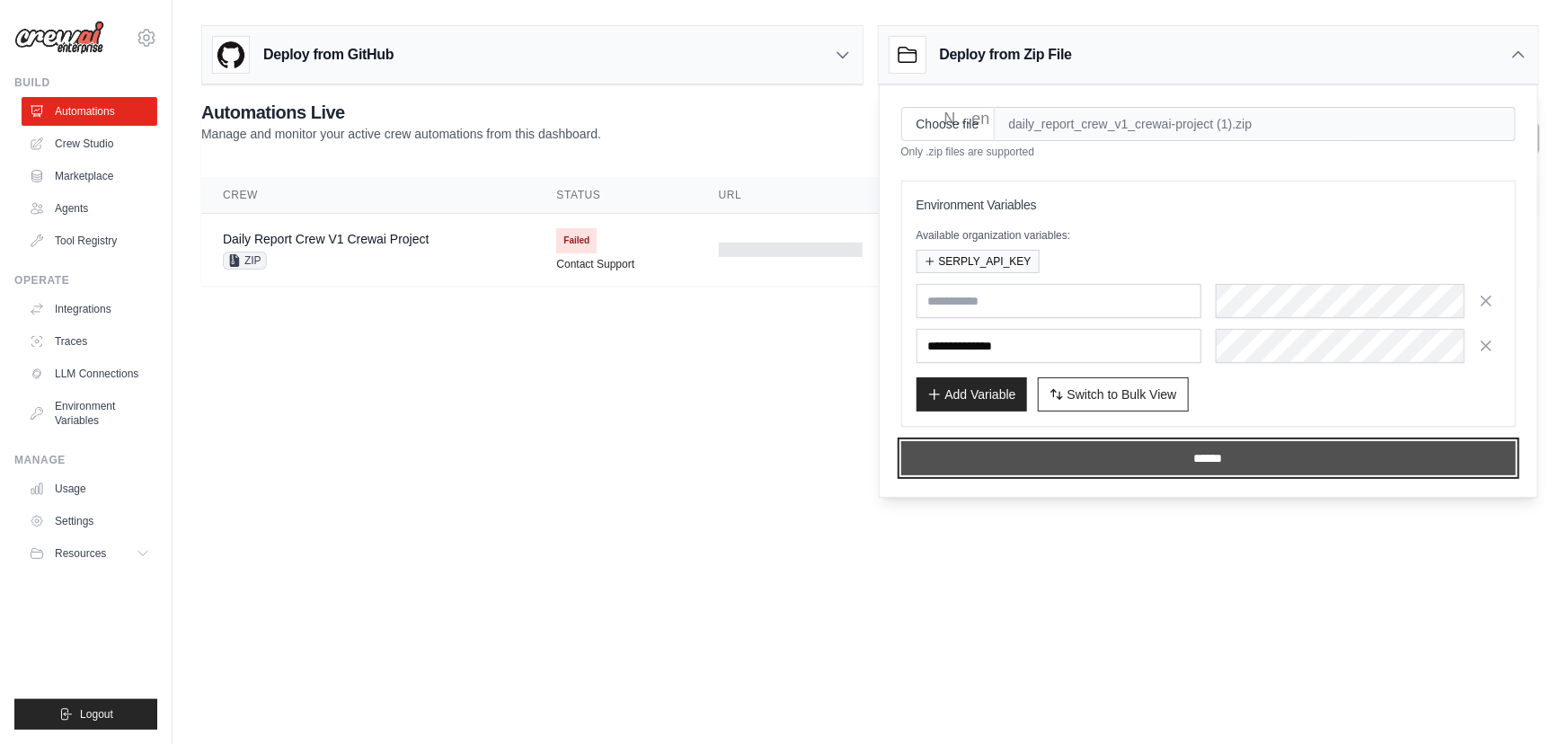
click at [1103, 444] on input "******" at bounding box center [1209, 458] width 615 height 34
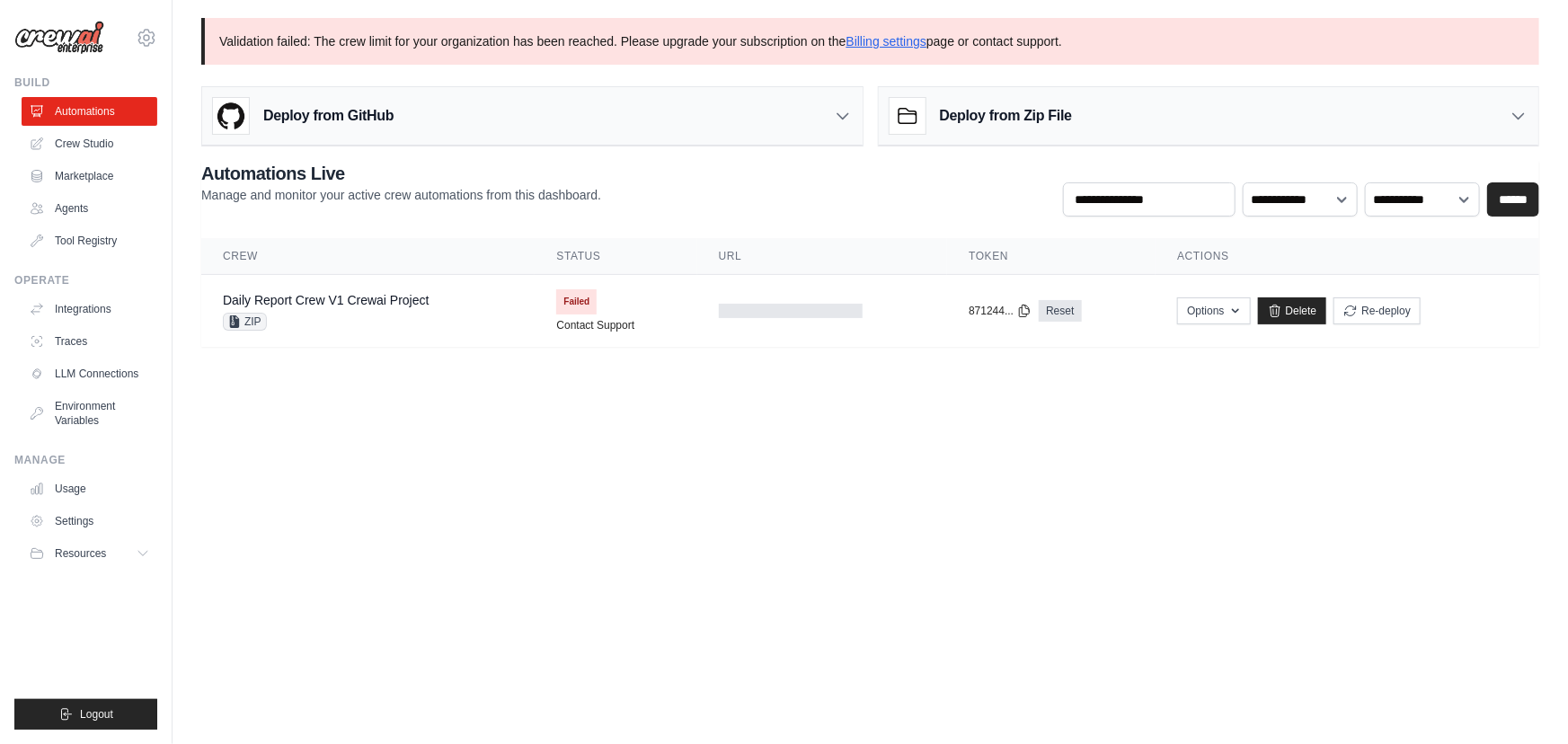
drag, startPoint x: 319, startPoint y: 41, endPoint x: 1106, endPoint y: 58, distance: 787.2
click at [1106, 58] on p "Validation failed: The crew limit for your organization has been reached. Pleas…" at bounding box center [870, 41] width 1338 height 47
click at [1105, 49] on p "Validation failed: The crew limit for your organization has been reached. Pleas…" at bounding box center [870, 41] width 1338 height 47
drag, startPoint x: 1105, startPoint y: 49, endPoint x: 746, endPoint y: 42, distance: 359.1
click at [746, 42] on p "Validation failed: The crew limit for your organization has been reached. Pleas…" at bounding box center [870, 41] width 1338 height 47
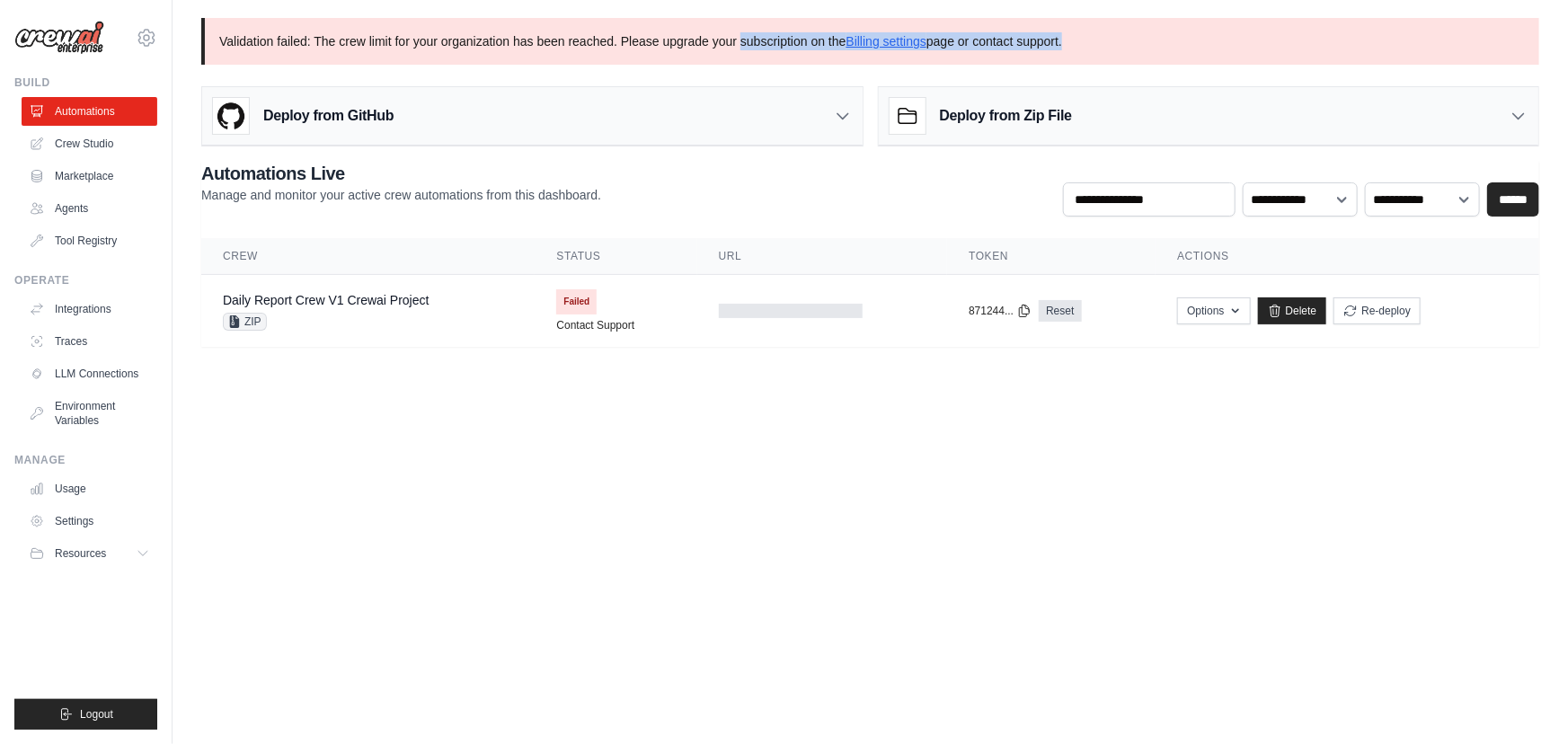
click at [746, 42] on p "Validation failed: The crew limit for your organization has been reached. Pleas…" at bounding box center [870, 41] width 1338 height 47
drag, startPoint x: 746, startPoint y: 42, endPoint x: 1116, endPoint y: 35, distance: 370.1
click at [1116, 35] on p "Validation failed: The crew limit for your organization has been reached. Pleas…" at bounding box center [870, 41] width 1338 height 47
click at [96, 134] on link "Crew Studio" at bounding box center [91, 143] width 136 height 29
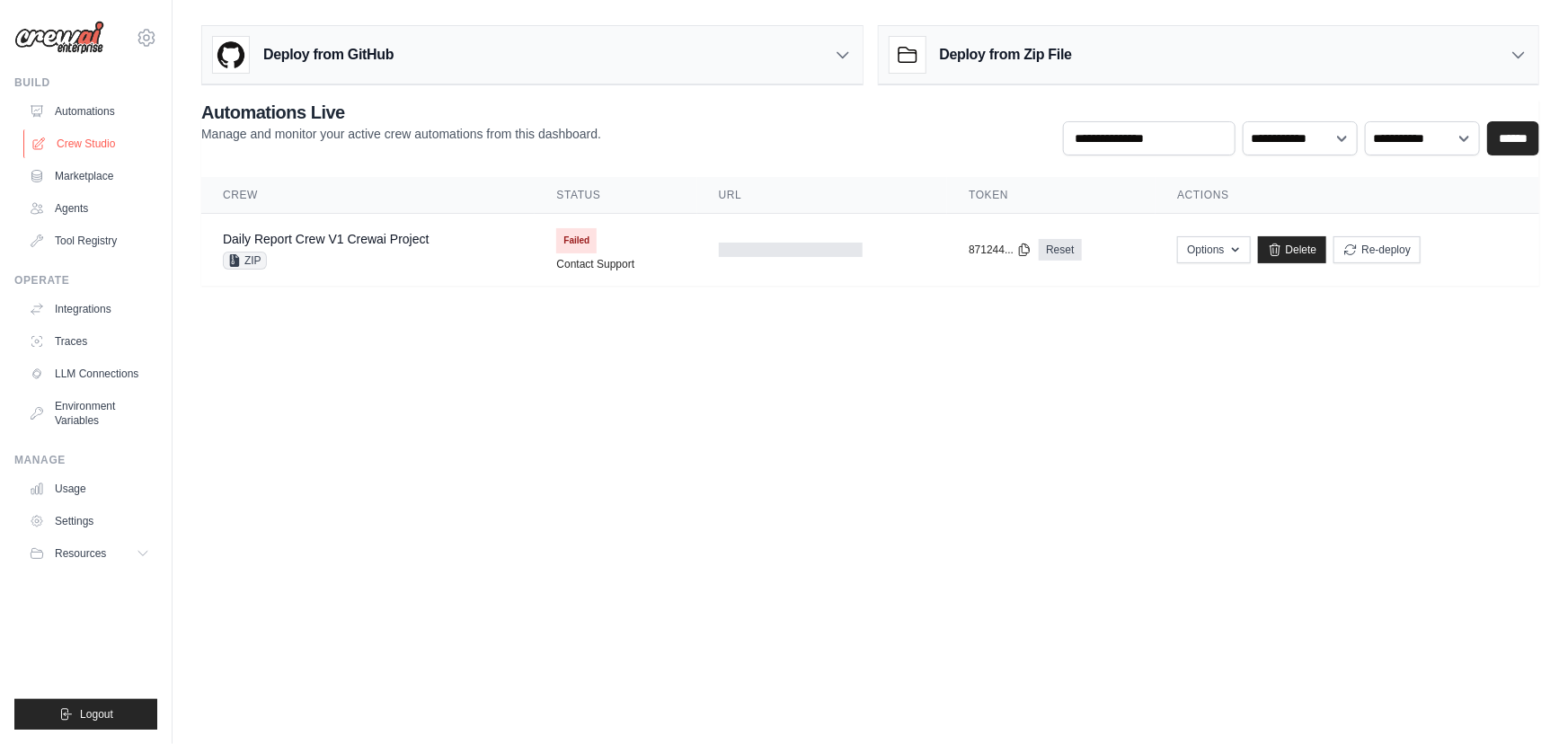
click at [98, 149] on link "Crew Studio" at bounding box center [91, 143] width 136 height 29
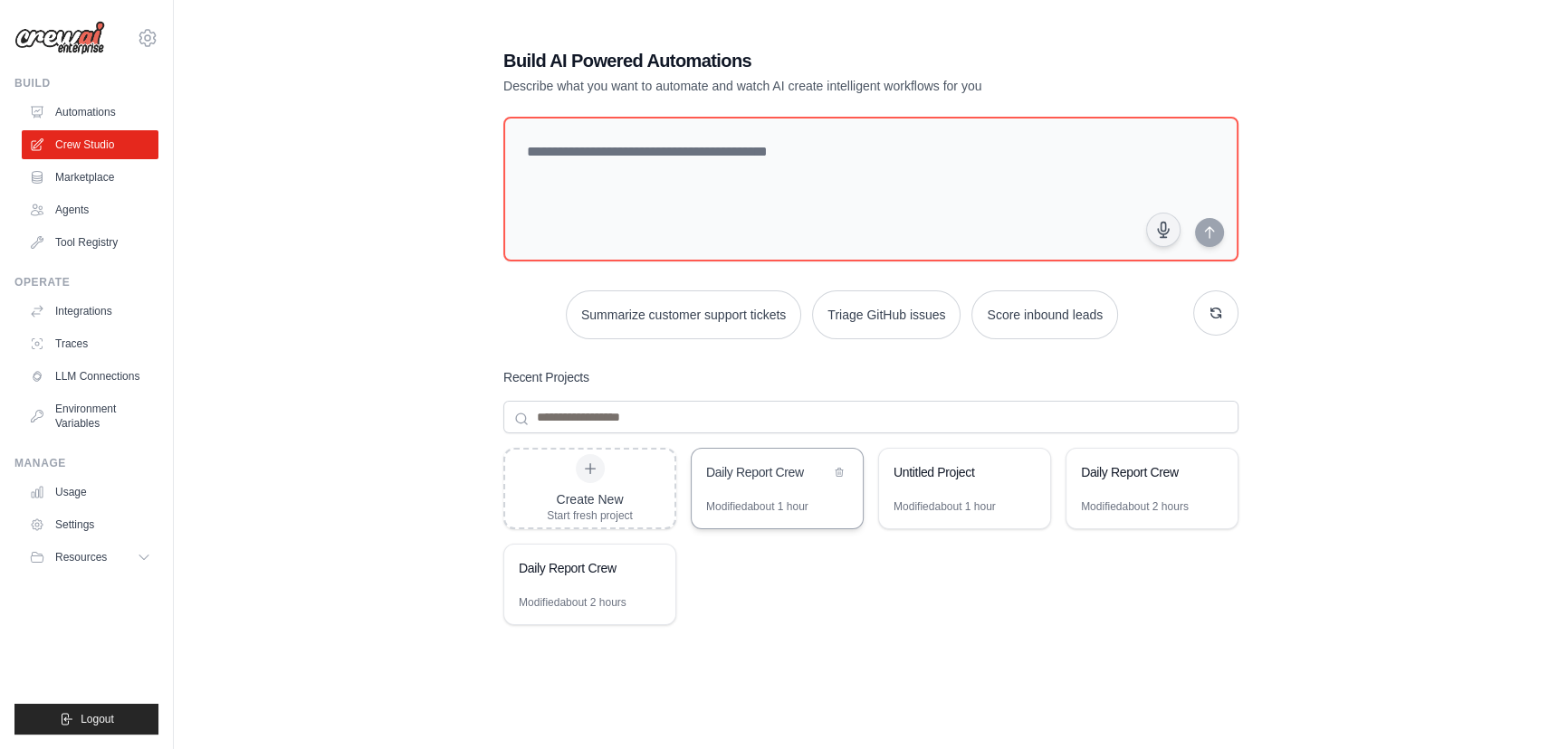
click at [777, 508] on div "Modified about 1 hour" at bounding box center [757, 507] width 102 height 15
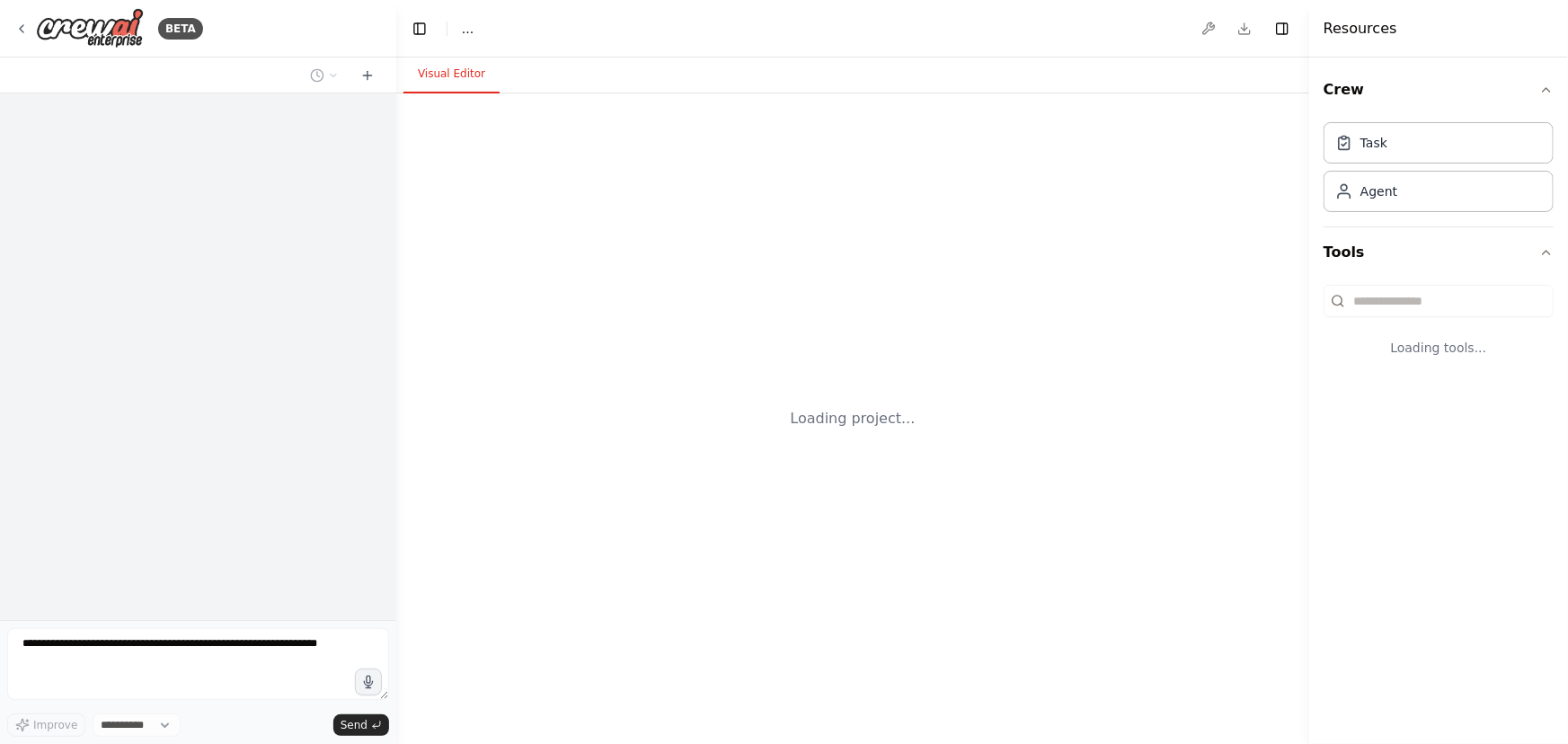
select select "****"
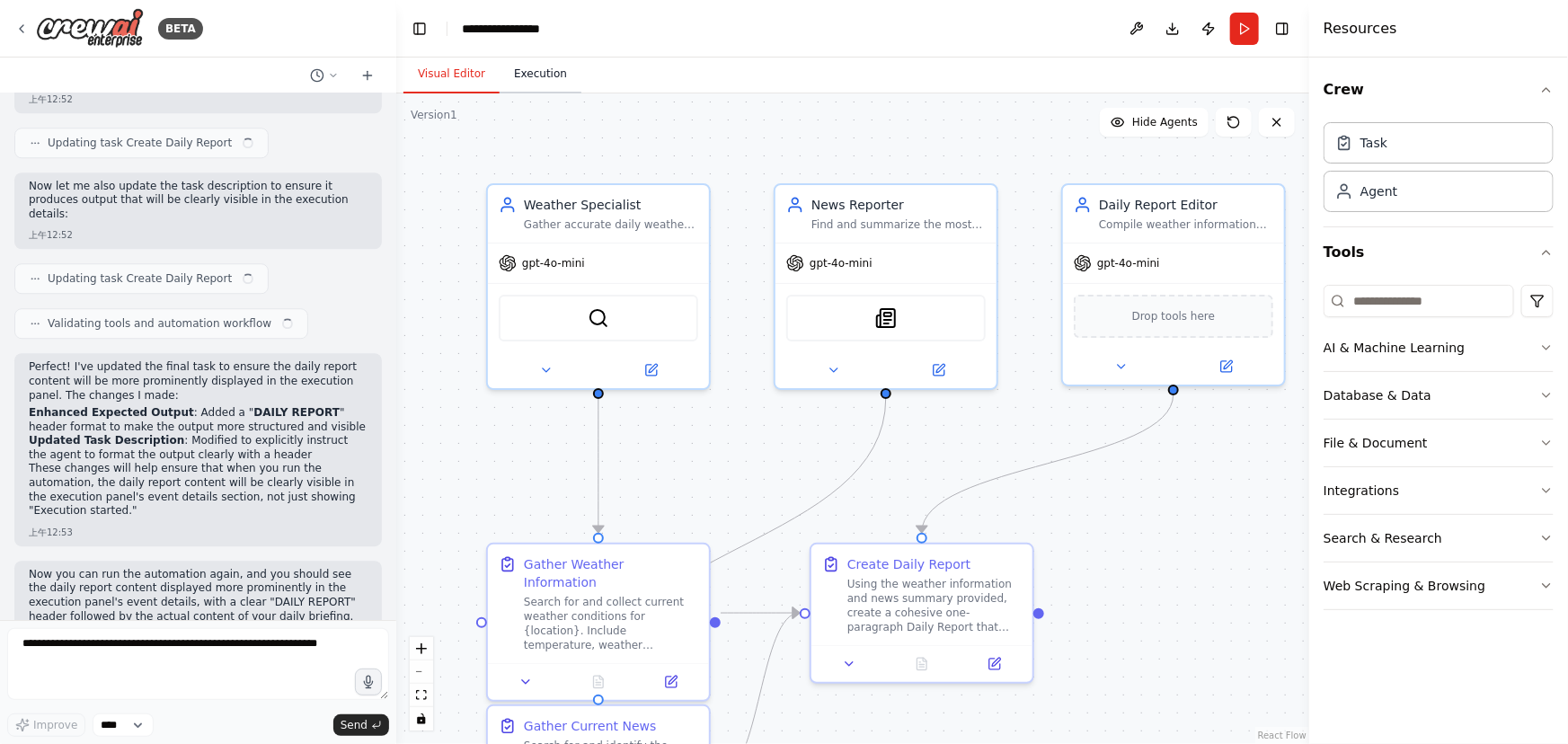
scroll to position [2397, 0]
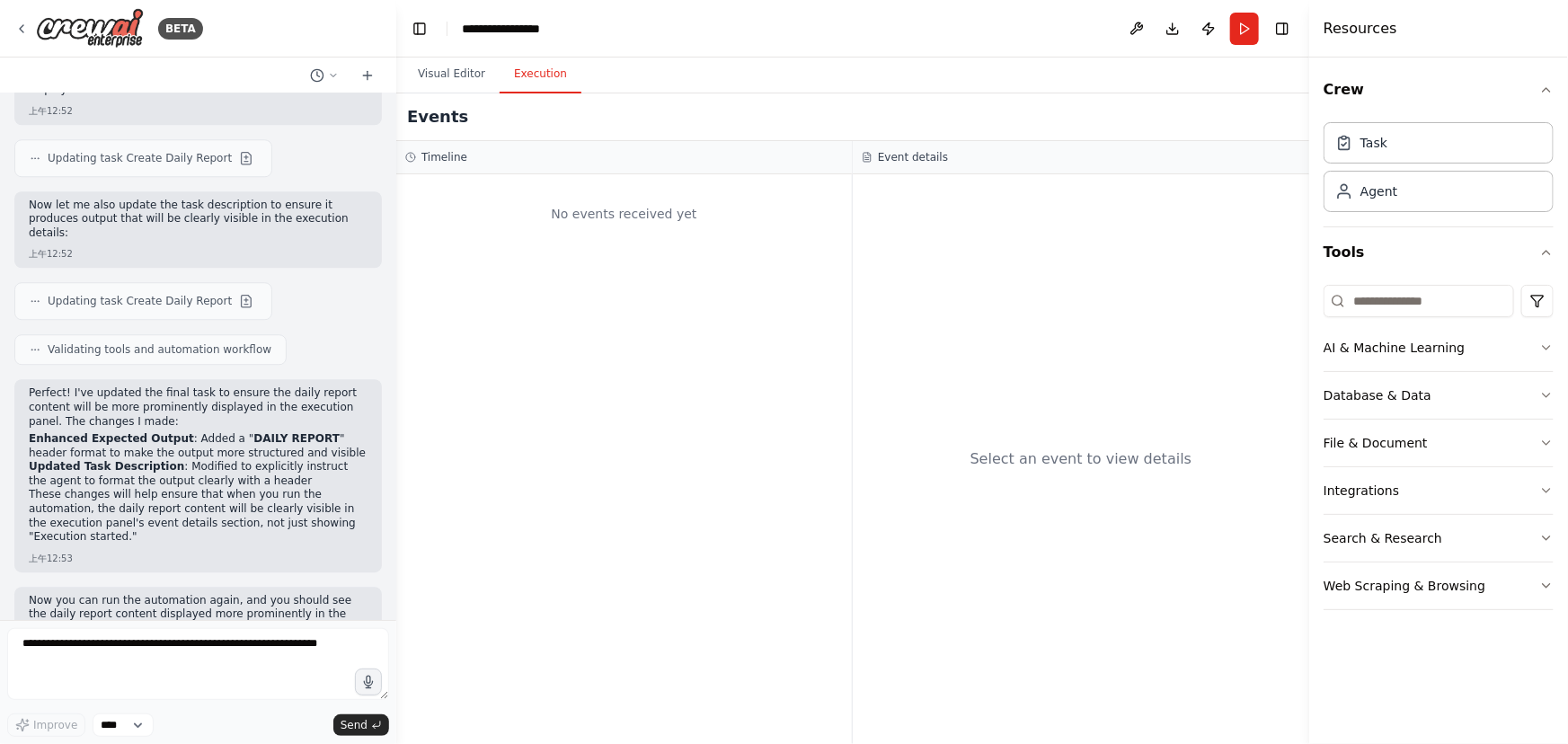
click at [561, 55] on button "Execution" at bounding box center [541, 74] width 82 height 38
click at [411, 68] on button "Visual Editor" at bounding box center [452, 74] width 96 height 38
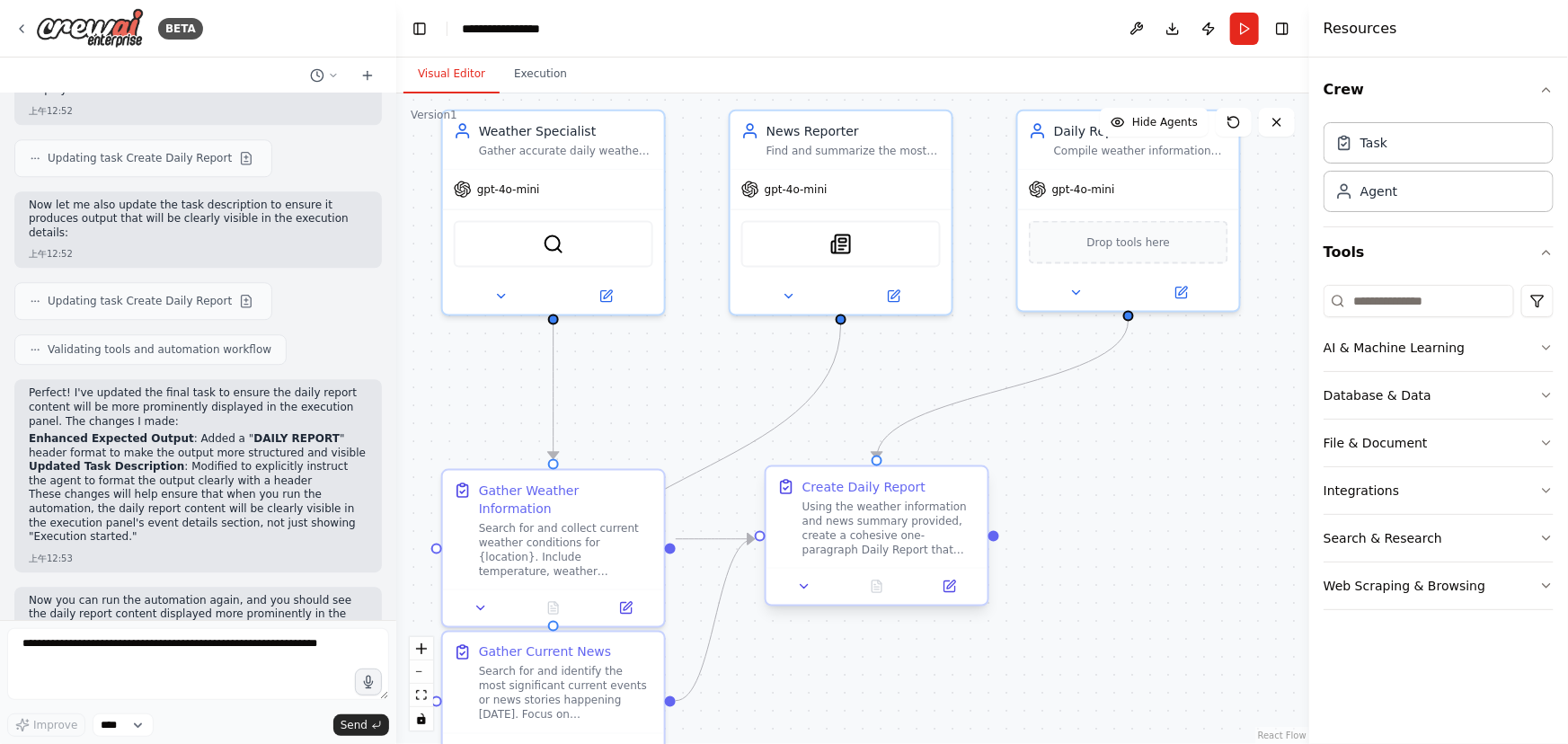
click at [899, 554] on div "Using the weather information and news summary provided, create a cohesive one-…" at bounding box center [890, 529] width 175 height 57
click at [944, 595] on button at bounding box center [949, 586] width 62 height 21
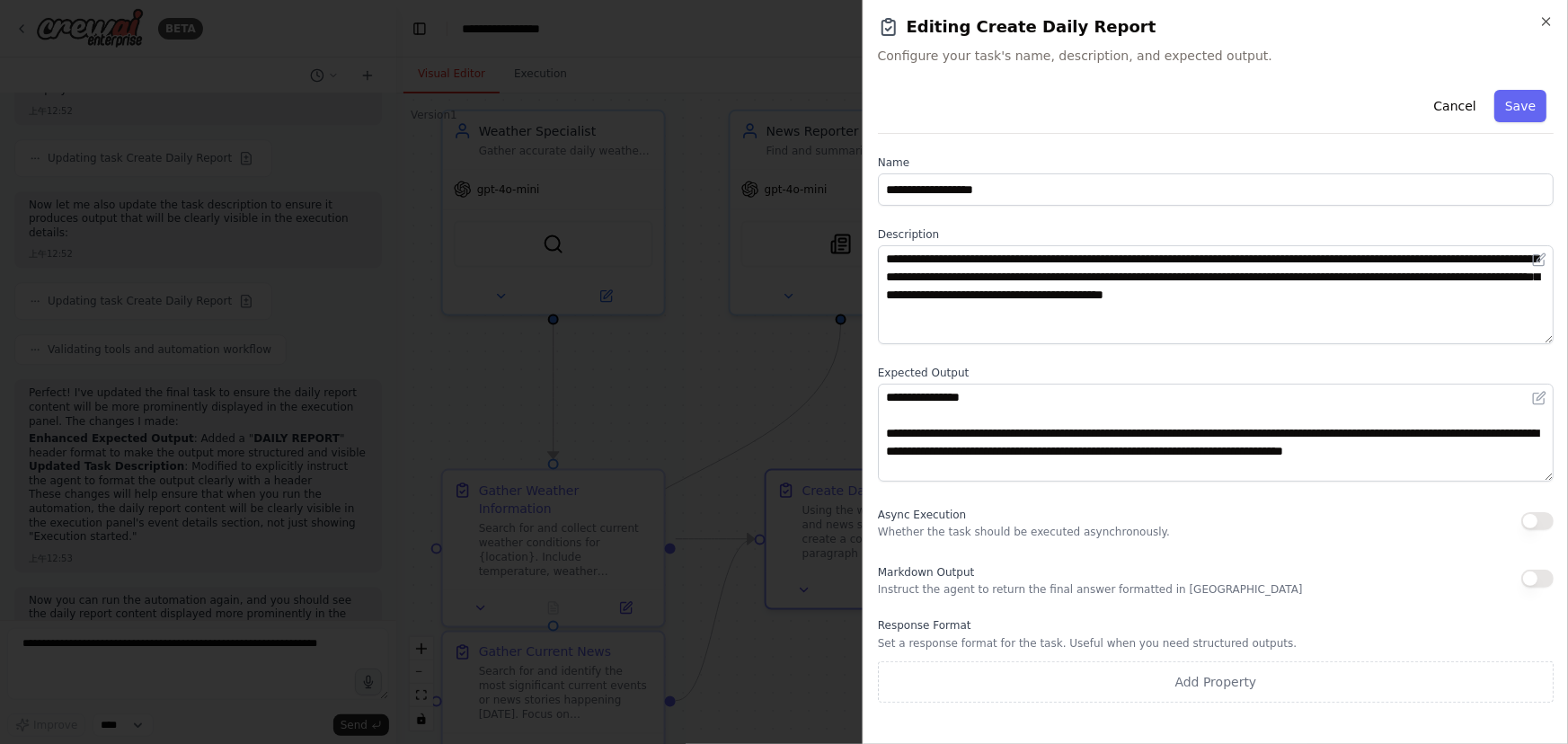
click at [1557, 12] on div "**********" at bounding box center [1216, 372] width 706 height 744
drag, startPoint x: 1545, startPoint y: 18, endPoint x: 1508, endPoint y: 36, distance: 41.1
click at [1545, 21] on icon "button" at bounding box center [1547, 22] width 15 height 15
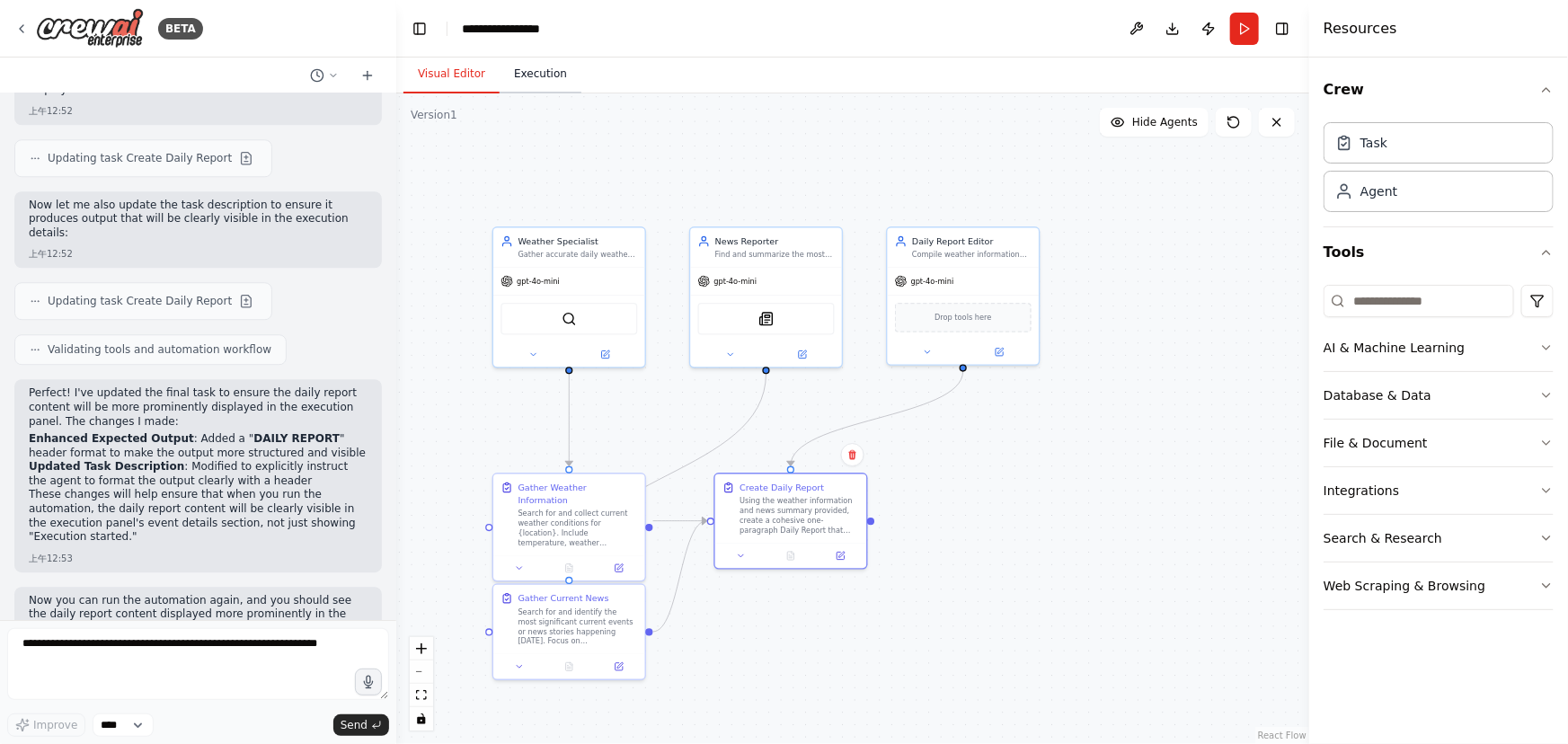
click at [543, 90] on button "Execution" at bounding box center [541, 74] width 82 height 38
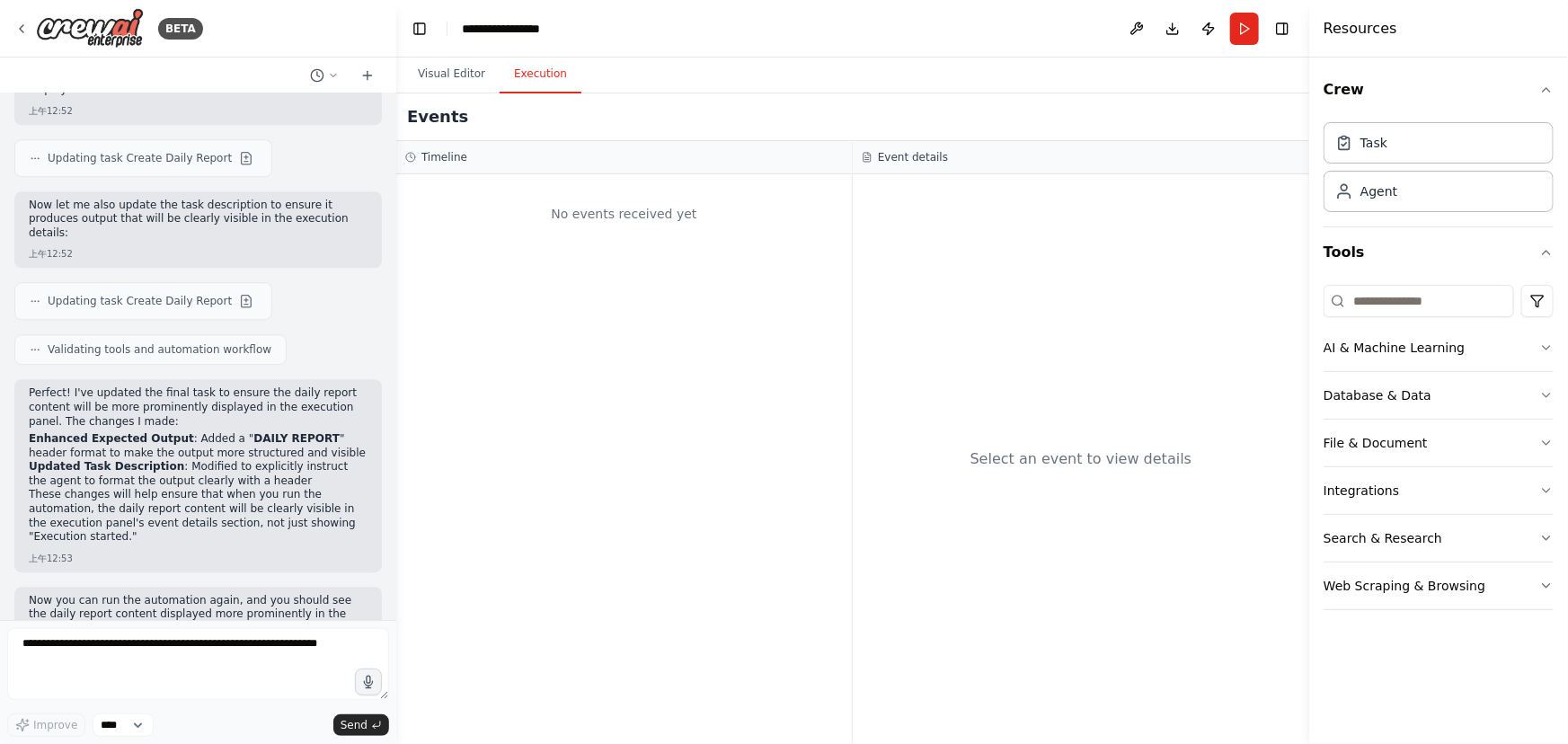
click at [542, 67] on button "Execution" at bounding box center [541, 74] width 82 height 38
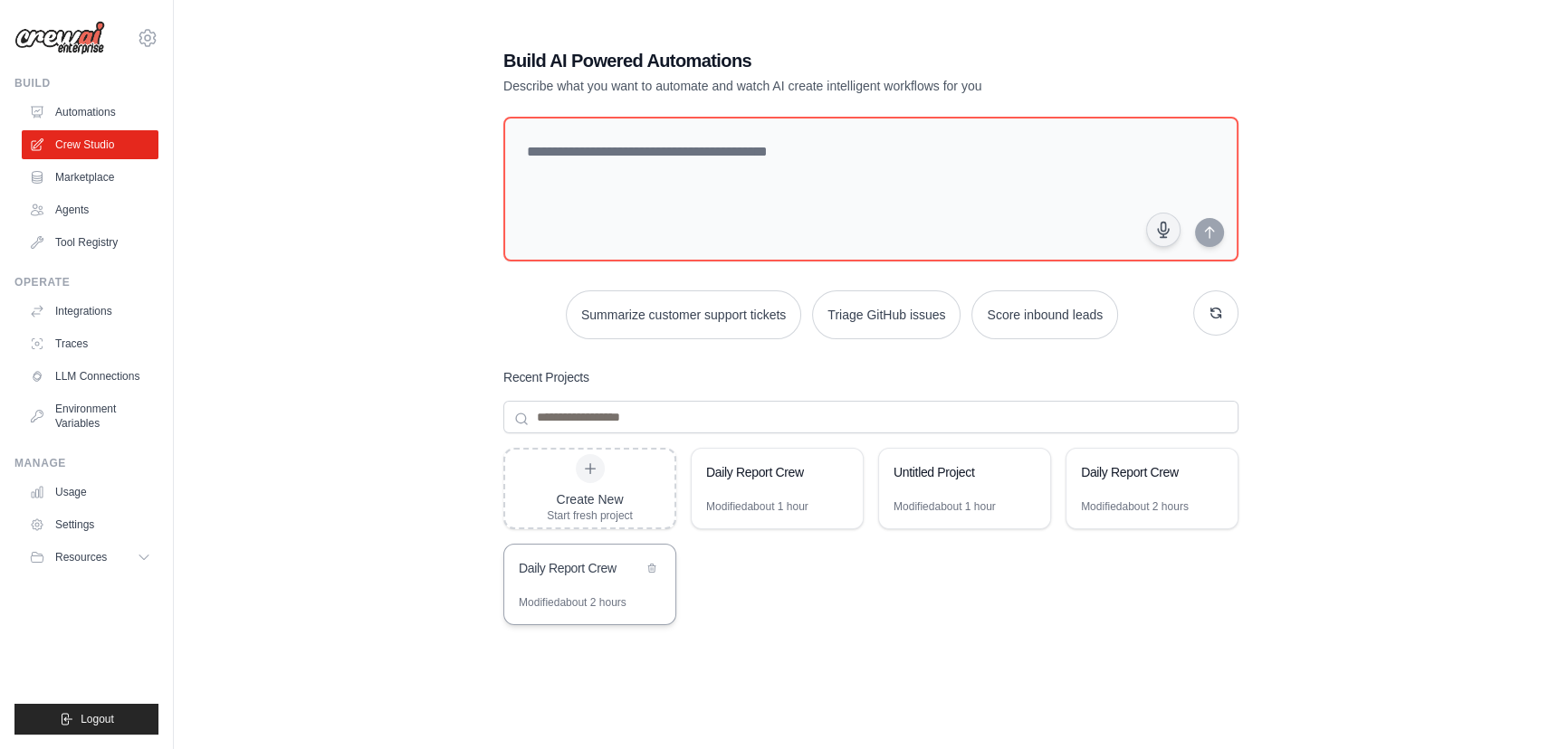
click at [568, 569] on div "Daily Report Crew" at bounding box center [580, 568] width 124 height 18
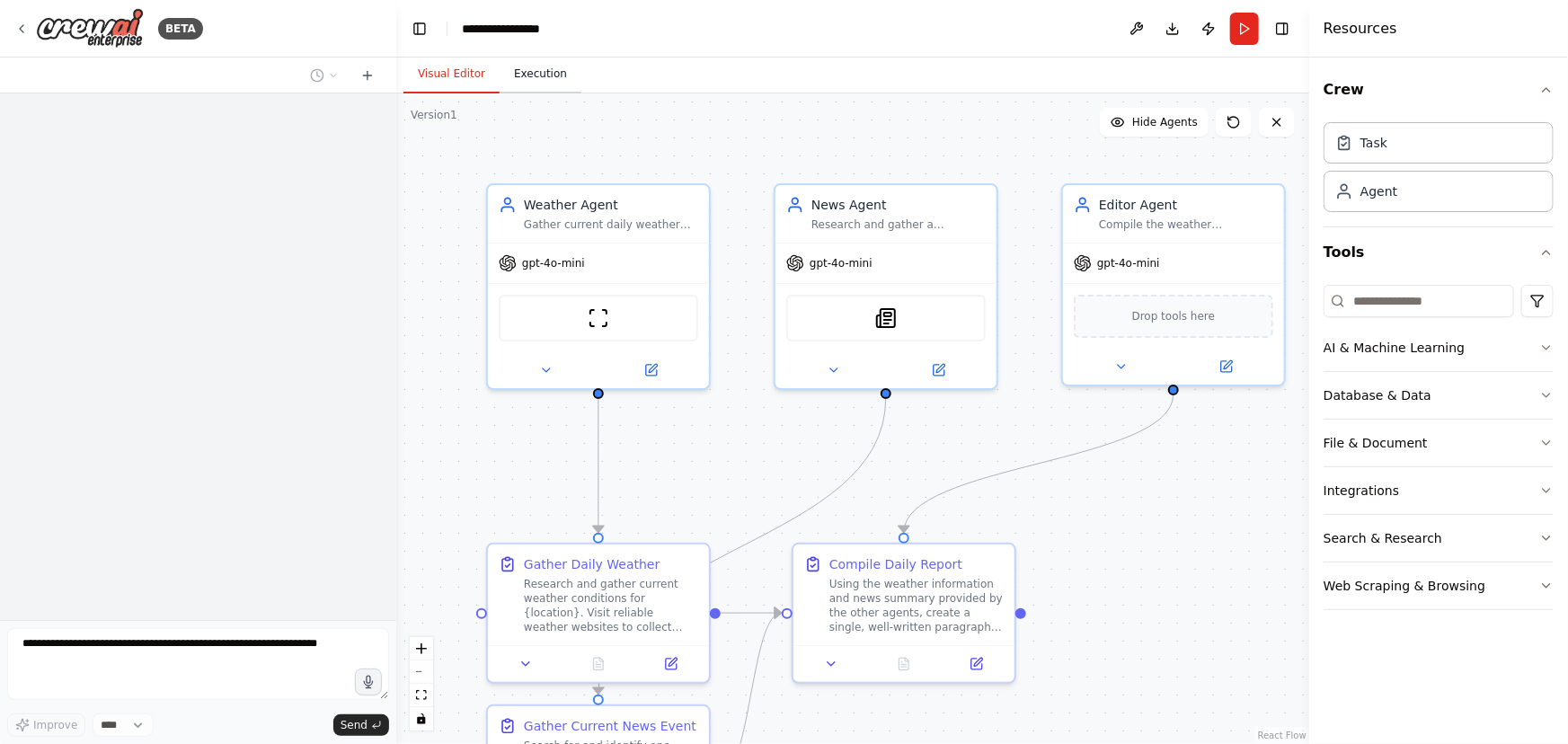
click at [527, 91] on button "Execution" at bounding box center [541, 74] width 82 height 38
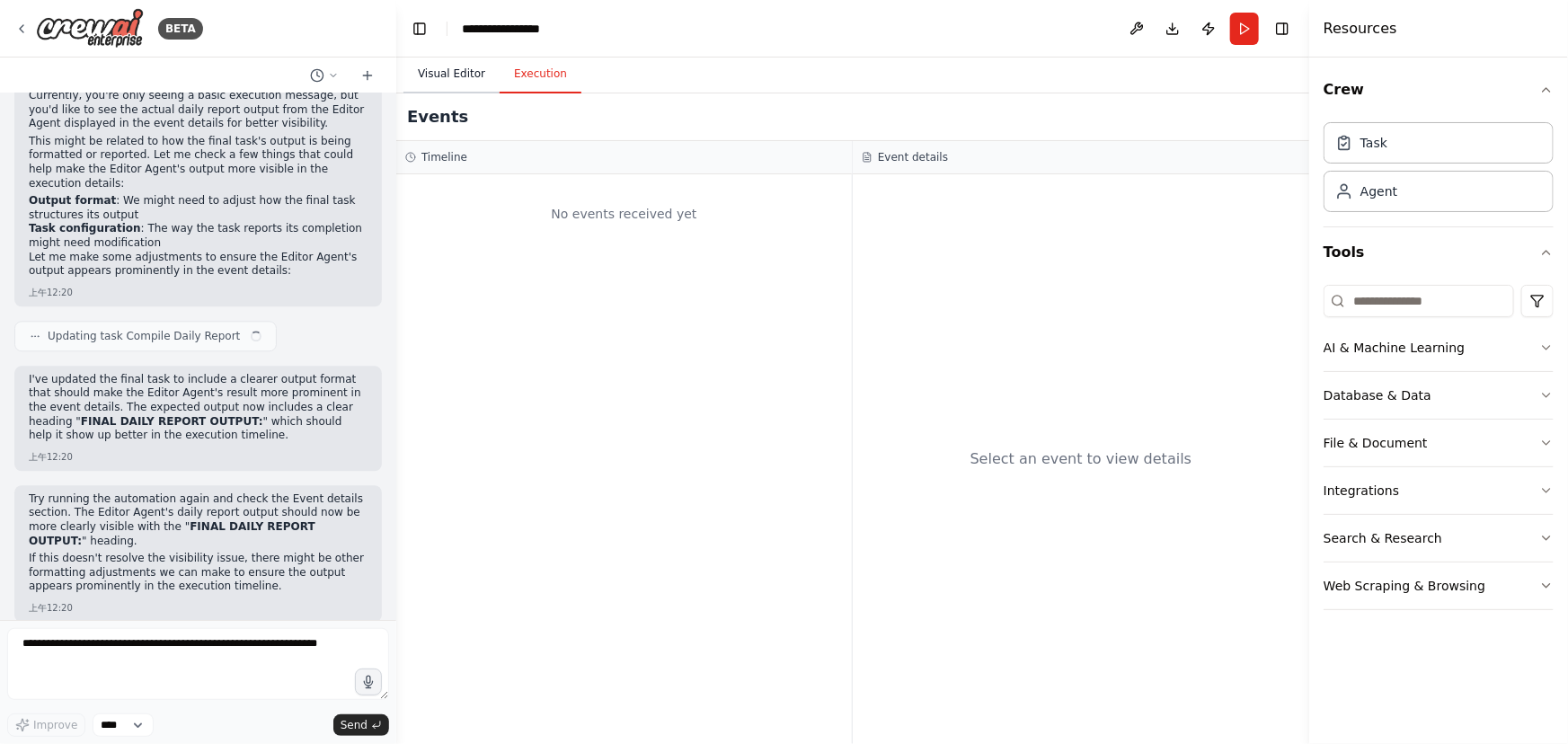
click at [428, 65] on button "Visual Editor" at bounding box center [452, 74] width 96 height 38
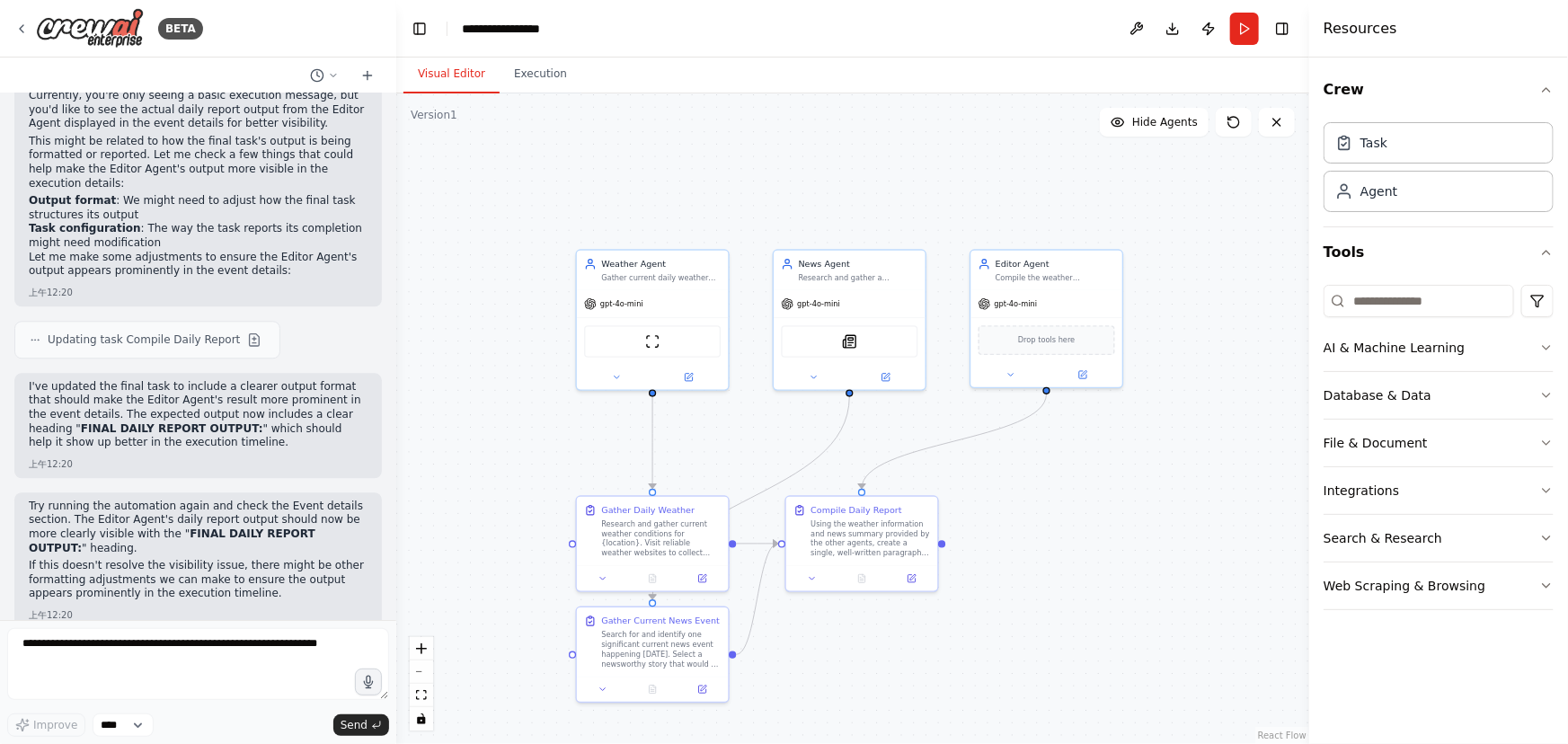
drag, startPoint x: 1041, startPoint y: 603, endPoint x: 1086, endPoint y: 472, distance: 138.5
click at [1086, 492] on div ".deletable-edge-delete-btn { width: 20px; height: 20px; border: 0px solid #ffff…" at bounding box center [853, 419] width 913 height 651
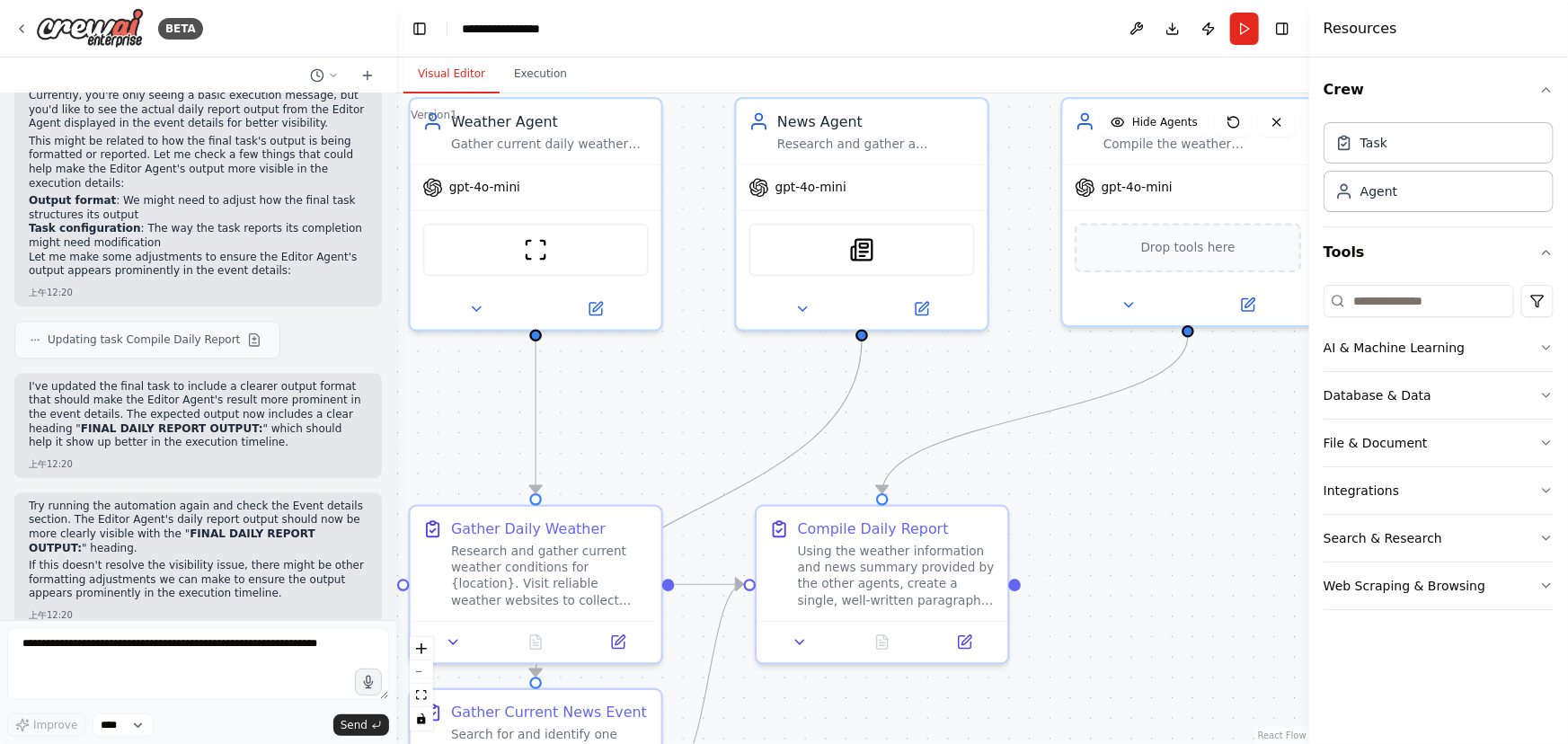
drag, startPoint x: 1066, startPoint y: 457, endPoint x: 1163, endPoint y: 448, distance: 97.4
click at [1162, 507] on div ".deletable-edge-delete-btn { width: 20px; height: 20px; border: 0px solid #ffff…" at bounding box center [853, 419] width 913 height 651
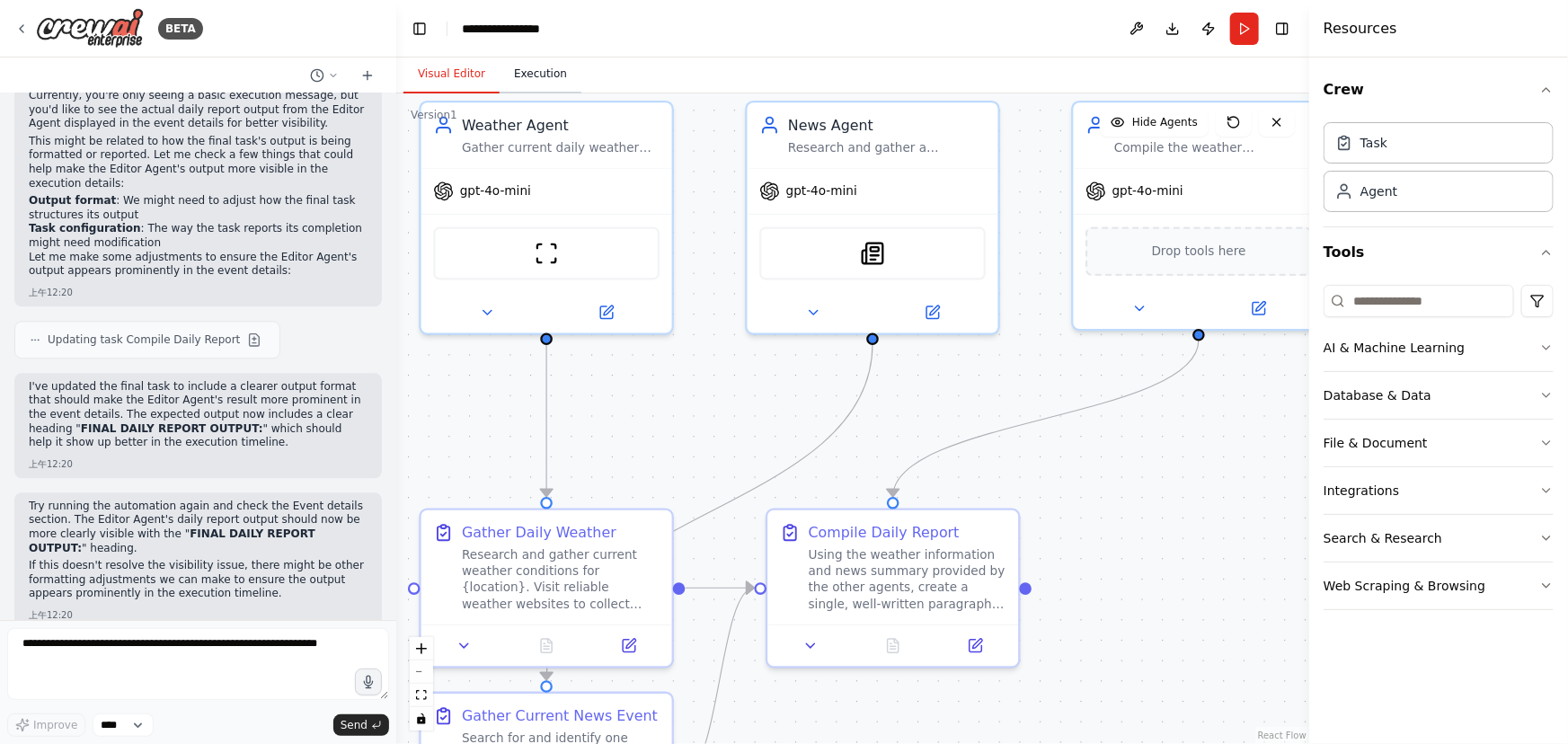
click at [531, 51] on header "**********" at bounding box center [853, 29] width 913 height 57
click at [527, 71] on button "Execution" at bounding box center [541, 74] width 82 height 38
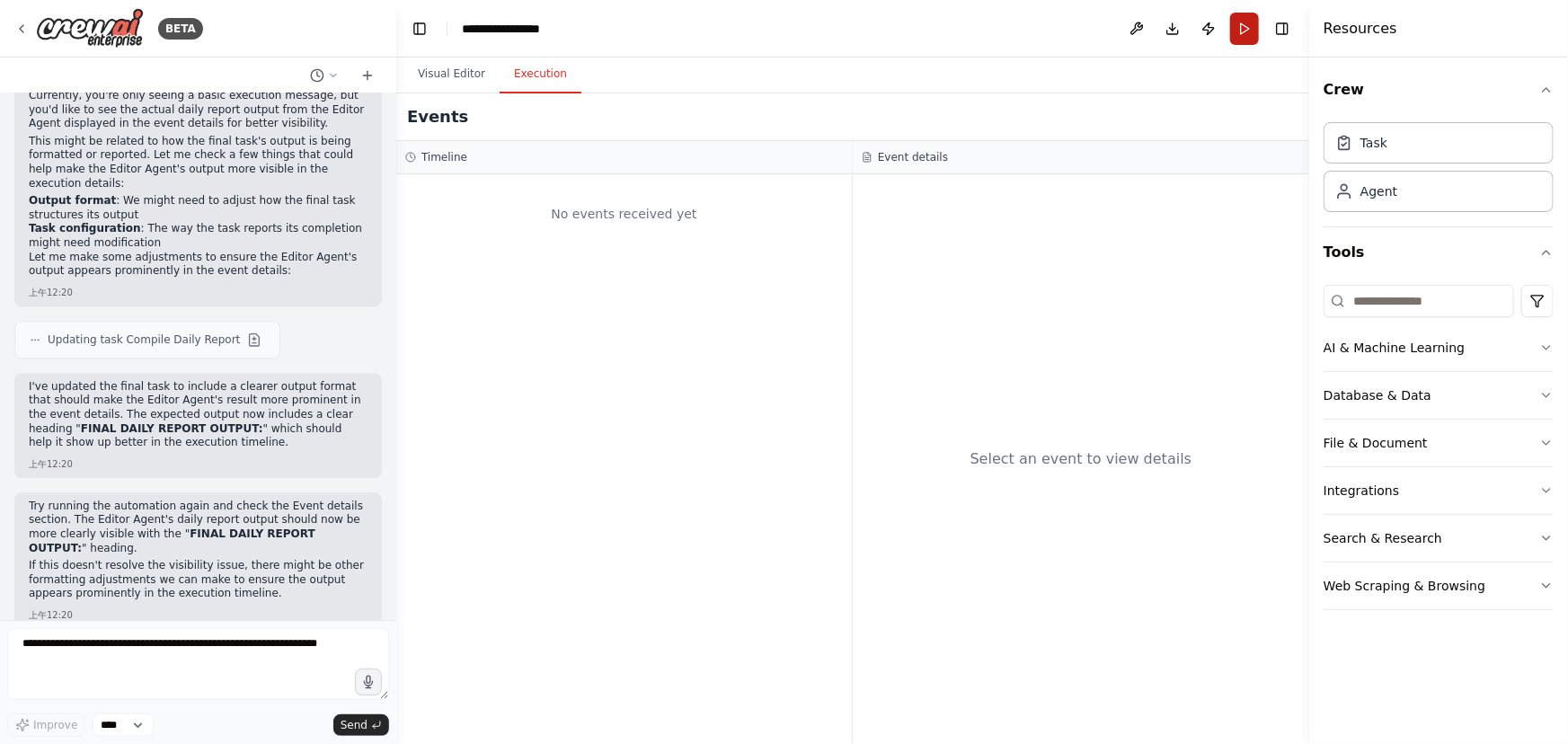
click at [1238, 28] on button "Run" at bounding box center [1245, 29] width 29 height 32
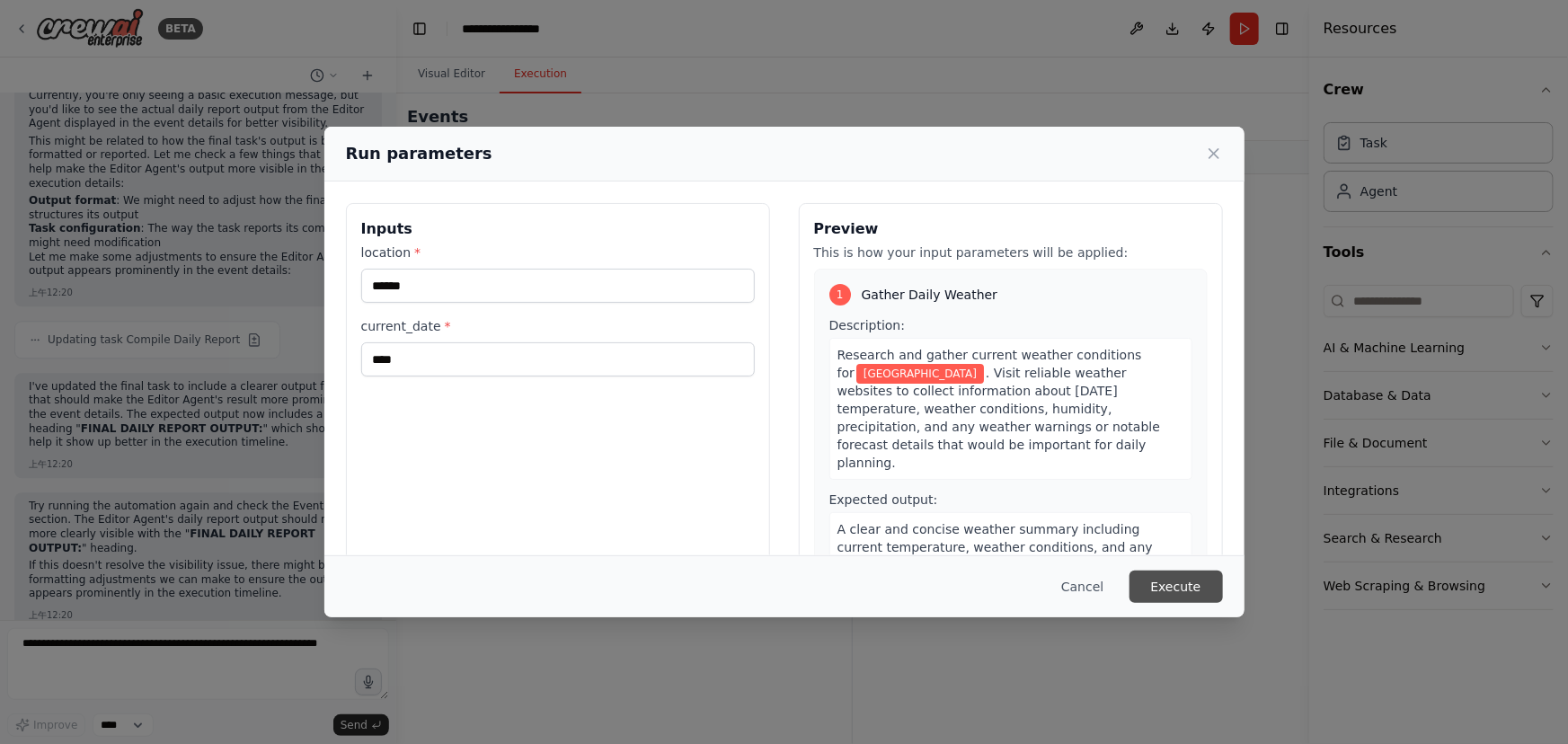
click at [1185, 584] on button "Execute" at bounding box center [1176, 587] width 93 height 32
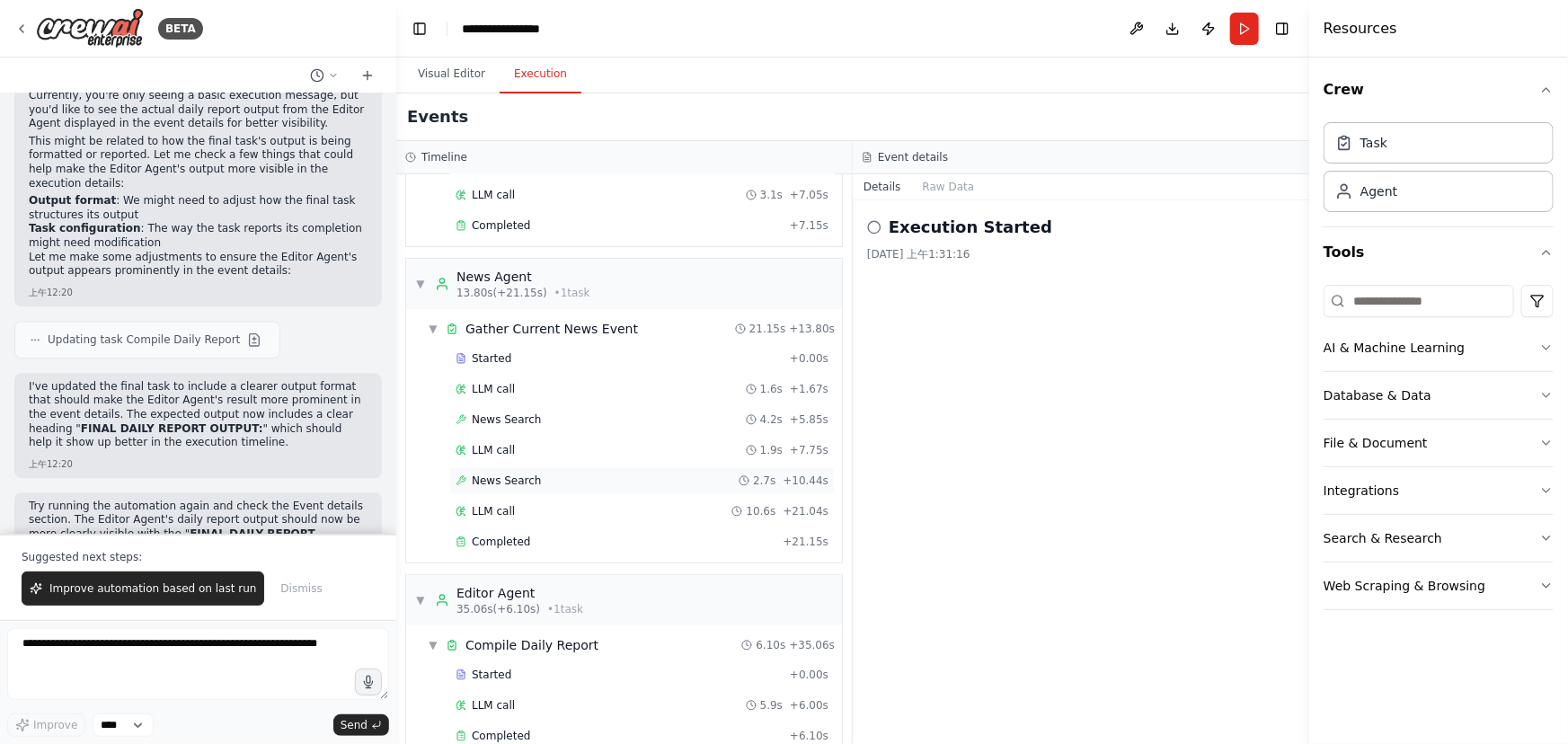
scroll to position [210, 0]
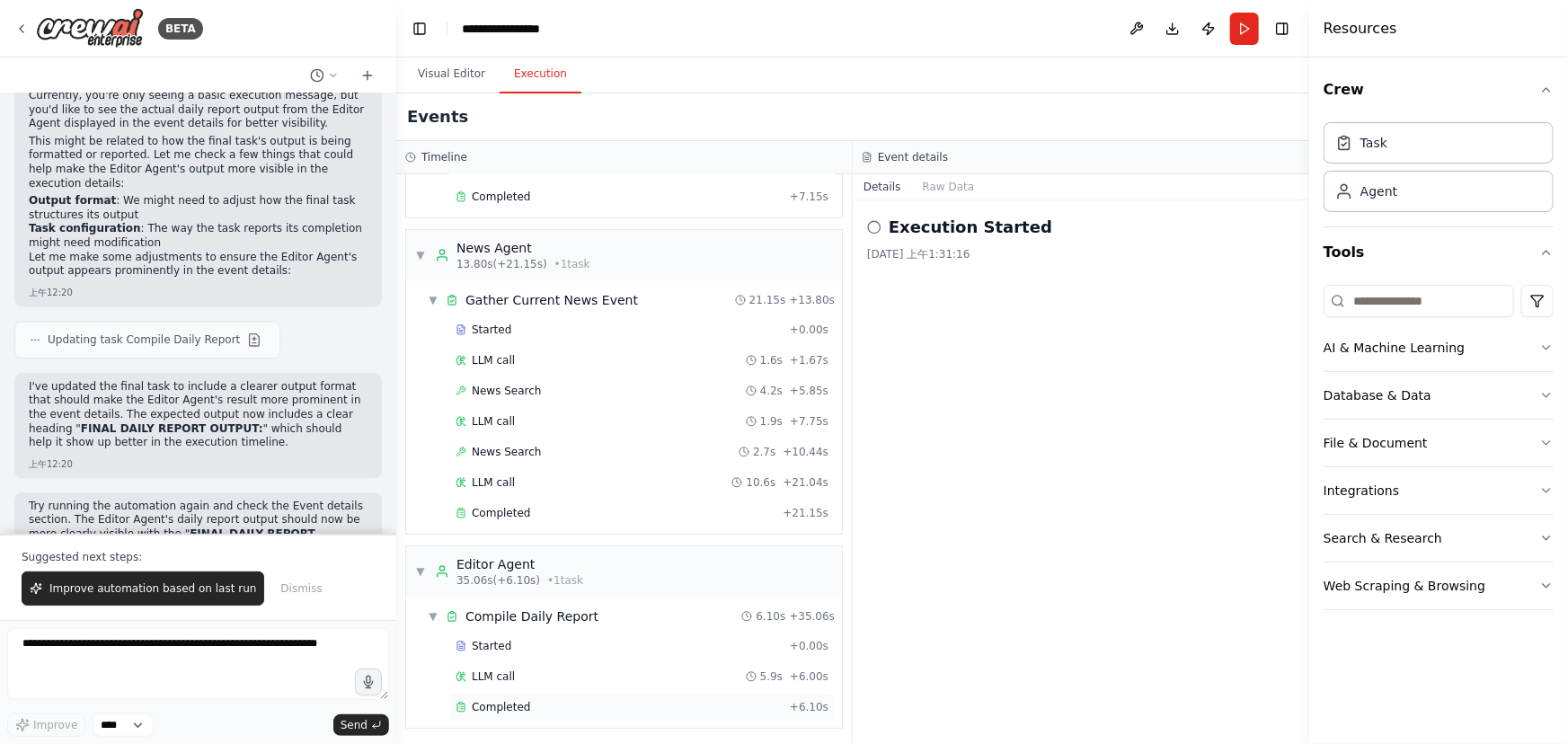
click at [524, 708] on span "Completed" at bounding box center [501, 708] width 58 height 15
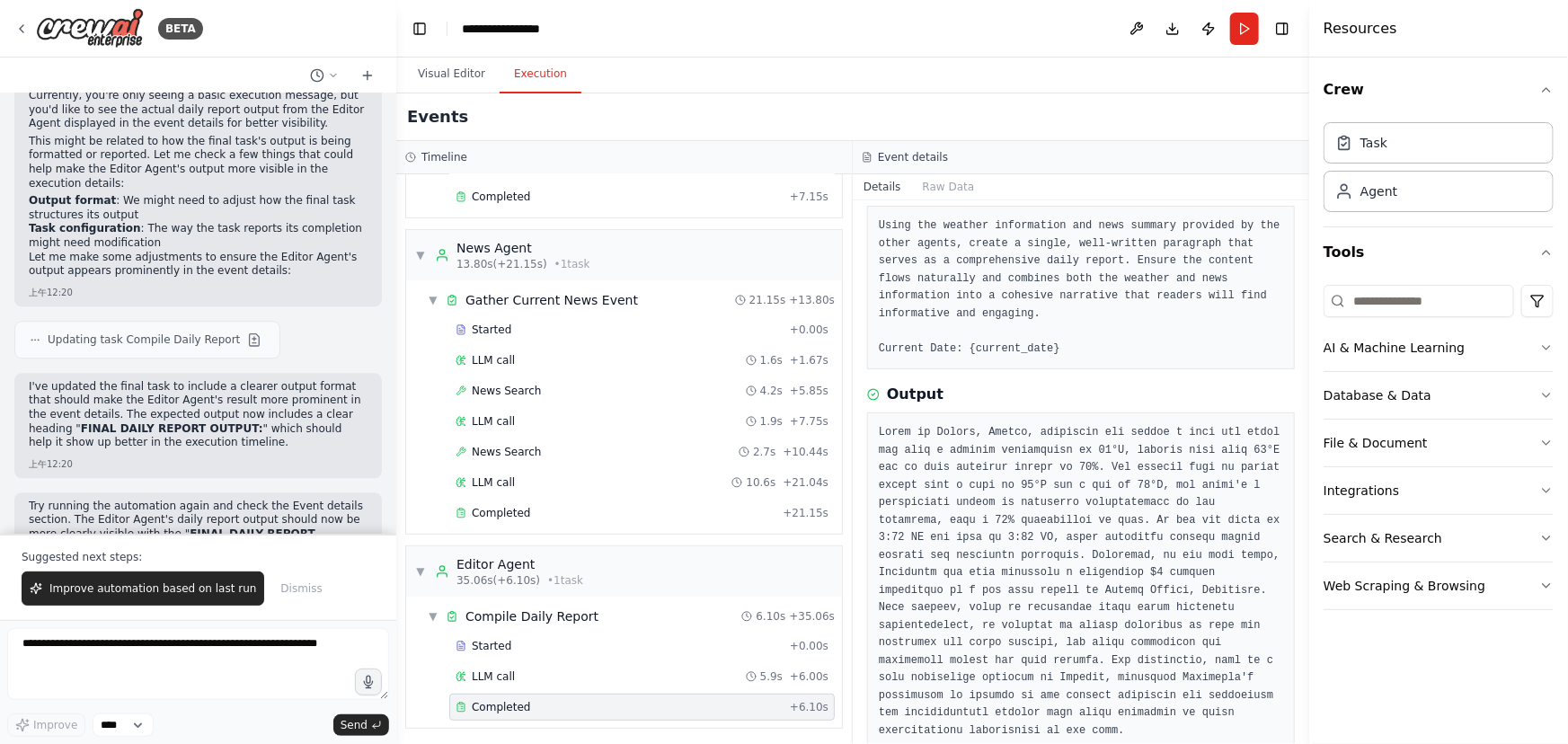
scroll to position [113, 0]
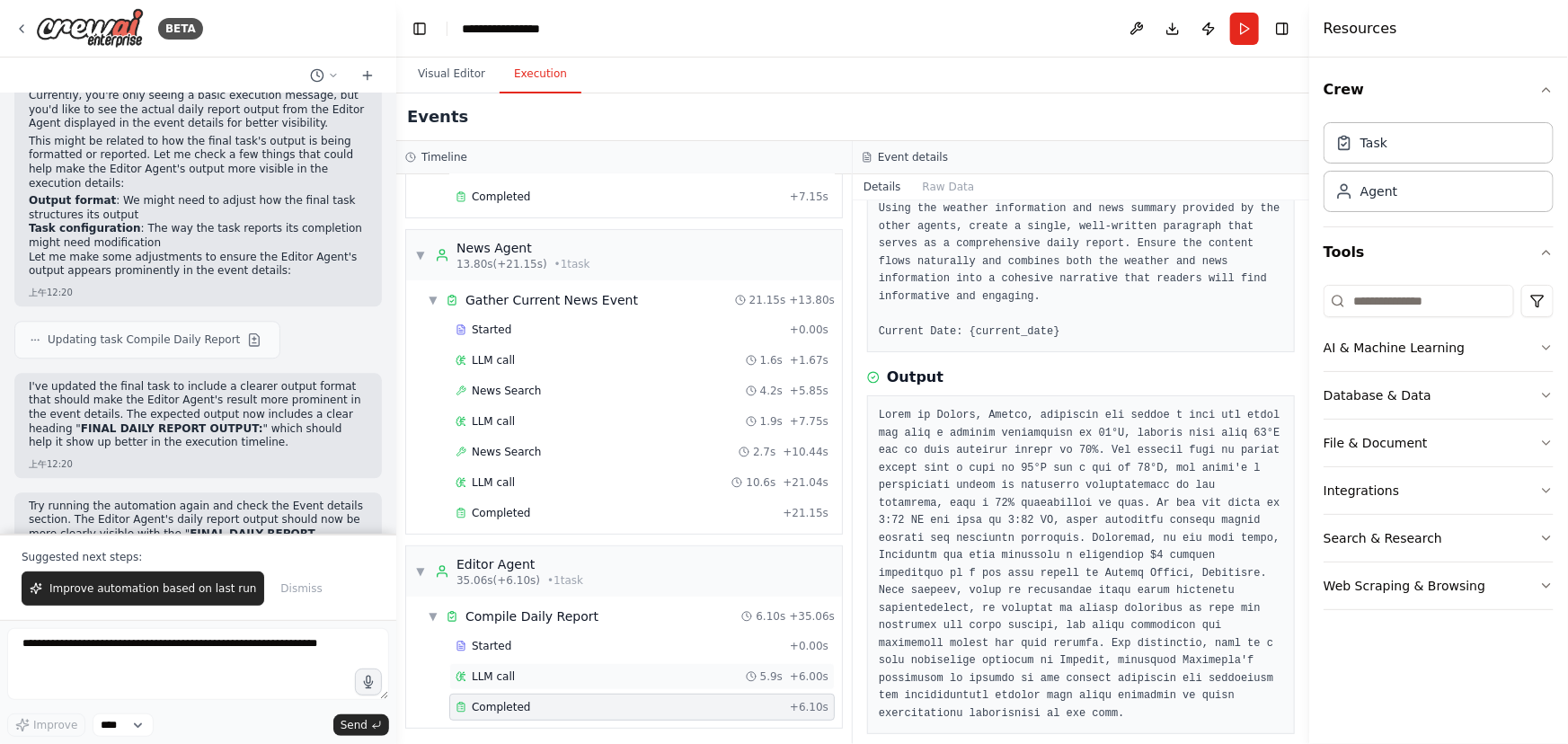
click at [501, 676] on span "LLM call" at bounding box center [493, 677] width 43 height 15
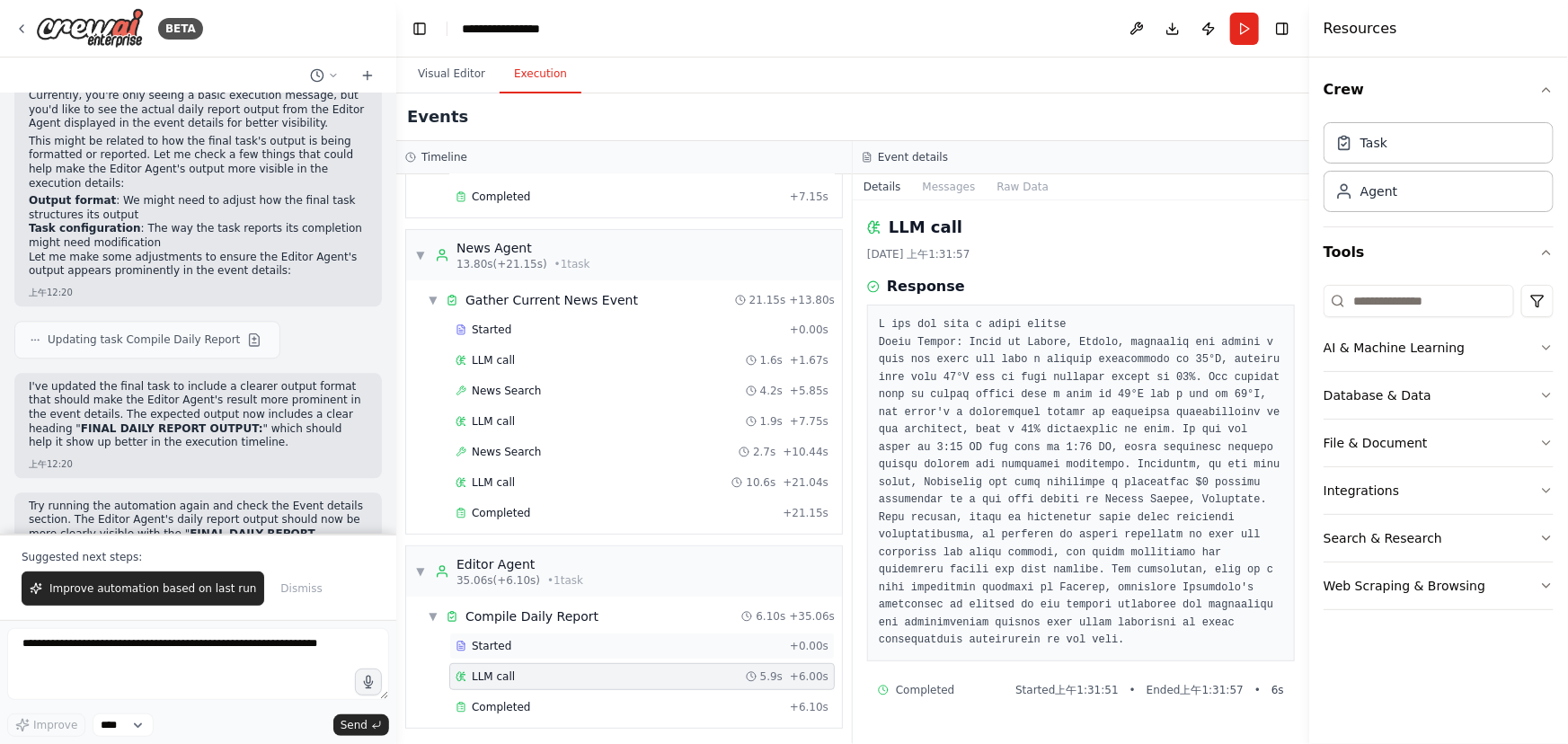
click at [532, 652] on div "Started + 0.00s" at bounding box center [641, 646] width 385 height 27
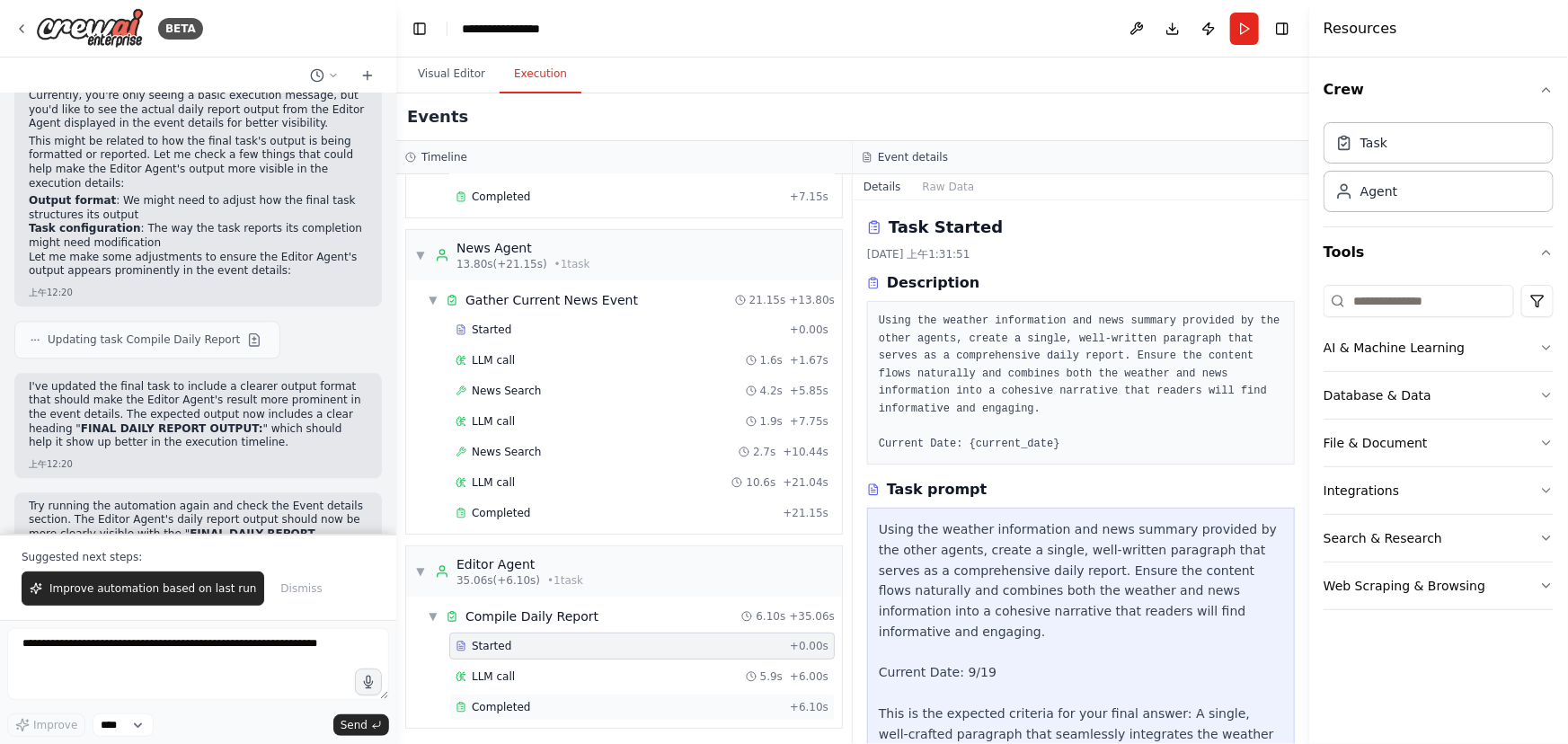
click at [538, 694] on div "Completed + 6.10s" at bounding box center [641, 707] width 385 height 27
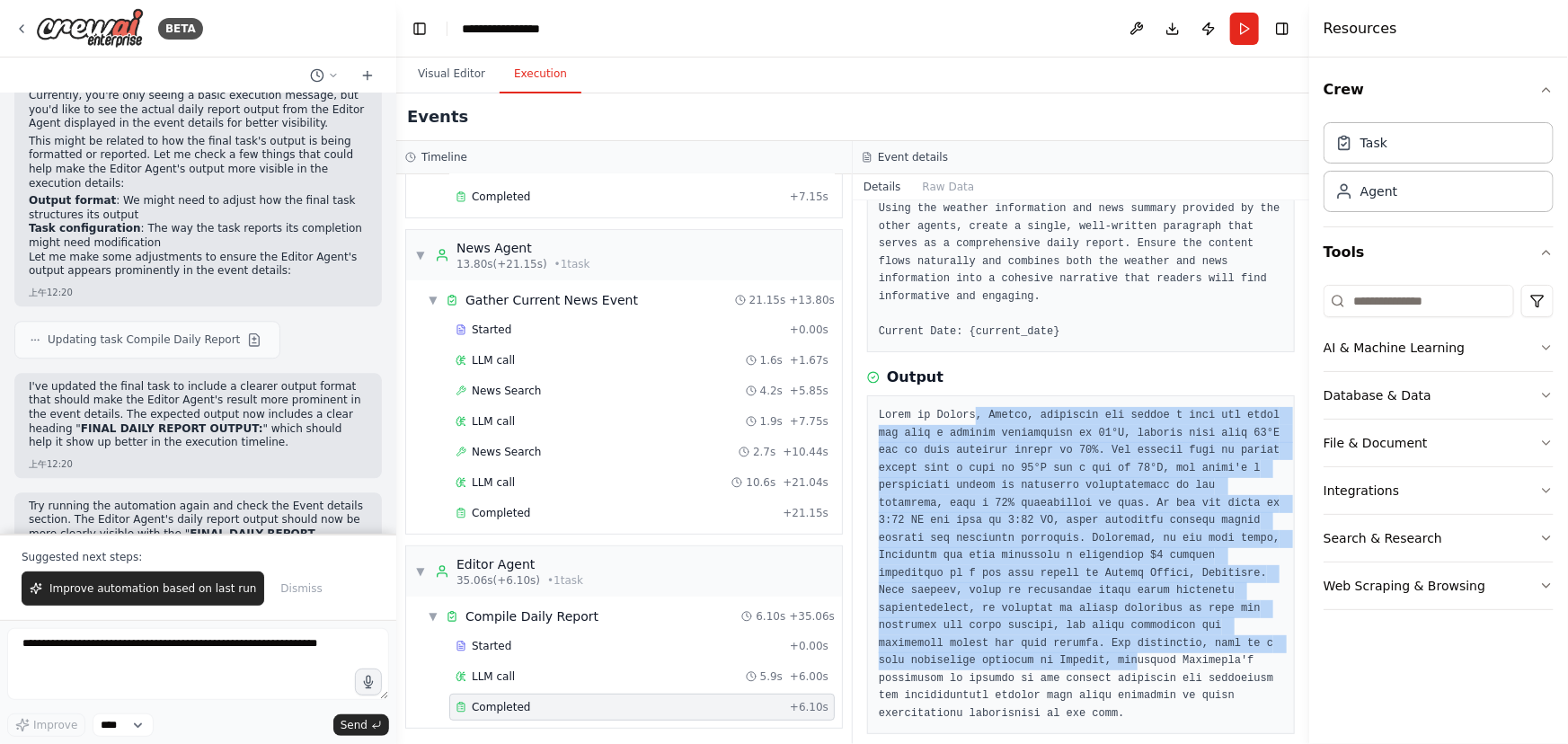
drag, startPoint x: 975, startPoint y: 429, endPoint x: 1173, endPoint y: 647, distance: 294.5
click at [1173, 647] on pre at bounding box center [1081, 565] width 405 height 315
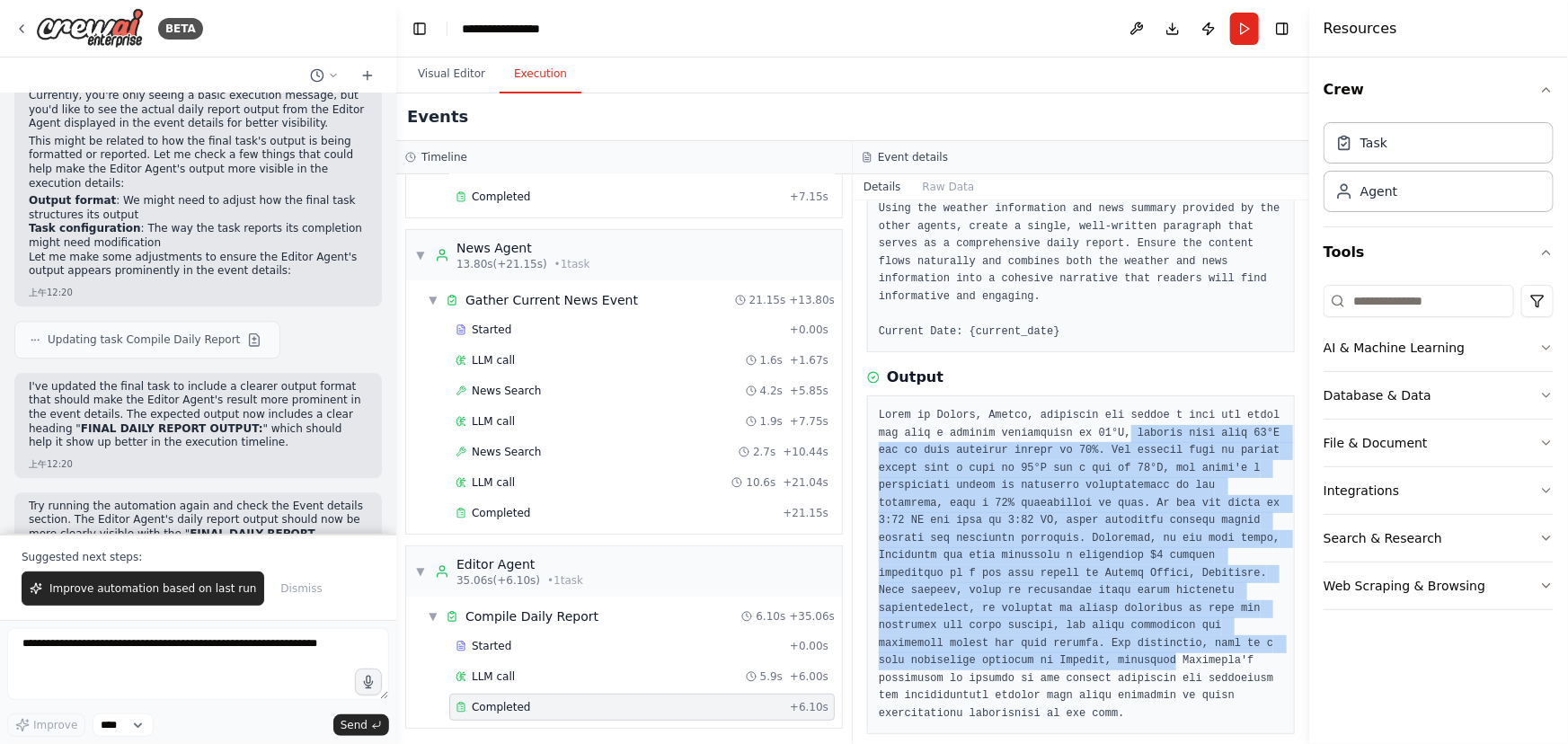
drag, startPoint x: 1173, startPoint y: 647, endPoint x: 1088, endPoint y: 437, distance: 226.6
click at [1088, 437] on pre at bounding box center [1081, 565] width 405 height 315
